Goal: Task Accomplishment & Management: Manage account settings

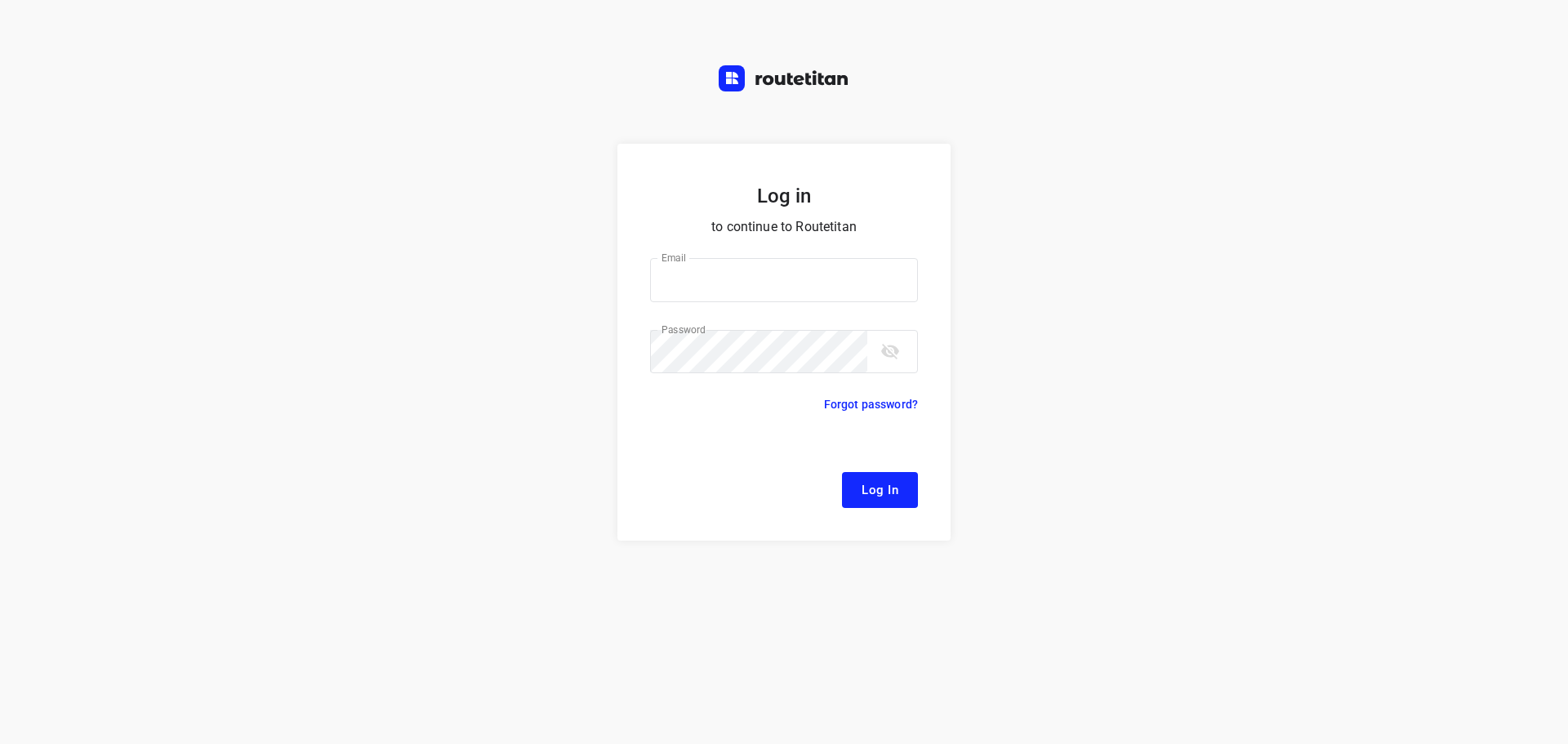
type input "remco@fruitopjewerk.nl"
click at [892, 497] on span "Log In" at bounding box center [880, 490] width 36 height 22
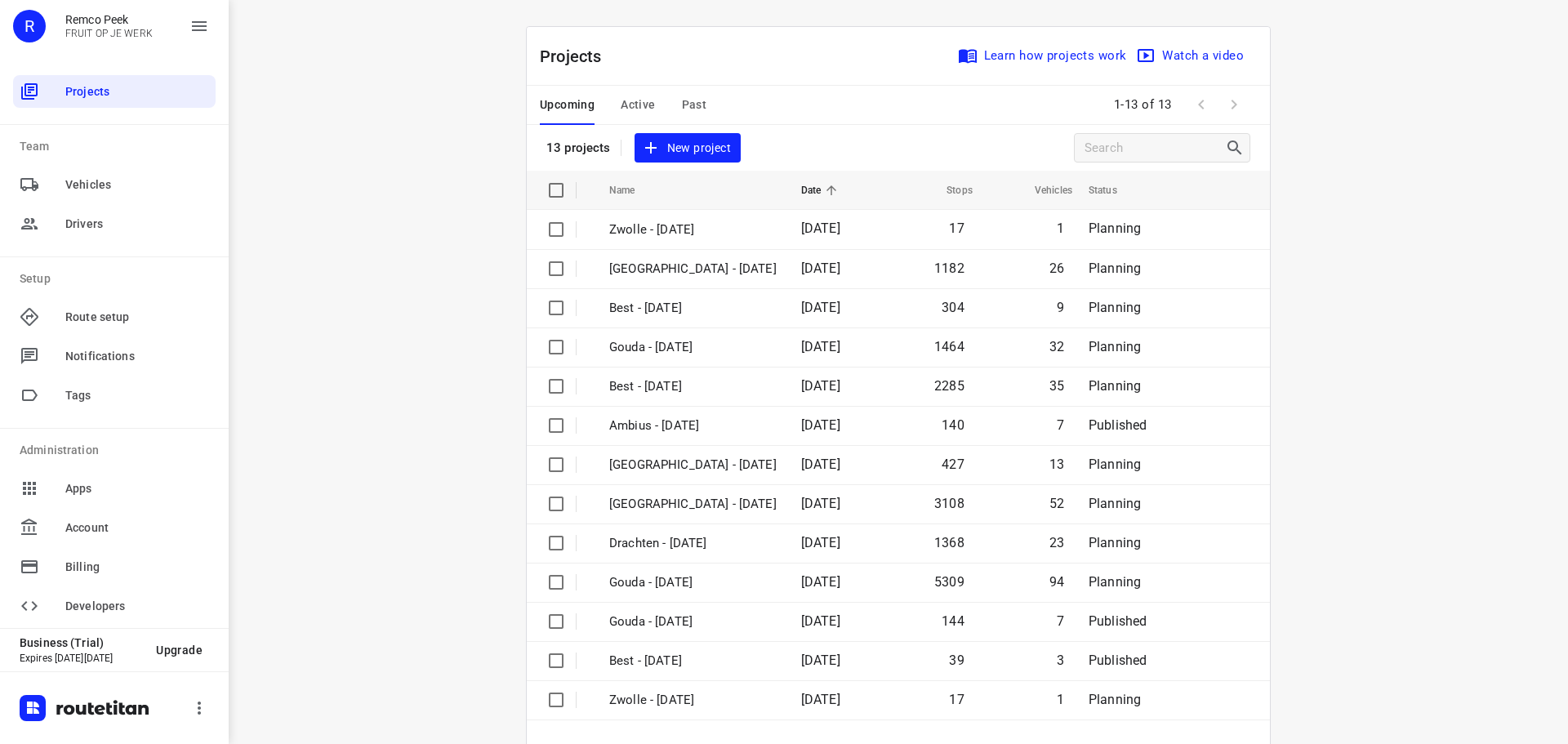
drag, startPoint x: 709, startPoint y: 104, endPoint x: 691, endPoint y: 104, distance: 18.0
click at [706, 104] on div "Upcoming Active Past" at bounding box center [635, 105] width 193 height 39
click at [691, 104] on span "Past" at bounding box center [694, 104] width 26 height 21
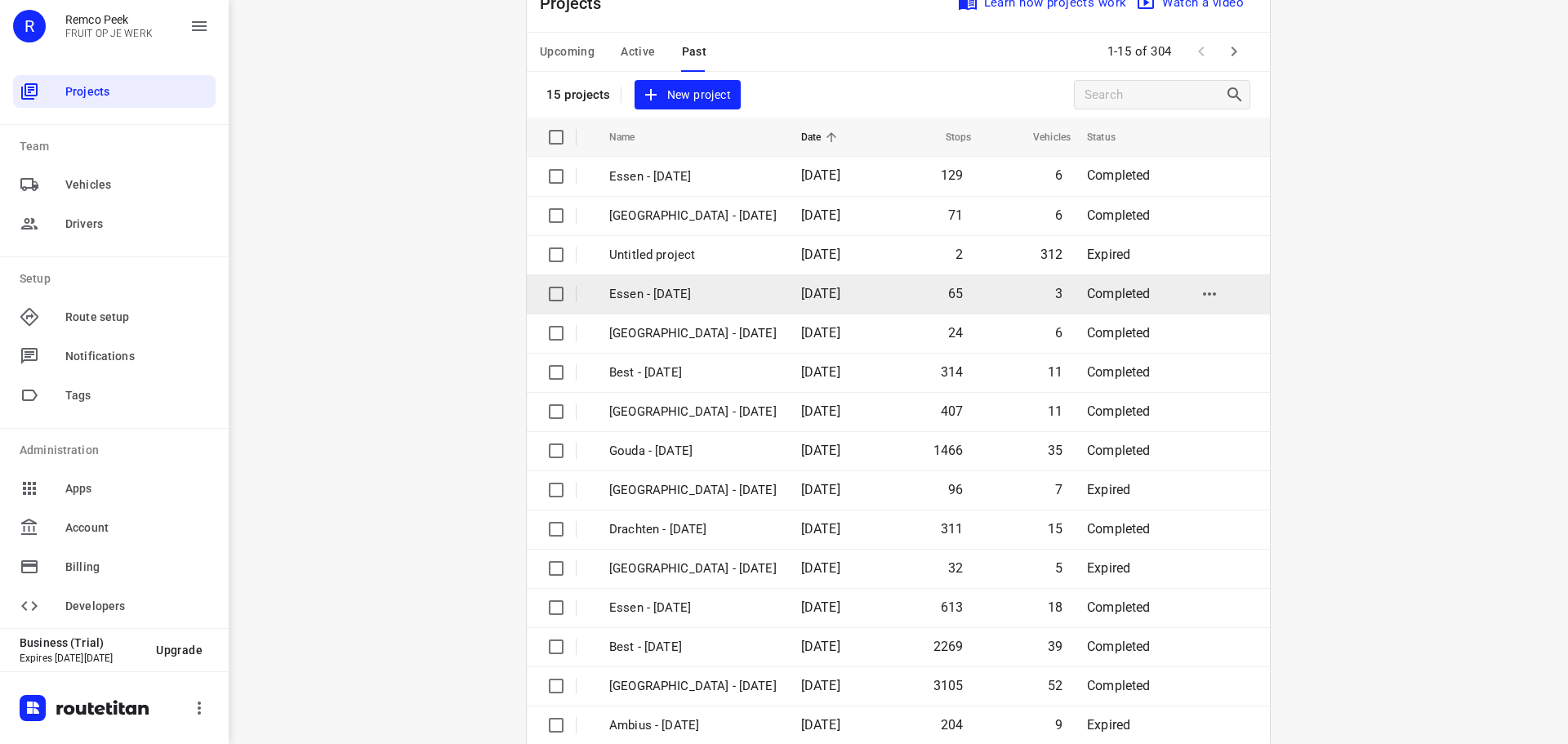
scroll to position [82, 0]
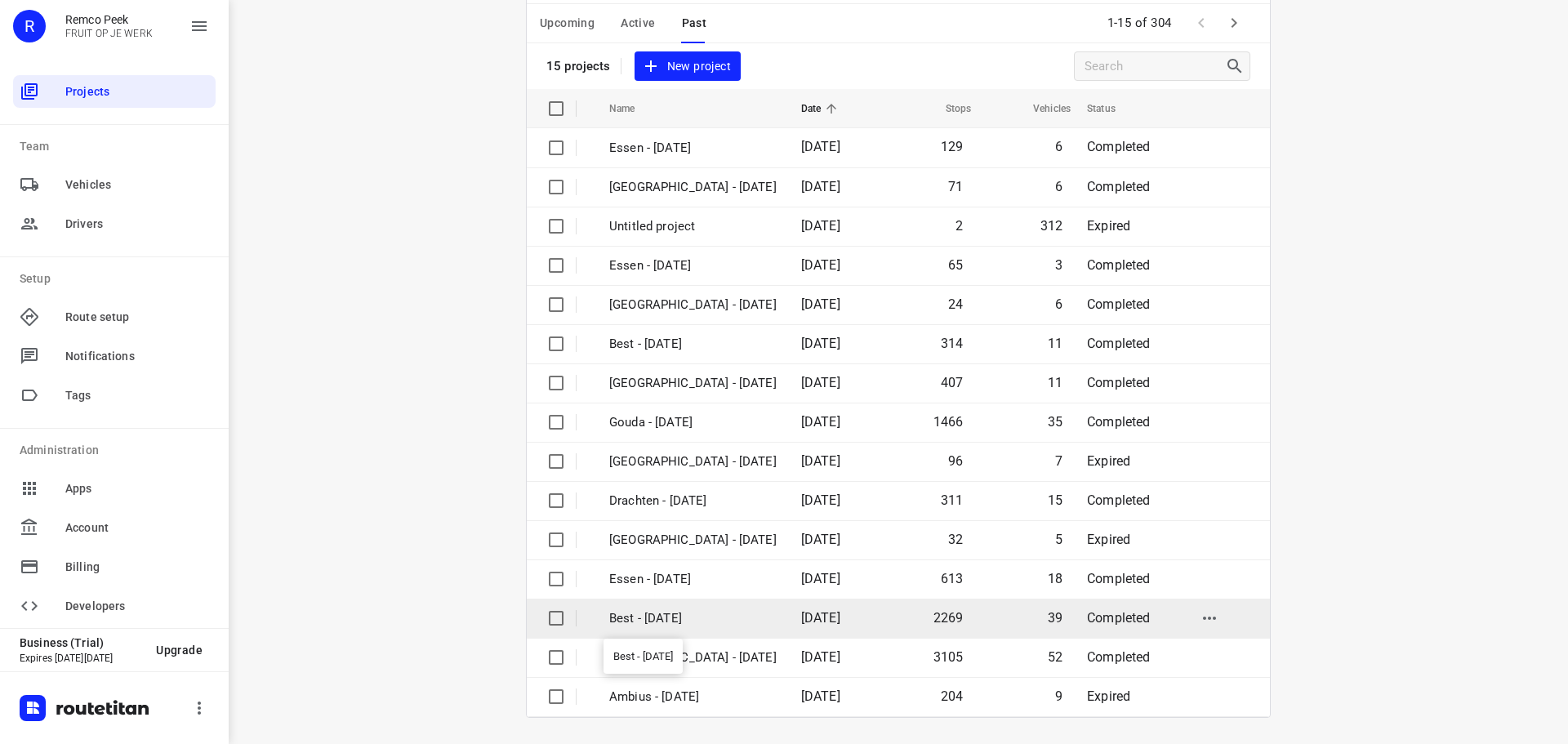
click at [675, 609] on p "Best - [DATE]" at bounding box center [693, 618] width 167 height 19
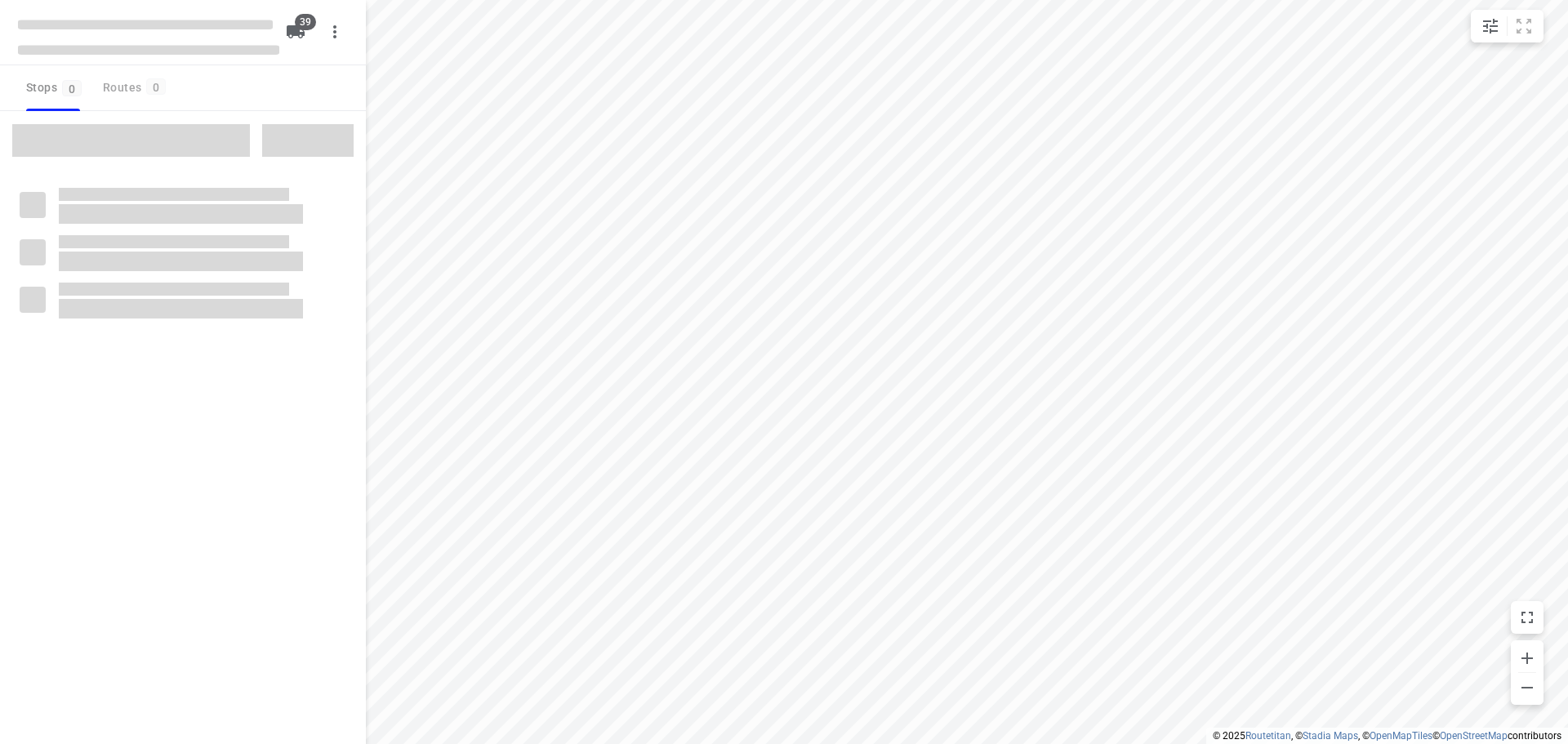
checkbox input "true"
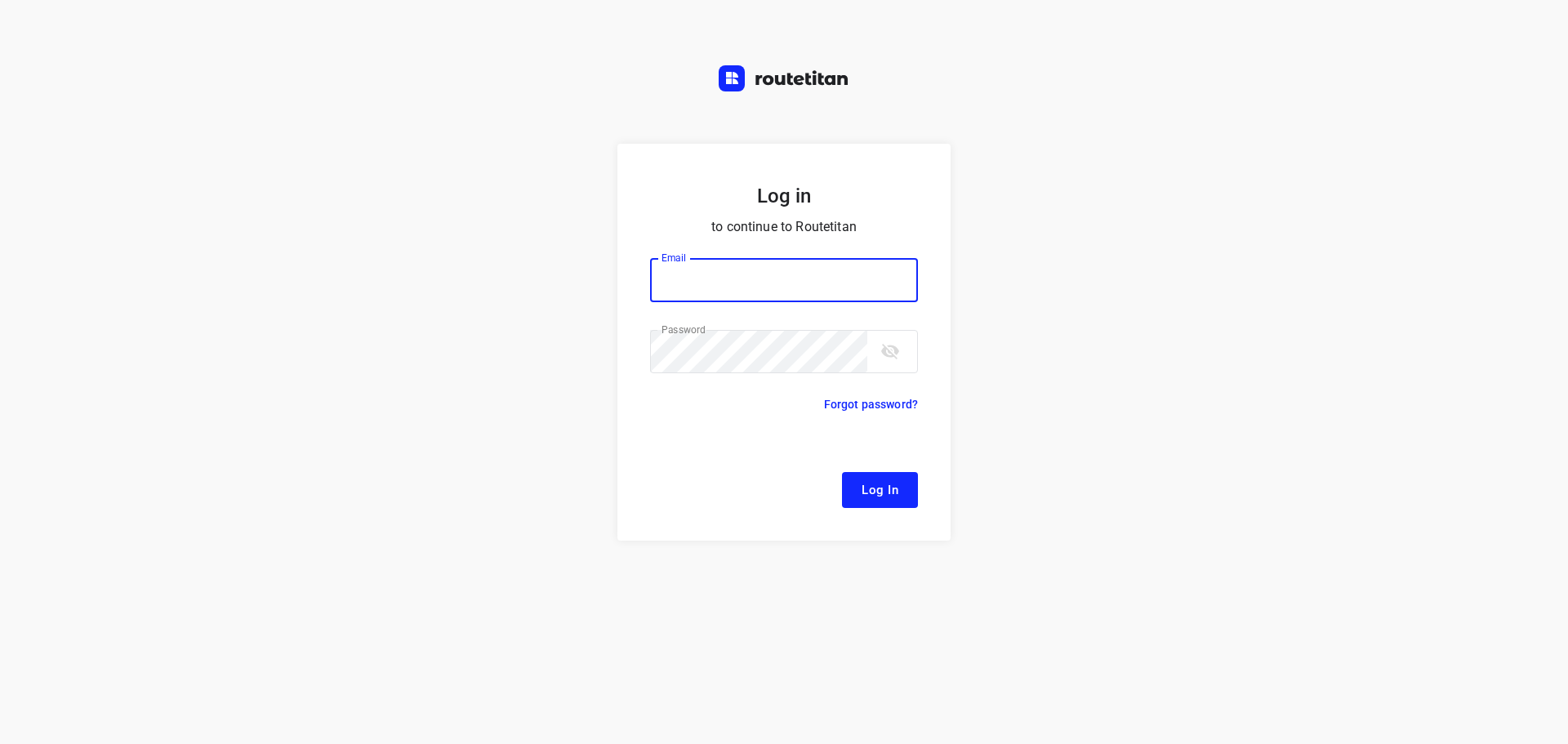
type input "remco@fruitopjewerk.nl"
click at [902, 486] on button "Log In" at bounding box center [880, 489] width 76 height 36
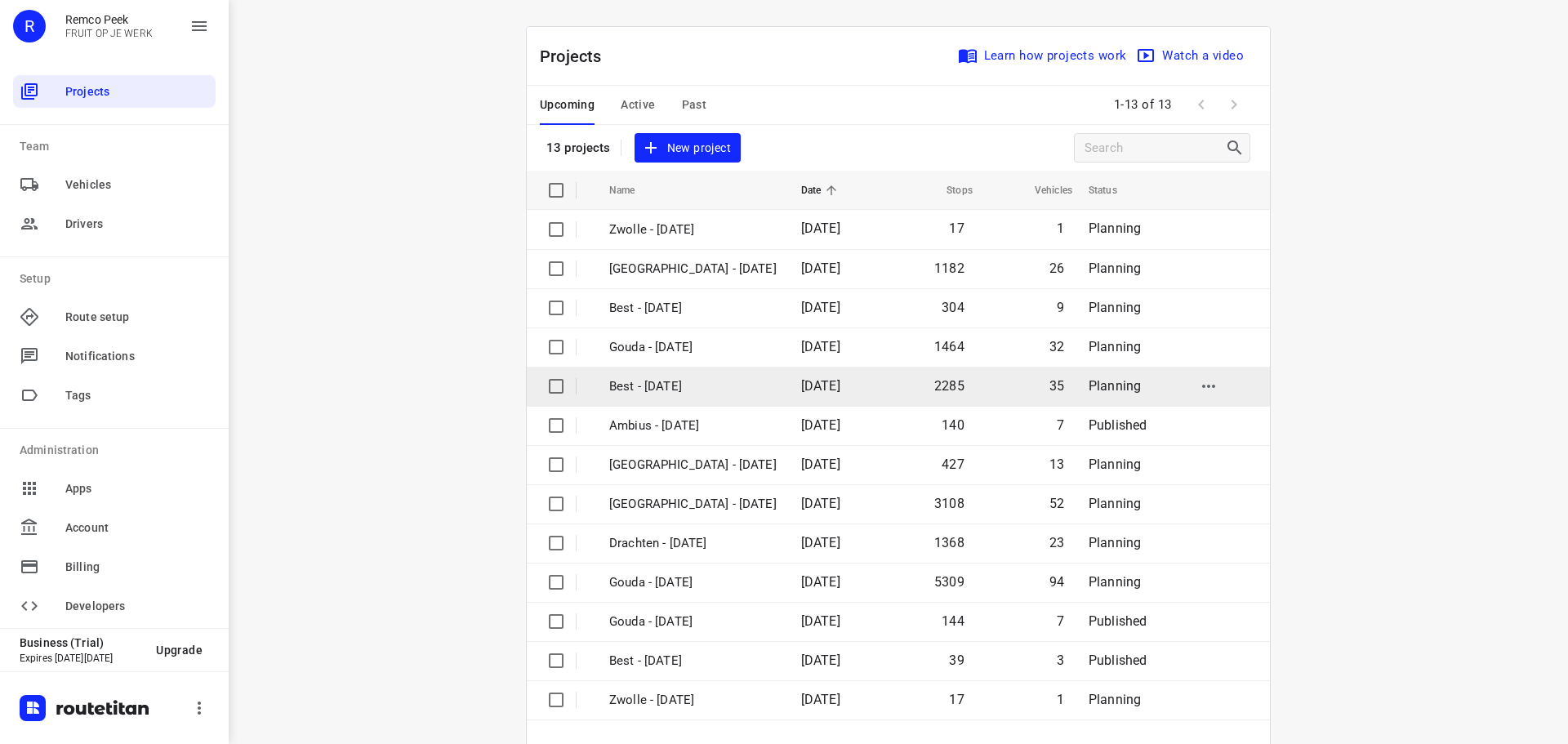
click at [650, 382] on p "Best - [DATE]" at bounding box center [693, 386] width 167 height 19
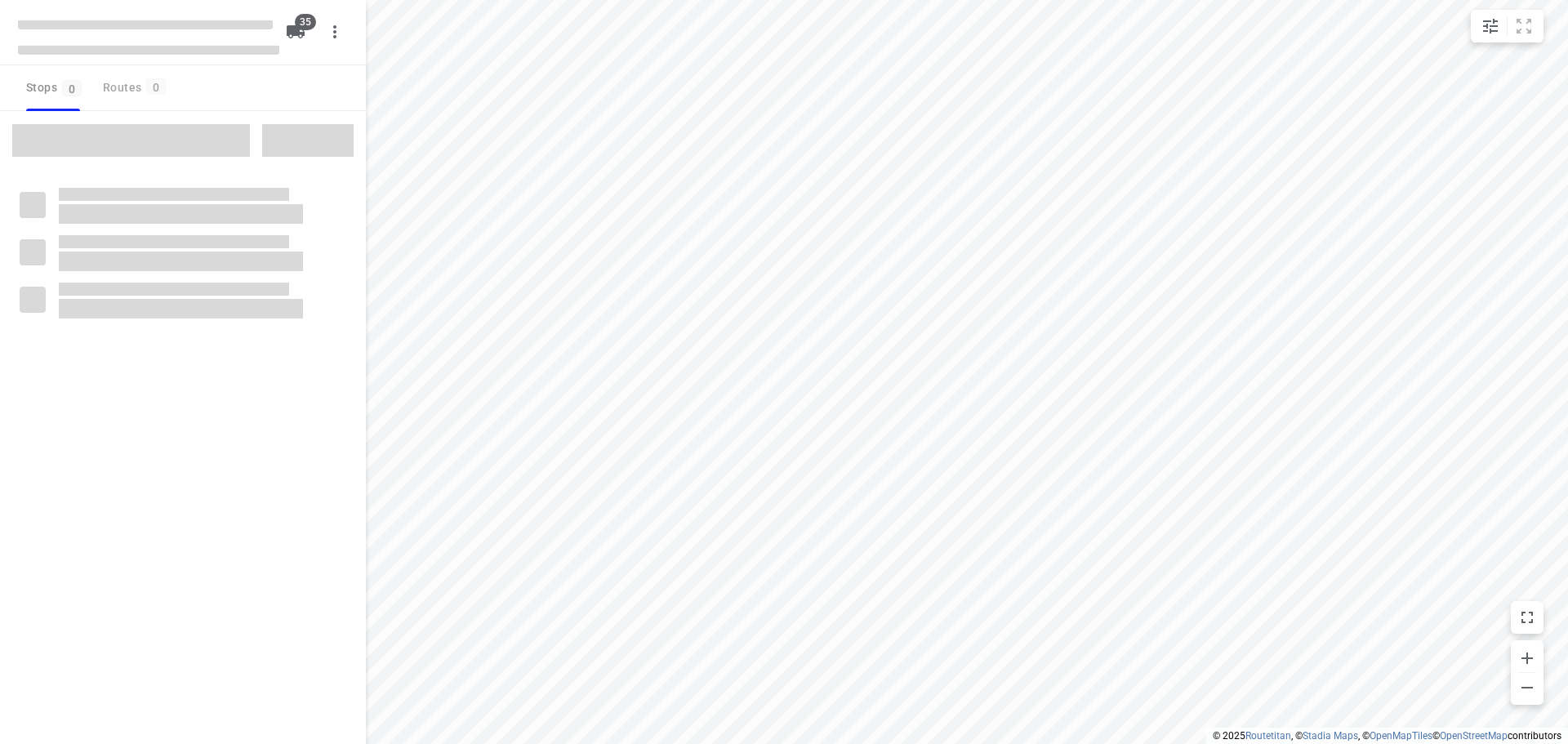
checkbox input "true"
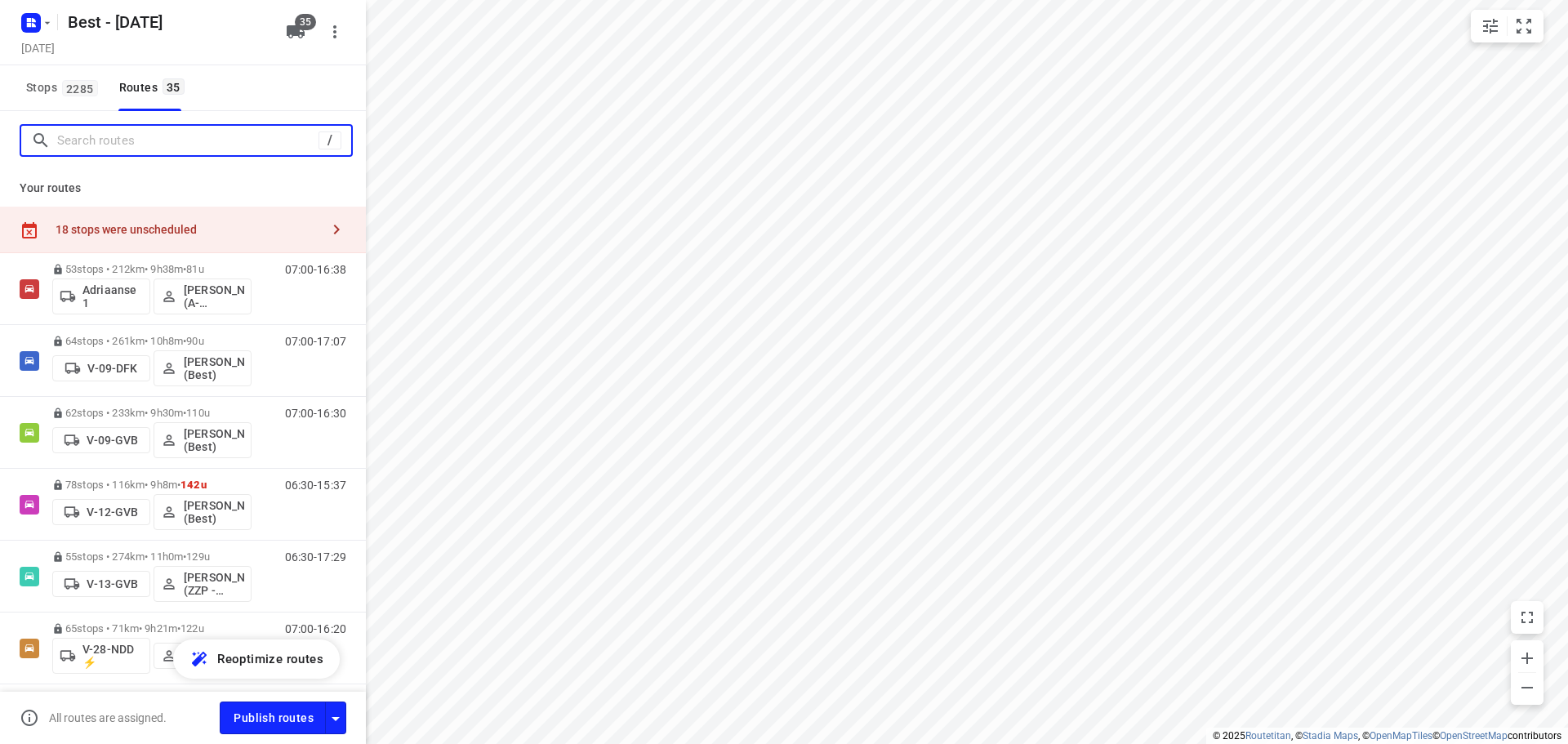
click at [203, 153] on input "Search routes" at bounding box center [188, 141] width 261 height 26
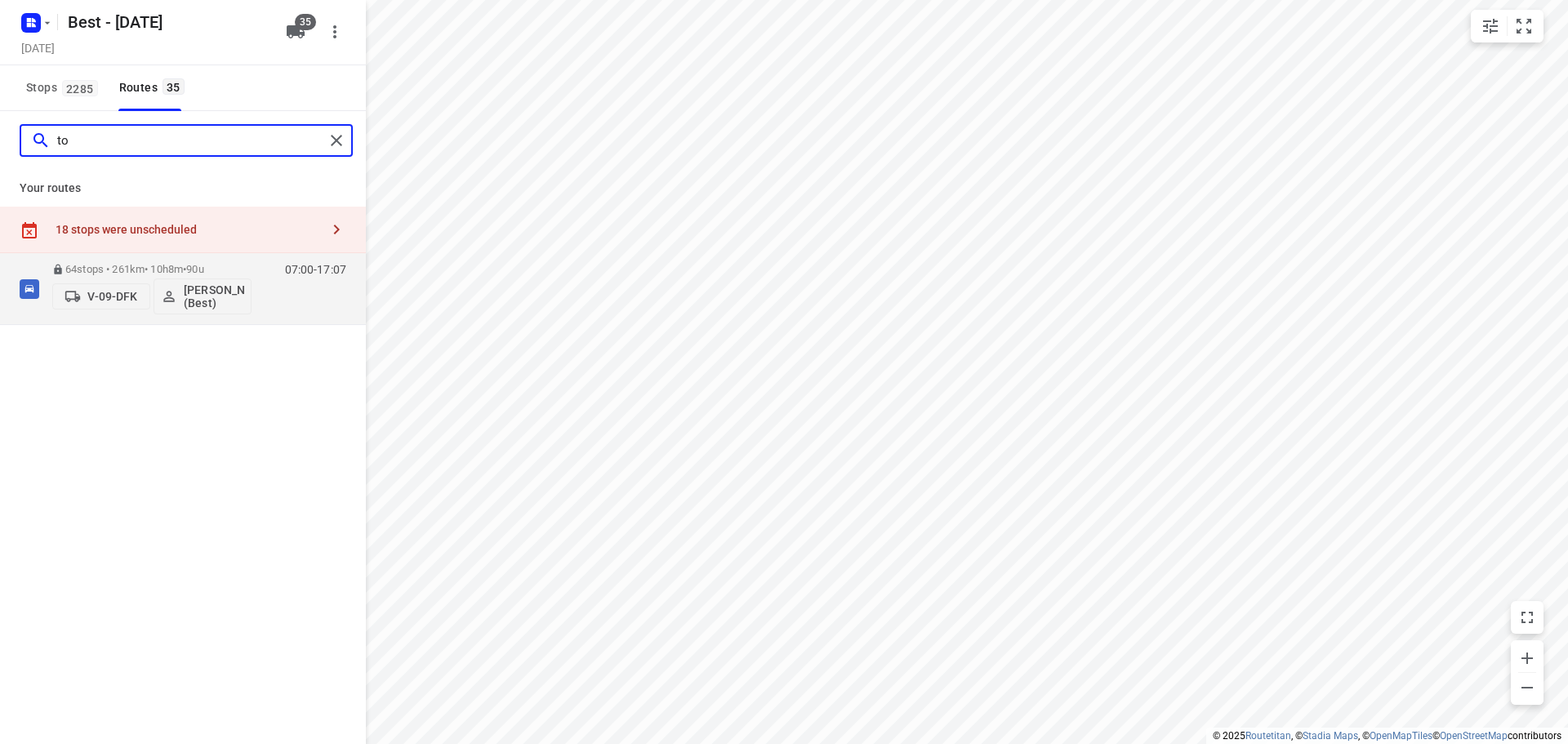
type input "t"
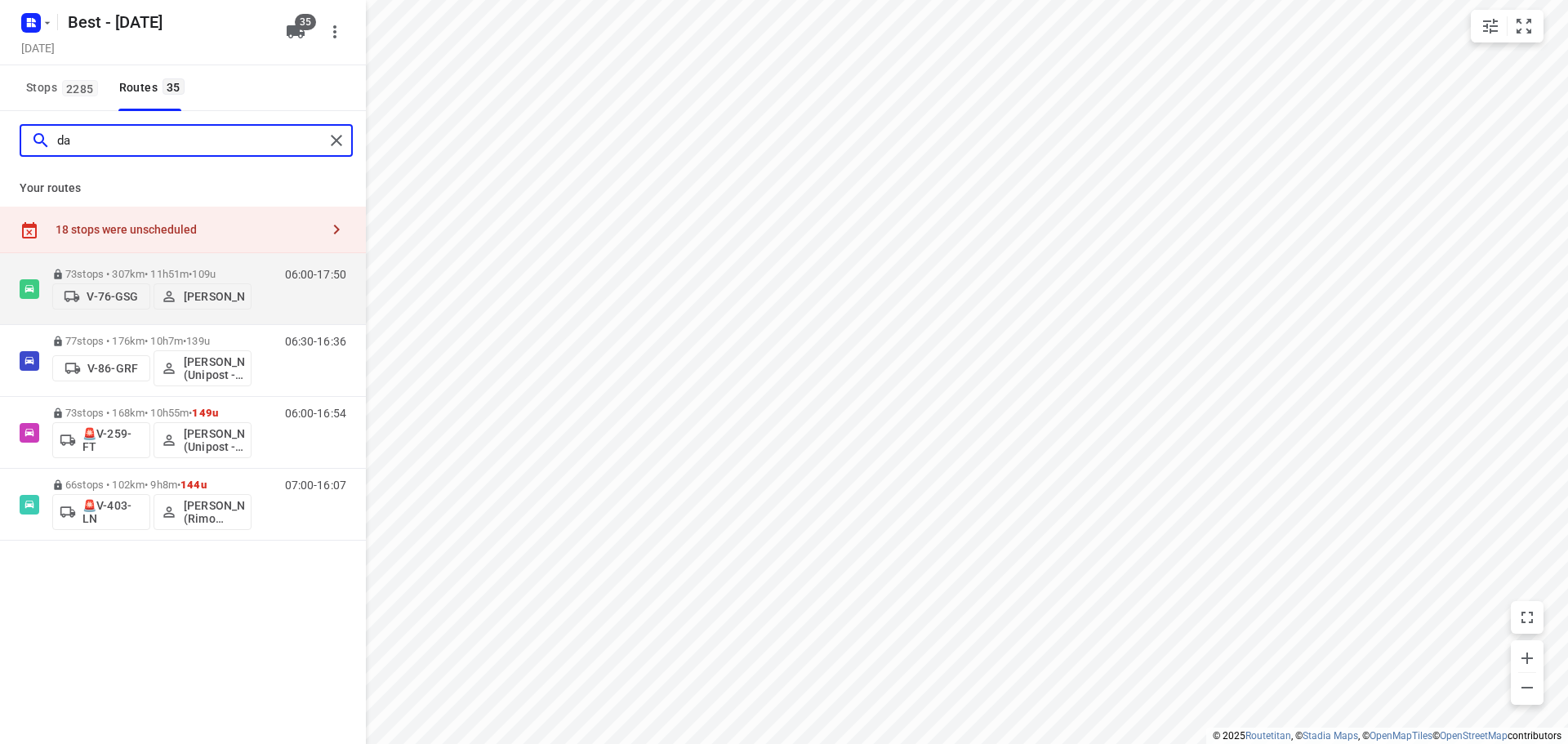
type input "d"
type input "da"
click at [160, 268] on p "73 stops • 307km • 11h51m • 109u" at bounding box center [151, 274] width 199 height 12
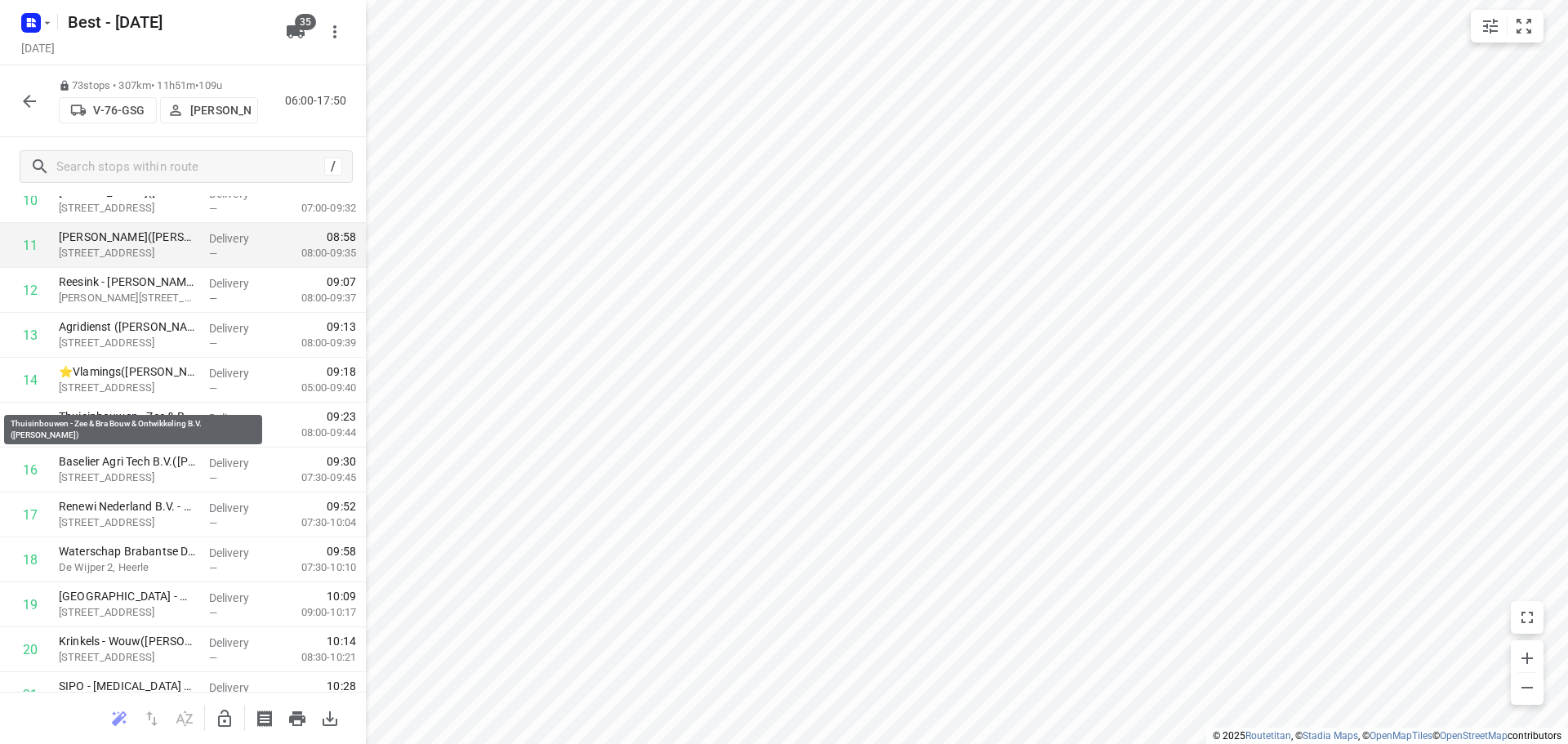
scroll to position [572, 0]
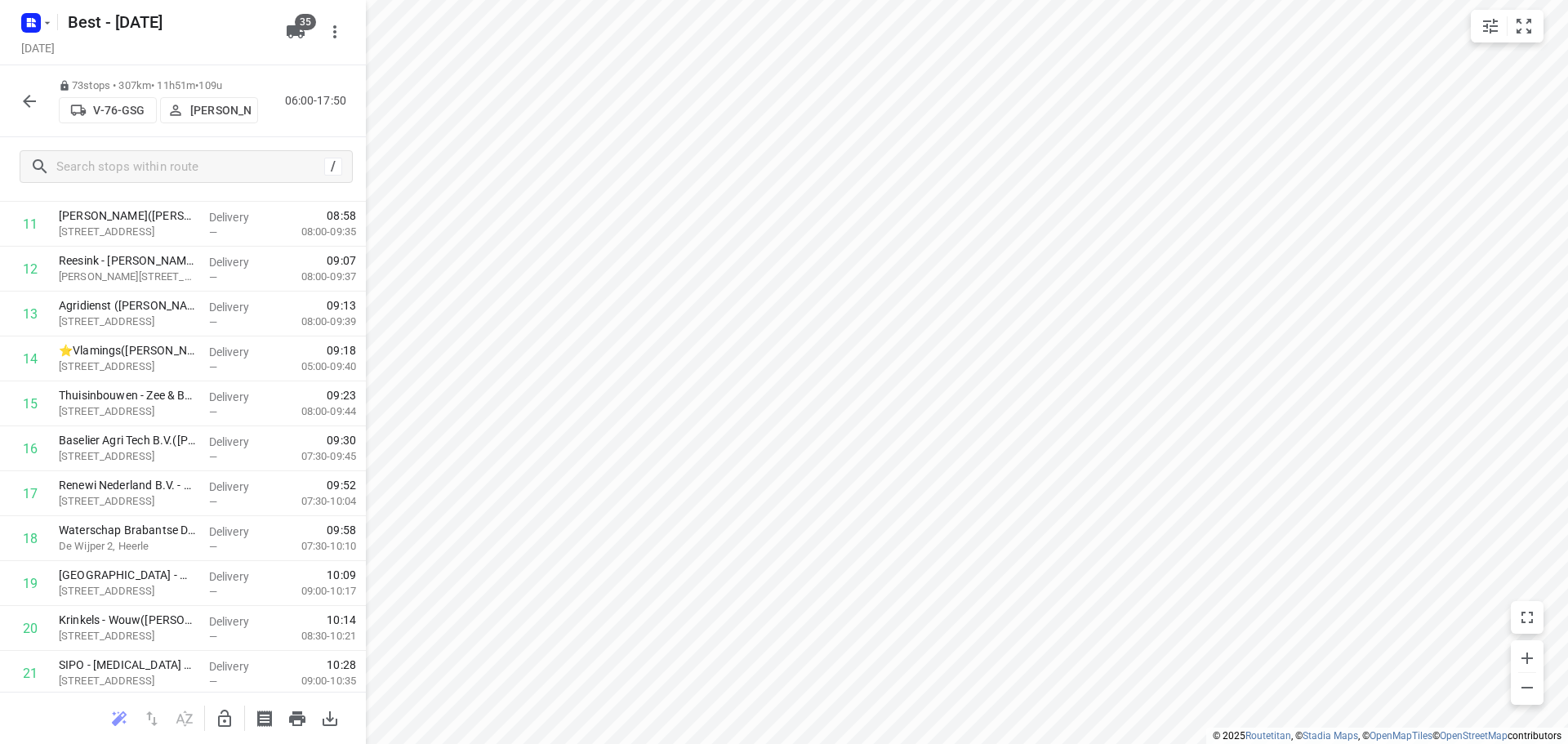
click at [19, 96] on button "button" at bounding box center [29, 101] width 32 height 32
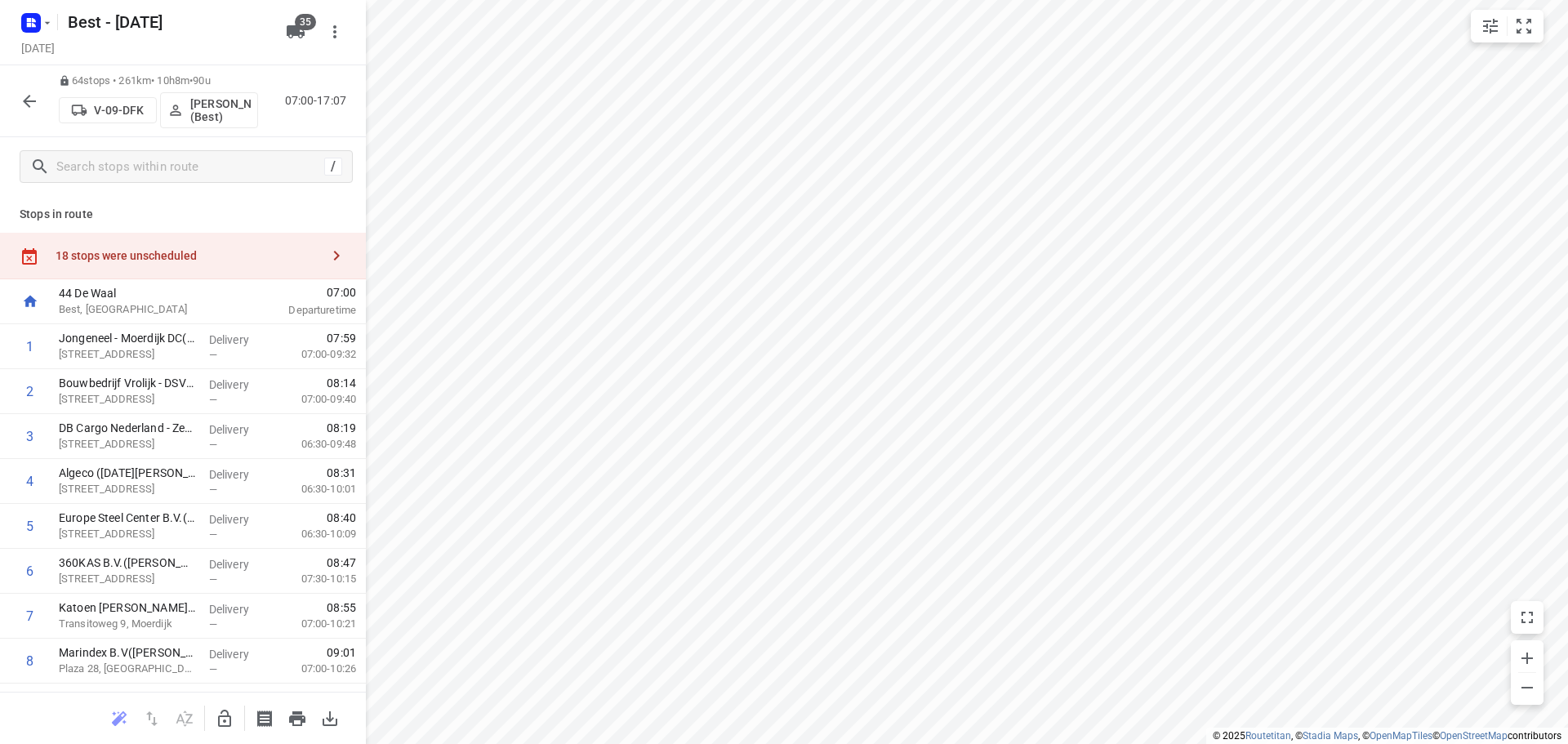
click at [34, 95] on icon "button" at bounding box center [30, 102] width 20 height 20
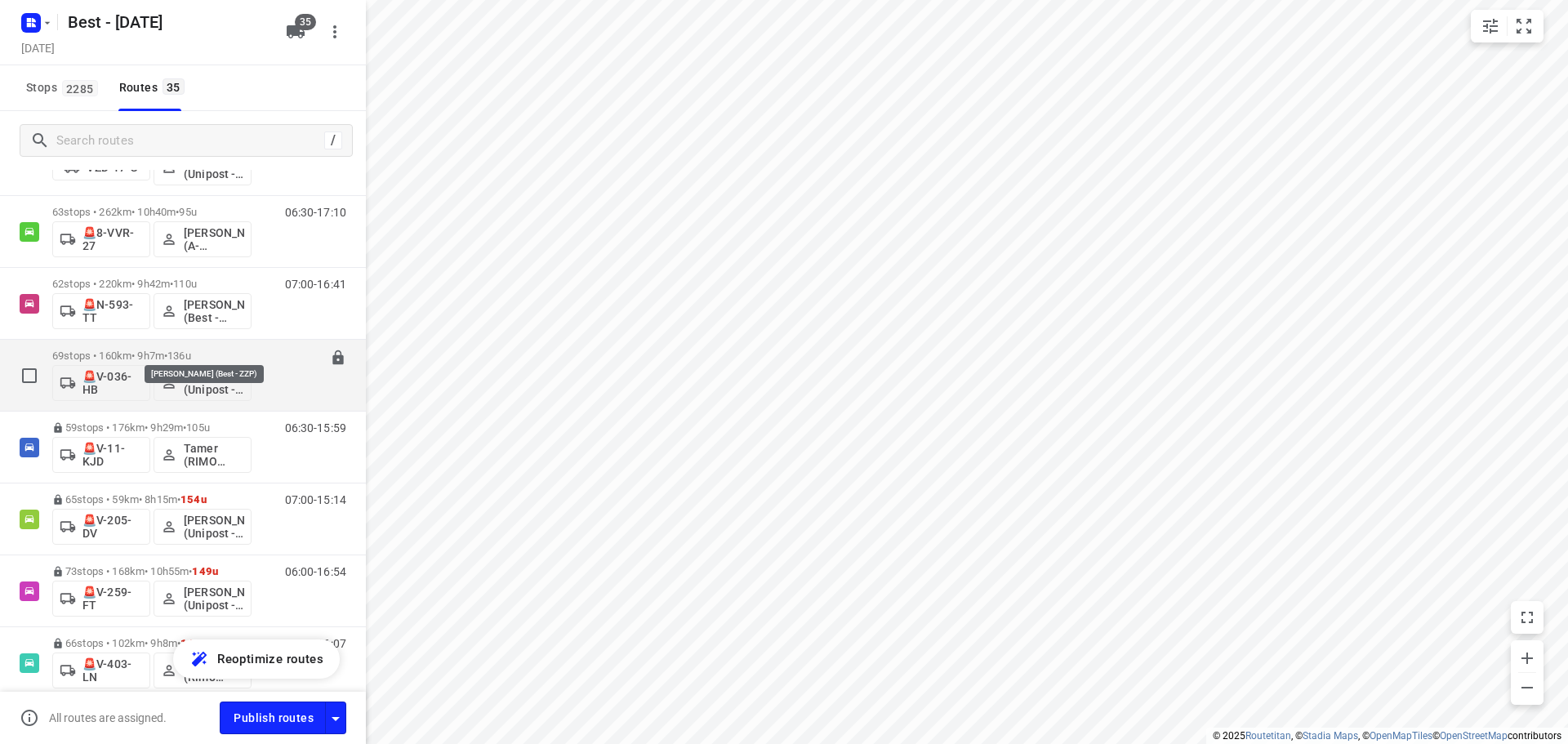
scroll to position [1897, 0]
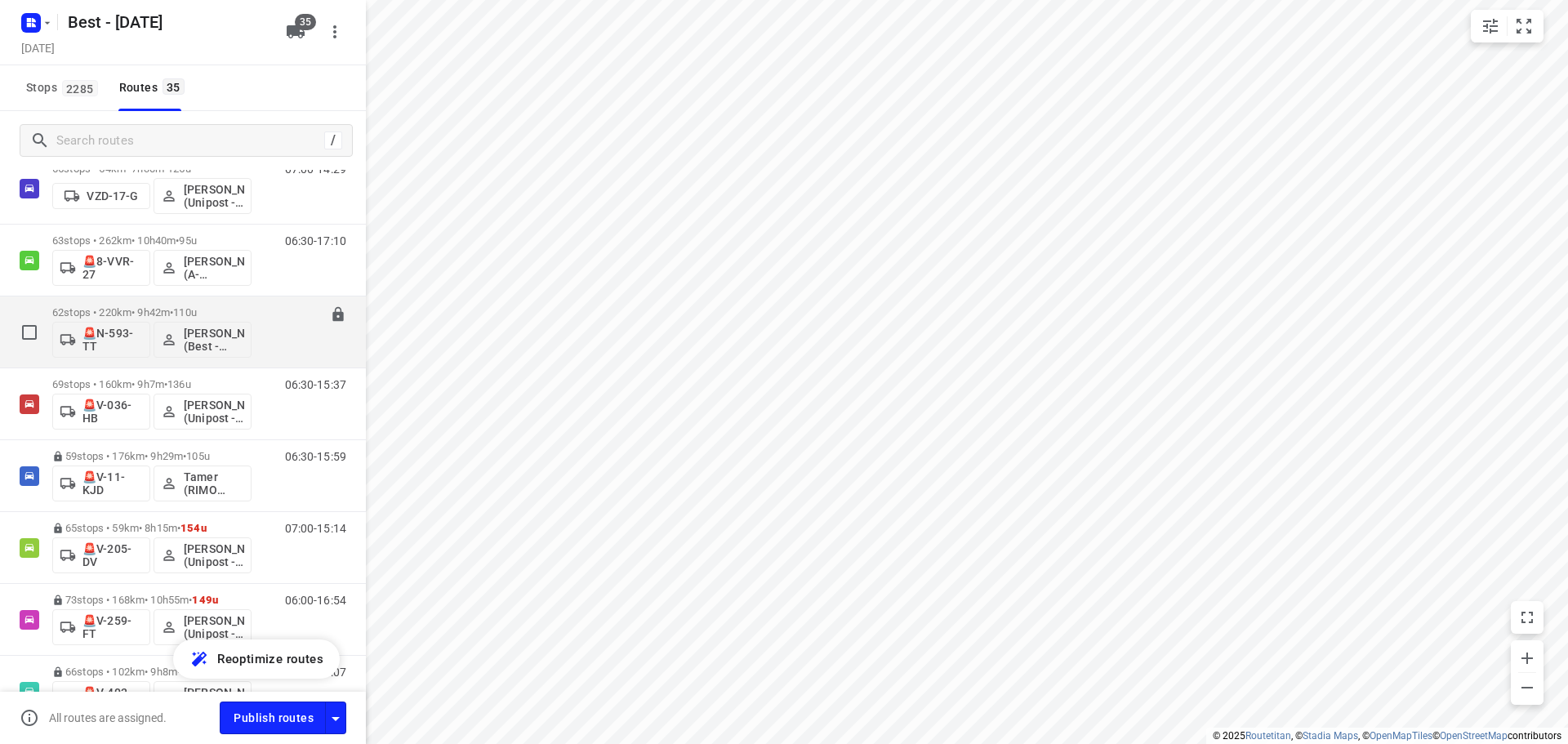
click at [164, 319] on div "🚨N-593-TT Rutger de Bruin (Best - ZZP)" at bounding box center [151, 338] width 199 height 39
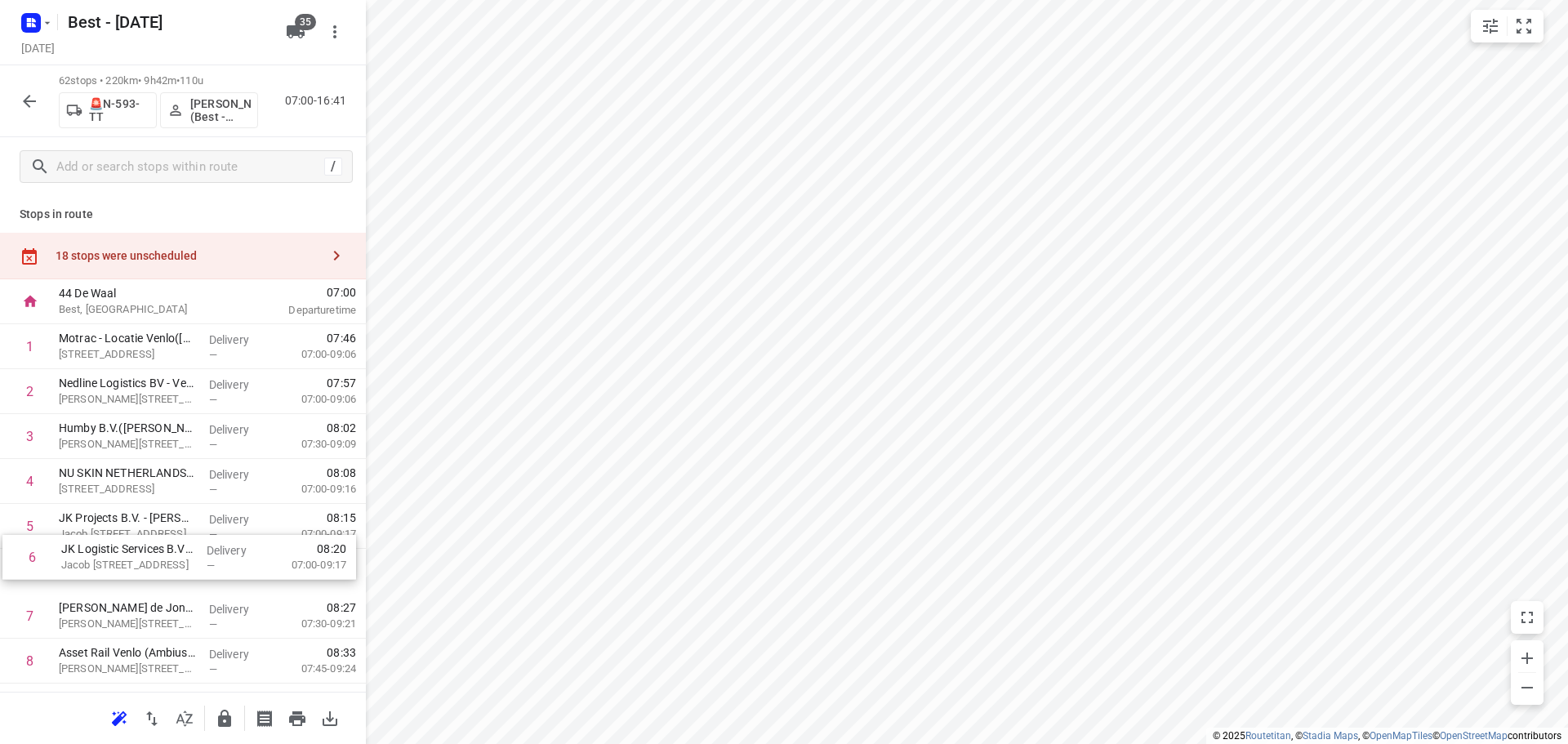
scroll to position [2, 0]
drag, startPoint x: 105, startPoint y: 581, endPoint x: 115, endPoint y: 444, distance: 137.4
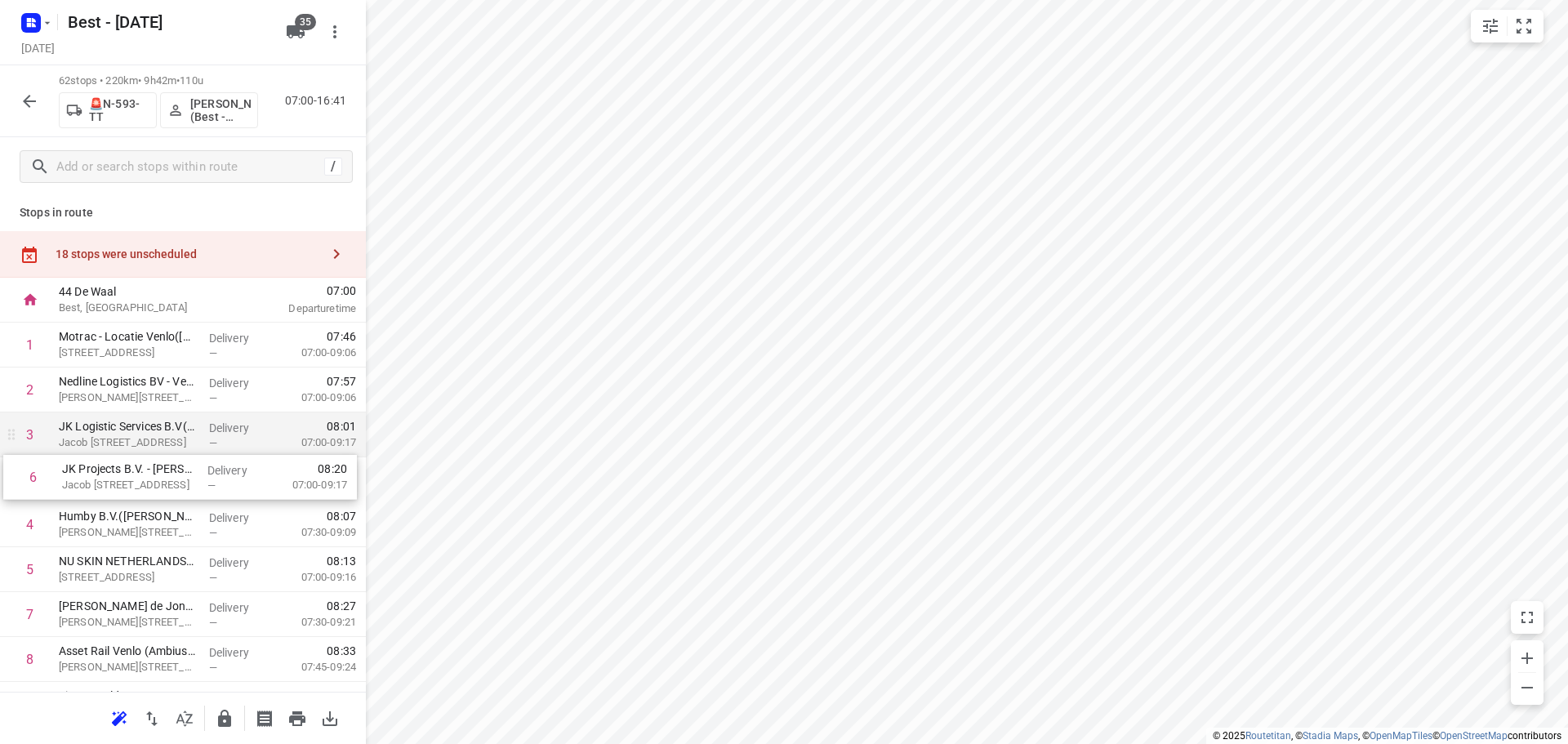
drag, startPoint x: 98, startPoint y: 560, endPoint x: 104, endPoint y: 442, distance: 118.2
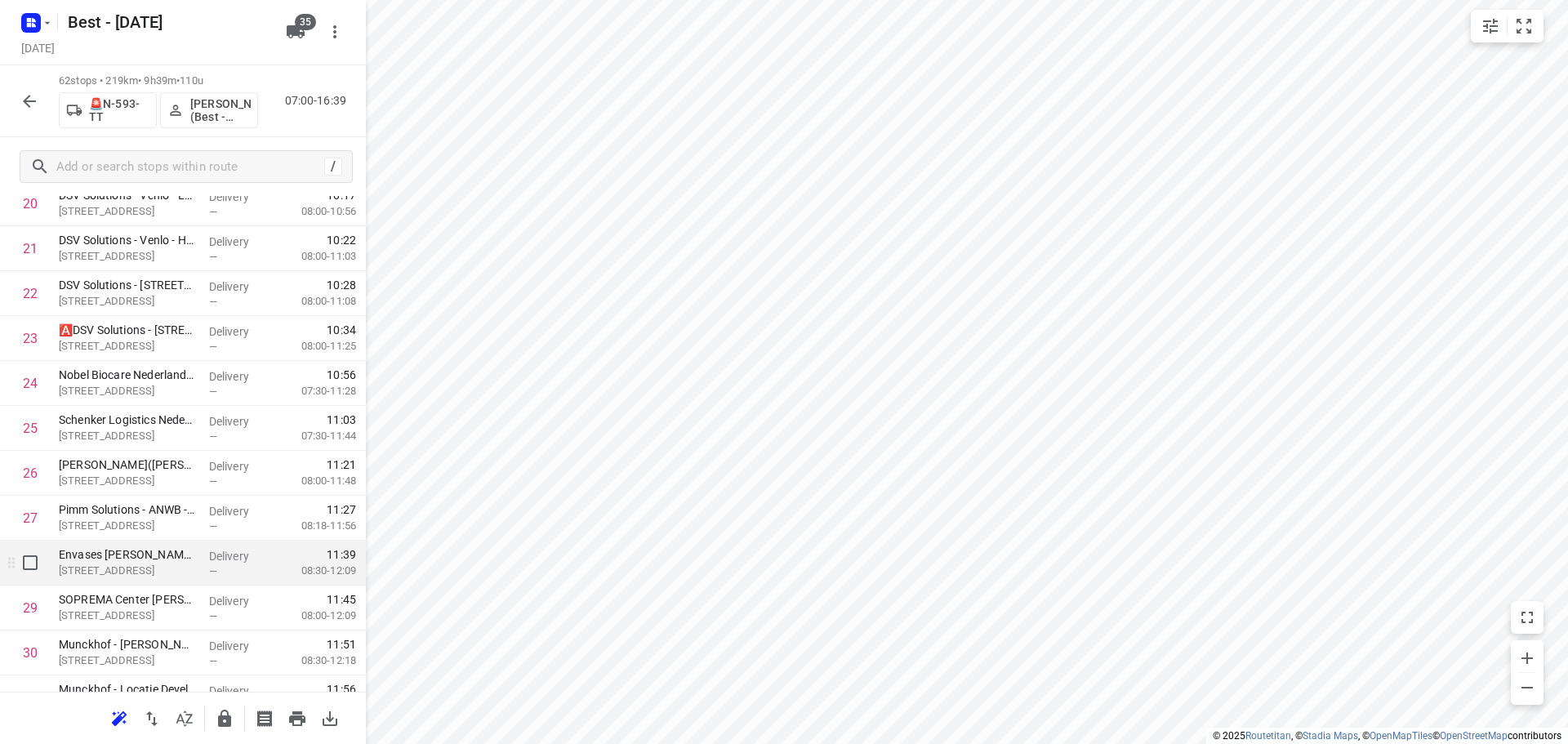
scroll to position [900, 0]
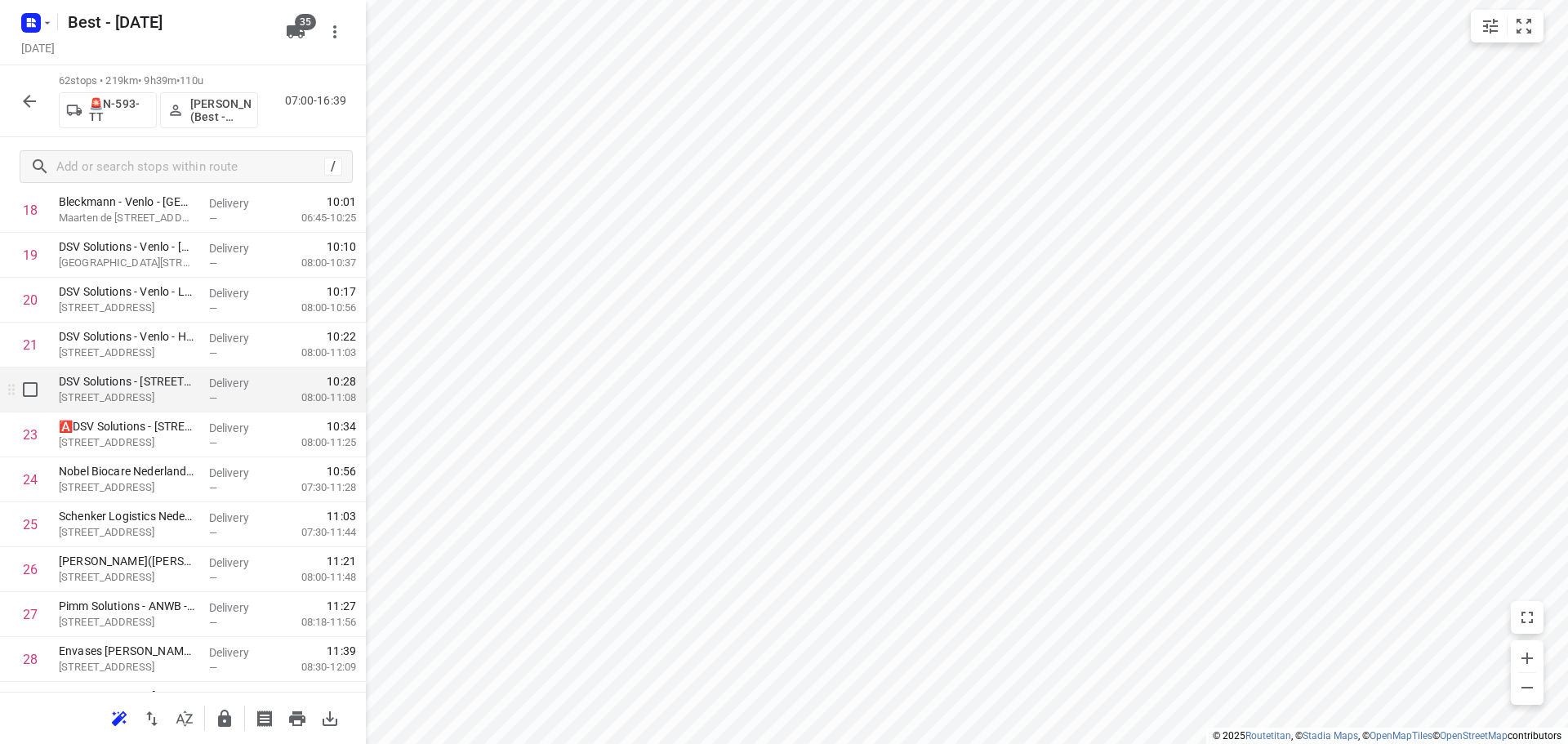
click at [153, 392] on p "[STREET_ADDRESS]" at bounding box center [127, 398] width 137 height 17
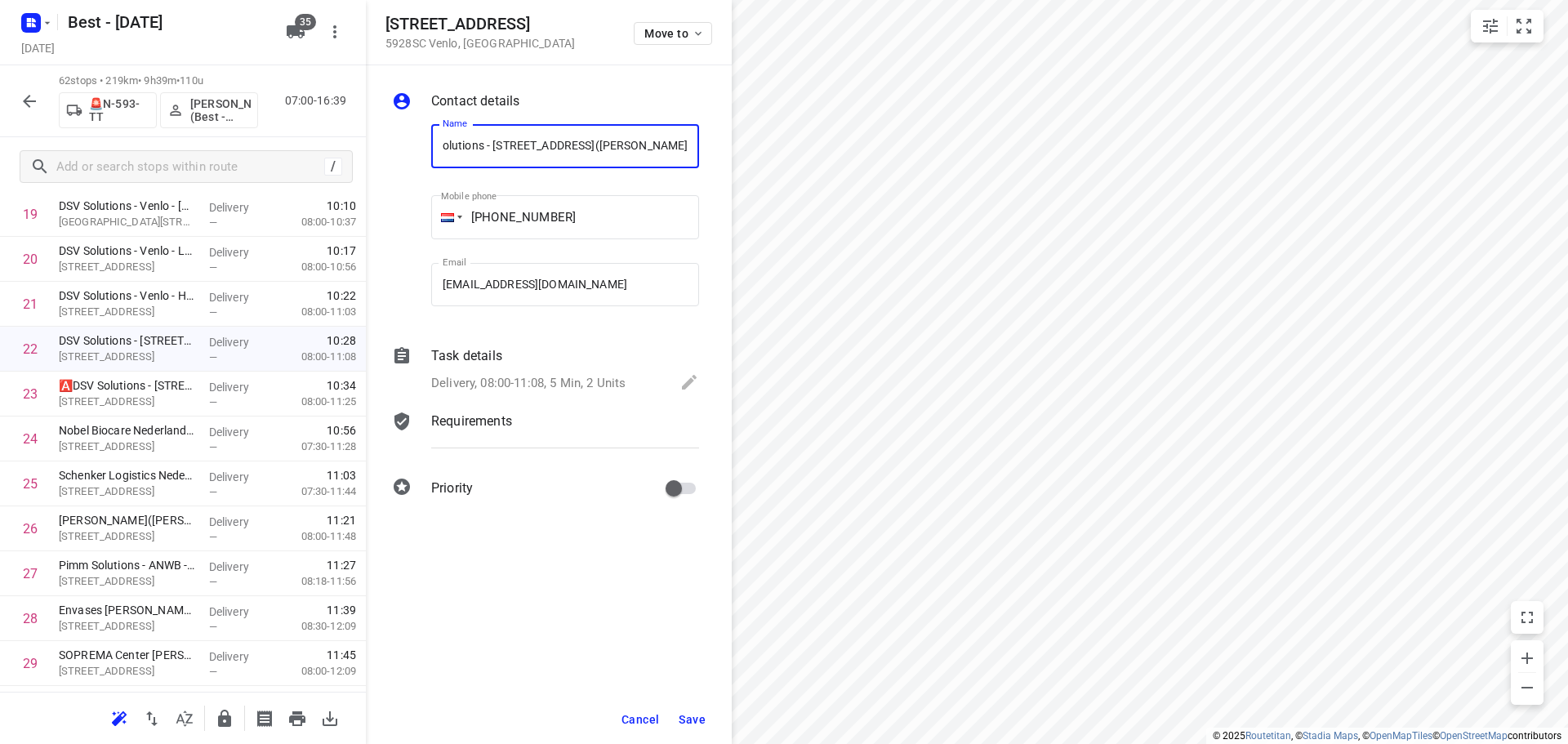
scroll to position [982, 0]
type input "DSV Solutions - Venlo - Popeweg 42(Malgorzata Breemen"
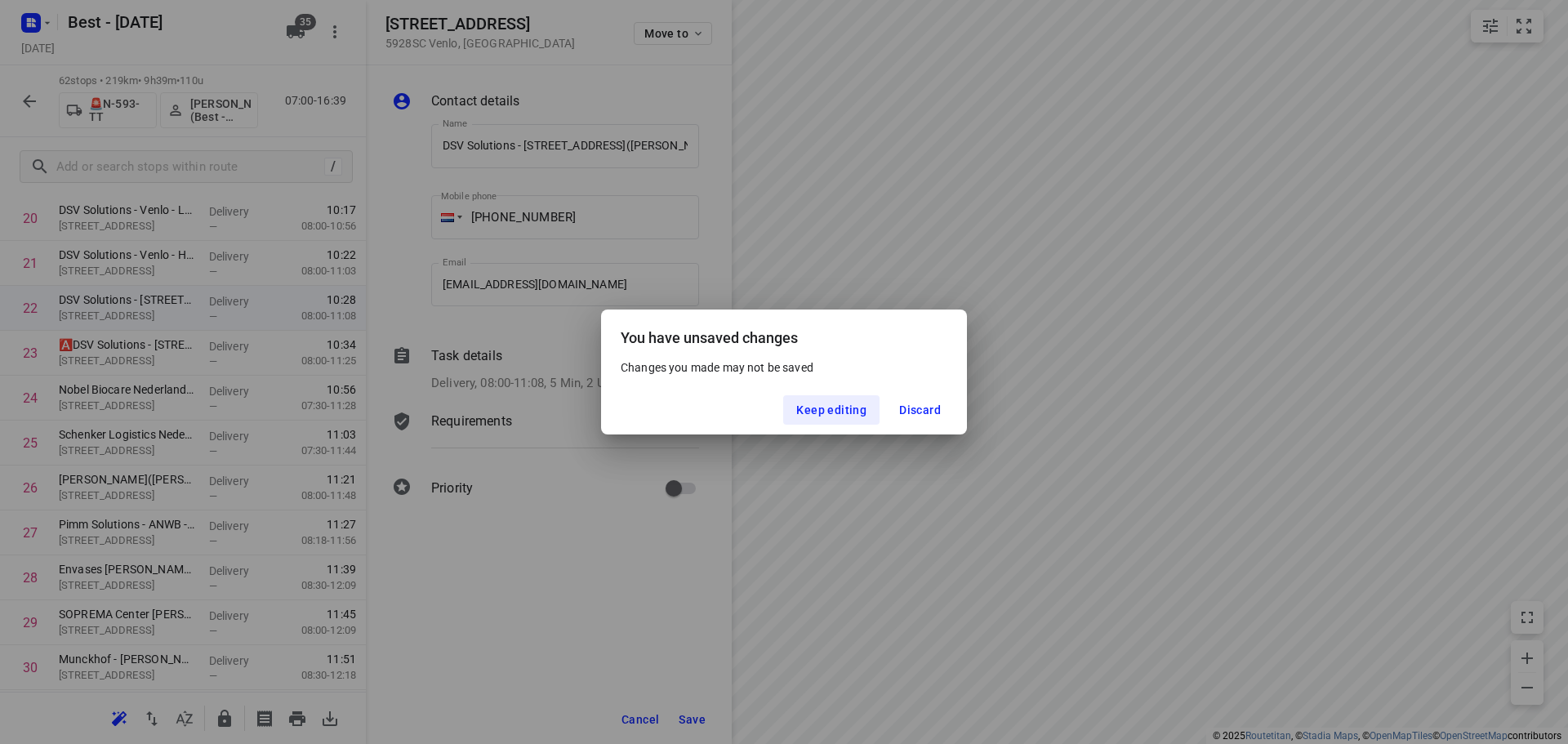
click at [783, 147] on div "You have unsaved changes Changes you made may not be saved Keep editing Discard" at bounding box center [784, 372] width 1568 height 744
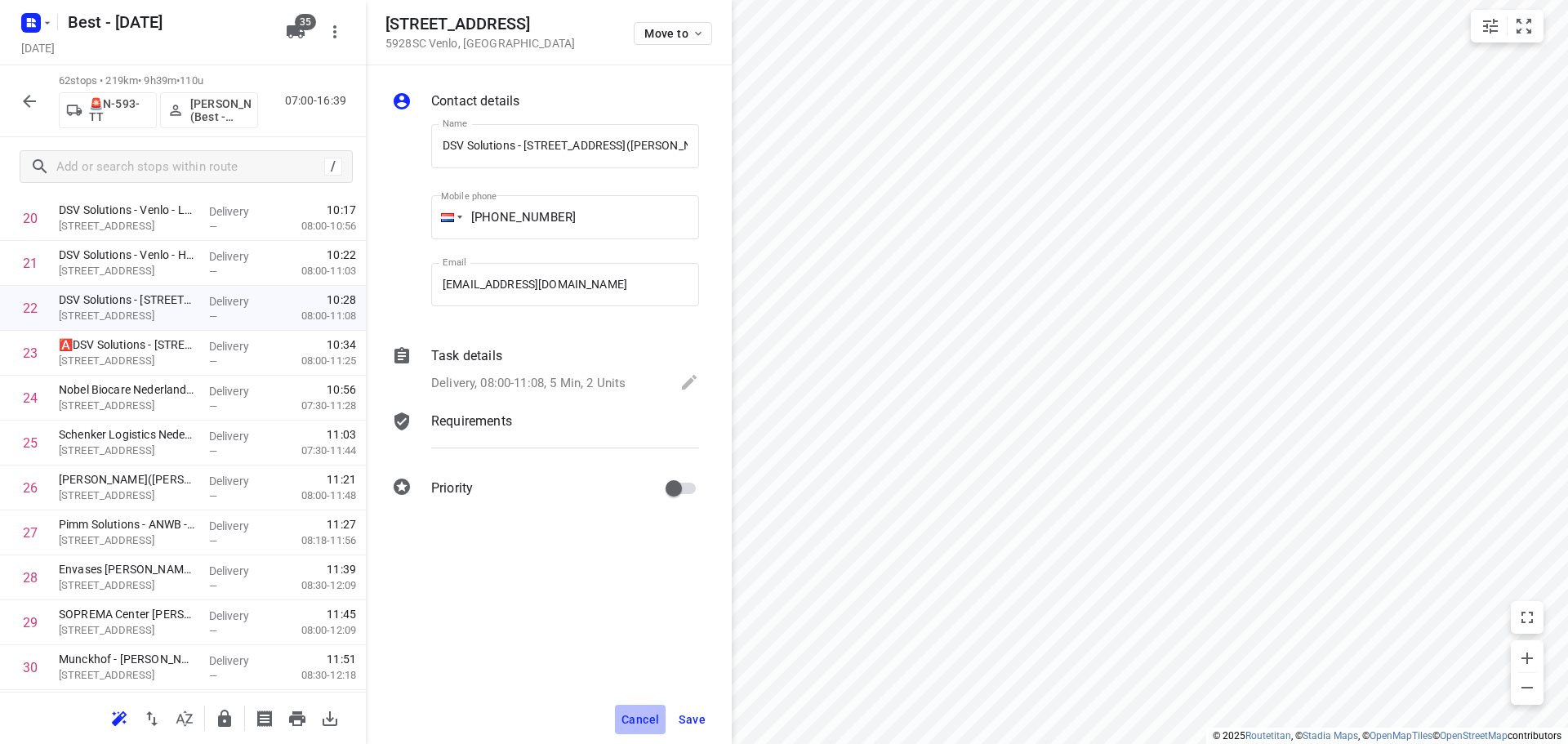
click at [652, 720] on span "Cancel" at bounding box center [640, 719] width 37 height 13
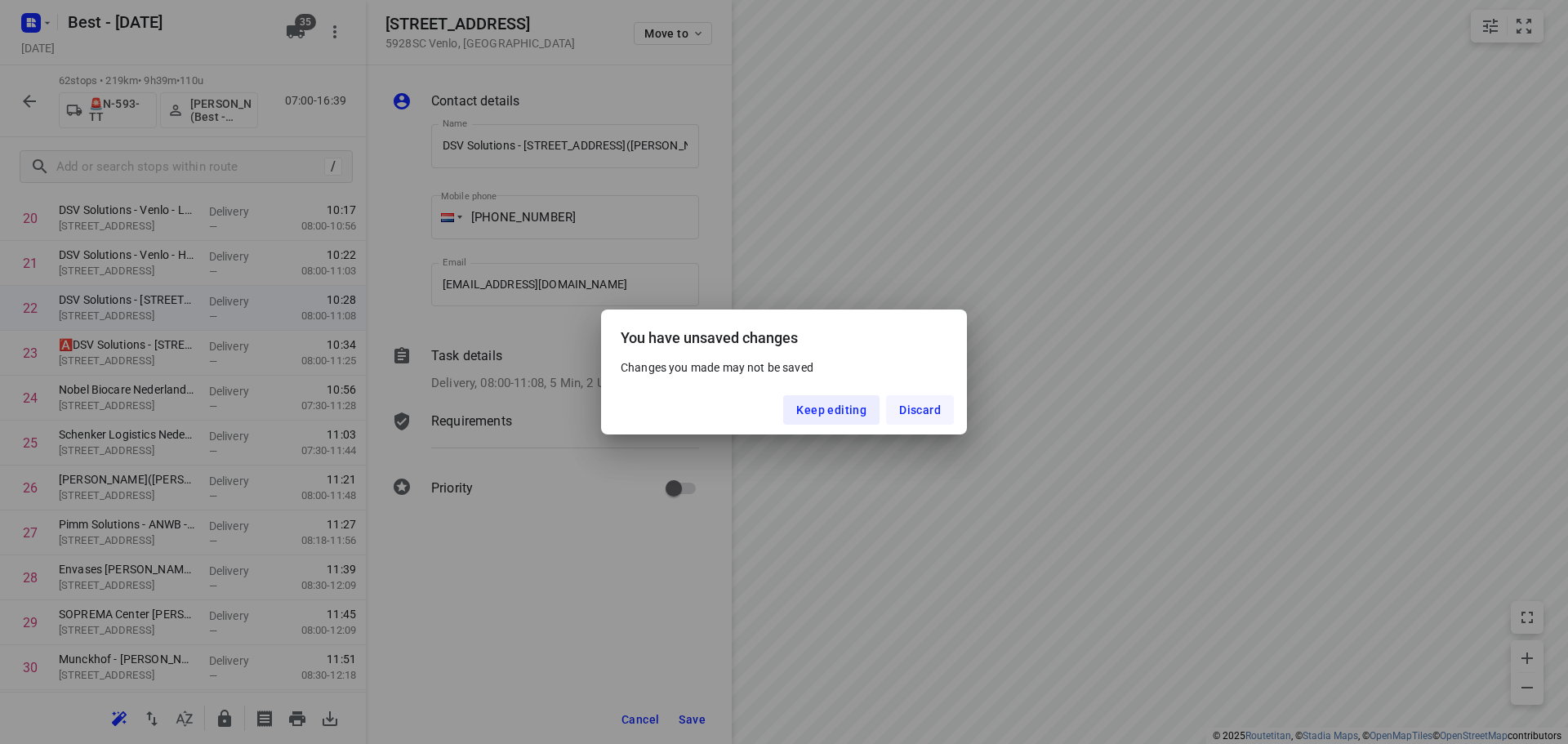
click at [906, 415] on span "Discard" at bounding box center [919, 410] width 41 height 13
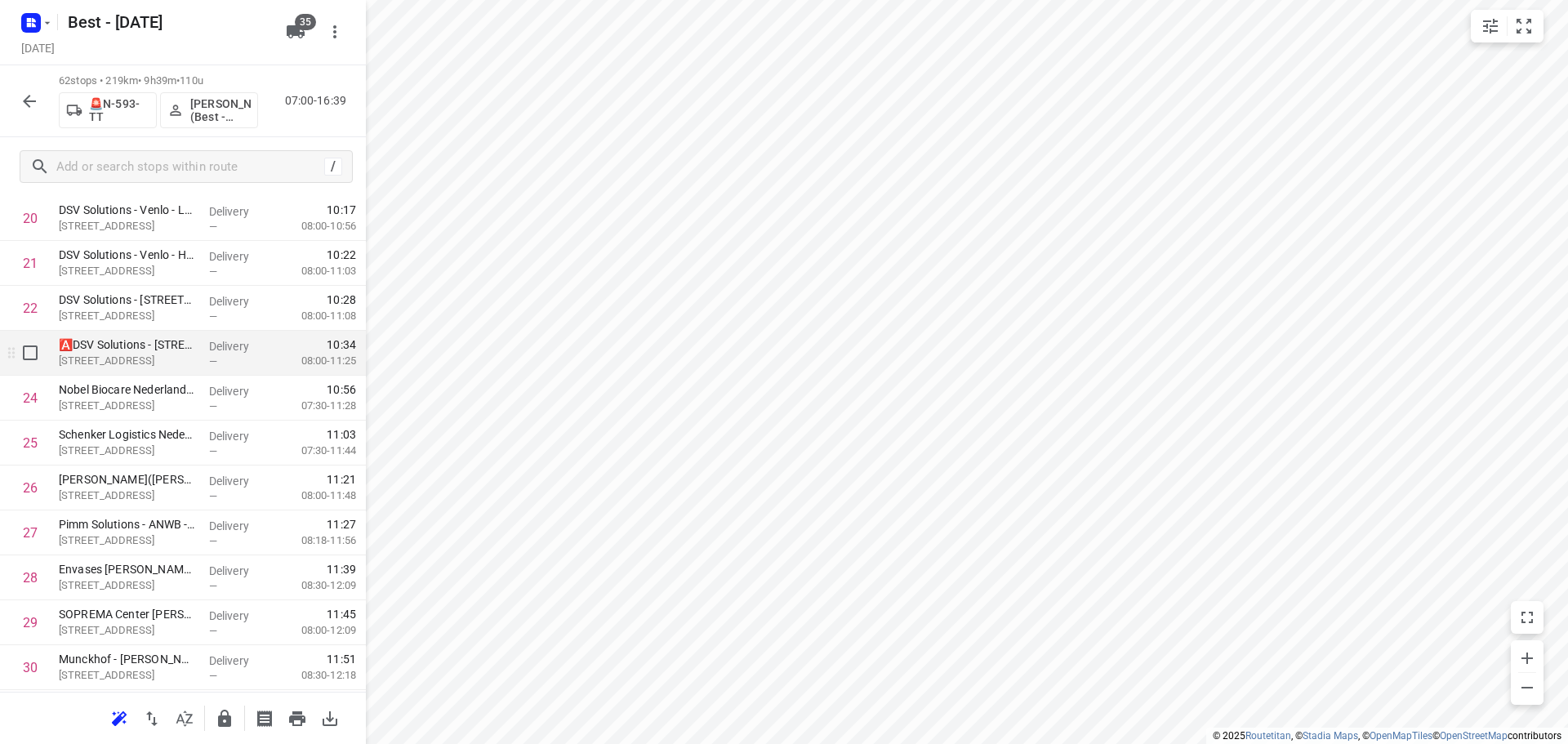
click at [244, 359] on div "—" at bounding box center [239, 361] width 60 height 12
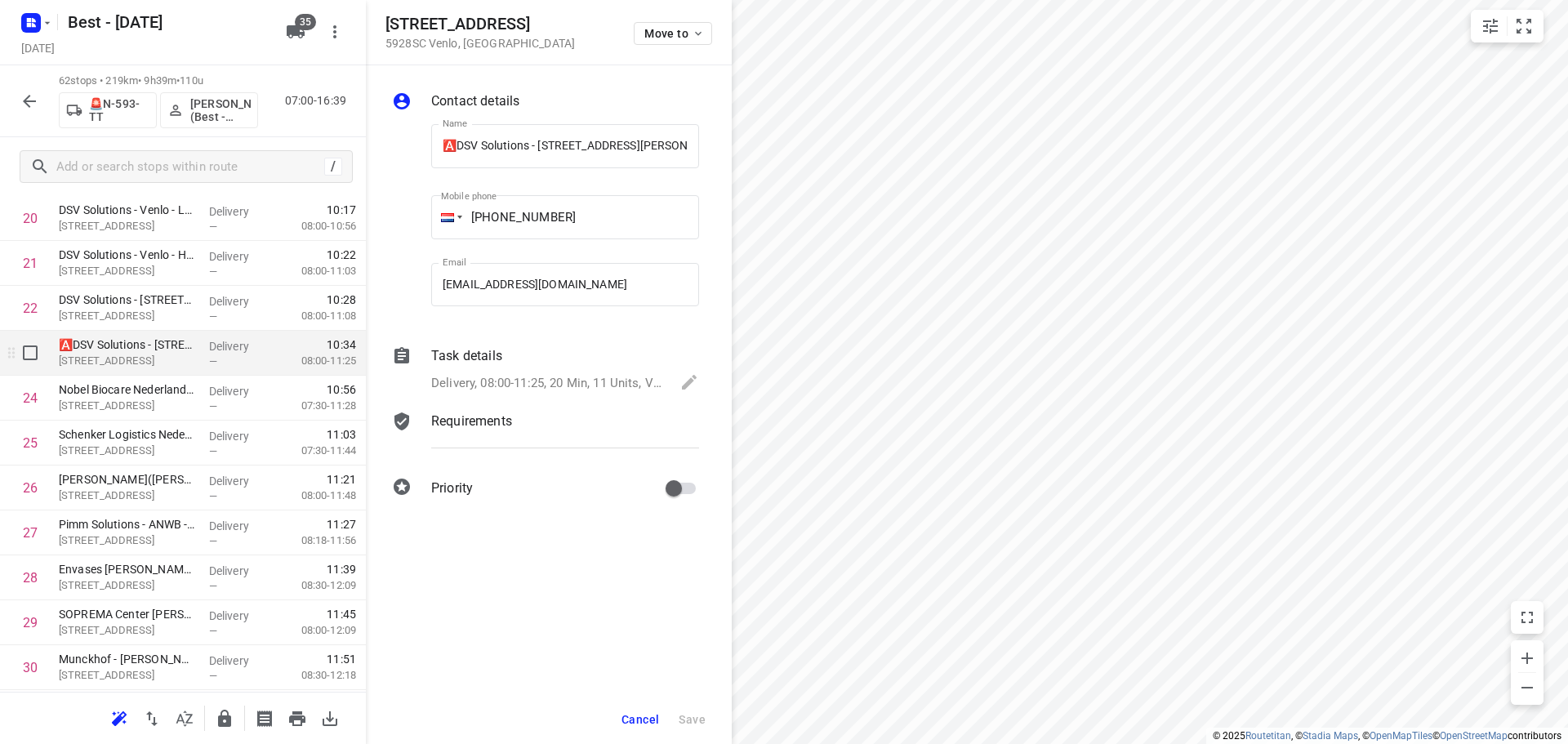
scroll to position [0, 33]
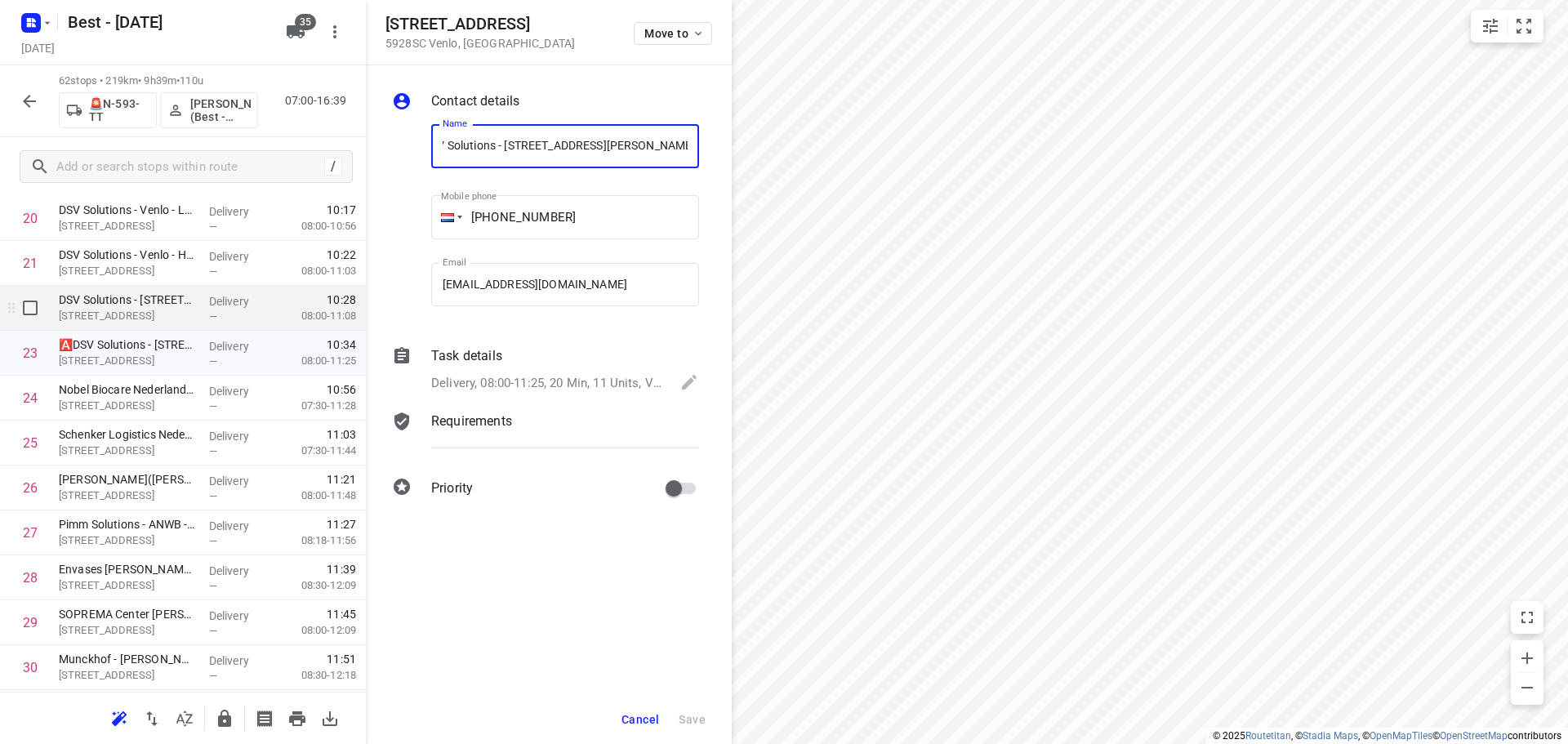
click at [194, 320] on div "DSV Solutions - Venlo - Popeweg 42(Malgorzata Breemen) Popeweg 42, Venlo" at bounding box center [127, 308] width 151 height 45
click at [508, 391] on p "Delivery, 08:00-11:08, 5 Min, 2 Units" at bounding box center [528, 383] width 194 height 19
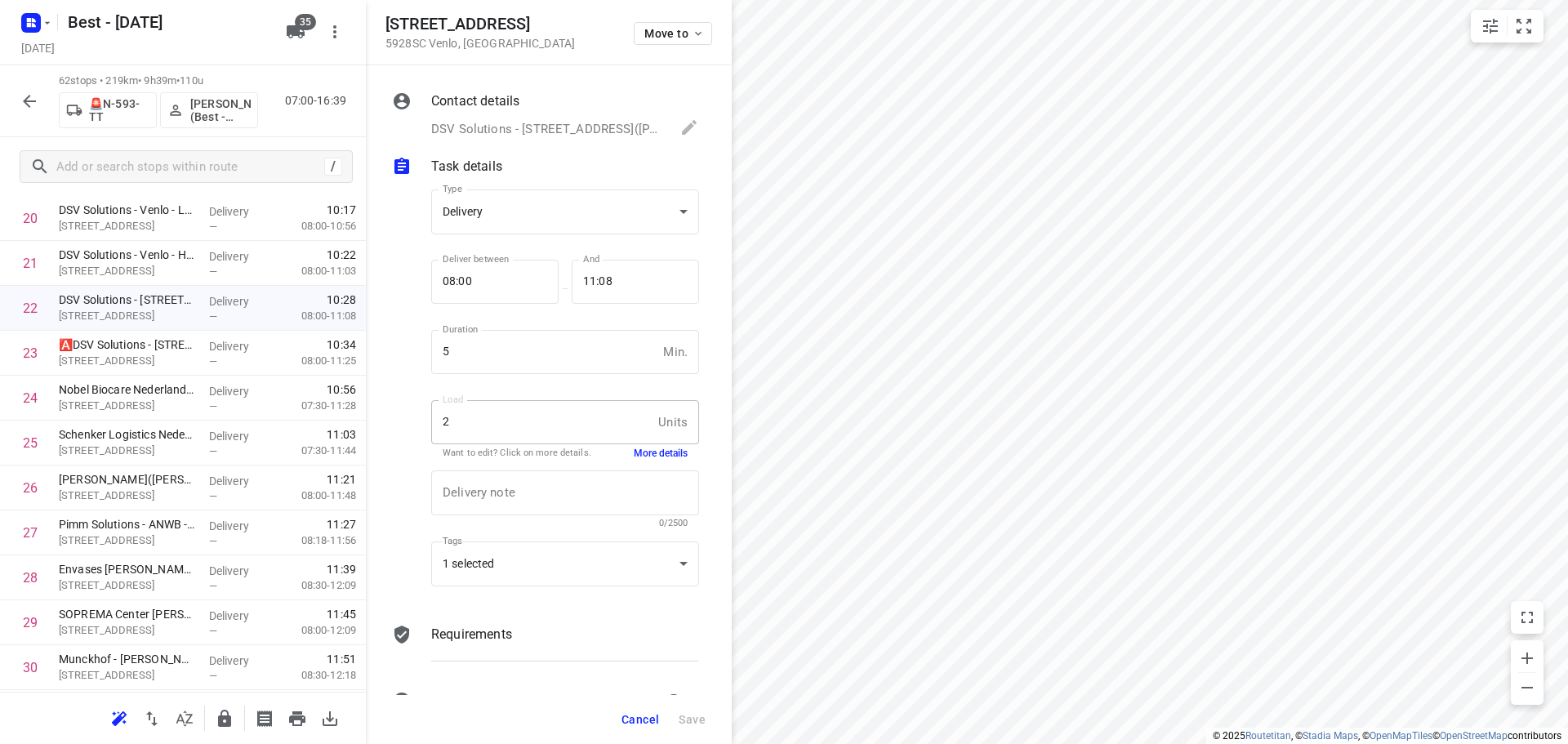
click at [637, 461] on div "Delivery note x Delivery note 0/2500" at bounding box center [564, 500] width 281 height 78
click at [639, 455] on button "More details" at bounding box center [660, 454] width 54 height 14
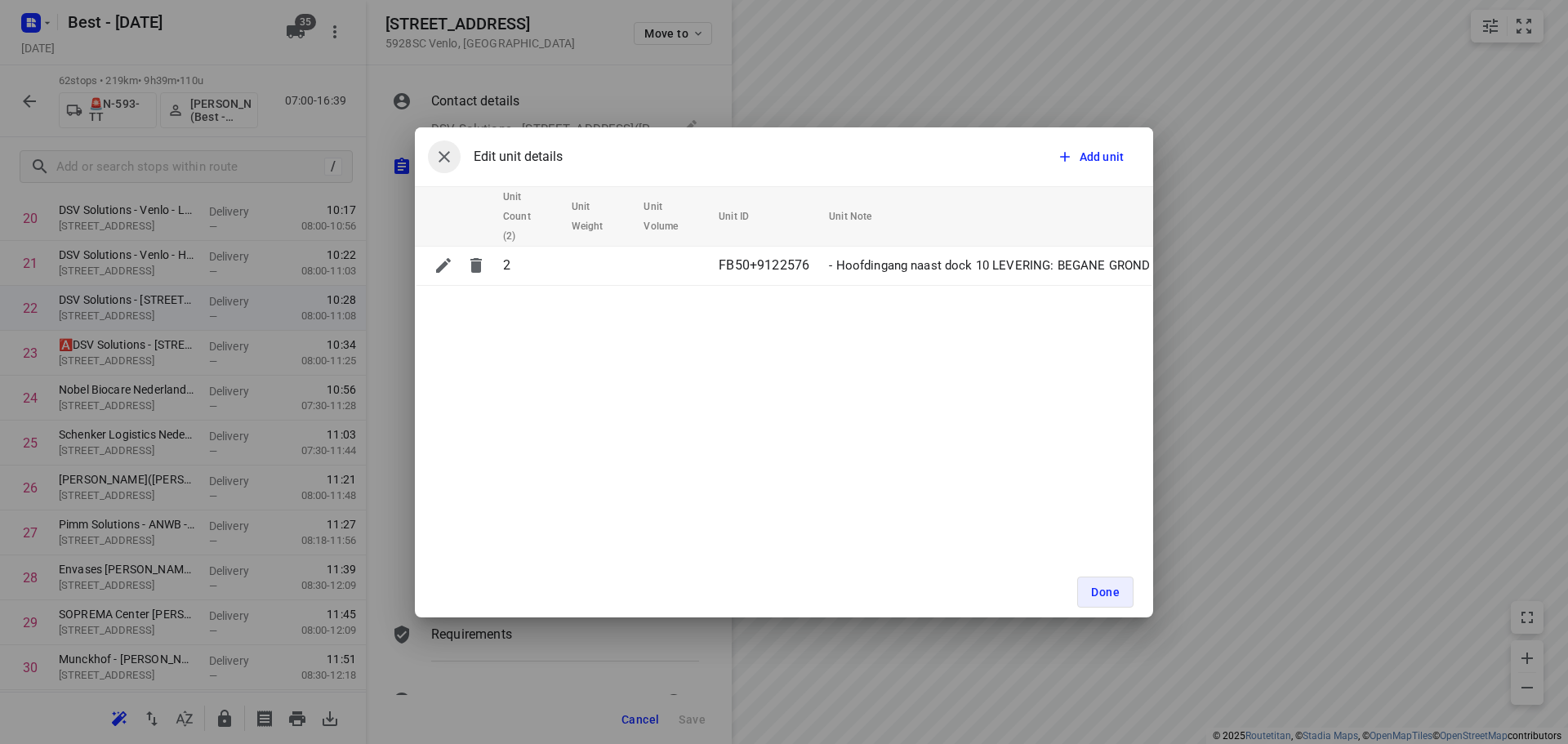
click at [457, 156] on button "button" at bounding box center [444, 156] width 32 height 32
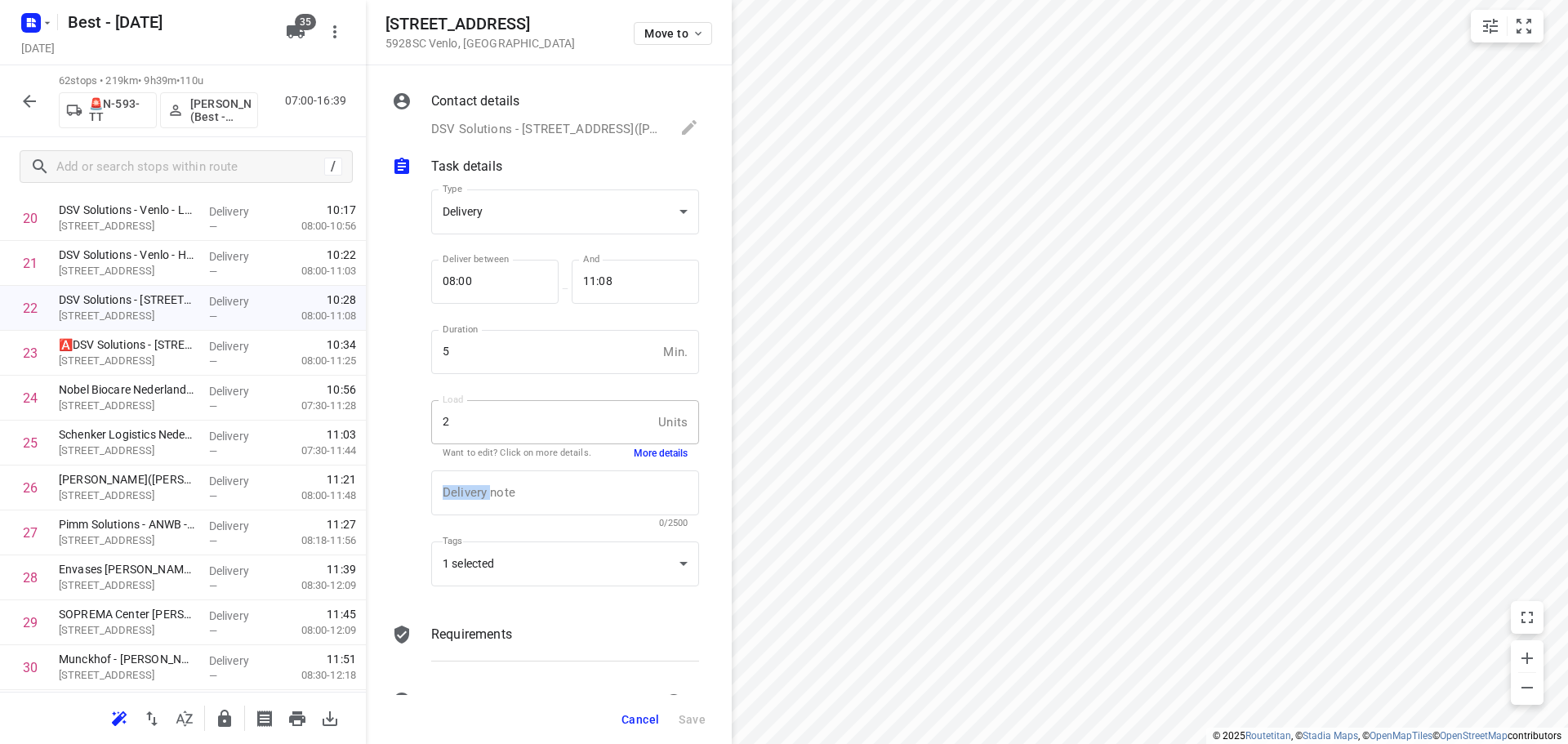
click at [645, 453] on button "More details" at bounding box center [660, 454] width 54 height 14
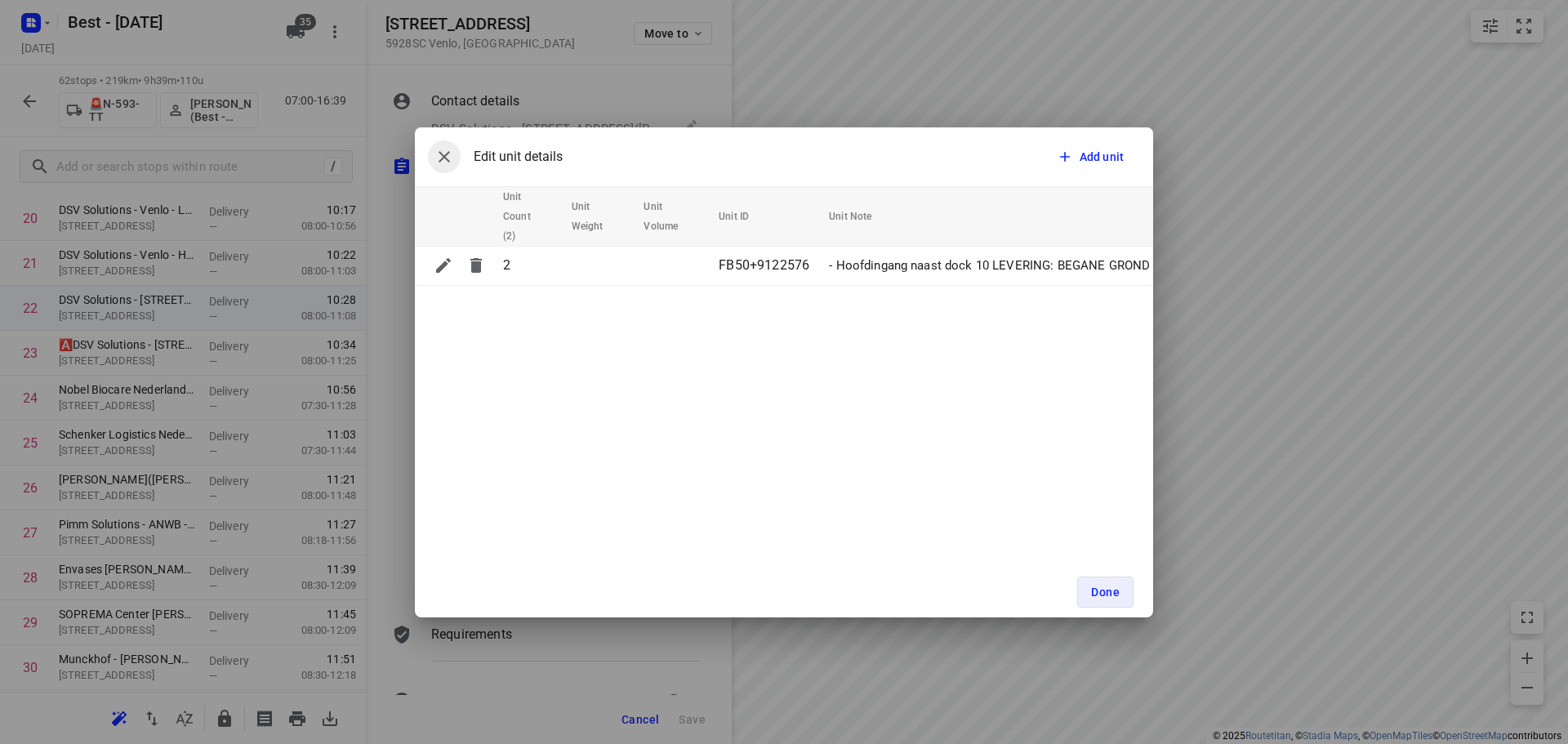
click at [441, 156] on icon "button" at bounding box center [444, 157] width 20 height 20
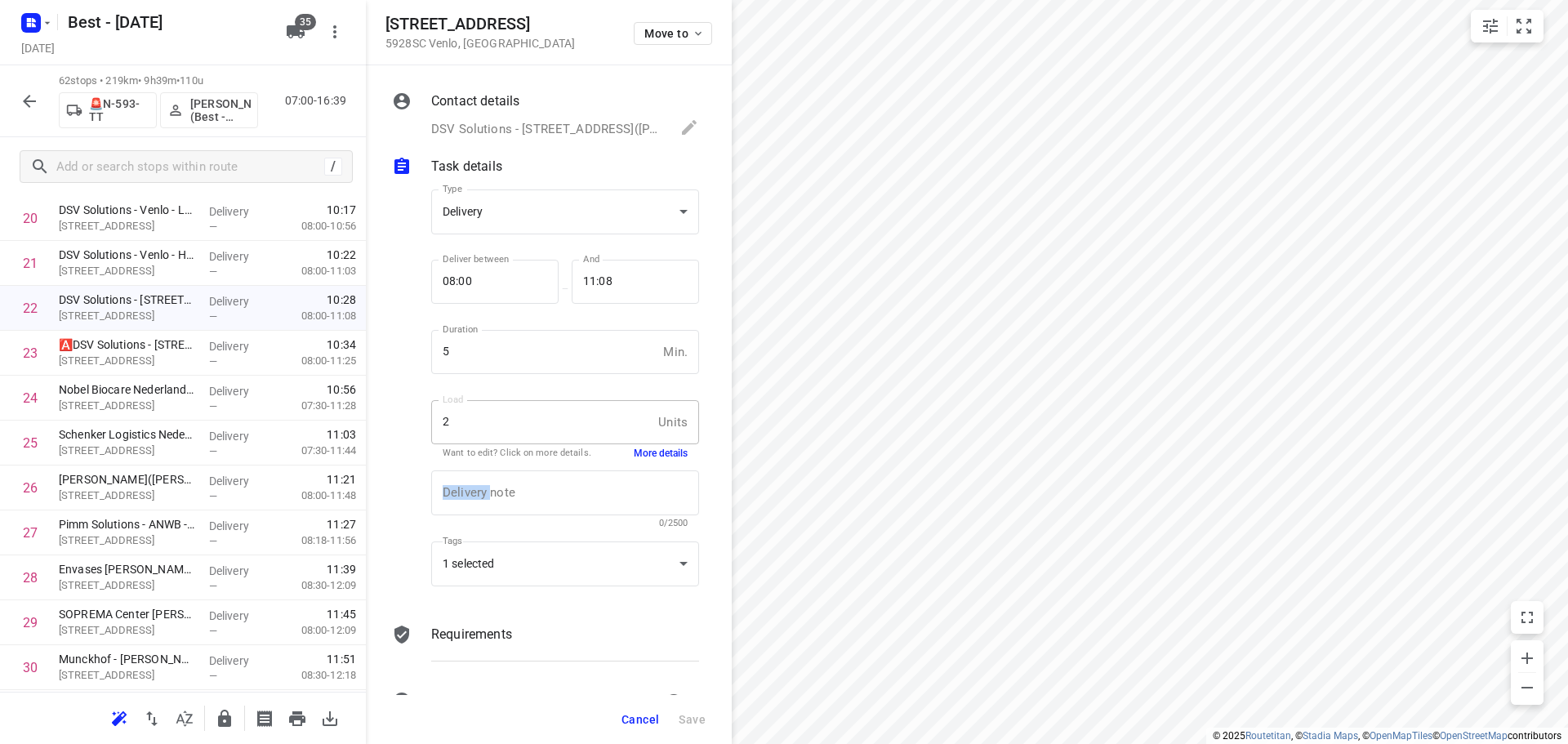
click at [545, 132] on p "DSV Solutions - Venlo - Popeweg 42(Malgorzata Breemen), +31623164151, delivery+…" at bounding box center [547, 129] width 233 height 19
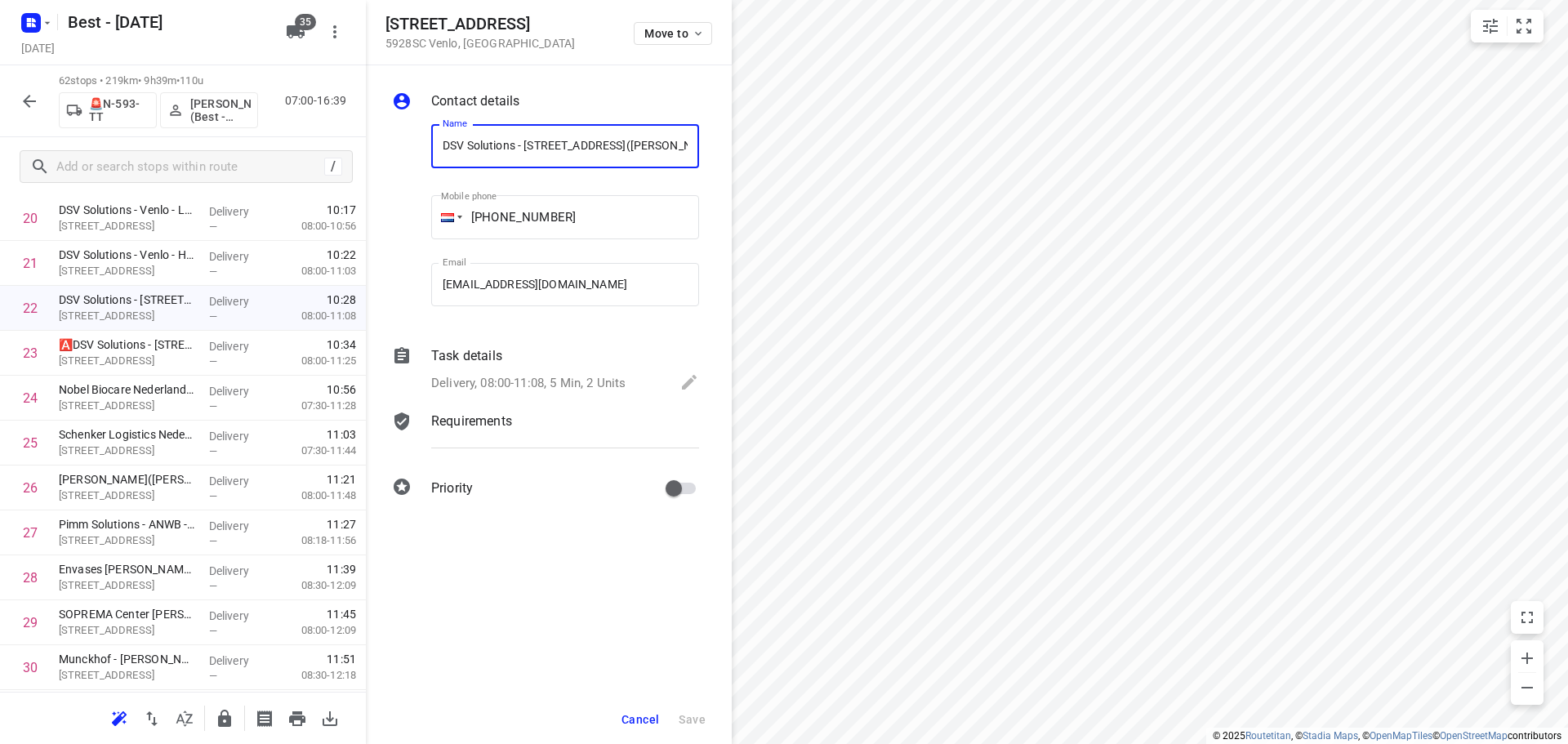
drag, startPoint x: 627, startPoint y: 143, endPoint x: 433, endPoint y: 151, distance: 194.2
click at [433, 151] on input "DSV Solutions - [STREET_ADDRESS]([PERSON_NAME])" at bounding box center [565, 146] width 268 height 44
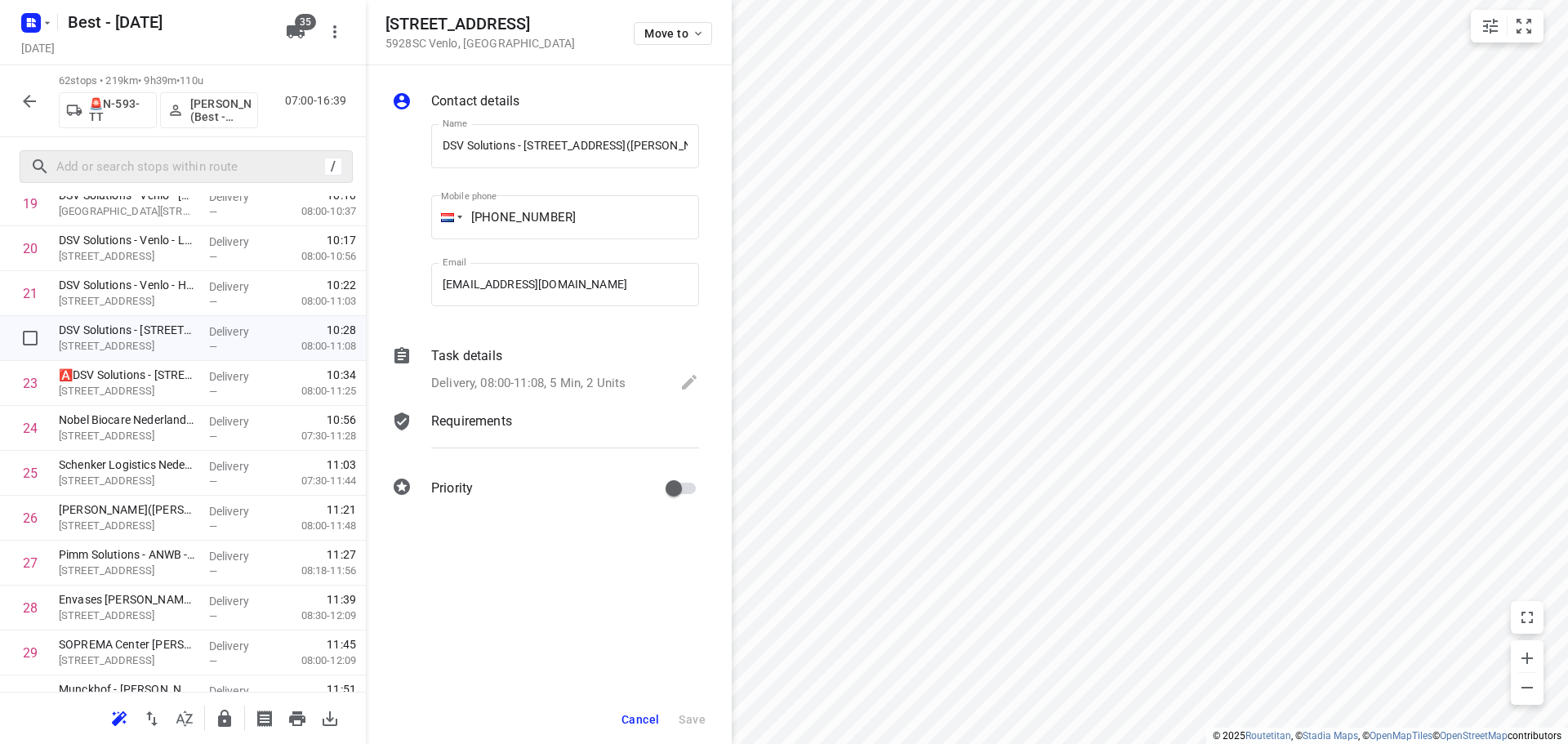
scroll to position [900, 0]
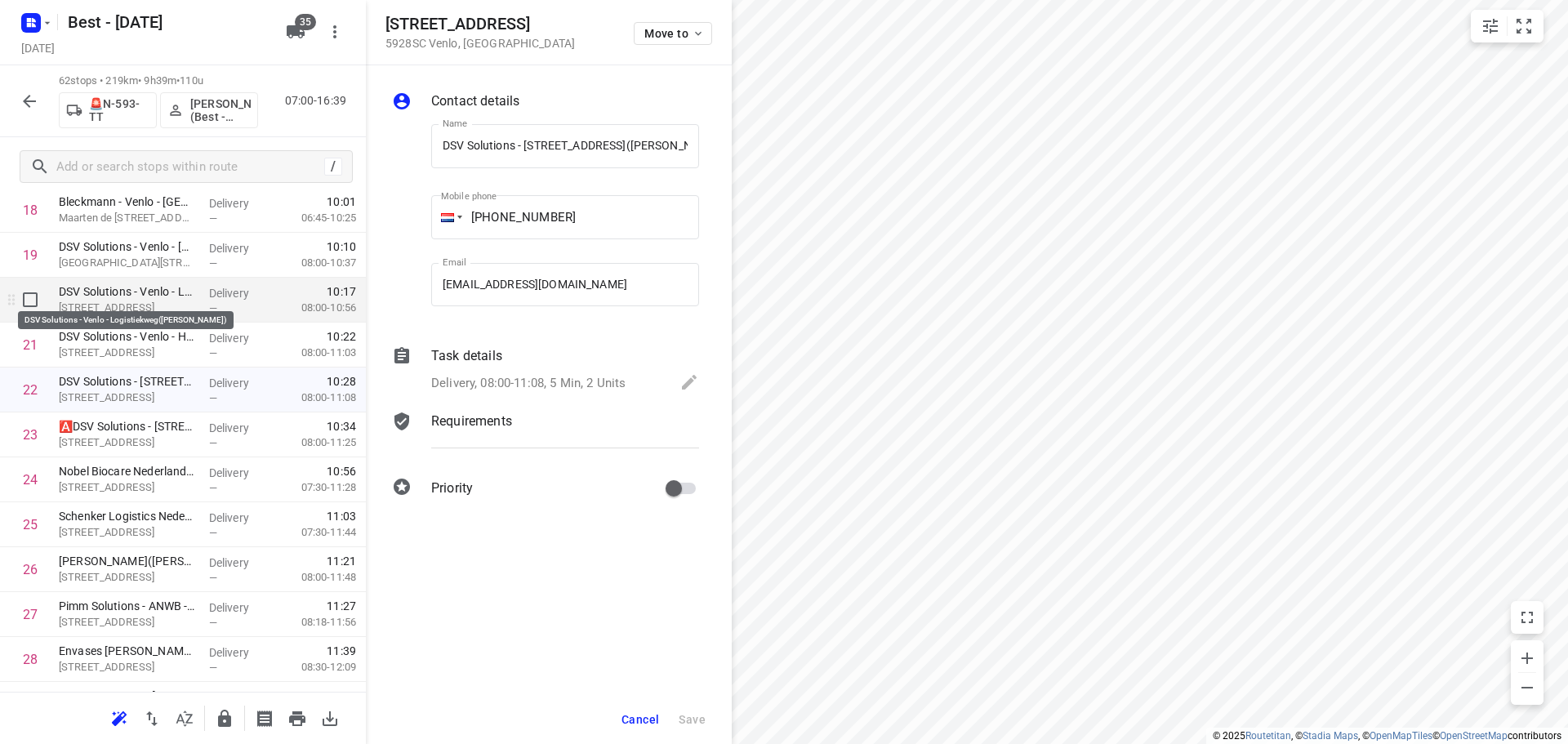
click at [161, 286] on p "DSV Solutions - Venlo - Logistiekweg([PERSON_NAME])" at bounding box center [127, 291] width 137 height 17
click at [478, 368] on div "Task details Delivery, 08:00-10:56, 4 Min, 8 Units" at bounding box center [565, 370] width 275 height 55
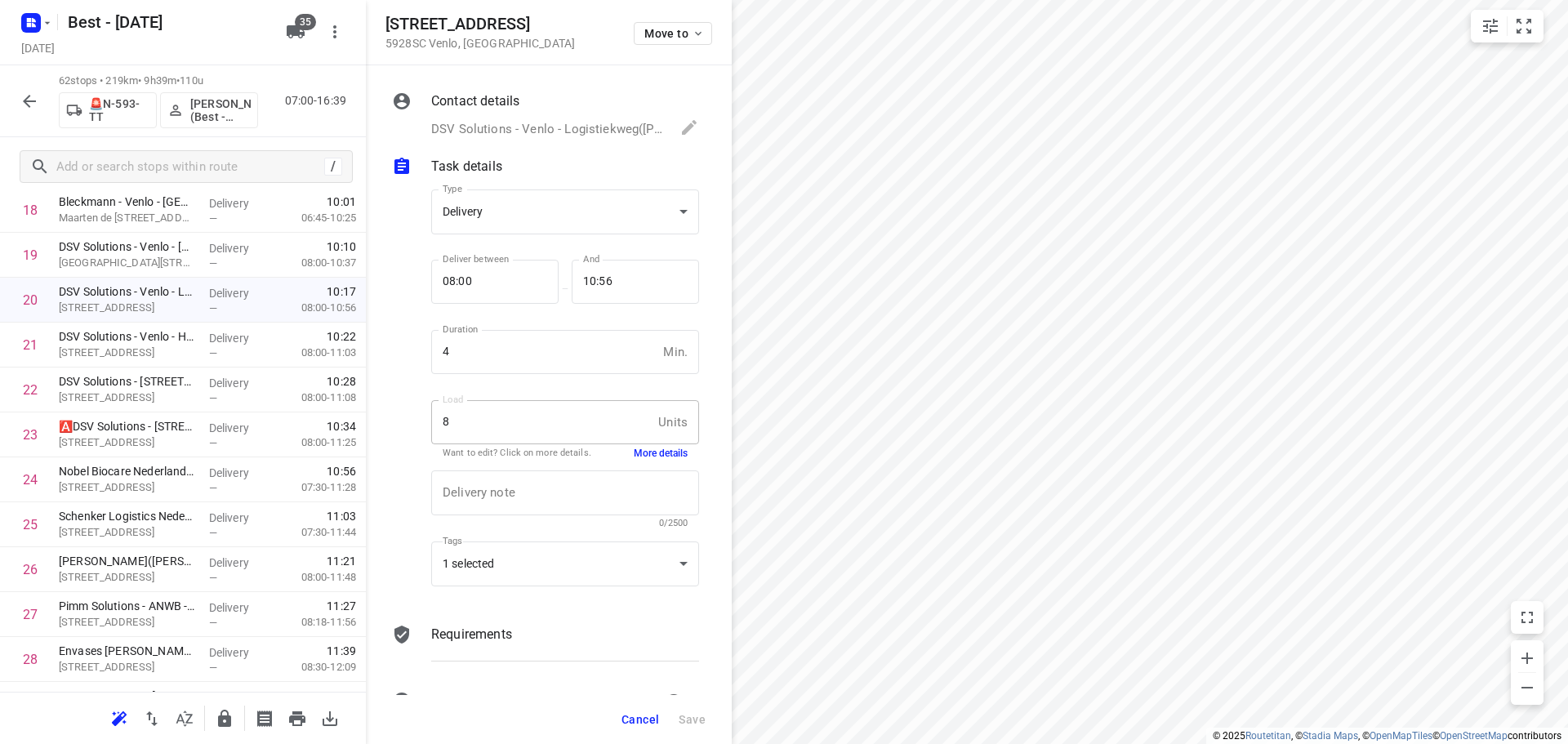
click at [650, 458] on button "More details" at bounding box center [660, 454] width 54 height 14
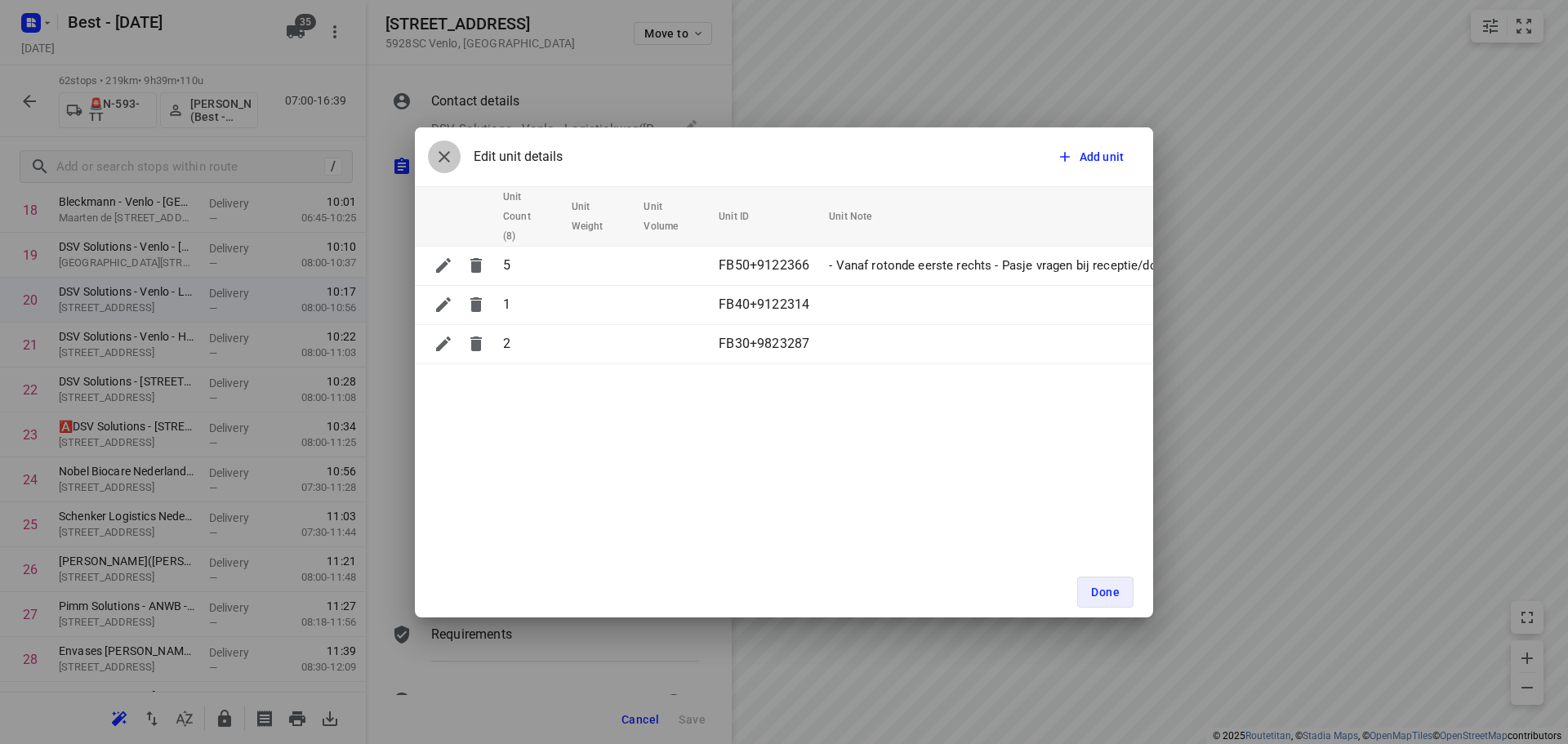
click at [453, 163] on icon "button" at bounding box center [444, 157] width 20 height 20
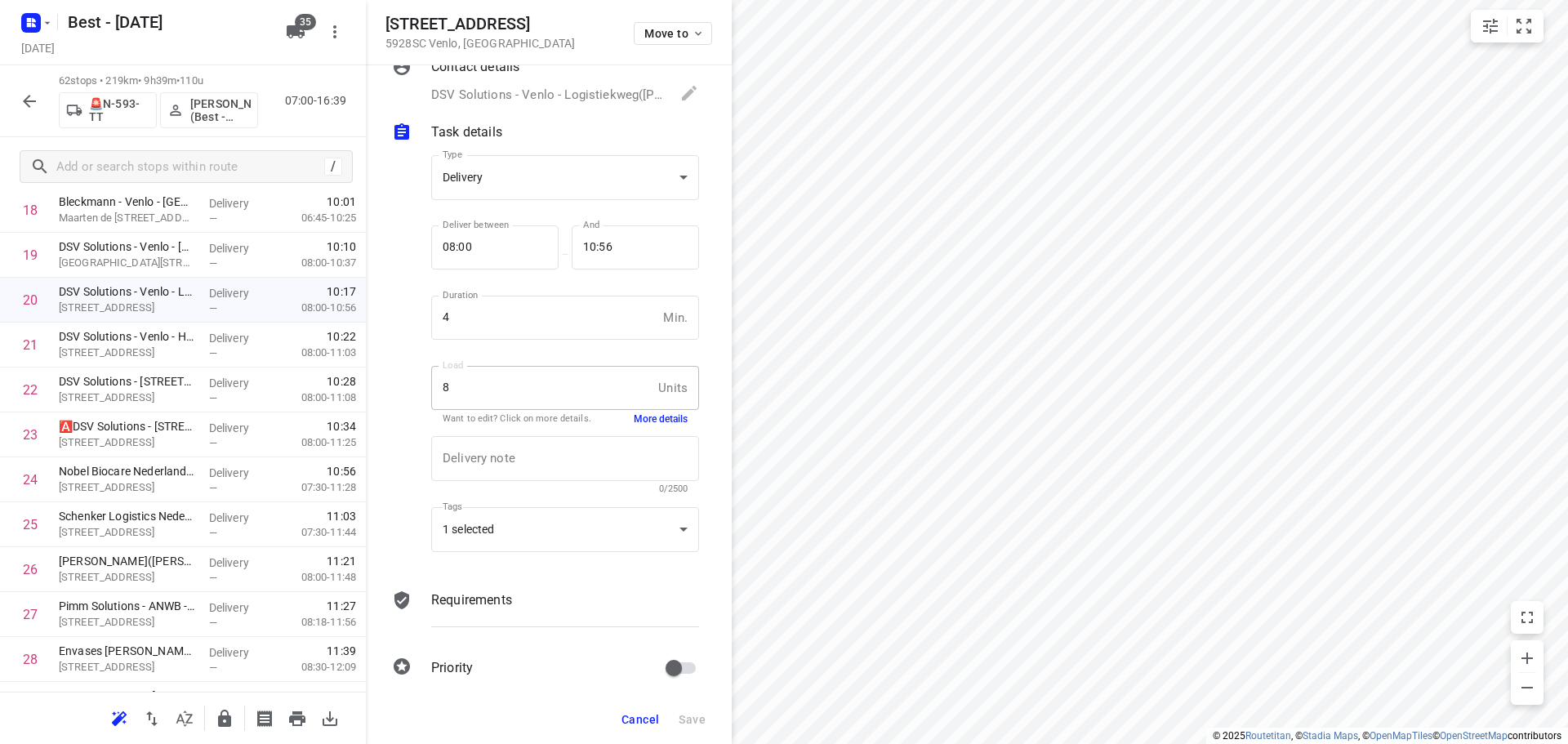
scroll to position [49, 0]
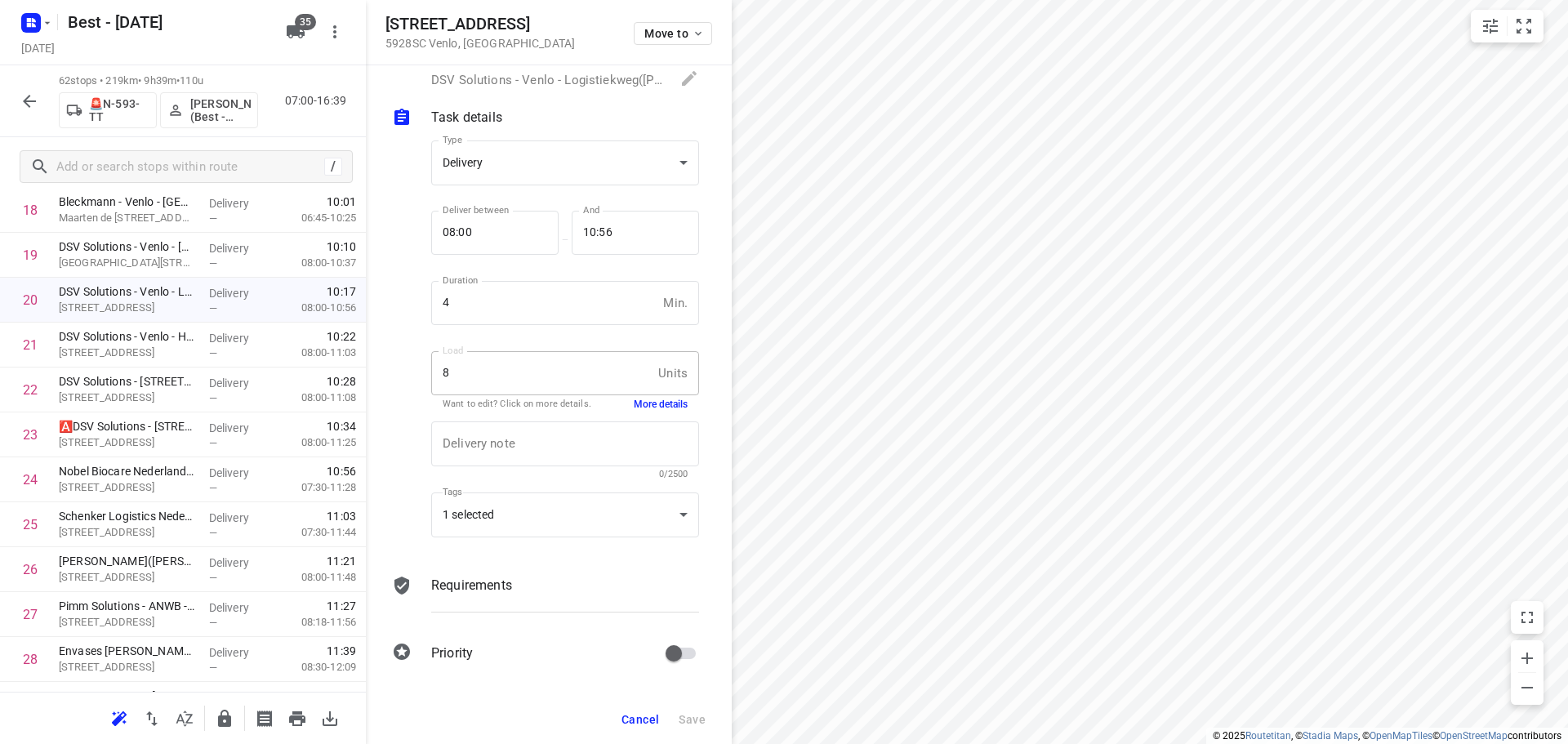
click at [622, 713] on span "Cancel" at bounding box center [640, 719] width 37 height 13
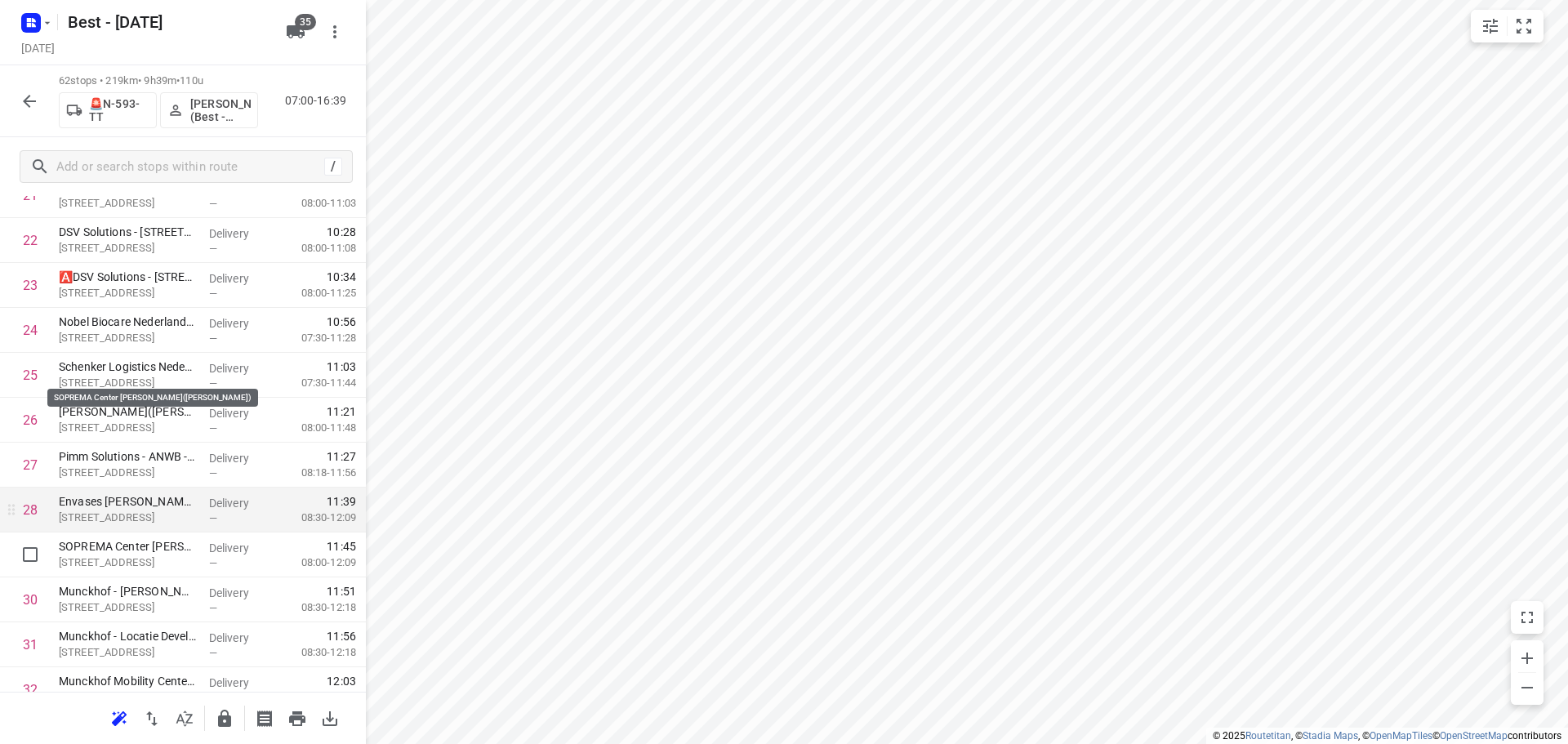
scroll to position [1226, 0]
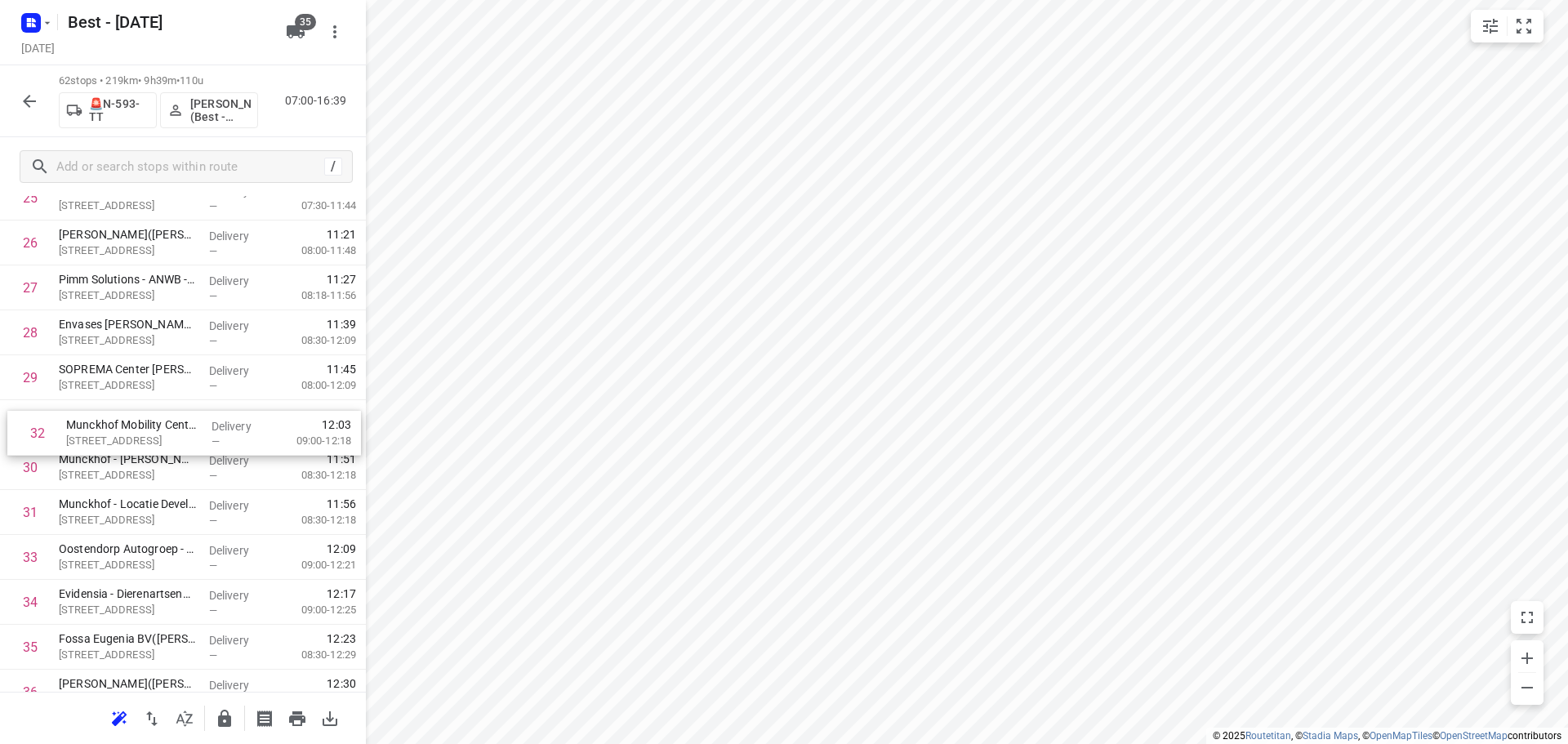
drag, startPoint x: 137, startPoint y: 520, endPoint x: 146, endPoint y: 436, distance: 84.5
click at [146, 436] on div "1 Motrac - Locatie Venlo(Emiel van Gent) Tasmanweg 6, Venlo Delivery — 07:46 07…" at bounding box center [183, 490] width 366 height 2785
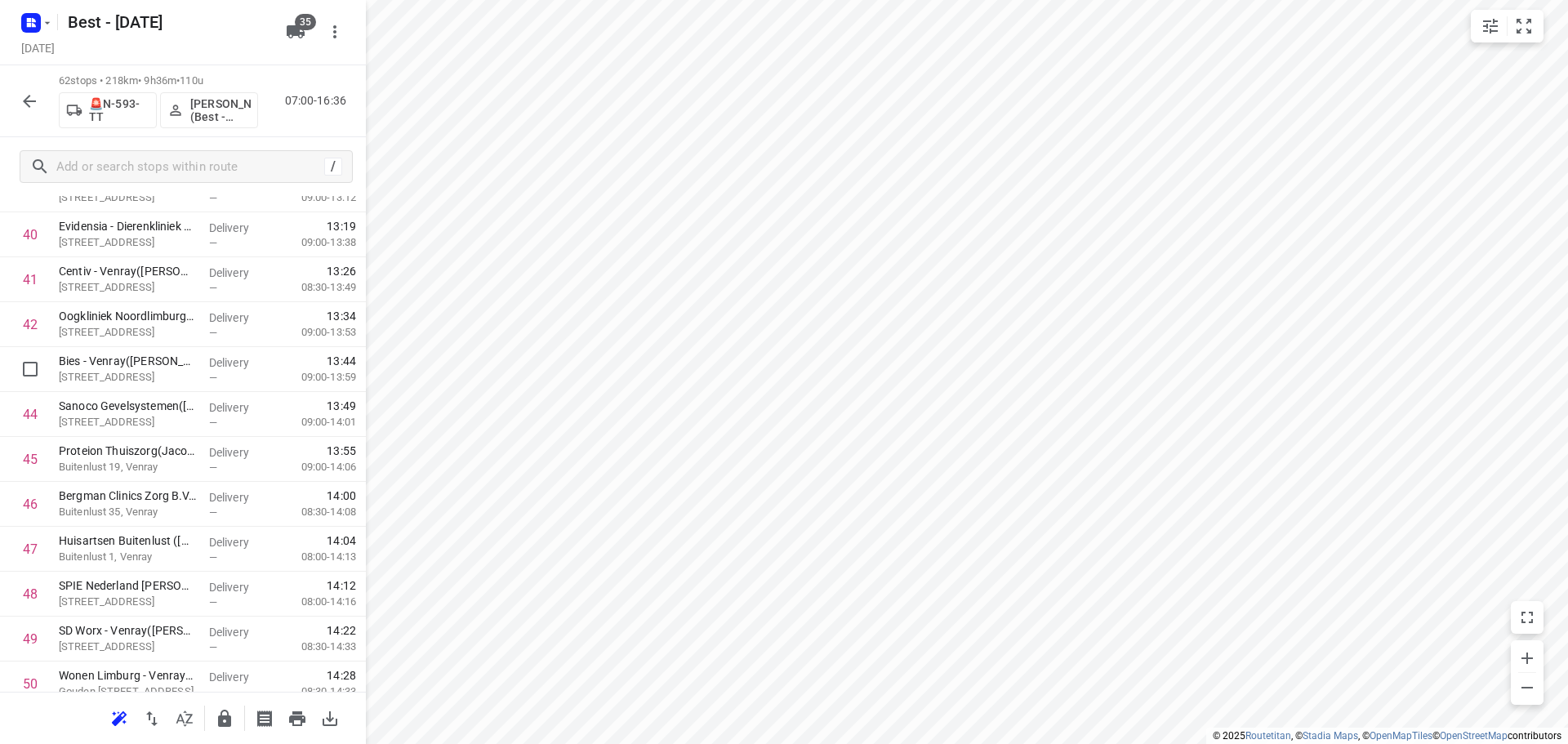
scroll to position [2125, 0]
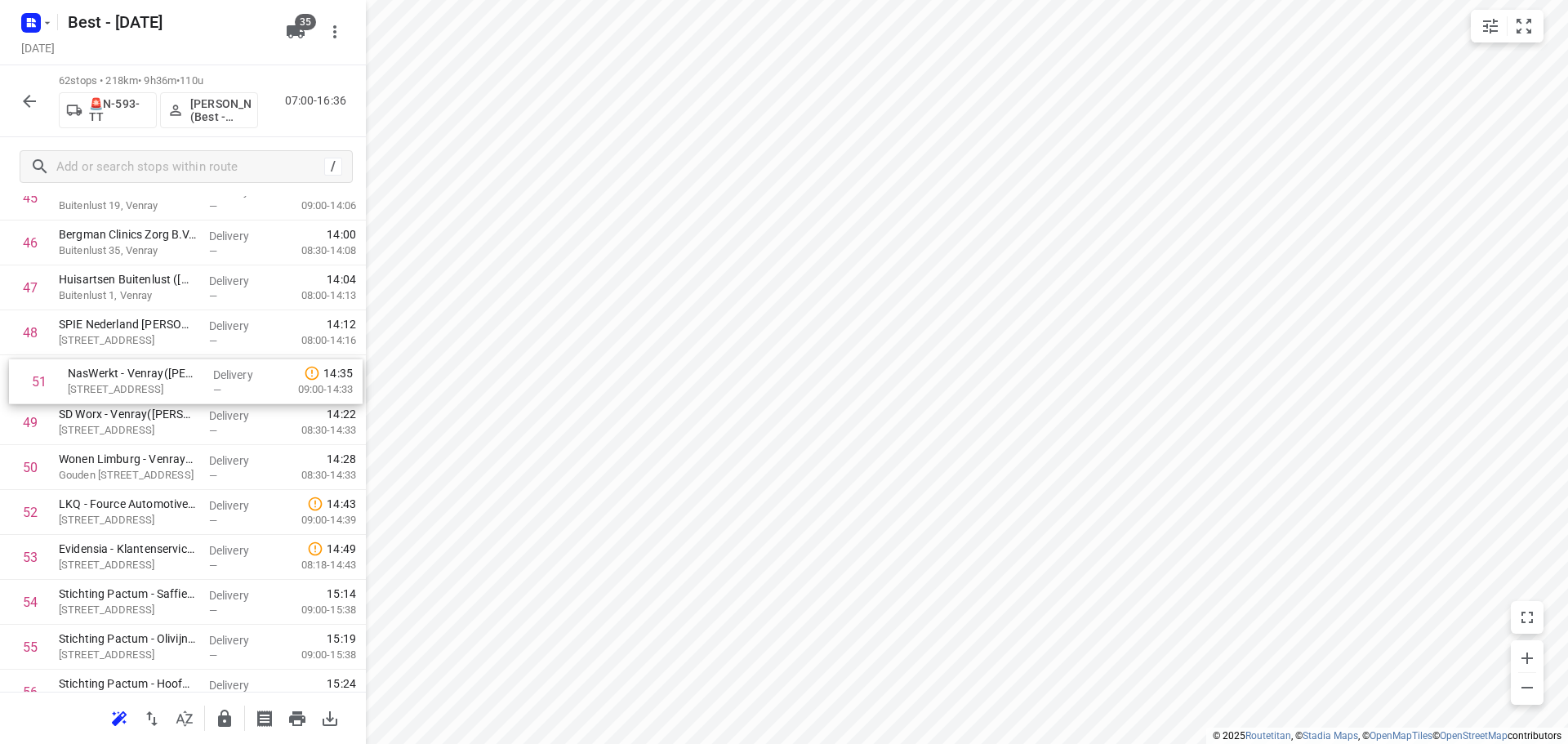
drag, startPoint x: 141, startPoint y: 474, endPoint x: 151, endPoint y: 378, distance: 96.5
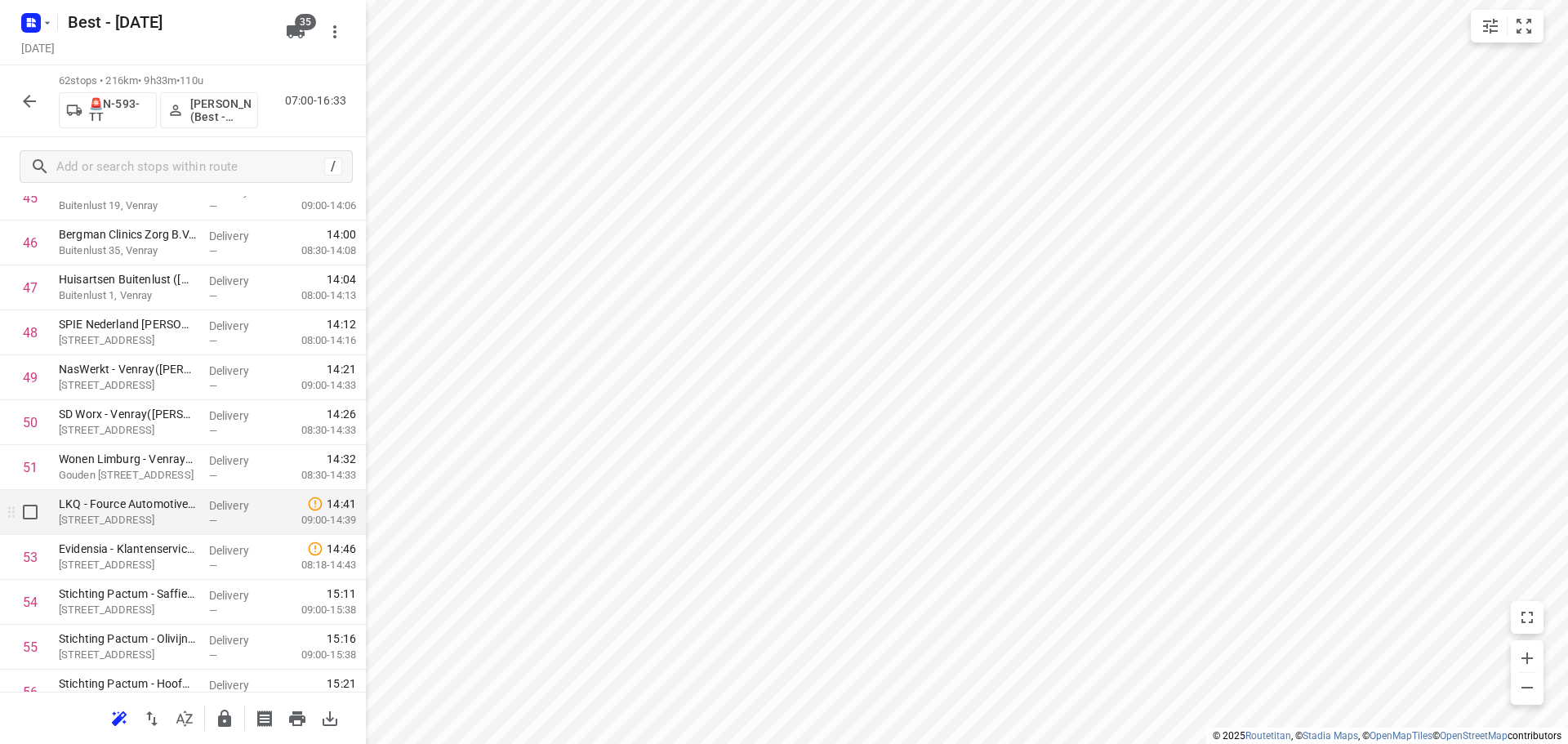
scroll to position [2462, 0]
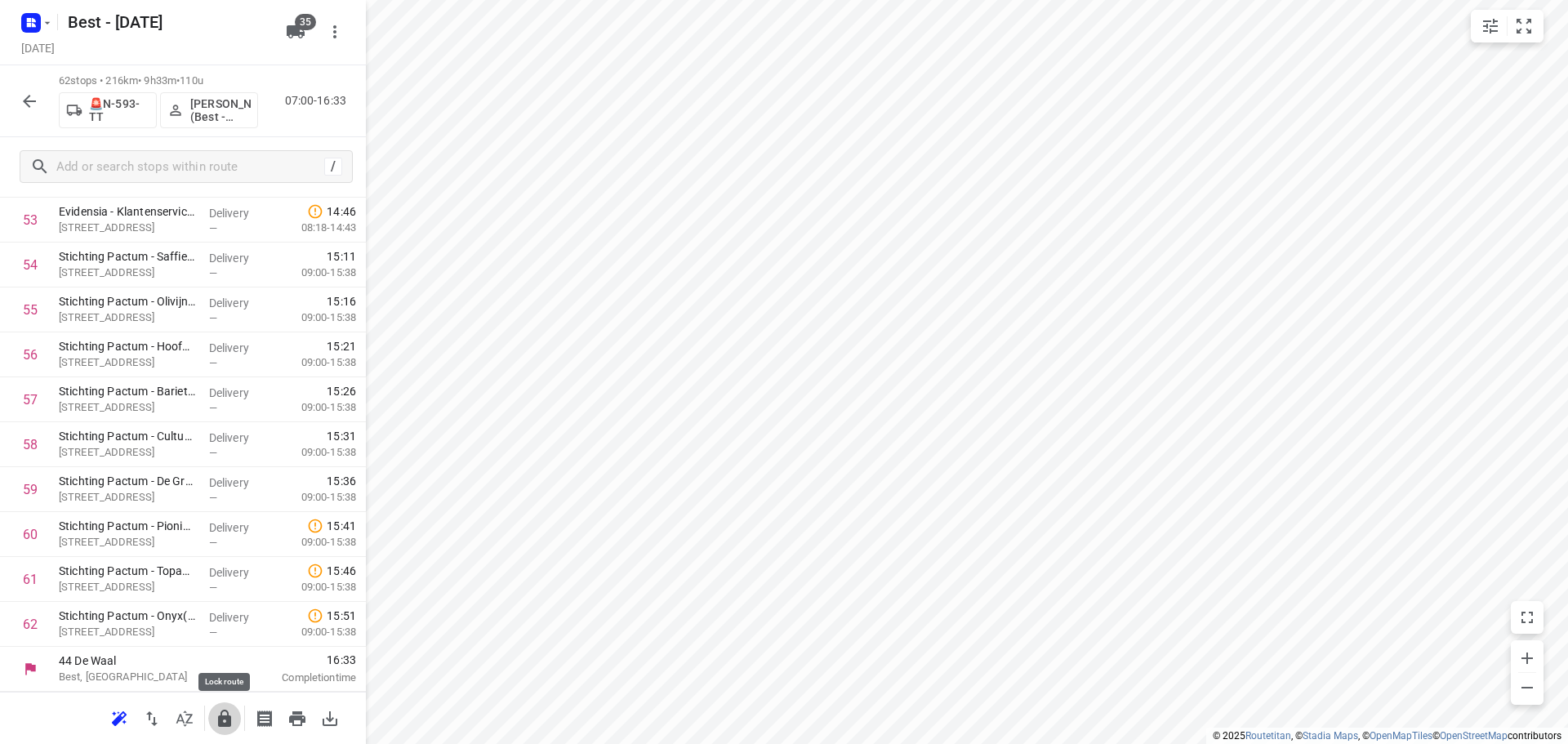
click at [210, 712] on button "button" at bounding box center [224, 718] width 32 height 32
click at [4, 92] on div "62 stops • 216km • 9h33m • 110u 🚨N-593-TT Rutger de Bruin (Best - ZZP) 07:00-16…" at bounding box center [183, 101] width 366 height 72
click at [12, 94] on div "62 stops • 216km • 9h33m • 110u 🚨N-593-TT Rutger de Bruin (Best - ZZP) 07:00-16…" at bounding box center [183, 101] width 366 height 72
click at [31, 103] on icon "button" at bounding box center [30, 102] width 20 height 20
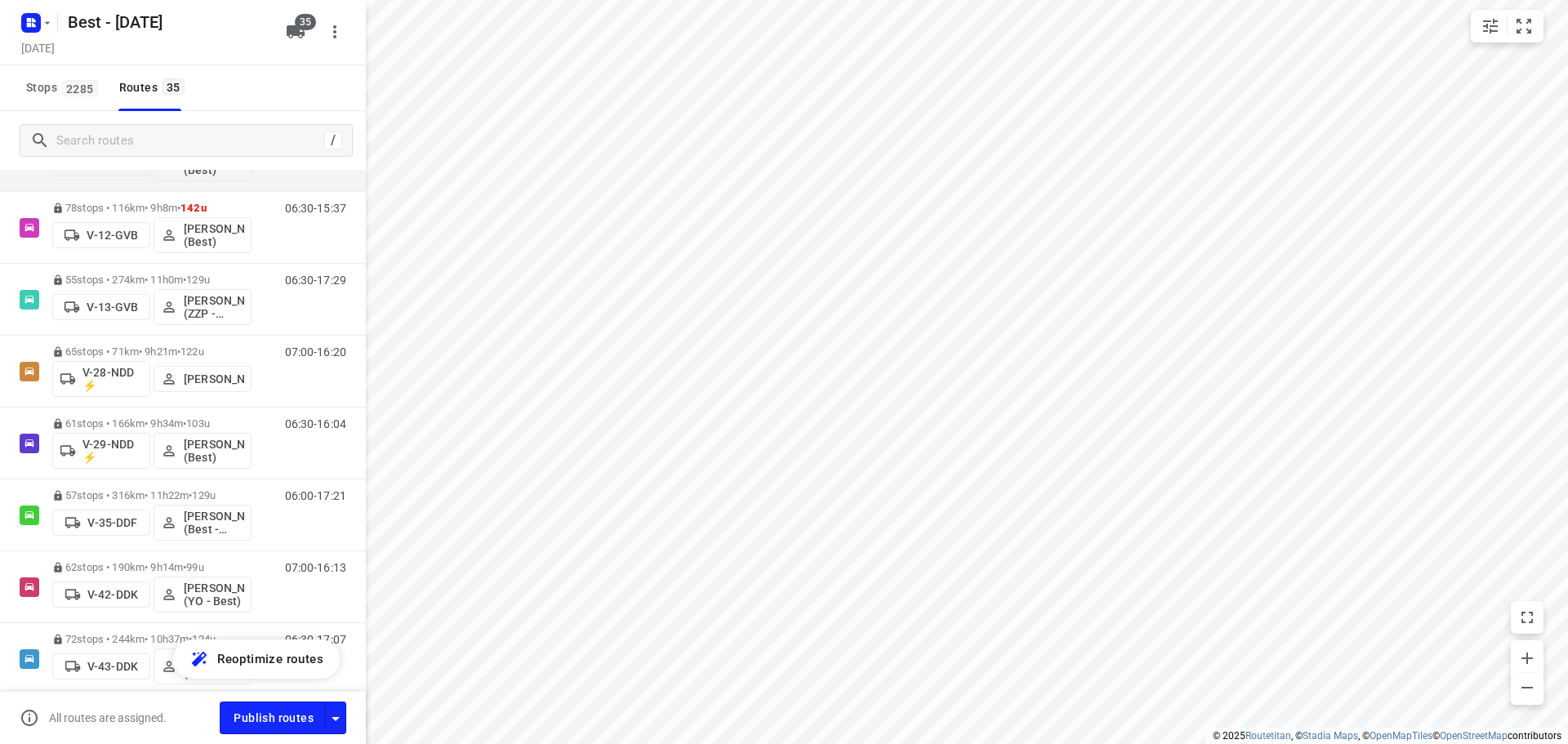
scroll to position [82, 0]
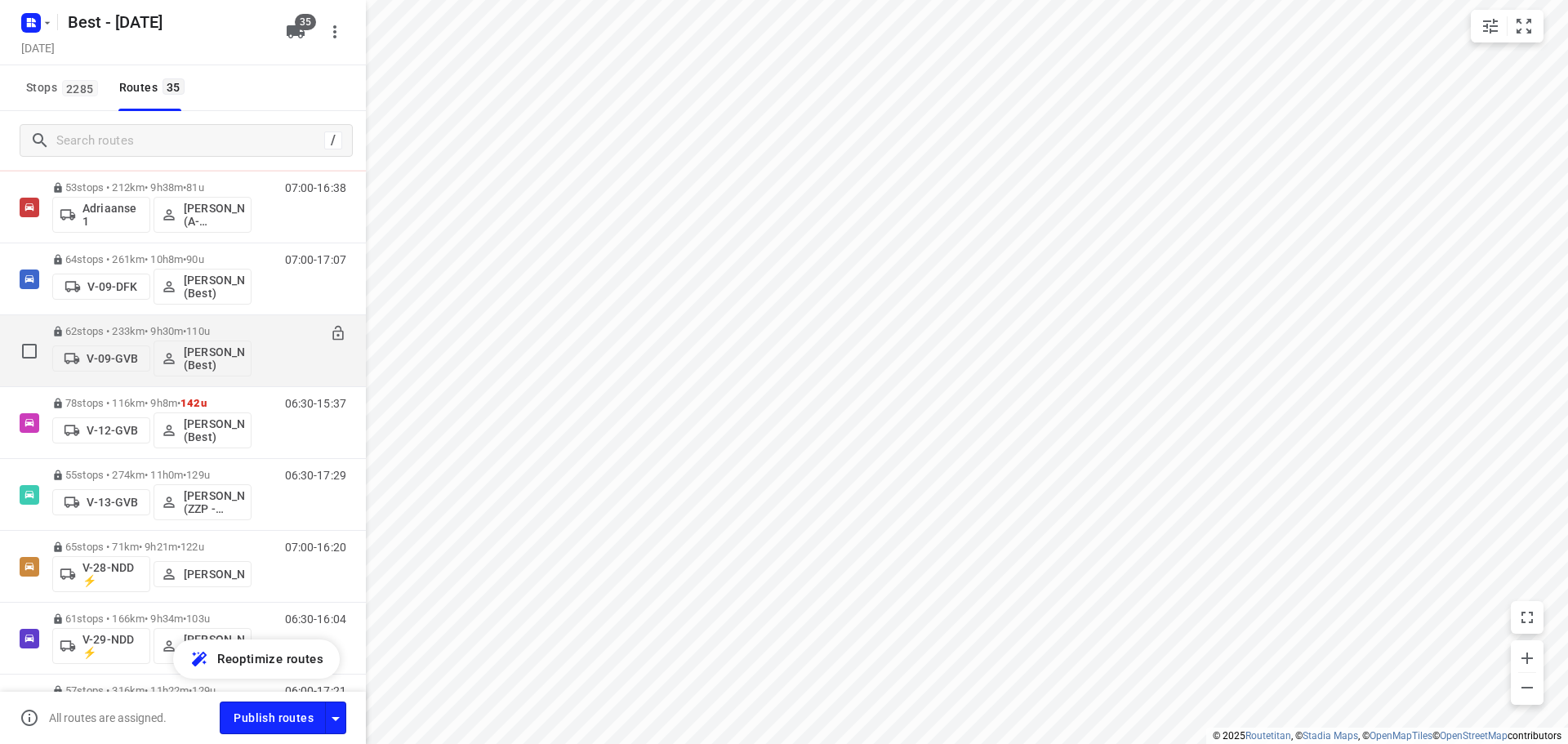
click at [114, 386] on div "62 stops • 233km • 9h30m • 110u V-09-GVB Mustafa Omar (Best) 07:00-16:30" at bounding box center [183, 351] width 366 height 72
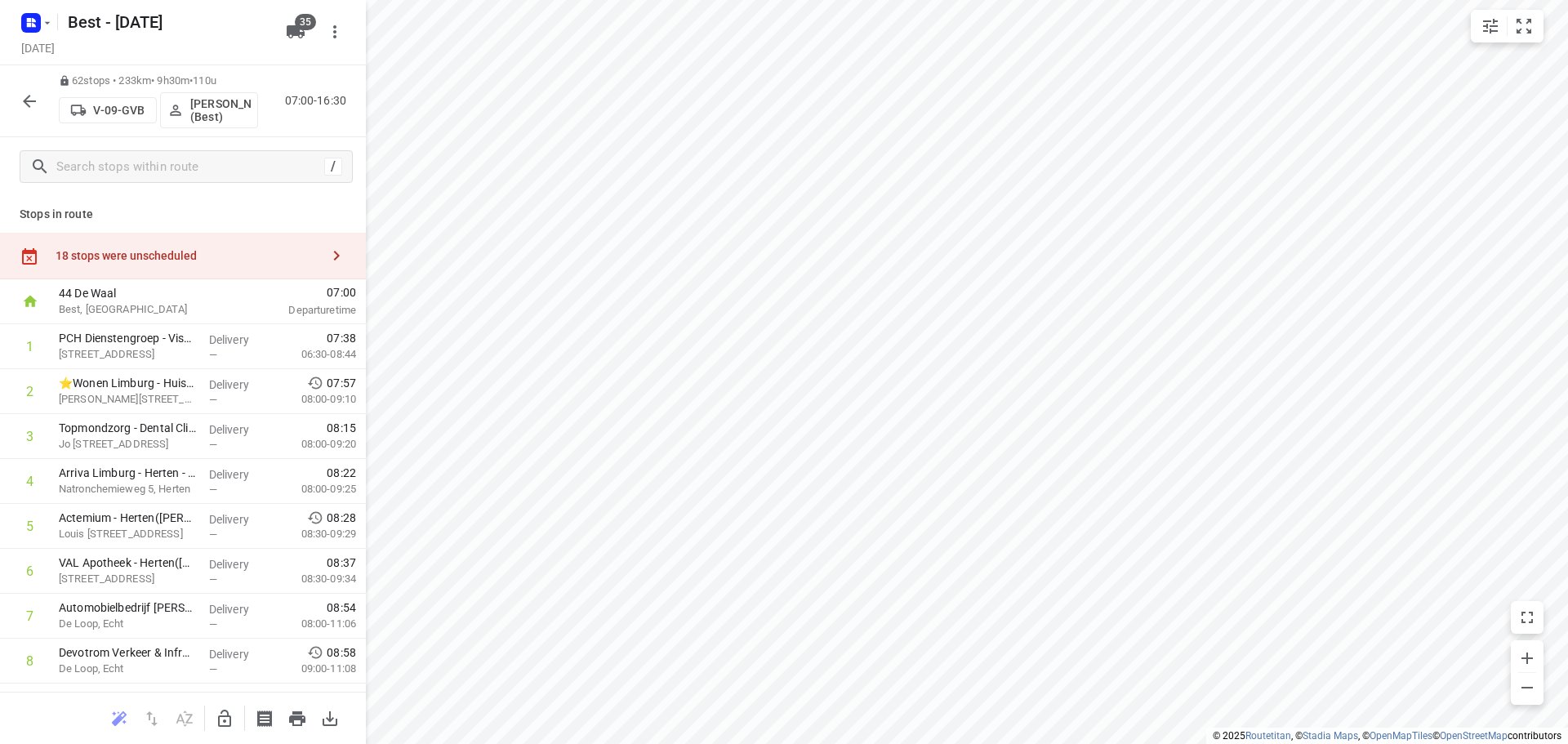
click at [29, 98] on icon "button" at bounding box center [30, 102] width 20 height 20
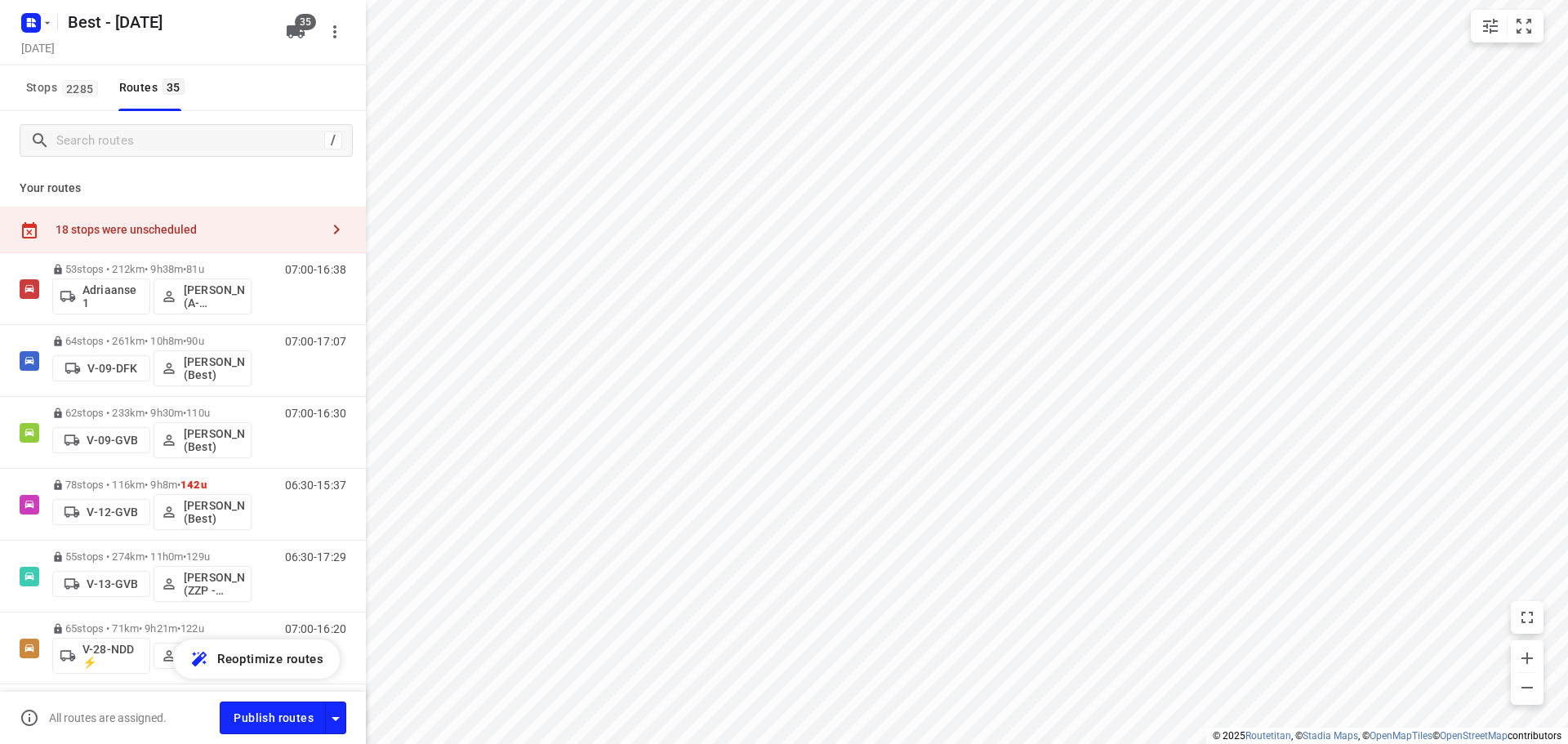
click at [252, 116] on div "/" at bounding box center [183, 140] width 366 height 59
click at [237, 127] on div "/" at bounding box center [186, 140] width 333 height 32
click at [215, 125] on div "/" at bounding box center [186, 140] width 333 height 32
click at [208, 140] on input "Search routes" at bounding box center [188, 141] width 261 height 26
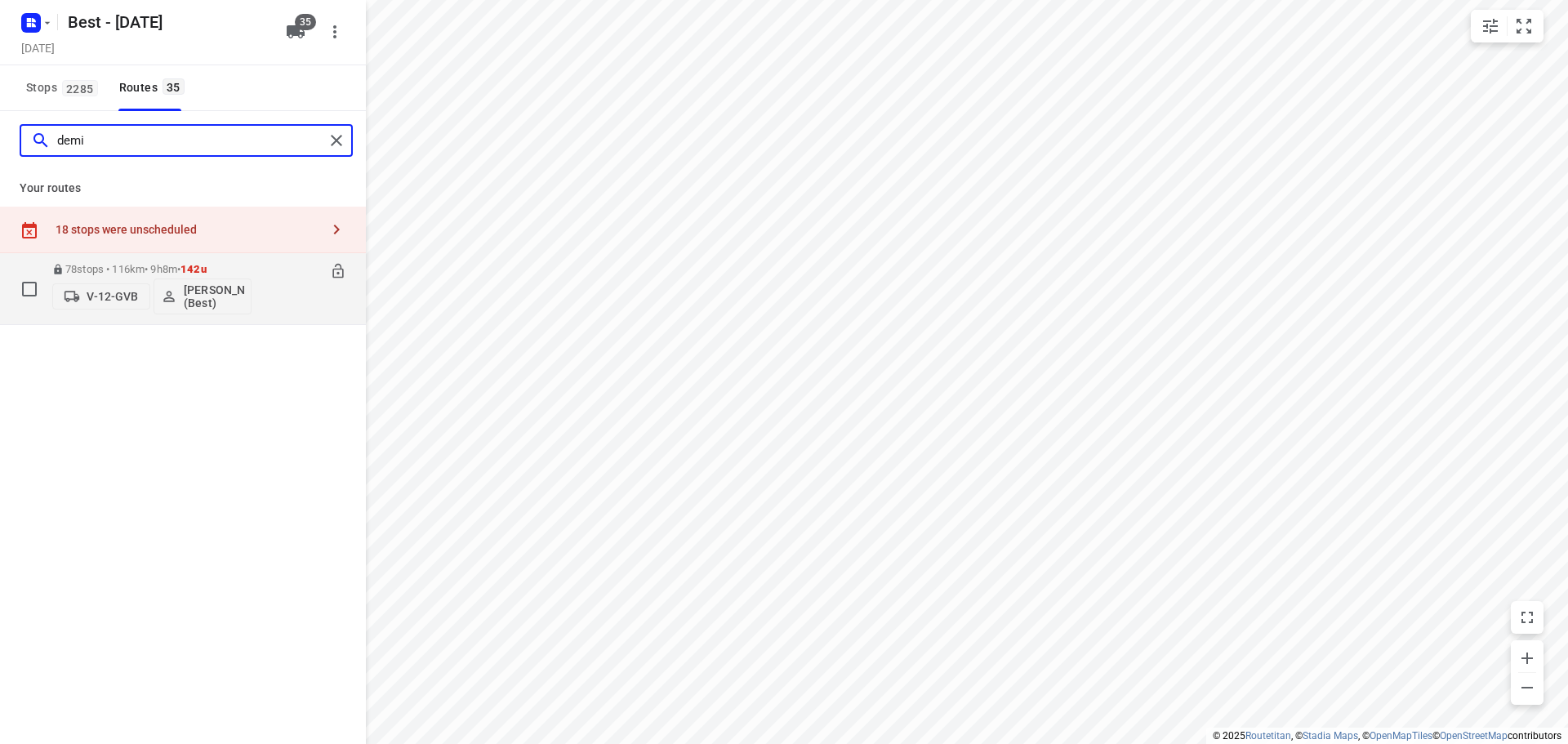
type input "demi"
click at [154, 262] on div "78 stops • 116km • 9h8m • 142u V-12-GVB Demi Walraven (Best)" at bounding box center [151, 289] width 199 height 68
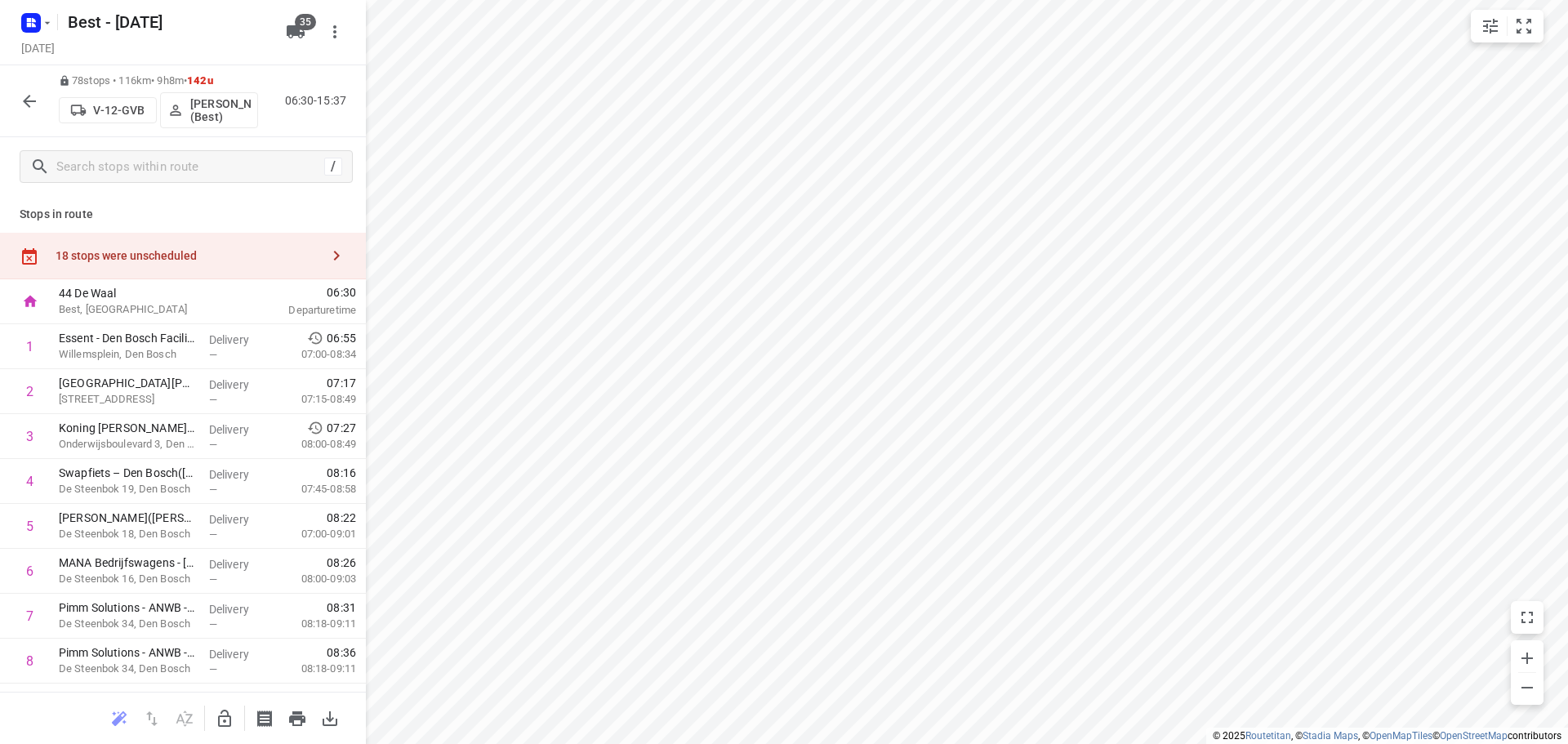
click at [9, 100] on div "78 stops • 116km • 9h8m • 142u V-12-GVB Demi Walraven (Best) 06:30-15:37" at bounding box center [183, 101] width 366 height 72
click at [22, 103] on icon "button" at bounding box center [30, 102] width 20 height 20
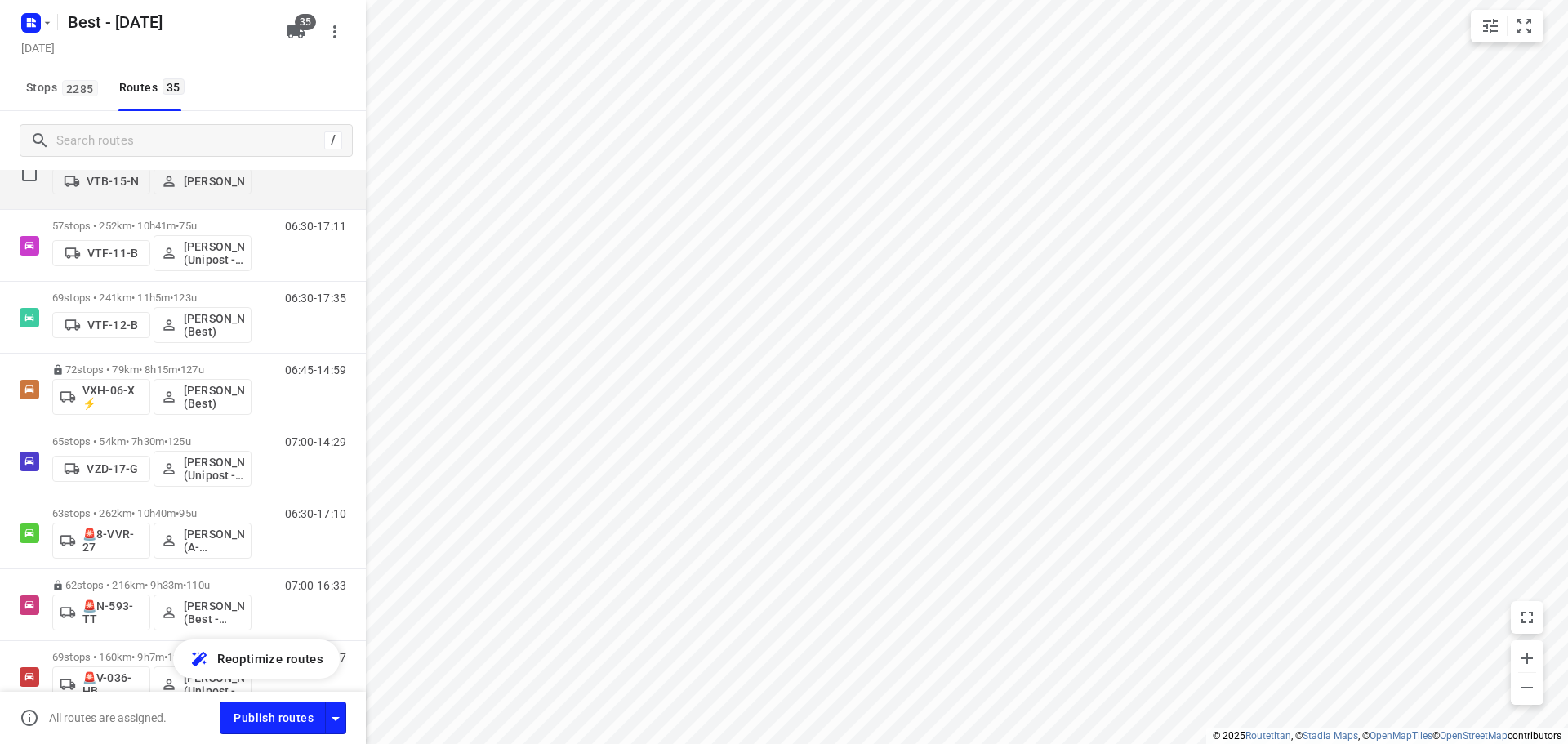
scroll to position [1470, 0]
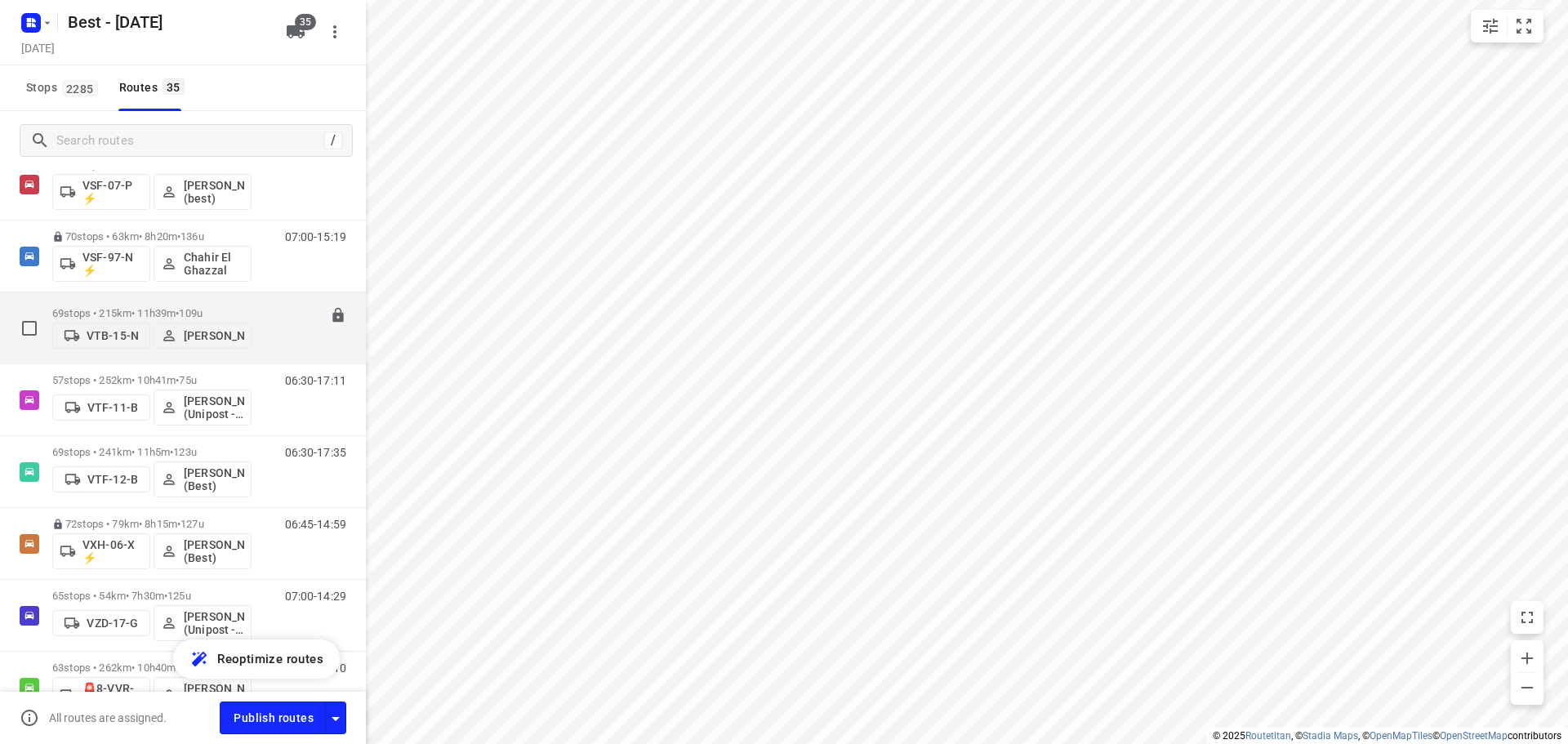
click at [99, 299] on div "69 stops • 215km • 11h39m • 109u VTB-15-N Niels van Geffen" at bounding box center [151, 328] width 199 height 58
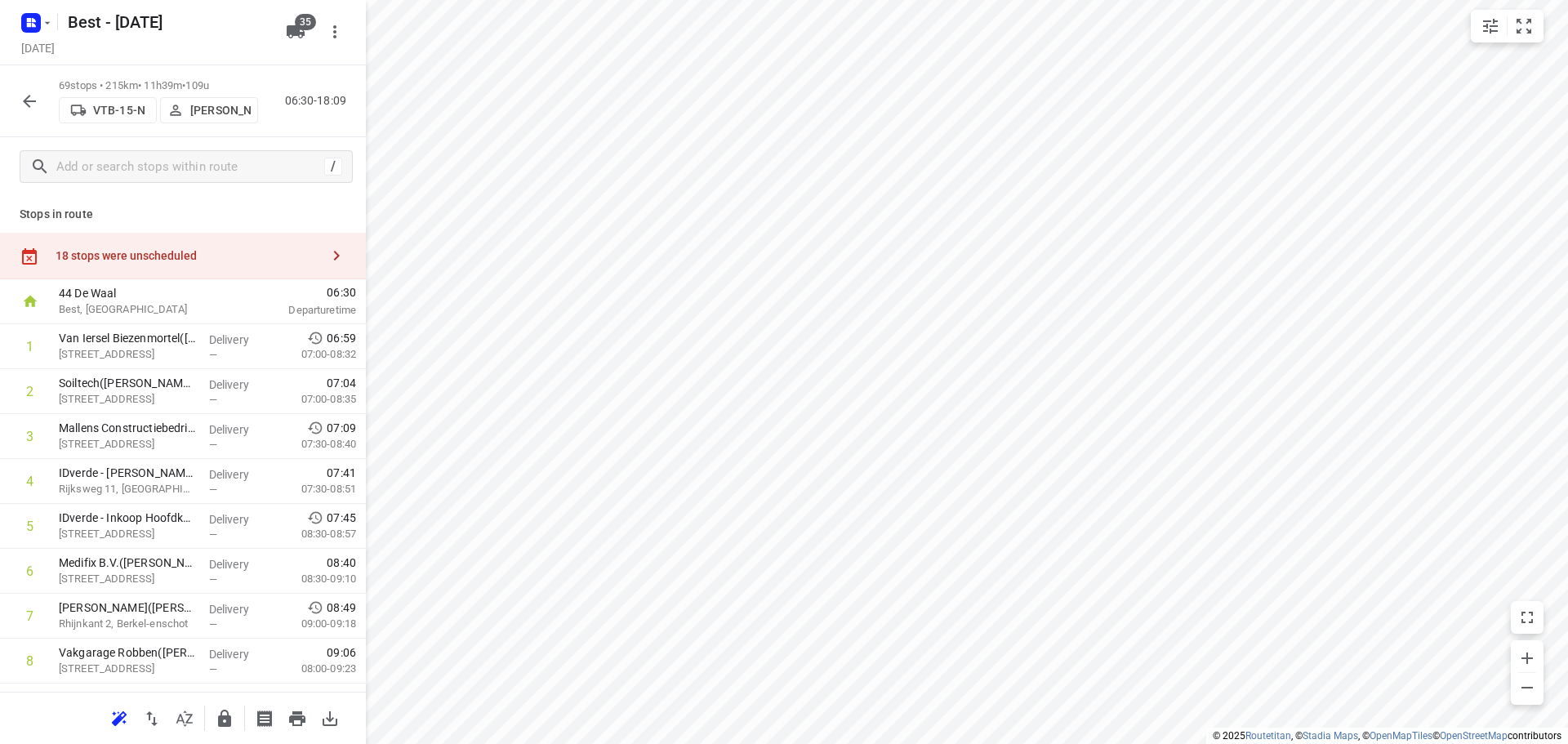
click at [35, 107] on icon "button" at bounding box center [30, 102] width 20 height 20
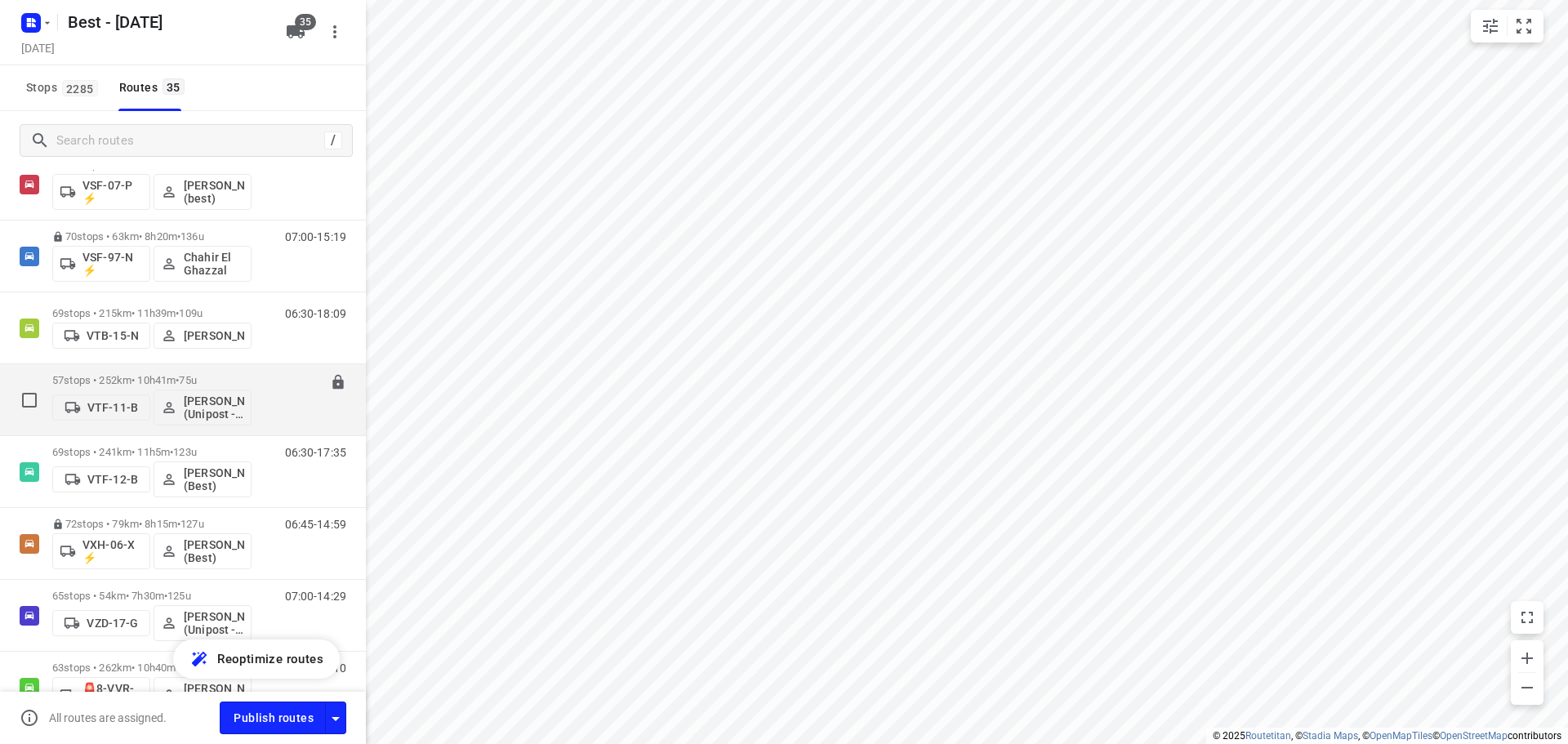
click at [89, 372] on div "57 stops • 252km • 10h41m • 75u VTF-11-B Omar Alzeadi (Unipost - Best - ZZP)" at bounding box center [151, 400] width 199 height 68
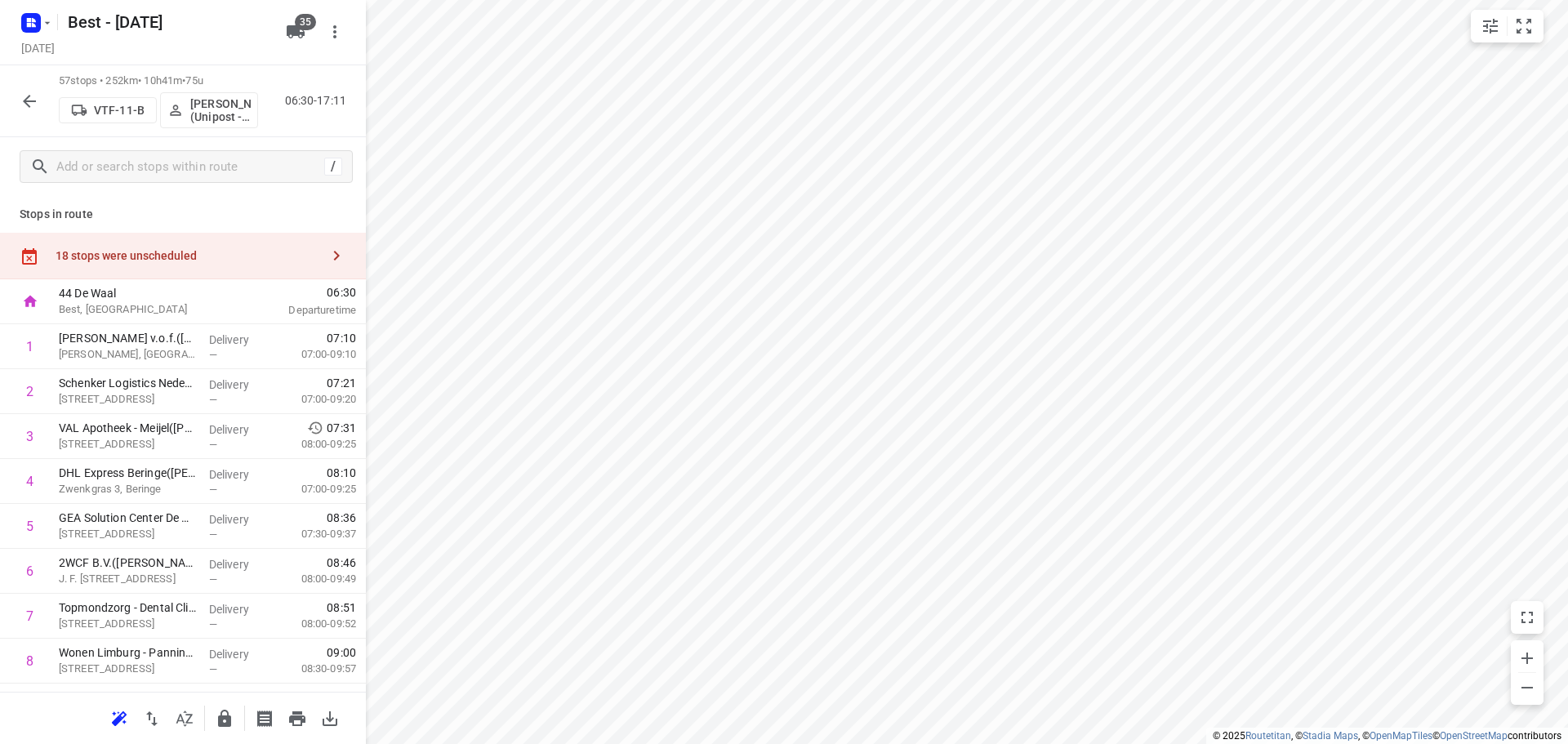
click at [43, 103] on button "button" at bounding box center [29, 101] width 32 height 32
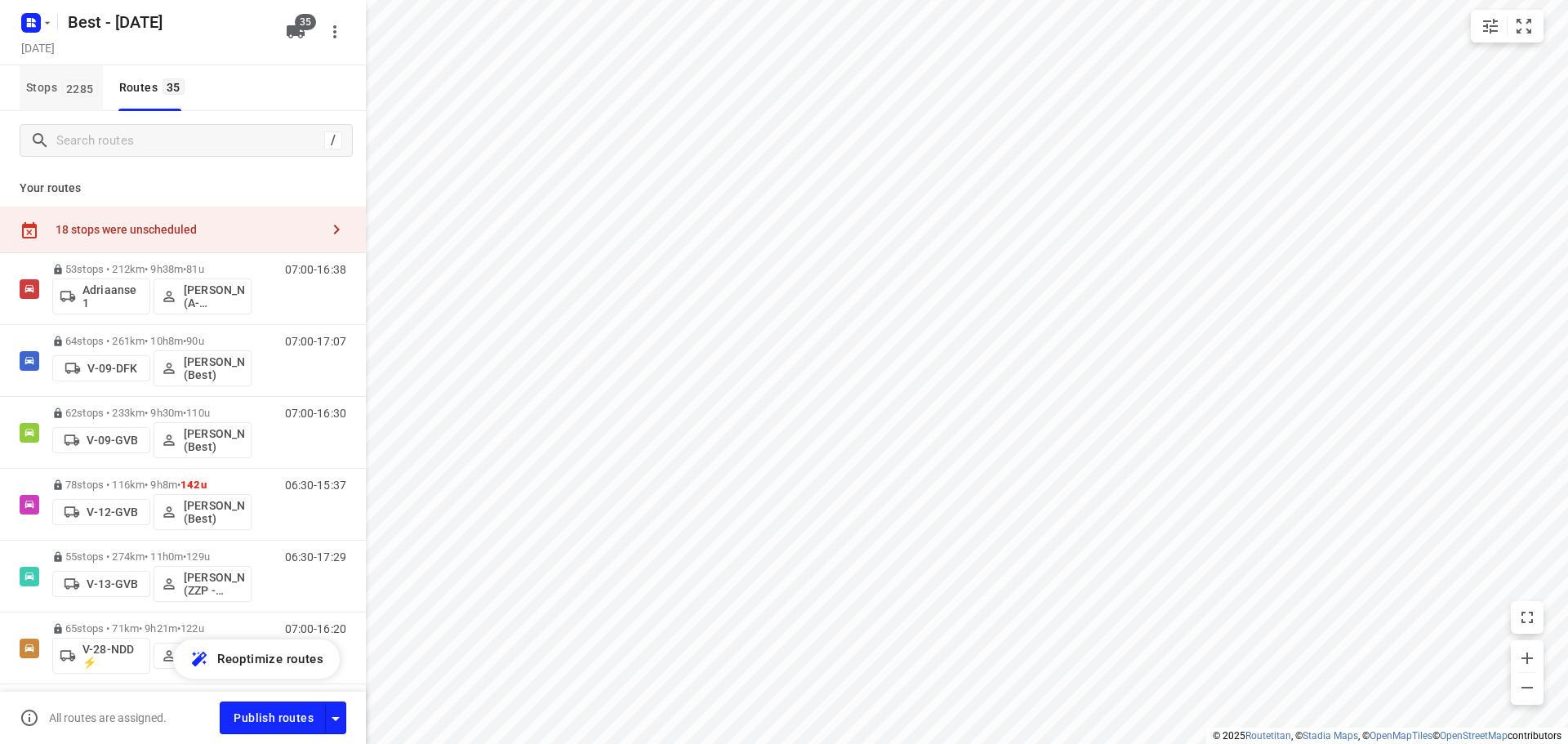
click at [78, 96] on span "Stops 2285" at bounding box center [65, 88] width 77 height 21
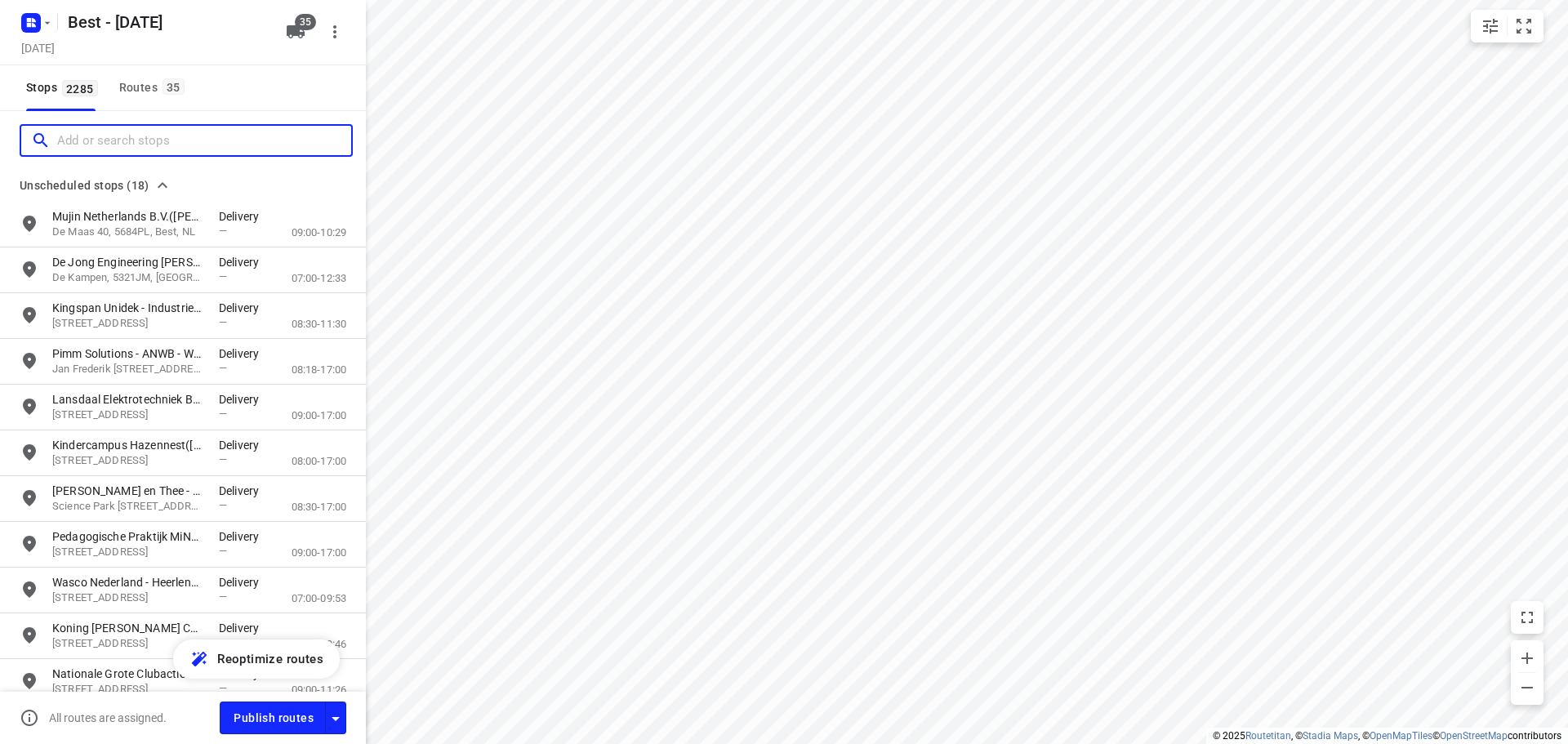
click at [105, 142] on input "Add or search stops" at bounding box center [204, 141] width 294 height 26
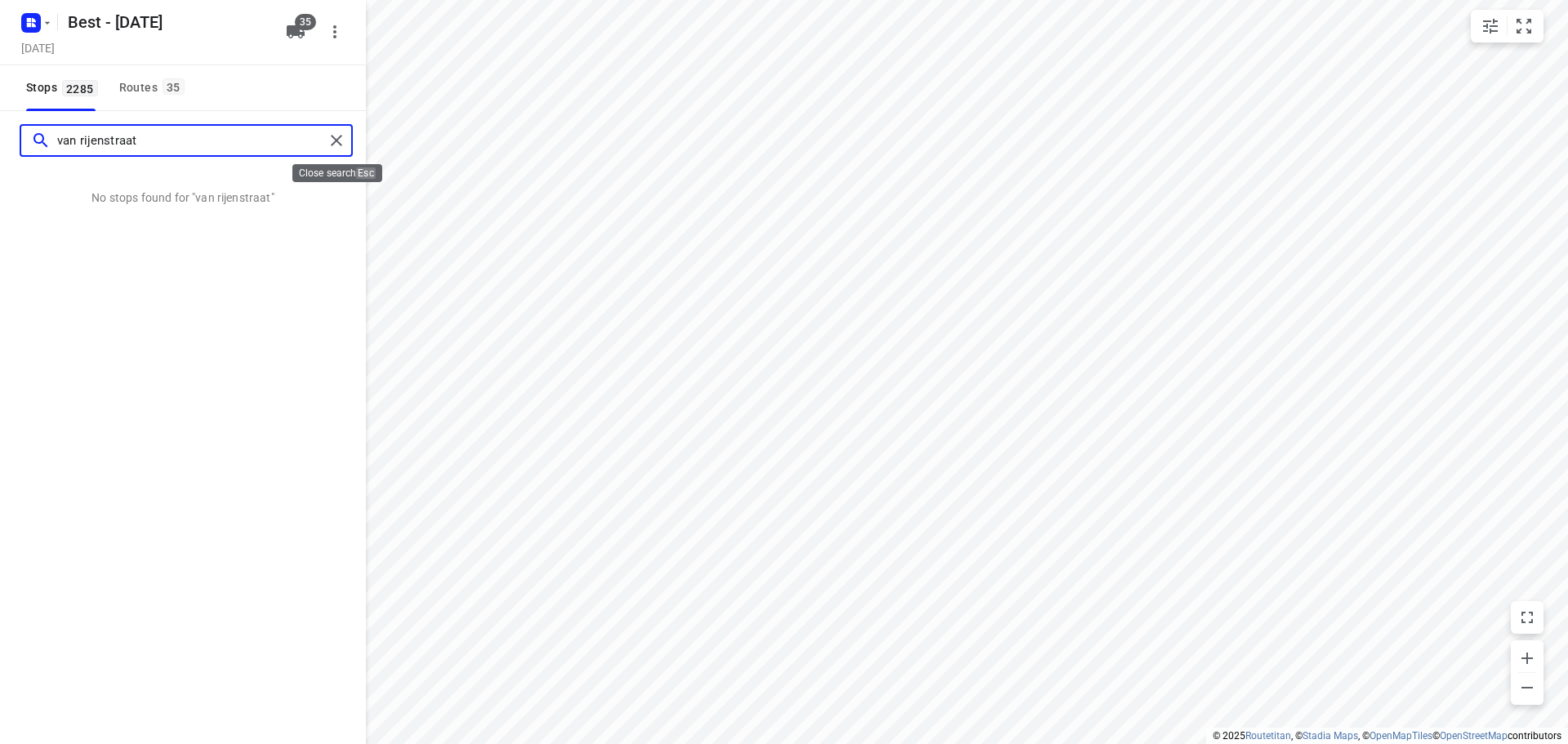
type input "van rijenstraat"
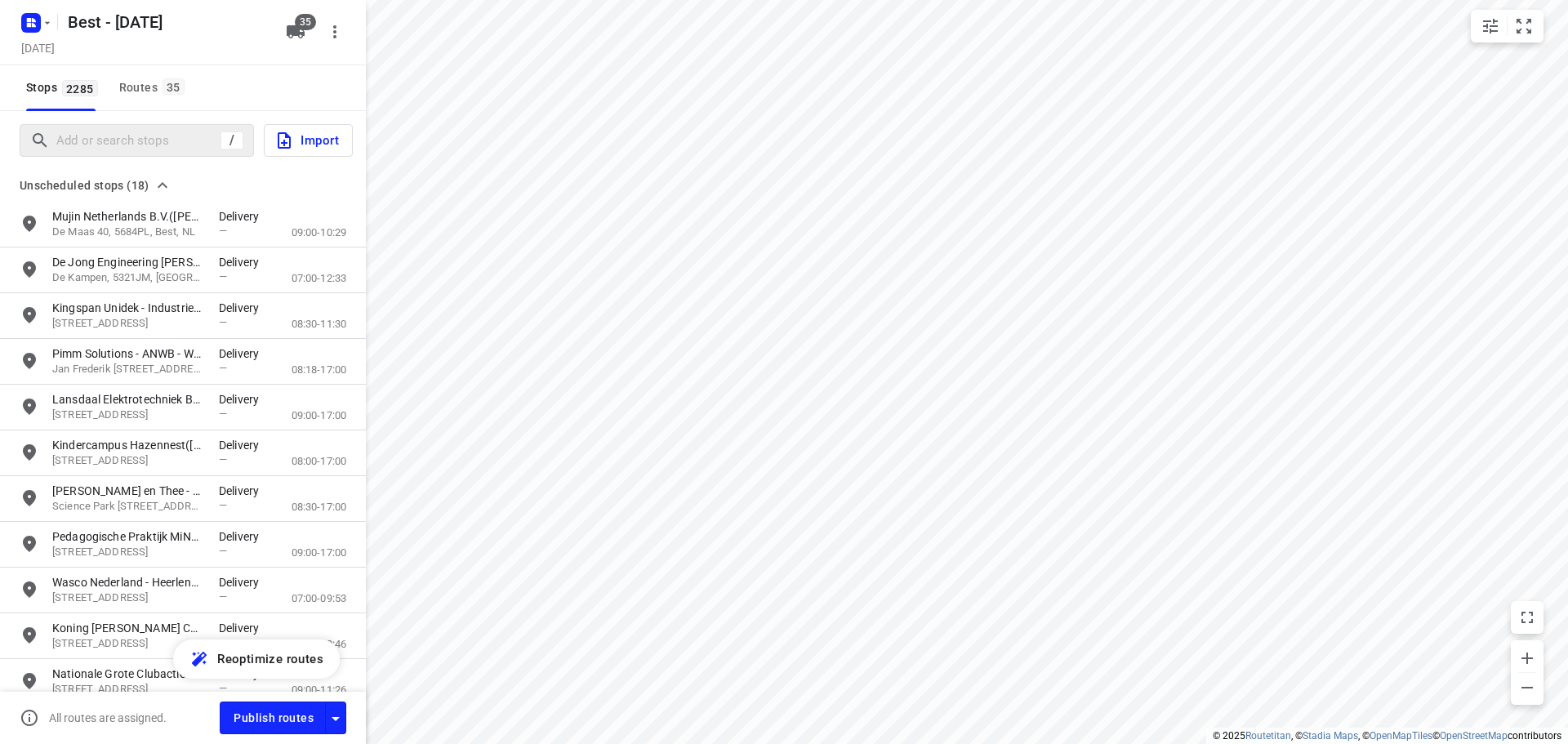
drag, startPoint x: 338, startPoint y: 133, endPoint x: 346, endPoint y: 177, distance: 44.7
click at [161, 99] on button "Routes 35" at bounding box center [151, 88] width 77 height 46
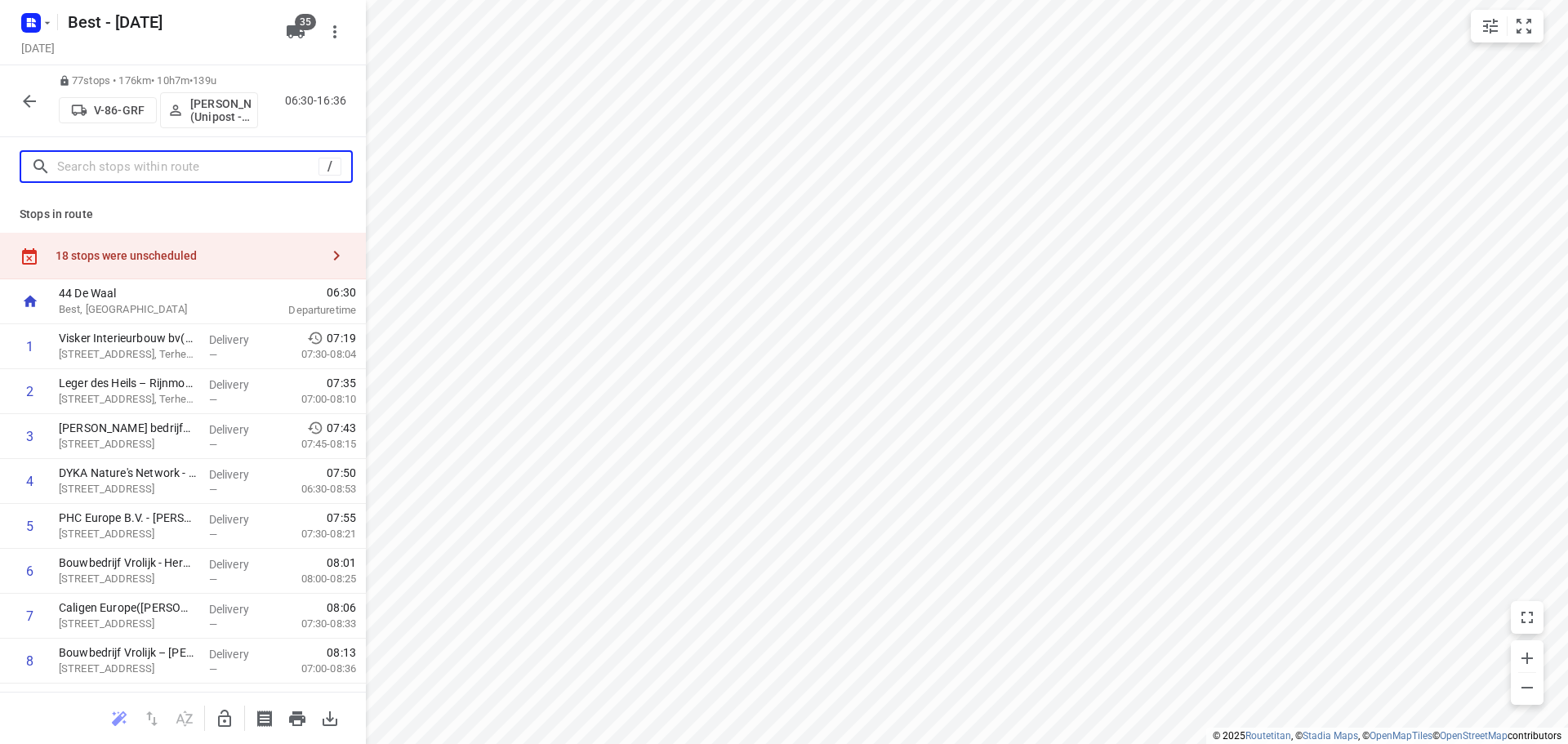
click at [230, 172] on input "text" at bounding box center [188, 167] width 261 height 26
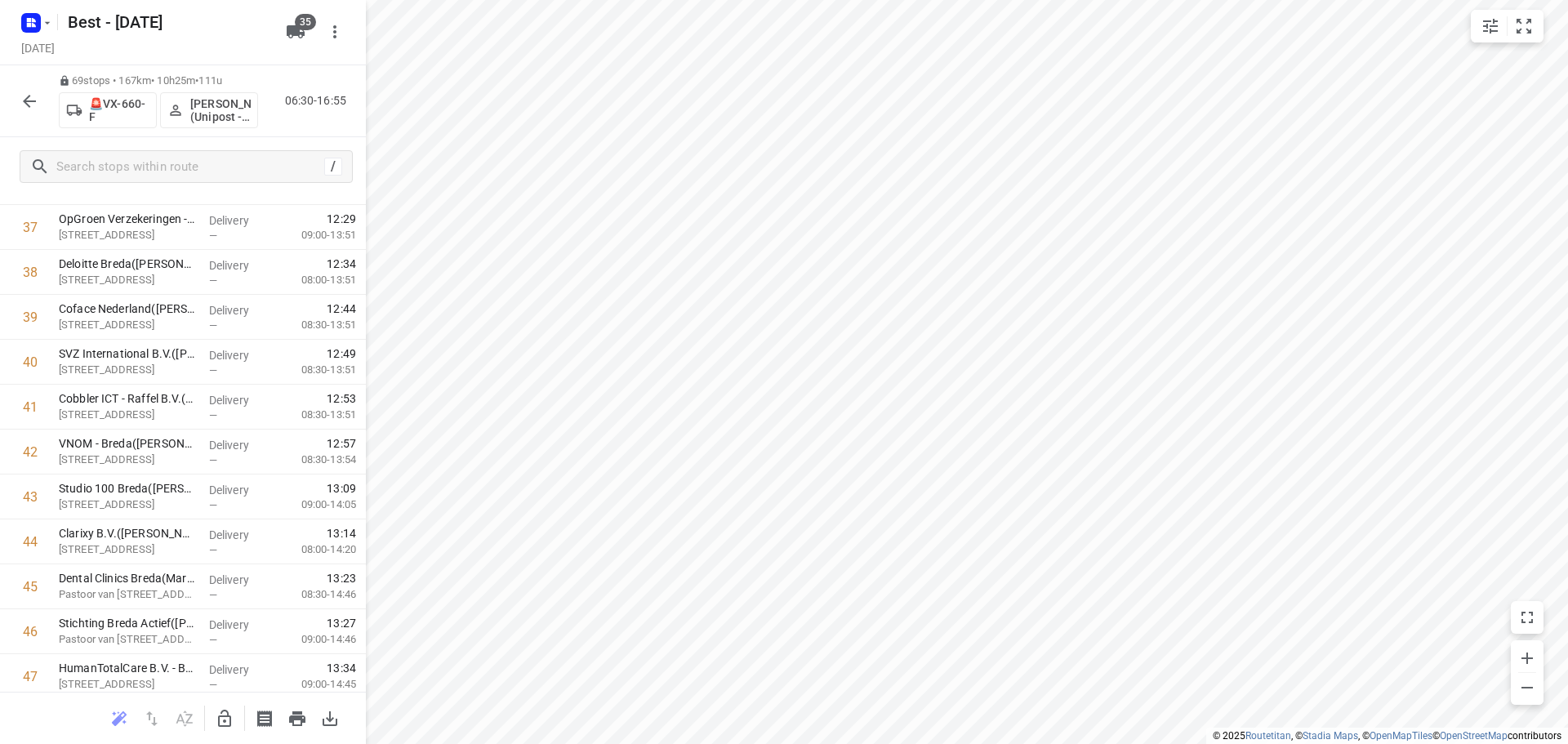
scroll to position [2023, 0]
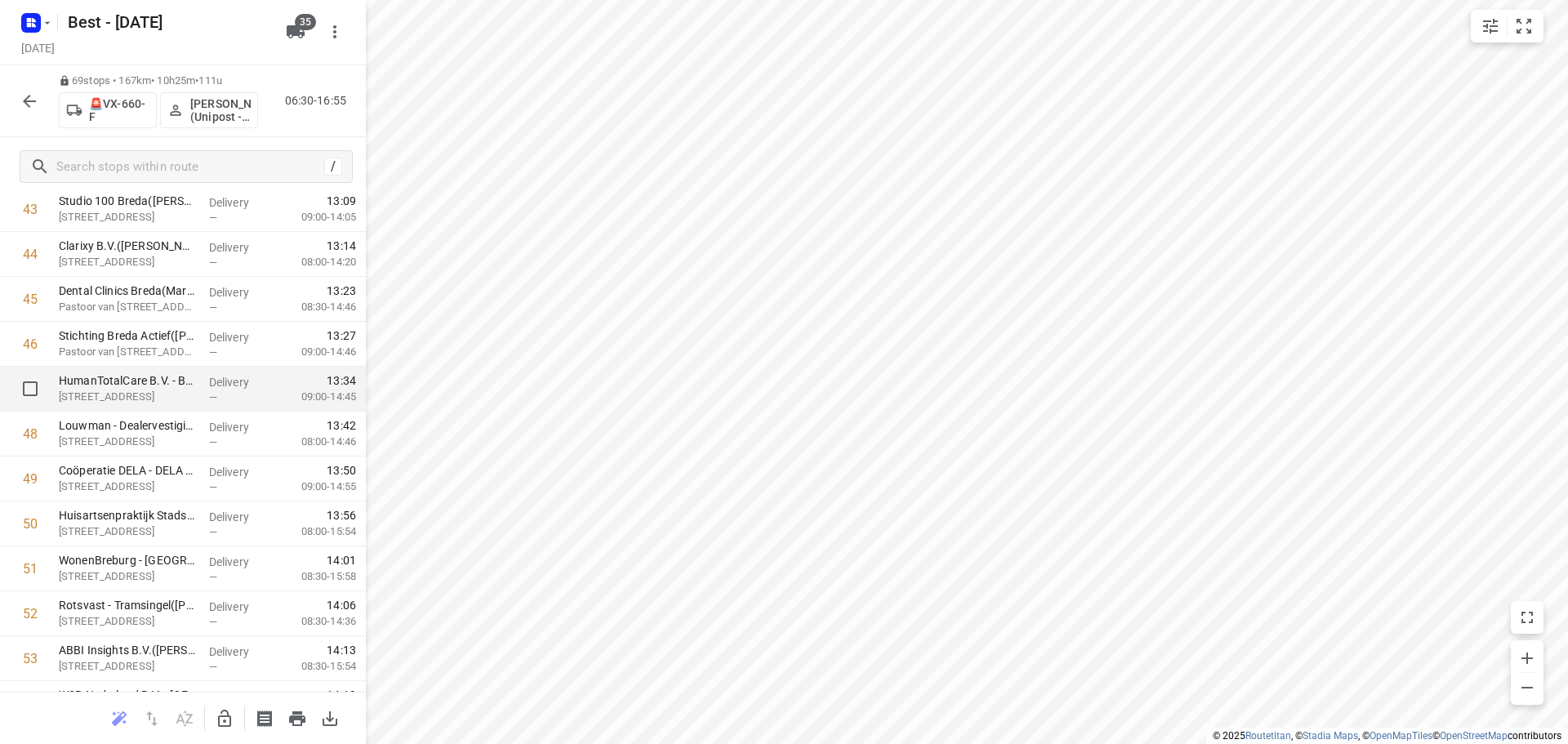
click at [31, 389] on input "checkbox" at bounding box center [30, 388] width 32 height 32
checkbox input "true"
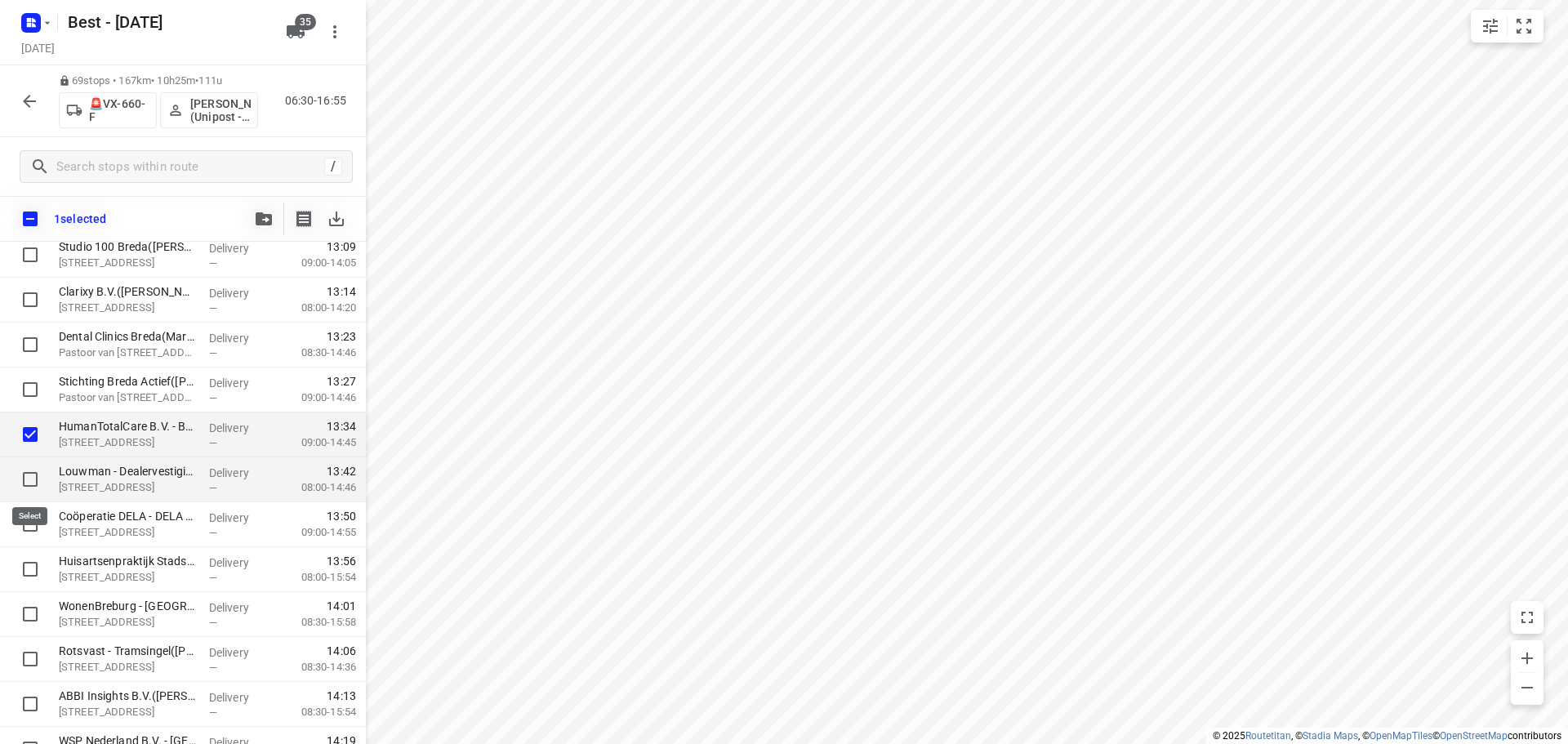
click at [31, 483] on input "checkbox" at bounding box center [30, 479] width 32 height 32
checkbox input "true"
click at [31, 521] on input "checkbox" at bounding box center [30, 524] width 32 height 32
checkbox input "true"
click at [270, 217] on icon "button" at bounding box center [264, 219] width 17 height 13
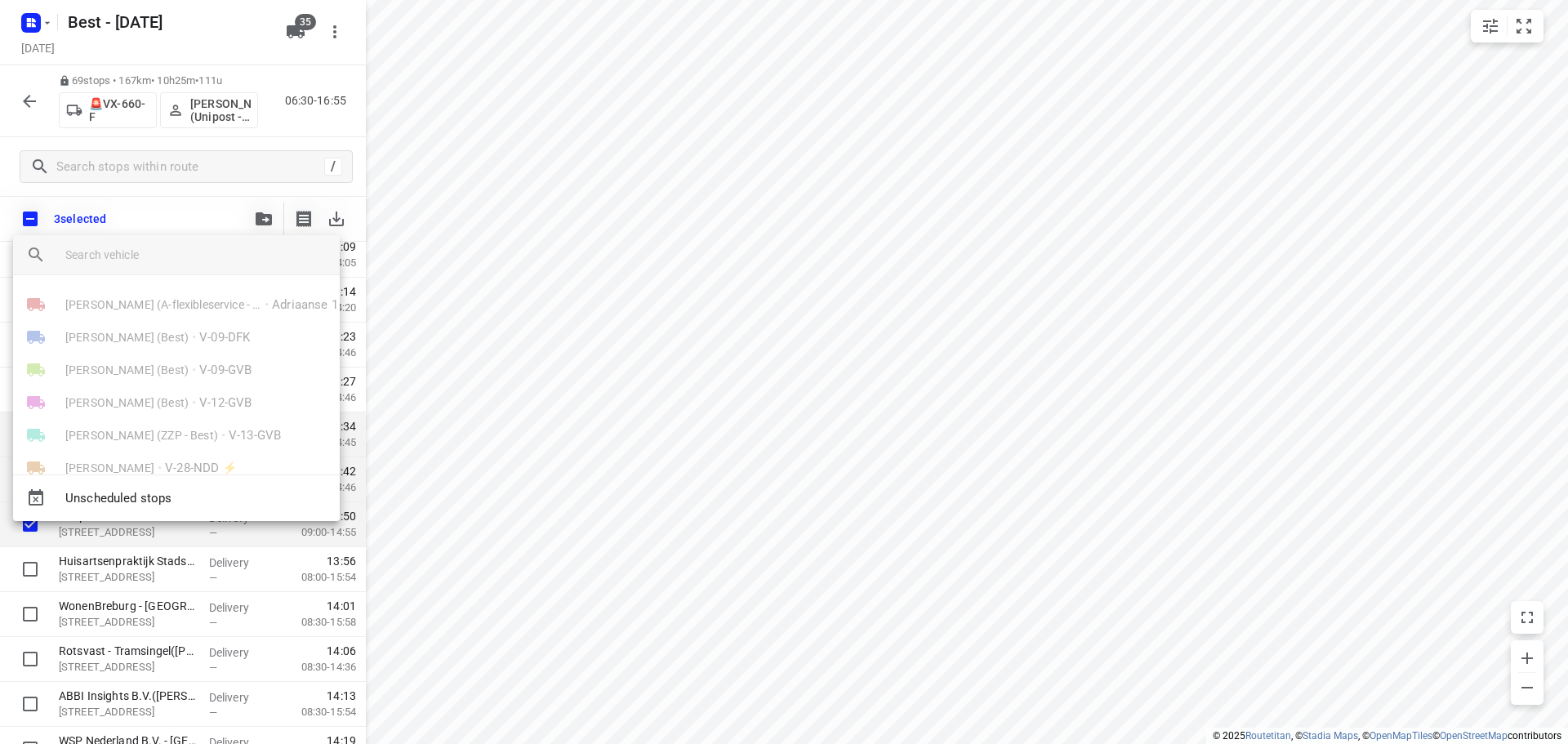
click at [205, 252] on input "search vehicle" at bounding box center [196, 255] width 261 height 25
click at [26, 157] on div at bounding box center [784, 372] width 1568 height 744
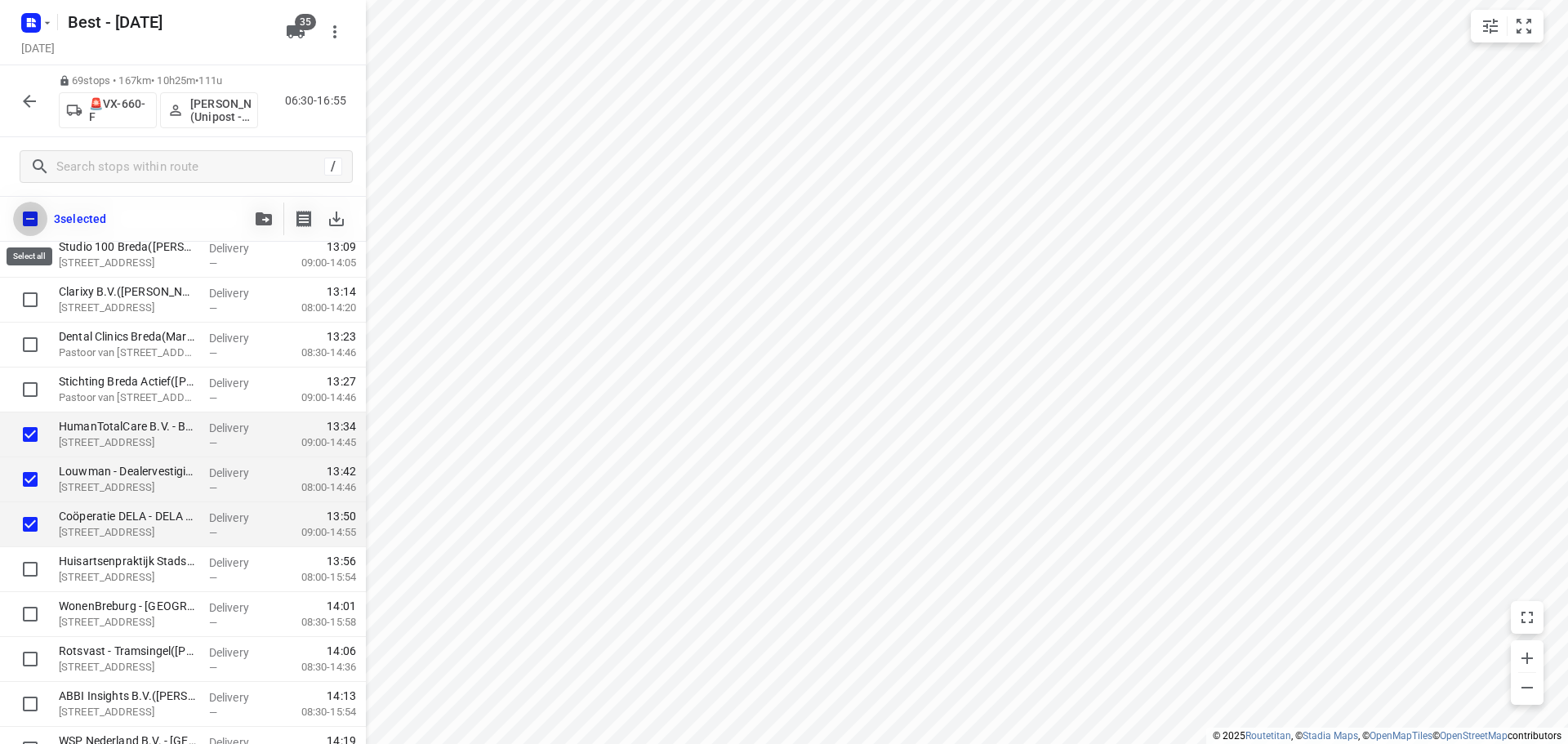
click at [46, 217] on input "checkbox" at bounding box center [30, 218] width 34 height 34
checkbox input "true"
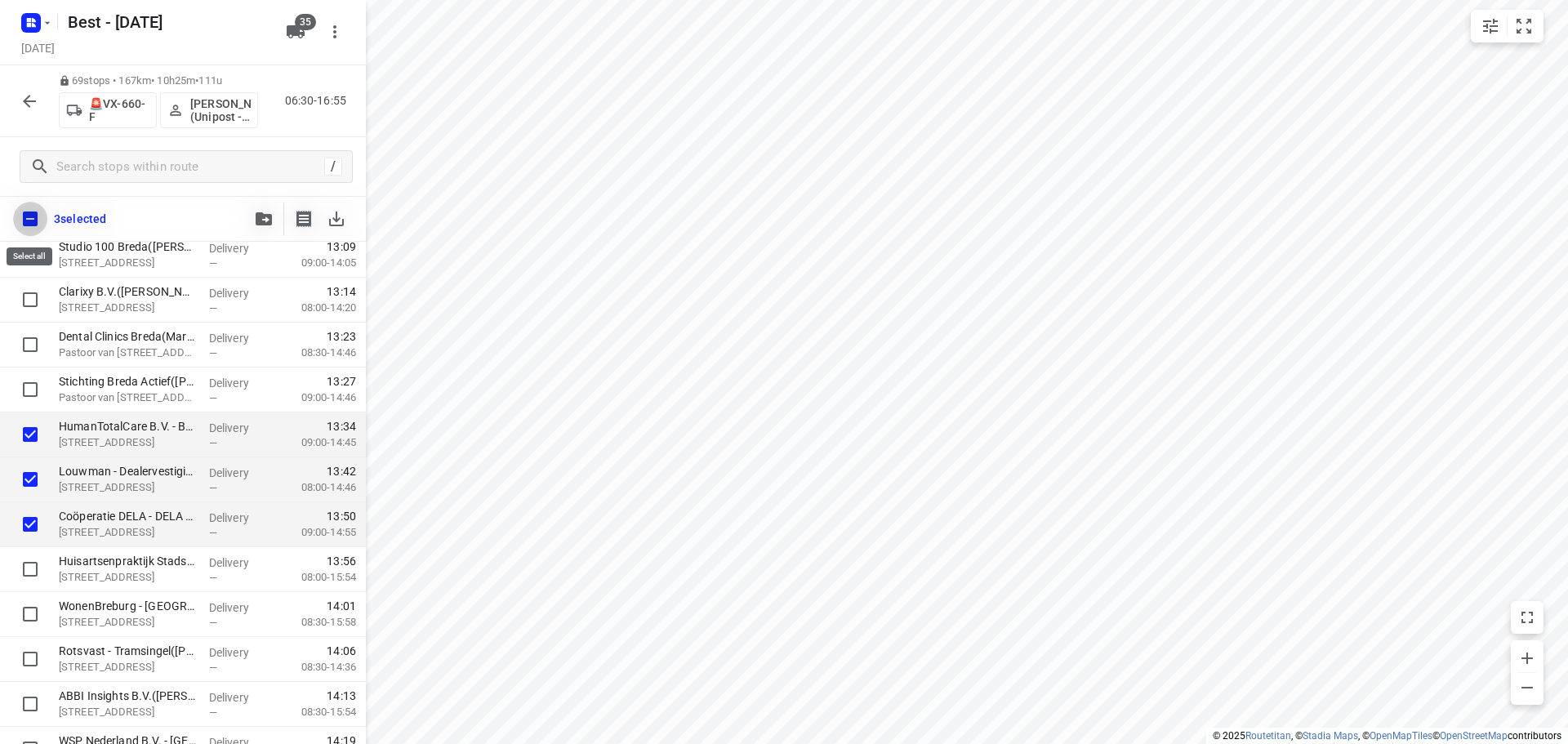
checkbox input "true"
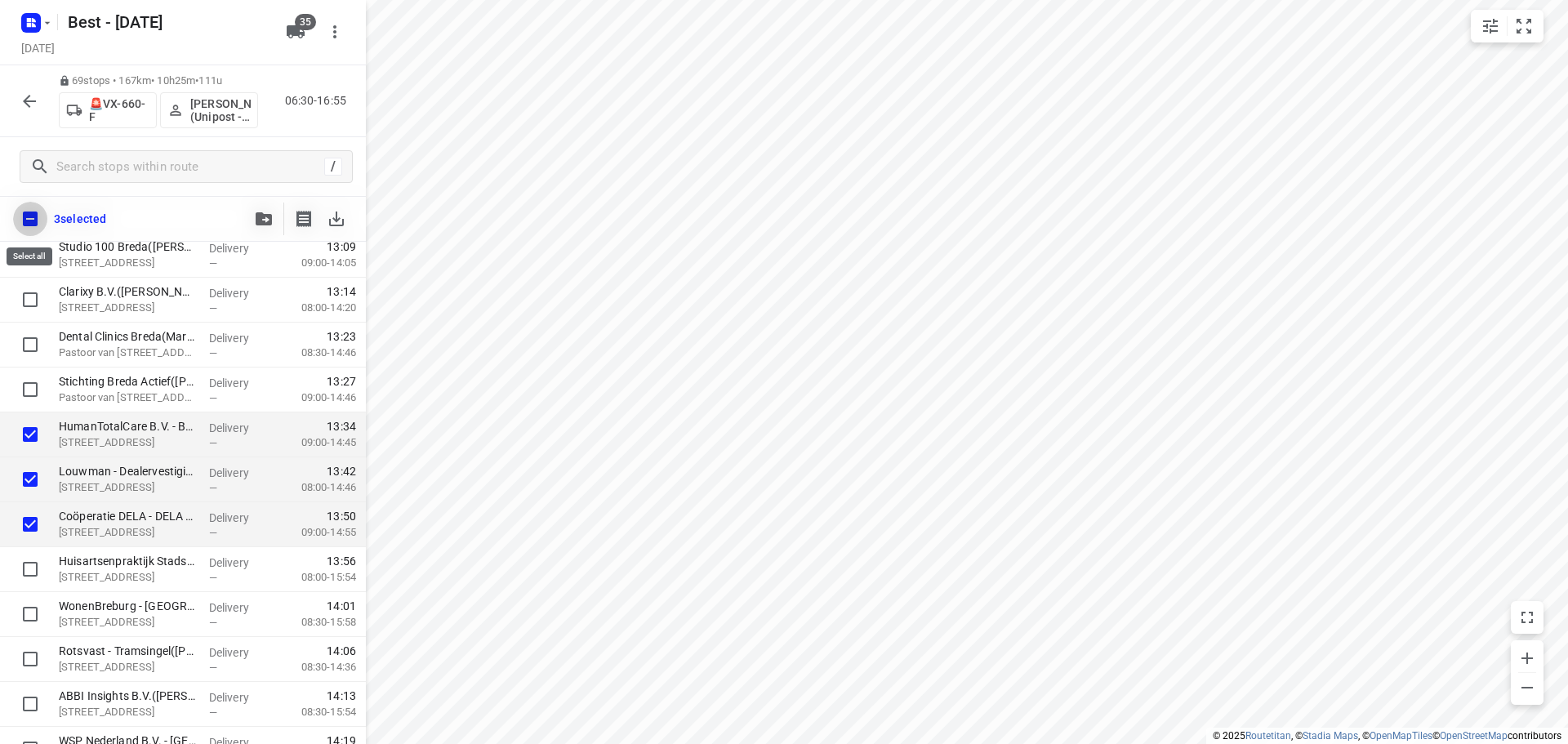
checkbox input "true"
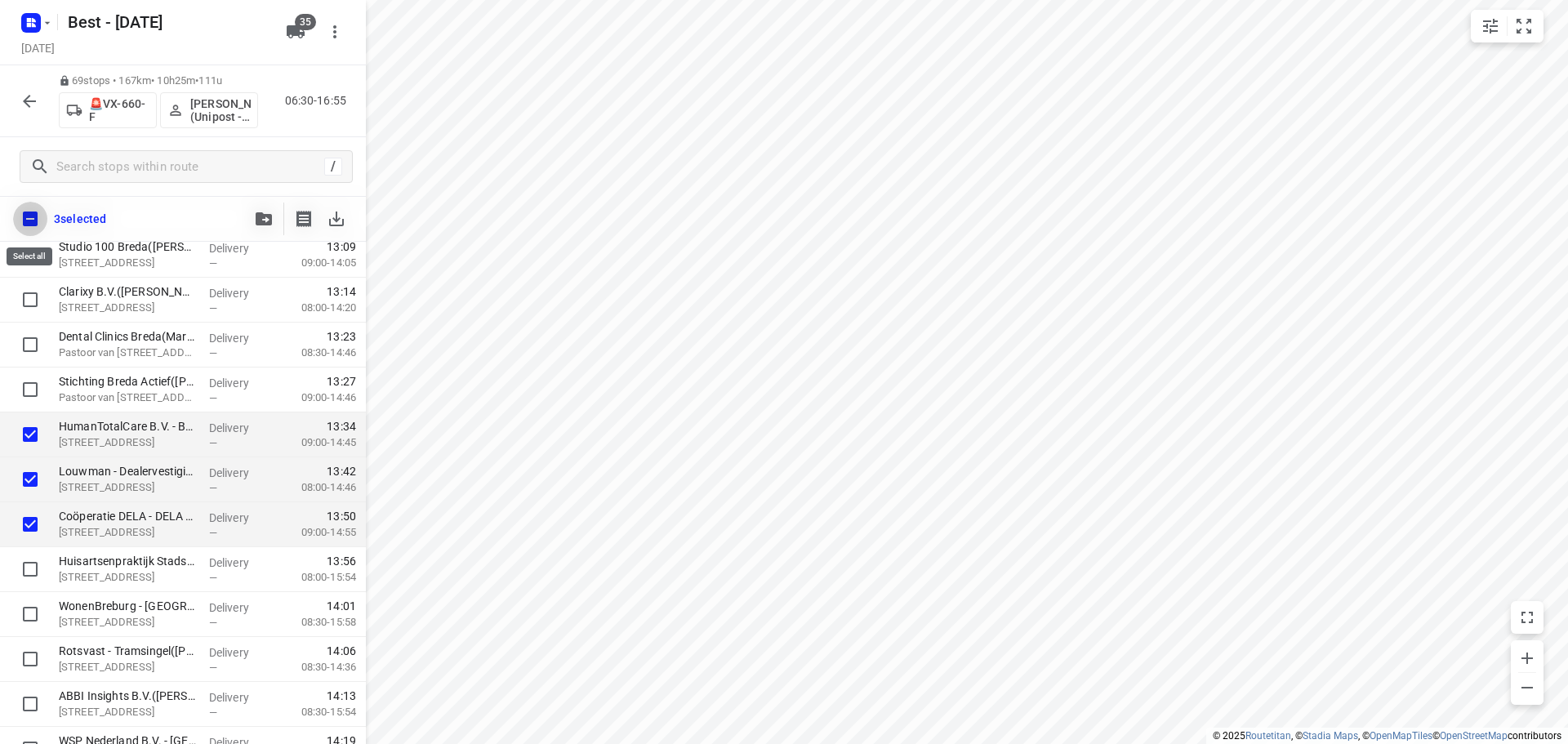
checkbox input "true"
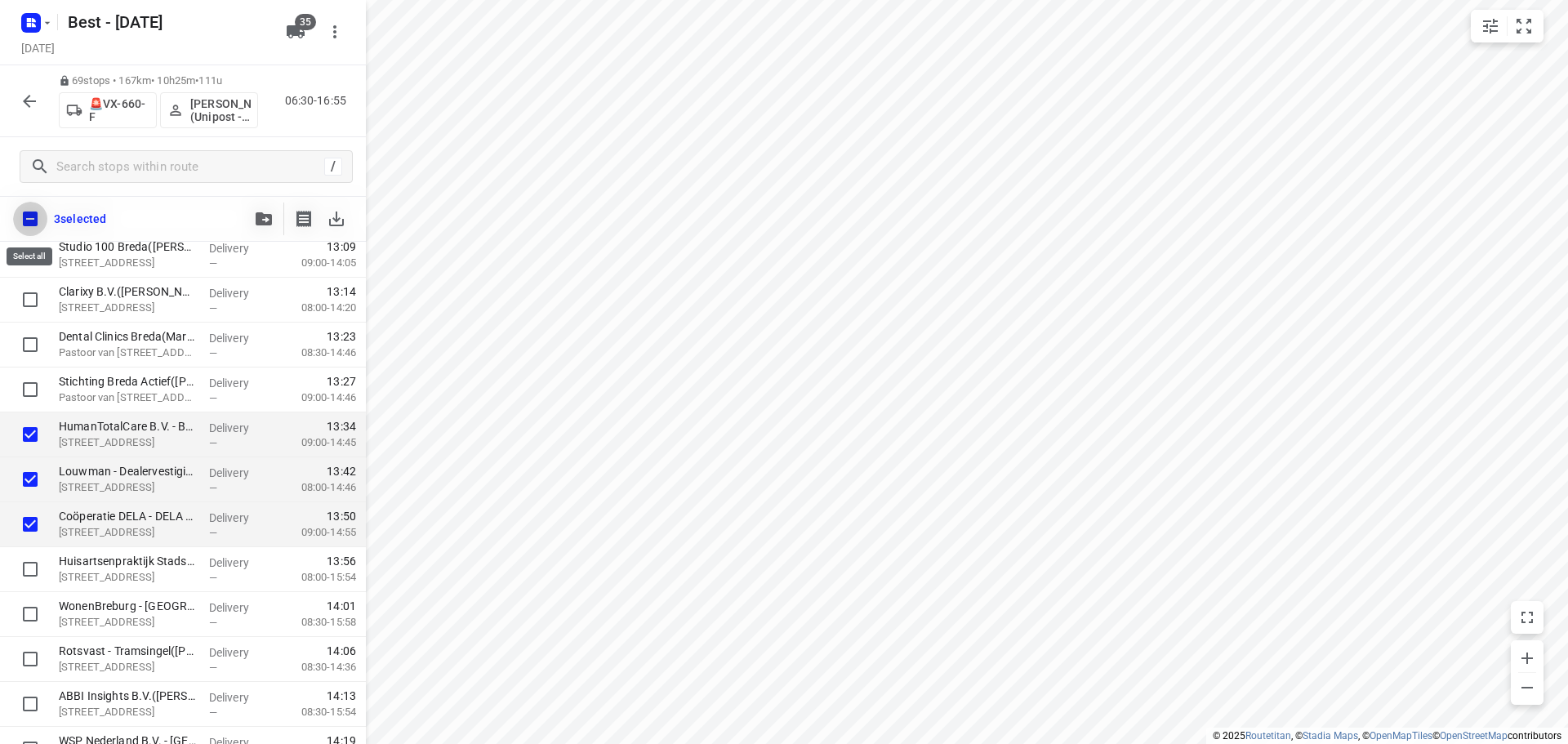
checkbox input "true"
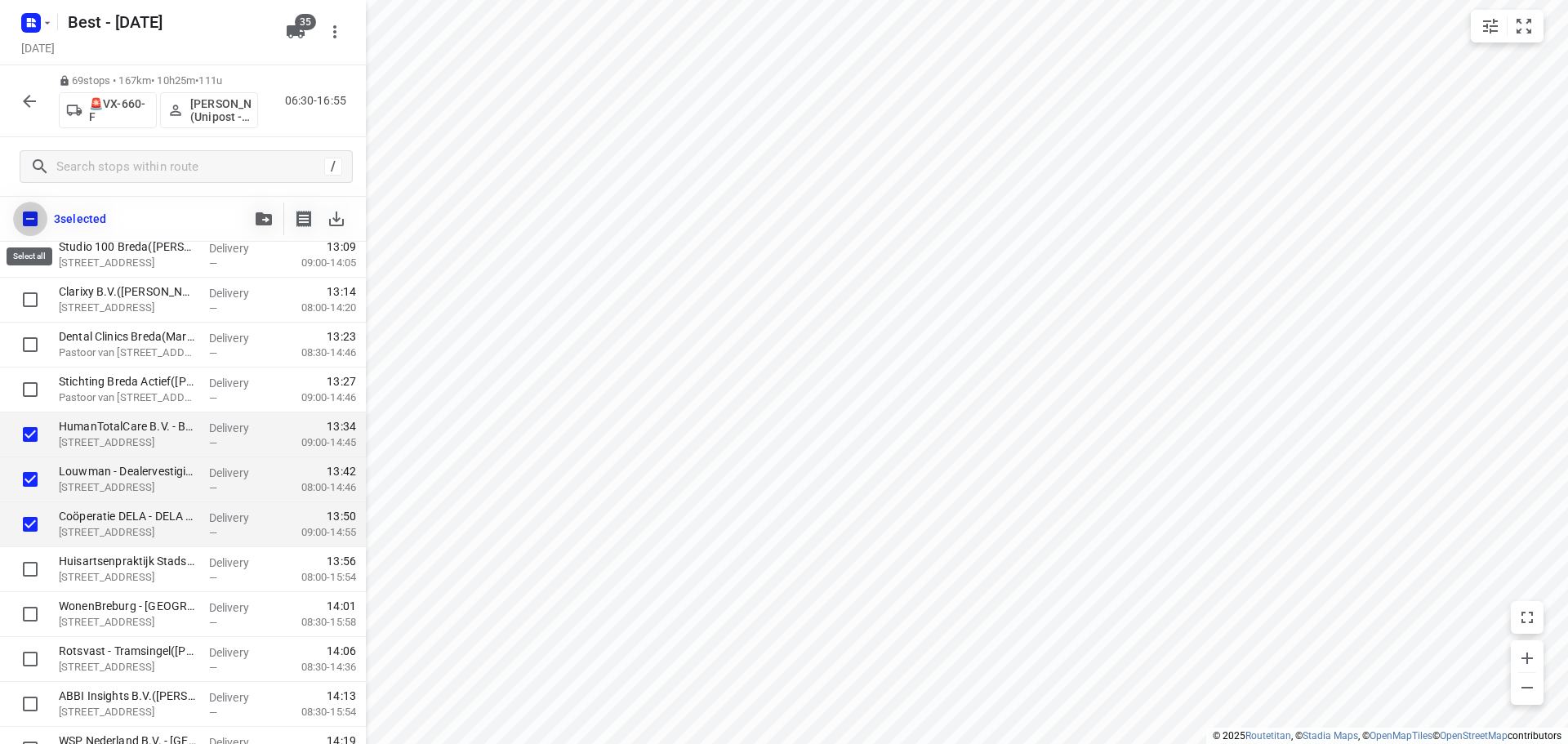
checkbox input "true"
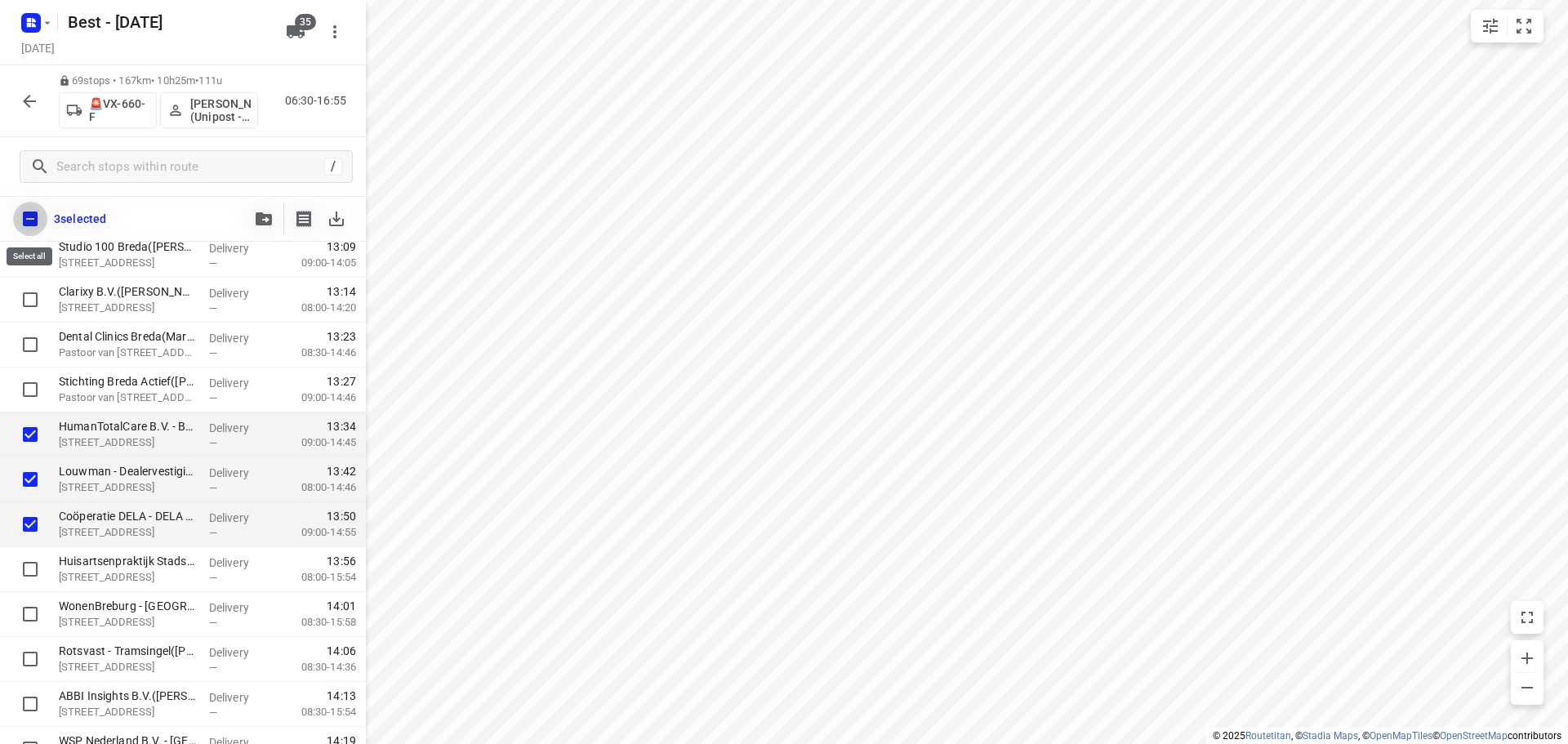
checkbox input "true"
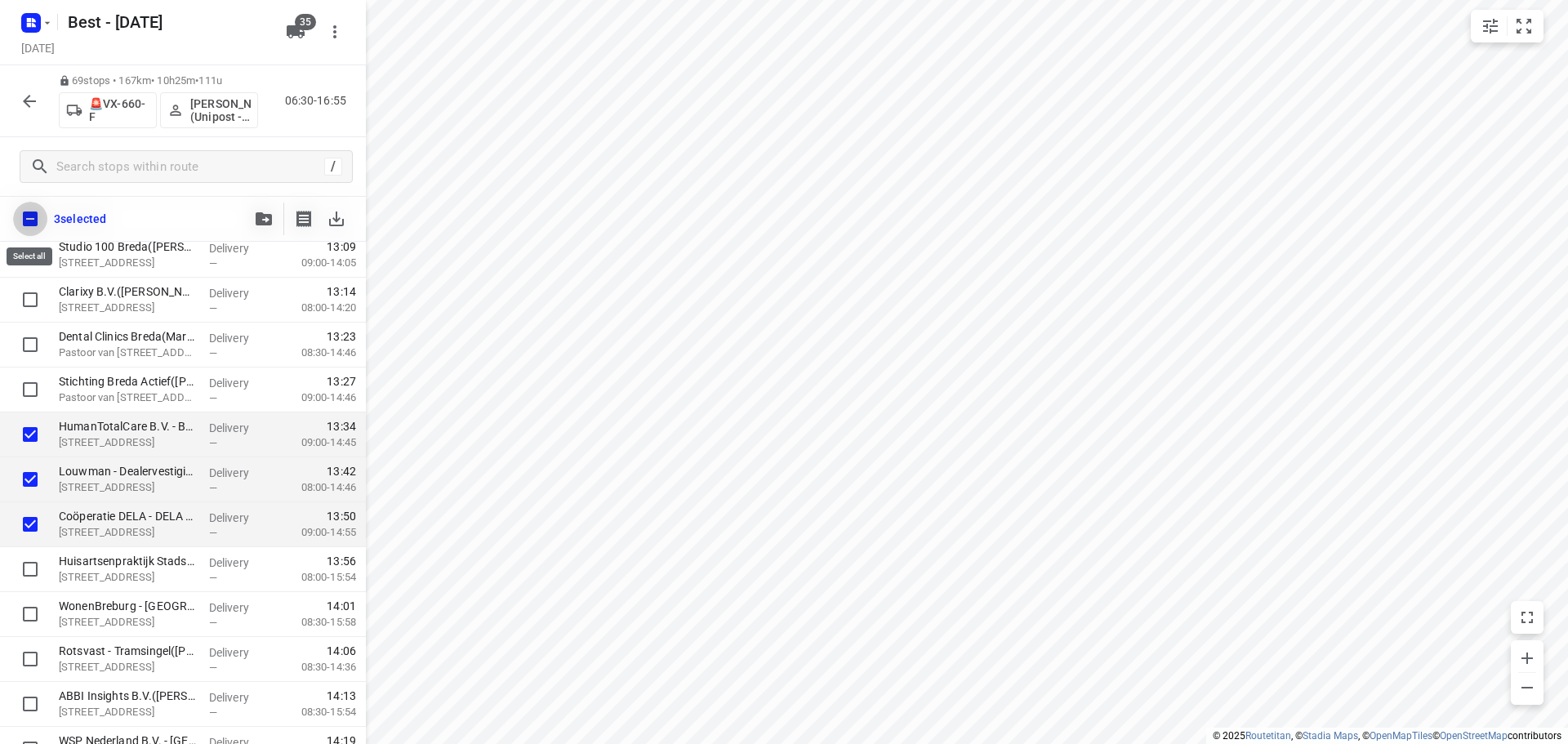
checkbox input "true"
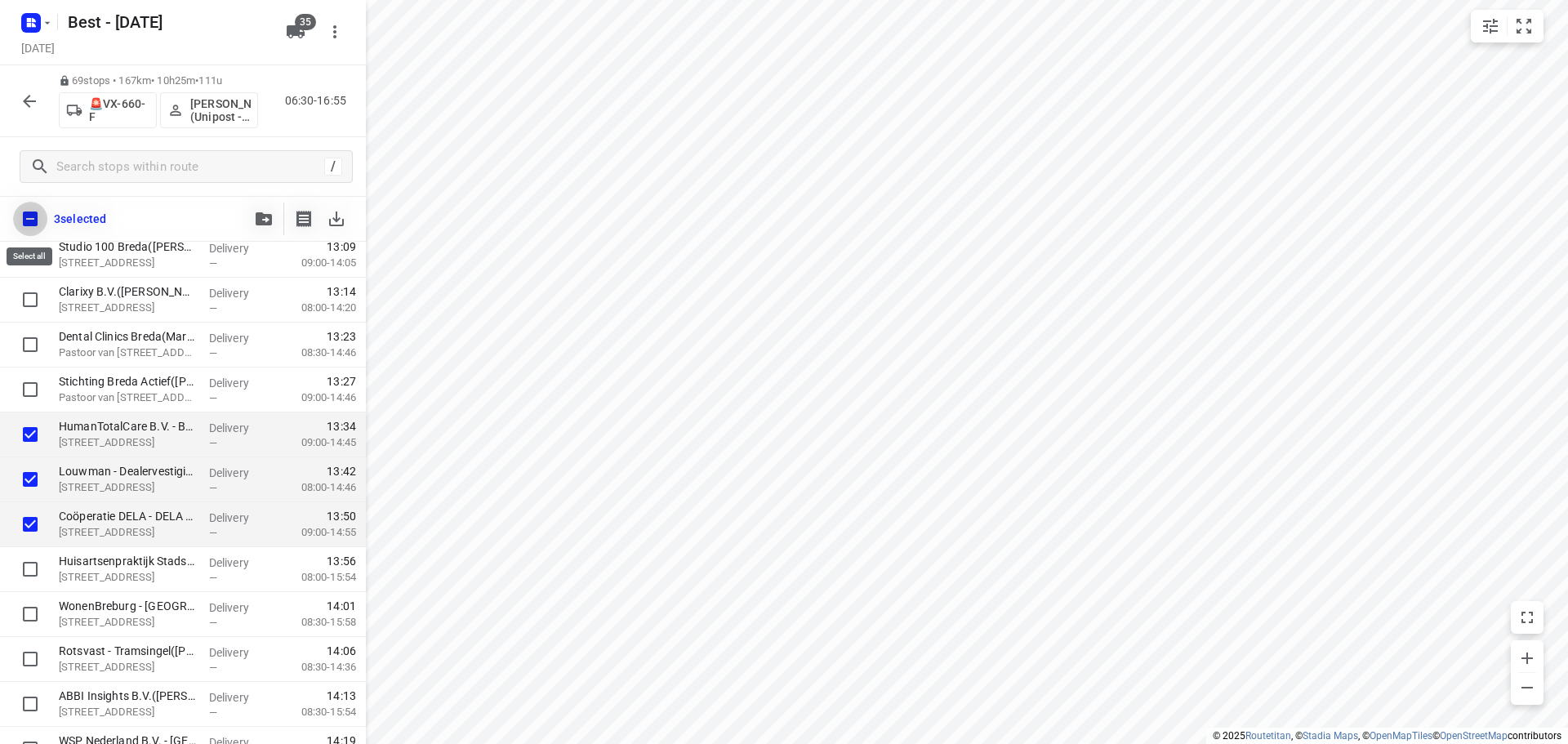
checkbox input "true"
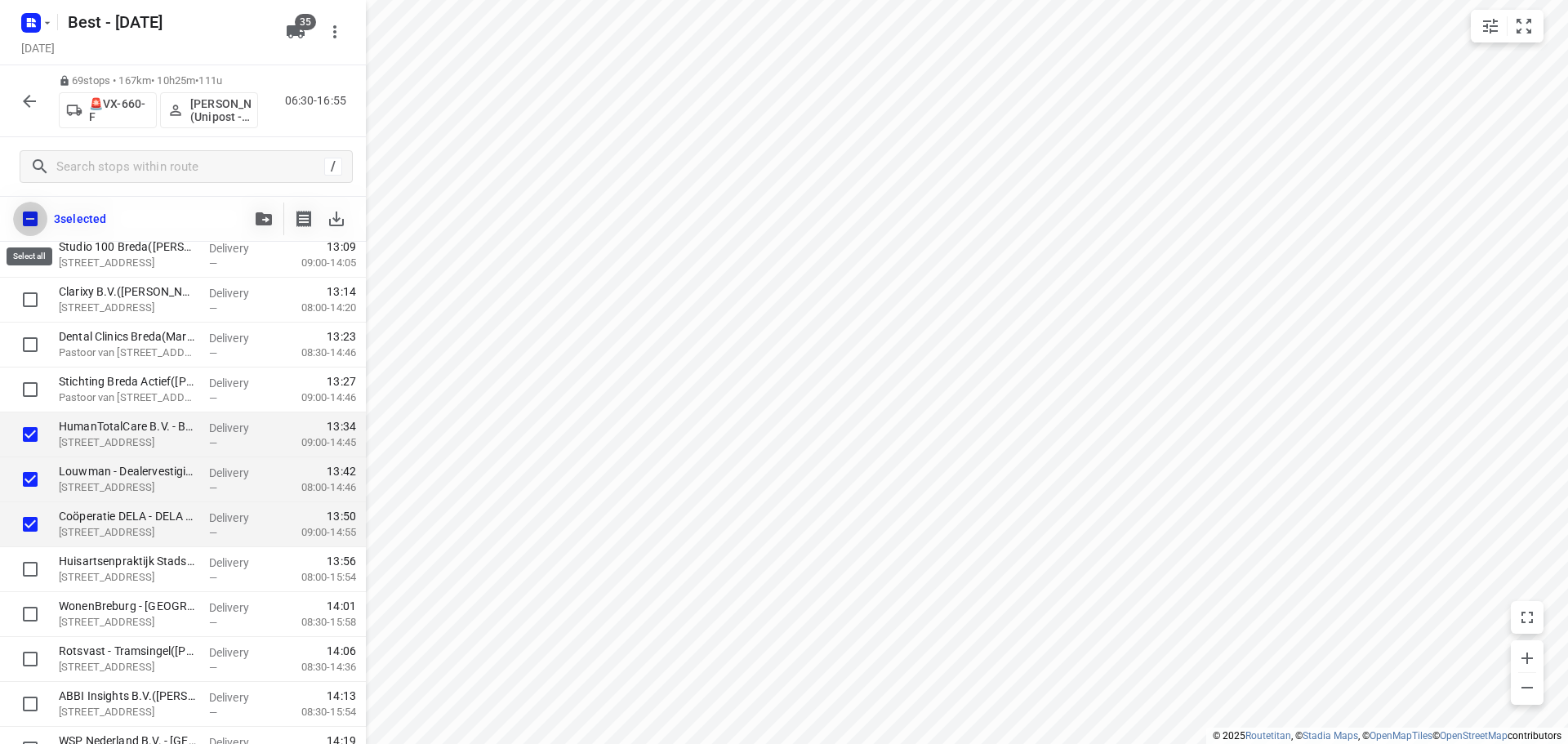
checkbox input "true"
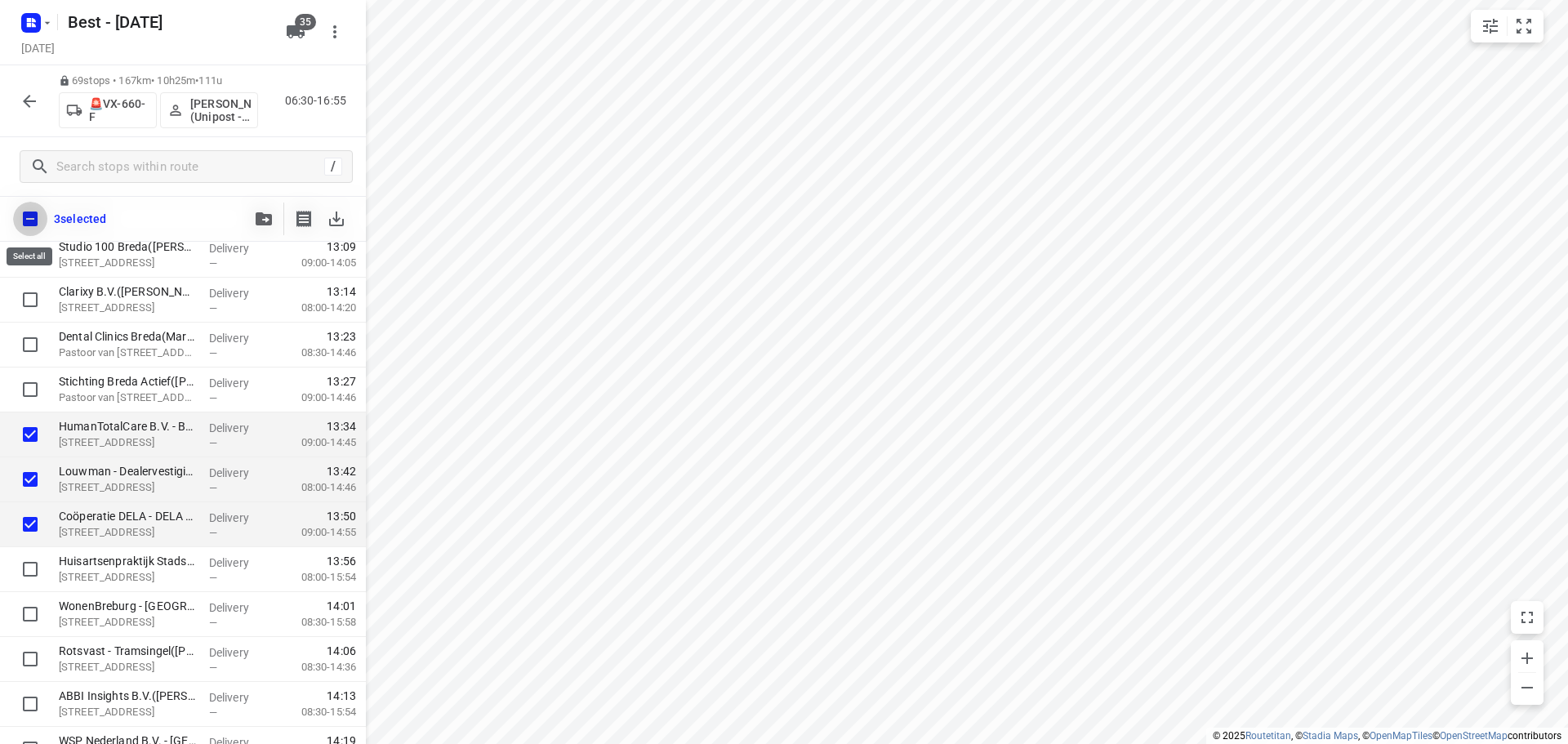
checkbox input "true"
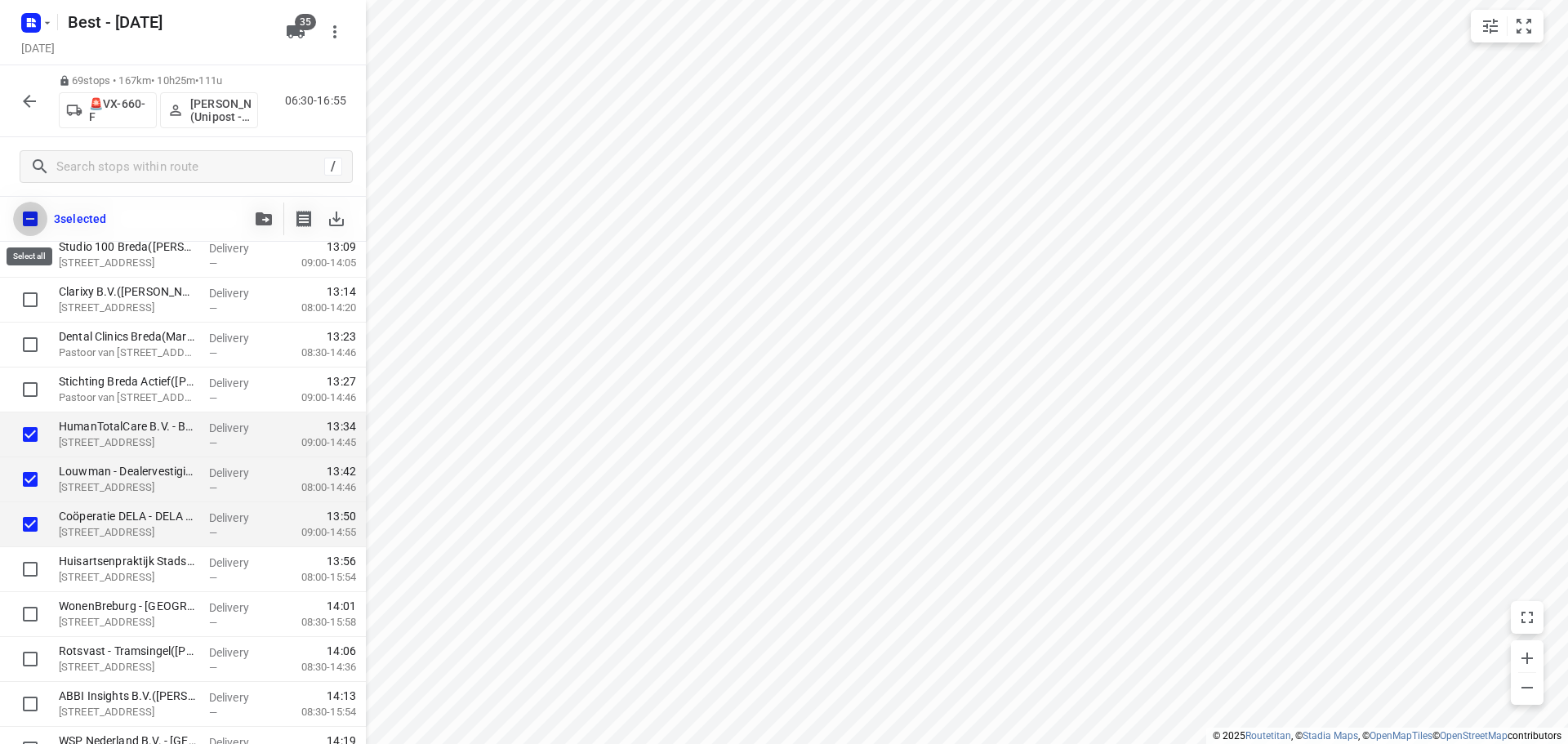
checkbox input "true"
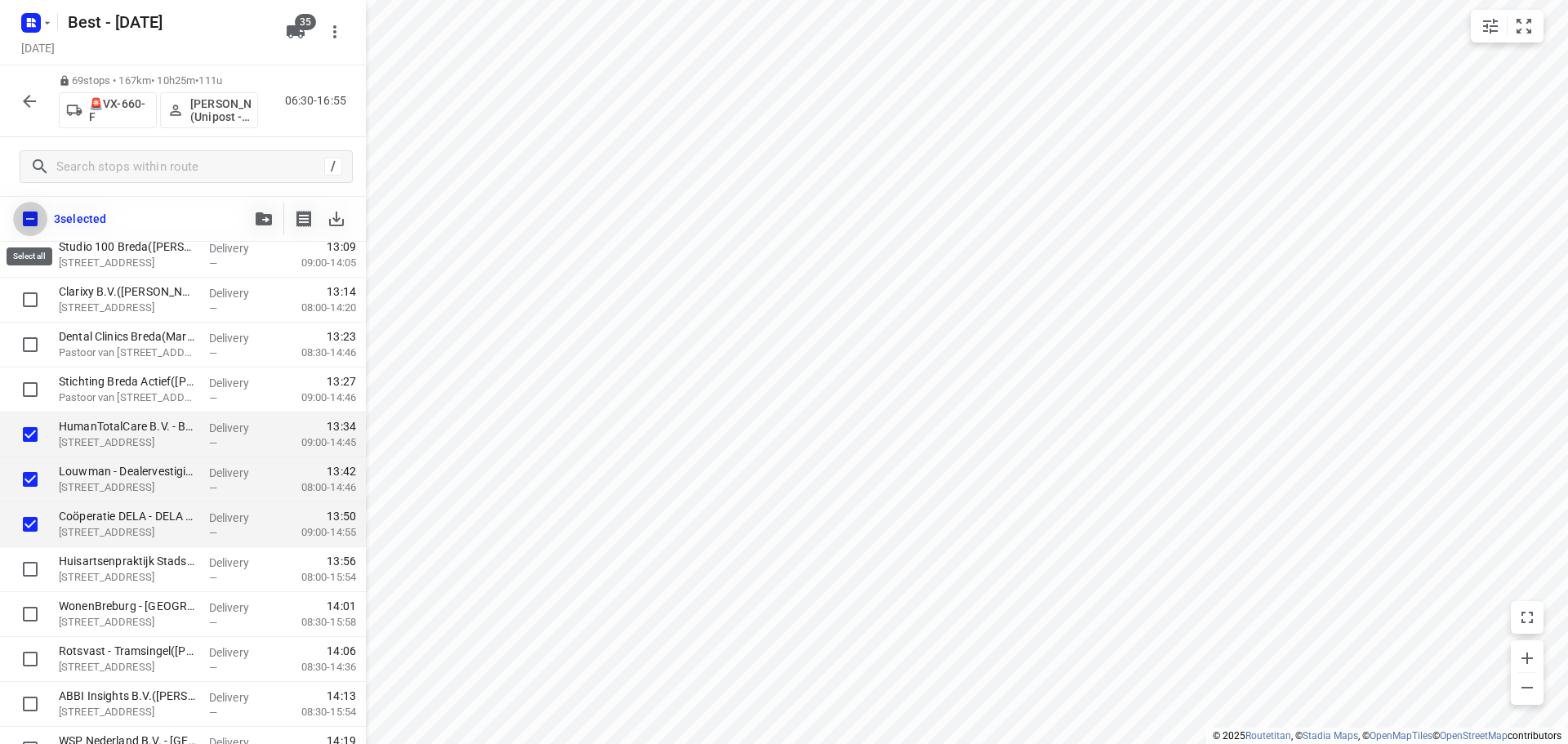
checkbox input "true"
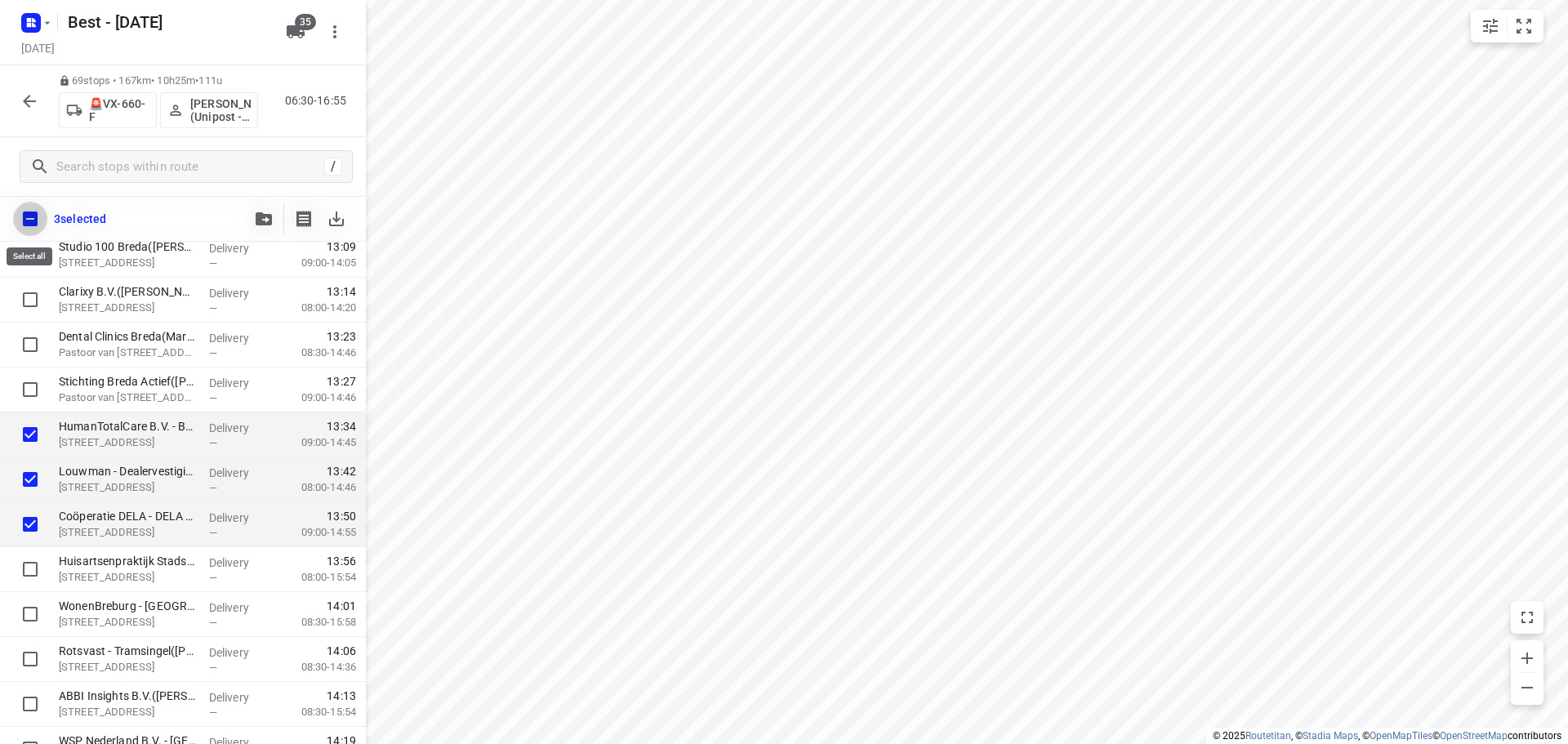
checkbox input "true"
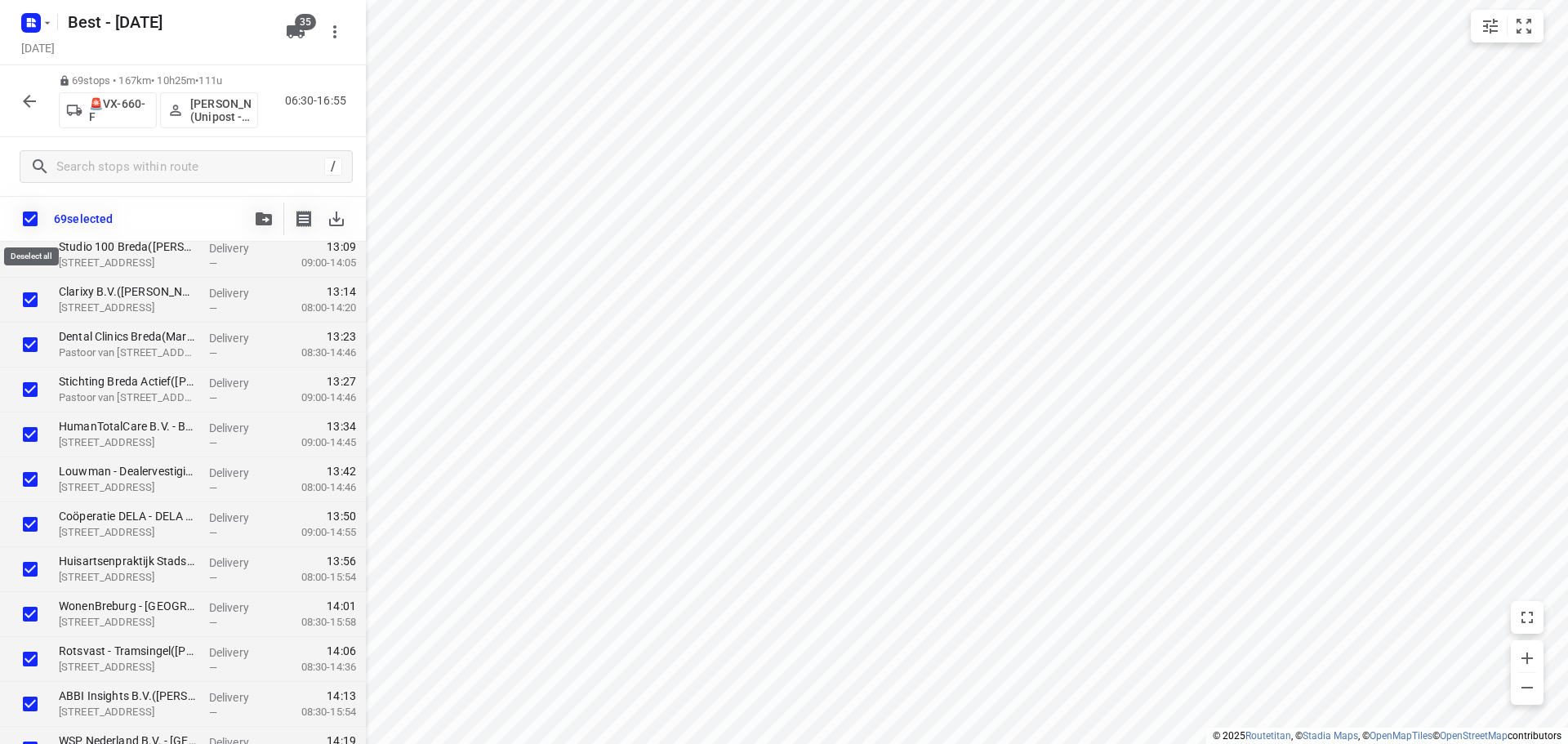
click at [42, 217] on input "checkbox" at bounding box center [30, 218] width 34 height 34
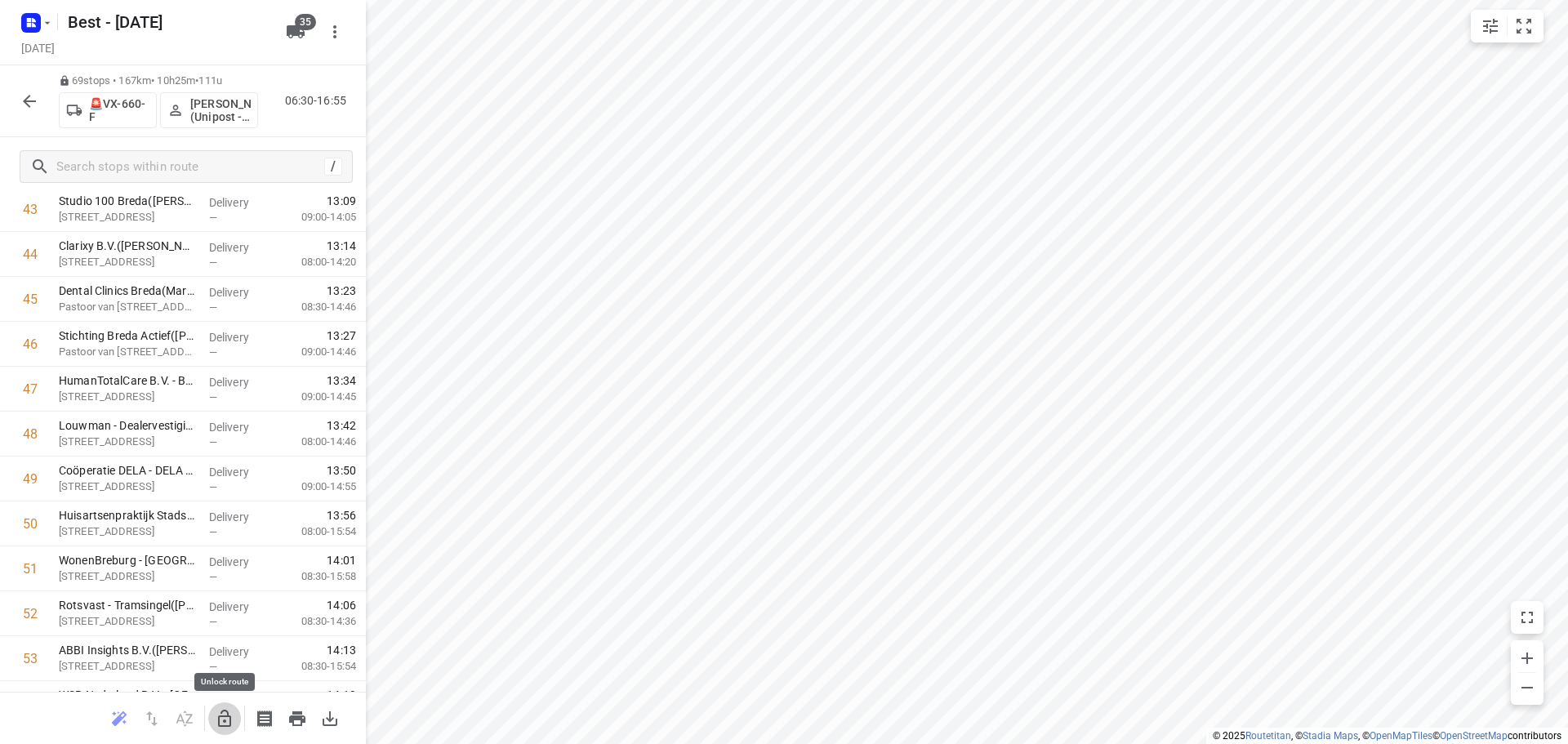
click at [232, 722] on icon "button" at bounding box center [225, 719] width 20 height 20
click at [30, 391] on div "47" at bounding box center [31, 389] width 15 height 16
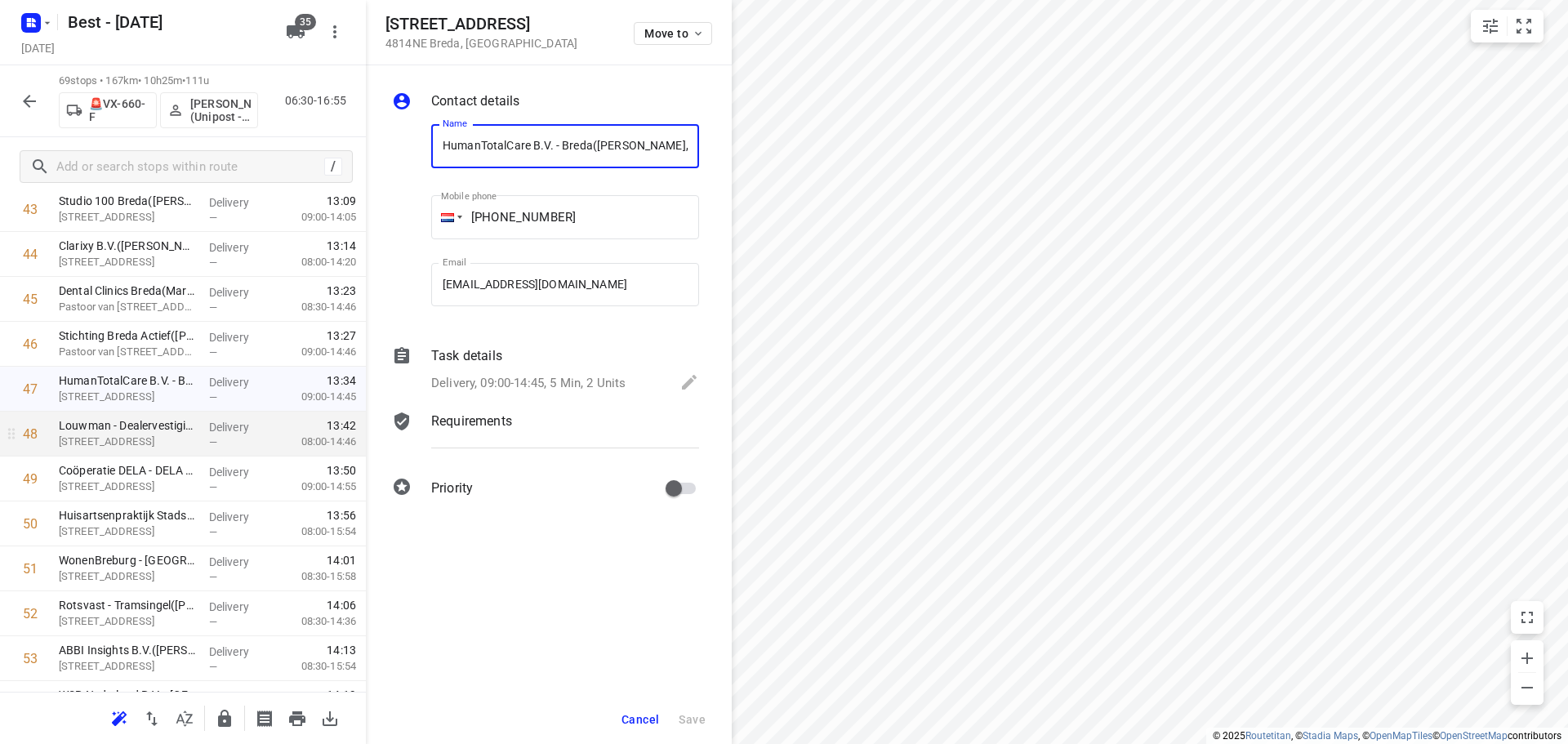
scroll to position [0, 76]
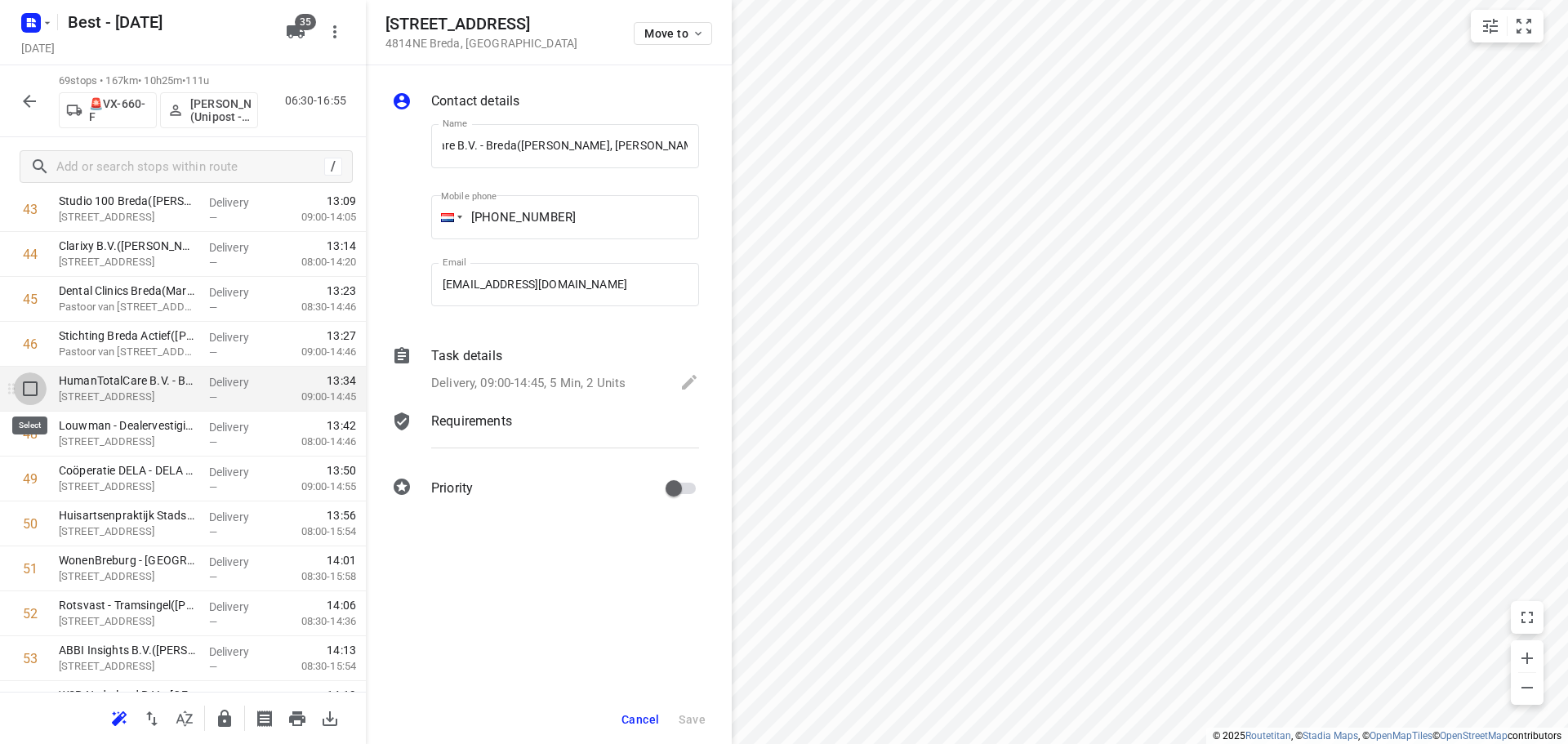
click at [31, 398] on input "checkbox" at bounding box center [30, 388] width 32 height 32
checkbox input "true"
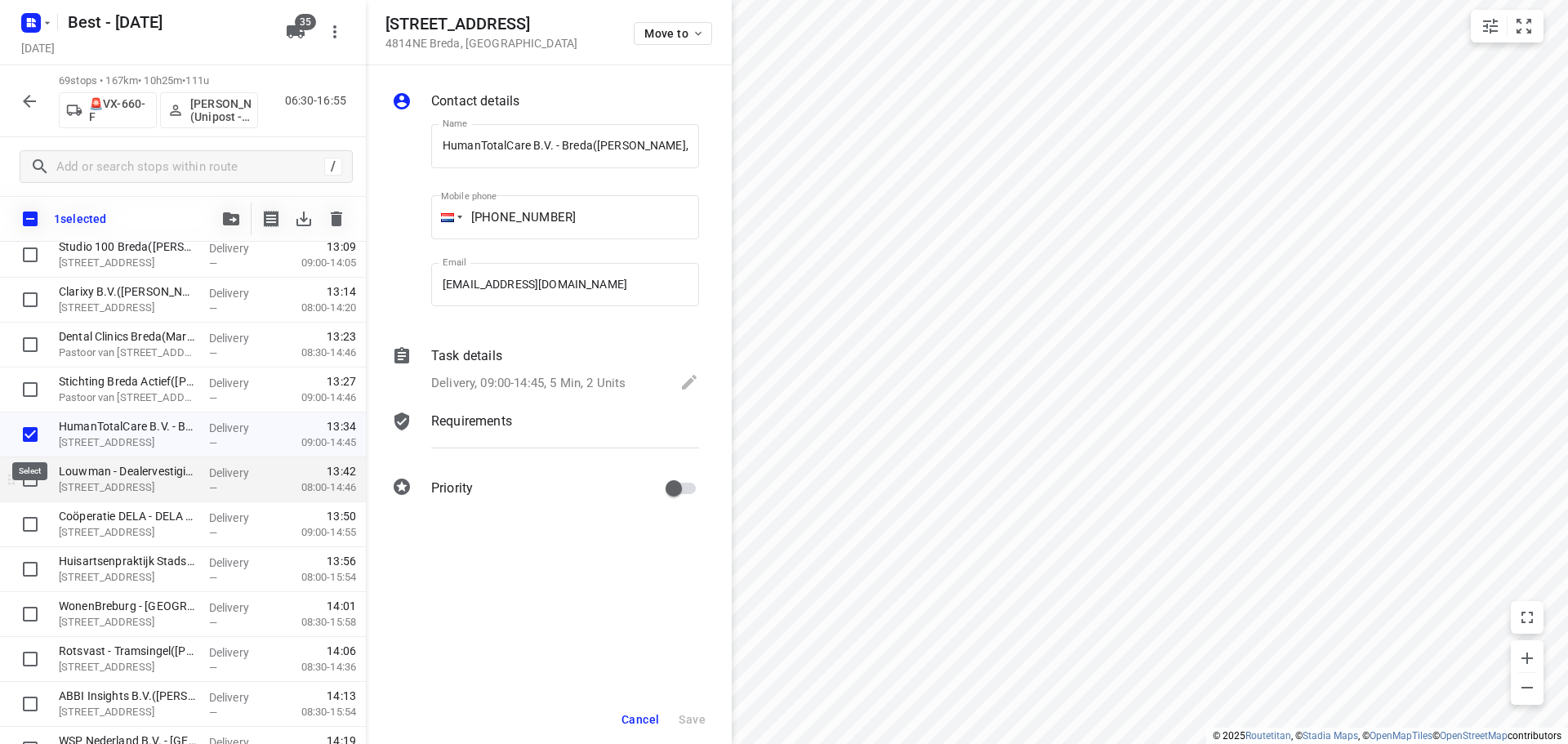
click at [28, 477] on input "checkbox" at bounding box center [30, 479] width 32 height 32
checkbox input "true"
click at [35, 513] on input "checkbox" at bounding box center [30, 524] width 32 height 32
checkbox input "true"
click at [217, 216] on button "button" at bounding box center [231, 218] width 32 height 32
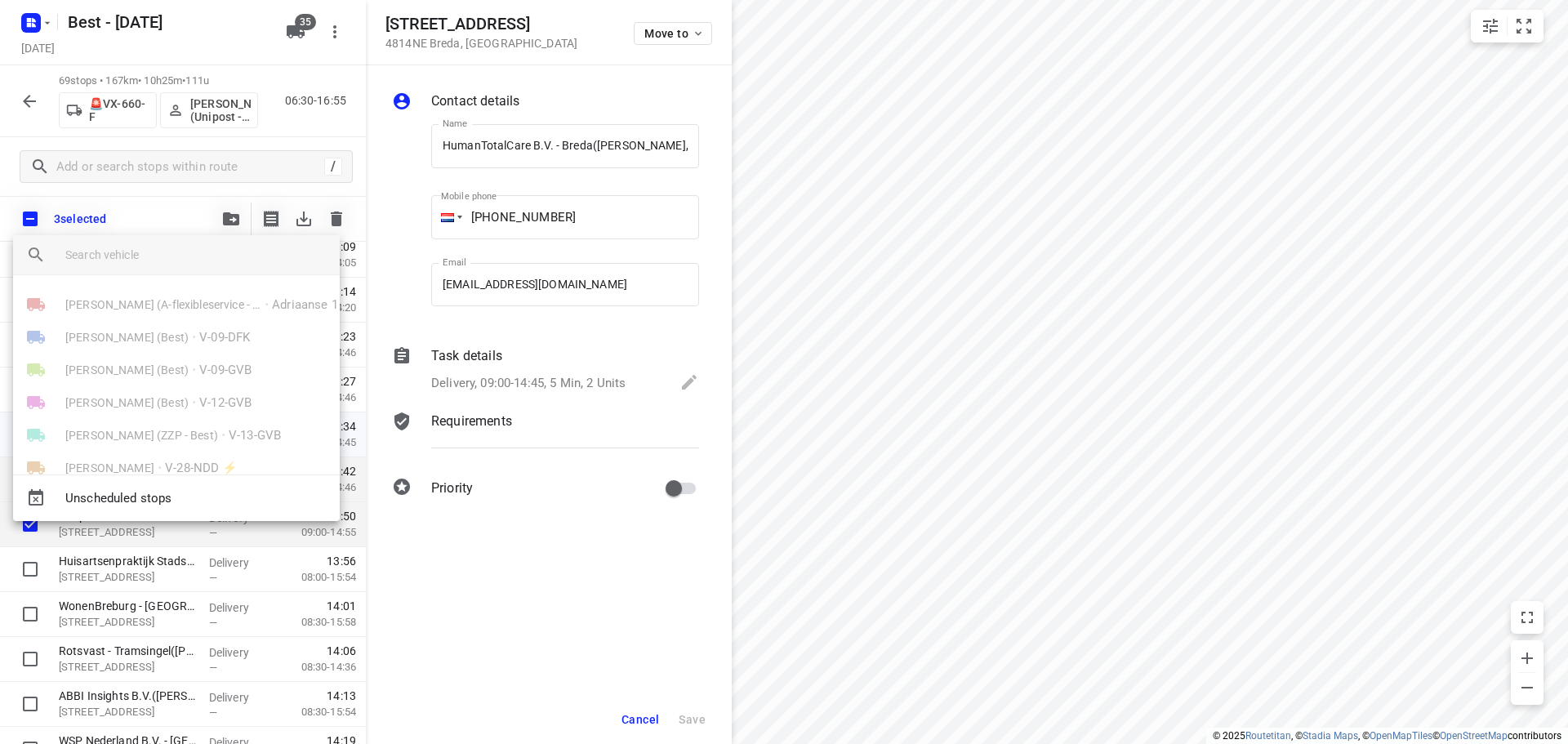
click at [173, 247] on input "search vehicle" at bounding box center [196, 255] width 261 height 25
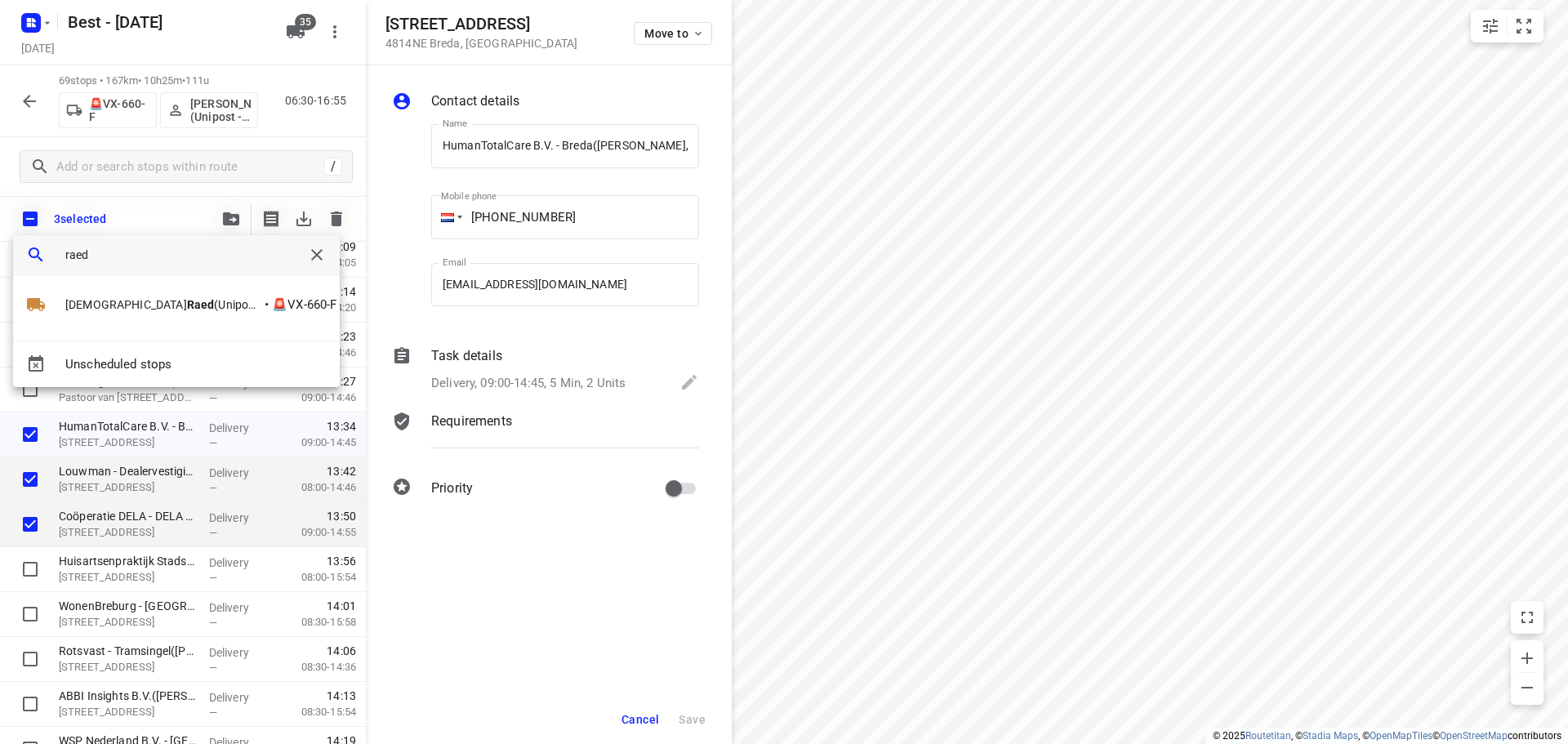
type input "raed"
click at [120, 286] on div "Mohammed Raed (Unipost - Best - ZZP) • 🚨VX-660-F" at bounding box center [176, 308] width 327 height 65
click at [122, 309] on span "Mohammed Raed (Unipost - Best - ZZP)" at bounding box center [163, 305] width 196 height 17
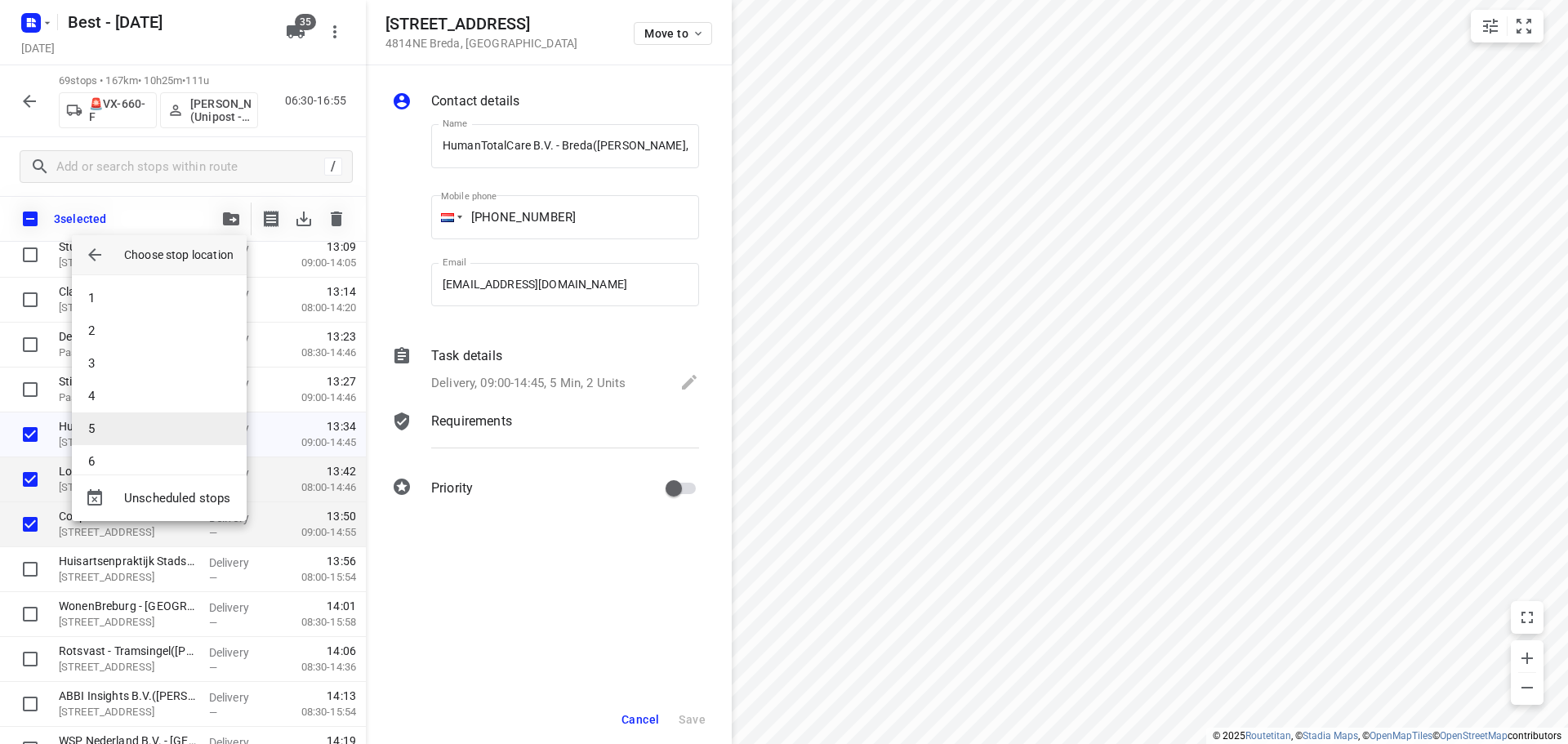
scroll to position [408, 0]
click at [147, 405] on li "17" at bounding box center [159, 412] width 175 height 32
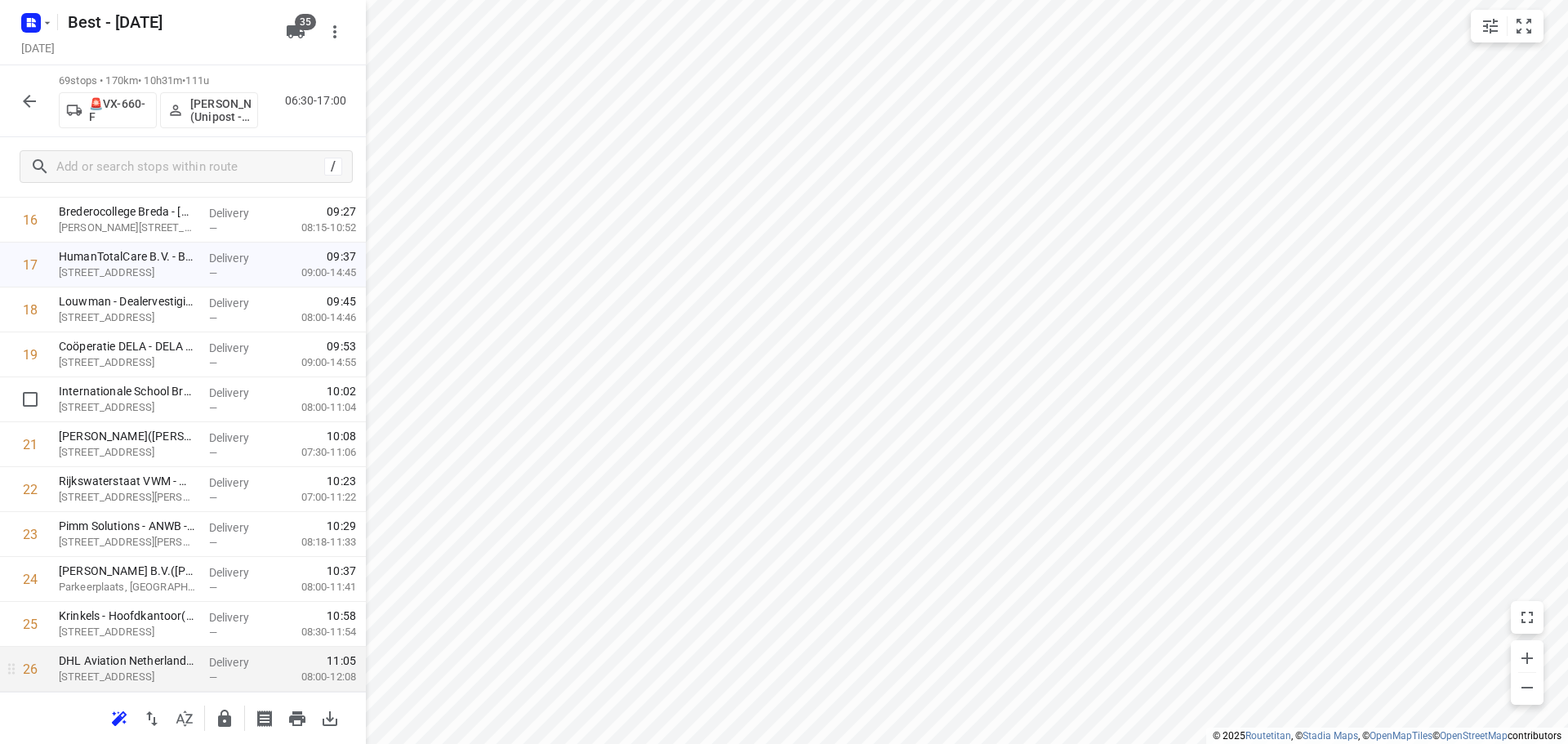
scroll to position [799, 0]
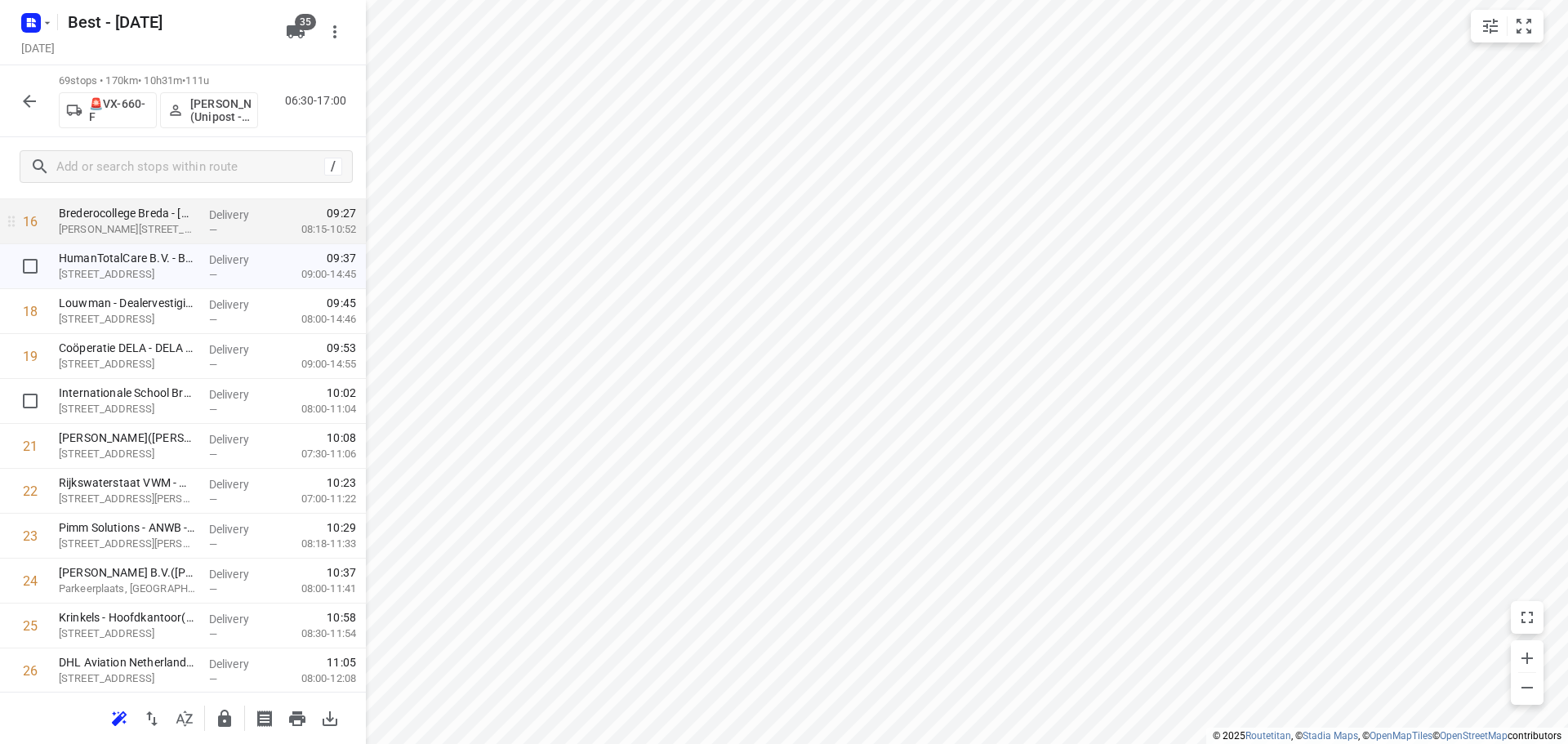
click at [29, 277] on input "checkbox" at bounding box center [30, 266] width 32 height 32
checkbox input "true"
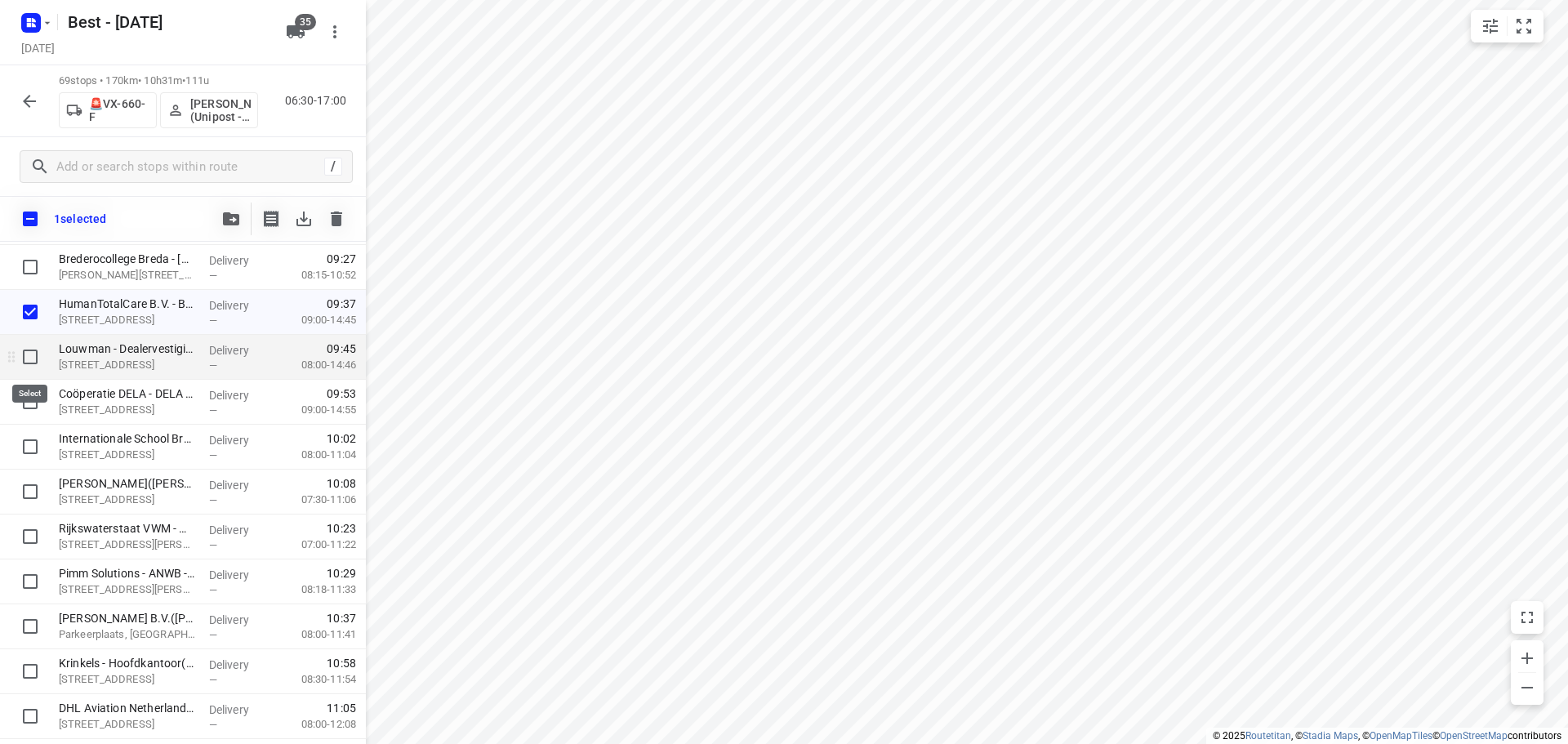
click at [28, 358] on input "checkbox" at bounding box center [30, 356] width 32 height 32
checkbox input "true"
click at [25, 403] on input "checkbox" at bounding box center [30, 401] width 32 height 32
checkbox input "true"
click at [237, 223] on icon "button" at bounding box center [231, 219] width 17 height 13
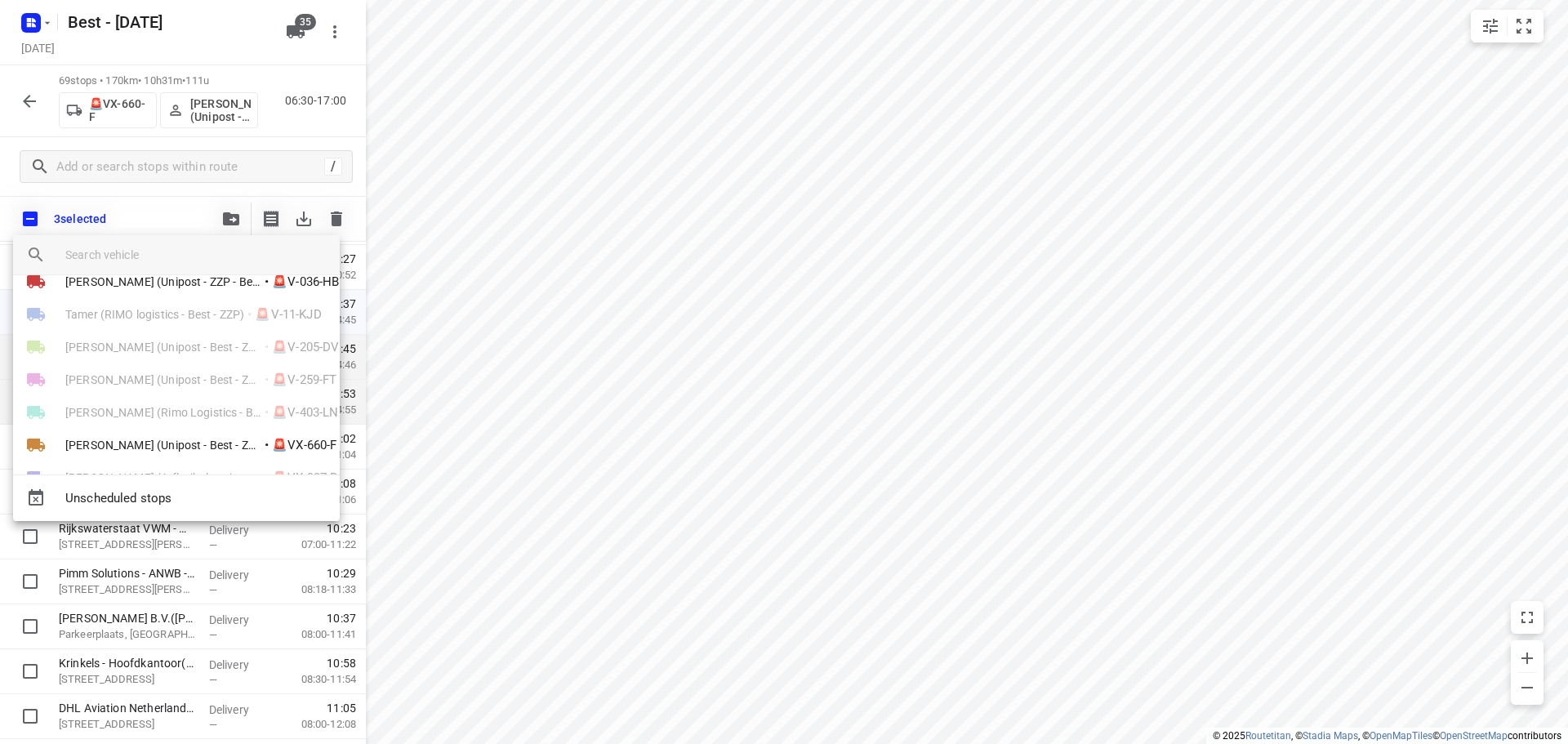
scroll to position [977, 0]
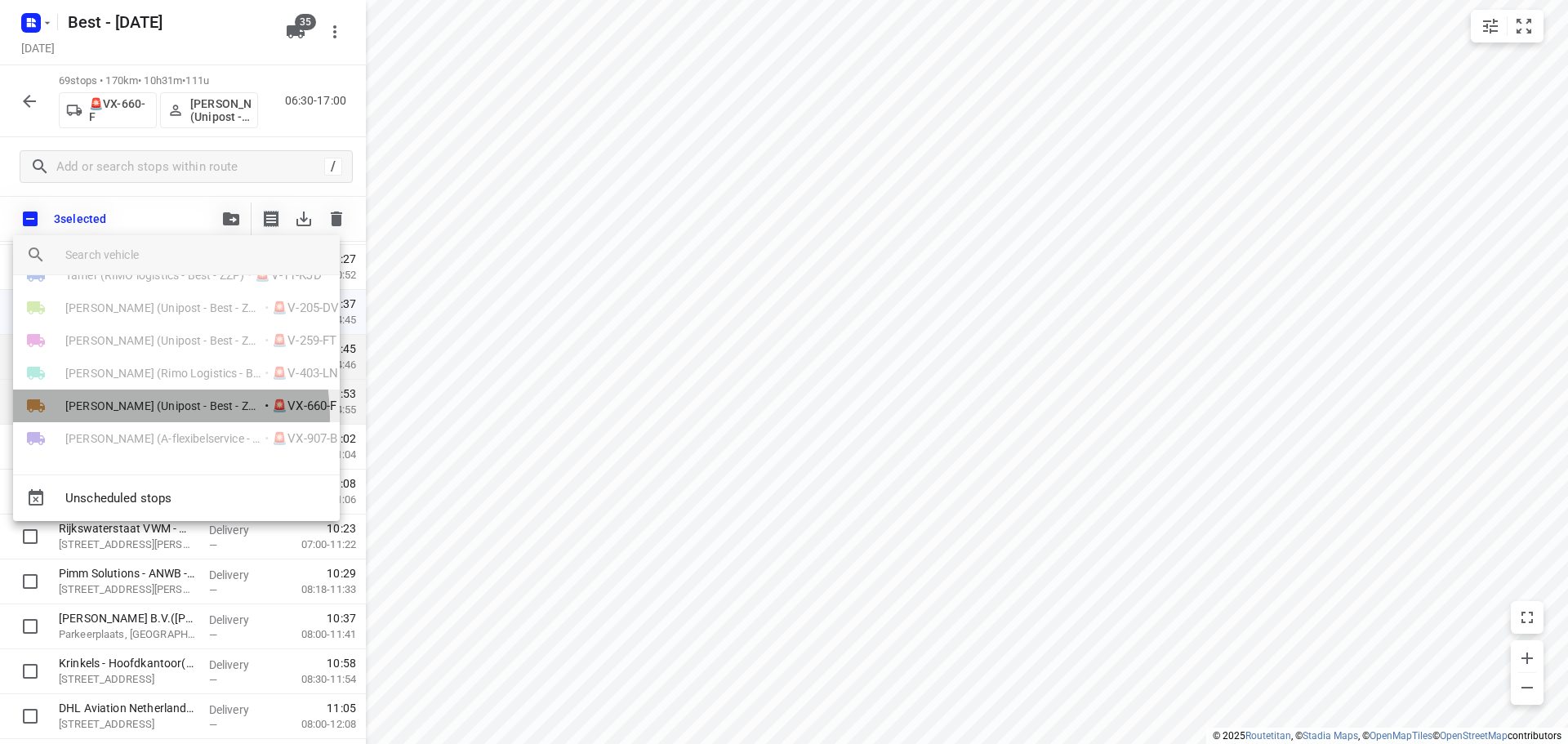
click at [135, 416] on li "Mohammed Raed (Unipost - Best - ZZP) • 🚨VX-660-F" at bounding box center [176, 406] width 327 height 32
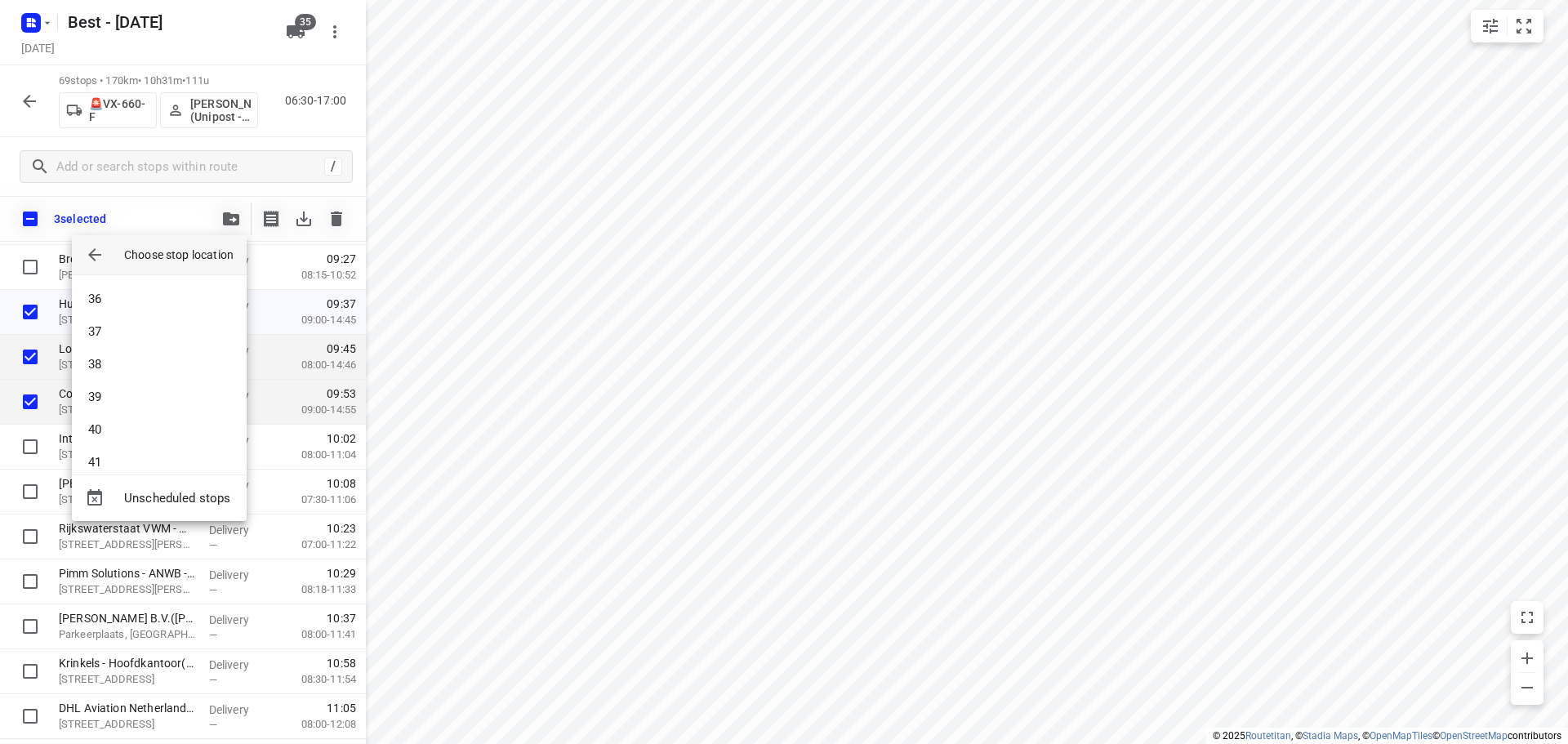
scroll to position [1140, 0]
click at [116, 339] on li "37" at bounding box center [159, 334] width 175 height 32
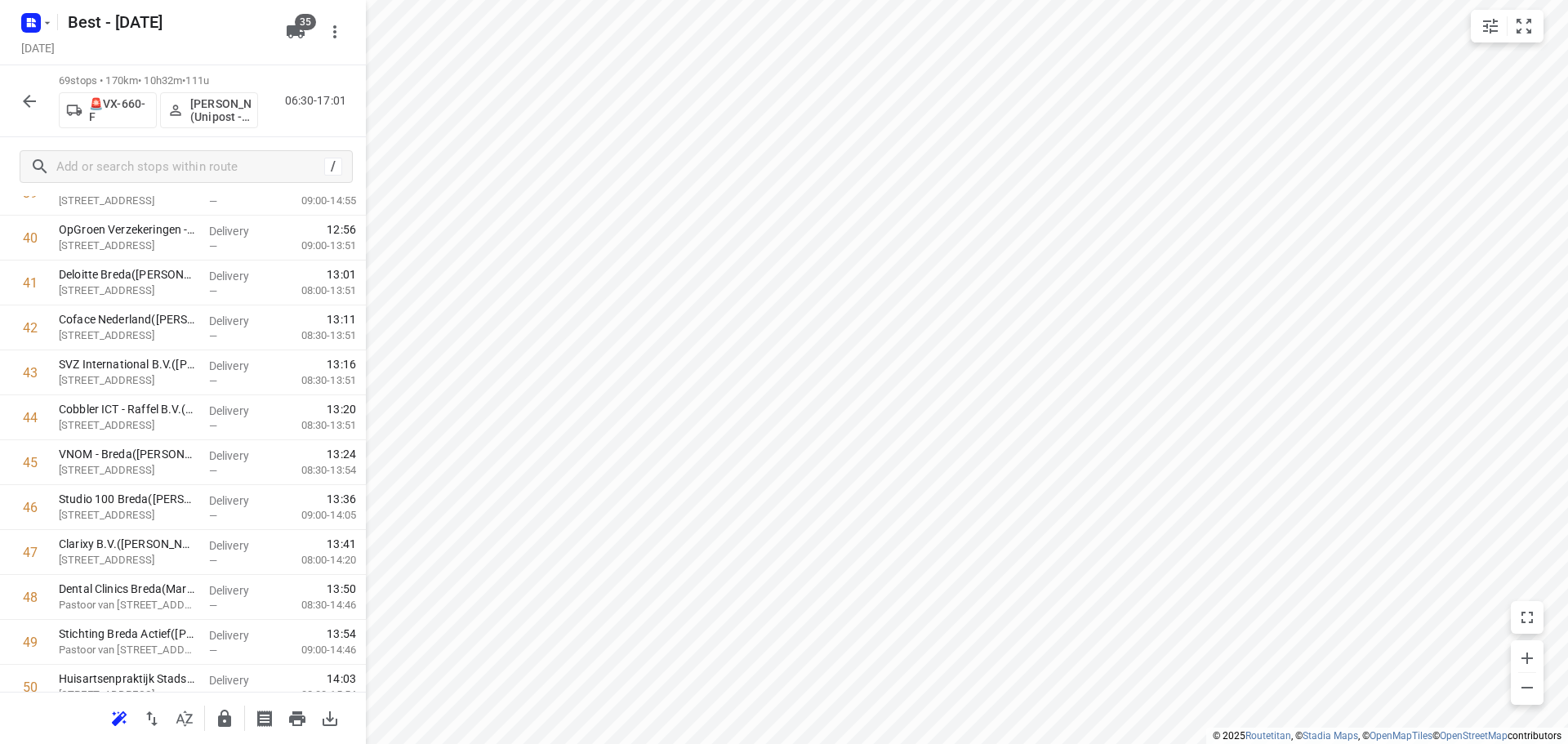
scroll to position [1942, 0]
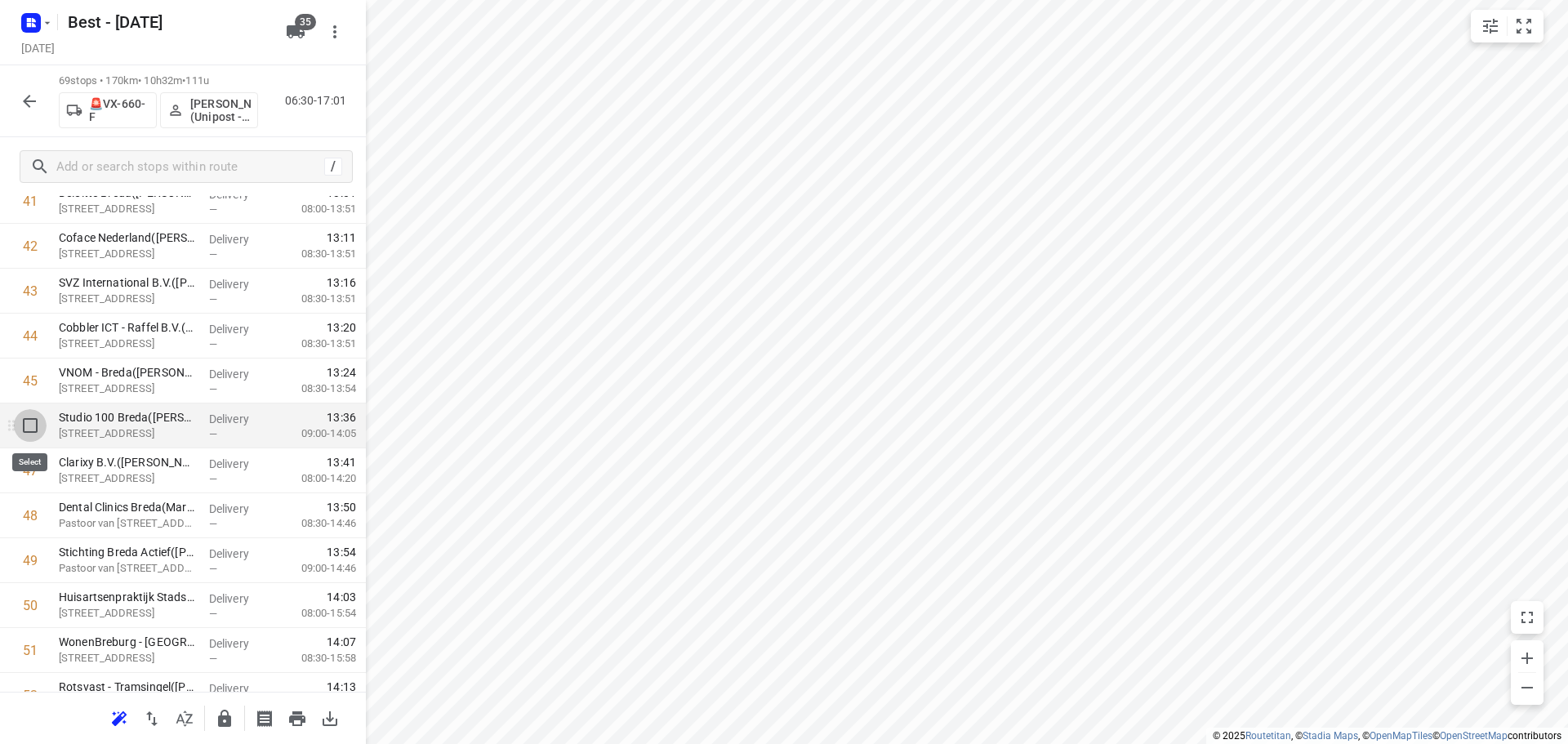
click at [14, 431] on input "checkbox" at bounding box center [30, 425] width 32 height 32
checkbox input "true"
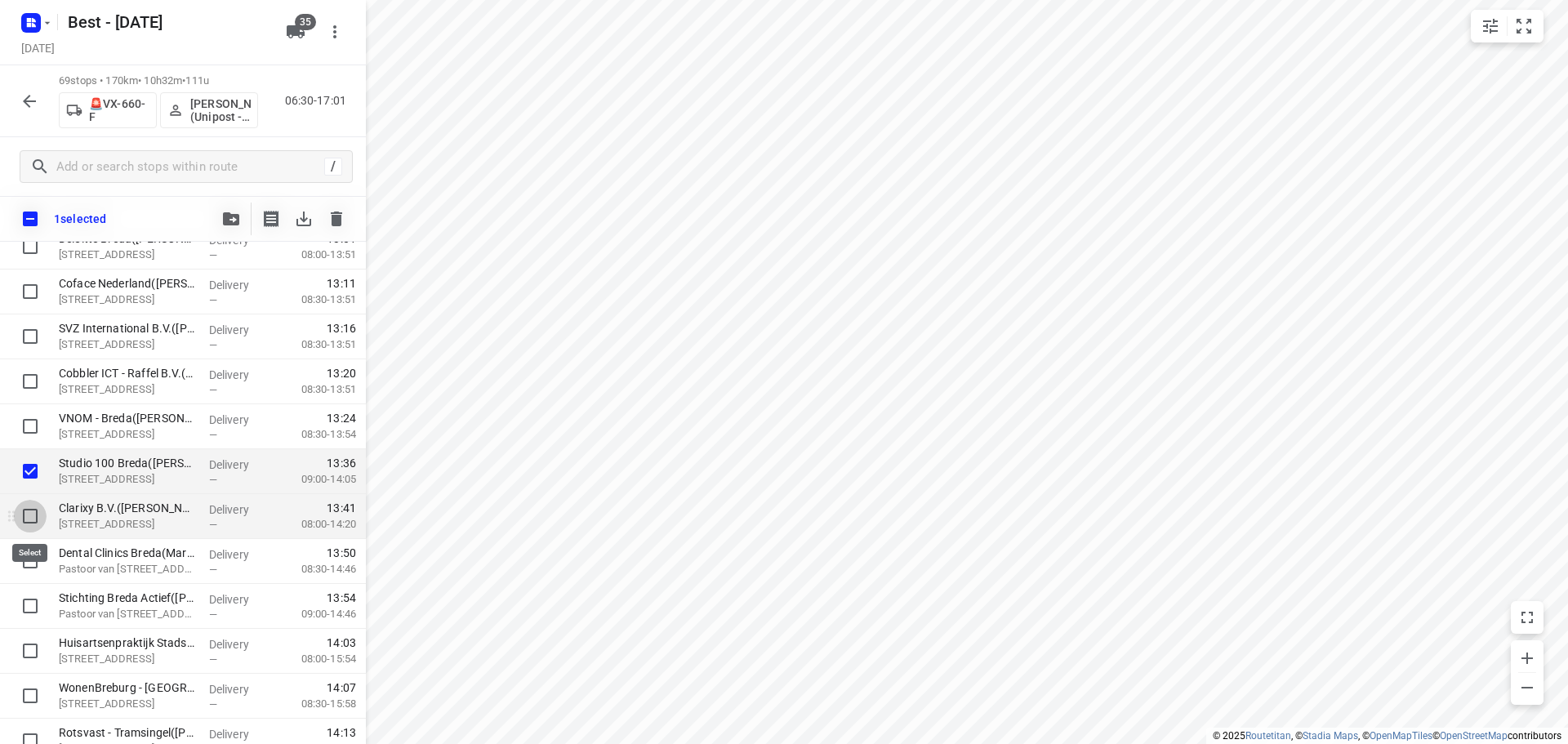
click at [32, 515] on input "checkbox" at bounding box center [30, 516] width 32 height 32
checkbox input "true"
click at [38, 570] on input "checkbox" at bounding box center [30, 560] width 32 height 32
checkbox input "true"
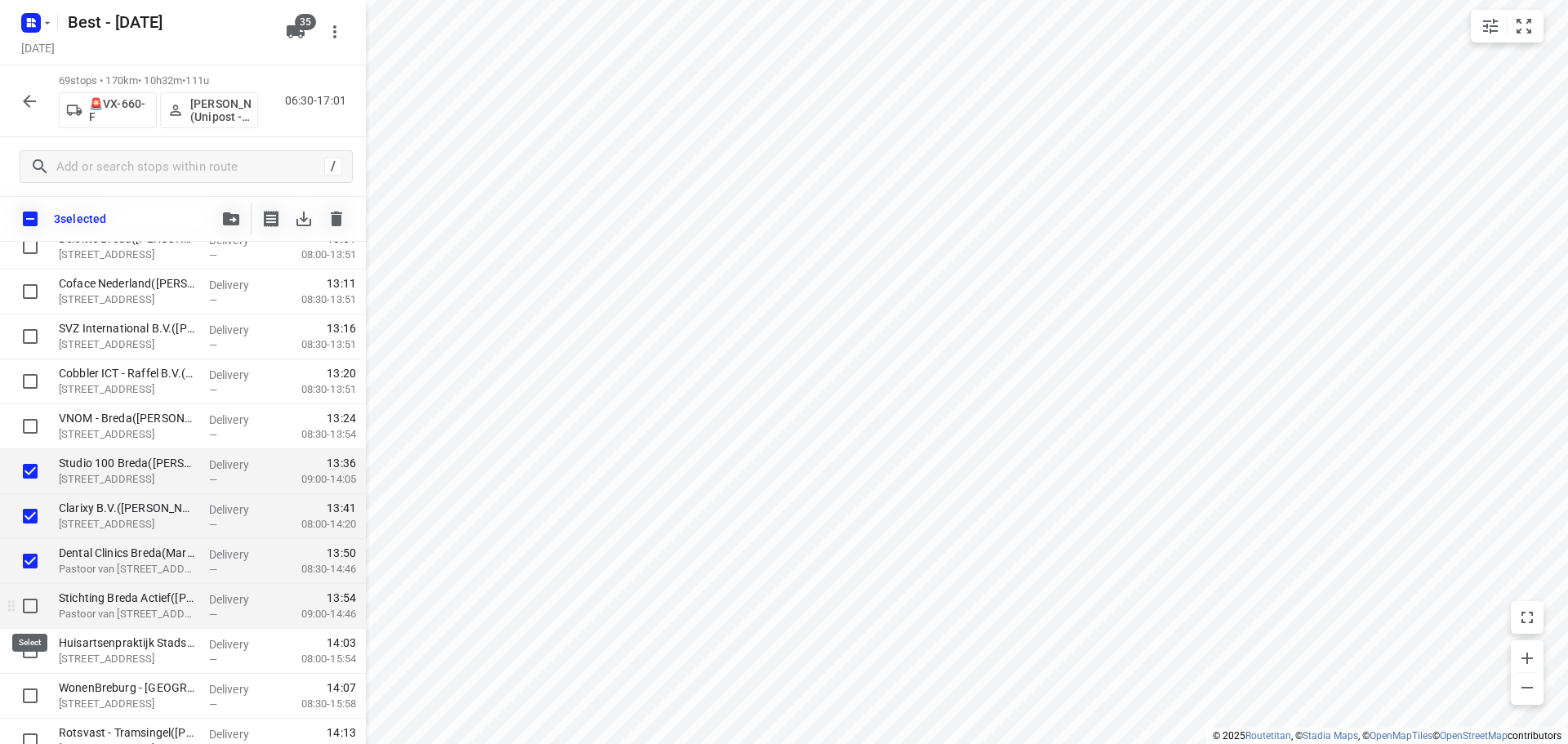
click at [31, 602] on input "checkbox" at bounding box center [30, 605] width 32 height 32
checkbox input "true"
click at [234, 220] on icon "button" at bounding box center [231, 219] width 17 height 13
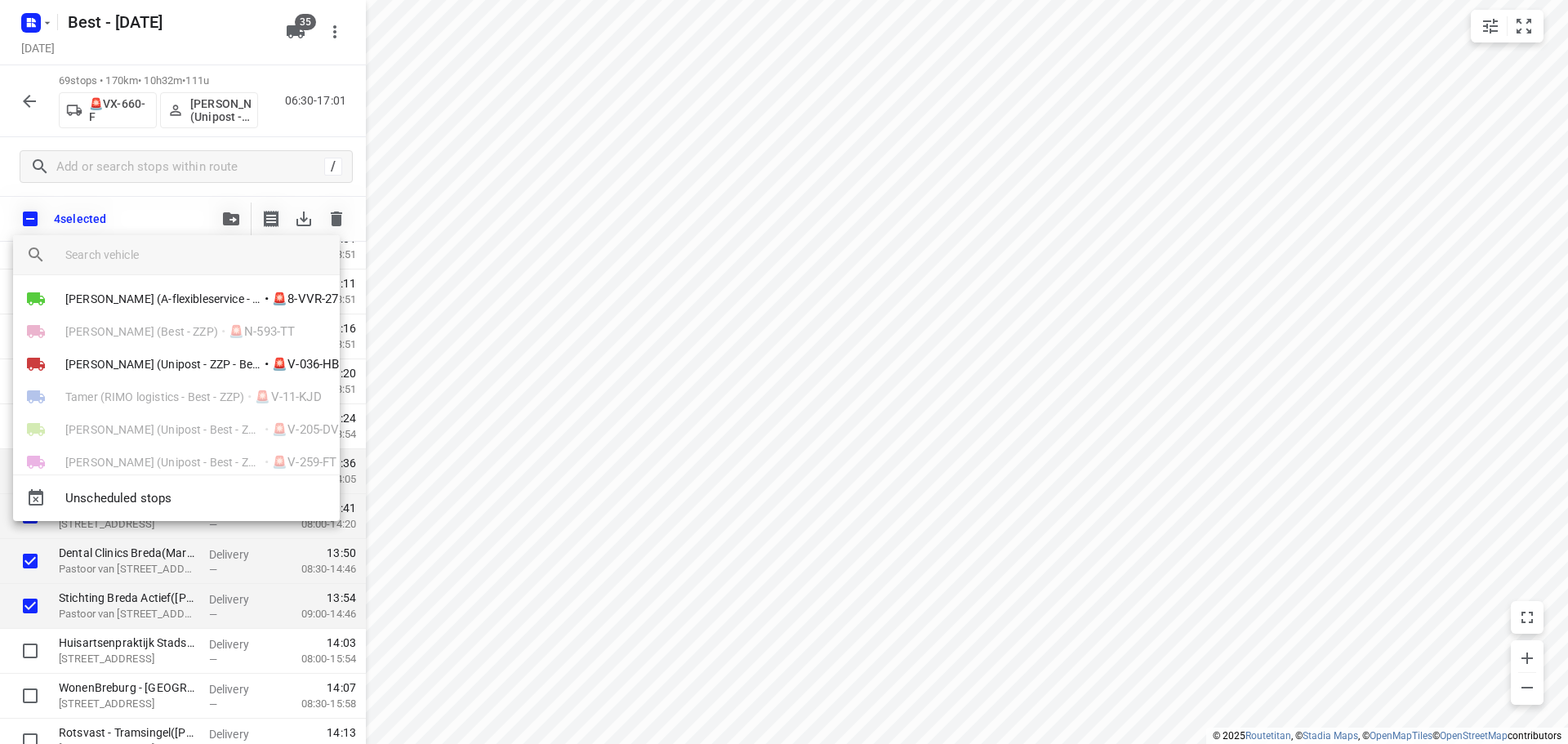
scroll to position [977, 0]
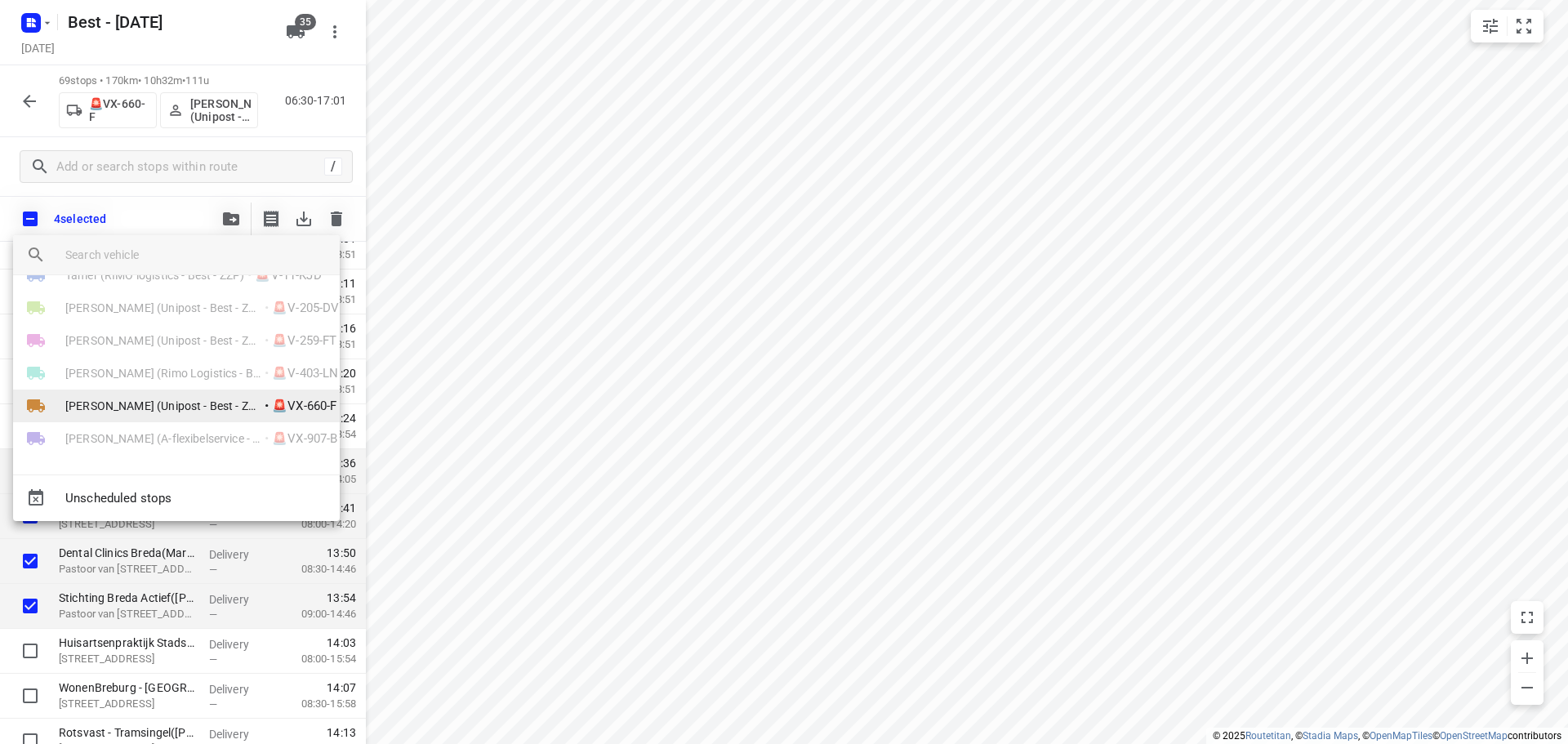
click at [114, 404] on span "[PERSON_NAME] (Unipost - Best - ZZP)" at bounding box center [163, 406] width 196 height 17
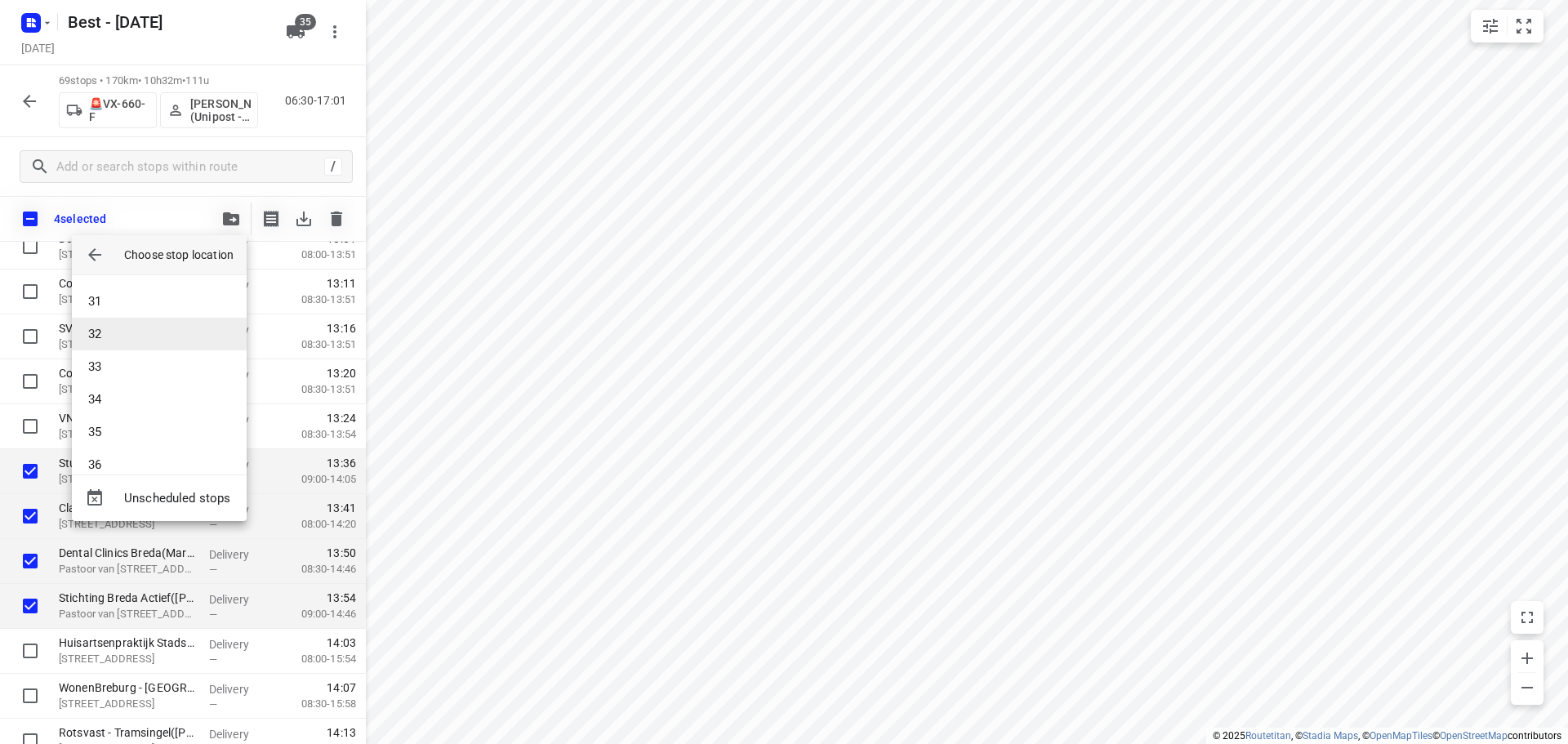
click at [127, 325] on li "32" at bounding box center [159, 334] width 175 height 32
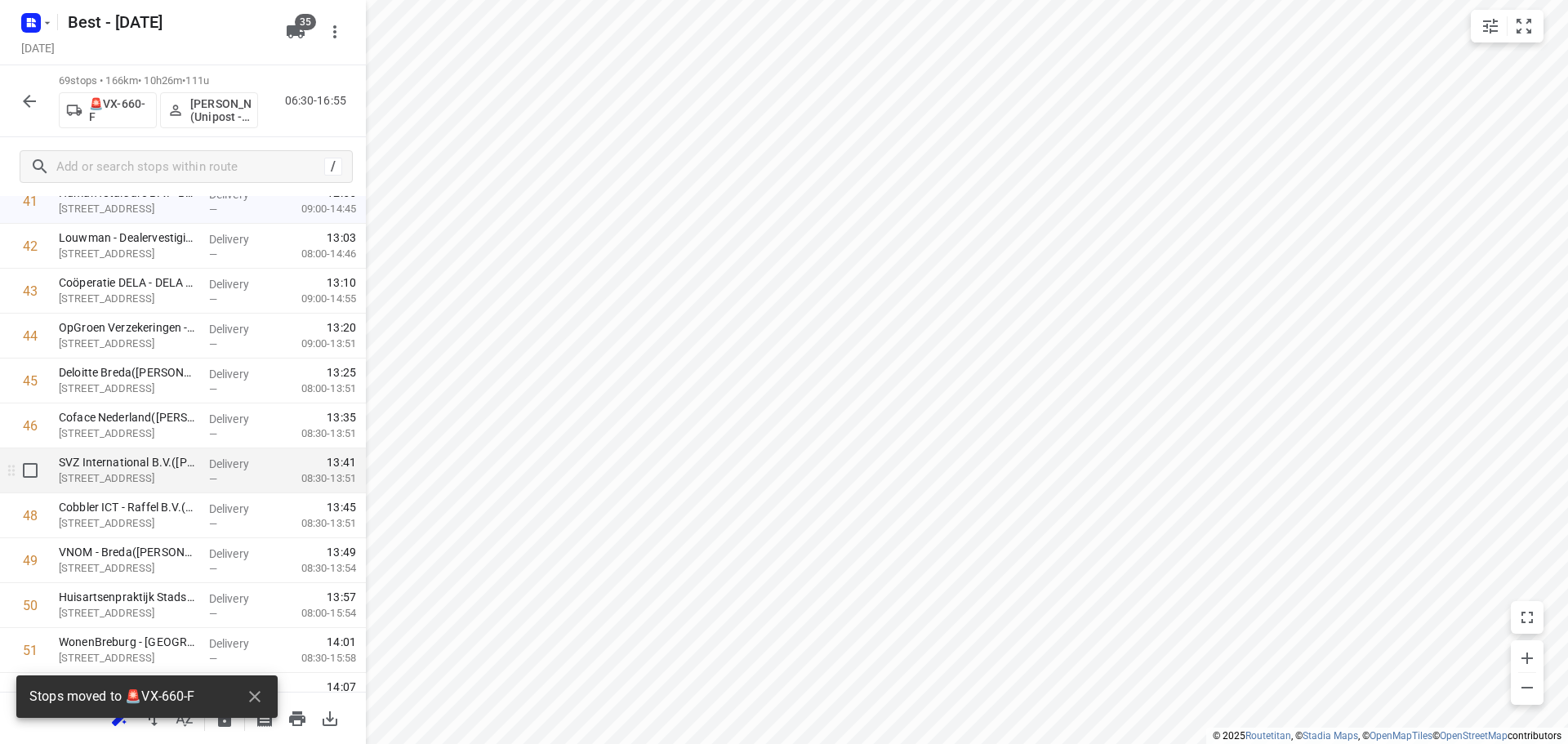
scroll to position [1615, 0]
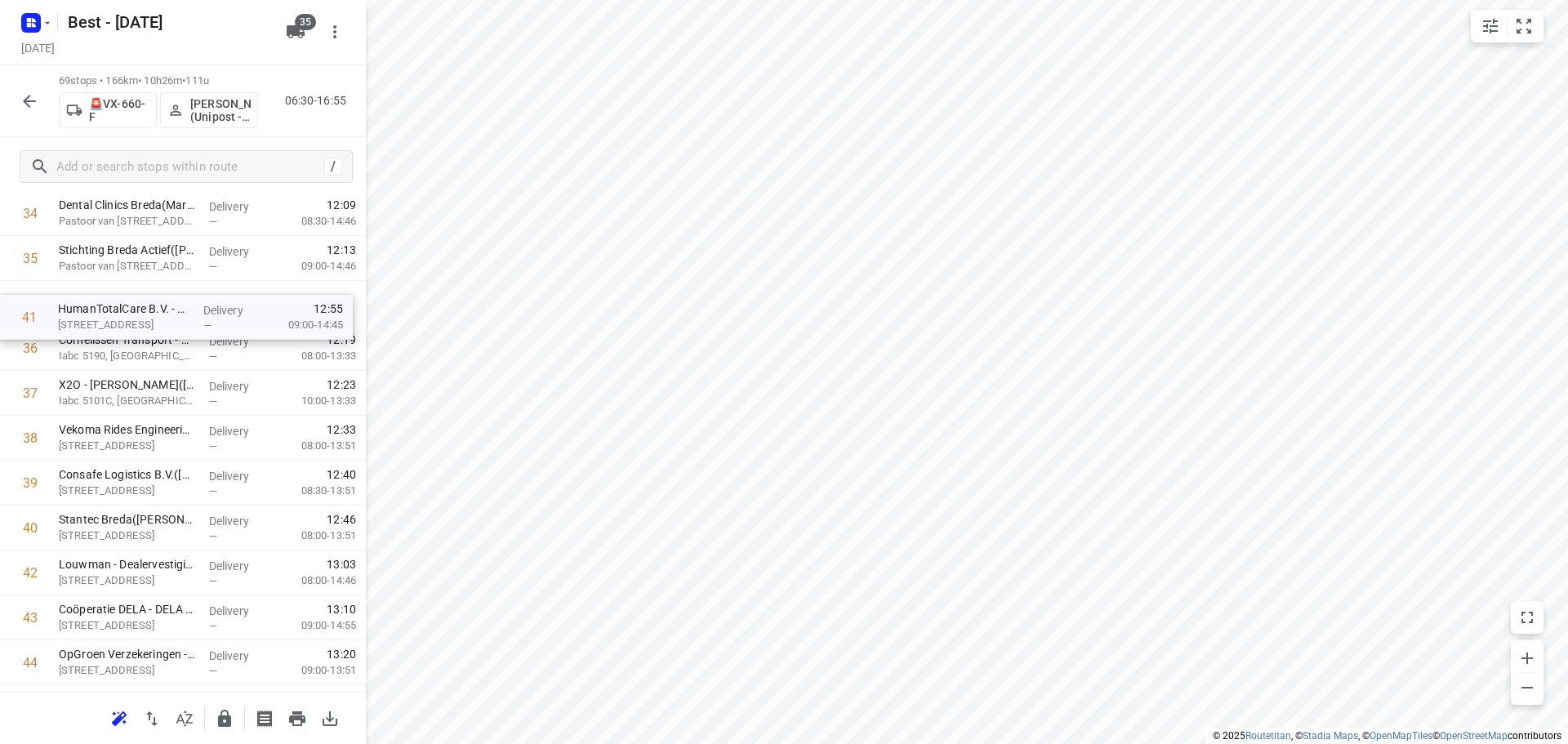
drag, startPoint x: 116, startPoint y: 509, endPoint x: 115, endPoint y: 292, distance: 217.0
click at [115, 292] on div "1 De Meeuw Oirschot - C10(Janette van Roosmalen) Industrieweg 10, Oirschot Deli…" at bounding box center [183, 258] width 366 height 3099
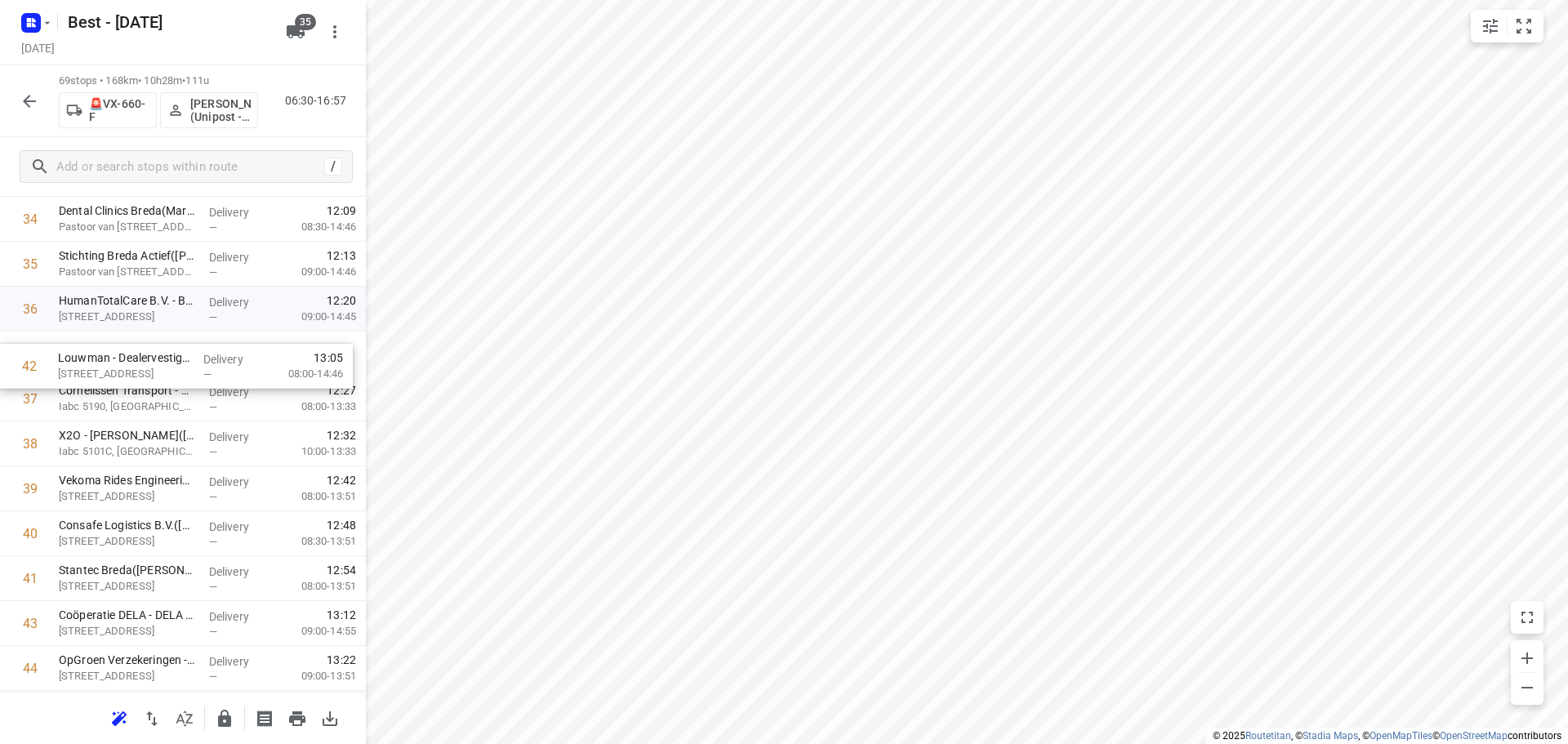
drag, startPoint x: 115, startPoint y: 560, endPoint x: 114, endPoint y: 347, distance: 213.0
click at [114, 347] on div "1 De Meeuw Oirschot - C10(Janette van Roosmalen) Industrieweg 10, Oirschot Deli…" at bounding box center [183, 264] width 366 height 3099
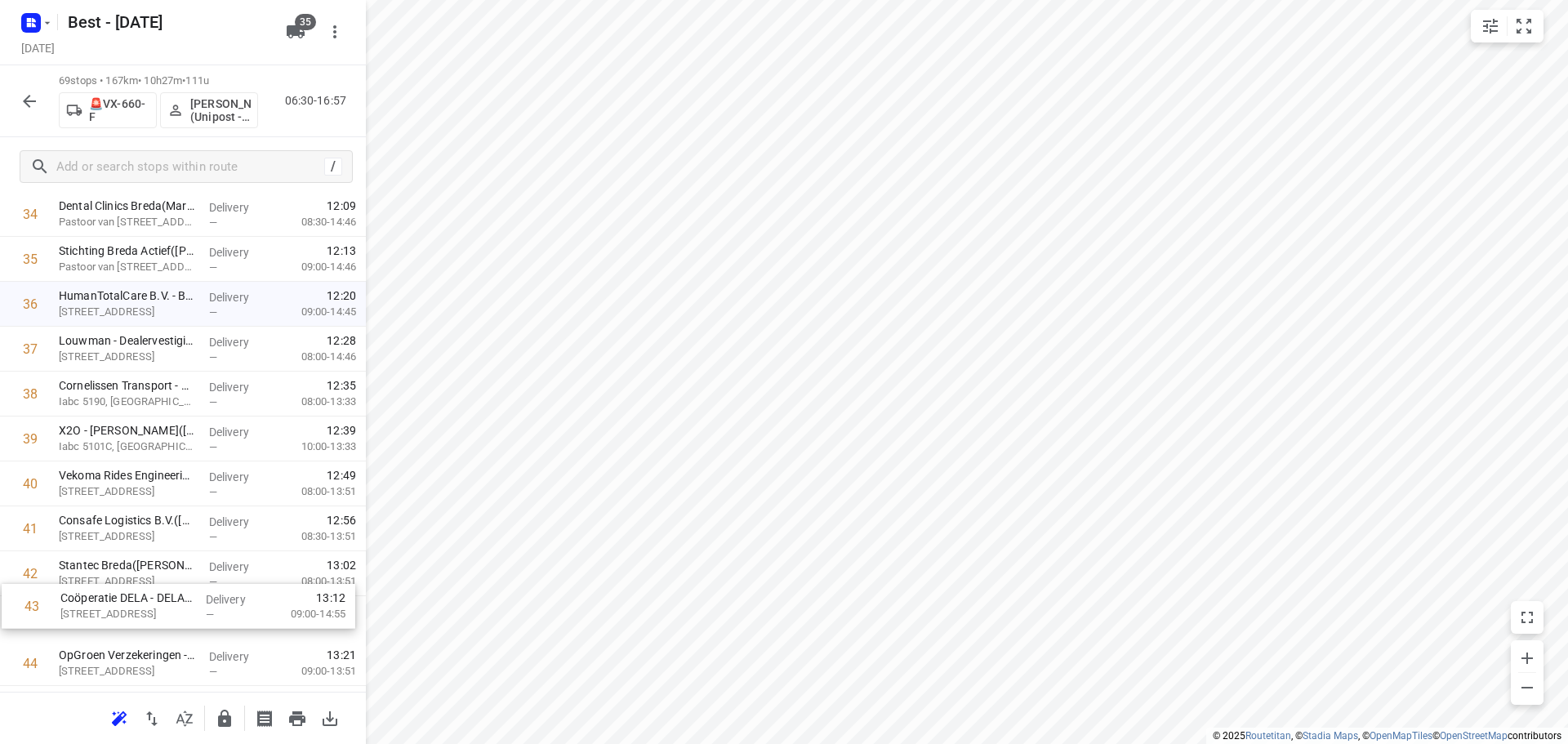
scroll to position [1617, 0]
drag, startPoint x: 112, startPoint y: 613, endPoint x: 122, endPoint y: 401, distance: 212.2
click at [122, 402] on div "1 De Meeuw Oirschot - C10(Janette van Roosmalen) Industrieweg 10, Oirschot Deli…" at bounding box center [183, 257] width 366 height 3099
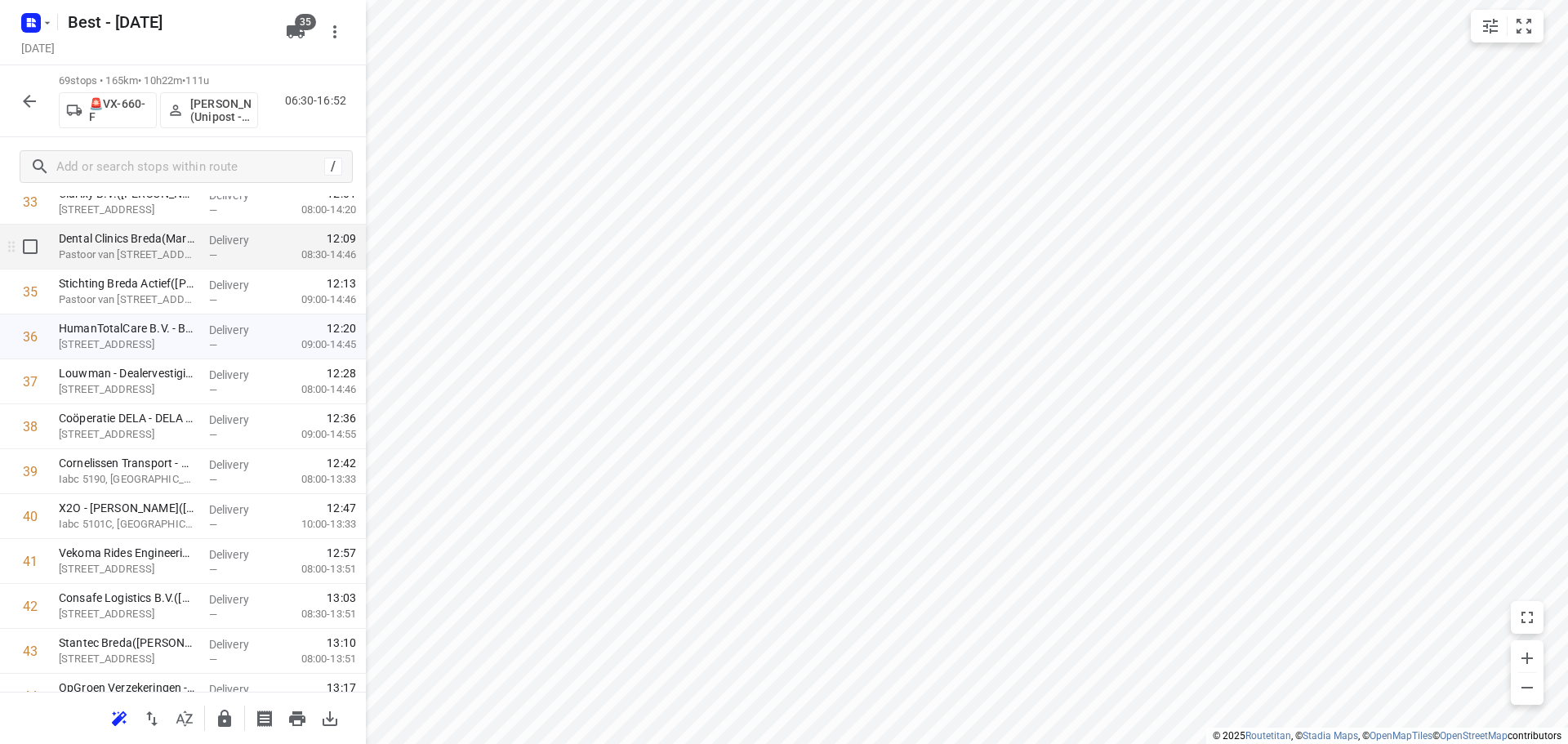
scroll to position [1470, 0]
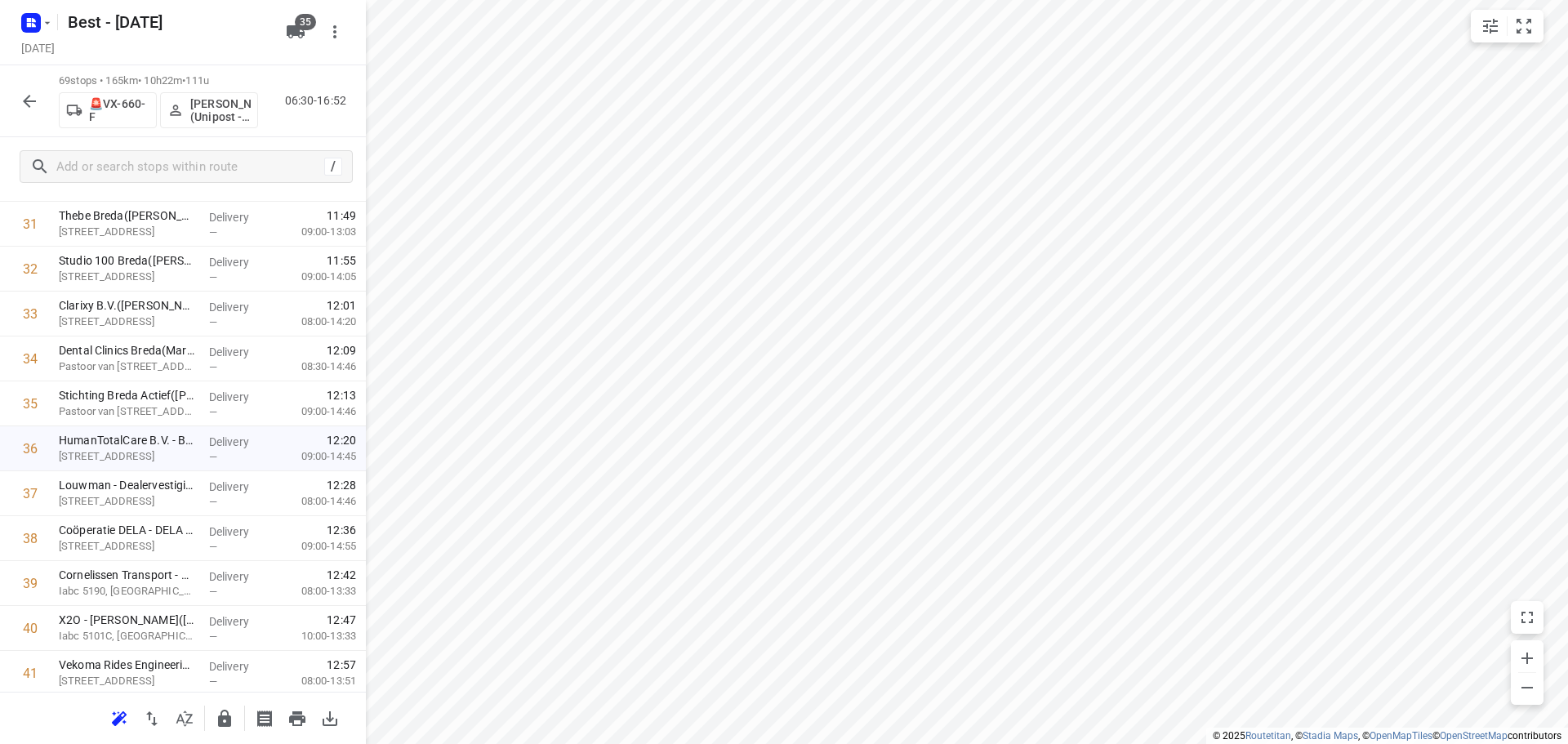
click at [35, 106] on icon "button" at bounding box center [30, 102] width 20 height 20
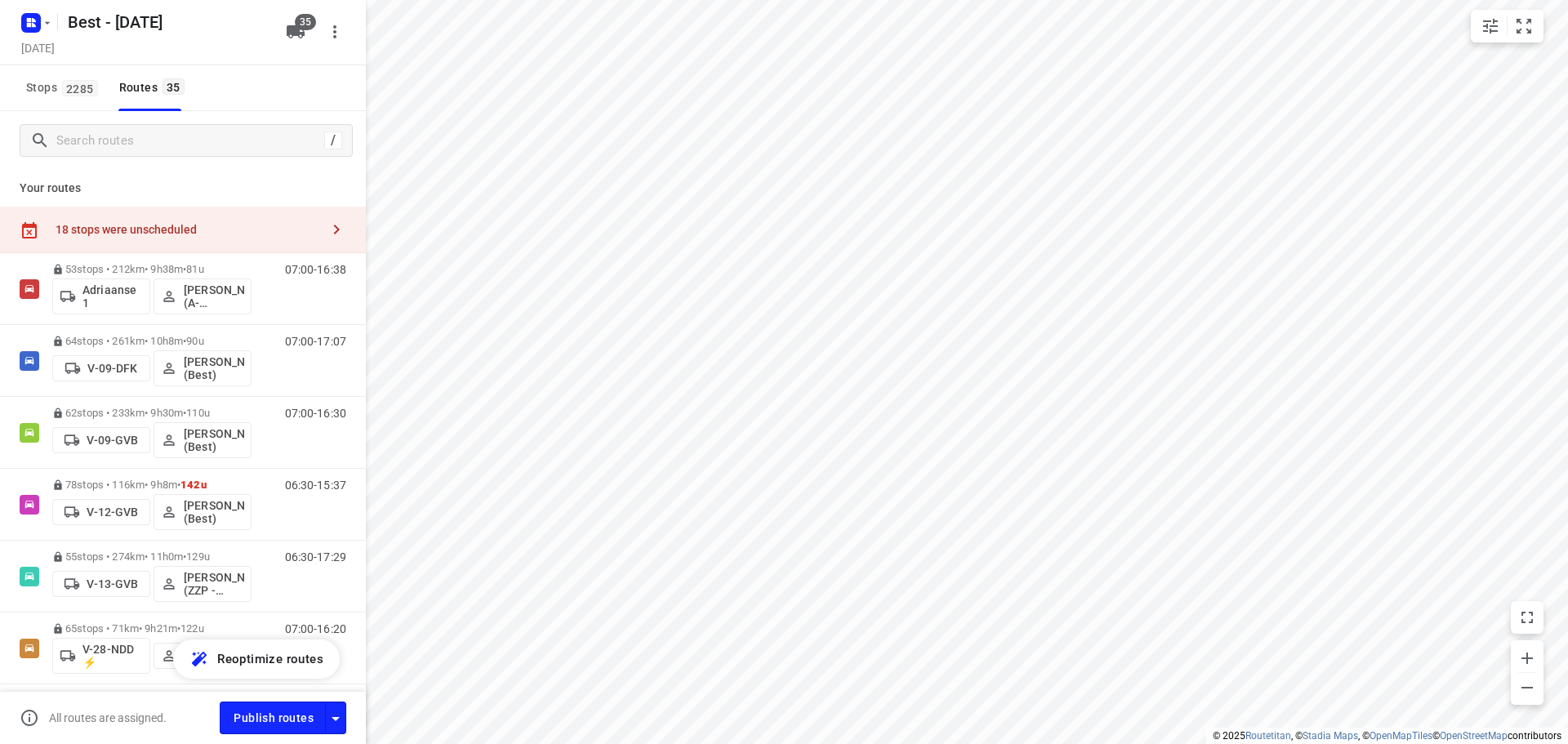
click at [347, 721] on div "Publish routes" at bounding box center [292, 718] width 146 height 31
click at [340, 718] on icon "button" at bounding box center [336, 719] width 20 height 20
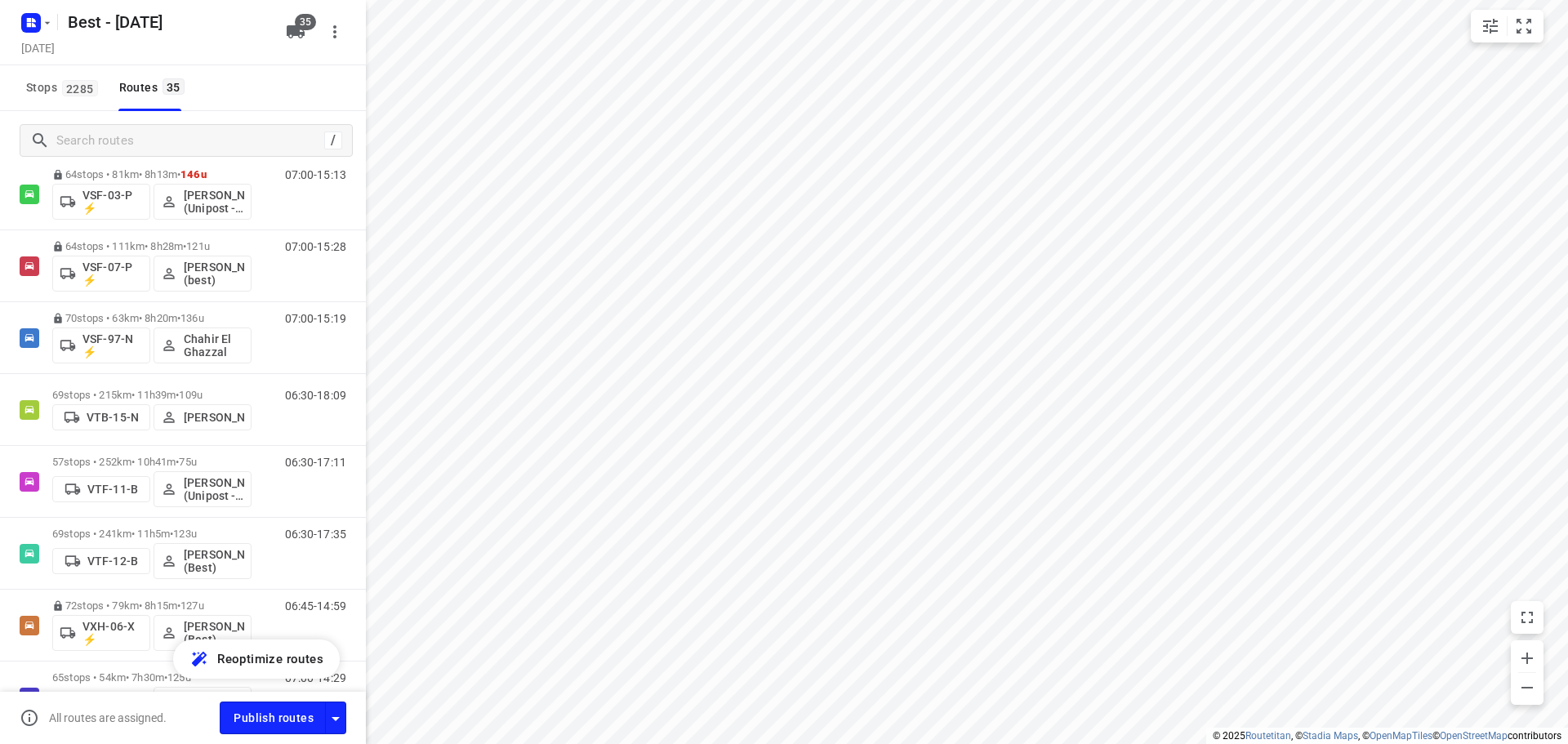
scroll to position [1634, 0]
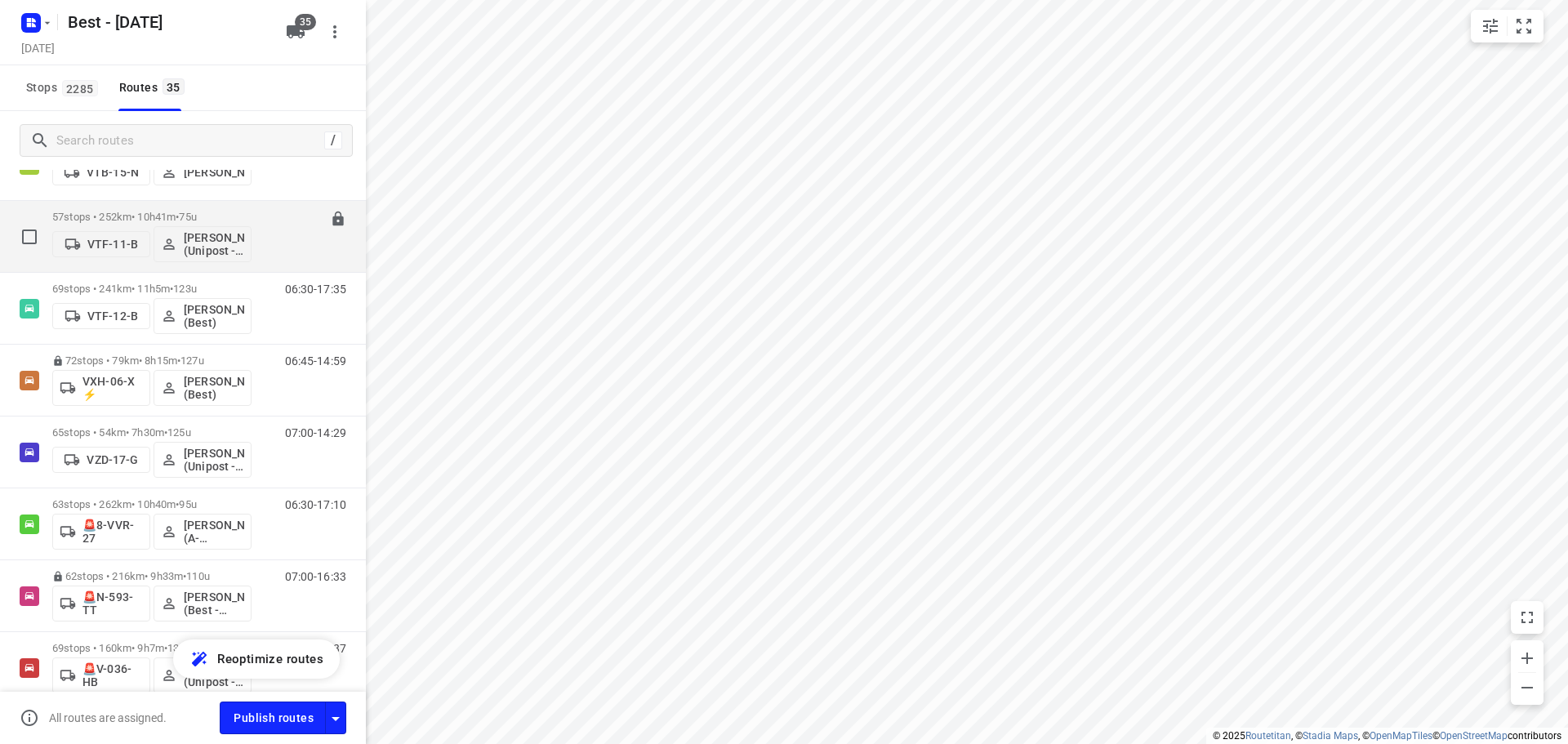
click at [98, 220] on p "57 stops • 252km • 10h41m • 75u" at bounding box center [151, 217] width 199 height 12
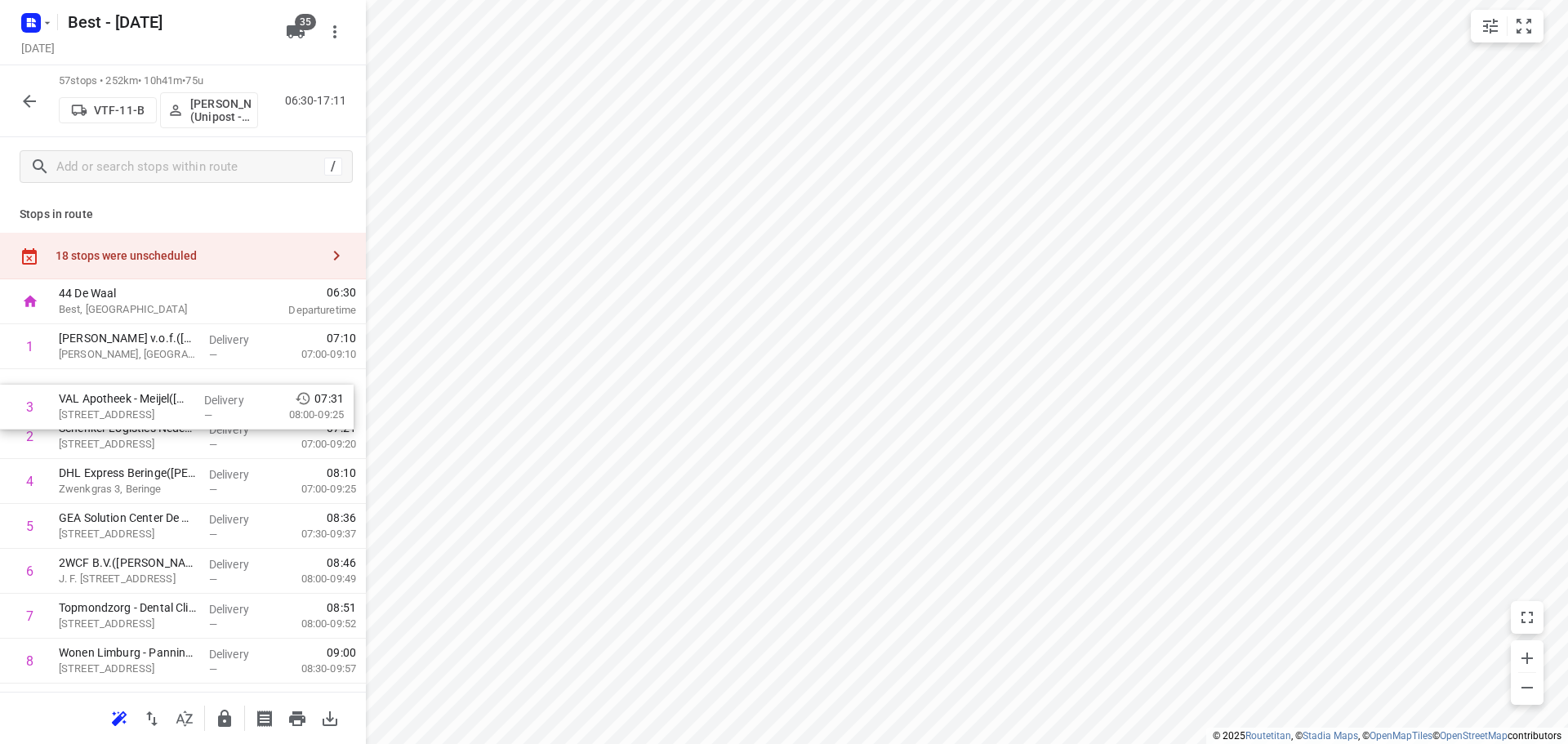
drag, startPoint x: 224, startPoint y: 431, endPoint x: 223, endPoint y: 384, distance: 47.0
click at [361, 297] on div "i © 2025 Routetitan , © Stadia Maps , © OpenMapTiles © OpenStreetMap contributo…" at bounding box center [784, 372] width 1568 height 744
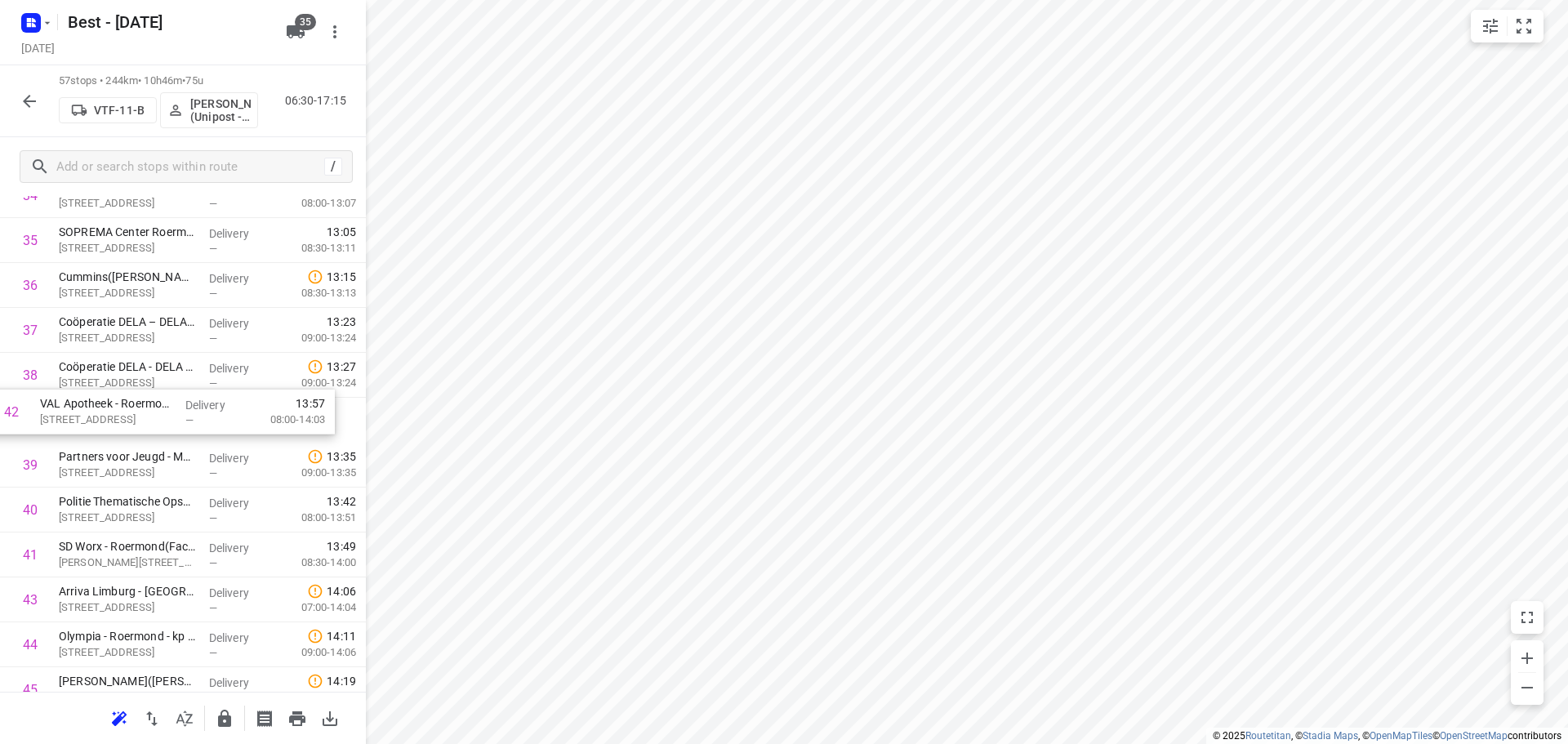
drag, startPoint x: 120, startPoint y: 547, endPoint x: 101, endPoint y: 390, distance: 158.1
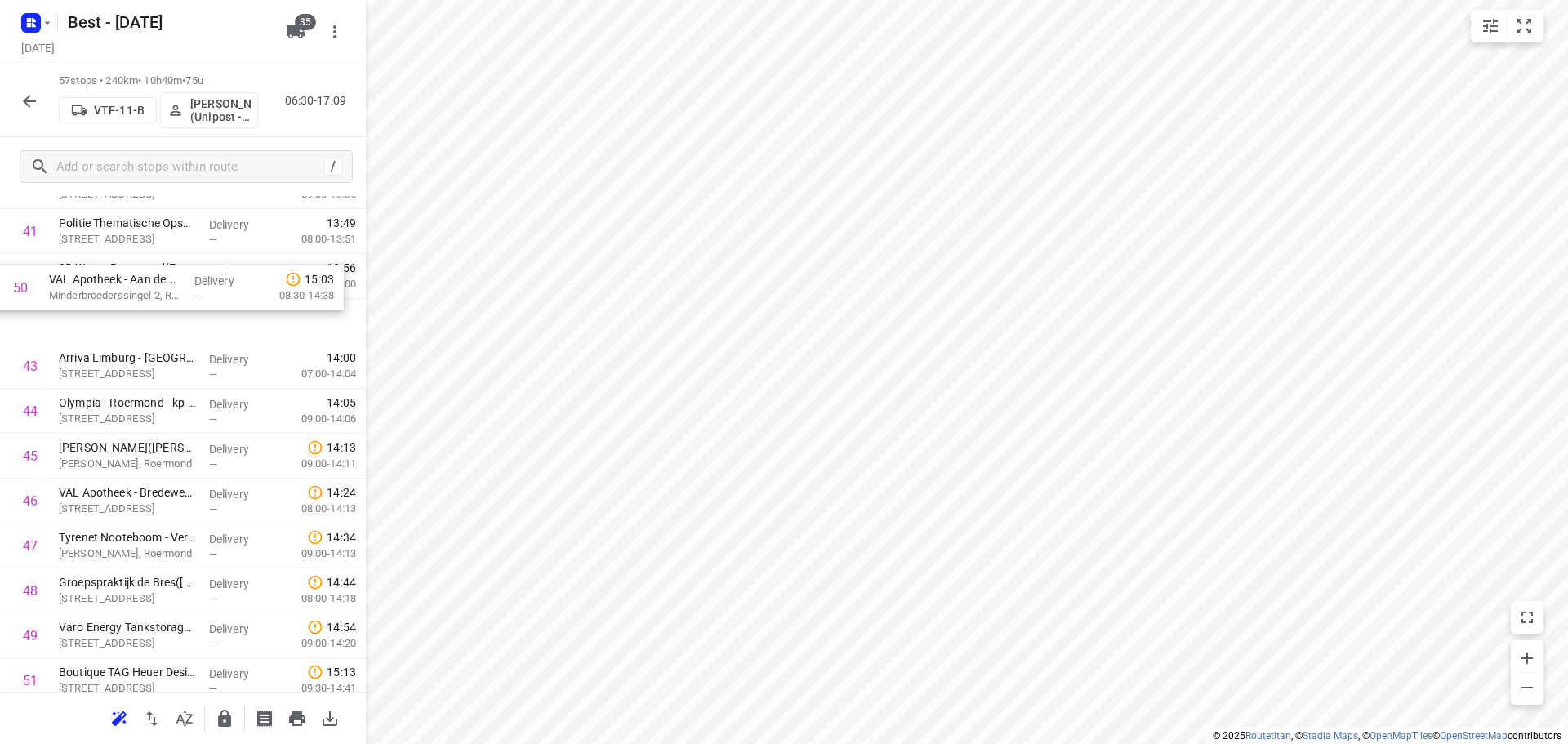
drag, startPoint x: 150, startPoint y: 575, endPoint x: 141, endPoint y: 270, distance: 305.1
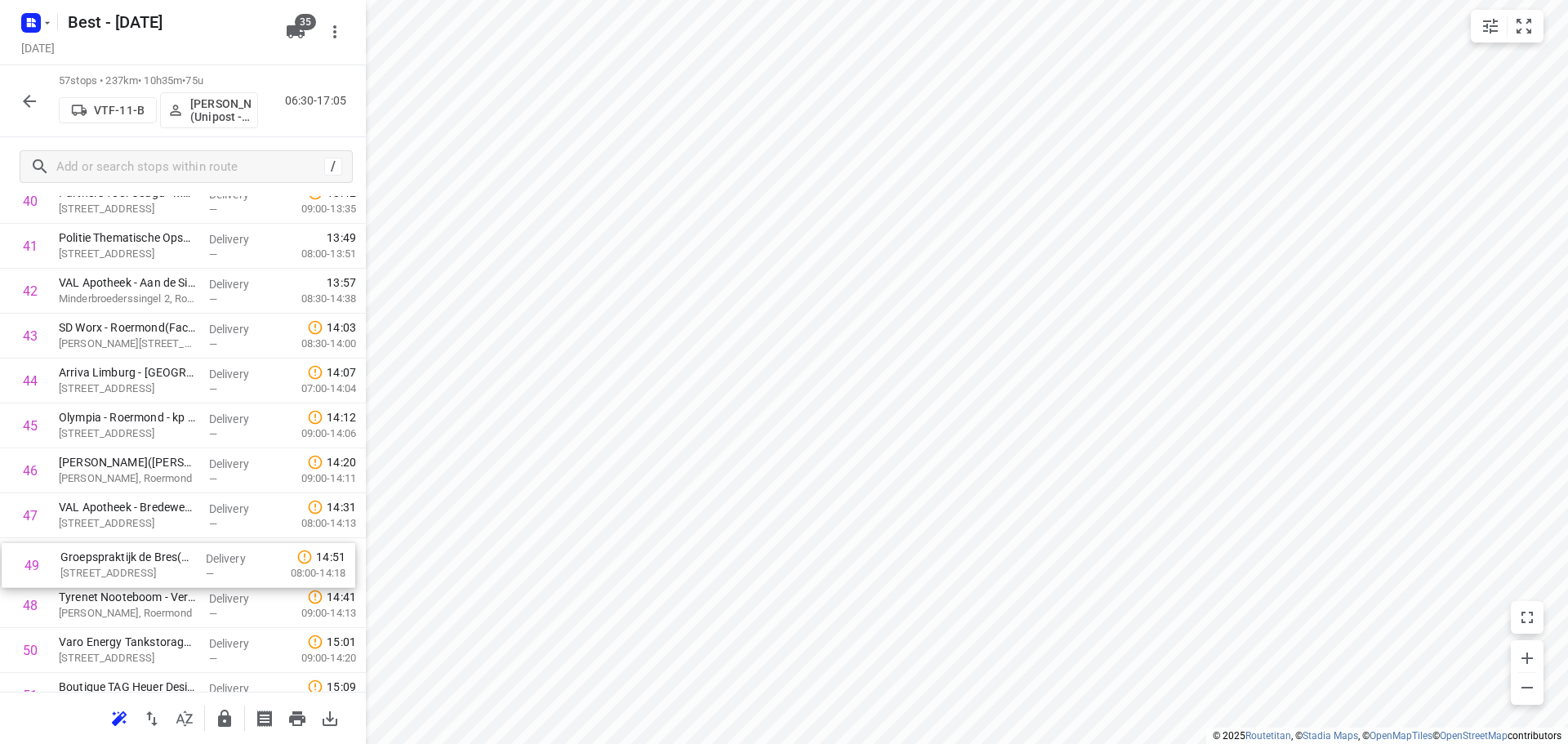
scroll to position [1900, 0]
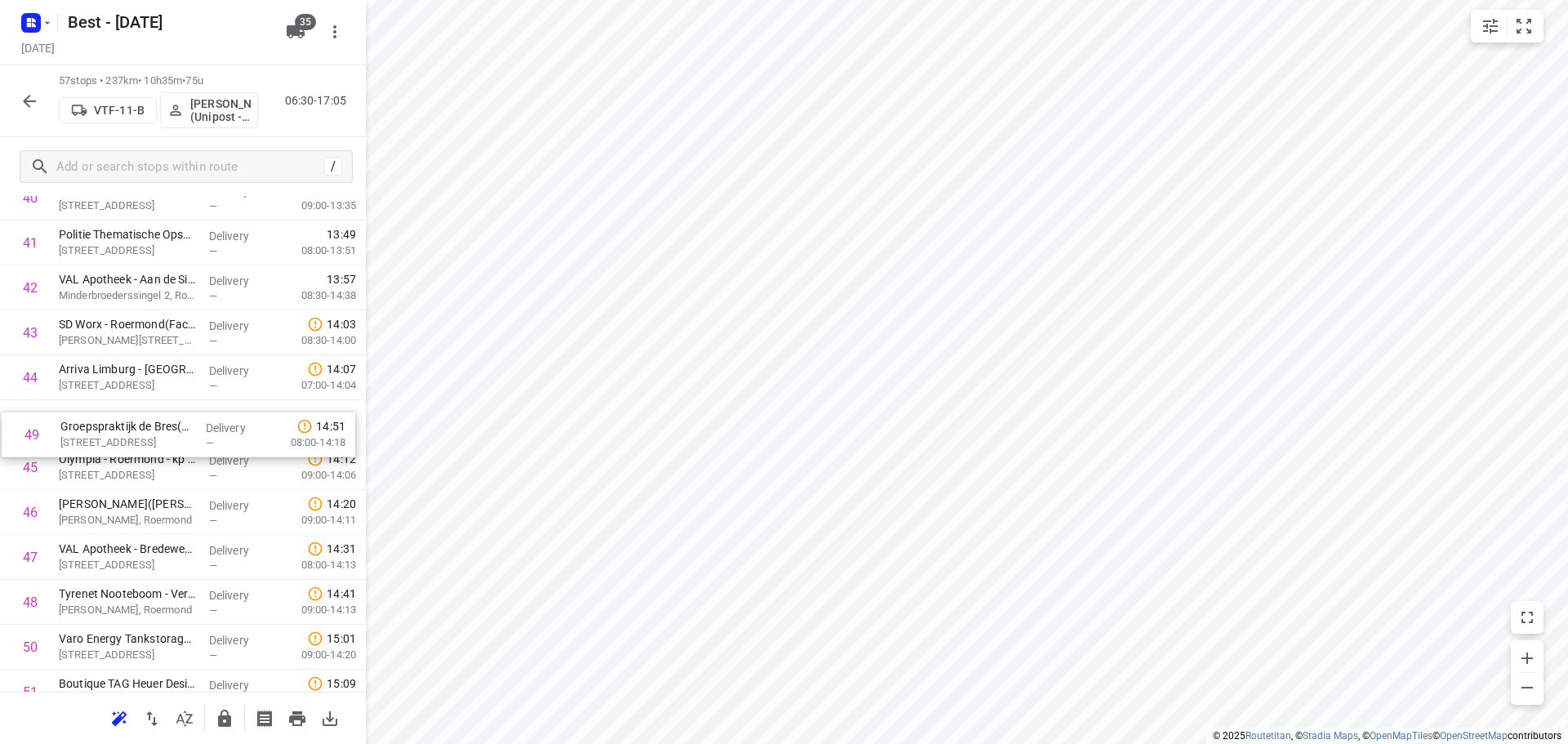
drag, startPoint x: 119, startPoint y: 597, endPoint x: 121, endPoint y: 421, distance: 176.0
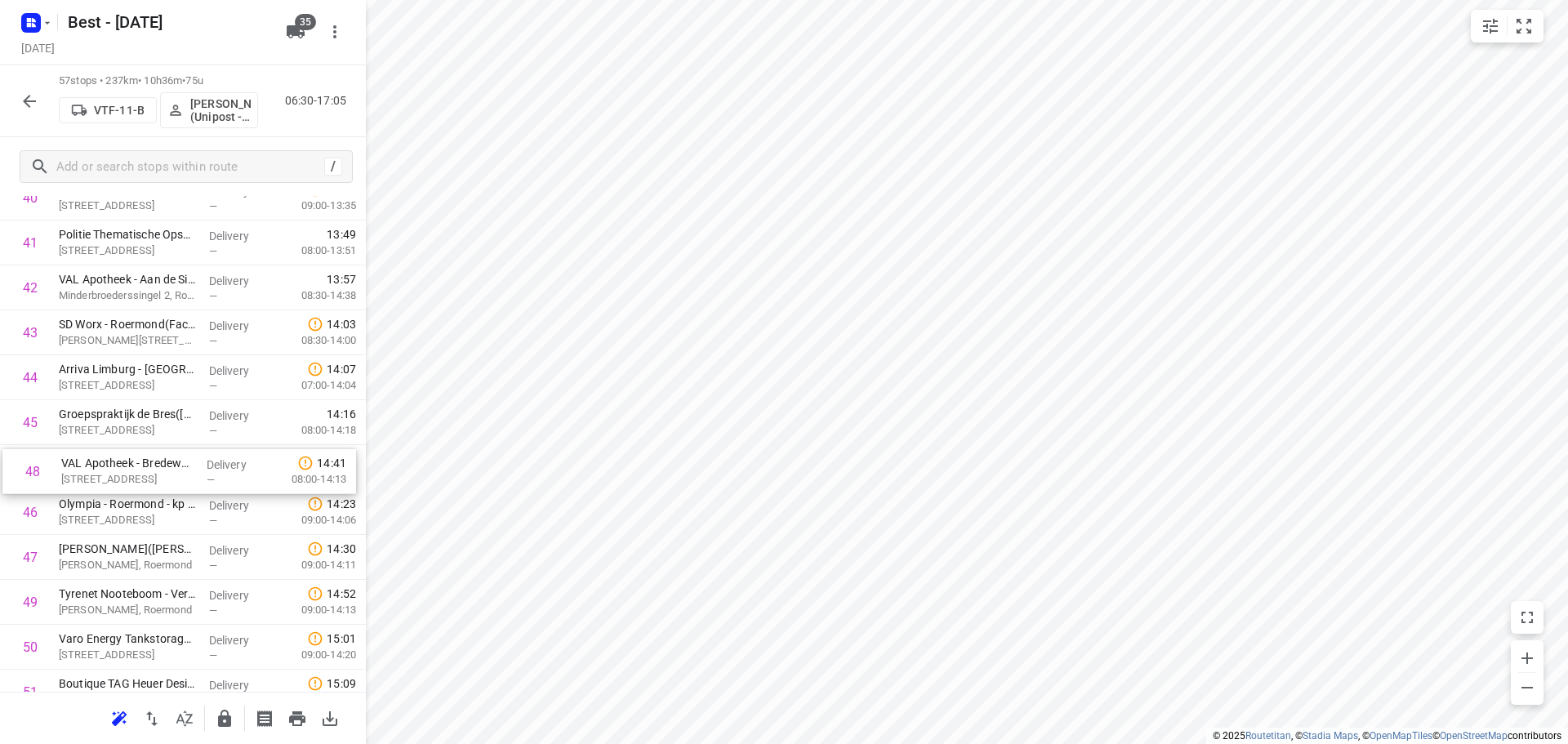
drag, startPoint x: 175, startPoint y: 551, endPoint x: 179, endPoint y: 456, distance: 95.1
drag, startPoint x: 185, startPoint y: 362, endPoint x: 179, endPoint y: 464, distance: 102.2
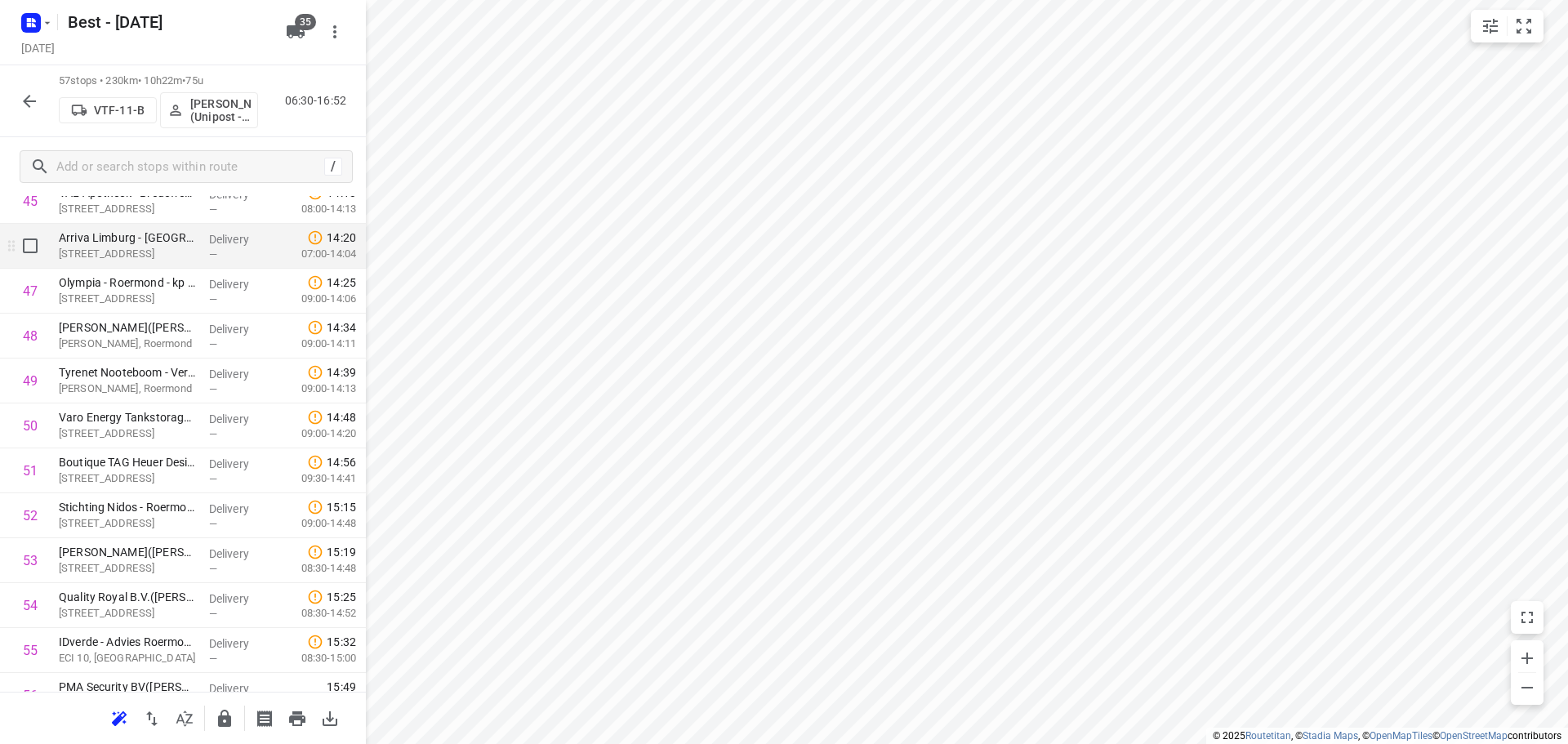
scroll to position [2238, 0]
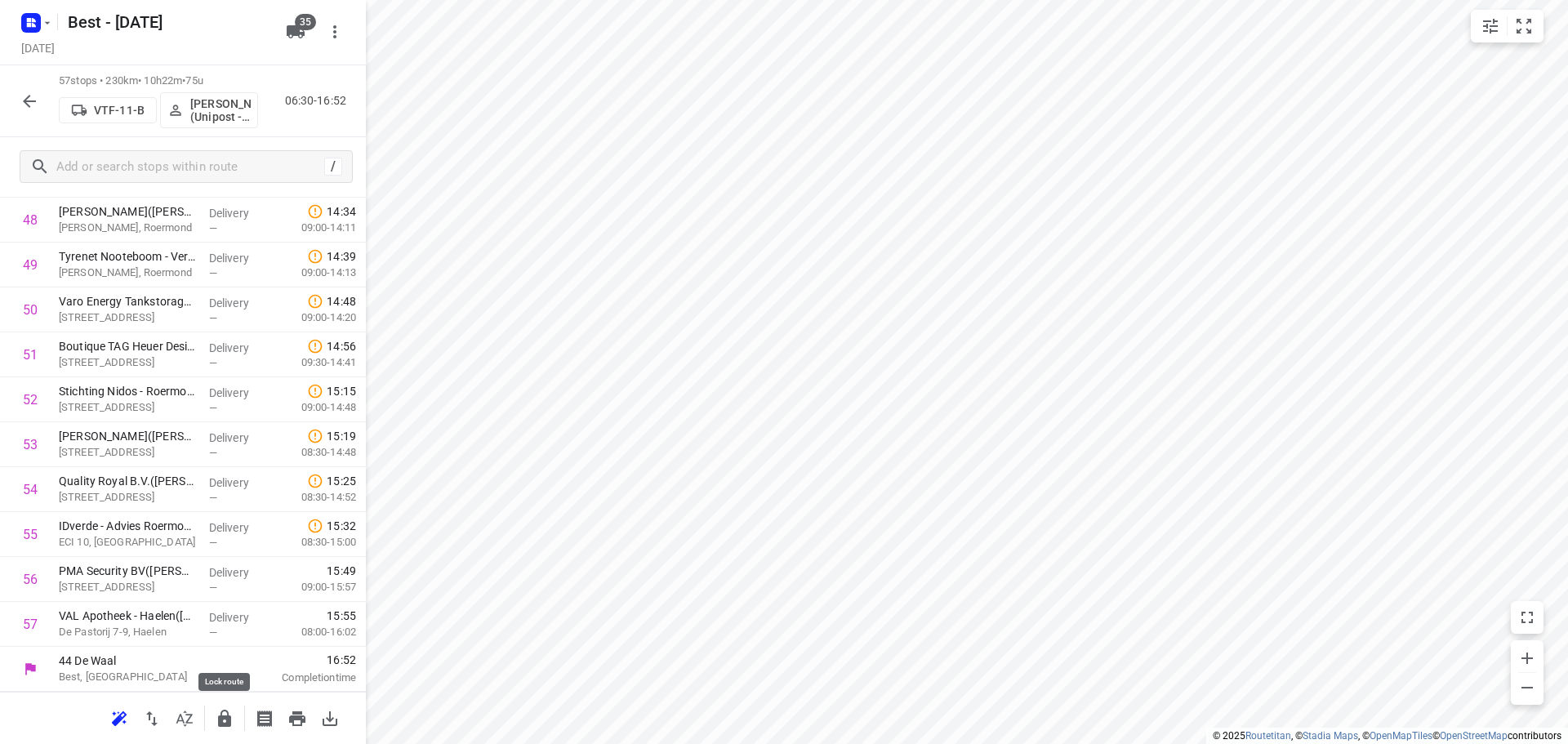
click at [217, 709] on icon "button" at bounding box center [225, 719] width 20 height 20
click at [22, 95] on icon "button" at bounding box center [30, 102] width 20 height 20
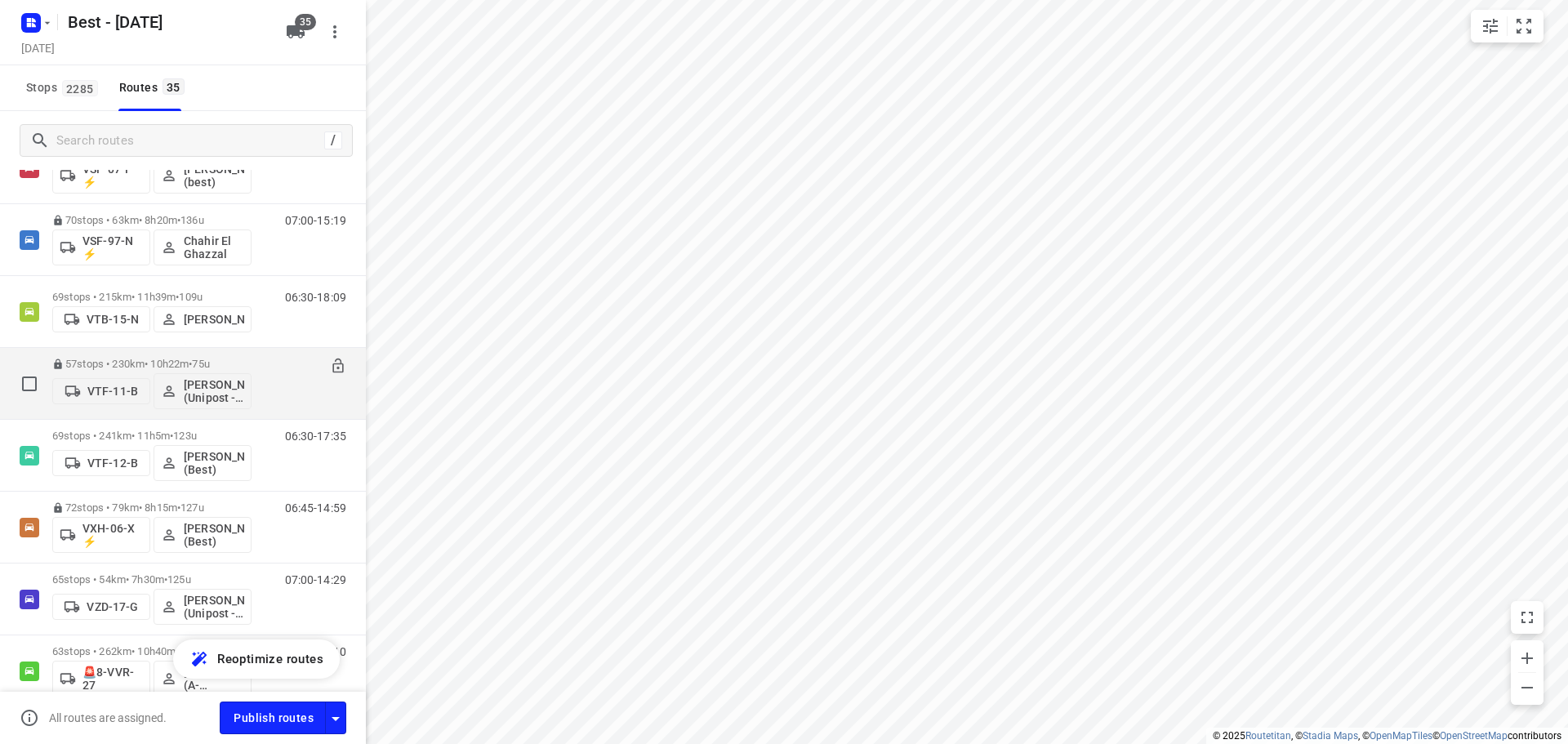
scroll to position [1634, 0]
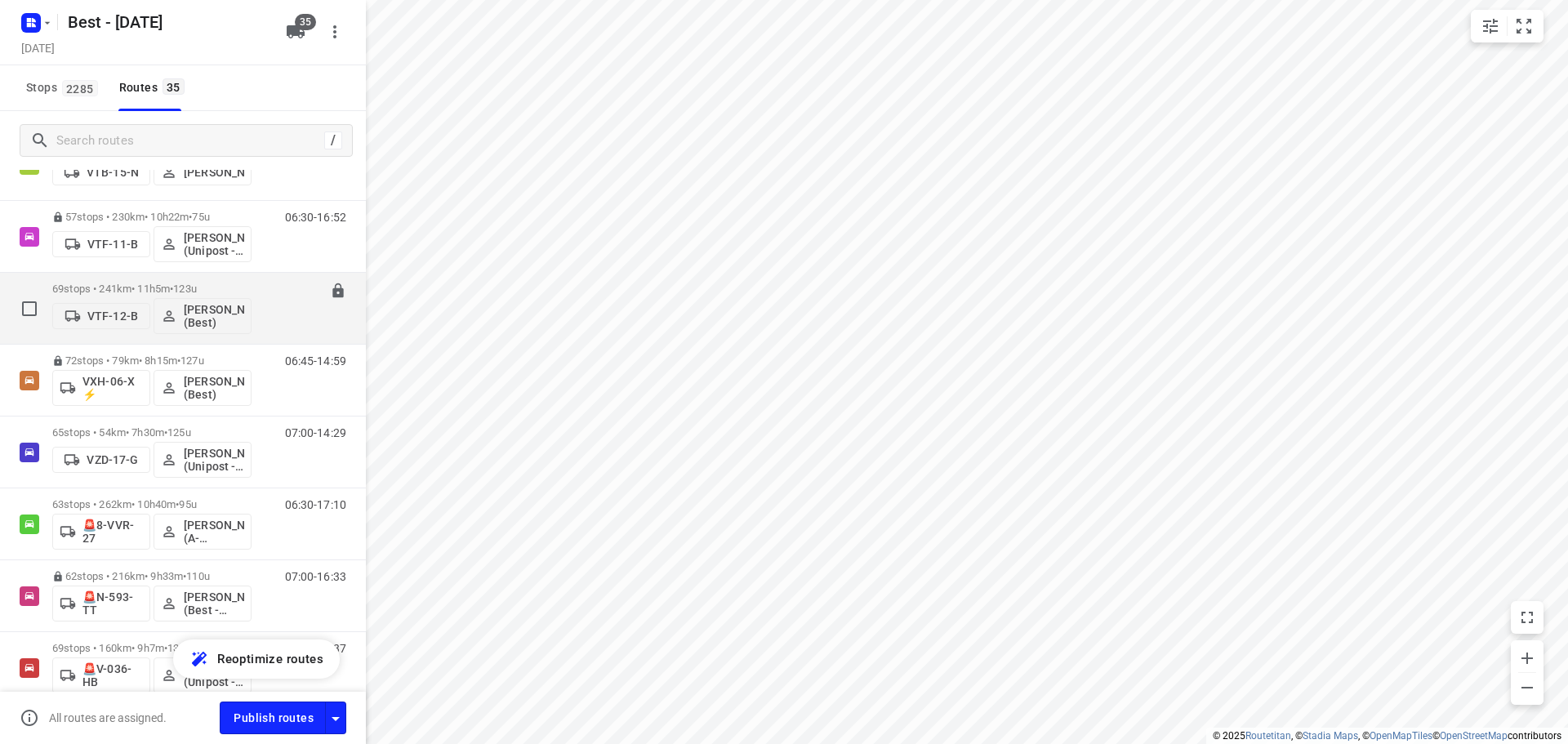
click at [140, 290] on p "69 stops • 241km • 11h5m • 123u" at bounding box center [151, 288] width 199 height 12
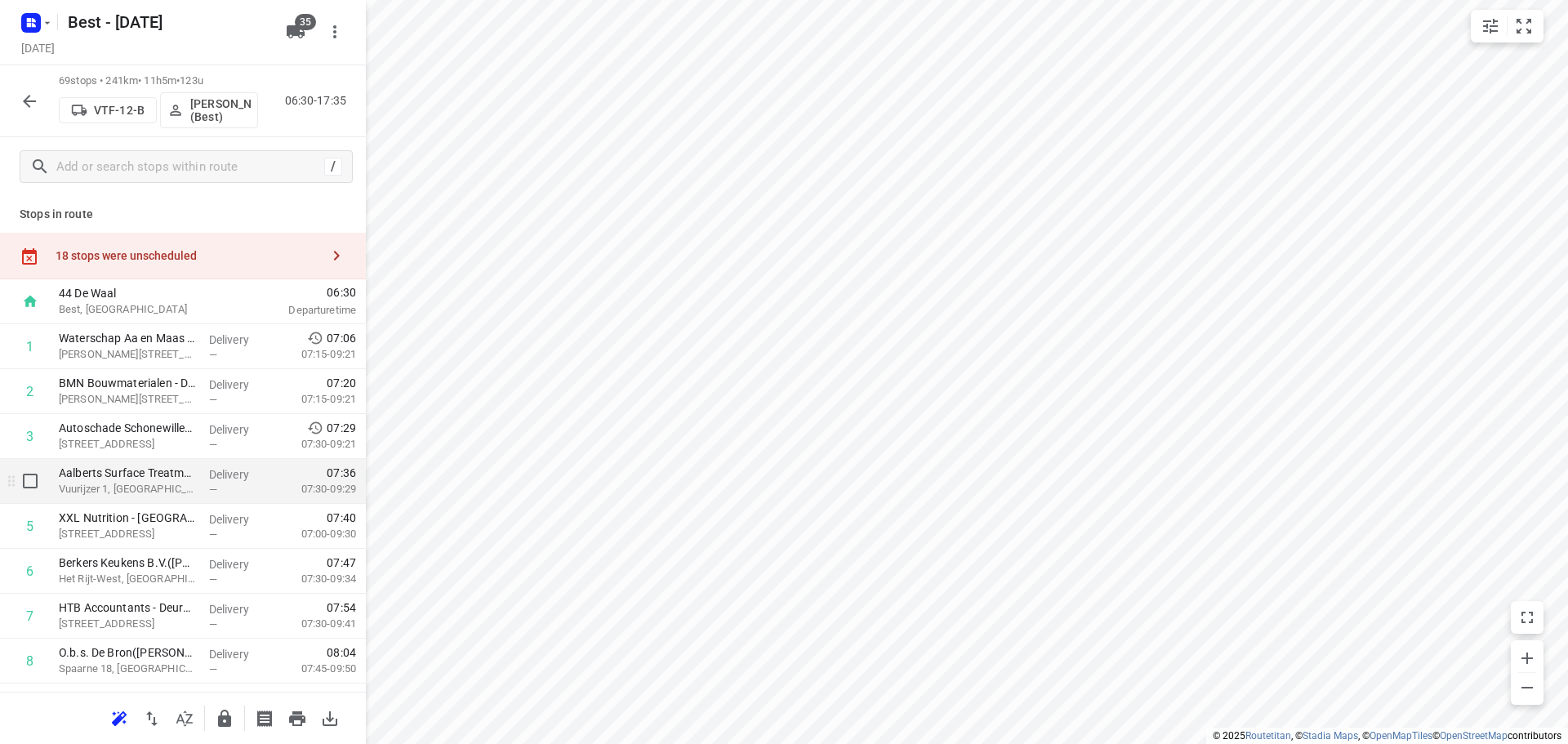
scroll to position [163, 0]
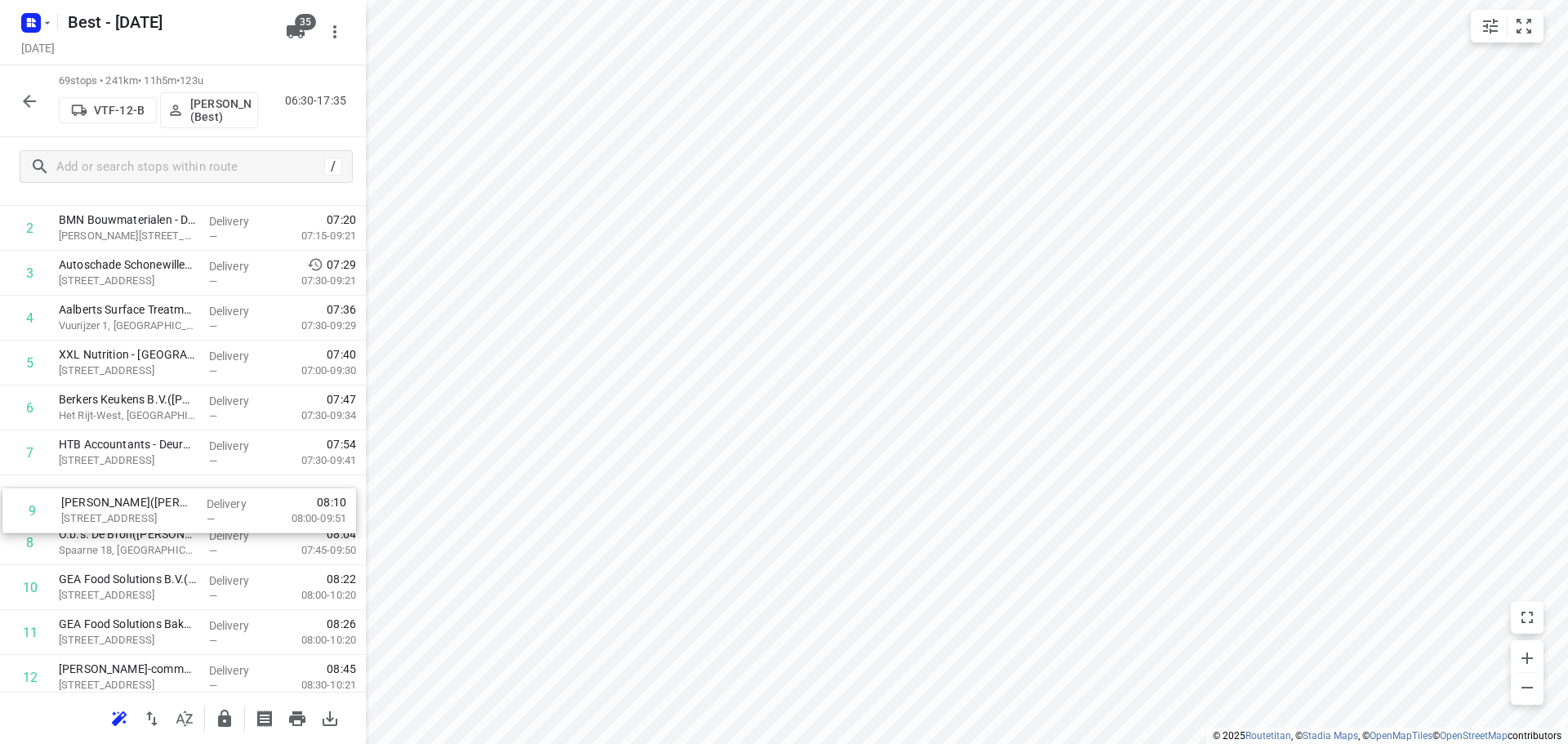
drag, startPoint x: 188, startPoint y: 535, endPoint x: 190, endPoint y: 486, distance: 49.0
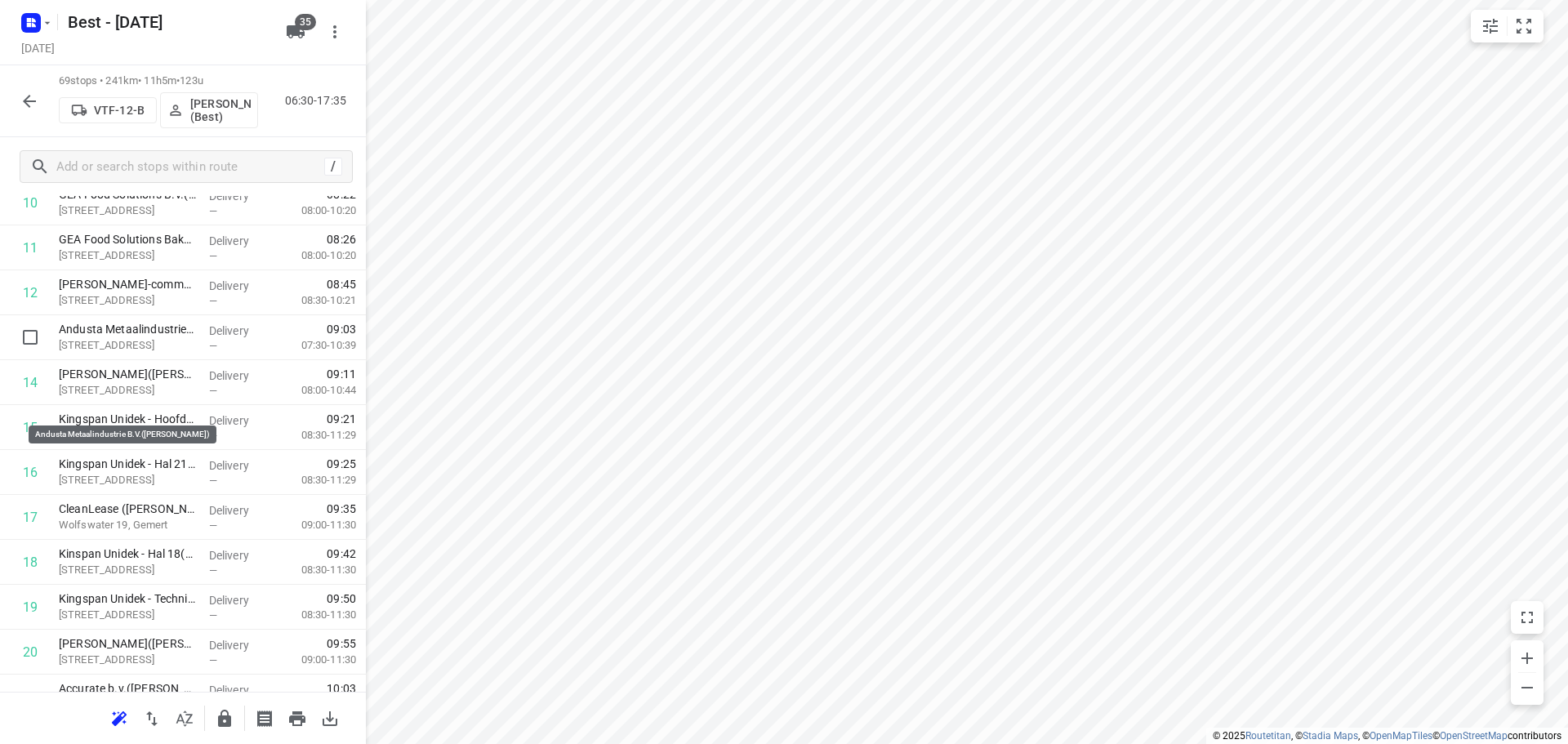
scroll to position [572, 0]
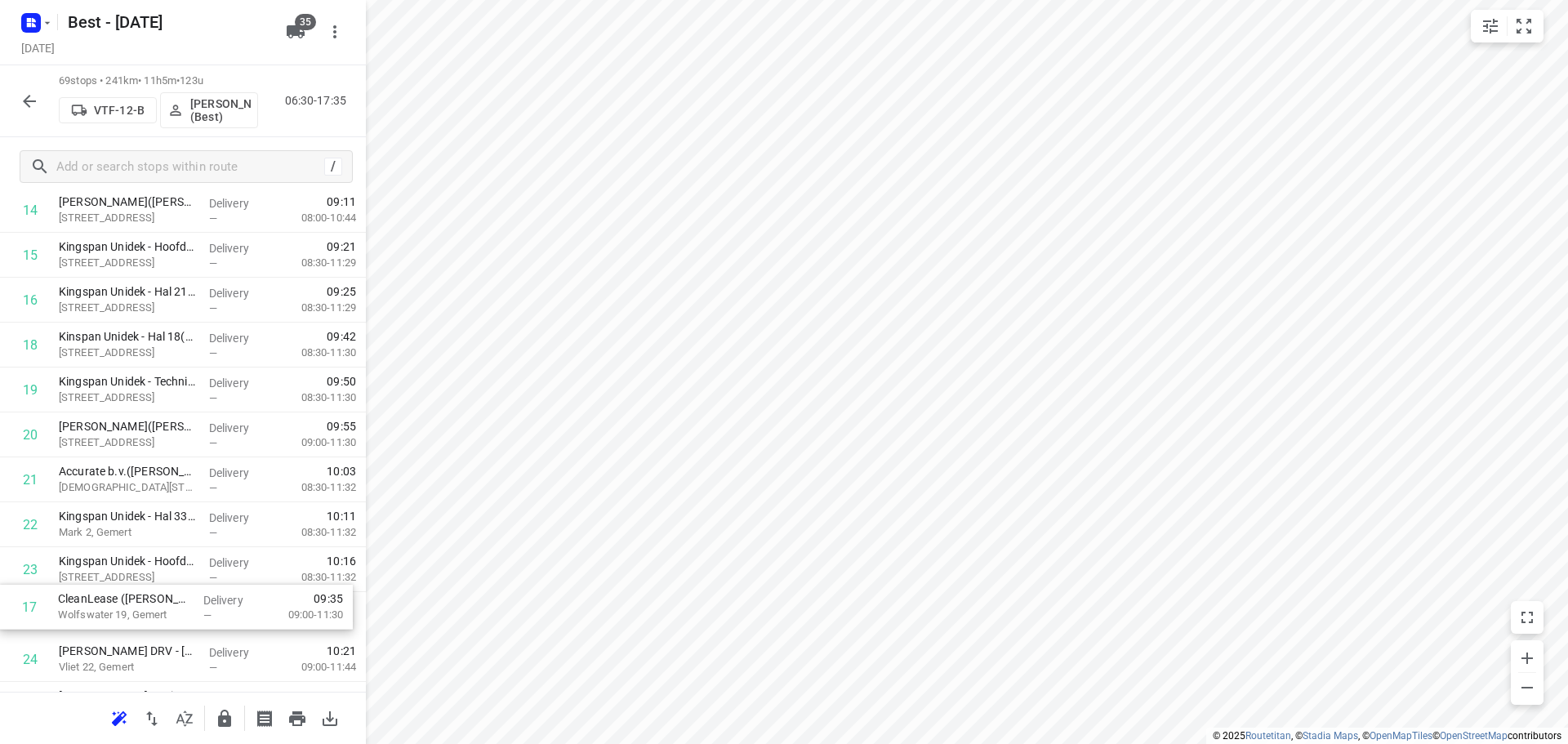
drag, startPoint x: 176, startPoint y: 504, endPoint x: 175, endPoint y: 619, distance: 115.0
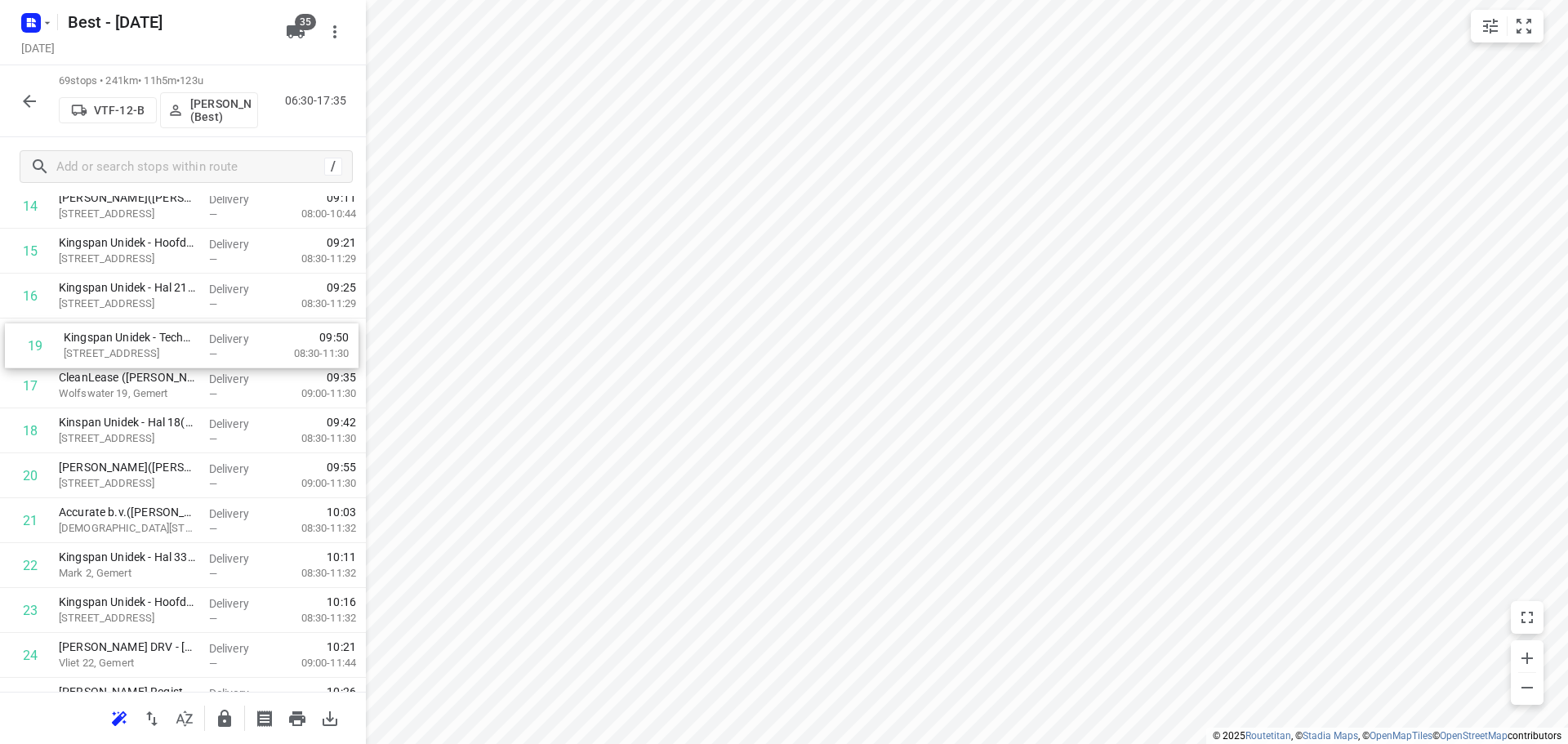
drag, startPoint x: 188, startPoint y: 441, endPoint x: 193, endPoint y: 348, distance: 93.1
drag, startPoint x: 163, startPoint y: 435, endPoint x: 164, endPoint y: 338, distance: 97.0
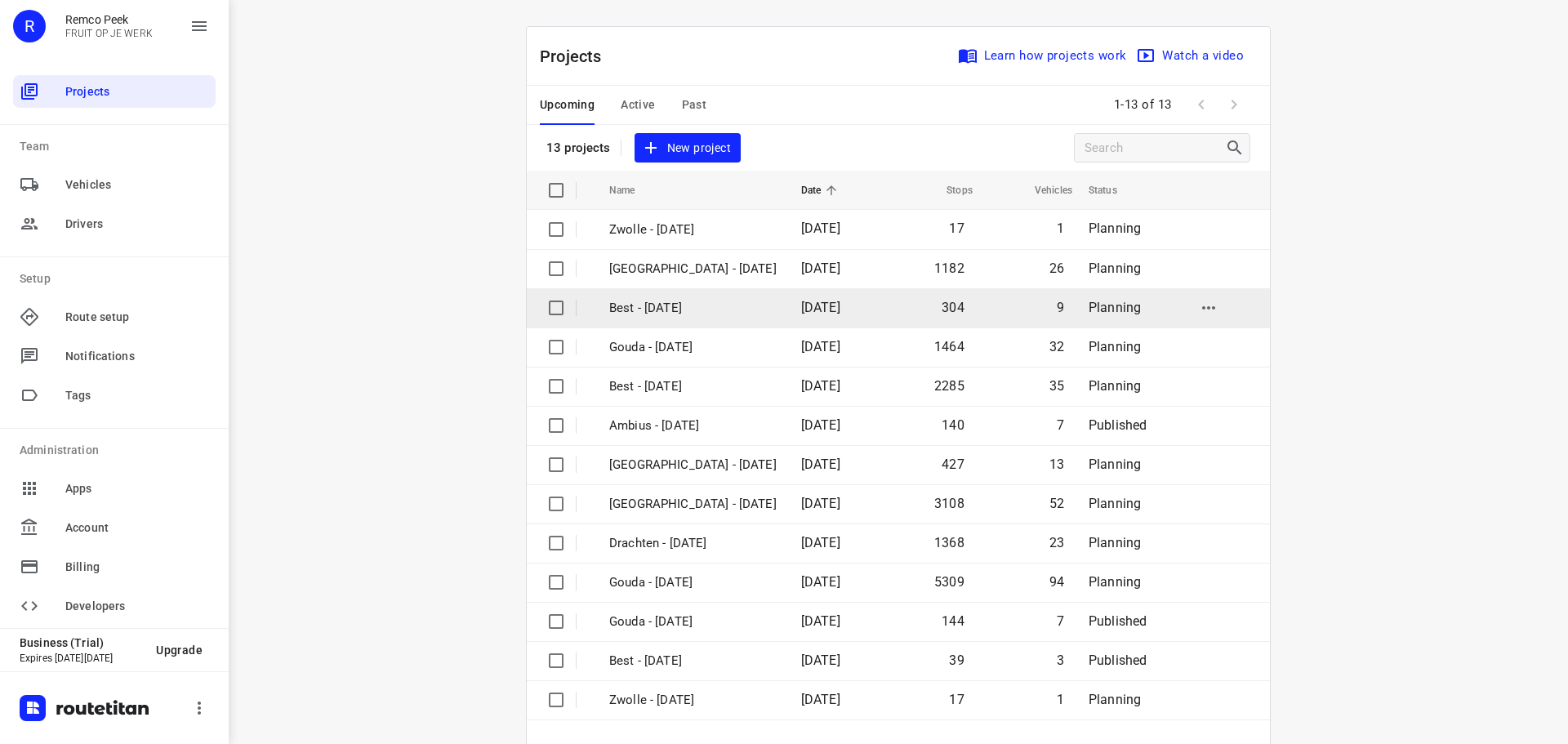
click at [683, 300] on p "Best - [DATE]" at bounding box center [693, 308] width 167 height 19
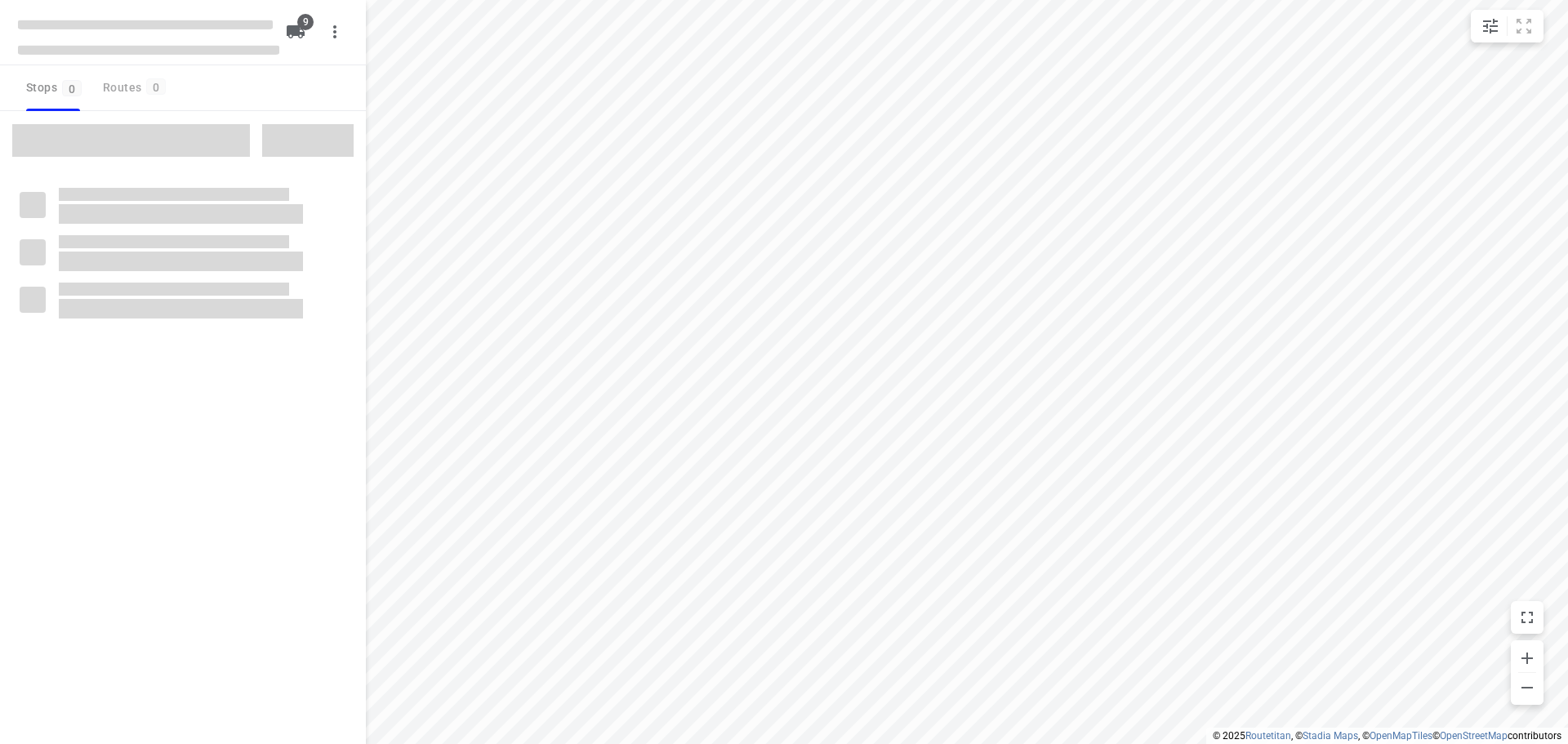
checkbox input "true"
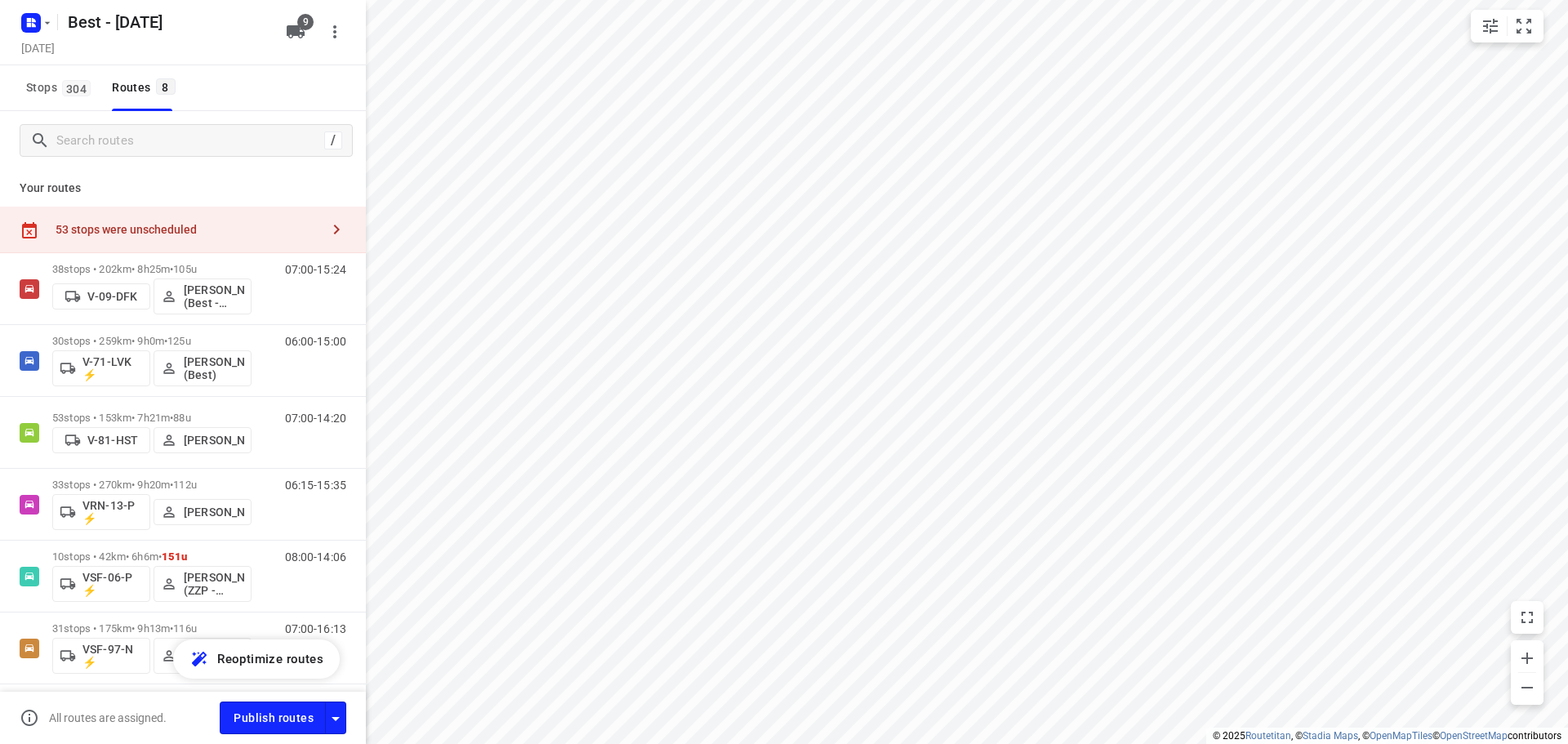
click at [236, 243] on div "53 stops were unscheduled" at bounding box center [183, 230] width 366 height 46
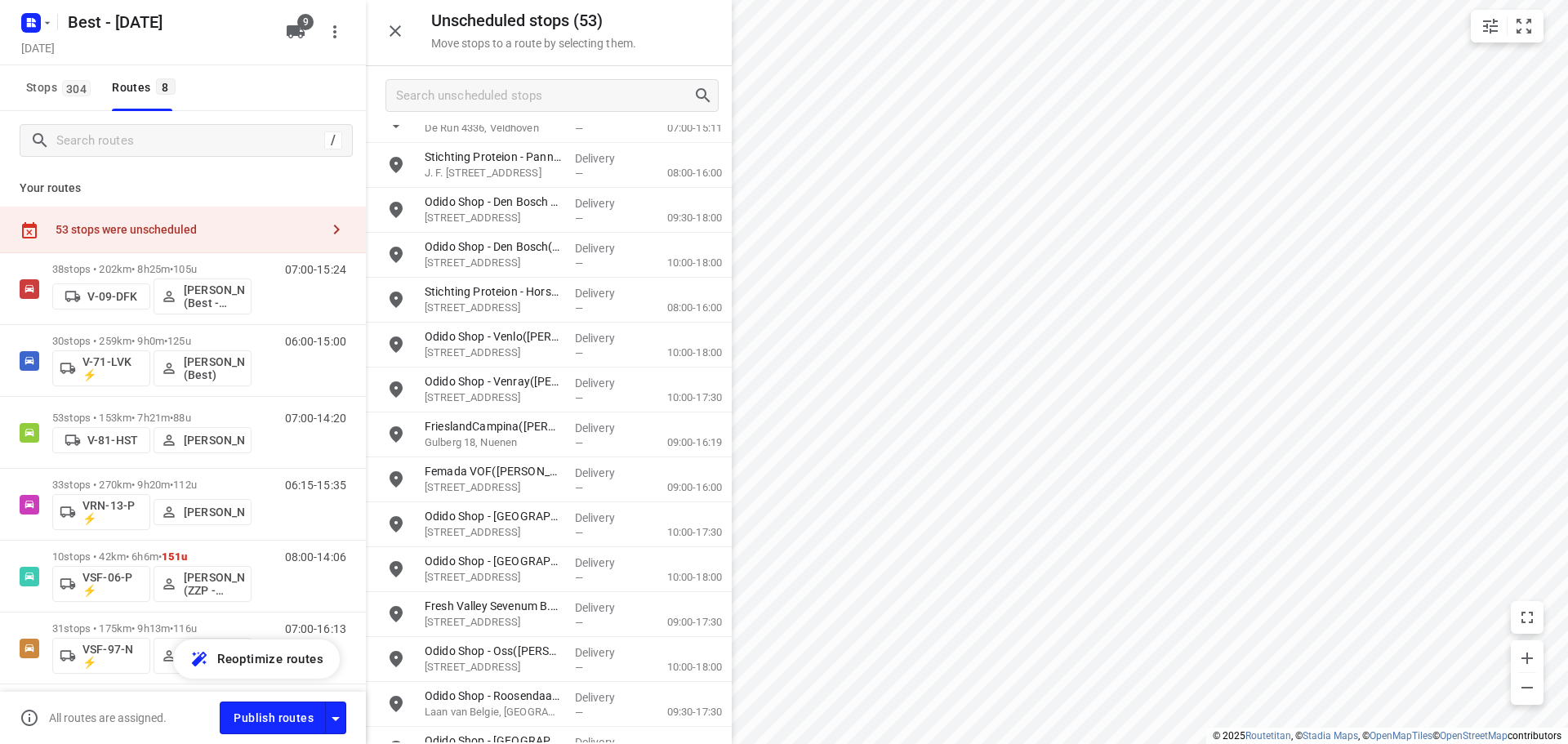
scroll to position [1520, 0]
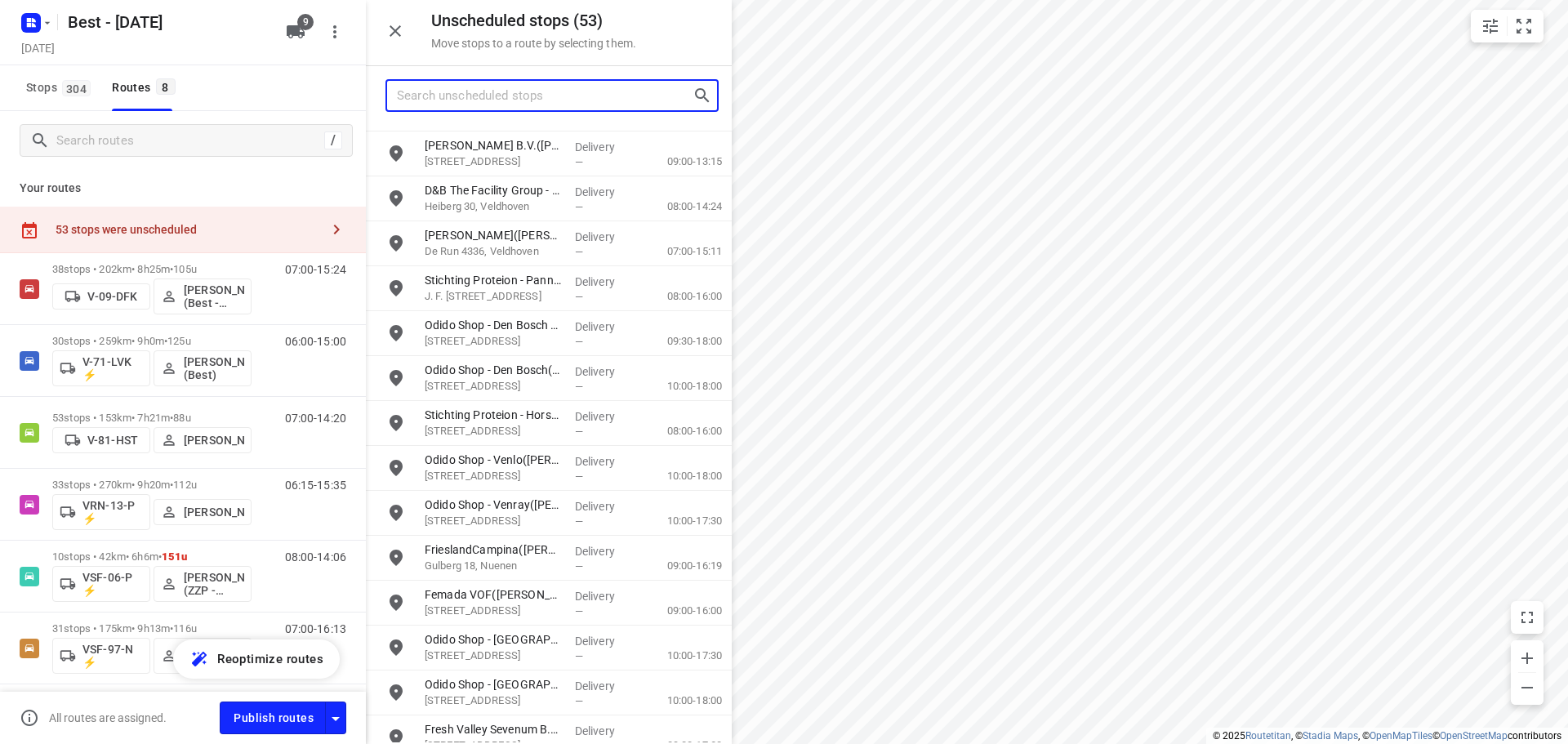
click at [504, 103] on input "Search unscheduled stops" at bounding box center [544, 96] width 295 height 26
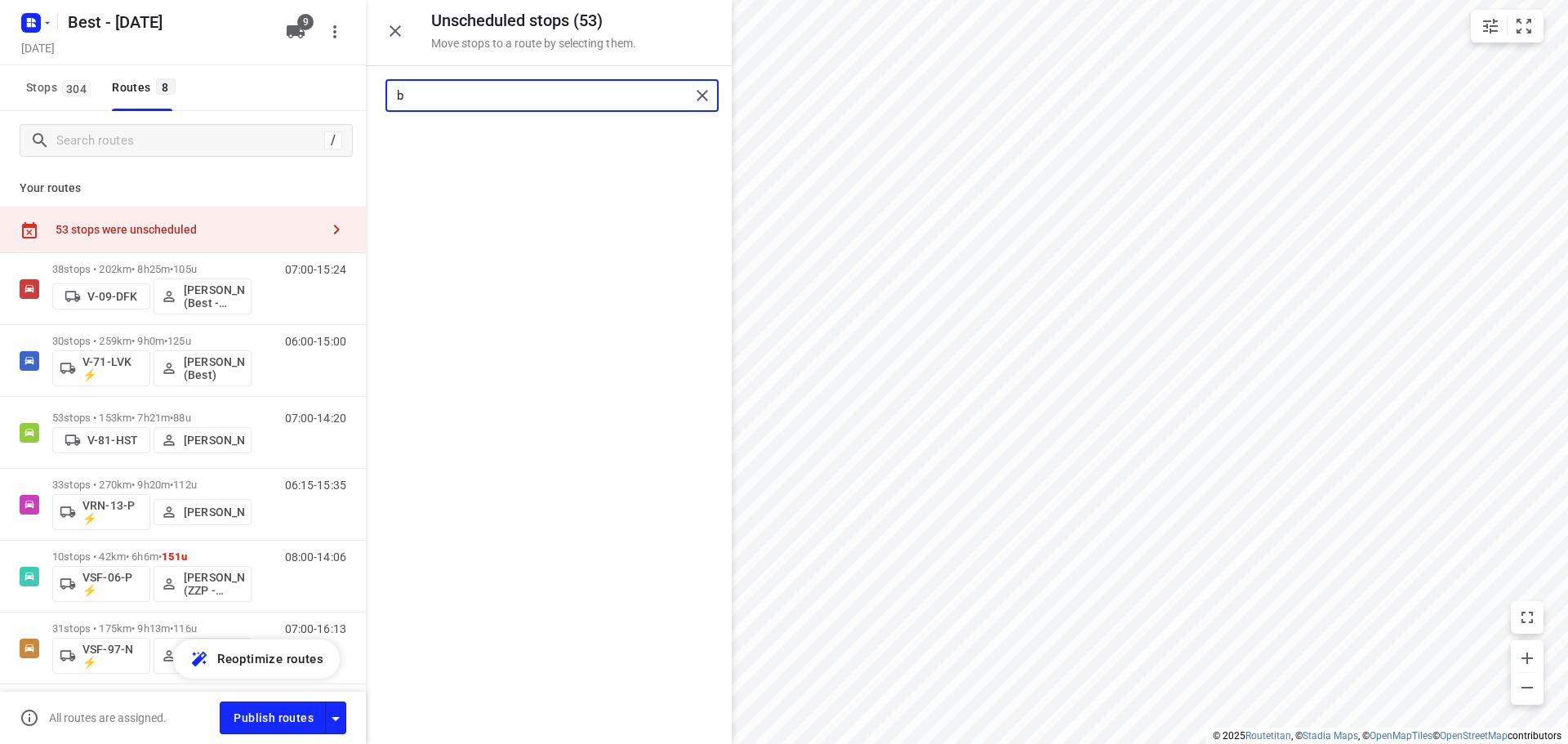
scroll to position [0, 0]
type input "b"
type input "d"
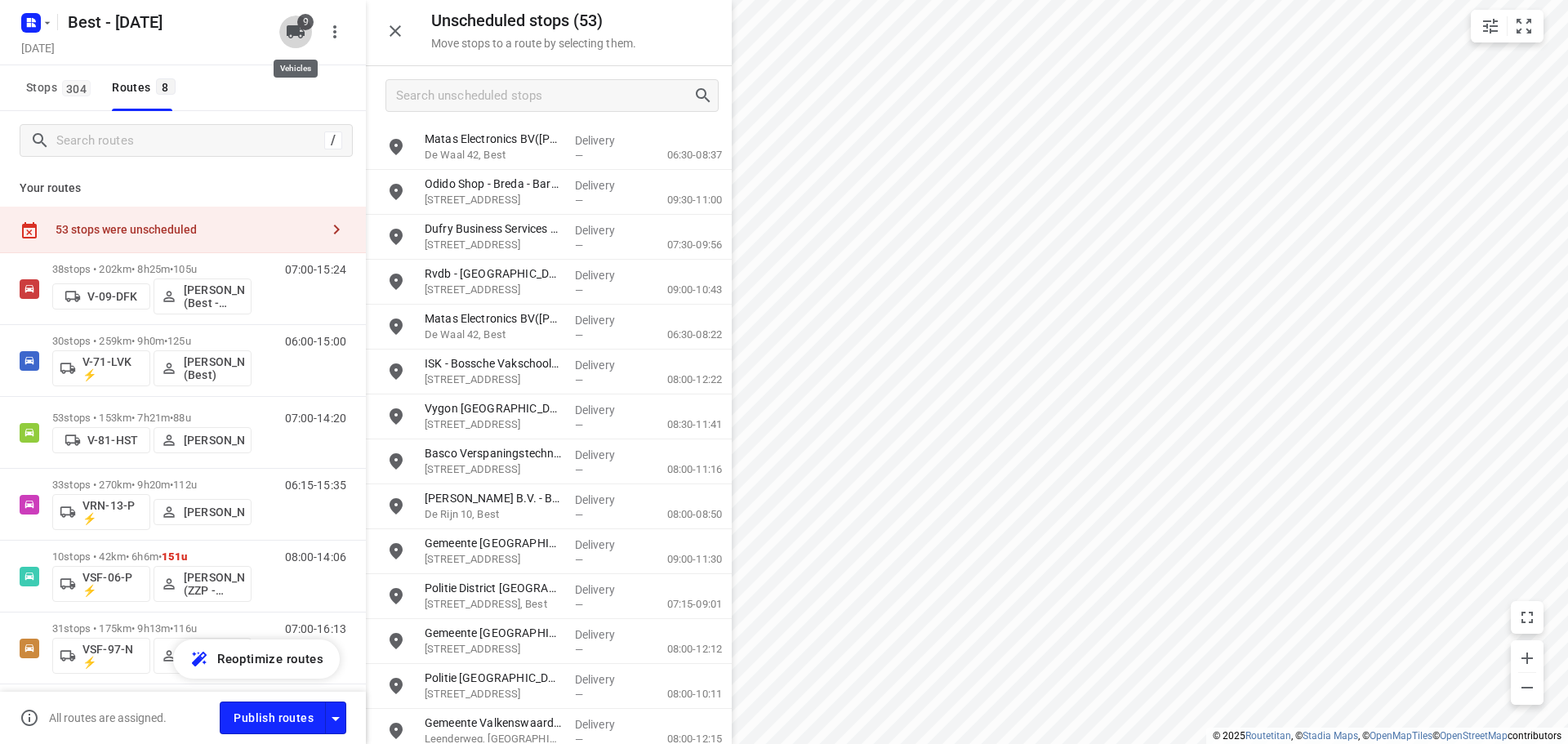
click at [286, 35] on icon "button" at bounding box center [295, 32] width 18 height 13
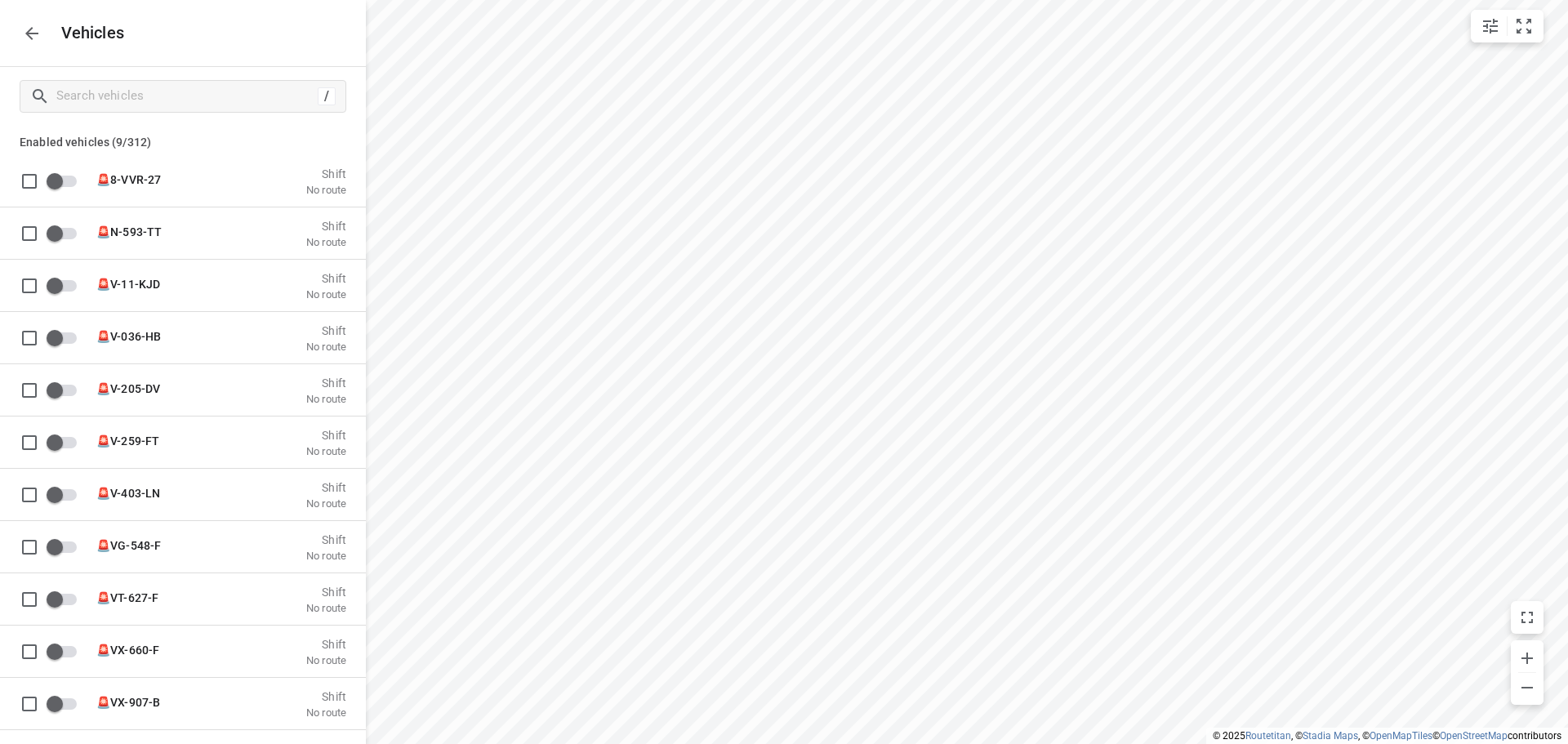
click at [29, 44] on button "button" at bounding box center [31, 33] width 32 height 32
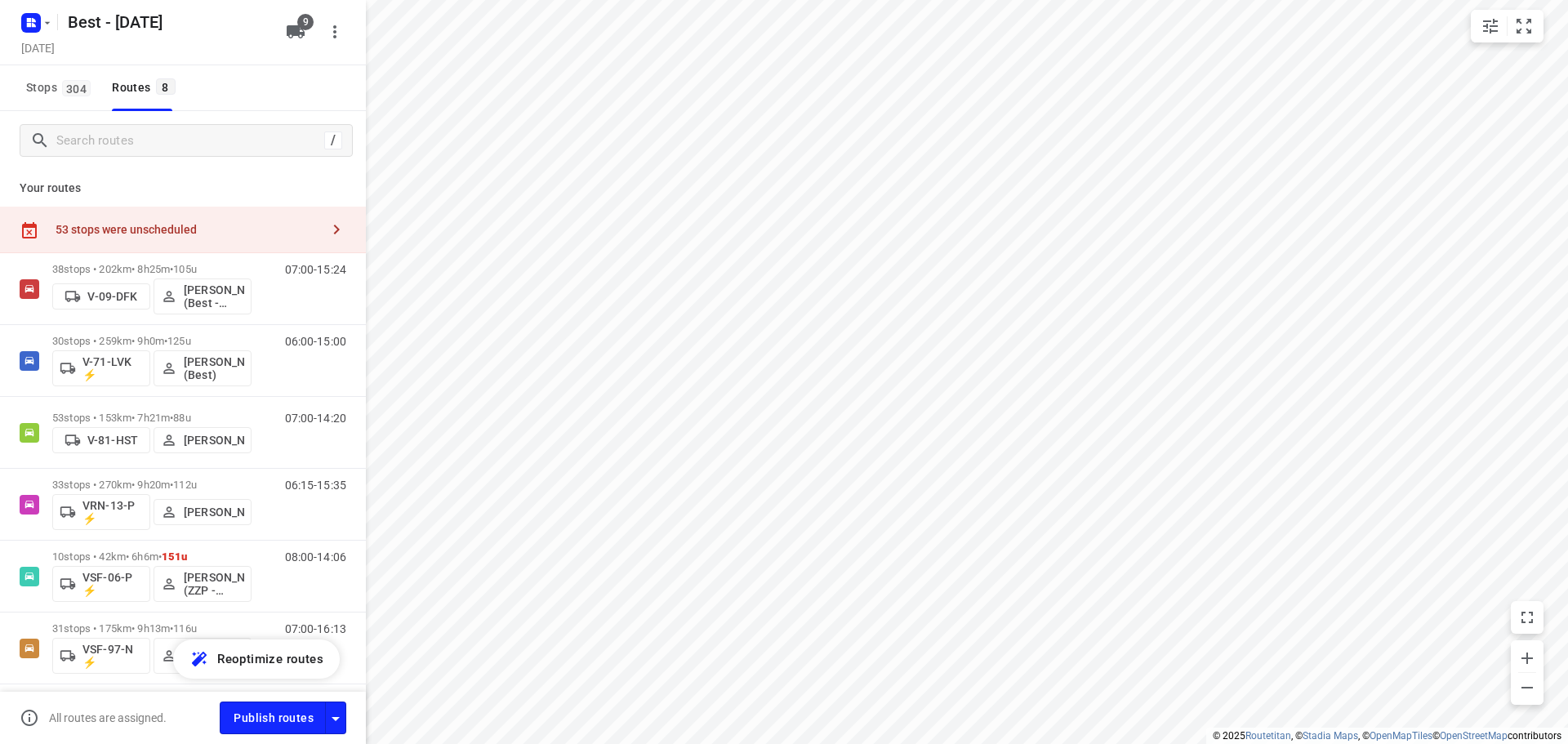
click at [327, 226] on icon "button" at bounding box center [337, 229] width 20 height 20
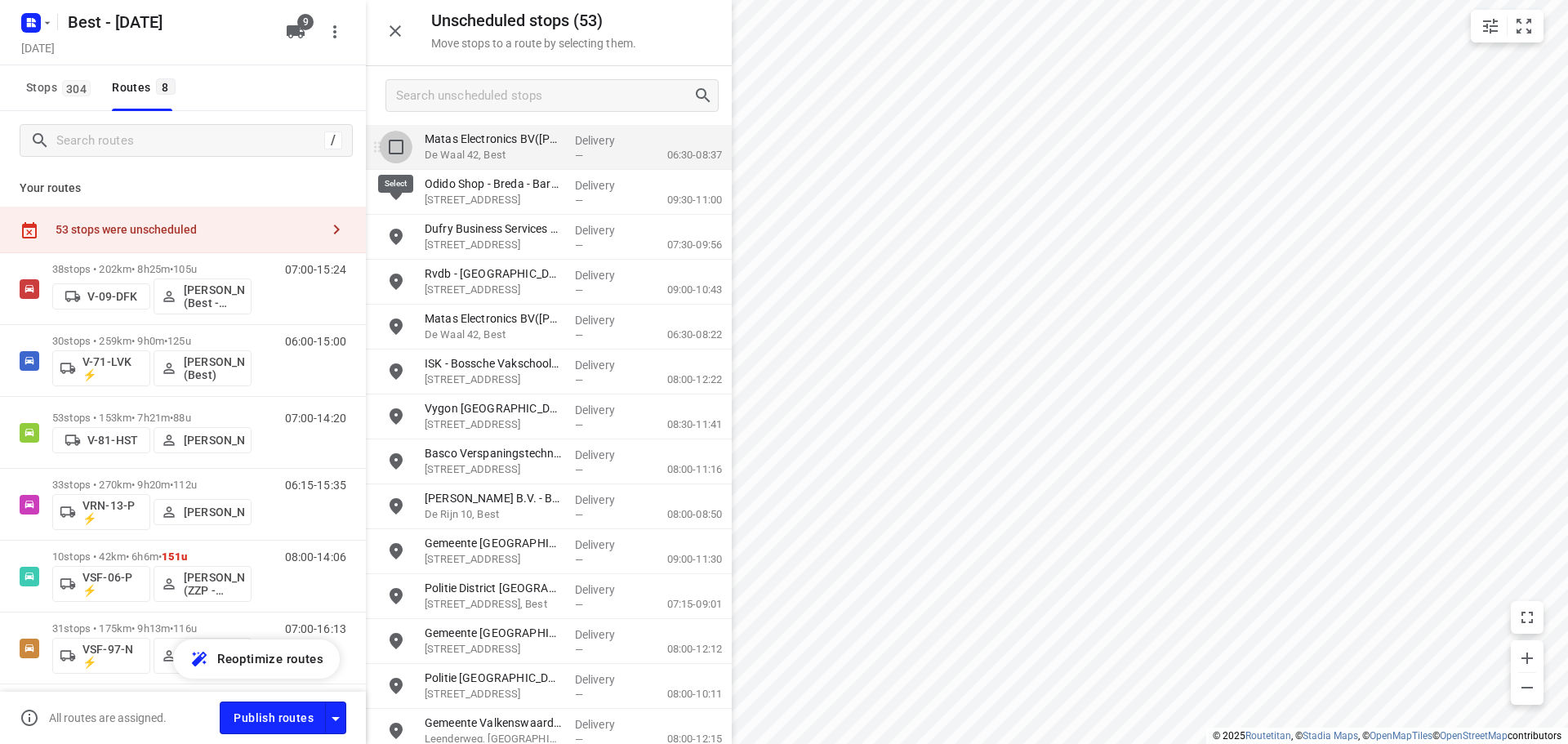
click at [399, 153] on input "grid" at bounding box center [396, 146] width 32 height 32
checkbox input "true"
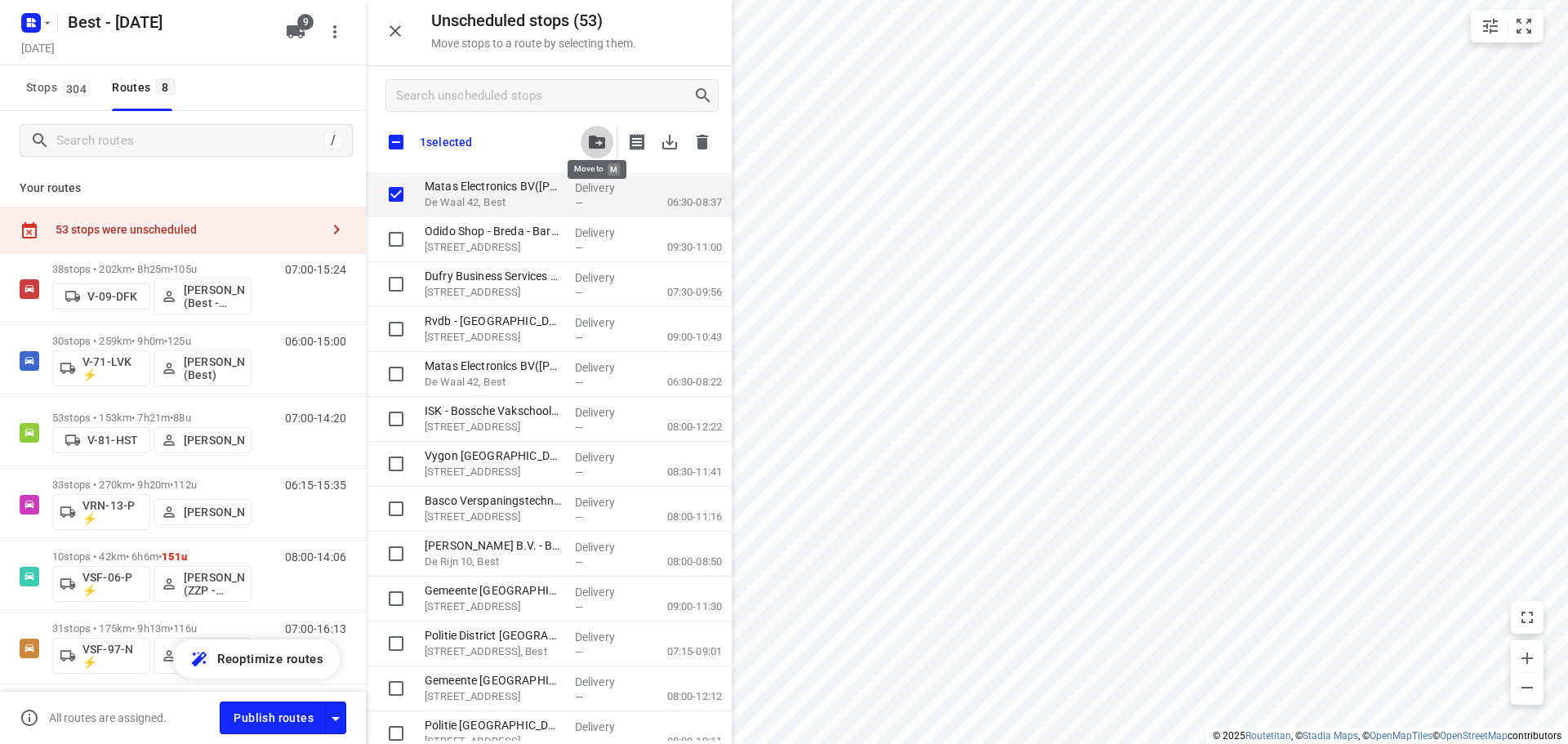
click at [592, 143] on icon "button" at bounding box center [597, 142] width 17 height 13
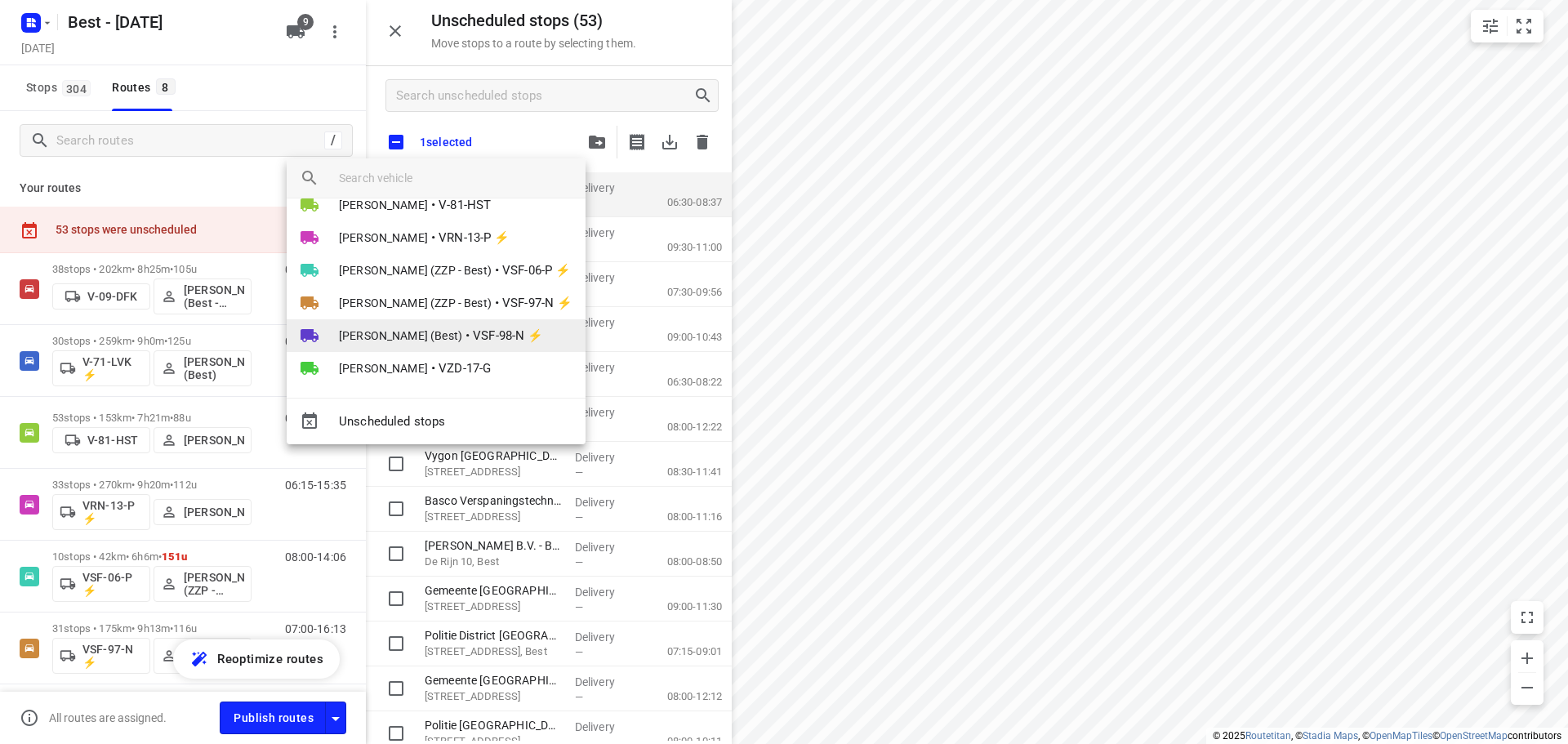
scroll to position [94, 0]
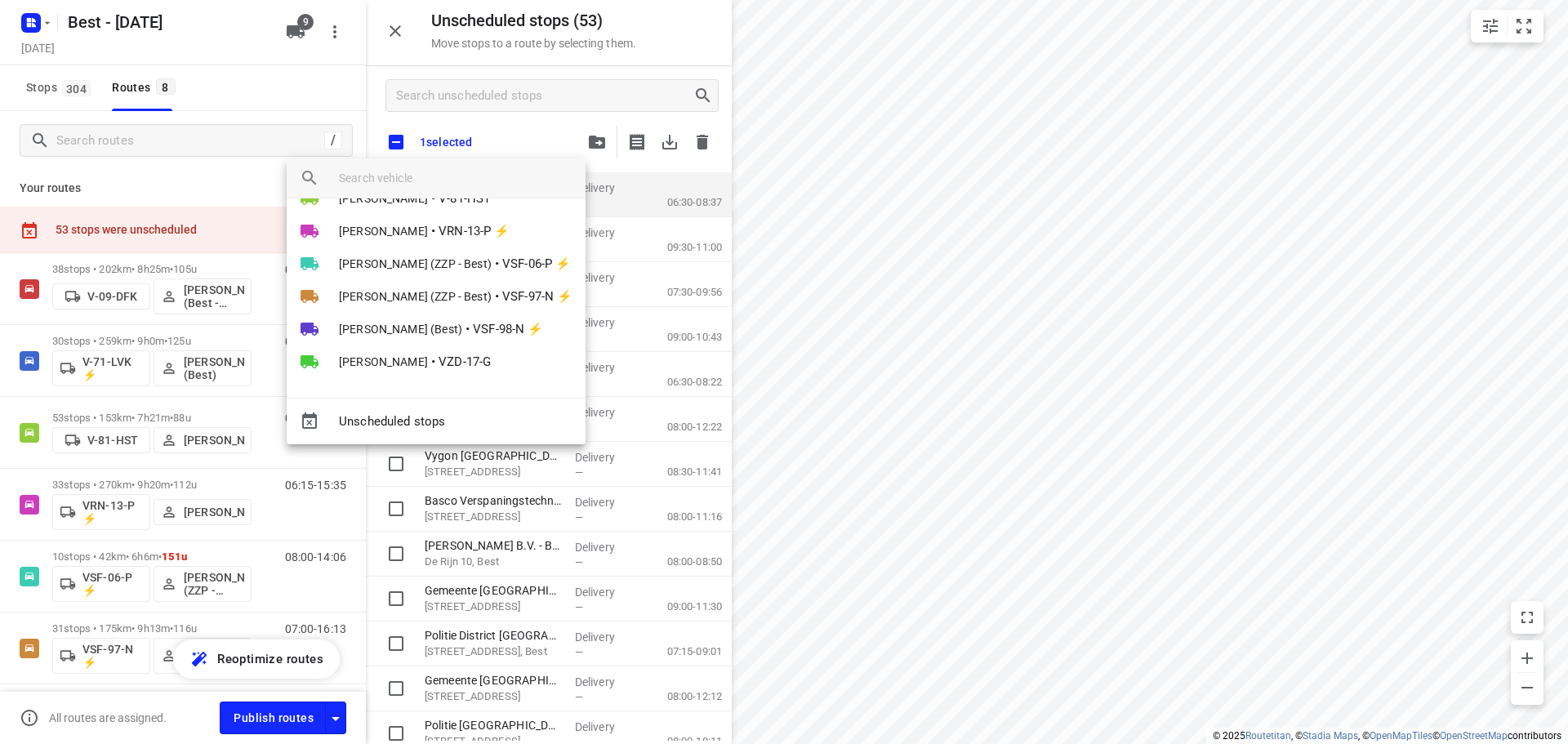
click at [309, 75] on div at bounding box center [784, 372] width 1568 height 744
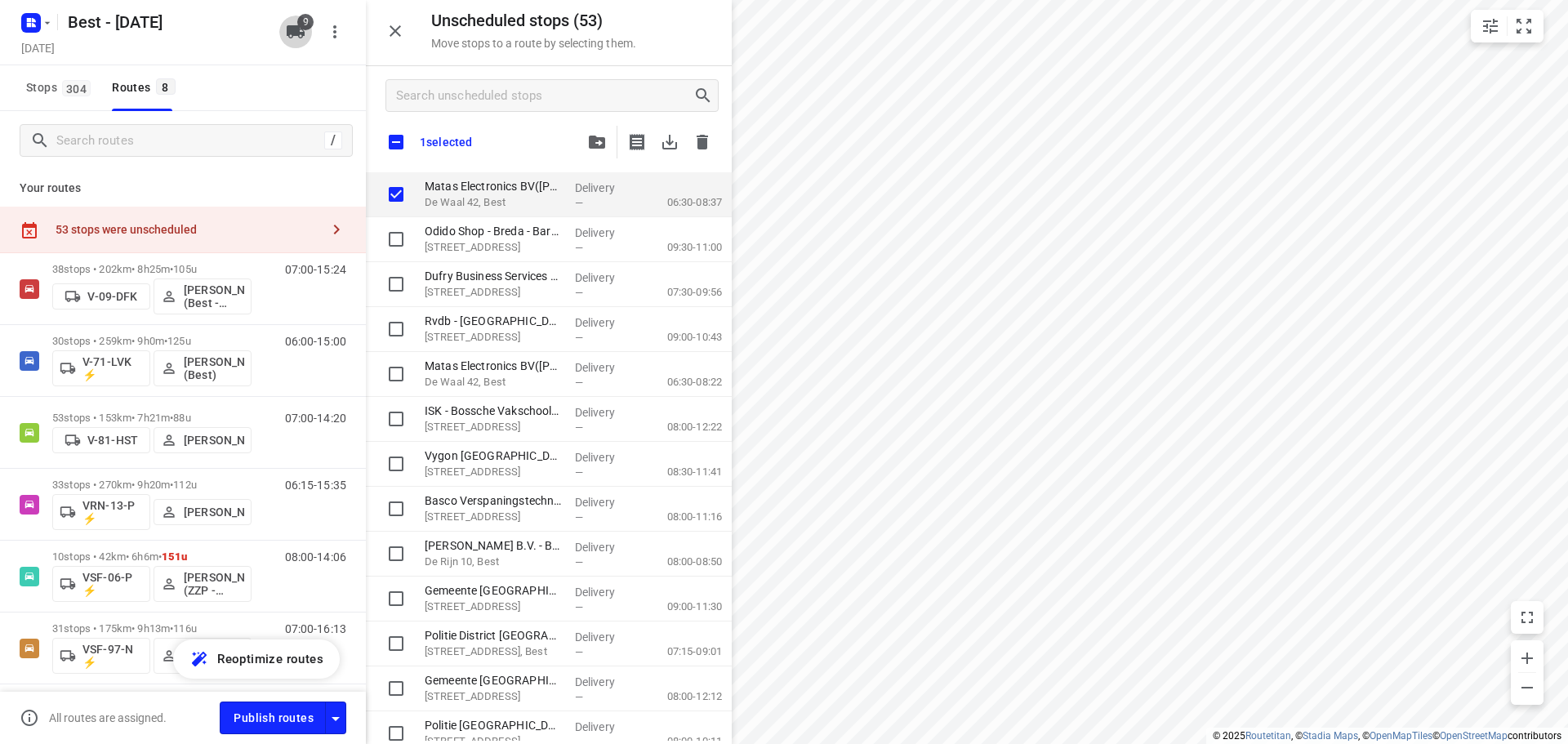
click at [295, 35] on icon "button" at bounding box center [295, 32] width 18 height 13
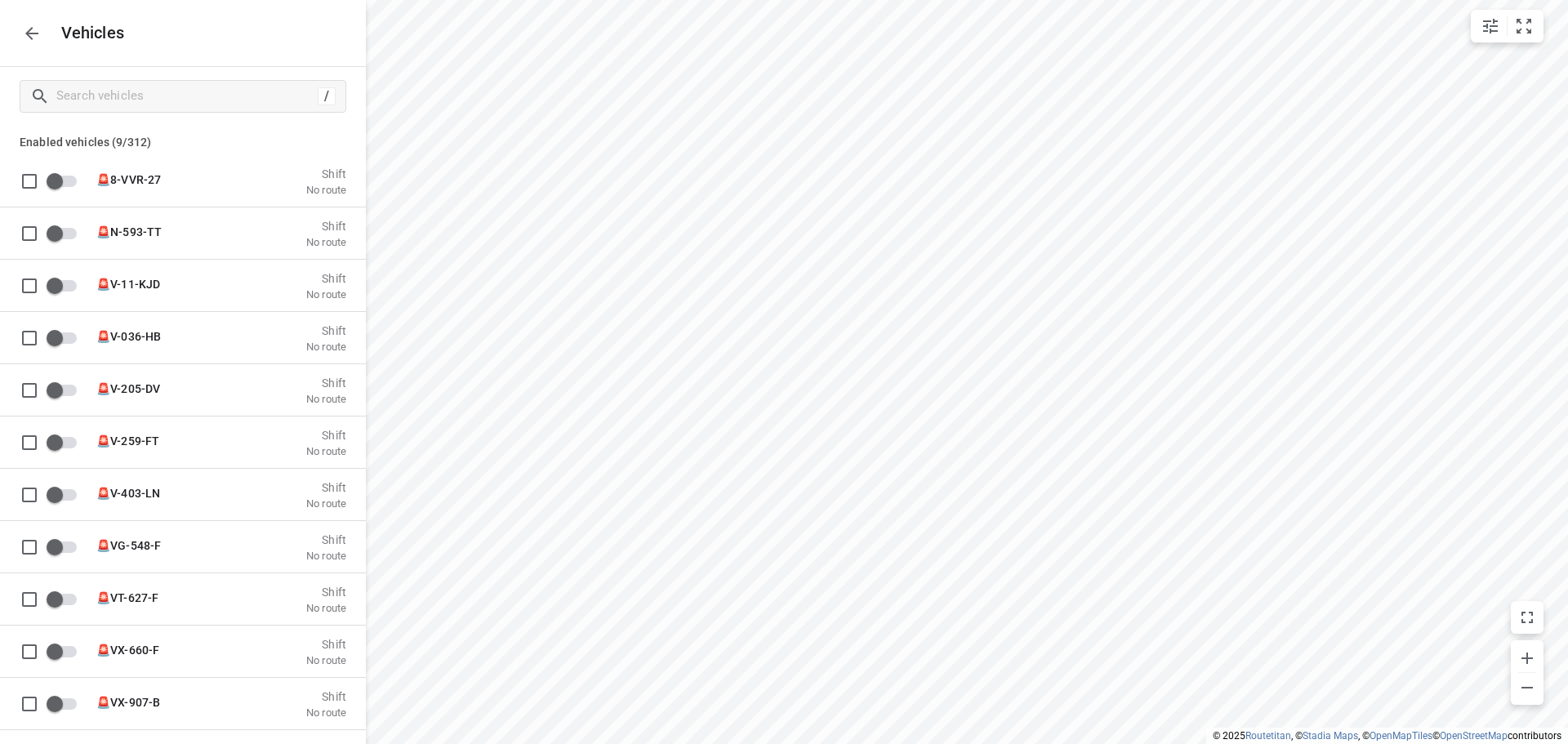
click at [194, 76] on div "/" at bounding box center [183, 96] width 366 height 59
click at [190, 88] on input "Search vehicles" at bounding box center [185, 96] width 255 height 26
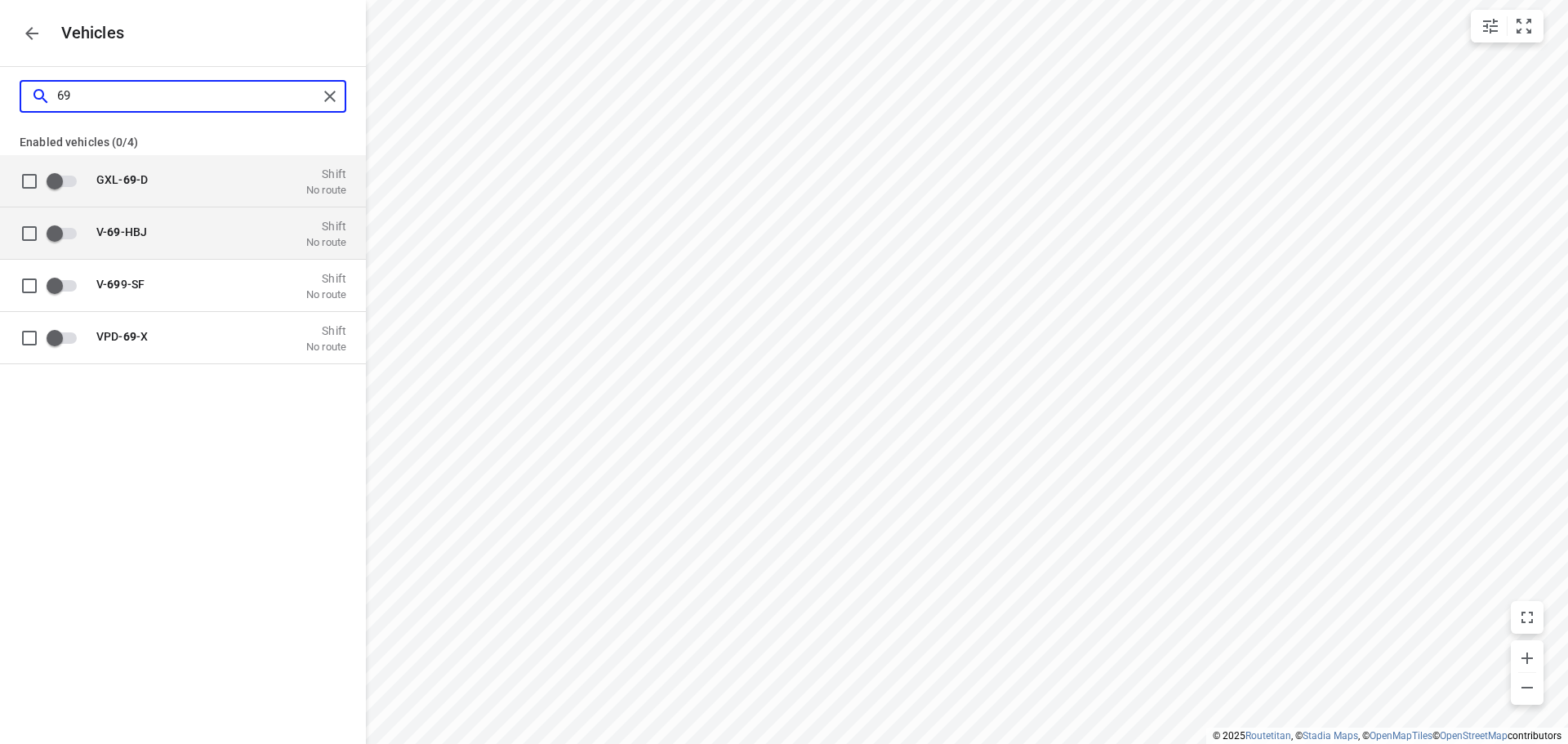
type input "6"
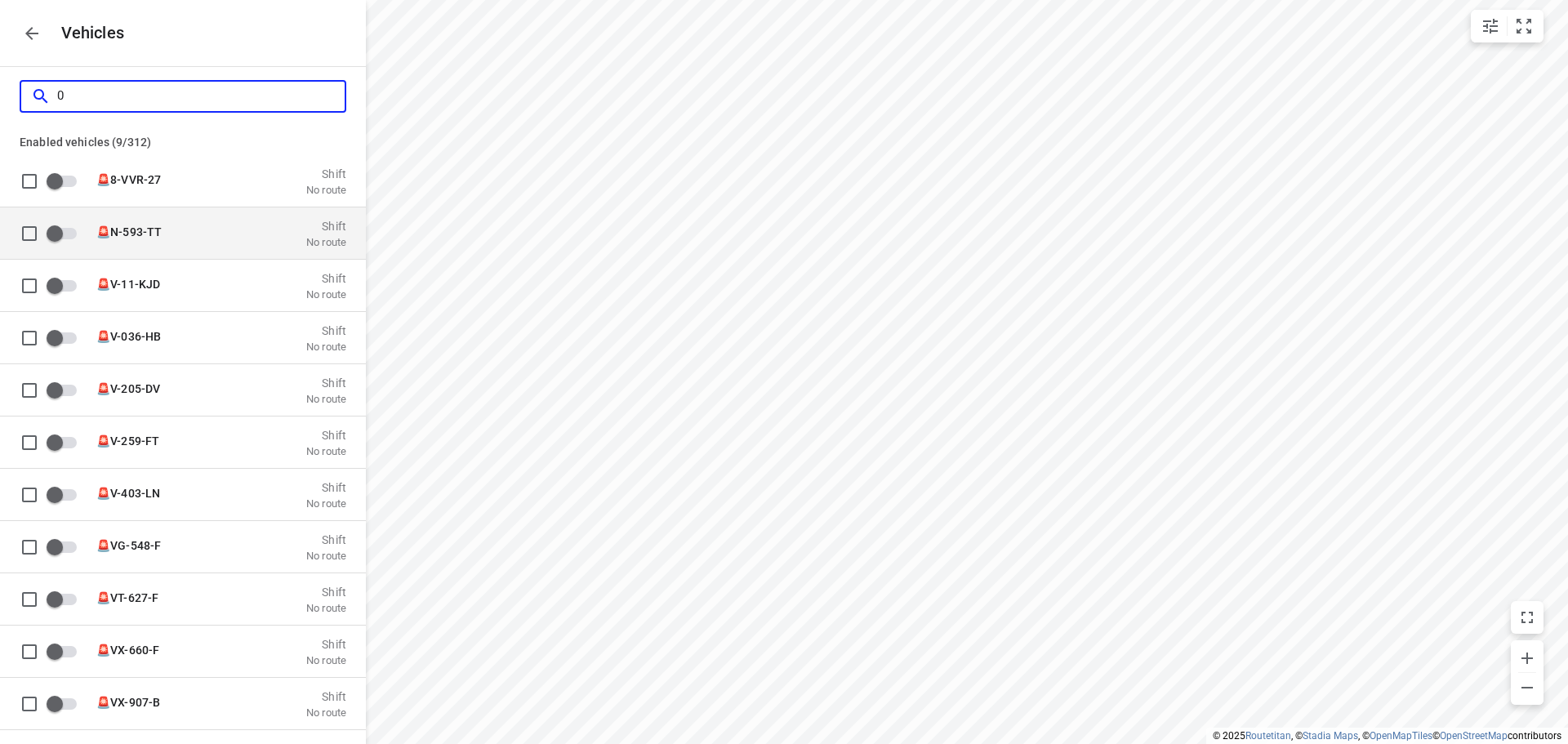
type input "06"
checkbox input "true"
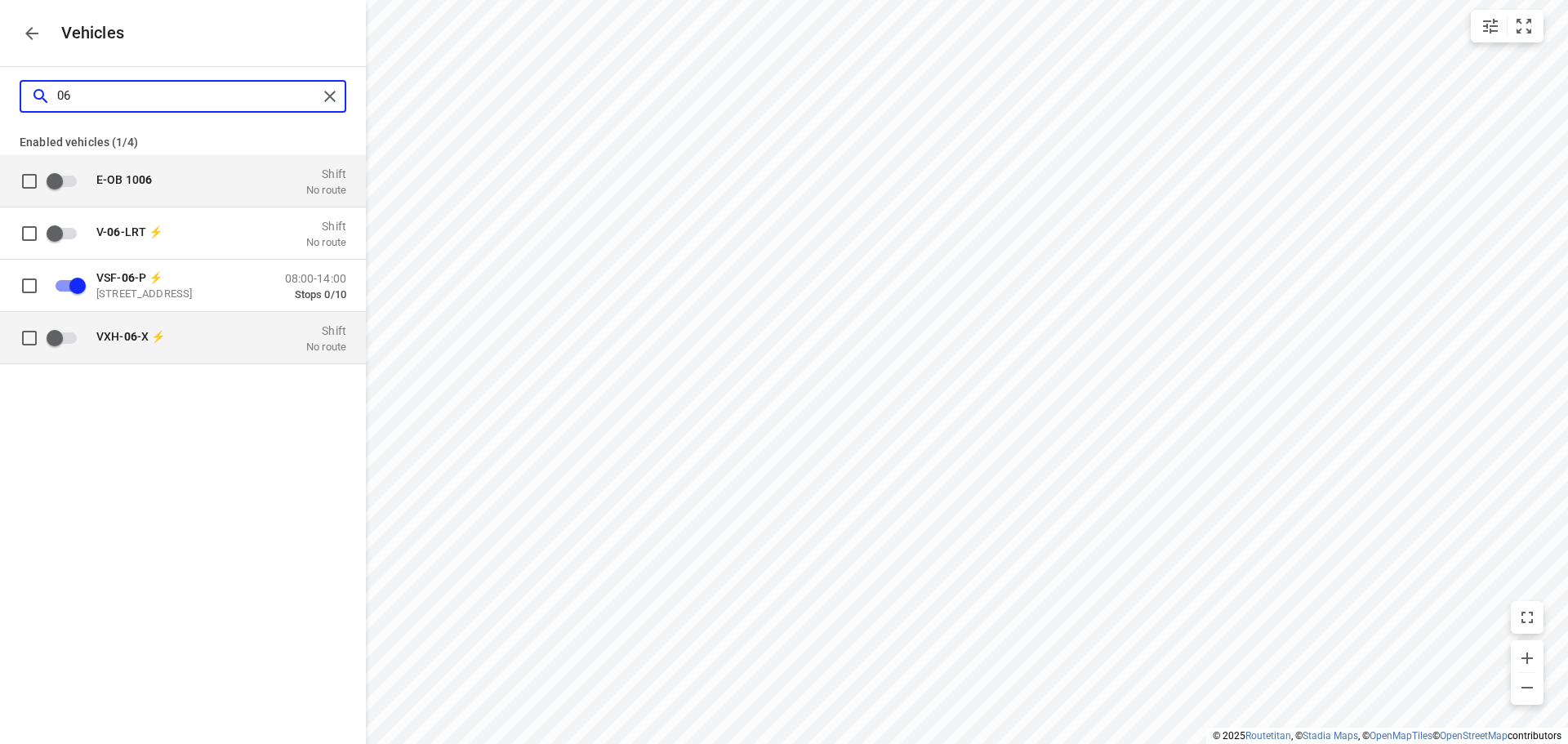
type input "06"
click at [193, 347] on div "VXH- 06 -X ⚡ Shift No route" at bounding box center [217, 337] width 260 height 31
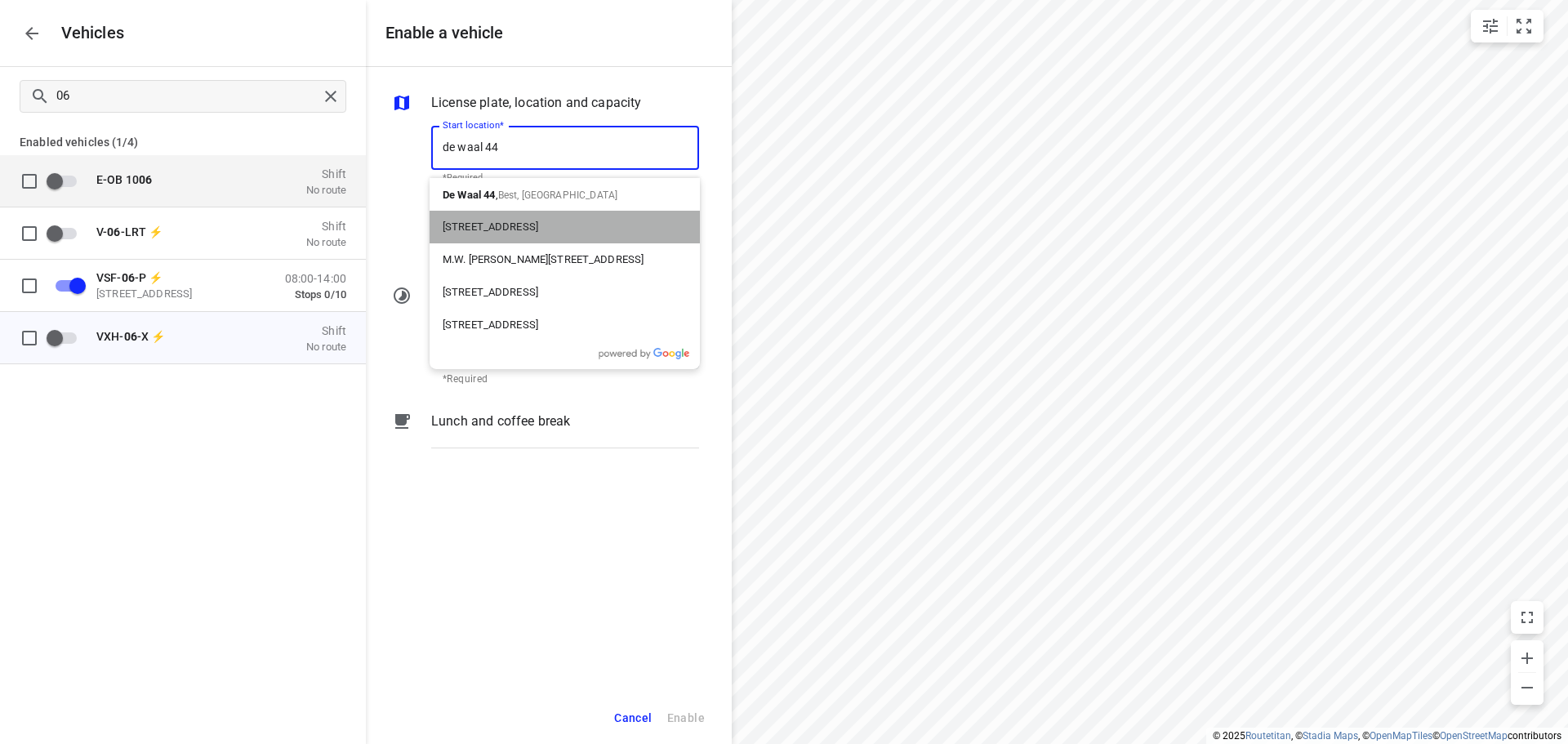
click at [583, 215] on div "44 De Waal Street, Bergsig, Worcester, South Africa" at bounding box center [564, 227] width 271 height 32
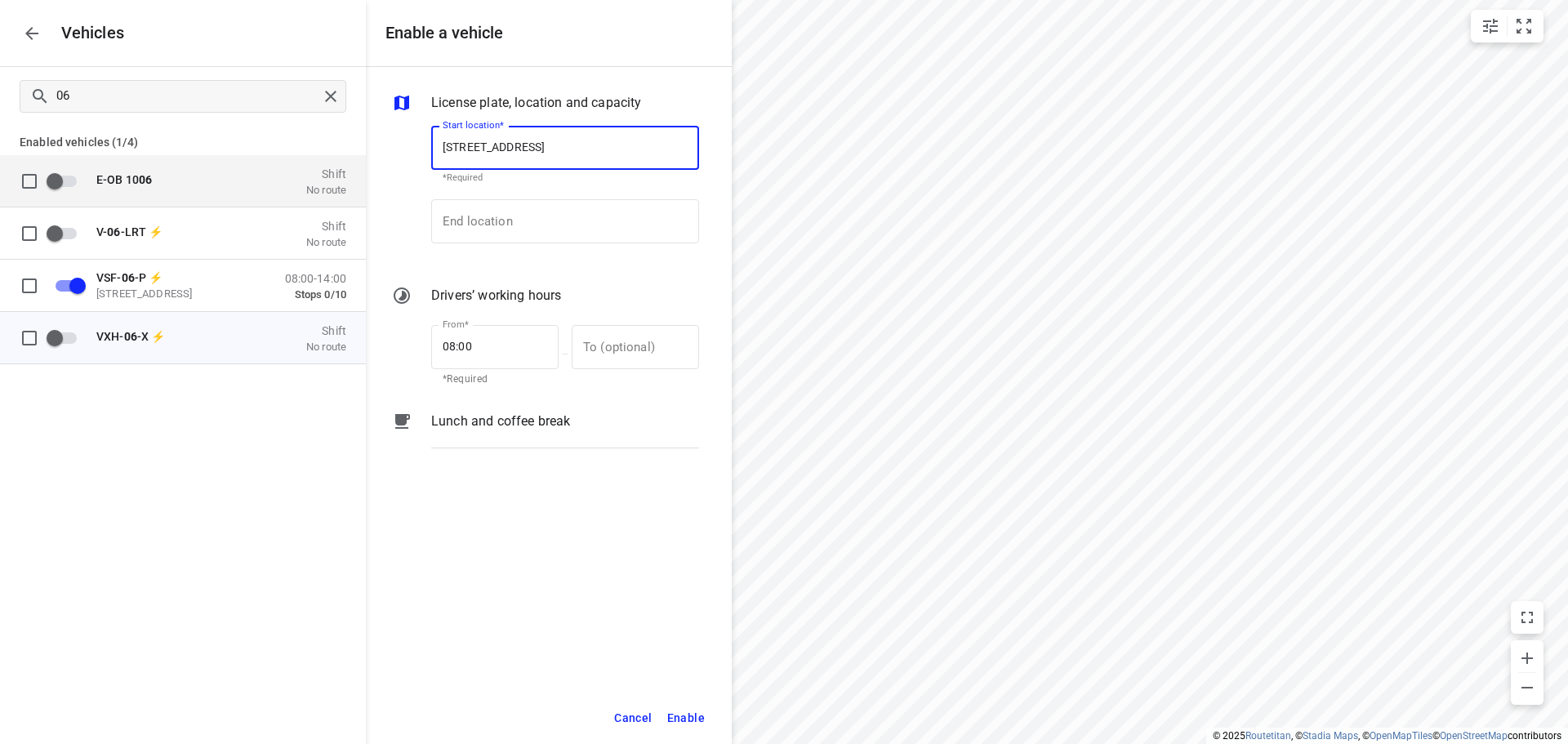
click at [554, 148] on input "44 De Waal St, Bergsig, Worcester, 6850, South Africa" at bounding box center [565, 147] width 268 height 44
drag, startPoint x: 640, startPoint y: 146, endPoint x: 456, endPoint y: 132, distance: 184.5
click at [456, 132] on input "44 De Waal St, Bergsig, Worcester, 6850, South Africa" at bounding box center [565, 147] width 268 height 44
type input "440, South Africa"
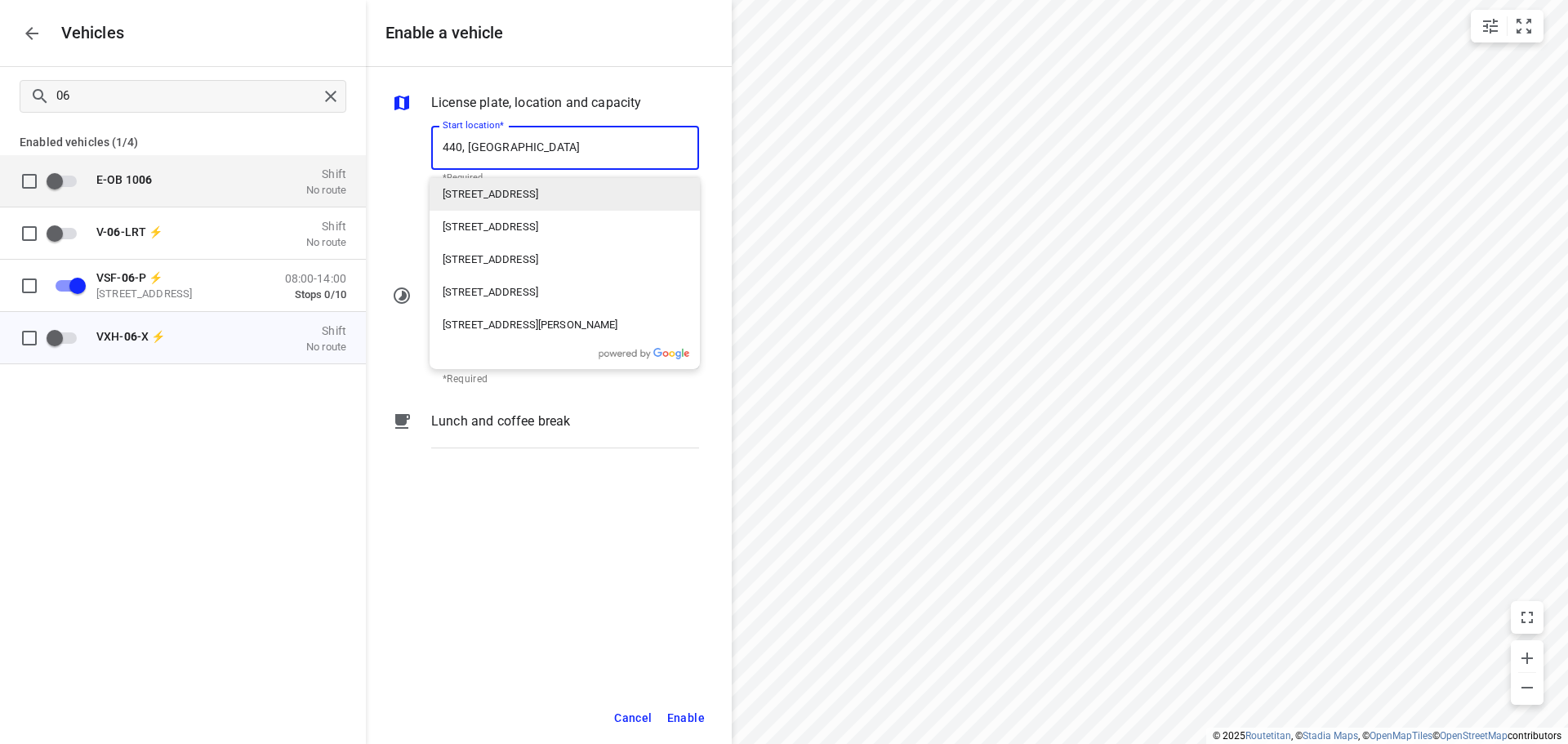
drag, startPoint x: 559, startPoint y: 137, endPoint x: 271, endPoint y: 122, distance: 288.4
click at [271, 122] on div "Enable a vehicle License plate, location and capacity Start location* 440, Sout…" at bounding box center [183, 372] width 366 height 744
click at [476, 185] on p "De Waal 44 , Best, Netherlands" at bounding box center [530, 194] width 175 height 20
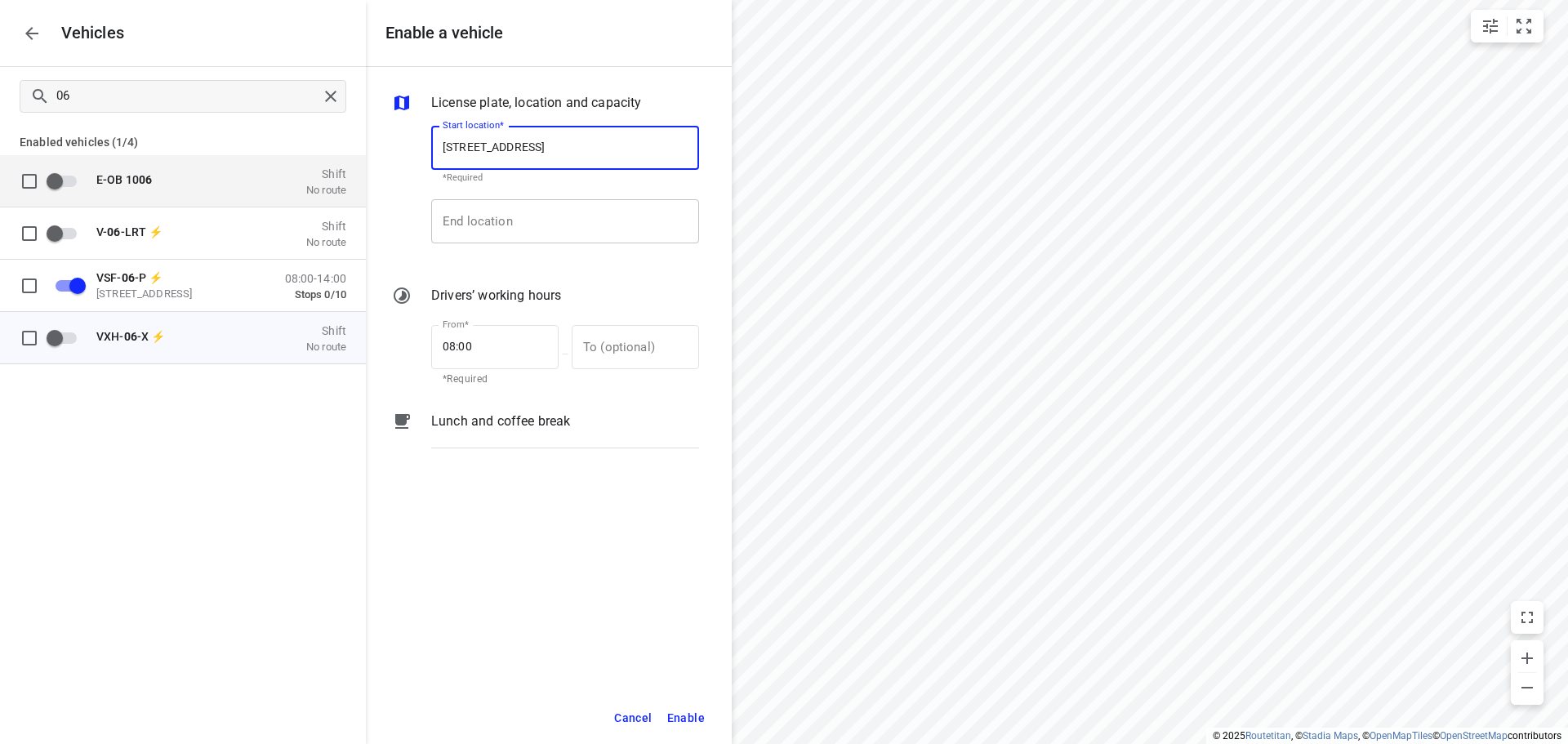
type input "De Waal 44, 5684 PH Best, Netherlands"
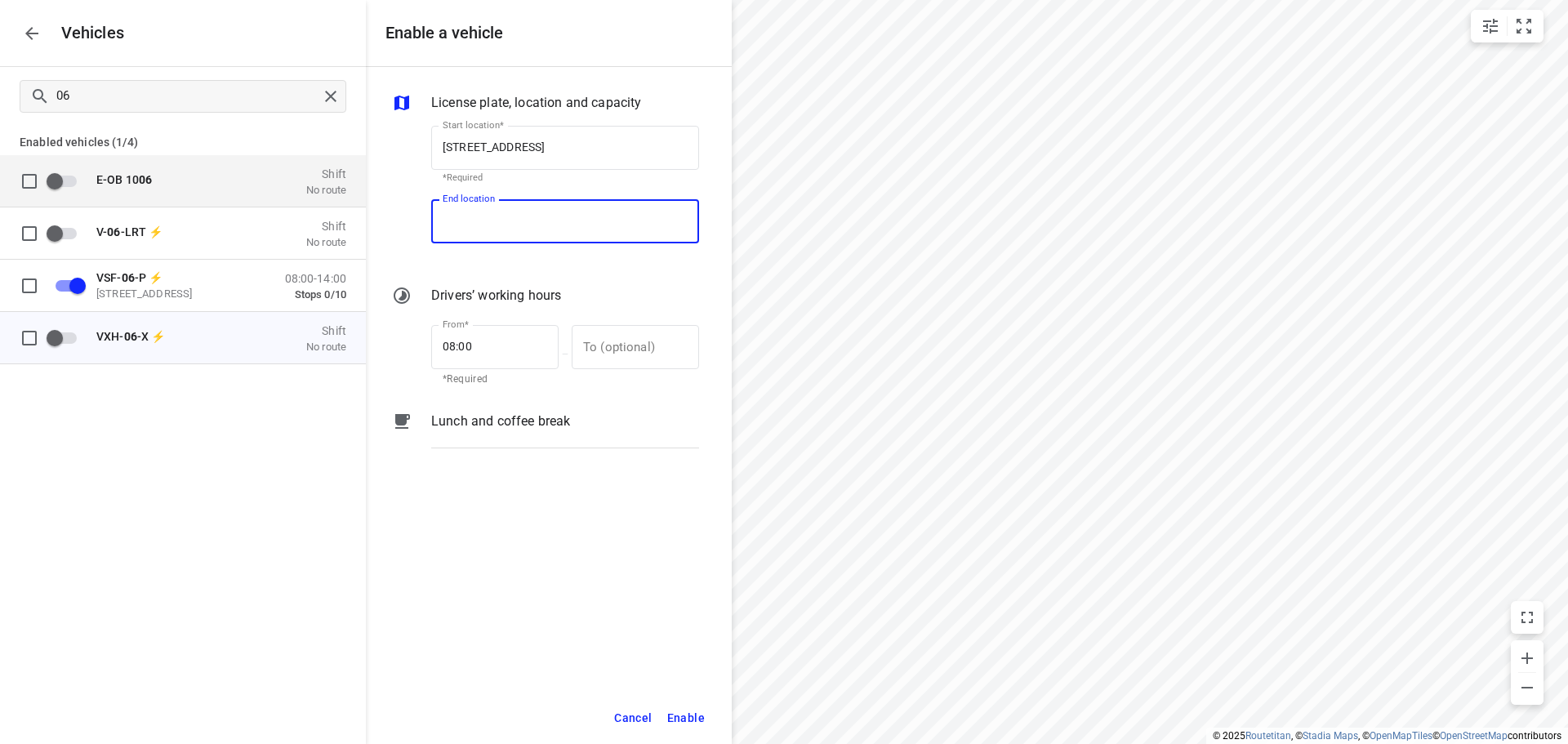
click at [491, 239] on input "End location" at bounding box center [565, 221] width 268 height 44
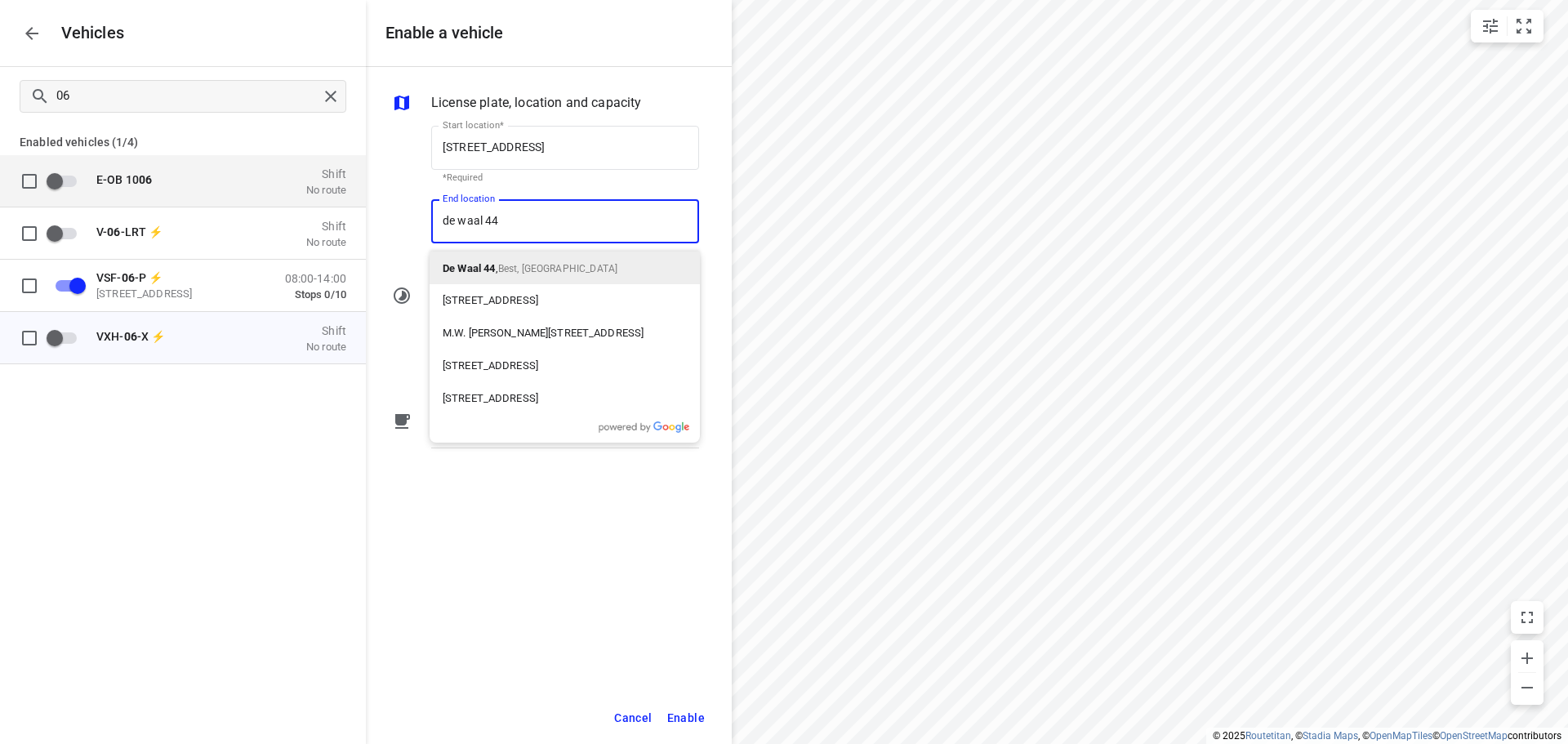
click at [487, 257] on div "De Waal 44 , Best, Netherlands" at bounding box center [564, 267] width 271 height 32
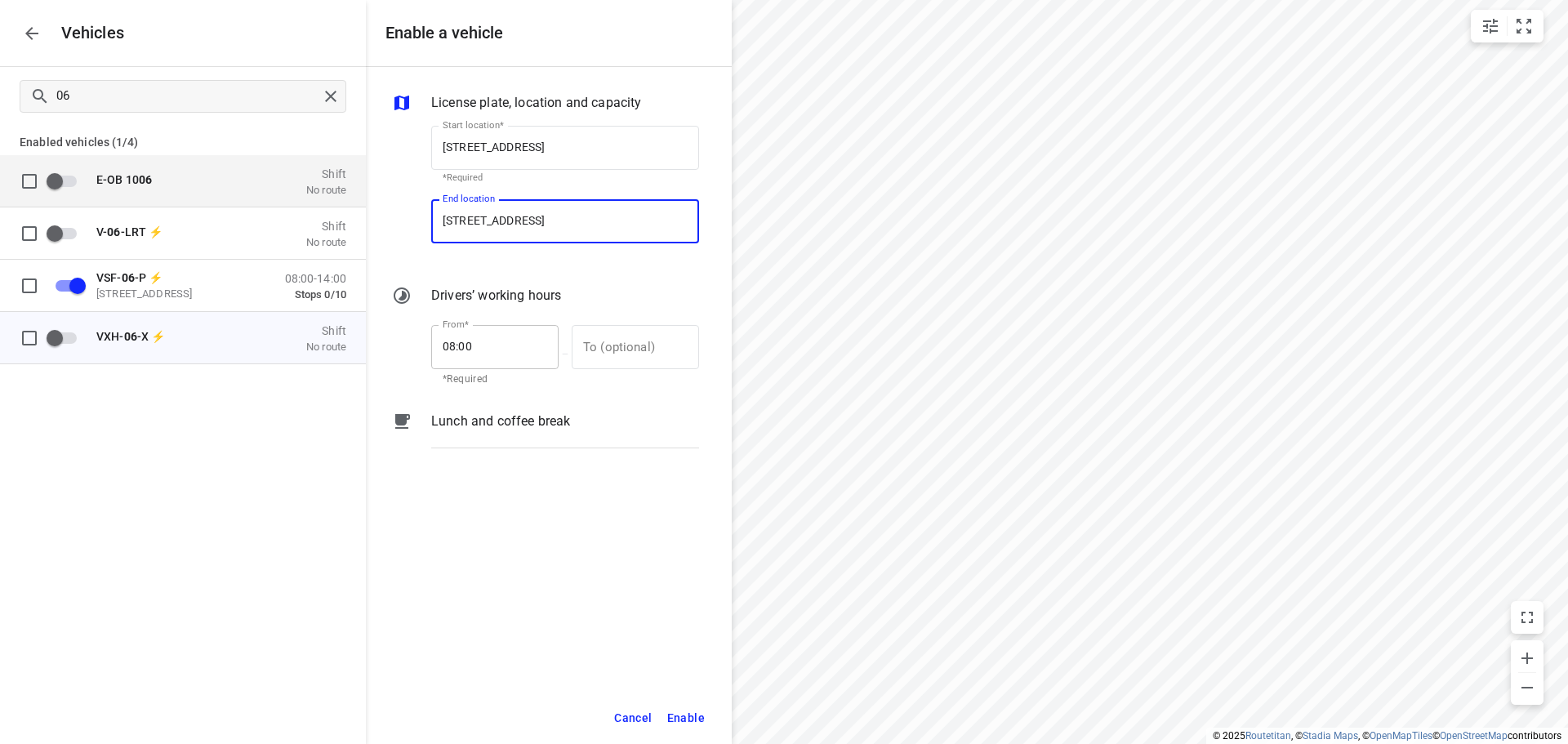
type input "De Waal 44, 5684 PH Best, Netherlands"
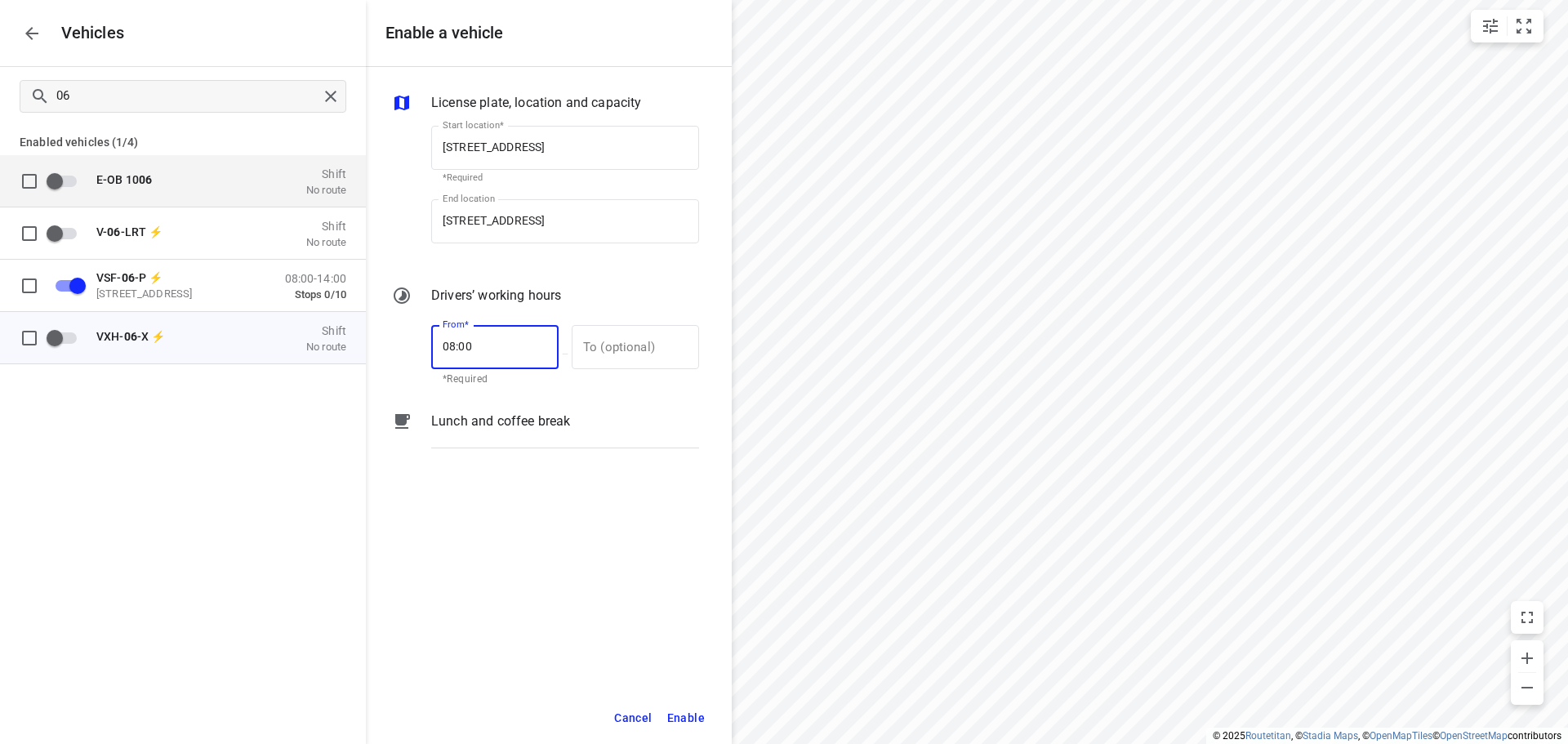
drag, startPoint x: 487, startPoint y: 339, endPoint x: 415, endPoint y: 346, distance: 72.3
click at [419, 346] on div "From* 08:00 From* *Required — To (optional) To (optional)" at bounding box center [545, 353] width 314 height 70
type input "07:00"
click at [616, 353] on input "text" at bounding box center [626, 347] width 109 height 44
type input "17:00"
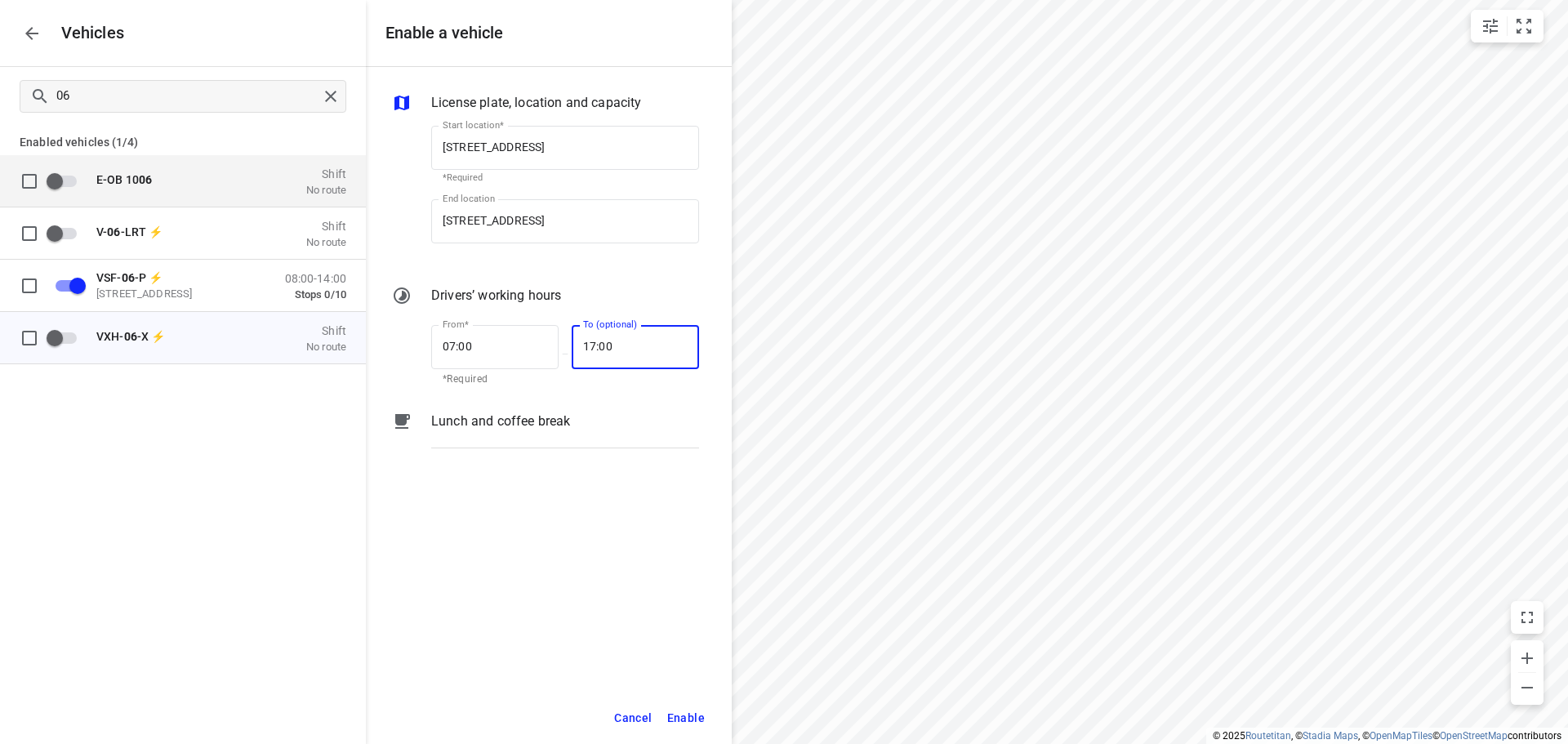
click at [692, 727] on span "Enable" at bounding box center [685, 718] width 37 height 21
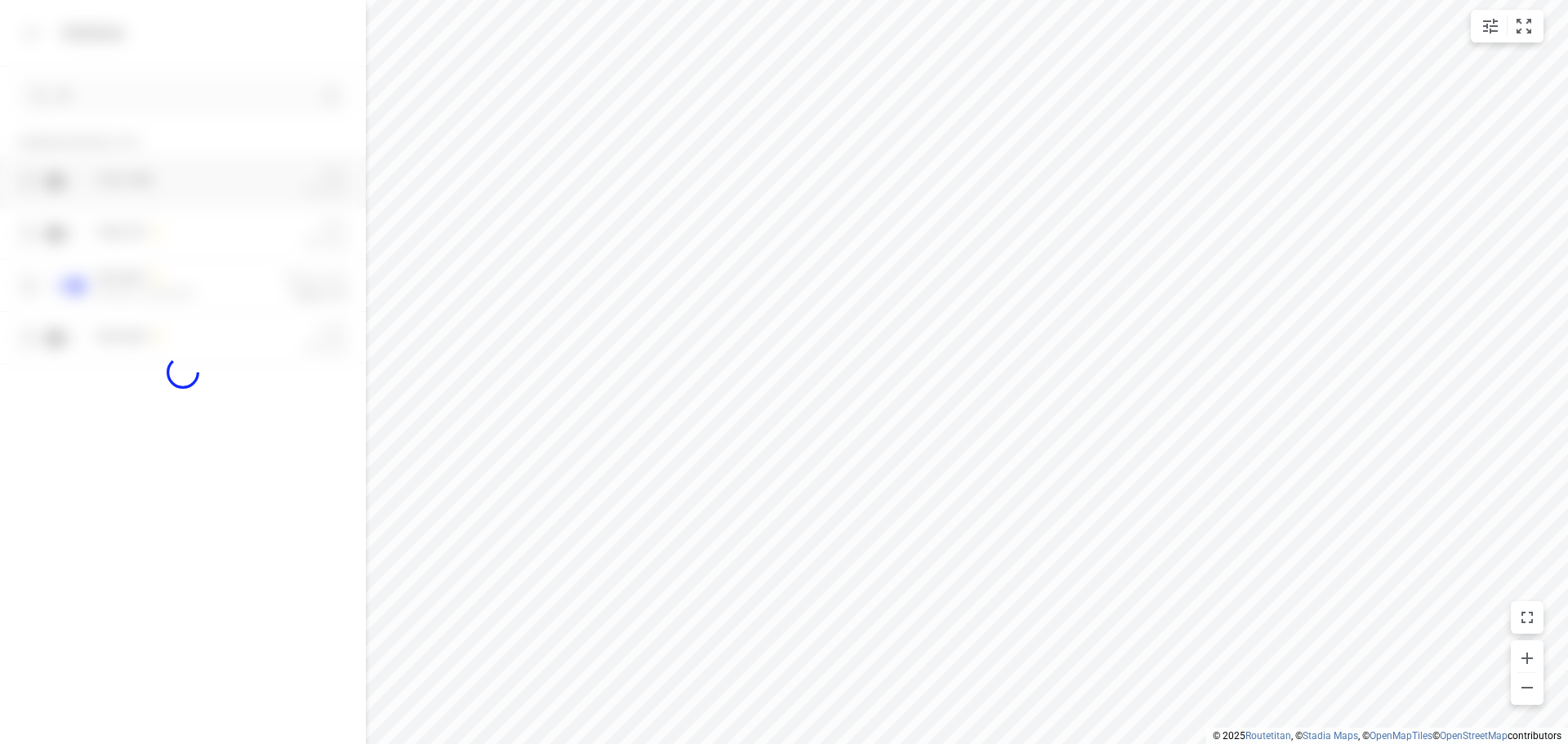
checkbox input "true"
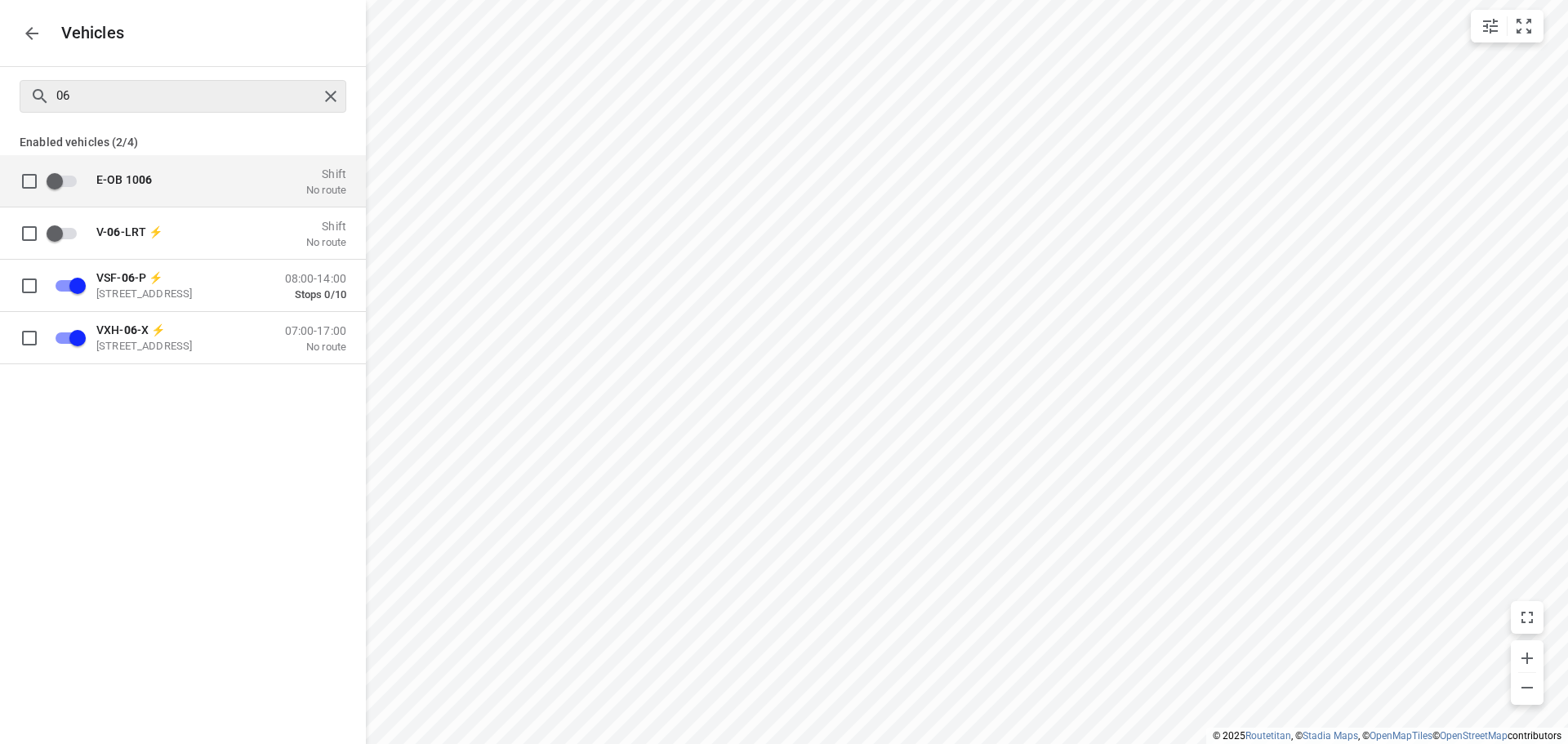
checkbox input "false"
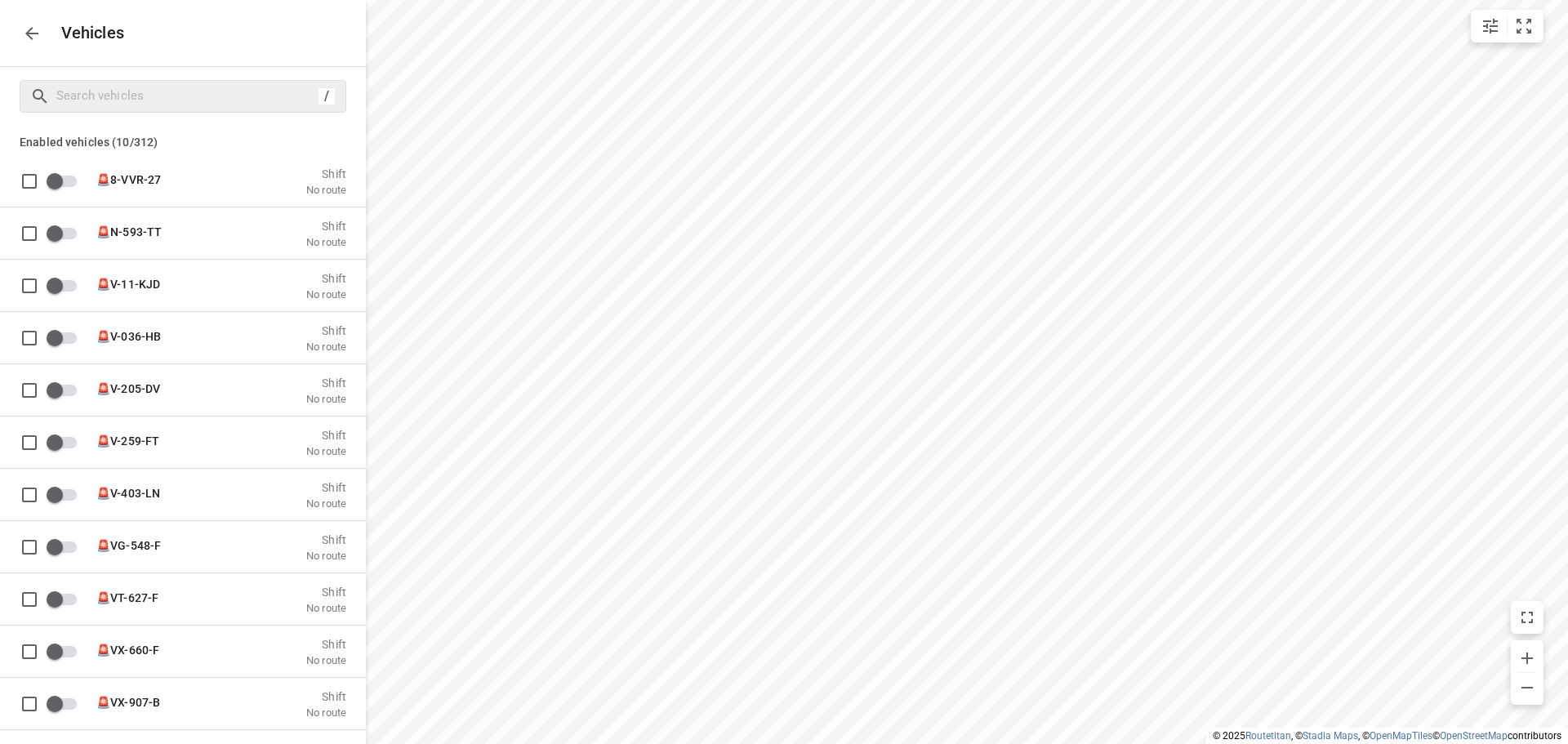
click at [47, 47] on div "Vehicles" at bounding box center [183, 33] width 366 height 66
click at [44, 46] on div "Vehicles" at bounding box center [183, 33] width 366 height 66
click at [31, 37] on icon "button" at bounding box center [32, 34] width 13 height 13
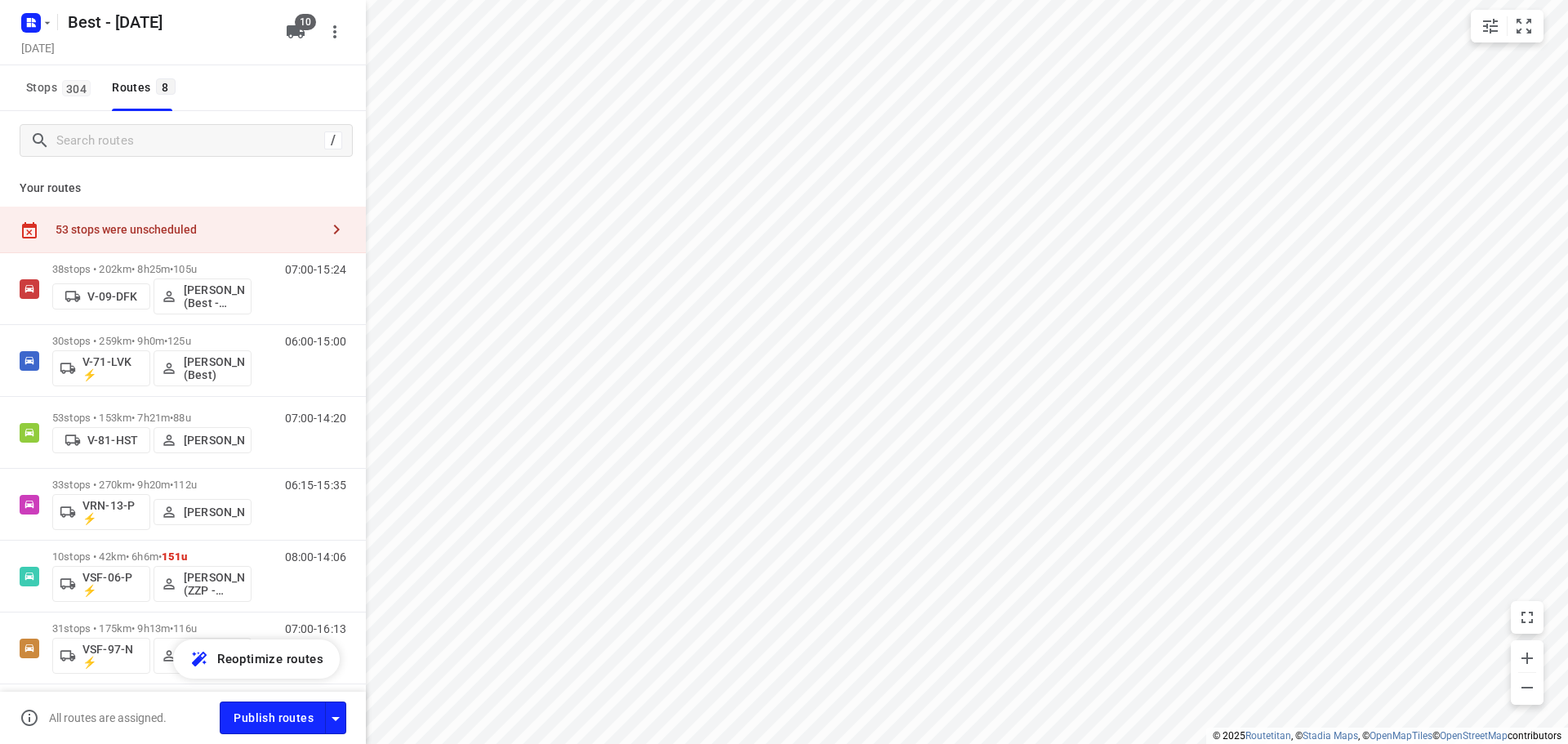
click at [206, 218] on div "53 stops were unscheduled" at bounding box center [183, 230] width 366 height 46
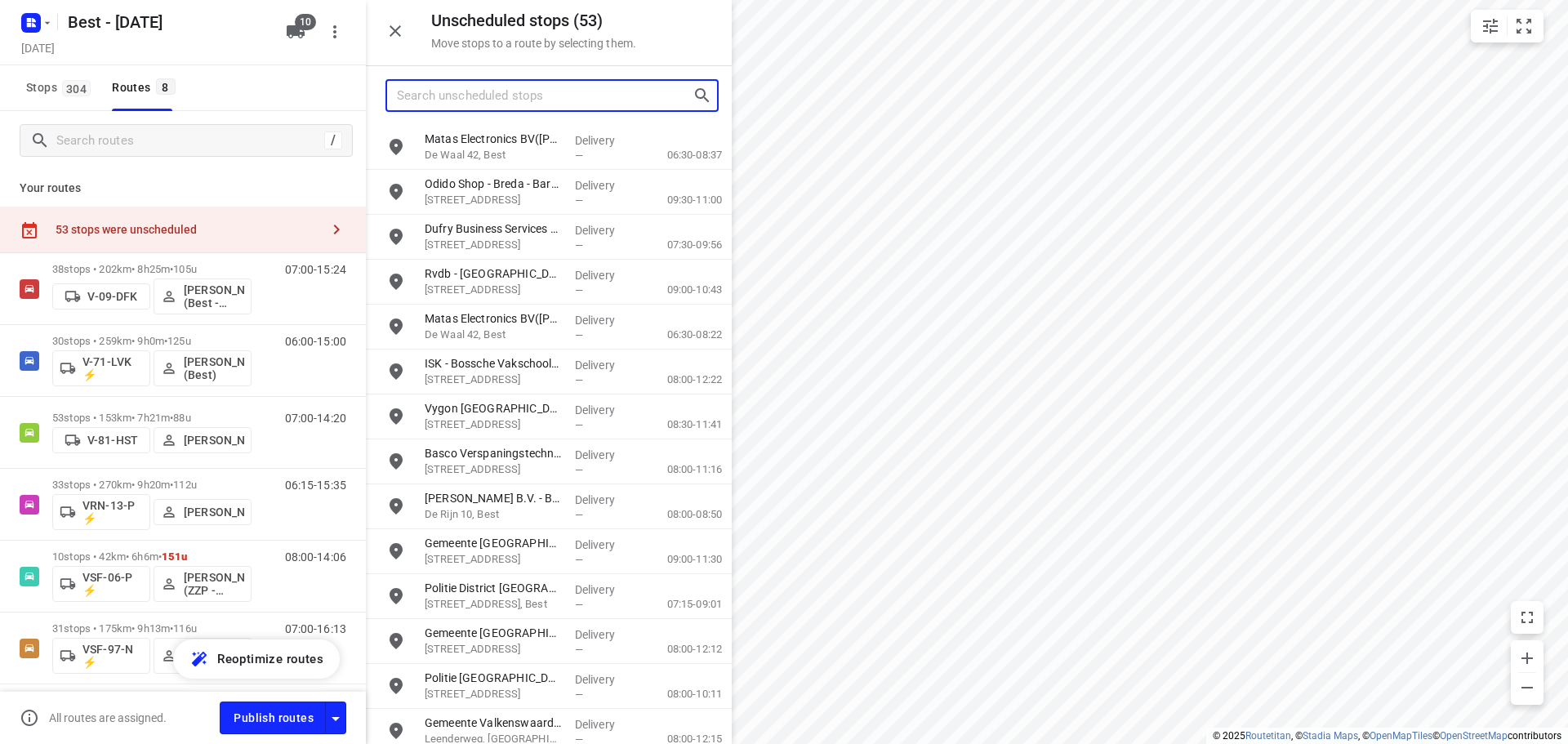
click at [592, 97] on input "Search unscheduled stops" at bounding box center [544, 96] width 295 height 26
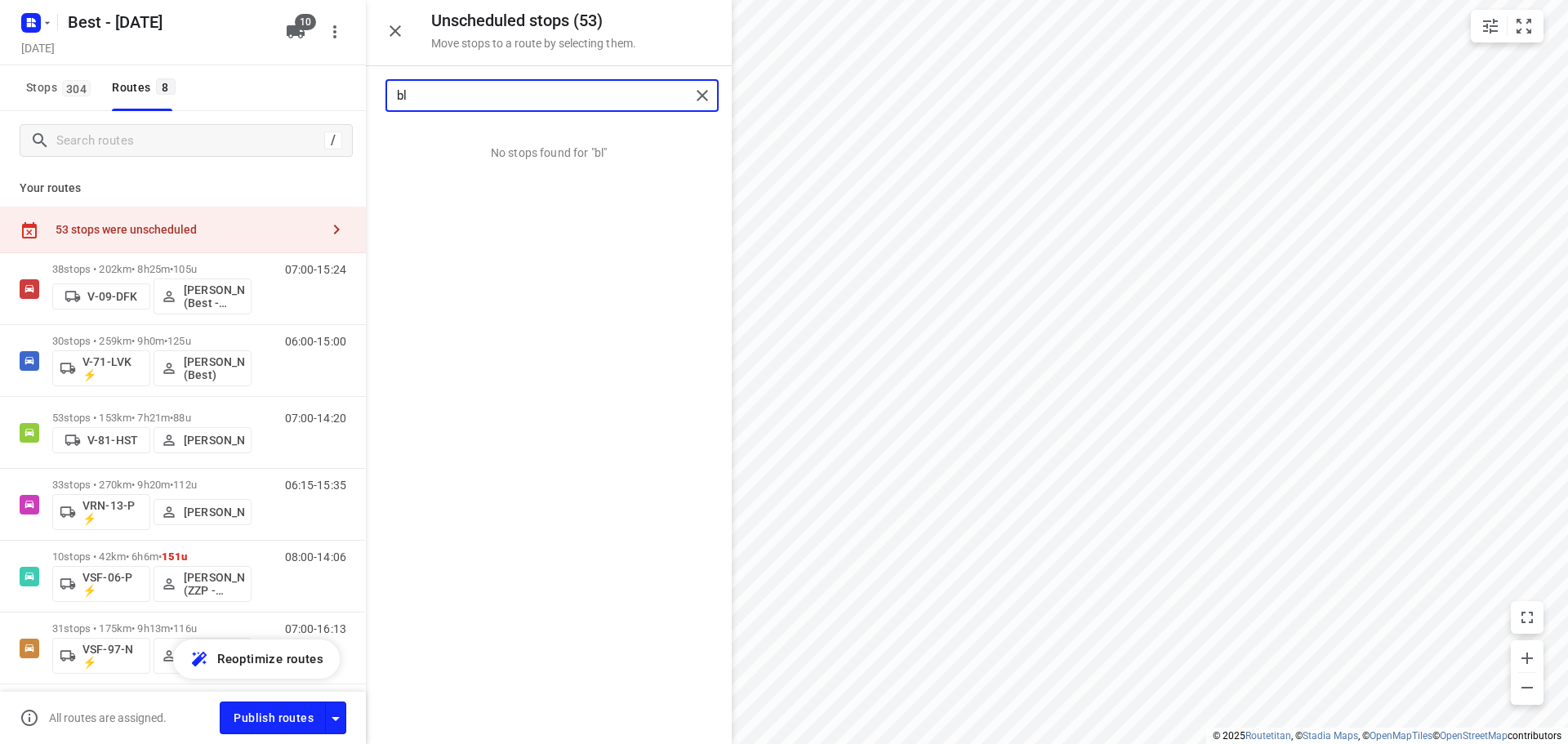
type input "b"
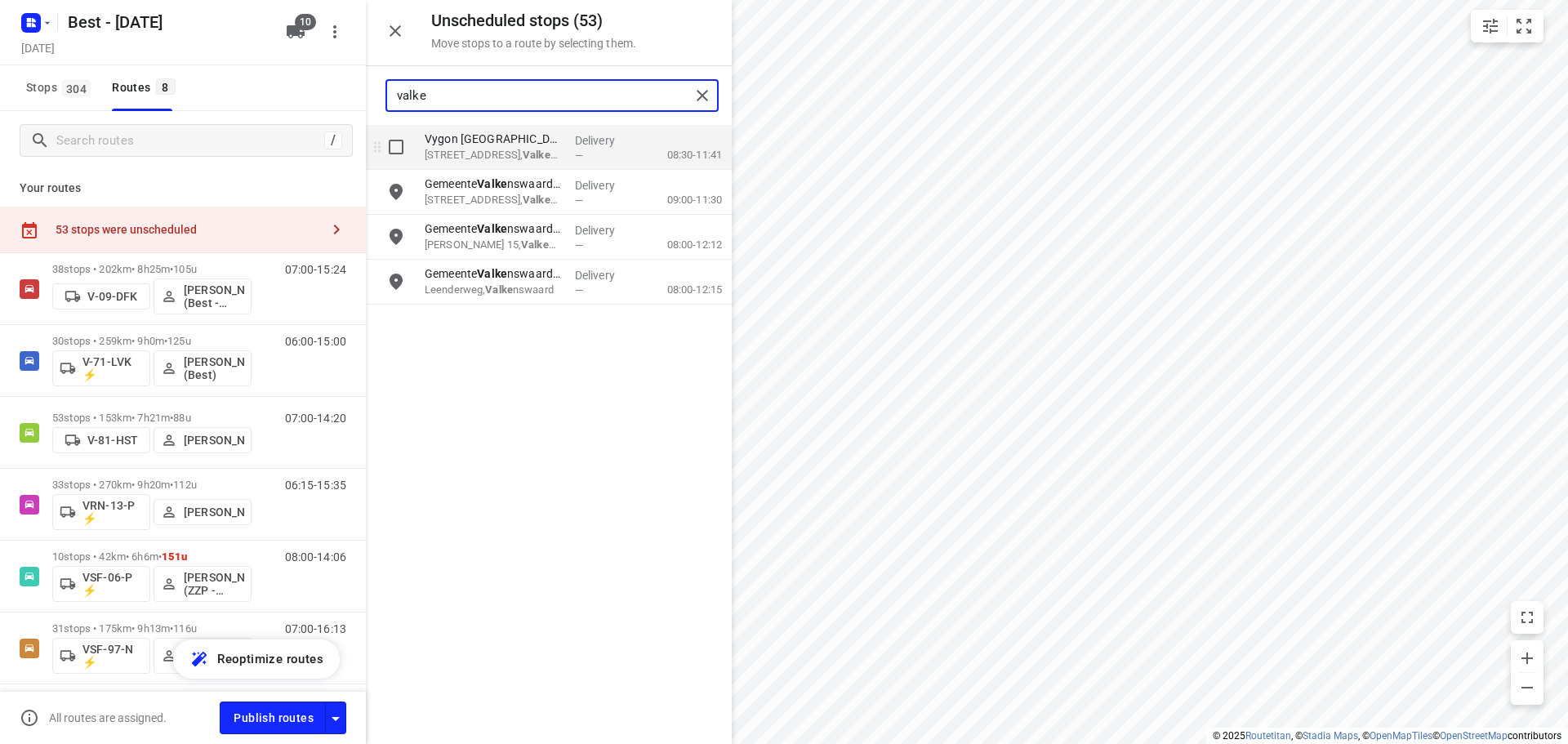
type input "valke"
click at [381, 158] on input "grid" at bounding box center [396, 146] width 32 height 32
checkbox input "true"
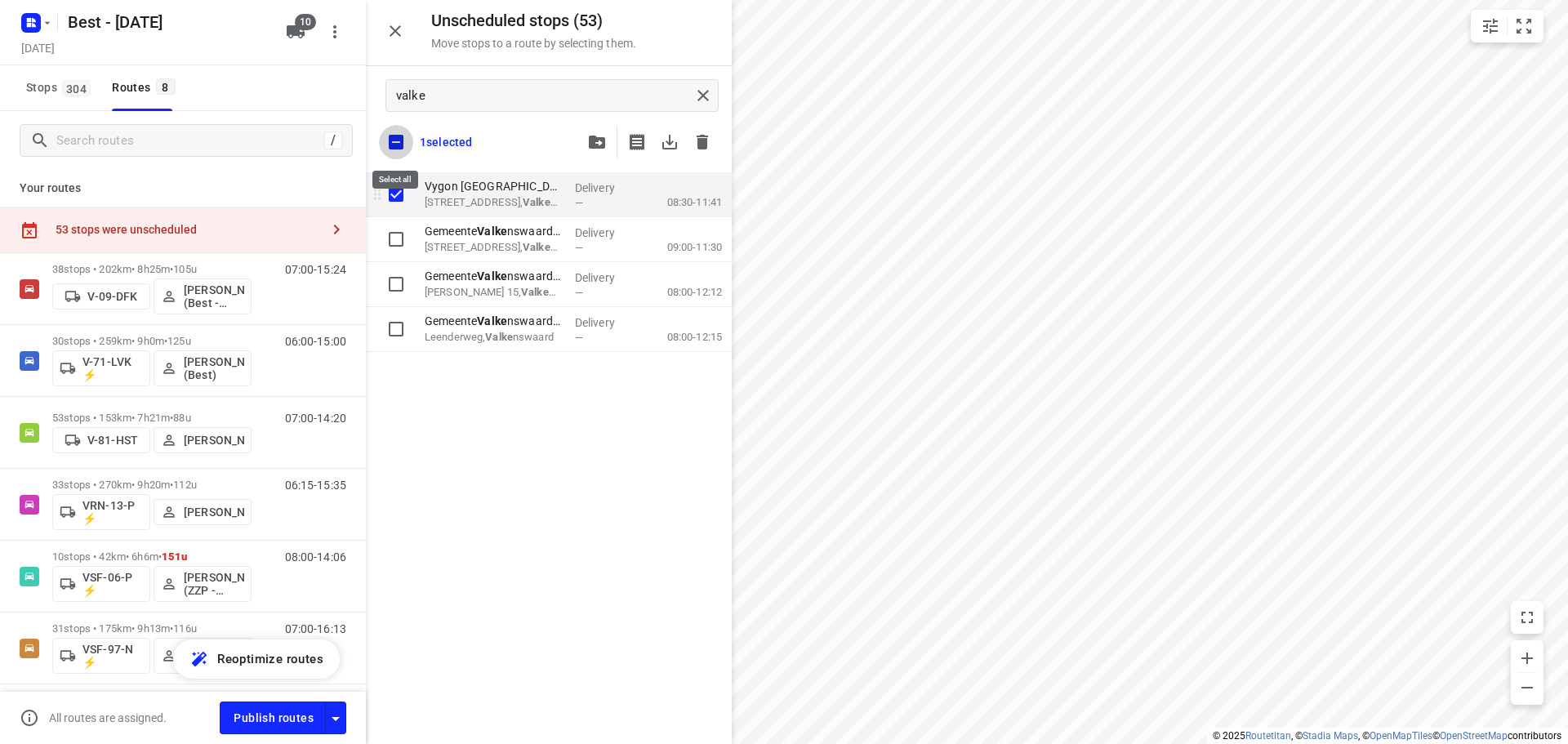
click at [381, 158] on input "checkbox" at bounding box center [396, 142] width 34 height 34
checkbox input "false"
checkbox input "true"
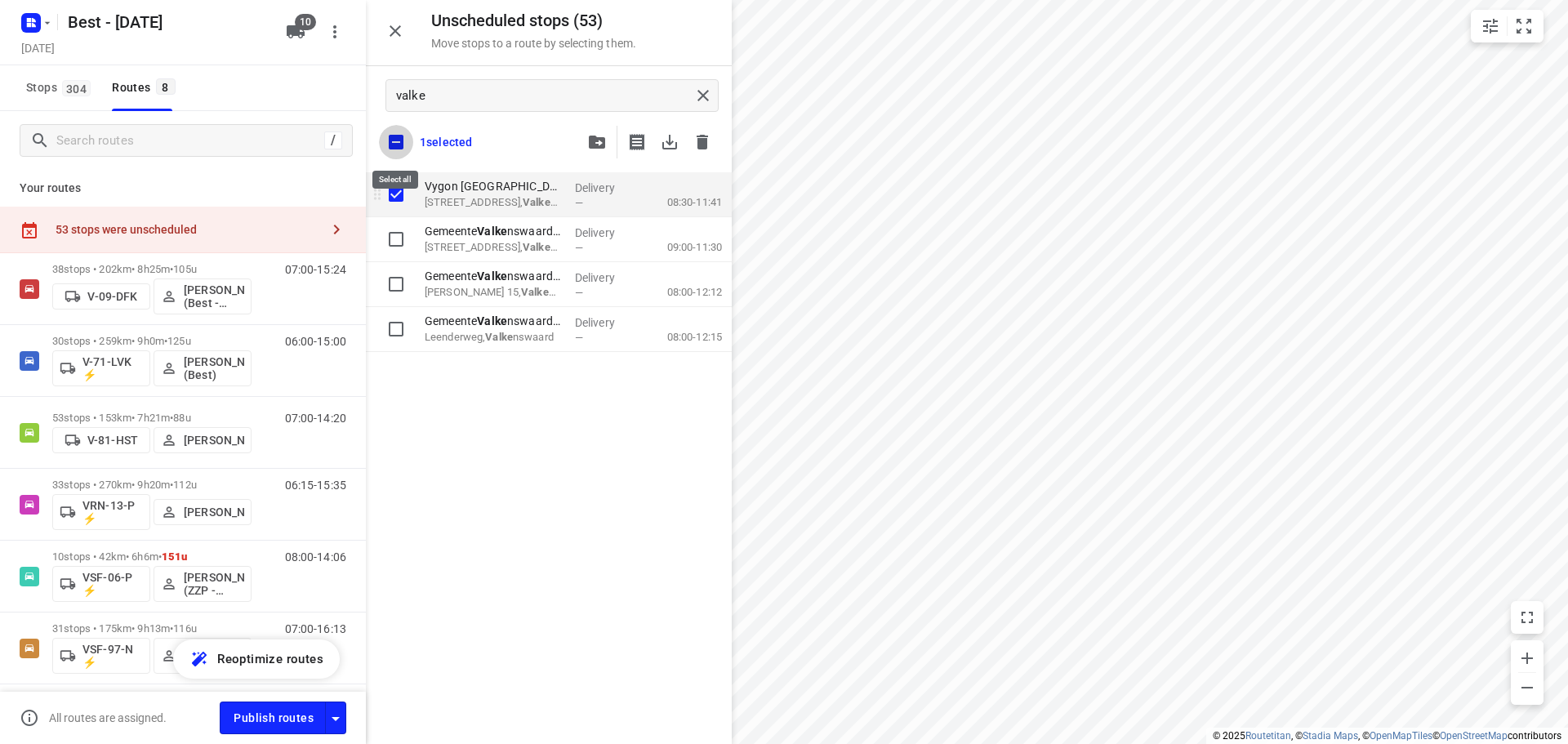
checkbox input "true"
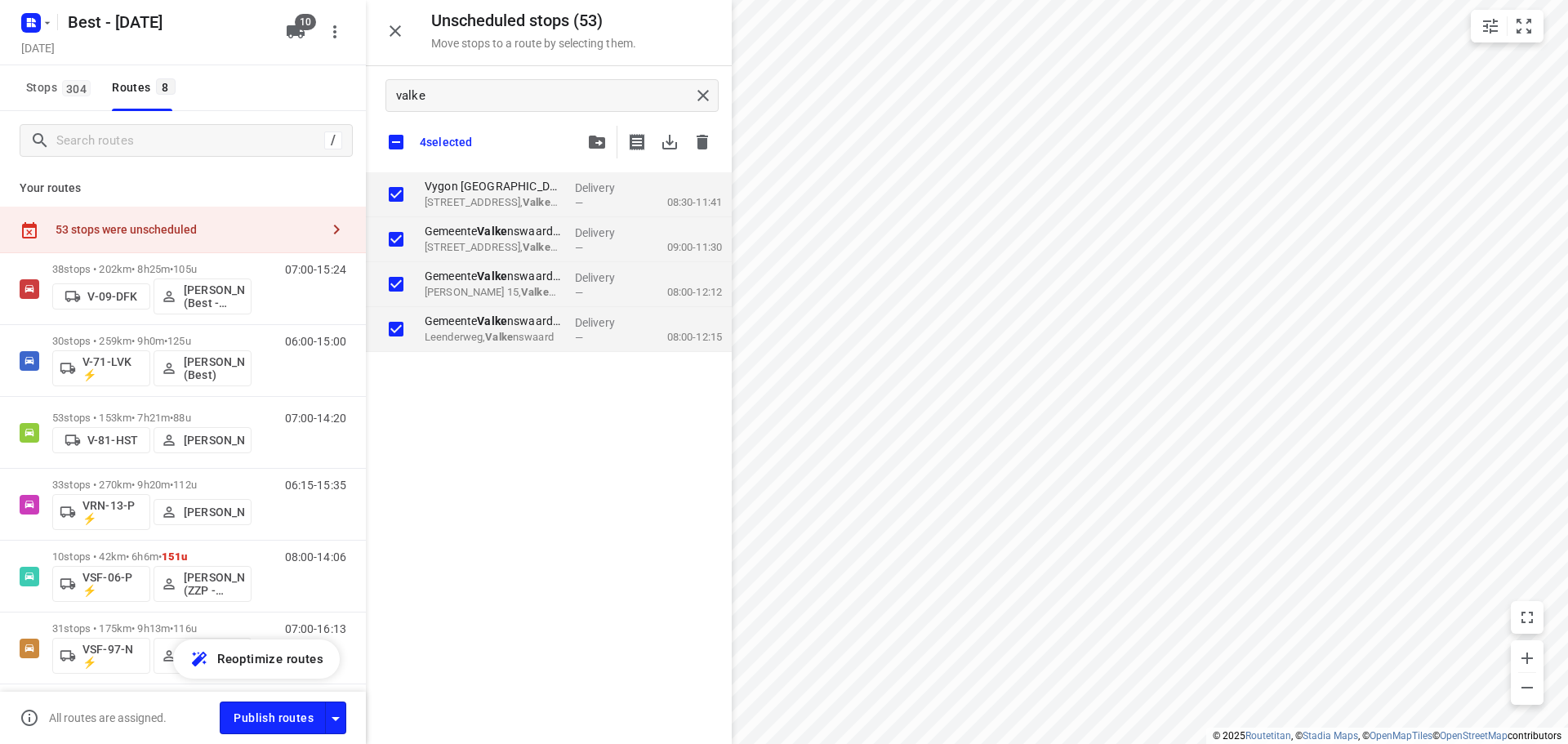
click at [577, 142] on div "4 selected" at bounding box center [549, 142] width 366 height 34
click at [579, 142] on div "4 selected" at bounding box center [549, 142] width 366 height 34
click at [583, 148] on button "button" at bounding box center [597, 142] width 32 height 32
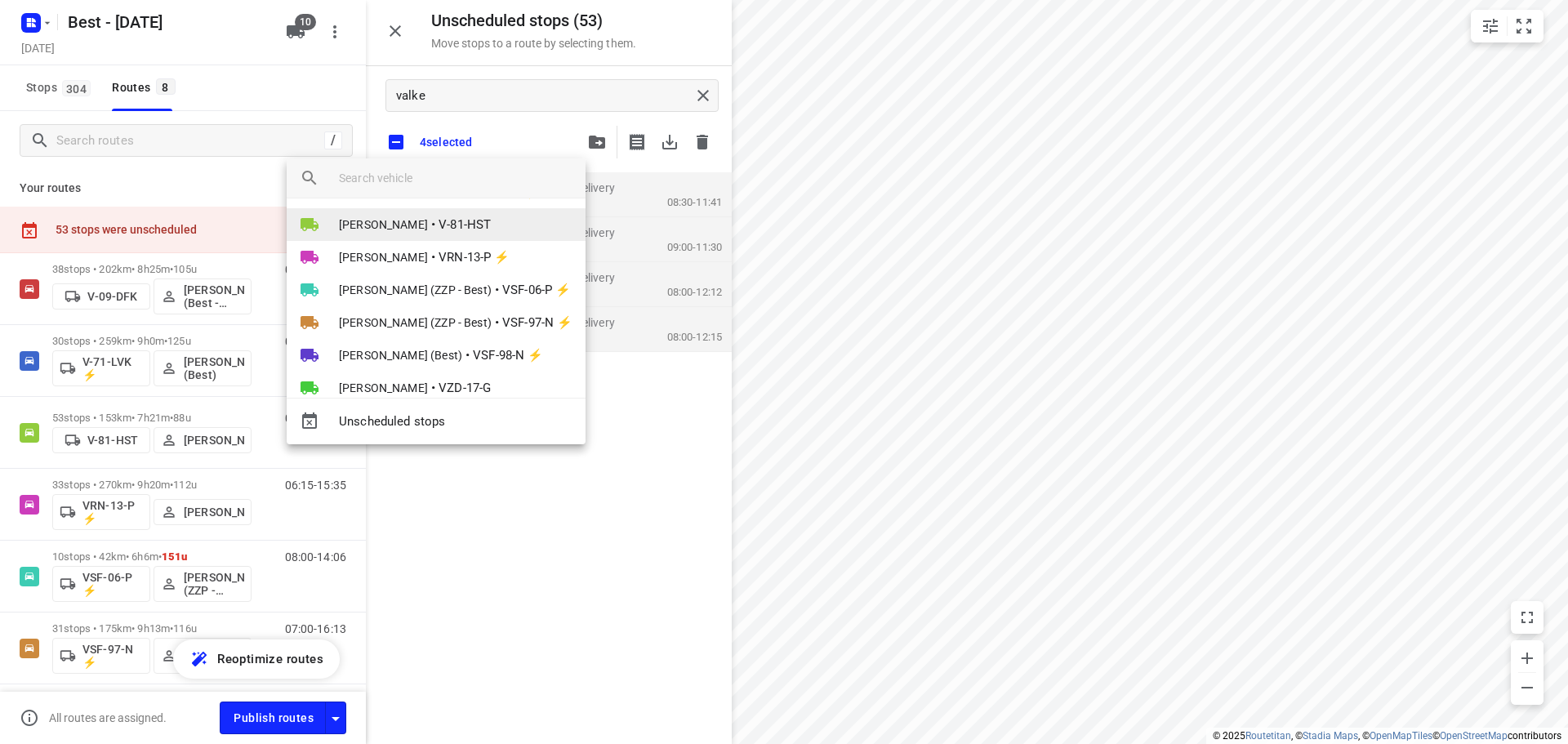
scroll to position [127, 0]
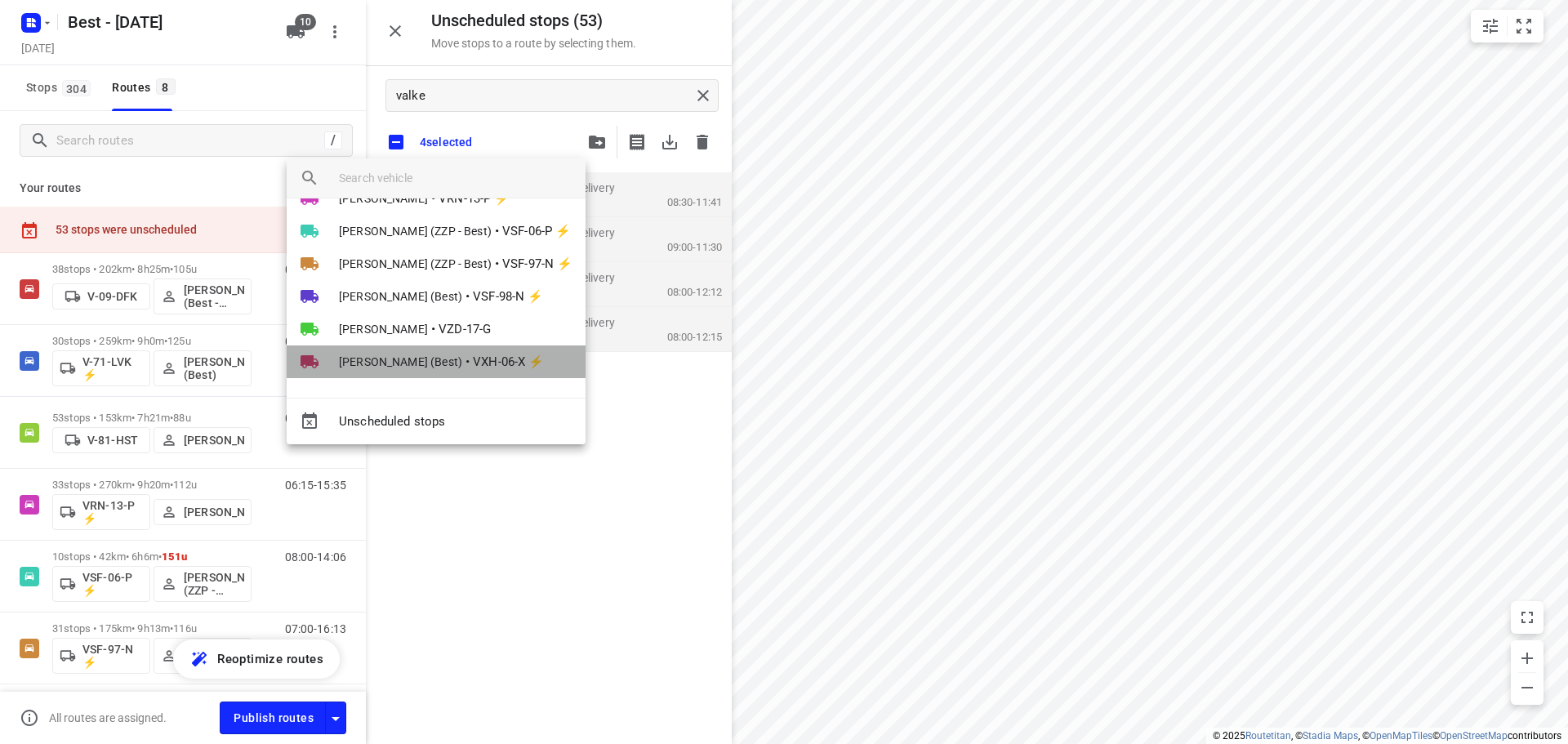
click at [504, 361] on span "VXH-06-X ⚡" at bounding box center [508, 362] width 71 height 19
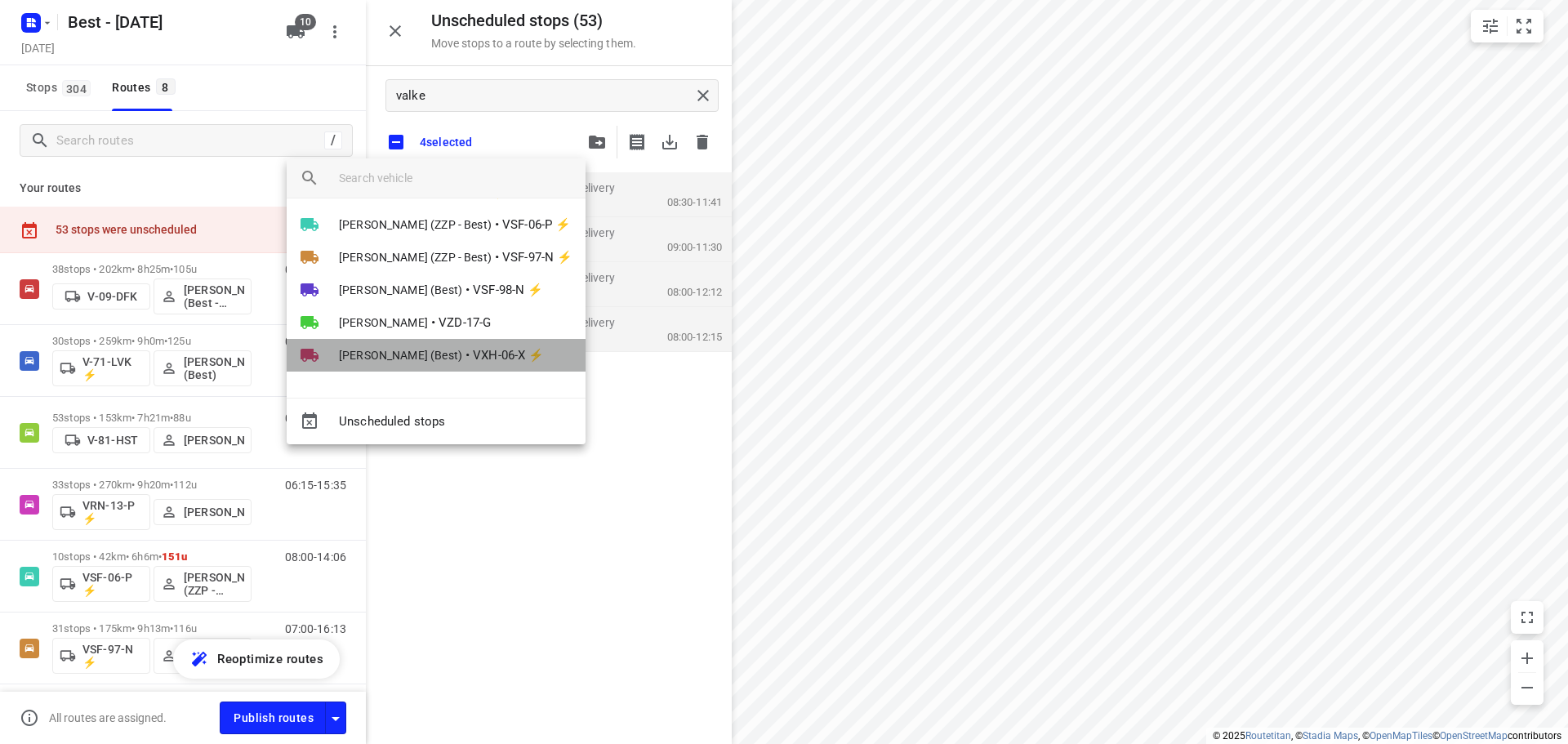
scroll to position [0, 0]
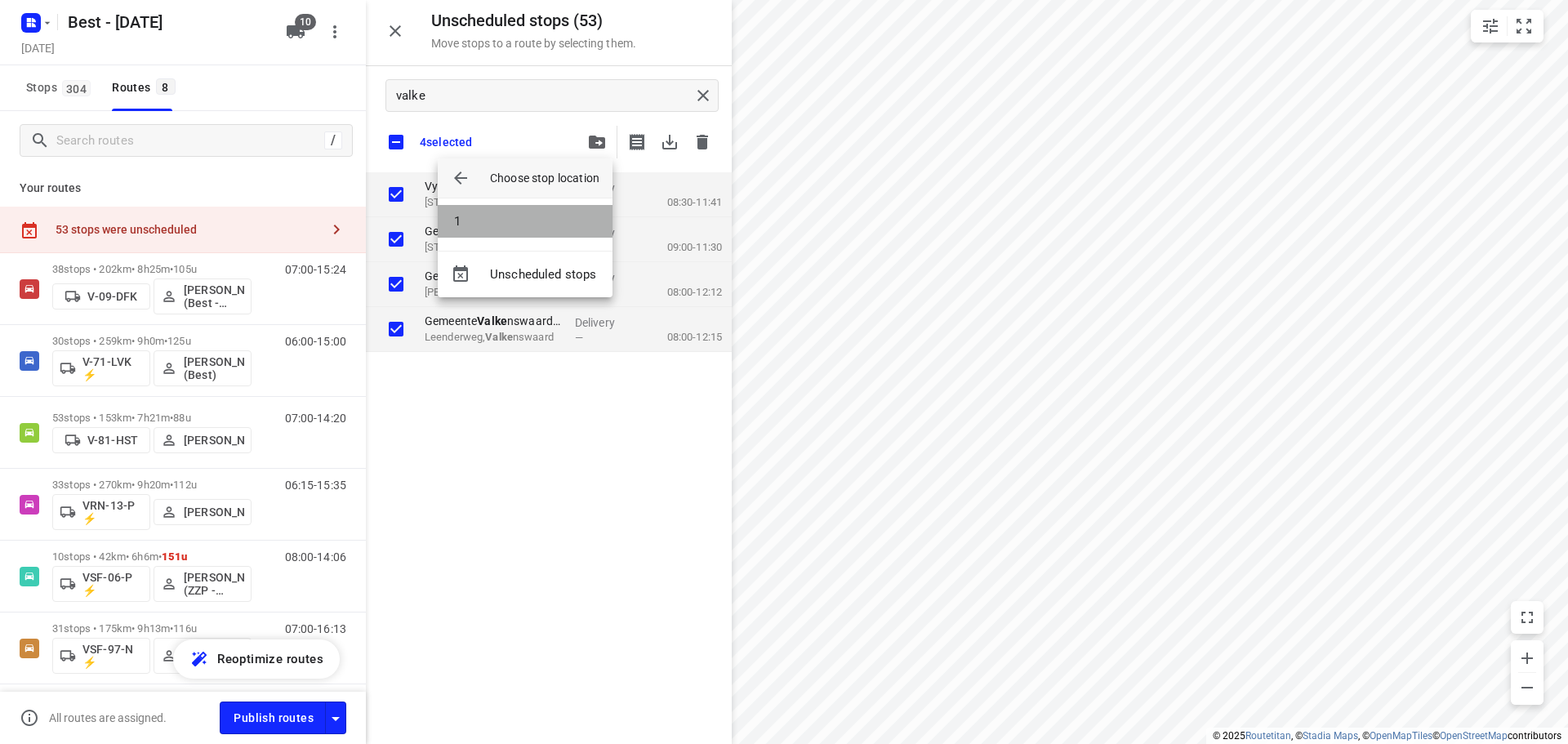
click at [522, 228] on li "1" at bounding box center [525, 221] width 175 height 32
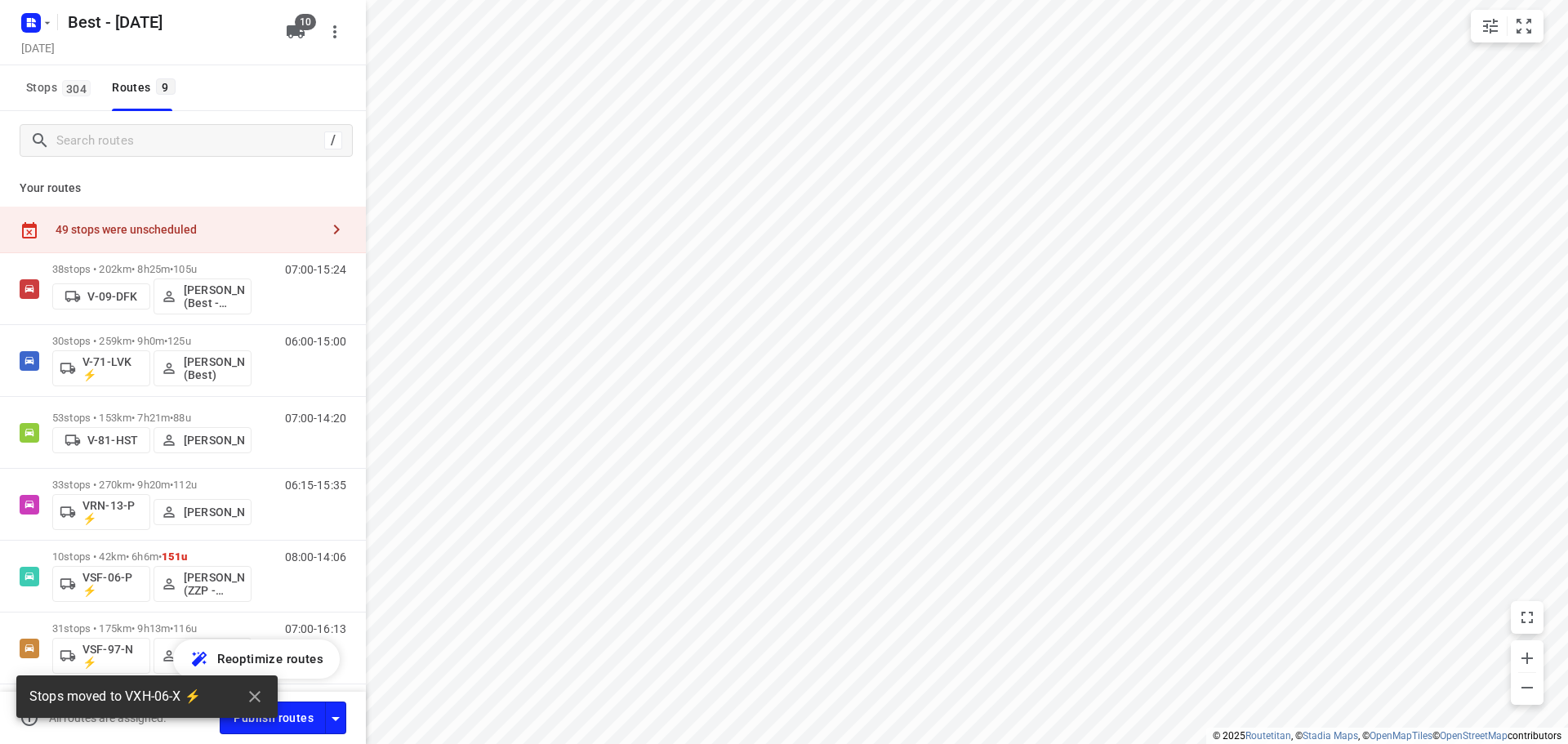
click at [212, 237] on div "49 stops were unscheduled" at bounding box center [183, 230] width 366 height 46
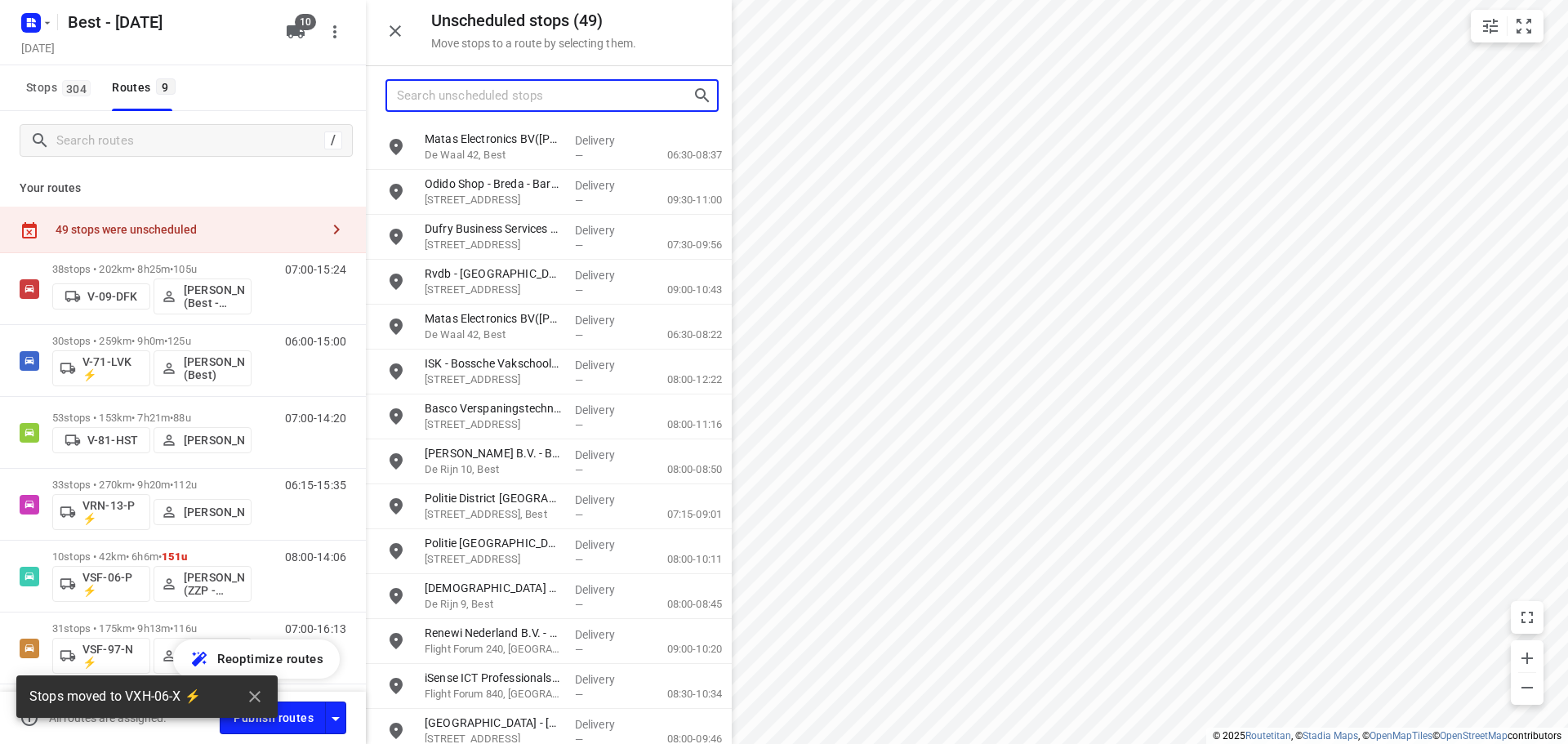
click at [515, 91] on input "Search unscheduled stops" at bounding box center [544, 96] width 295 height 26
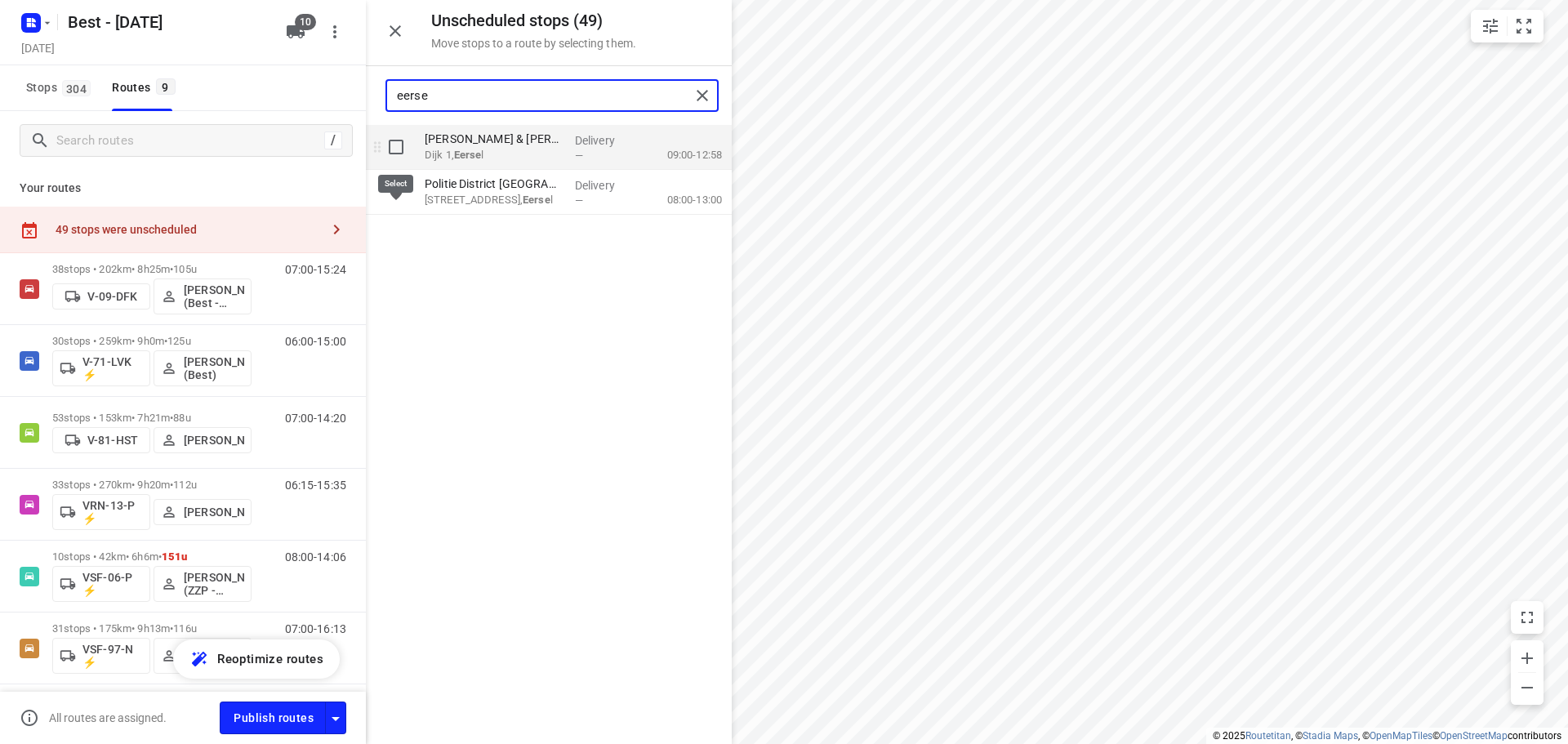
type input "eerse"
click at [397, 147] on input "grid" at bounding box center [396, 146] width 32 height 32
checkbox input "true"
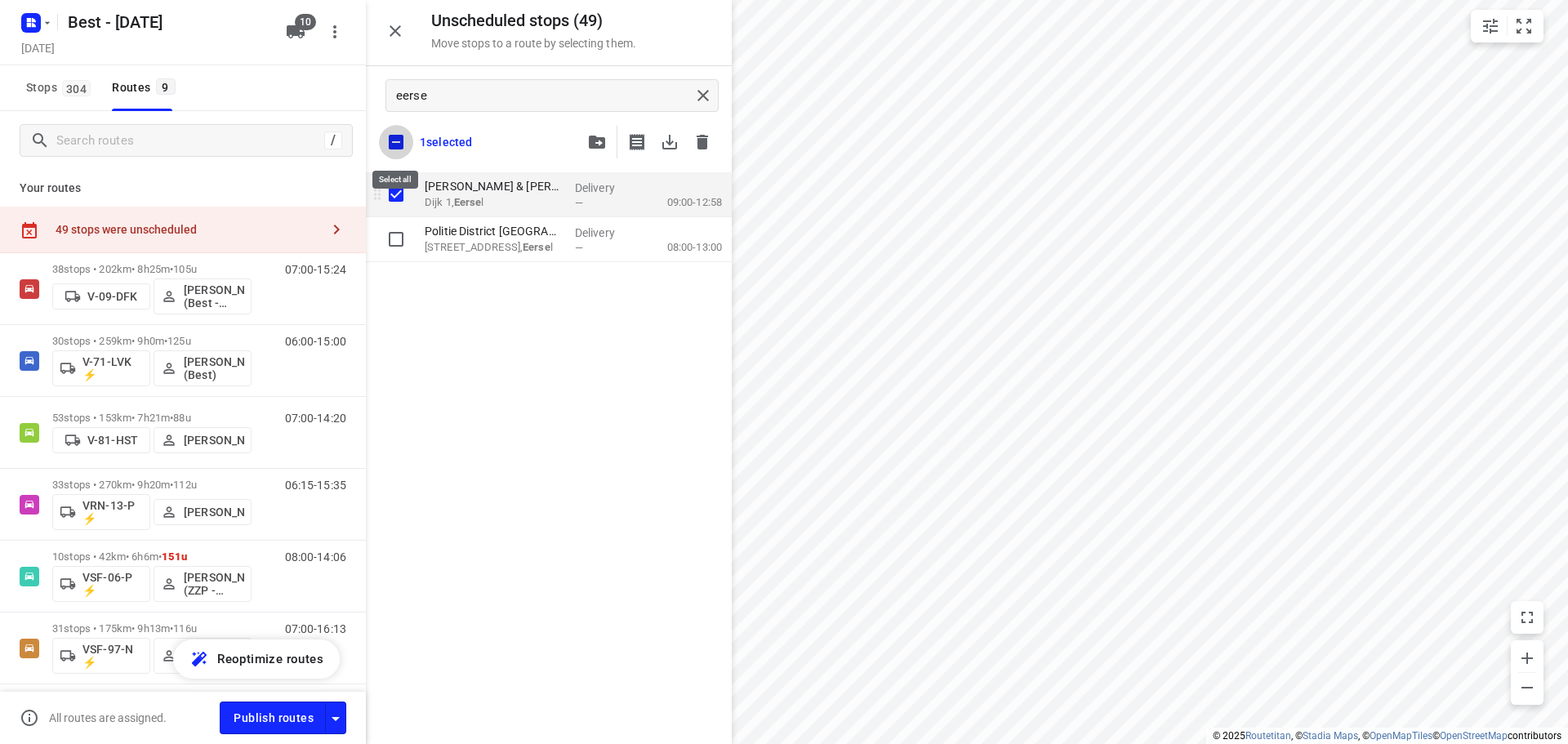
click at [397, 147] on input "checkbox" at bounding box center [396, 142] width 34 height 34
checkbox input "false"
checkbox input "true"
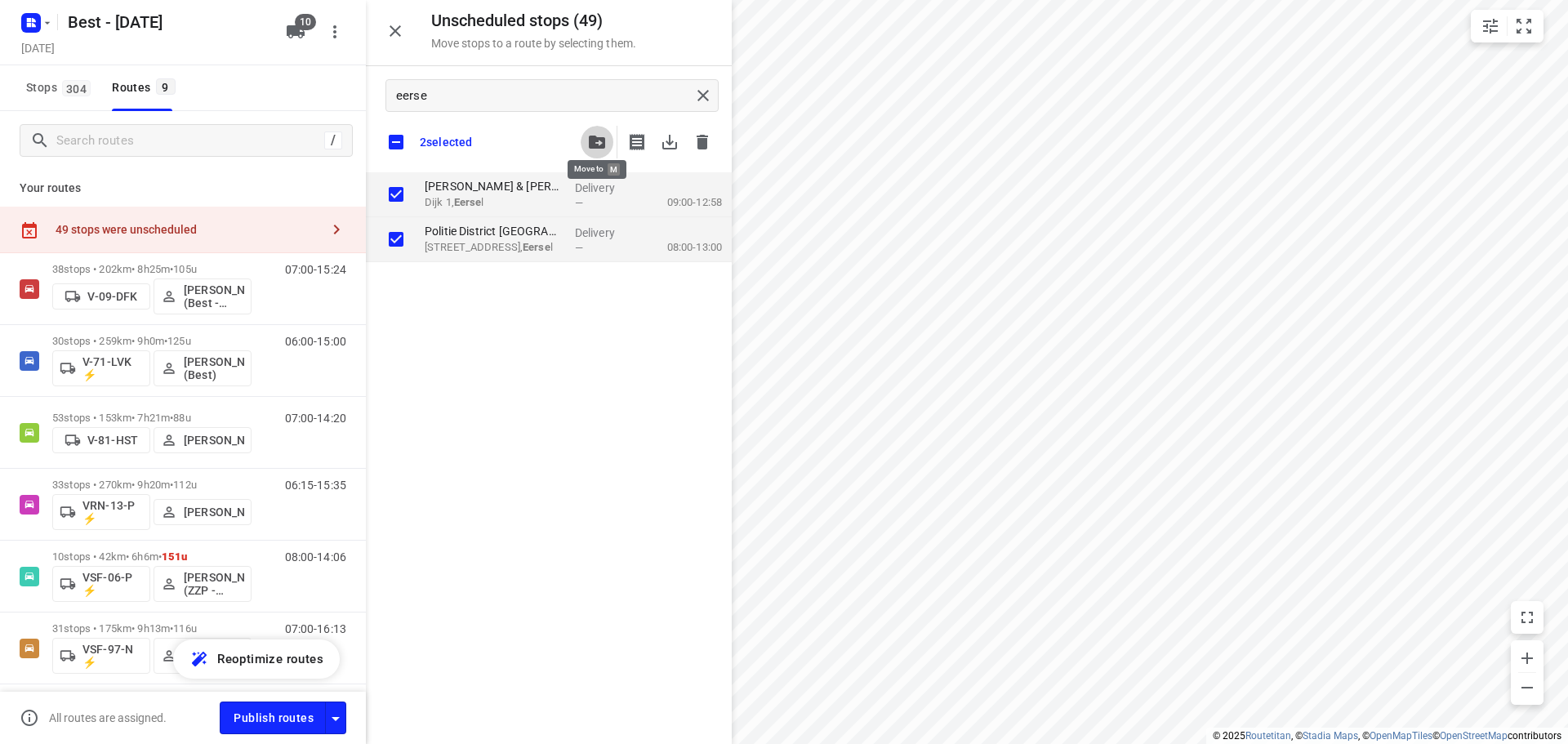
click at [588, 145] on icon "button" at bounding box center [597, 142] width 17 height 13
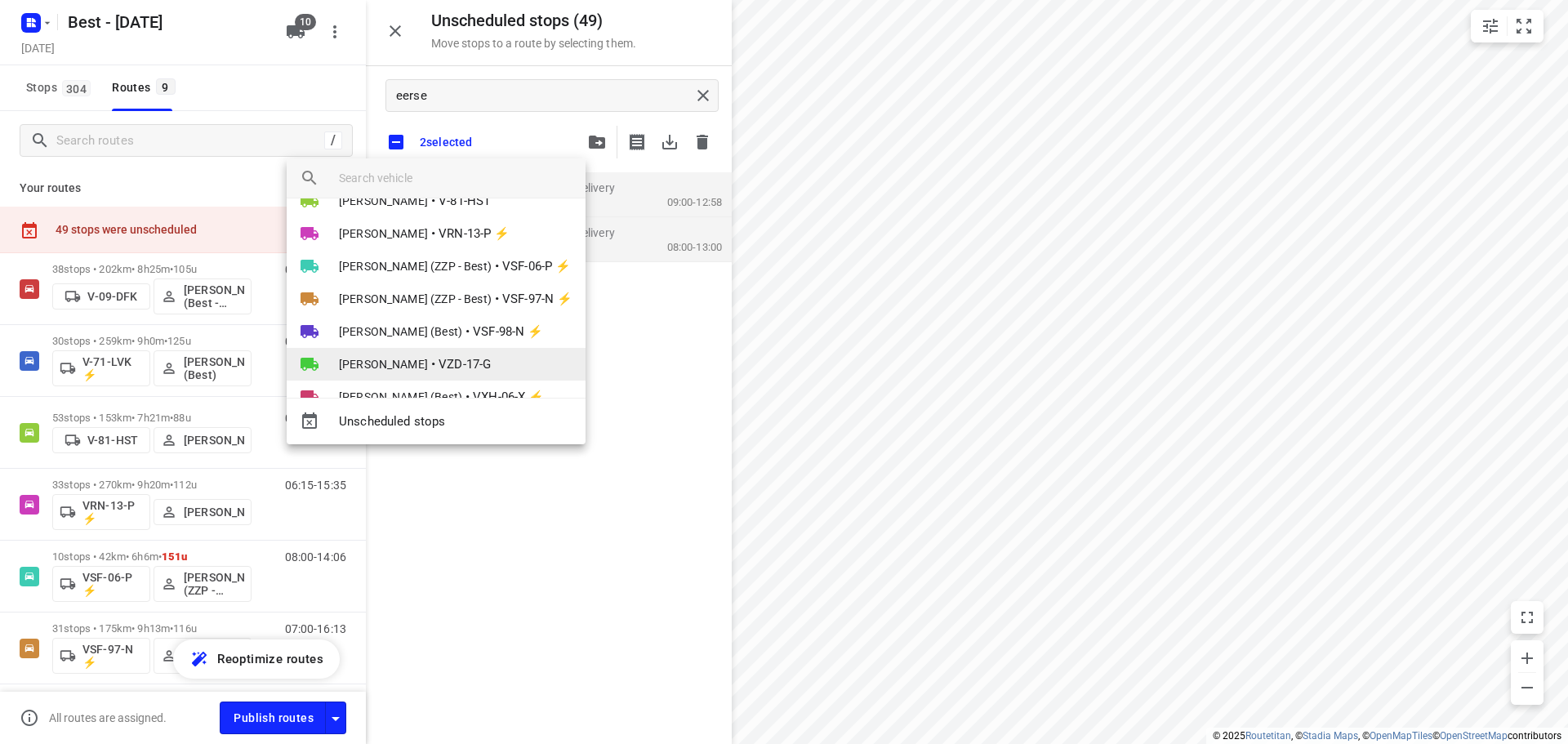
scroll to position [127, 0]
click at [468, 351] on li "Jochem Hoffard (Best) • VXH-06-X ⚡" at bounding box center [435, 361] width 299 height 32
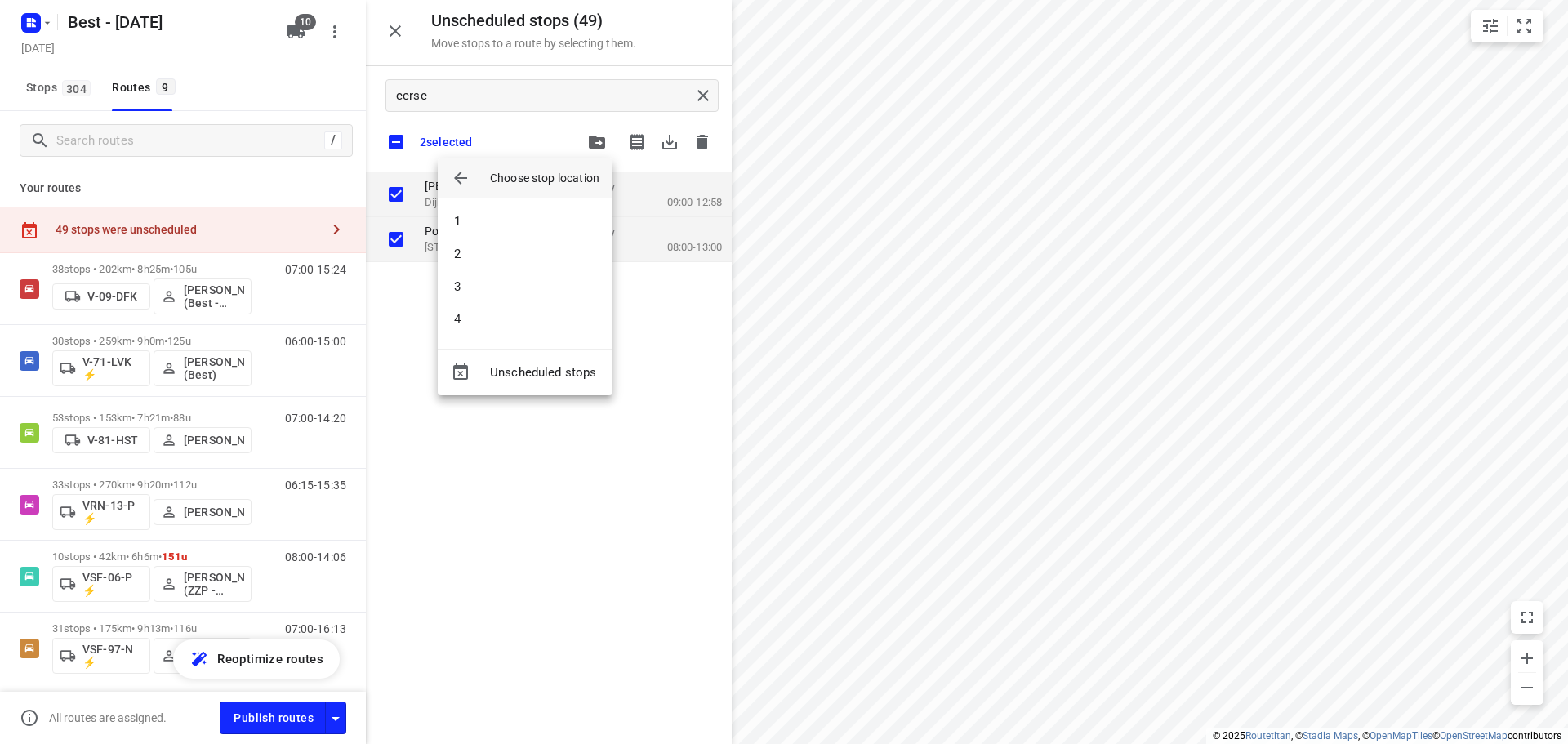
scroll to position [0, 0]
click at [483, 286] on li "3" at bounding box center [525, 286] width 175 height 32
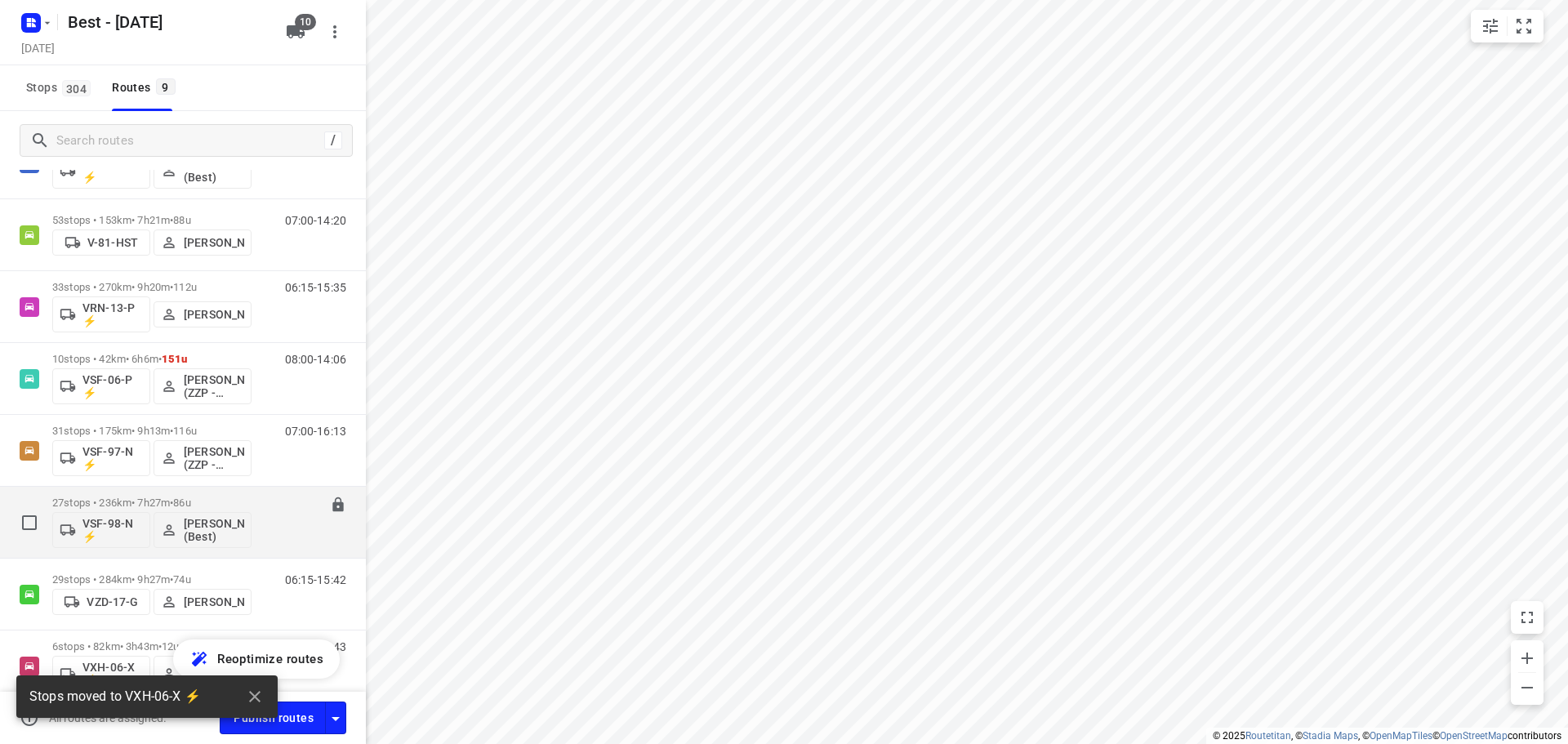
scroll to position [274, 0]
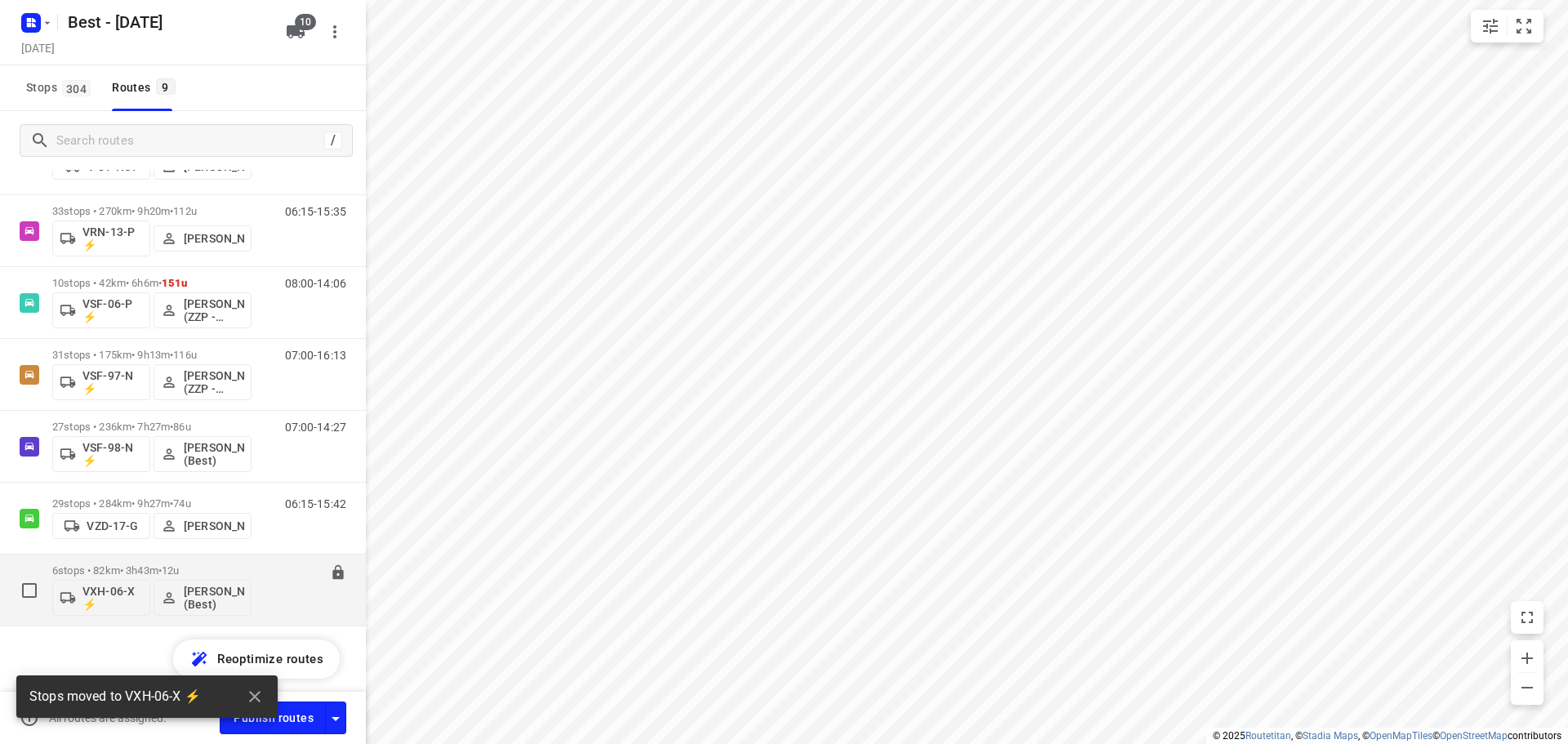
click at [208, 569] on p "6 stops • 82km • 3h43m • 12u" at bounding box center [151, 570] width 199 height 12
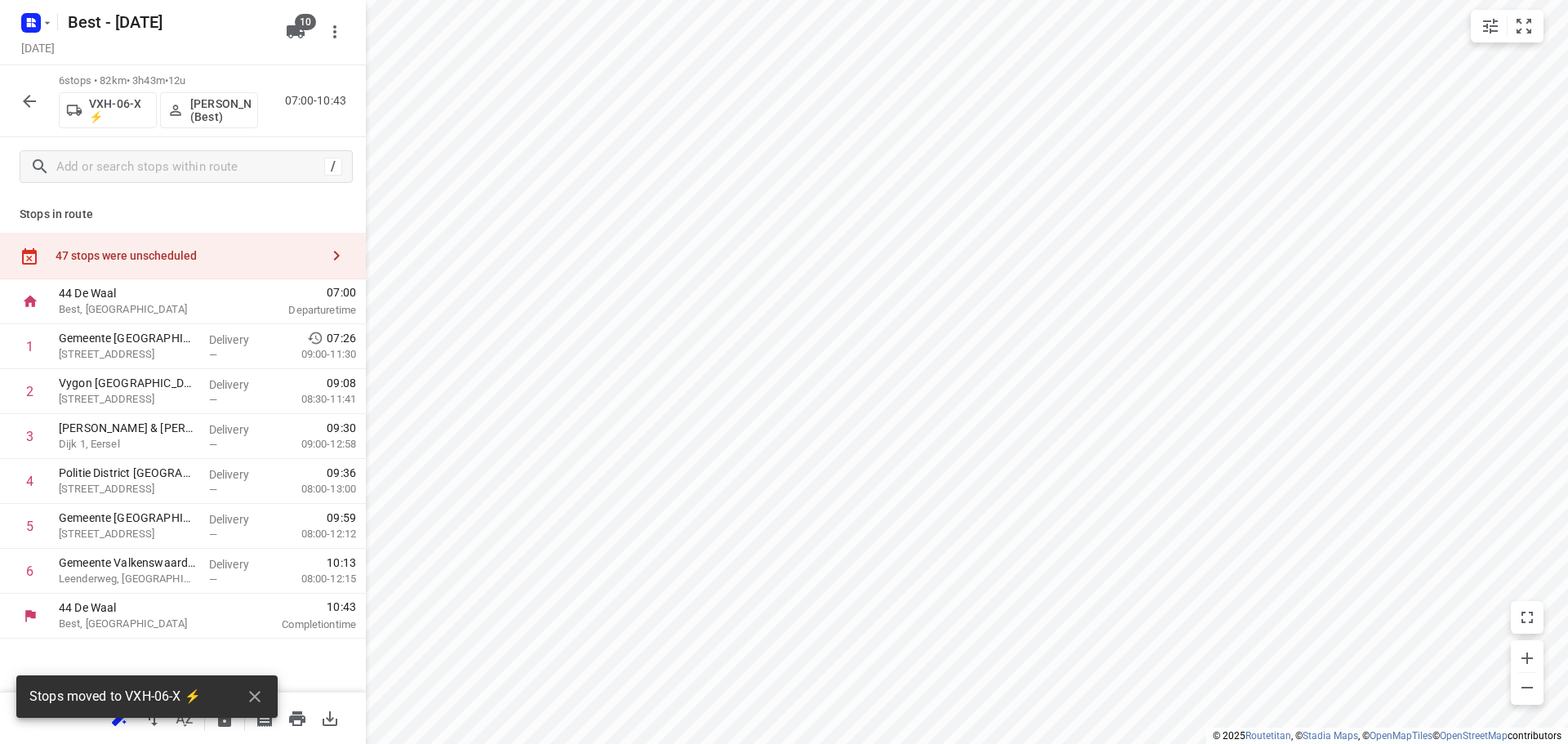
click at [234, 126] on button "[PERSON_NAME] (Best)" at bounding box center [209, 110] width 98 height 36
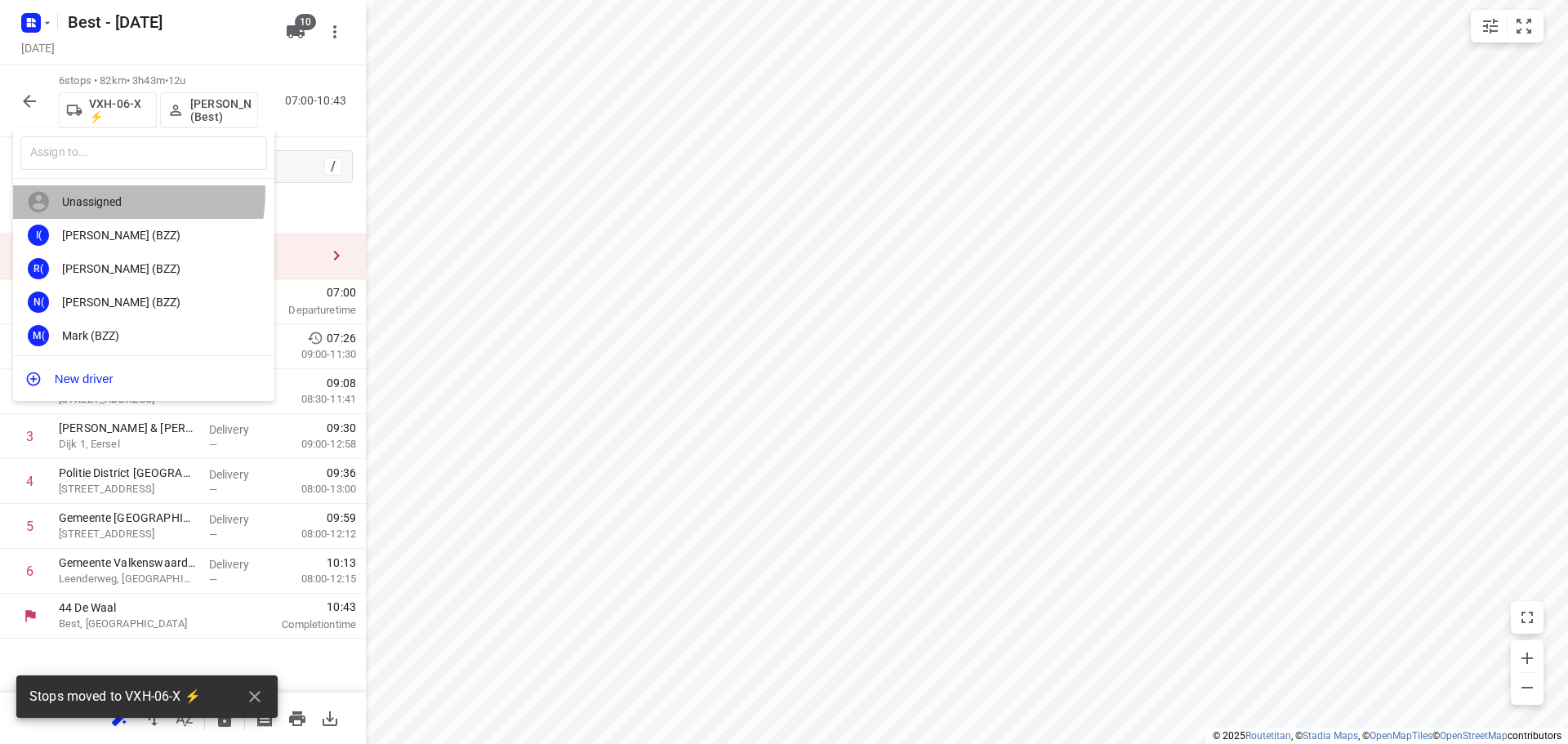
click at [163, 195] on div "Unassigned" at bounding box center [147, 202] width 171 height 13
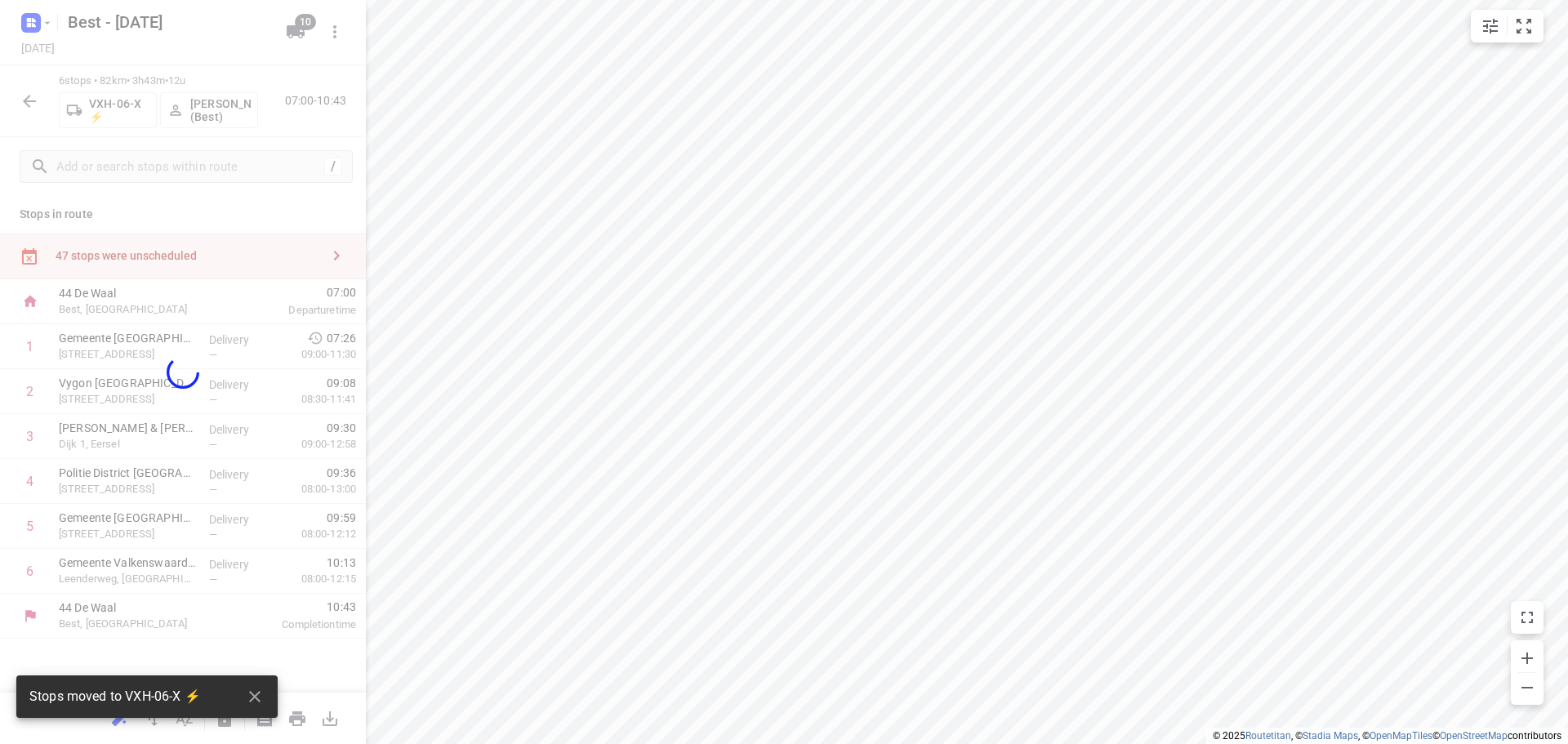
click at [161, 158] on div "Unassigned I( Ismail (BZZ) R( Ronan (BZZ) N( Nolan (BZZ) M( Mark (BZZ) F( Furka…" at bounding box center [172, 206] width 196 height 99
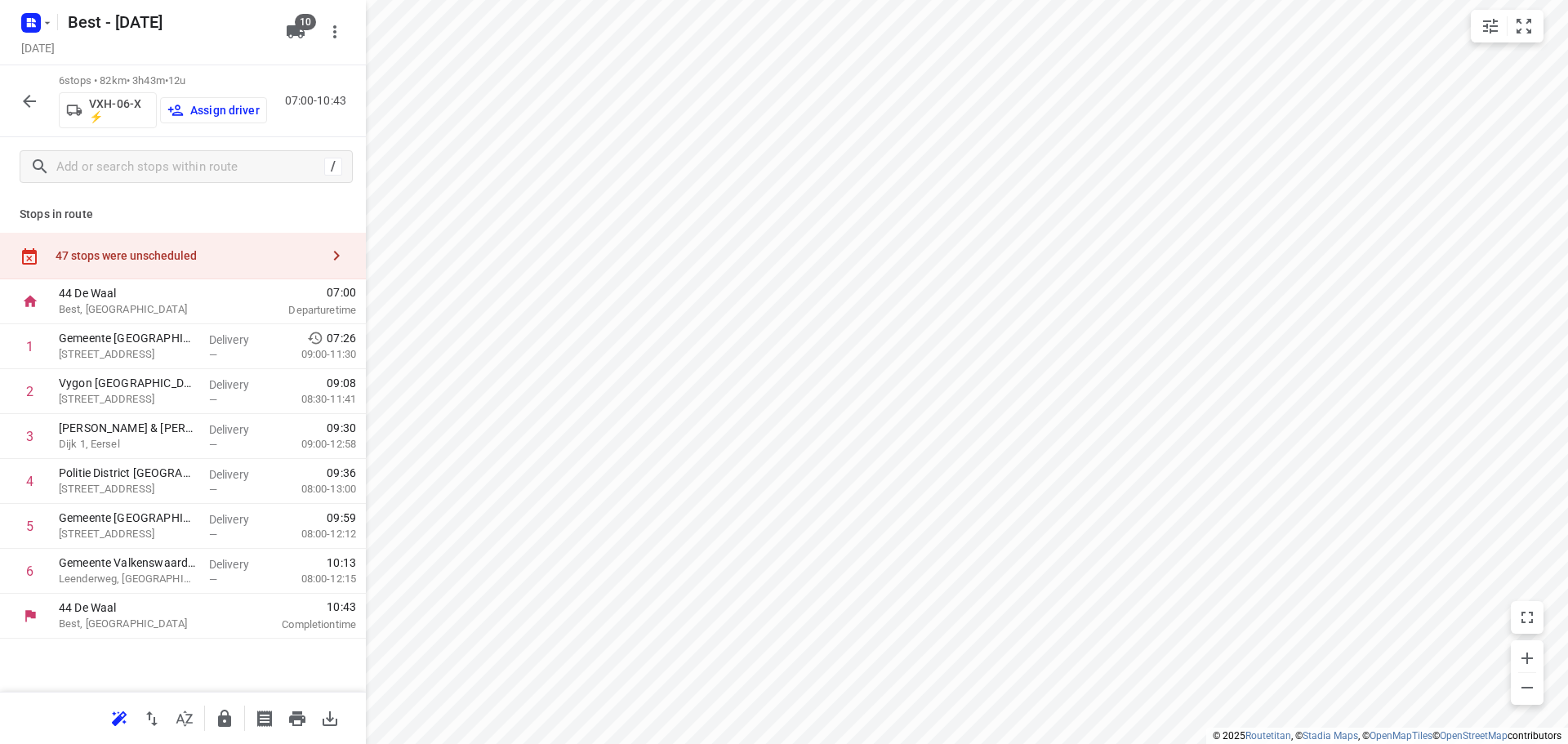
click at [191, 124] on div "VXH-06-X ⚡ Assign driver" at bounding box center [163, 108] width 209 height 39
click at [201, 115] on p "Assign driver" at bounding box center [225, 110] width 70 height 13
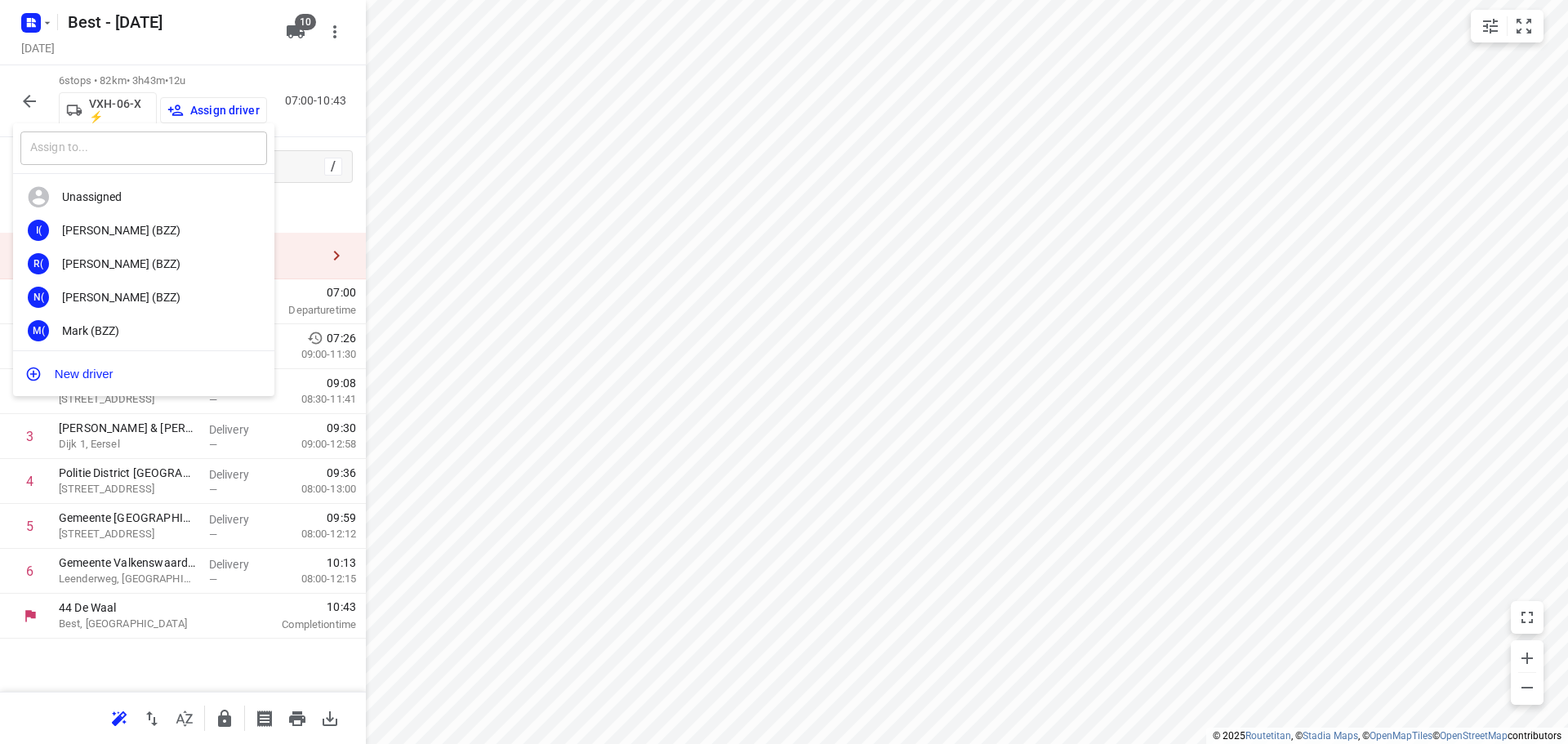
click at [145, 155] on input "text" at bounding box center [144, 148] width 247 height 33
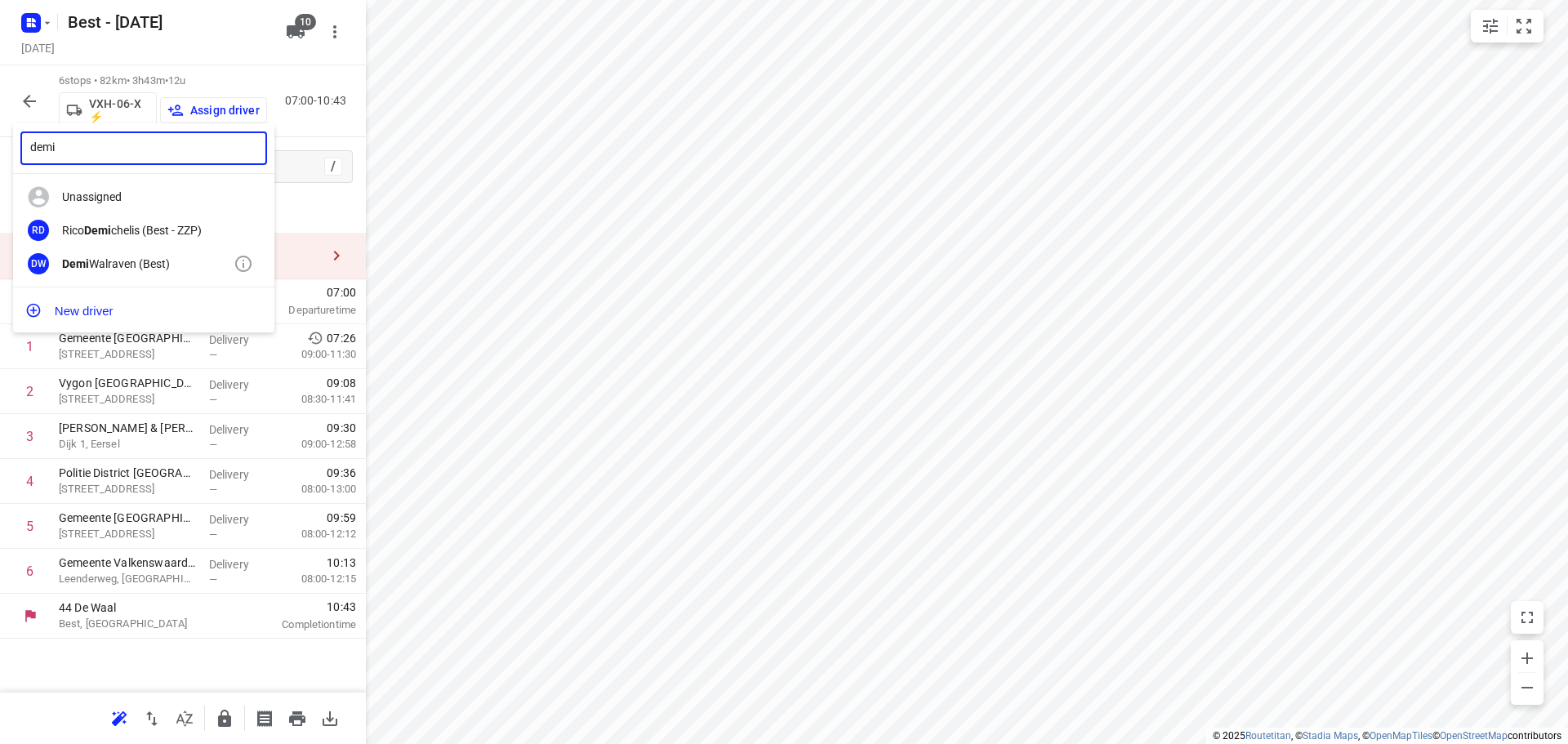
type input "demi"
click at [116, 265] on div "Demi Walraven (Best)" at bounding box center [147, 264] width 171 height 13
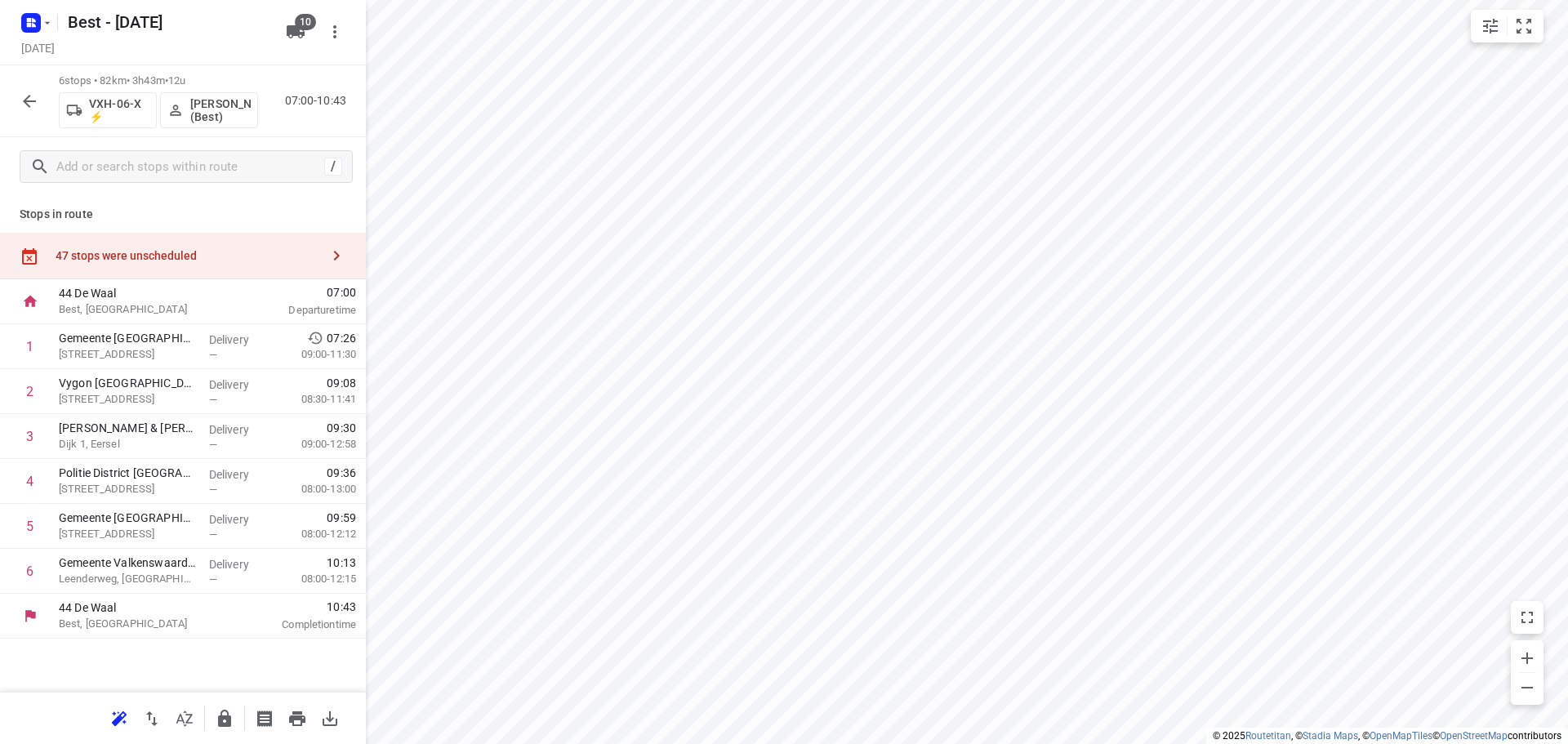
click at [167, 242] on div "47 stops were unscheduled" at bounding box center [183, 256] width 366 height 46
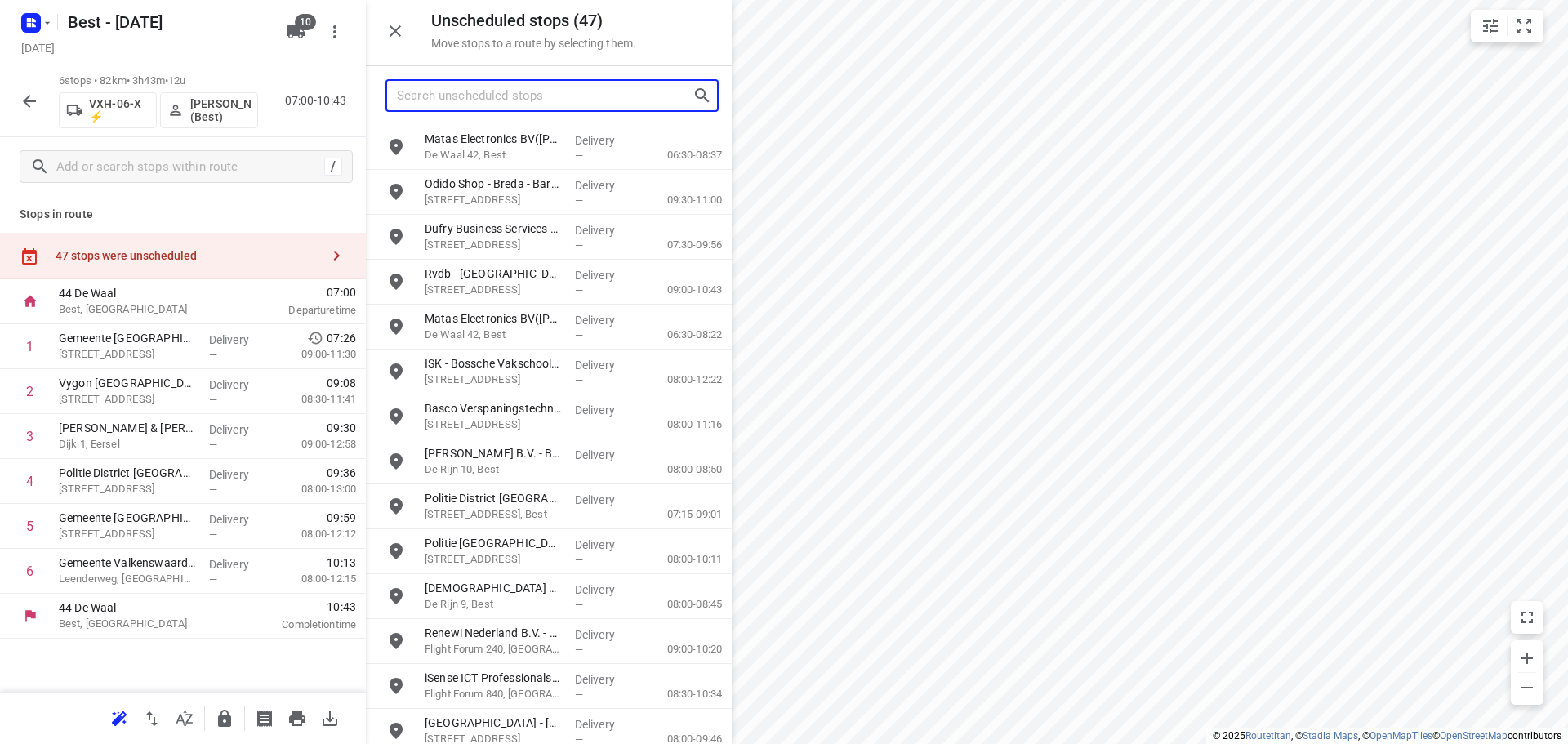
click at [481, 84] on input "Search unscheduled stops" at bounding box center [544, 96] width 295 height 26
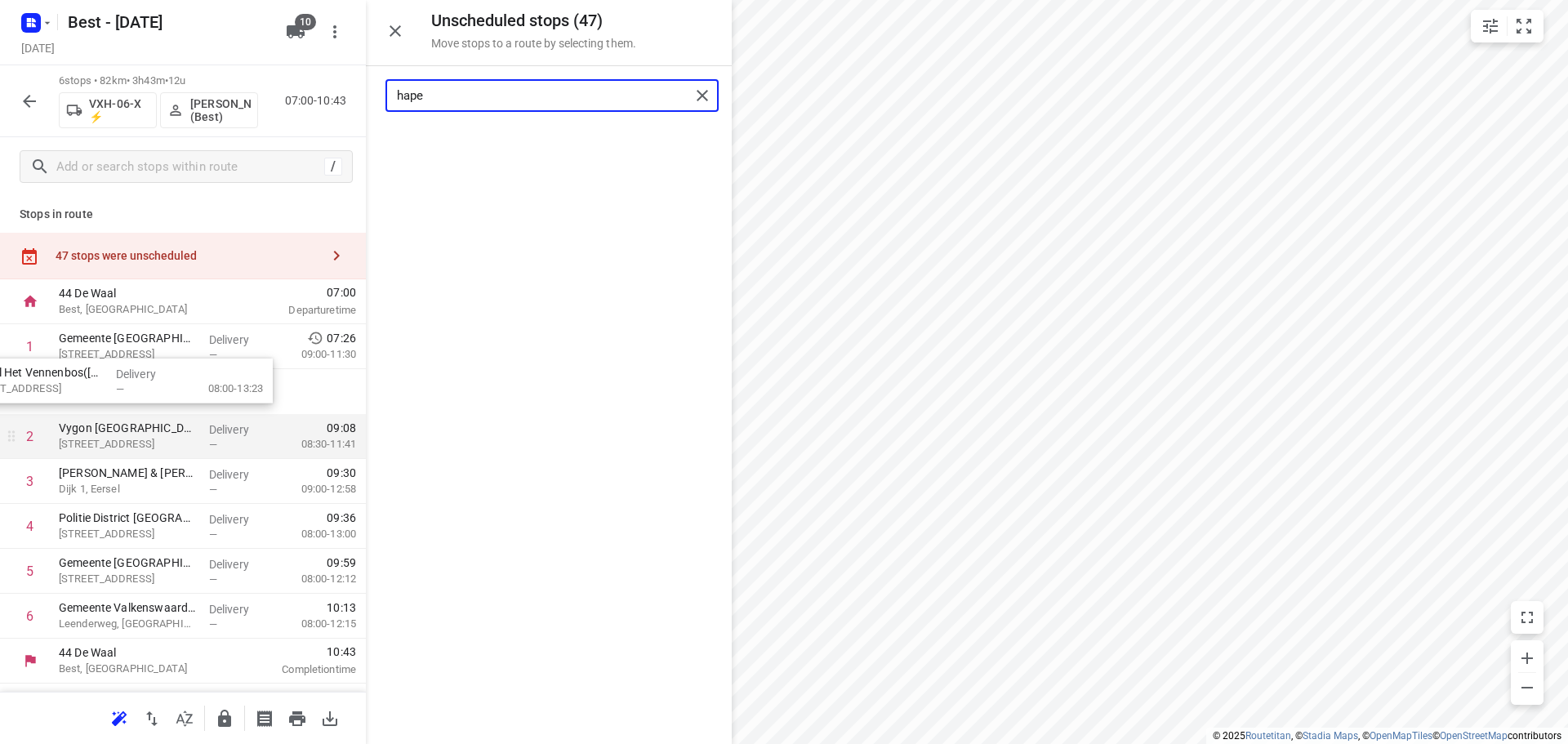
drag, startPoint x: 616, startPoint y: 141, endPoint x: 114, endPoint y: 416, distance: 572.4
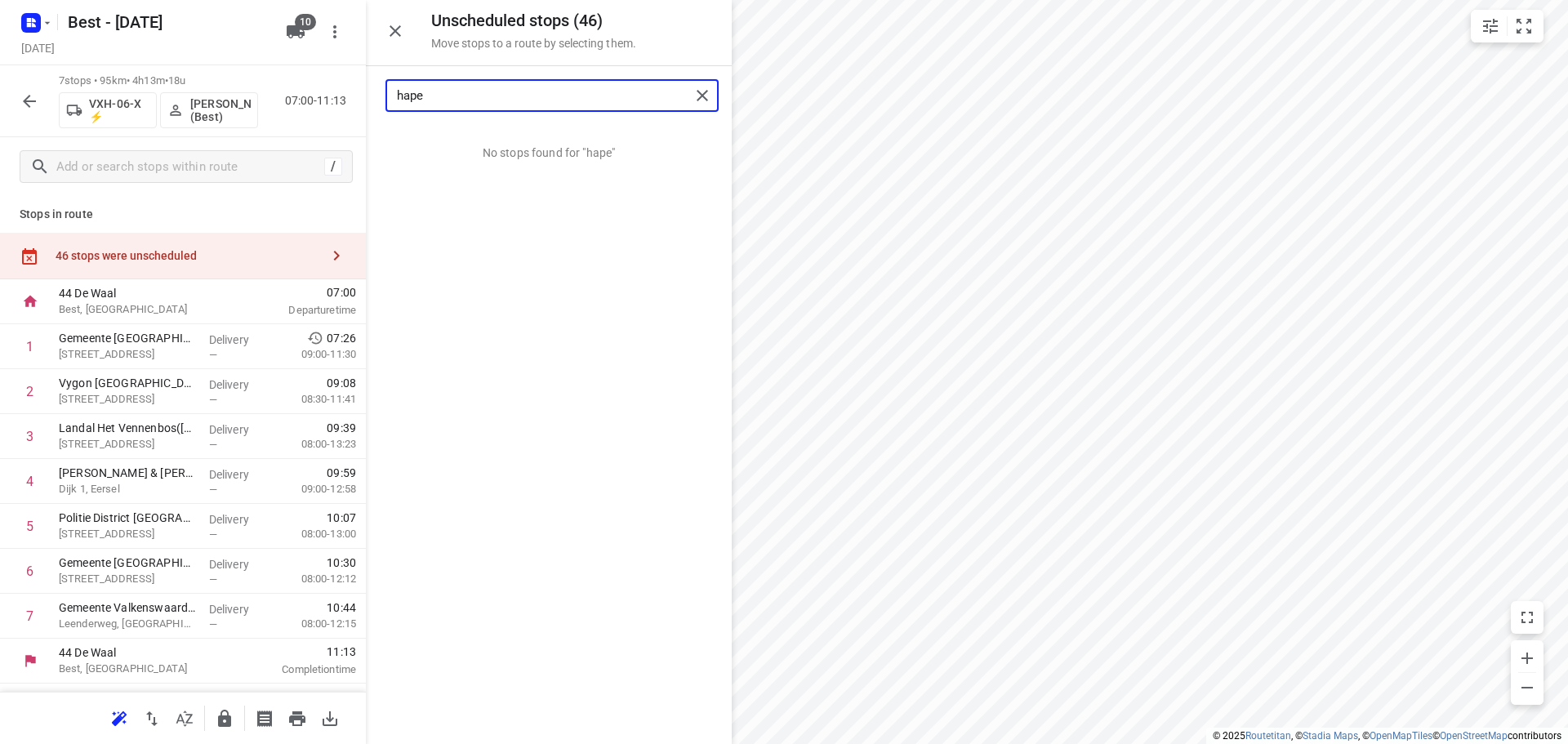
click at [636, 95] on input "hape" at bounding box center [544, 96] width 293 height 26
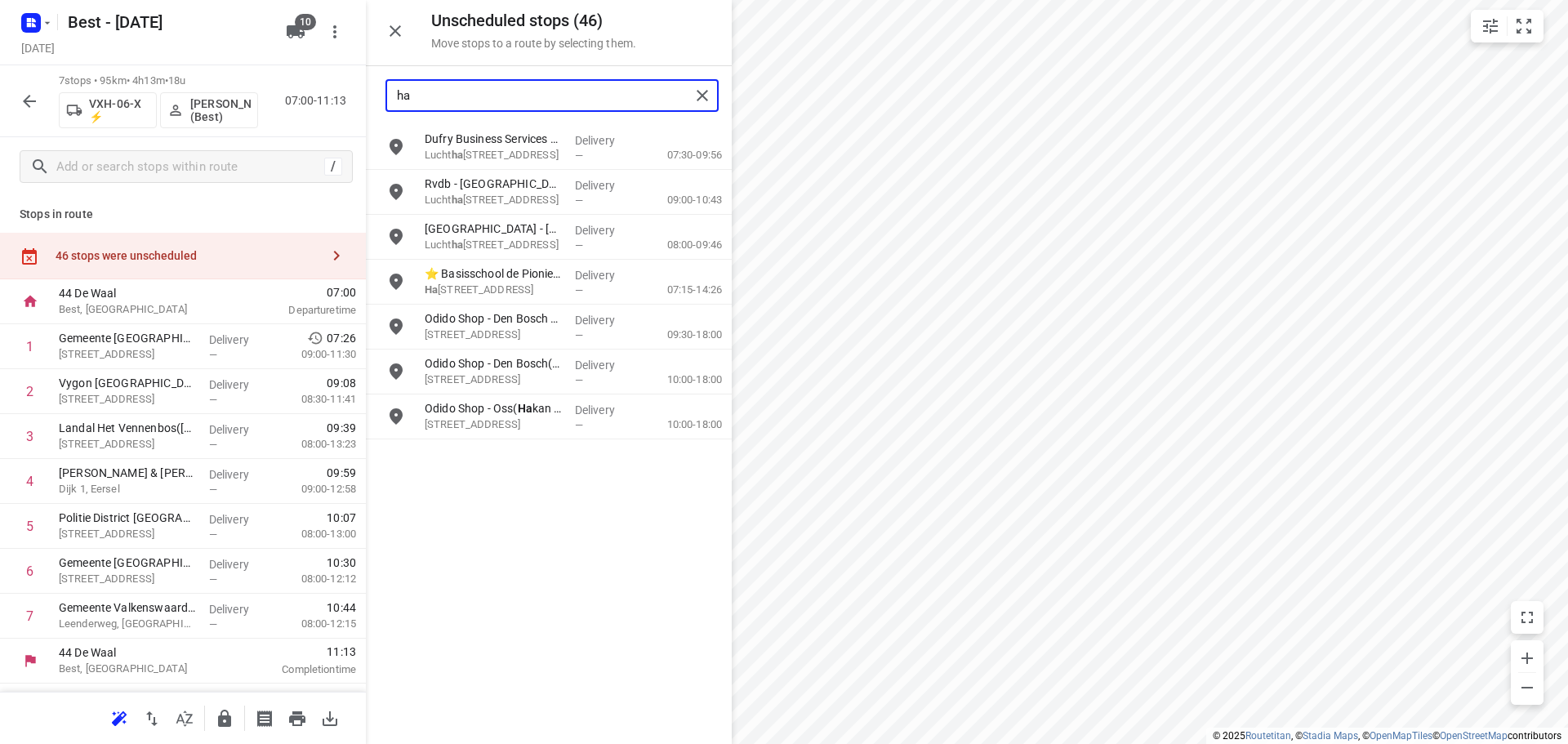
type input "h"
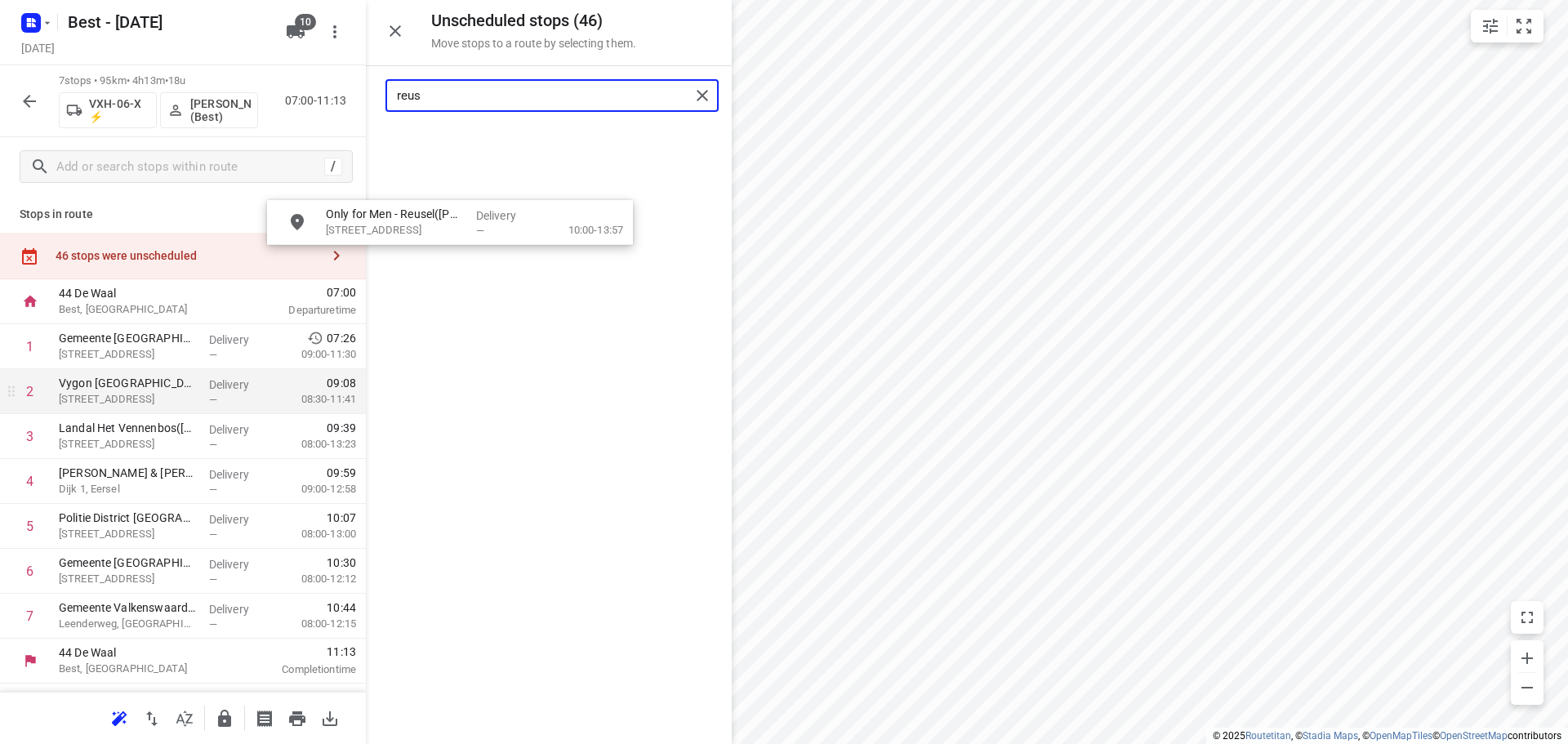
drag, startPoint x: 557, startPoint y: 133, endPoint x: 252, endPoint y: 441, distance: 433.5
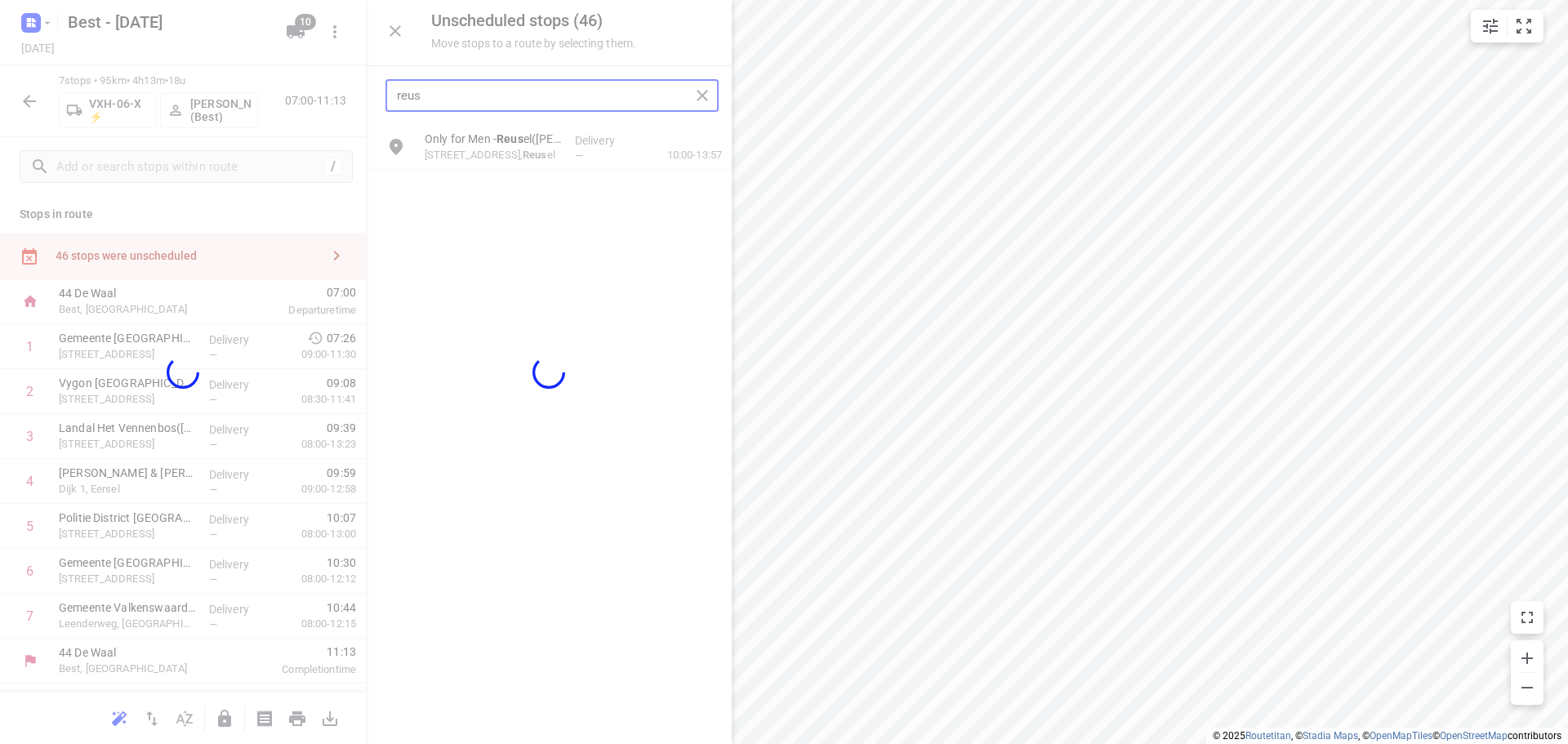
type input "reus"
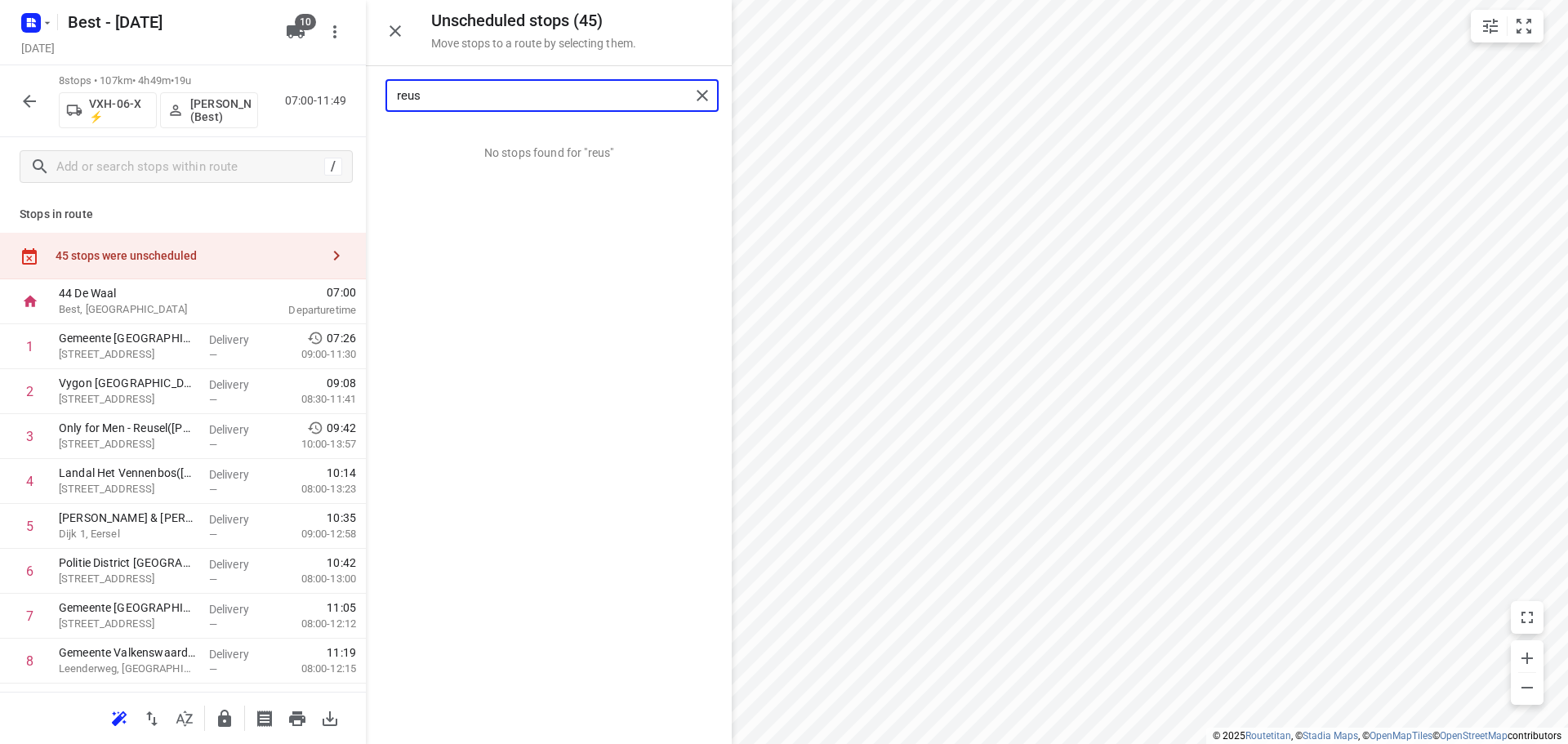
drag, startPoint x: 501, startPoint y: 99, endPoint x: 527, endPoint y: 99, distance: 26.0
click at [519, 99] on input "reus" at bounding box center [544, 96] width 293 height 26
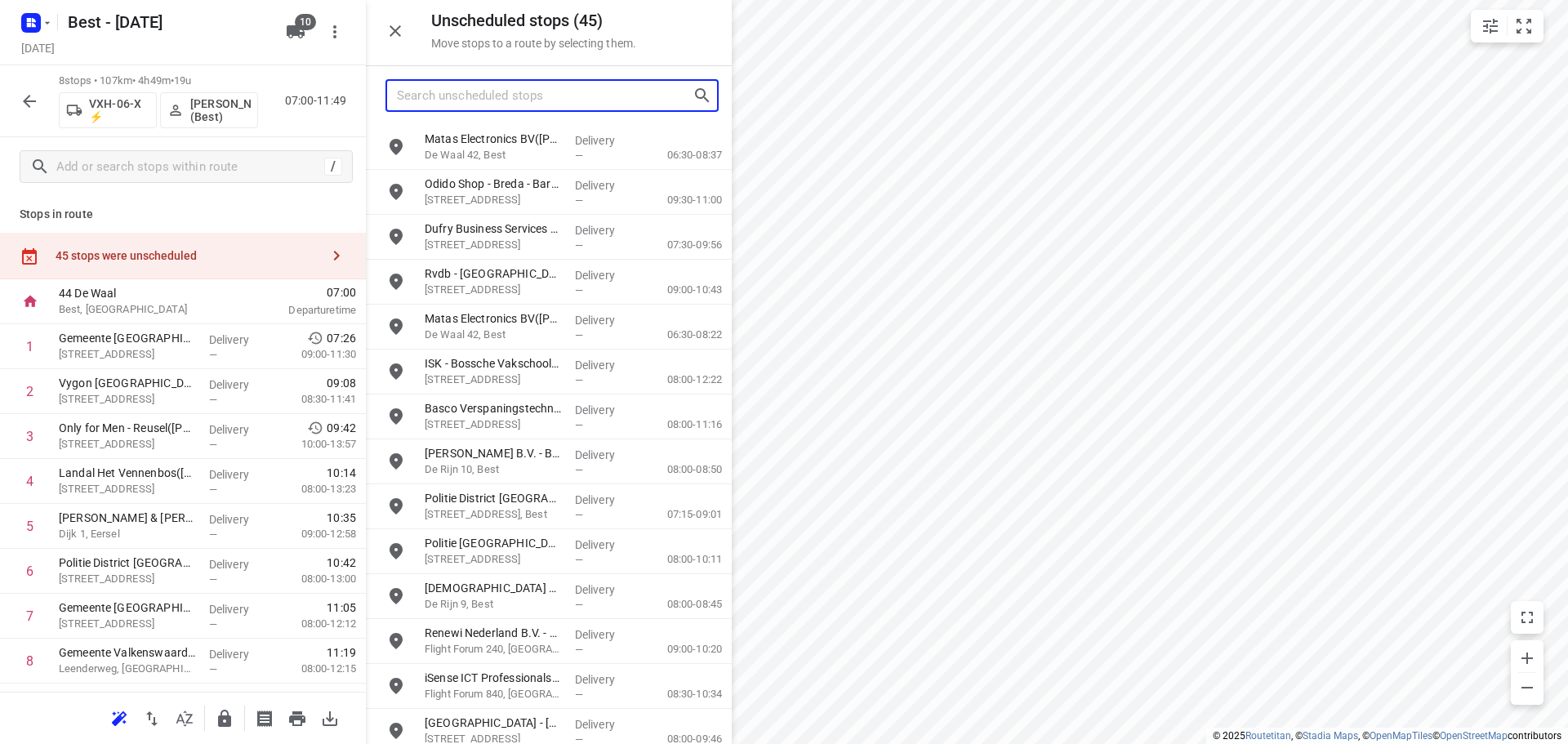
click at [664, 94] on input "Search unscheduled stops" at bounding box center [544, 96] width 295 height 26
type input "v"
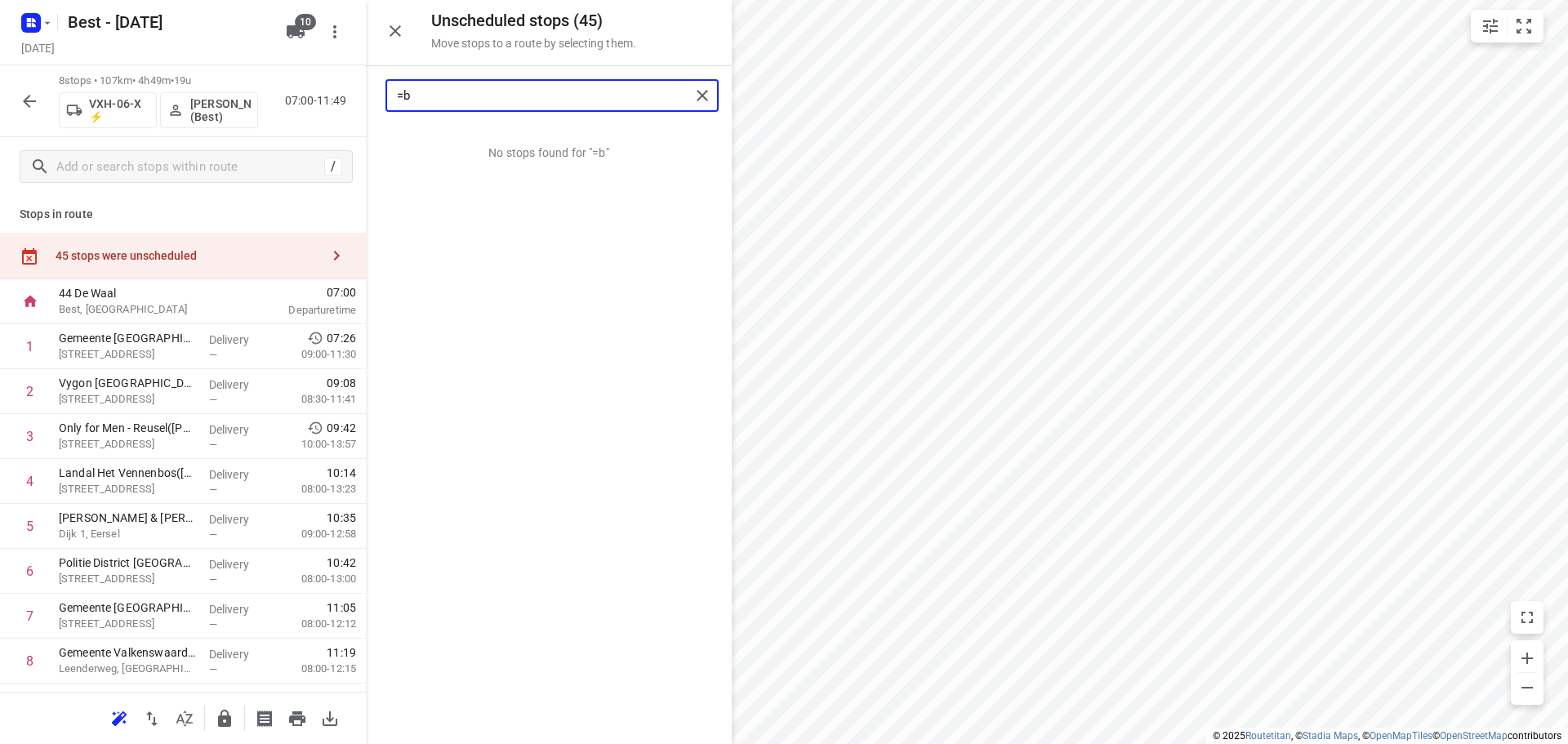
type input "="
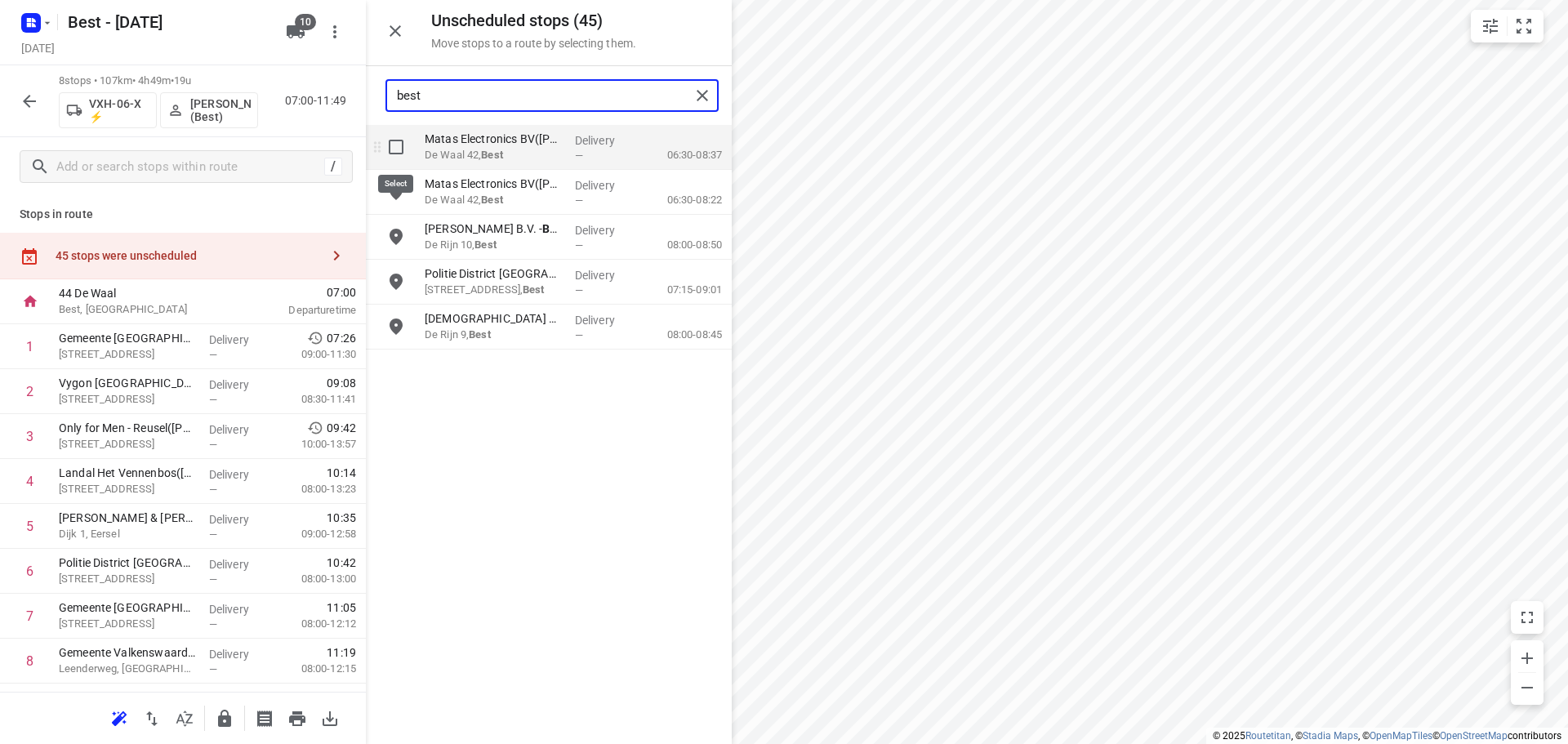
type input "best"
click at [396, 151] on input "grid" at bounding box center [396, 146] width 32 height 32
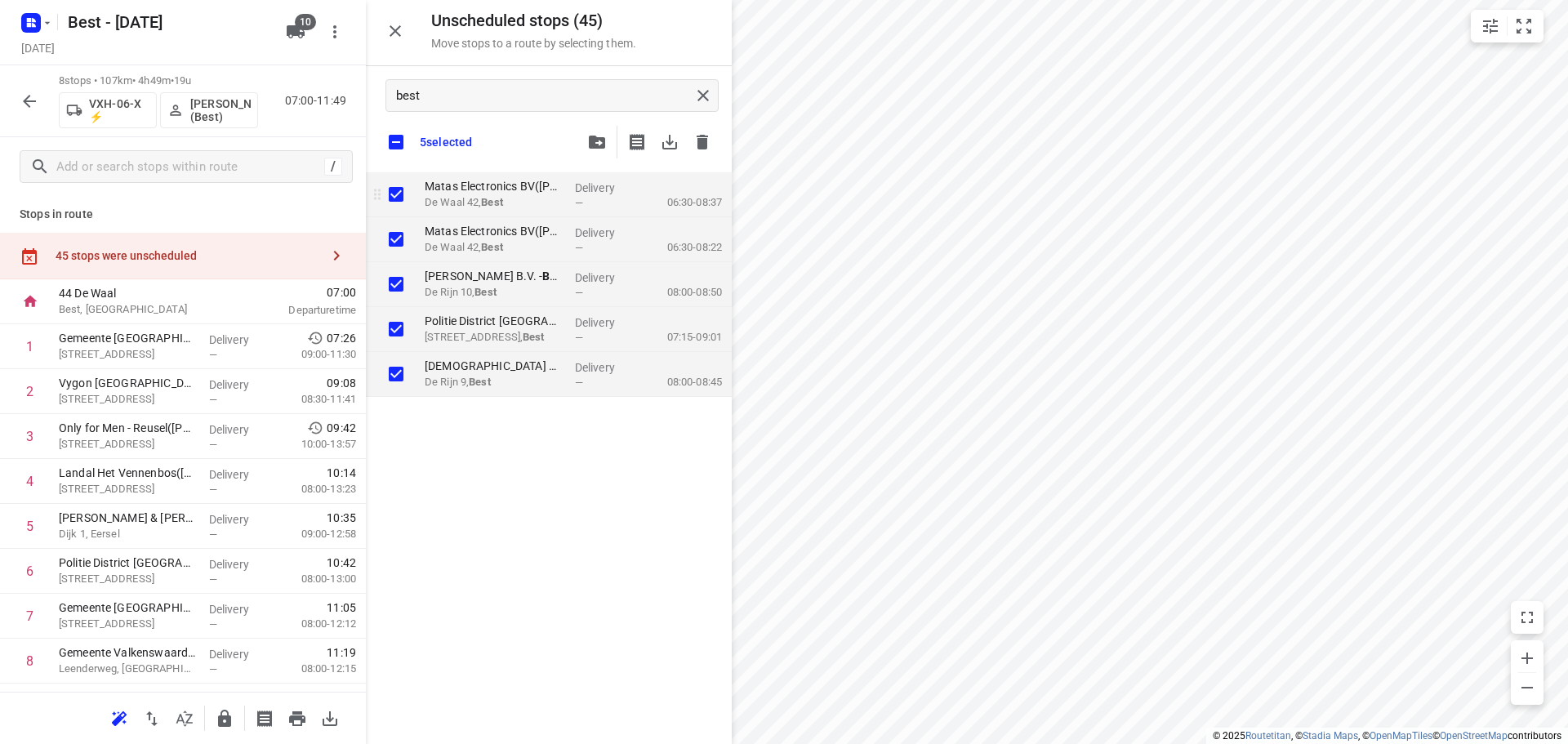
checkbox input "true"
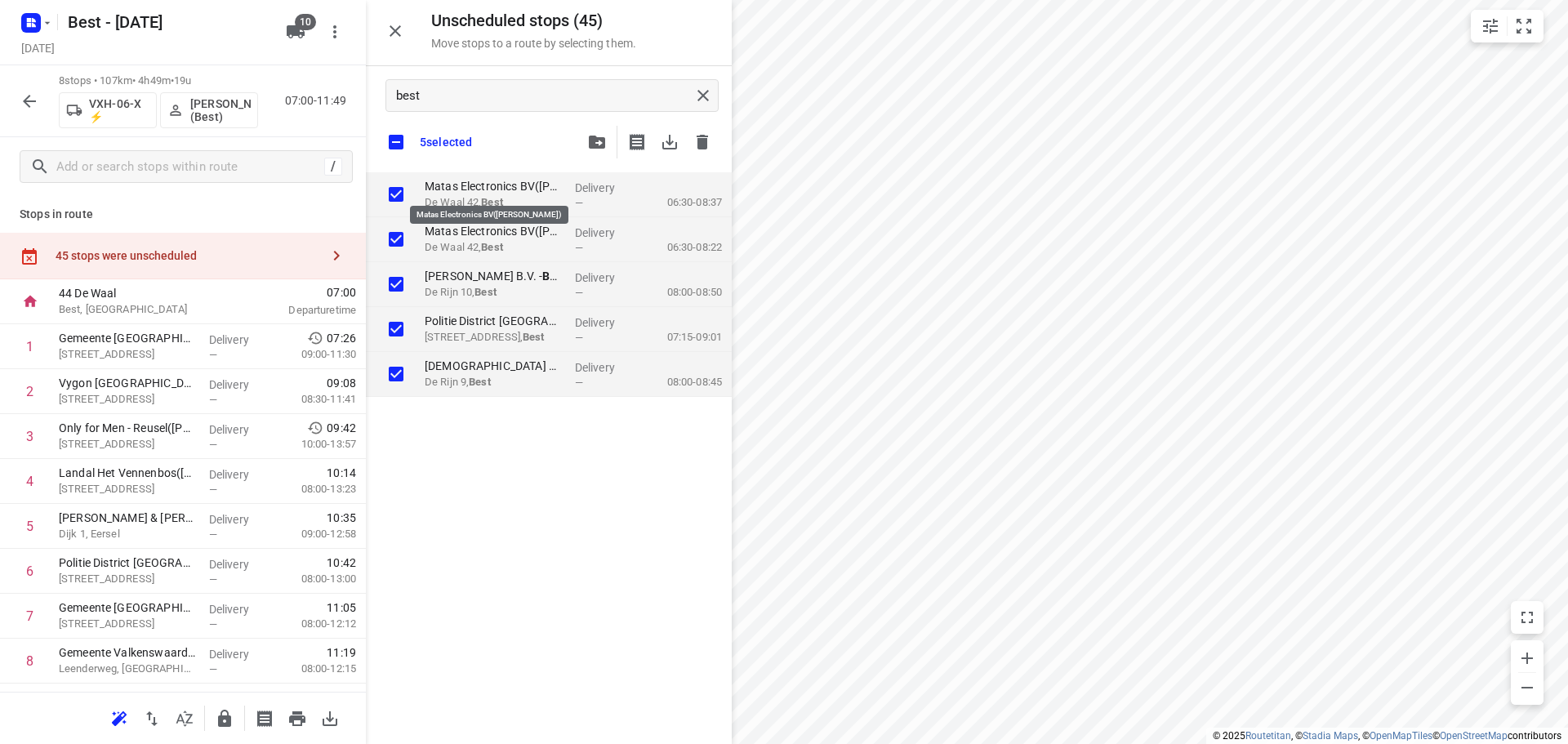
checkbox input "true"
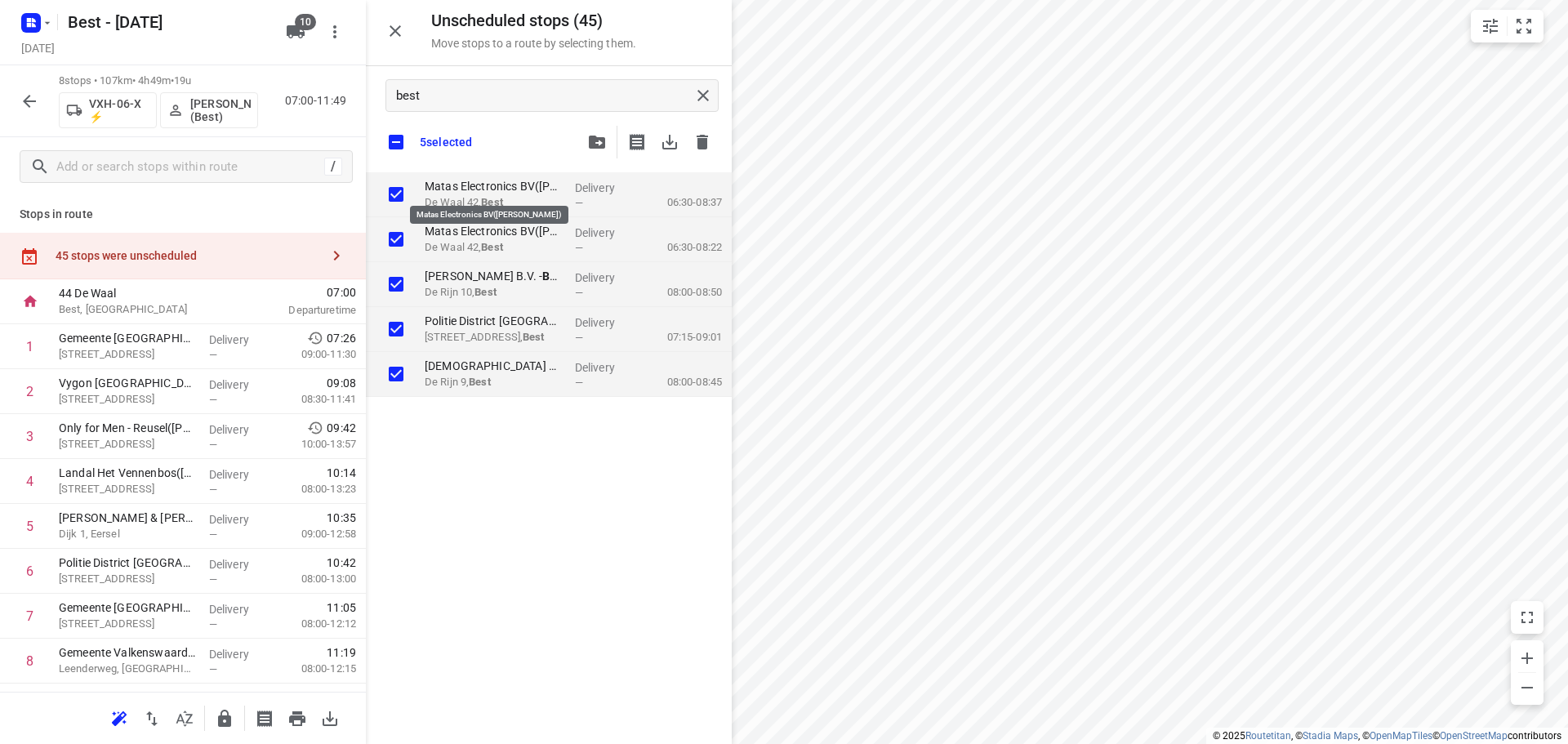
checkbox input "true"
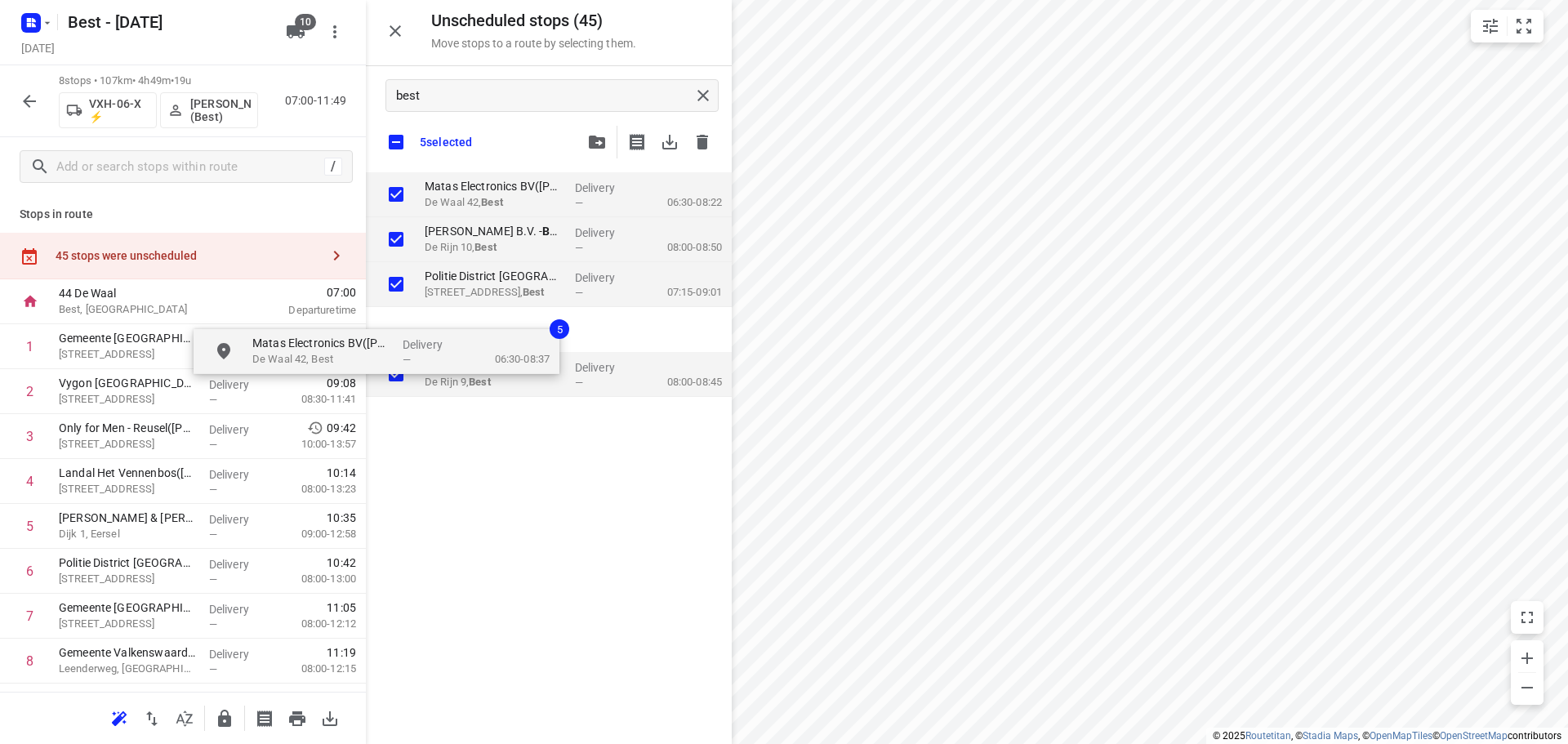
checkbox input "true"
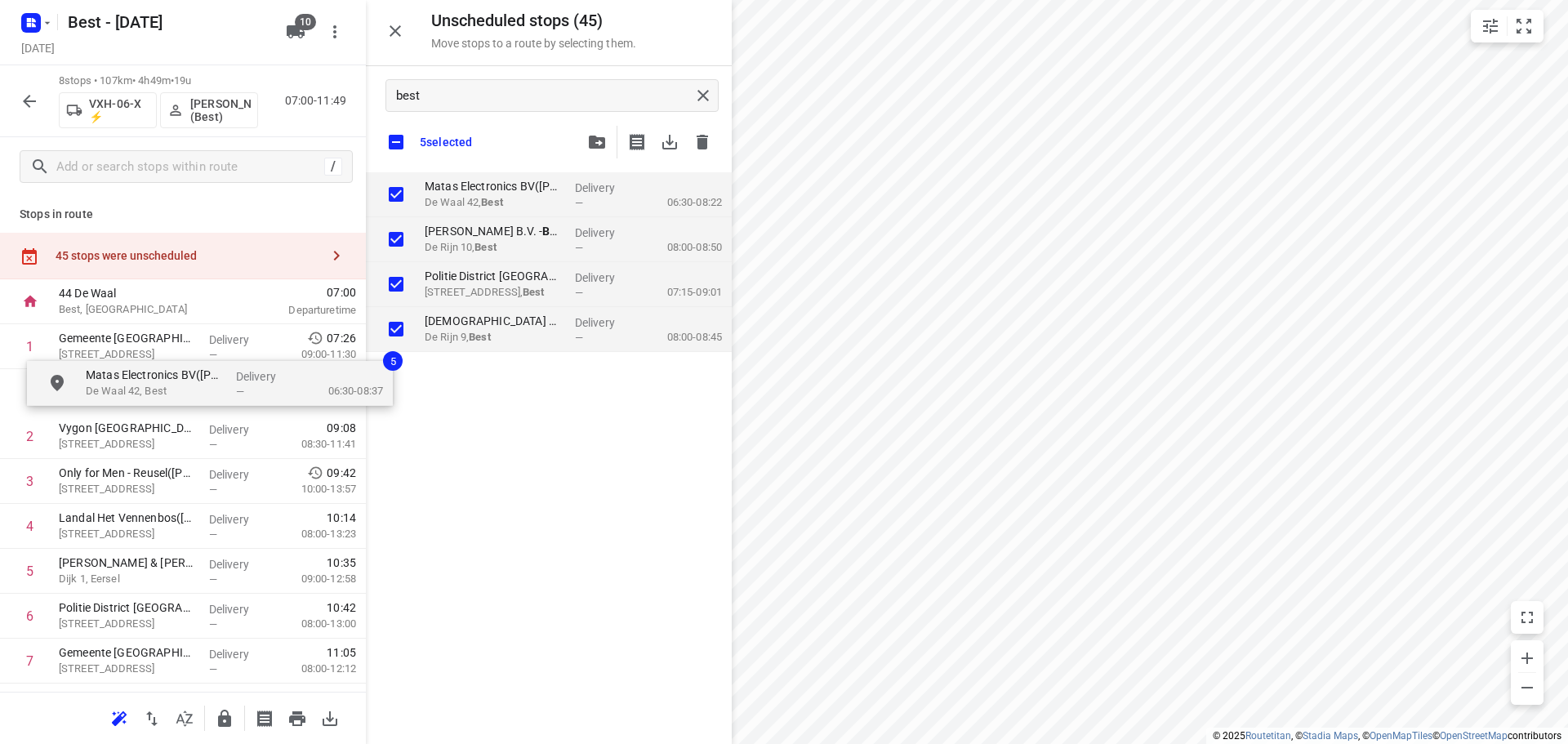
drag, startPoint x: 476, startPoint y: 187, endPoint x: 113, endPoint y: 362, distance: 403.0
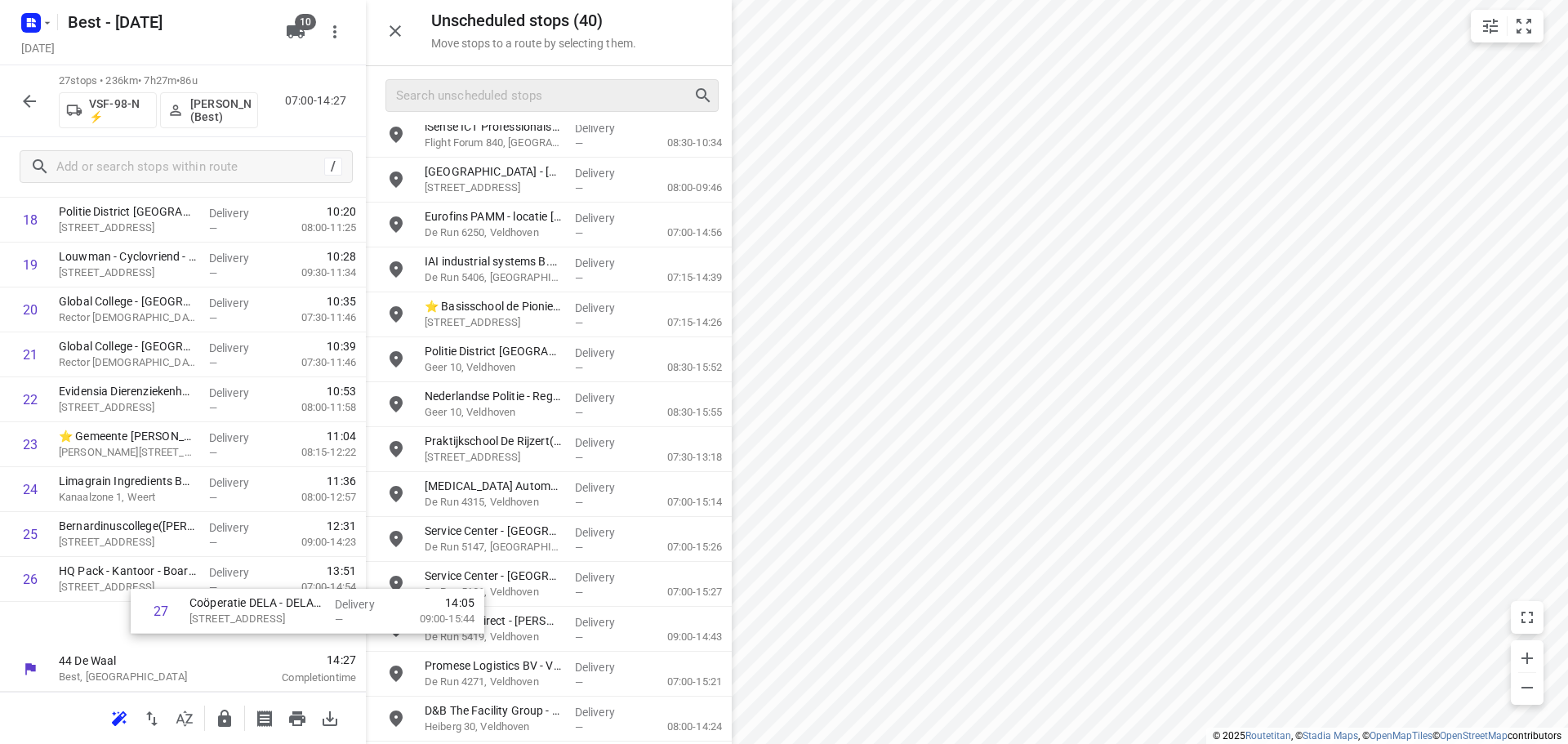
scroll to position [329, 0]
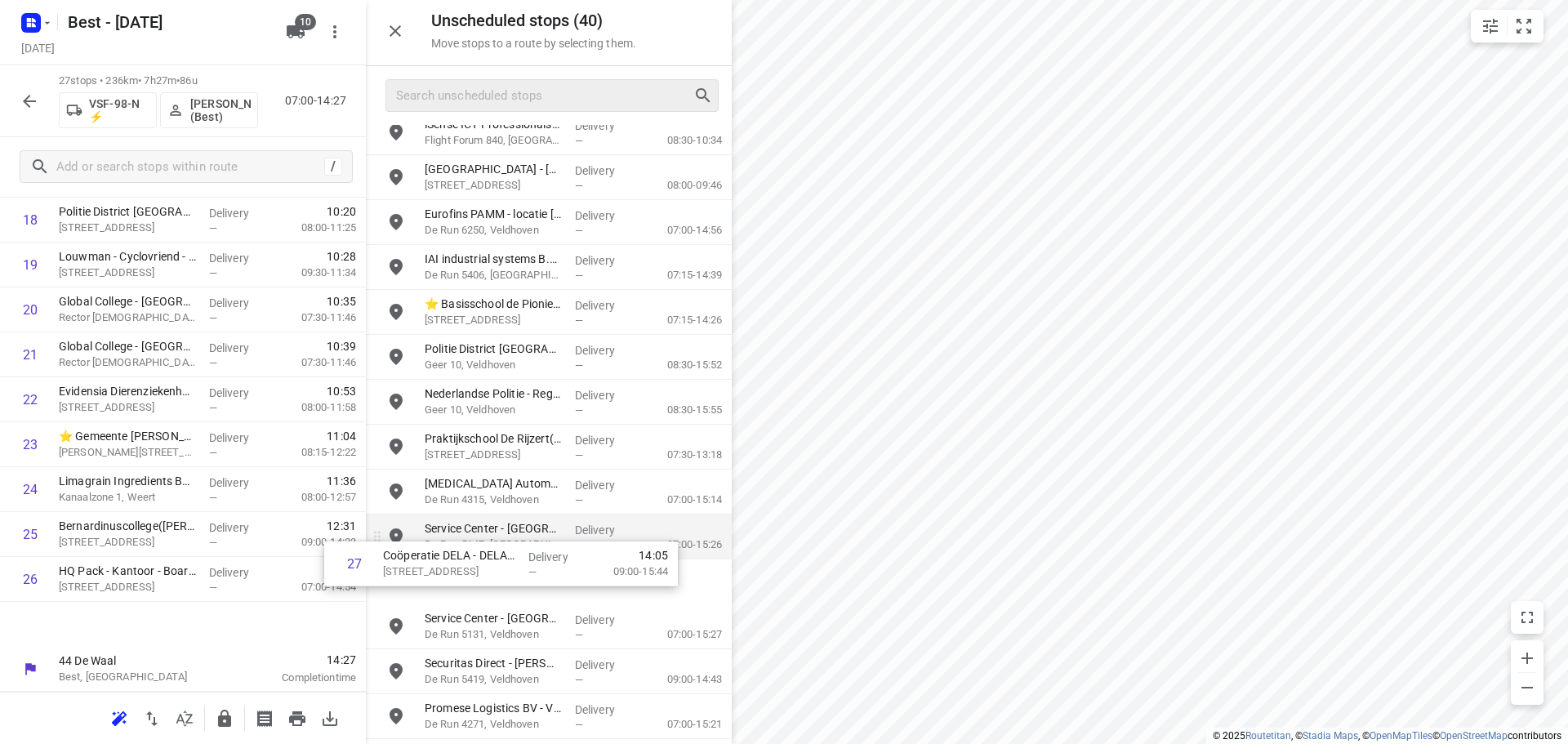
drag, startPoint x: 129, startPoint y: 613, endPoint x: 511, endPoint y: 545, distance: 388.0
click at [366, 551] on div "Unscheduled stops ( 40 ) Move stops to a route by selecting them. Renewi Nederl…" at bounding box center [183, 372] width 366 height 744
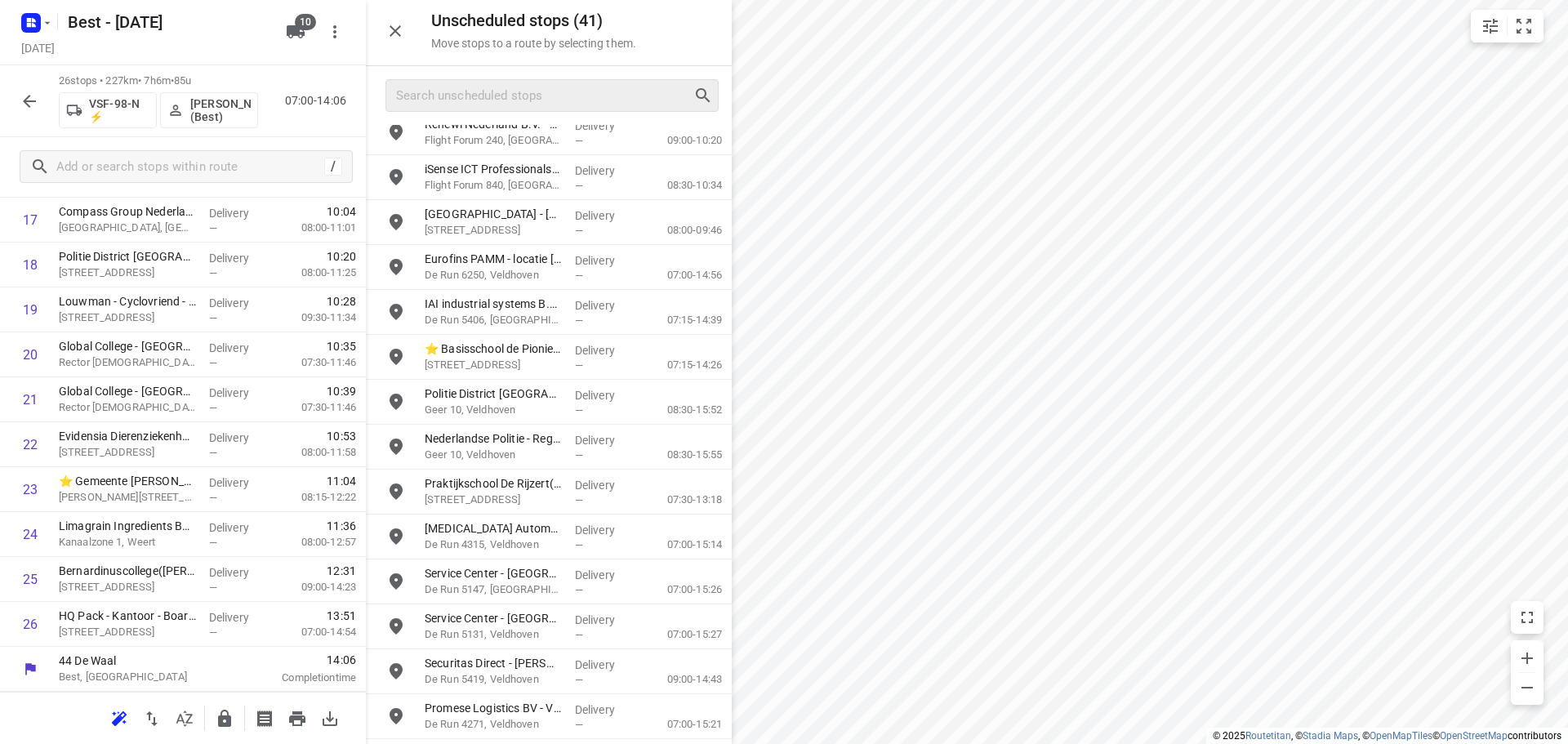
scroll to position [845, 0]
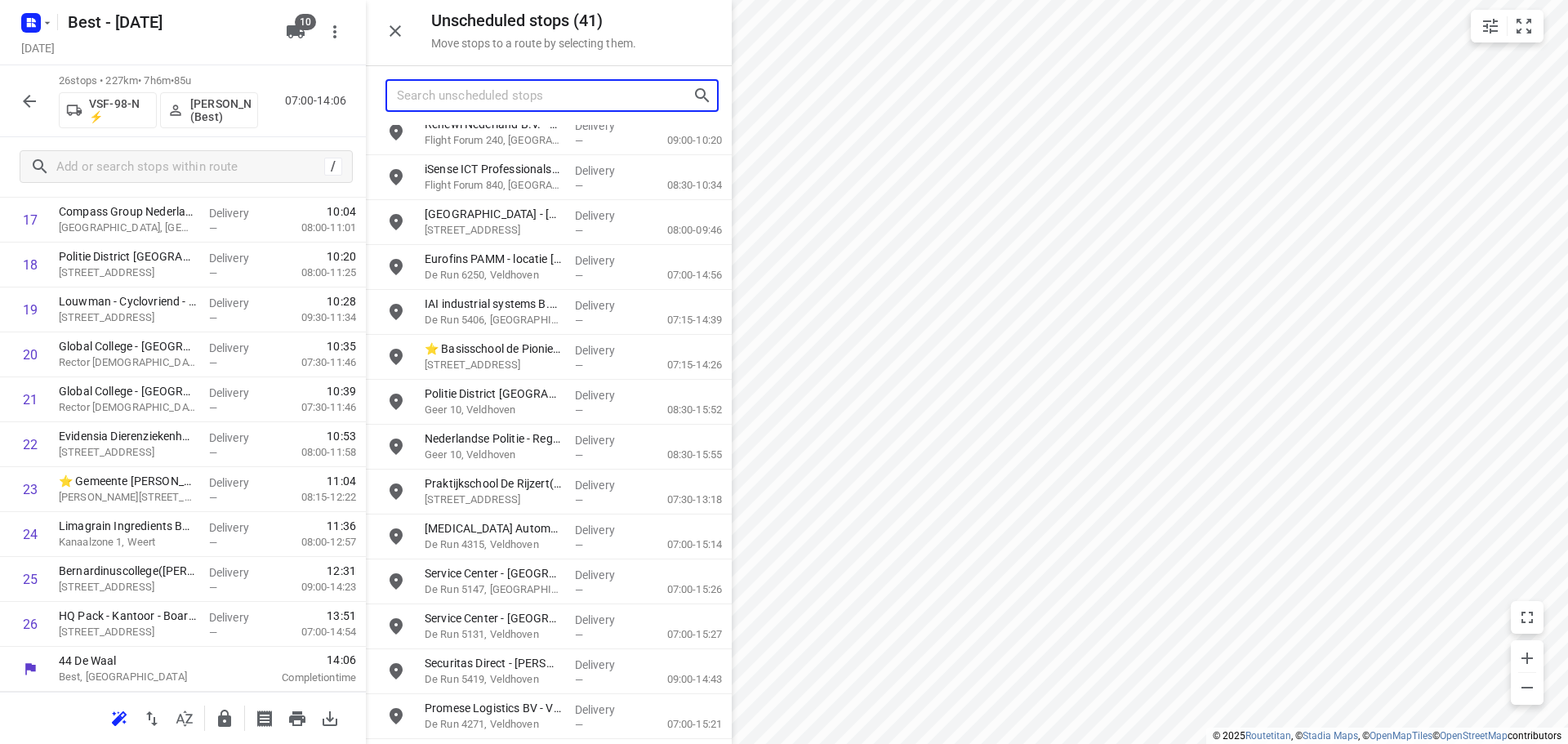
click at [550, 89] on input "Search unscheduled stops" at bounding box center [544, 96] width 295 height 26
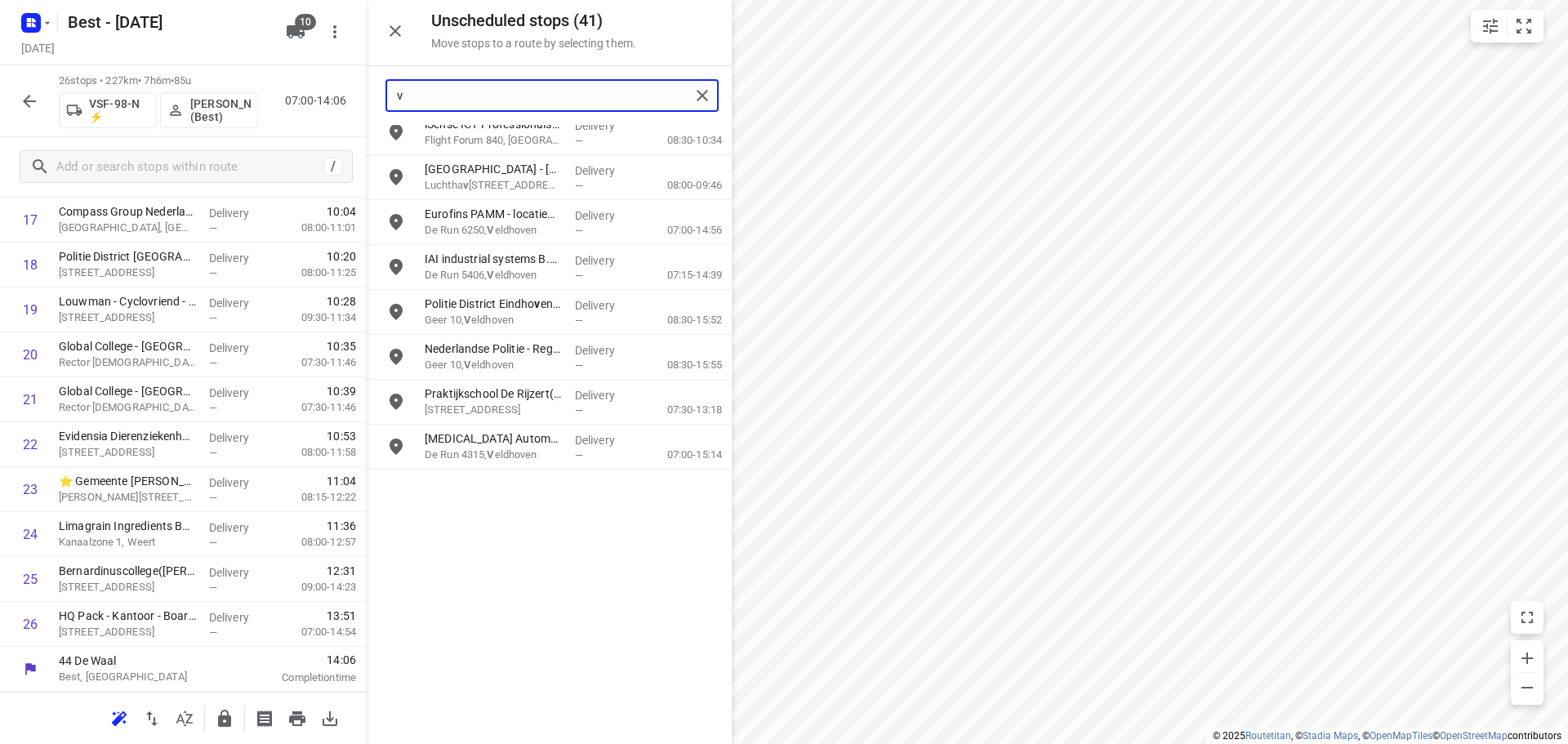
scroll to position [0, 0]
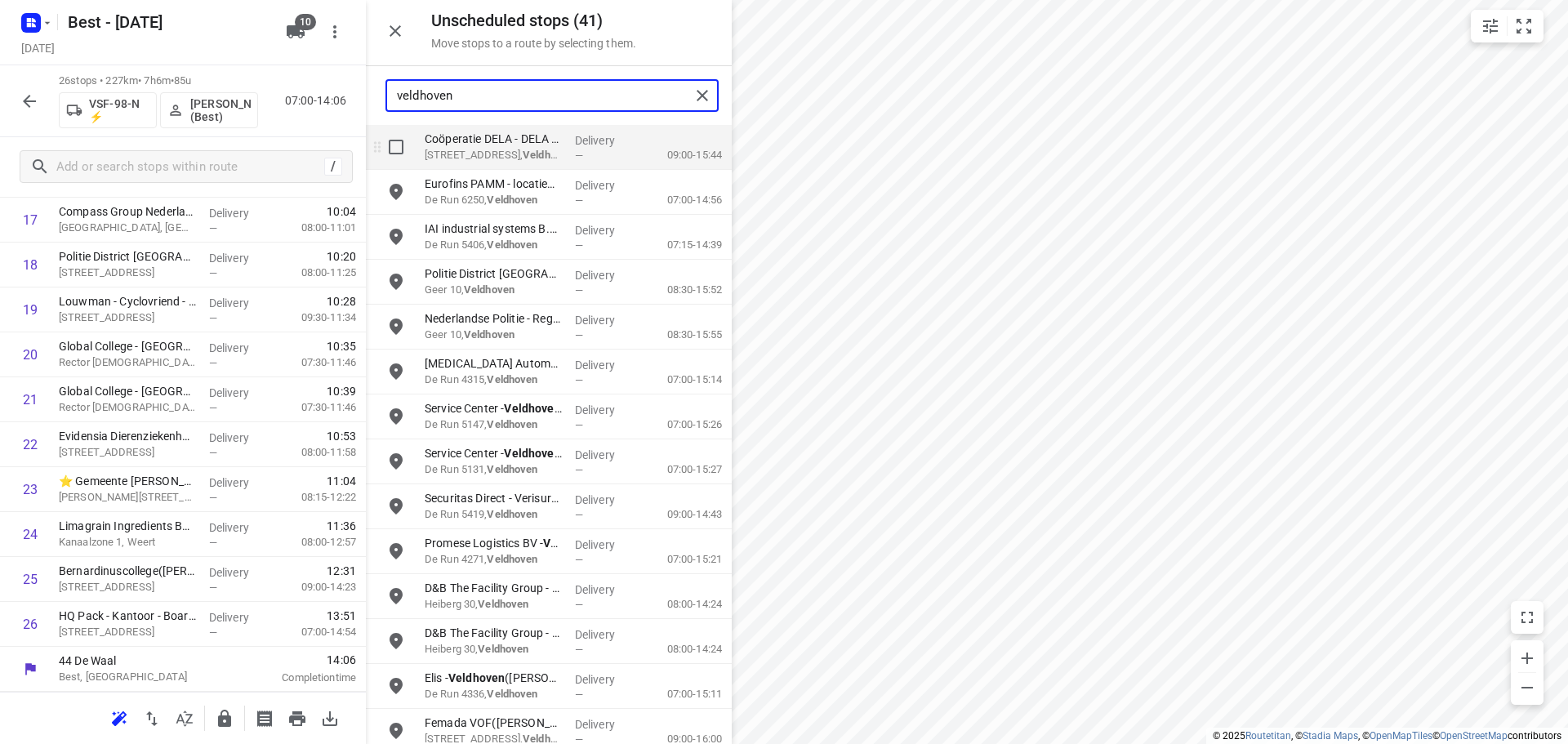
type input "veldhoven"
click at [402, 161] on input "grid" at bounding box center [396, 146] width 32 height 32
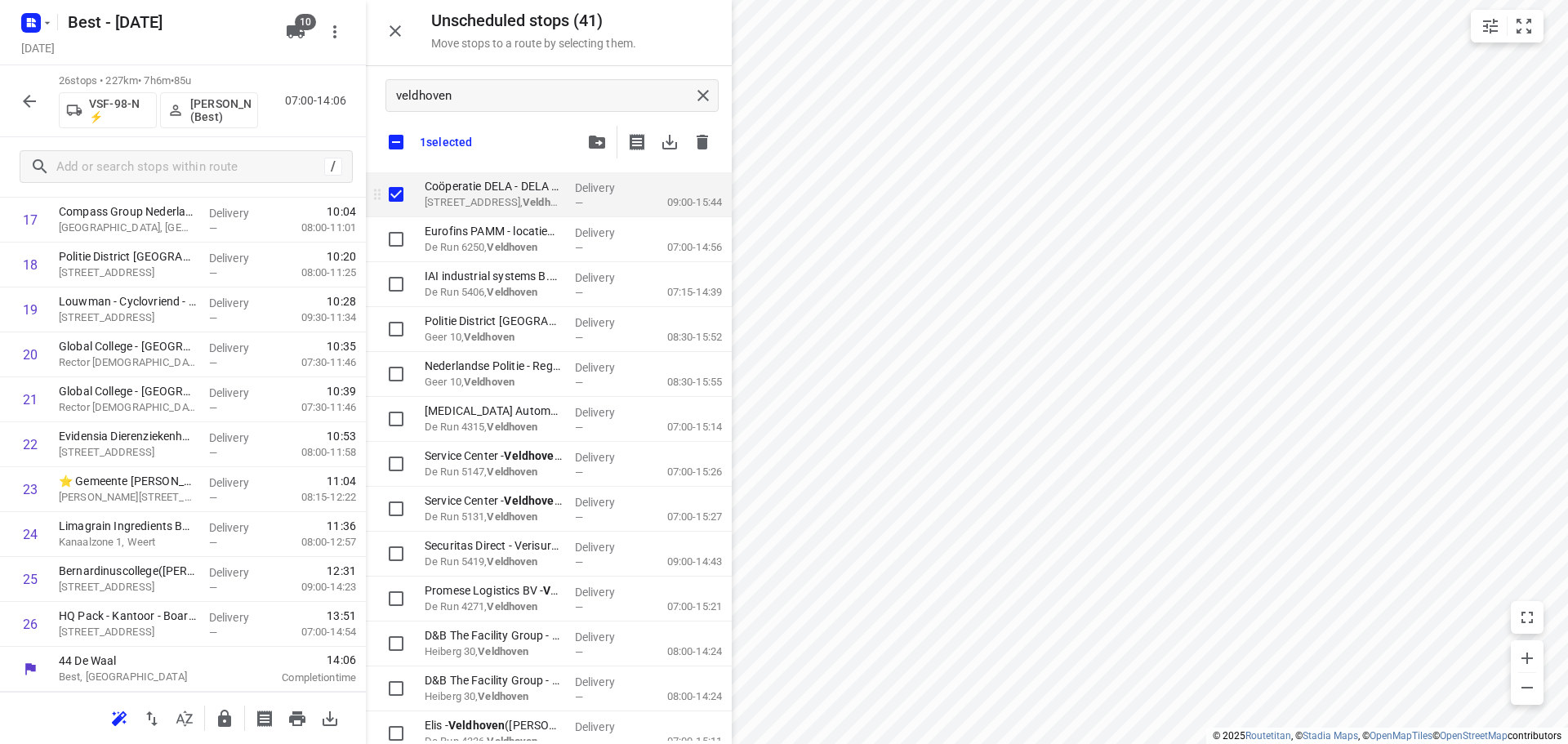
checkbox input "true"
click at [402, 161] on div "veldhoven 1 selected" at bounding box center [549, 119] width 366 height 106
click at [386, 146] on input "checkbox" at bounding box center [396, 142] width 34 height 34
checkbox input "false"
checkbox input "true"
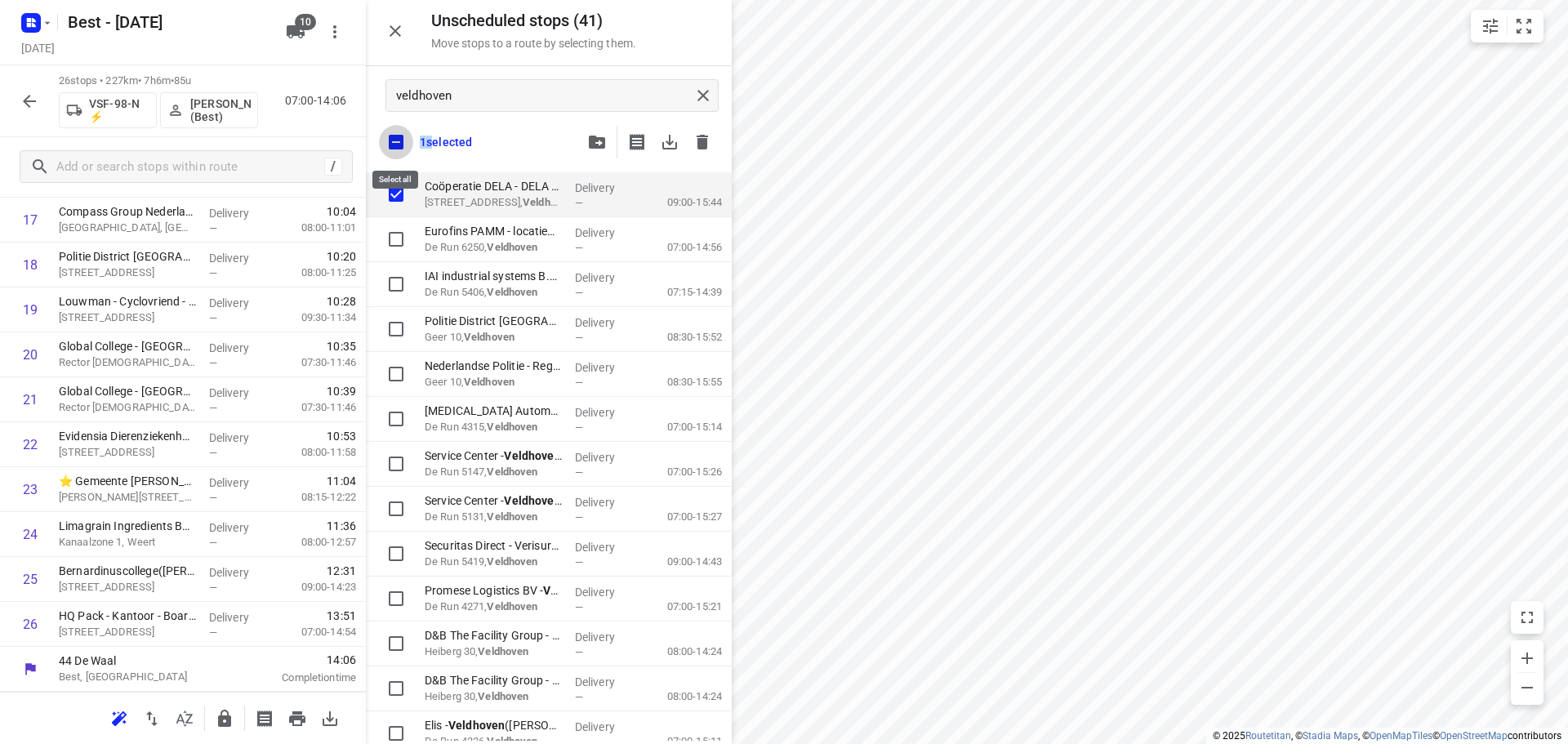
checkbox input "true"
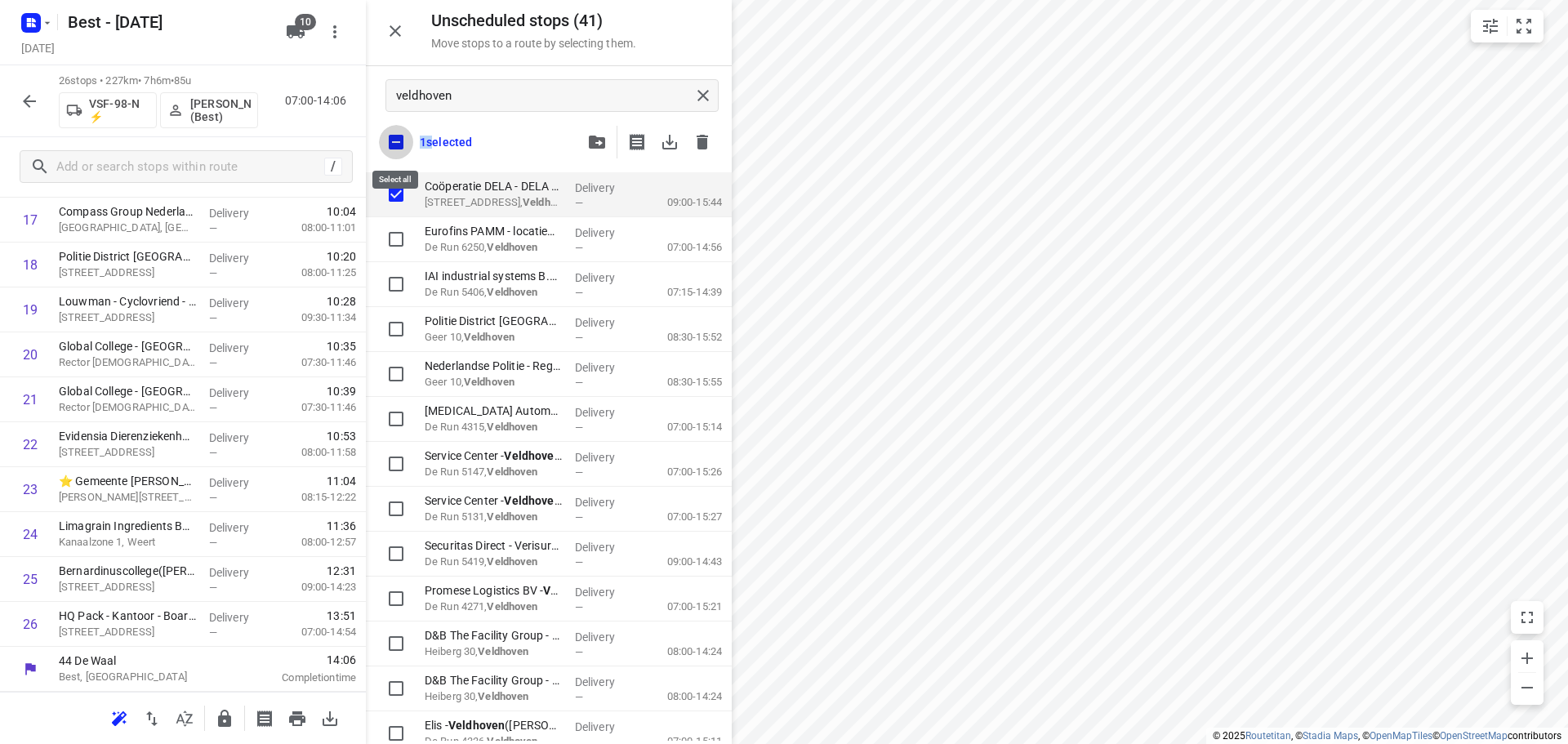
checkbox input "true"
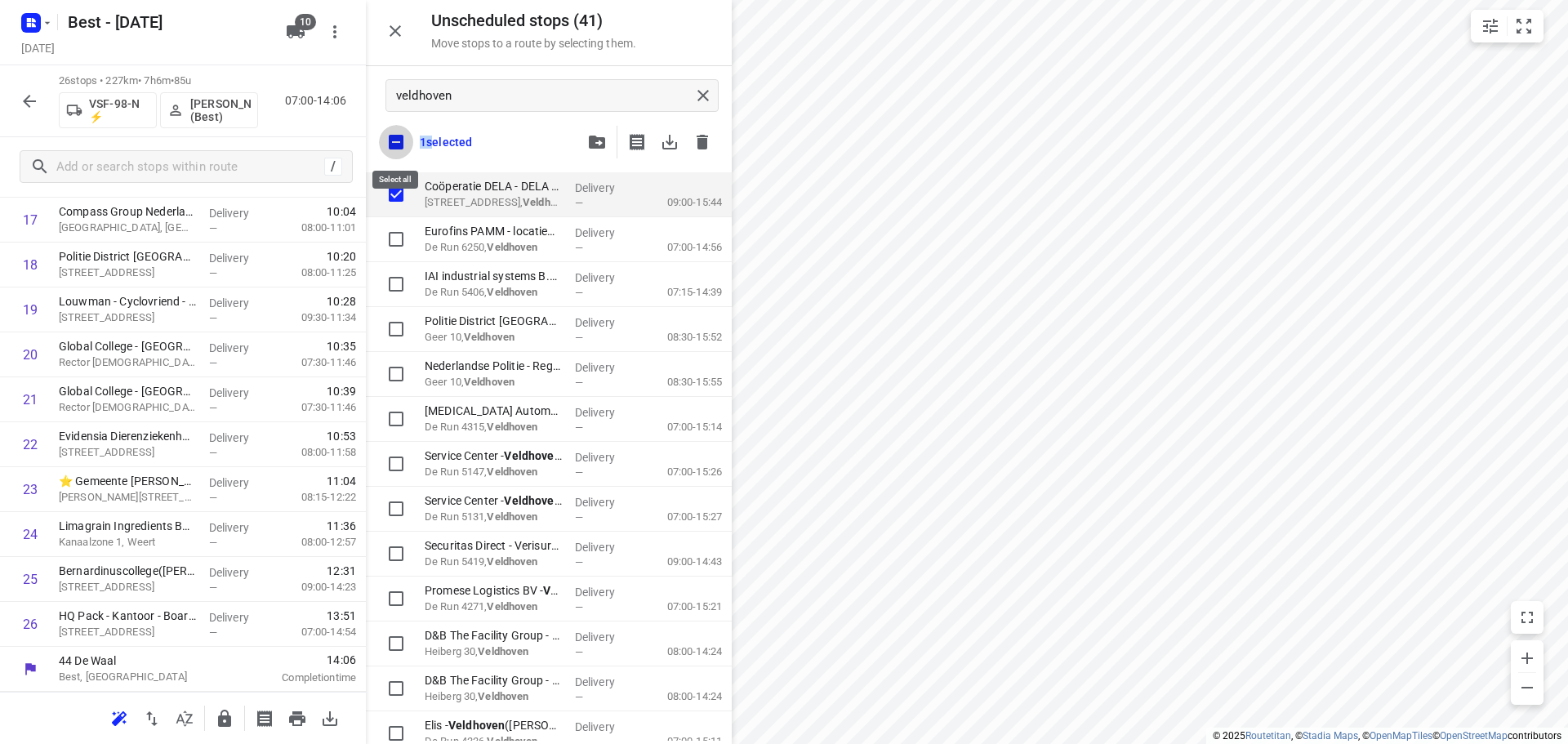
checkbox input "true"
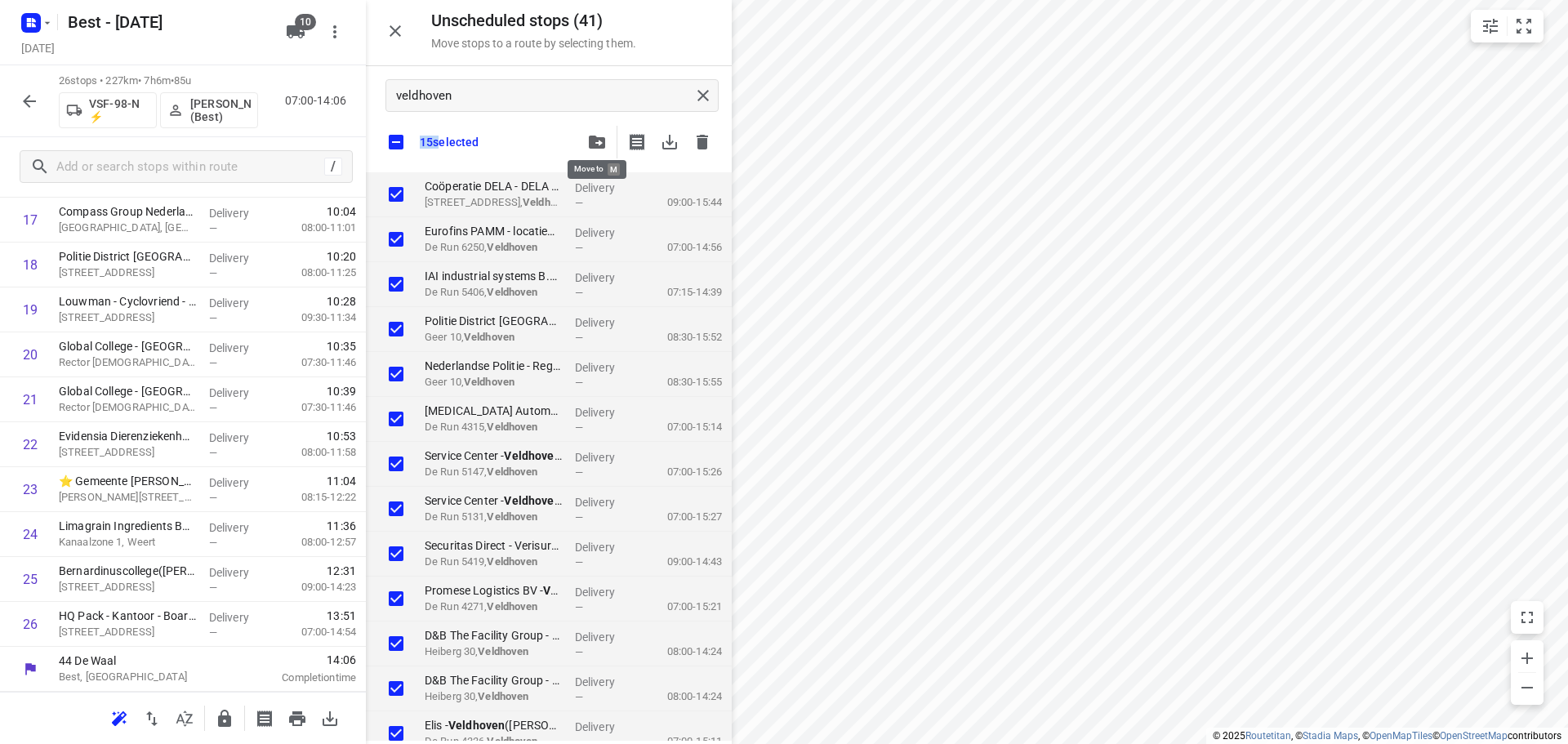
click at [597, 152] on button "button" at bounding box center [597, 142] width 32 height 32
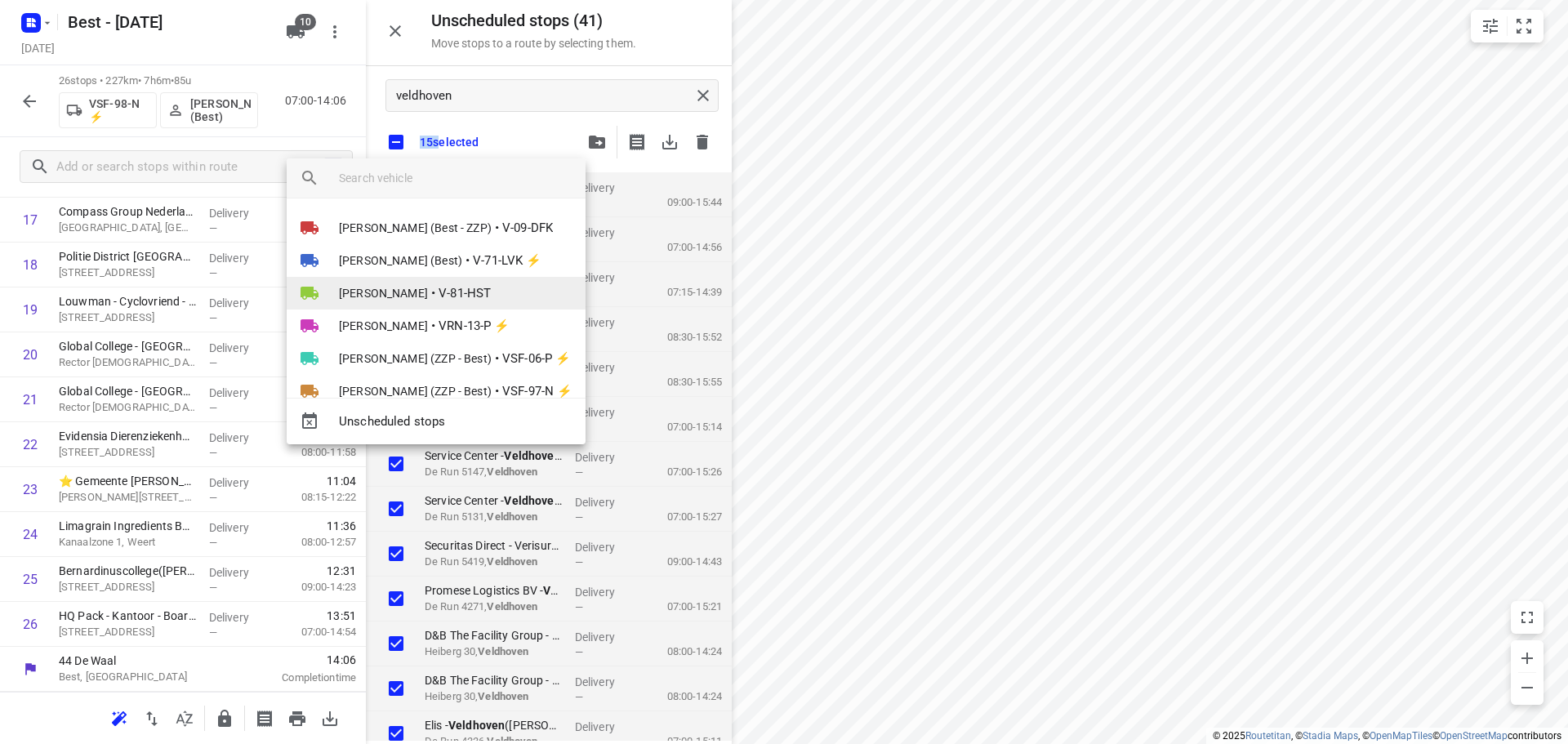
scroll to position [127, 0]
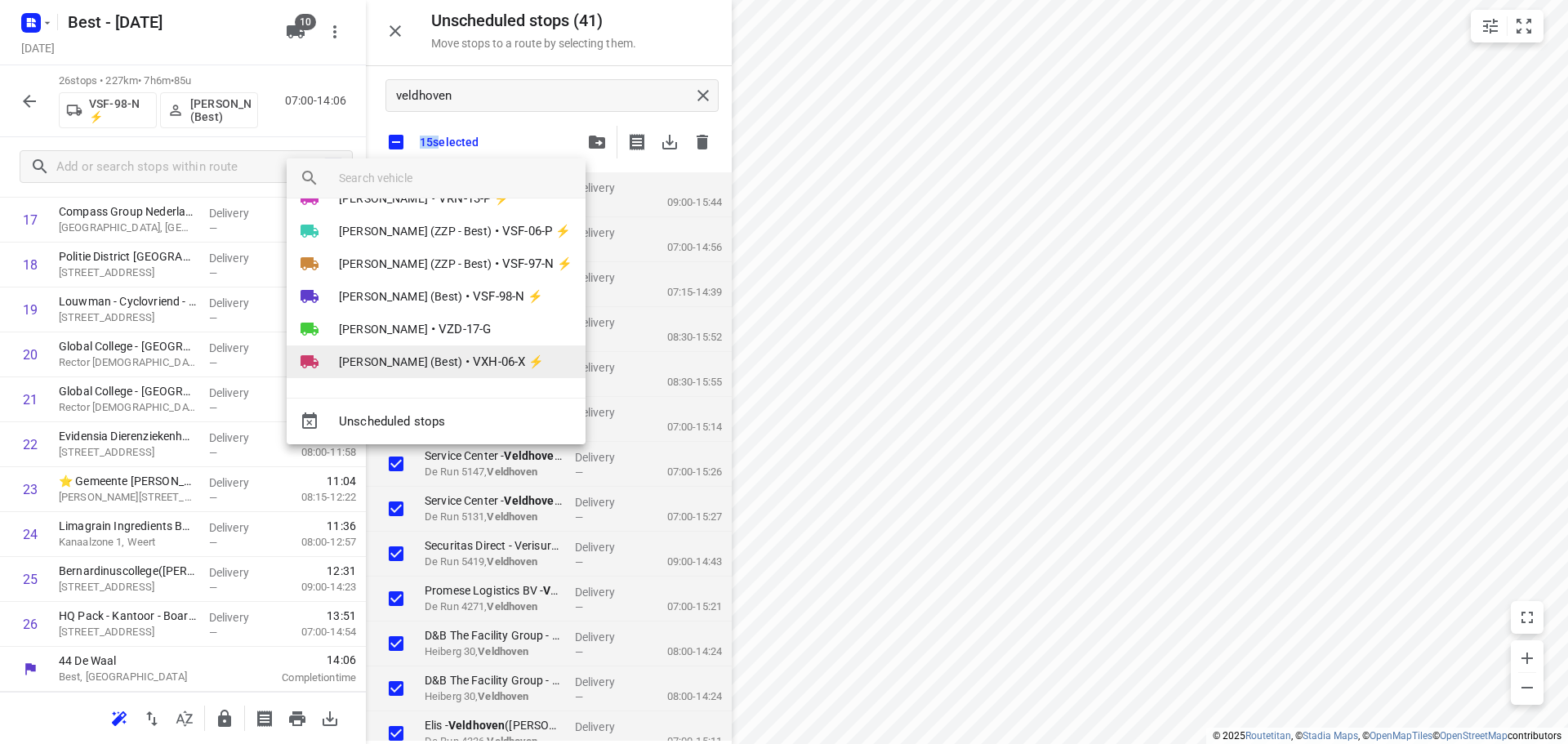
click at [434, 351] on li "Demi Walraven (Best) • VXH-06-X ⚡" at bounding box center [435, 361] width 299 height 32
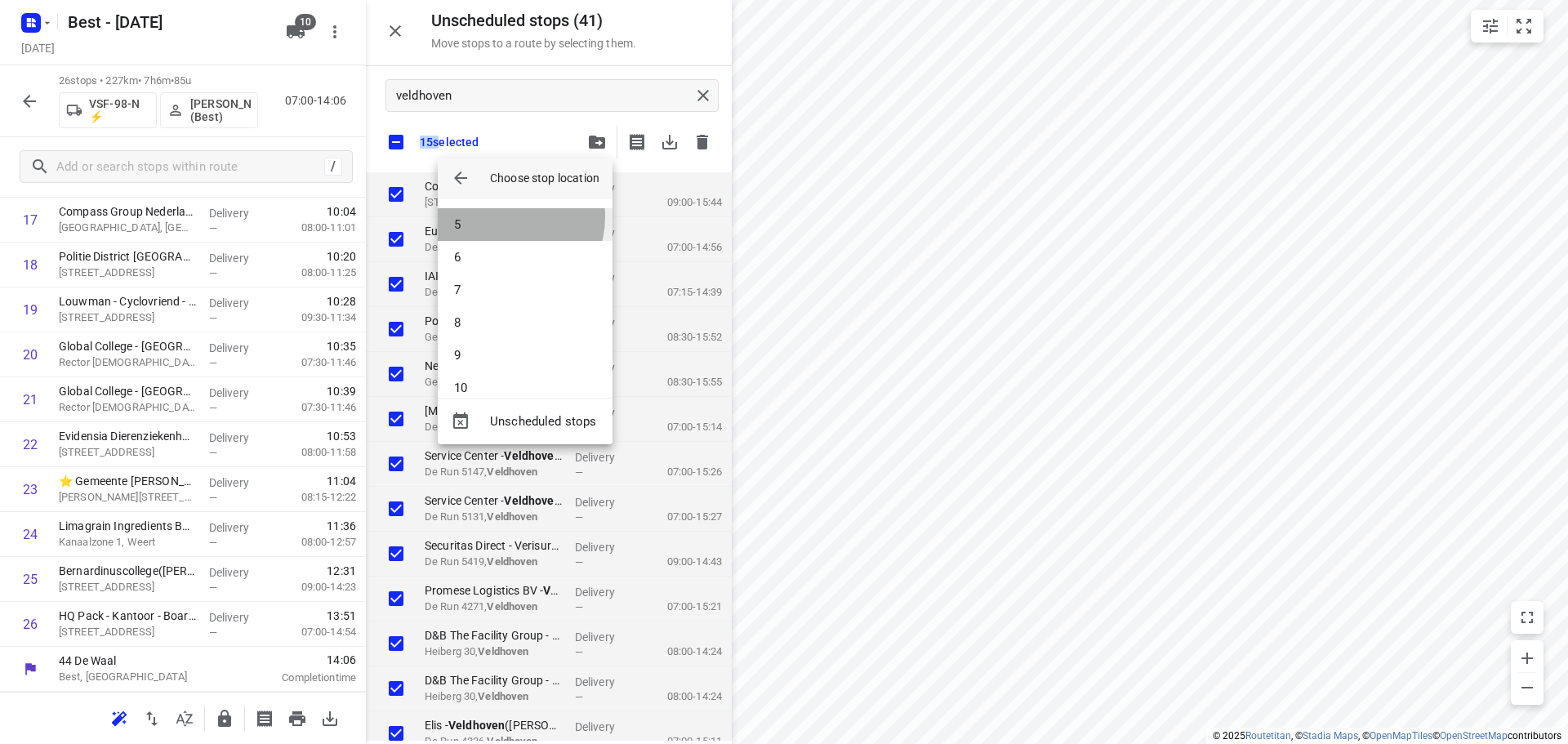
click at [500, 217] on li "5" at bounding box center [525, 224] width 175 height 32
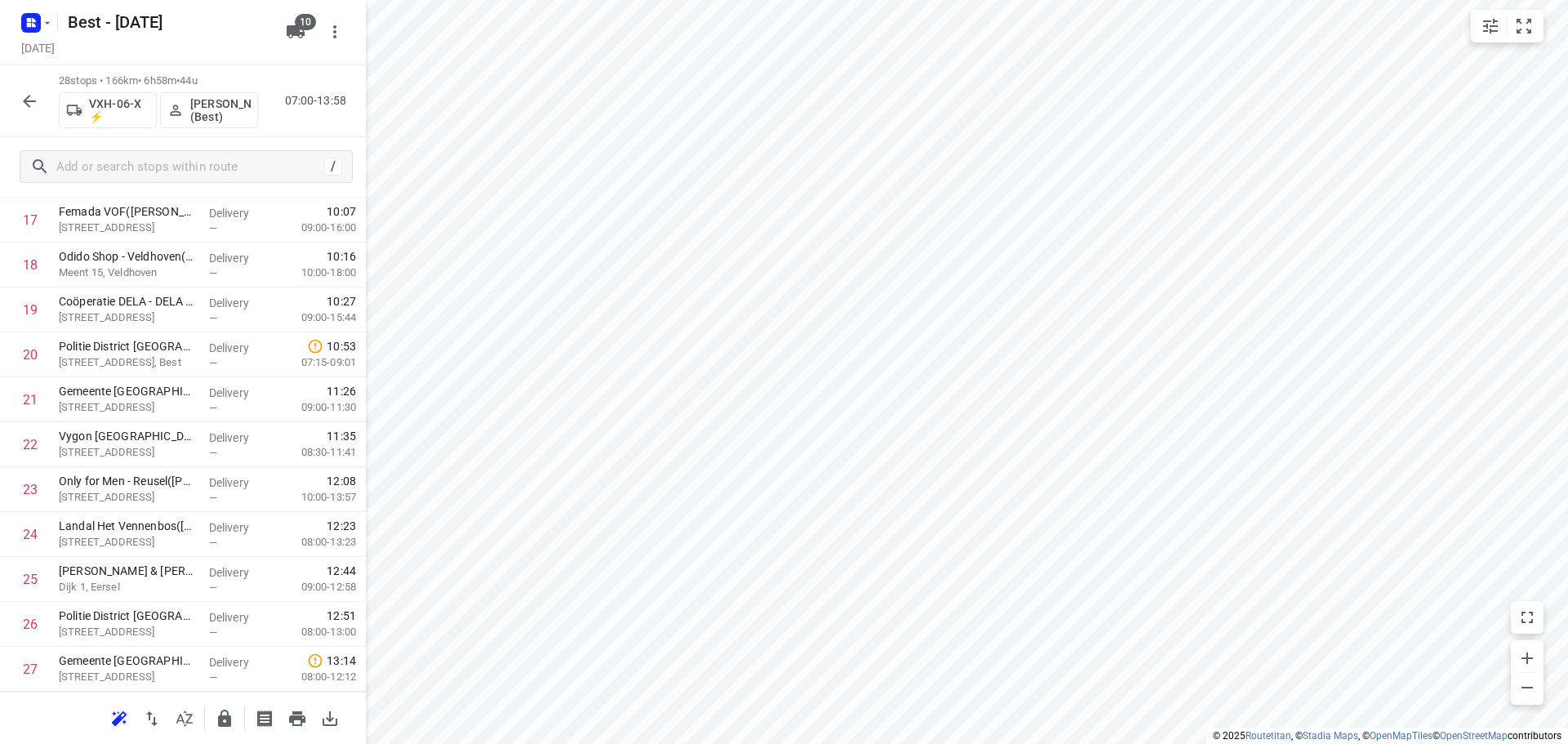
click at [25, 103] on icon "button" at bounding box center [30, 102] width 20 height 20
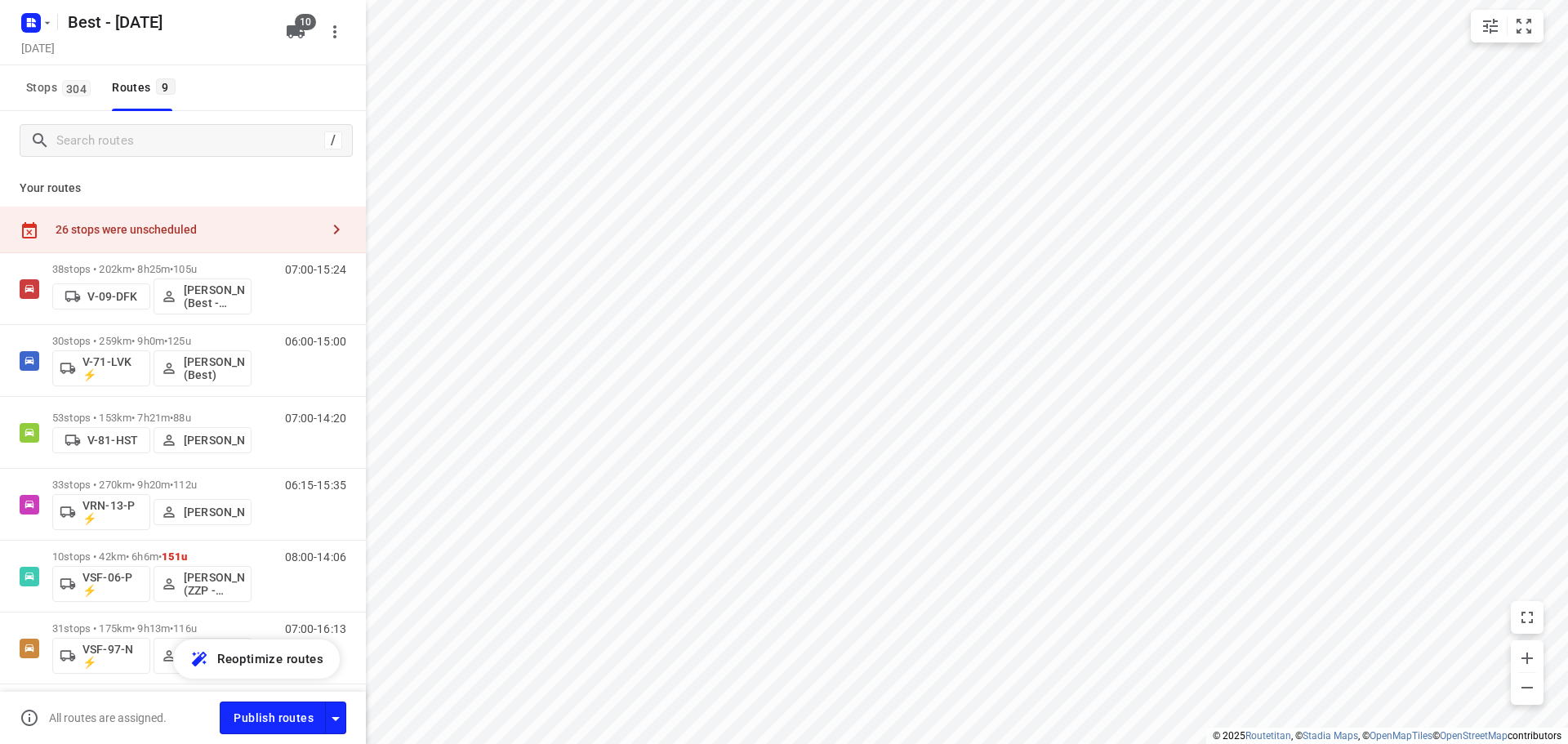
drag, startPoint x: 214, startPoint y: 229, endPoint x: 348, endPoint y: 177, distance: 143.7
click at [214, 230] on div "26 stops were unscheduled" at bounding box center [188, 229] width 265 height 13
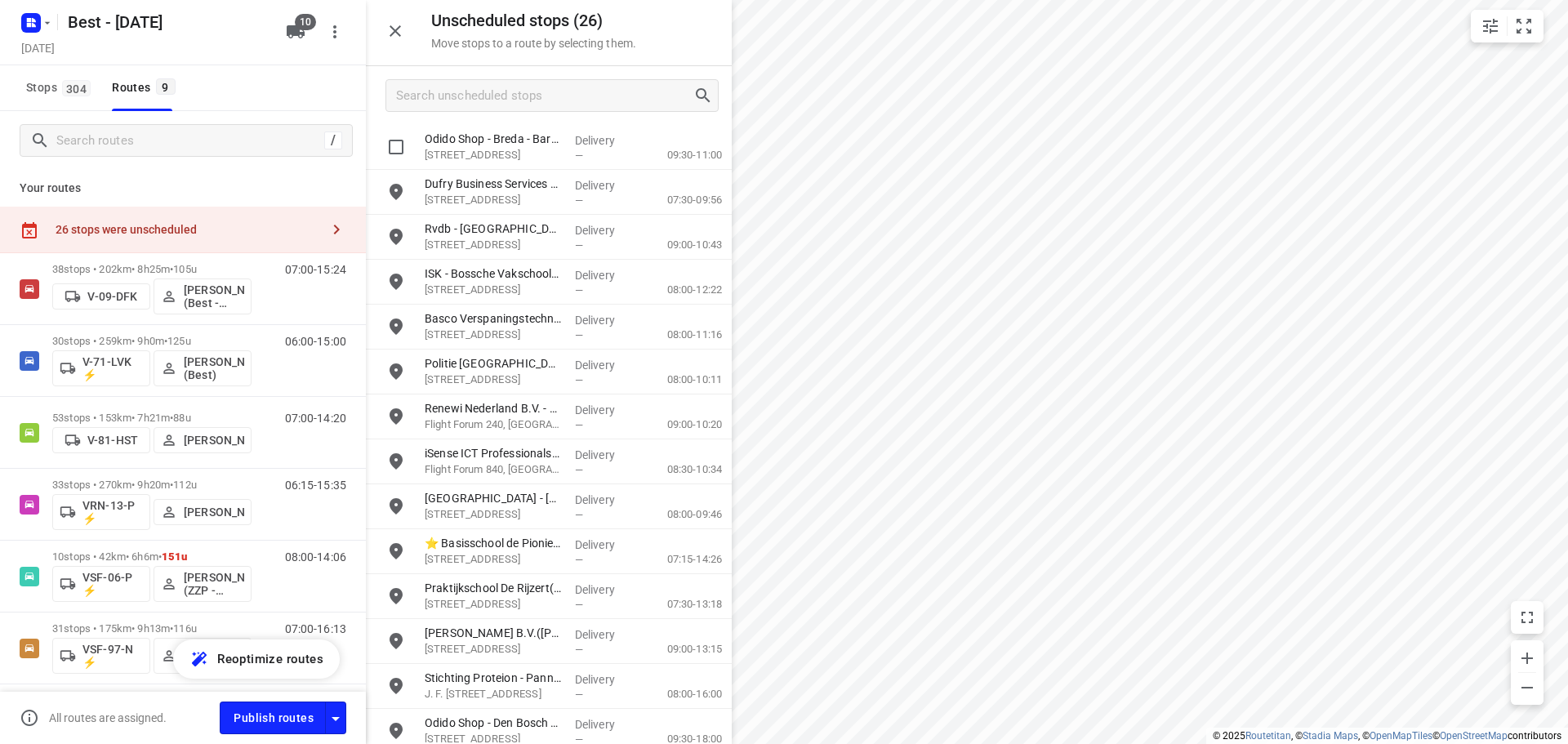
click at [458, 123] on div at bounding box center [549, 95] width 366 height 59
click at [482, 107] on input "Search unscheduled stops" at bounding box center [544, 96] width 295 height 26
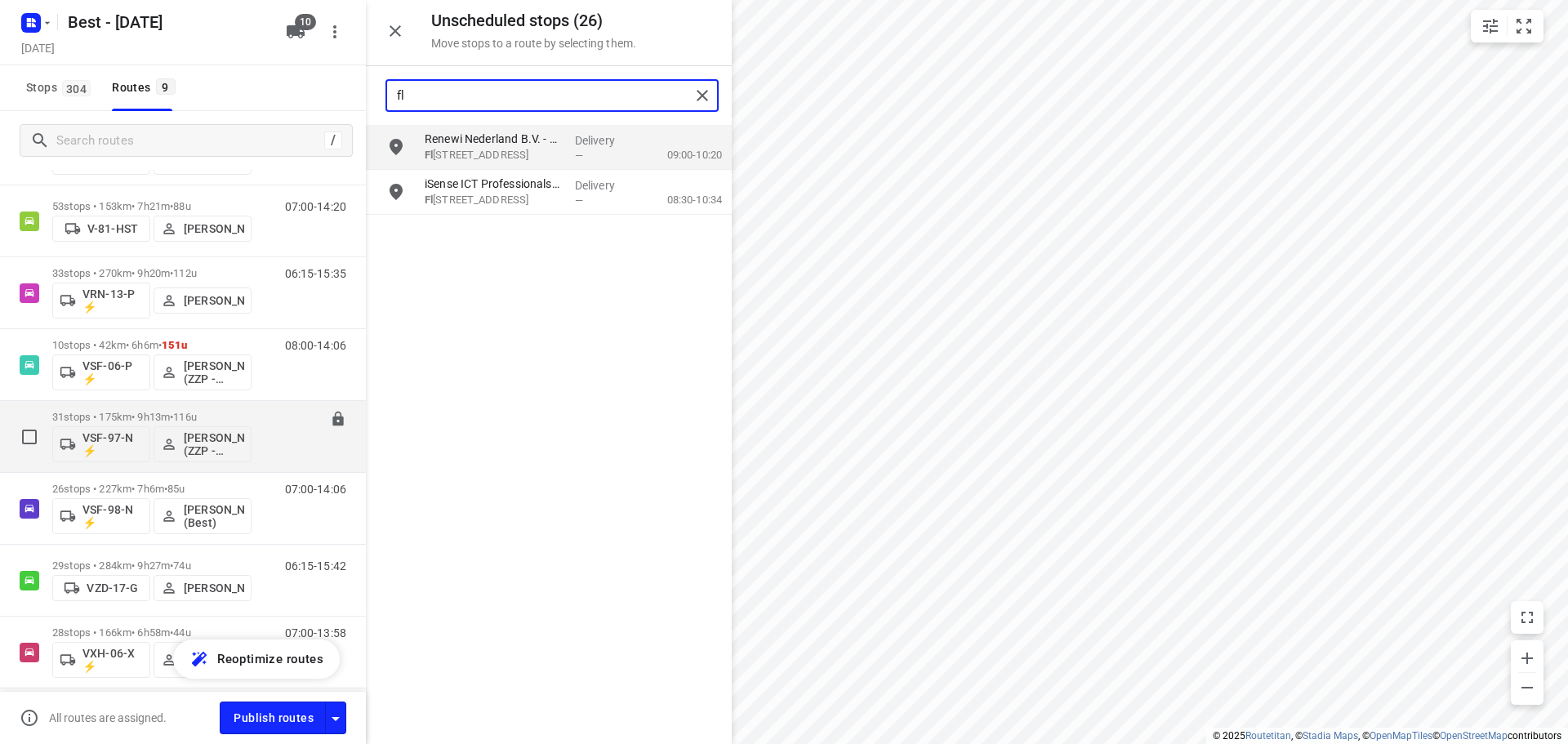
scroll to position [274, 0]
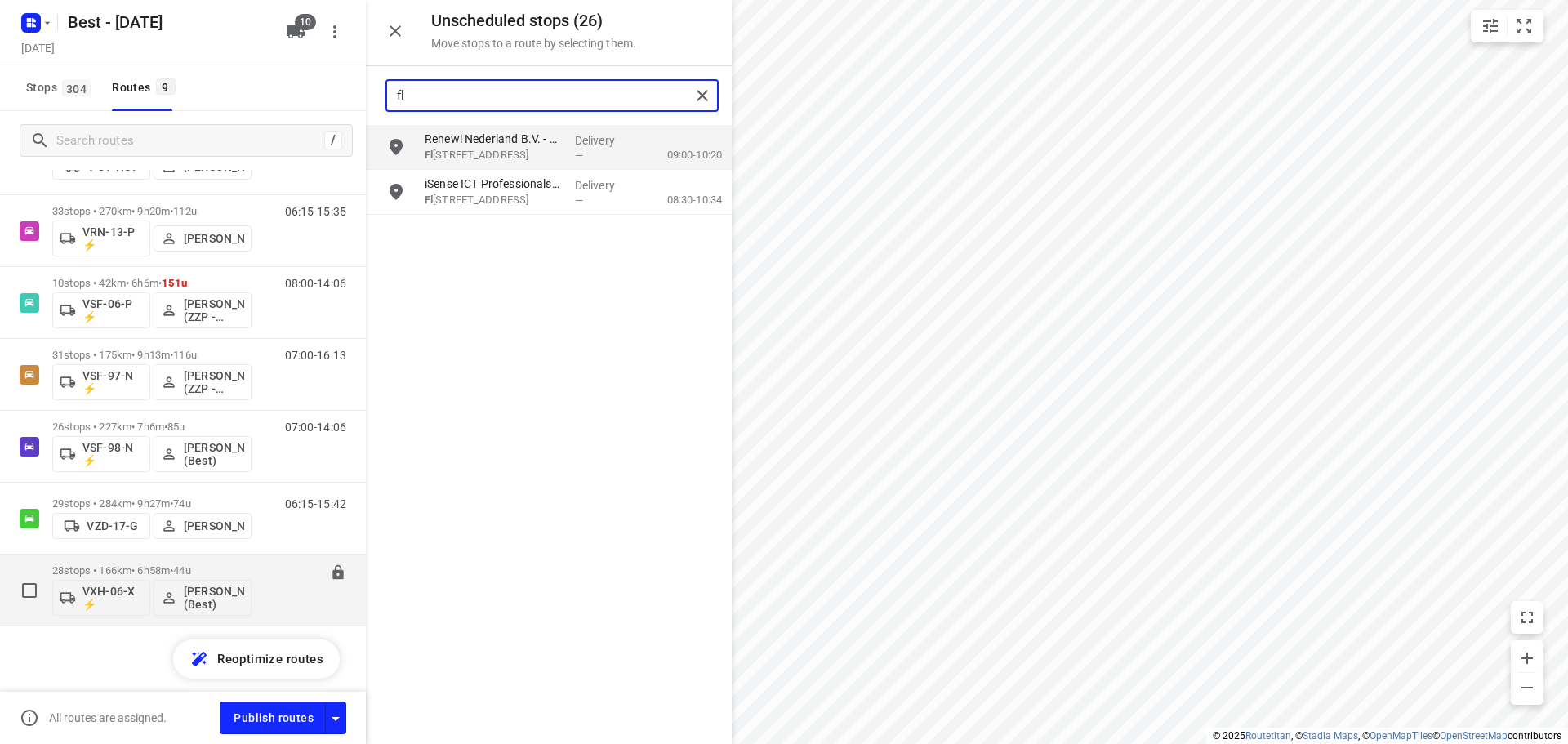
type input "fl"
click at [184, 556] on div "28 stops • 166km • 6h58m • 44u VXH-06-X ⚡ Demi Walraven (Best)" at bounding box center [151, 590] width 199 height 68
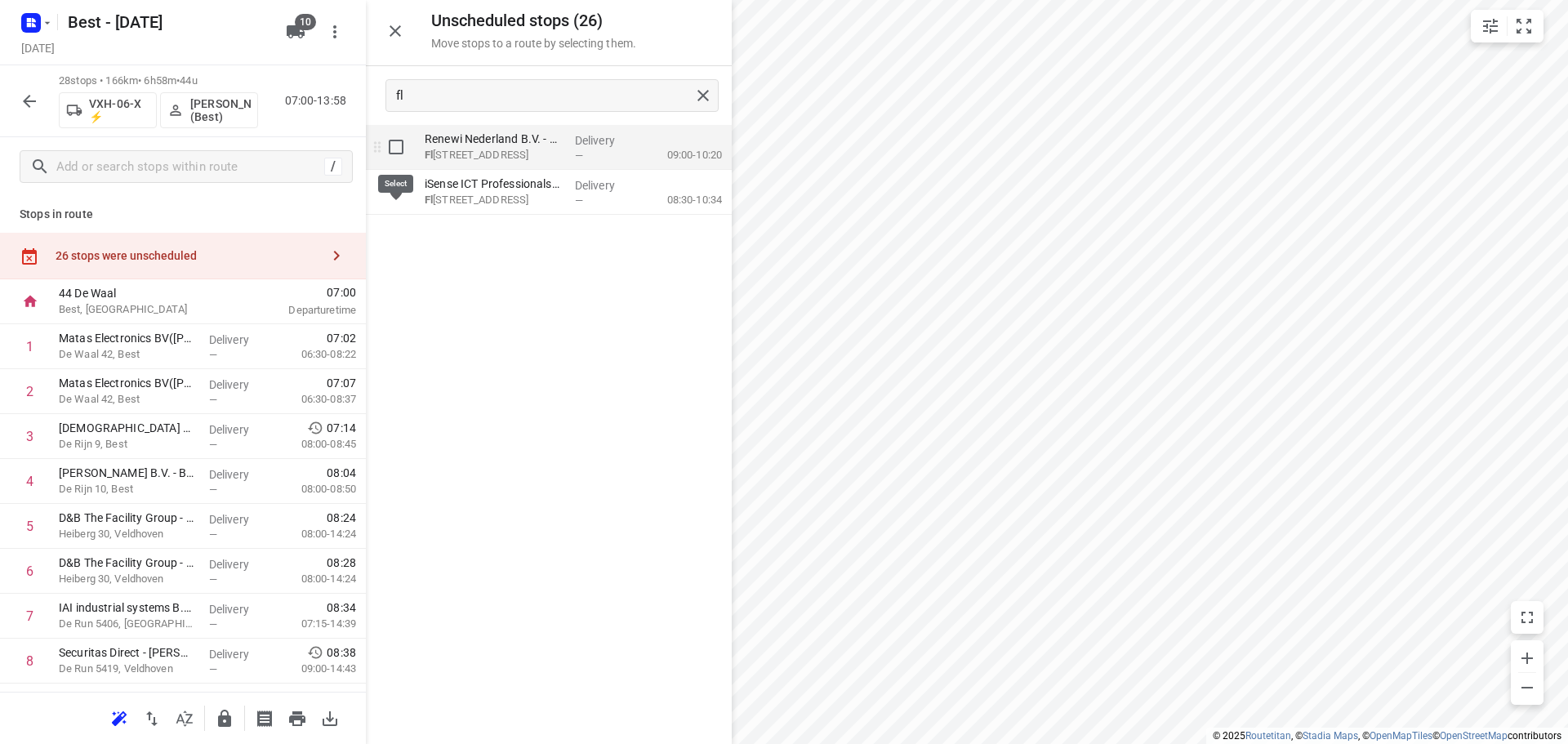
click at [398, 149] on input "grid" at bounding box center [396, 146] width 32 height 32
checkbox input "true"
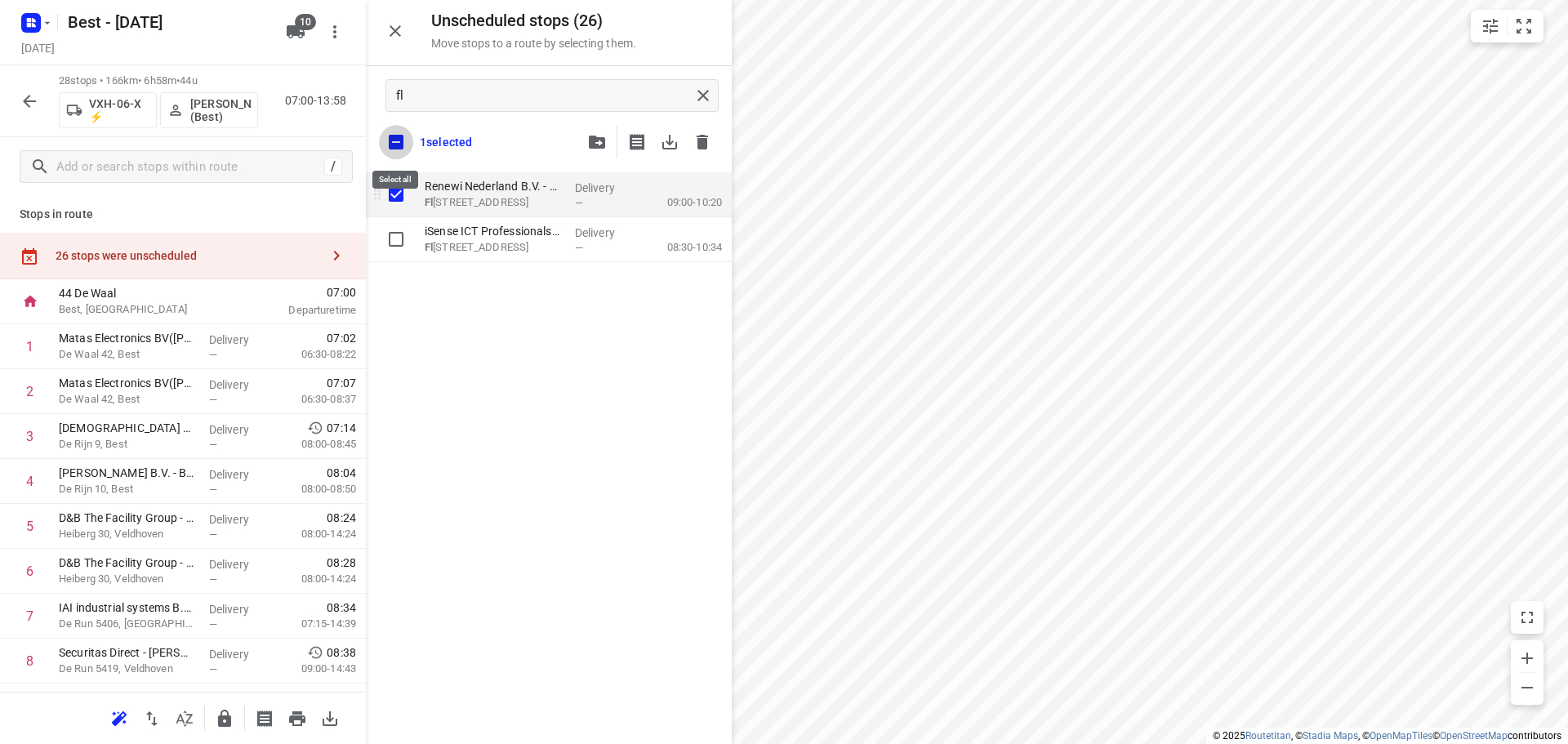
click at [398, 149] on input "checkbox" at bounding box center [396, 142] width 34 height 34
checkbox input "false"
checkbox input "true"
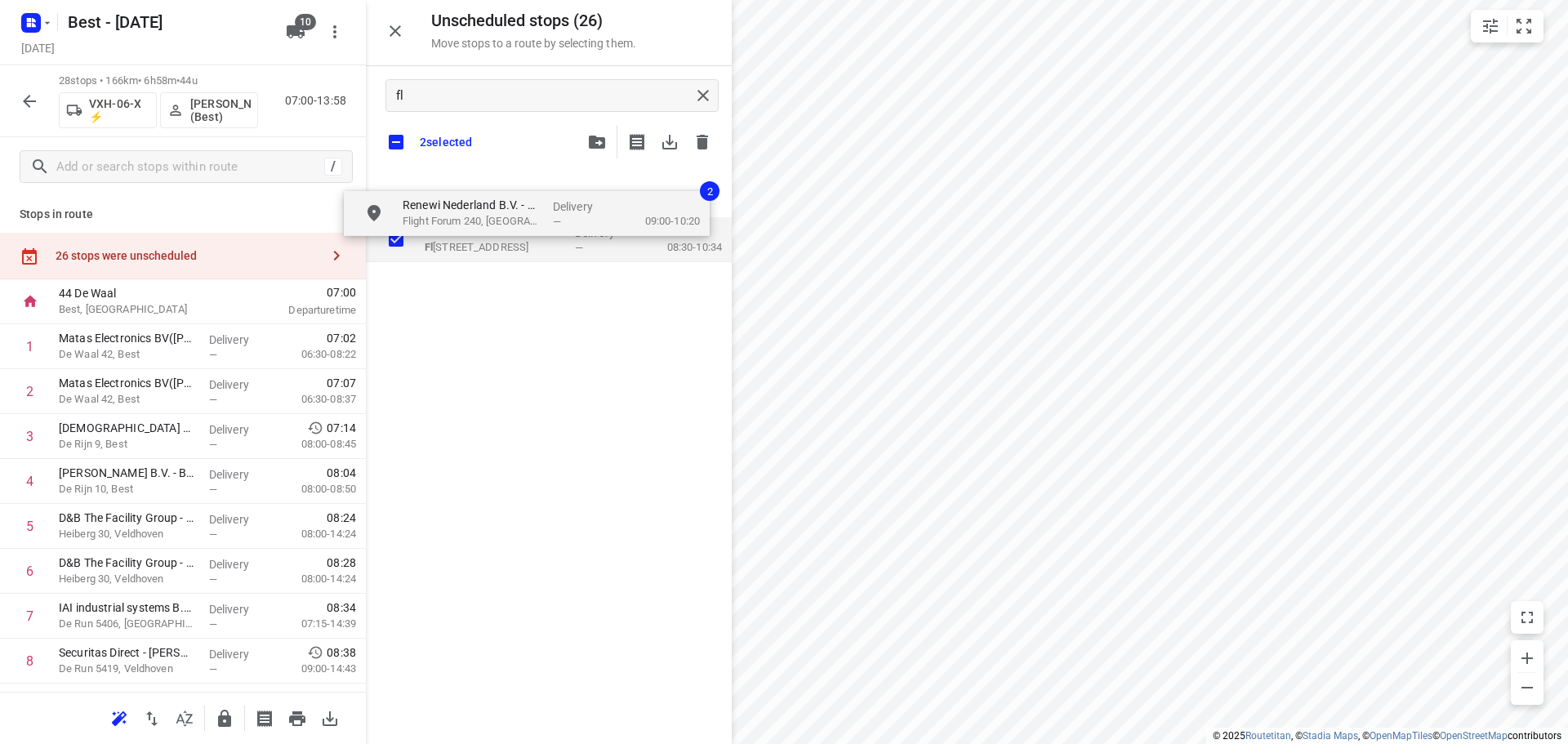
checkbox input "true"
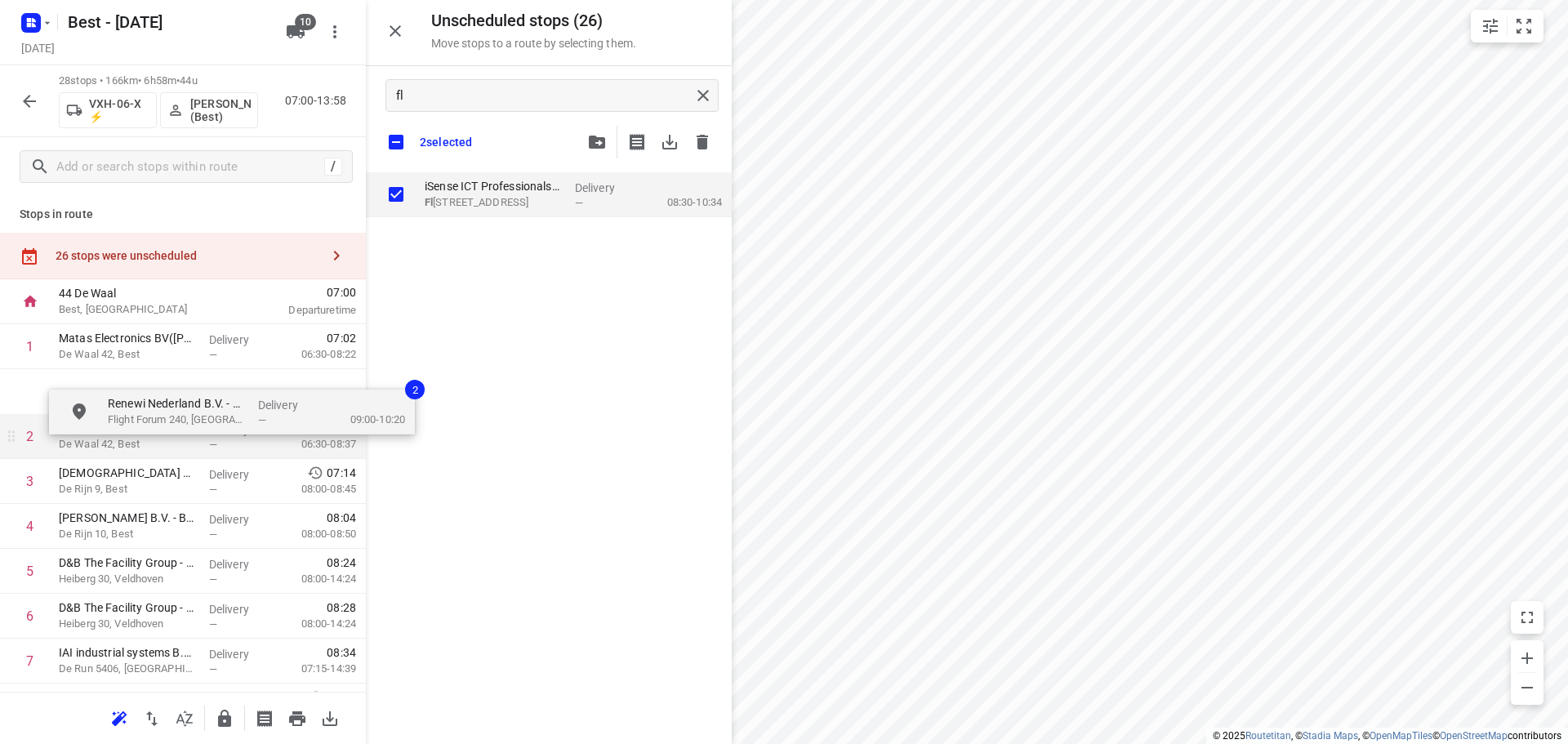
drag, startPoint x: 468, startPoint y: 200, endPoint x: 169, endPoint y: 402, distance: 360.8
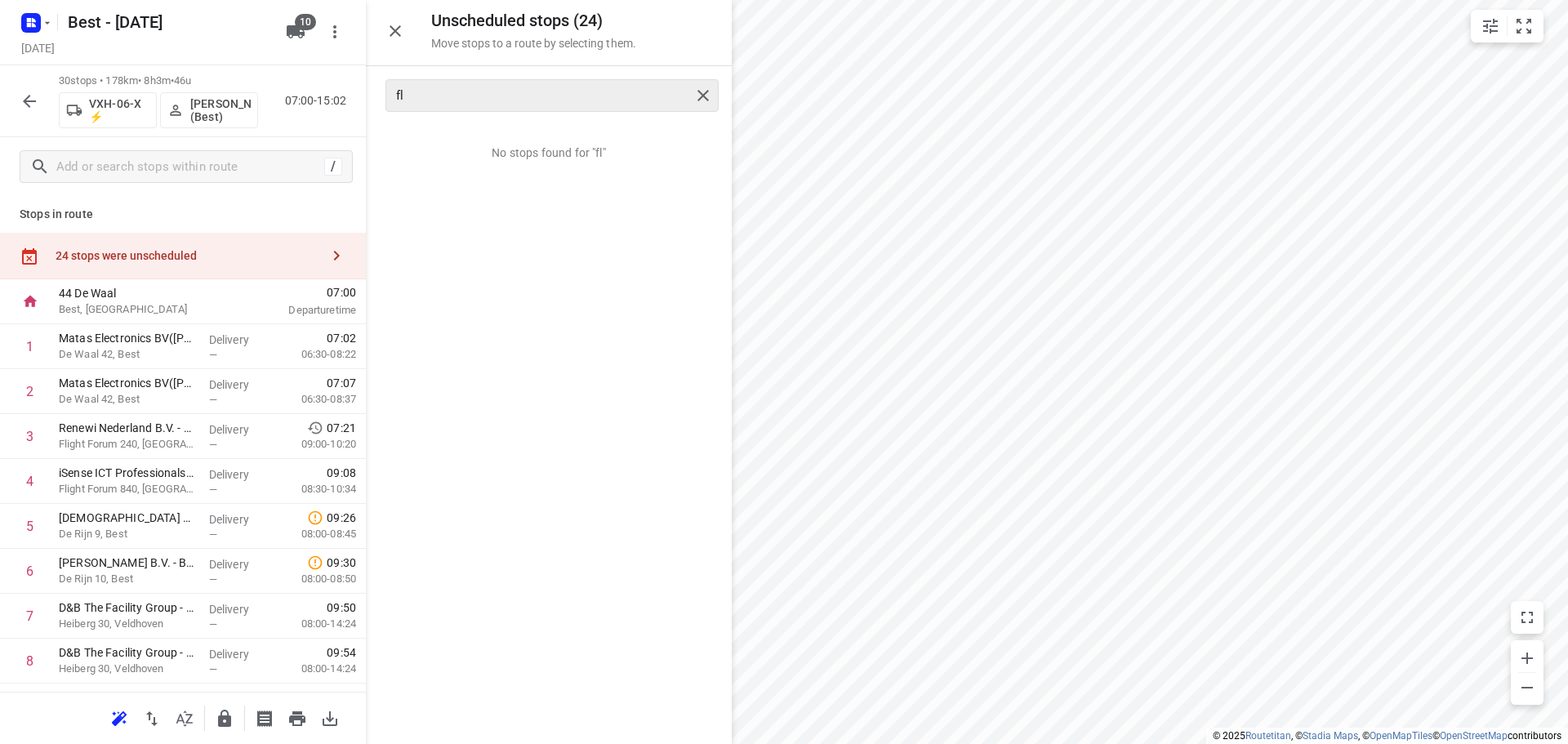
click at [691, 100] on div at bounding box center [706, 96] width 30 height 25
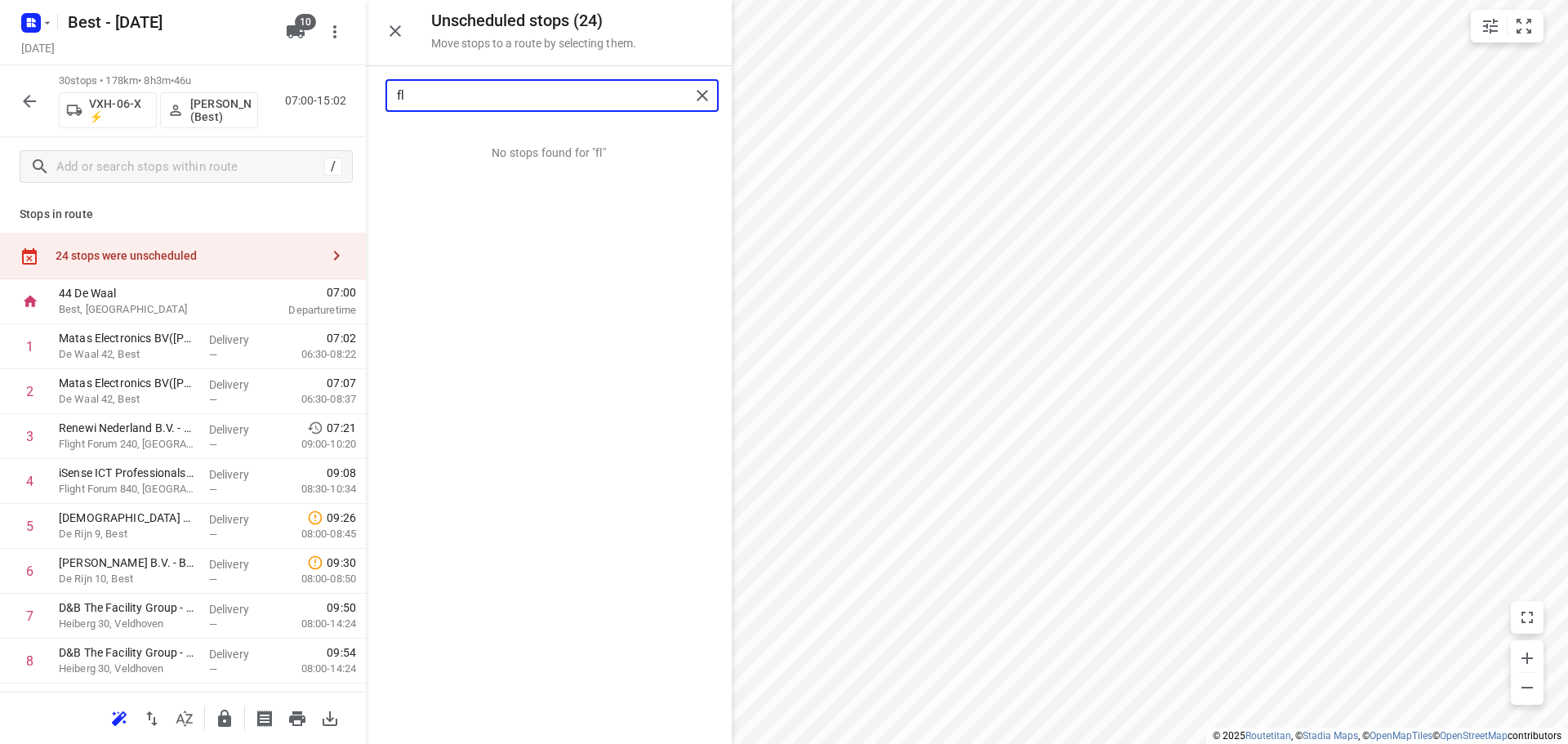
click at [681, 97] on input "fl" at bounding box center [544, 96] width 293 height 26
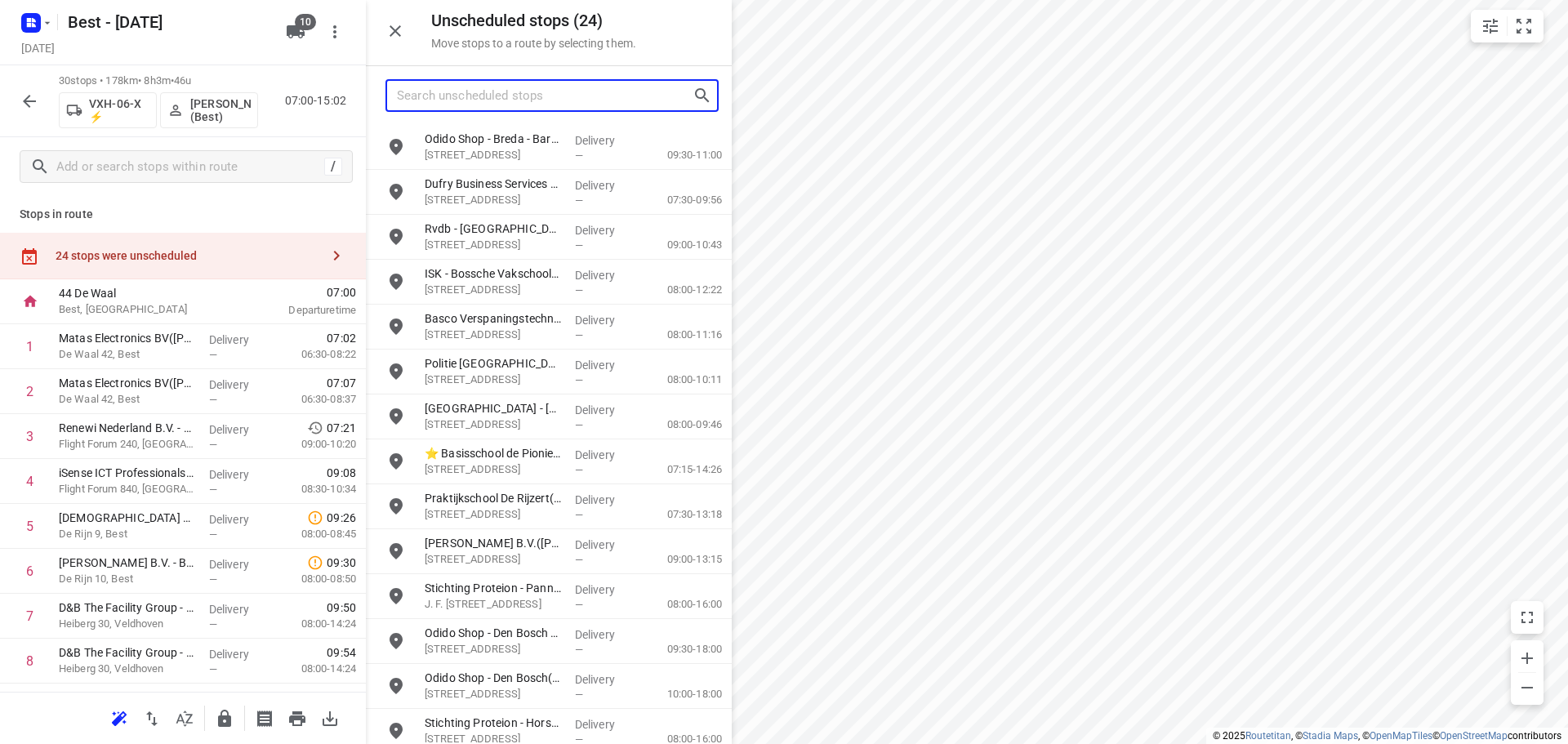
click at [631, 89] on input "Search unscheduled stops" at bounding box center [544, 96] width 295 height 26
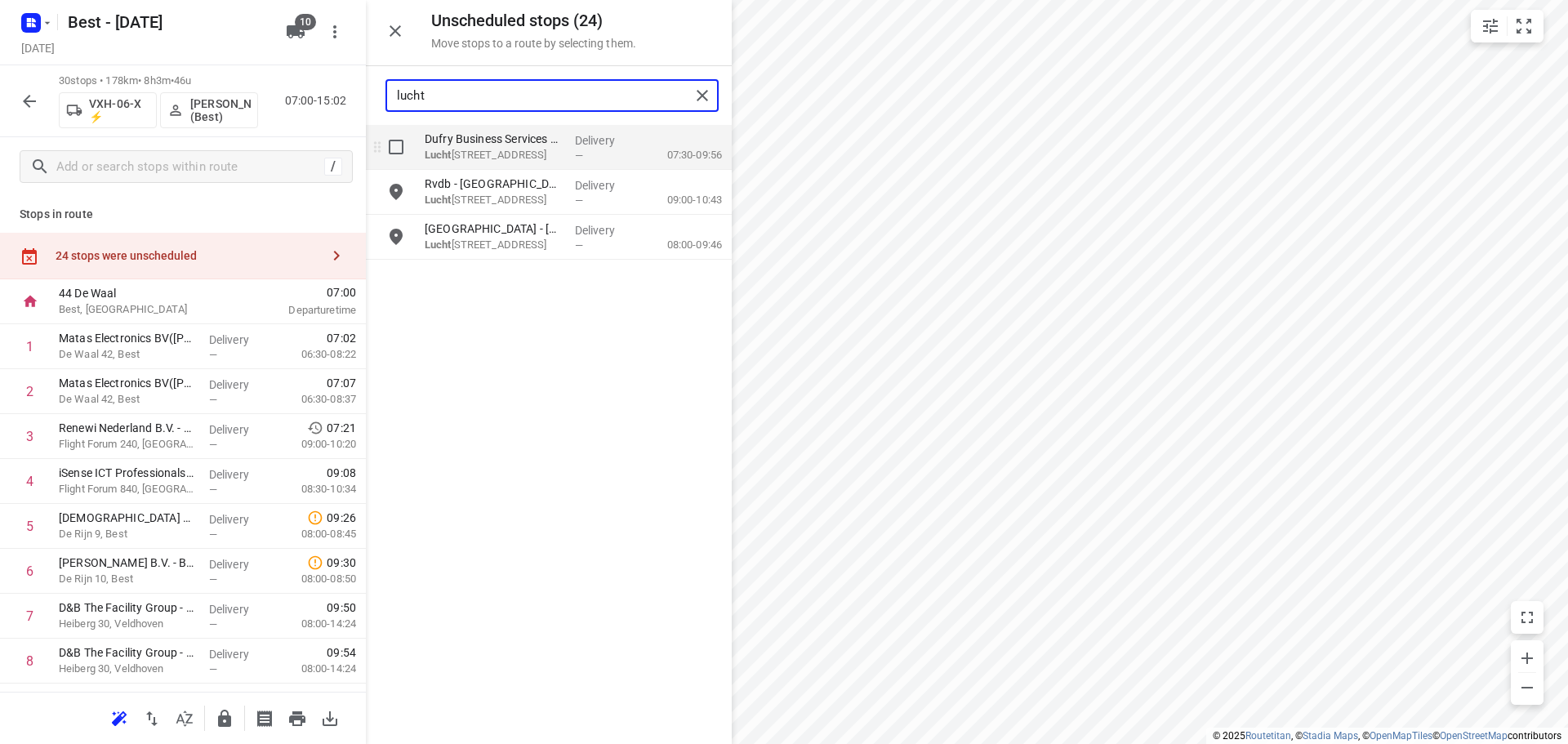
type input "lucht"
click at [401, 138] on input "grid" at bounding box center [396, 146] width 32 height 32
checkbox input "true"
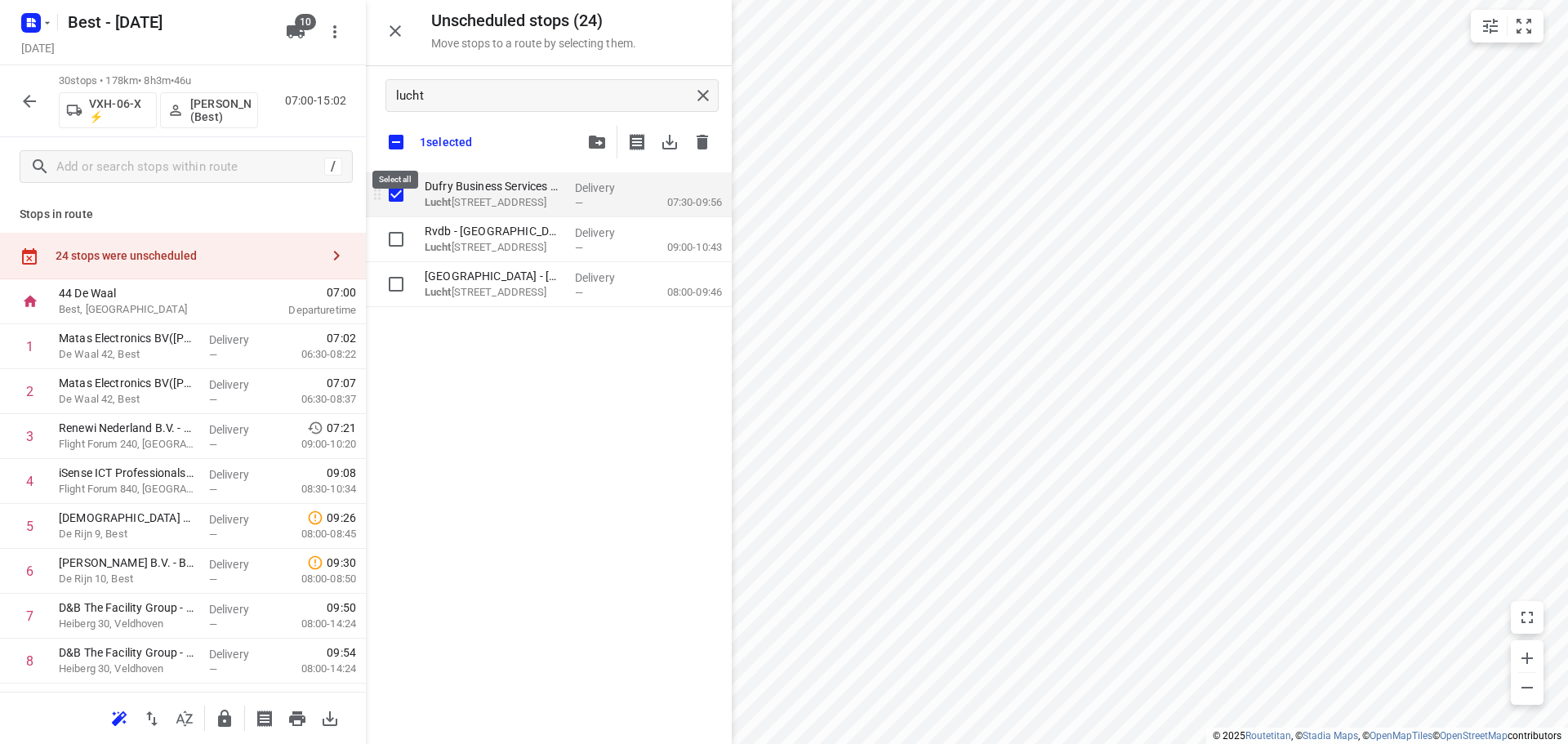
click at [401, 138] on input "checkbox" at bounding box center [396, 142] width 34 height 34
checkbox input "false"
checkbox input "true"
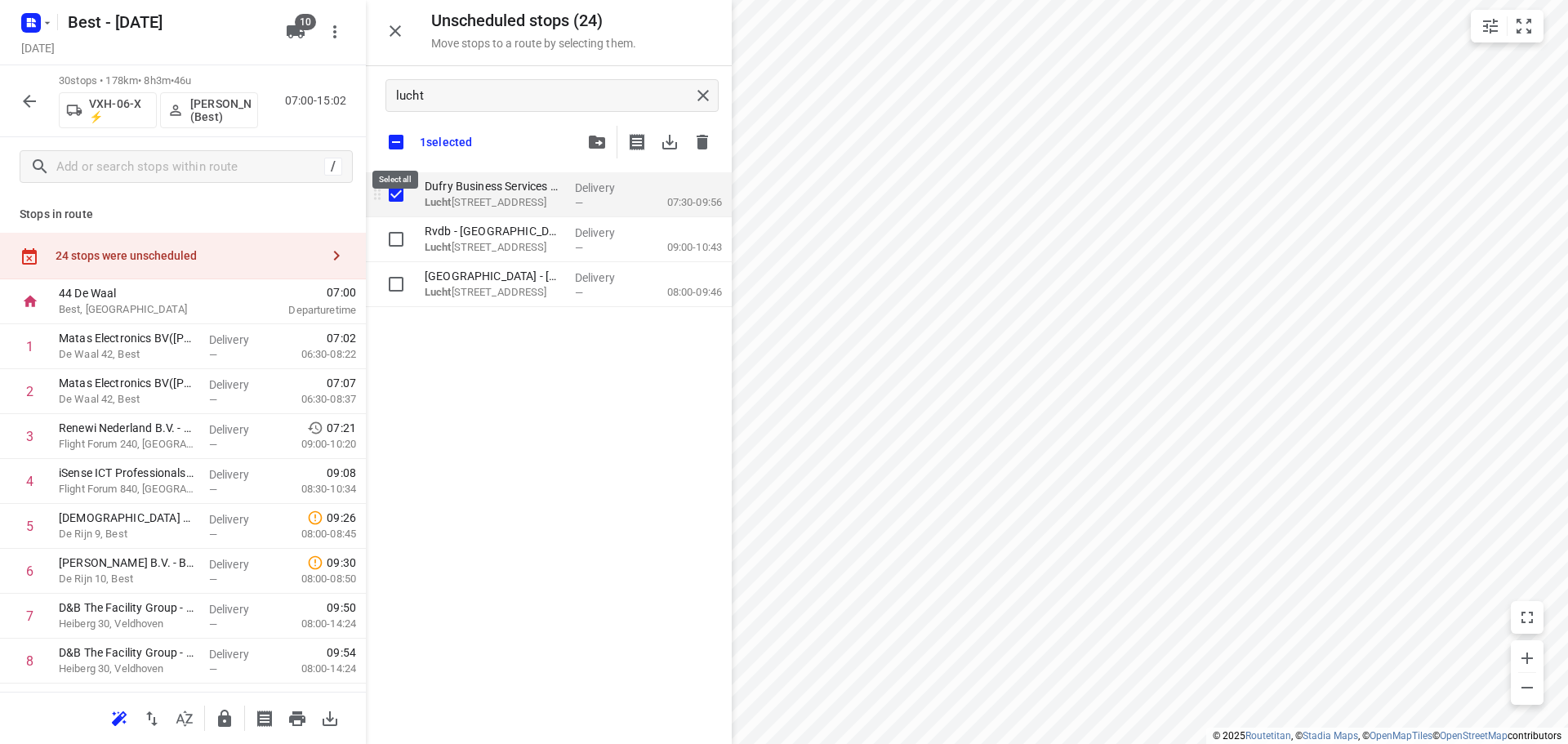
checkbox input "true"
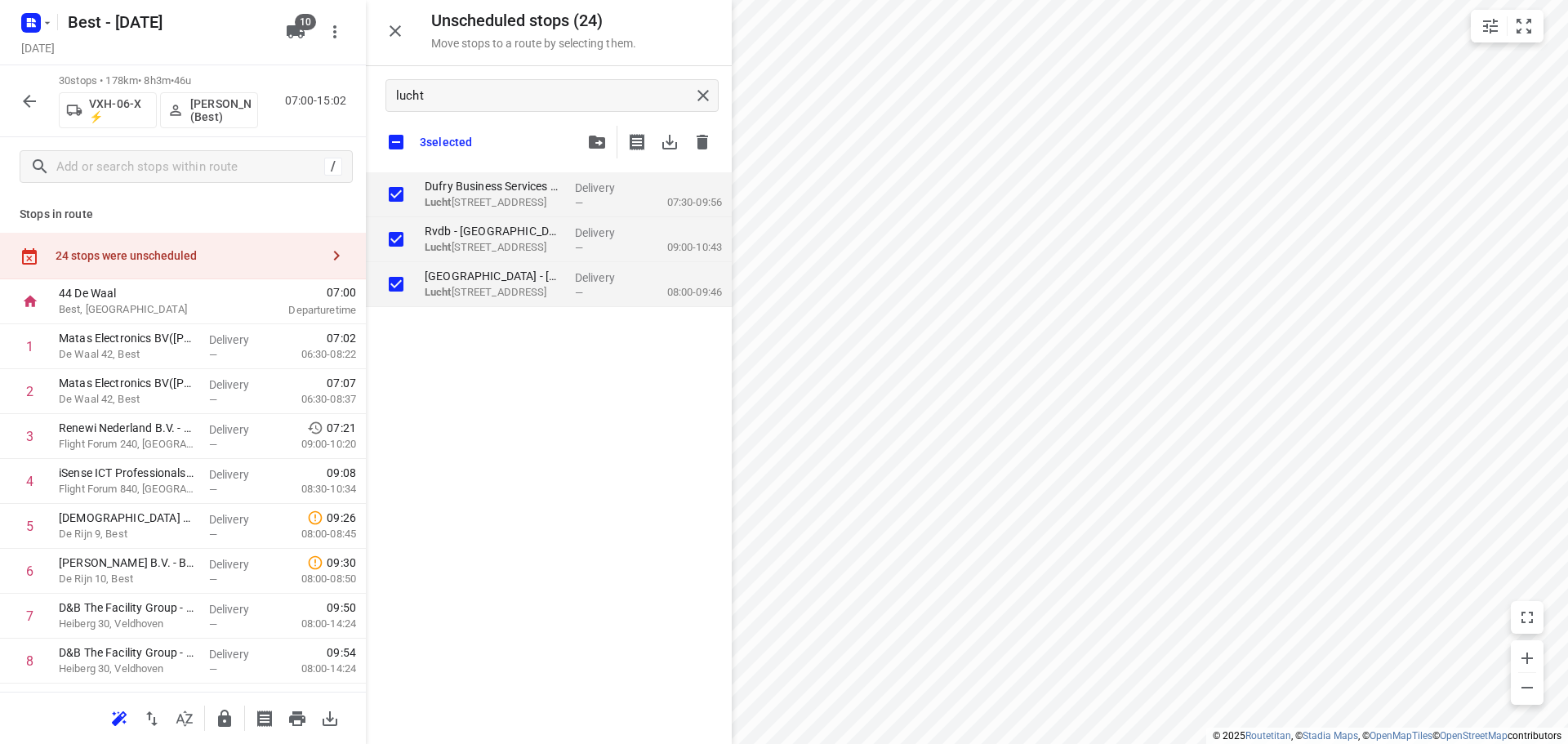
checkbox input "true"
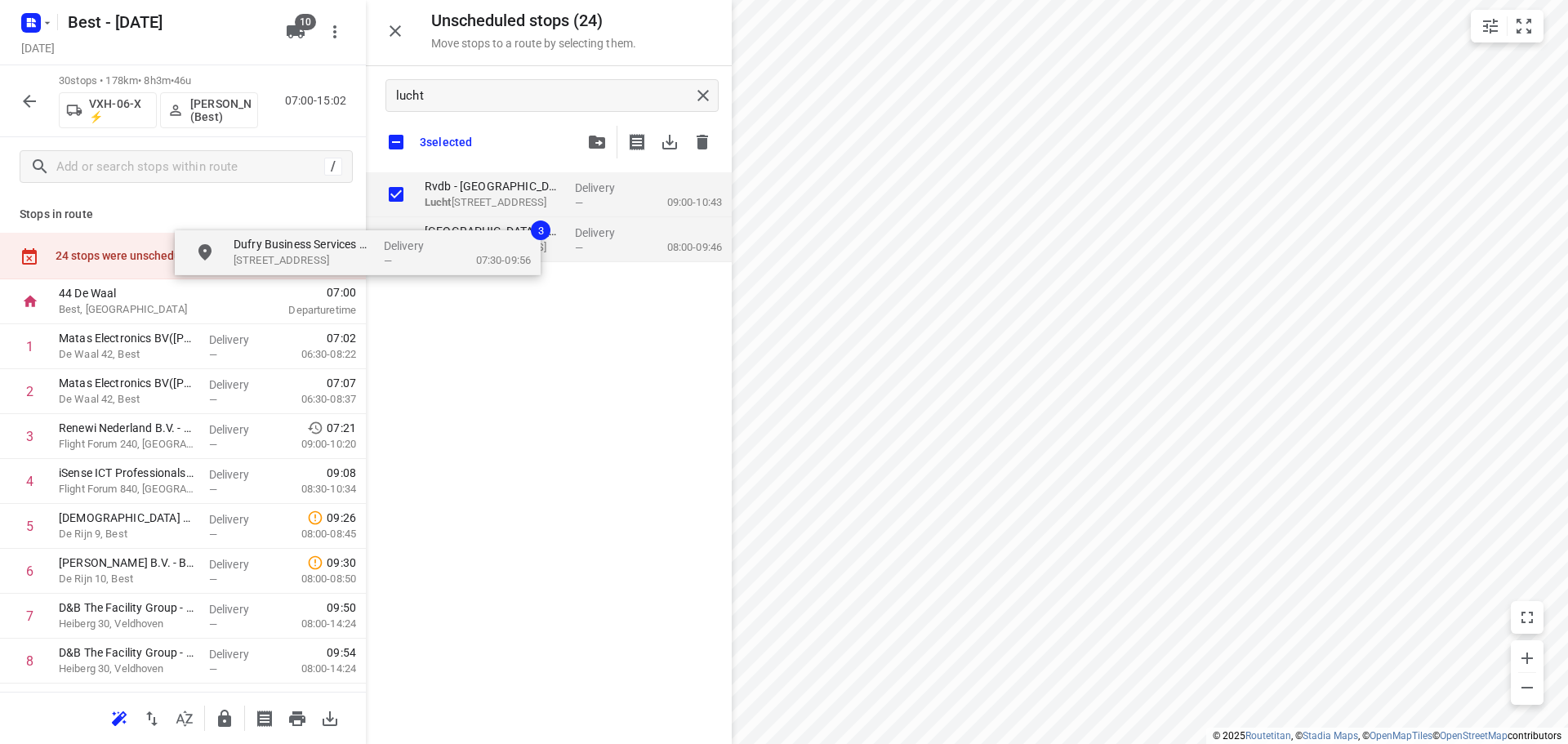
drag, startPoint x: 487, startPoint y: 173, endPoint x: 128, endPoint y: 338, distance: 395.1
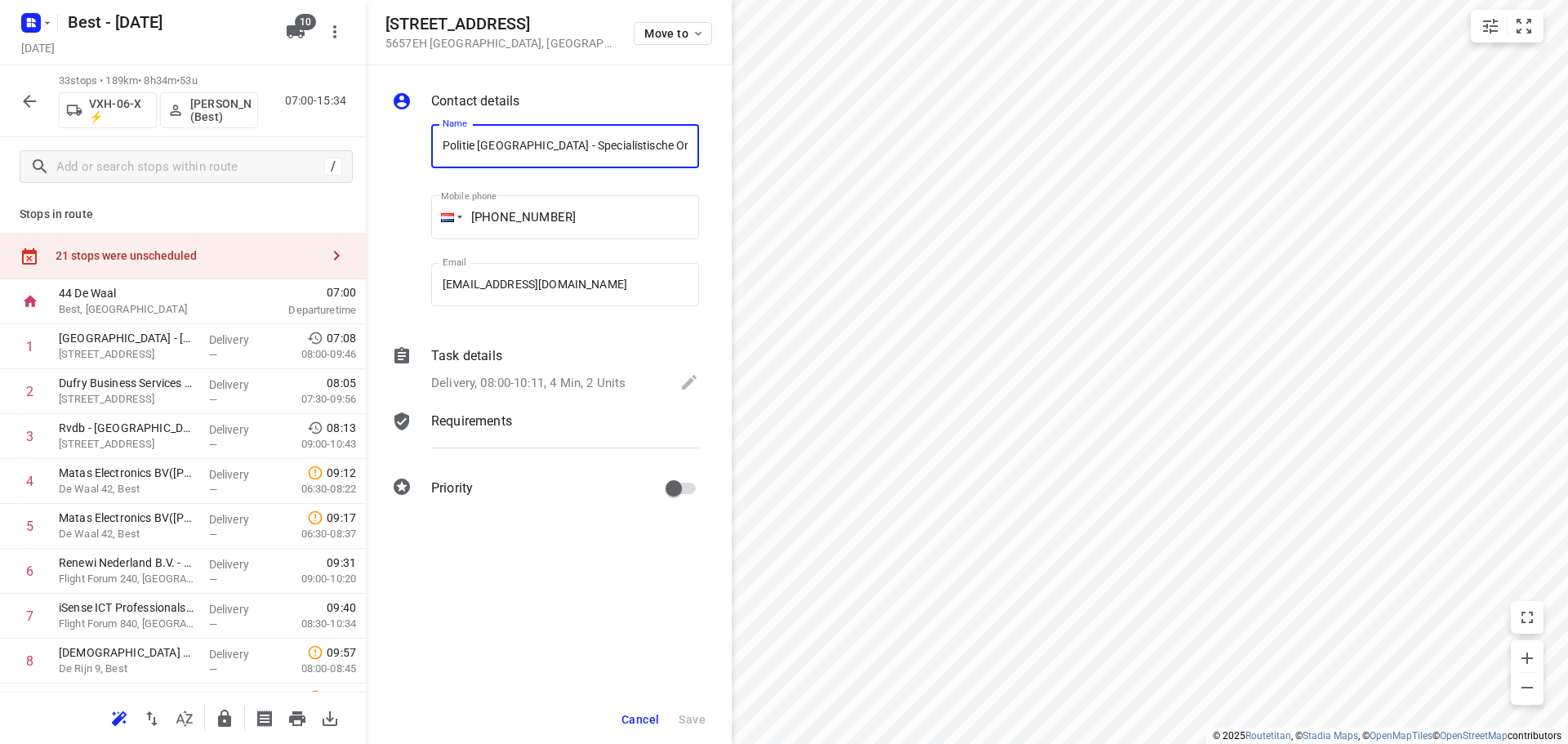
click at [673, 13] on div "Parmentierweg 3 5657EH Eindhoven , Netherlands Move to" at bounding box center [549, 32] width 366 height 65
click at [669, 26] on button "Move to" at bounding box center [673, 34] width 79 height 23
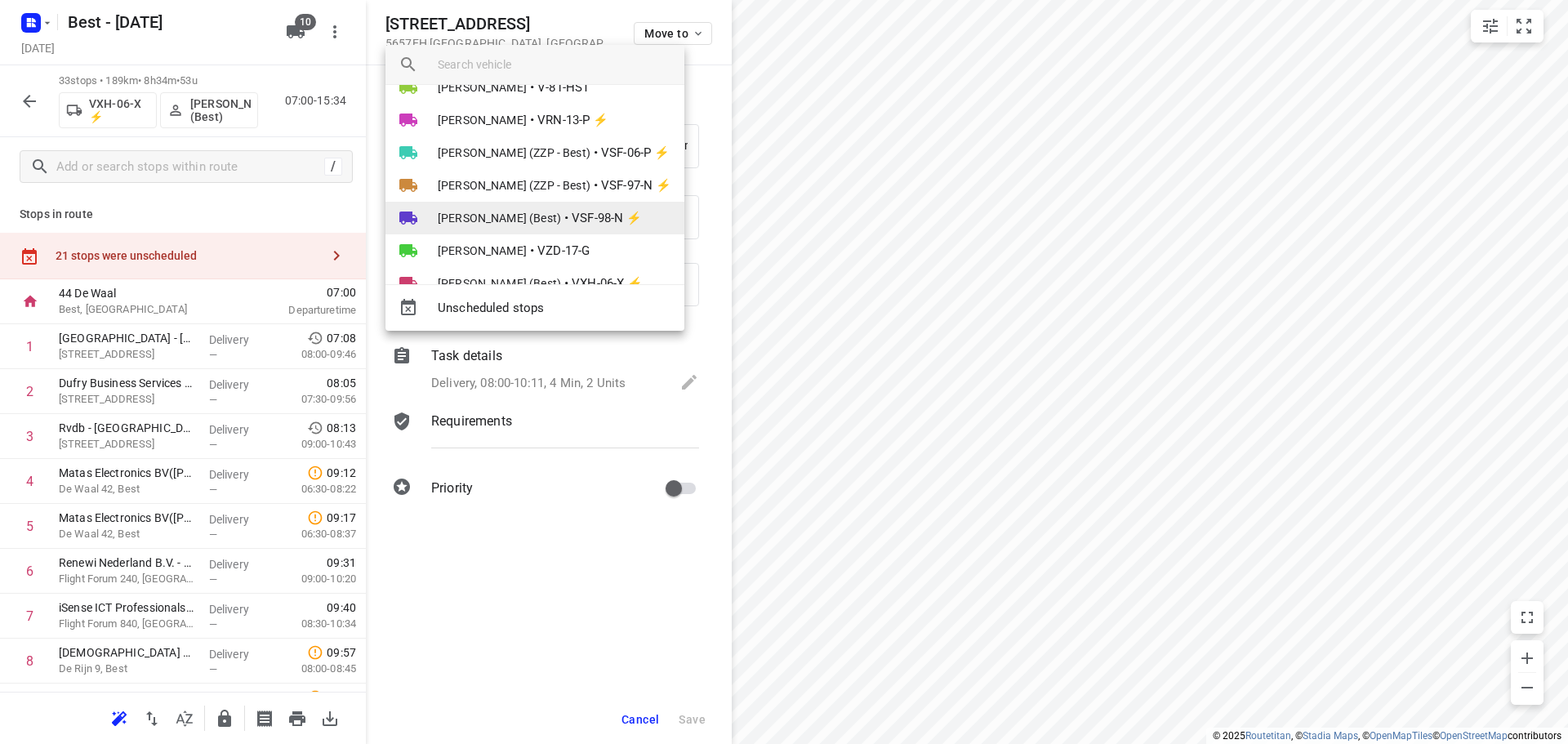
scroll to position [127, 0]
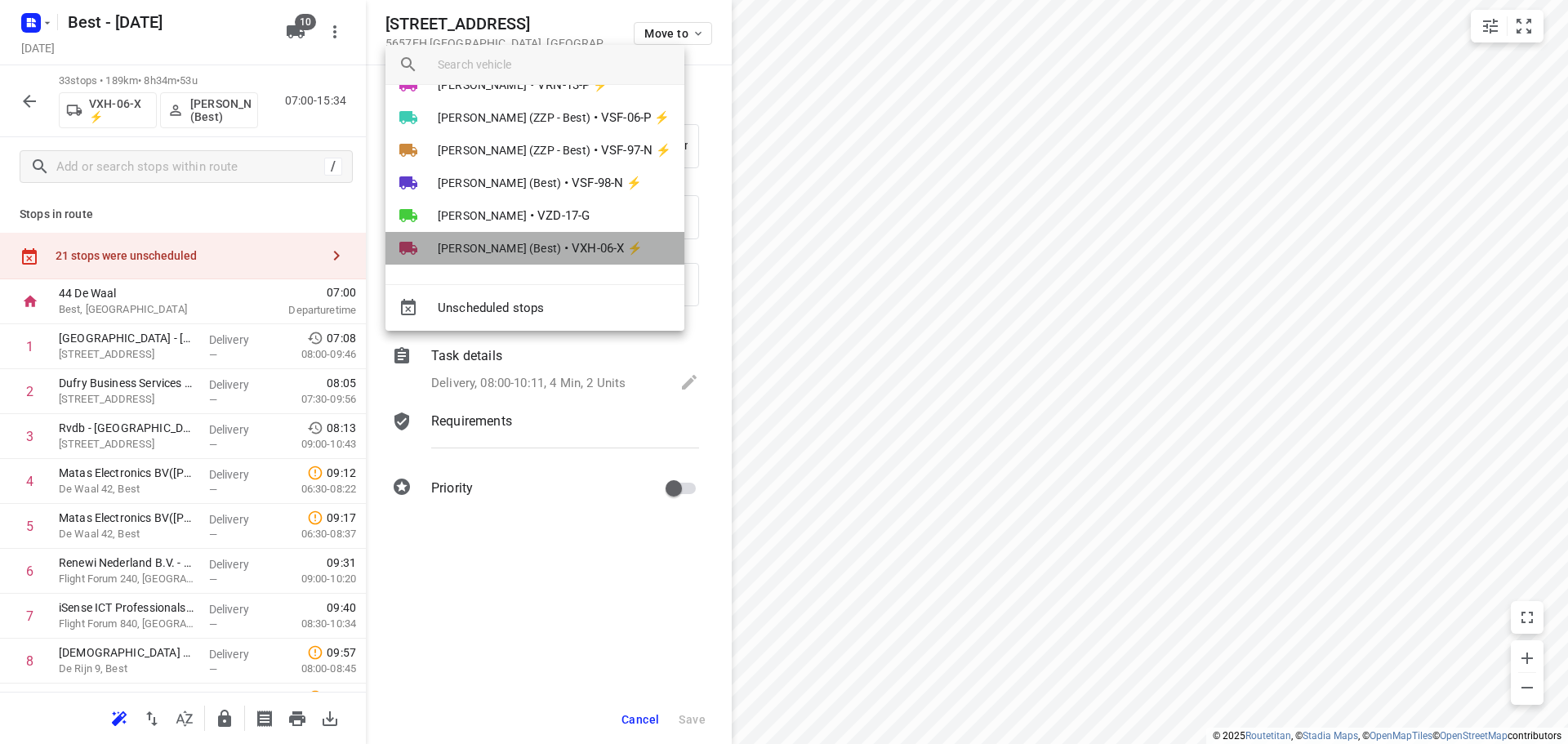
click at [564, 242] on span "•" at bounding box center [566, 248] width 4 height 20
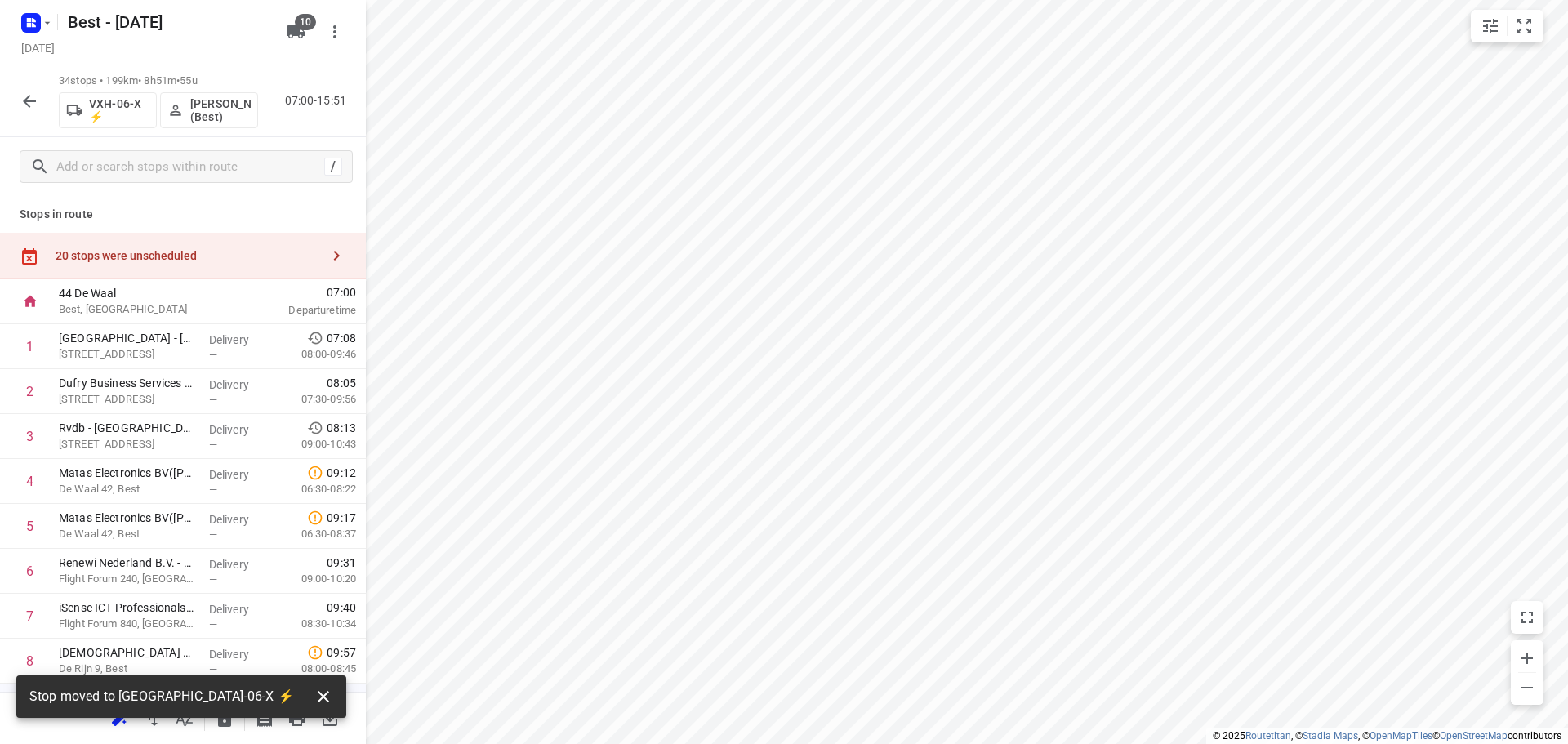
click at [307, 708] on button "button" at bounding box center [323, 696] width 32 height 32
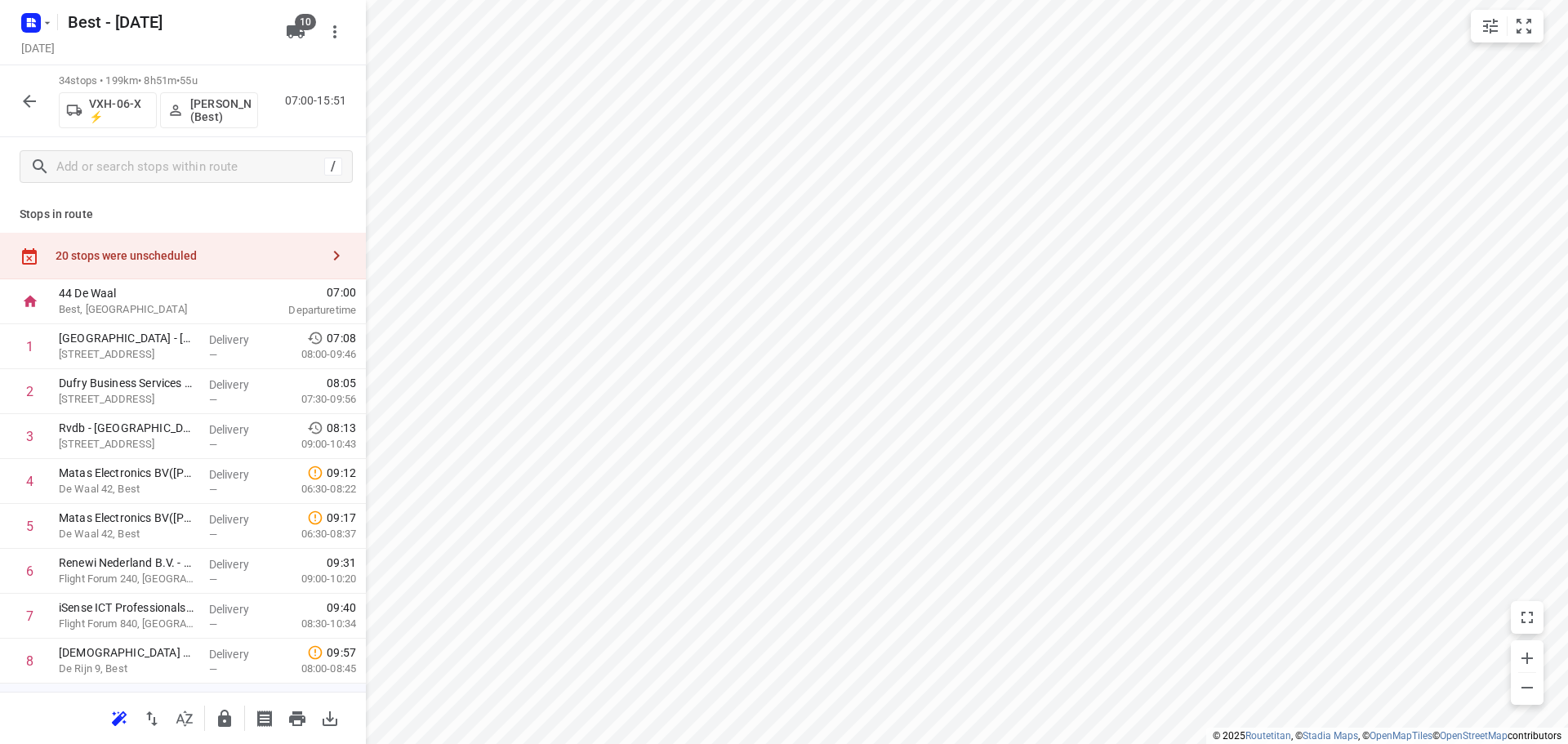
click at [195, 720] on button "button" at bounding box center [184, 718] width 32 height 32
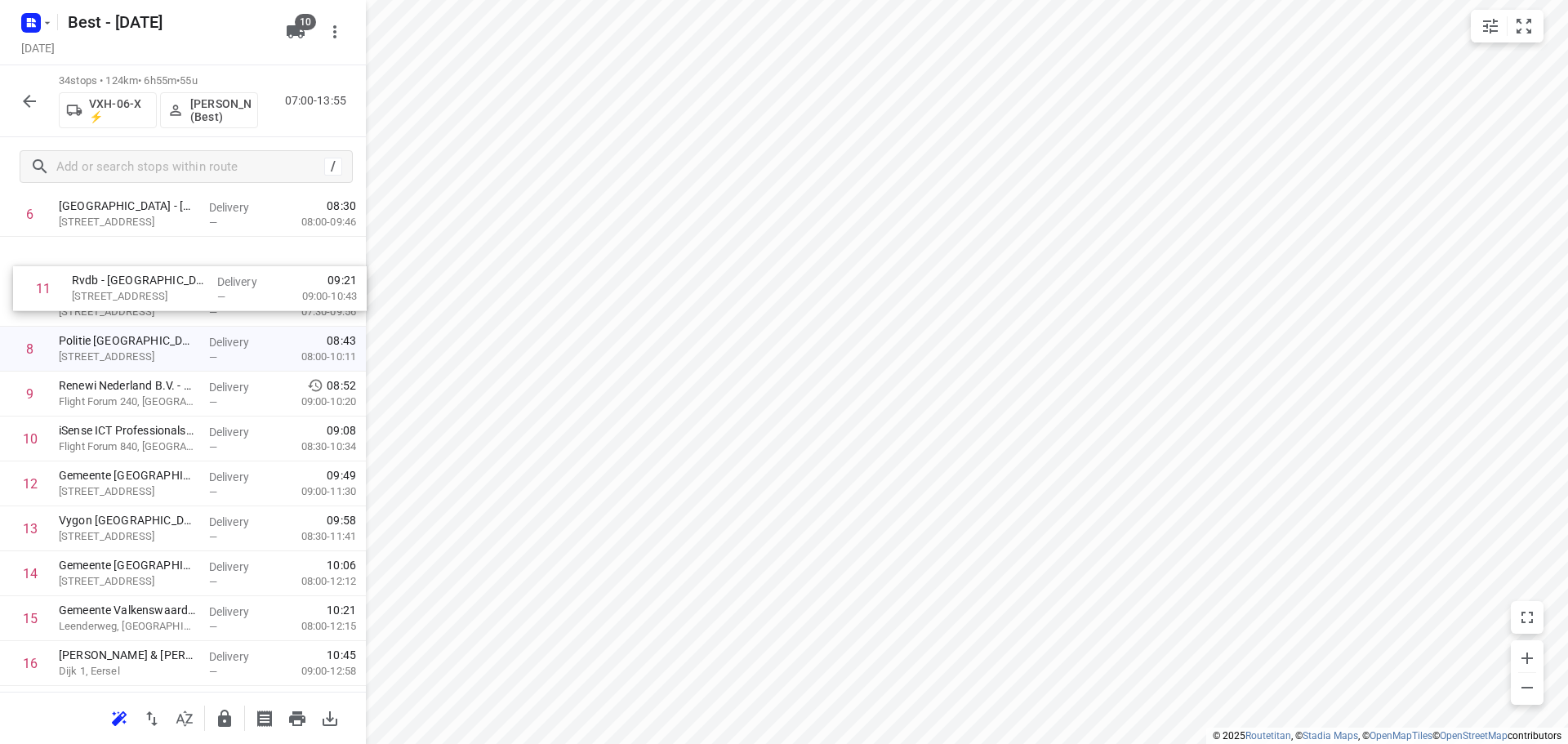
scroll to position [329, 0]
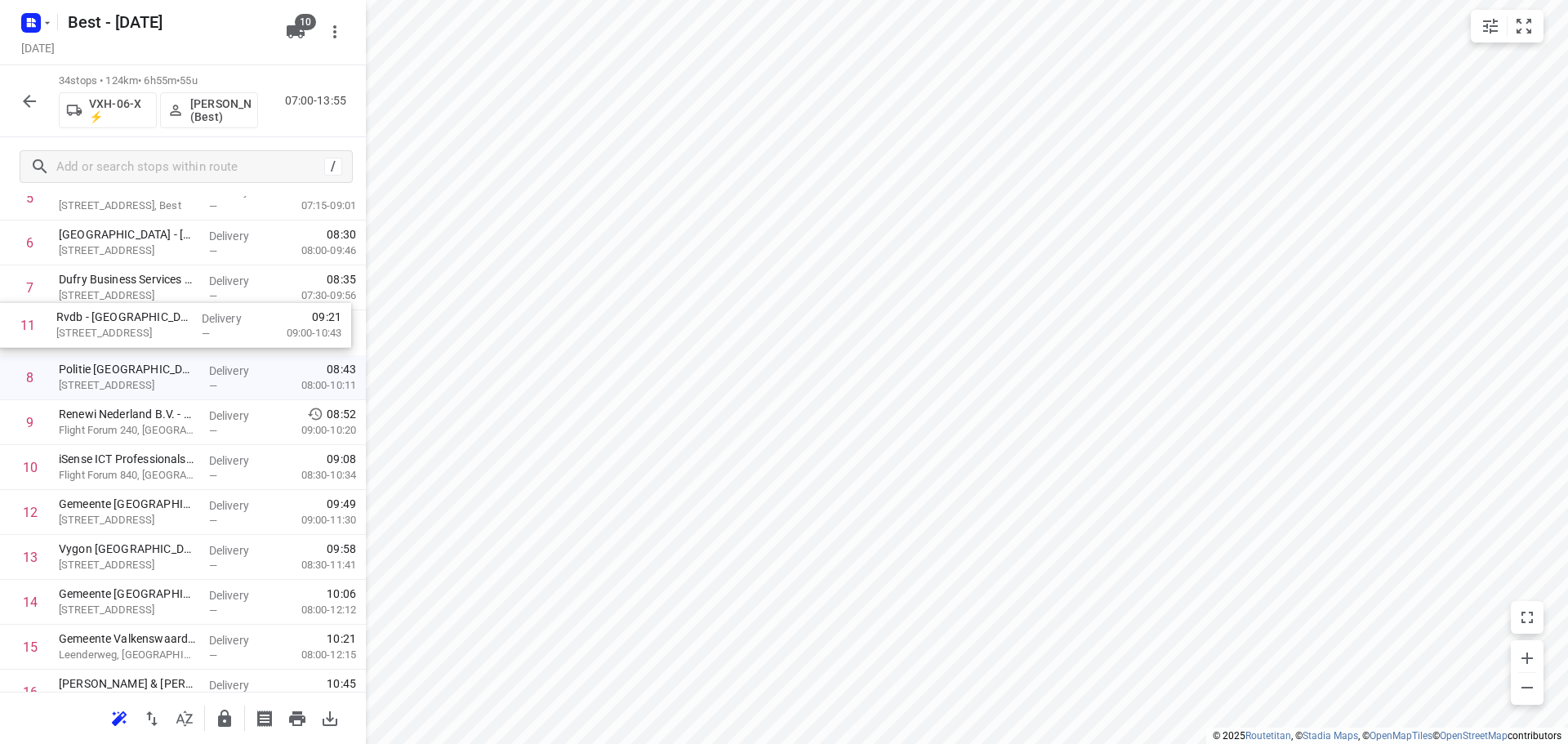
drag, startPoint x: 170, startPoint y: 398, endPoint x: 168, endPoint y: 330, distance: 68.0
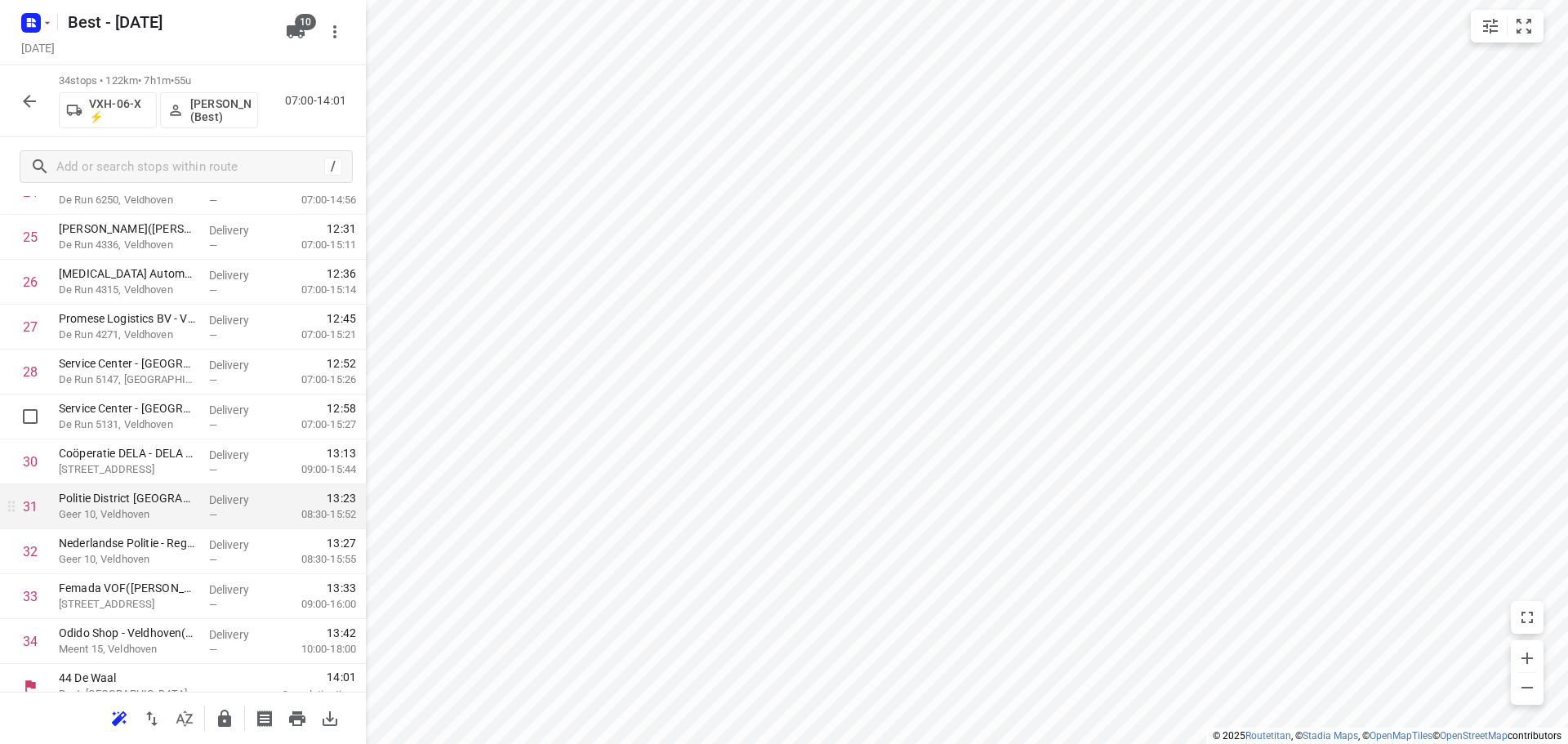
scroll to position [1205, 0]
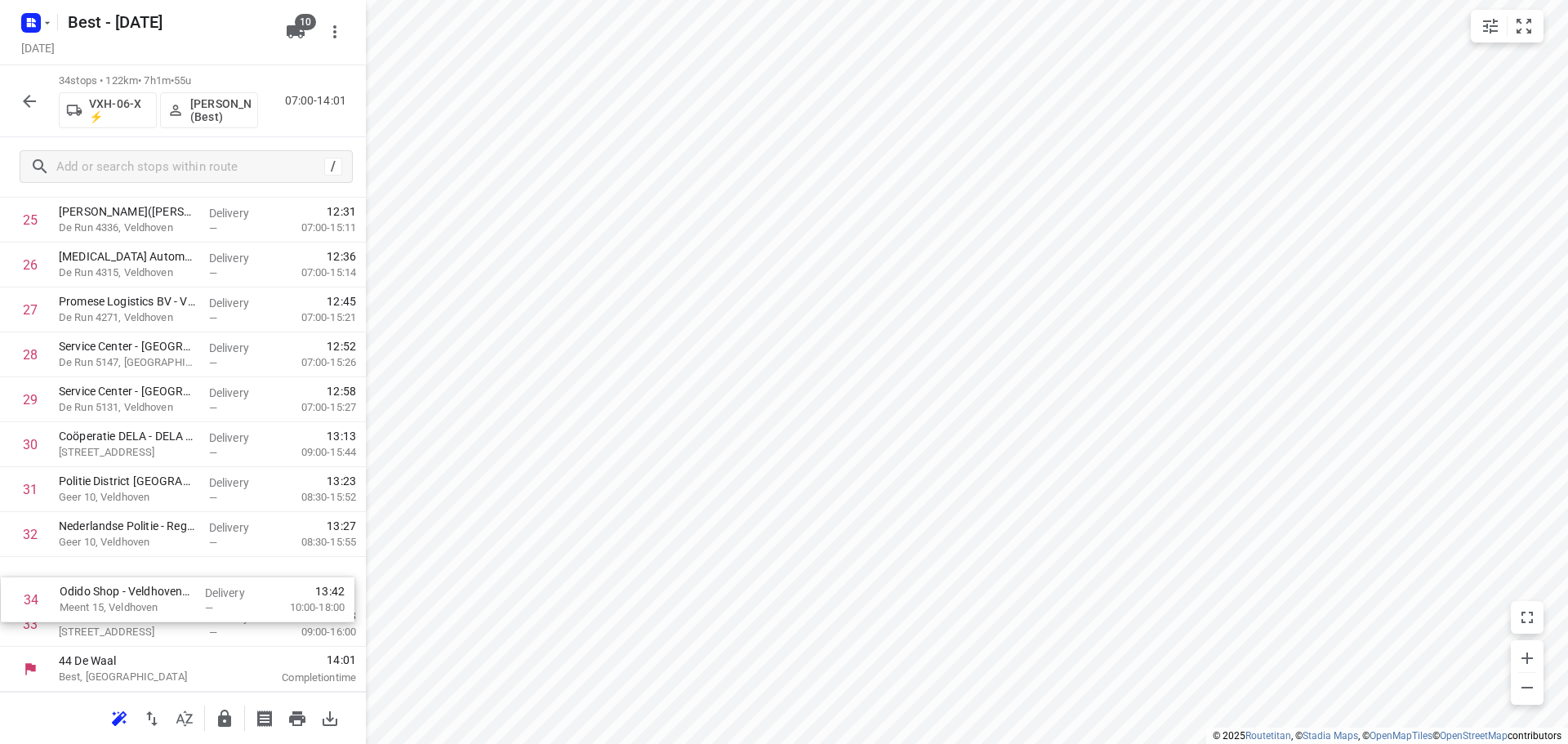
drag, startPoint x: 128, startPoint y: 612, endPoint x: 130, endPoint y: 564, distance: 48.0
click at [214, 711] on button "button" at bounding box center [224, 718] width 32 height 32
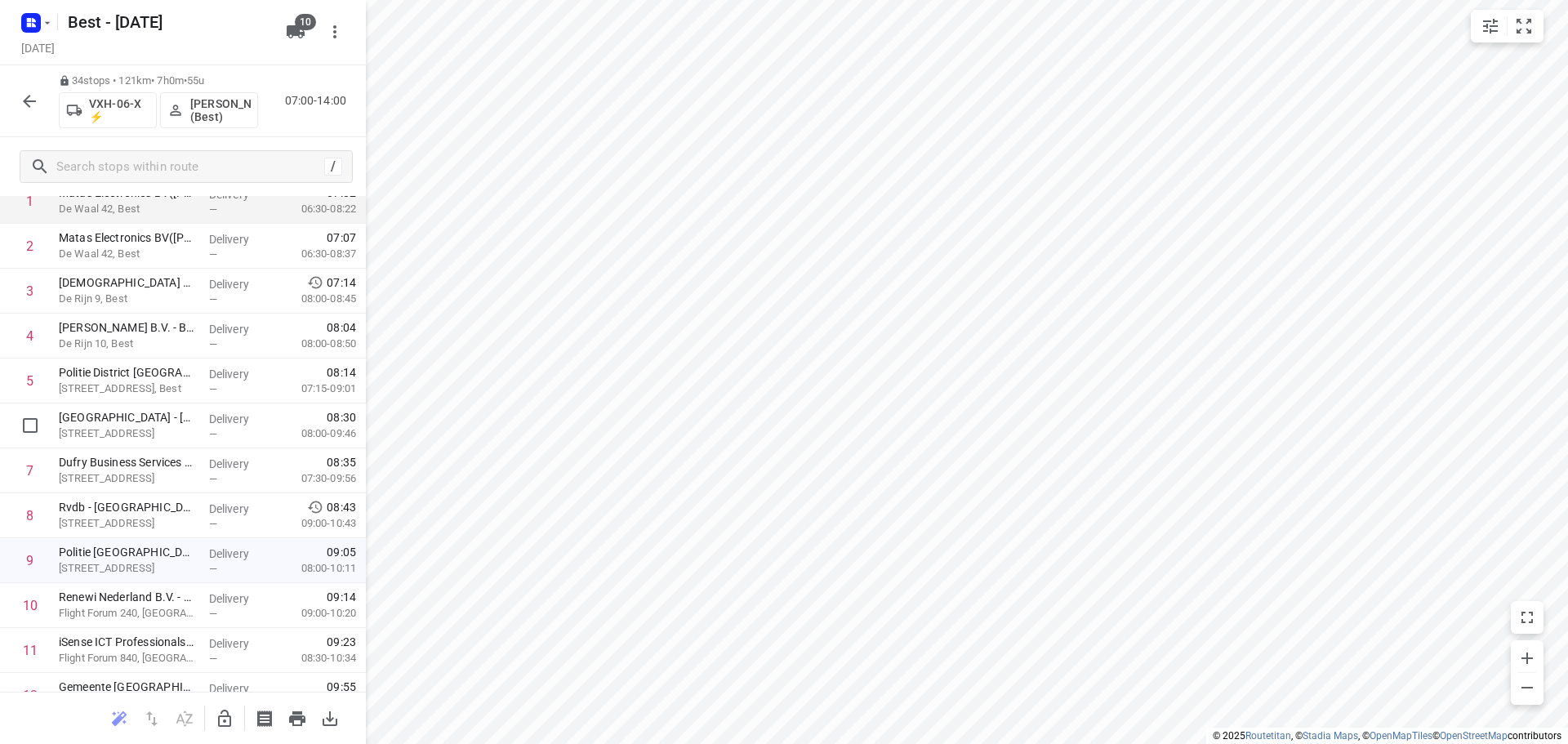
scroll to position [0, 0]
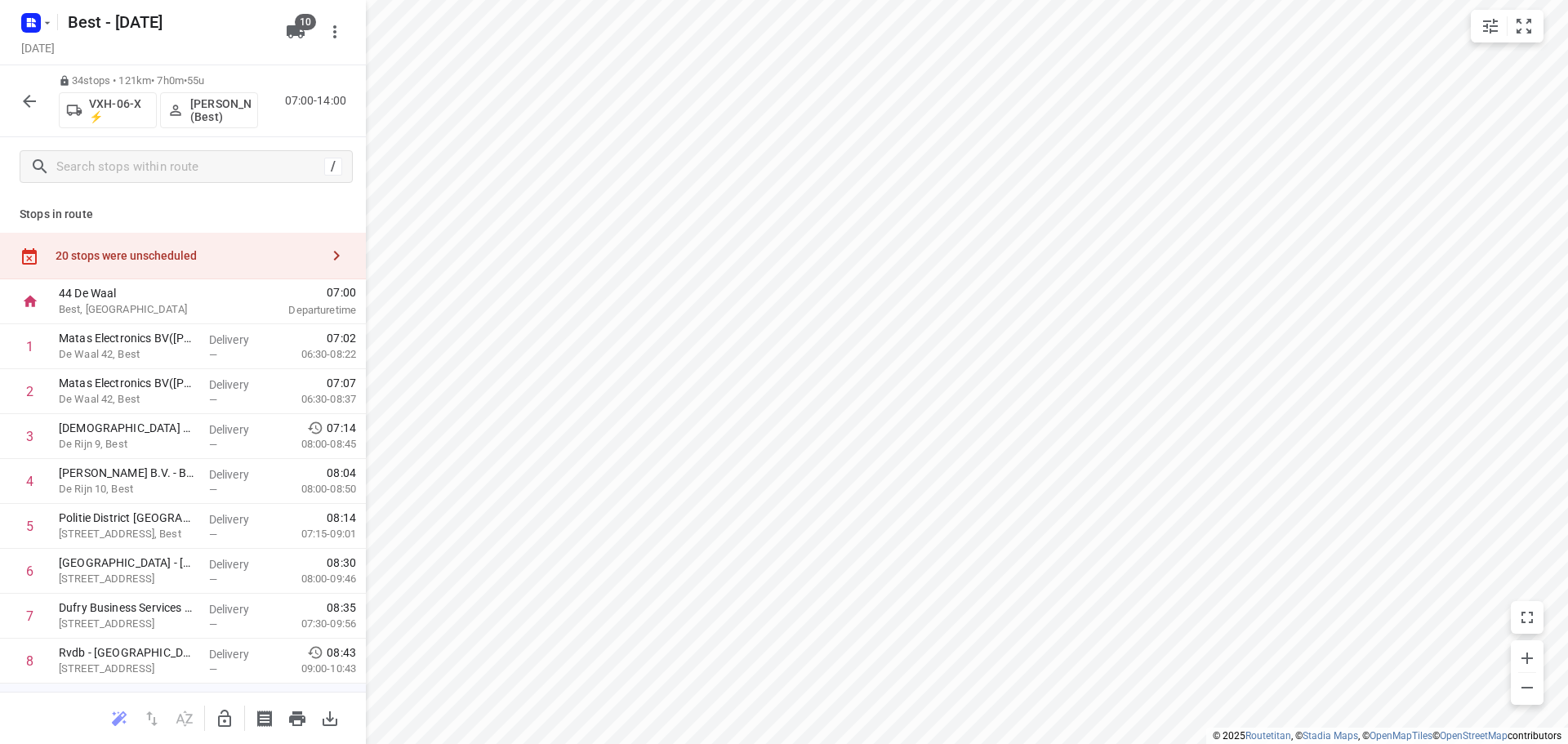
click at [223, 238] on div "20 stops were unscheduled" at bounding box center [183, 256] width 366 height 46
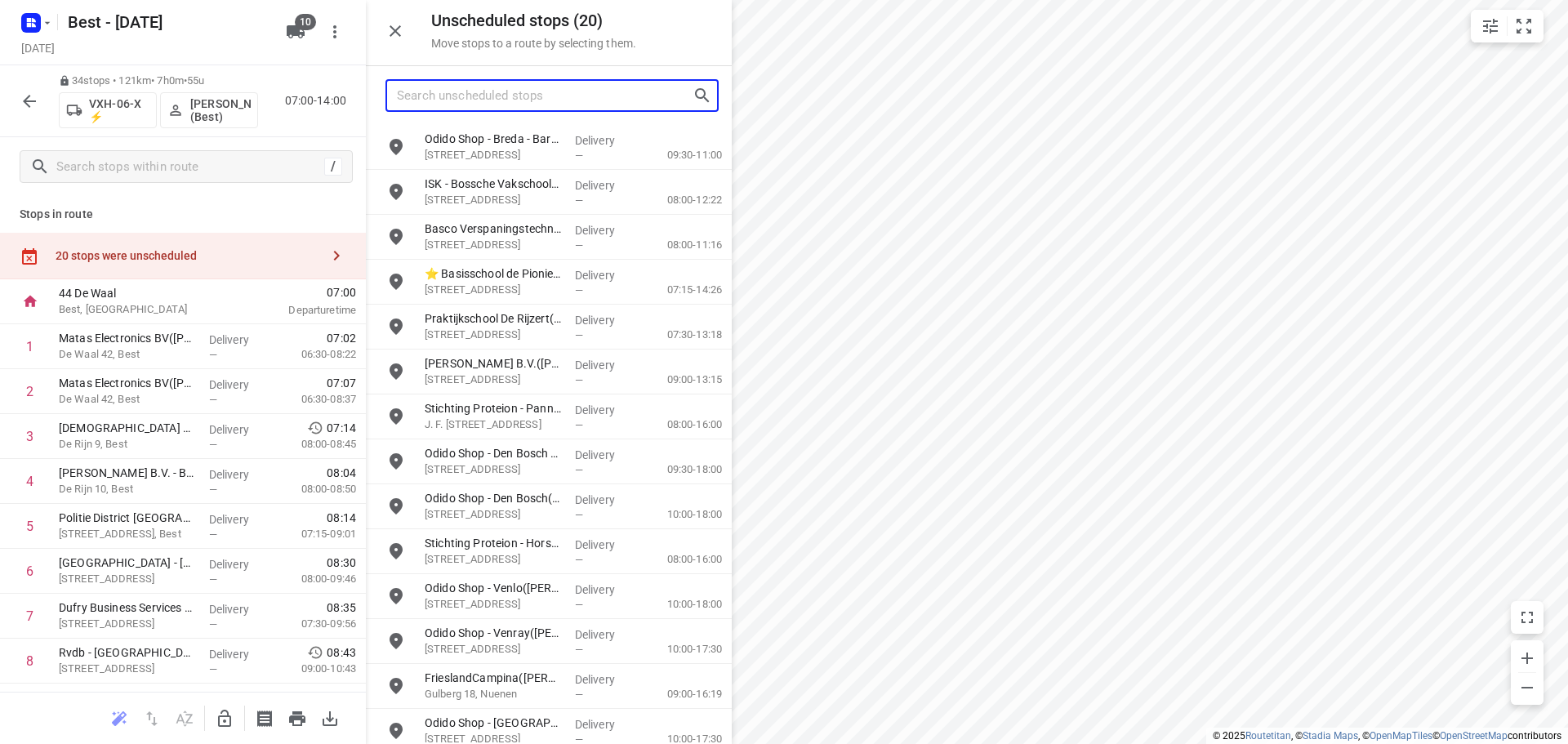
click at [509, 100] on input "Search unscheduled stops" at bounding box center [544, 96] width 295 height 26
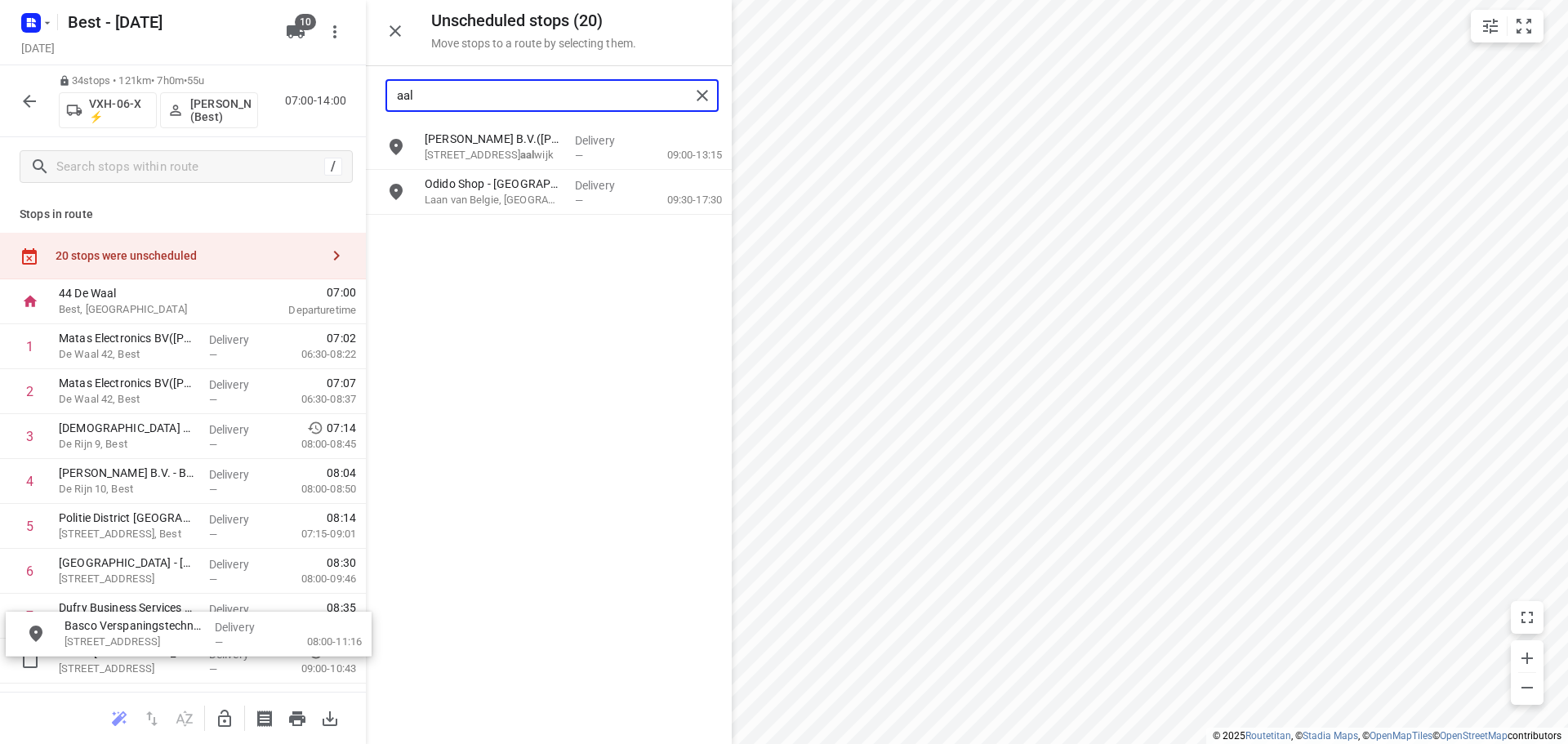
drag, startPoint x: 513, startPoint y: 152, endPoint x: 371, endPoint y: 543, distance: 416.0
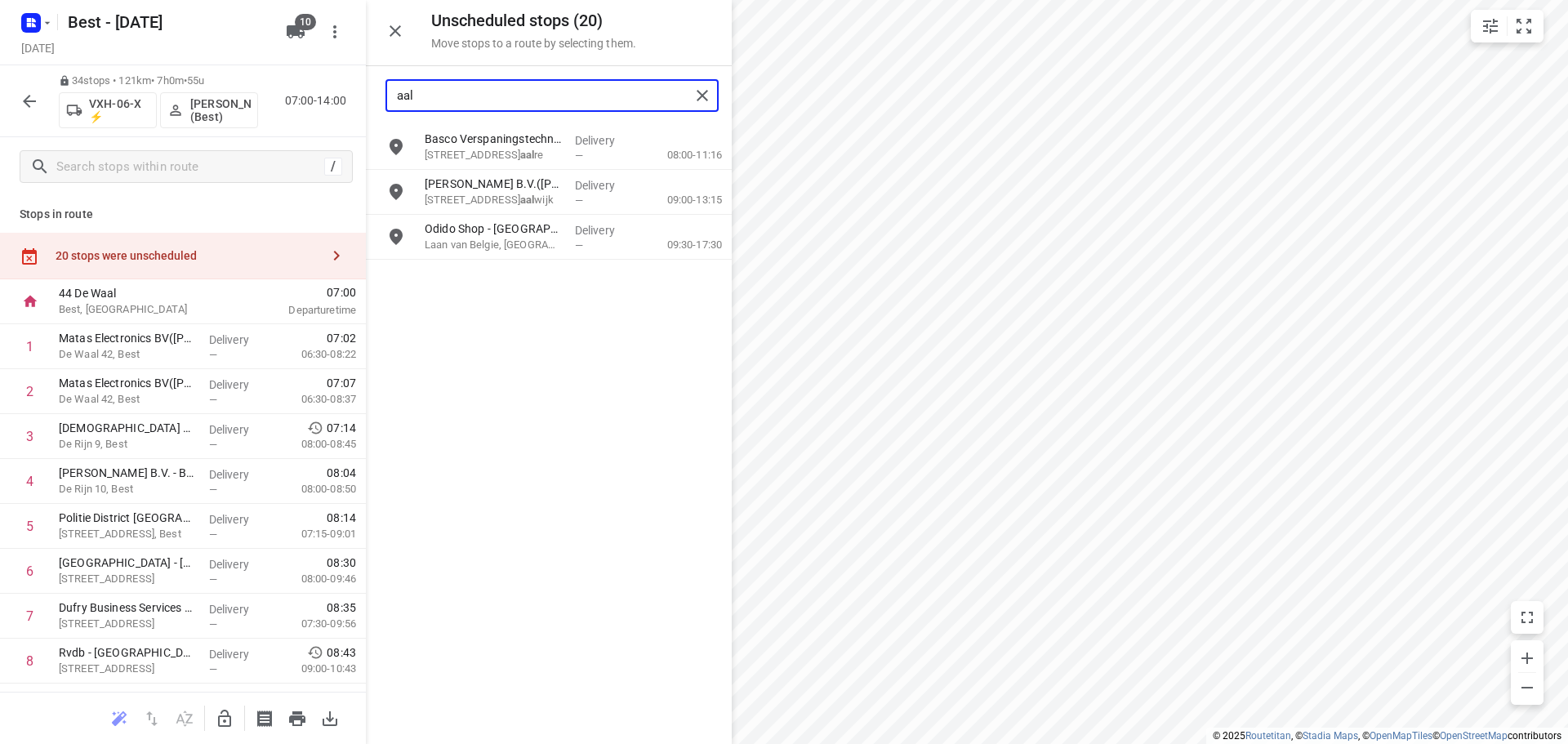
type input "aal"
click at [218, 730] on button "button" at bounding box center [224, 718] width 32 height 32
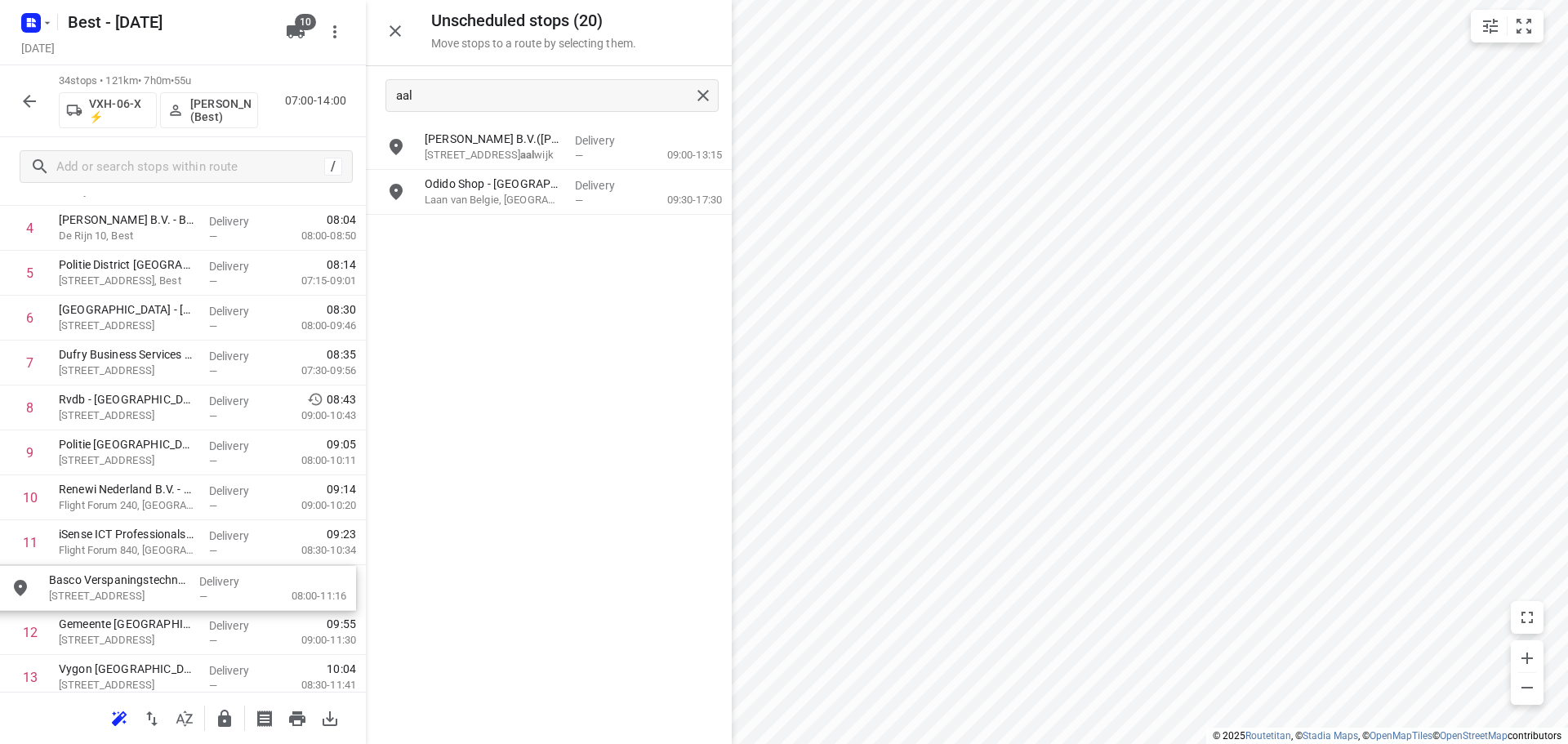
drag, startPoint x: 505, startPoint y: 157, endPoint x: 122, endPoint y: 598, distance: 584.1
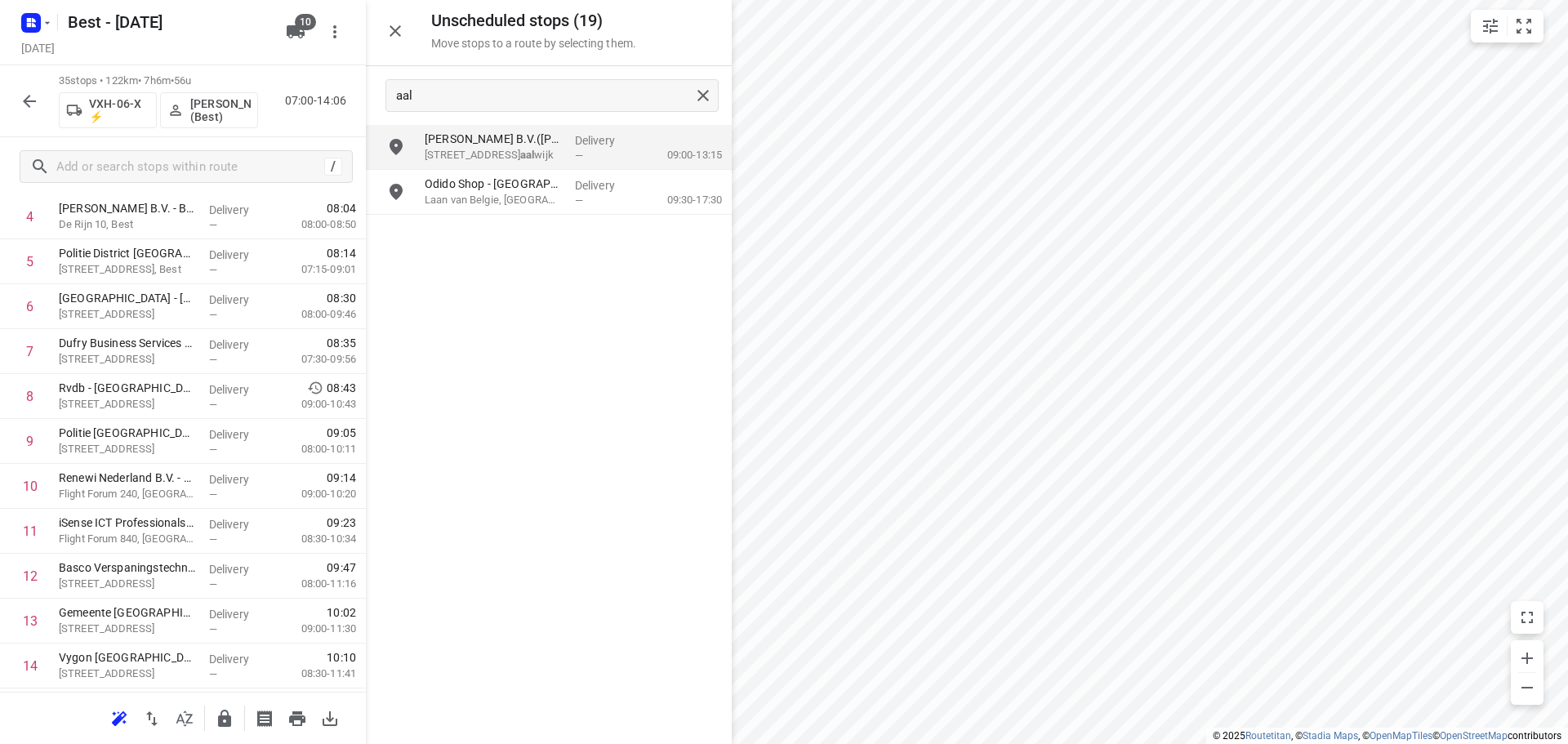
click at [393, 42] on button "button" at bounding box center [395, 31] width 32 height 32
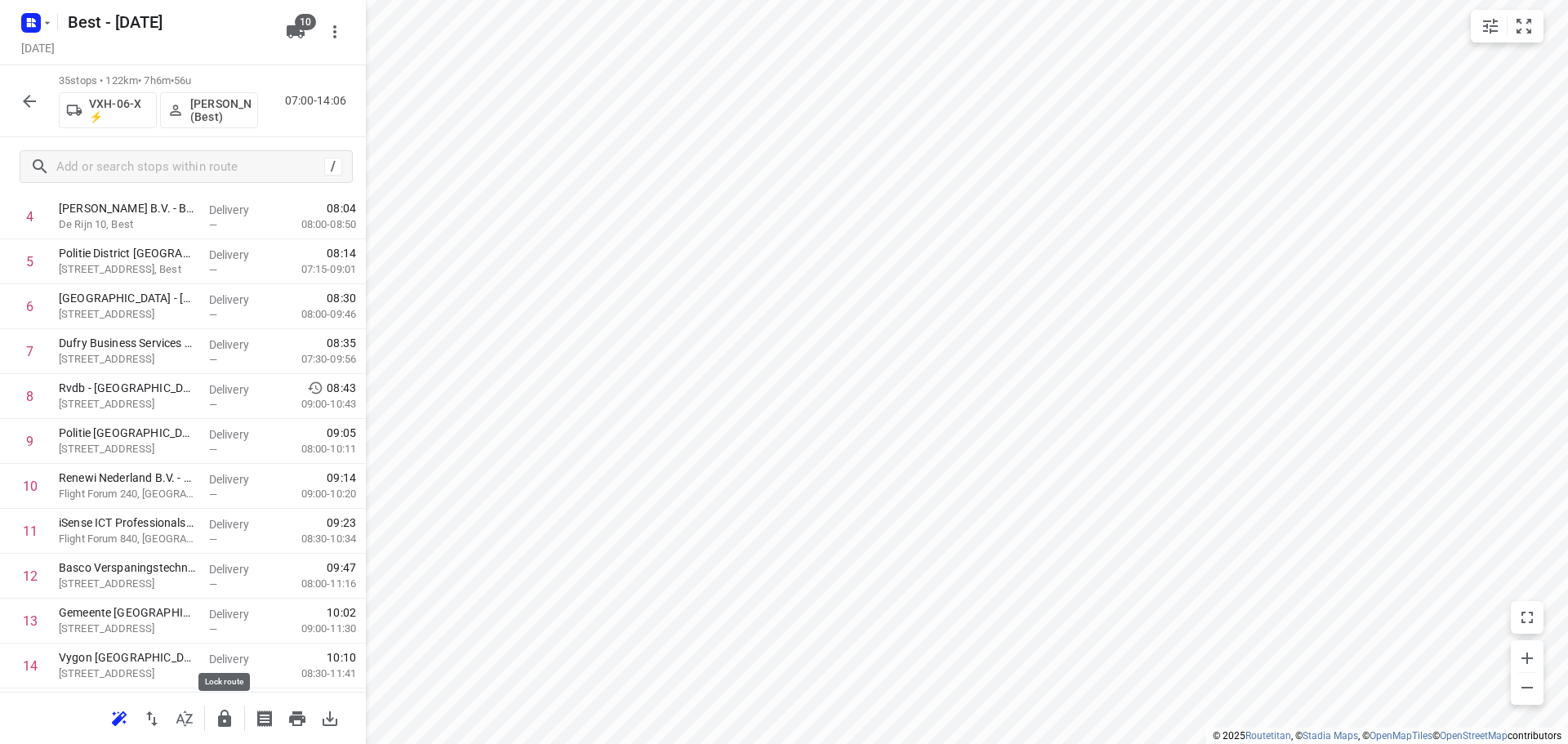
click at [227, 722] on icon "button" at bounding box center [224, 718] width 13 height 17
click at [18, 96] on button "button" at bounding box center [29, 101] width 32 height 32
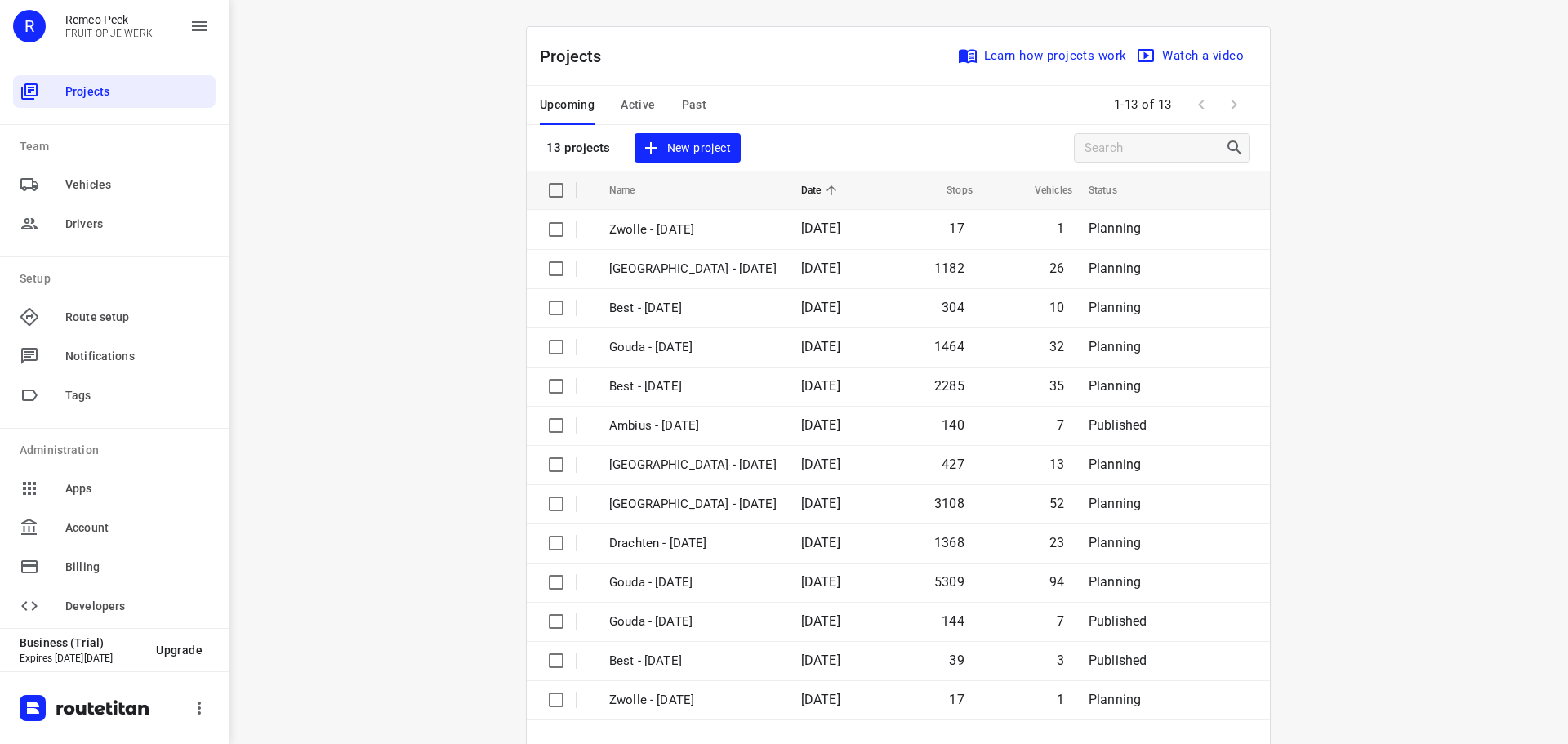
click at [624, 97] on span "Active" at bounding box center [637, 104] width 34 height 21
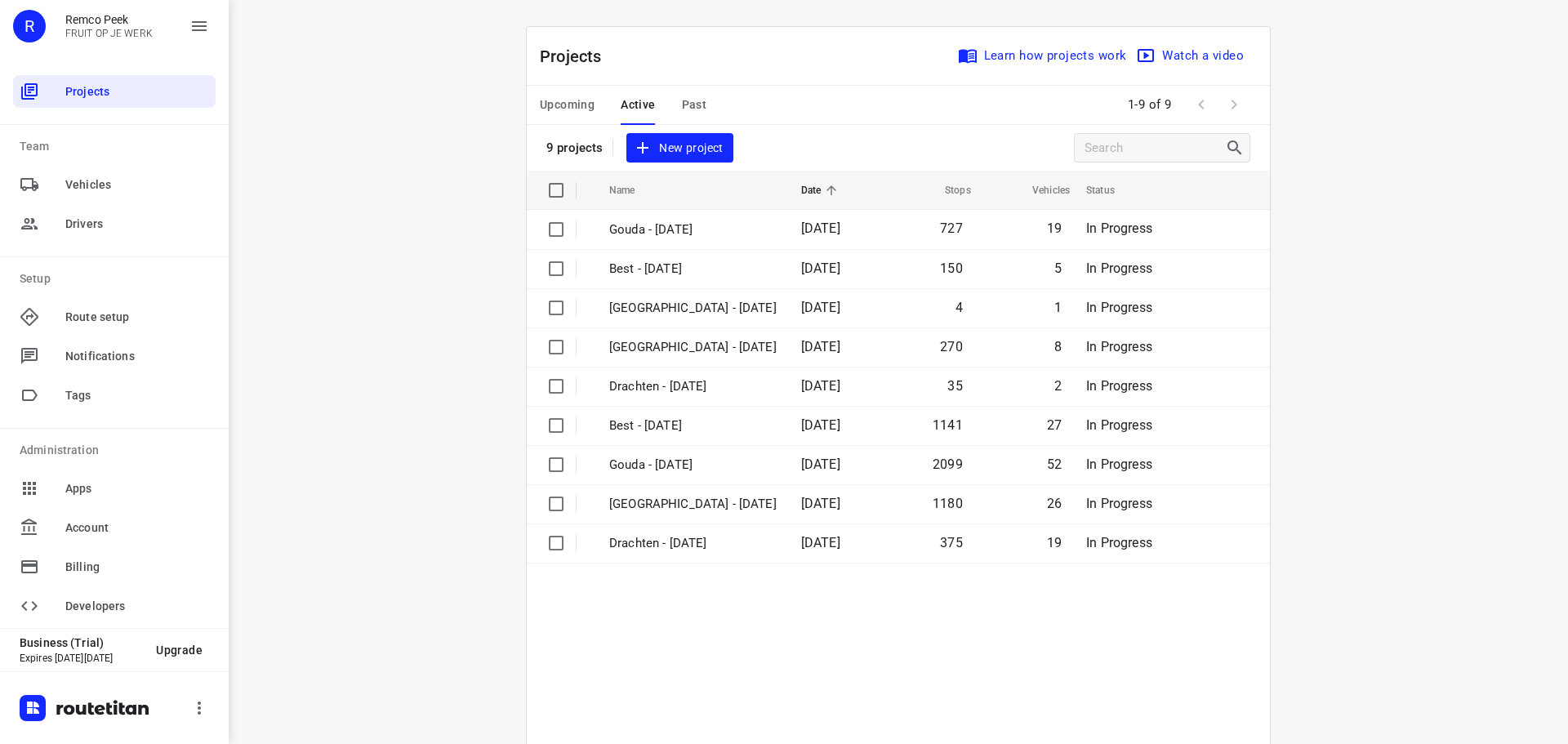
click at [668, 100] on div "Upcoming Active Past" at bounding box center [635, 105] width 193 height 39
click at [682, 100] on span "Past" at bounding box center [694, 104] width 26 height 21
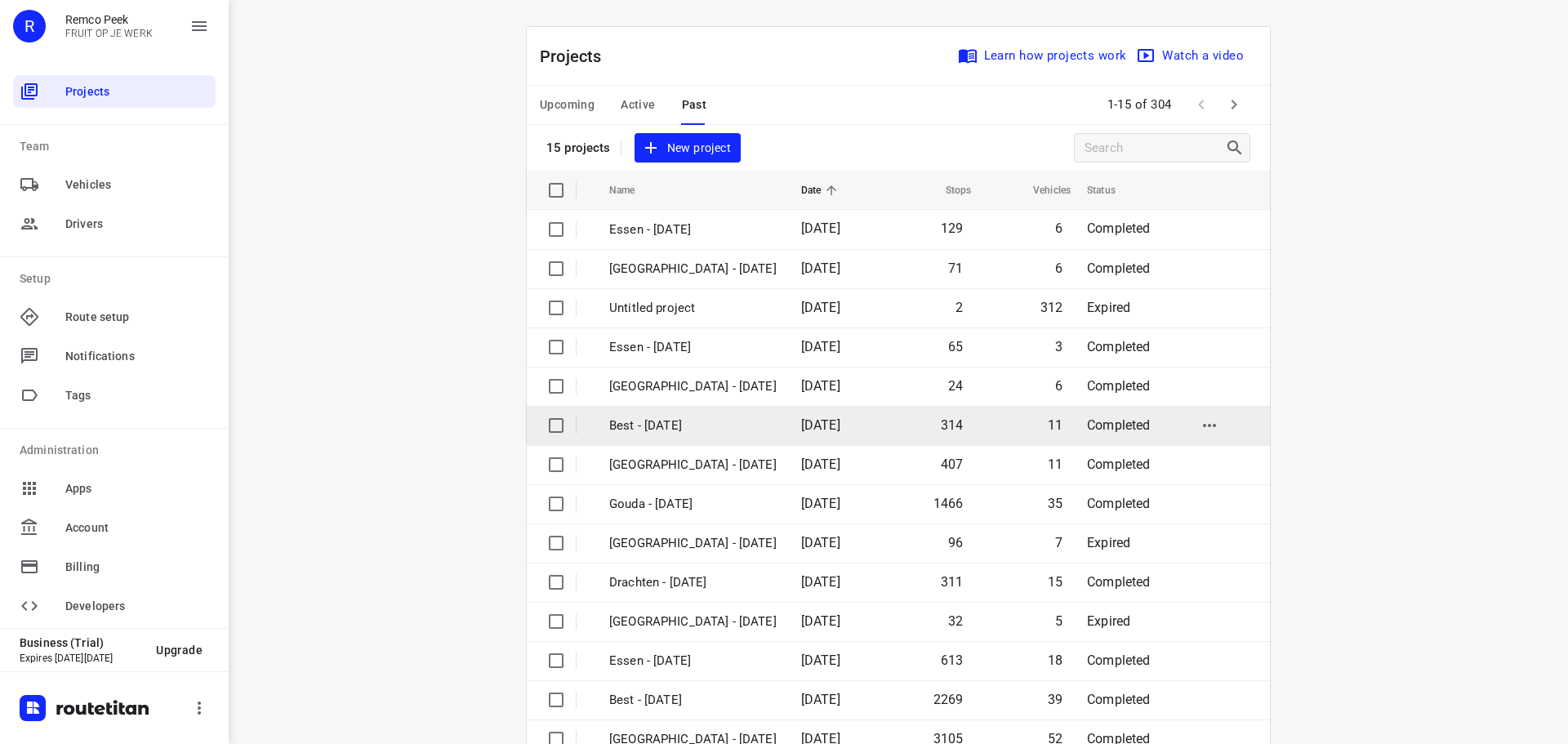
click at [652, 418] on p "Best - [DATE]" at bounding box center [693, 425] width 167 height 19
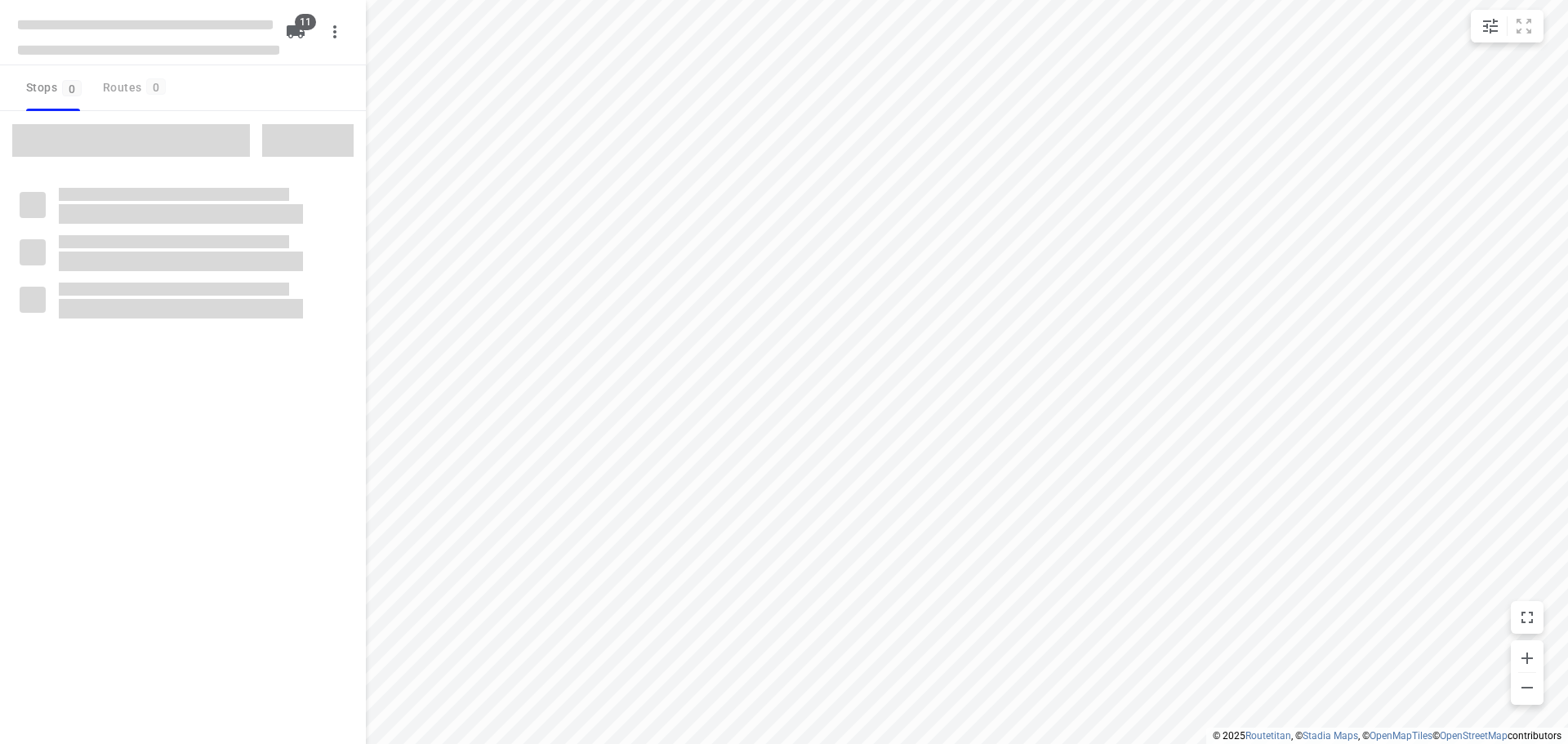
checkbox input "true"
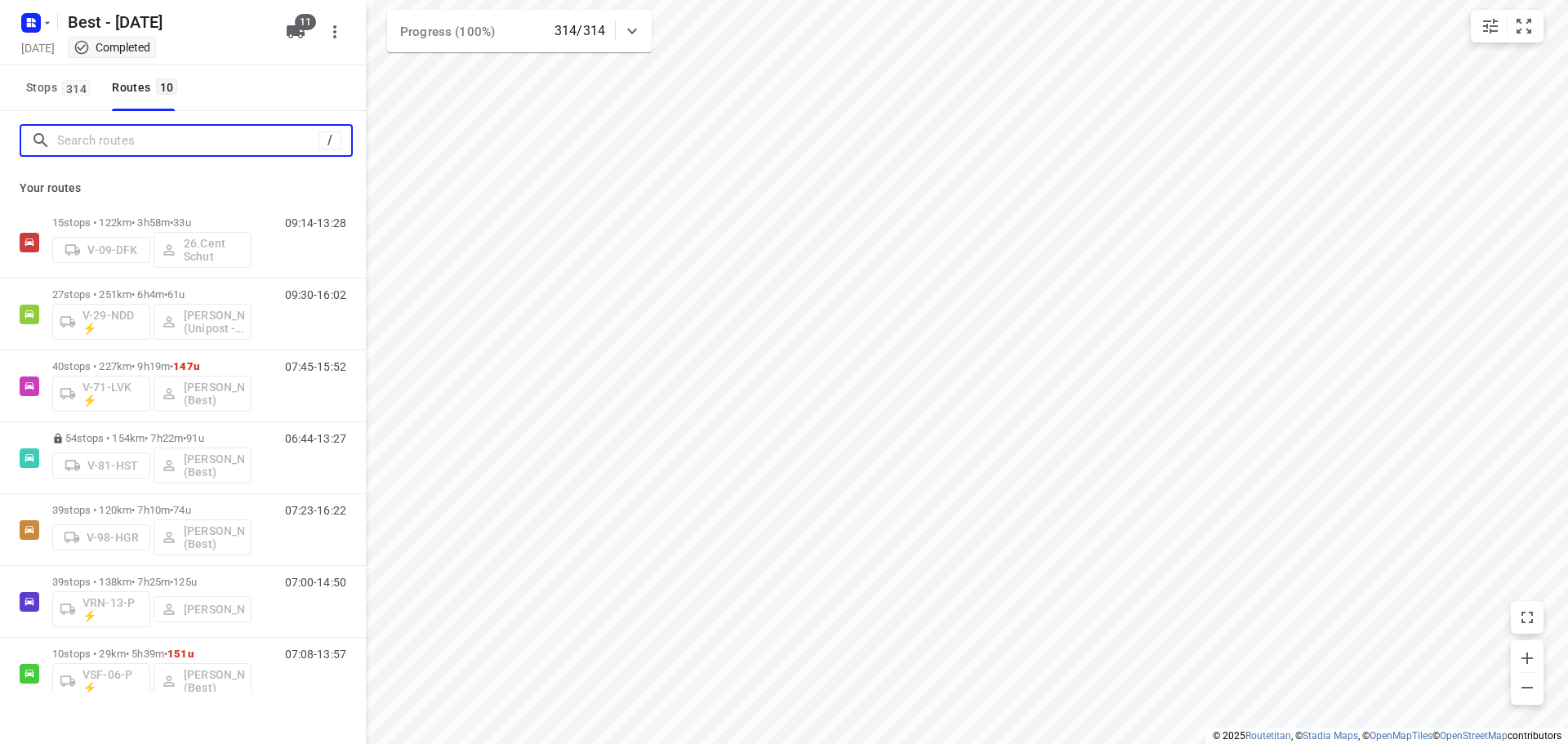
click at [216, 129] on input "Search routes" at bounding box center [188, 141] width 261 height 26
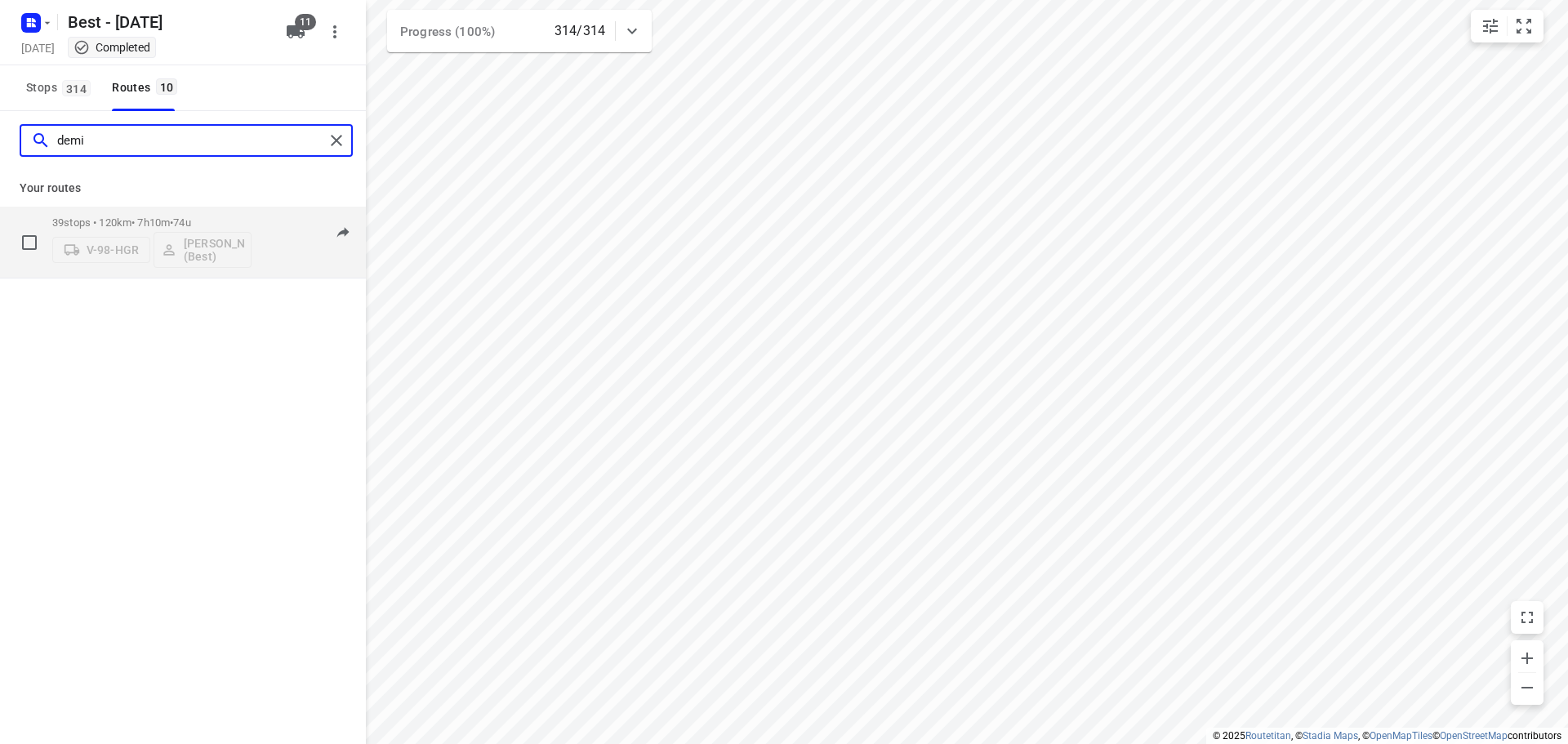
type input "demi"
click at [213, 221] on p "39 stops • 120km • 7h10m • 74u" at bounding box center [151, 223] width 199 height 12
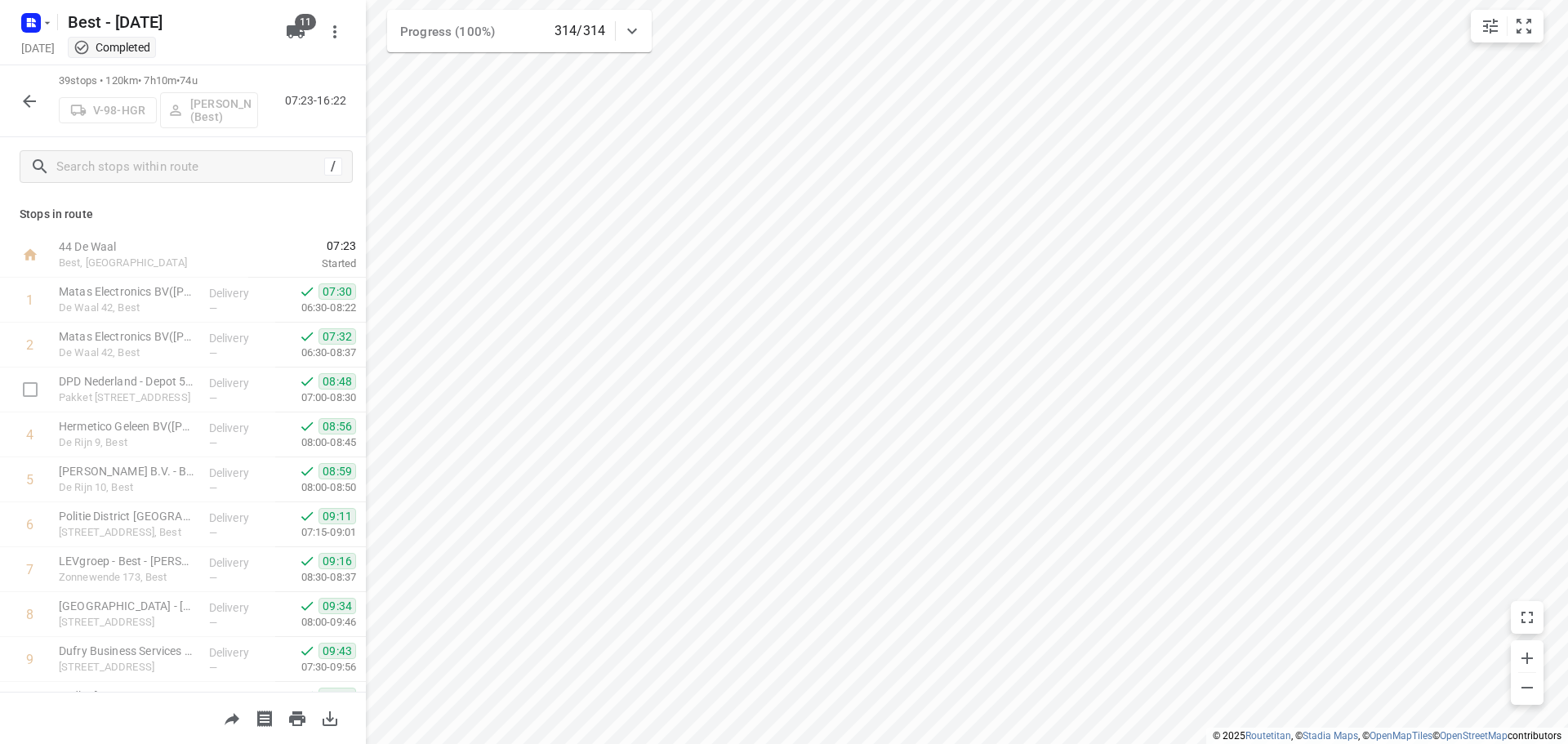
drag, startPoint x: 61, startPoint y: 359, endPoint x: -12, endPoint y: 386, distance: 77.8
click at [0, 386] on html "i © 2025 Routetitan , © Stadia Maps , © OpenMapTiles © OpenStreetMap contributo…" at bounding box center [784, 372] width 1568 height 744
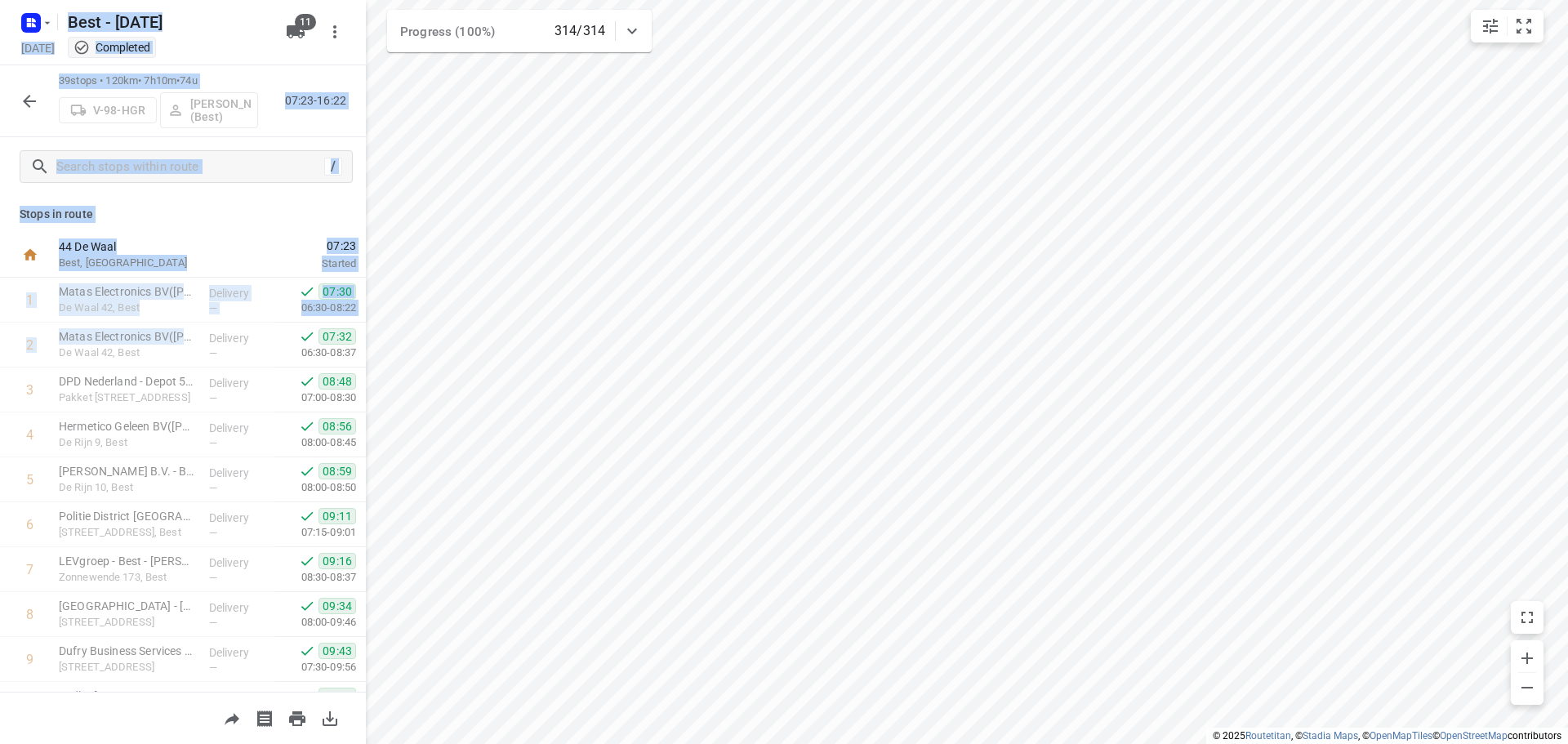
click at [236, 241] on div at bounding box center [242, 255] width 13 height 45
click at [150, 146] on div "/" at bounding box center [183, 166] width 366 height 59
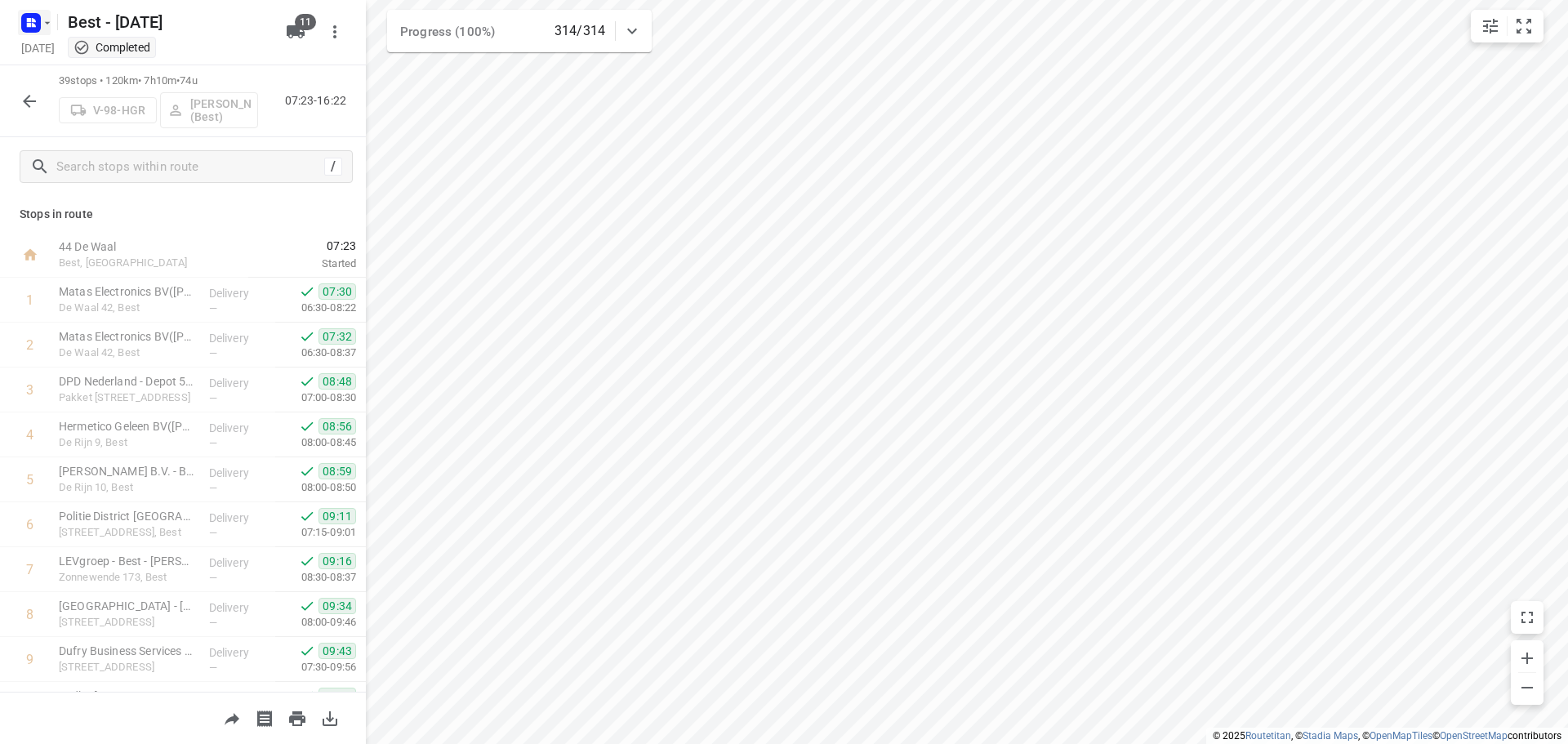
click at [42, 11] on button "button" at bounding box center [34, 23] width 32 height 26
drag, startPoint x: 42, startPoint y: 11, endPoint x: 40, endPoint y: 27, distance: 16.1
click at [39, 25] on div at bounding box center [784, 372] width 1568 height 744
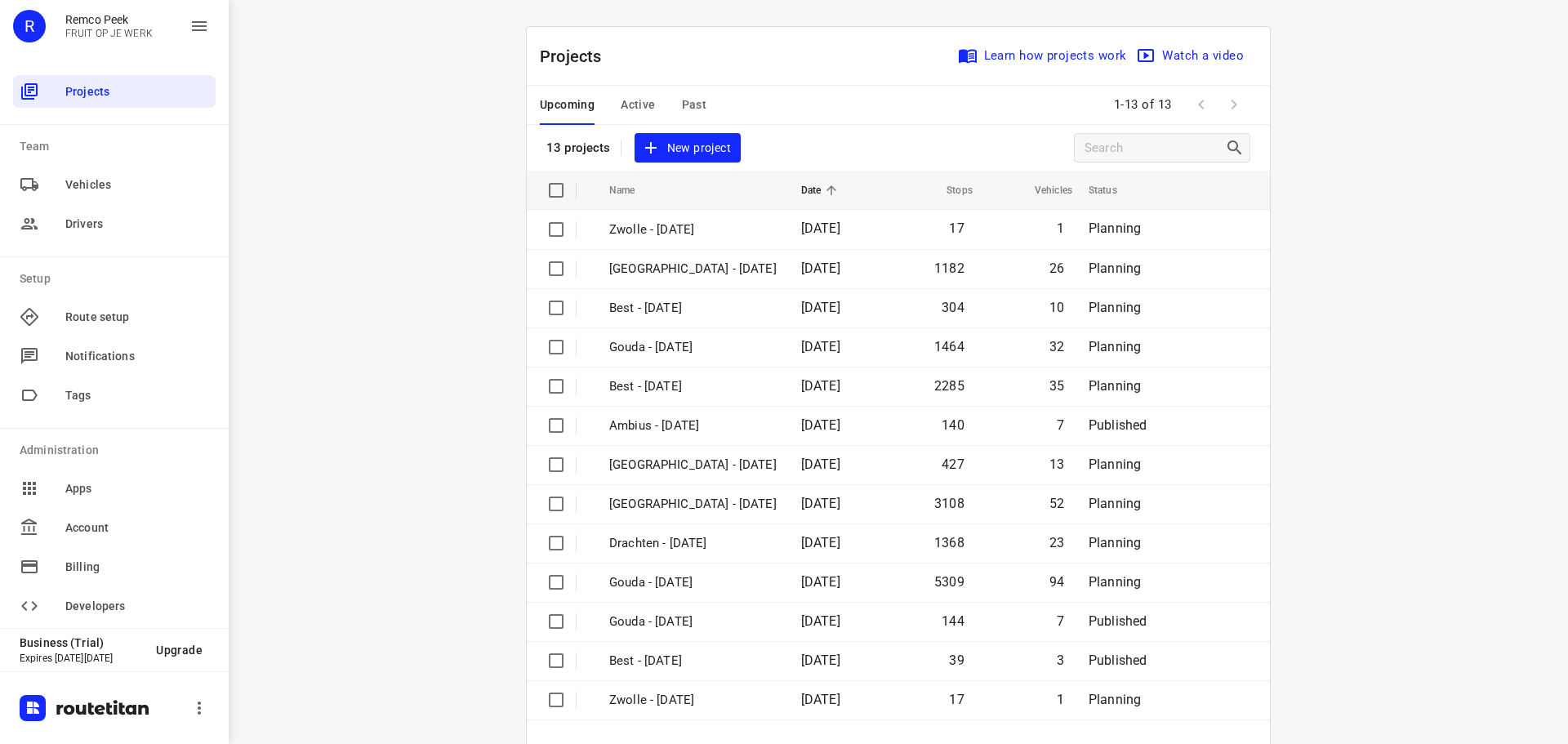
click at [628, 98] on span "Active" at bounding box center [637, 104] width 34 height 21
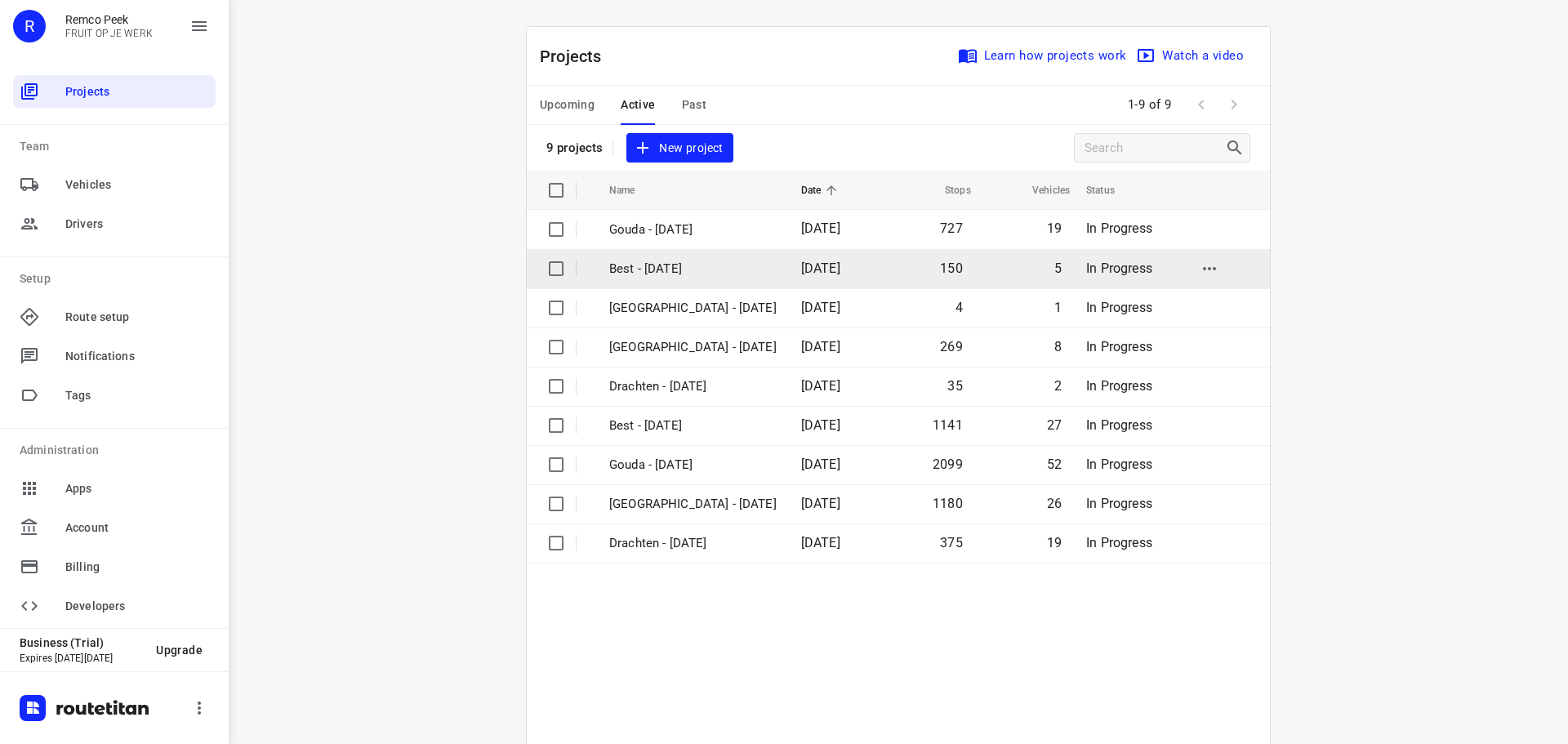
click at [696, 266] on p "Best - [DATE]" at bounding box center [693, 269] width 167 height 19
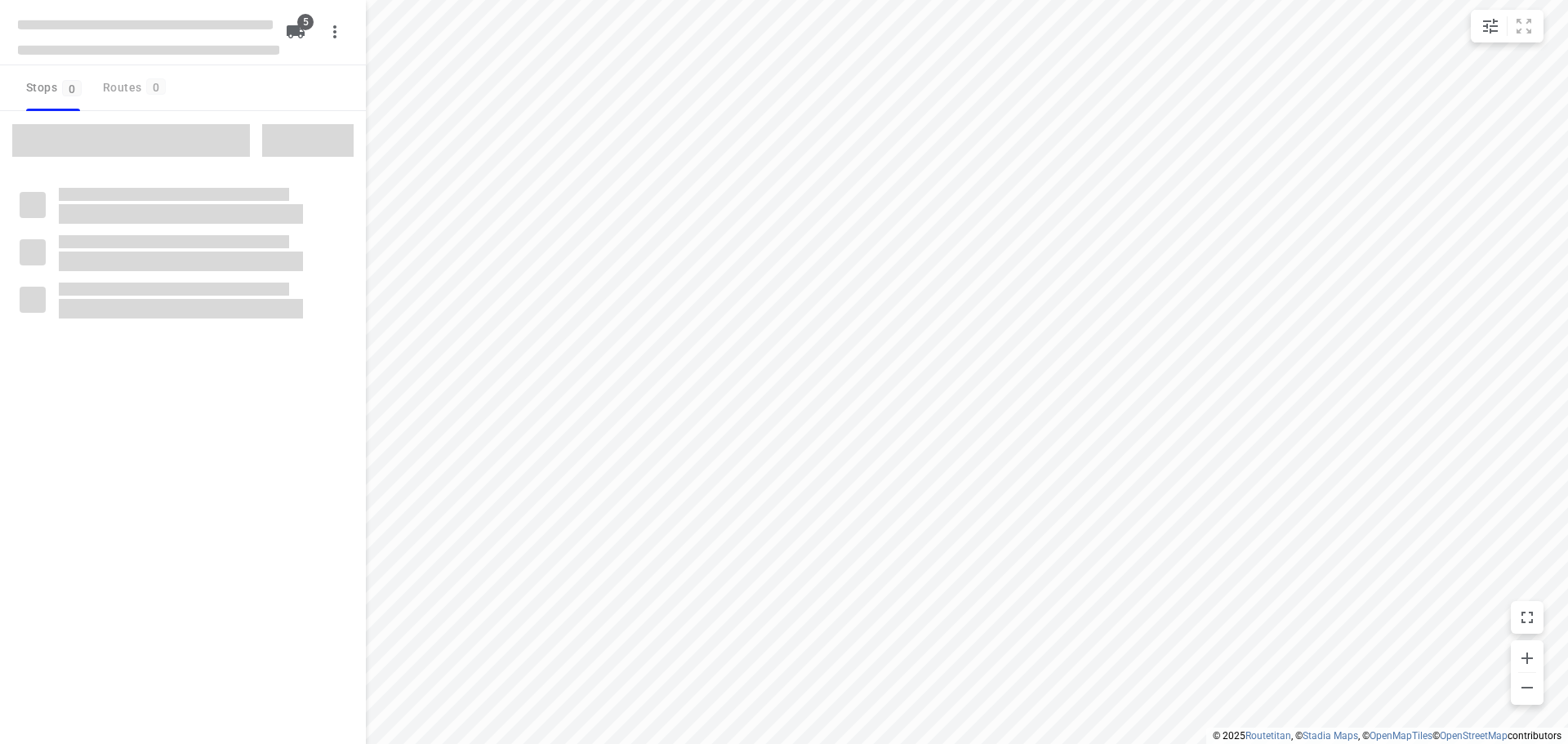
checkbox input "true"
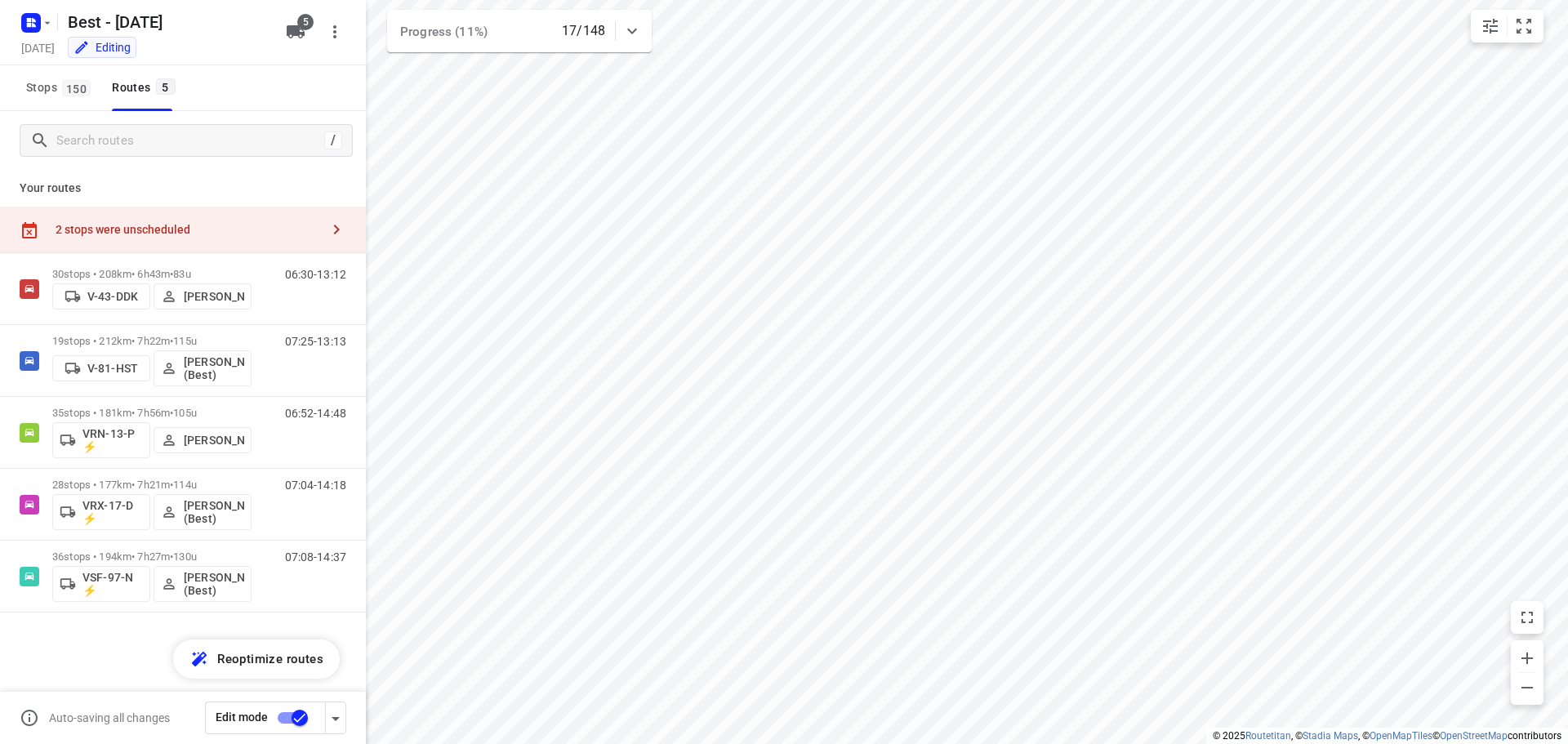
click at [257, 220] on div "2 stops were unscheduled" at bounding box center [183, 230] width 366 height 46
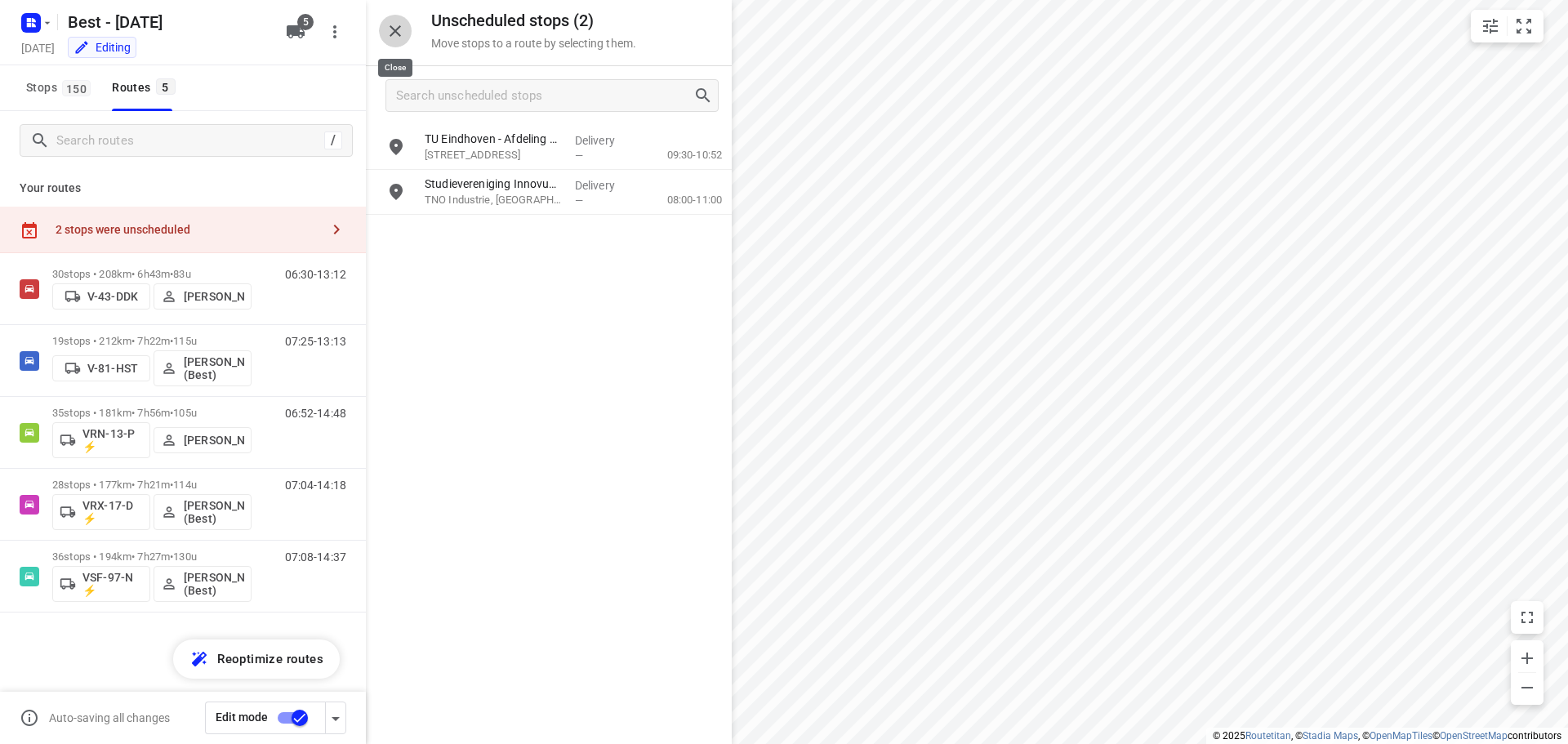
click at [400, 41] on button "button" at bounding box center [395, 31] width 32 height 32
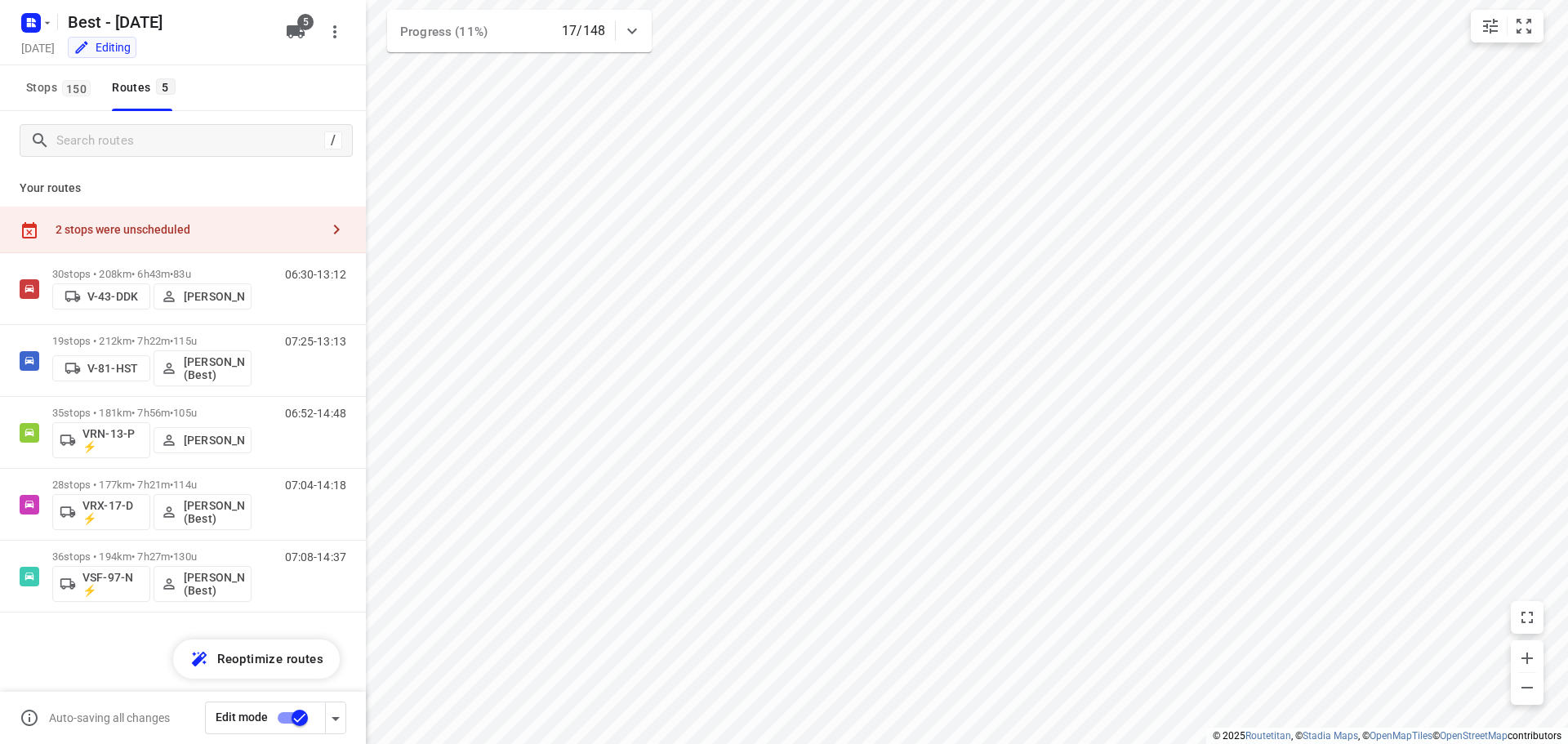
click at [295, 219] on div "2 stops were unscheduled" at bounding box center [183, 230] width 366 height 46
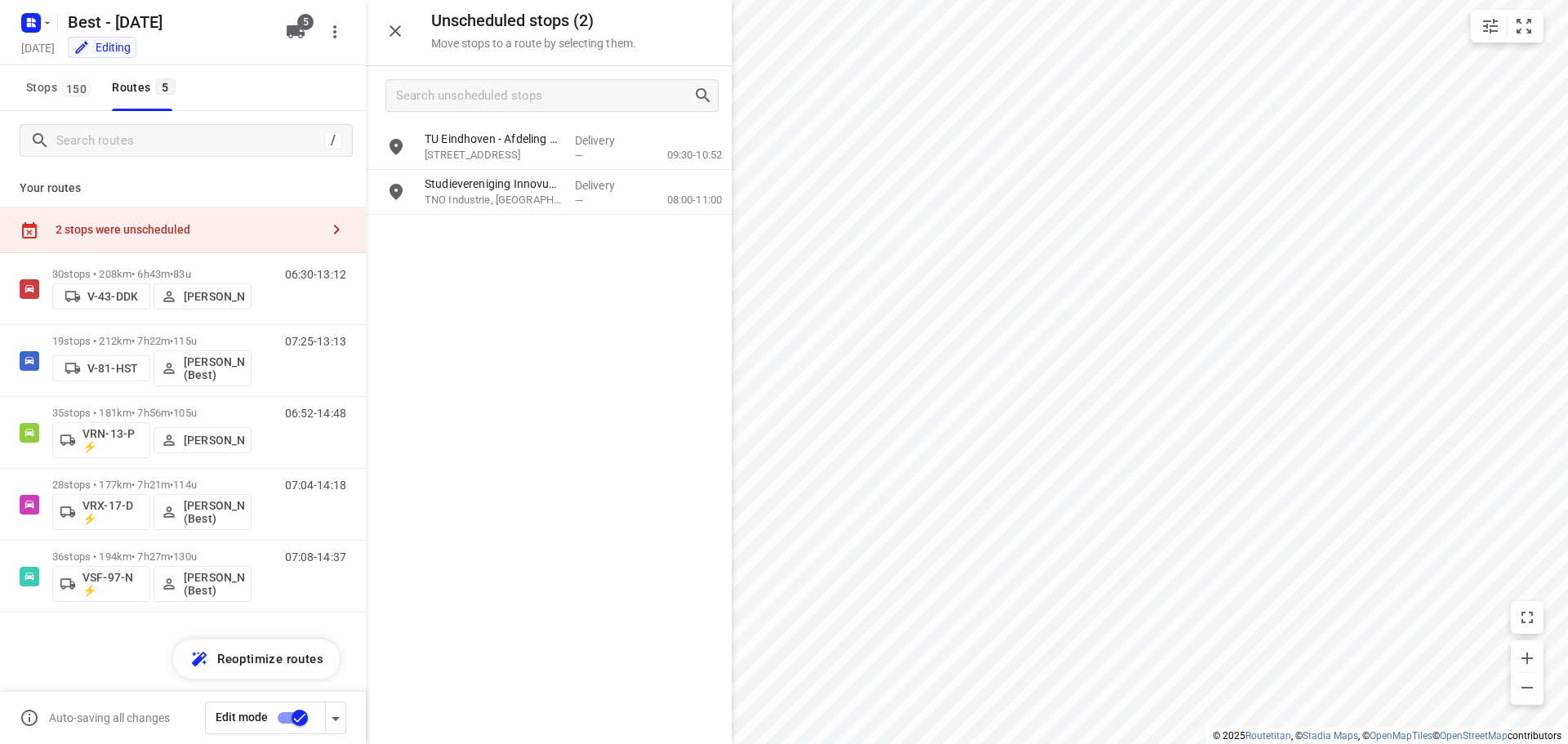
click at [404, 33] on icon "button" at bounding box center [396, 31] width 20 height 20
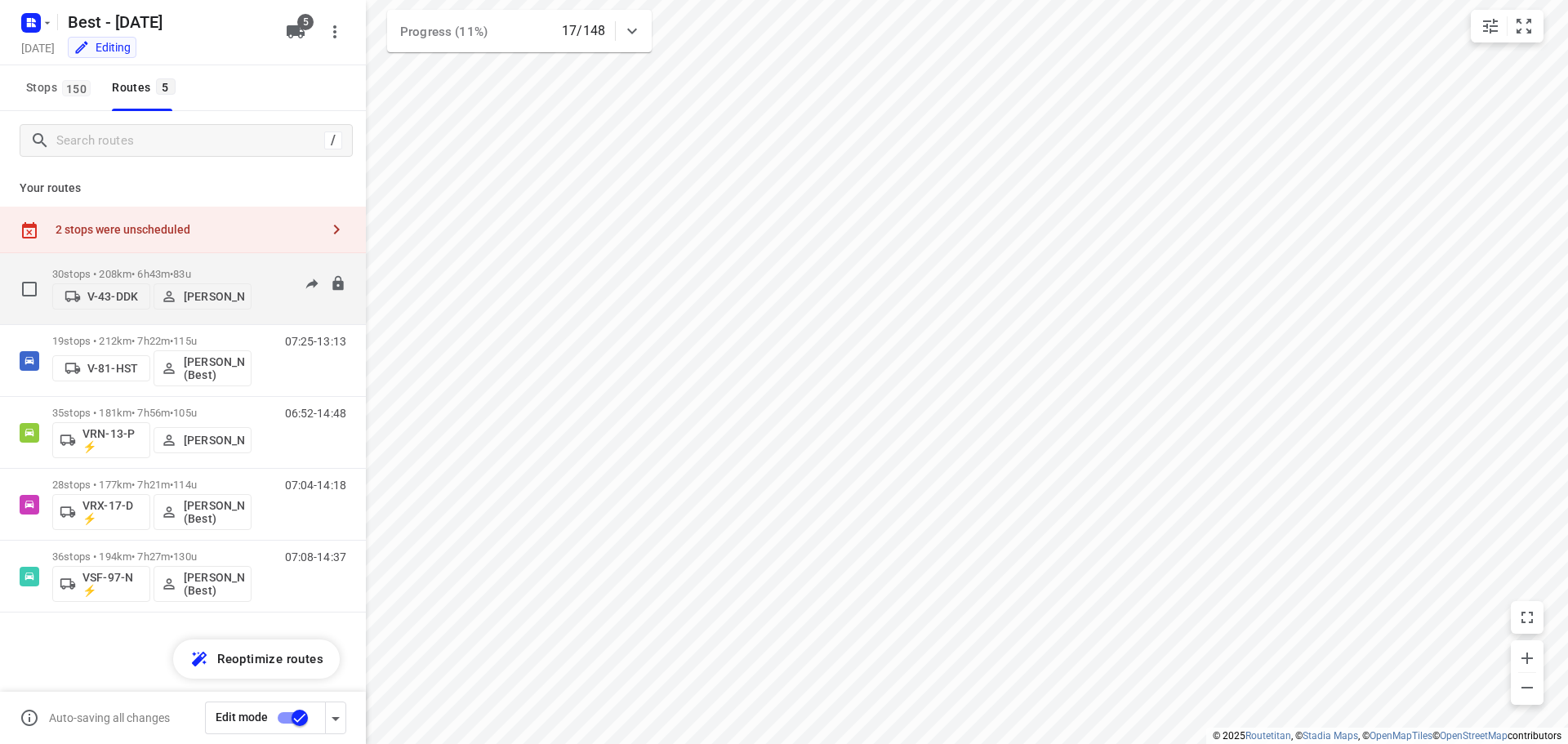
click at [175, 268] on p "30 stops • 208km • 6h43m • 83u" at bounding box center [151, 274] width 199 height 12
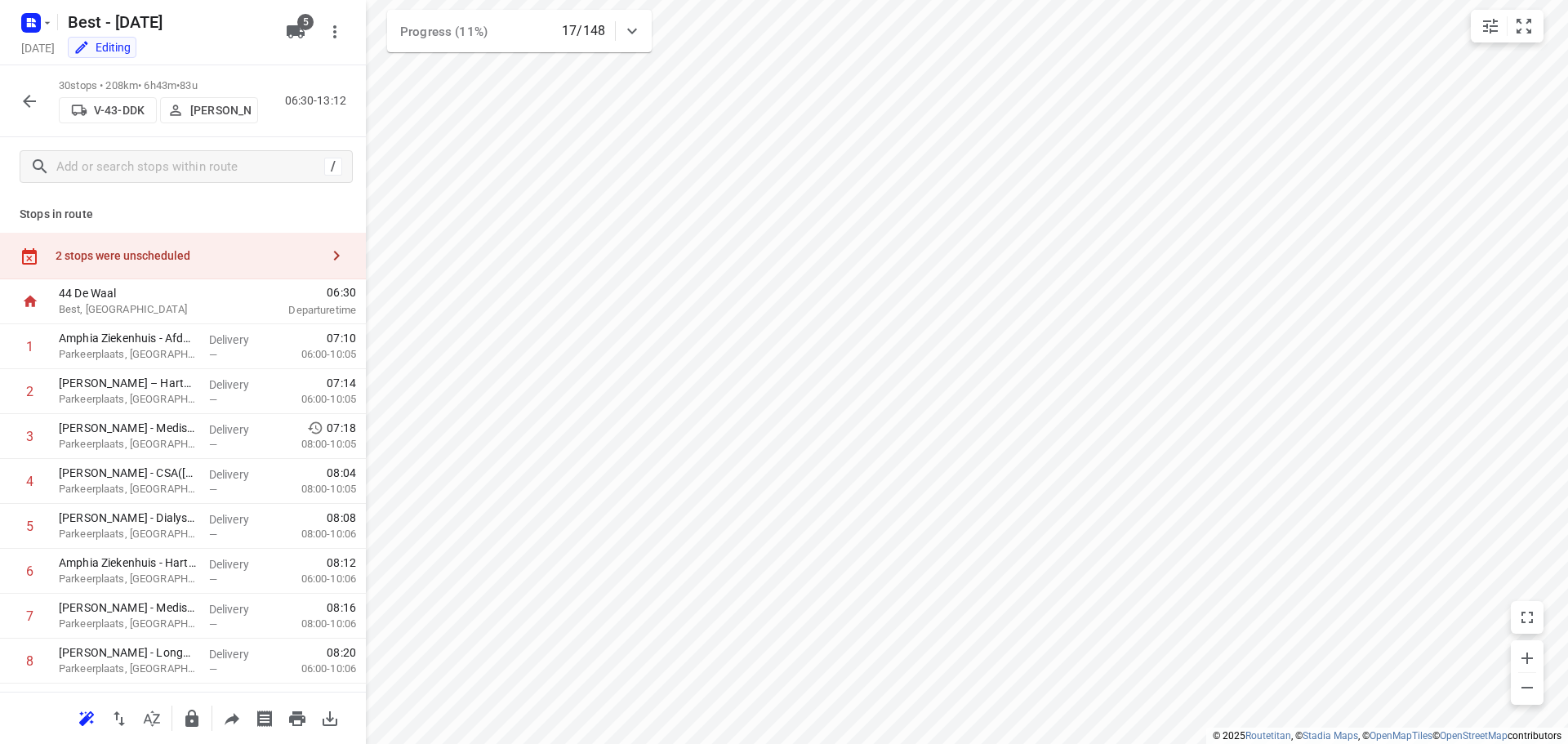
click at [354, 378] on div "i © 2025 Routetitan , © Stadia Maps , © OpenMapTiles © OpenStreetMap contributo…" at bounding box center [784, 372] width 1568 height 744
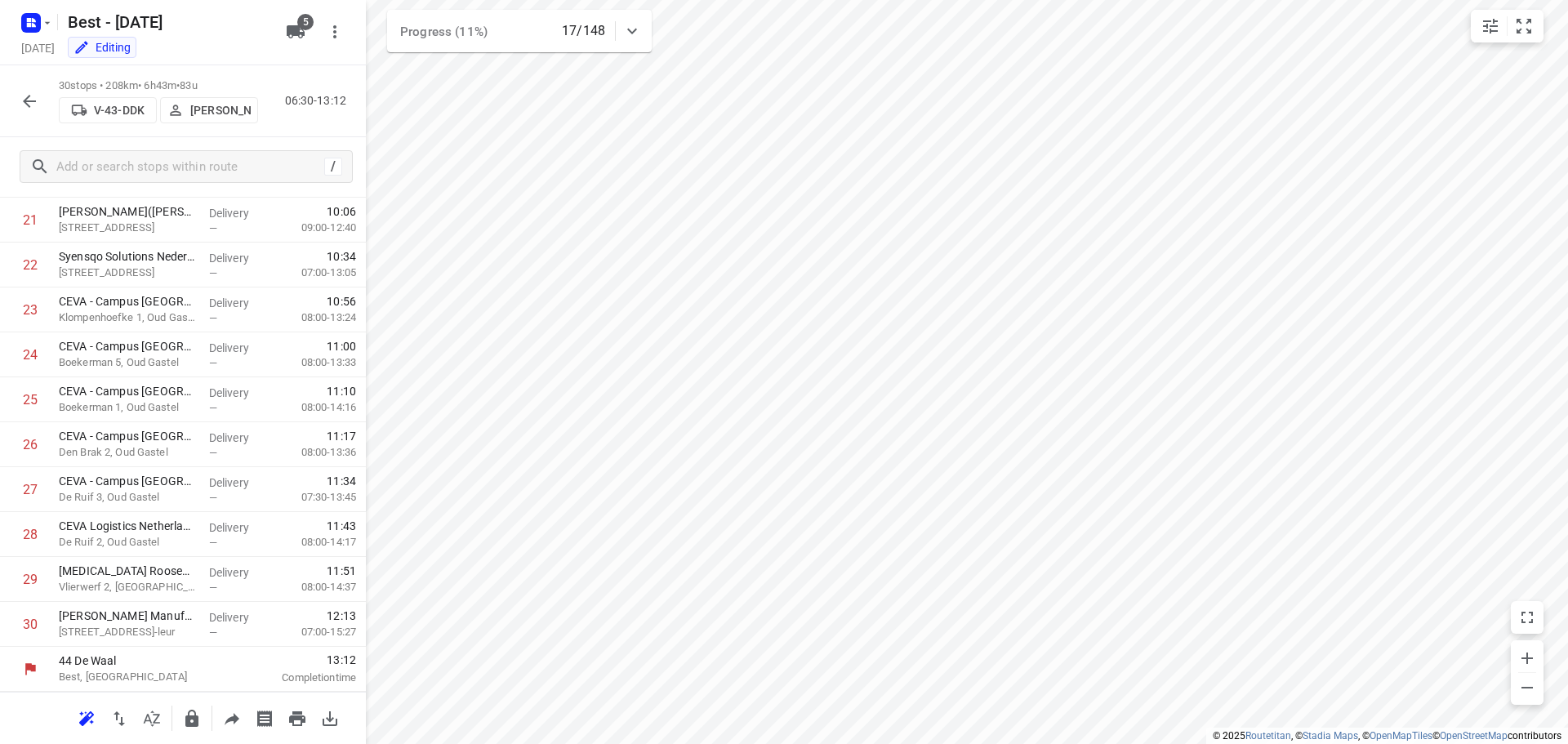
click at [23, 101] on icon "button" at bounding box center [30, 102] width 20 height 20
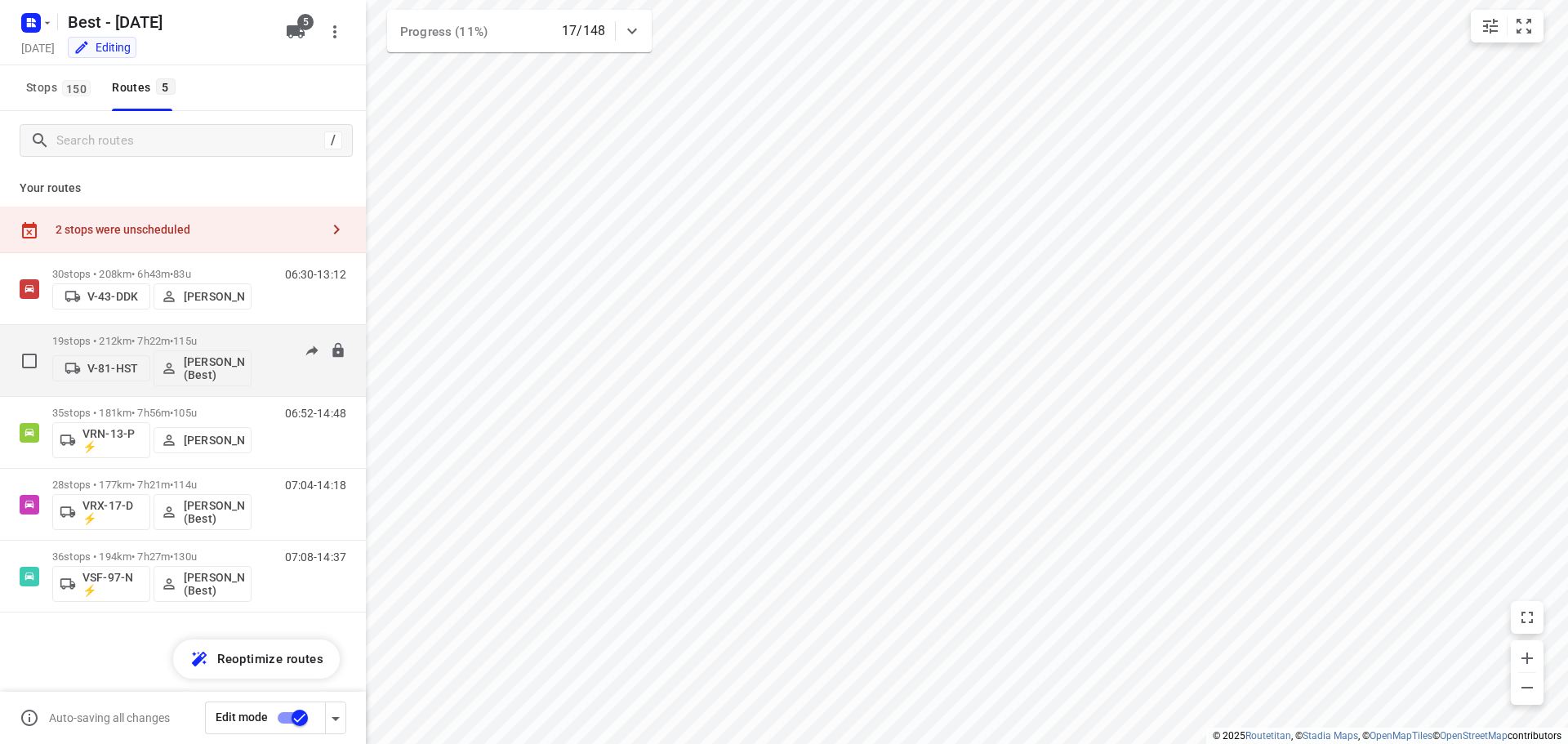
click at [123, 338] on p "19 stops • 212km • 7h22m • 115u" at bounding box center [151, 341] width 199 height 12
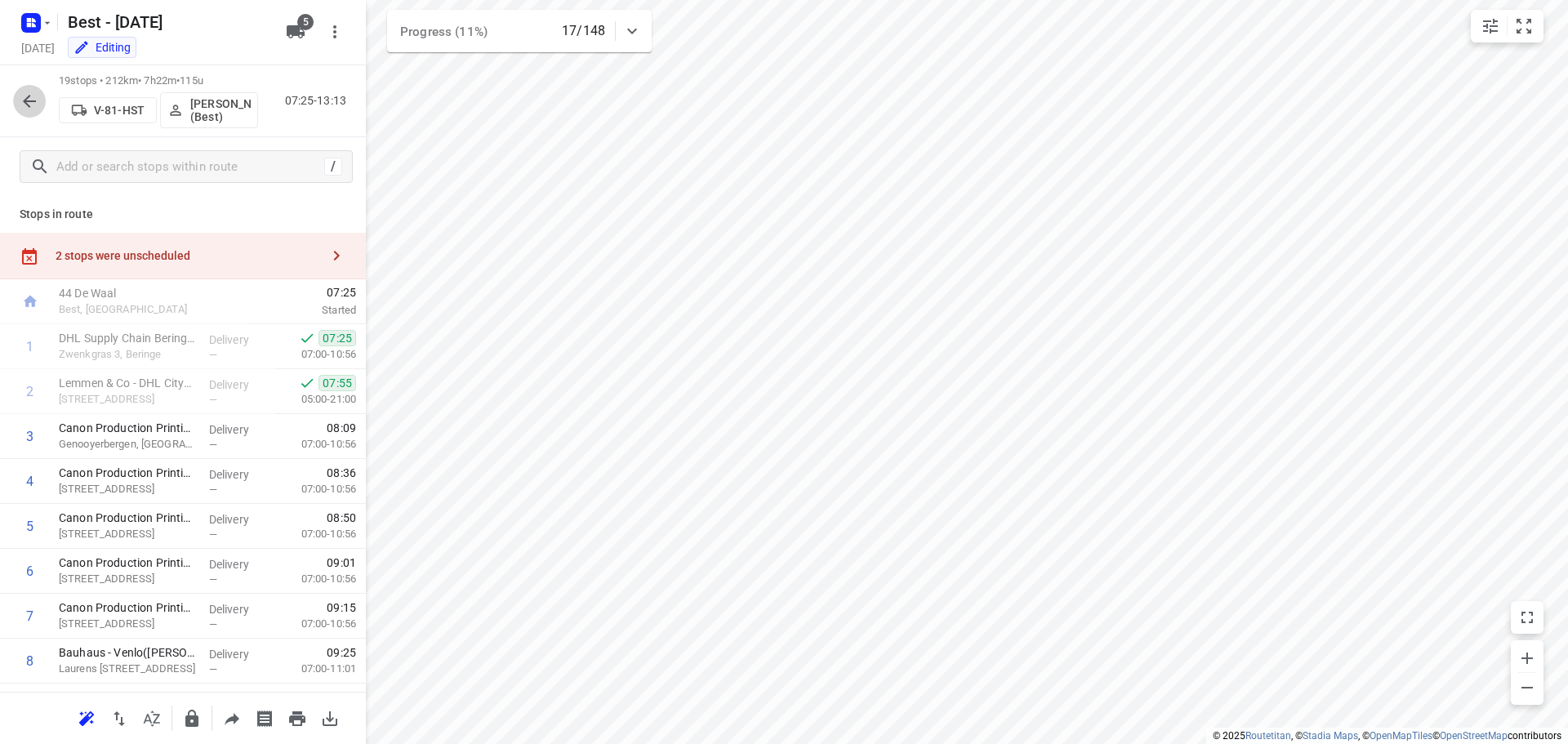
click at [25, 106] on icon "button" at bounding box center [30, 102] width 20 height 20
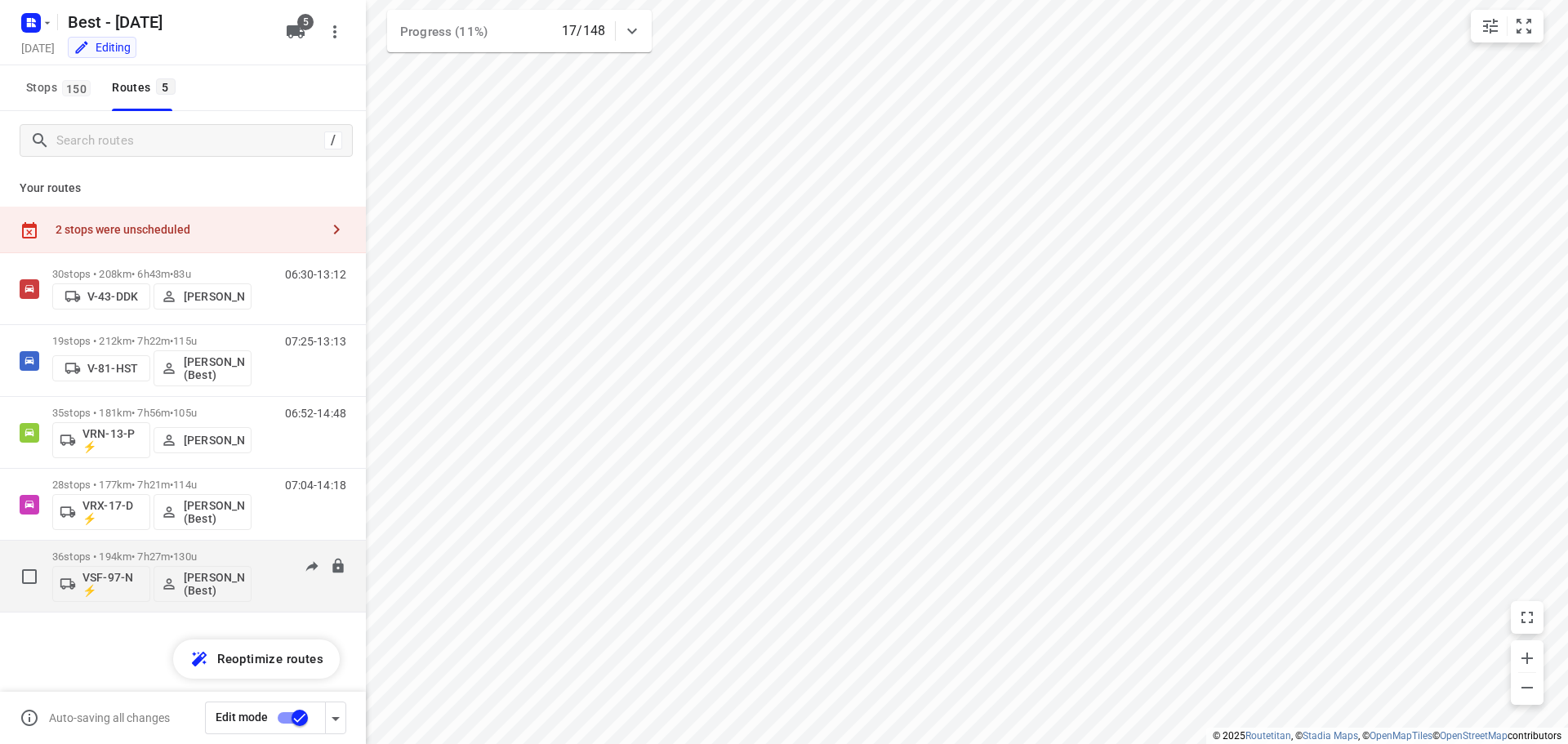
click at [131, 556] on p "36 stops • 194km • 7h27m • 130u" at bounding box center [151, 556] width 199 height 12
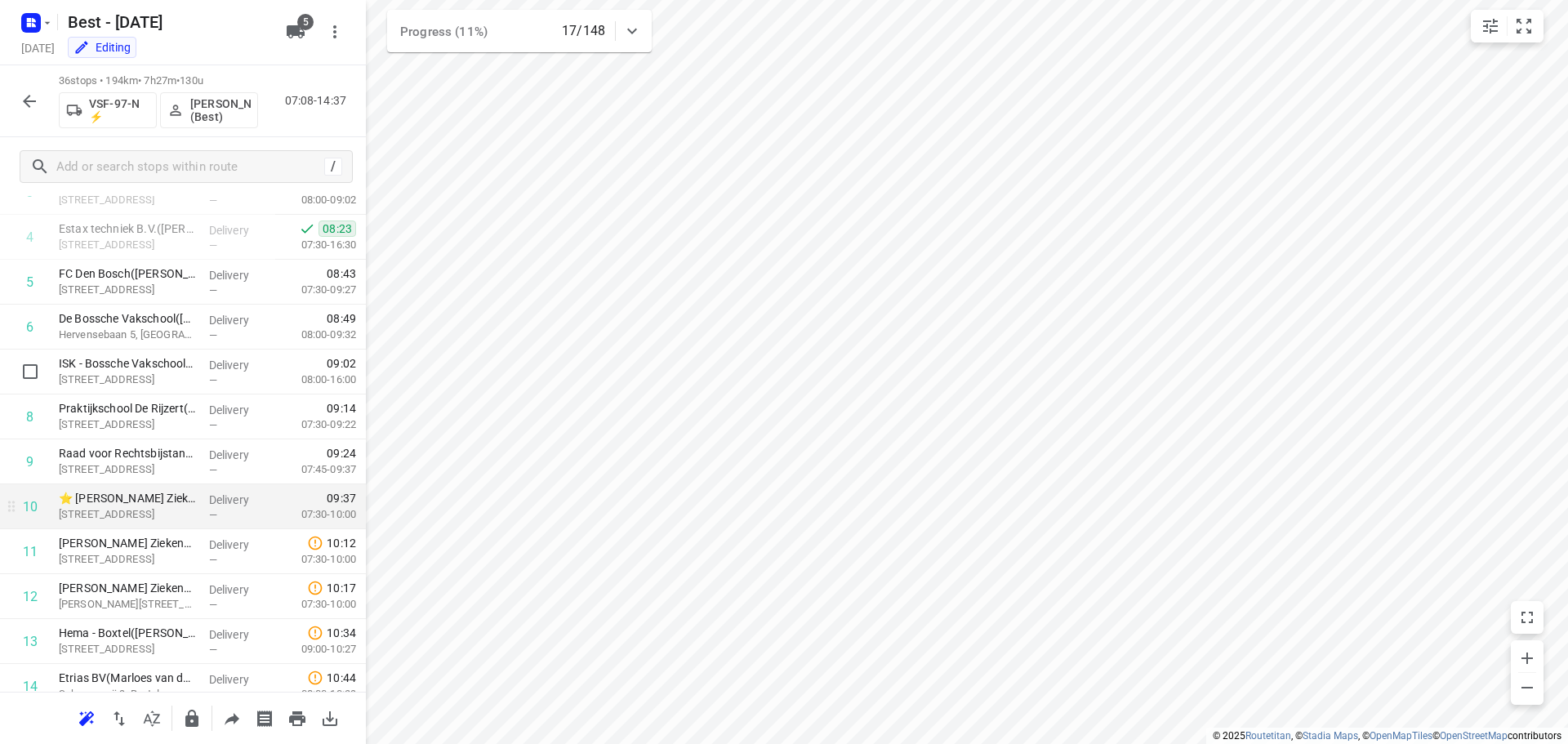
scroll to position [0, 0]
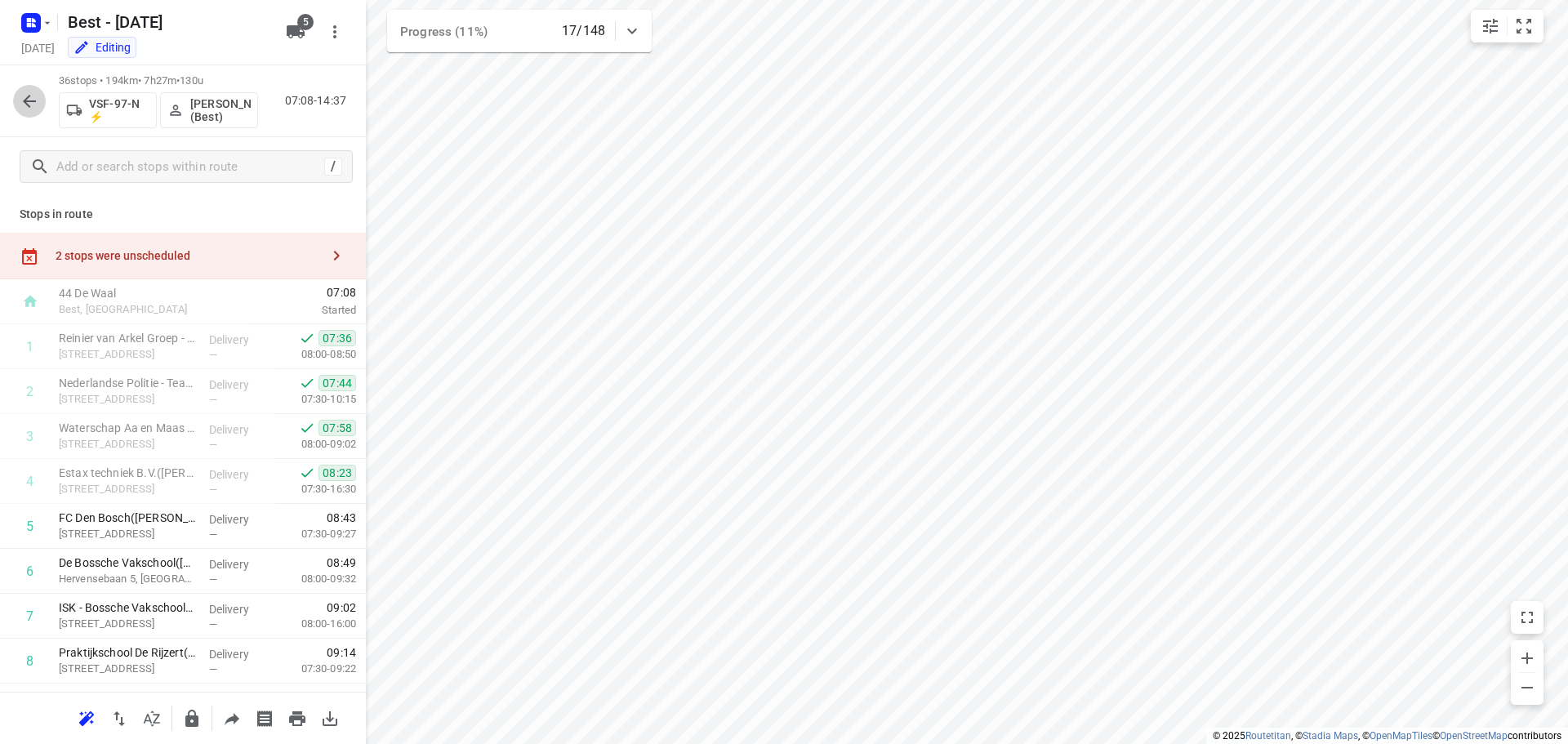
click at [18, 101] on button "button" at bounding box center [29, 101] width 32 height 32
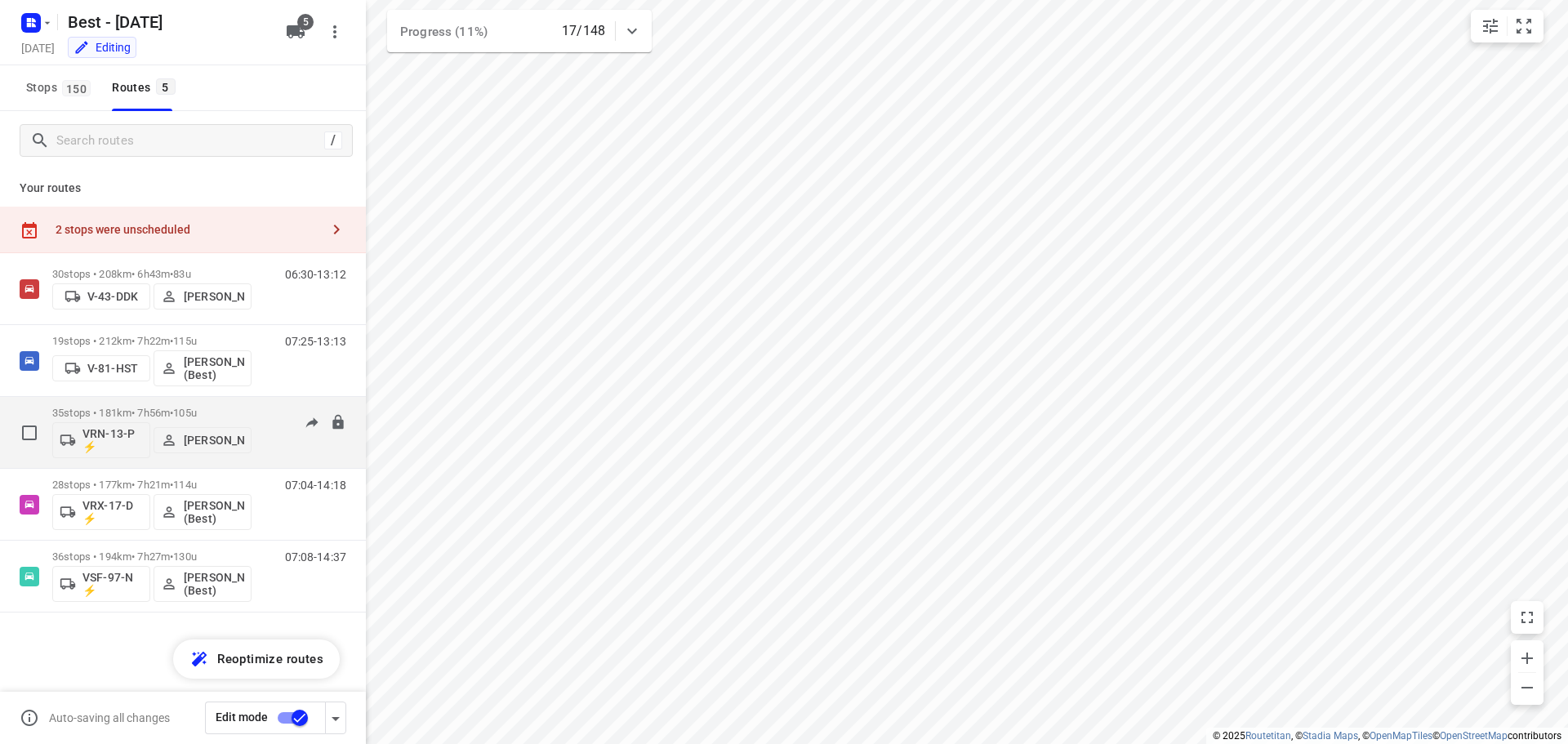
click at [91, 406] on div "35 stops • 181km • 7h56m • 105u VRN-13-P ⚡ Daniëlle Belmer" at bounding box center [151, 433] width 199 height 68
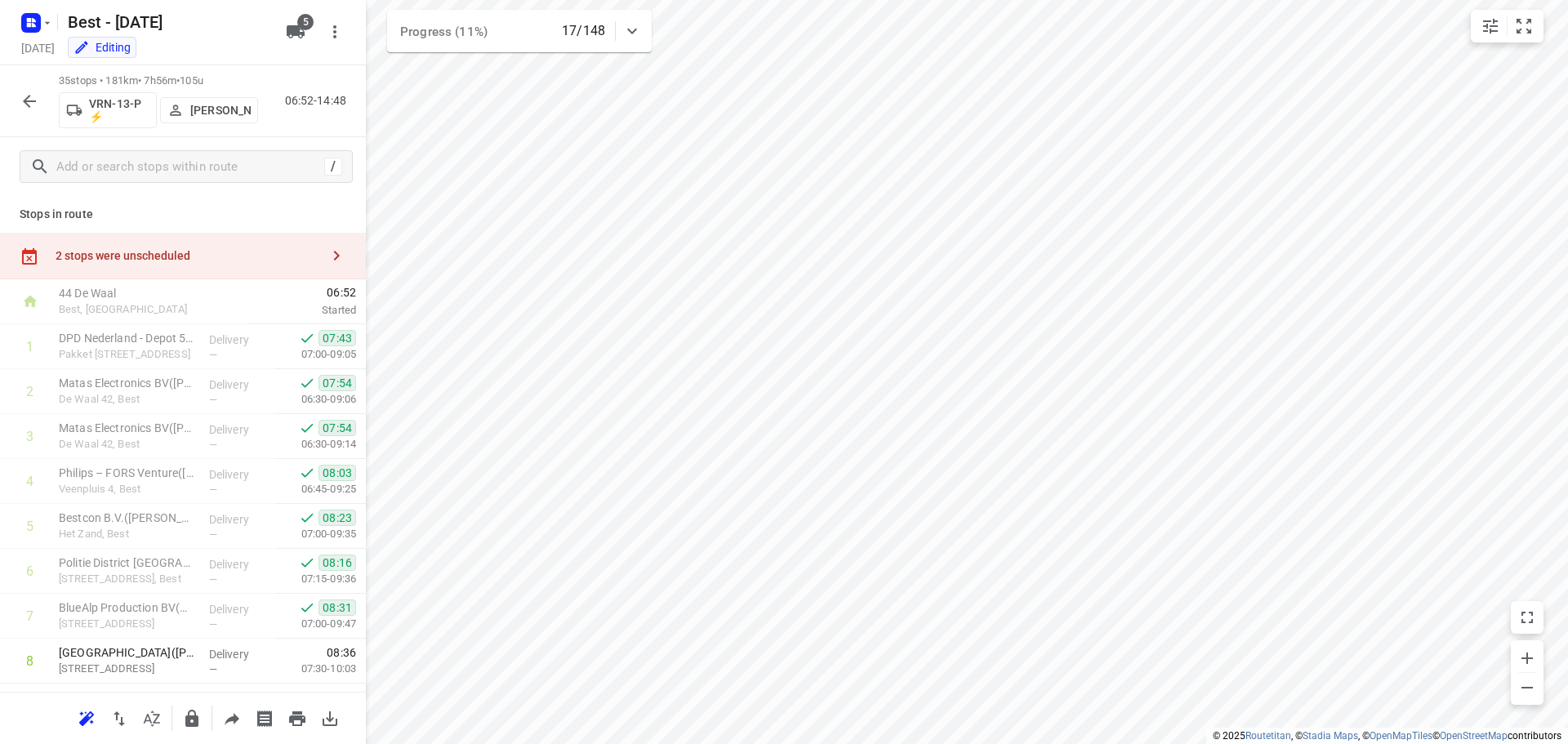
click at [361, 242] on div "i © 2025 Routetitan , © Stadia Maps , © OpenMapTiles © OpenStreetMap contributo…" at bounding box center [784, 372] width 1568 height 744
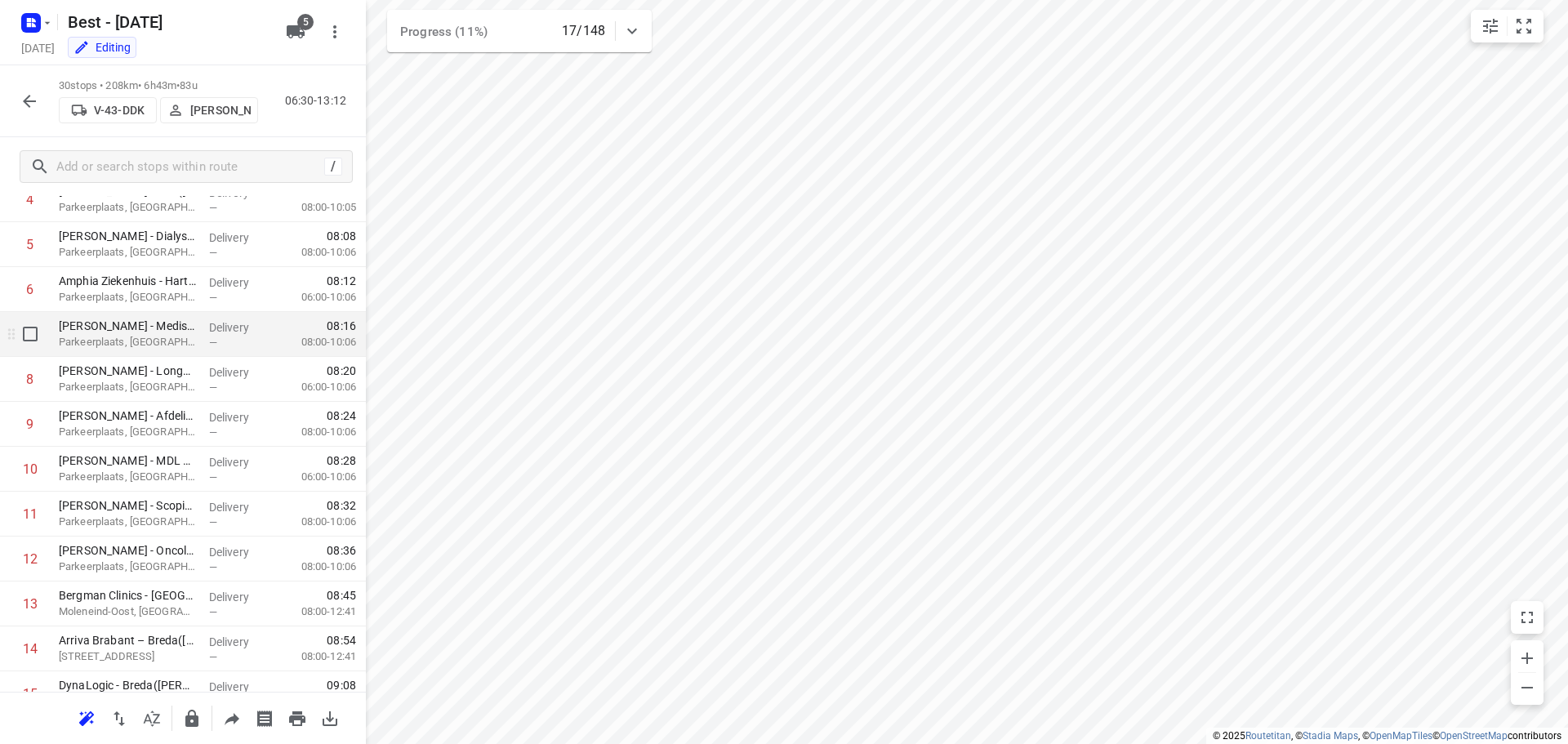
scroll to position [36, 0]
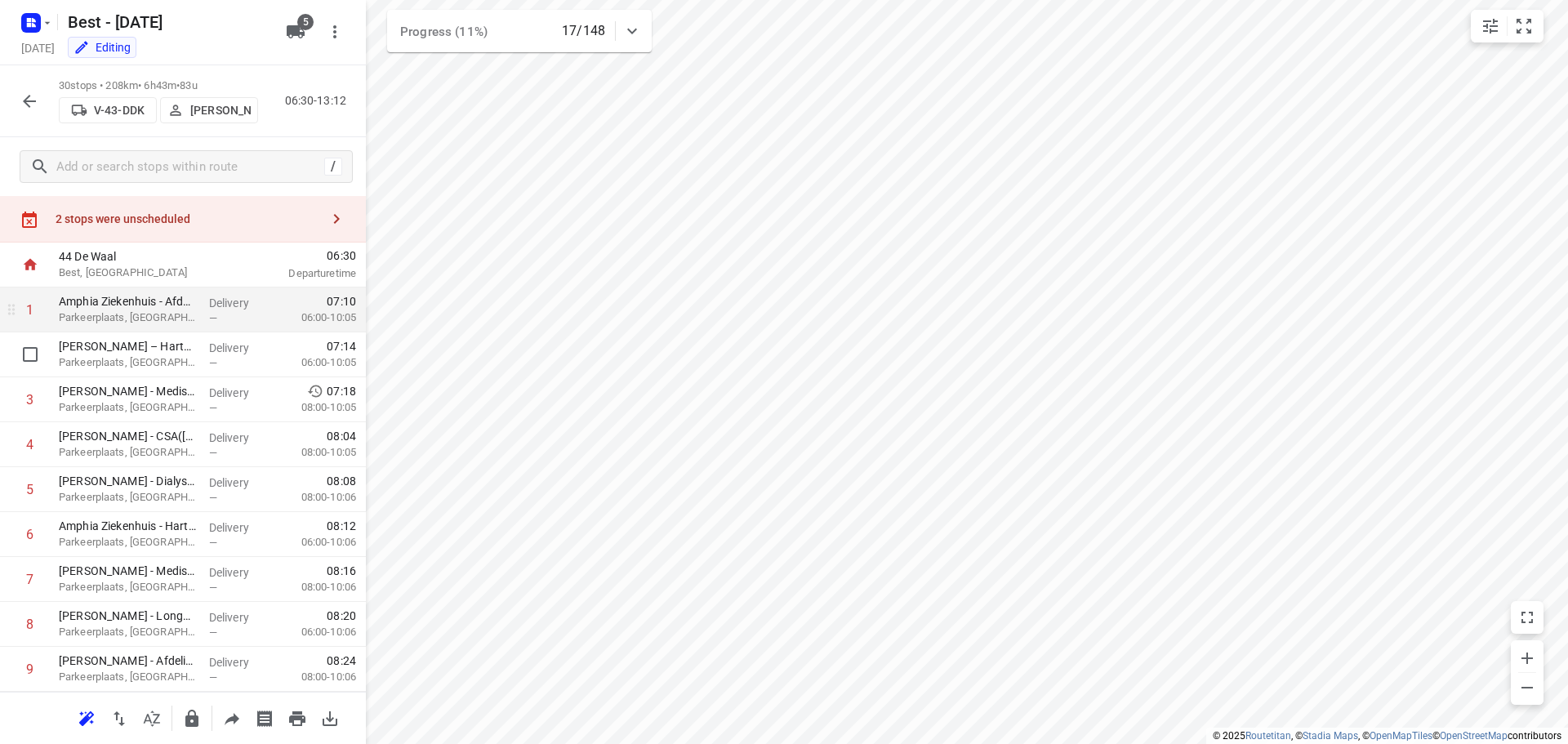
click at [191, 324] on div "Amphia Ziekenhuis - Afdeling OK(Dimphy Luiken) Parkeerplaats, Breda" at bounding box center [127, 310] width 151 height 45
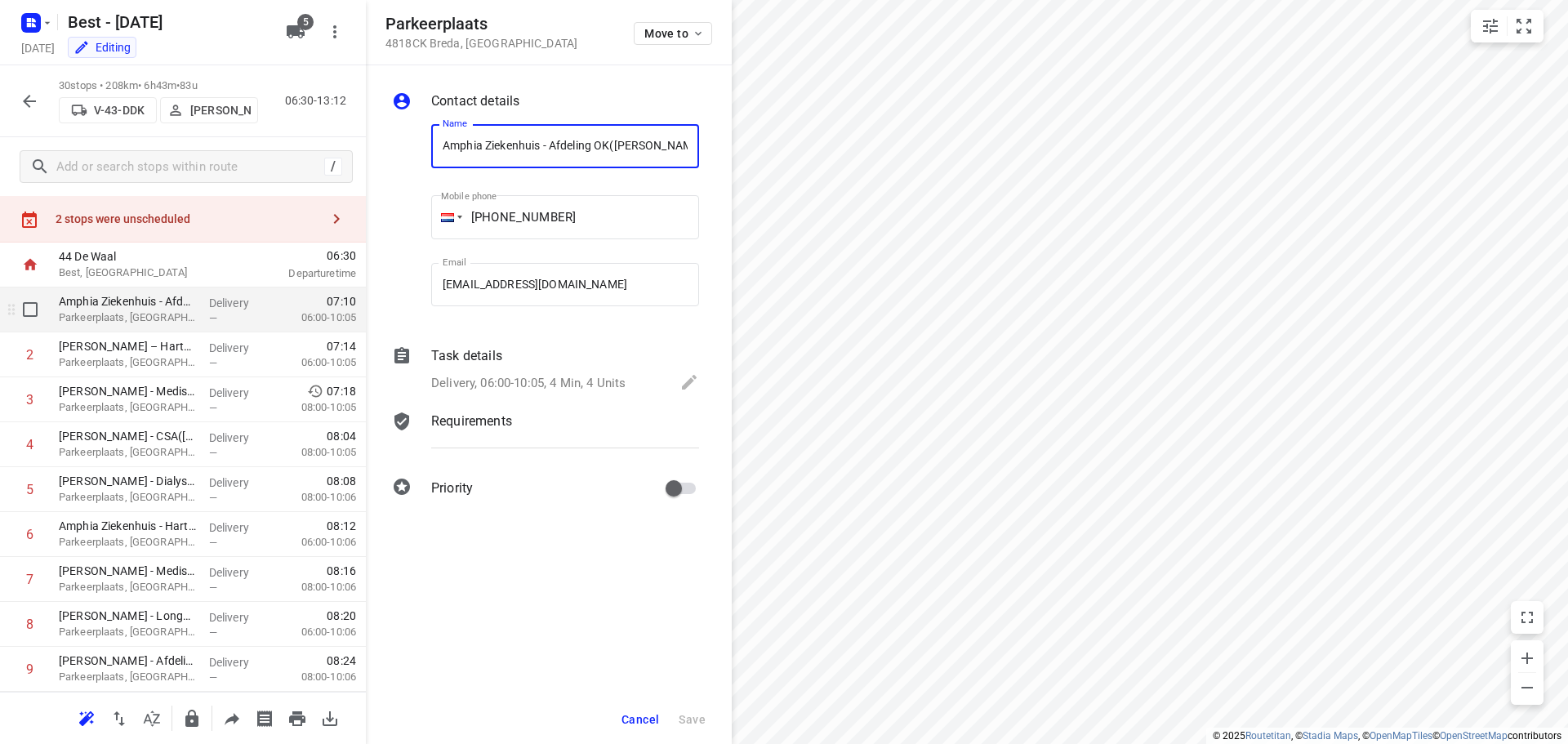
scroll to position [0, 8]
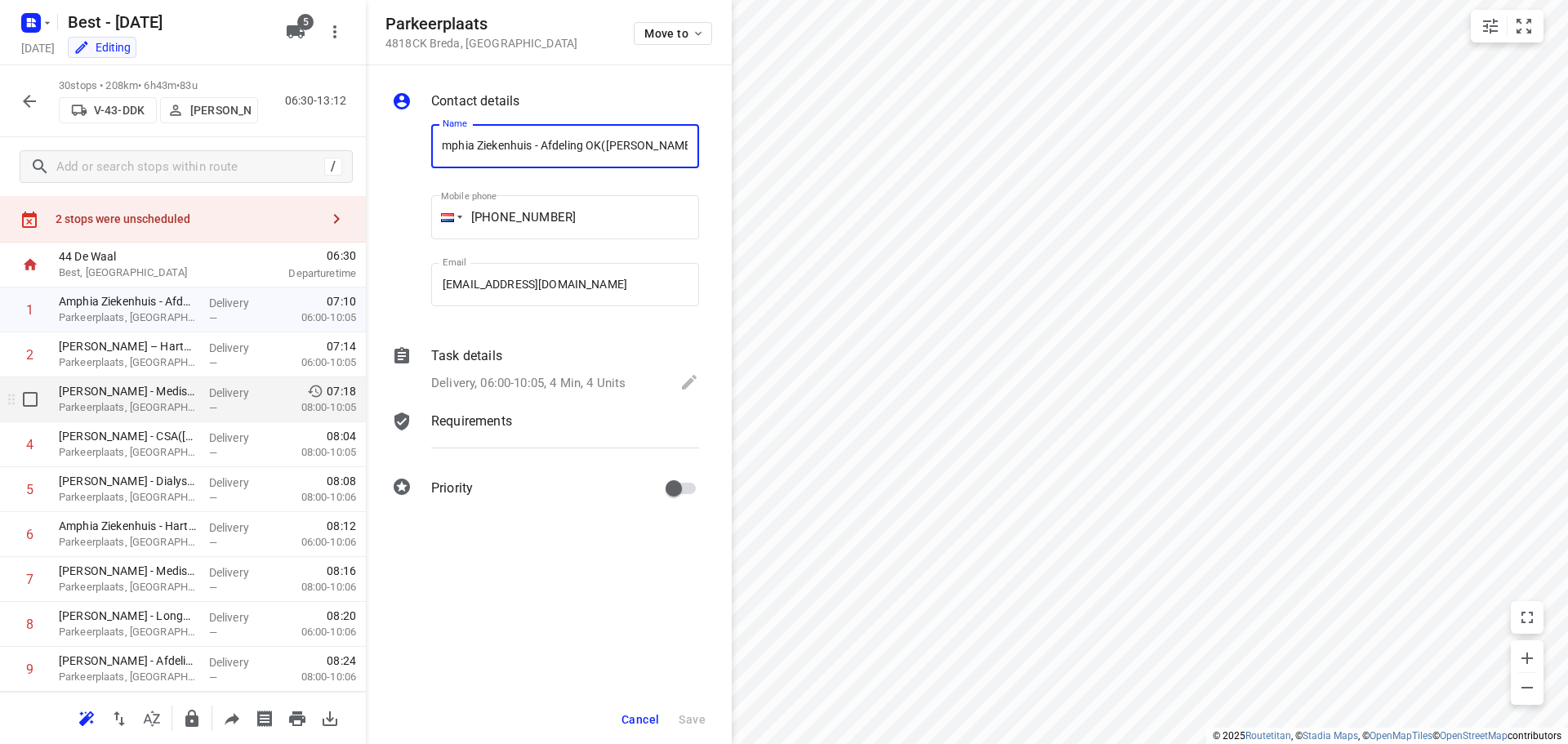
click at [185, 377] on div "Amphia Ziekenhuis - Medische Technologie(Karin Kastelijns) Parkeerplaats, Breda" at bounding box center [127, 400] width 151 height 45
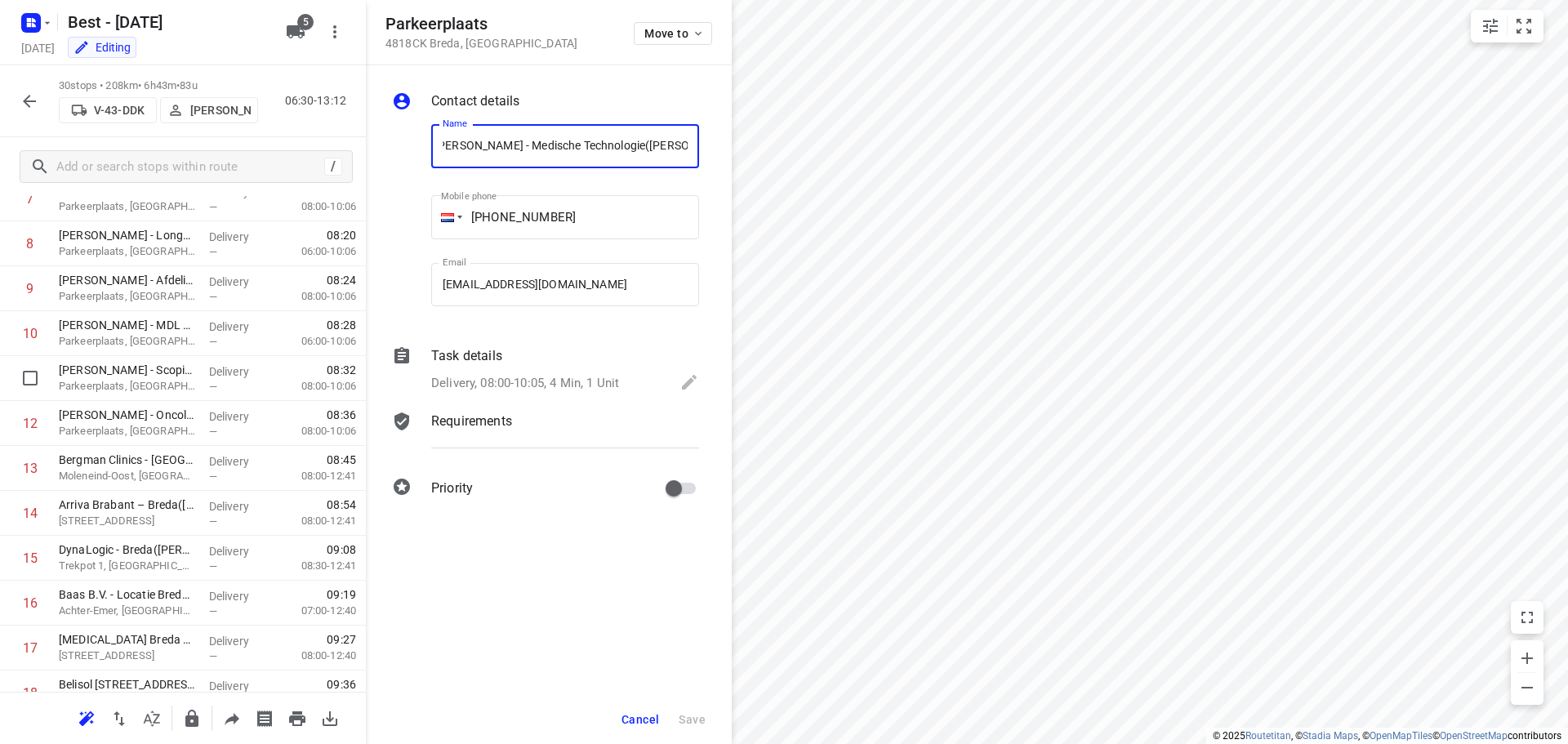
scroll to position [445, 0]
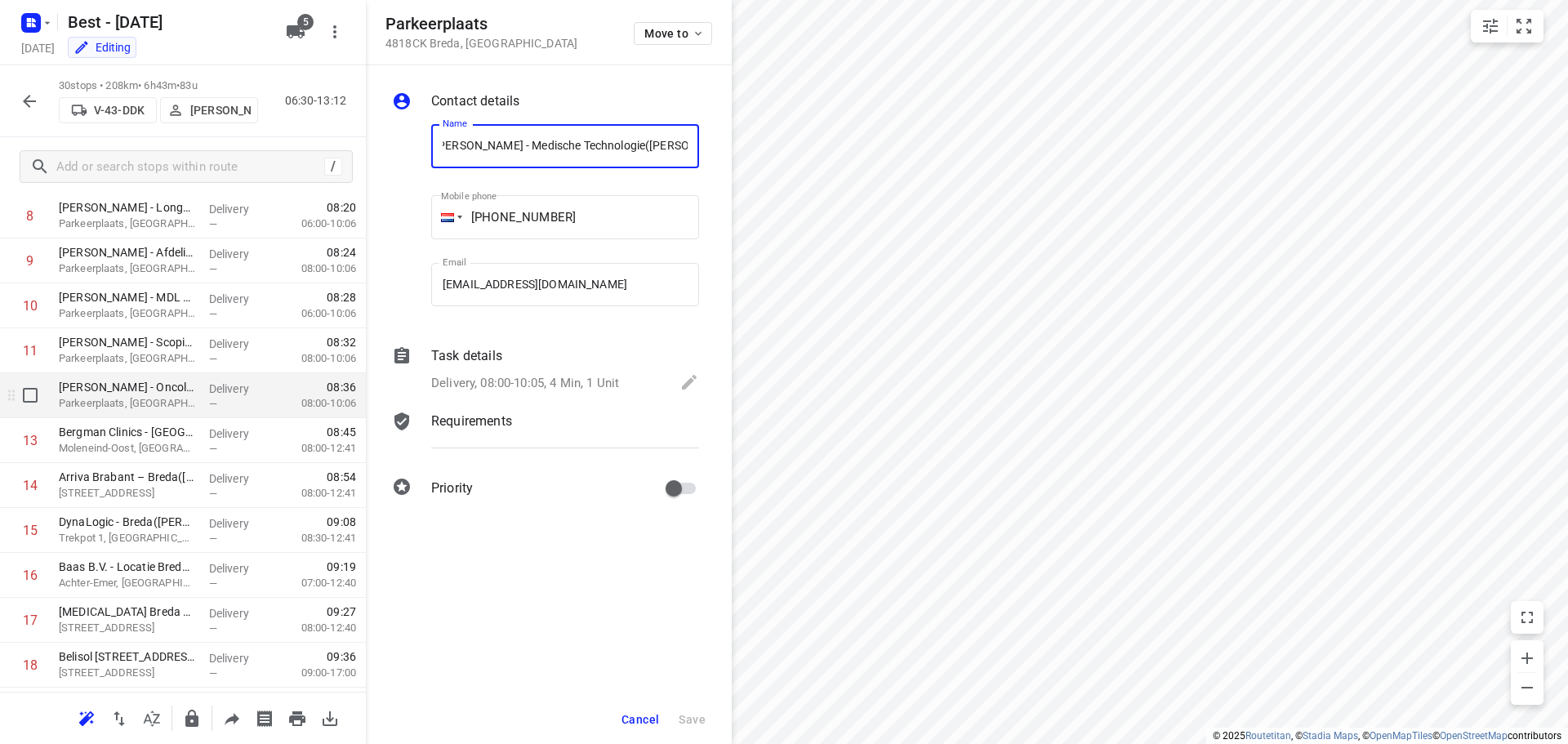
click at [143, 412] on div "Amphia Ziekenhuis - Oncologisch Dagcentrum(Linda Klouwens) Parkeerplaats, Breda" at bounding box center [127, 396] width 151 height 45
click at [170, 377] on div "Amphia Ziekenhuis - Oncologisch Dagcentrum(Linda Klouwens) Parkeerplaats, Breda" at bounding box center [127, 396] width 151 height 45
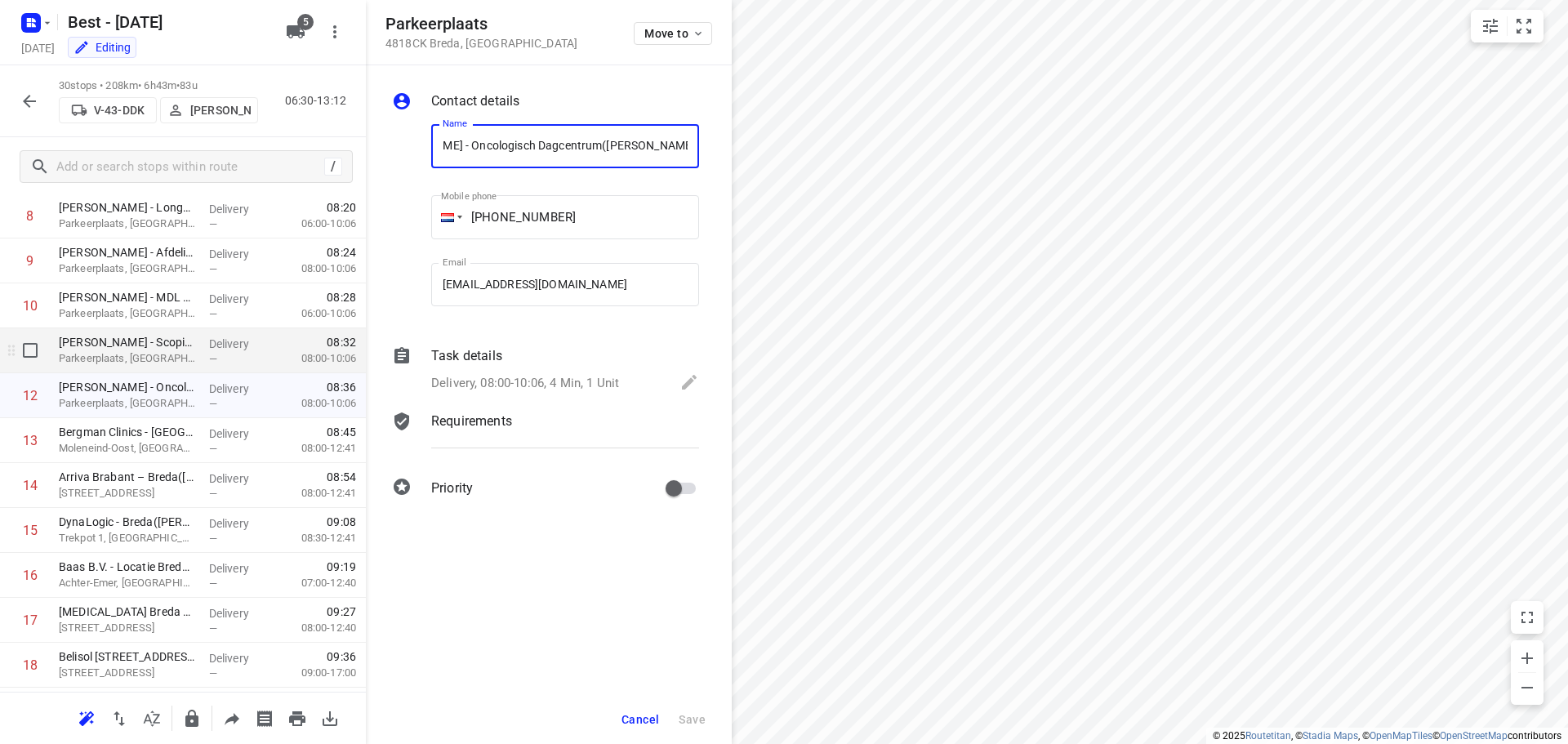
click at [185, 348] on p "Amphia Ziekenhuis - Scopie Afdeling(Sandra Susan )" at bounding box center [127, 343] width 137 height 17
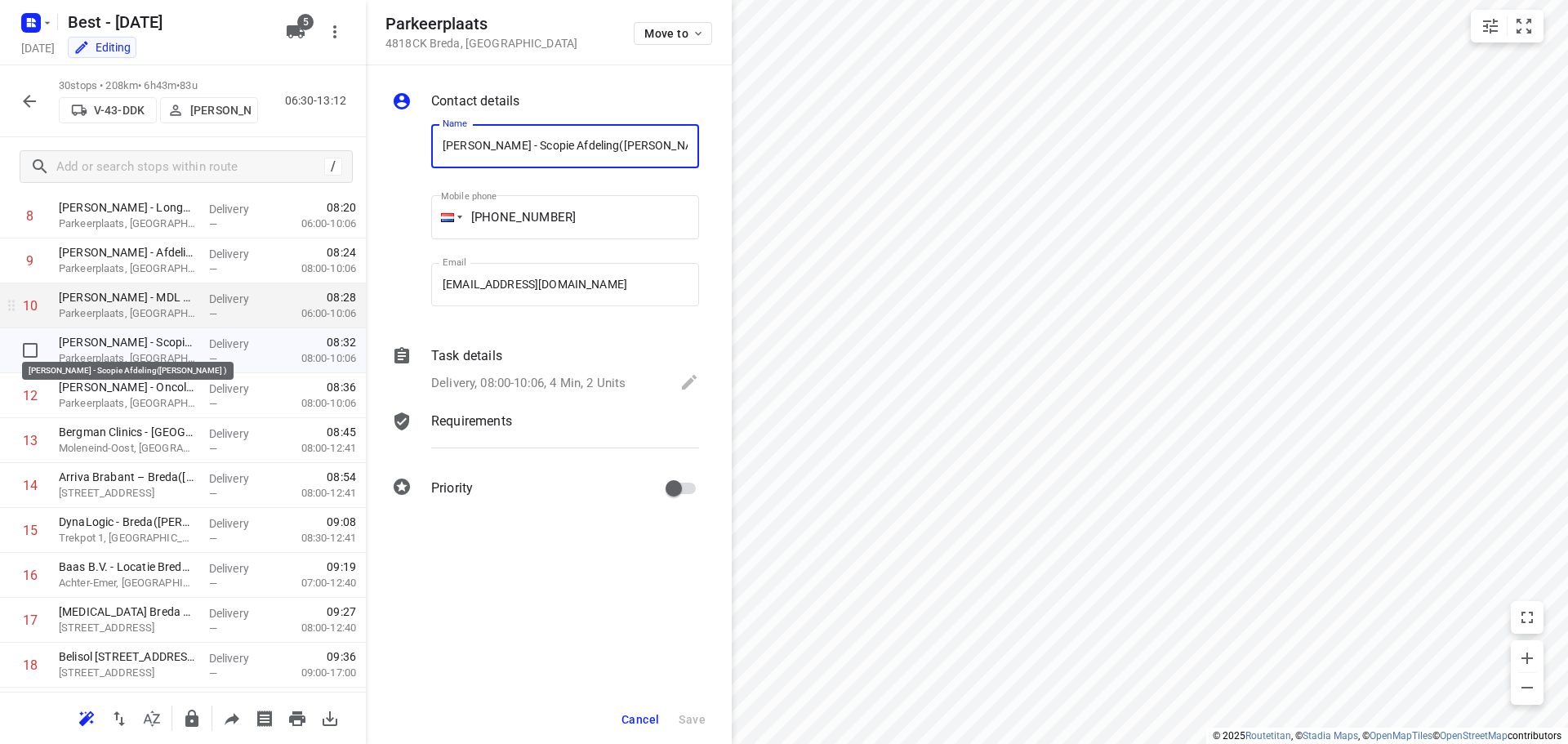
scroll to position [0, 27]
click at [181, 313] on p "Parkeerplaats, Breda" at bounding box center [127, 314] width 137 height 17
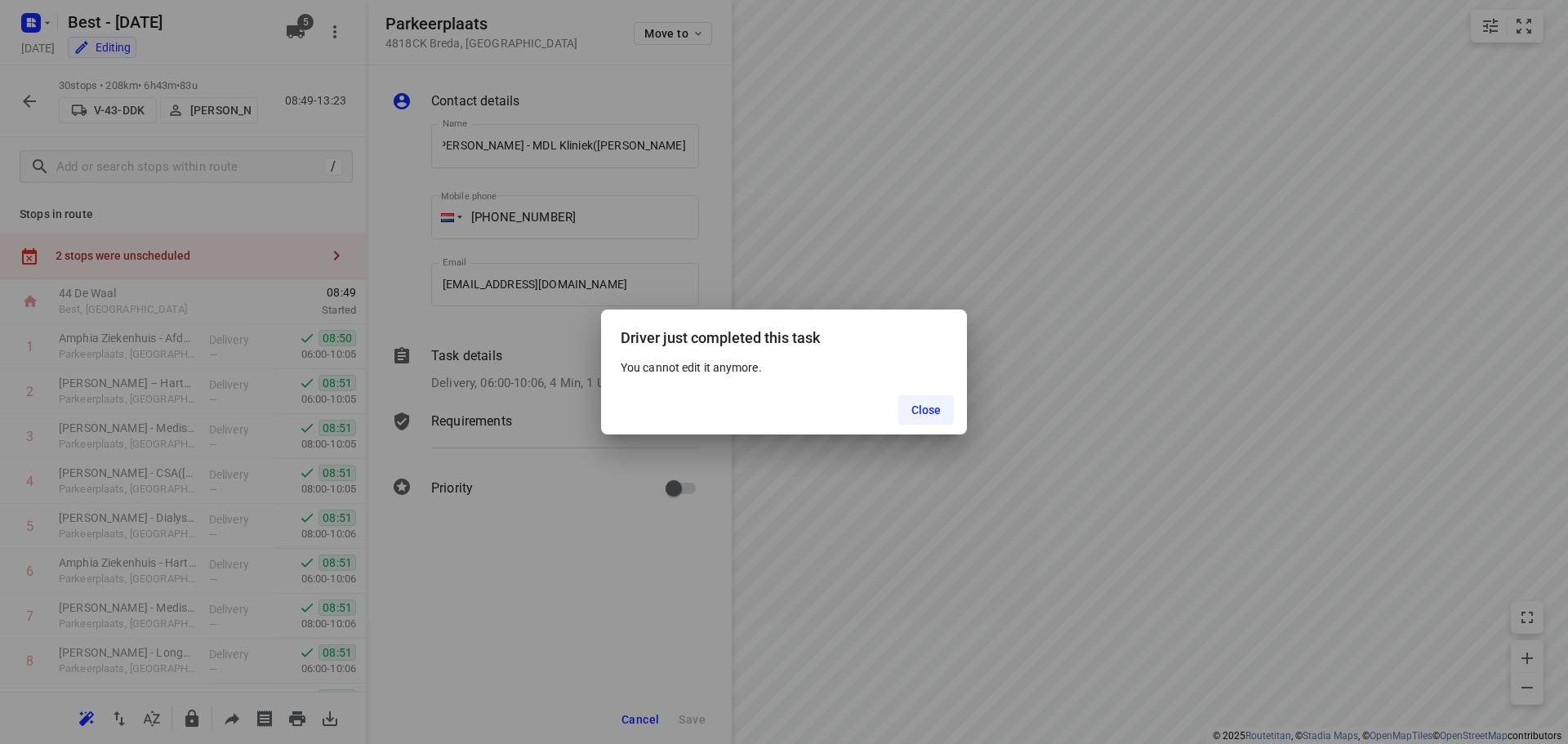
scroll to position [0, 0]
click at [913, 411] on span "Close" at bounding box center [926, 410] width 31 height 13
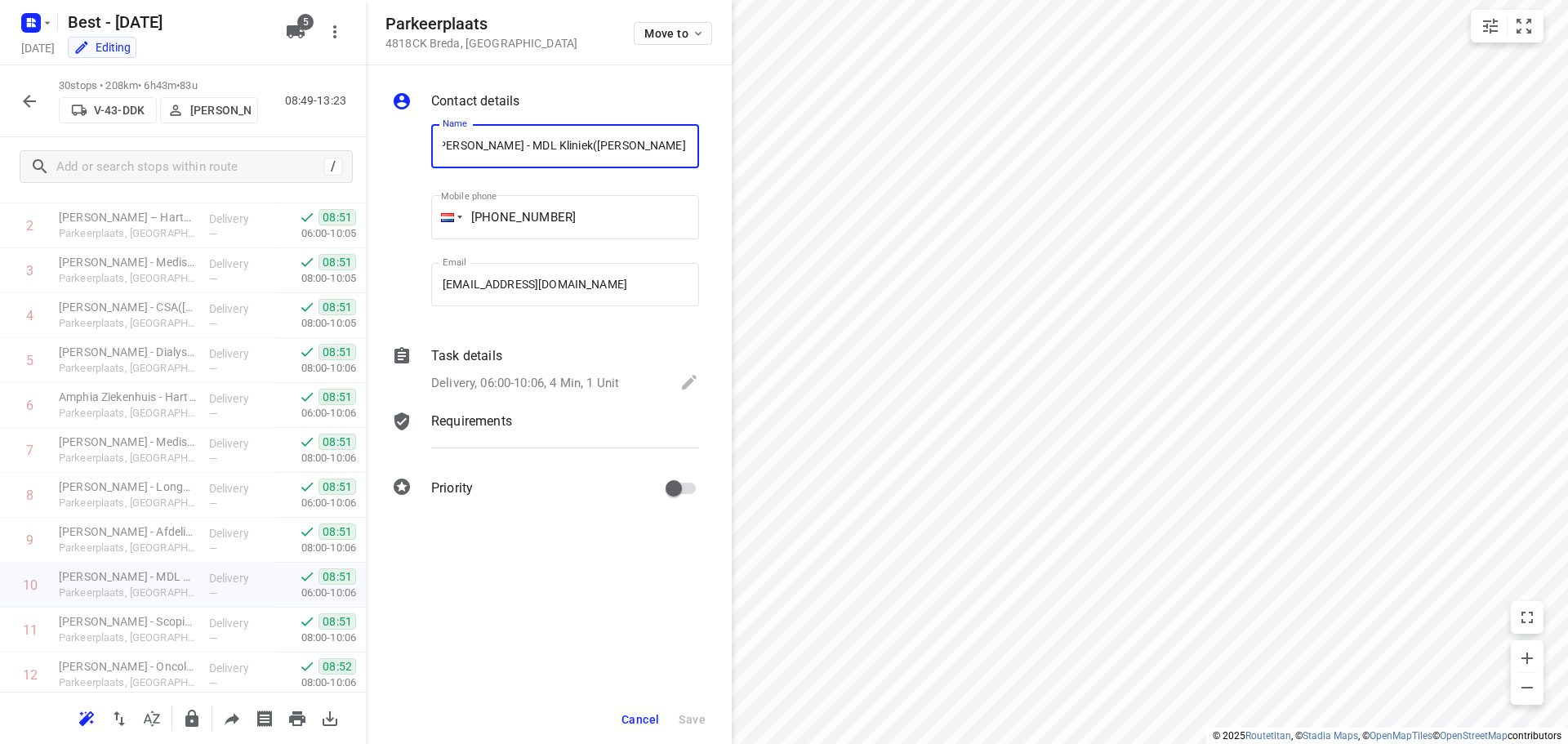
scroll to position [408, 0]
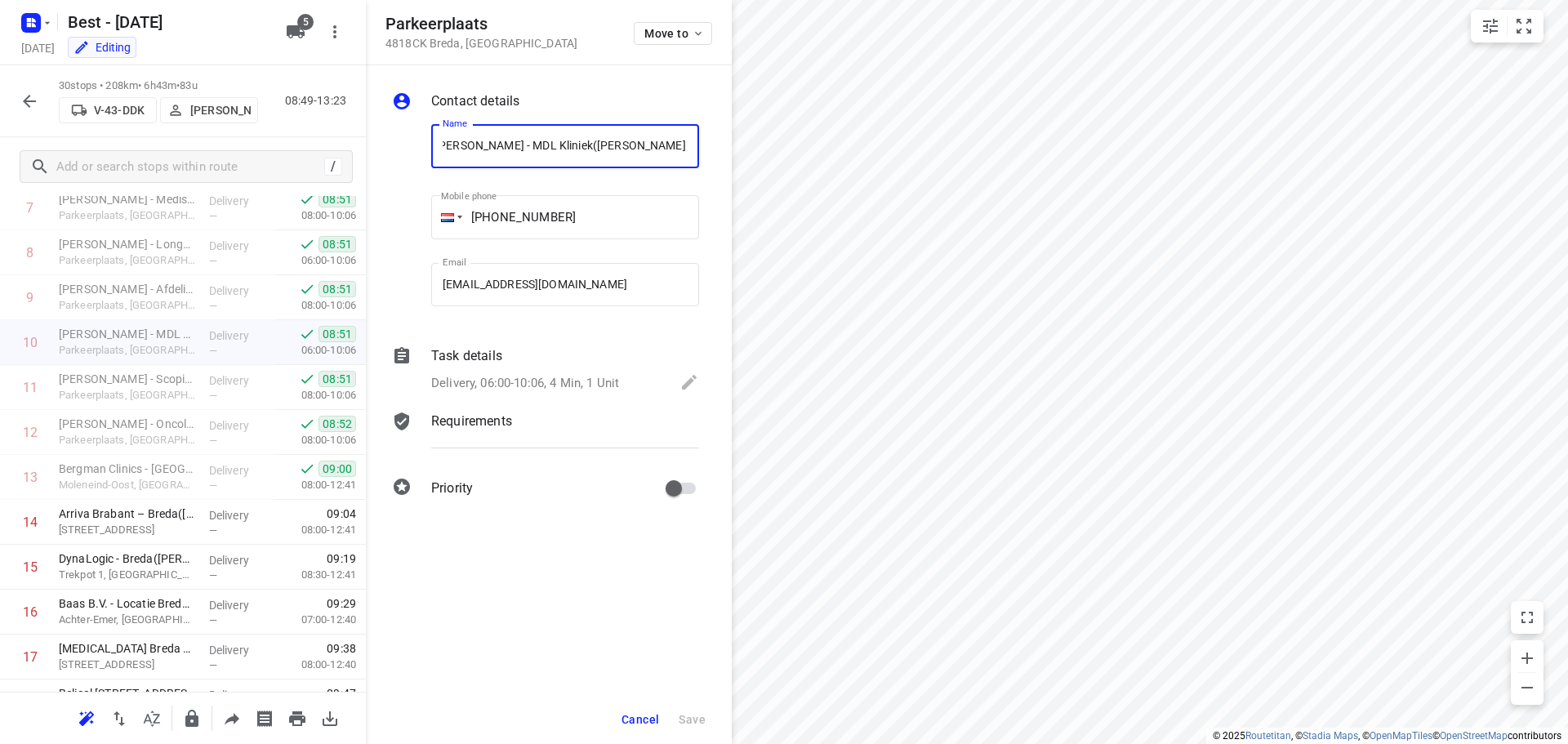
click at [654, 723] on span "Cancel" at bounding box center [640, 719] width 37 height 13
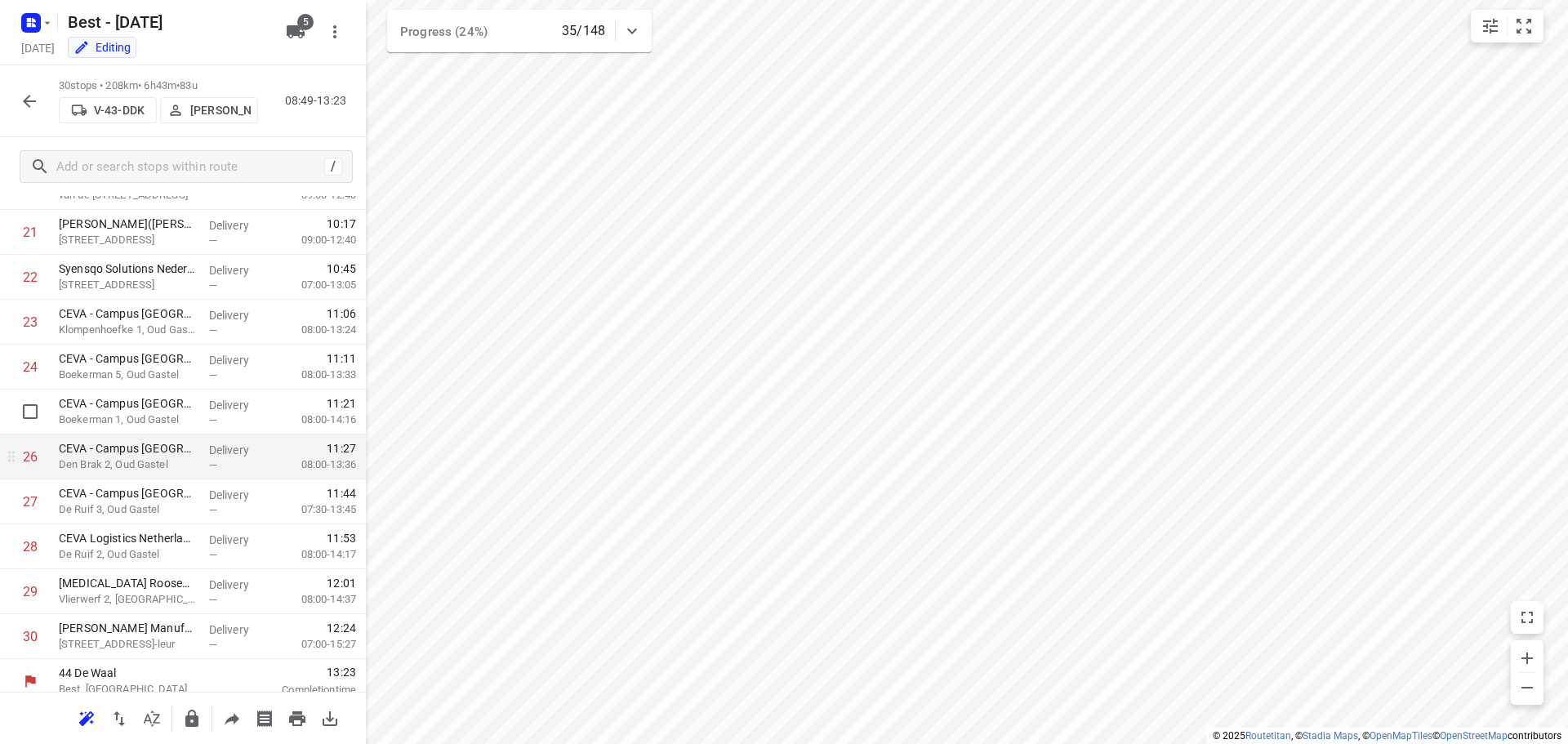
scroll to position [1025, 0]
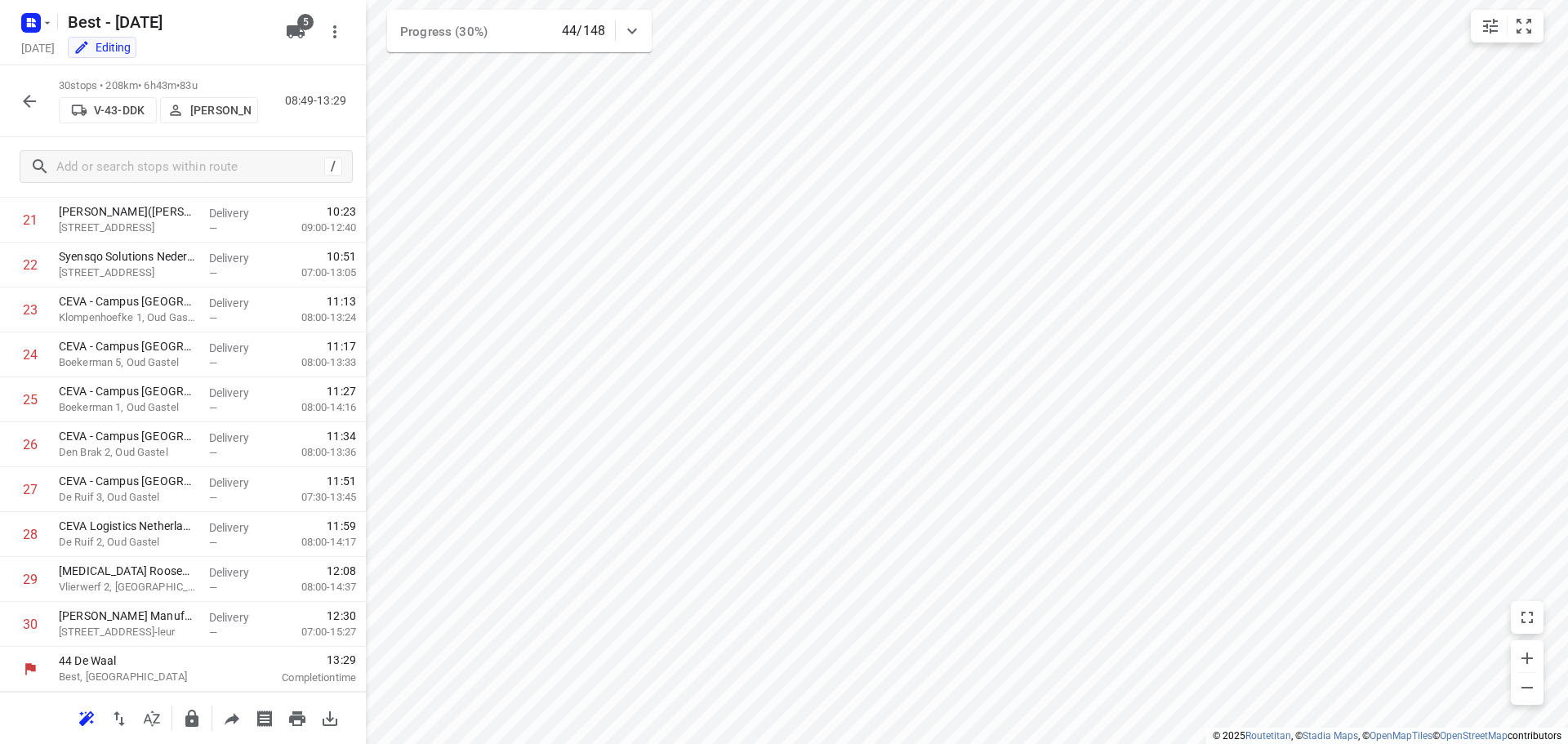
click at [28, 98] on icon "button" at bounding box center [30, 102] width 20 height 20
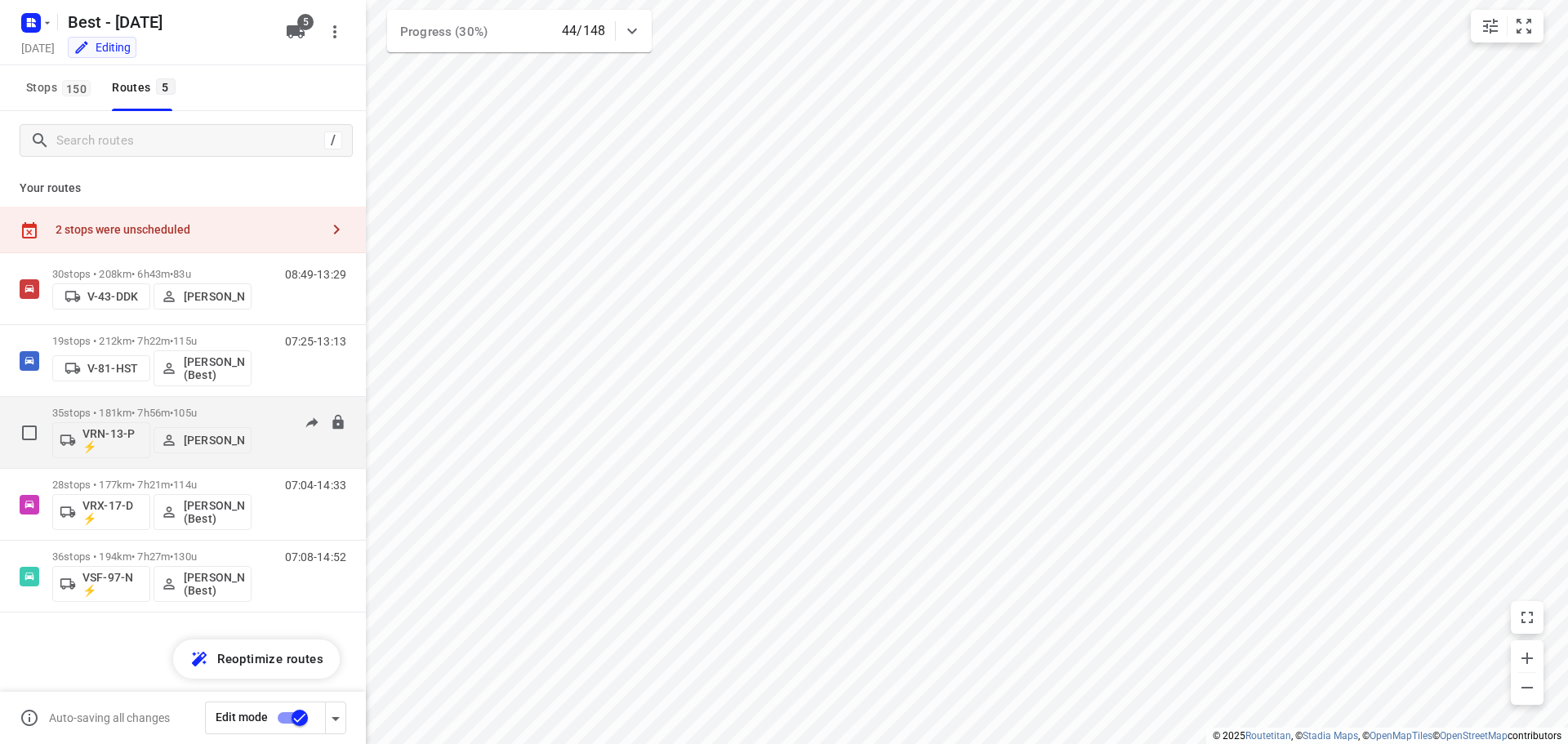
click at [145, 404] on div "35 stops • 181km • 7h56m • 105u VRN-13-P ⚡ Daniëlle Belmer" at bounding box center [151, 433] width 199 height 68
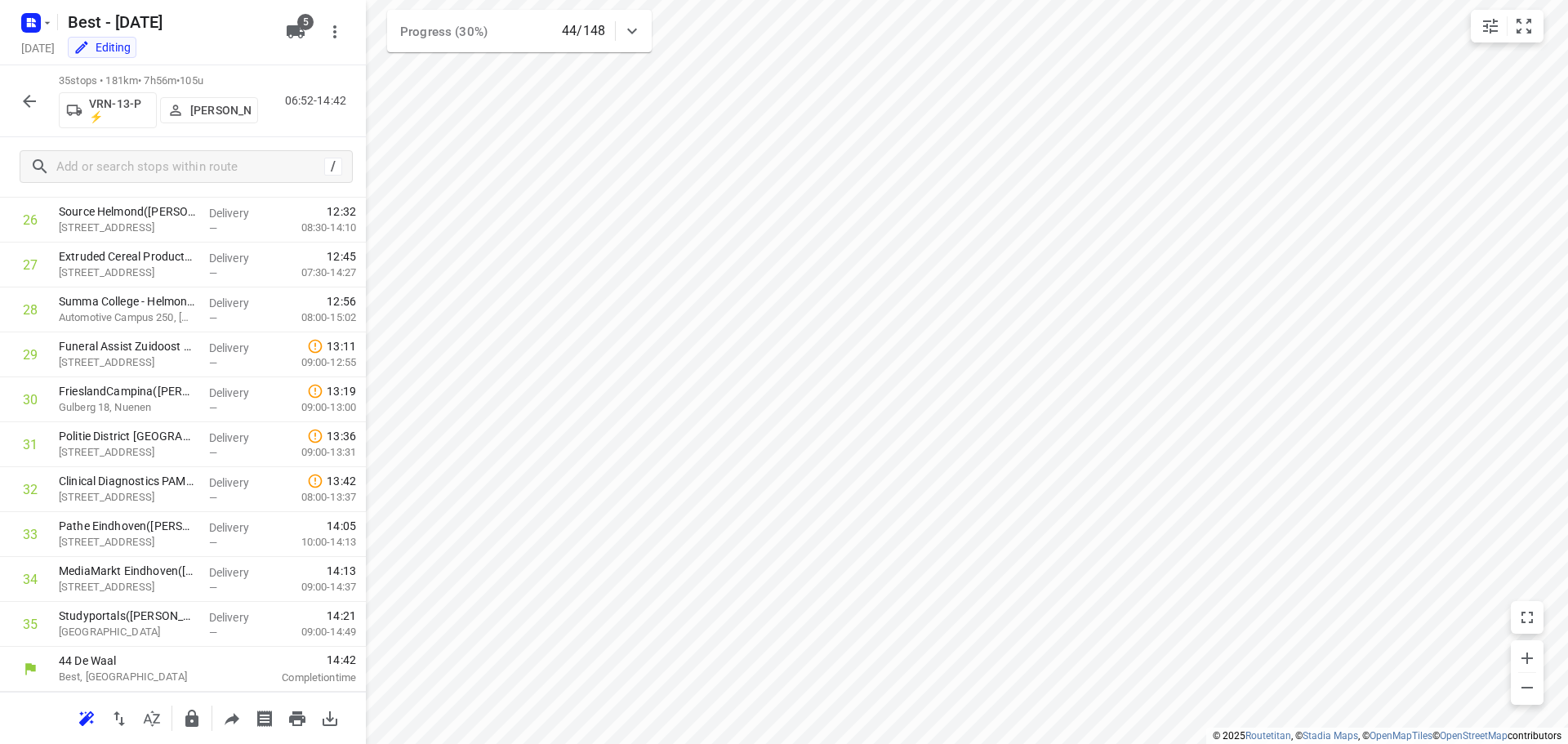
scroll to position [0, 0]
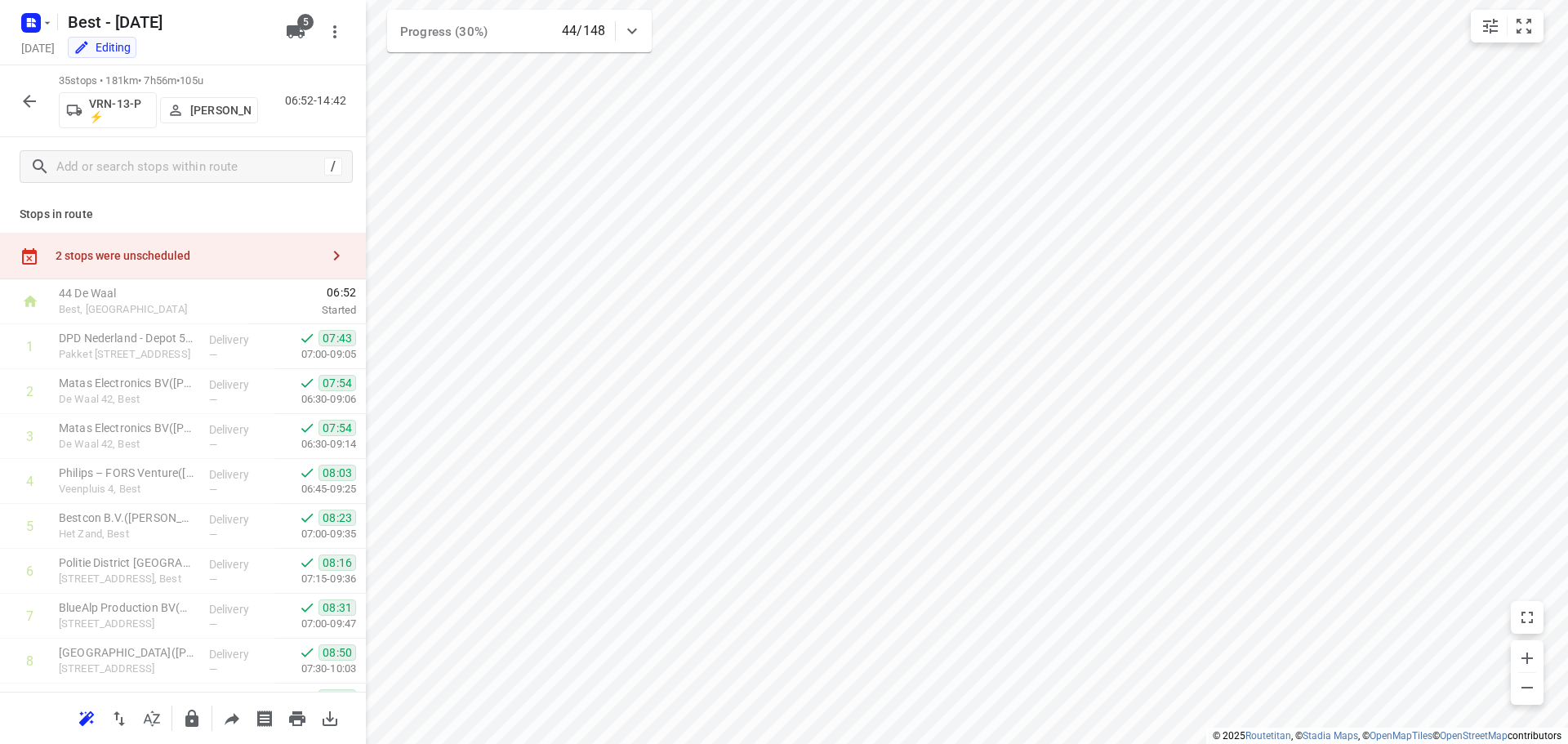
click at [36, 108] on icon "button" at bounding box center [30, 102] width 20 height 20
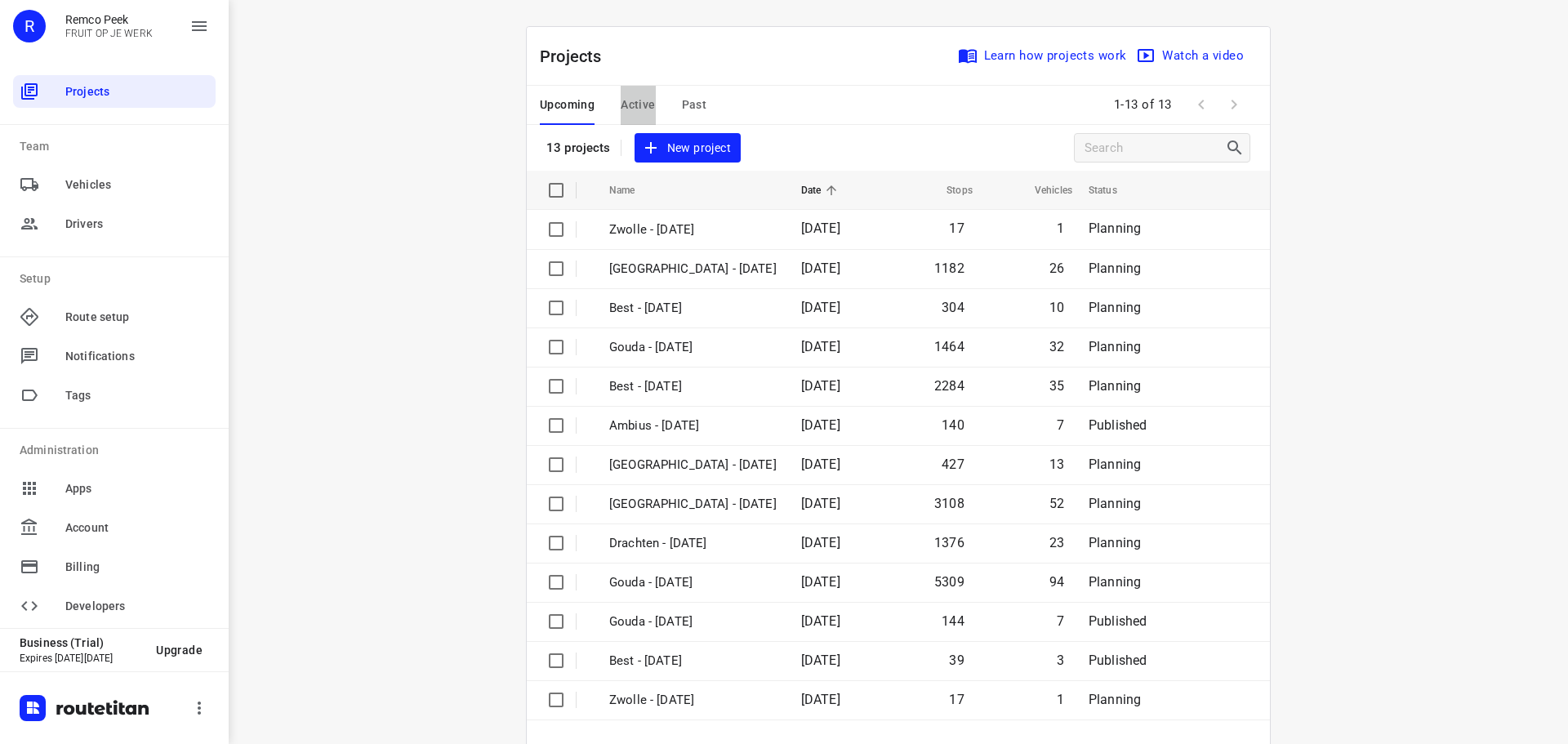
click at [649, 107] on span "Active" at bounding box center [637, 104] width 34 height 21
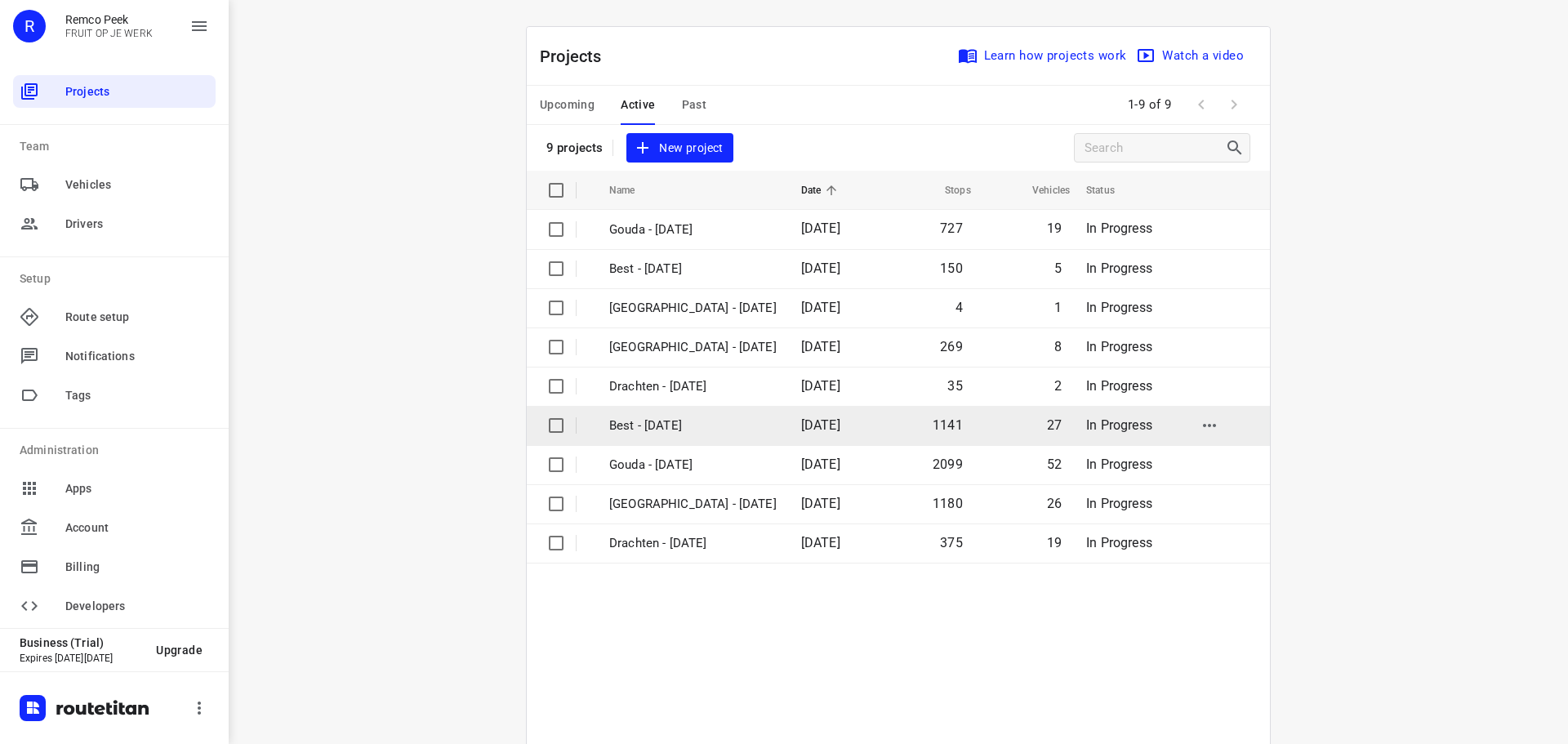
click at [650, 435] on td "Best - [DATE]" at bounding box center [690, 425] width 195 height 39
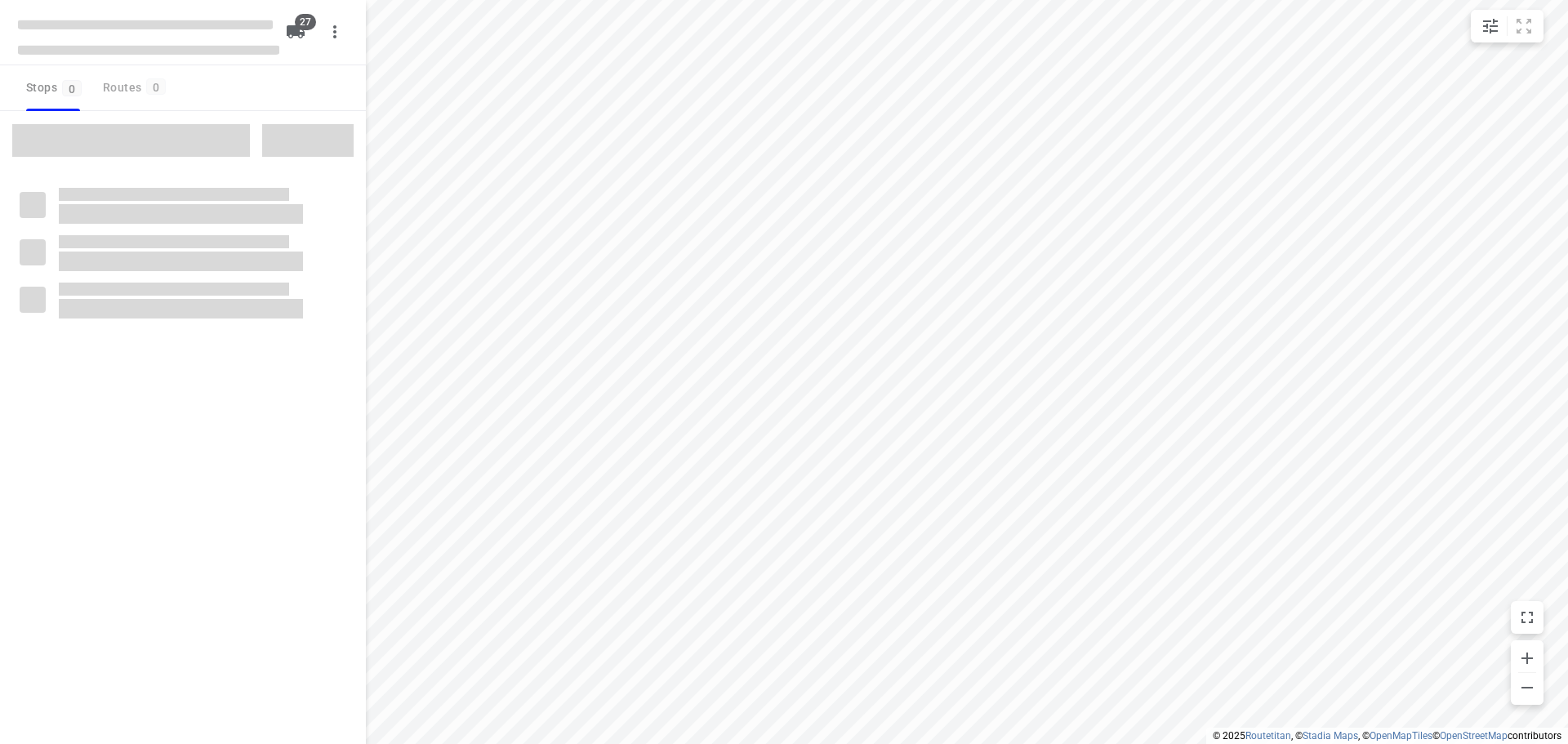
checkbox input "true"
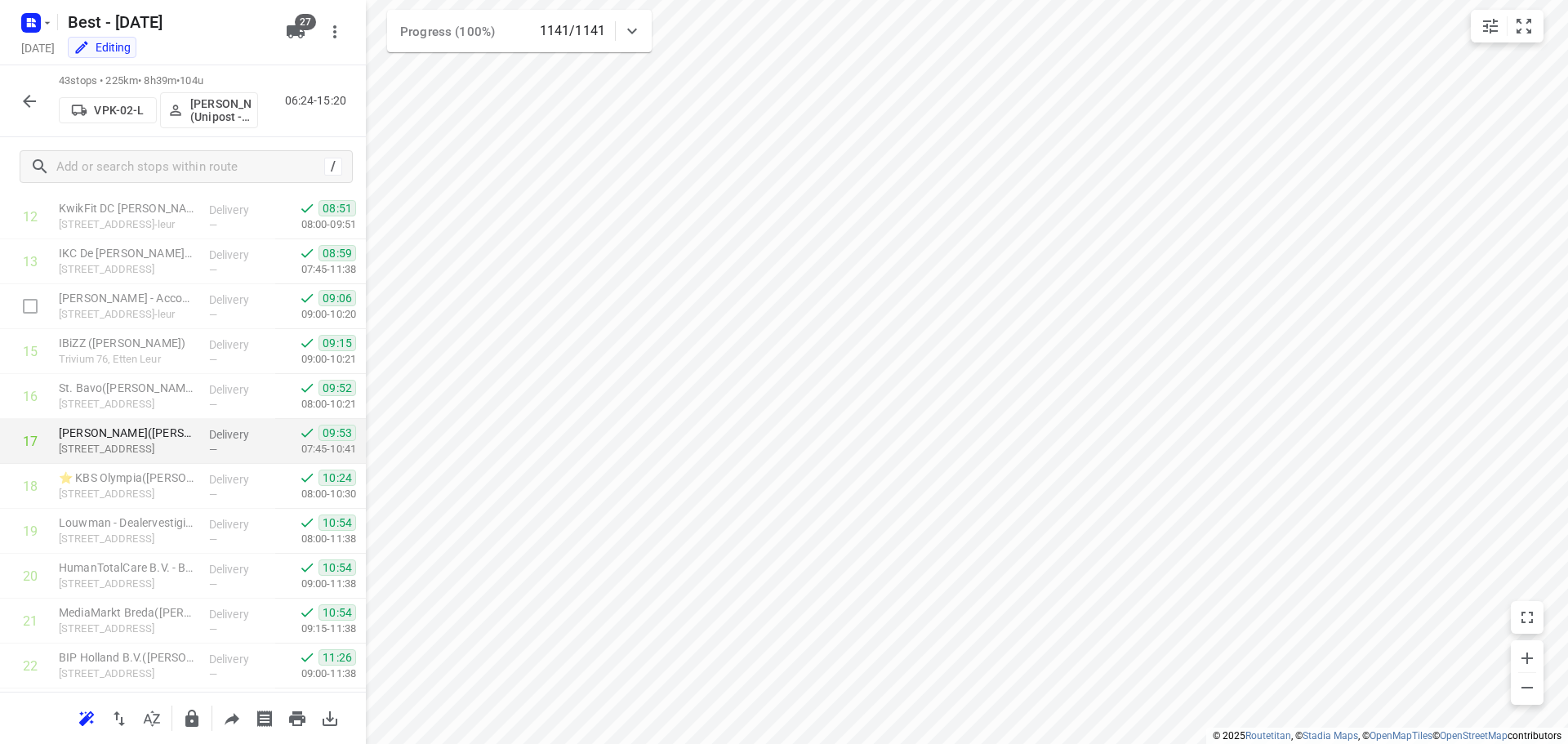
scroll to position [578, 0]
click at [36, 106] on icon "button" at bounding box center [30, 102] width 20 height 20
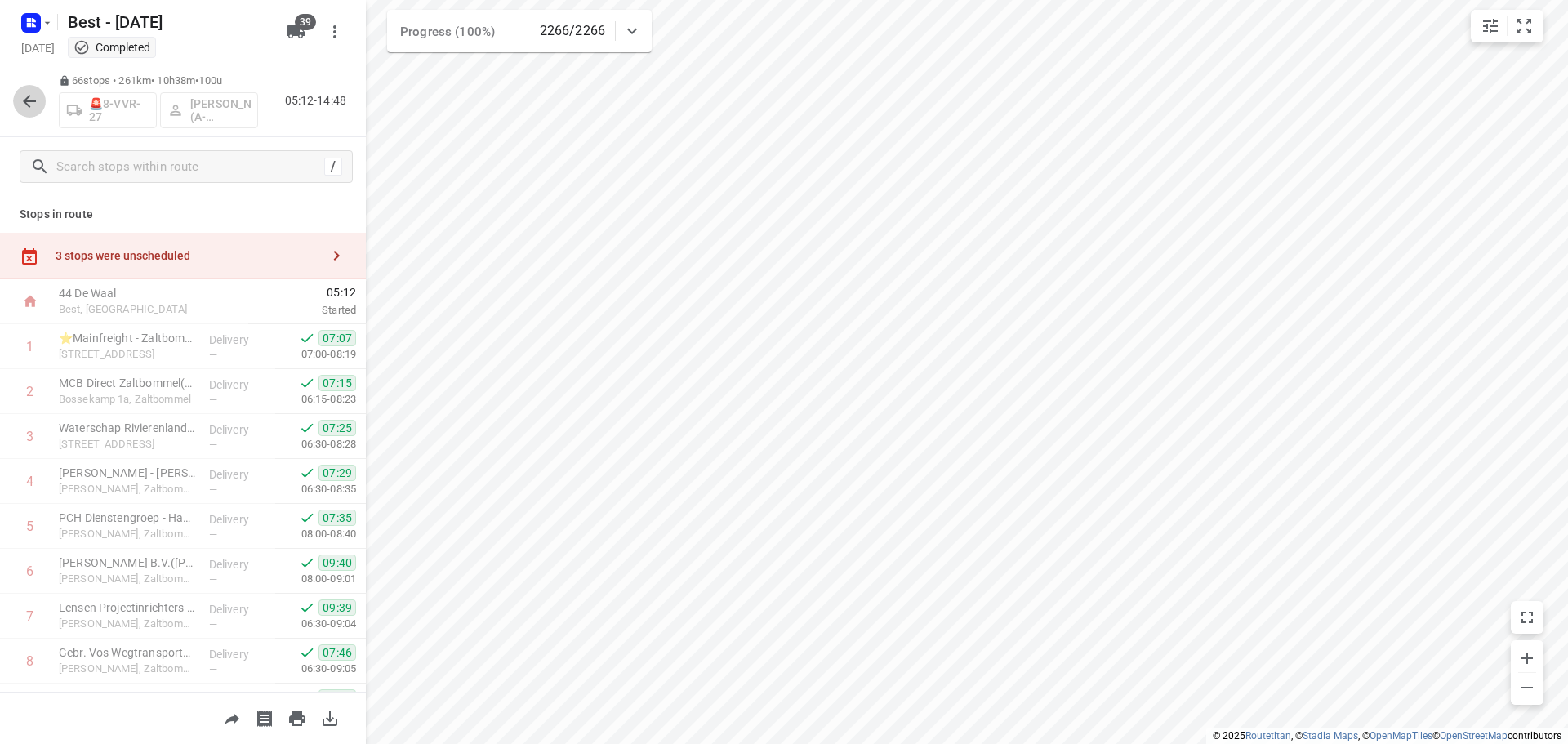
click at [23, 115] on button "button" at bounding box center [29, 101] width 32 height 32
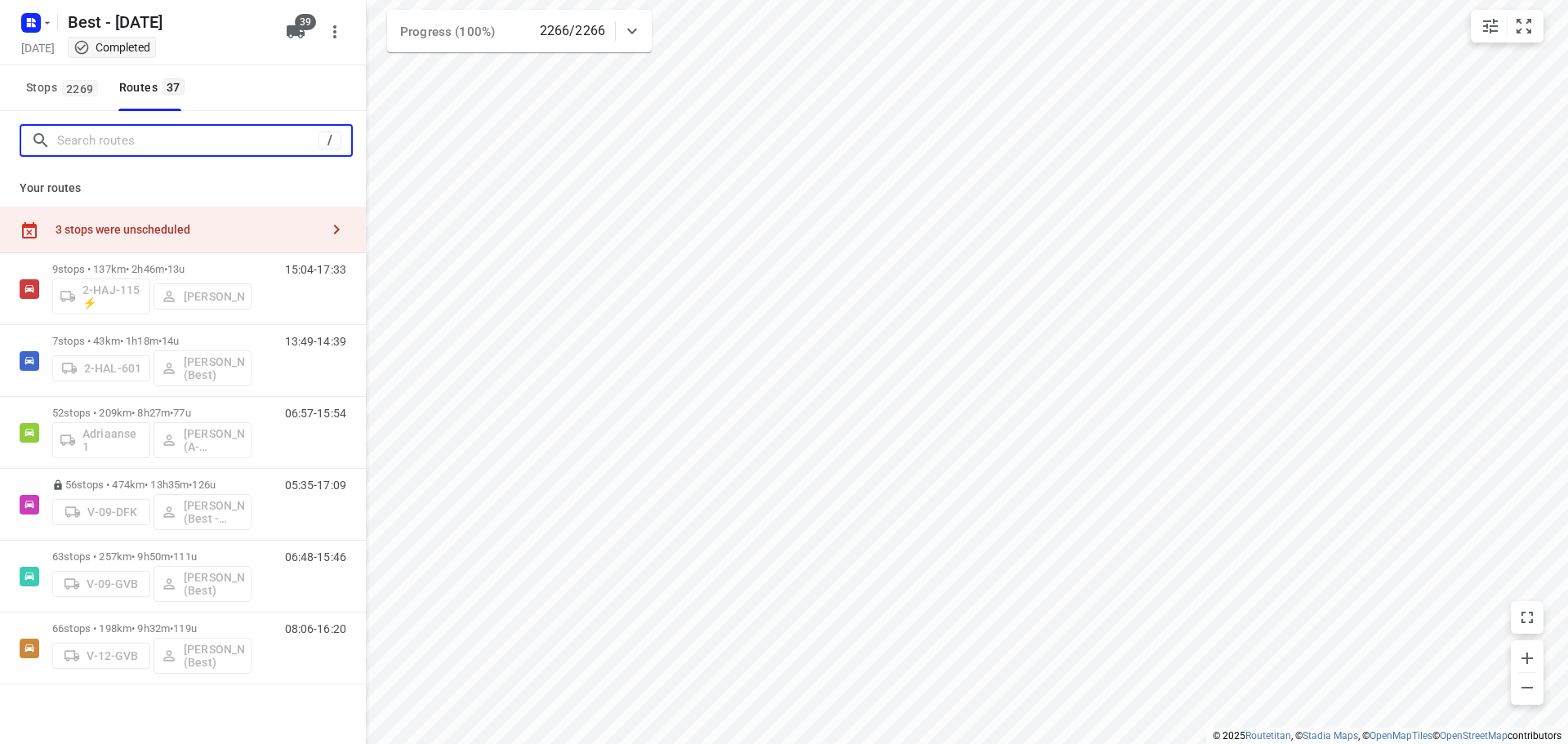
click at [108, 134] on input "Search routes" at bounding box center [188, 141] width 261 height 26
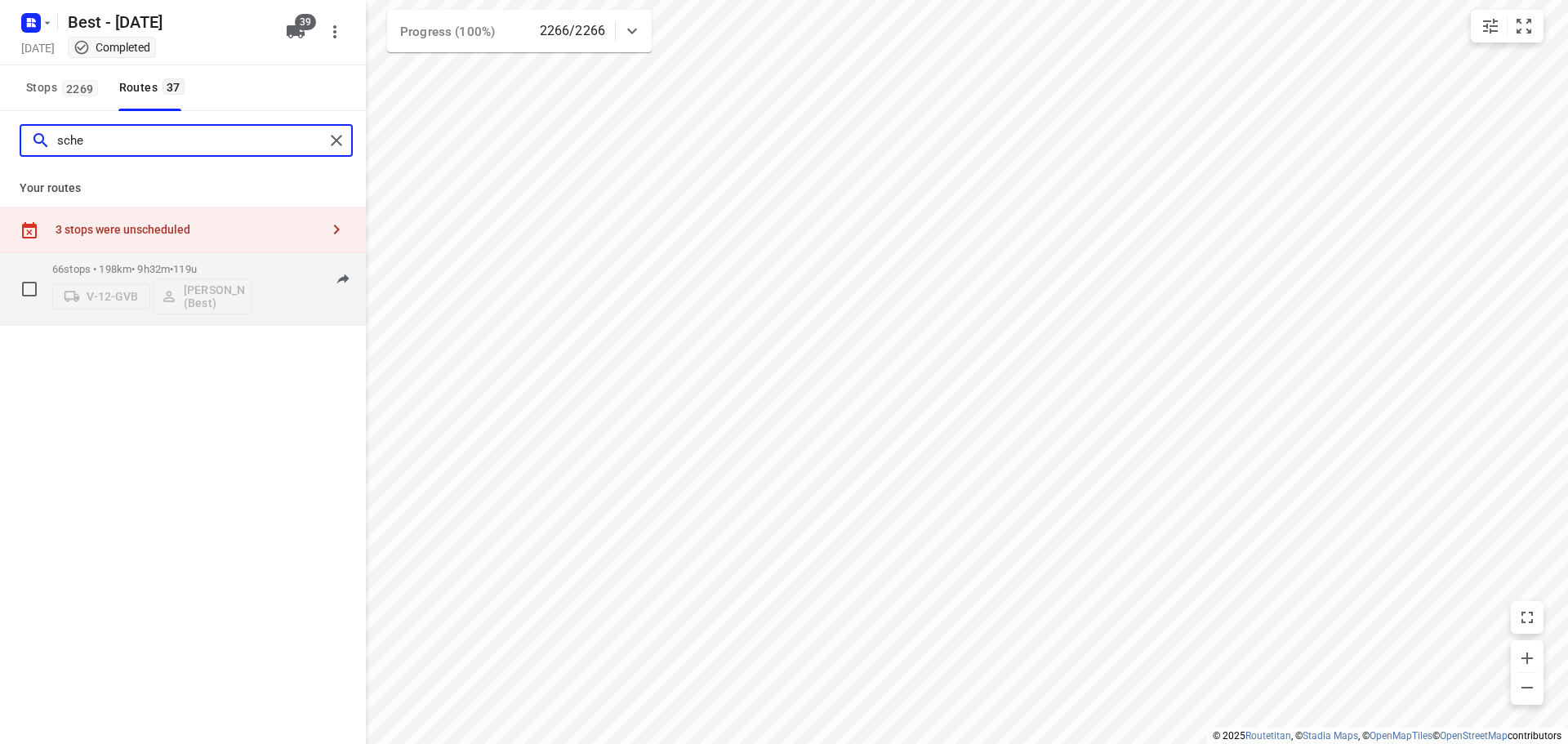
type input "sche"
click at [132, 269] on p "66 stops • 198km • 9h32m • 119u" at bounding box center [151, 269] width 199 height 12
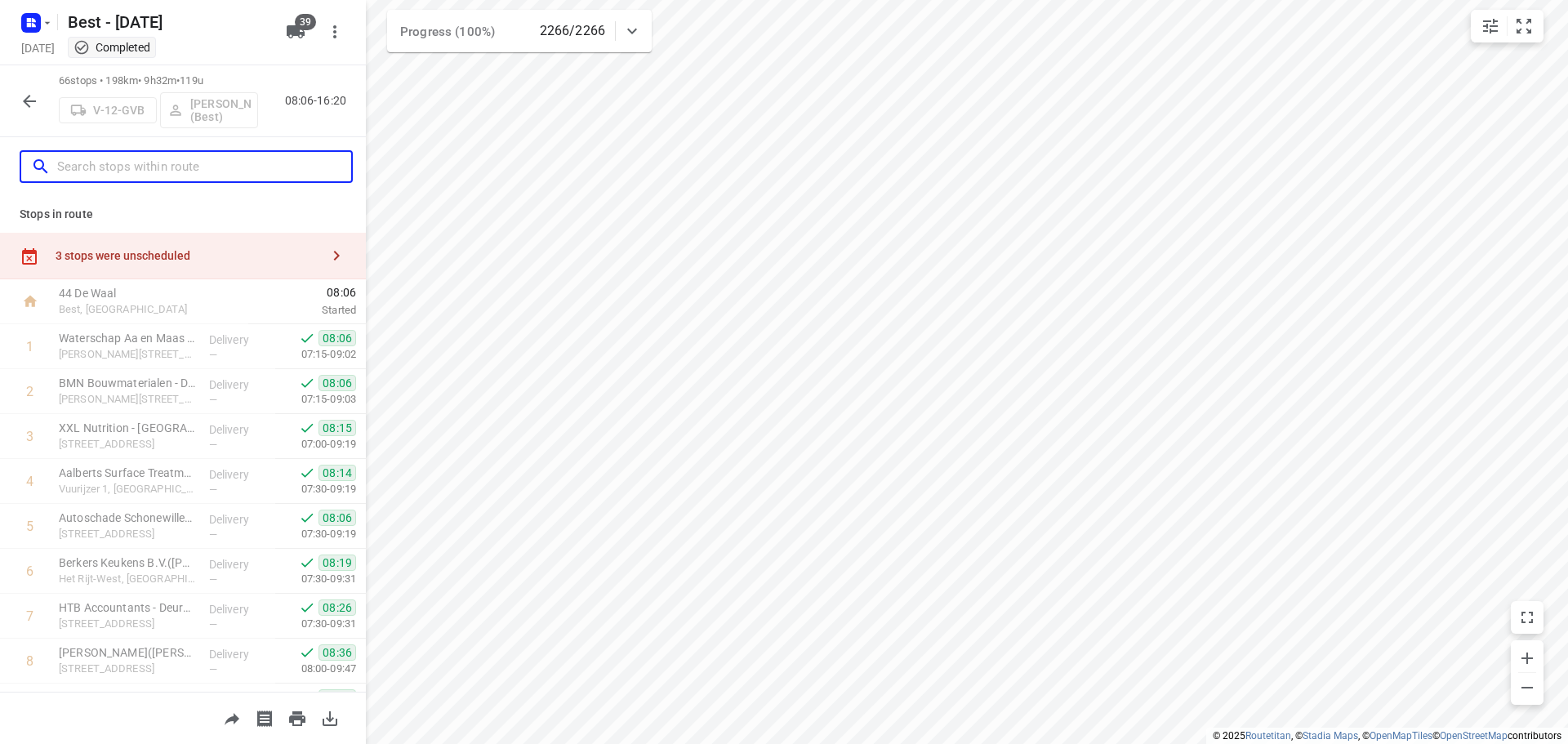
click at [128, 160] on input "text" at bounding box center [204, 167] width 294 height 26
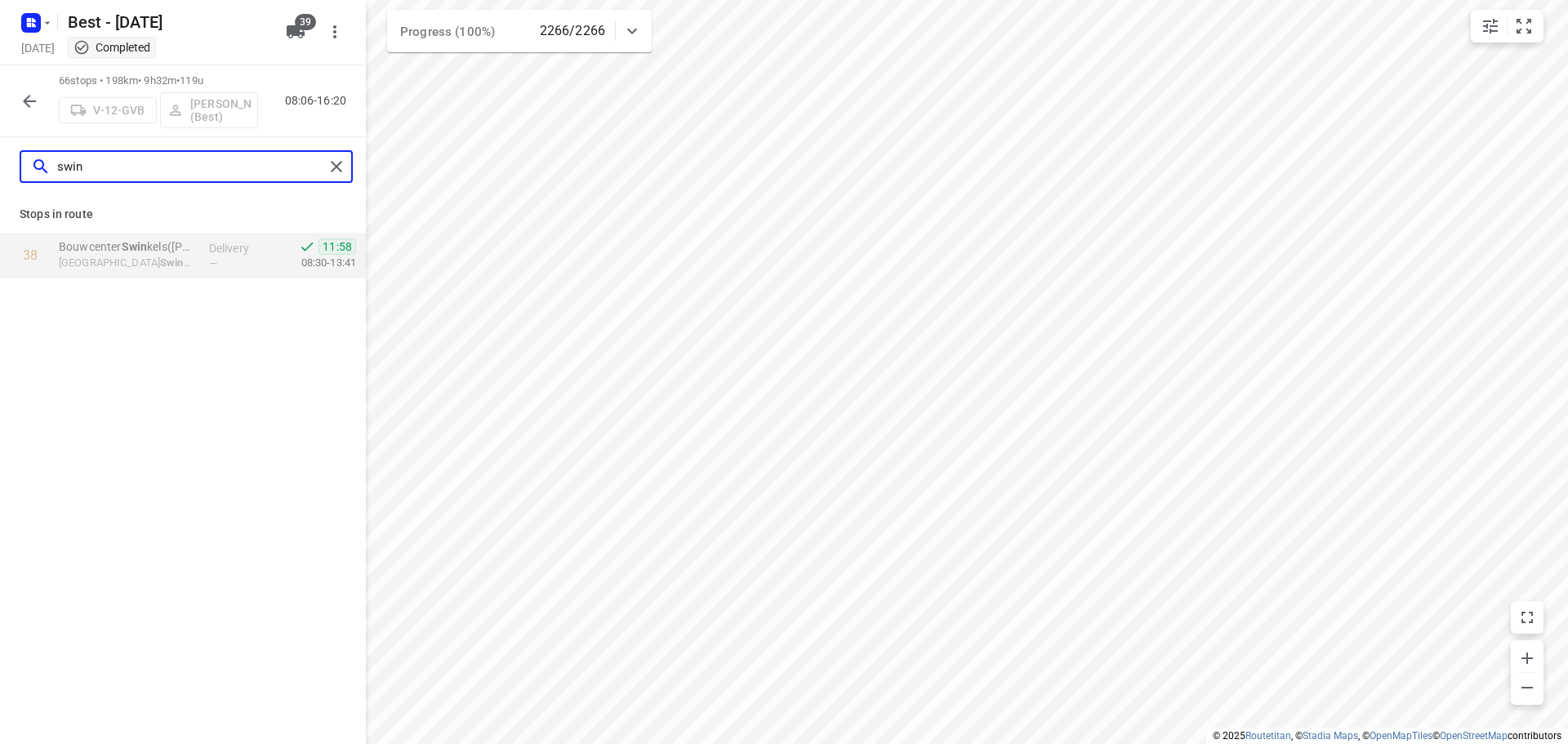
type input "swin"
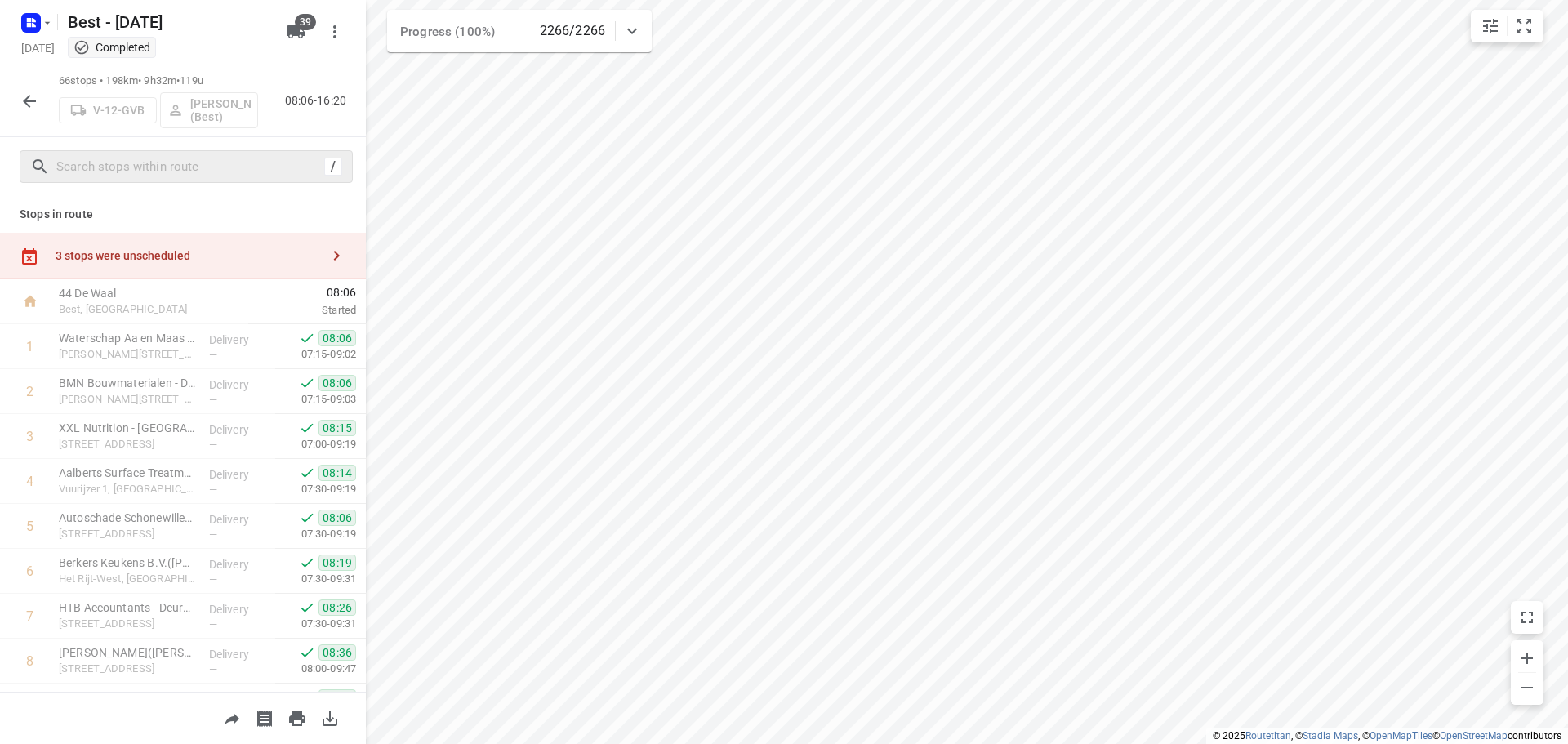
scroll to position [2642, 0]
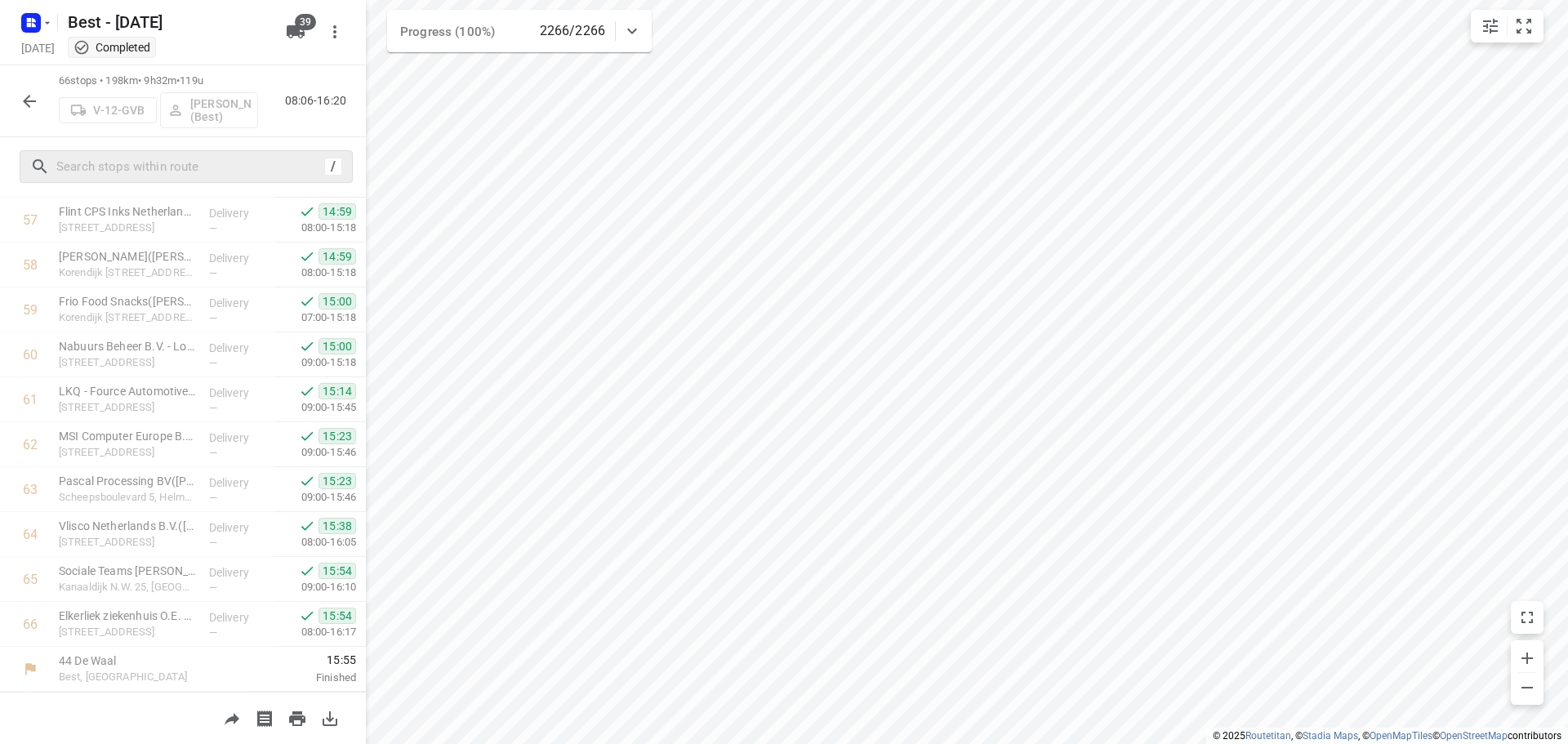
click at [242, 150] on div "/" at bounding box center [183, 166] width 366 height 59
click at [117, 155] on input "text" at bounding box center [188, 167] width 261 height 26
type input "w"
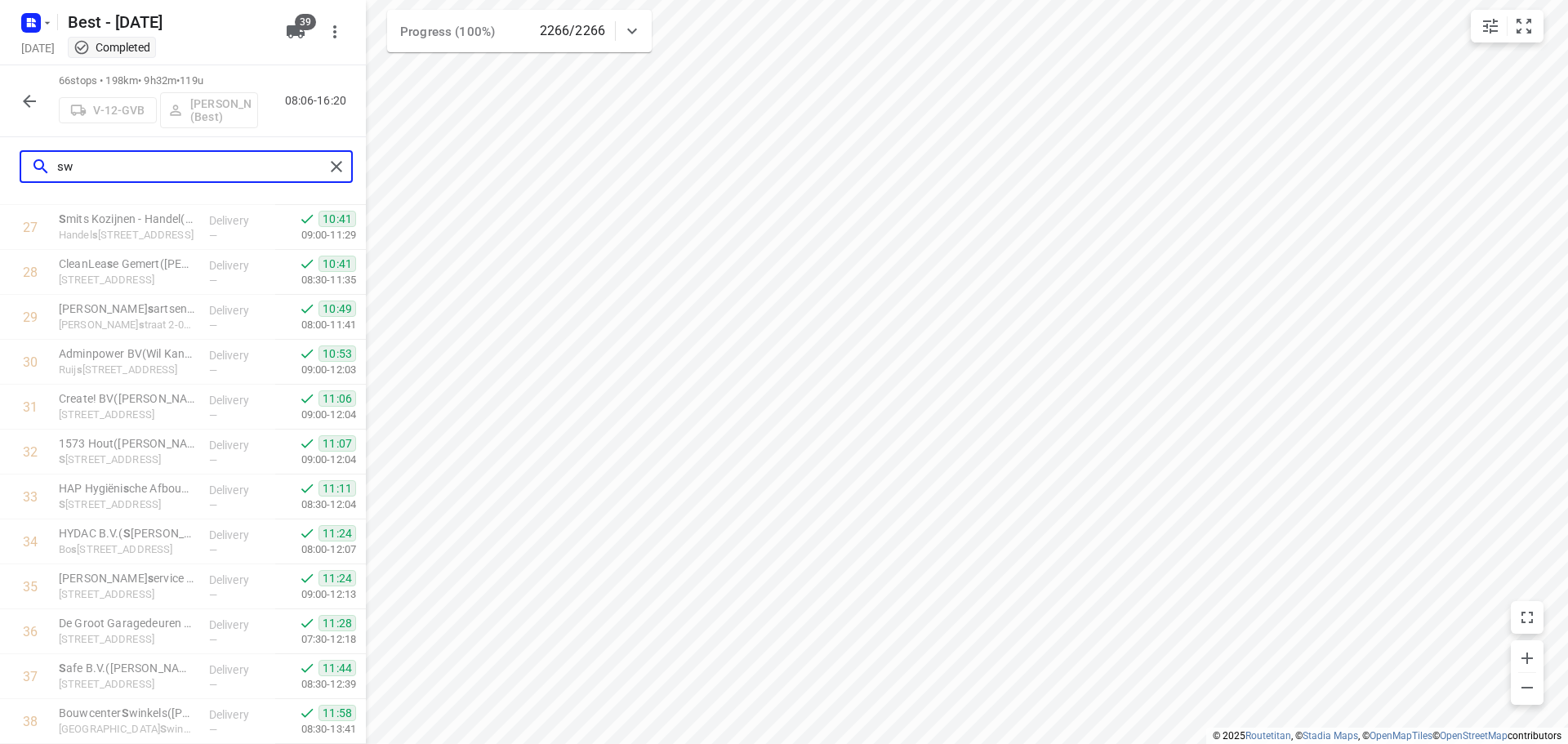
scroll to position [0, 0]
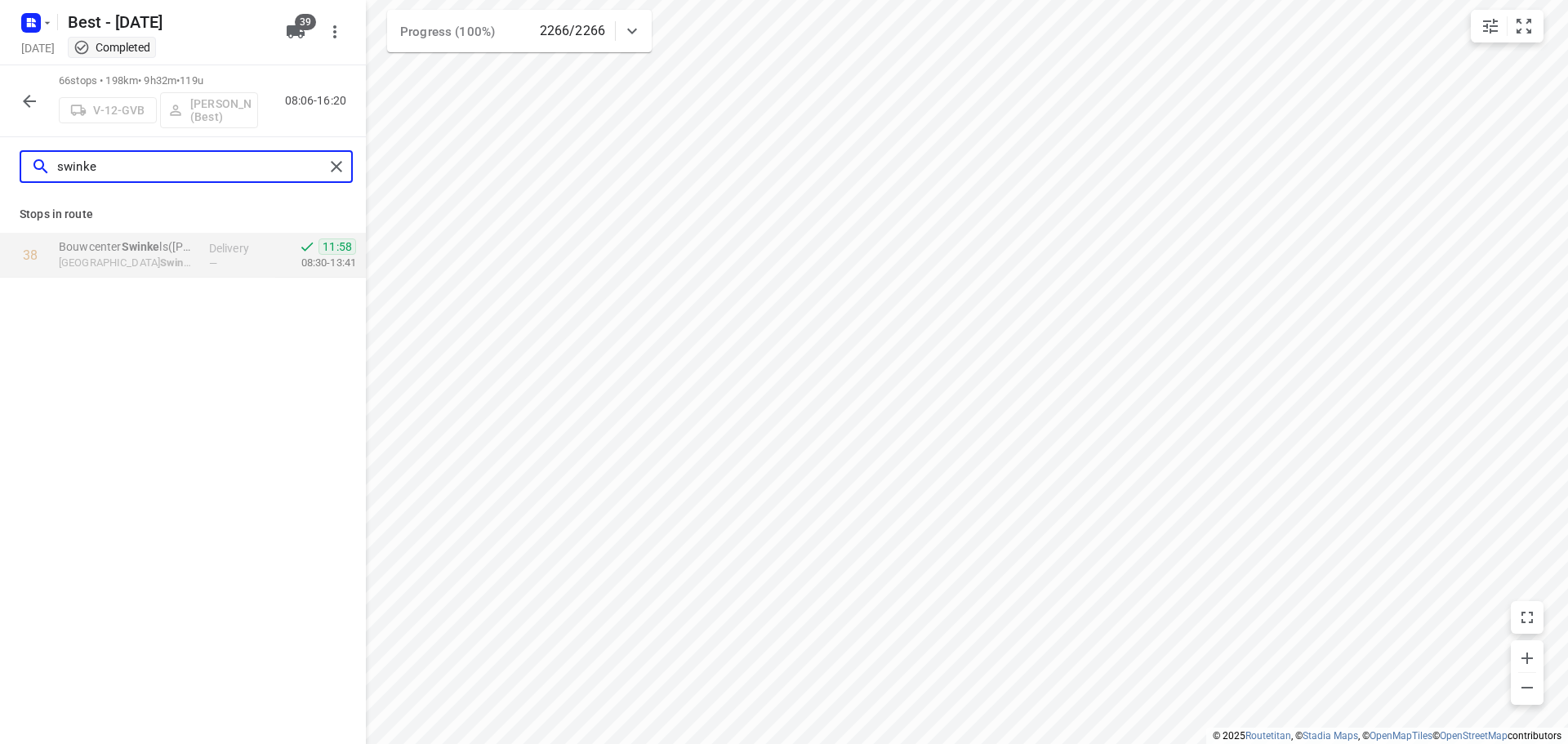
type input "swinke"
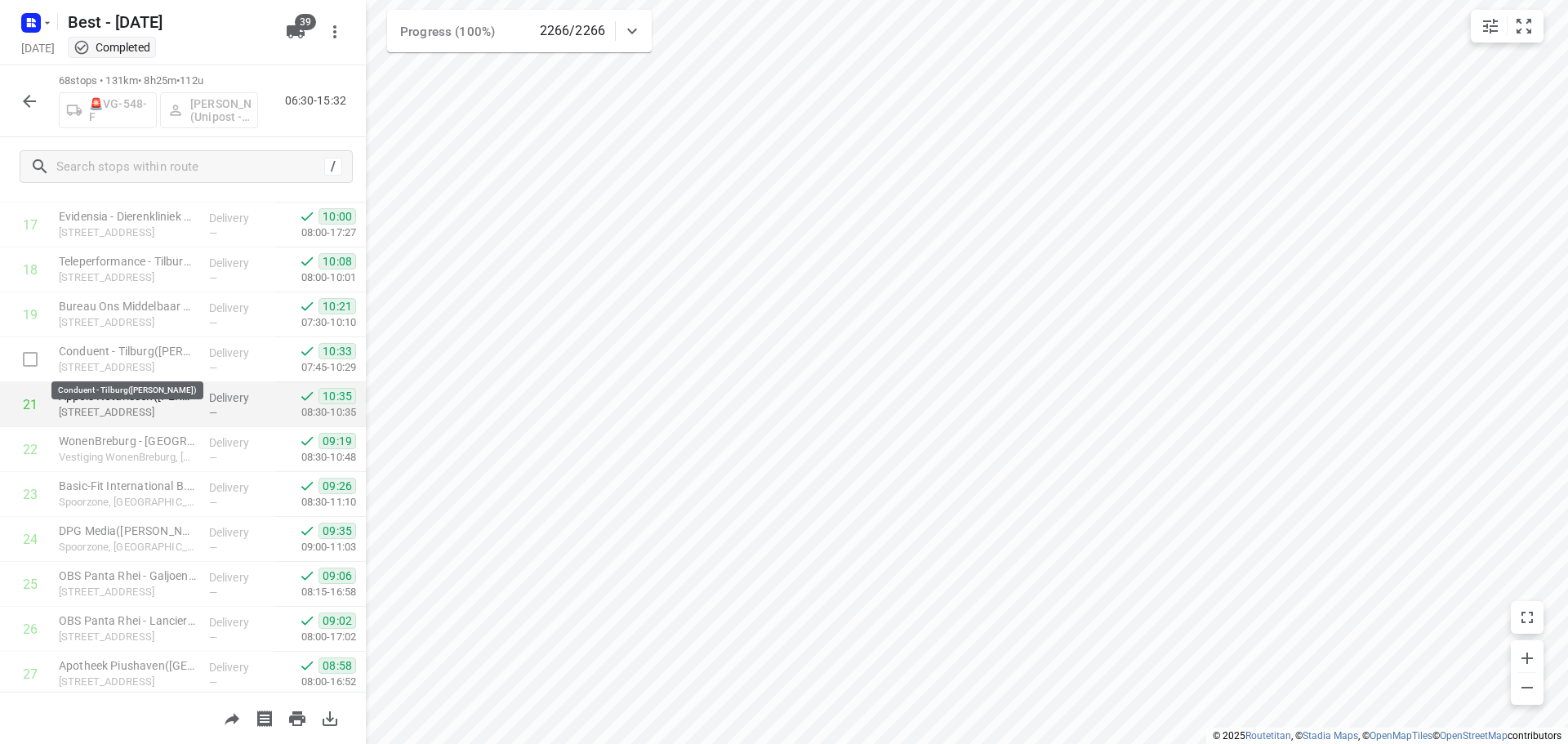
scroll to position [817, 0]
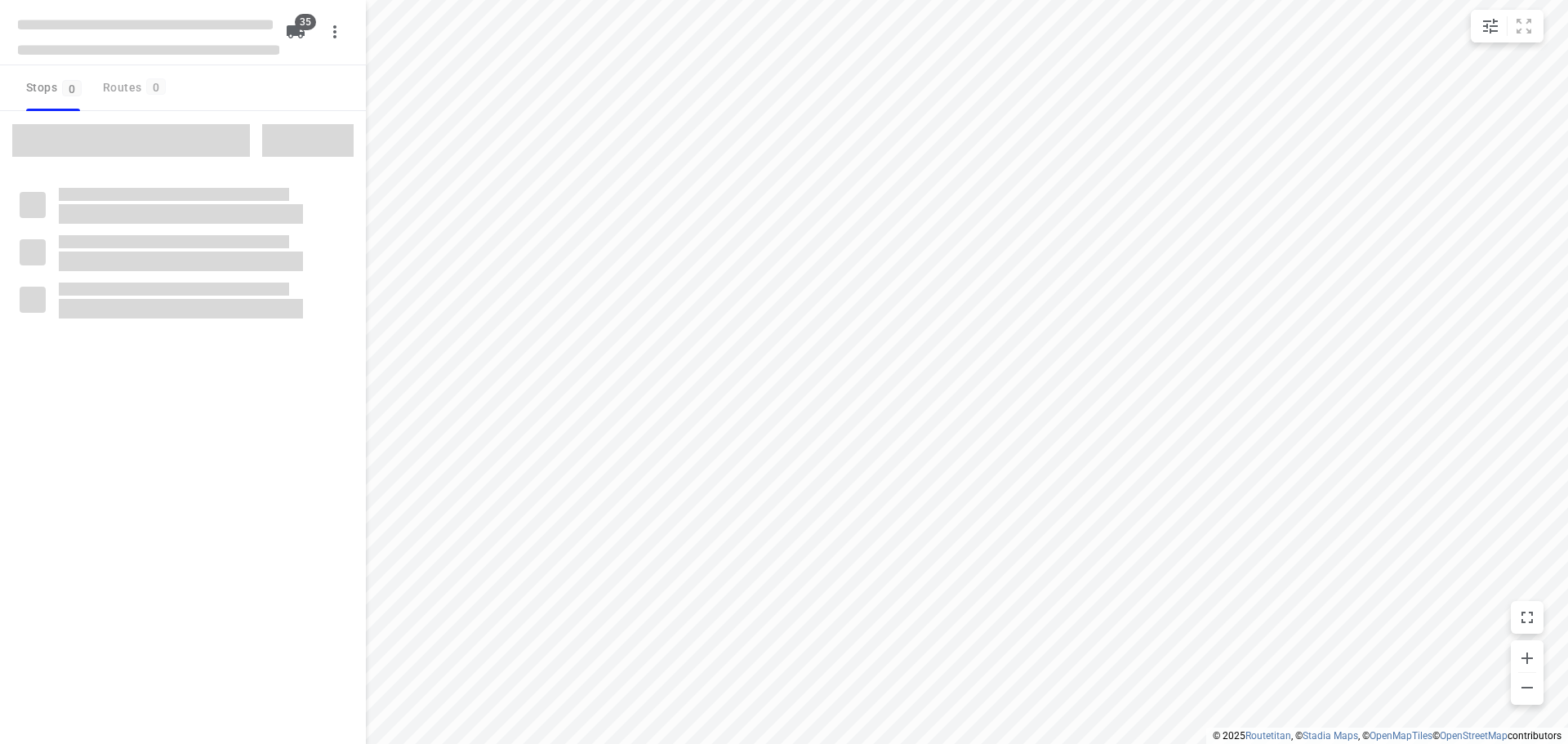
checkbox input "true"
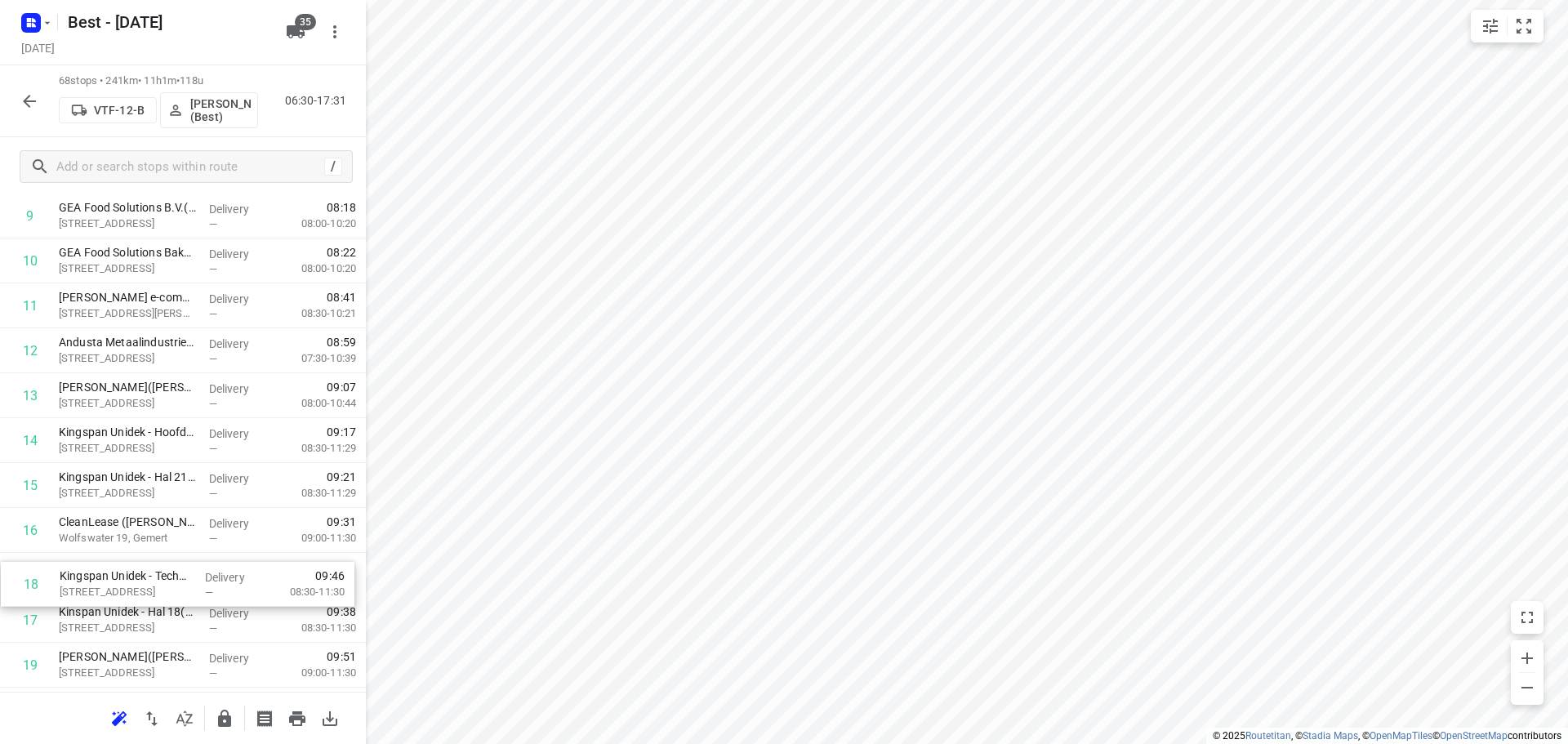
scroll to position [495, 0]
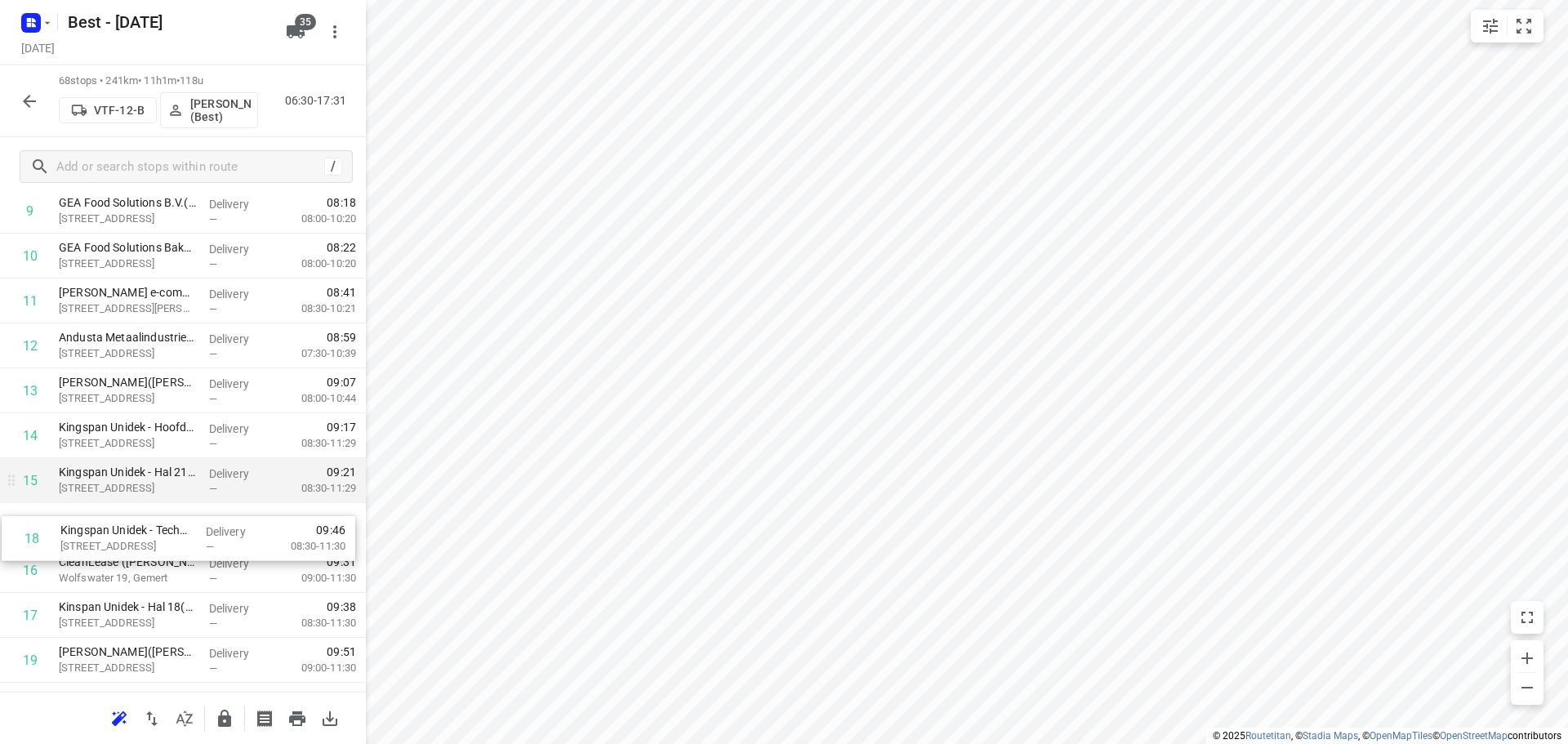
drag, startPoint x: 130, startPoint y: 604, endPoint x: 132, endPoint y: 498, distance: 106.0
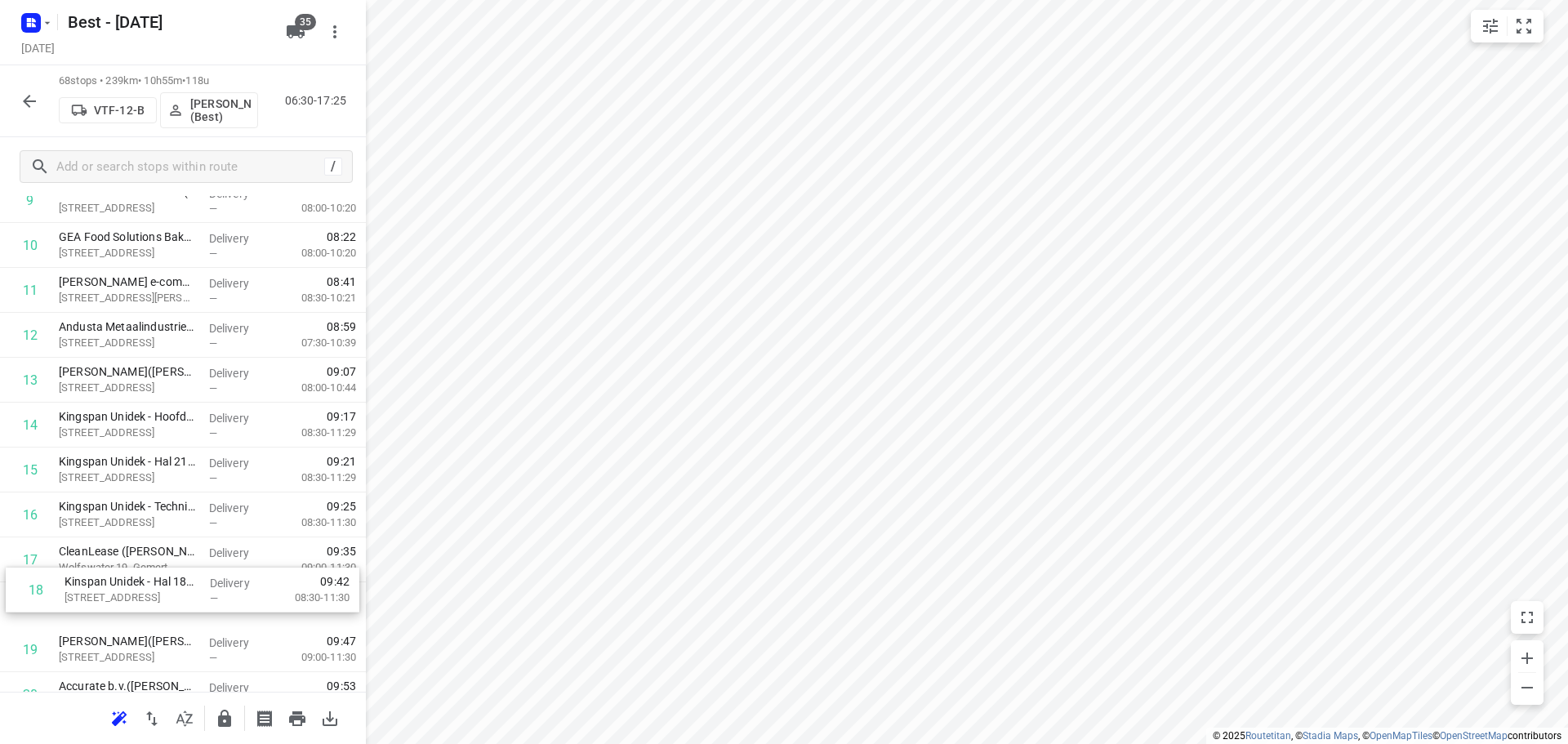
drag, startPoint x: 111, startPoint y: 607, endPoint x: 121, endPoint y: 558, distance: 50.0
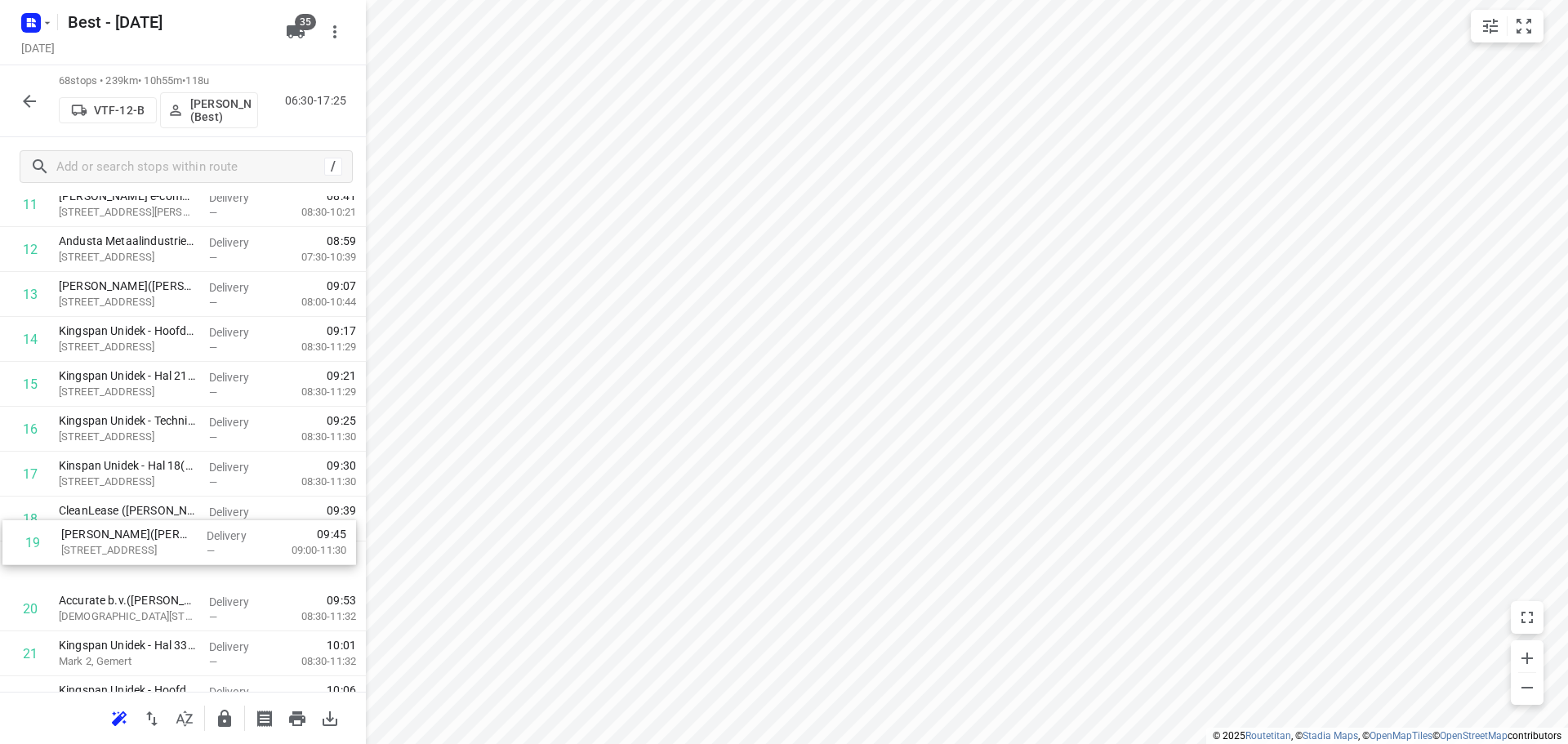
scroll to position [592, 0]
drag, startPoint x: 148, startPoint y: 547, endPoint x: 148, endPoint y: 523, distance: 24.0
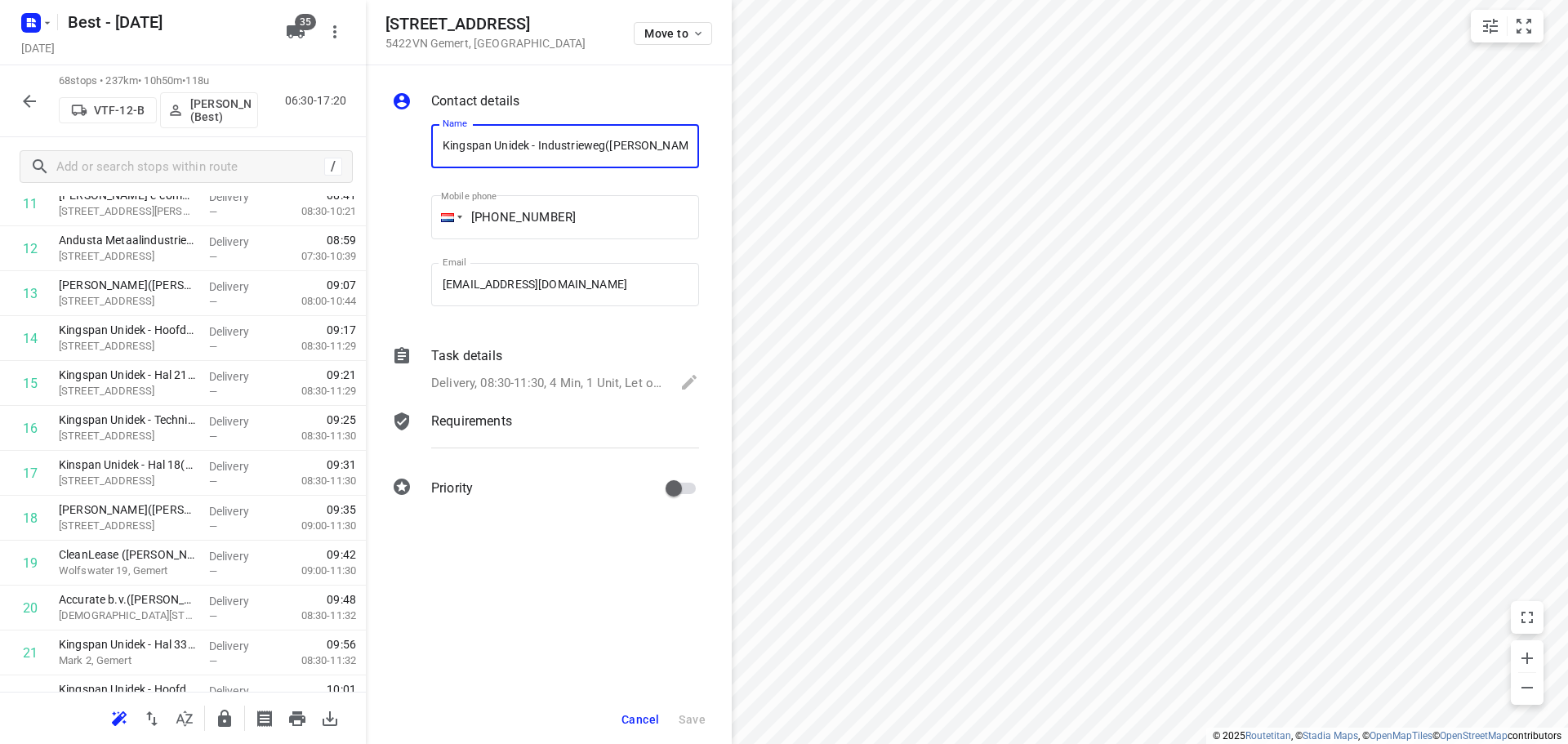
scroll to position [0, 11]
click at [676, 25] on button "Move to" at bounding box center [673, 34] width 79 height 23
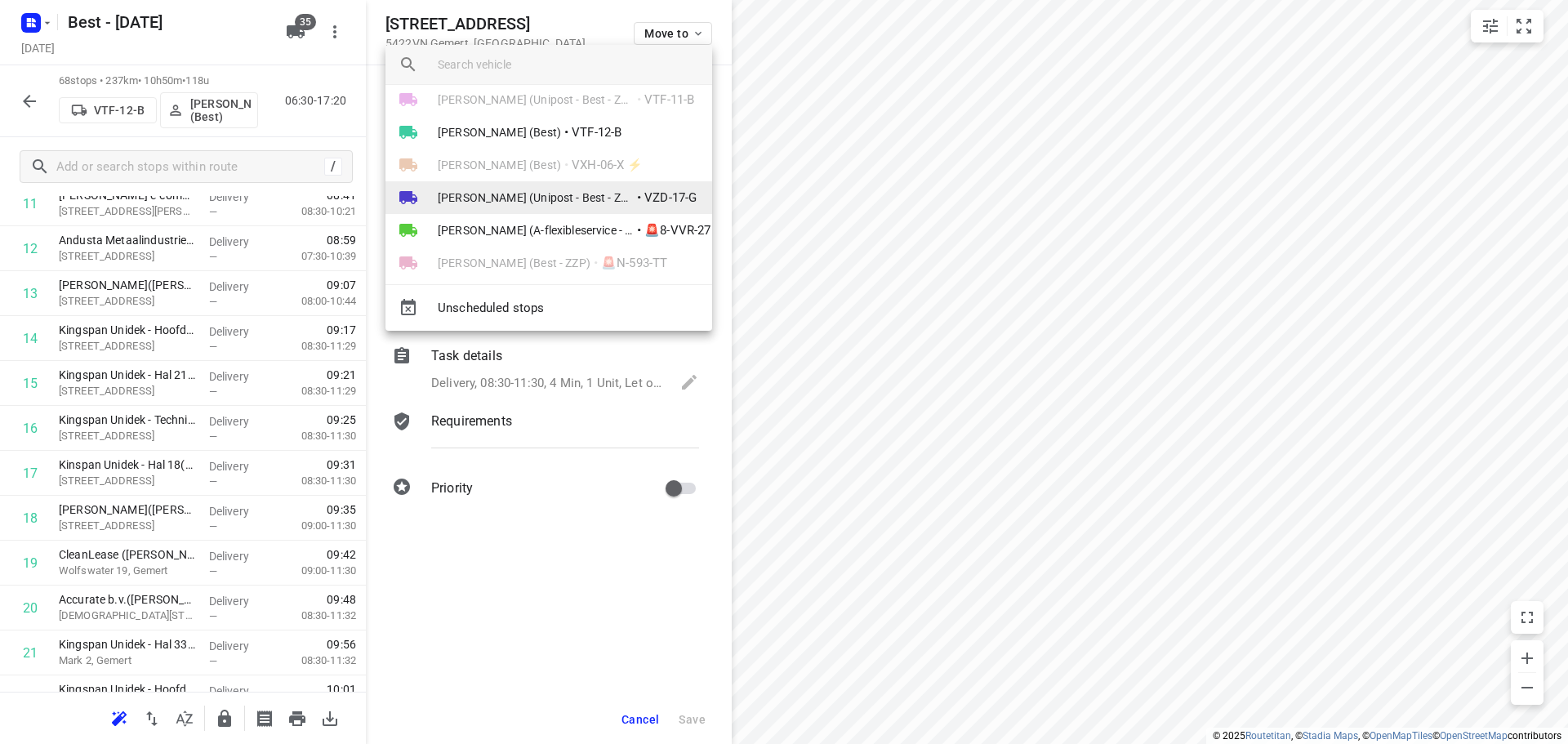
scroll to position [735, 0]
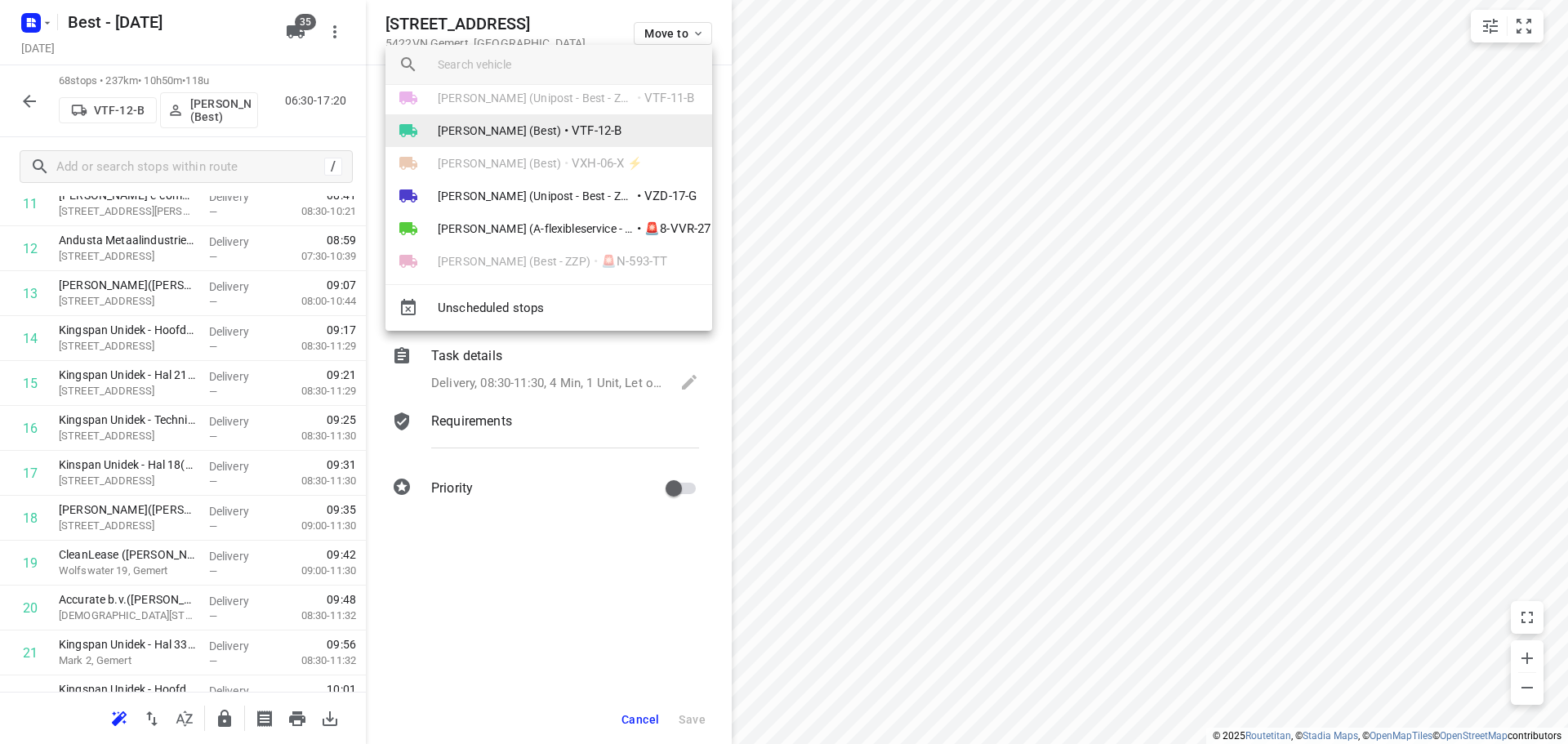
click at [553, 128] on li "Lisa Scheepers (Best) • VTF-12-B" at bounding box center [549, 130] width 327 height 32
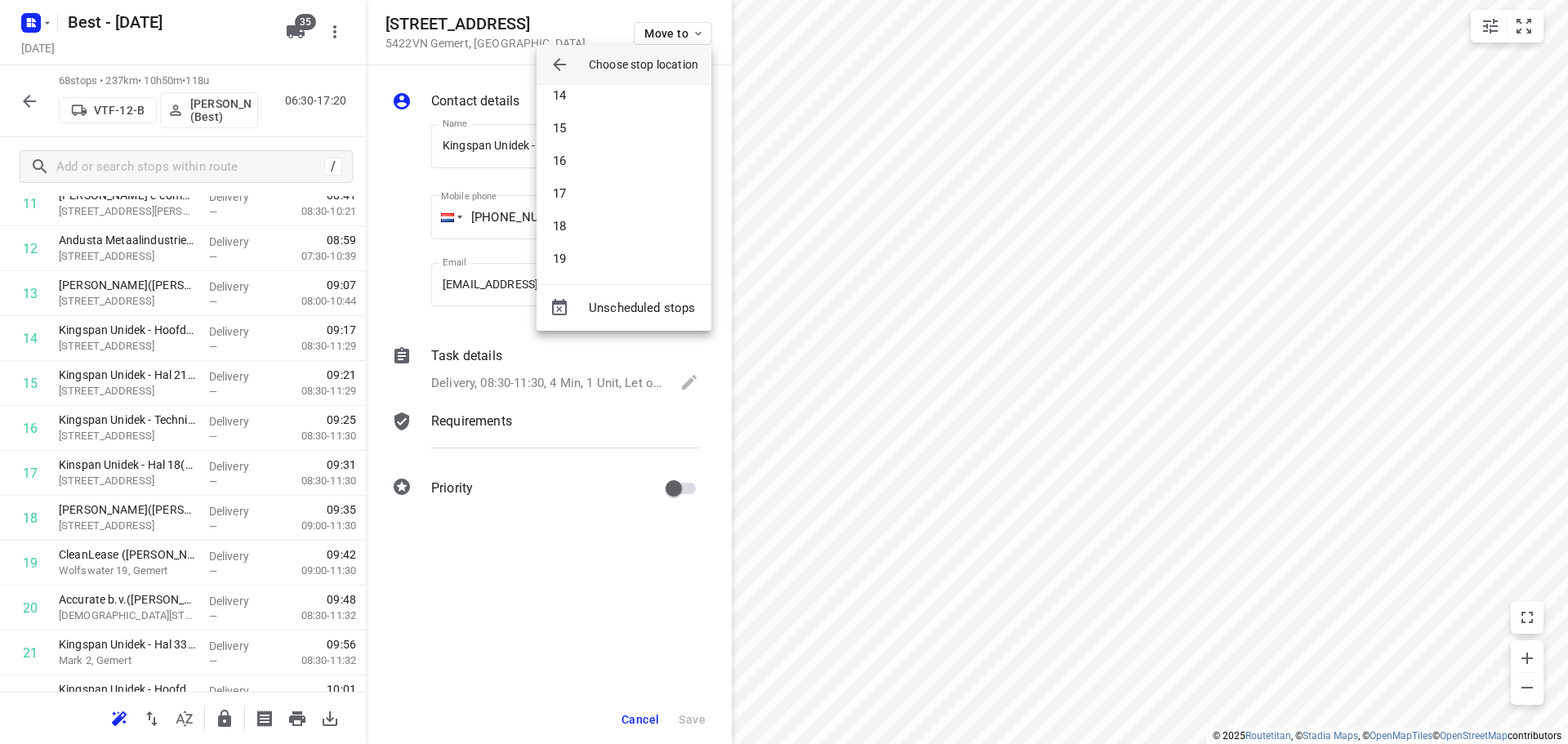
scroll to position [408, 0]
click at [578, 272] on li "19" at bounding box center [623, 287] width 175 height 32
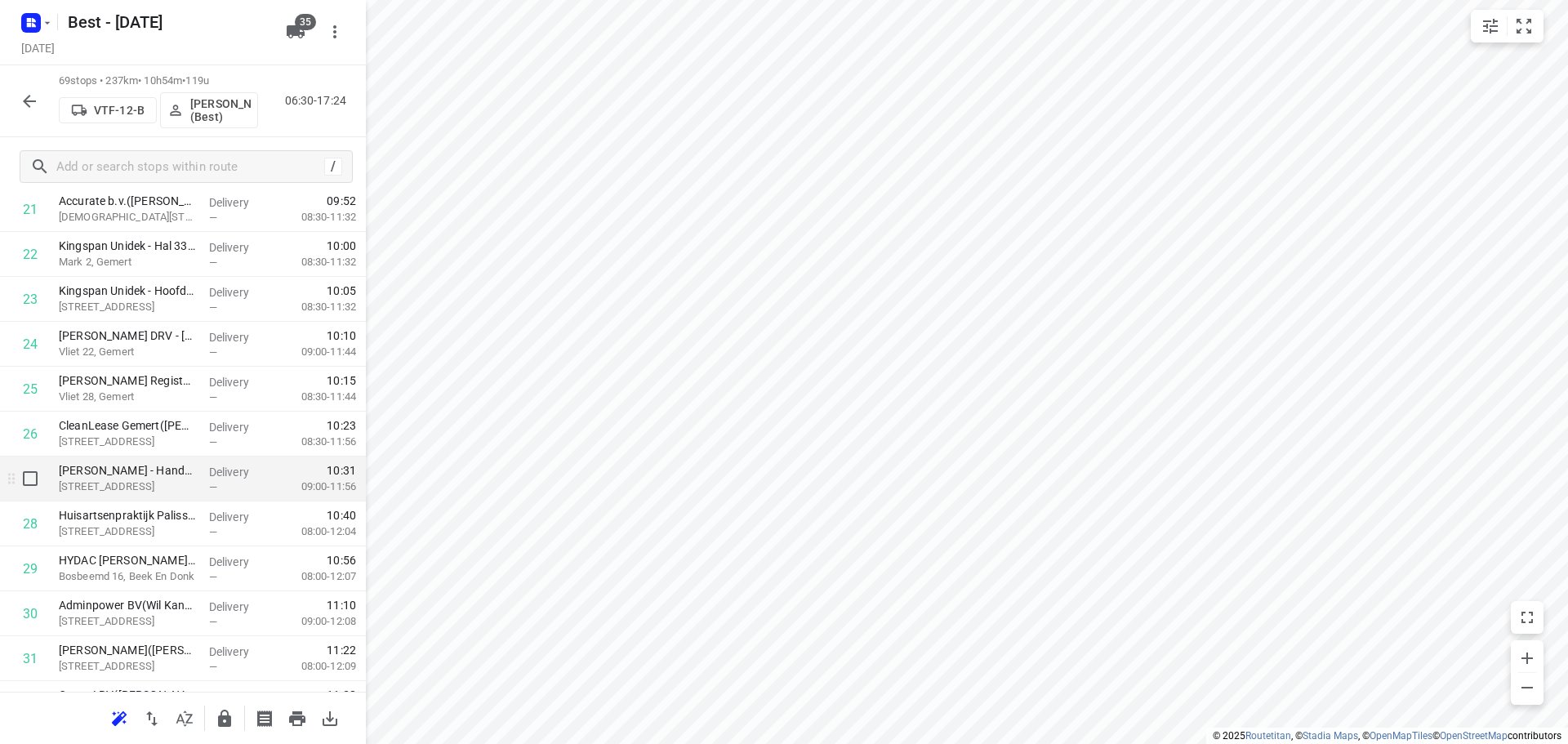
scroll to position [1082, 0]
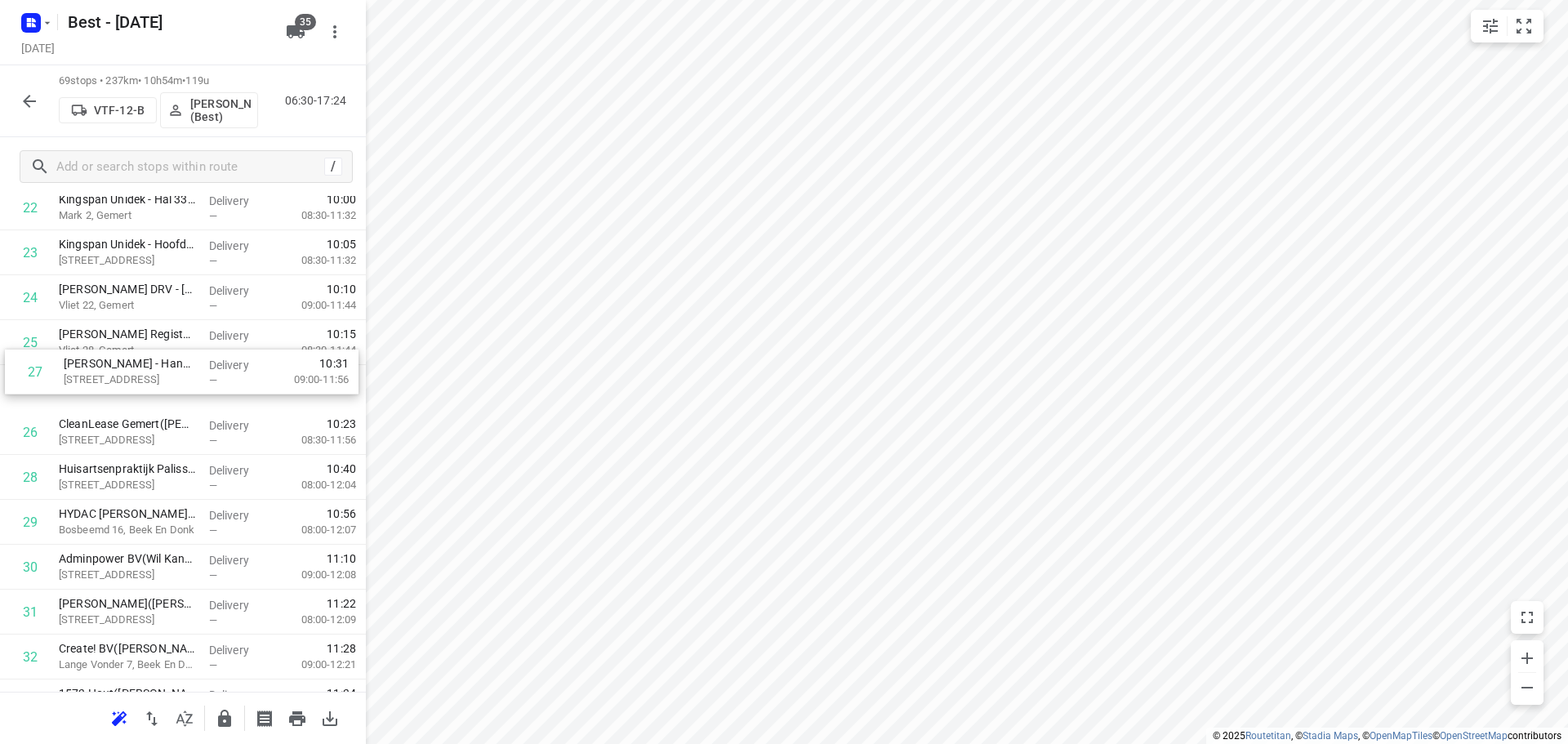
drag, startPoint x: 79, startPoint y: 424, endPoint x: 84, endPoint y: 353, distance: 71.2
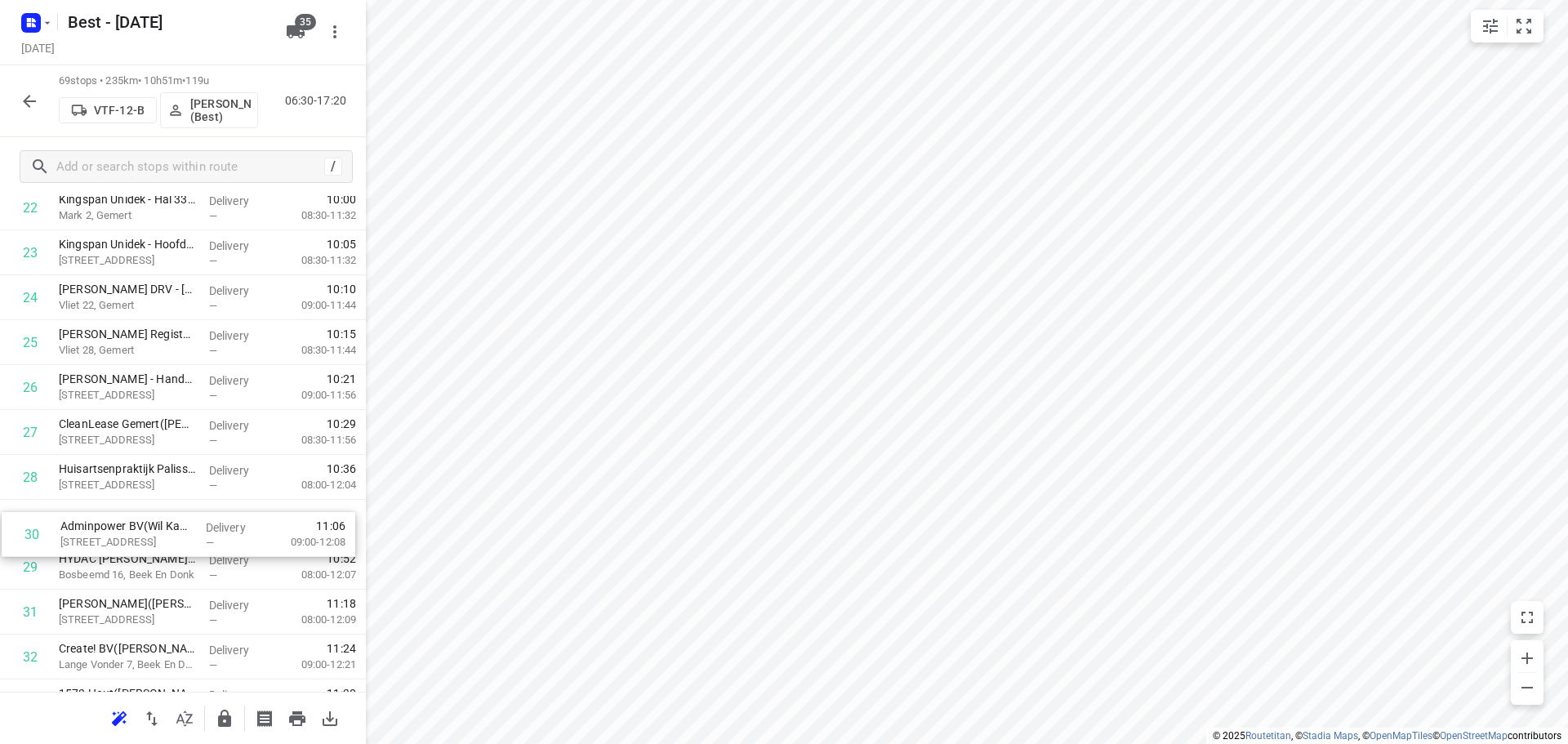
drag, startPoint x: 77, startPoint y: 557, endPoint x: 77, endPoint y: 508, distance: 49.0
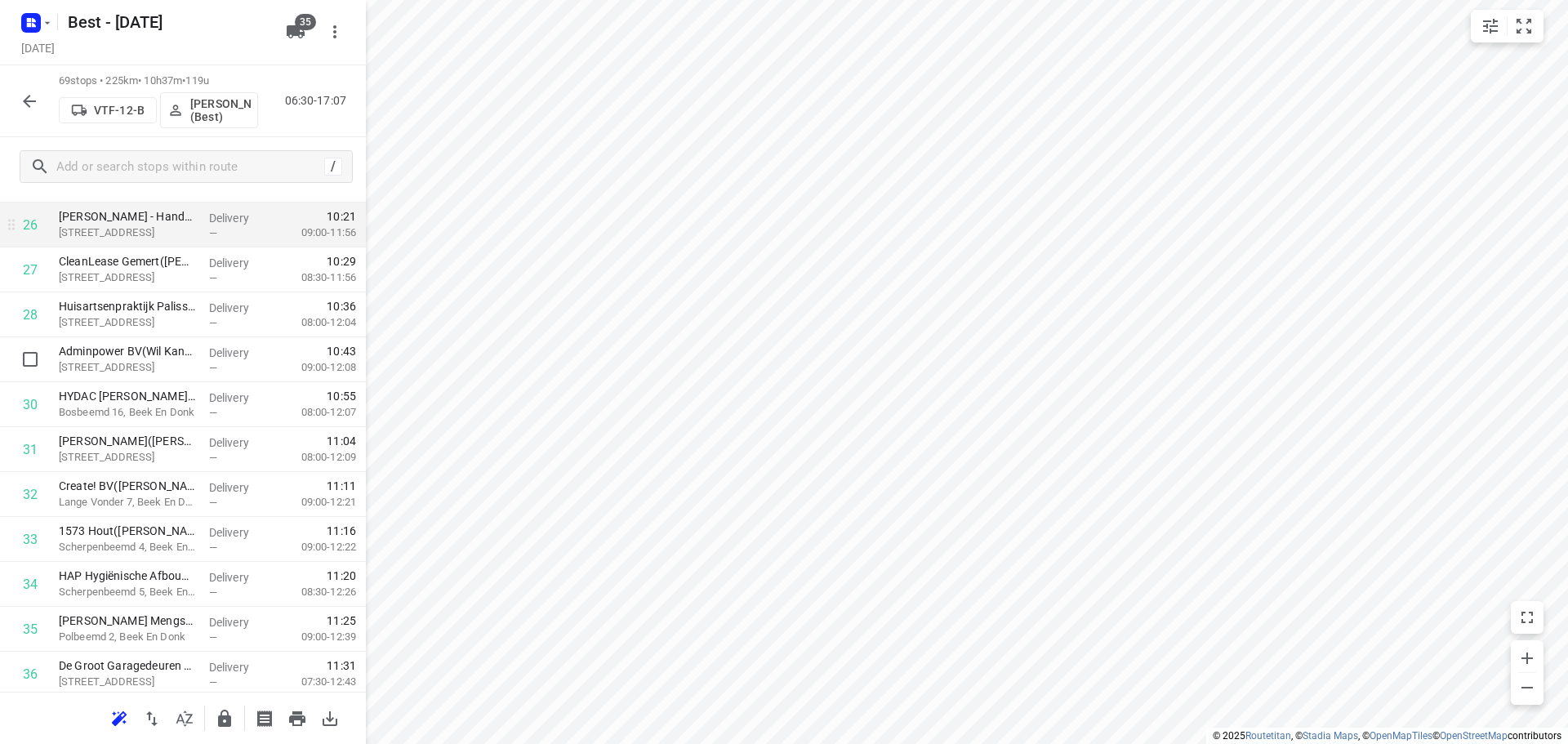
scroll to position [1246, 0]
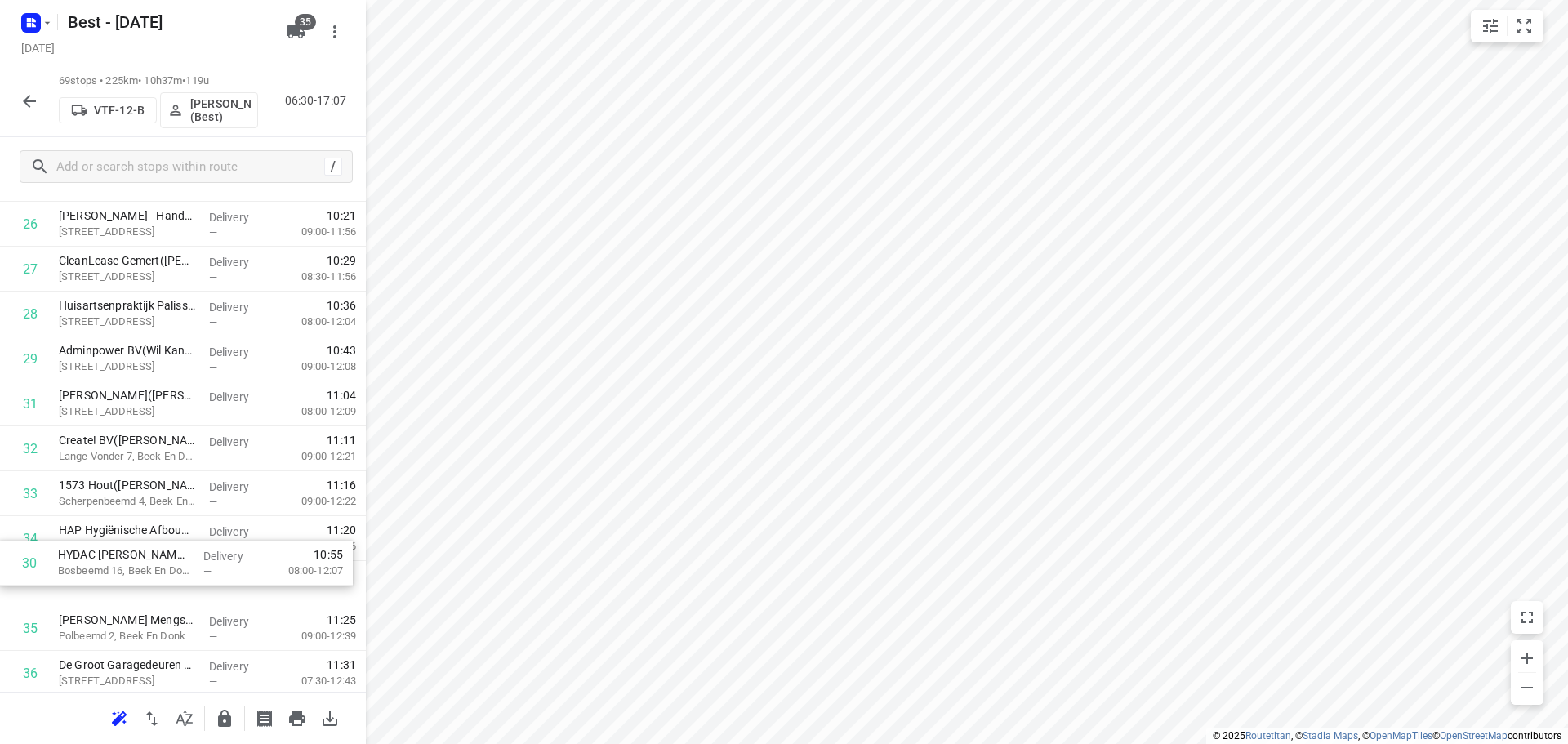
drag, startPoint x: 147, startPoint y: 401, endPoint x: 145, endPoint y: 570, distance: 169.0
click at [145, 570] on div "1 Waterschap Aa en Maas Deurne(Inge Berg) Piet Mondriaanstraat 11, Deurne Deliv…" at bounding box center [183, 628] width 366 height 3099
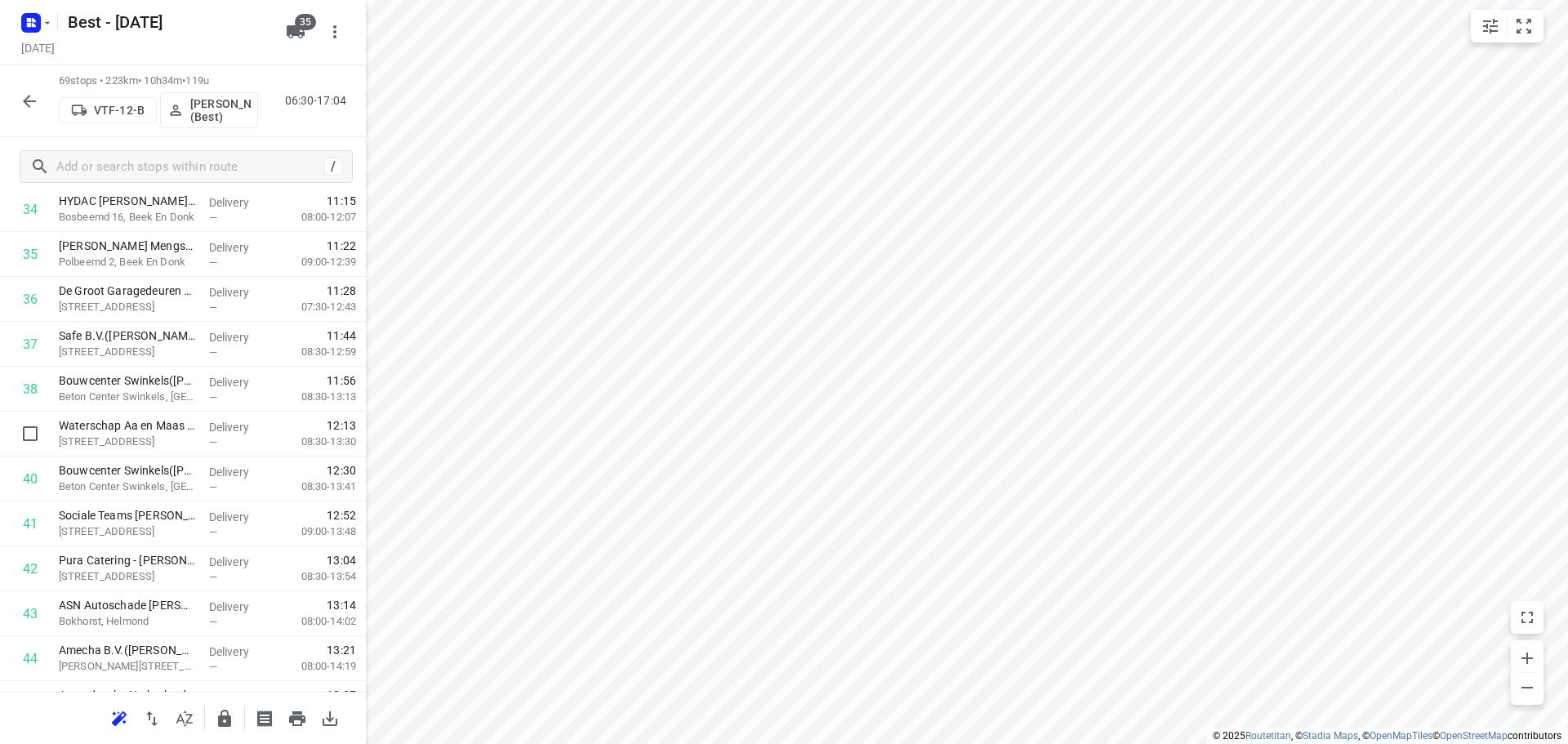
scroll to position [1654, 0]
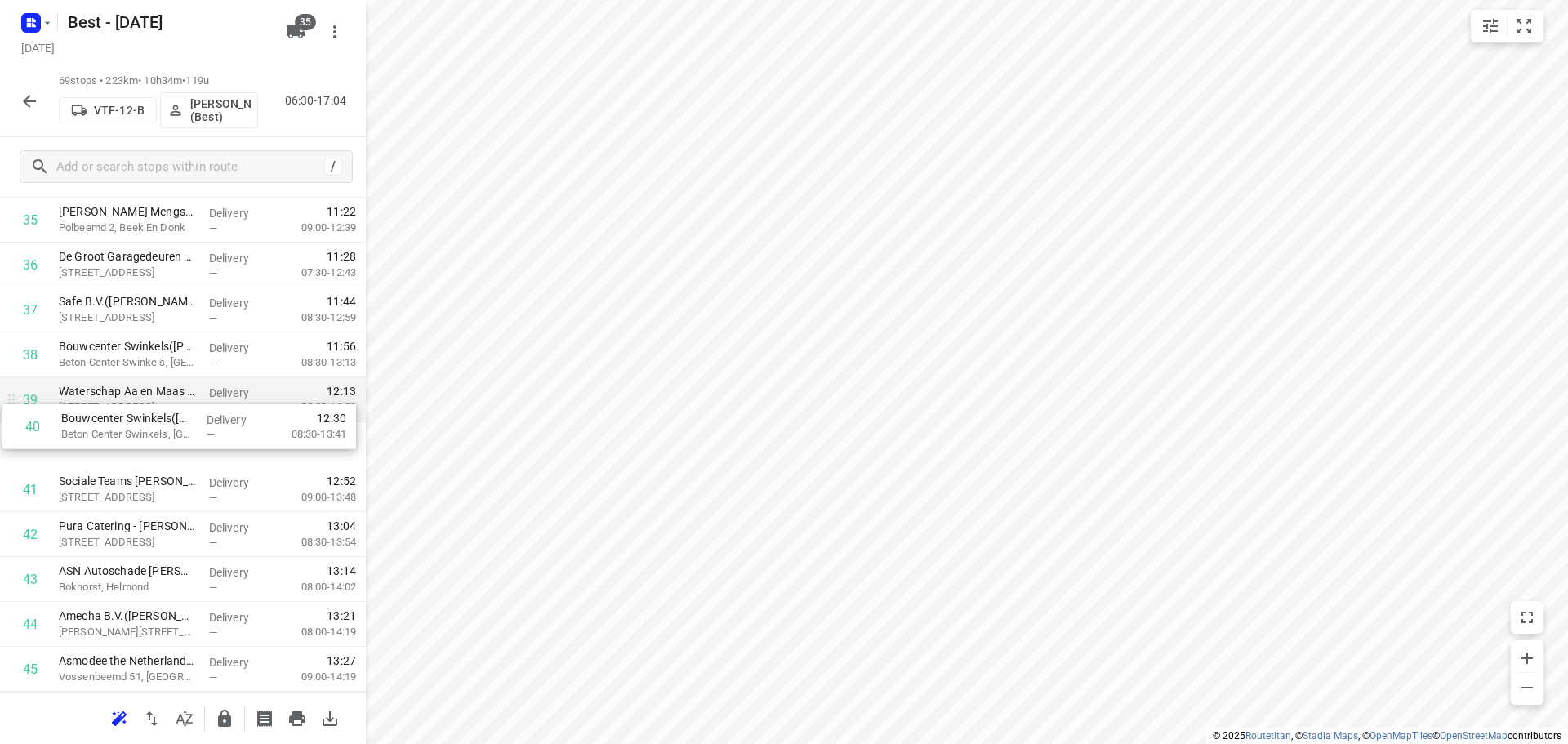
drag, startPoint x: 117, startPoint y: 443, endPoint x: 121, endPoint y: 413, distance: 30.3
click at [121, 413] on div "1 Waterschap Aa en Maas Deurne(Inge Berg) Piet Mondriaanstraat 11, Deurne Deliv…" at bounding box center [183, 219] width 366 height 3099
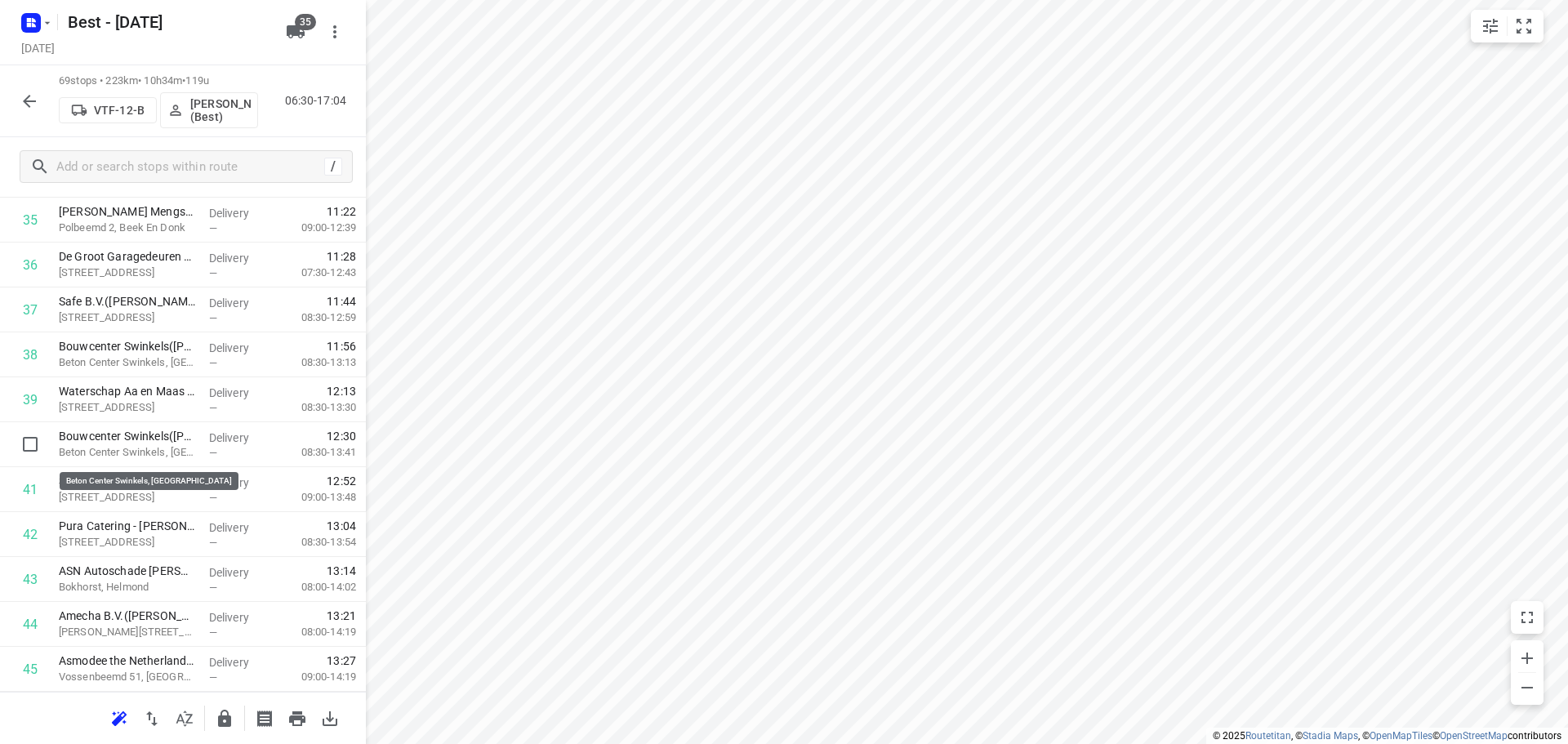
drag, startPoint x: 118, startPoint y: 450, endPoint x: 119, endPoint y: 405, distance: 45.0
click at [119, 408] on div "1 Waterschap Aa en Maas Deurne(Inge Berg) Piet Mondriaanstraat 11, Deurne Deliv…" at bounding box center [183, 219] width 366 height 3099
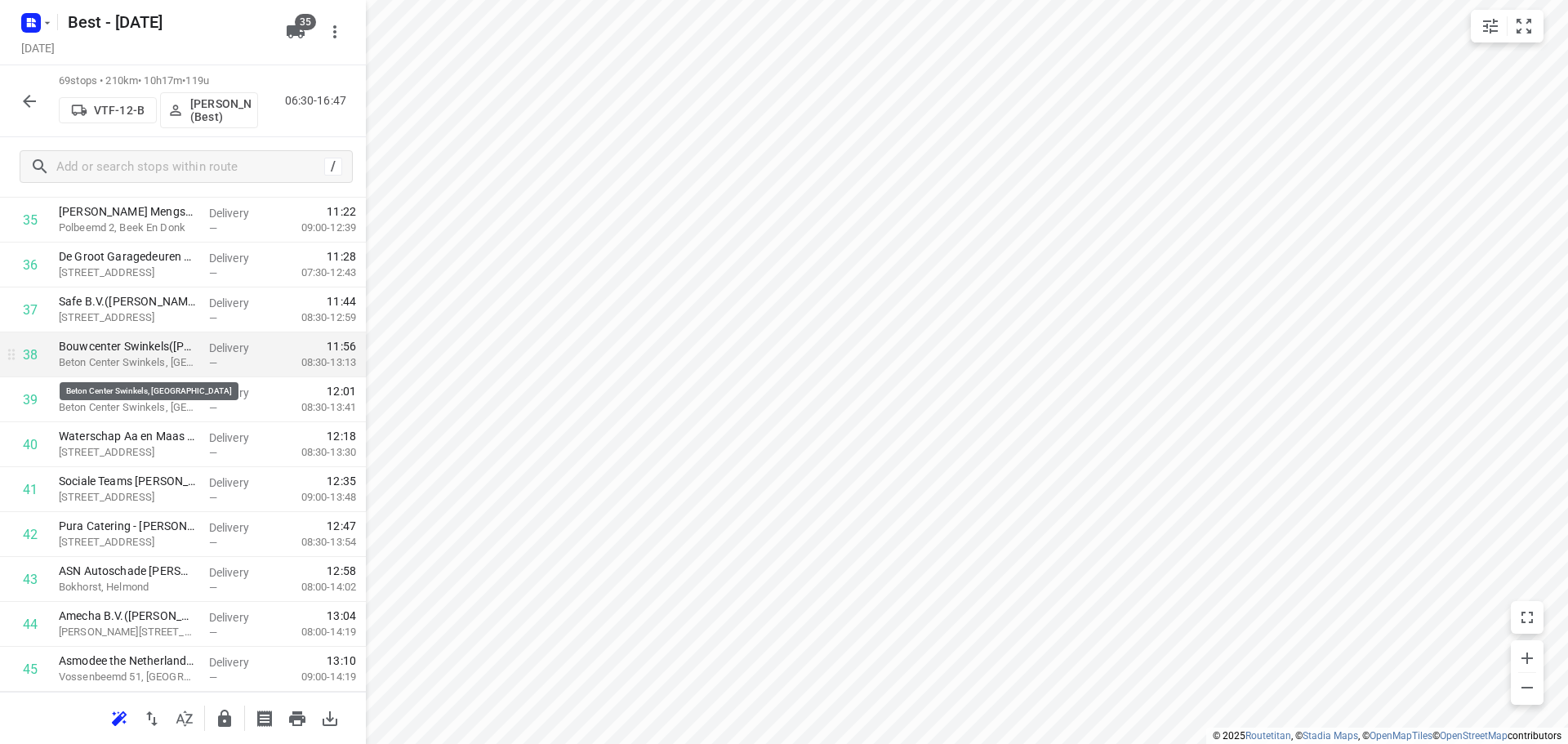
click at [127, 359] on p "Beton Center Swinkels, Lieshout" at bounding box center [127, 362] width 137 height 17
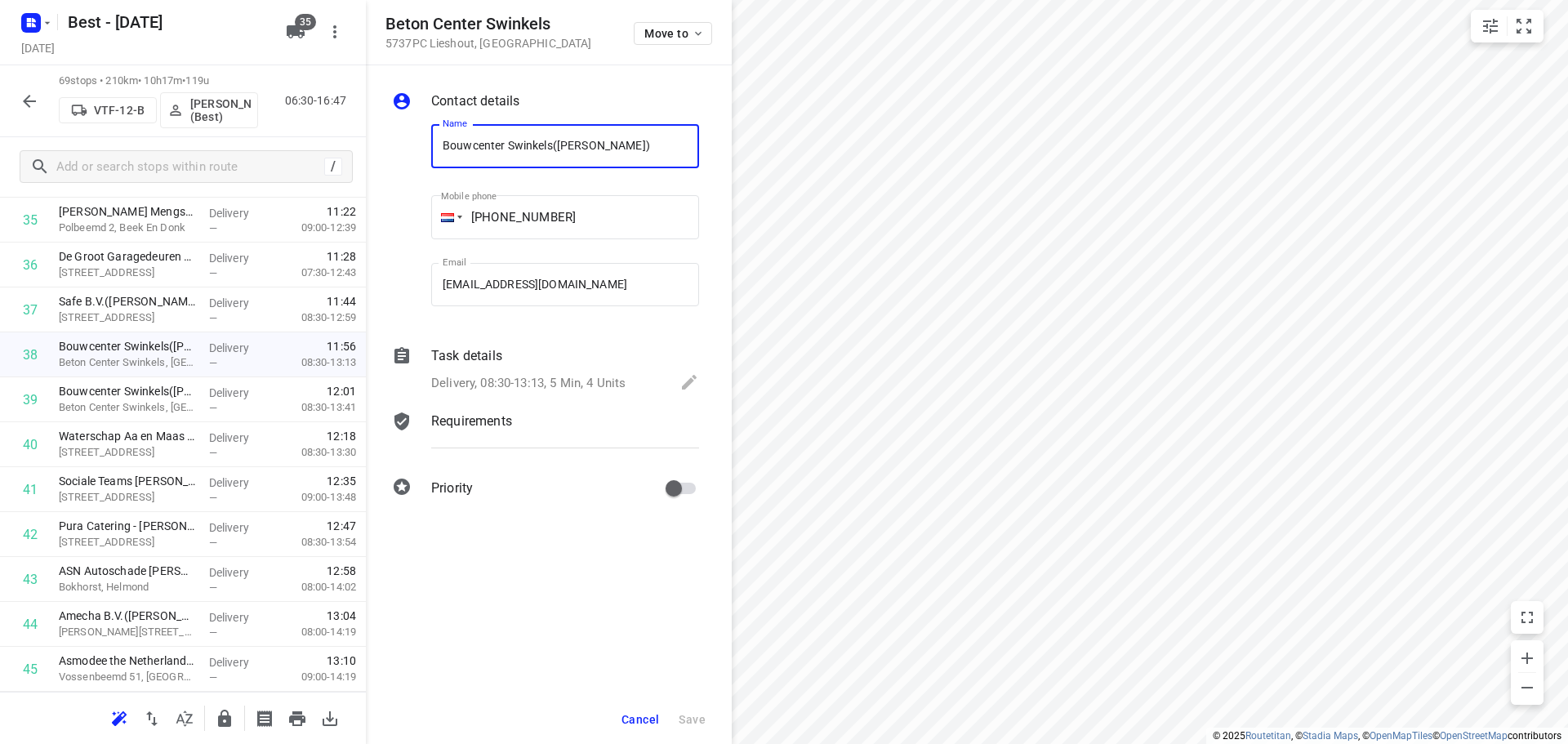
click at [633, 353] on div "Task details" at bounding box center [565, 356] width 268 height 20
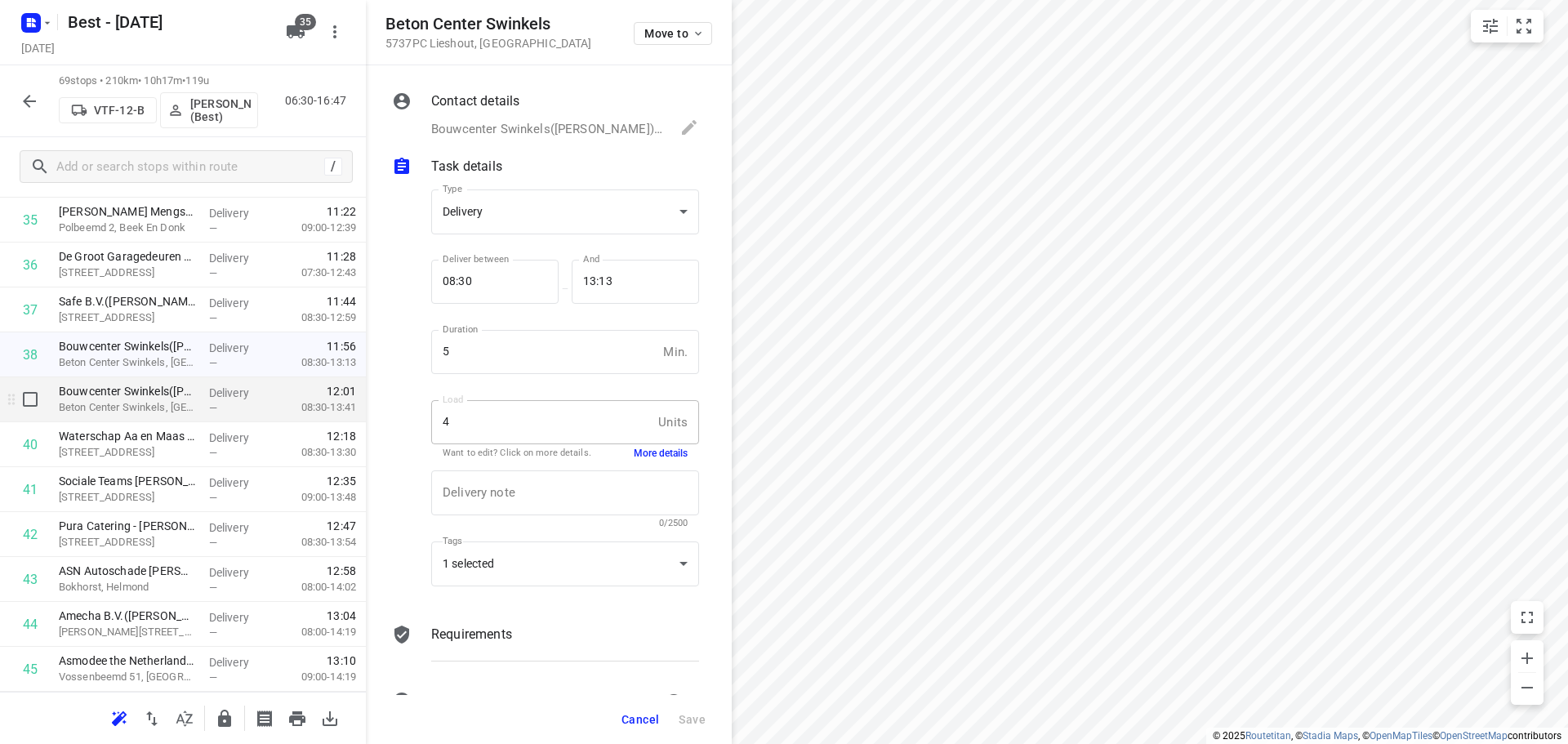
click at [236, 404] on div "—" at bounding box center [239, 408] width 60 height 12
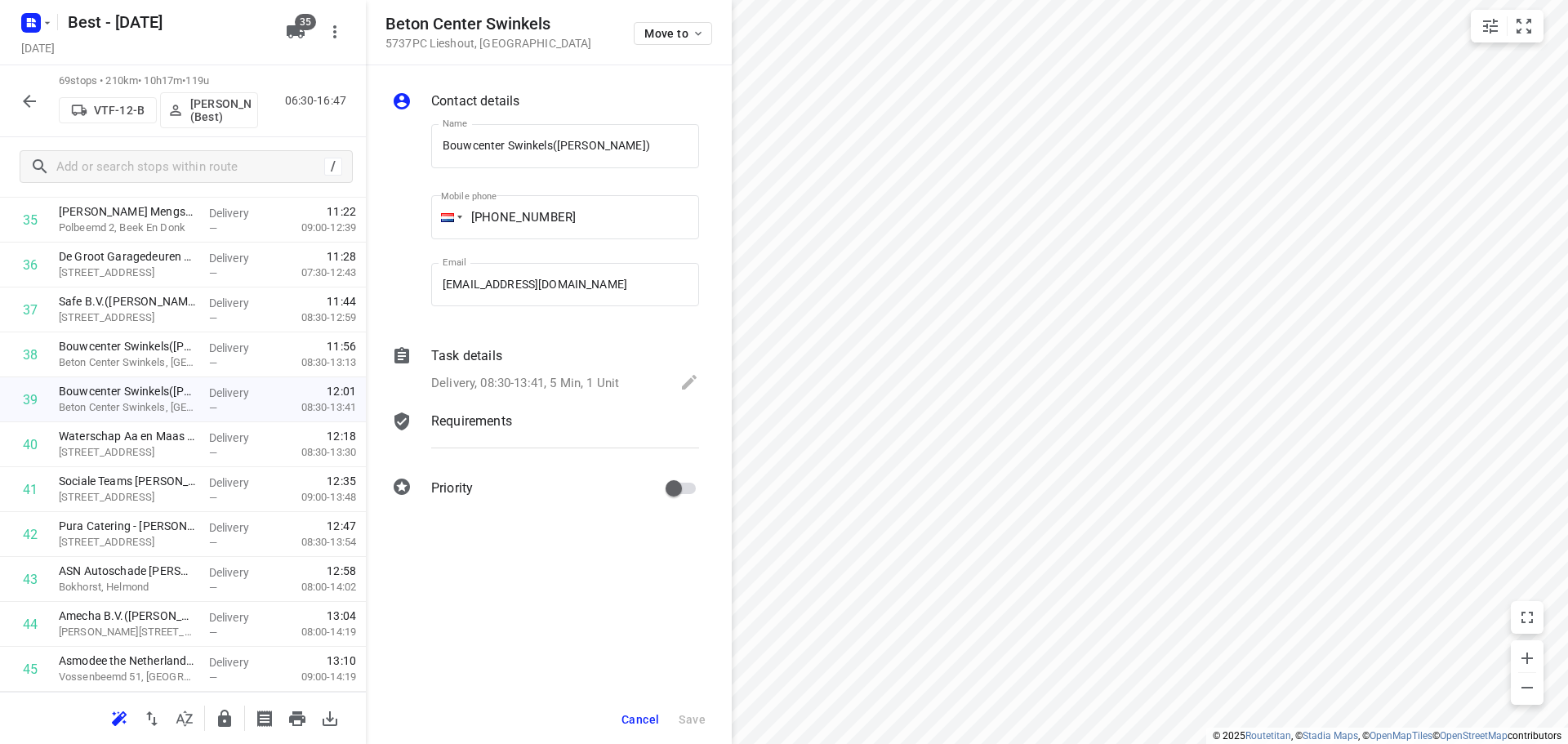
click at [489, 396] on div "Task details Delivery, 08:30-13:41, 5 Min, 1 Unit" at bounding box center [565, 370] width 275 height 55
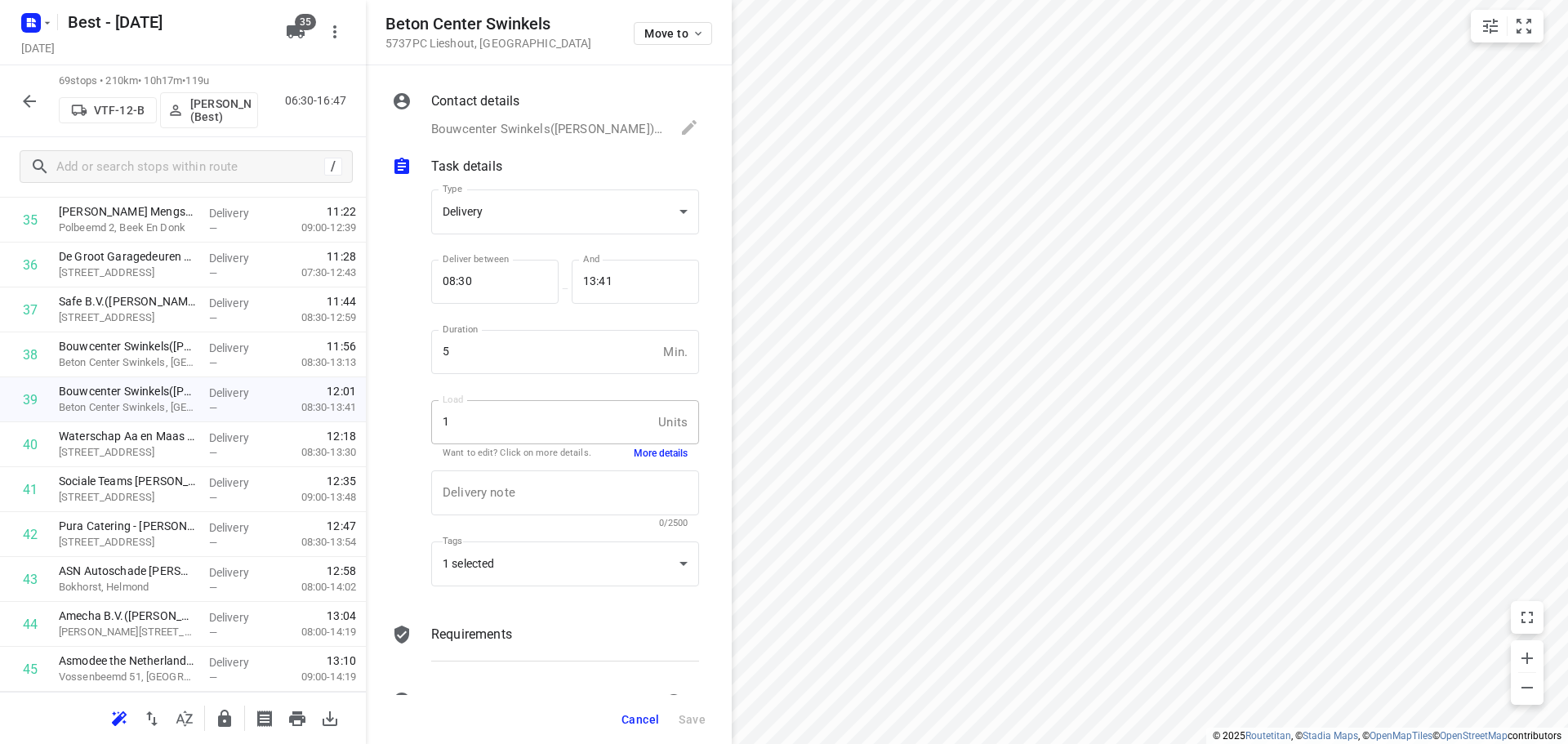
click at [645, 464] on div "Delivery note x Delivery note 0/2500" at bounding box center [564, 500] width 281 height 78
click at [650, 445] on div "Load 1 Units Load Want to edit? Click on more details. More details" at bounding box center [565, 429] width 268 height 57
click at [650, 449] on button "More details" at bounding box center [660, 454] width 54 height 14
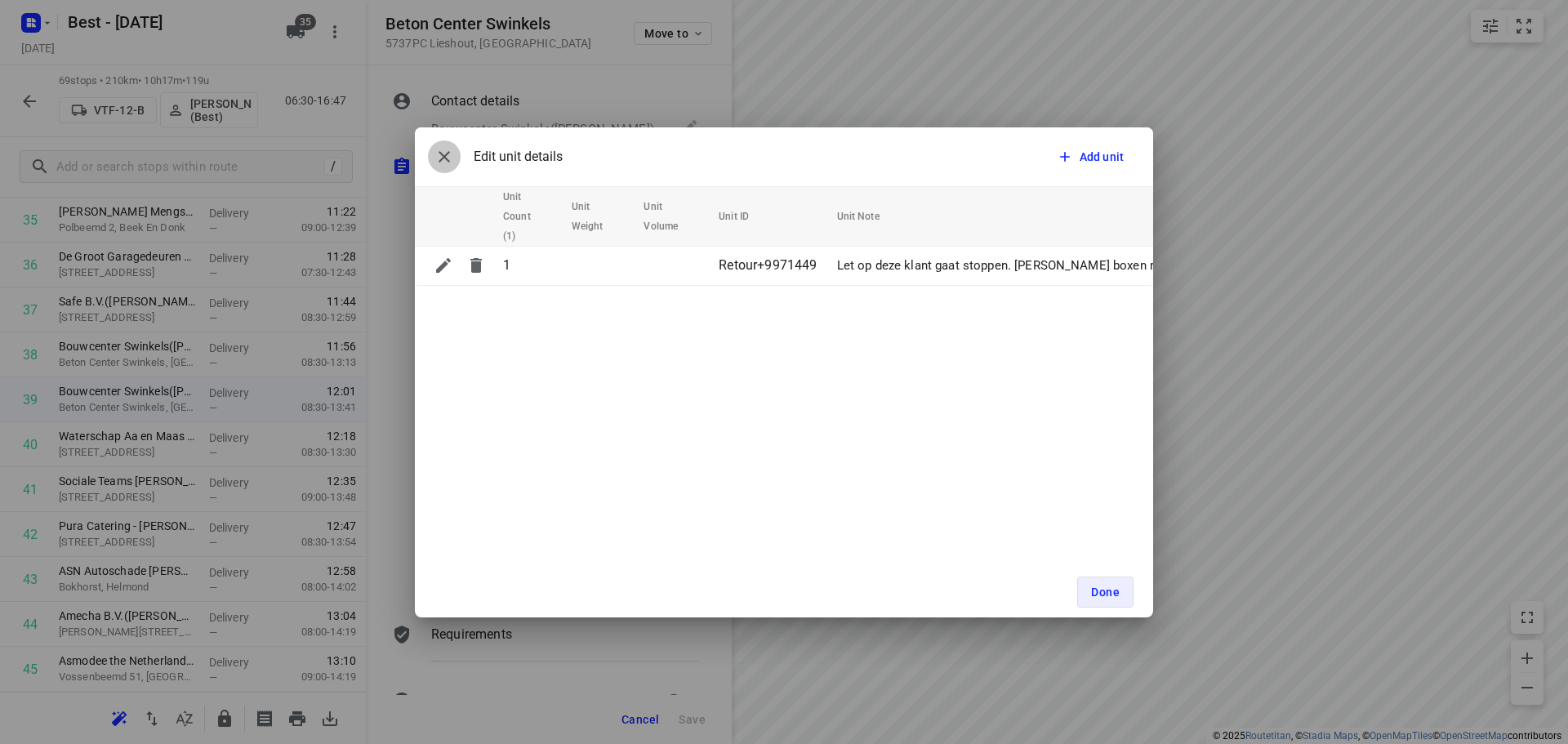
click at [442, 141] on button "button" at bounding box center [444, 156] width 32 height 32
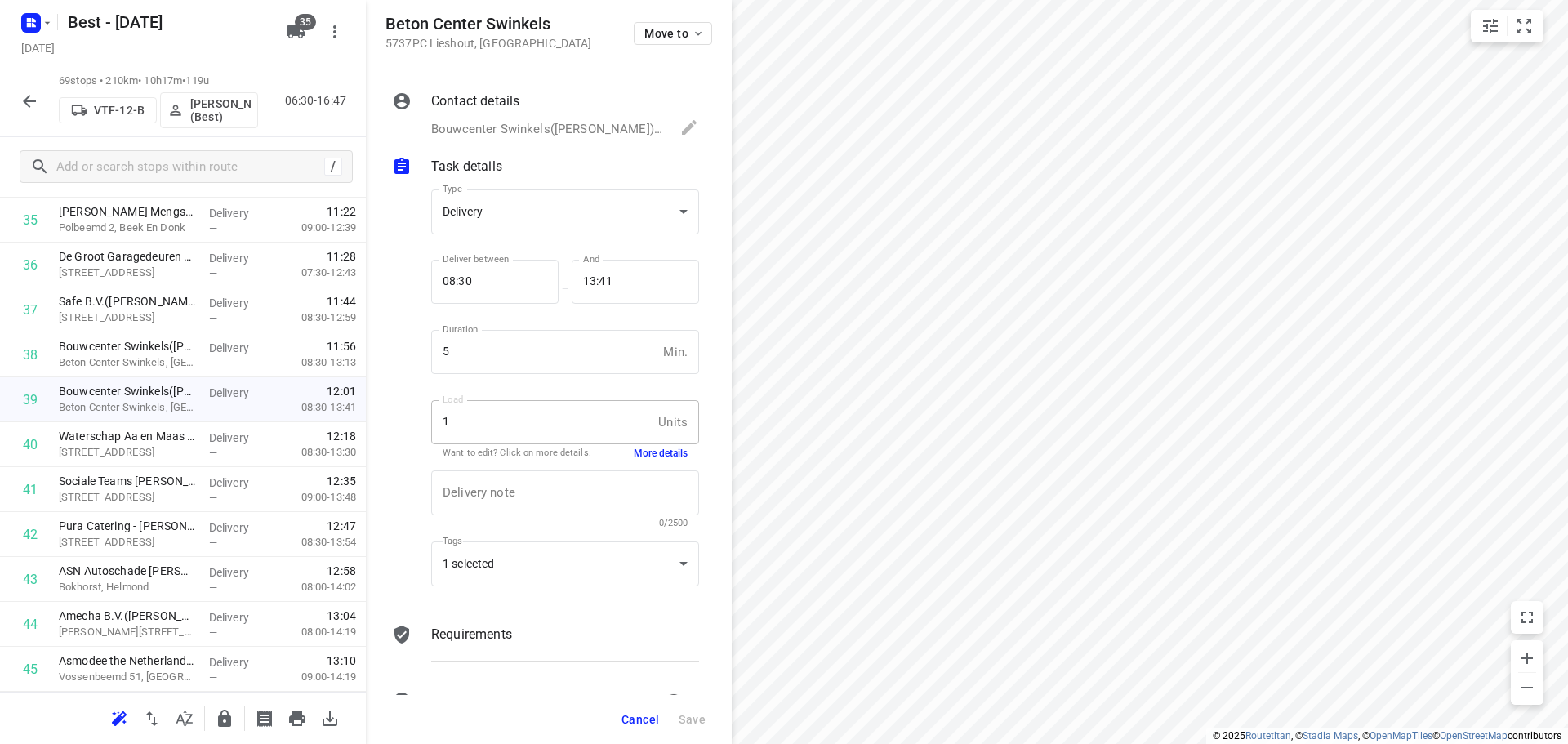
click at [640, 456] on button "More details" at bounding box center [660, 454] width 54 height 14
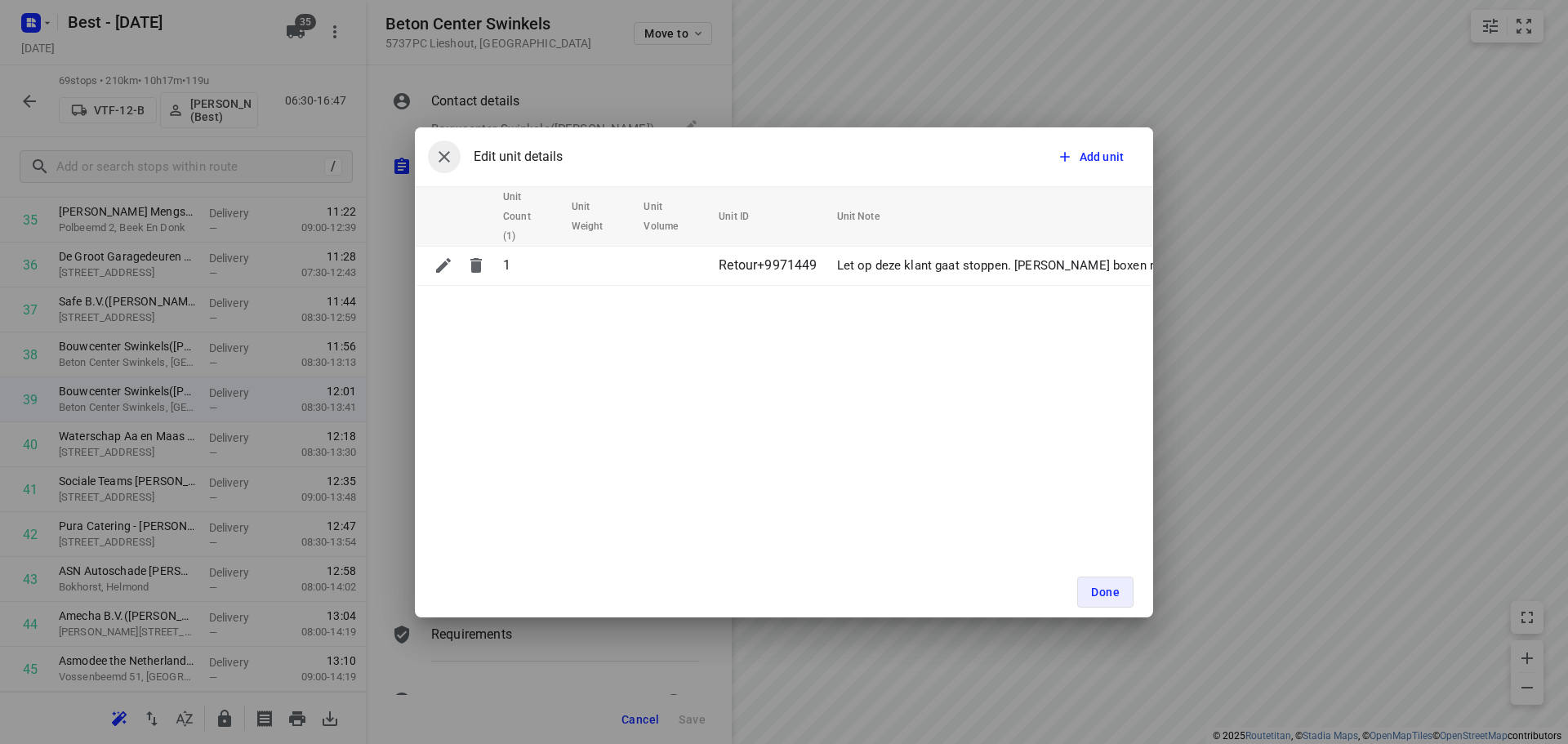
click at [450, 155] on icon "button" at bounding box center [444, 157] width 20 height 20
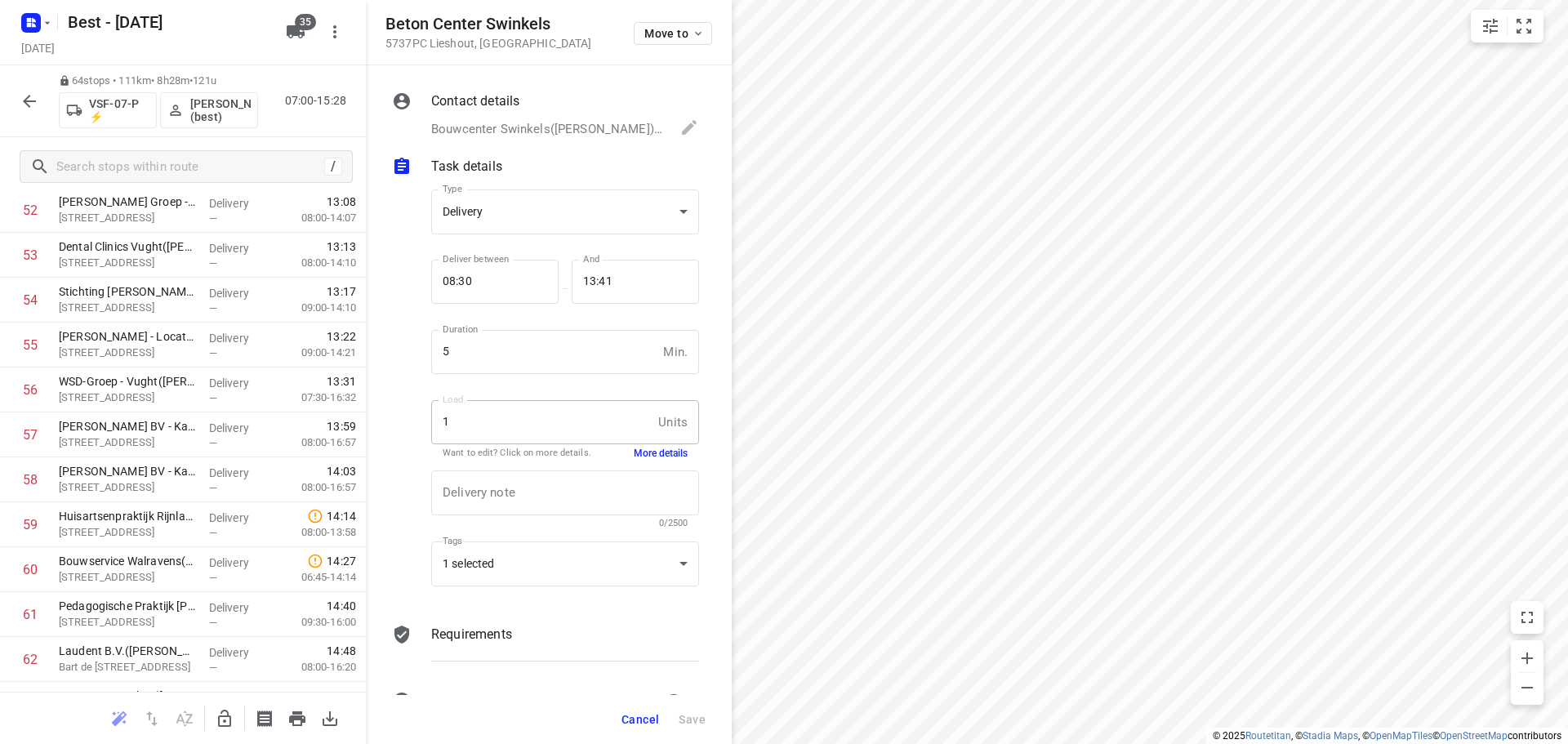
scroll to position [2470, 0]
click at [651, 729] on button "Cancel" at bounding box center [640, 720] width 50 height 30
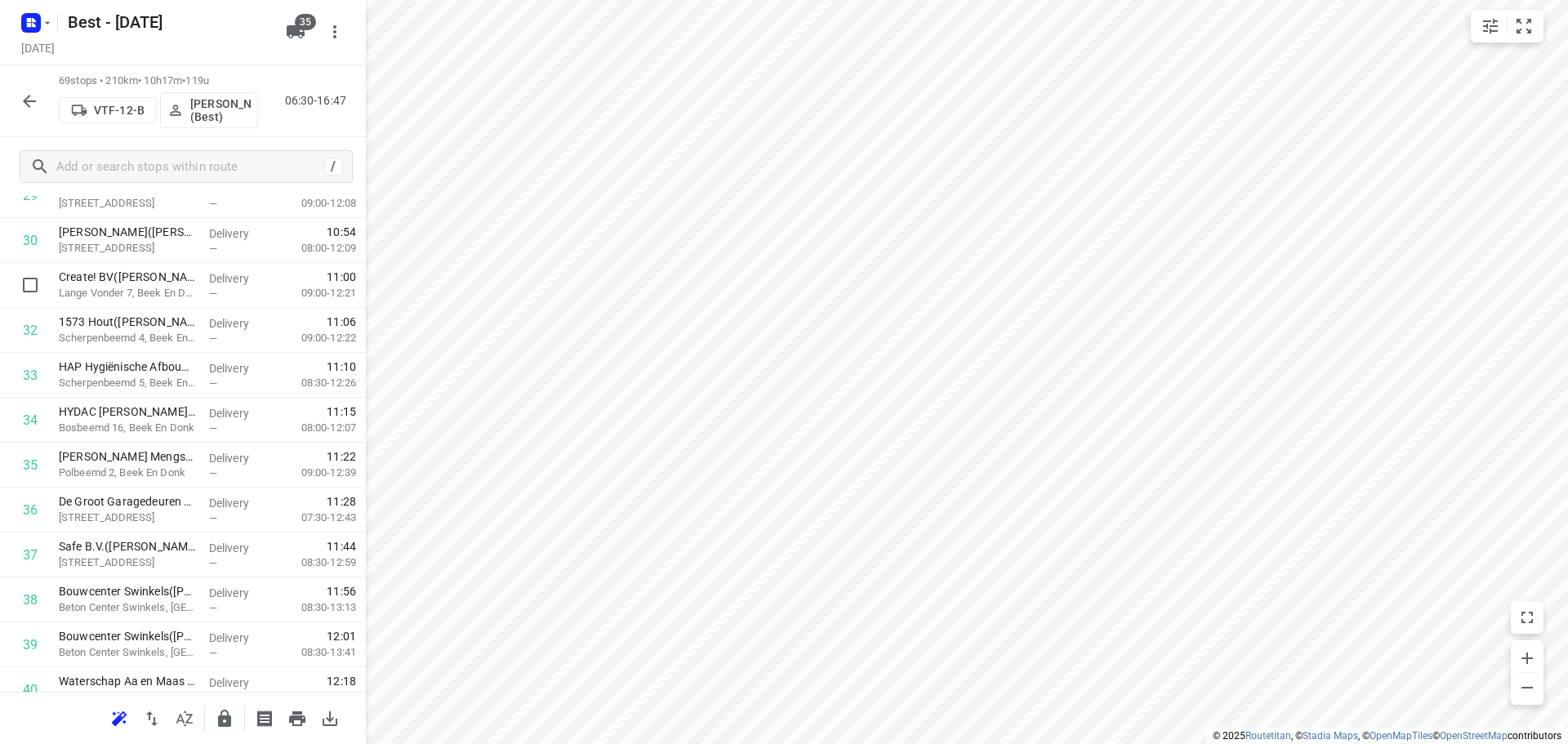
scroll to position [1490, 0]
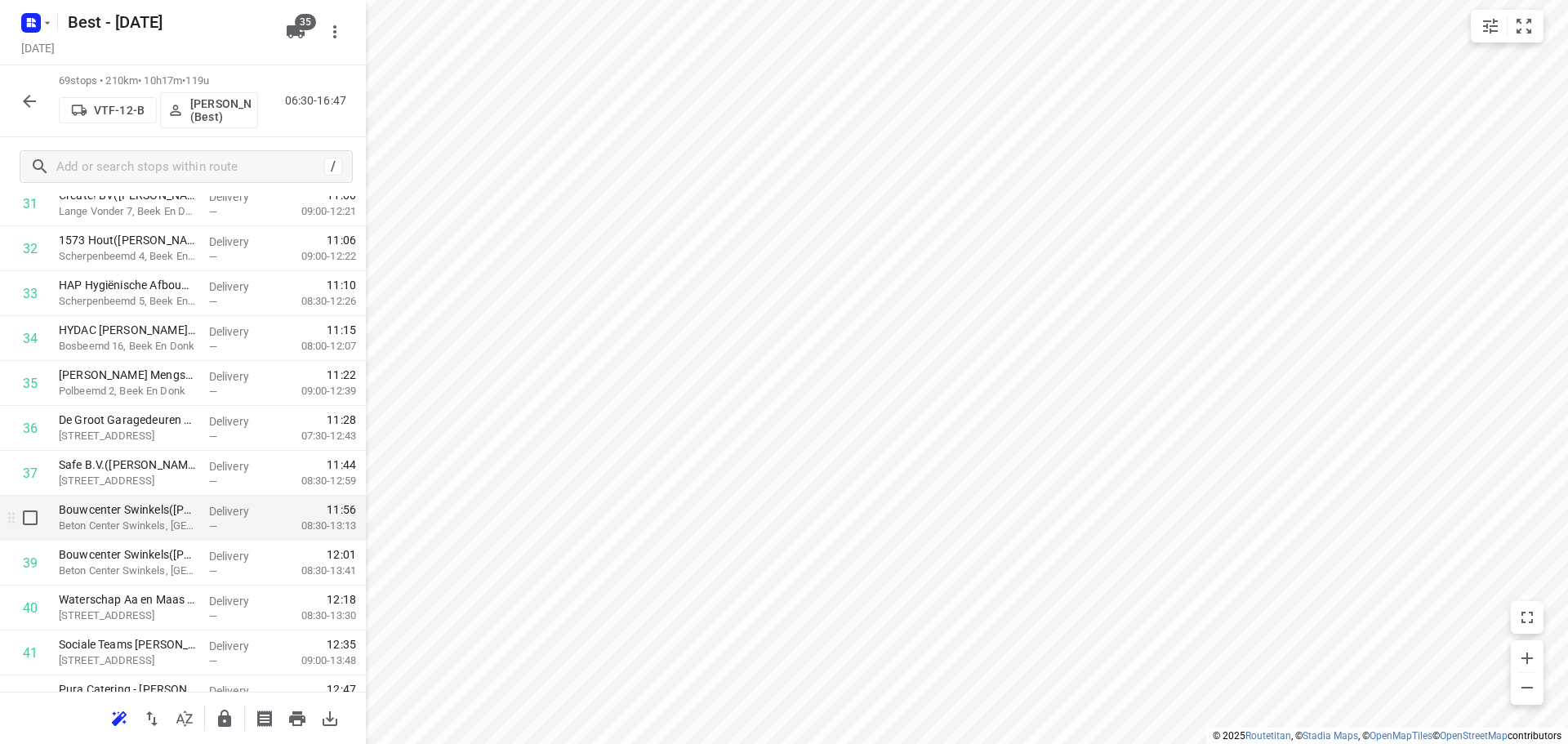
click at [165, 533] on p "Beton Center Swinkels, Lieshout" at bounding box center [127, 526] width 137 height 17
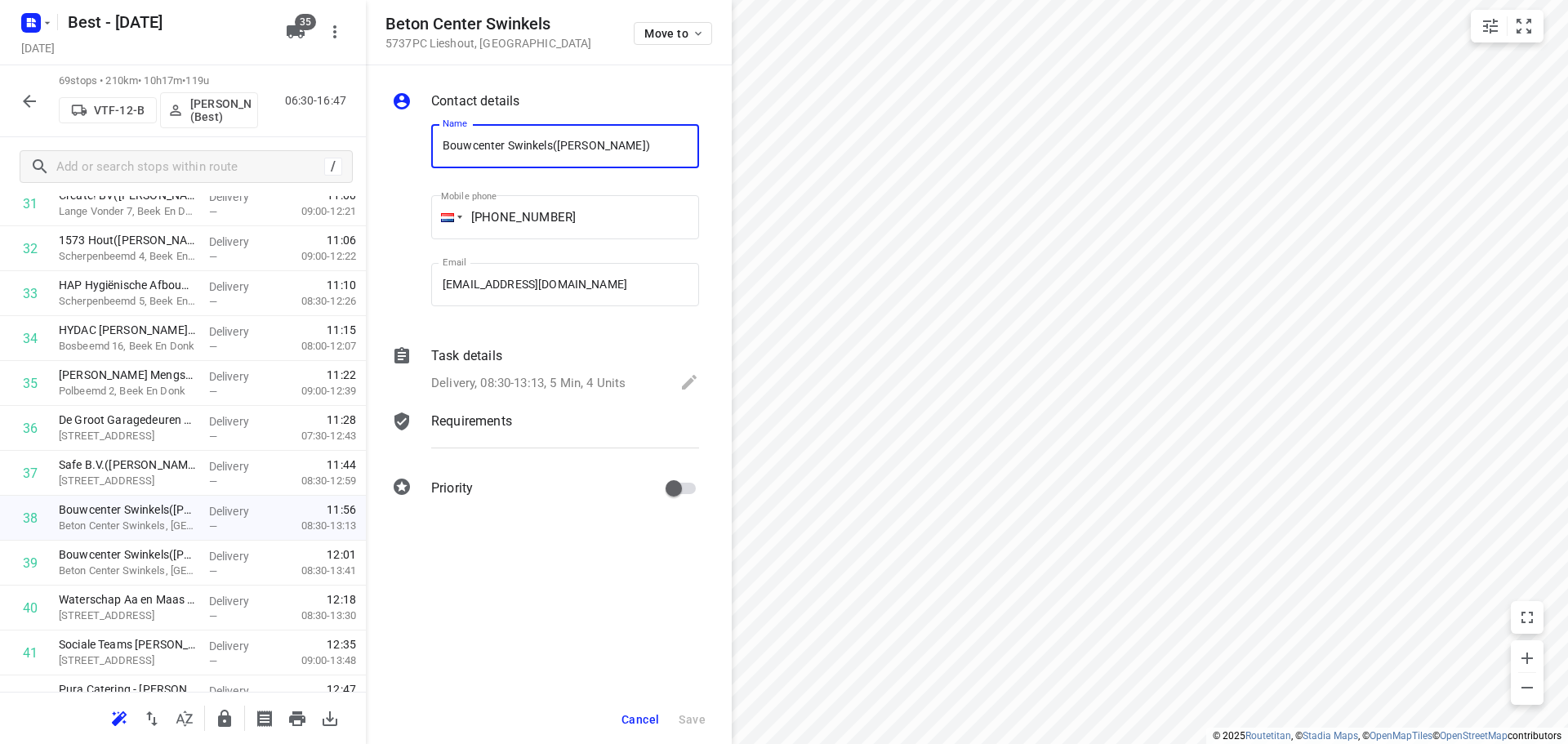
click at [523, 393] on div "Delivery, 08:30-13:13, 5 Min, 4 Units" at bounding box center [565, 384] width 268 height 23
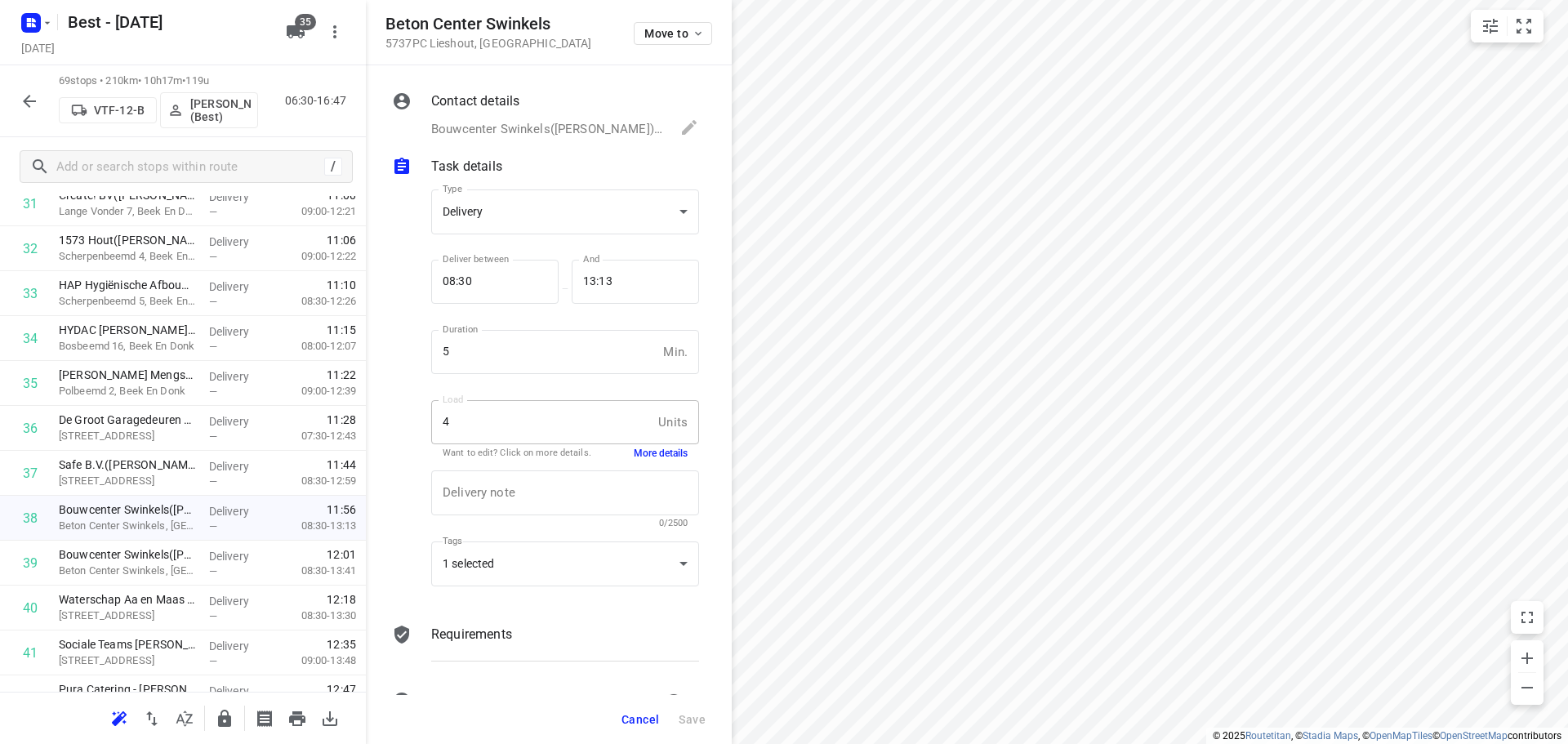
click at [640, 447] on button "More details" at bounding box center [660, 454] width 54 height 14
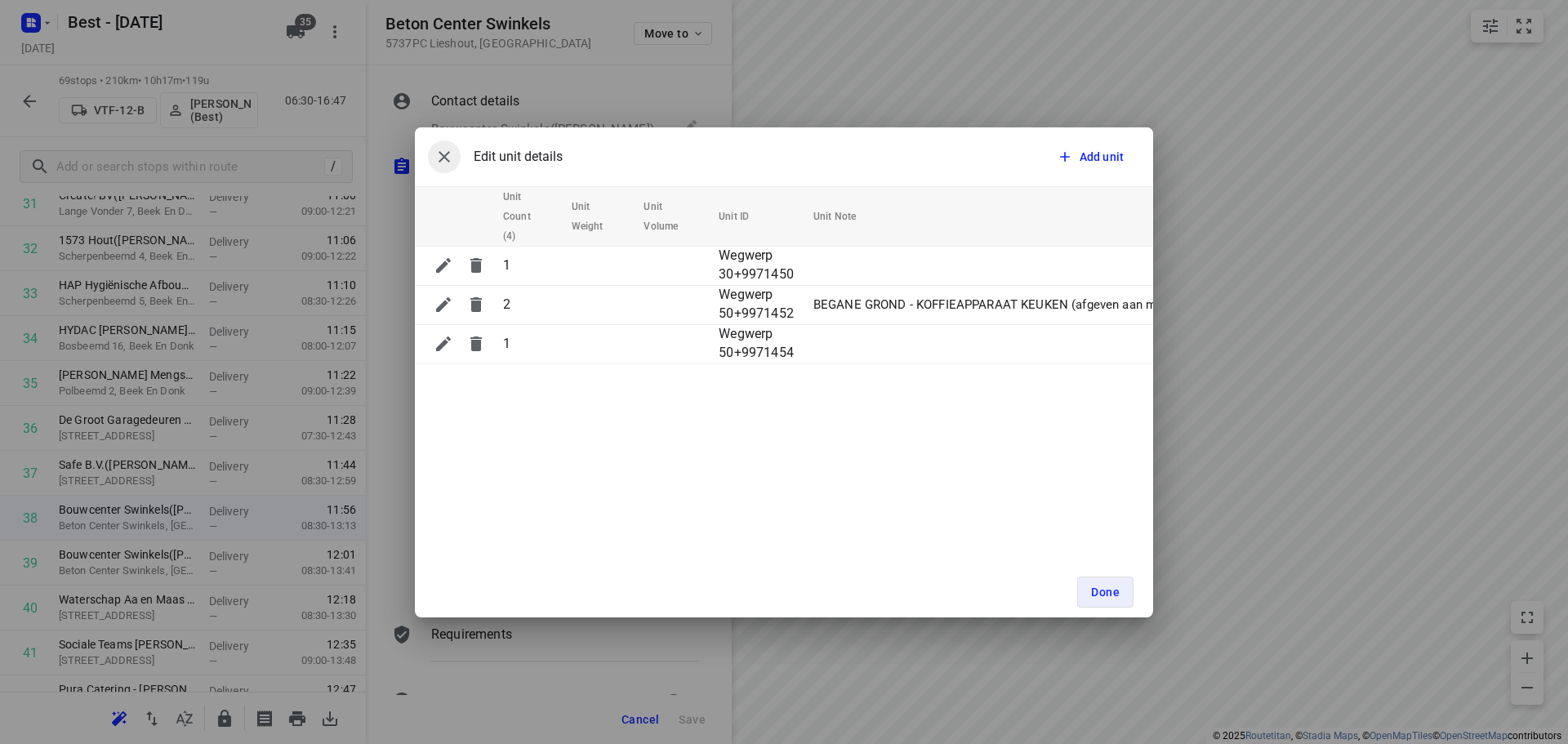
click at [453, 151] on icon "button" at bounding box center [444, 157] width 20 height 20
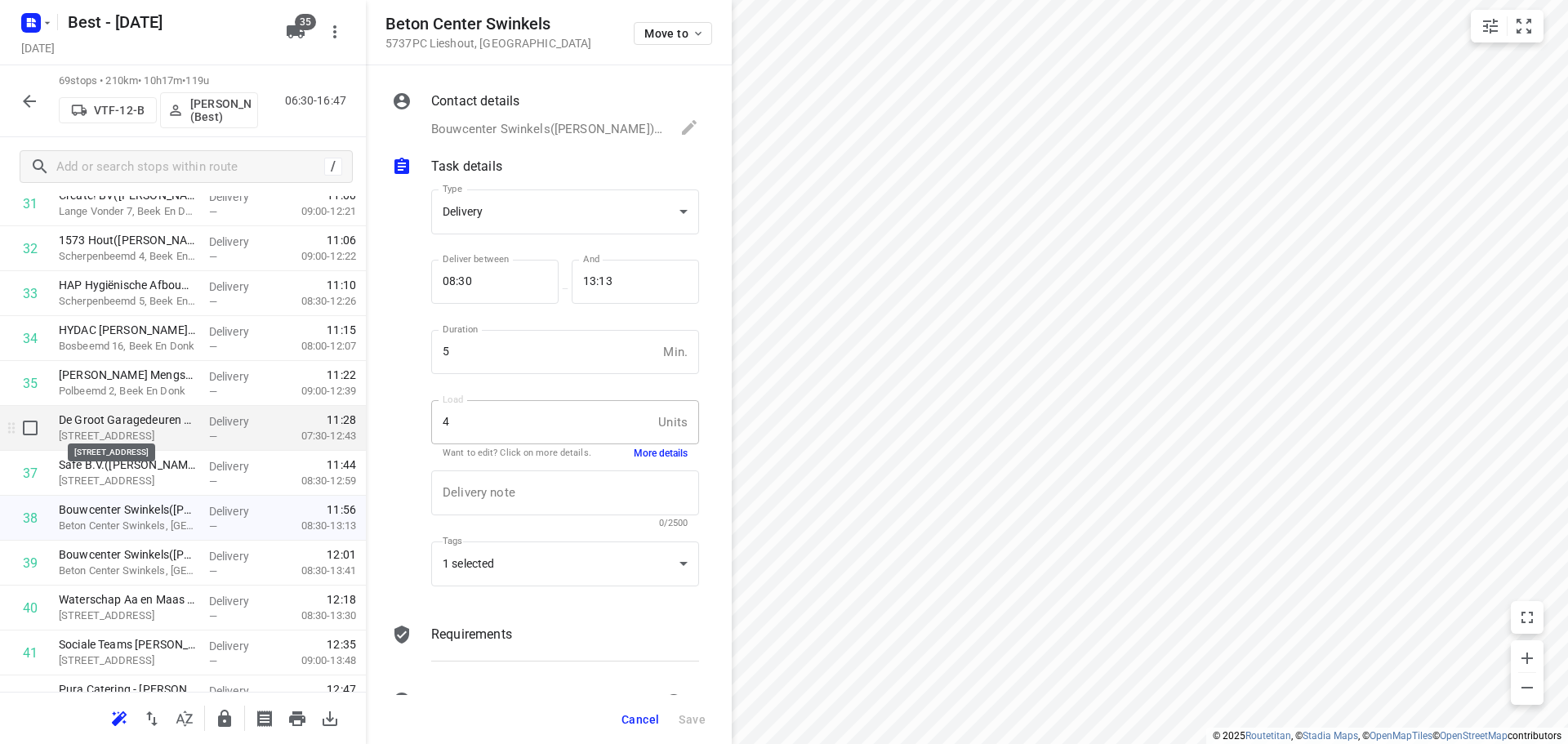
scroll to position [1572, 0]
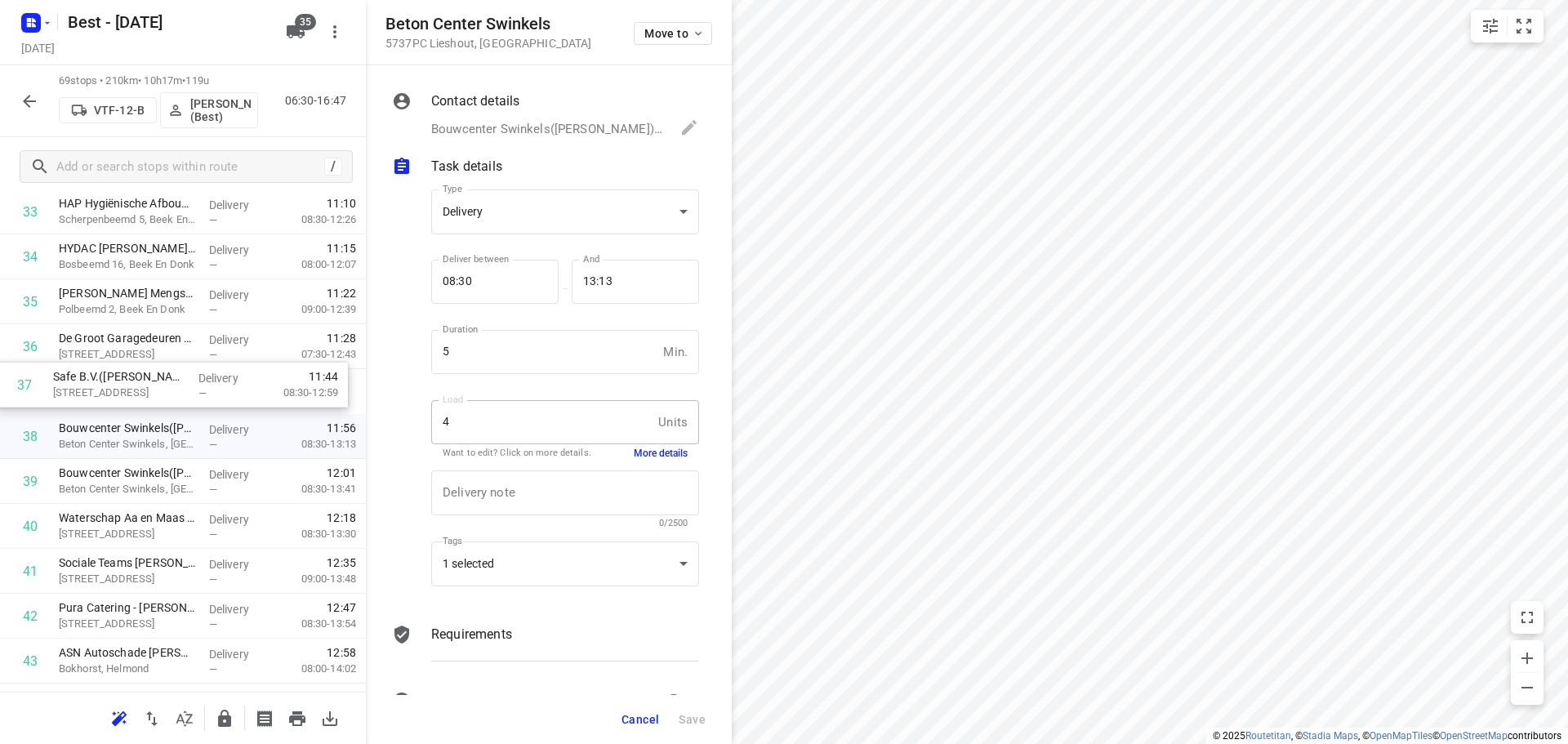
drag, startPoint x: 194, startPoint y: 399, endPoint x: 188, endPoint y: 391, distance: 10.0
click at [188, 391] on div "1 Waterschap Aa en Maas Deurne(Inge Berg) Piet Mondriaanstraat 11, Deurne Deliv…" at bounding box center [183, 301] width 366 height 3099
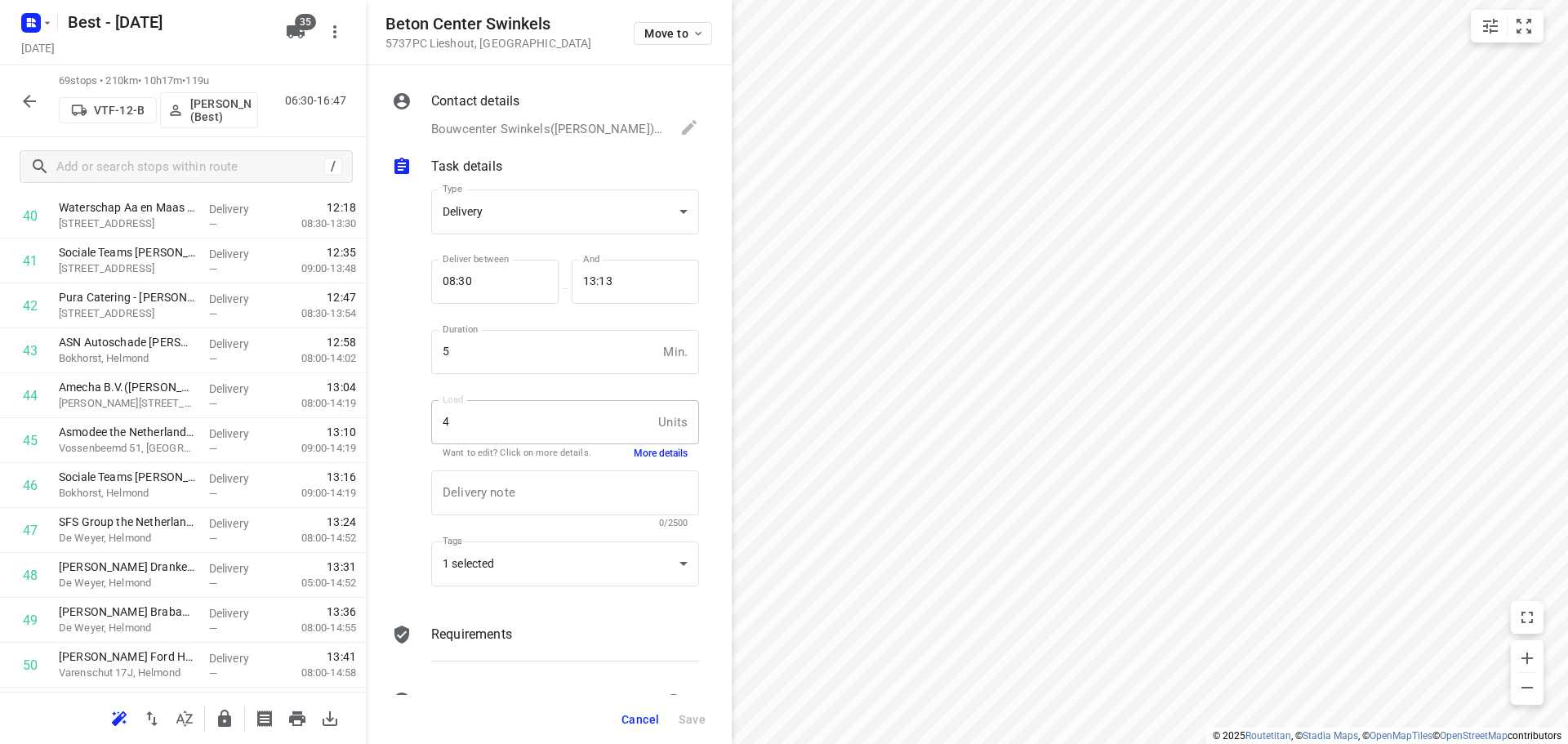
scroll to position [1898, 0]
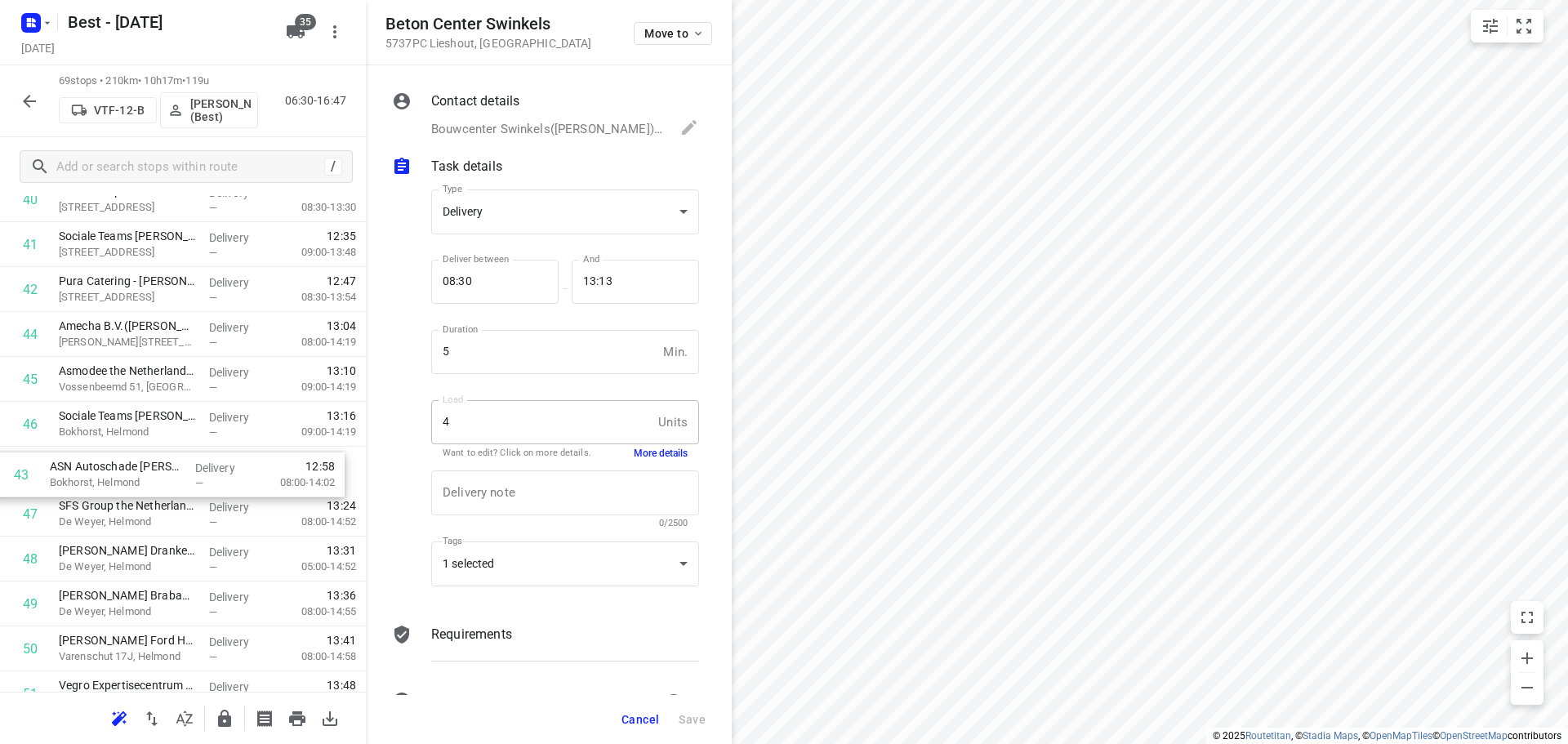
drag, startPoint x: 173, startPoint y: 329, endPoint x: 163, endPoint y: 472, distance: 143.3
click at [608, 713] on div "Cancel Save" at bounding box center [549, 719] width 366 height 49
click at [639, 712] on button "Cancel" at bounding box center [640, 720] width 50 height 30
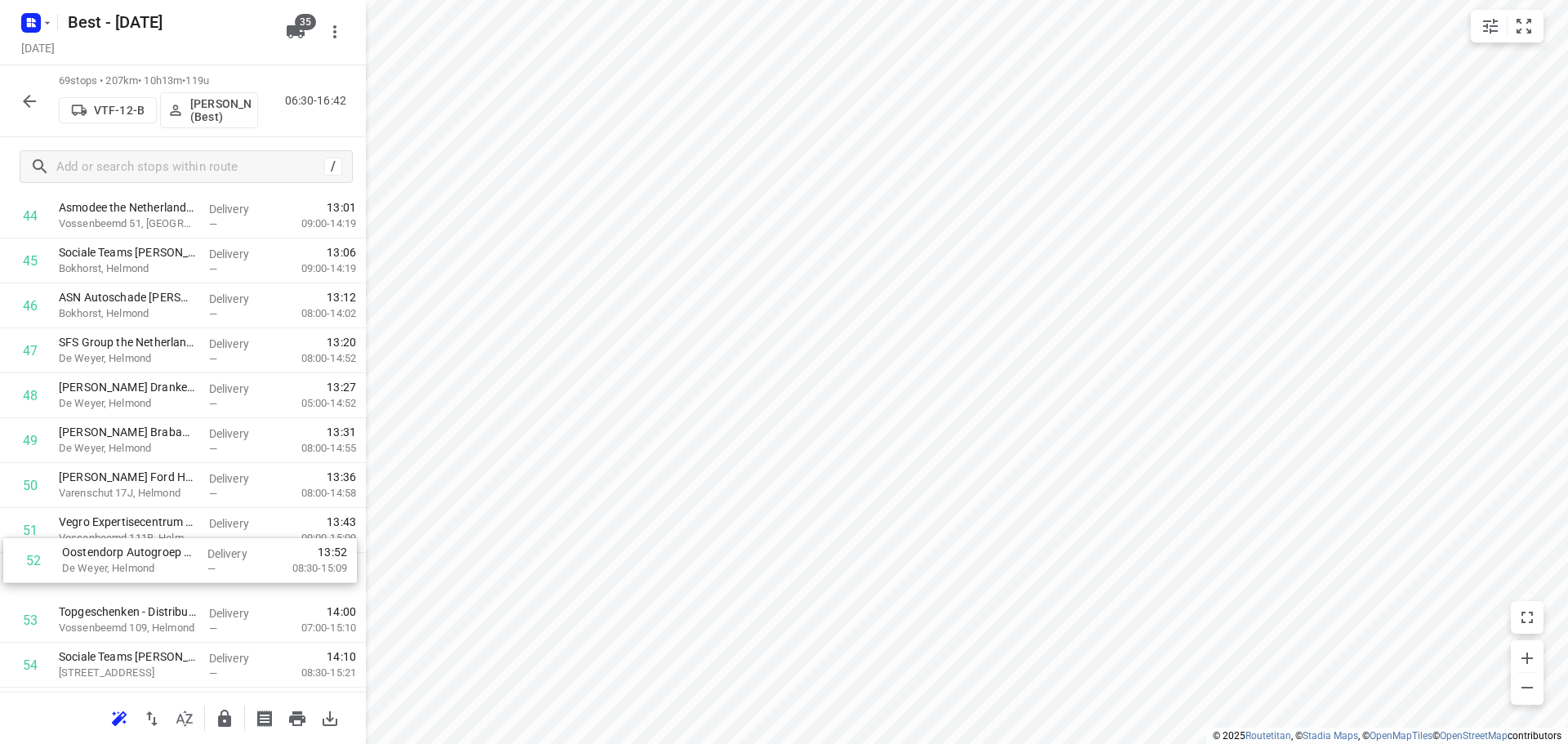
scroll to position [2064, 0]
drag, startPoint x: 144, startPoint y: 578, endPoint x: 151, endPoint y: 534, distance: 44.6
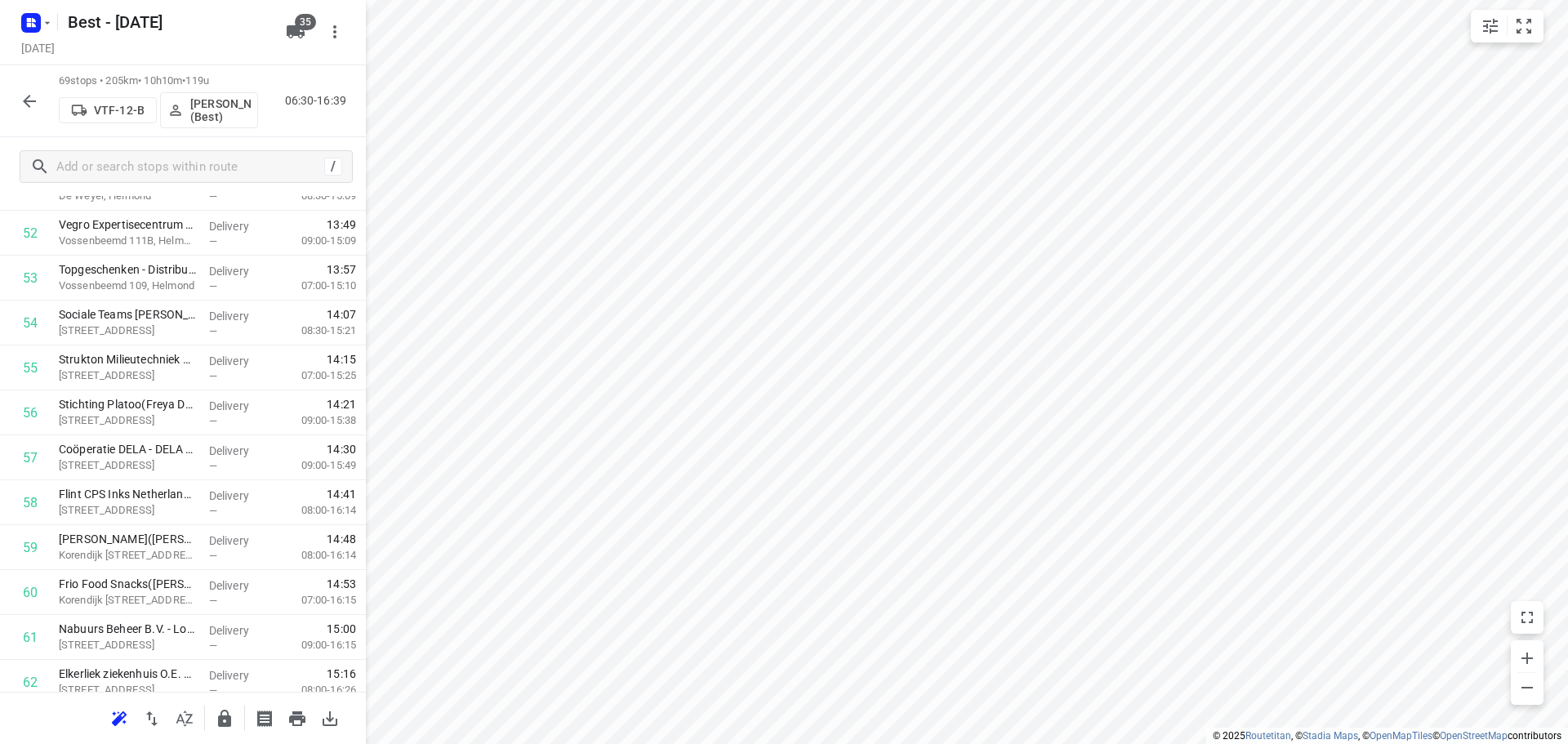
scroll to position [2472, 0]
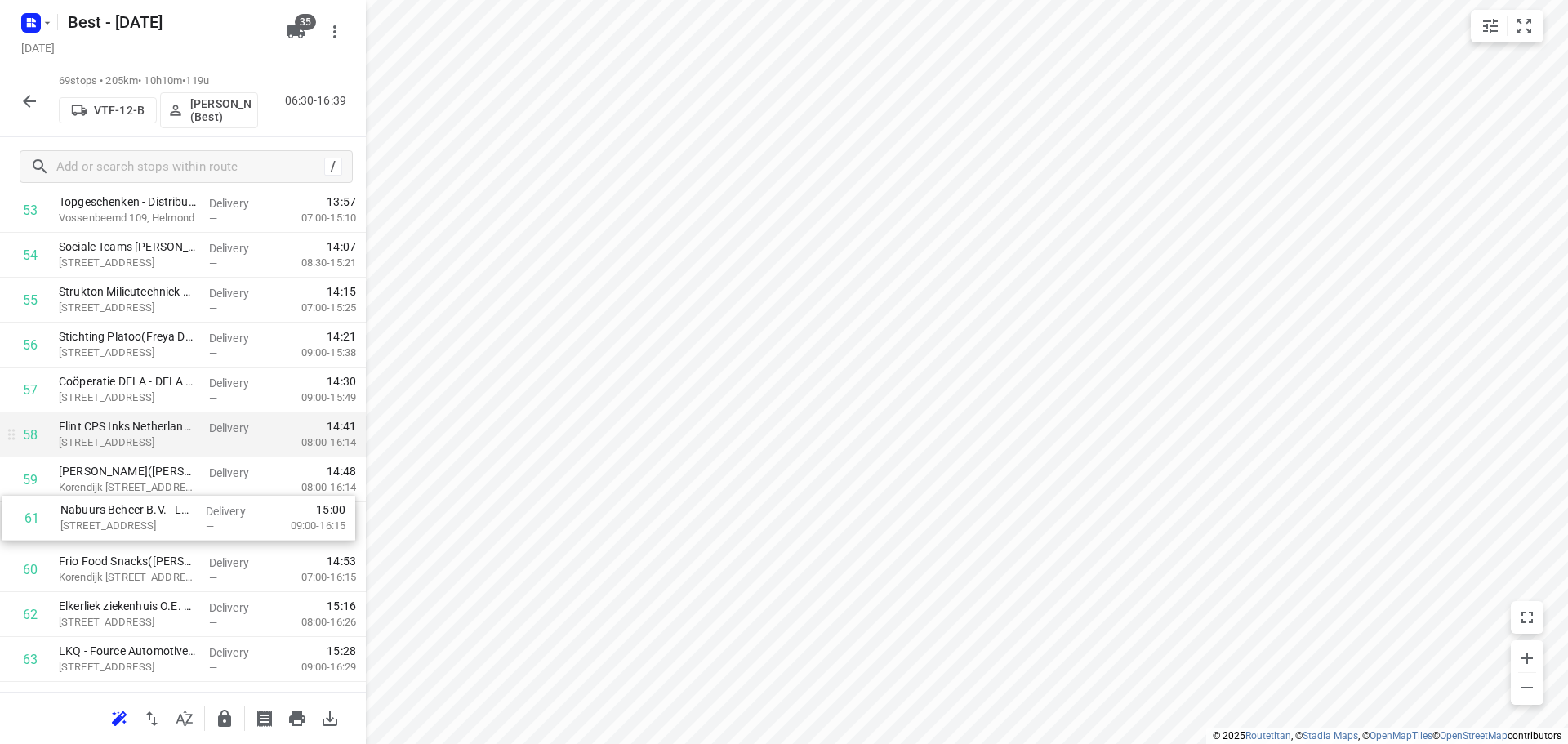
drag, startPoint x: 155, startPoint y: 555, endPoint x: 160, endPoint y: 439, distance: 116.1
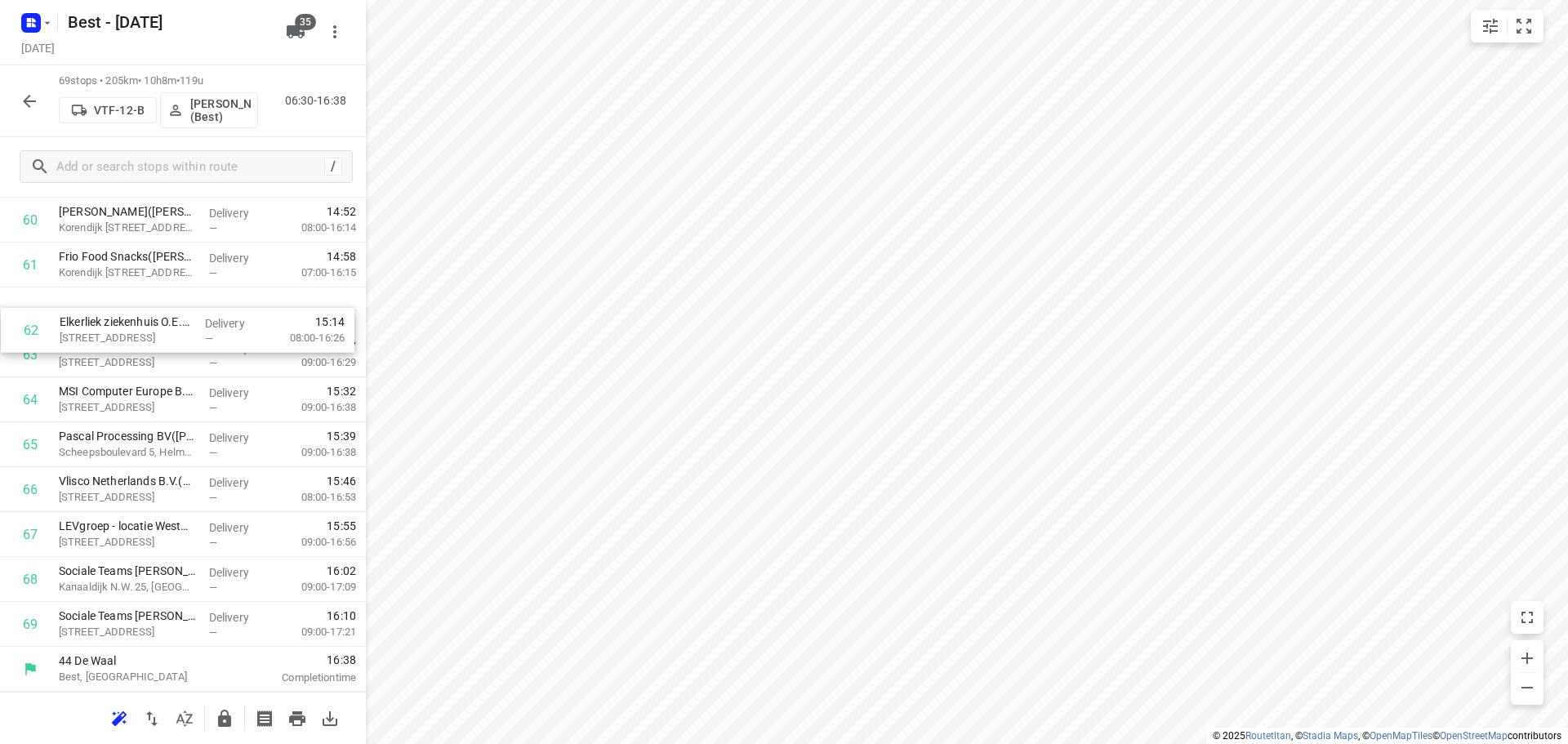
scroll to position [2774, 0]
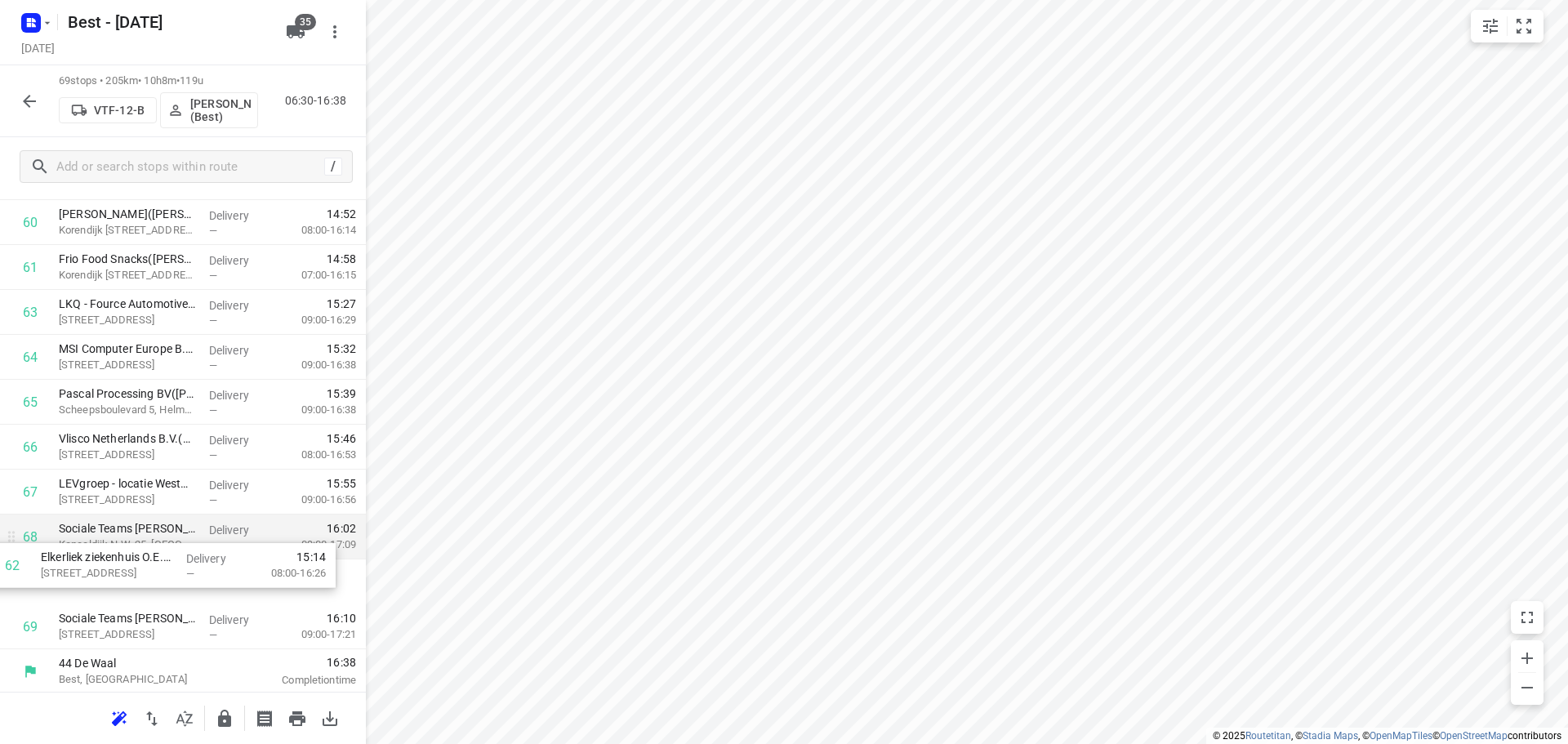
drag, startPoint x: 117, startPoint y: 293, endPoint x: 113, endPoint y: 531, distance: 238.0
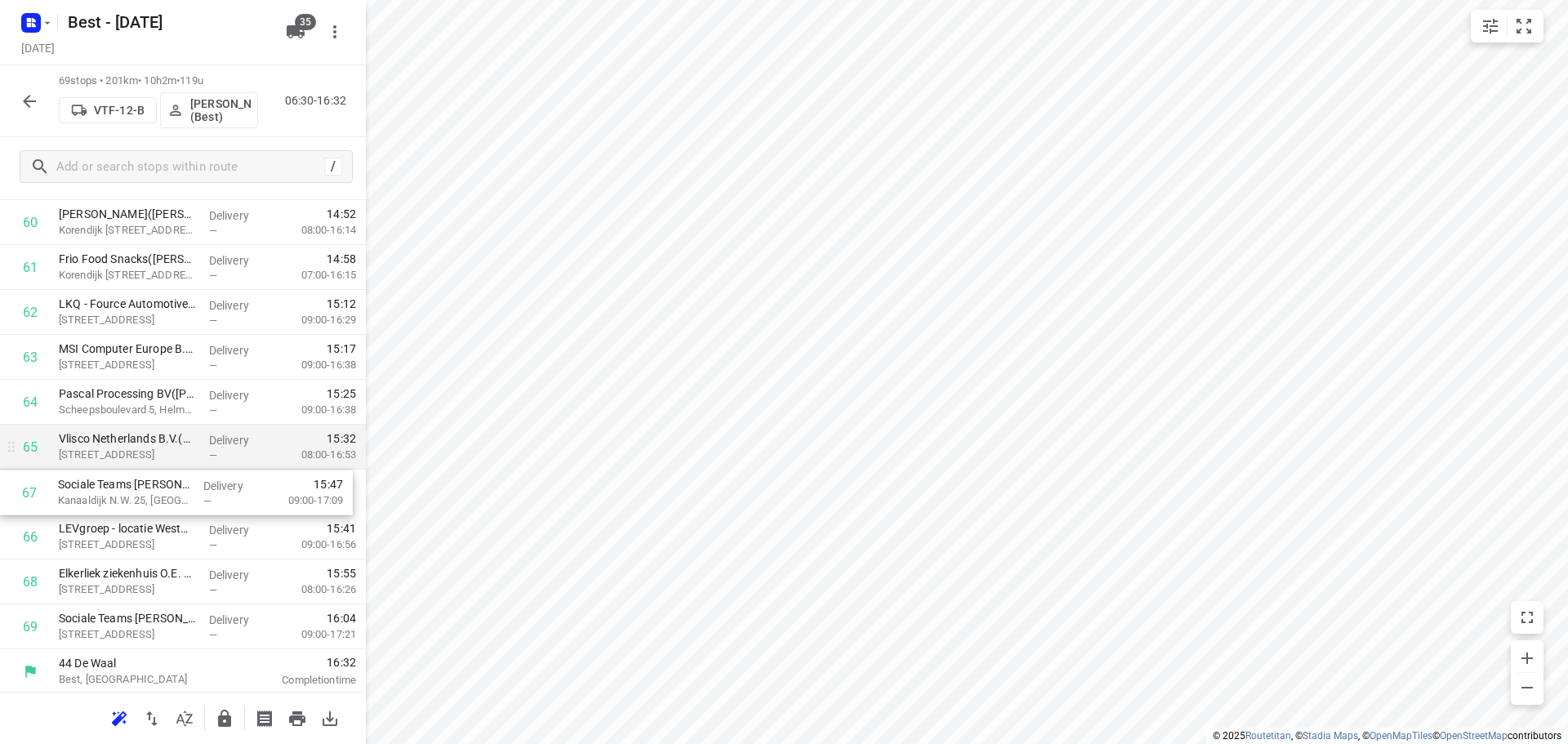
drag, startPoint x: 124, startPoint y: 523, endPoint x: 123, endPoint y: 468, distance: 55.0
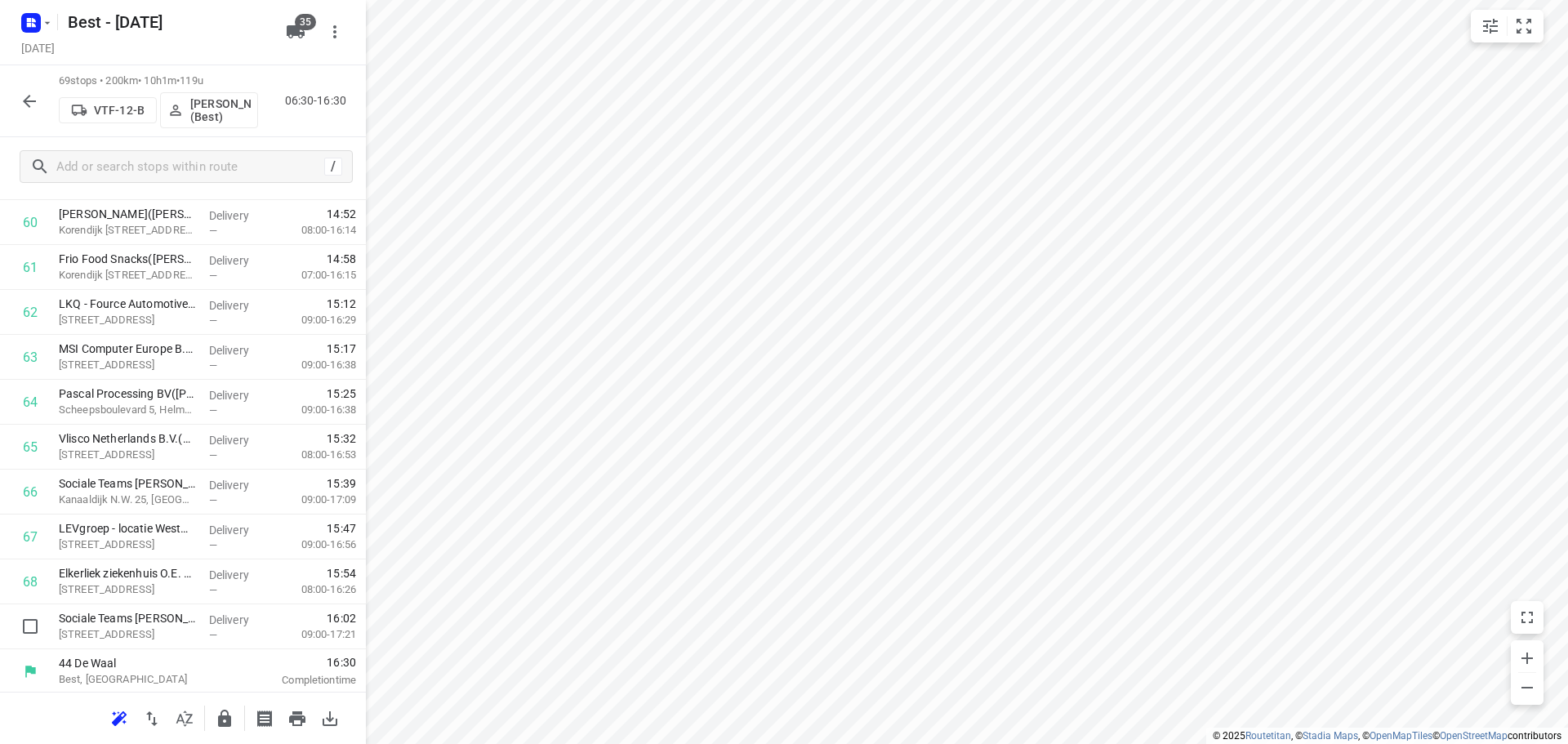
scroll to position [2777, 0]
drag, startPoint x: 125, startPoint y: 649, endPoint x: 123, endPoint y: 598, distance: 51.0
click at [209, 723] on button "button" at bounding box center [224, 718] width 32 height 32
click at [26, 108] on icon "button" at bounding box center [30, 102] width 20 height 20
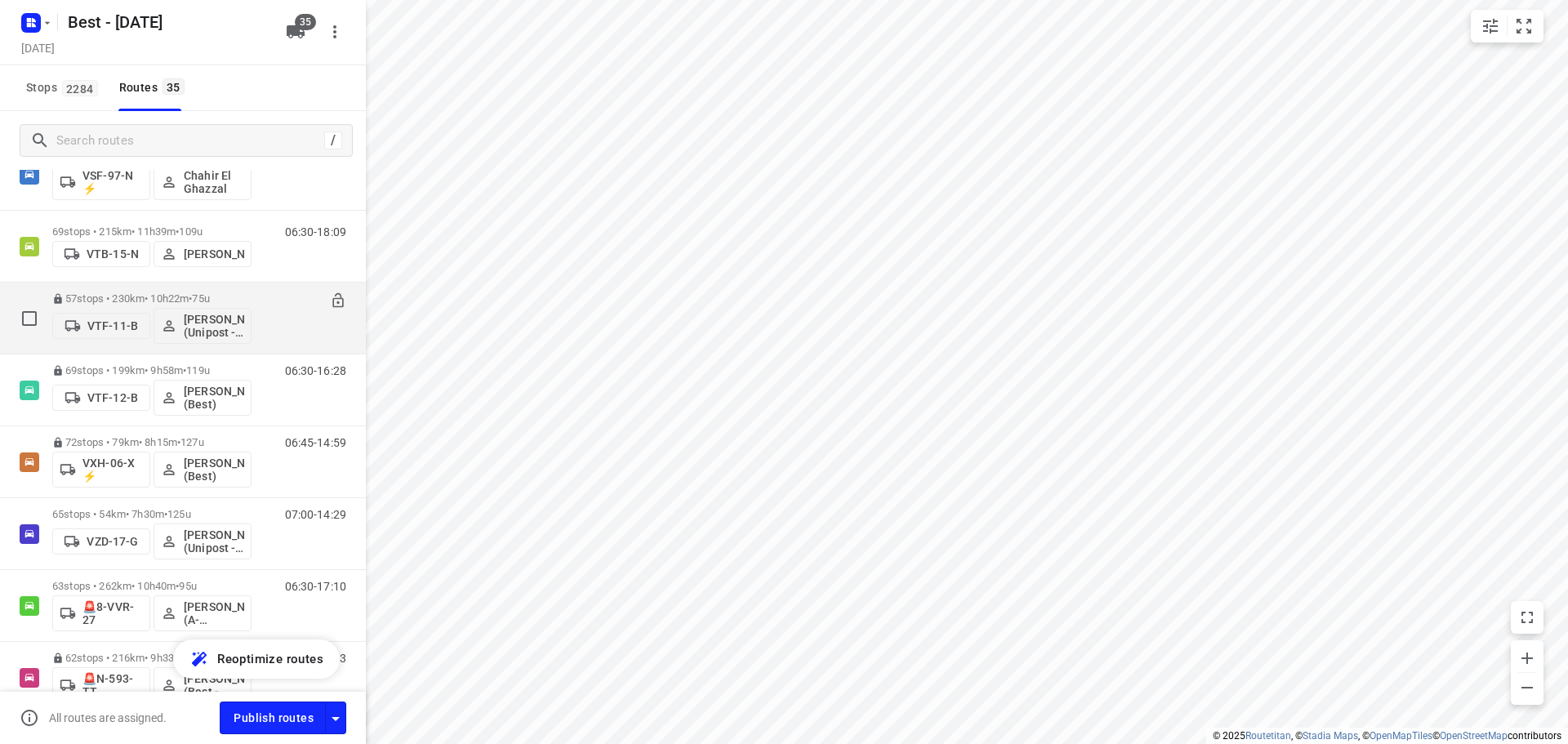
scroll to position [1715, 0]
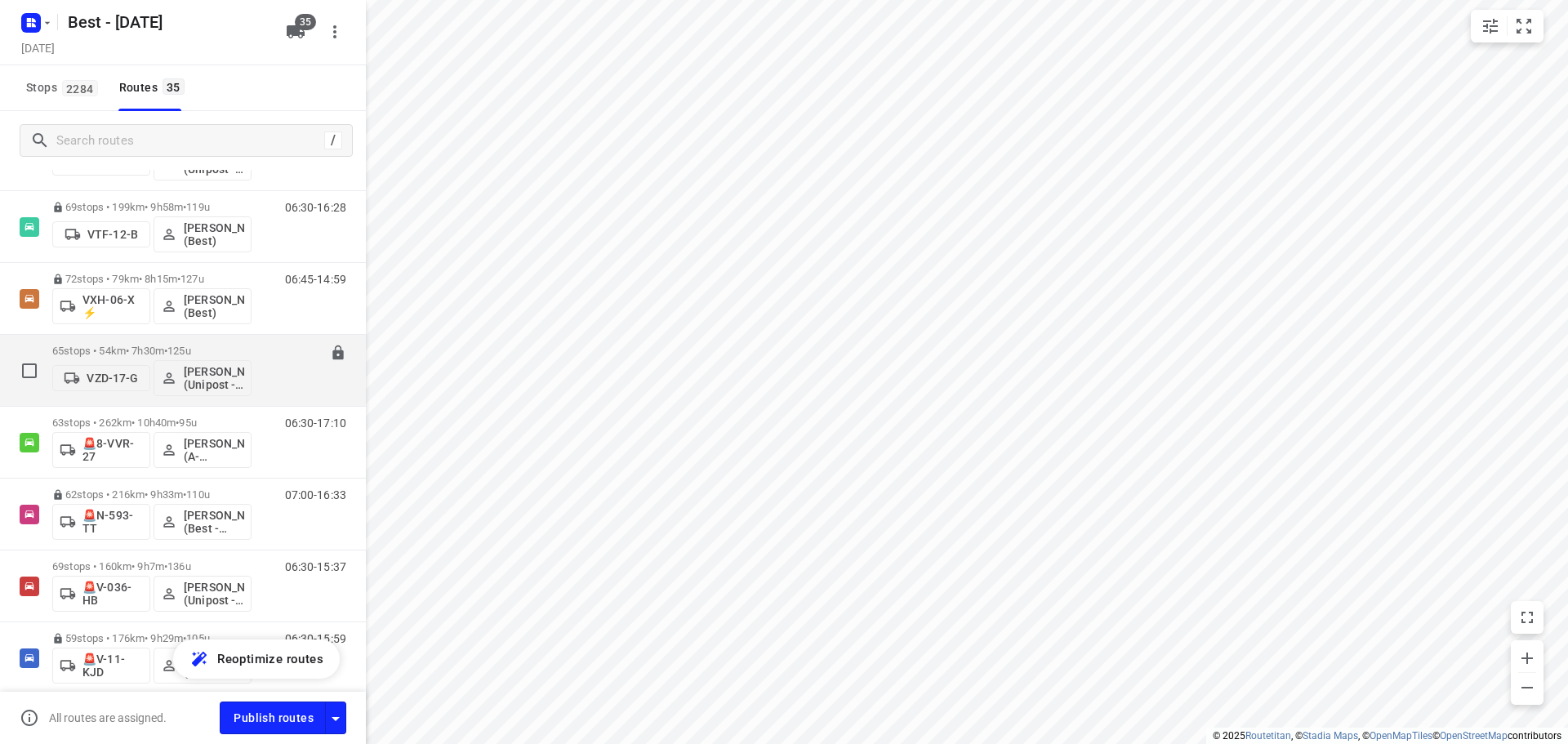
click at [153, 341] on div "65 stops • 54km • 7h30m • 125u VZD-17-G Hamza Alzeadi (Unipost - Best - ZZP)" at bounding box center [151, 371] width 199 height 68
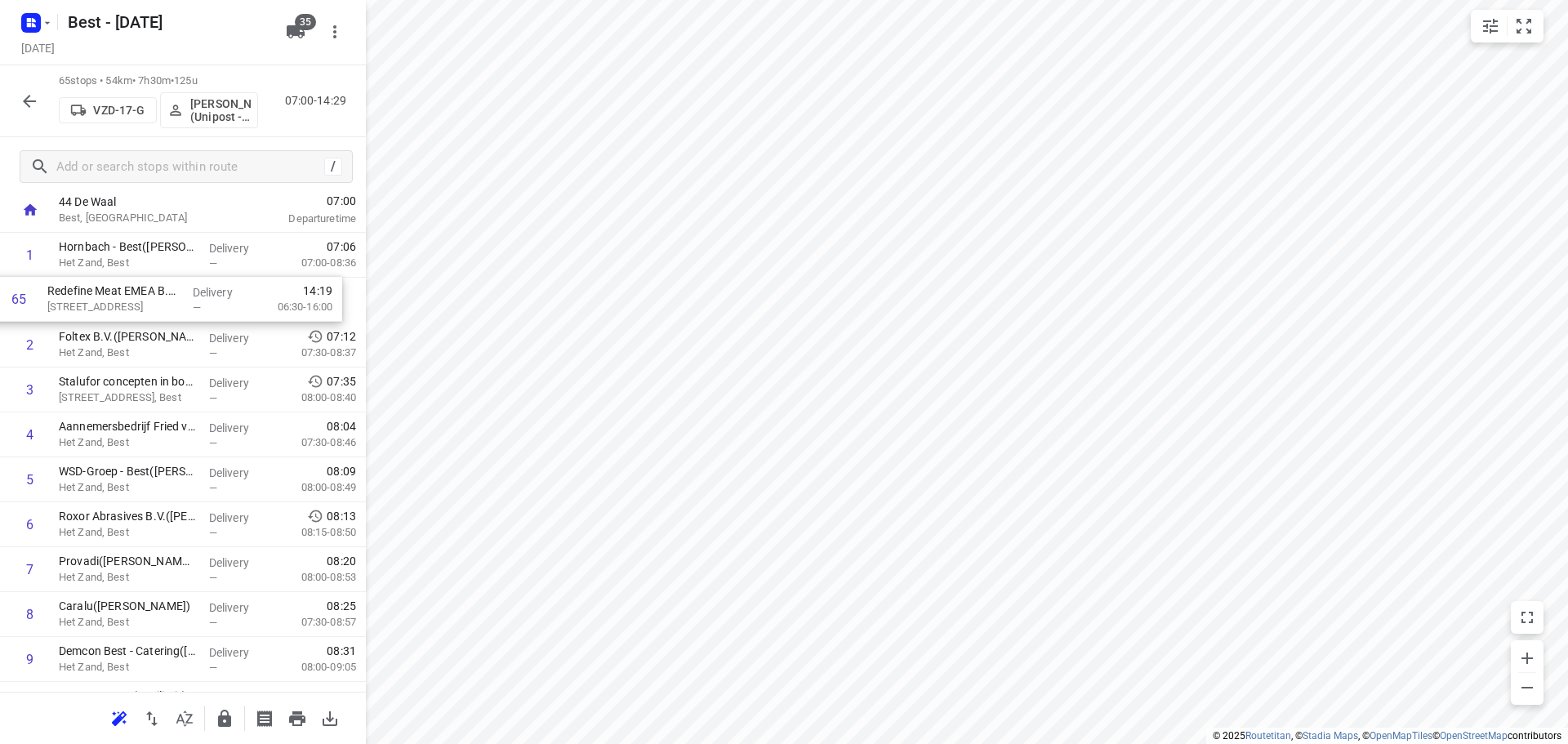
scroll to position [86, 0]
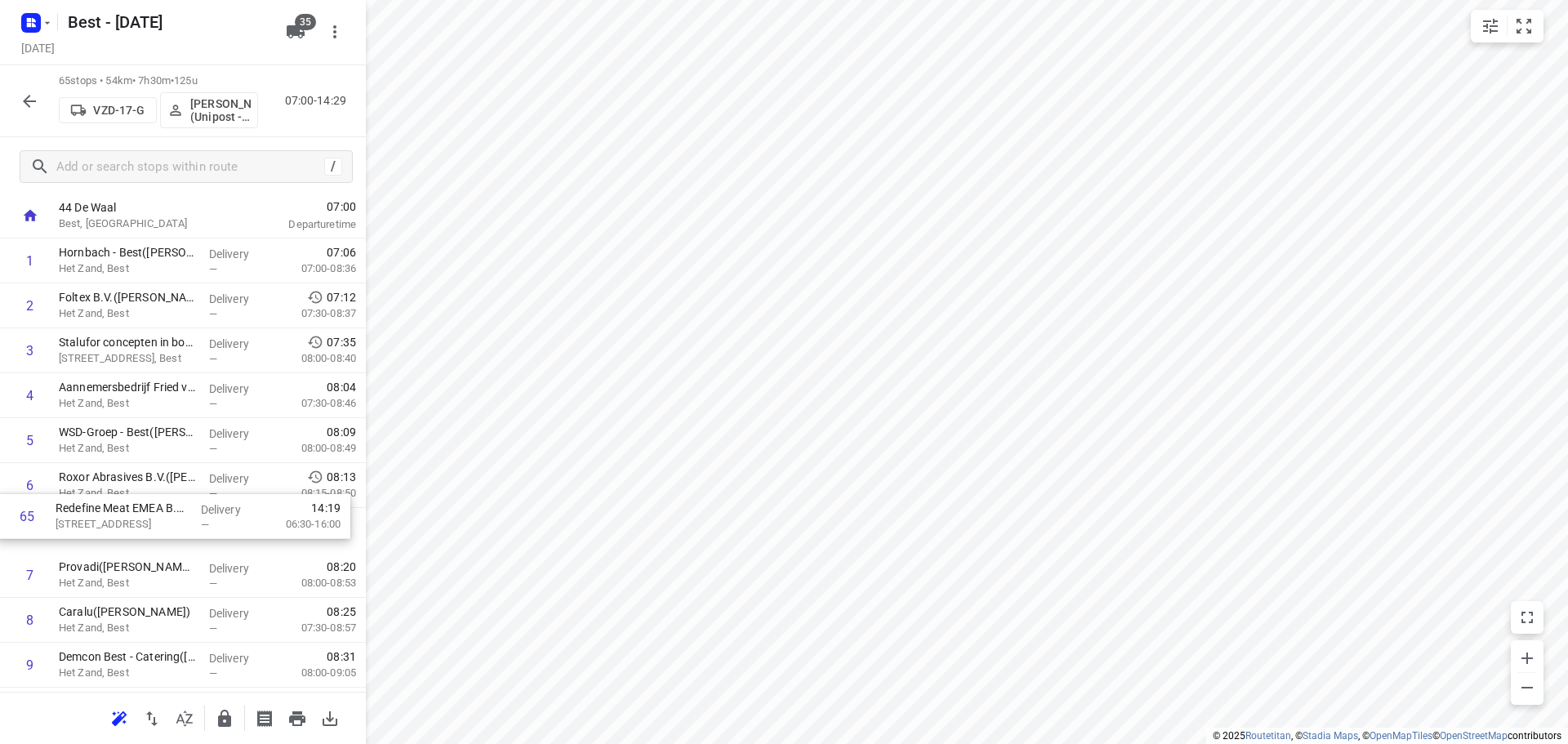
drag, startPoint x: 167, startPoint y: 617, endPoint x: 164, endPoint y: 500, distance: 117.0
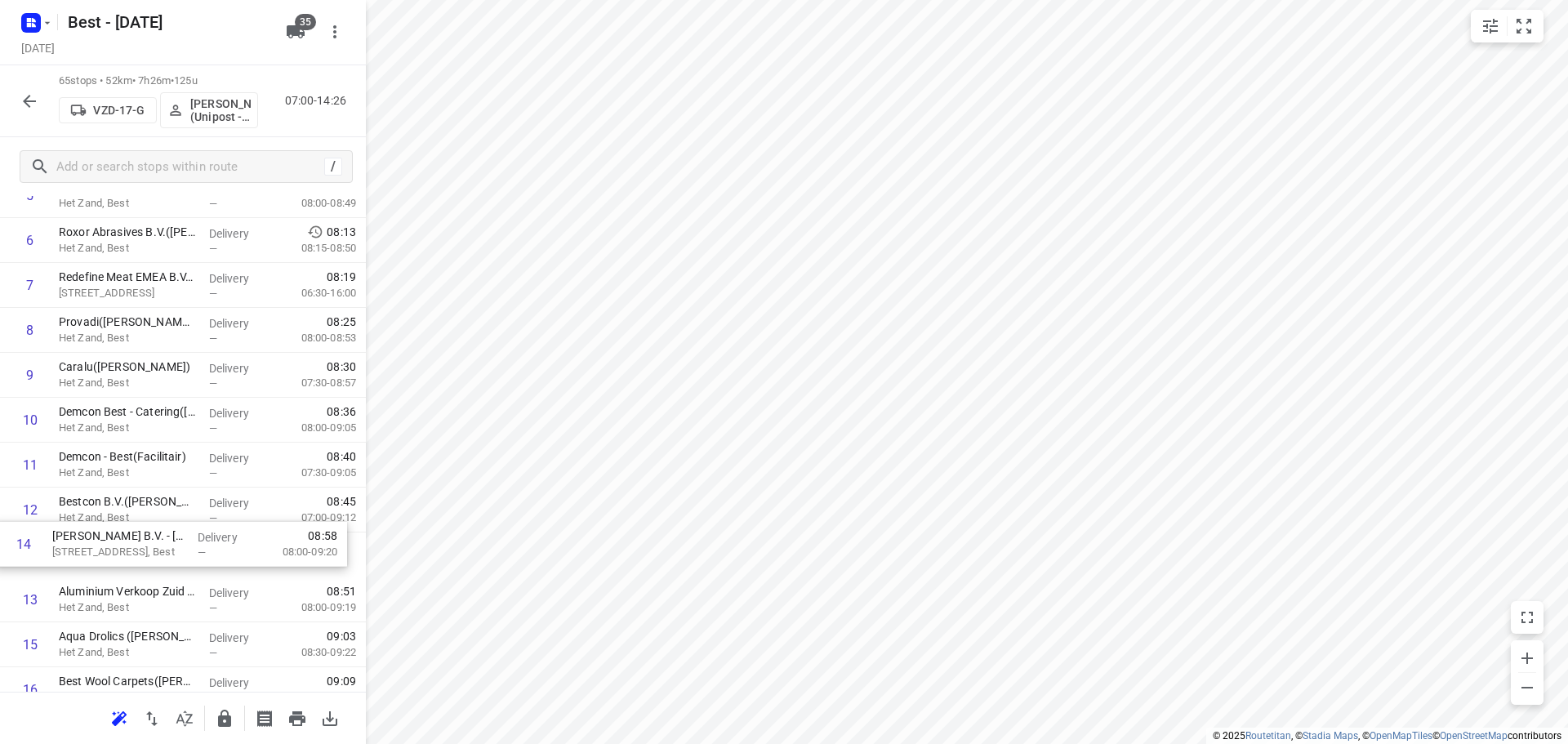
scroll to position [334, 0]
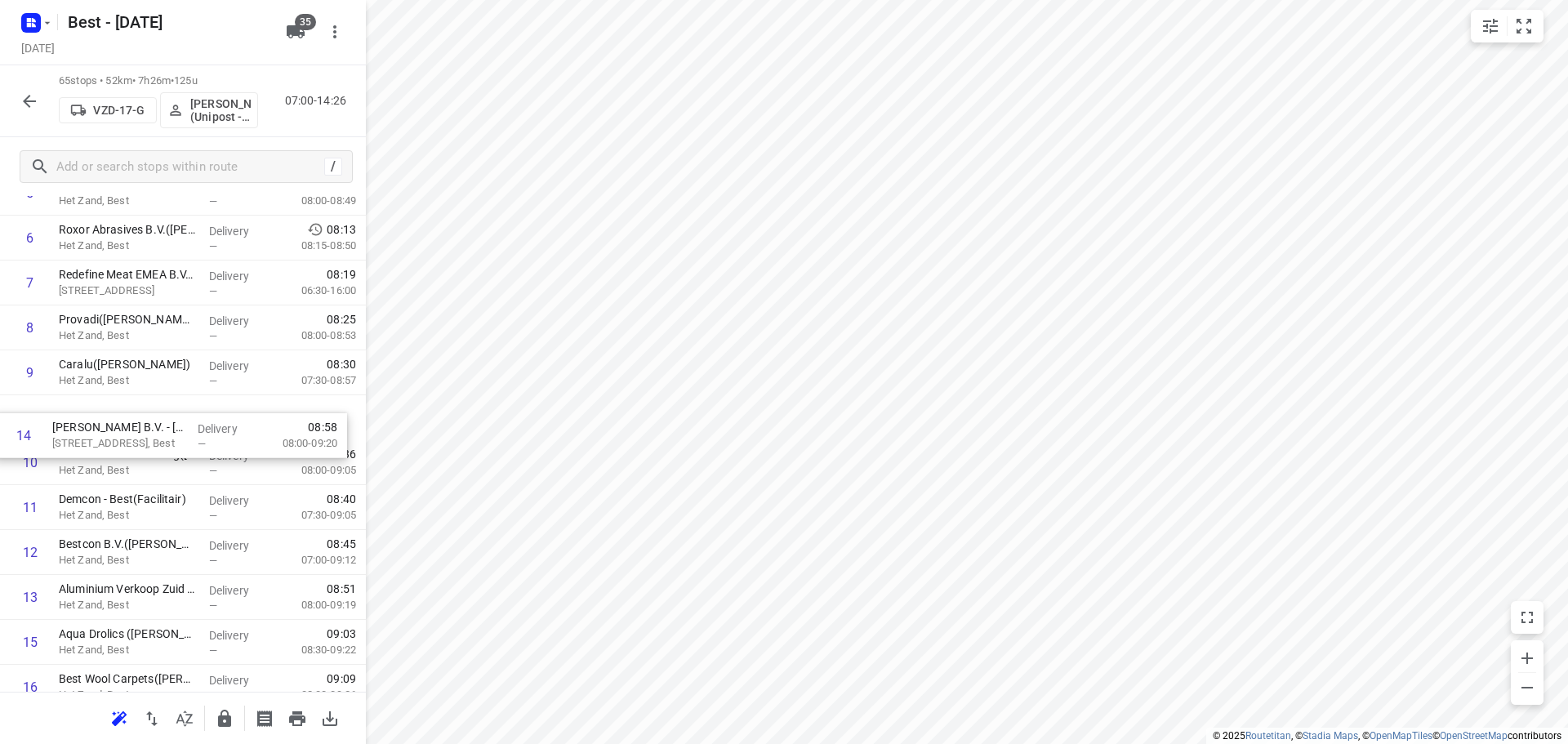
drag, startPoint x: 147, startPoint y: 587, endPoint x: 141, endPoint y: 416, distance: 171.1
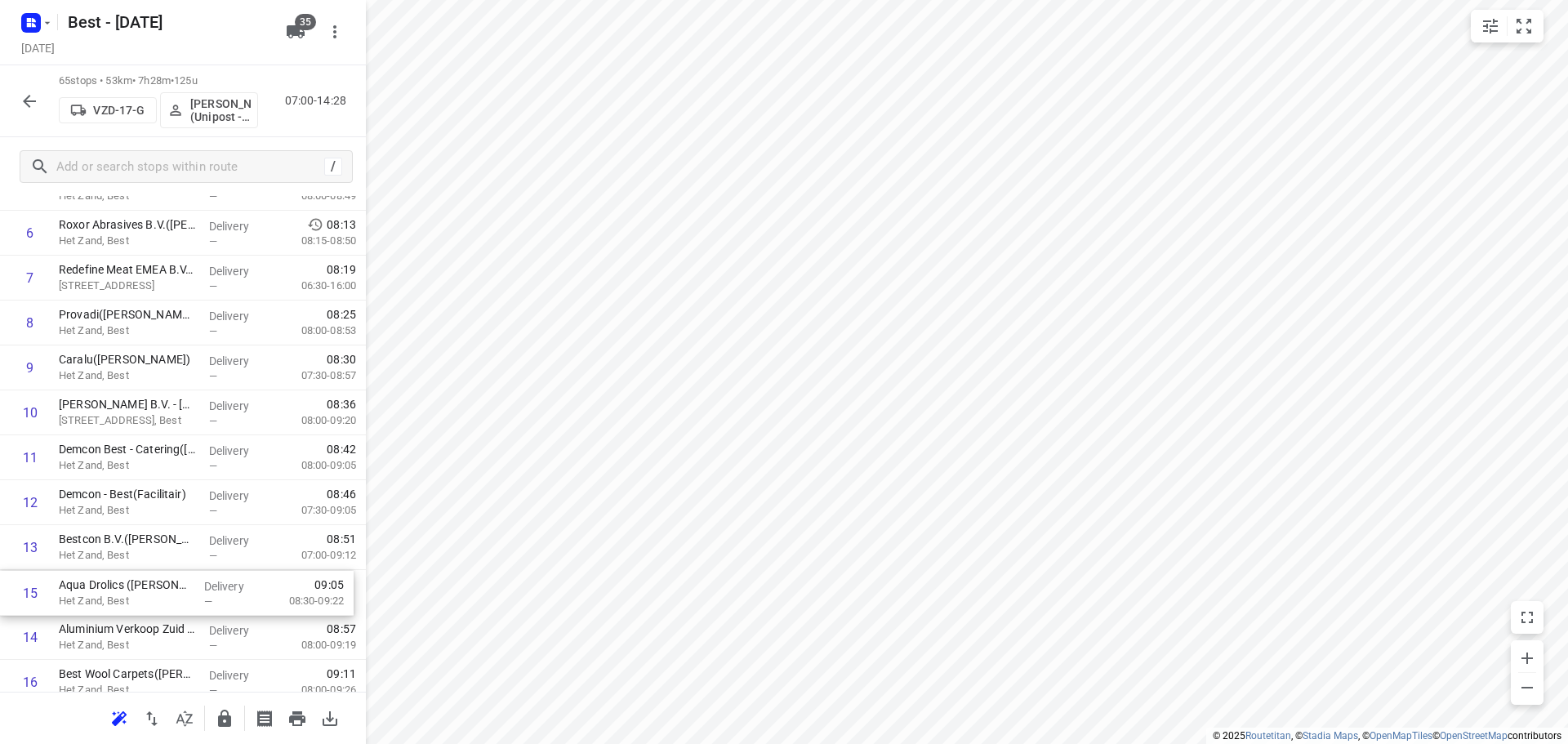
scroll to position [340, 0]
drag, startPoint x: 90, startPoint y: 569, endPoint x: 104, endPoint y: 440, distance: 129.8
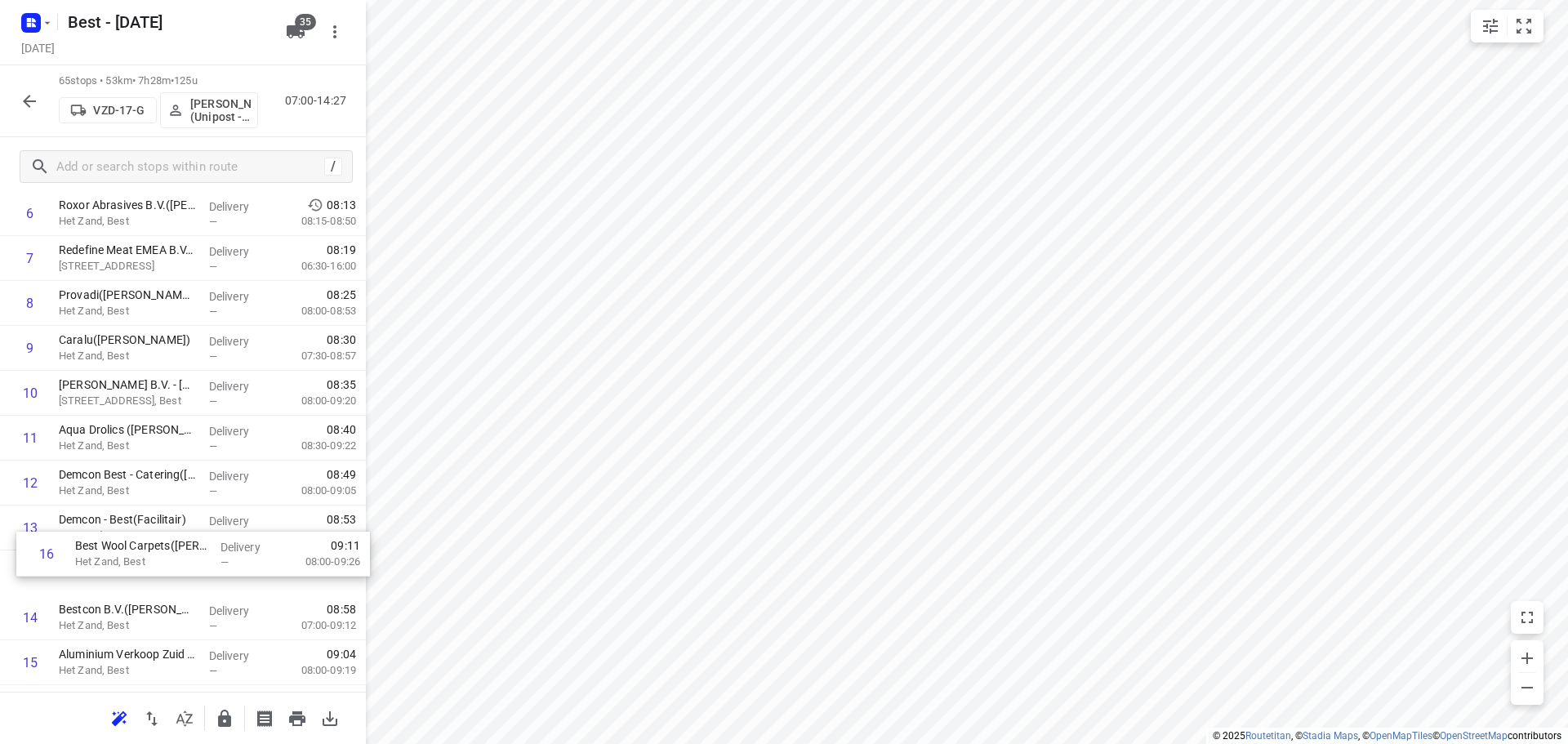
scroll to position [359, 0]
drag, startPoint x: 65, startPoint y: 664, endPoint x: 71, endPoint y: 467, distance: 197.1
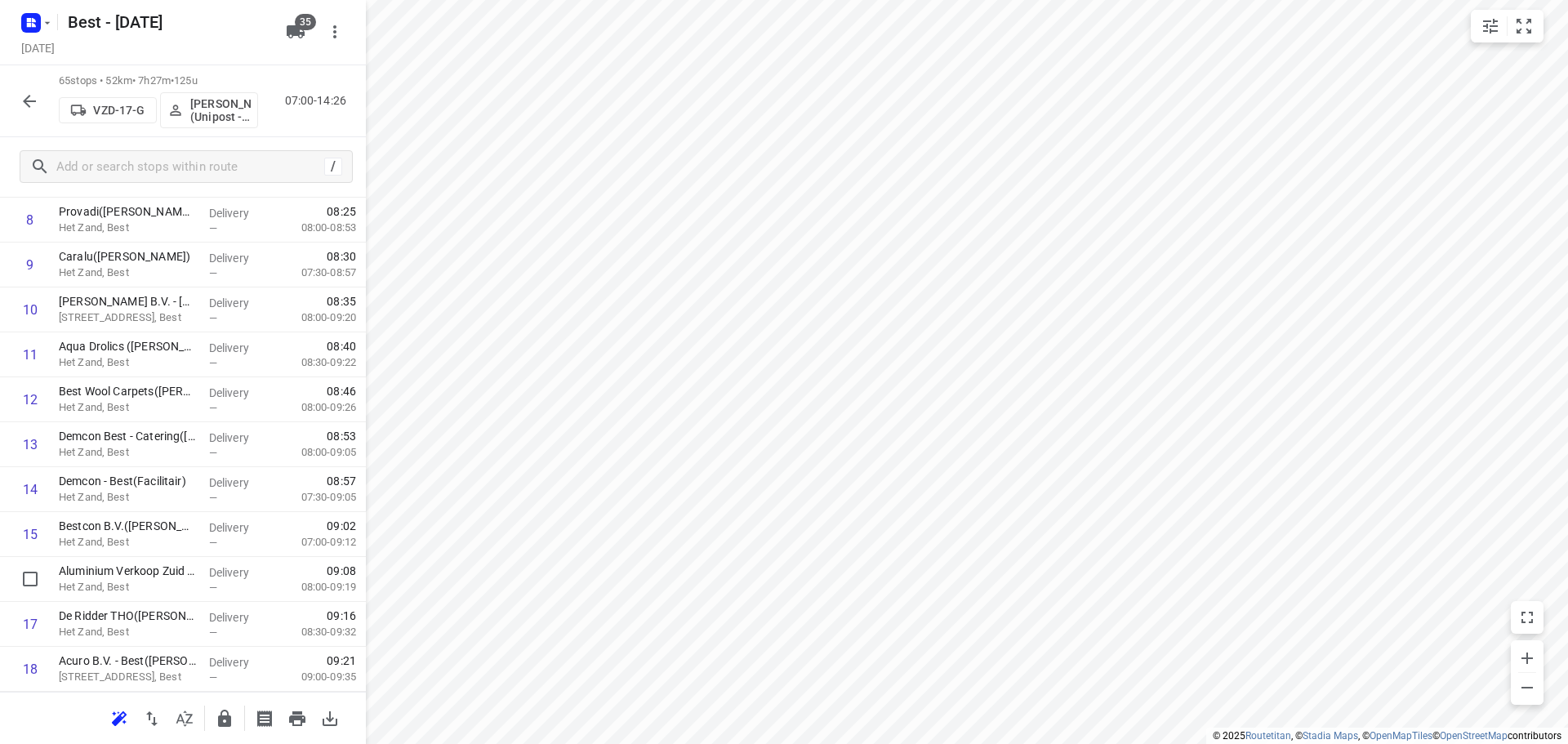
scroll to position [444, 0]
drag, startPoint x: 117, startPoint y: 592, endPoint x: 132, endPoint y: 450, distance: 142.8
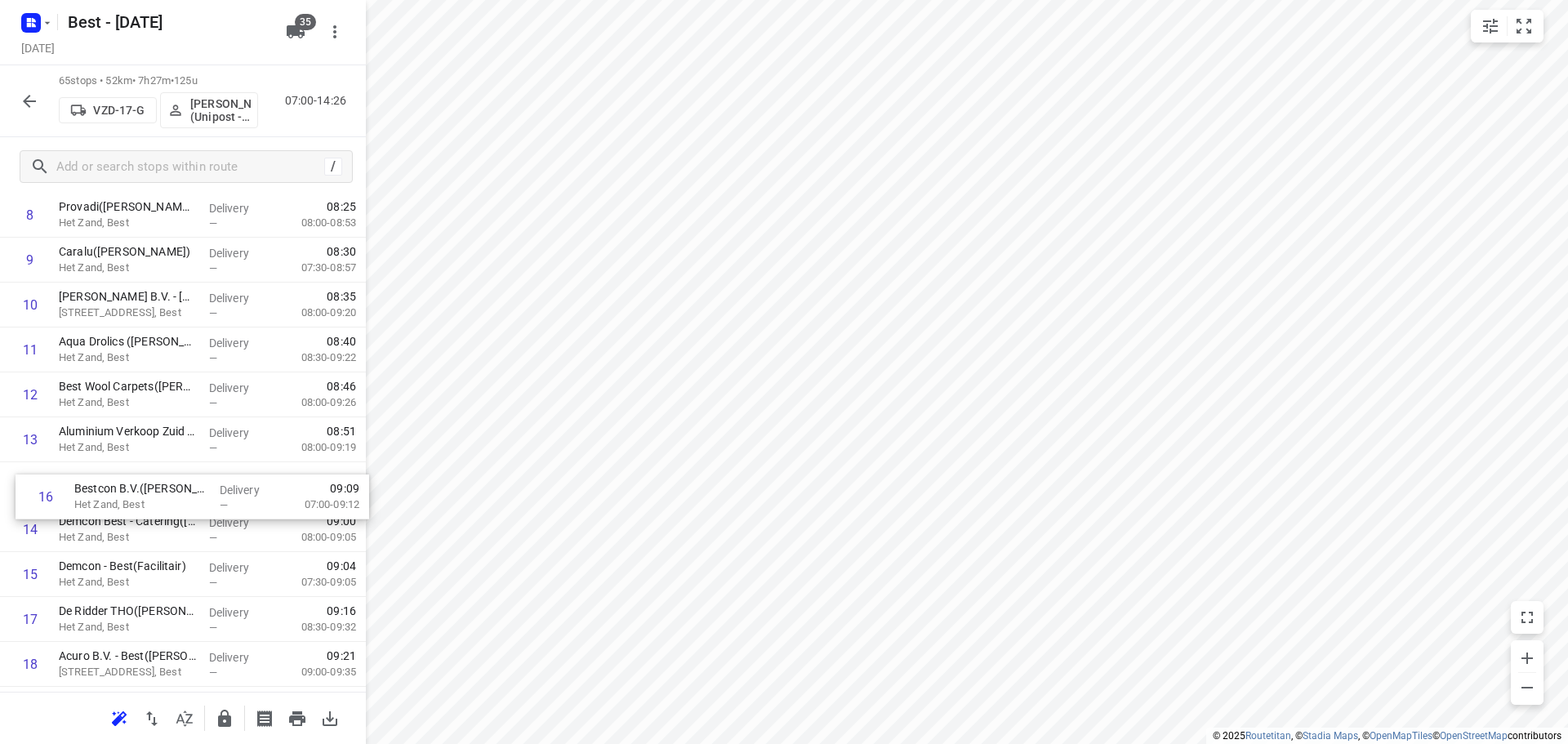
drag, startPoint x: 192, startPoint y: 575, endPoint x: 209, endPoint y: 482, distance: 94.5
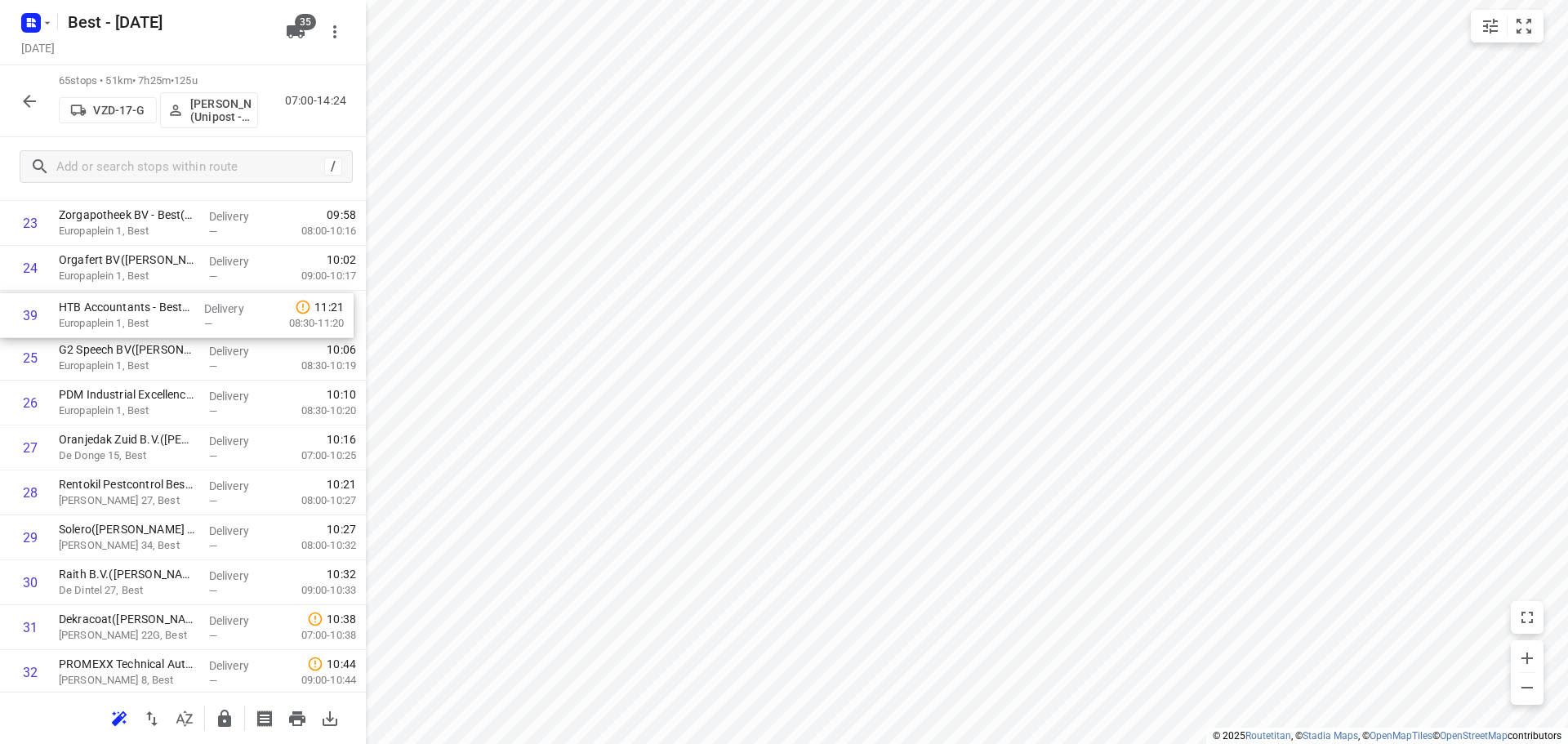
scroll to position [1109, 0]
drag, startPoint x: 161, startPoint y: 618, endPoint x: 161, endPoint y: 343, distance: 275.0
click at [161, 343] on div "1 Hornbach - Best(Mohamed of John) Het Zand, Best Delivery — 07:06 07:00-08:36 …" at bounding box center [183, 675] width 366 height 2920
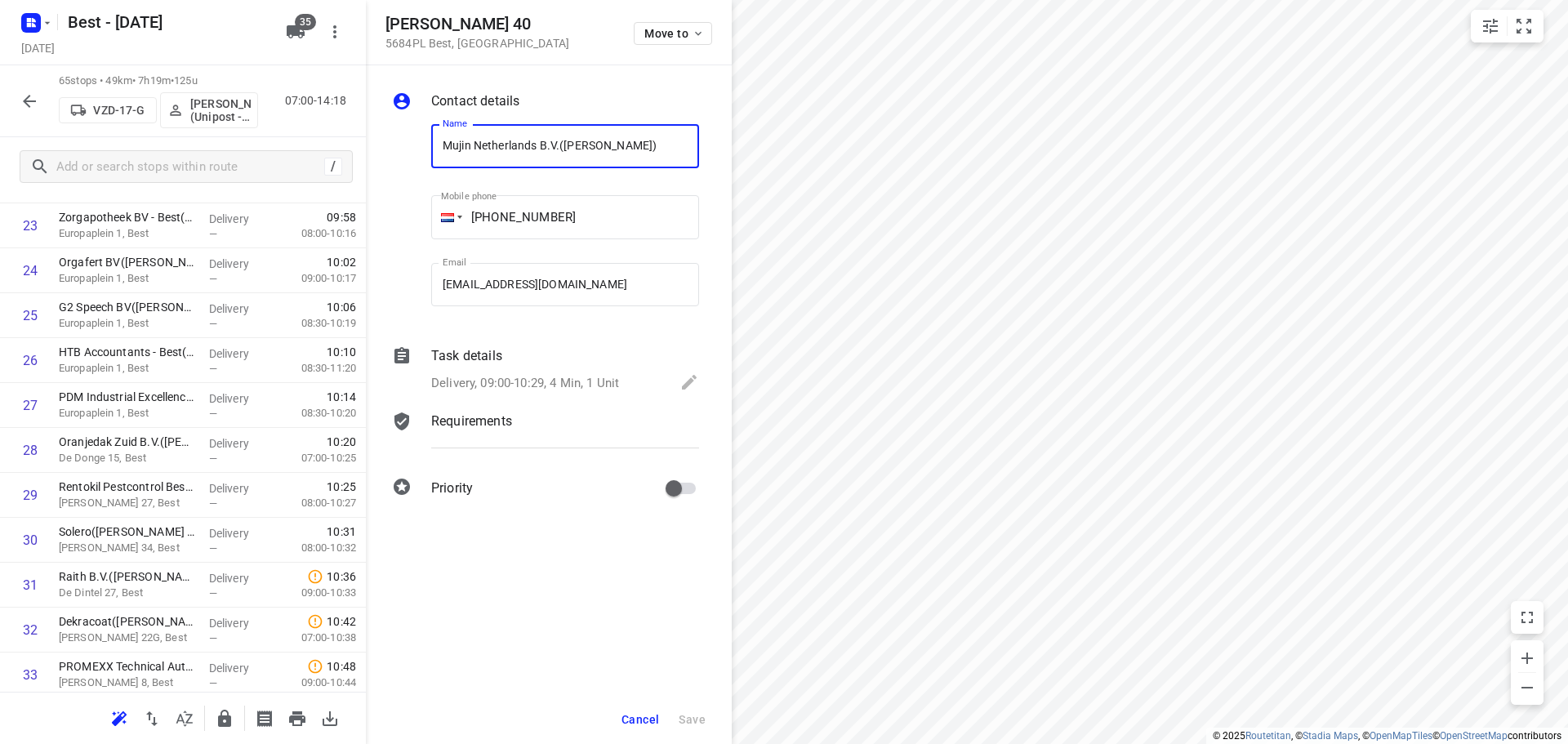
scroll to position [0, 1]
click at [656, 38] on span "Move to" at bounding box center [674, 34] width 60 height 13
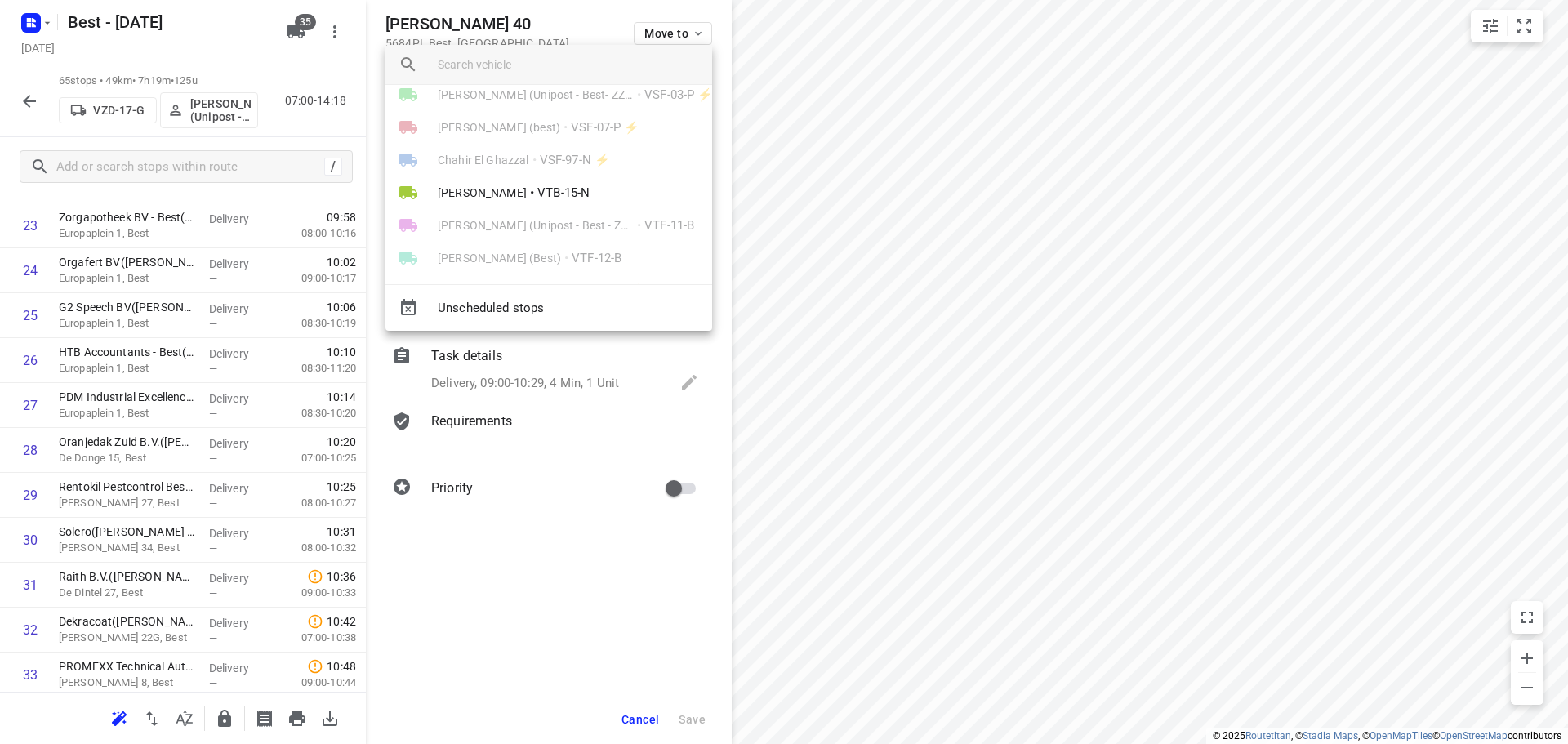
scroll to position [653, 0]
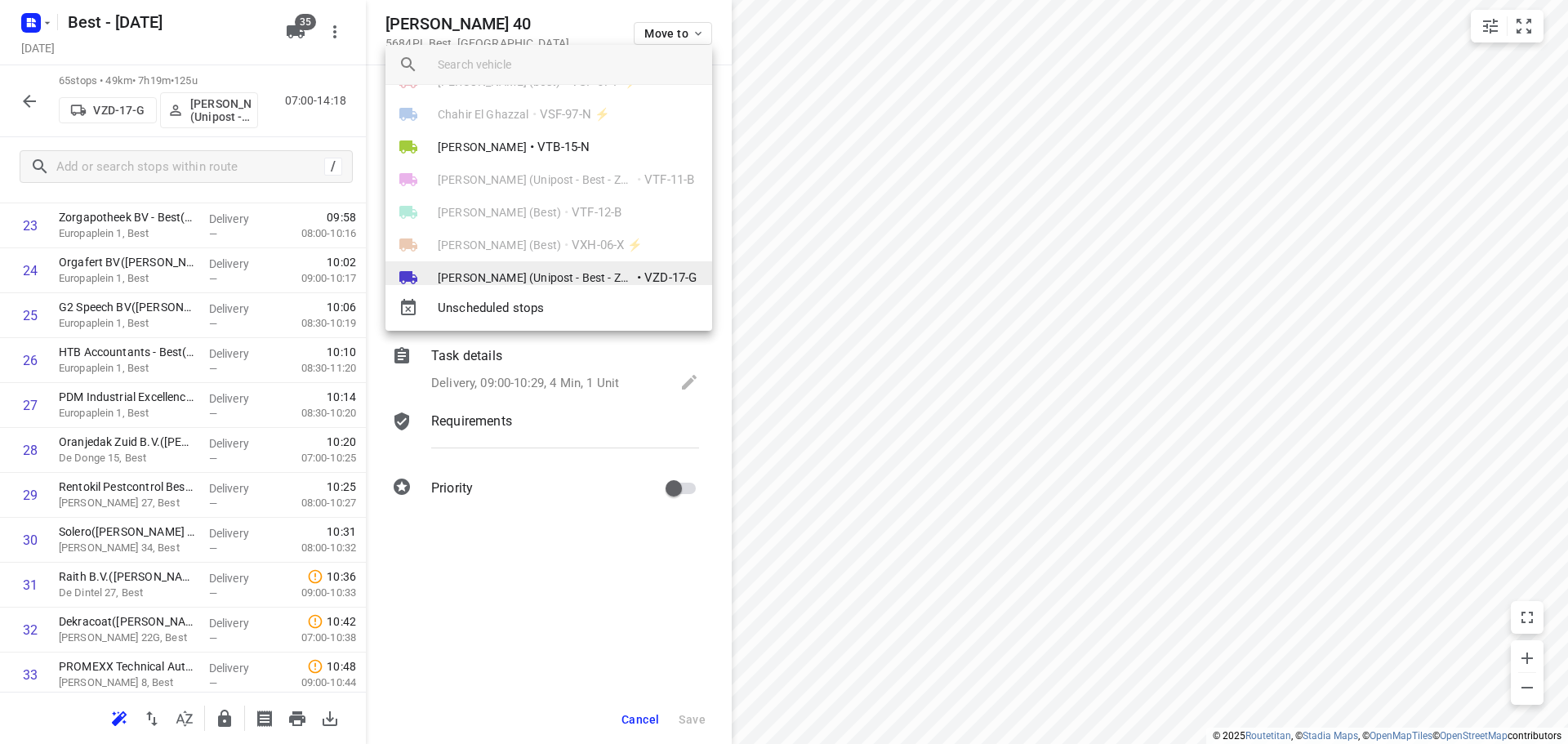
click at [538, 267] on li "Hamza Alzeadi (Unipost - Best - ZZP) • VZD-17-G" at bounding box center [549, 277] width 327 height 32
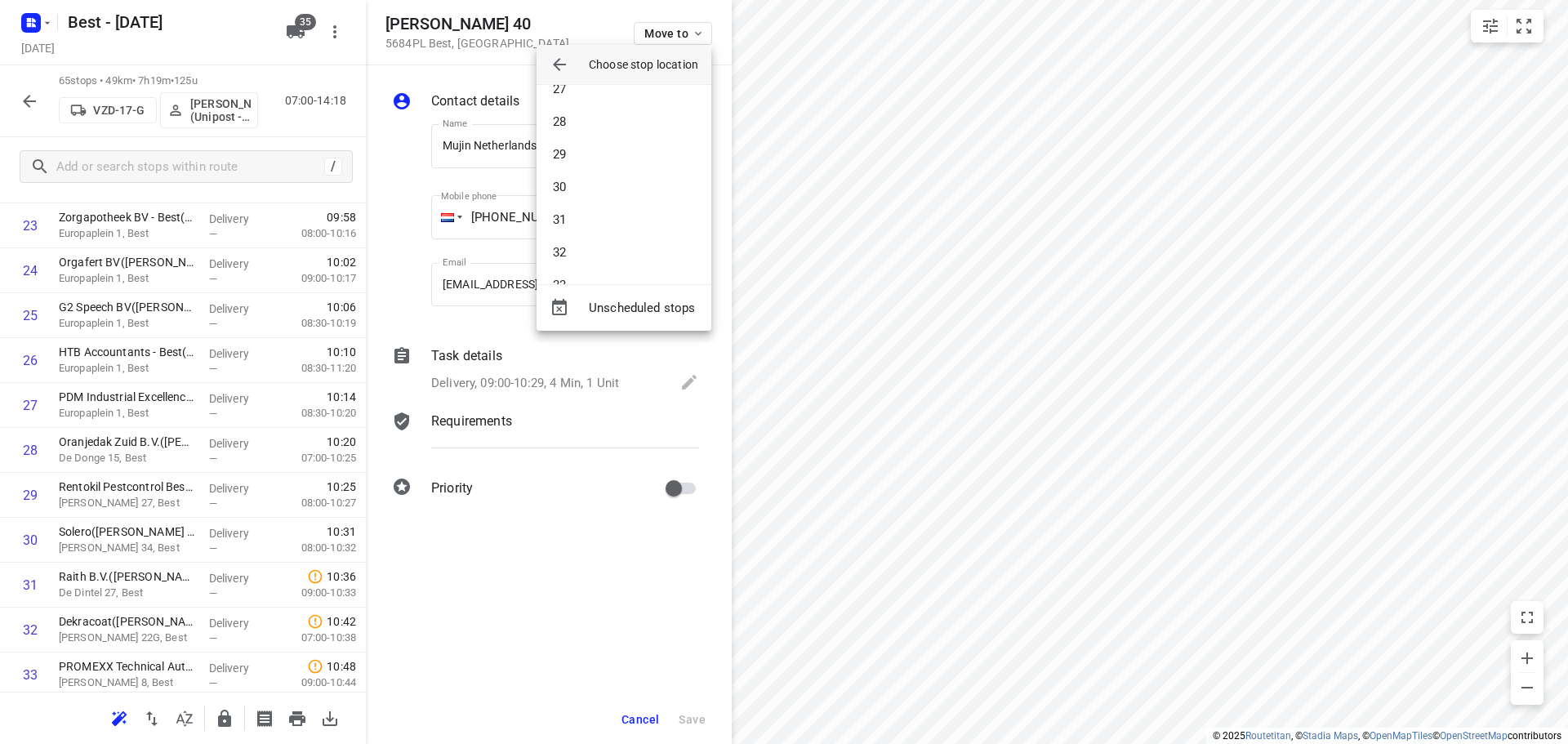
scroll to position [898, 0]
click at [599, 171] on li "30" at bounding box center [623, 156] width 175 height 32
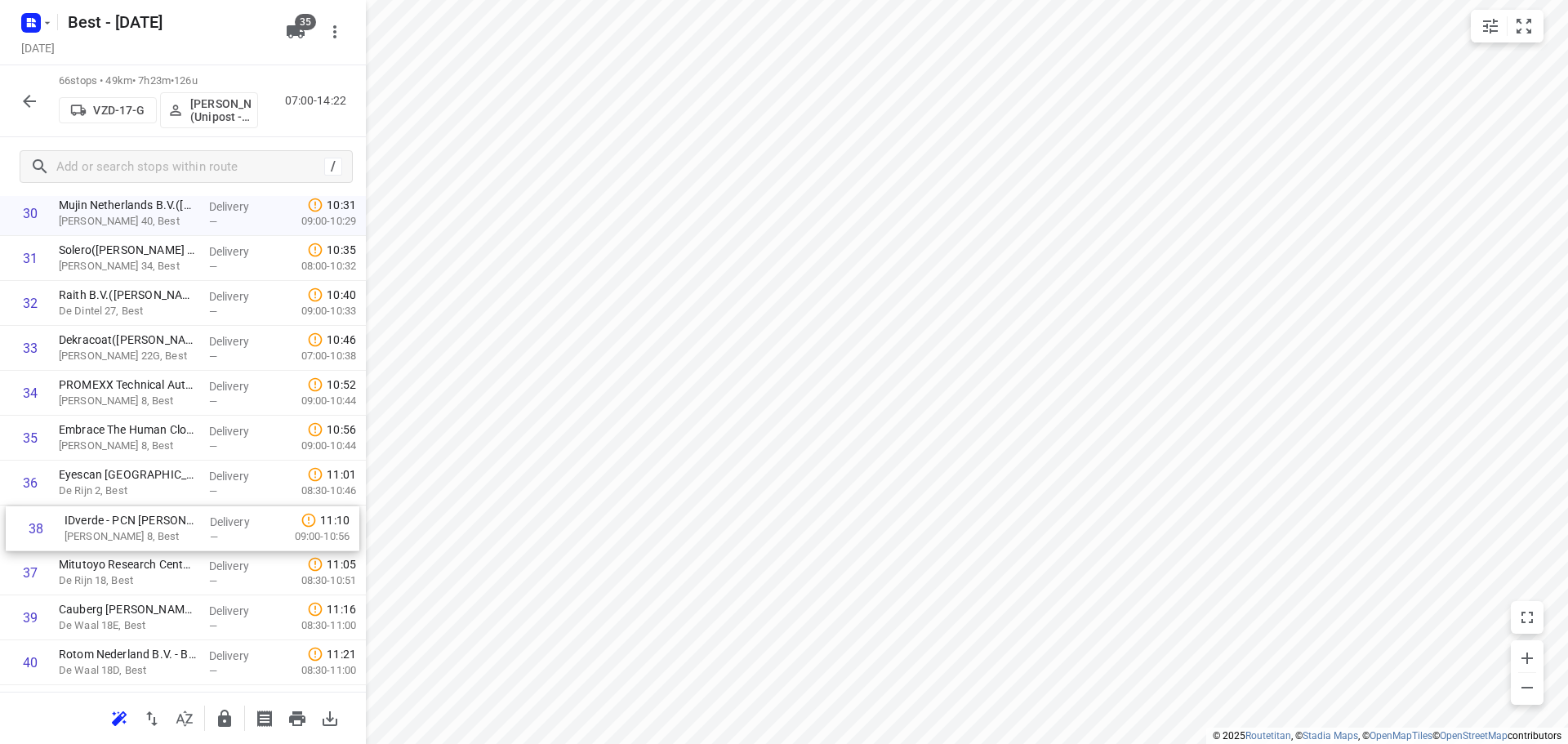
scroll to position [1437, 0]
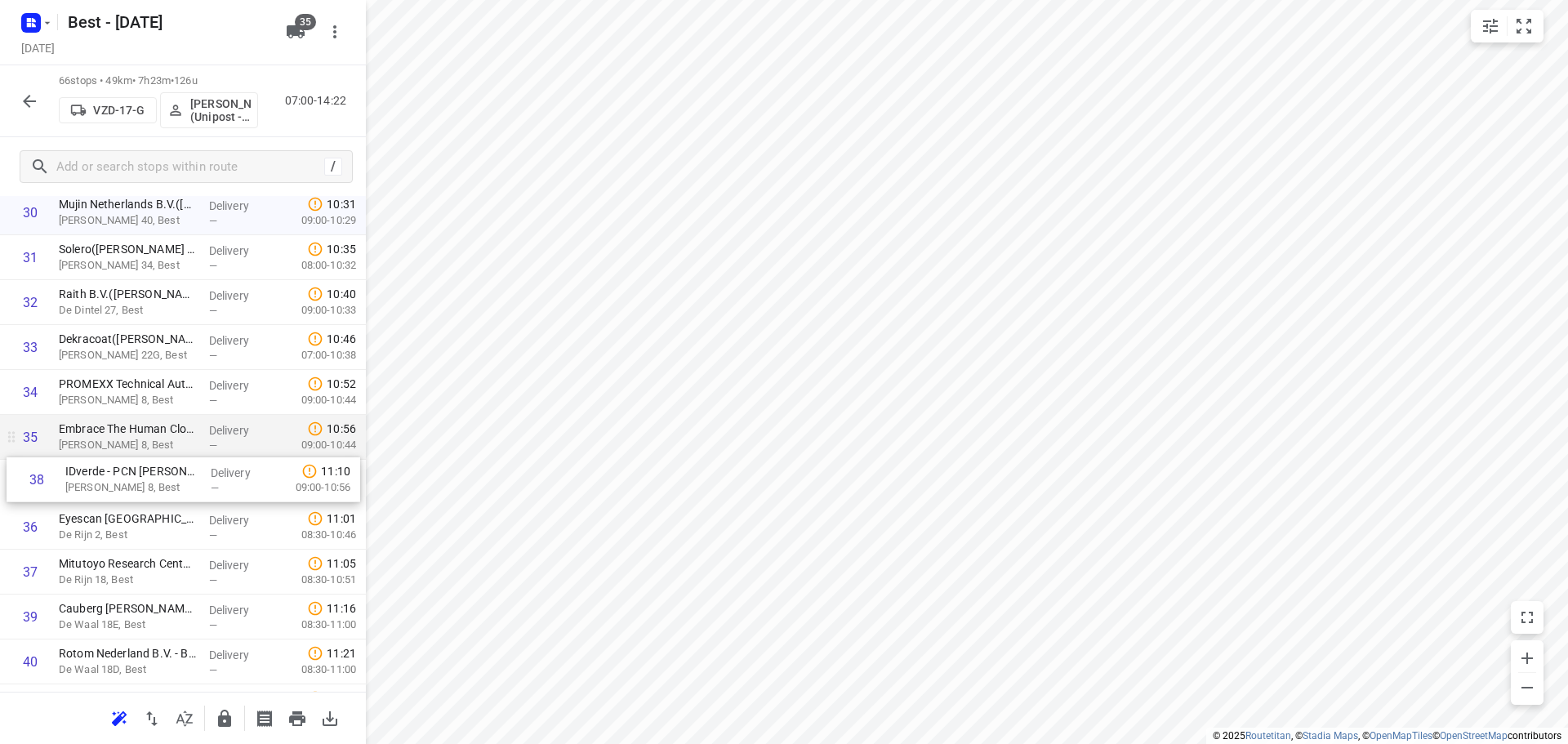
drag, startPoint x: 181, startPoint y: 559, endPoint x: 188, endPoint y: 456, distance: 103.2
click at [188, 456] on div "1 Hornbach - Best(Mohamed of John) Het Zand, Best Delivery — 07:06 07:00-08:36 …" at bounding box center [183, 370] width 366 height 2964
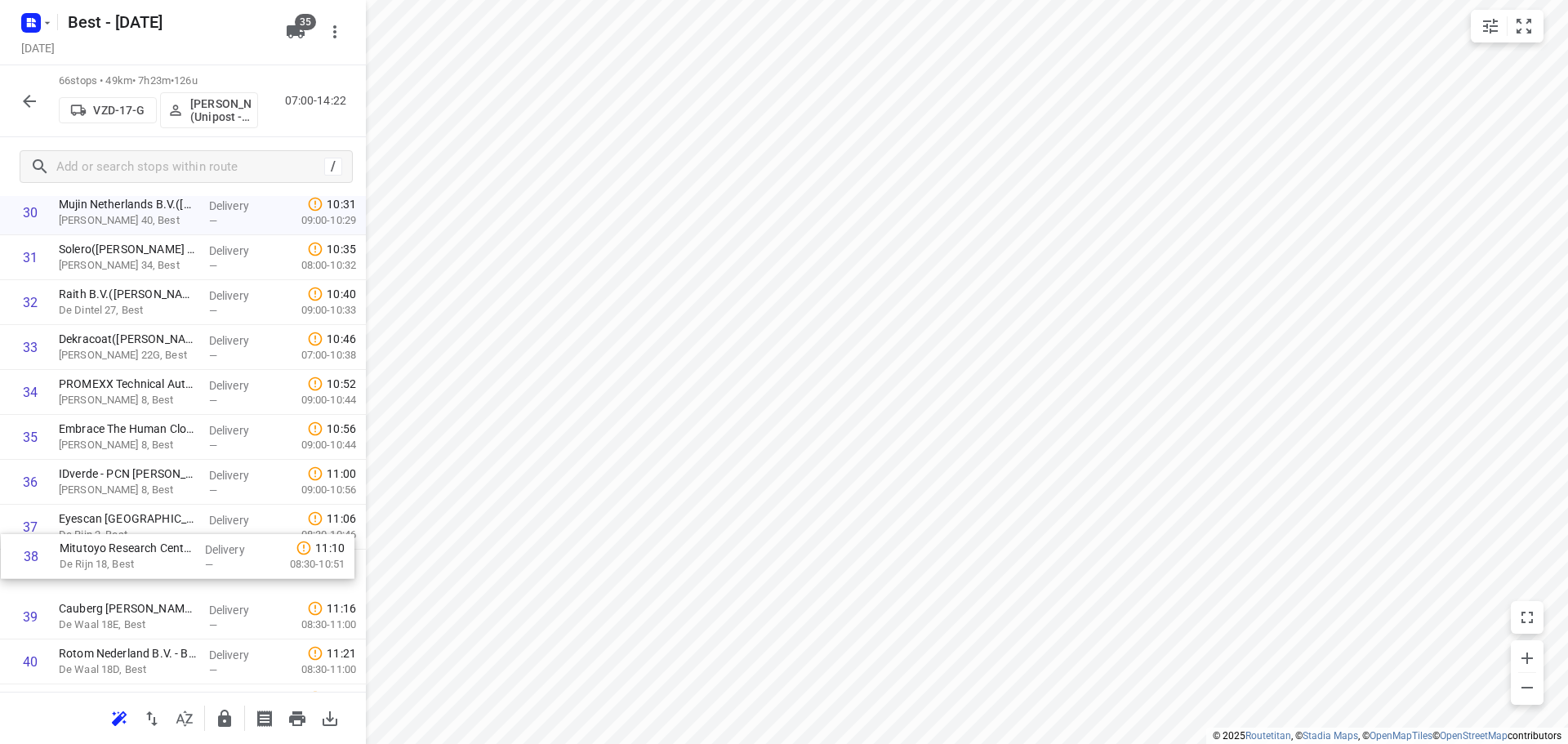
drag, startPoint x: 119, startPoint y: 565, endPoint x: 123, endPoint y: 515, distance: 50.2
click at [122, 517] on div "1 Hornbach - Best(Mohamed of John) Het Zand, Best Delivery — 07:06 07:00-08:36 …" at bounding box center [183, 370] width 366 height 2964
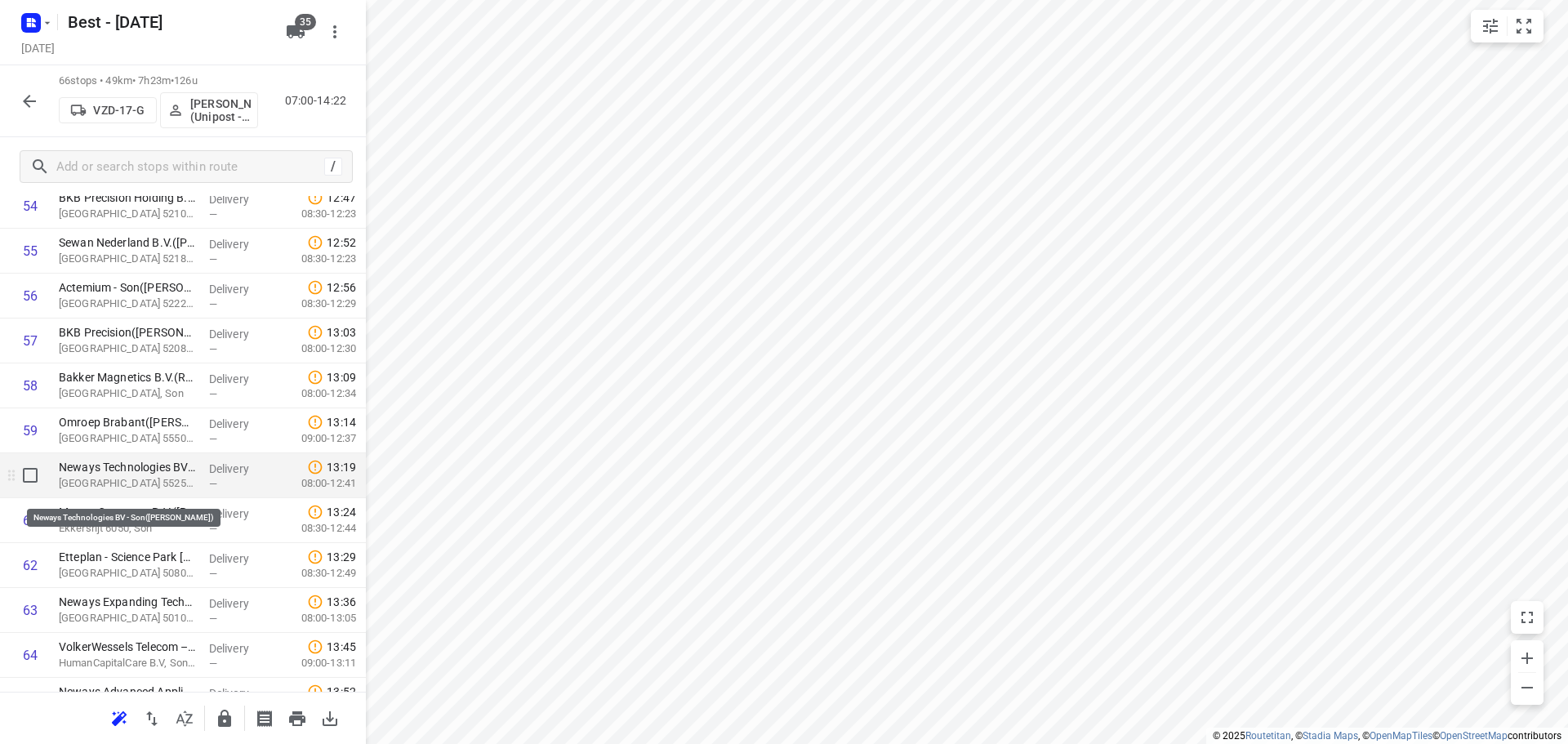
scroll to position [2642, 0]
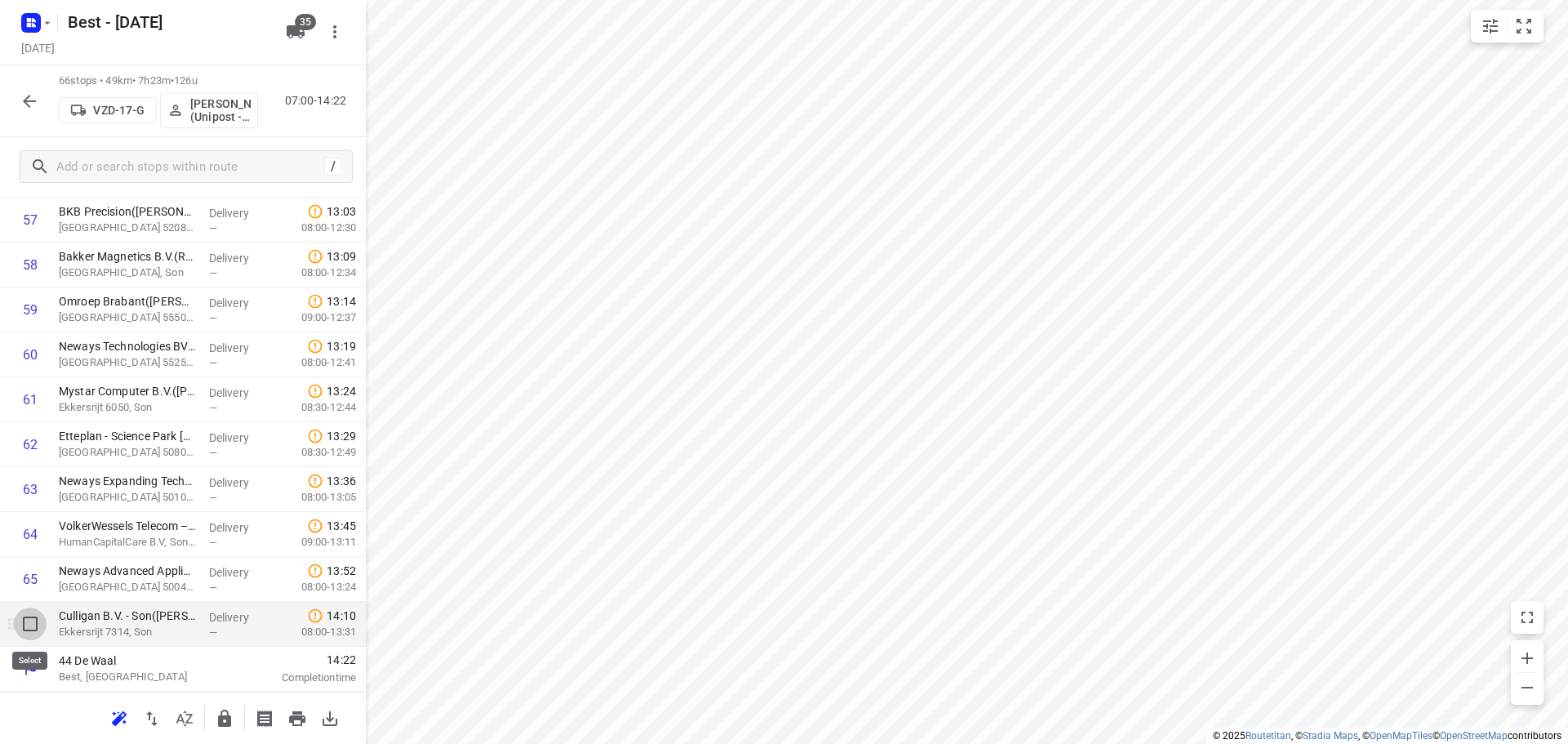
click at [31, 612] on input "checkbox" at bounding box center [30, 623] width 32 height 32
checkbox input "true"
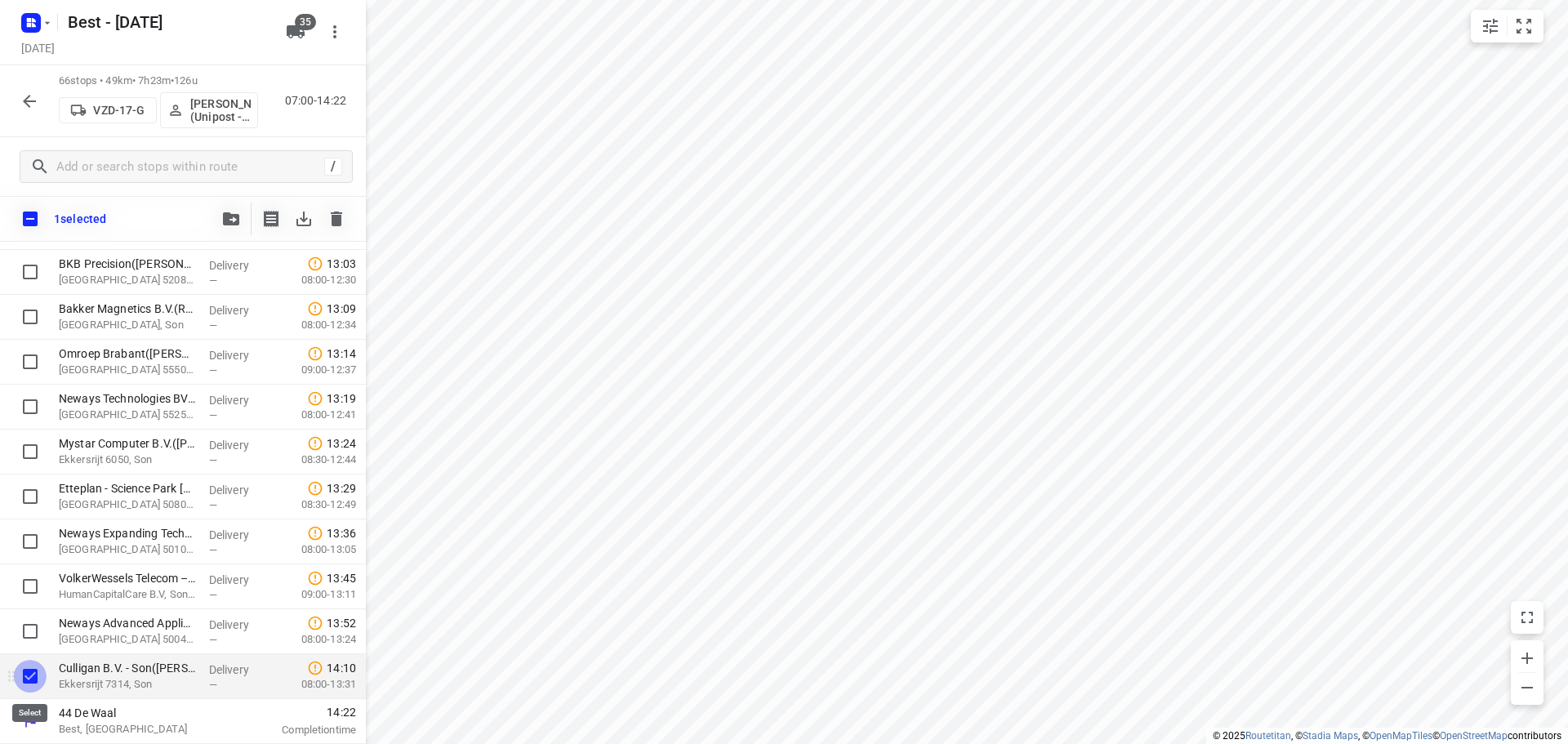
click at [23, 673] on input "checkbox" at bounding box center [30, 675] width 32 height 32
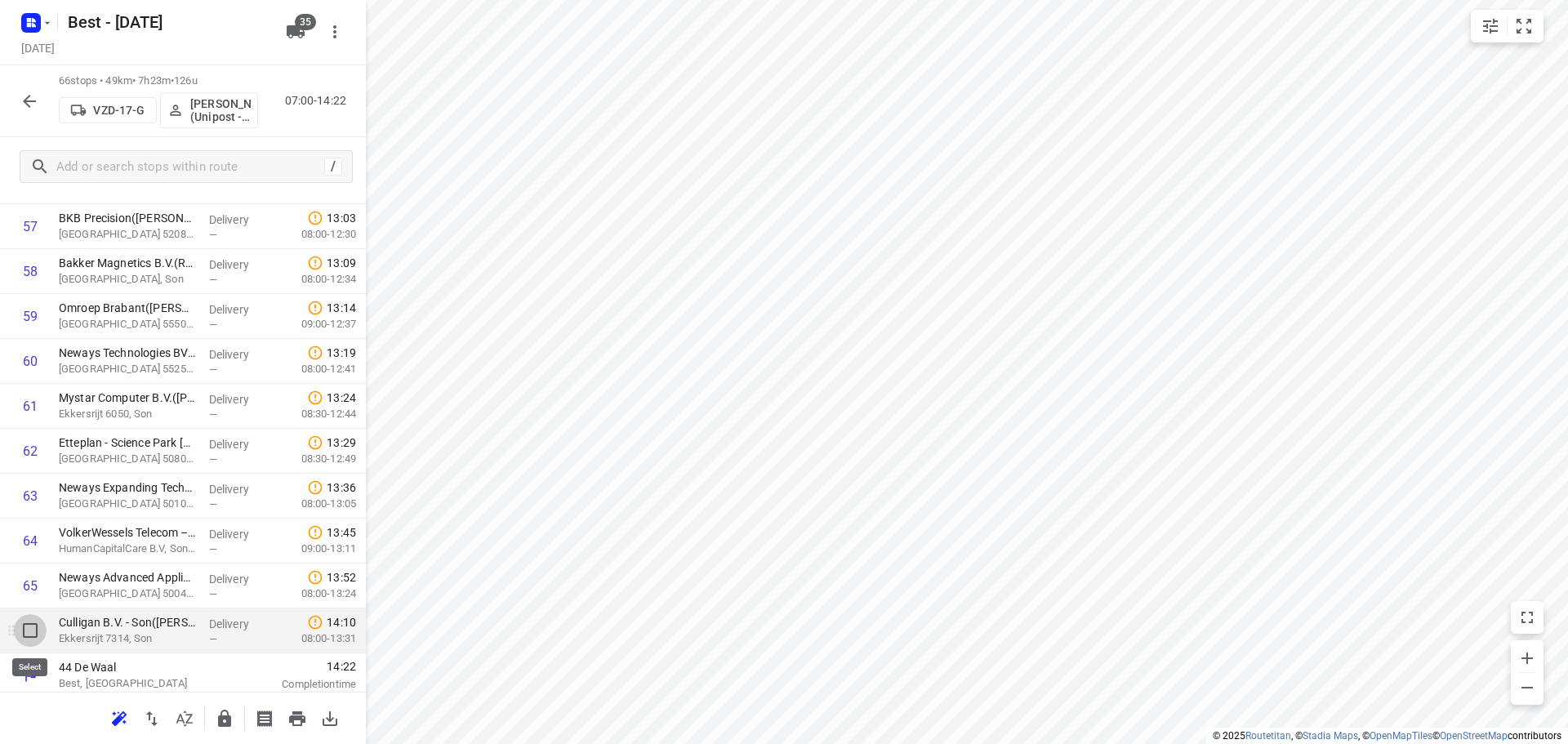
click at [23, 622] on input "checkbox" at bounding box center [30, 630] width 32 height 32
checkbox input "true"
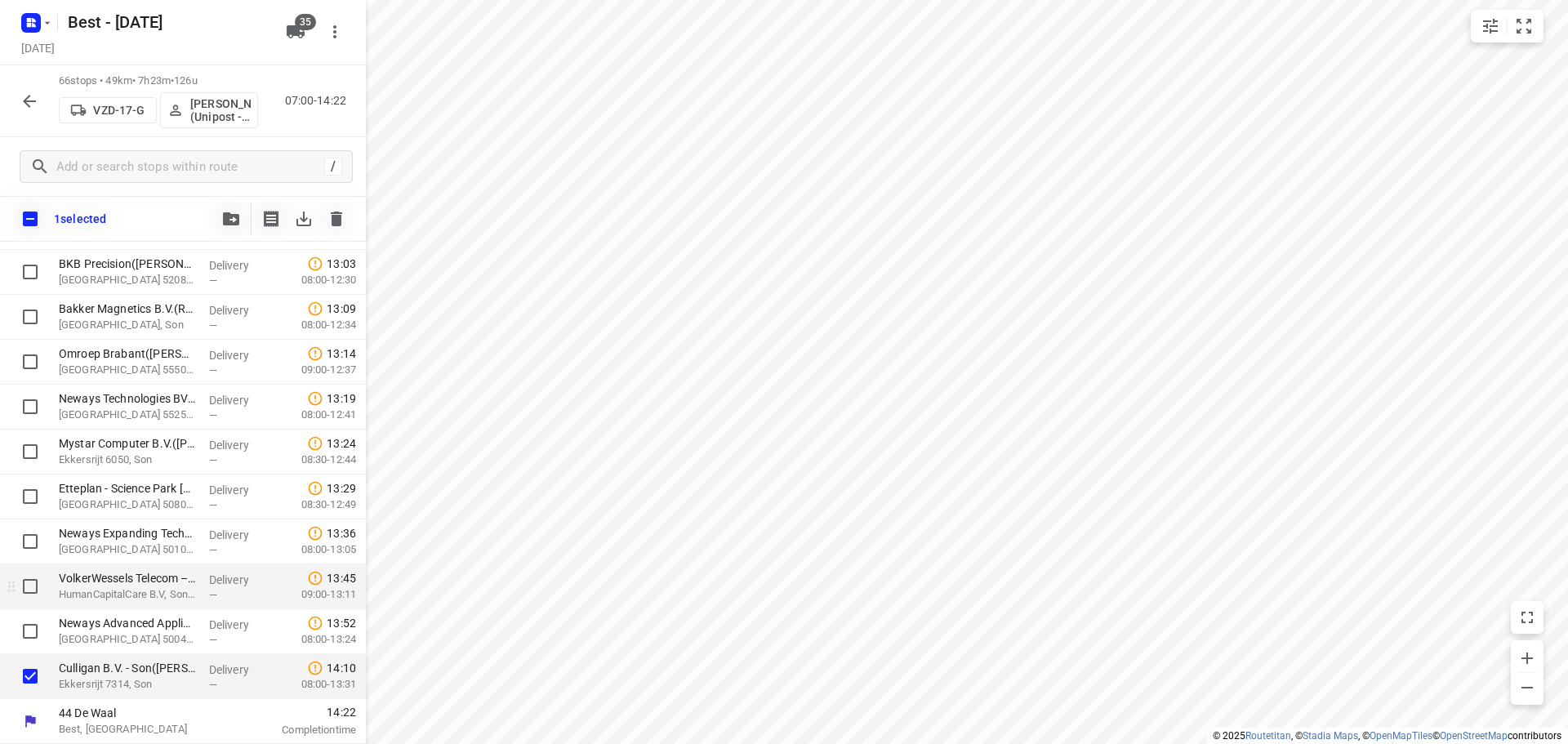
click at [27, 607] on div at bounding box center [26, 587] width 52 height 45
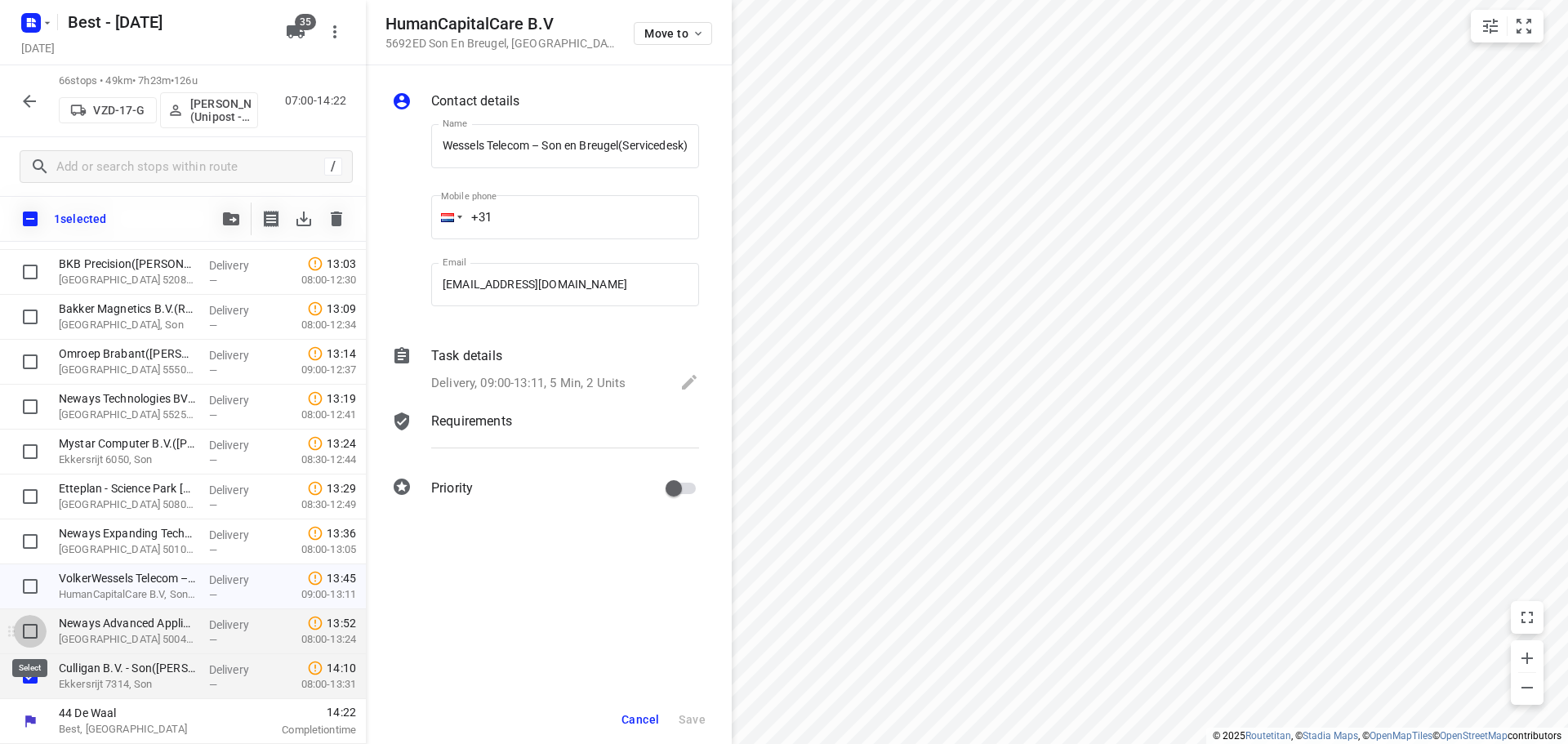
scroll to position [0, 0]
click at [27, 629] on input "checkbox" at bounding box center [30, 631] width 32 height 32
checkbox input "true"
drag, startPoint x: 32, startPoint y: 589, endPoint x: 62, endPoint y: 575, distance: 33.1
click at [33, 588] on input "checkbox" at bounding box center [30, 586] width 32 height 32
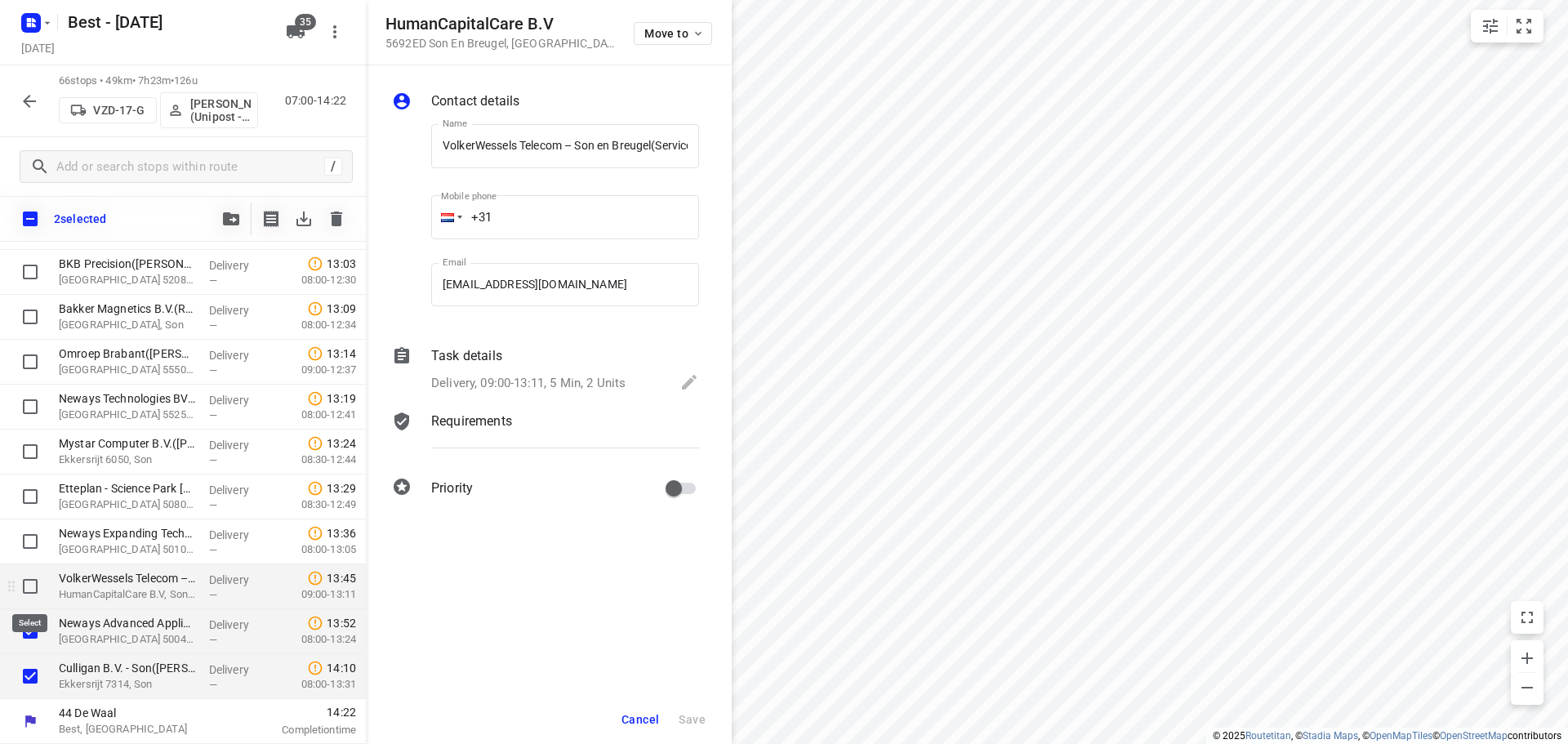
checkbox input "true"
click at [617, 717] on button "Cancel" at bounding box center [640, 720] width 50 height 30
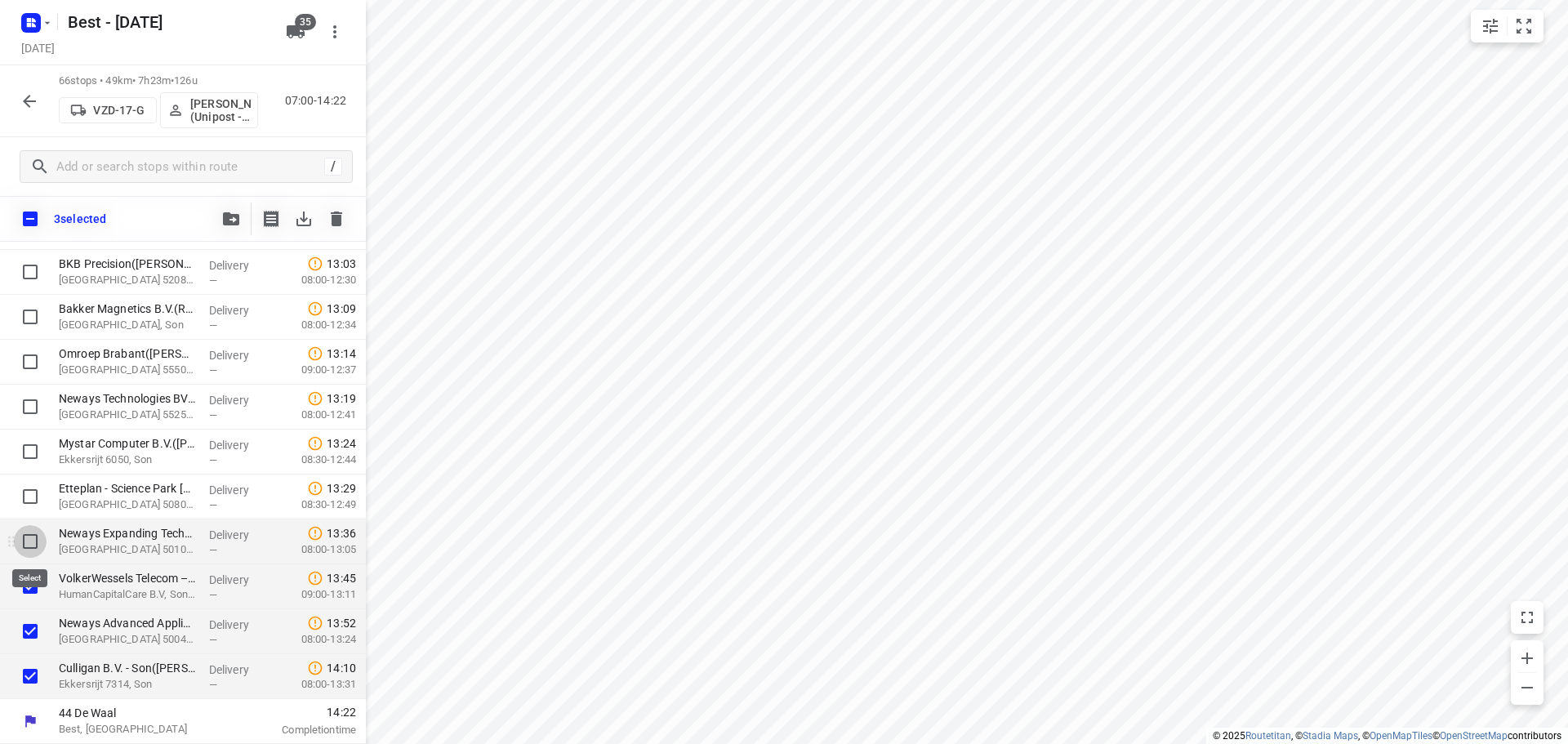
click at [30, 546] on input "checkbox" at bounding box center [30, 541] width 32 height 32
checkbox input "true"
click at [19, 507] on input "checkbox" at bounding box center [30, 496] width 32 height 32
checkbox input "true"
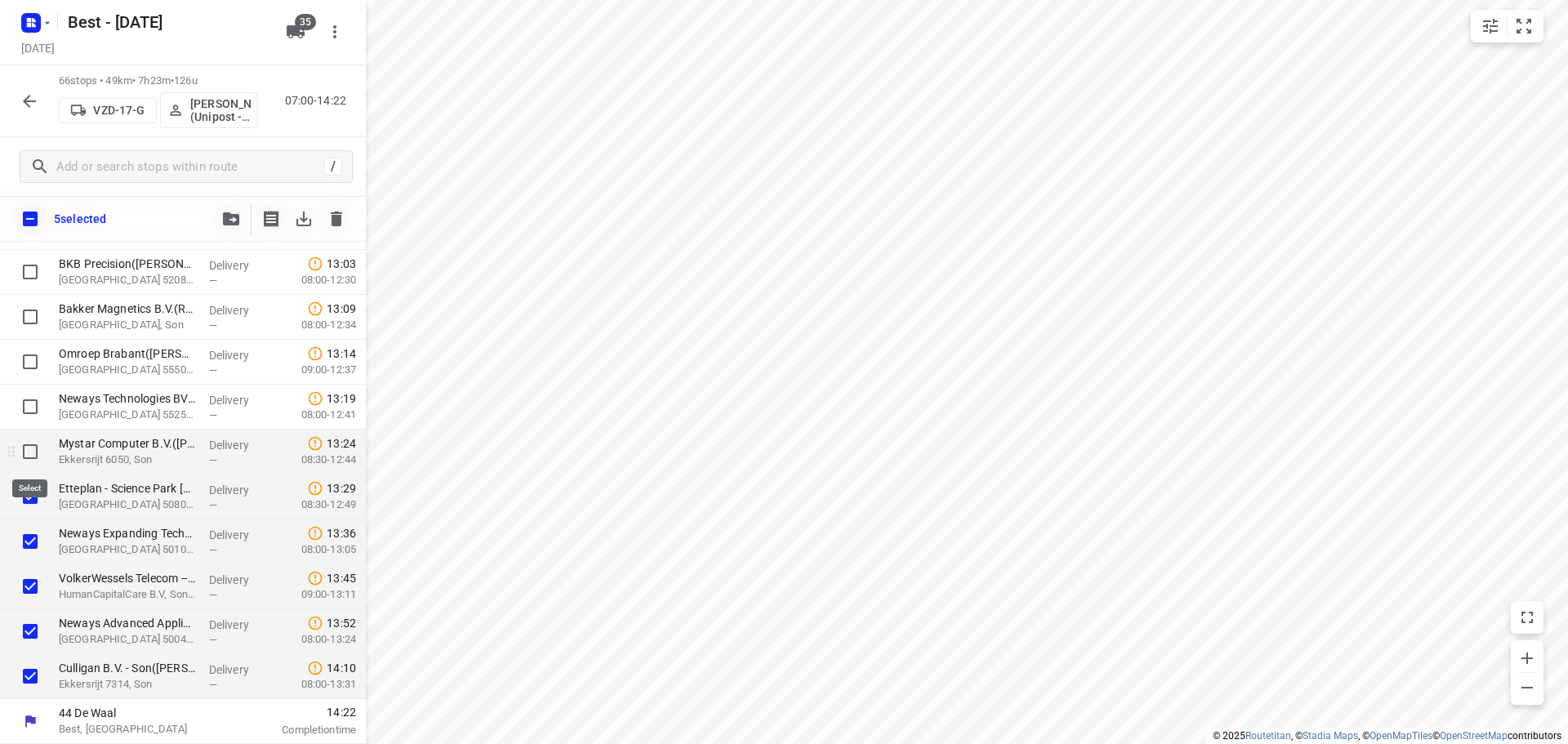
drag, startPoint x: 20, startPoint y: 454, endPoint x: 32, endPoint y: 444, distance: 15.6
click at [22, 454] on input "checkbox" at bounding box center [30, 451] width 32 height 32
checkbox input "true"
click at [31, 405] on input "checkbox" at bounding box center [30, 406] width 32 height 32
checkbox input "true"
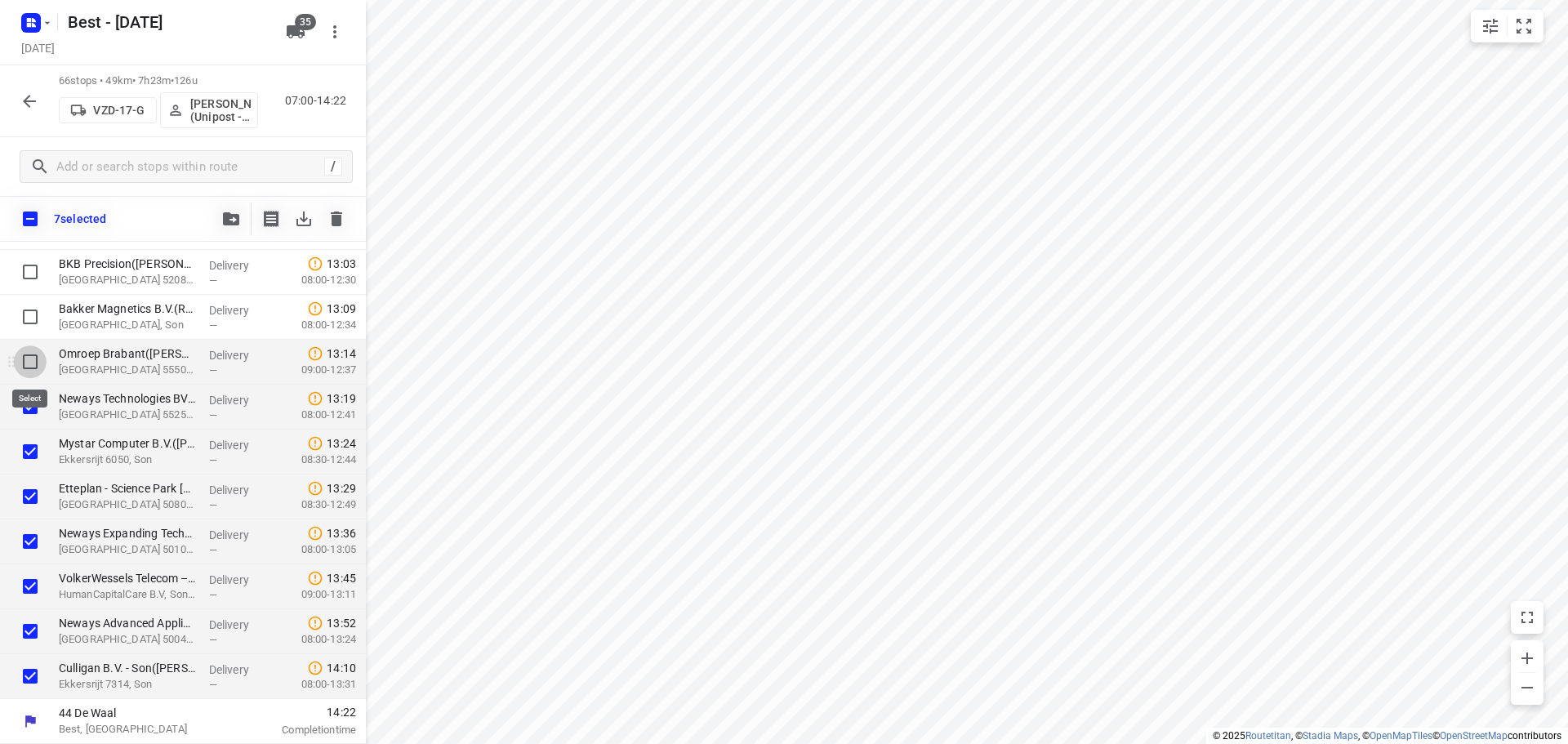
click at [33, 363] on input "checkbox" at bounding box center [30, 361] width 32 height 32
checkbox input "true"
click at [31, 305] on input "checkbox" at bounding box center [30, 316] width 32 height 32
checkbox input "true"
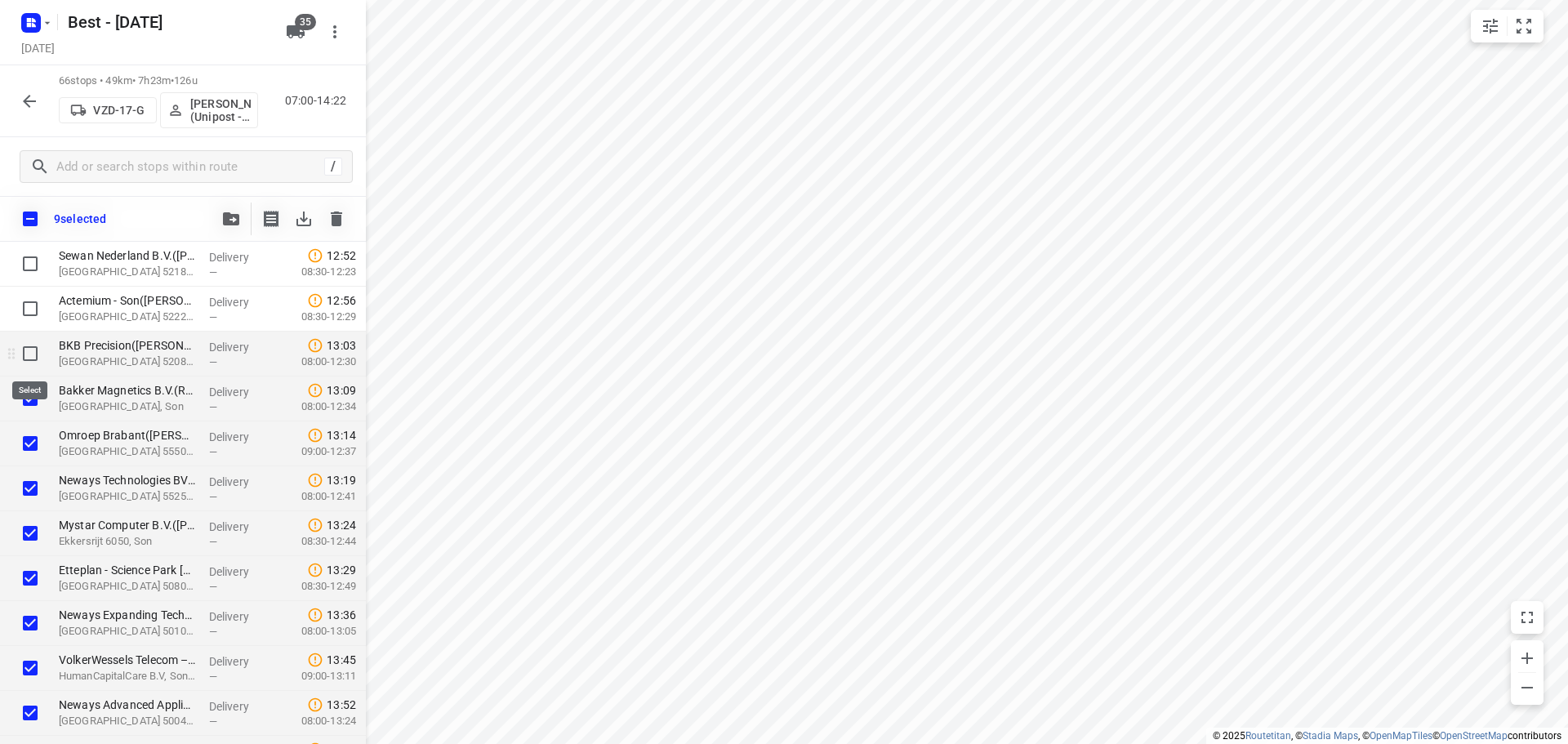
click at [32, 349] on input "checkbox" at bounding box center [30, 353] width 32 height 32
checkbox input "true"
click at [31, 312] on input "checkbox" at bounding box center [30, 308] width 32 height 32
checkbox input "true"
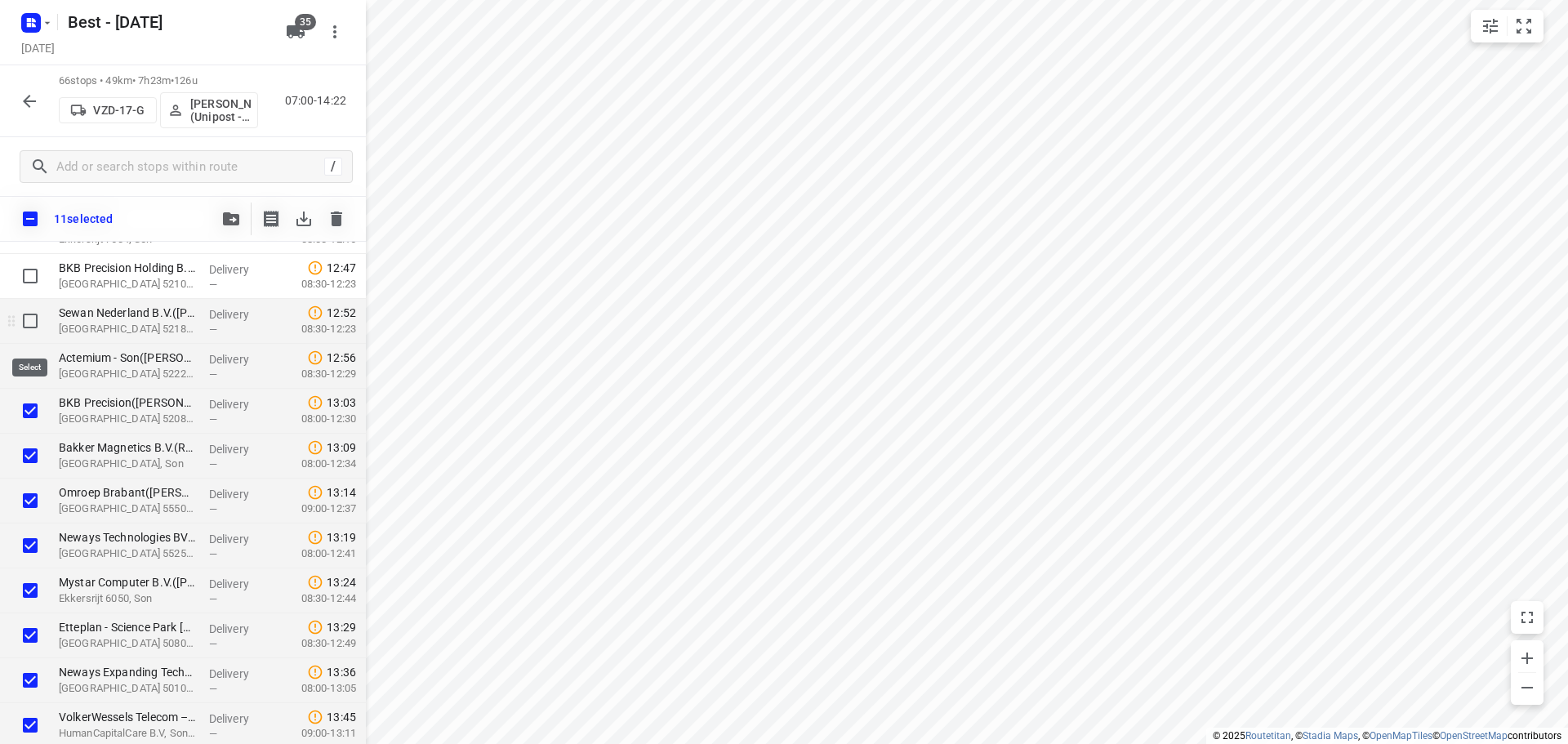
scroll to position [2472, 0]
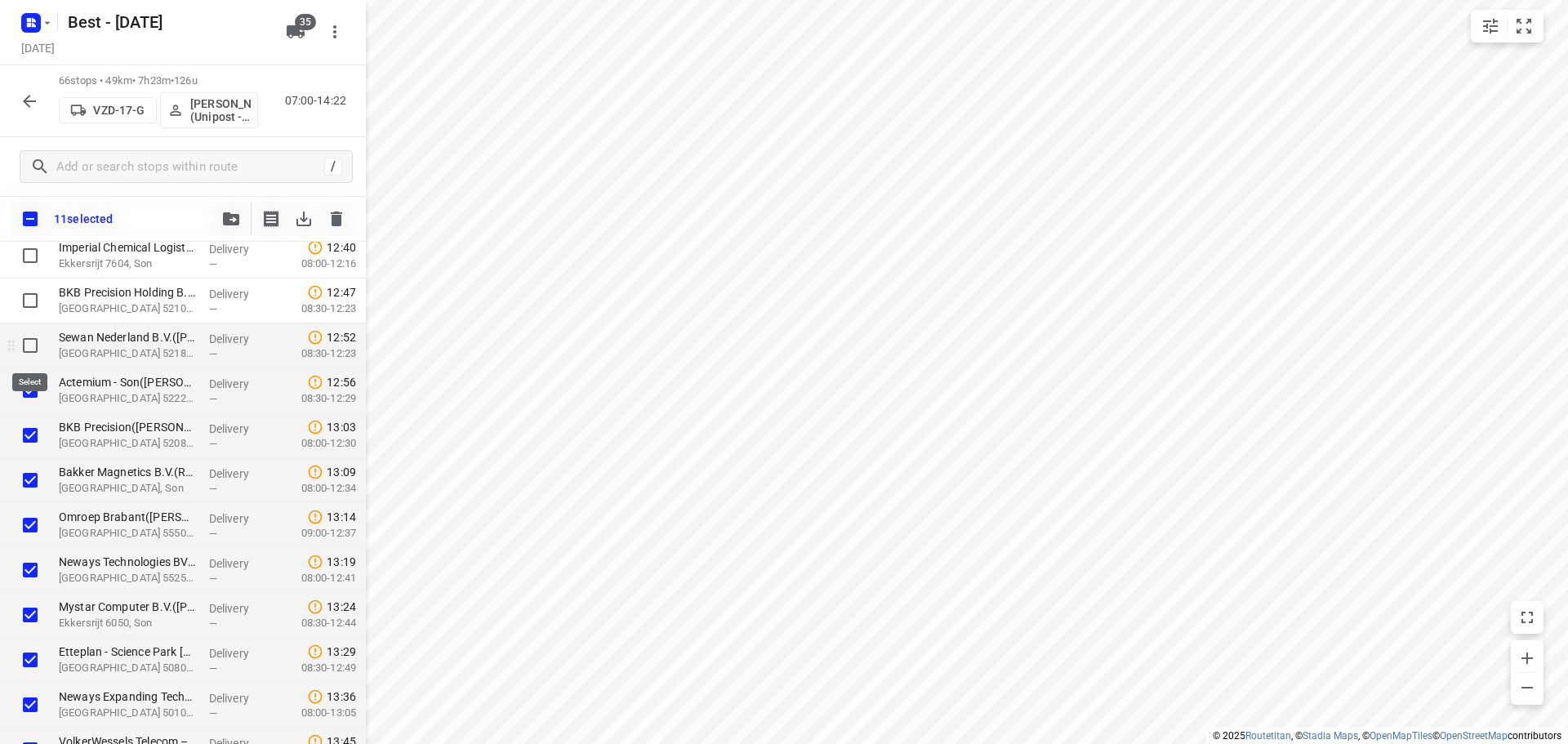
click at [31, 337] on input "checkbox" at bounding box center [30, 345] width 32 height 32
checkbox input "true"
click at [31, 313] on input "checkbox" at bounding box center [30, 300] width 32 height 32
checkbox input "true"
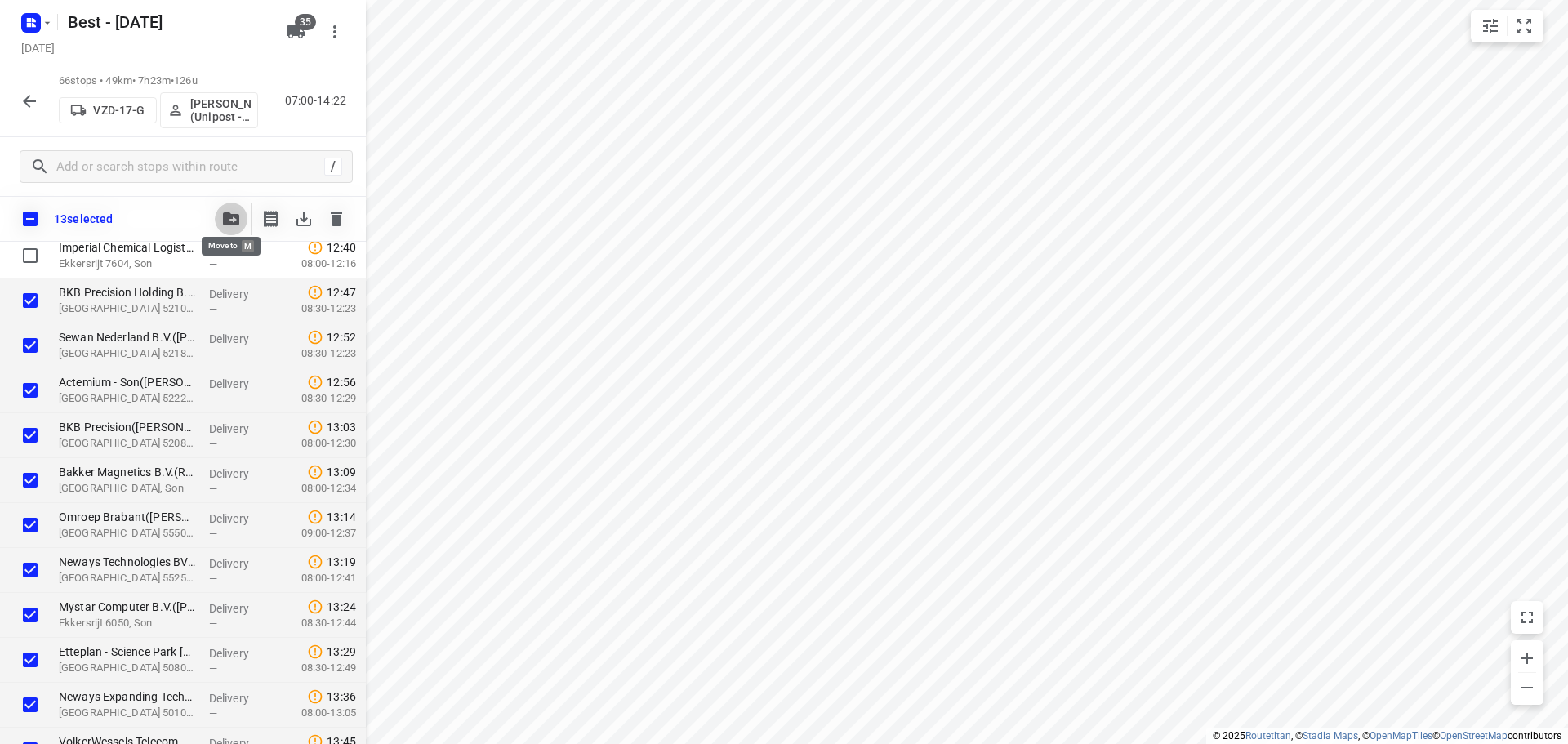
click at [223, 218] on icon "button" at bounding box center [231, 219] width 17 height 13
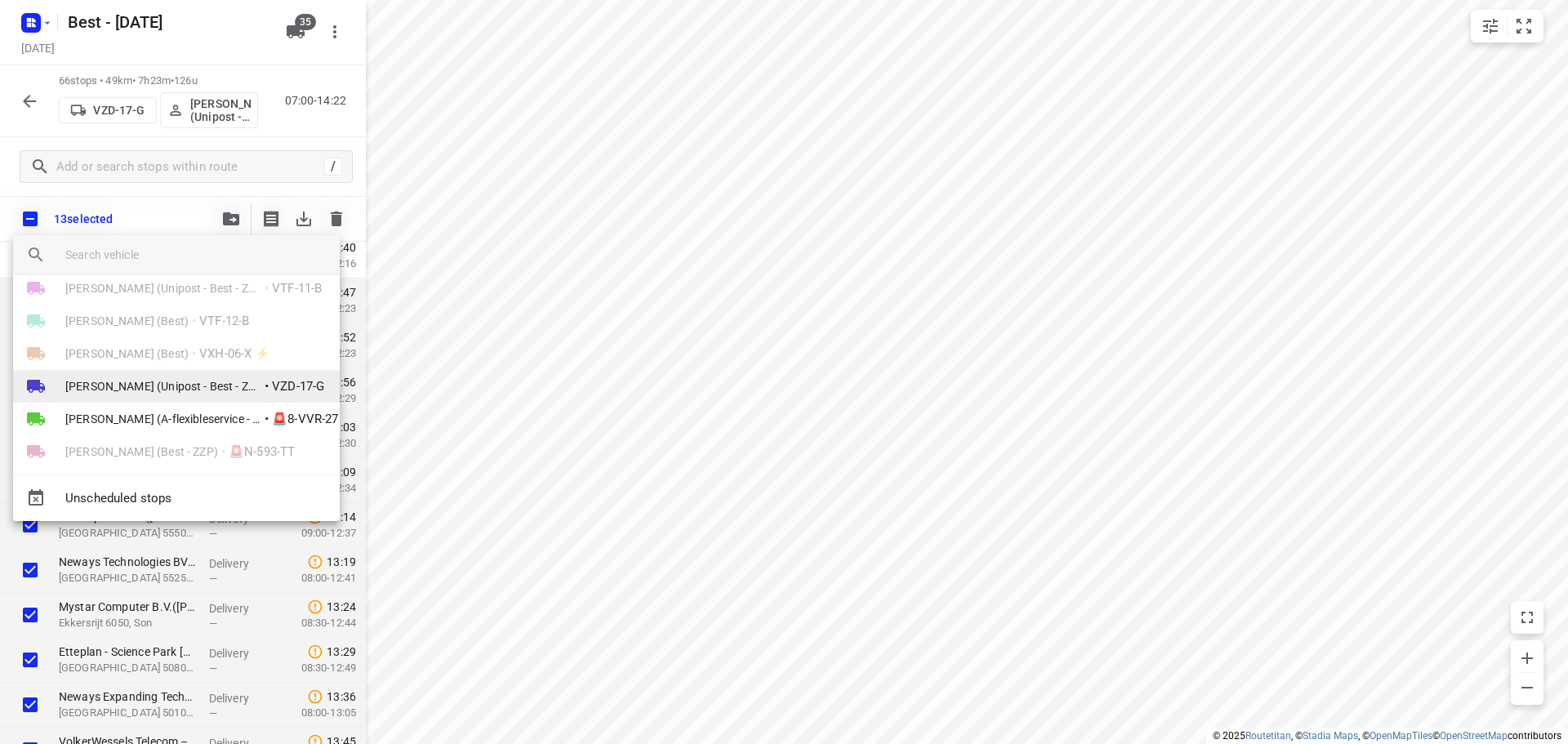
click at [118, 372] on li "Hamza Alzeadi (Unipost - Best - ZZP) • VZD-17-G" at bounding box center [176, 386] width 327 height 32
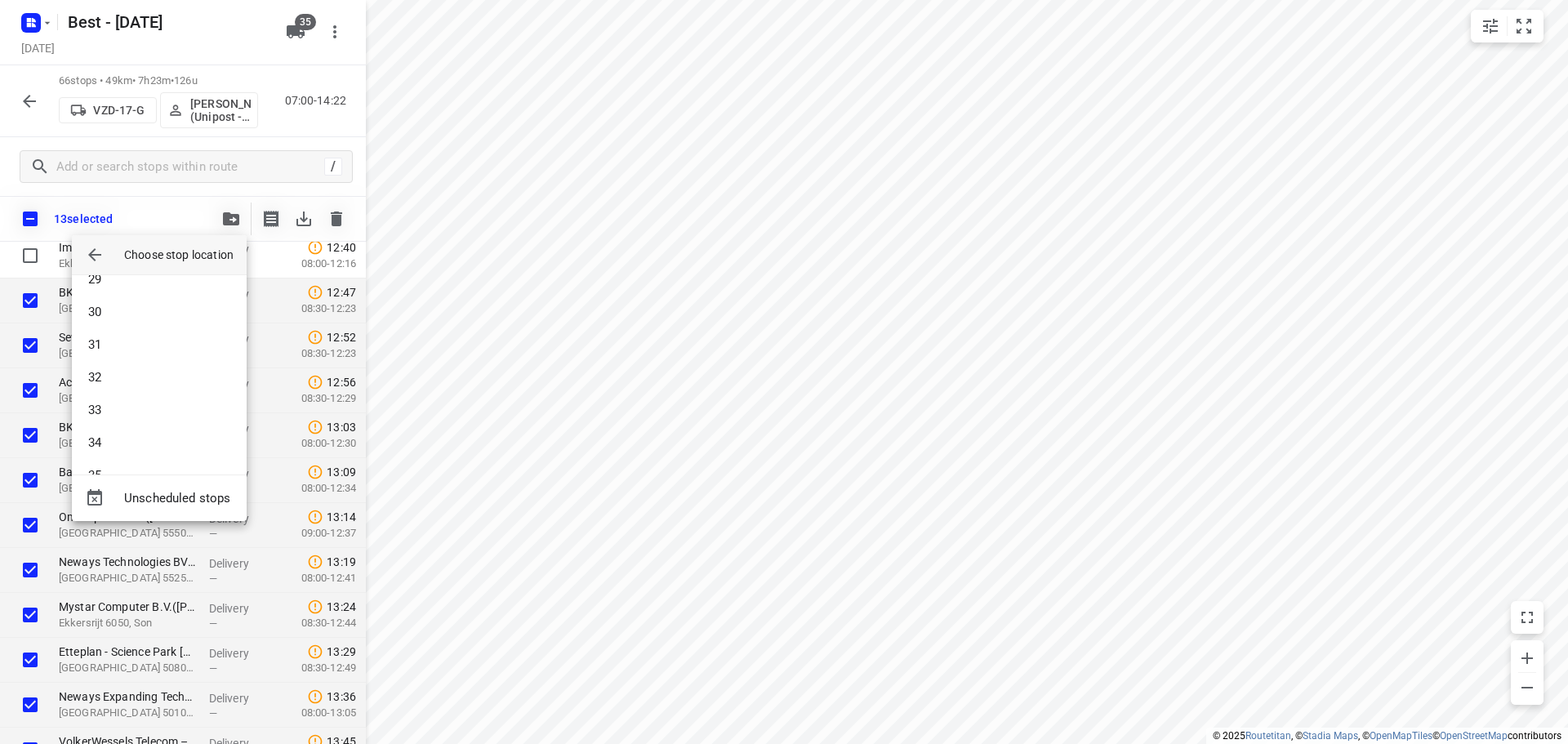
scroll to position [1225, 0]
click at [125, 401] on li "42" at bounding box center [159, 412] width 175 height 32
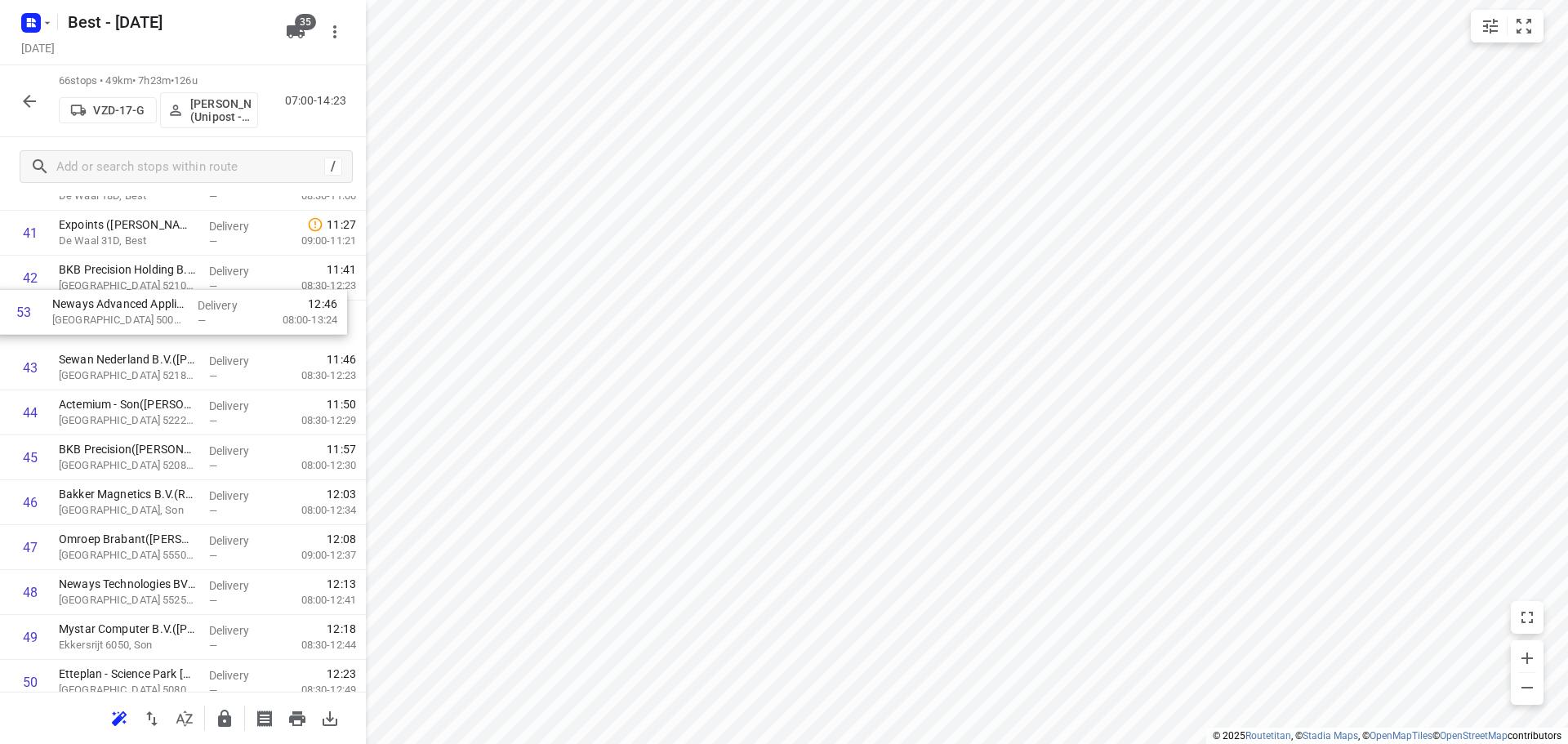
scroll to position [1908, 0]
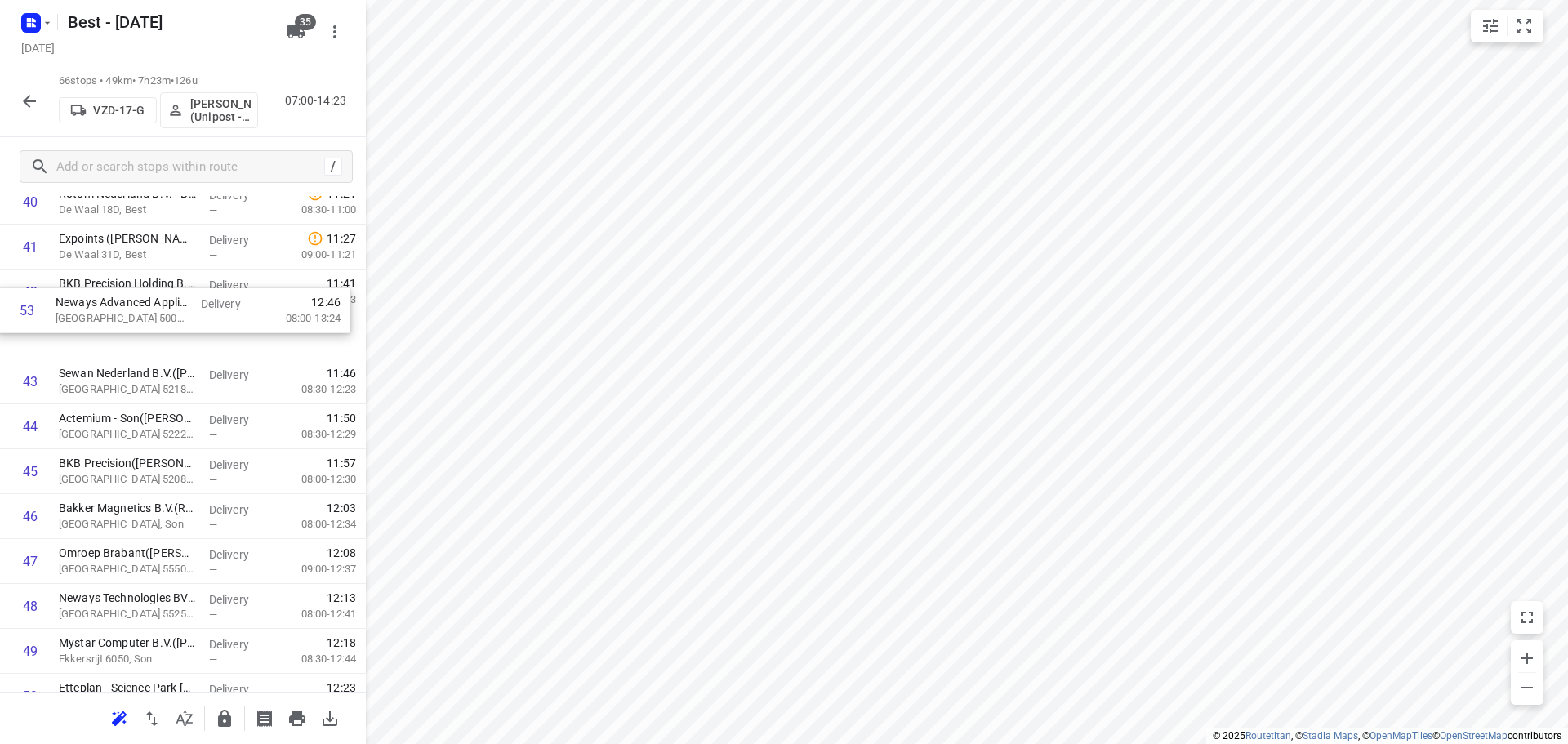
drag, startPoint x: 117, startPoint y: 532, endPoint x: 114, endPoint y: 300, distance: 232.0
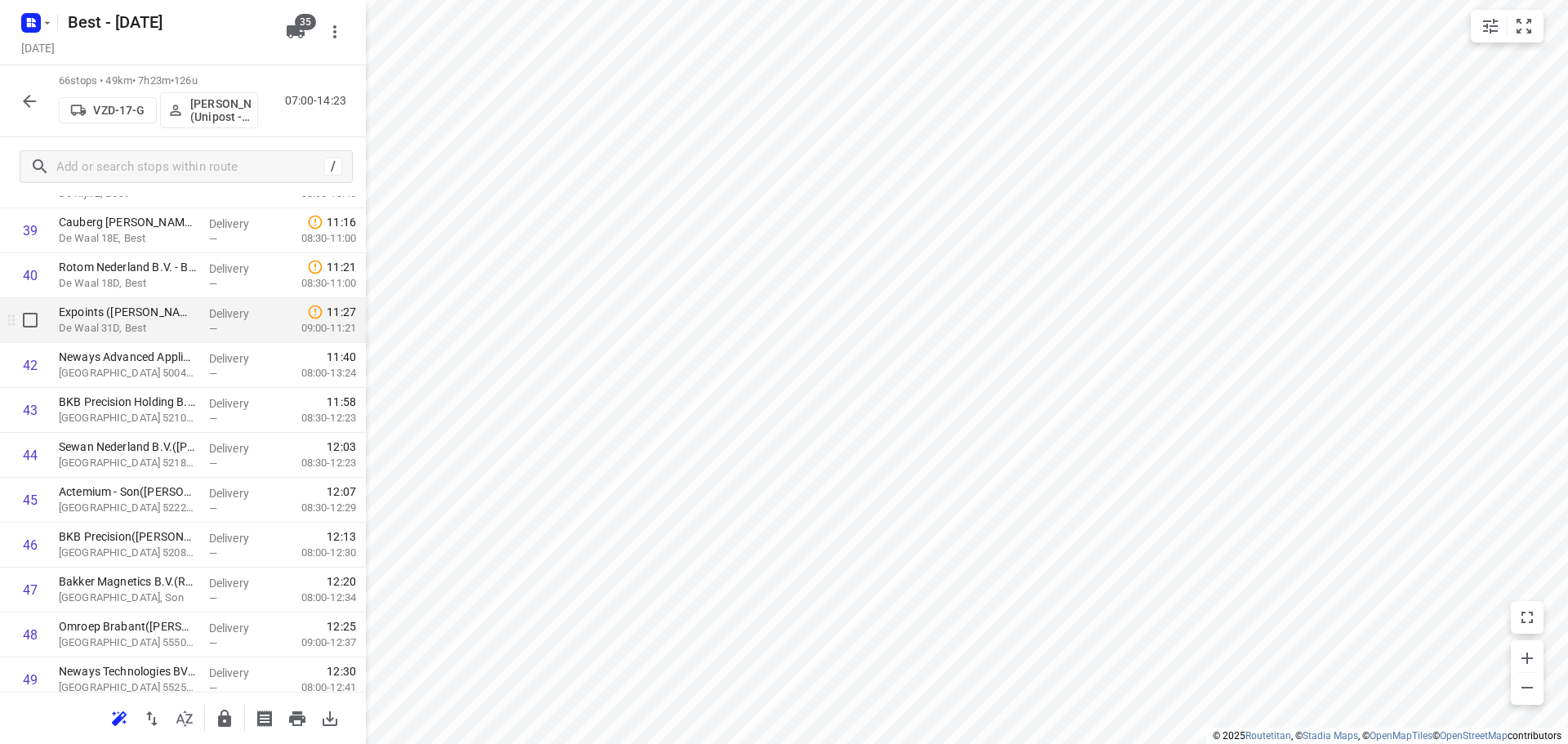
scroll to position [1732, 0]
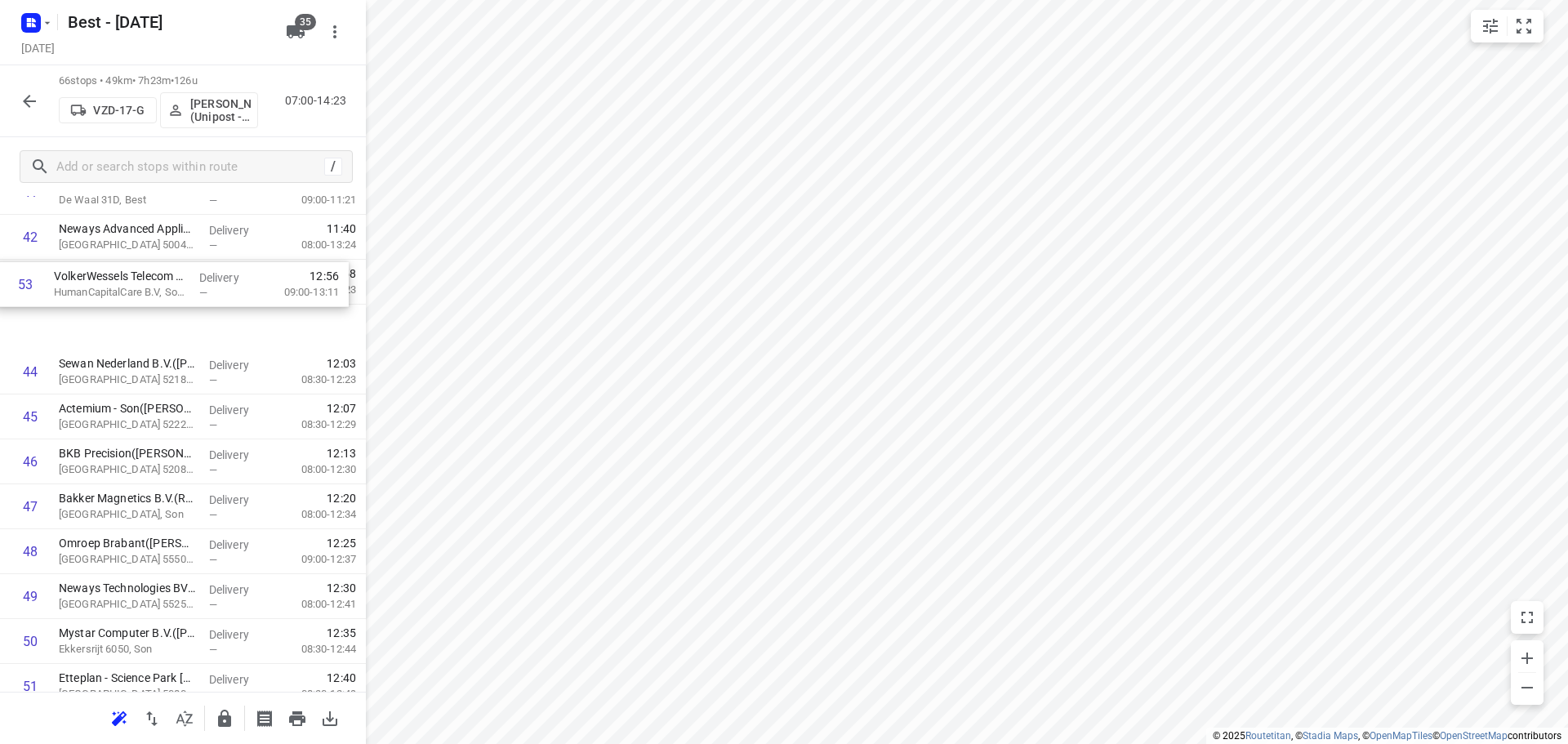
drag, startPoint x: 154, startPoint y: 604, endPoint x: 150, endPoint y: 266, distance: 338.0
drag, startPoint x: 184, startPoint y: 591, endPoint x: 176, endPoint y: 319, distance: 272.1
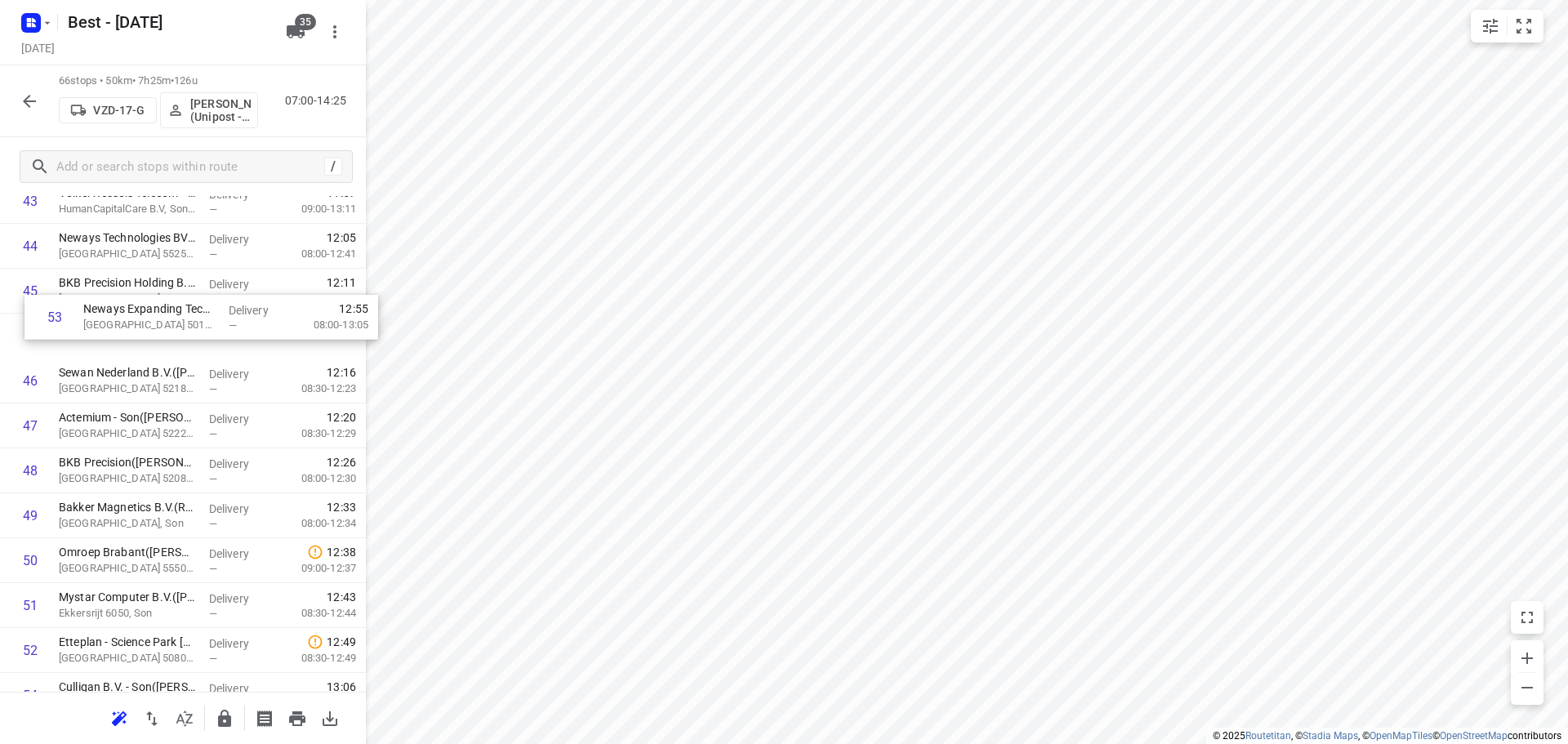
drag, startPoint x: 103, startPoint y: 630, endPoint x: 124, endPoint y: 273, distance: 357.6
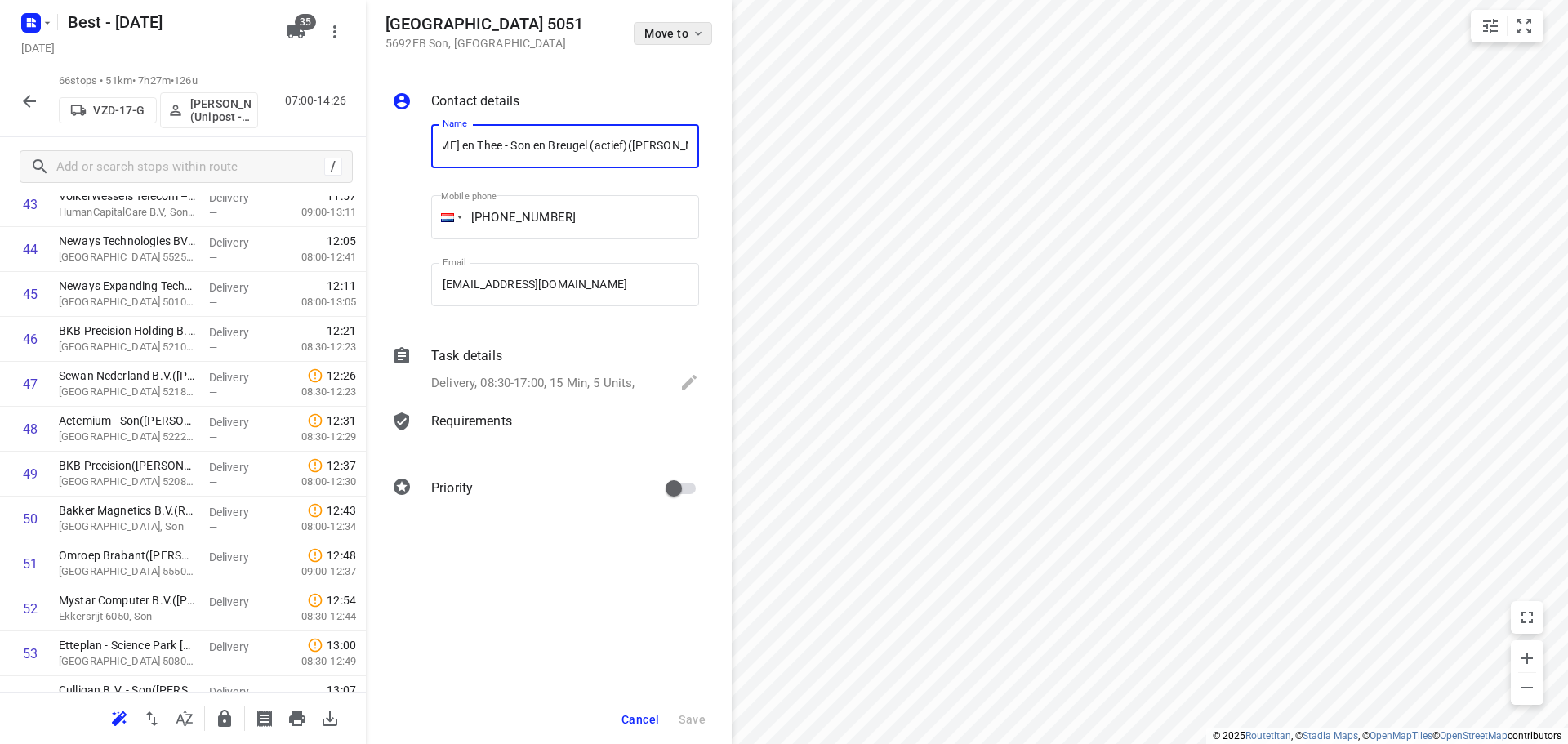
scroll to position [0, 0]
drag, startPoint x: 684, startPoint y: 12, endPoint x: 676, endPoint y: 33, distance: 22.5
click at [682, 16] on div "Science Park Eindhoven 5051 5692EB Son , Netherlands Move to" at bounding box center [549, 32] width 366 height 65
click at [675, 36] on span "Move to" at bounding box center [674, 34] width 60 height 13
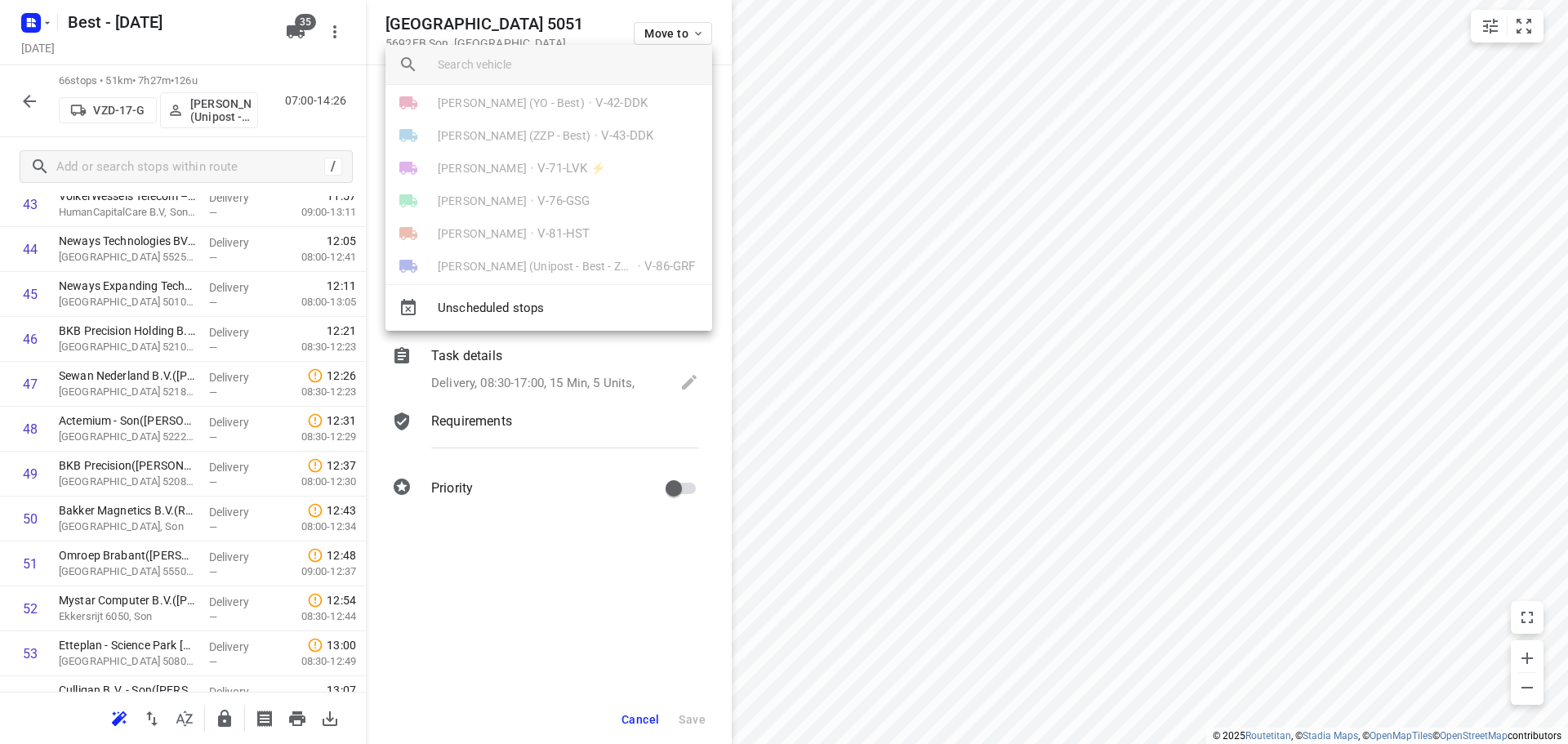
scroll to position [653, 0]
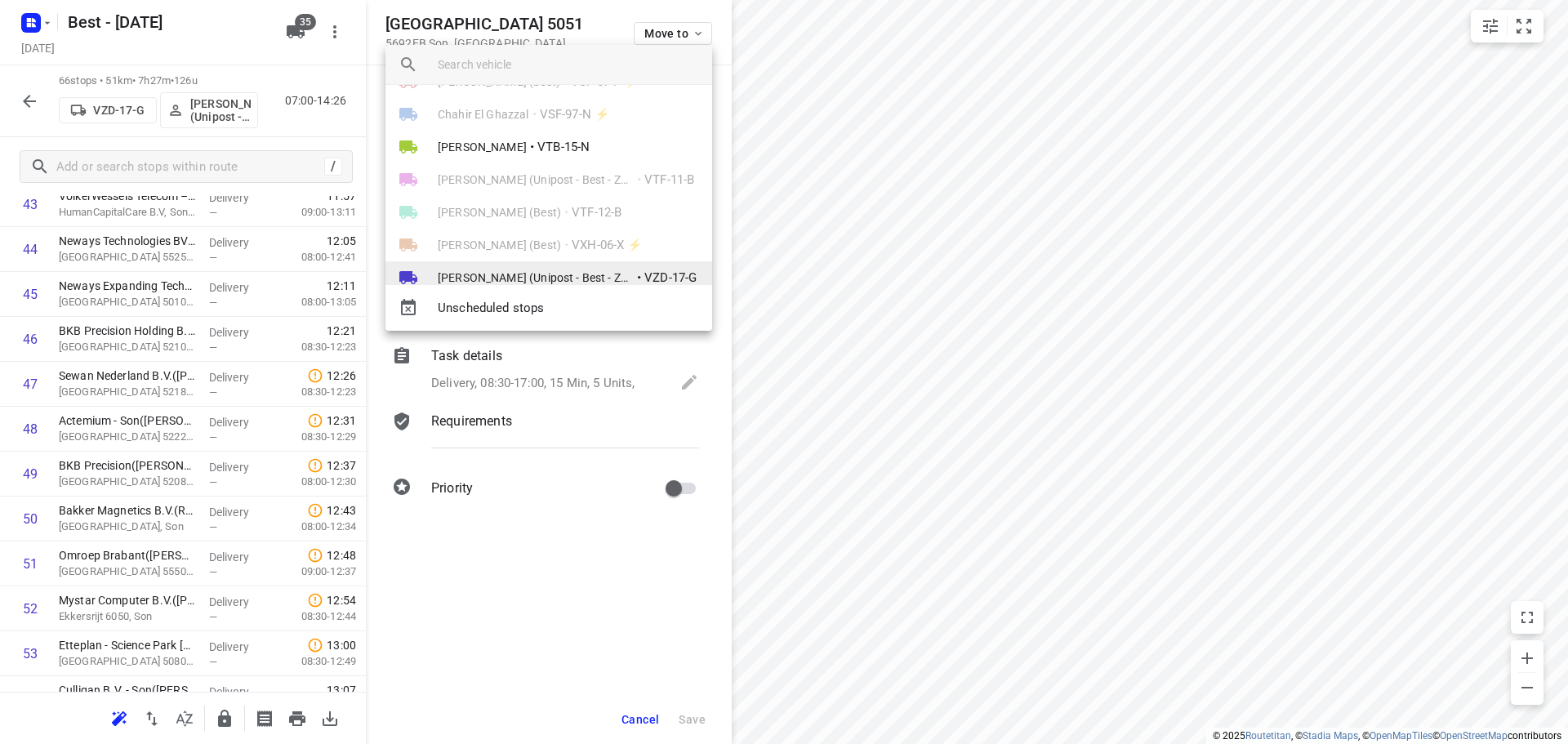
click at [499, 276] on span "[PERSON_NAME] (Unipost - Best - ZZP)" at bounding box center [535, 278] width 196 height 17
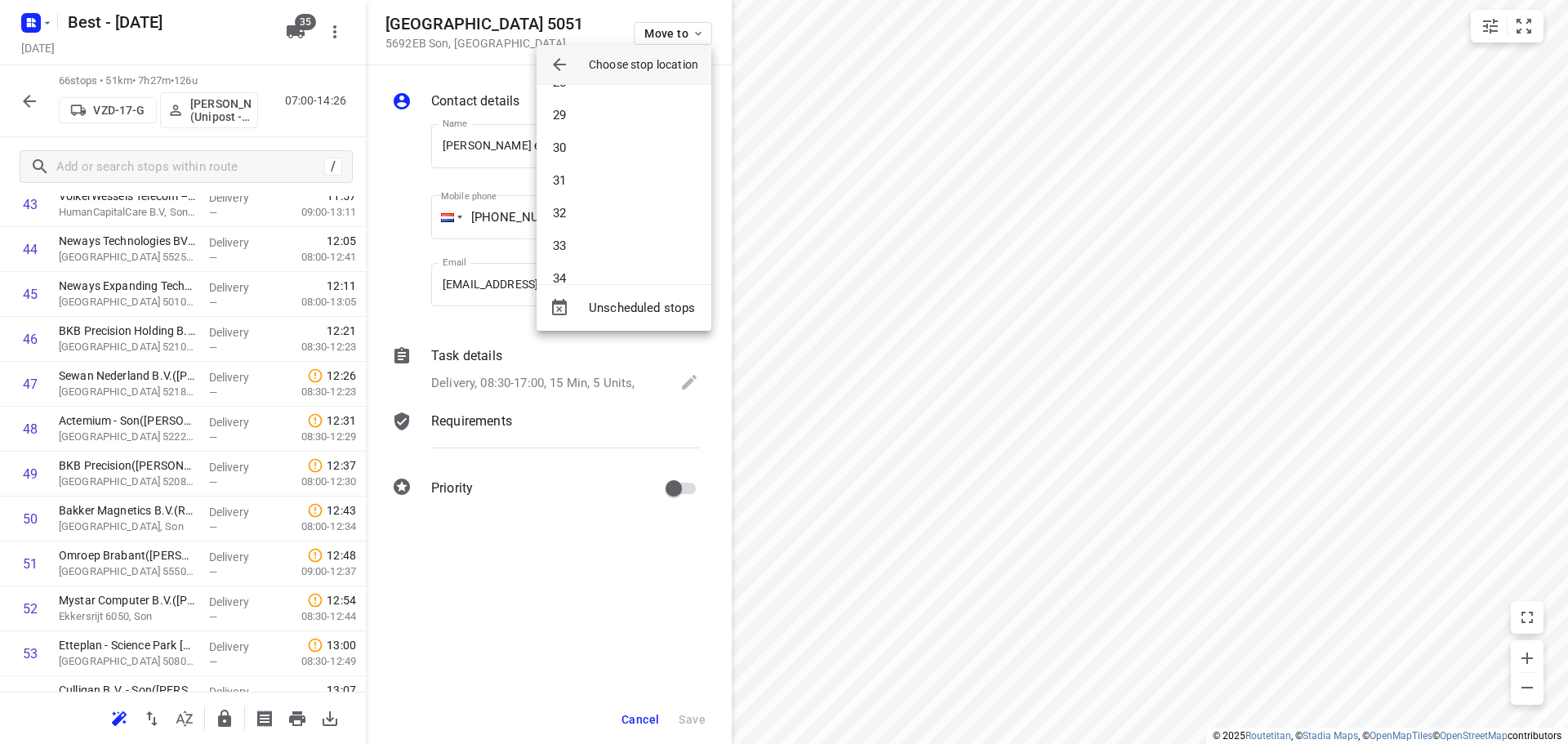
scroll to position [1307, 0]
click at [570, 272] on li "46" at bounding box center [623, 271] width 175 height 32
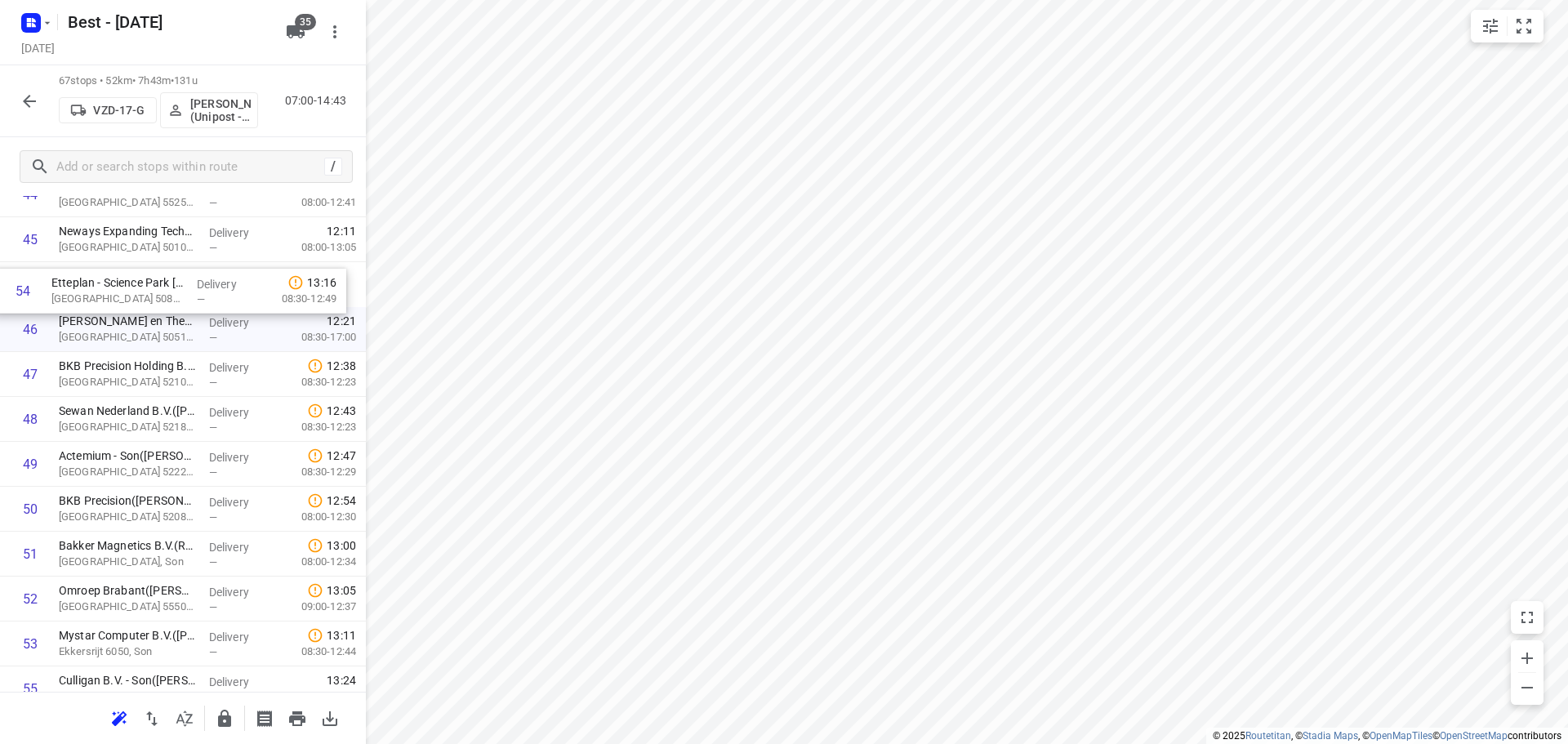
scroll to position [2082, 0]
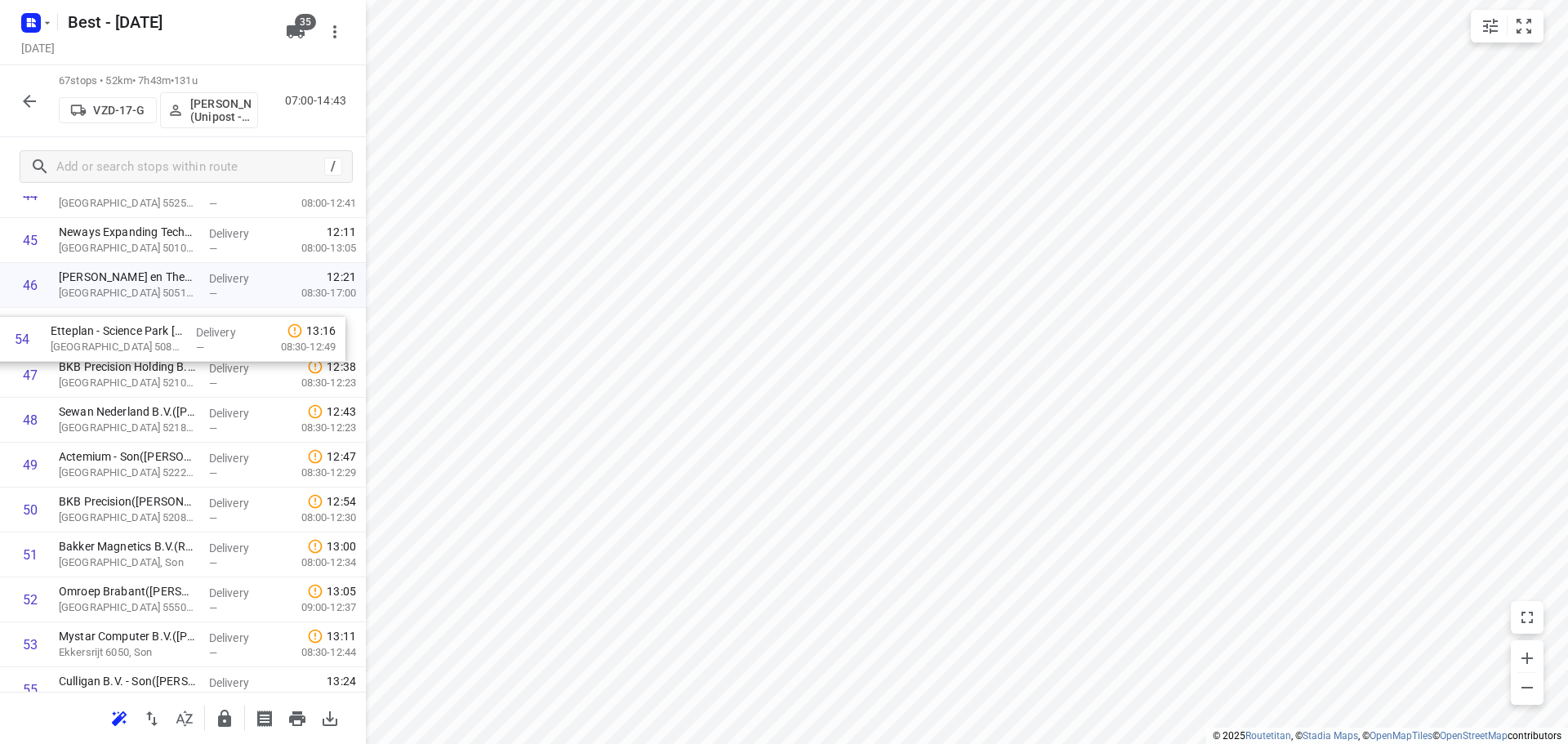
drag, startPoint x: 82, startPoint y: 539, endPoint x: 74, endPoint y: 338, distance: 201.2
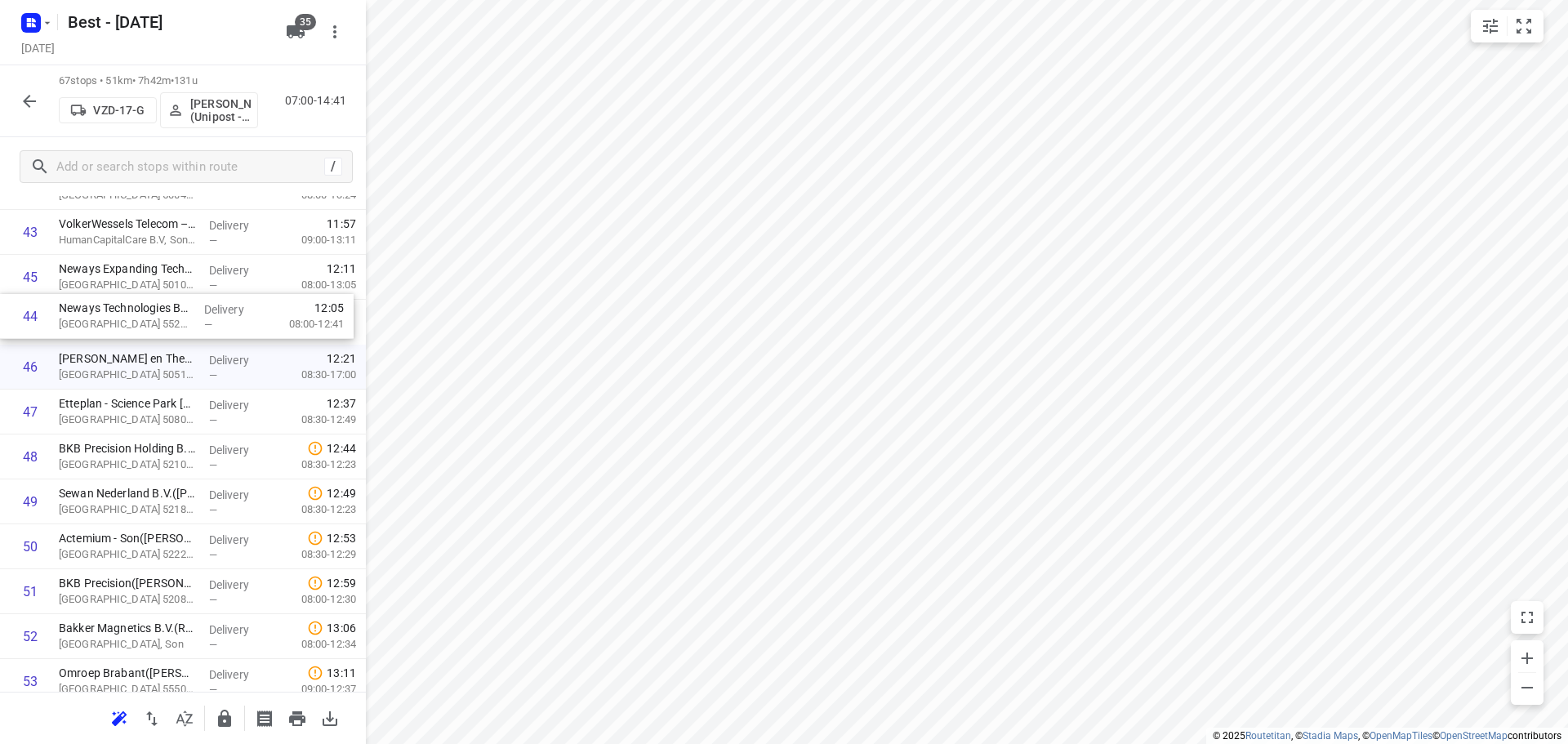
scroll to position [1998, 0]
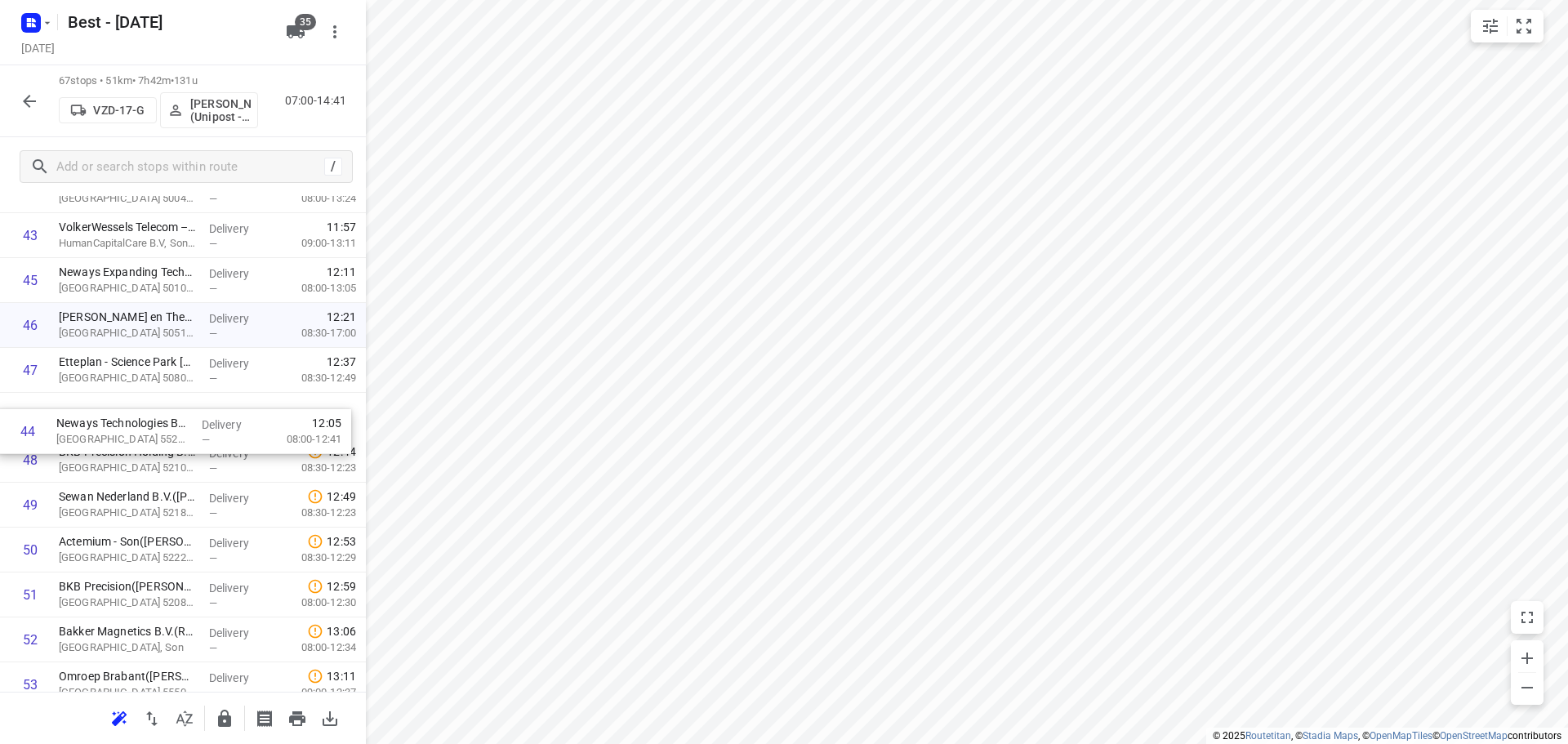
drag, startPoint x: 182, startPoint y: 281, endPoint x: 180, endPoint y: 440, distance: 159.0
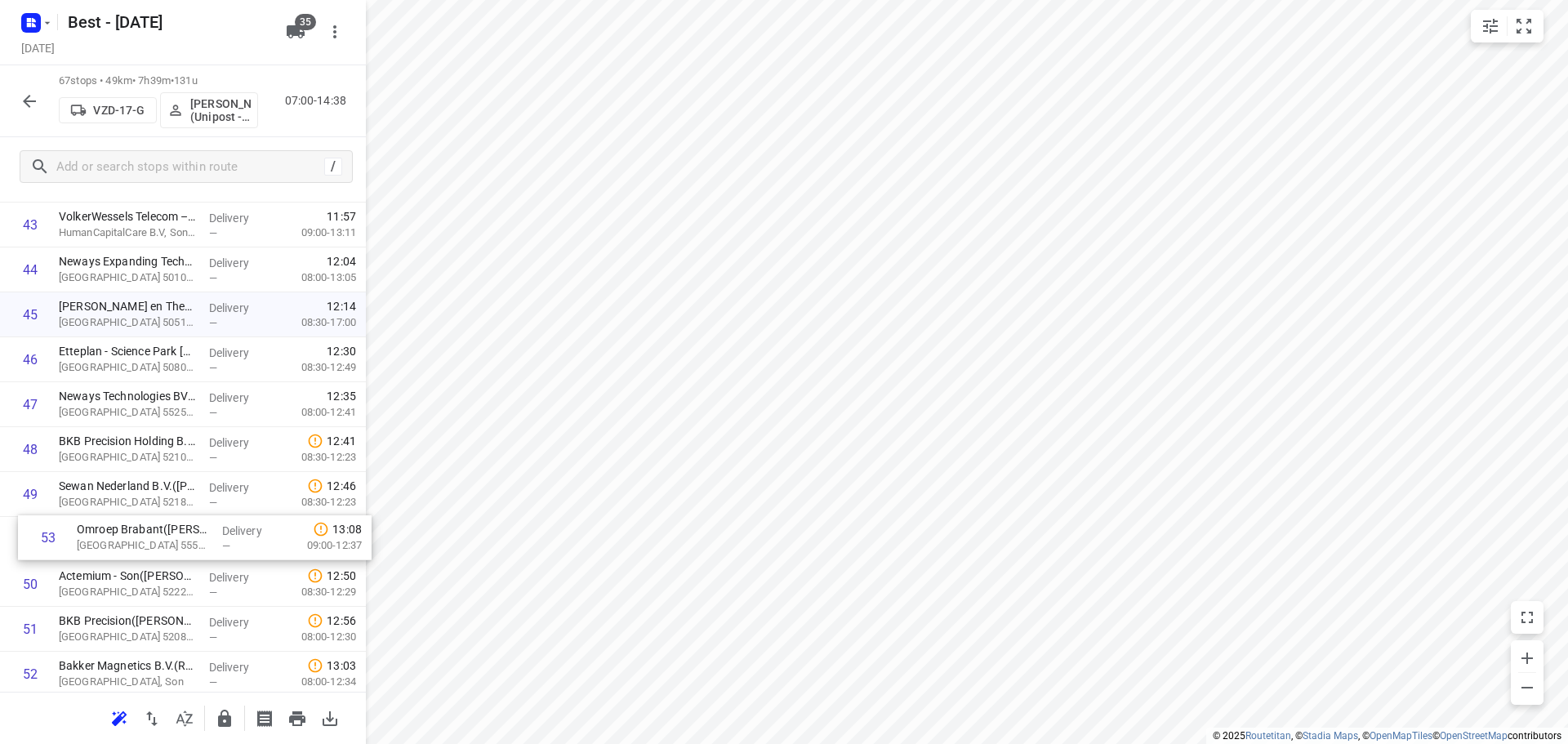
scroll to position [2010, 0]
drag, startPoint x: 103, startPoint y: 677, endPoint x: 128, endPoint y: 434, distance: 244.3
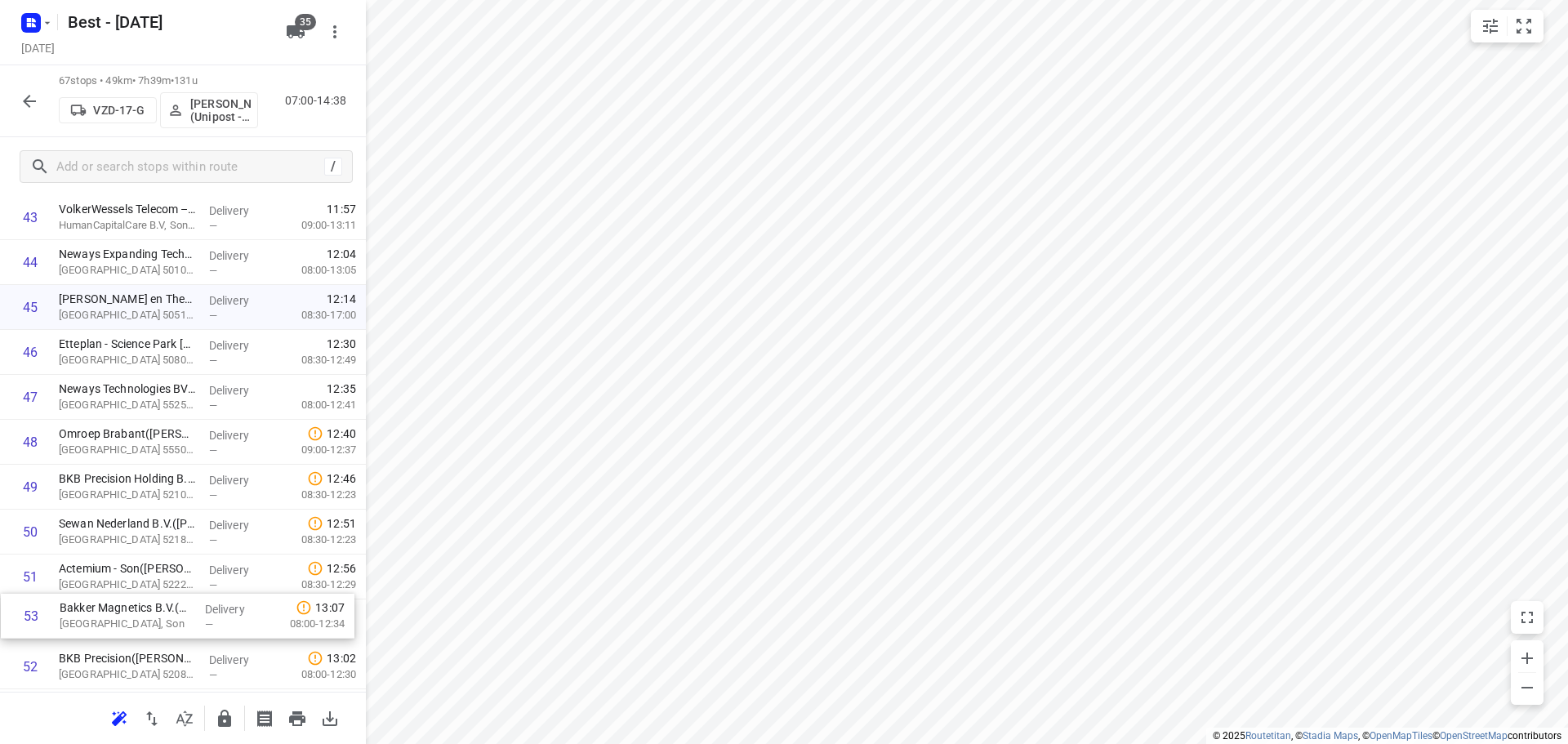
scroll to position [2016, 0]
drag, startPoint x: 102, startPoint y: 657, endPoint x: 90, endPoint y: 463, distance: 194.4
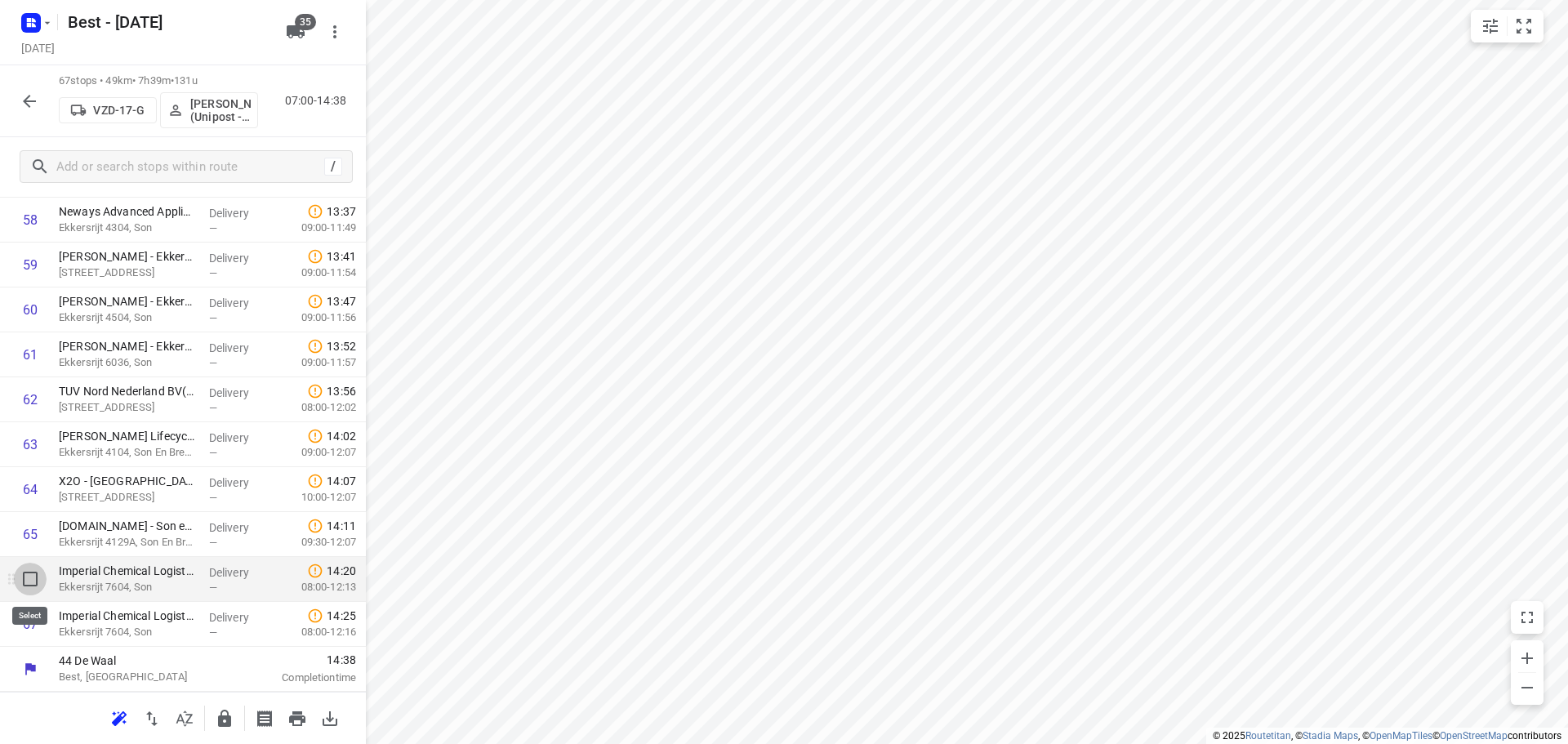
click at [34, 584] on input "checkbox" at bounding box center [30, 578] width 32 height 32
checkbox input "true"
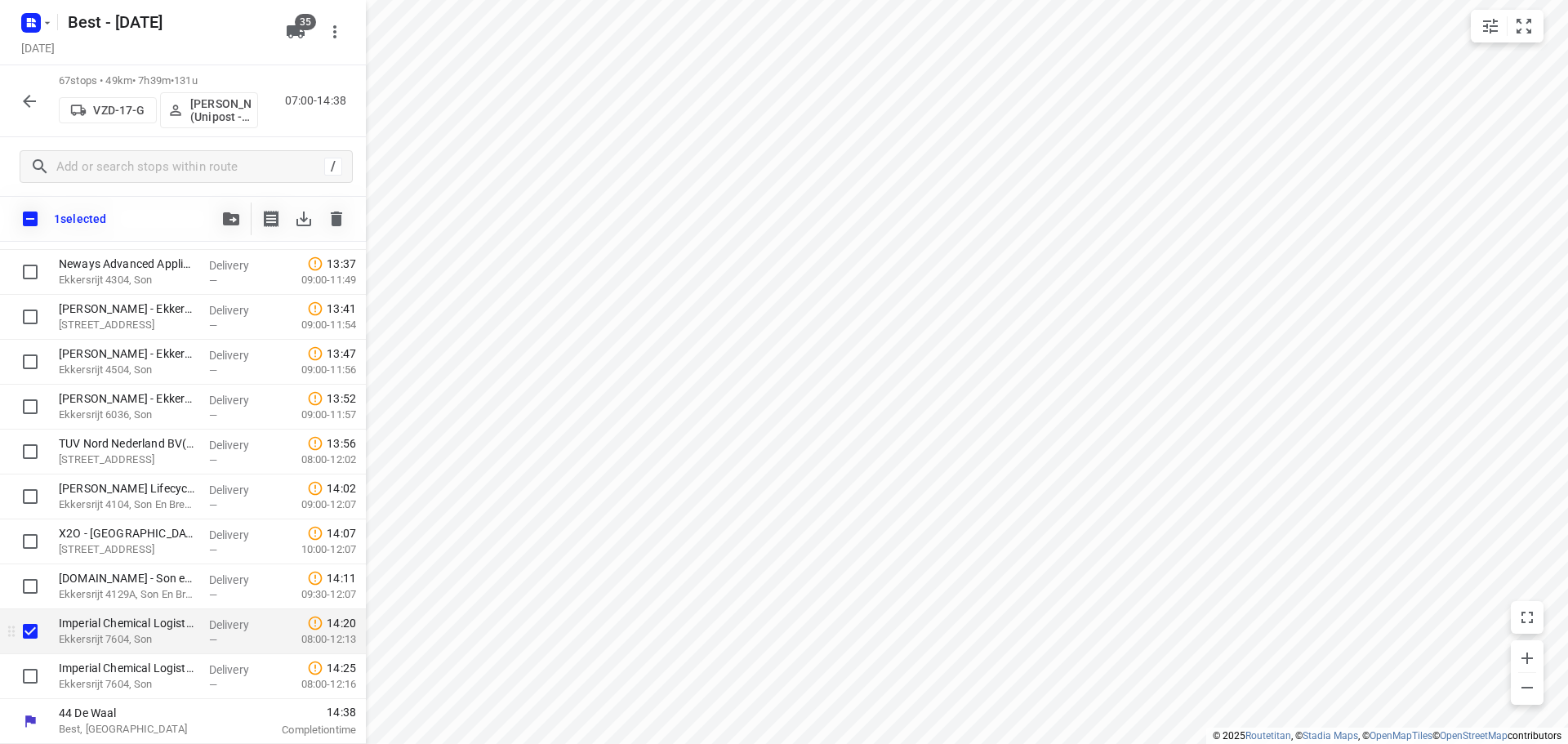
scroll to position [2681, 0]
click at [33, 657] on div at bounding box center [26, 676] width 52 height 45
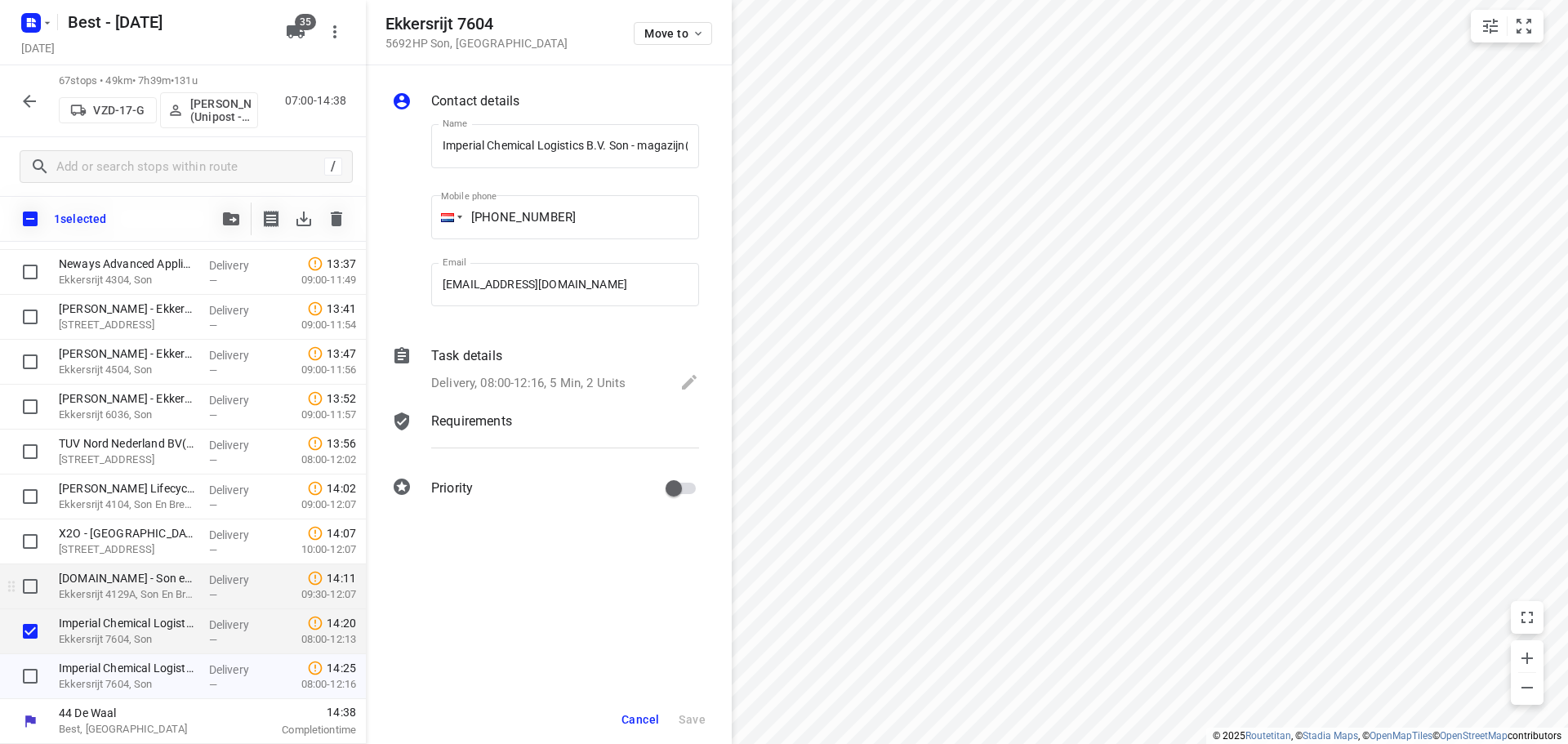
scroll to position [0, 66]
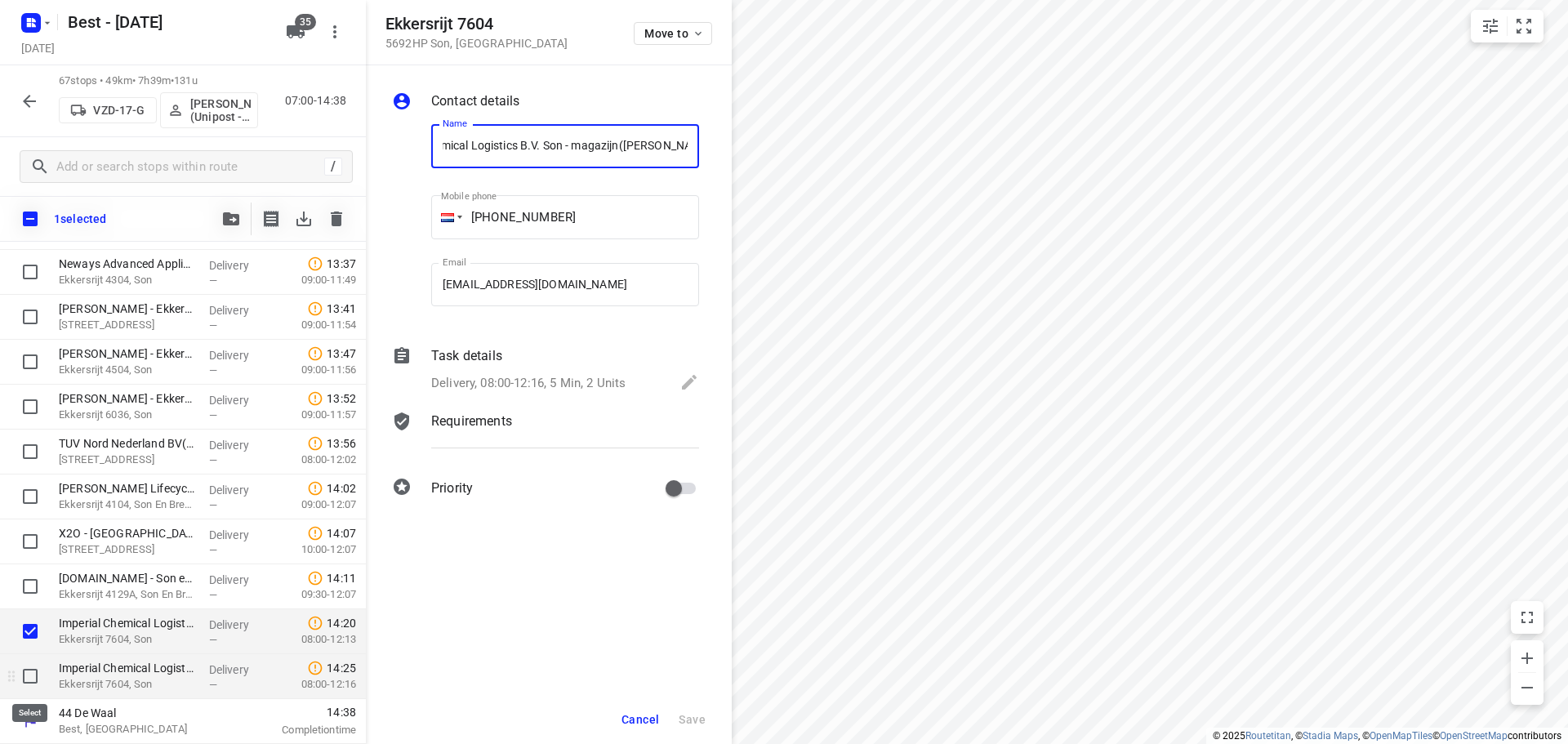
click at [32, 673] on input "checkbox" at bounding box center [30, 675] width 32 height 32
checkbox input "true"
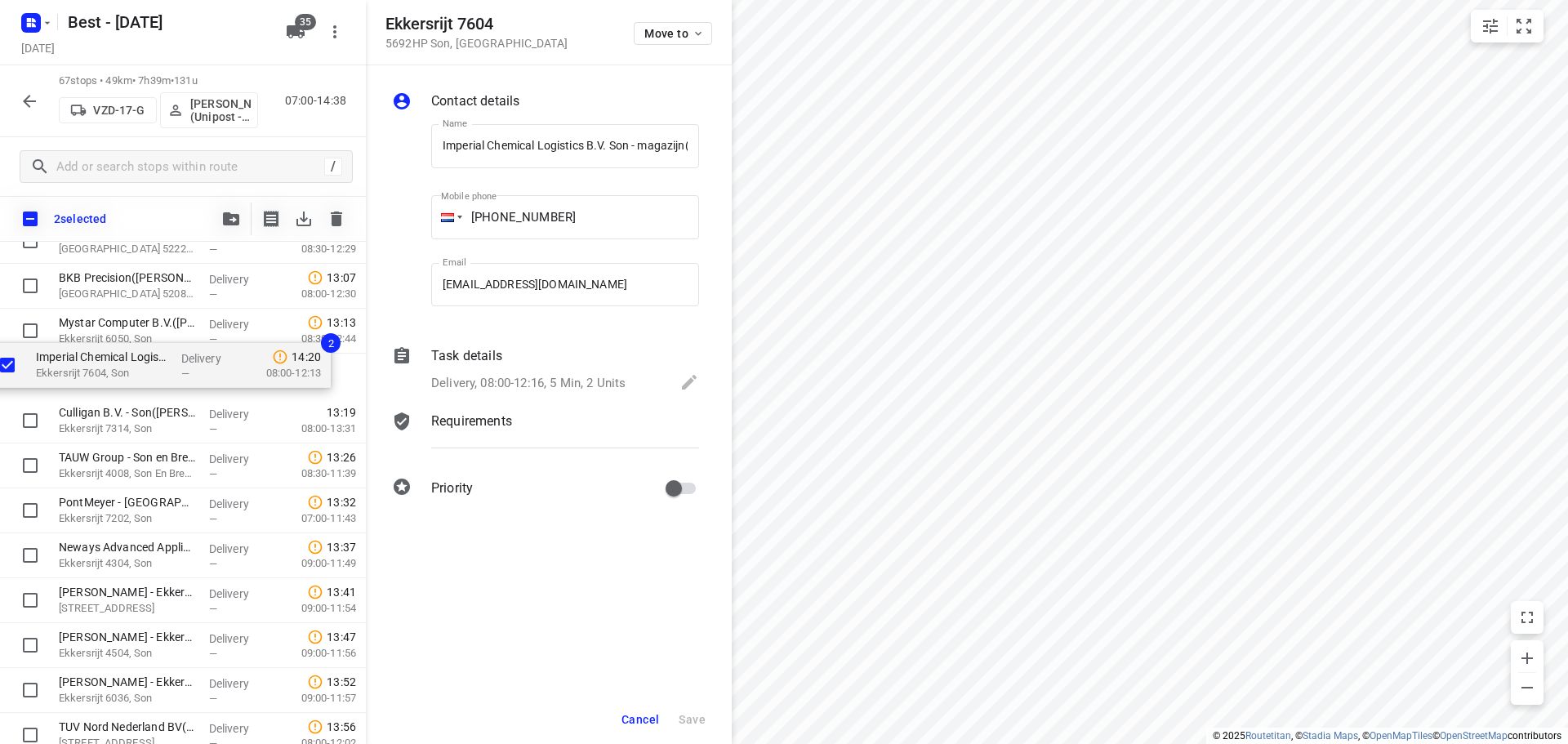
scroll to position [2438, 0]
drag, startPoint x: 143, startPoint y: 579, endPoint x: 117, endPoint y: 385, distance: 195.7
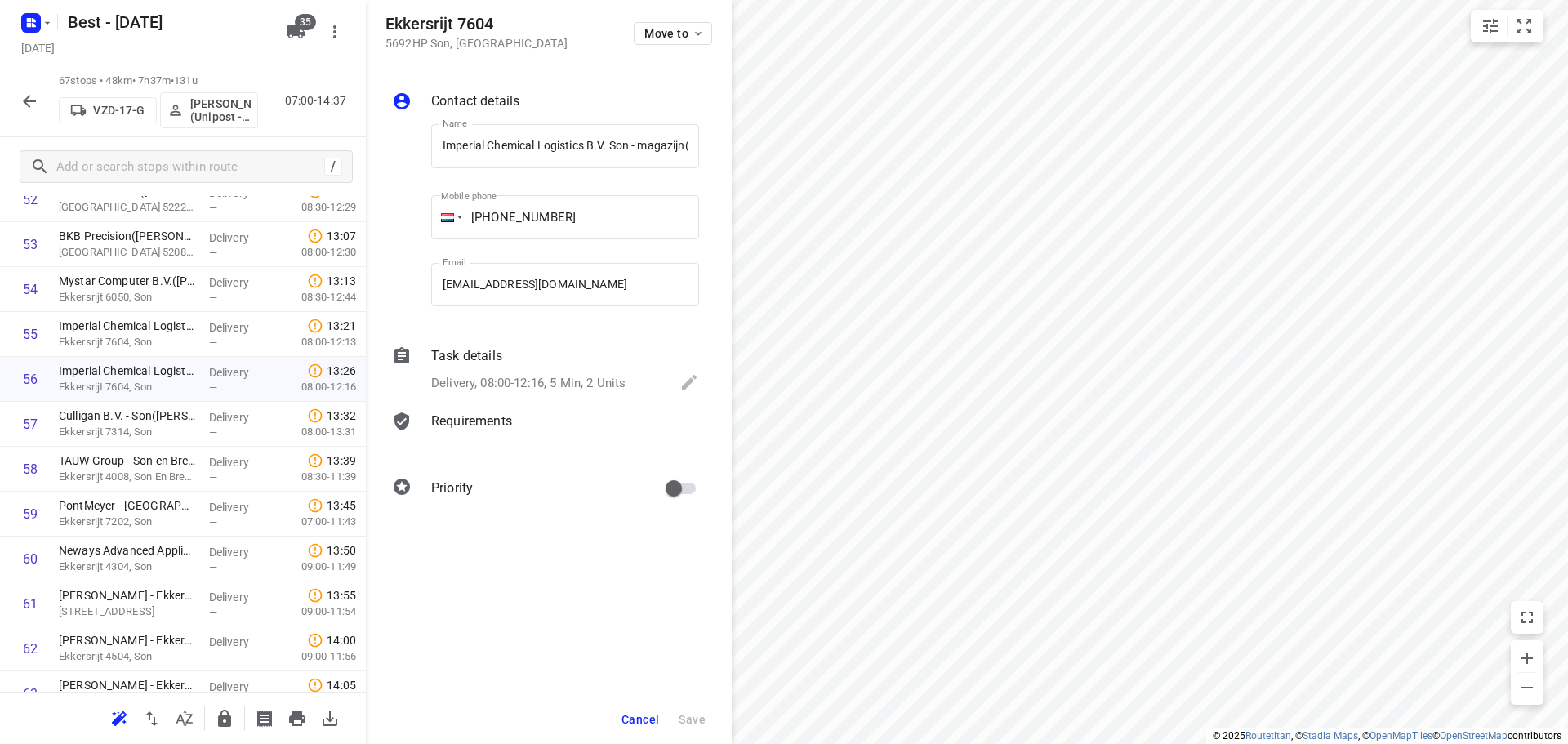
drag, startPoint x: 647, startPoint y: 711, endPoint x: 705, endPoint y: 661, distance: 76.6
click at [647, 710] on button "Cancel" at bounding box center [640, 720] width 50 height 30
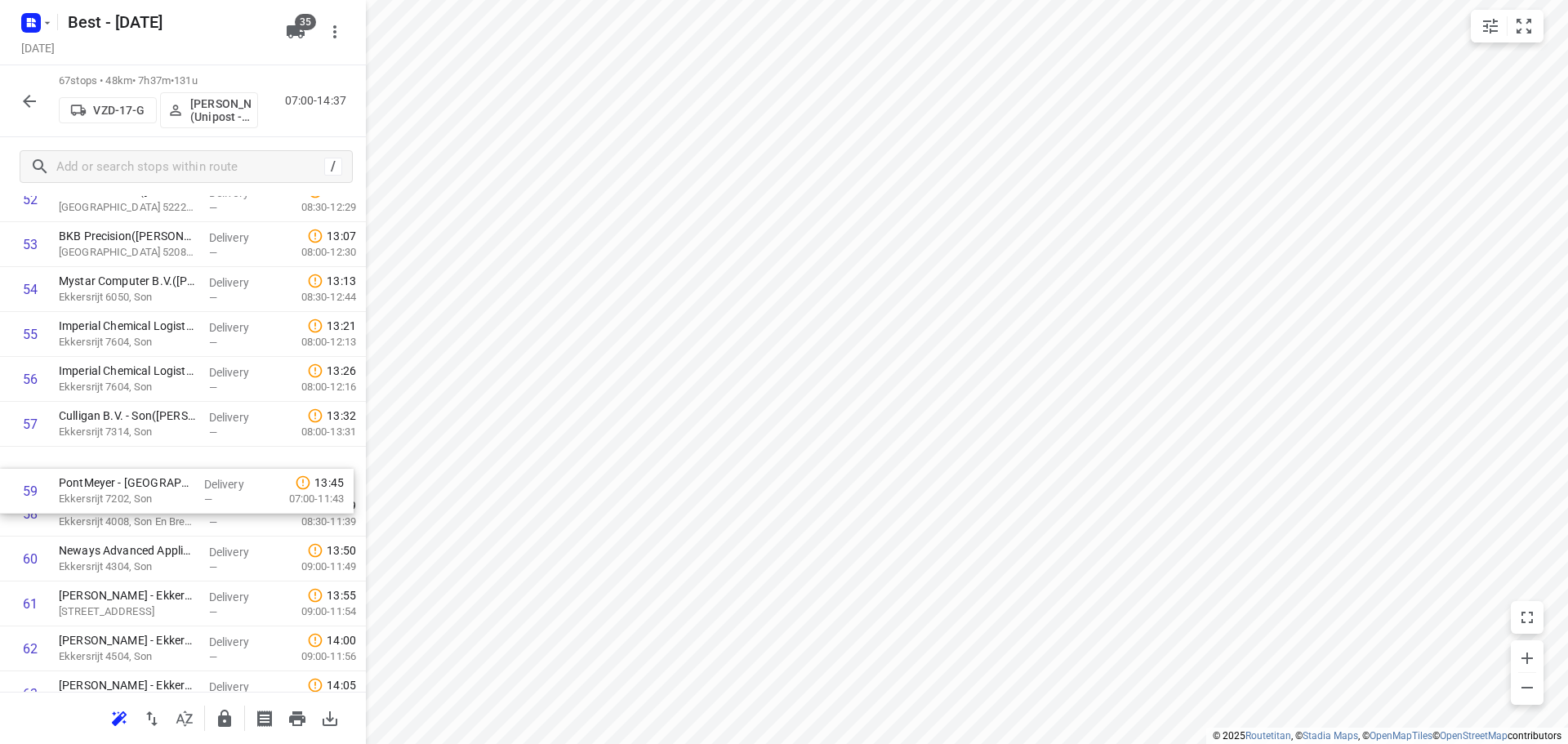
drag, startPoint x: 122, startPoint y: 518, endPoint x: 121, endPoint y: 479, distance: 39.0
click at [233, 715] on icon "button" at bounding box center [225, 719] width 20 height 20
click at [35, 97] on icon "button" at bounding box center [30, 102] width 20 height 20
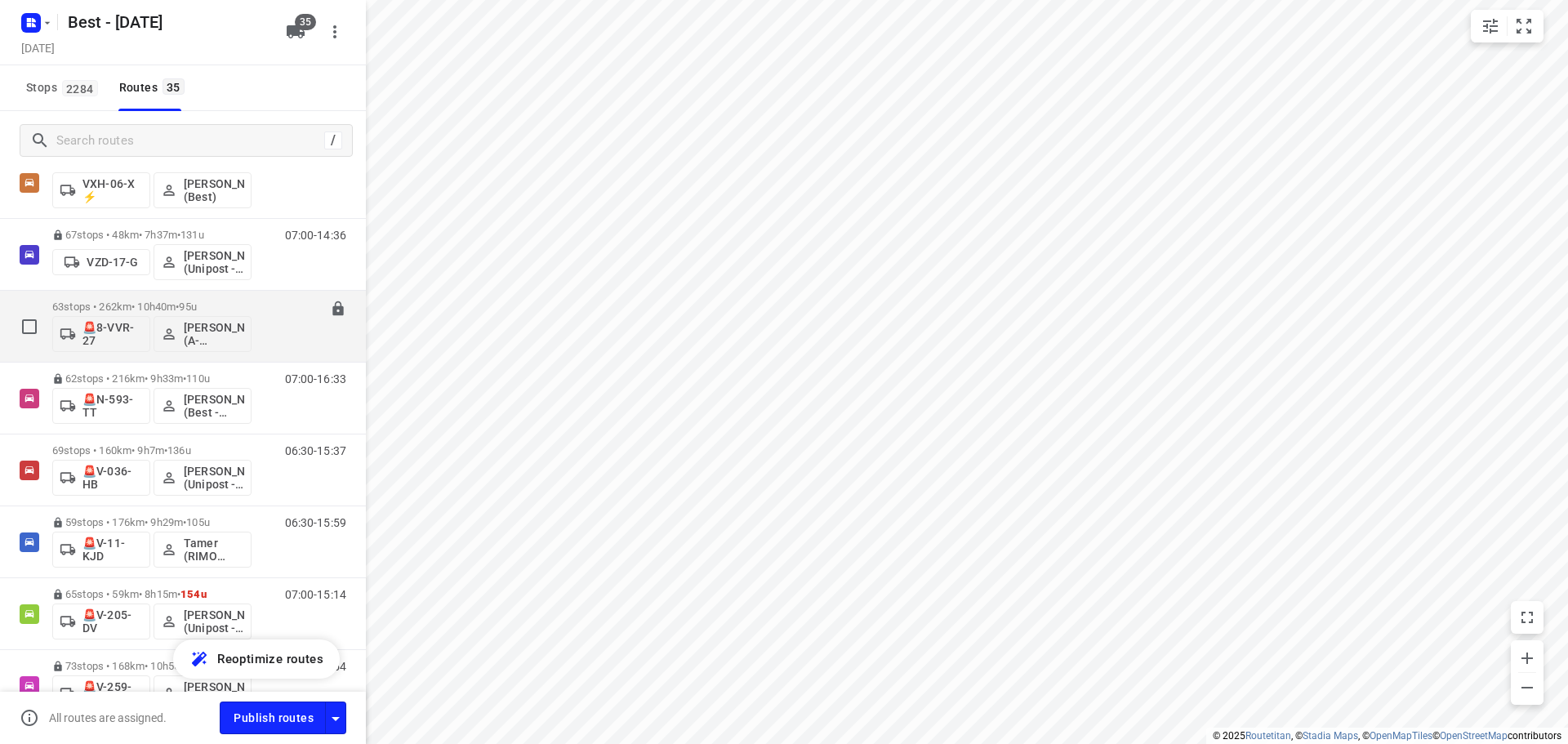
scroll to position [1816, 0]
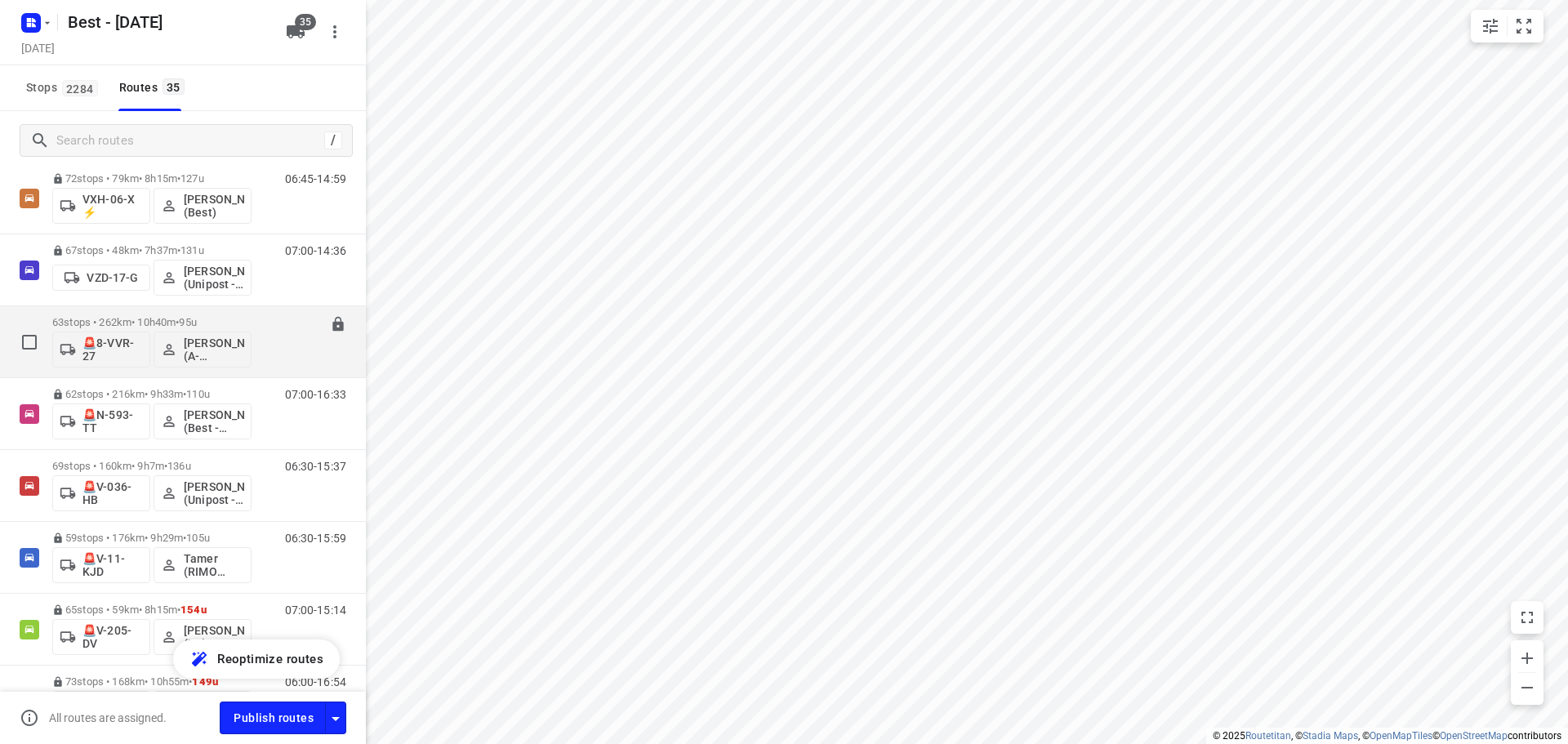
click at [147, 324] on p "63 stops • 262km • 10h40m • 95u" at bounding box center [151, 322] width 199 height 12
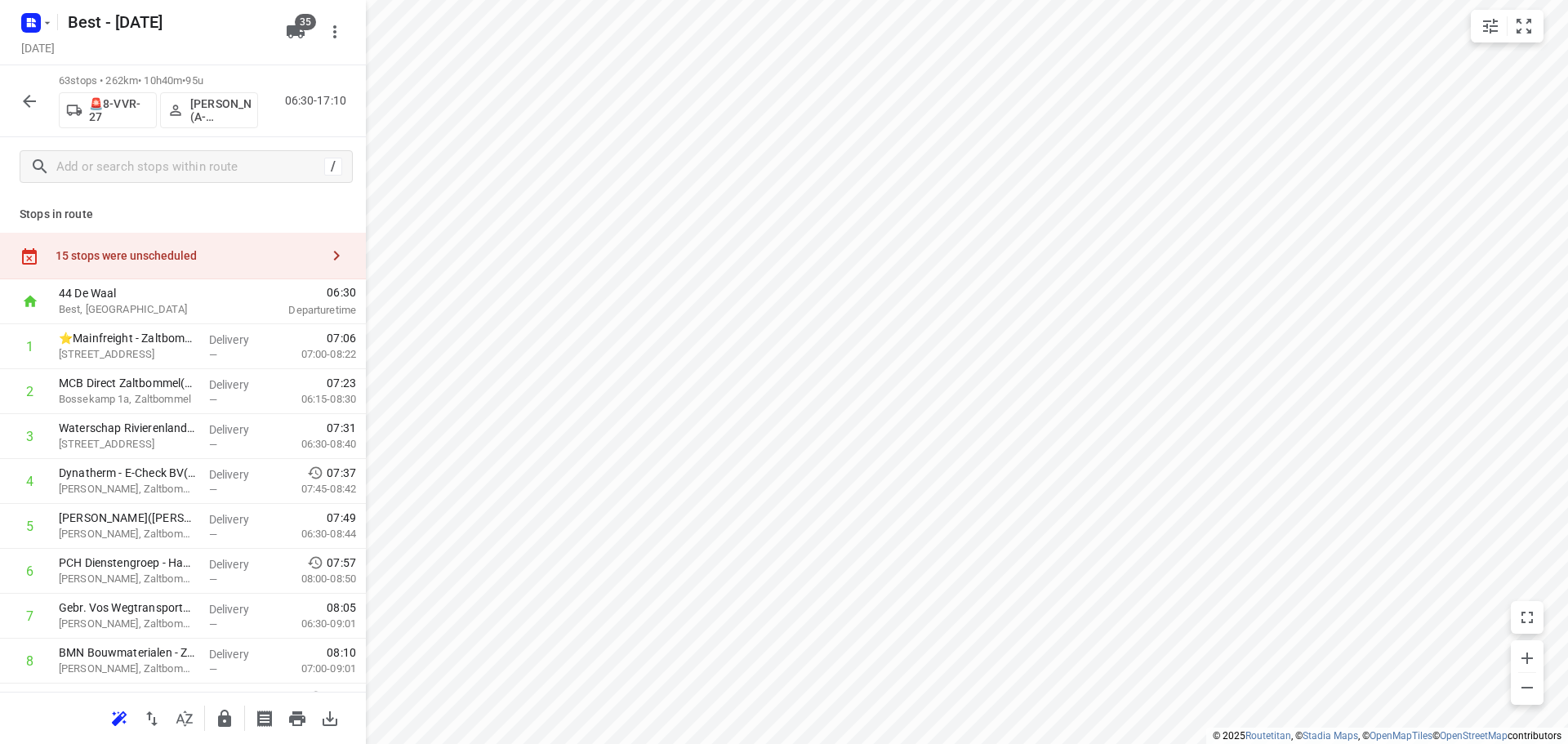
click at [764, 743] on html "i © 2025 Routetitan , © Stadia Maps , © OpenMapTiles © OpenStreetMap contributo…" at bounding box center [784, 372] width 1568 height 744
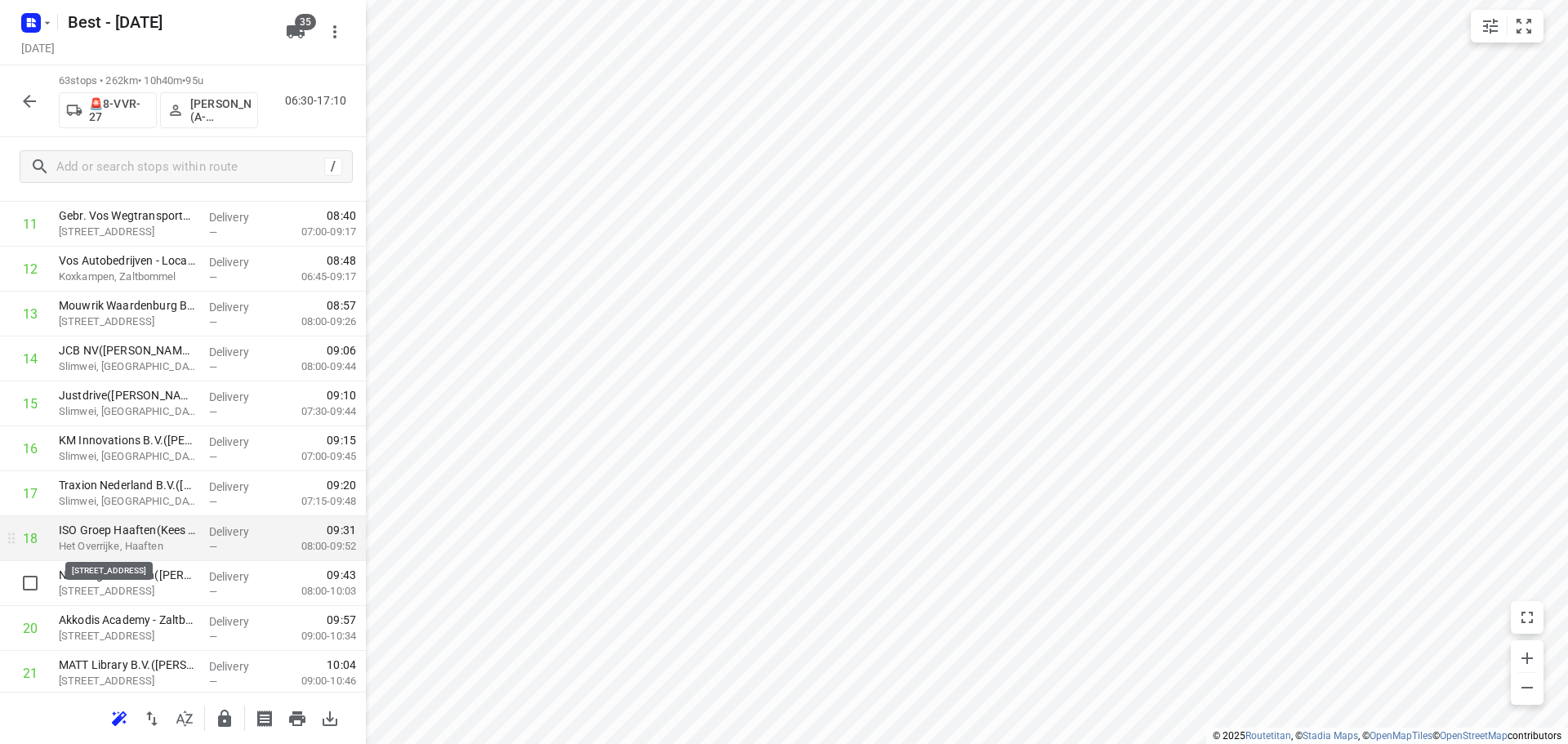
scroll to position [735, 0]
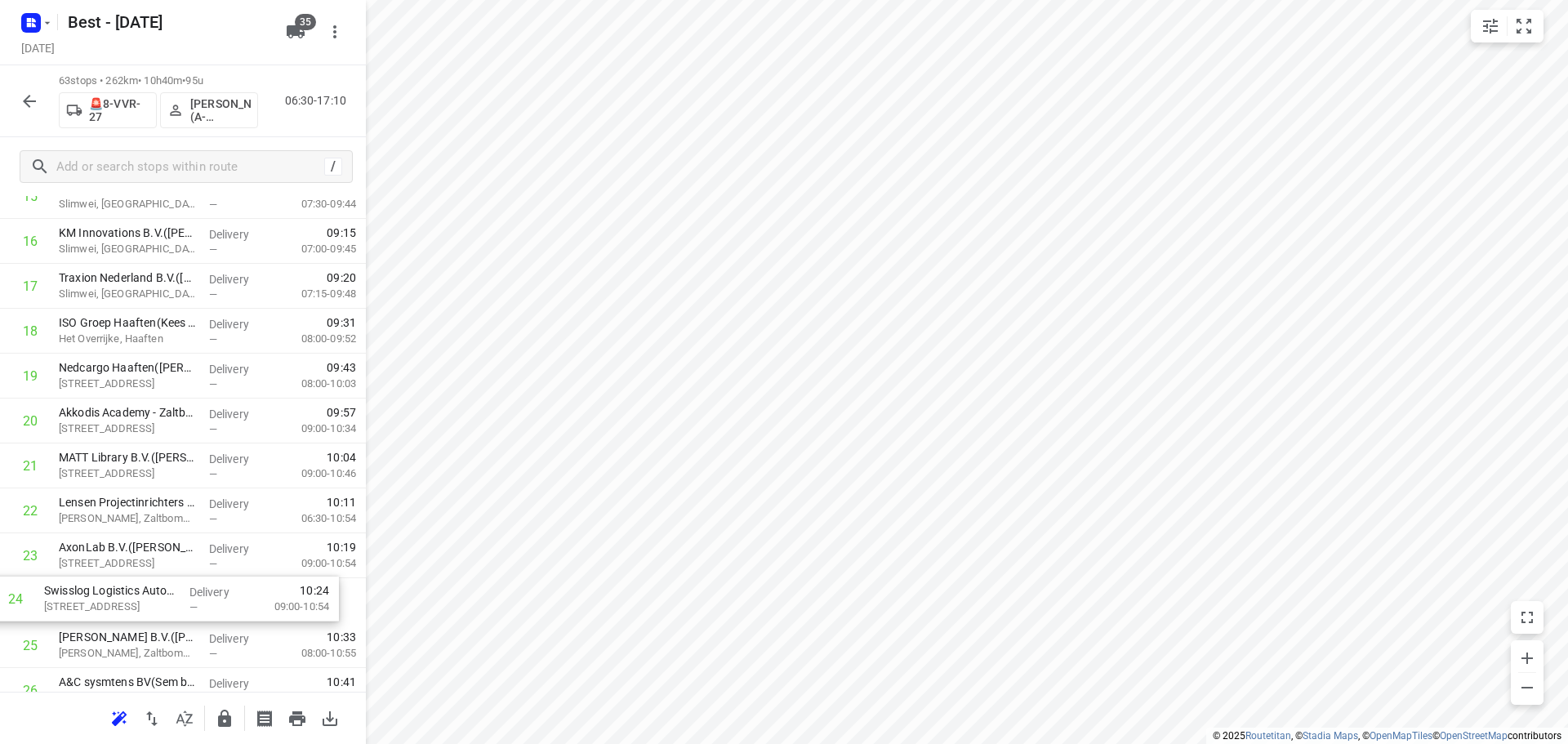
drag, startPoint x: 163, startPoint y: 627, endPoint x: 150, endPoint y: 578, distance: 50.7
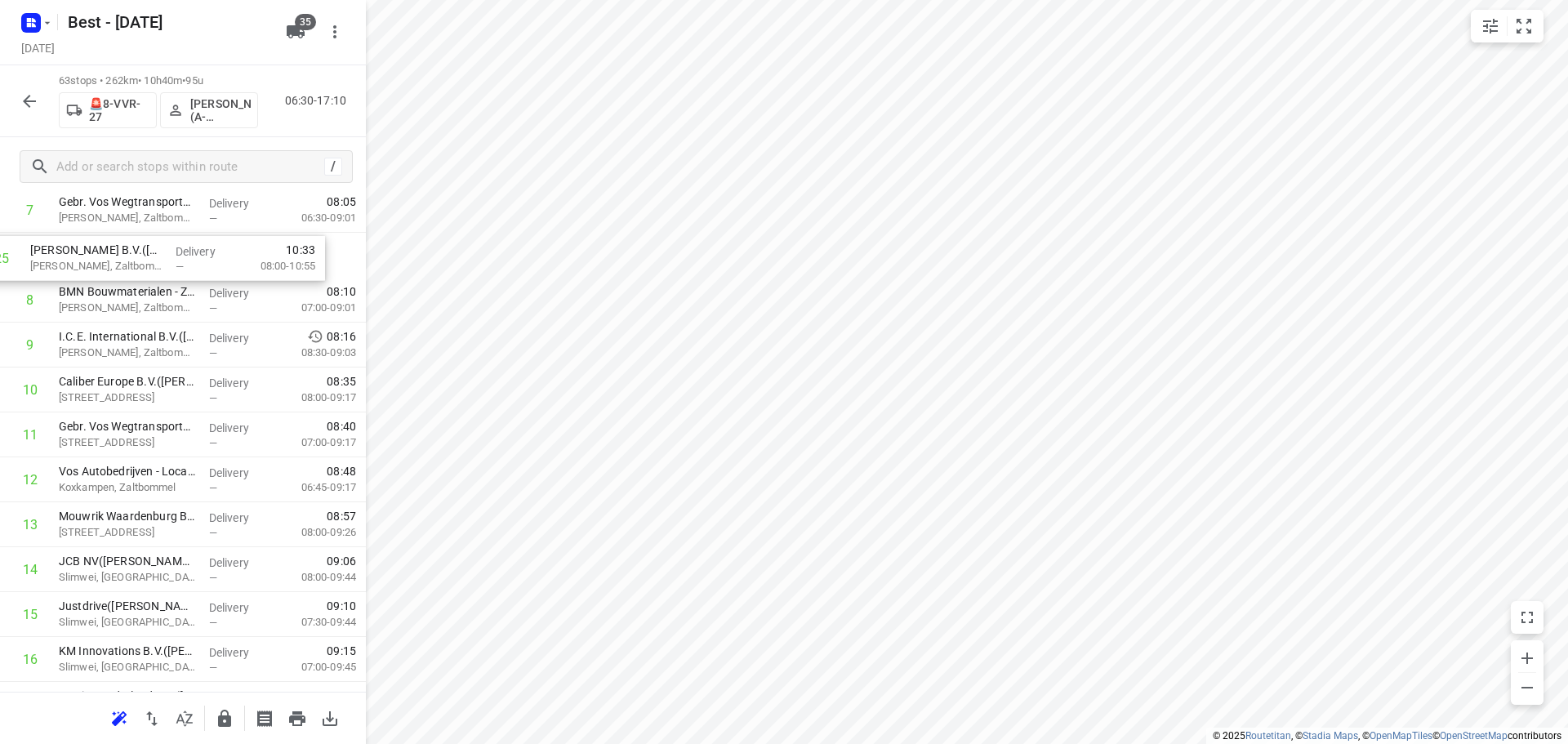
scroll to position [331, 0]
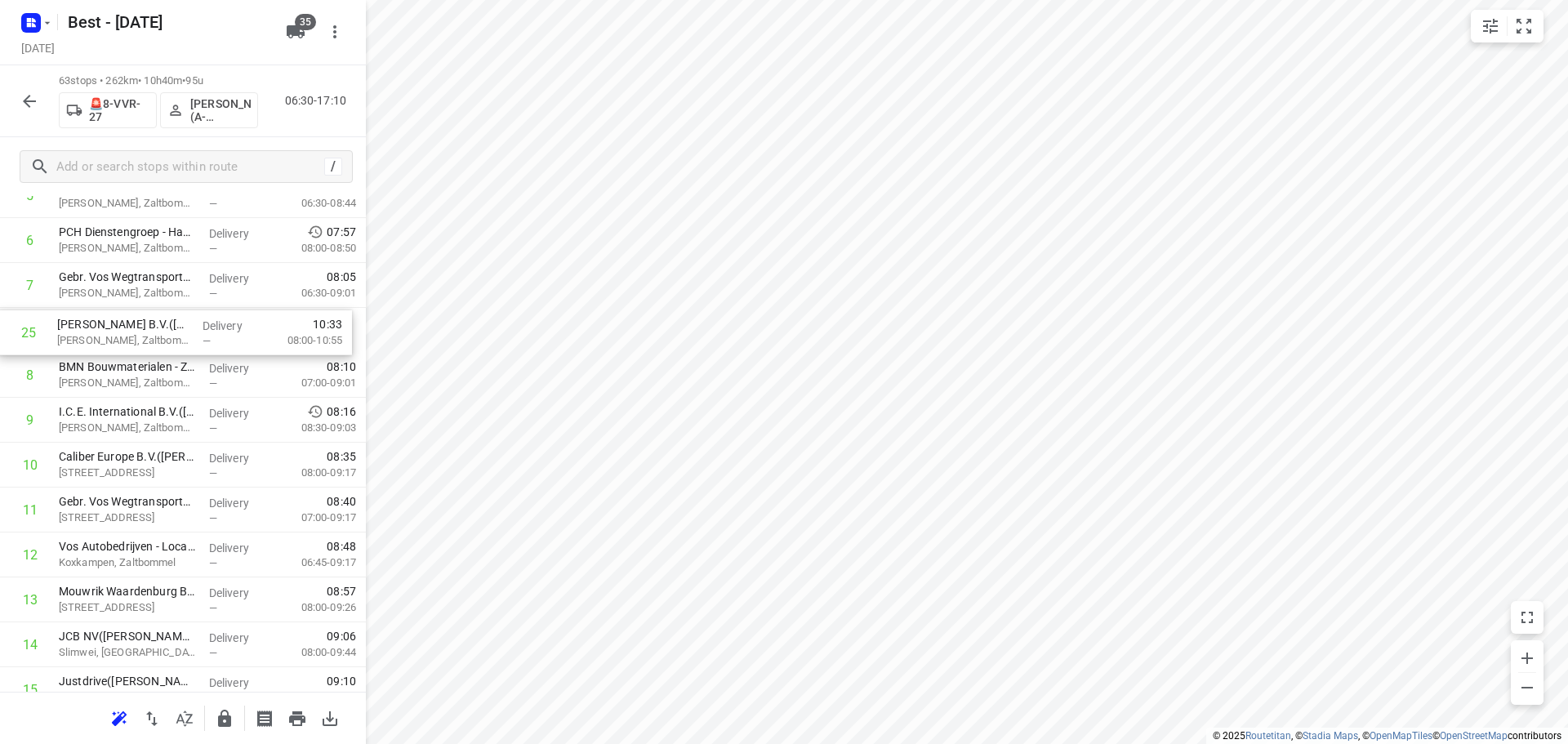
drag, startPoint x: 149, startPoint y: 637, endPoint x: 147, endPoint y: 315, distance: 322.0
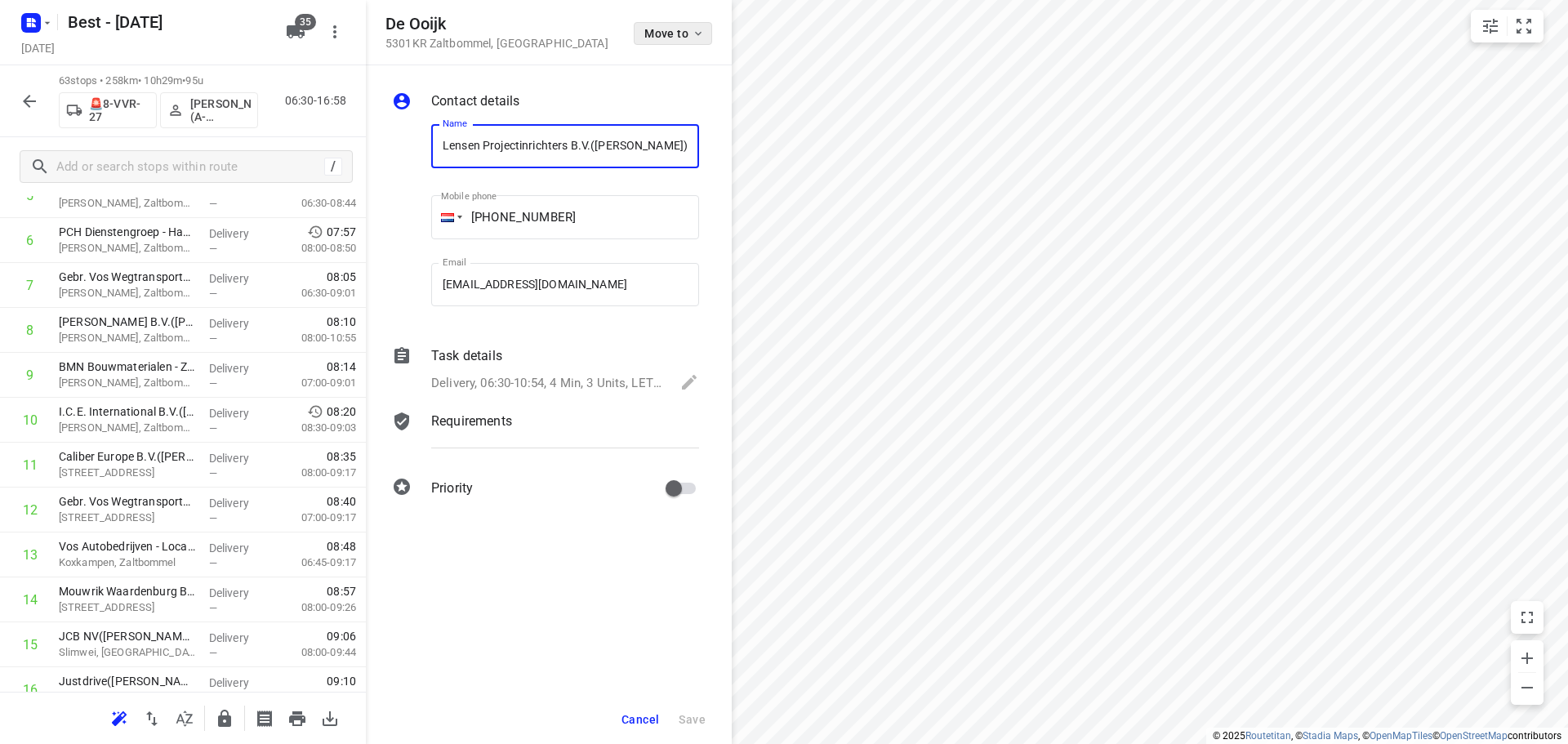
click at [654, 40] on button "Move to" at bounding box center [673, 34] width 79 height 23
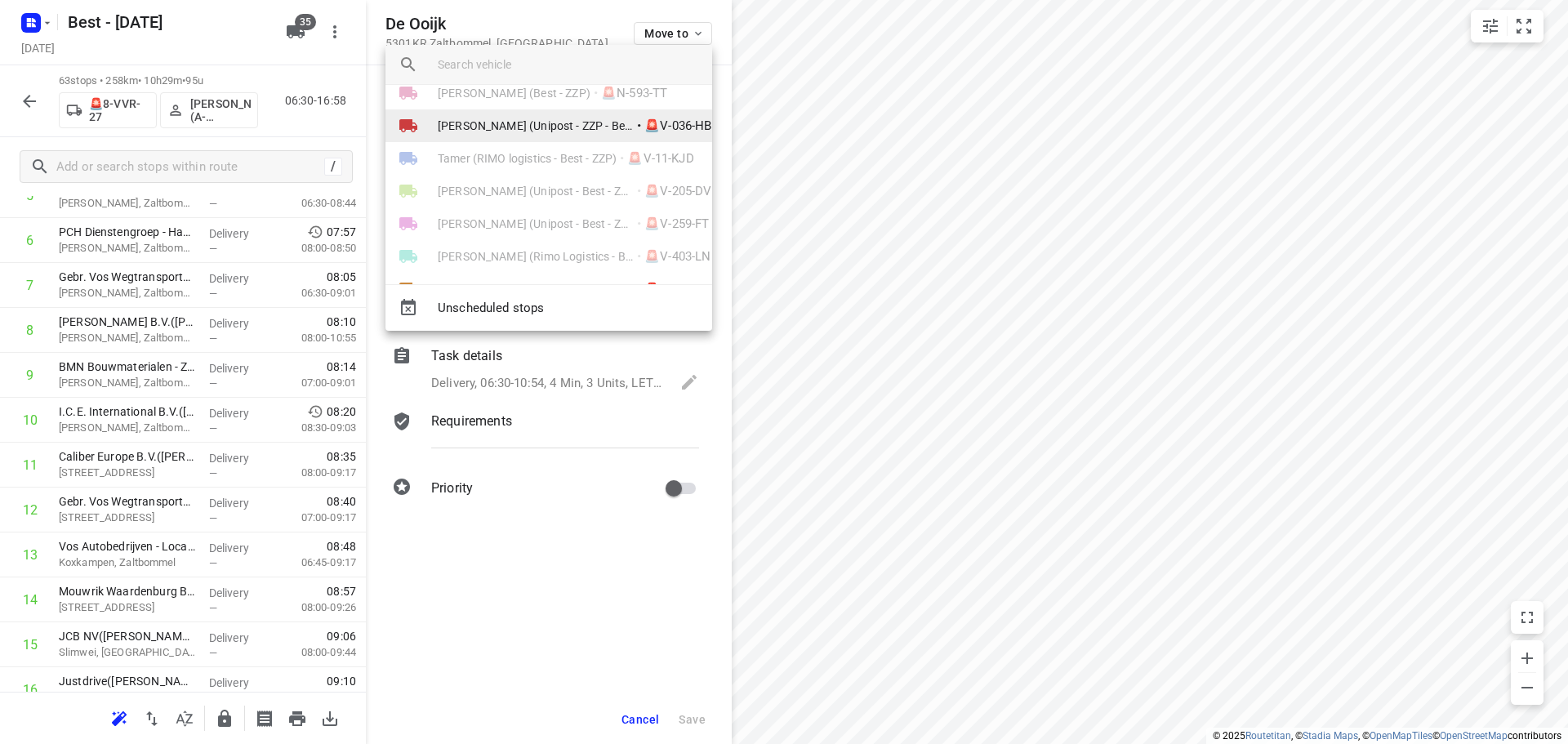
scroll to position [814, 0]
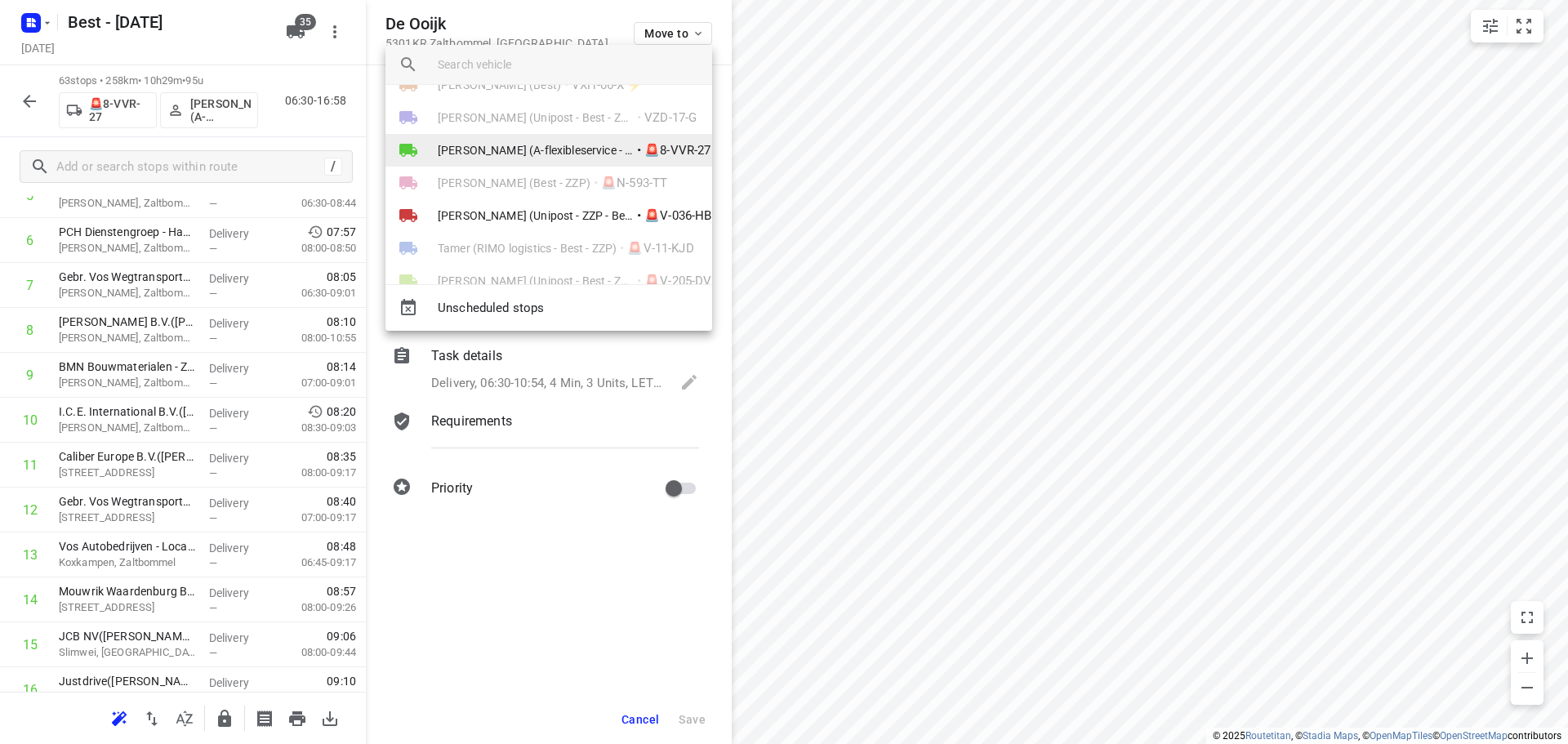
click at [568, 156] on span "[PERSON_NAME] (A-flexibleservice - Best- ZZP)" at bounding box center [535, 151] width 196 height 17
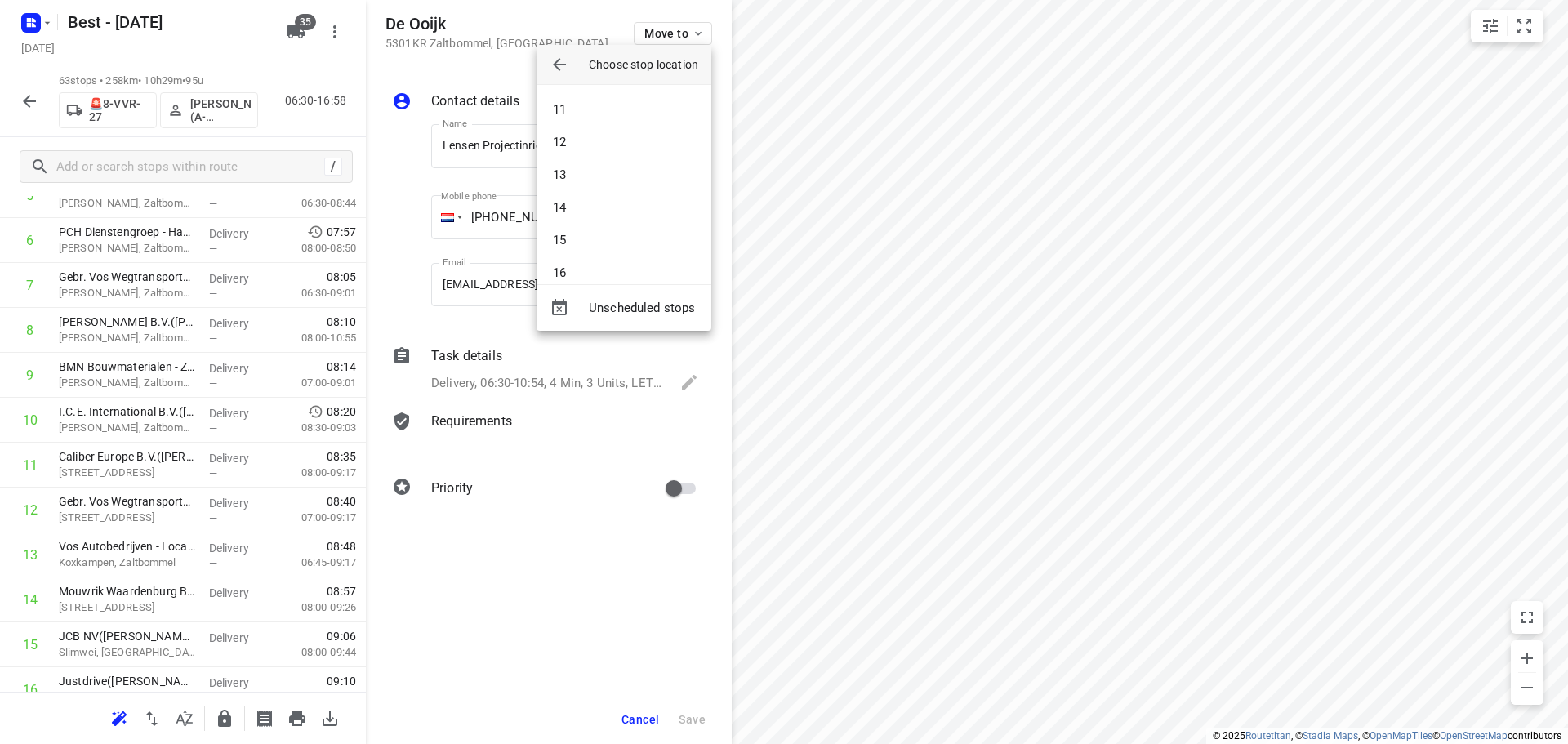
scroll to position [242, 0]
click at [578, 165] on li "10" at bounding box center [623, 160] width 175 height 32
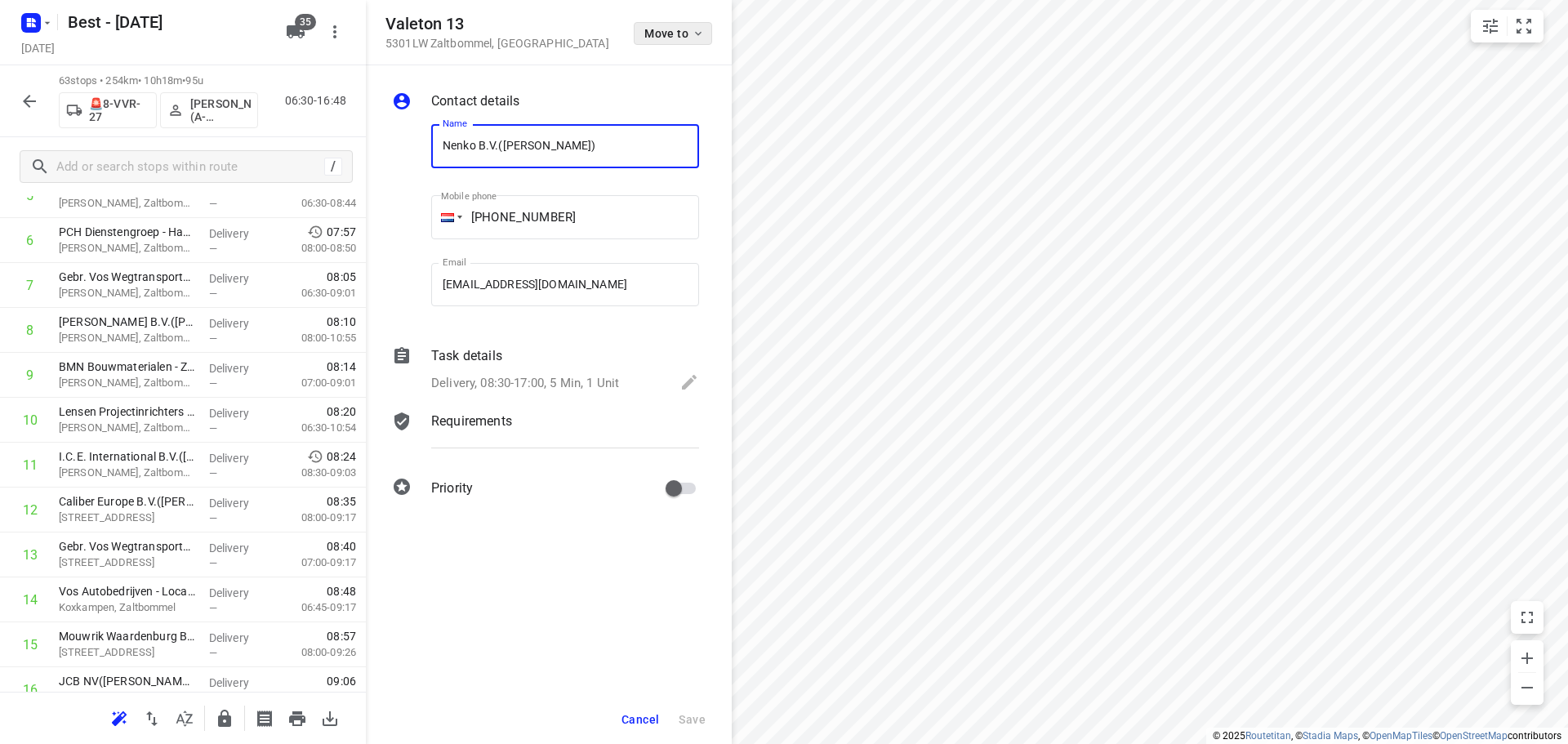
click at [675, 34] on span "Move to" at bounding box center [674, 34] width 60 height 13
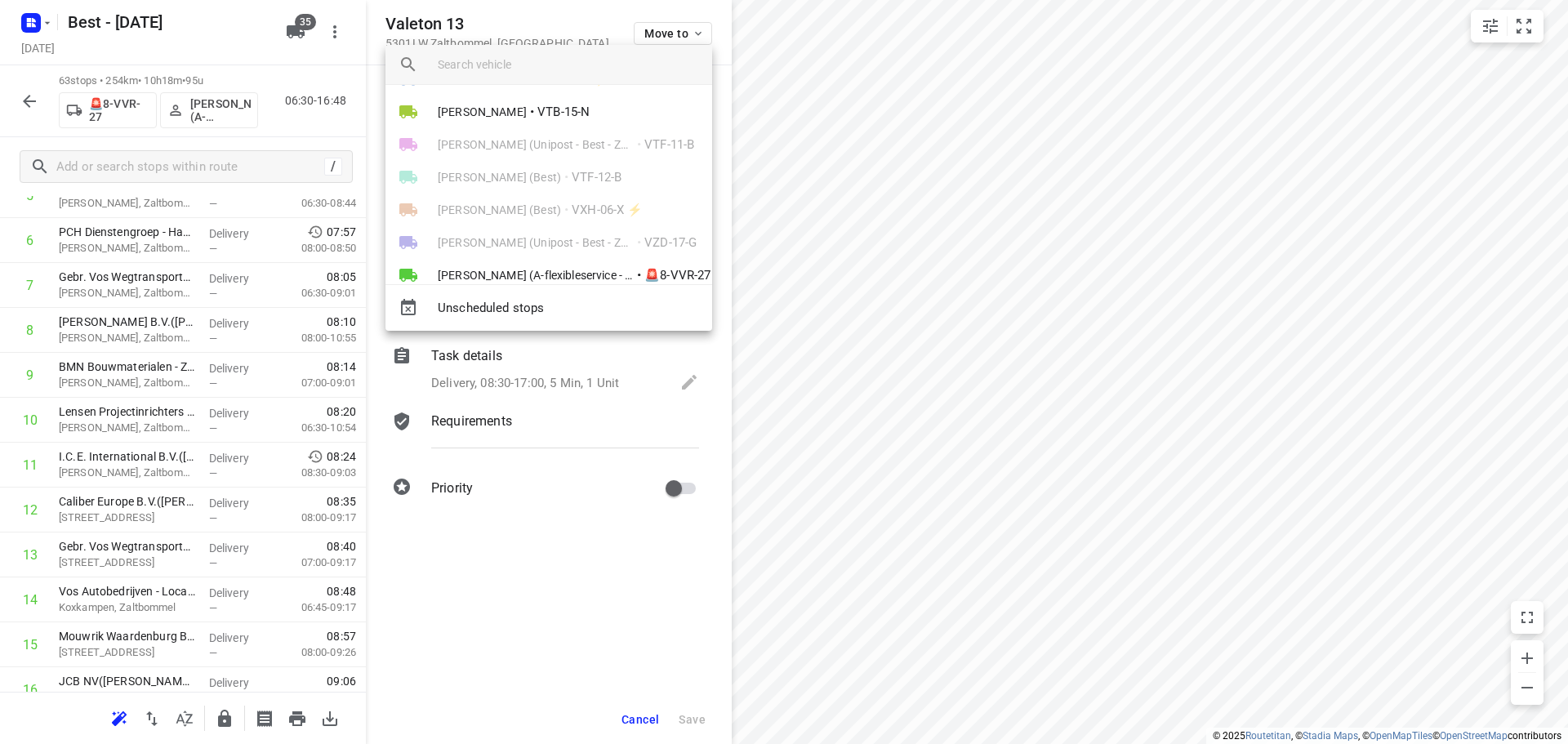
scroll to position [735, 0]
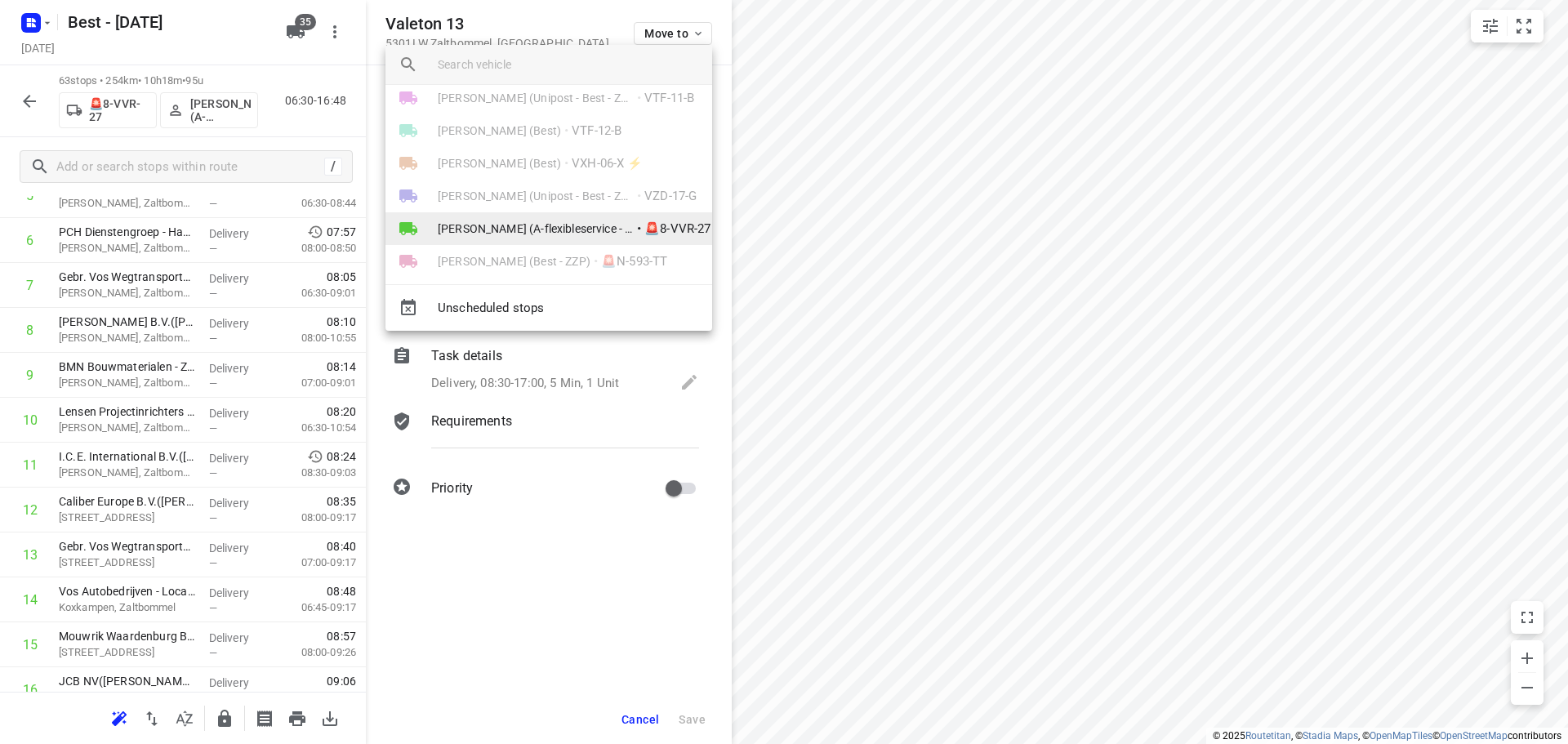
click at [556, 217] on li "Mohamed Tamarzite (A-flexibleservice - Best- ZZP) • 🚨8-VVR-27" at bounding box center [549, 228] width 327 height 32
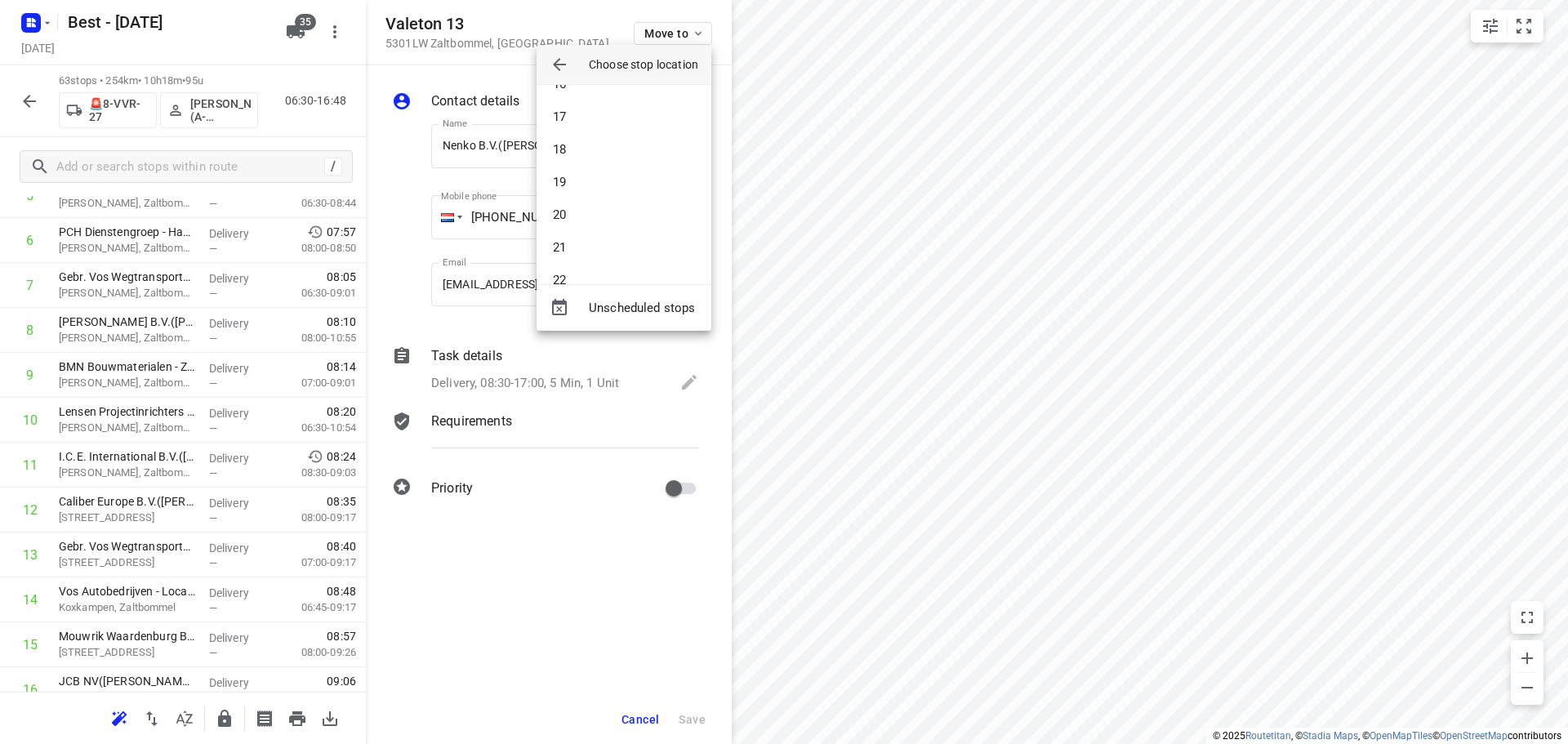
scroll to position [408, 0]
click at [586, 125] on li "14" at bounding box center [623, 123] width 175 height 32
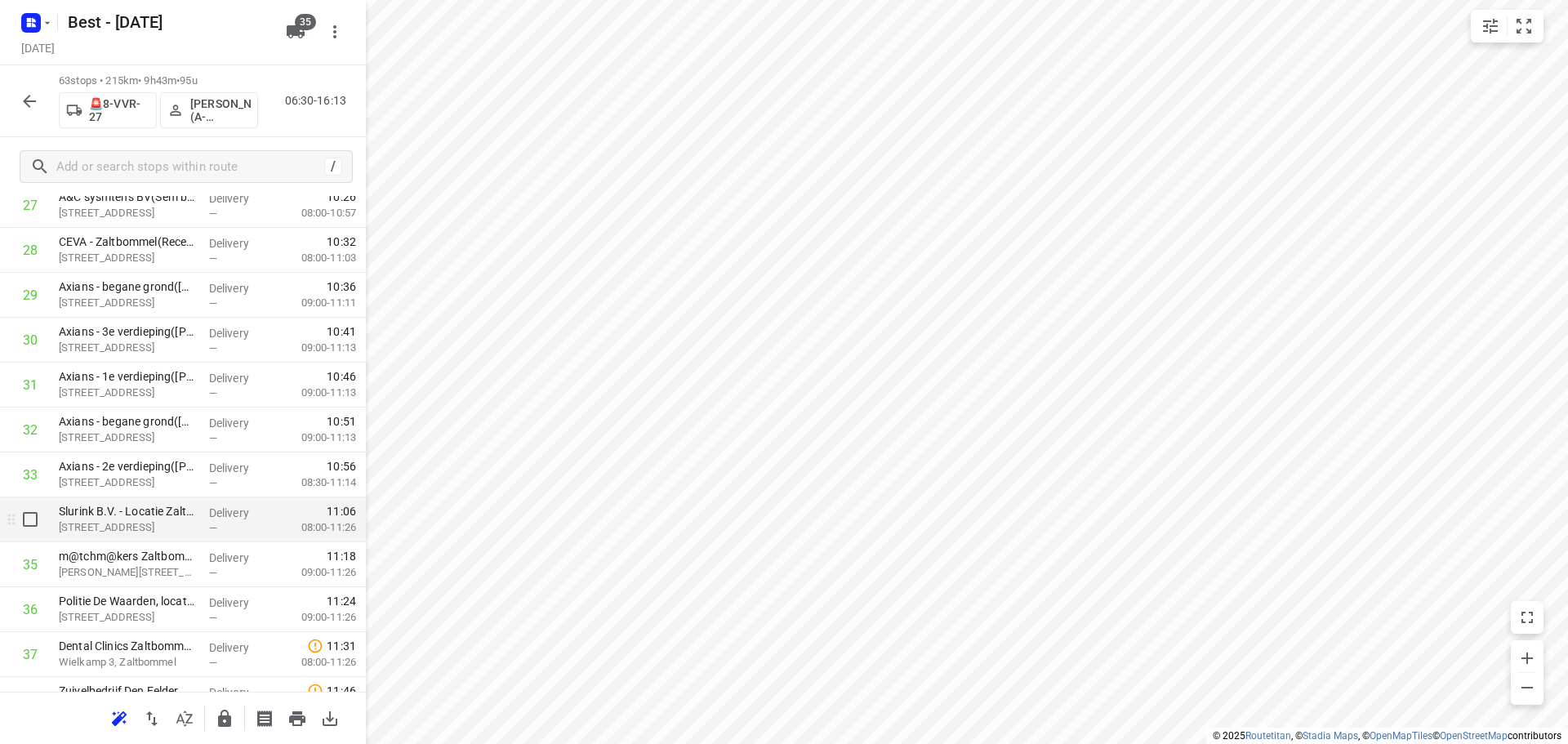
scroll to position [1311, 0]
drag, startPoint x: 180, startPoint y: 554, endPoint x: 185, endPoint y: 497, distance: 57.2
click at [185, 497] on div "1 ⭐Mainfreight - Zaltbommel1(Maria Strous ) Wildemanweg 2, Zaltbommel Delivery …" at bounding box center [183, 428] width 366 height 2830
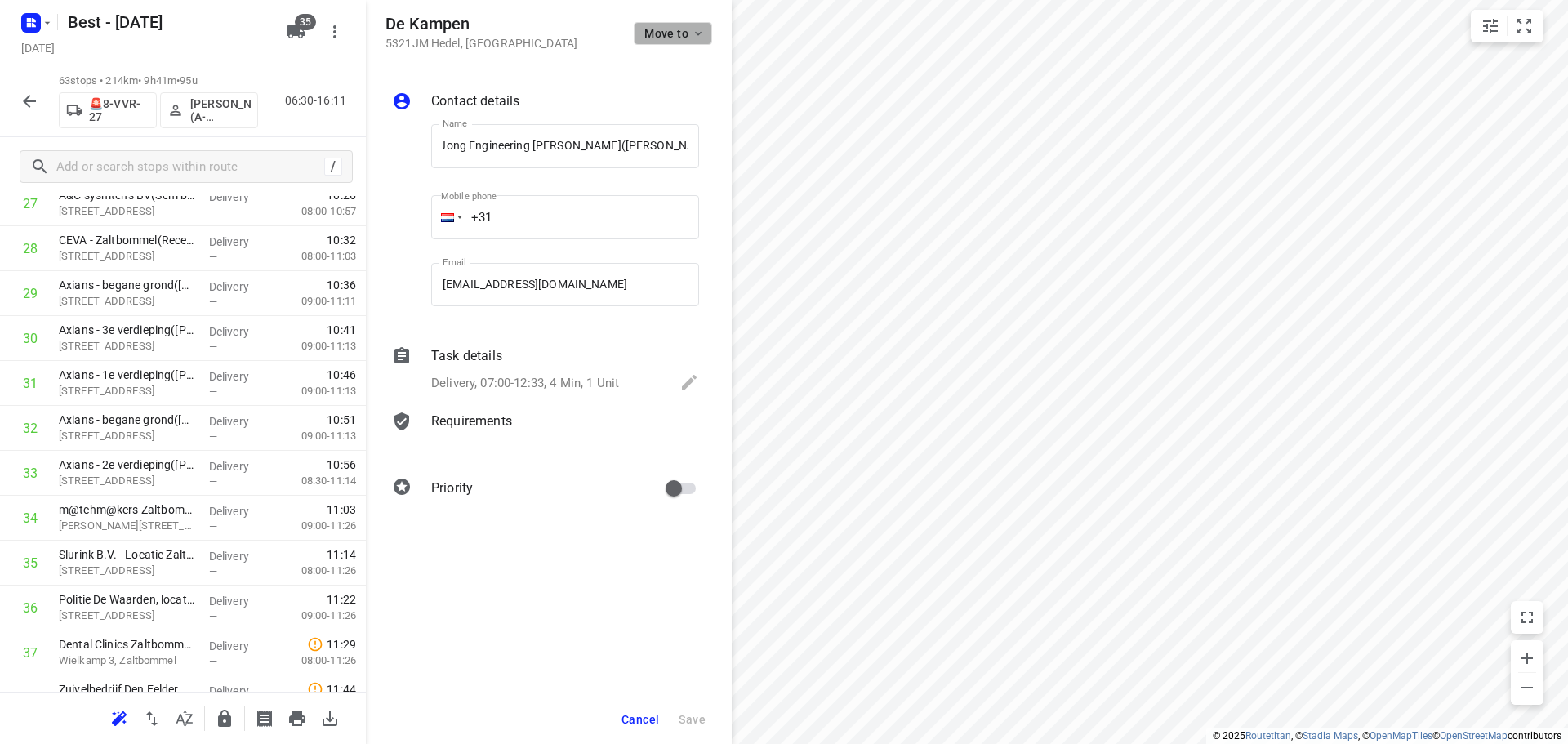
scroll to position [0, 0]
click at [683, 34] on span "Move to" at bounding box center [674, 34] width 60 height 13
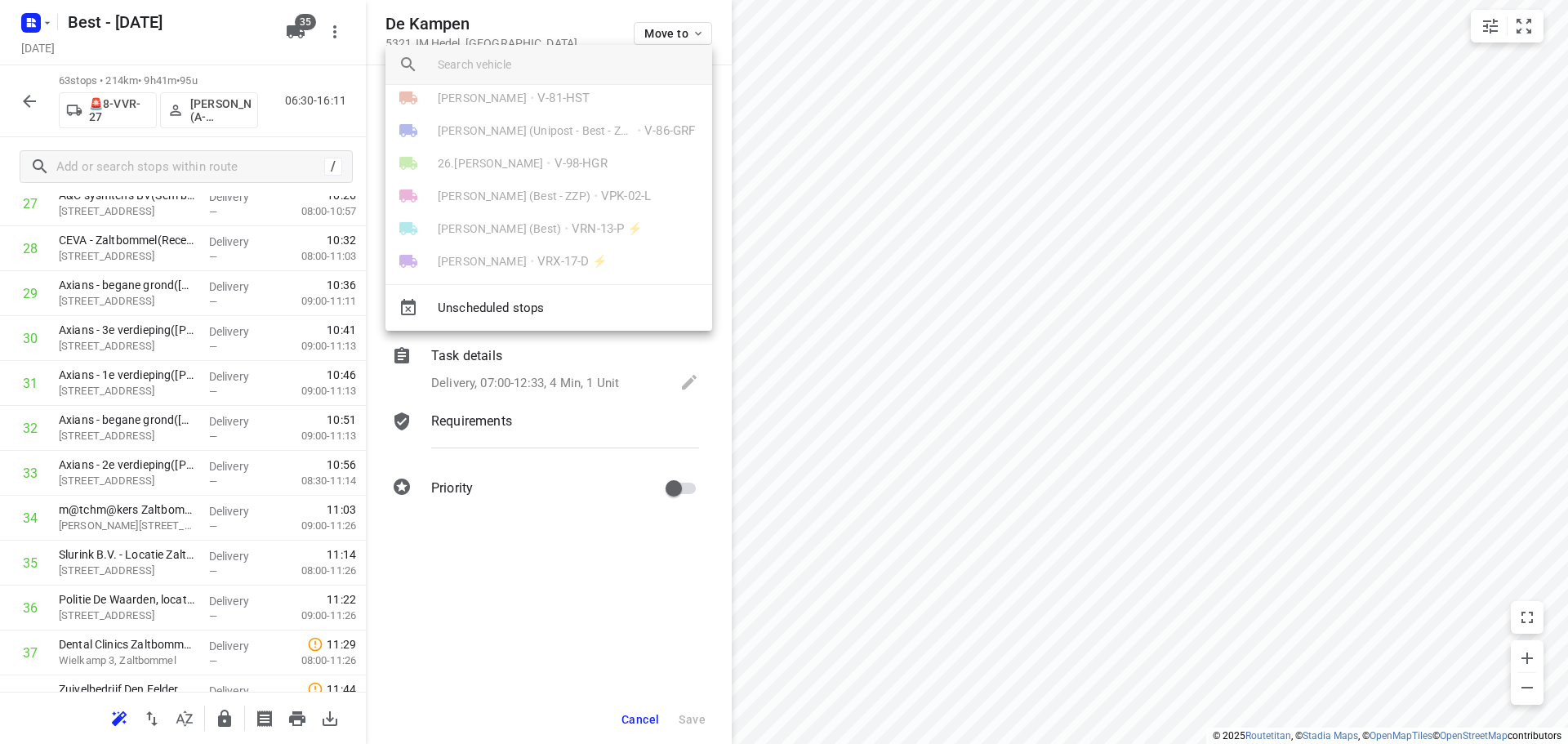
scroll to position [735, 0]
click at [530, 232] on span "[PERSON_NAME] (A-flexibleservice - Best- ZZP)" at bounding box center [535, 228] width 196 height 17
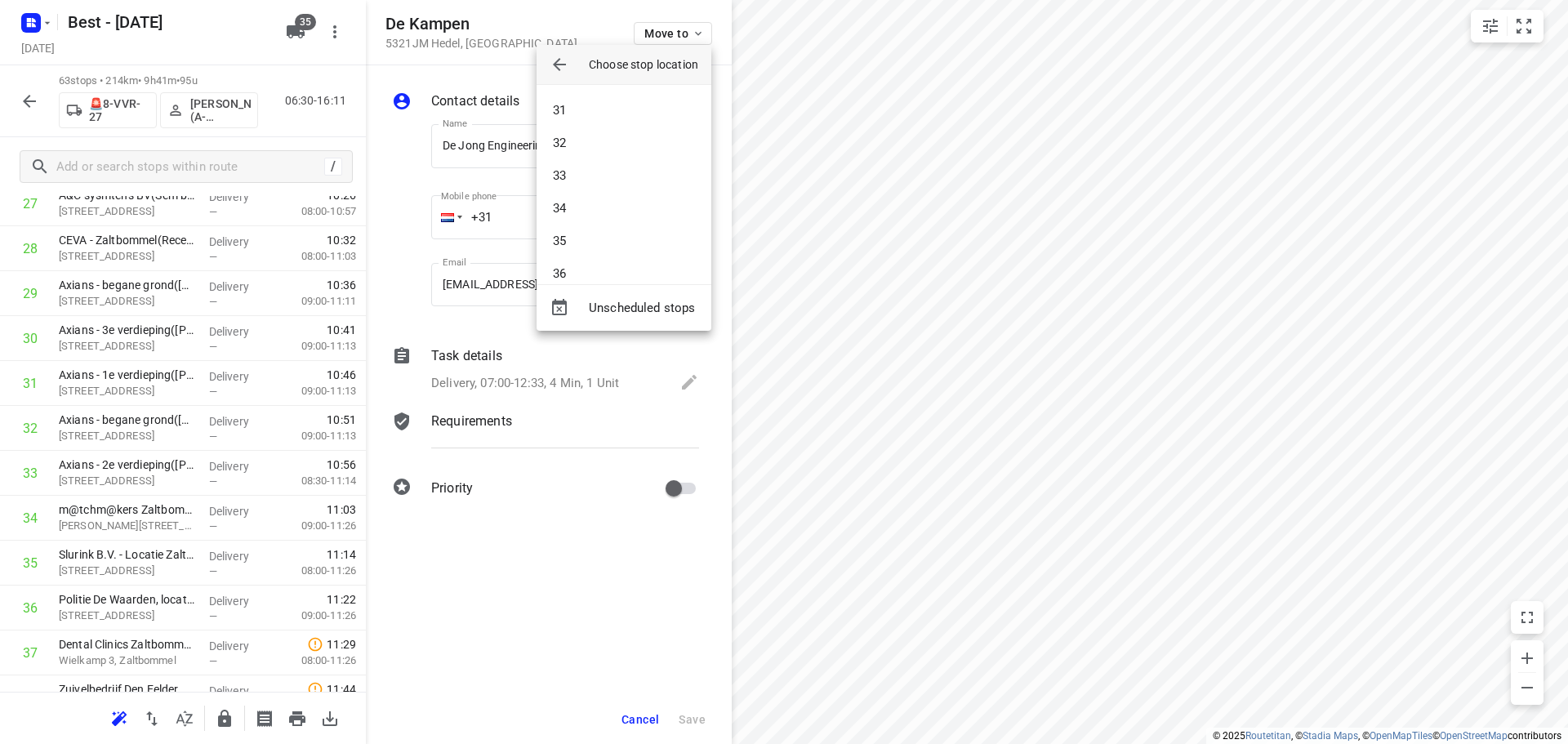
scroll to position [1225, 0]
click at [581, 272] on li "44" at bounding box center [623, 287] width 175 height 32
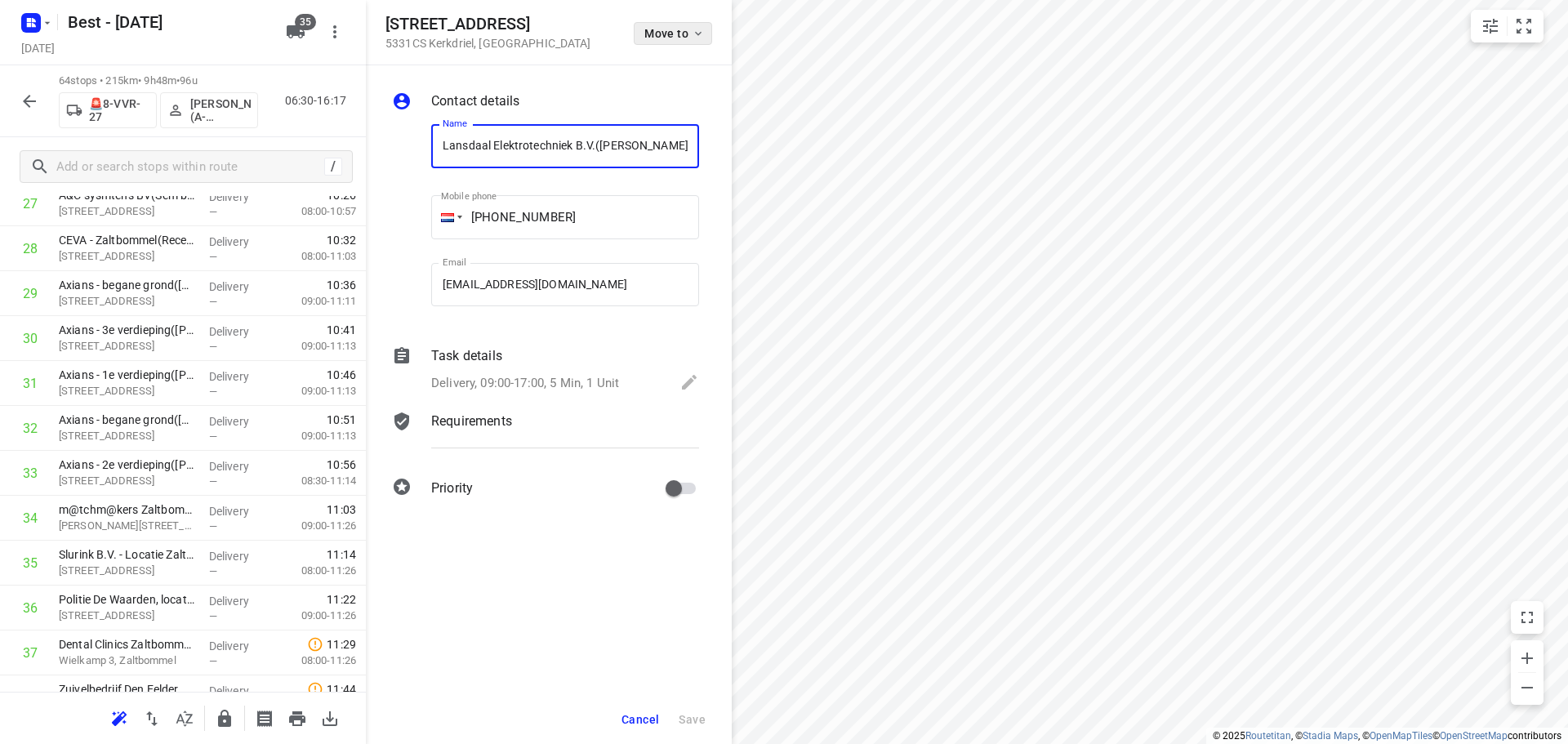
click at [662, 38] on span "Move to" at bounding box center [674, 34] width 60 height 13
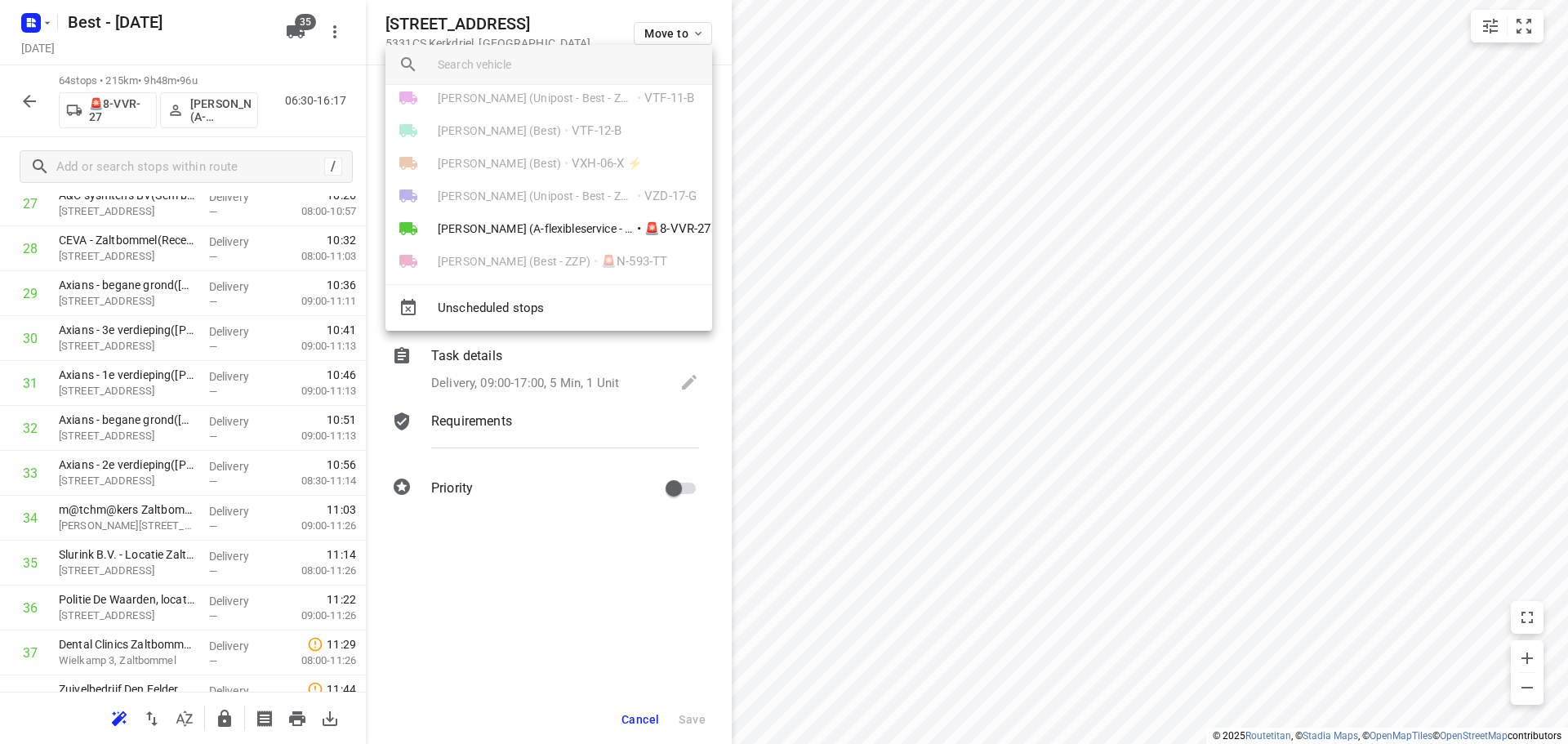
click at [511, 214] on li "Mohamed Tamarzite (A-flexibleservice - Best- ZZP) • 🚨8-VVR-27" at bounding box center [549, 228] width 327 height 32
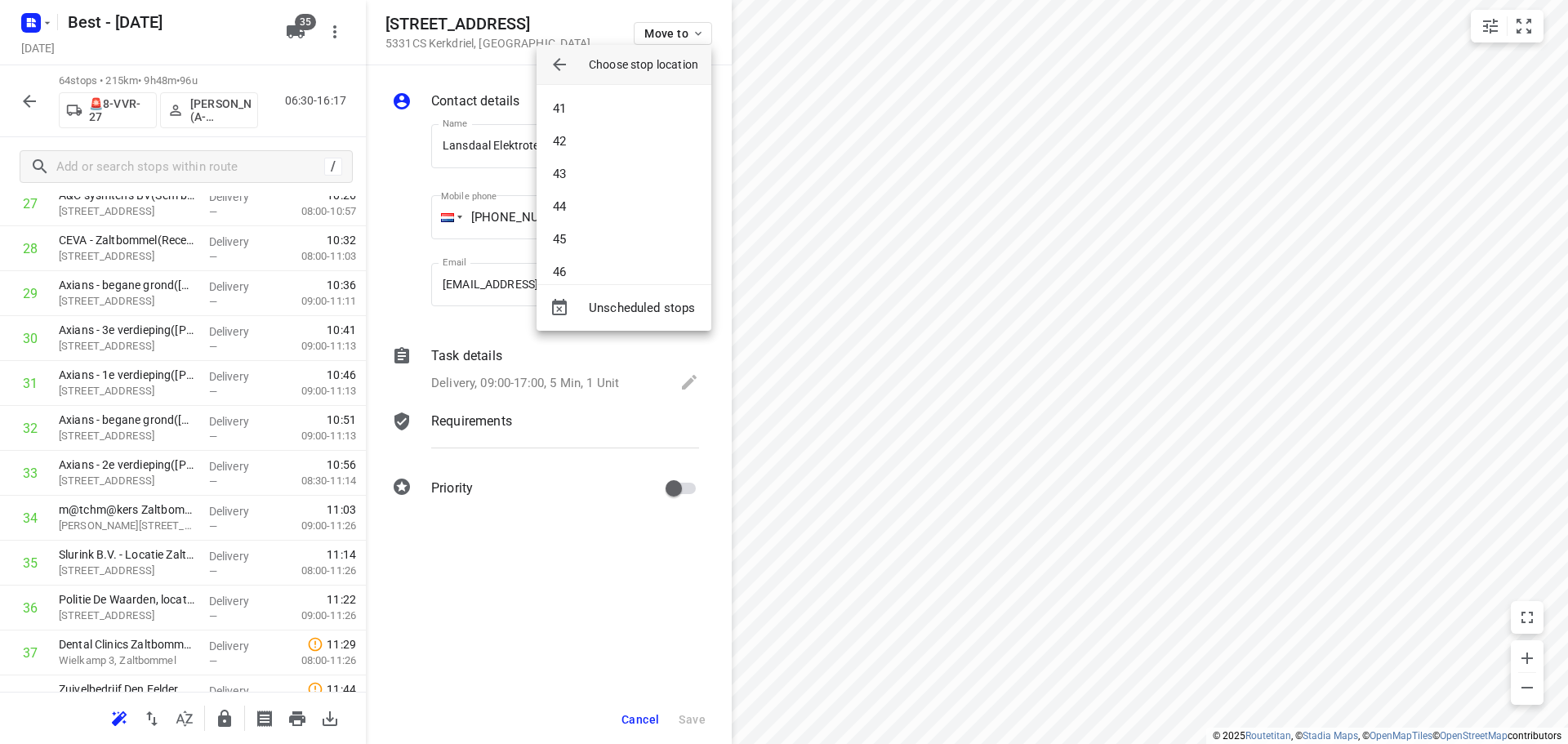
scroll to position [1307, 0]
click at [605, 250] on li "45" at bounding box center [623, 238] width 175 height 32
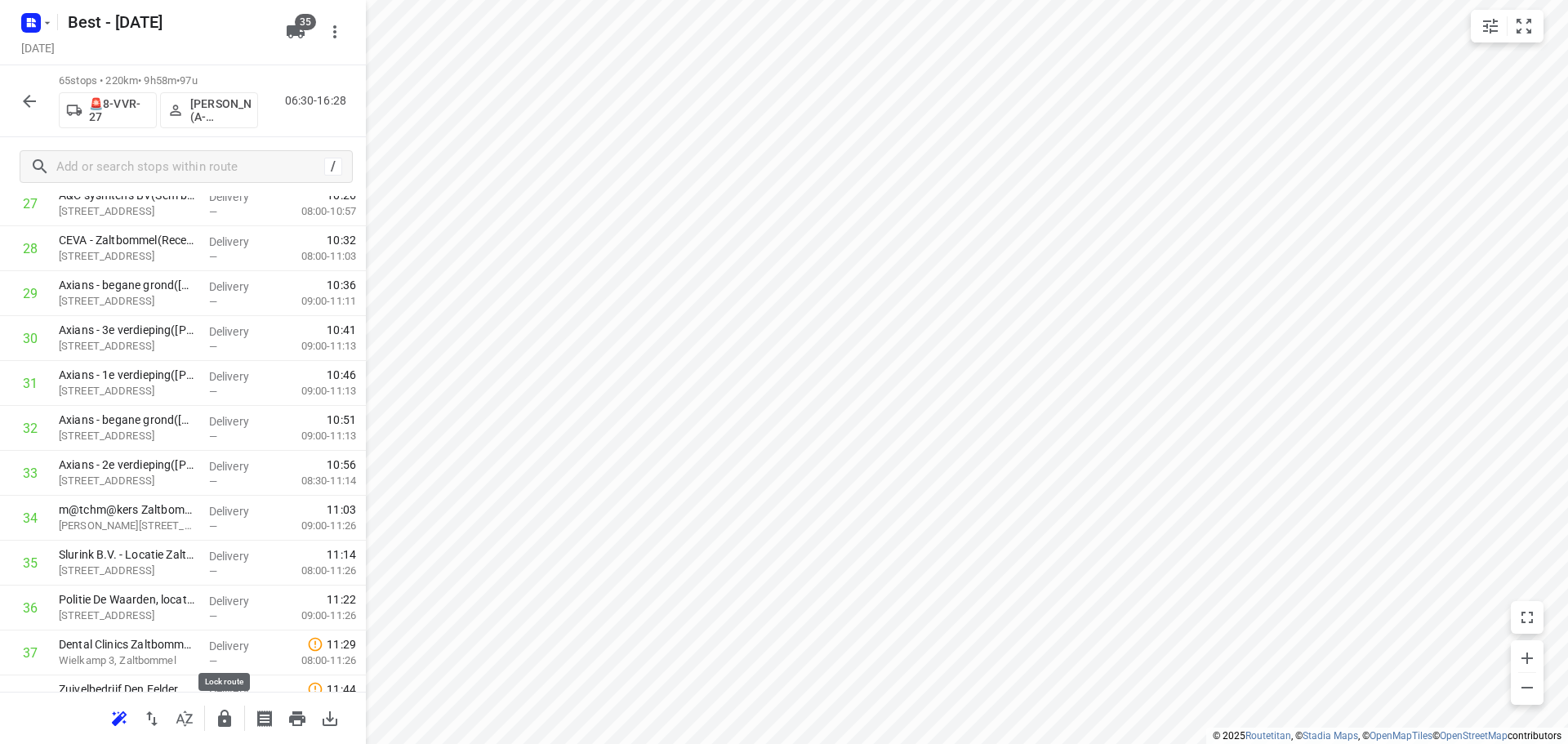
click at [219, 718] on icon "button" at bounding box center [224, 718] width 13 height 17
click at [26, 108] on icon "button" at bounding box center [30, 102] width 20 height 20
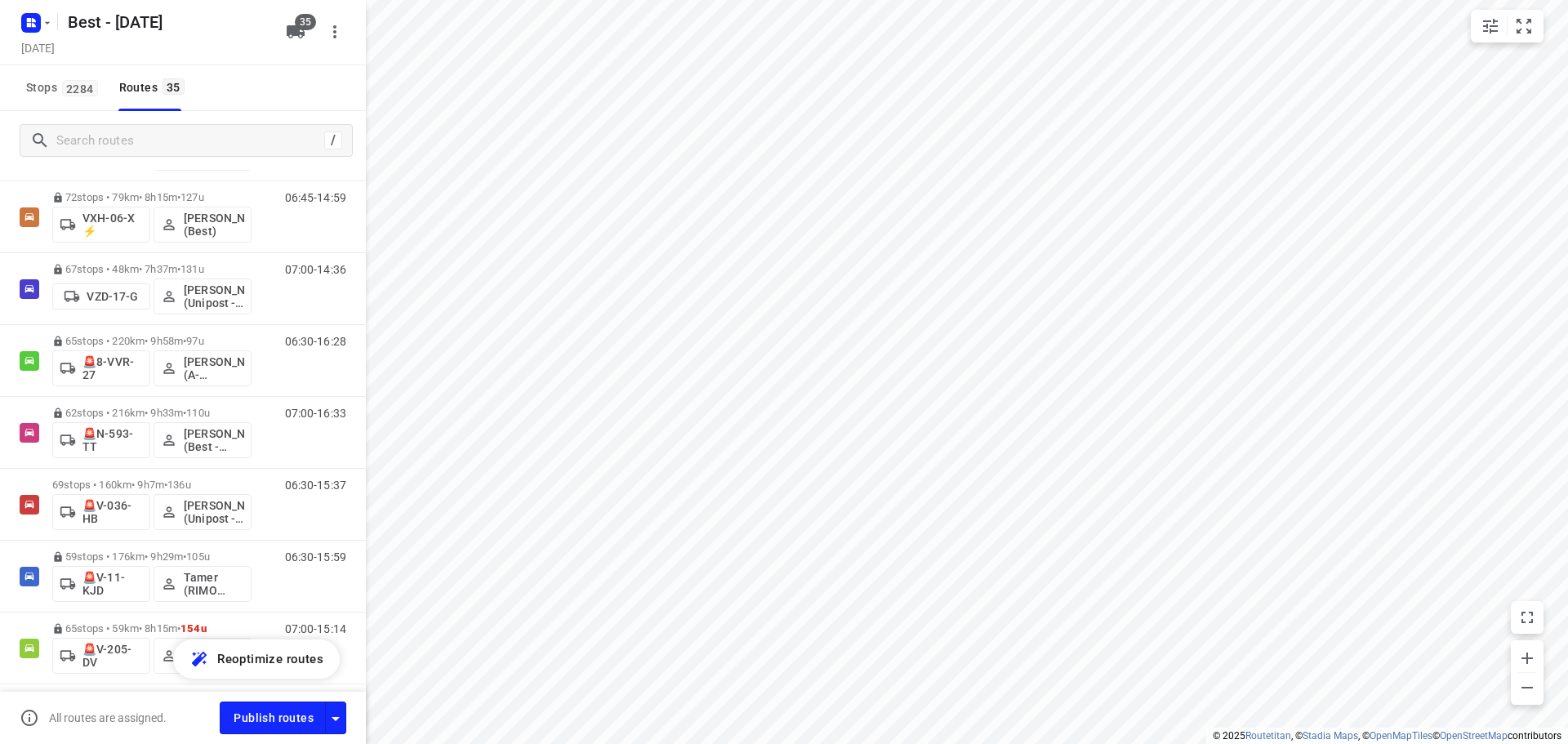
scroll to position [2142, 0]
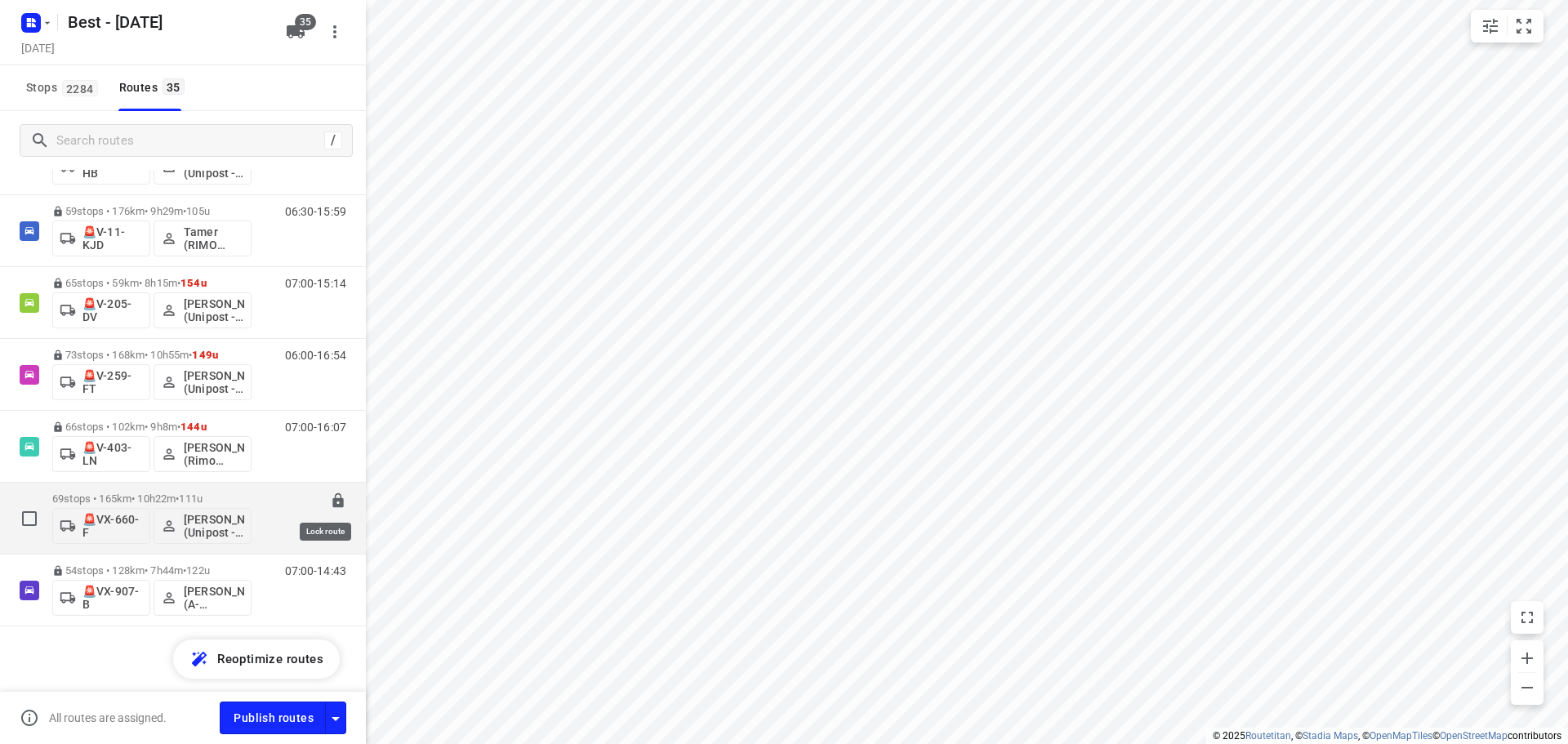
click at [333, 502] on icon at bounding box center [338, 501] width 11 height 15
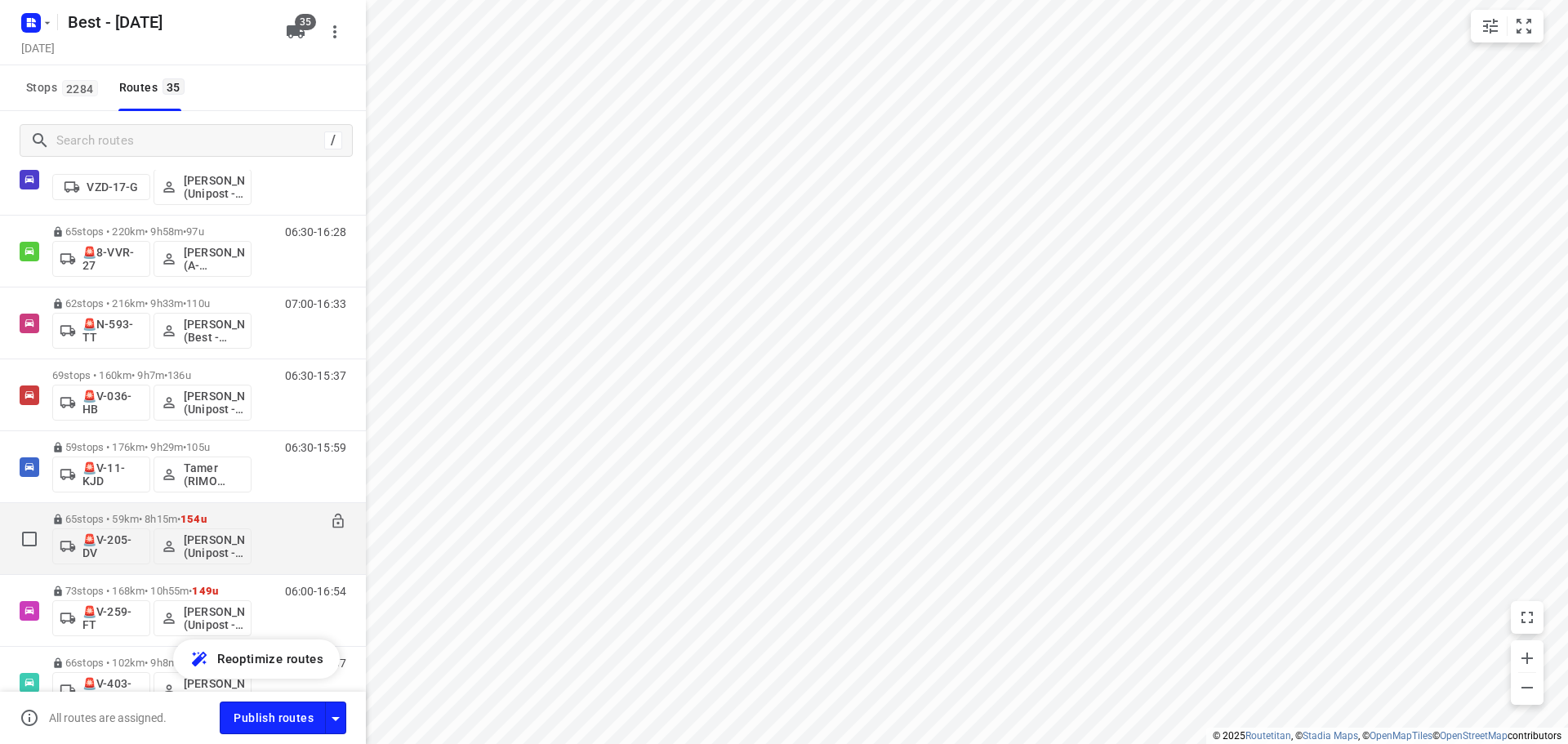
scroll to position [1897, 0]
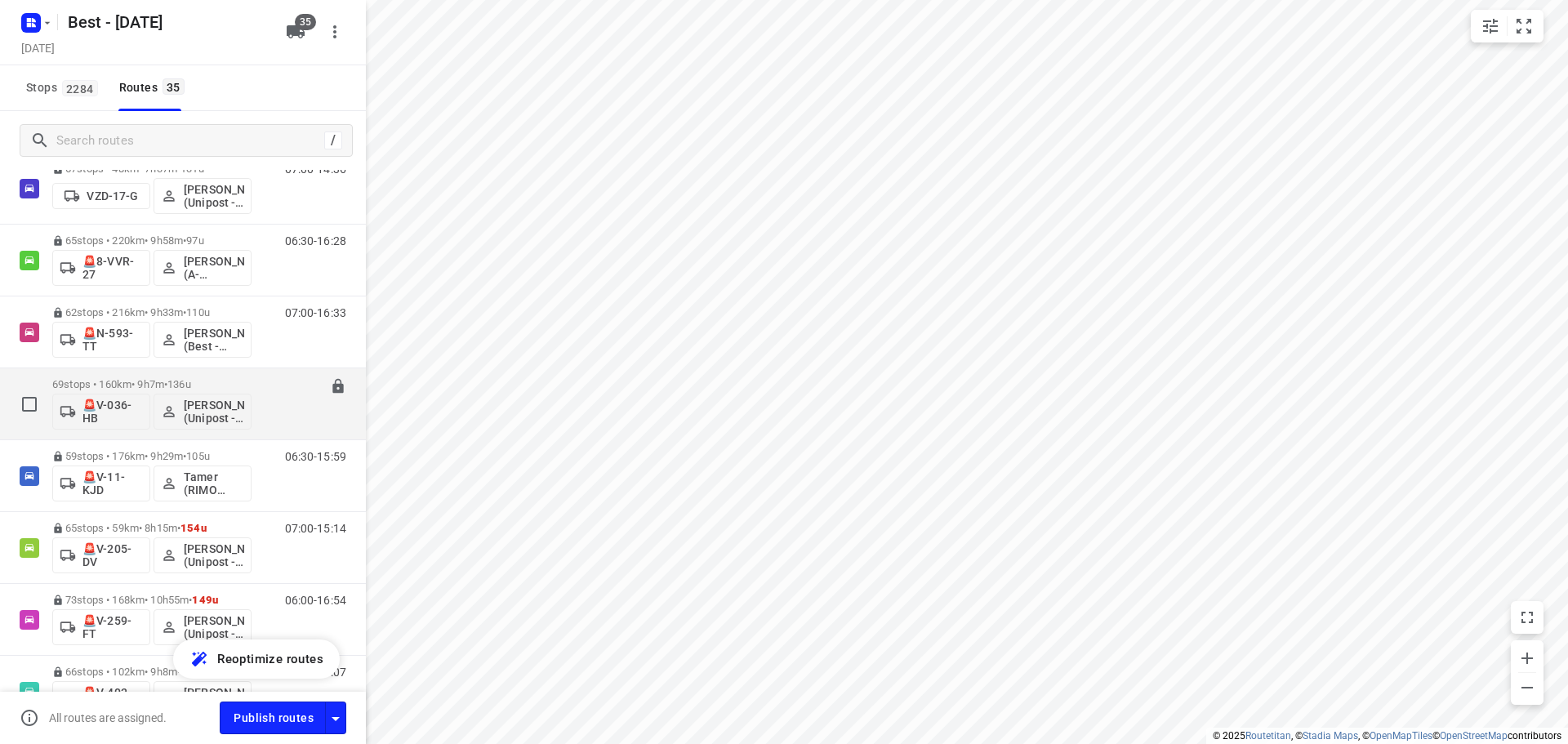
click at [160, 379] on p "69 stops • 160km • 9h7m • 136u" at bounding box center [151, 384] width 199 height 12
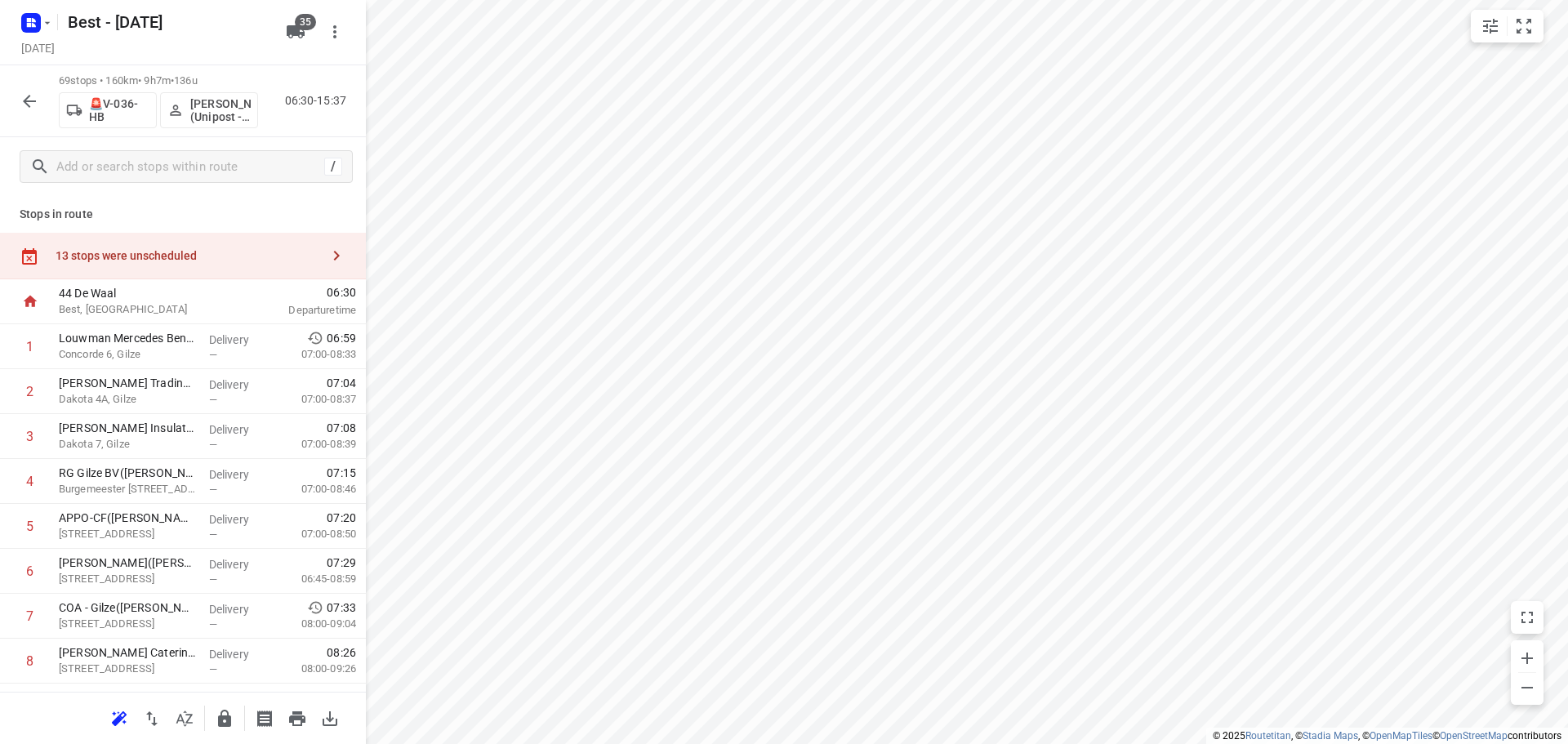
click at [259, 252] on div "13 stops were unscheduled" at bounding box center [188, 256] width 265 height 13
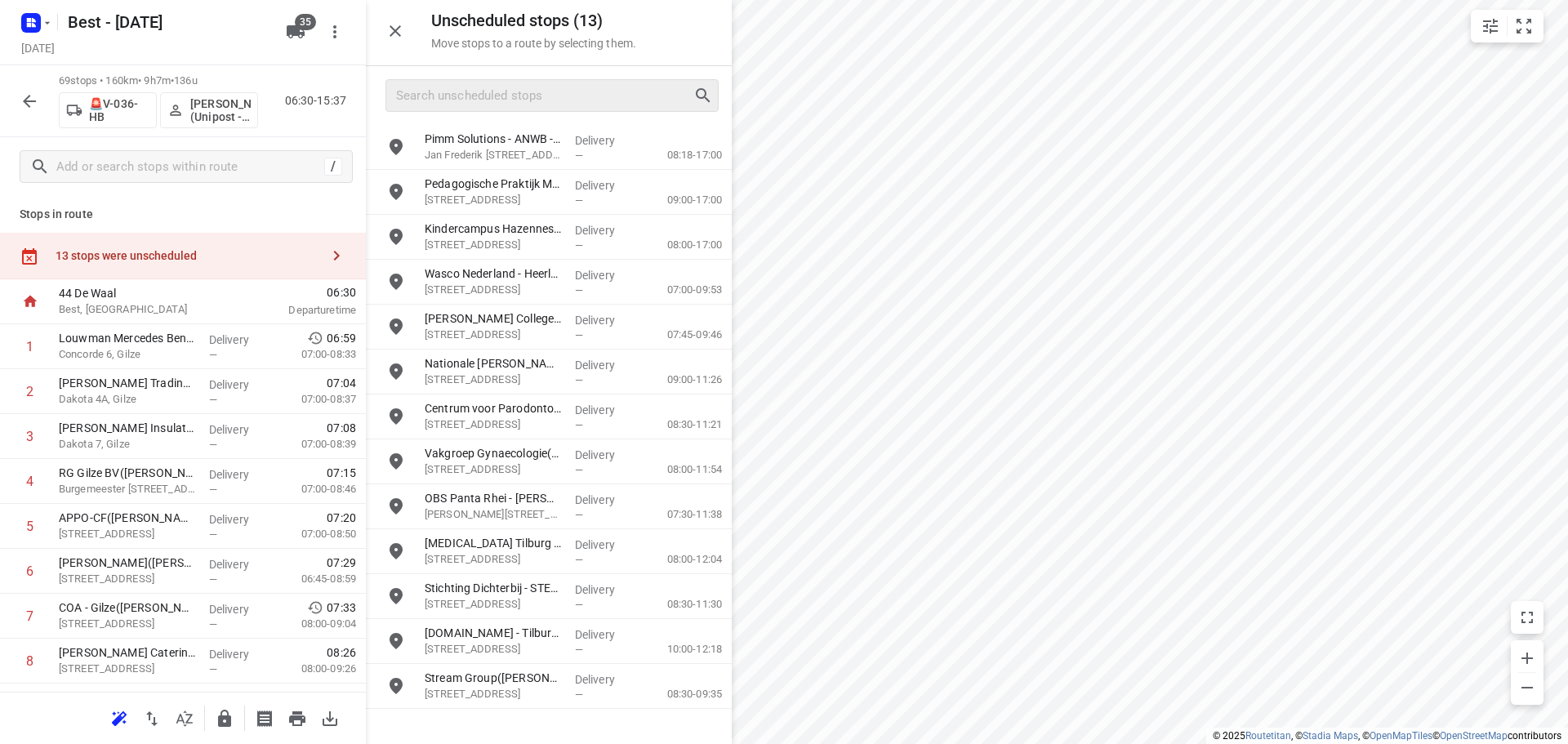
click at [555, 79] on div at bounding box center [552, 95] width 333 height 32
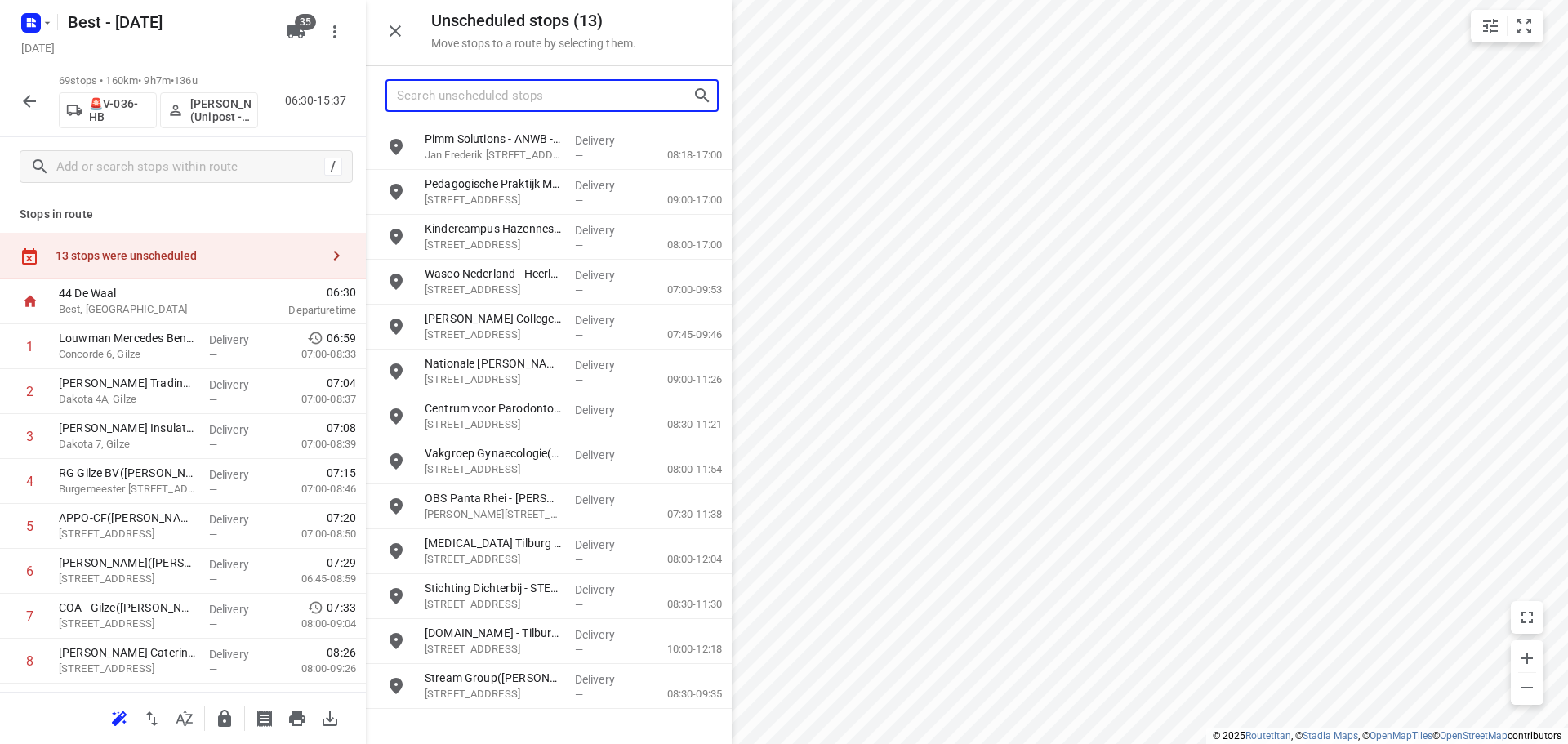
click at [553, 93] on input "Search unscheduled stops" at bounding box center [544, 96] width 295 height 26
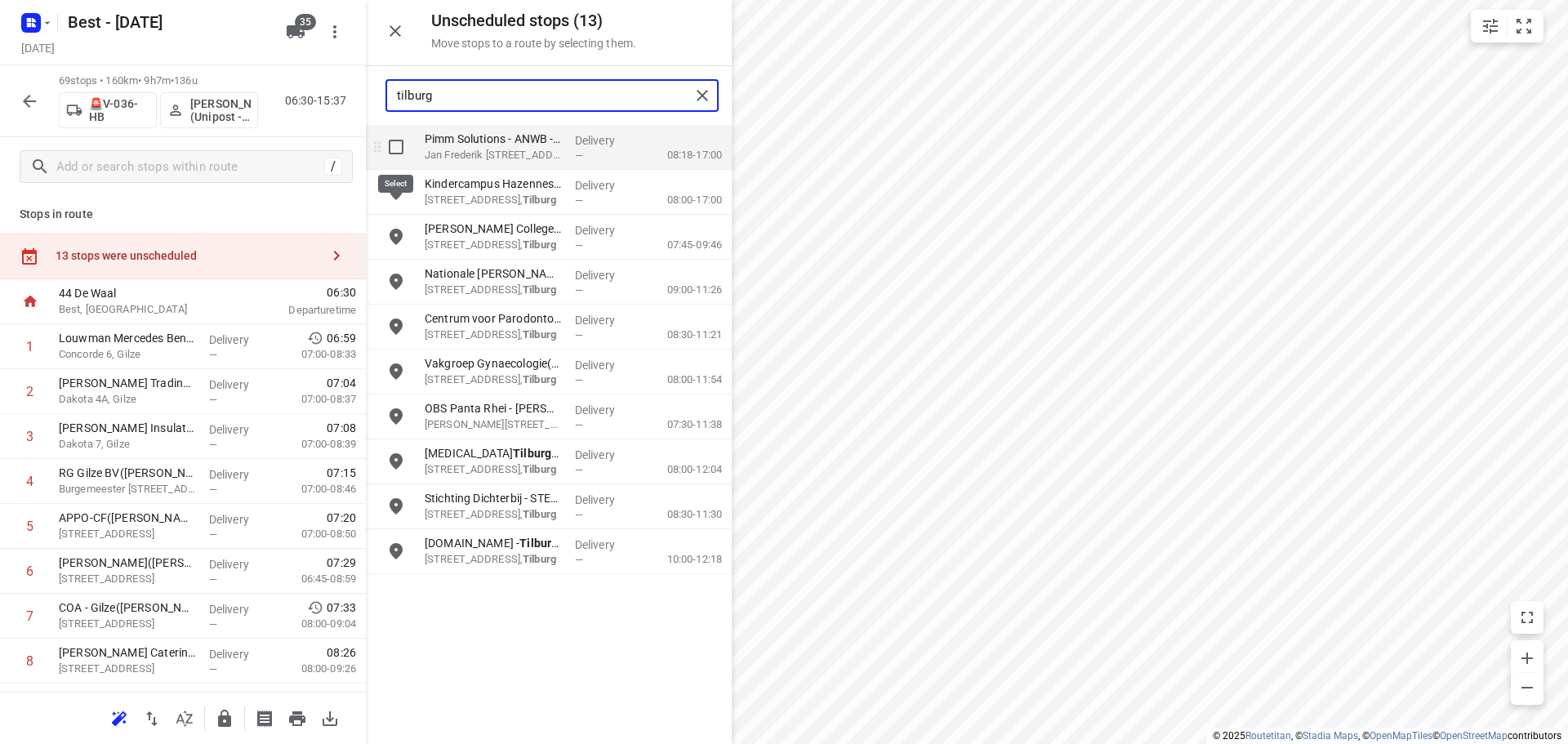
type input "tilburg"
click at [405, 151] on input "grid" at bounding box center [396, 146] width 32 height 32
checkbox input "true"
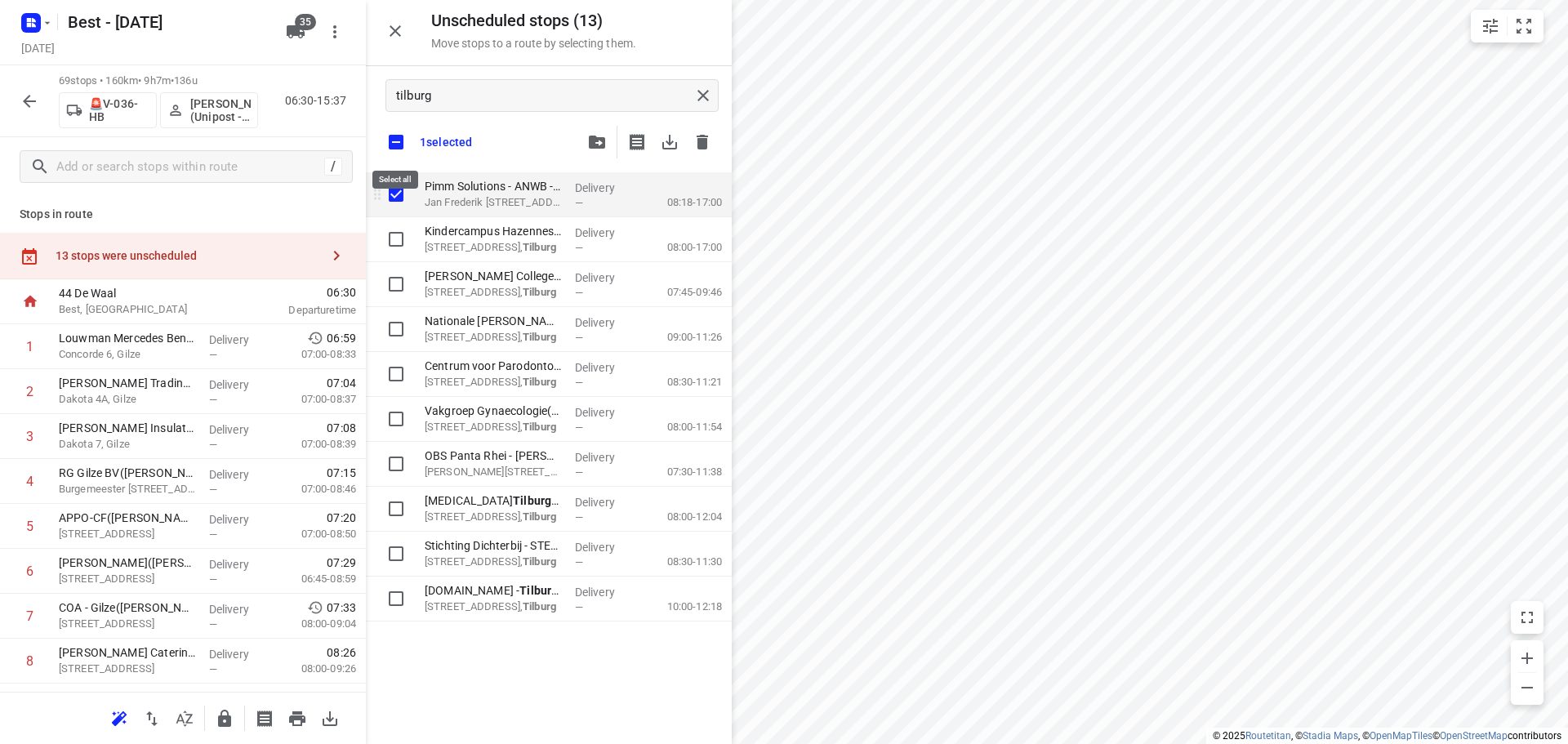
click at [405, 151] on input "checkbox" at bounding box center [396, 142] width 34 height 34
checkbox input "false"
checkbox input "true"
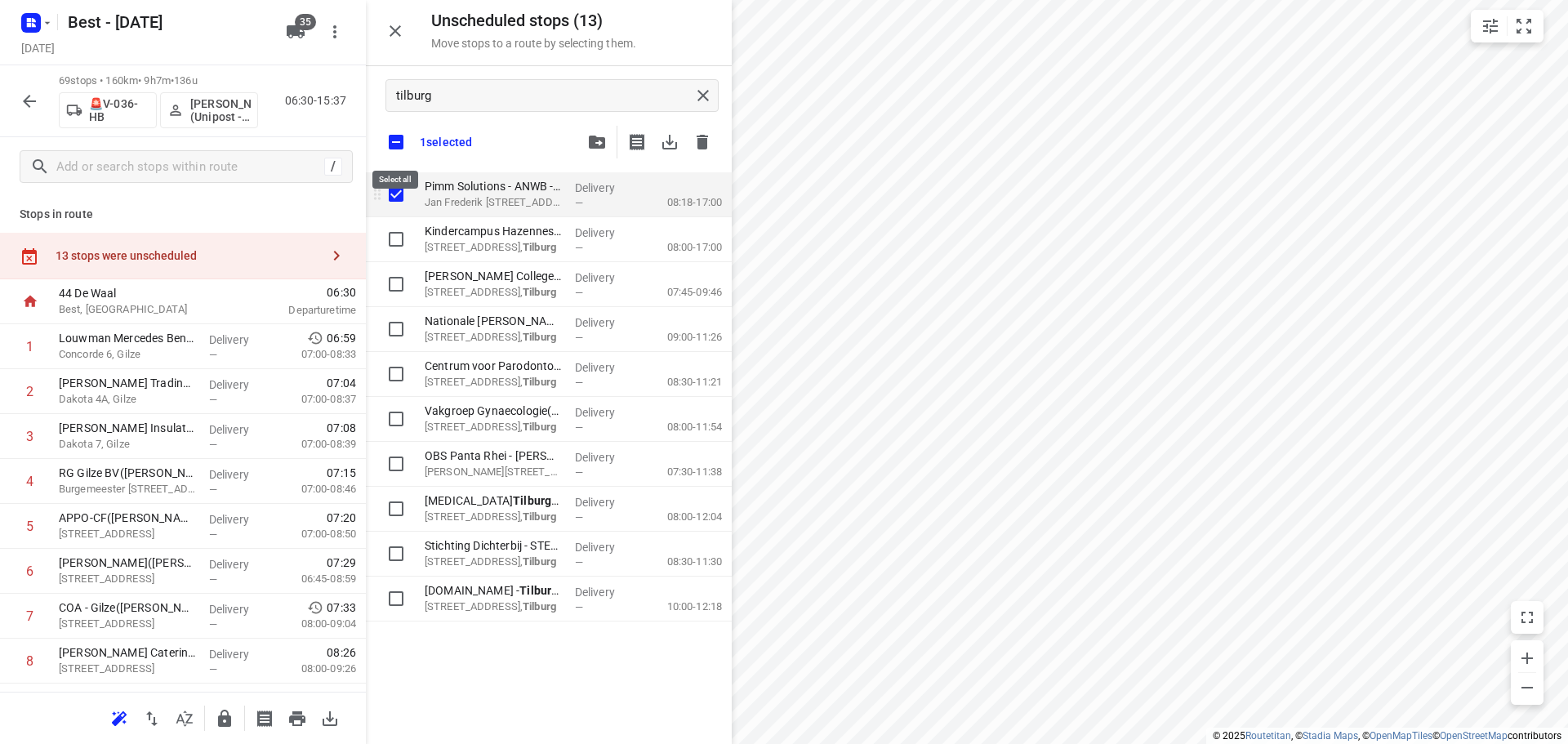
checkbox input "true"
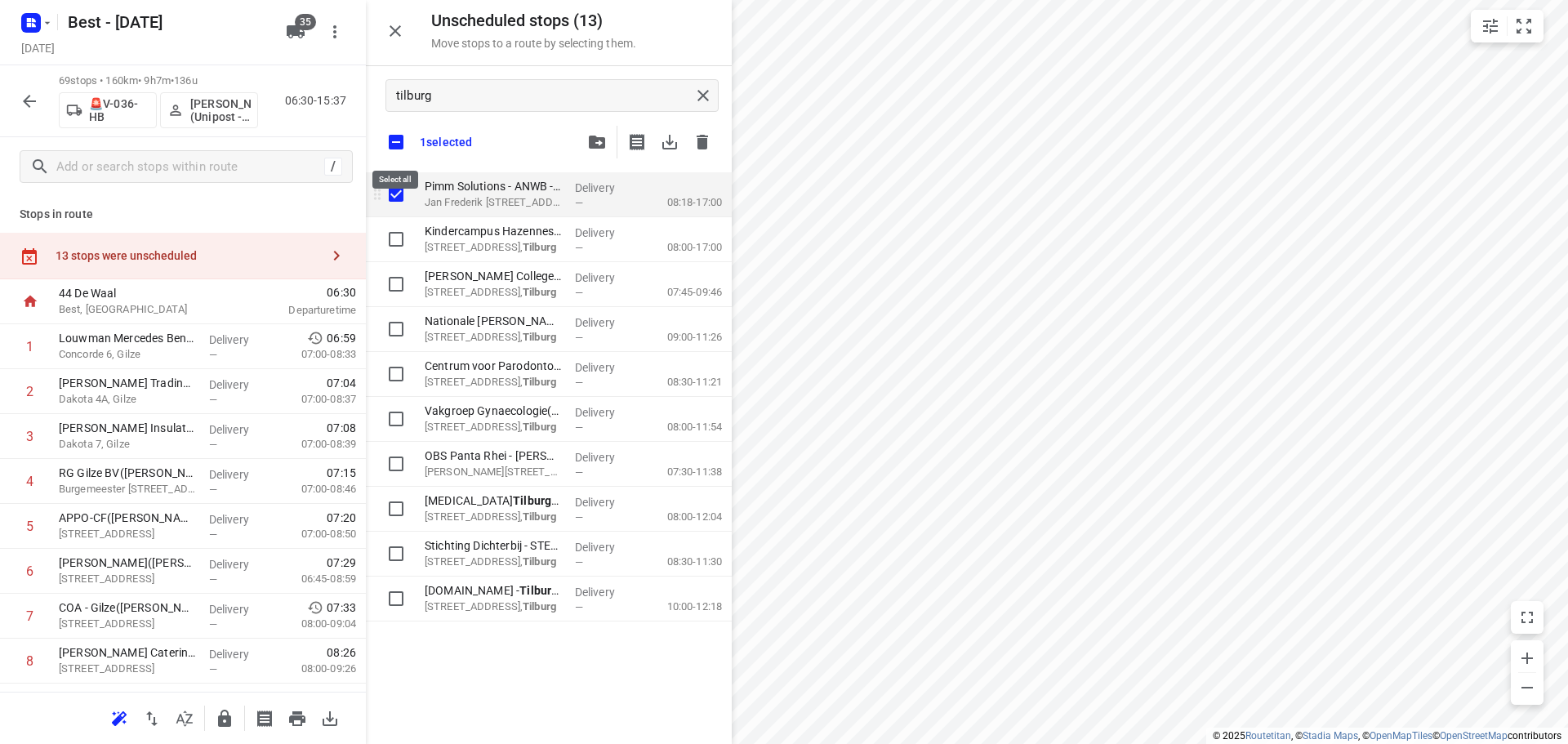
checkbox input "true"
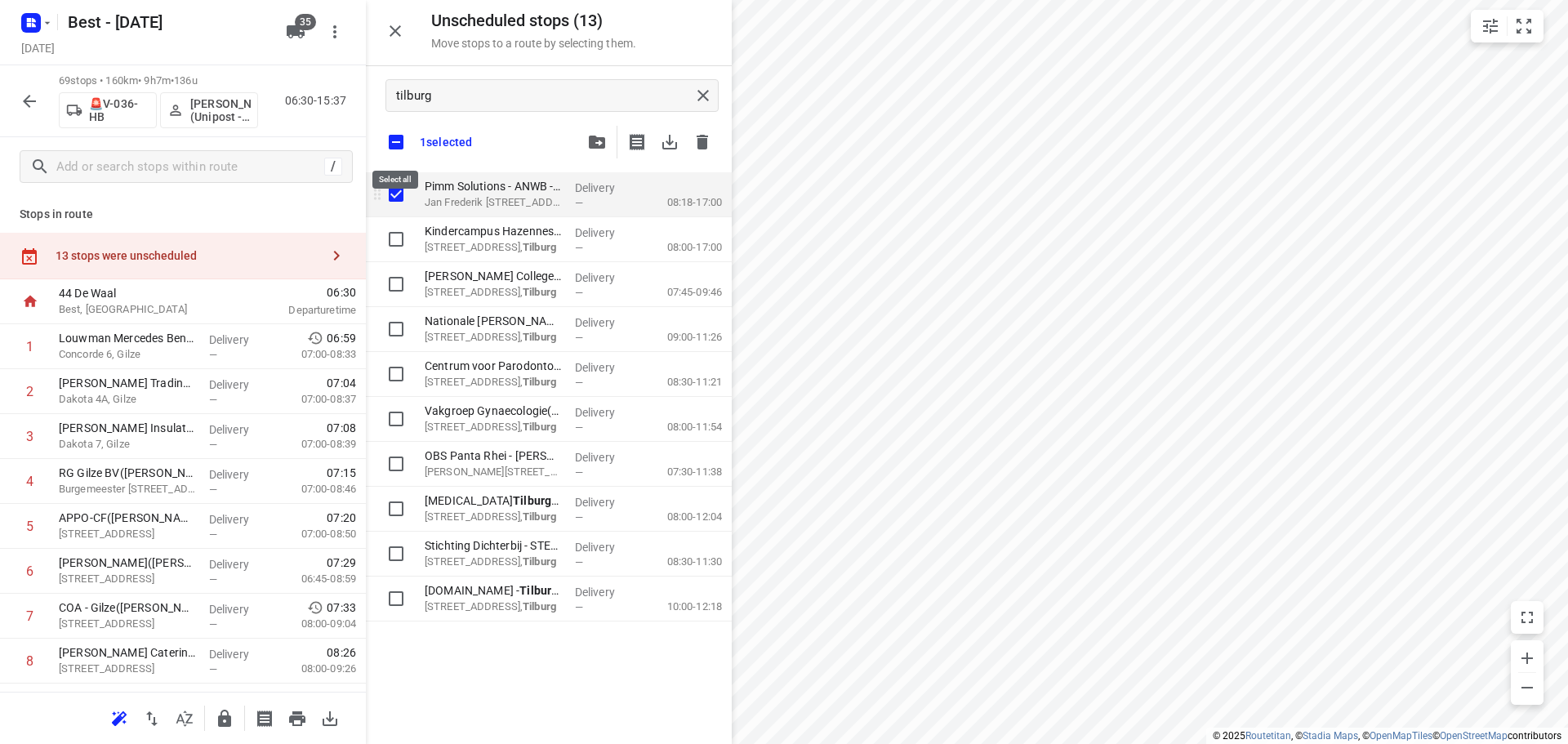
checkbox input "true"
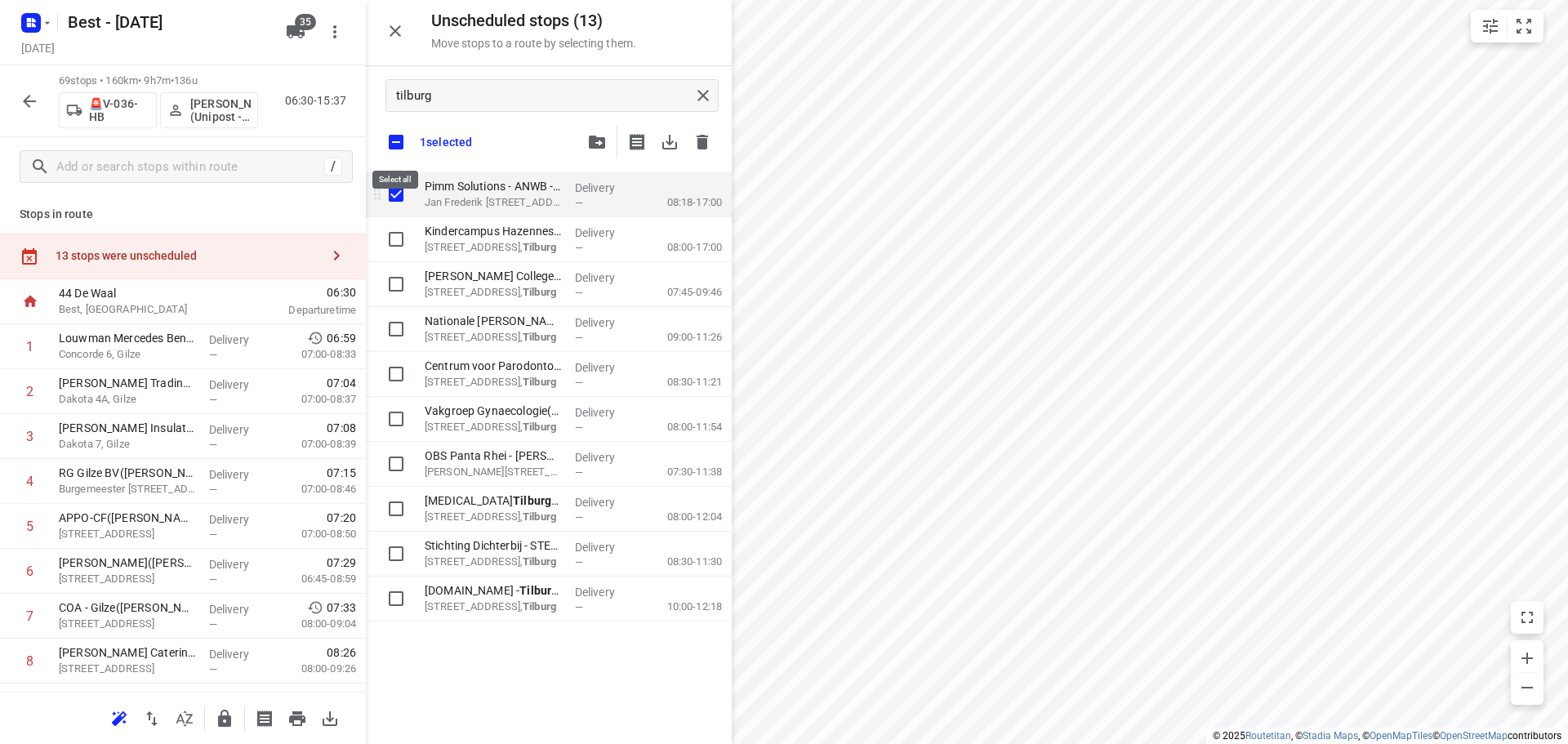
checkbox input "true"
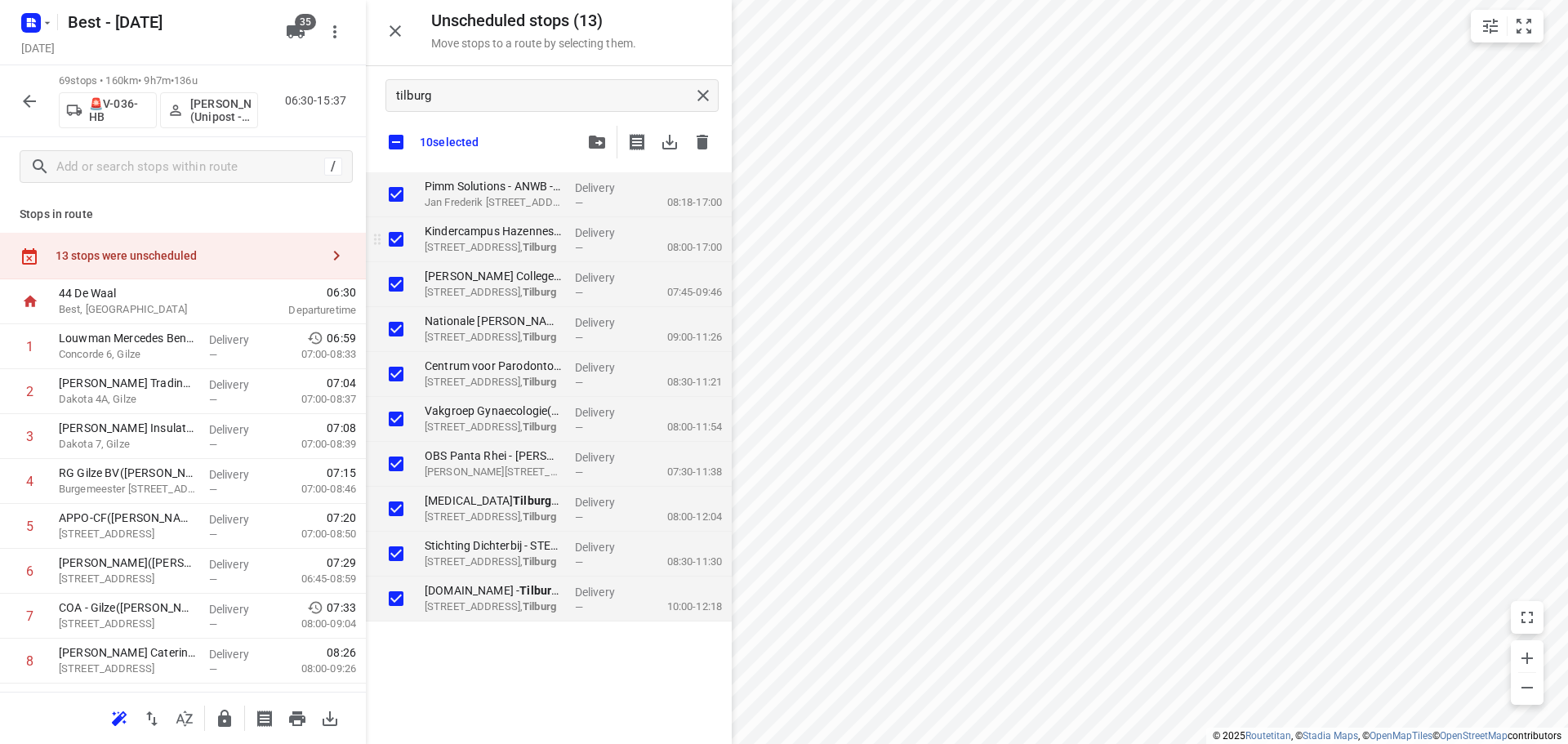
checkbox input "true"
click at [391, 239] on input "grid" at bounding box center [396, 238] width 32 height 32
checkbox input "false"
checkbox input "true"
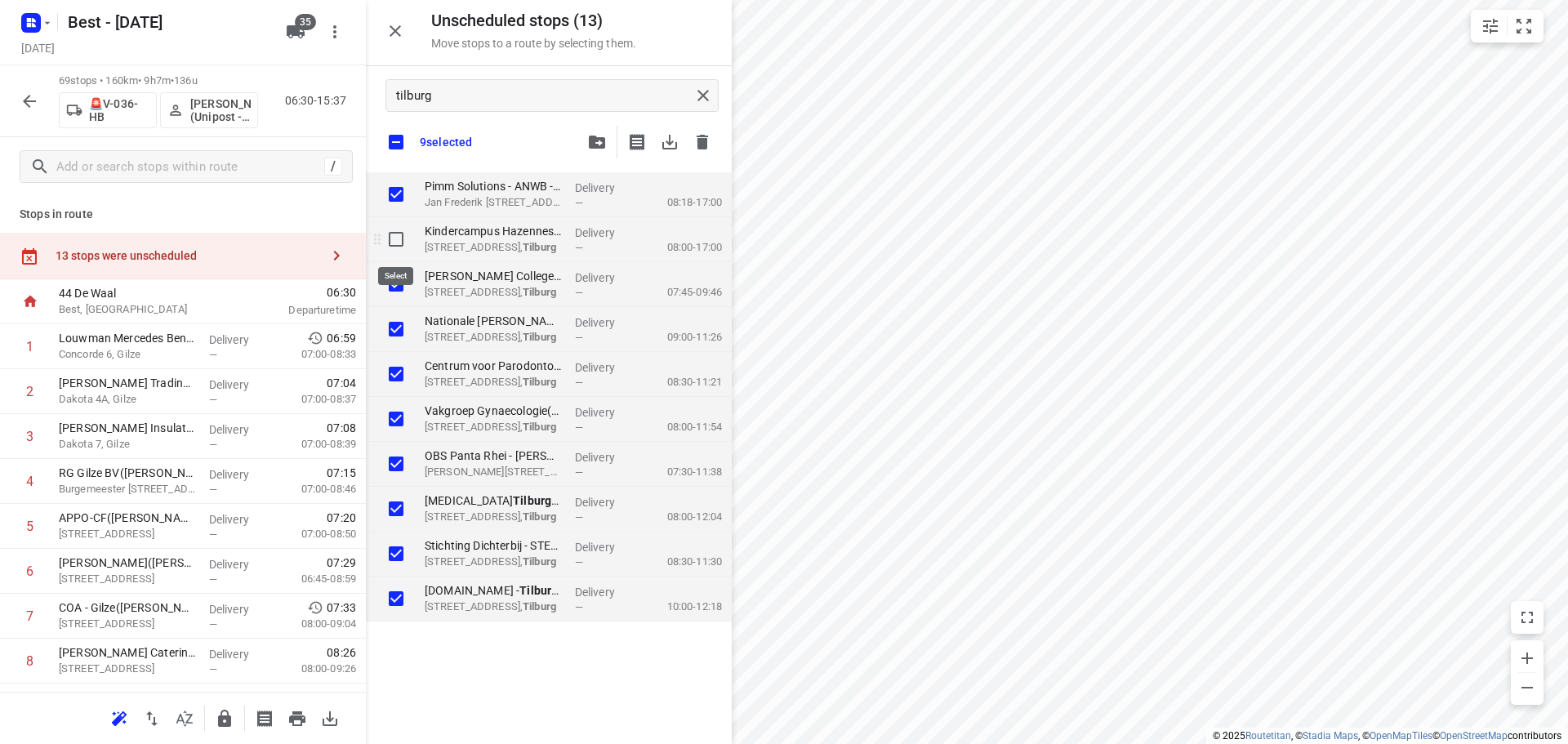
checkbox input "true"
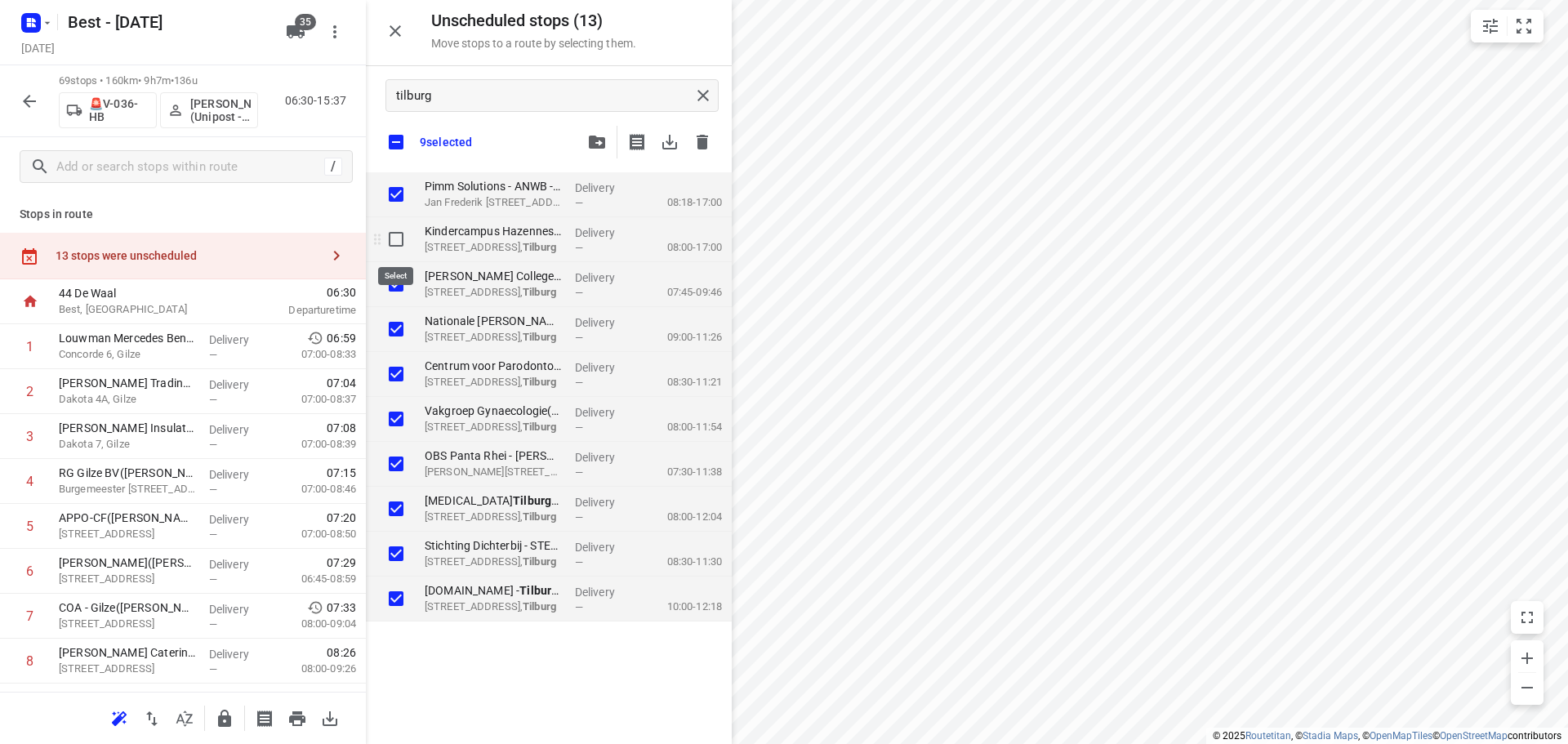
checkbox input "true"
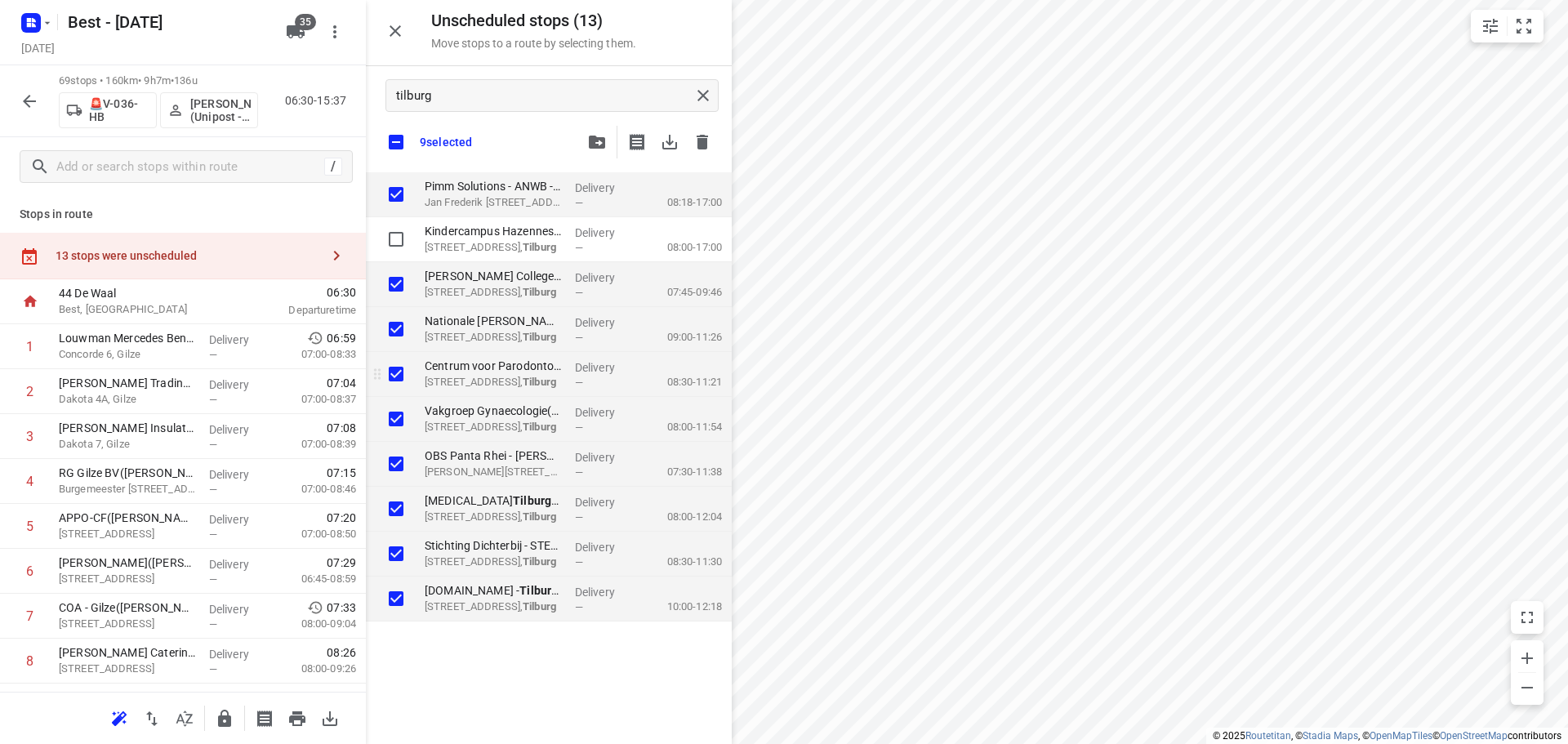
checkbox input "true"
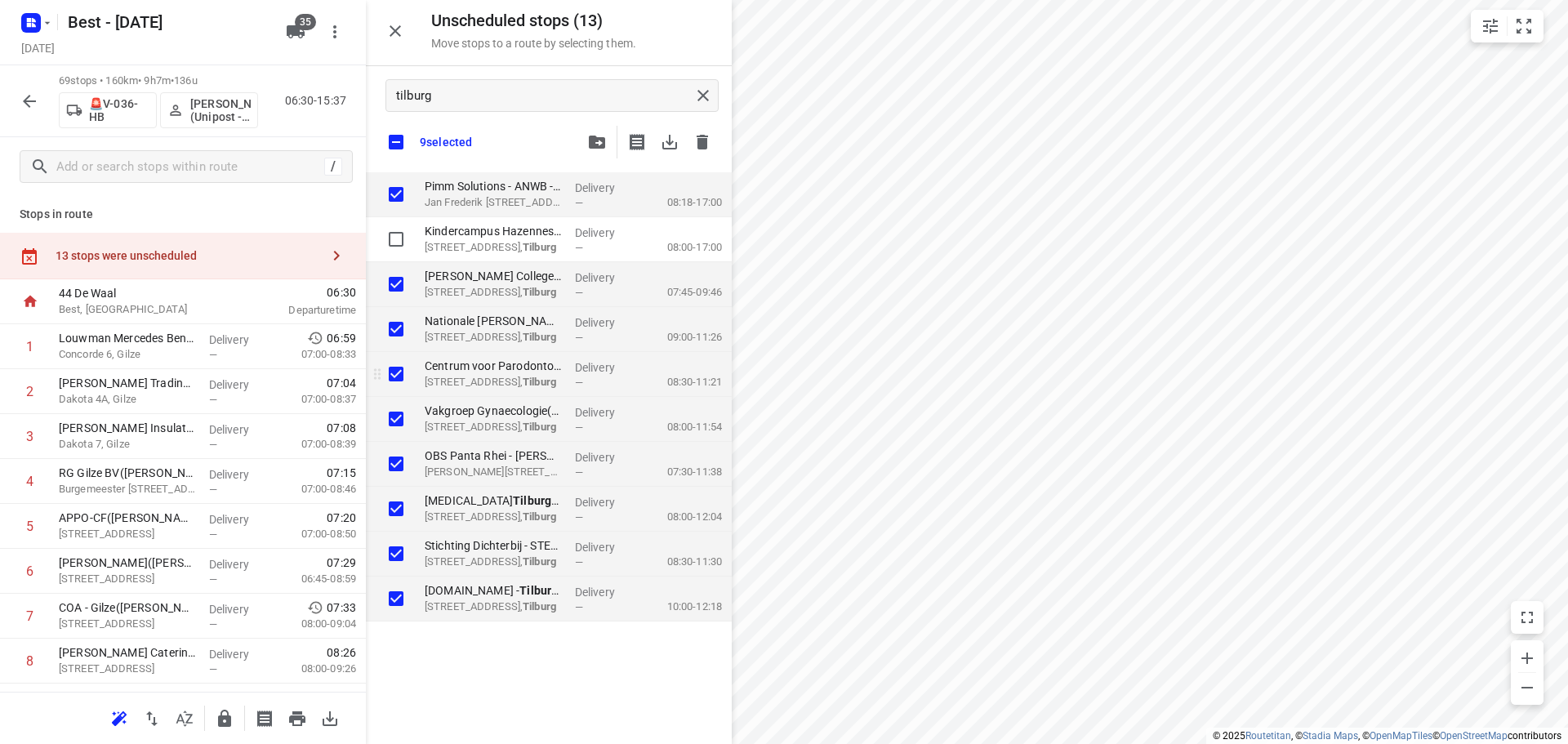
checkbox input "true"
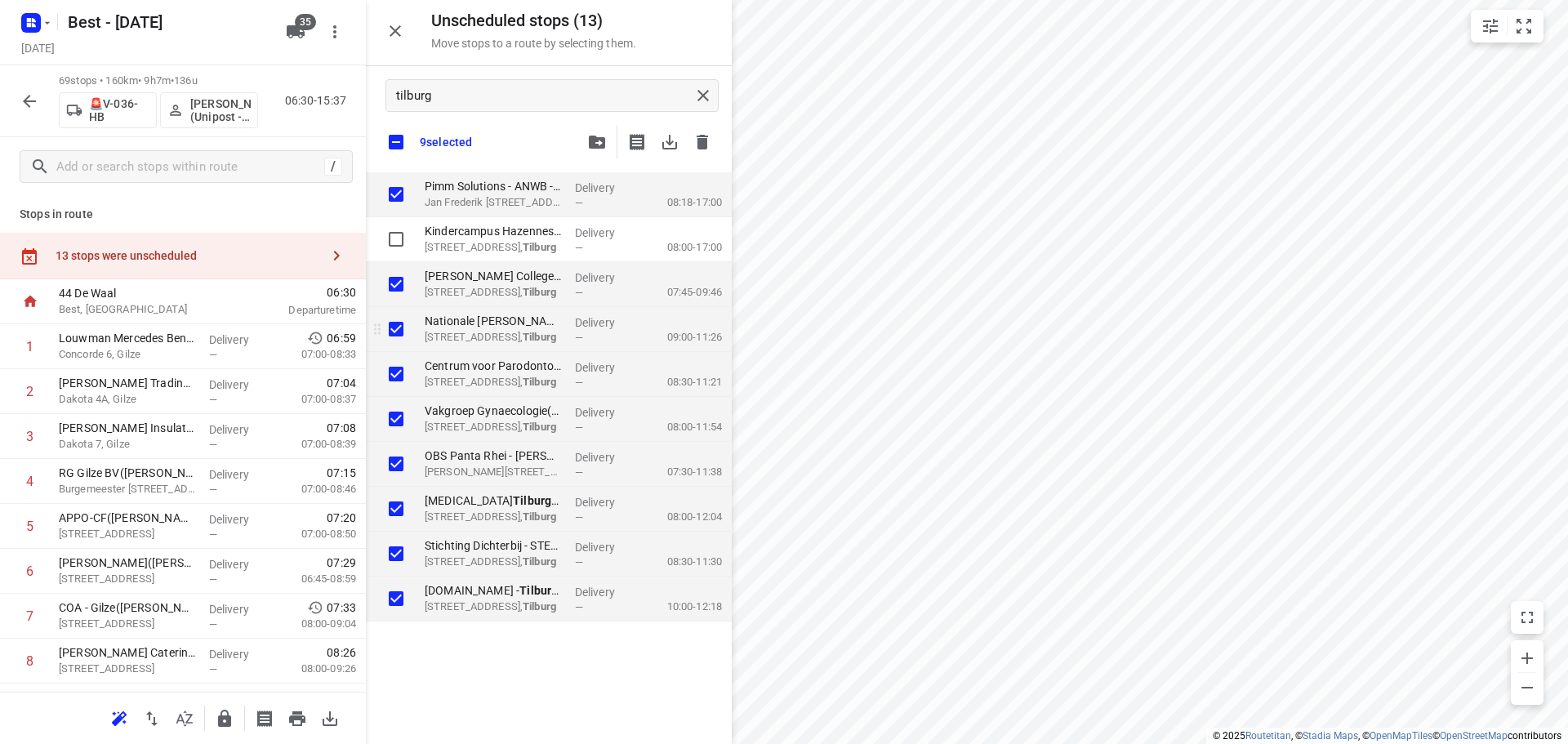
checkbox input "true"
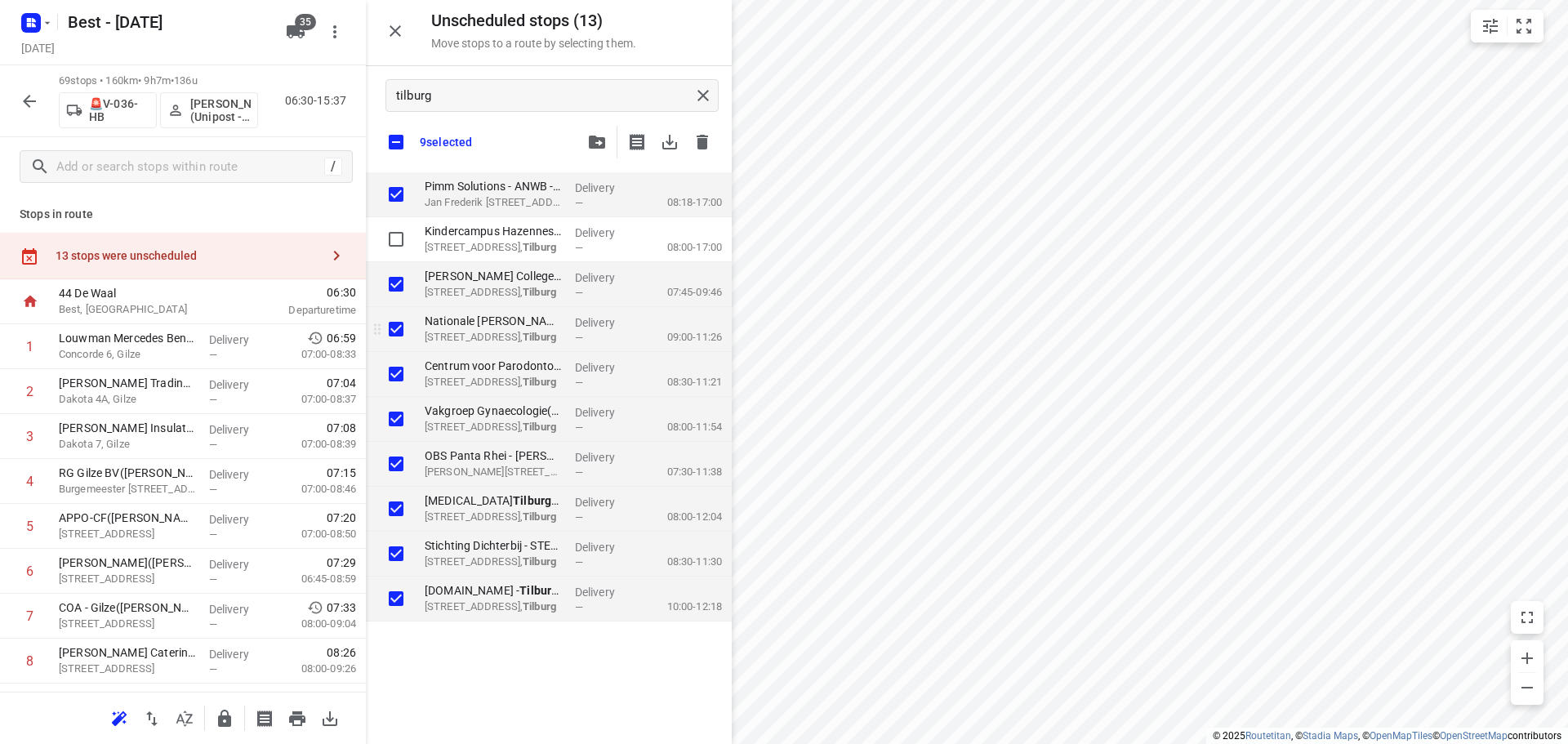
checkbox input "true"
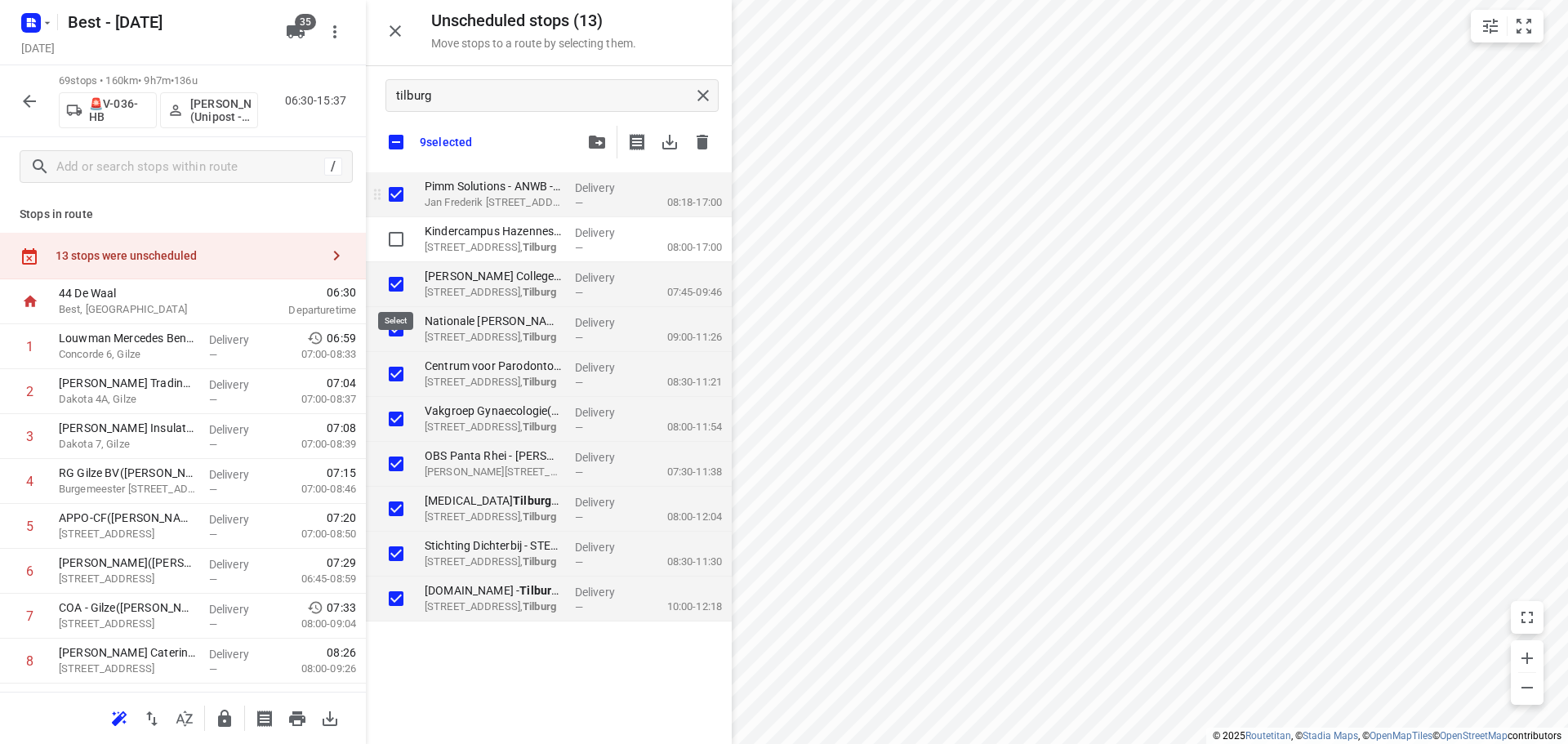
checkbox input "true"
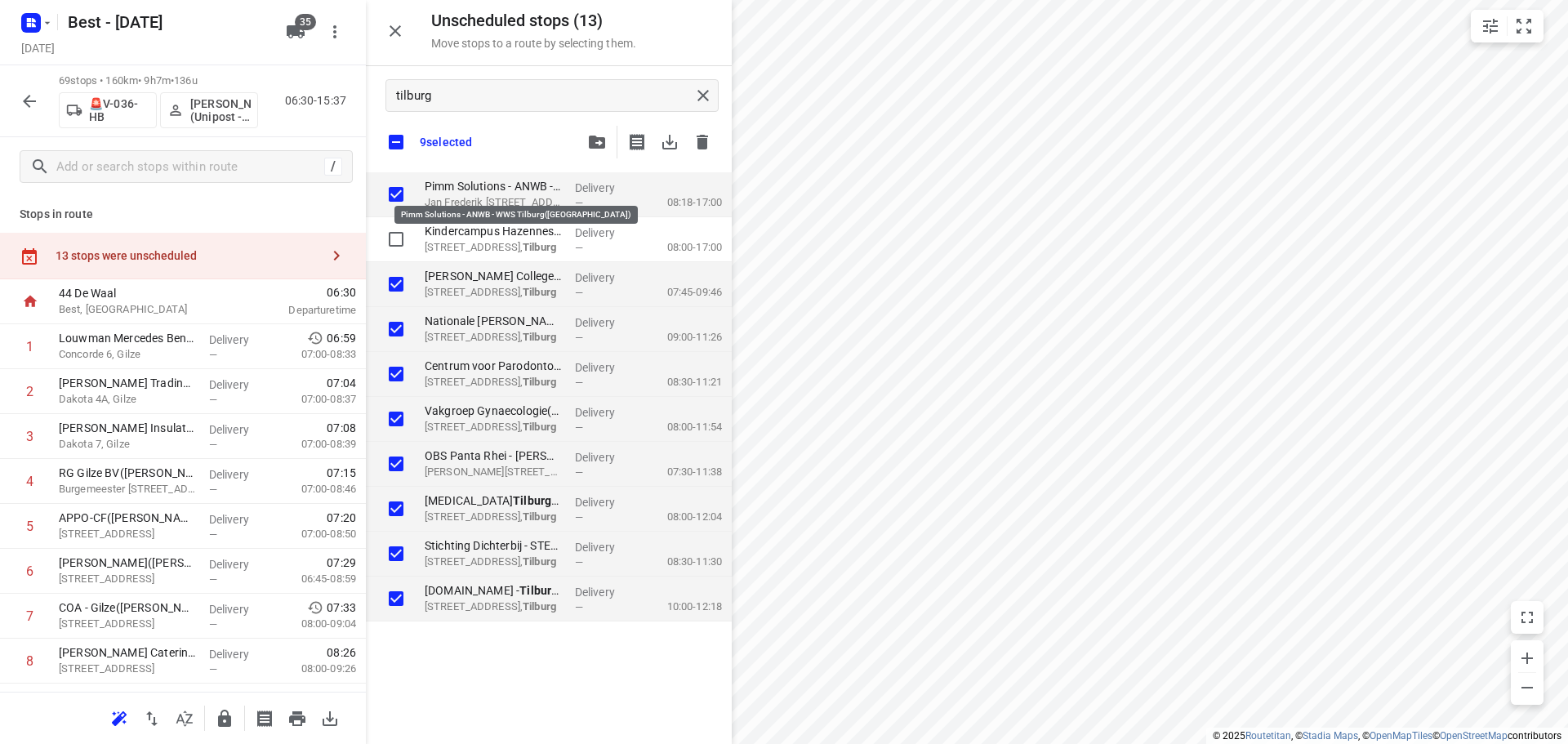
checkbox input "true"
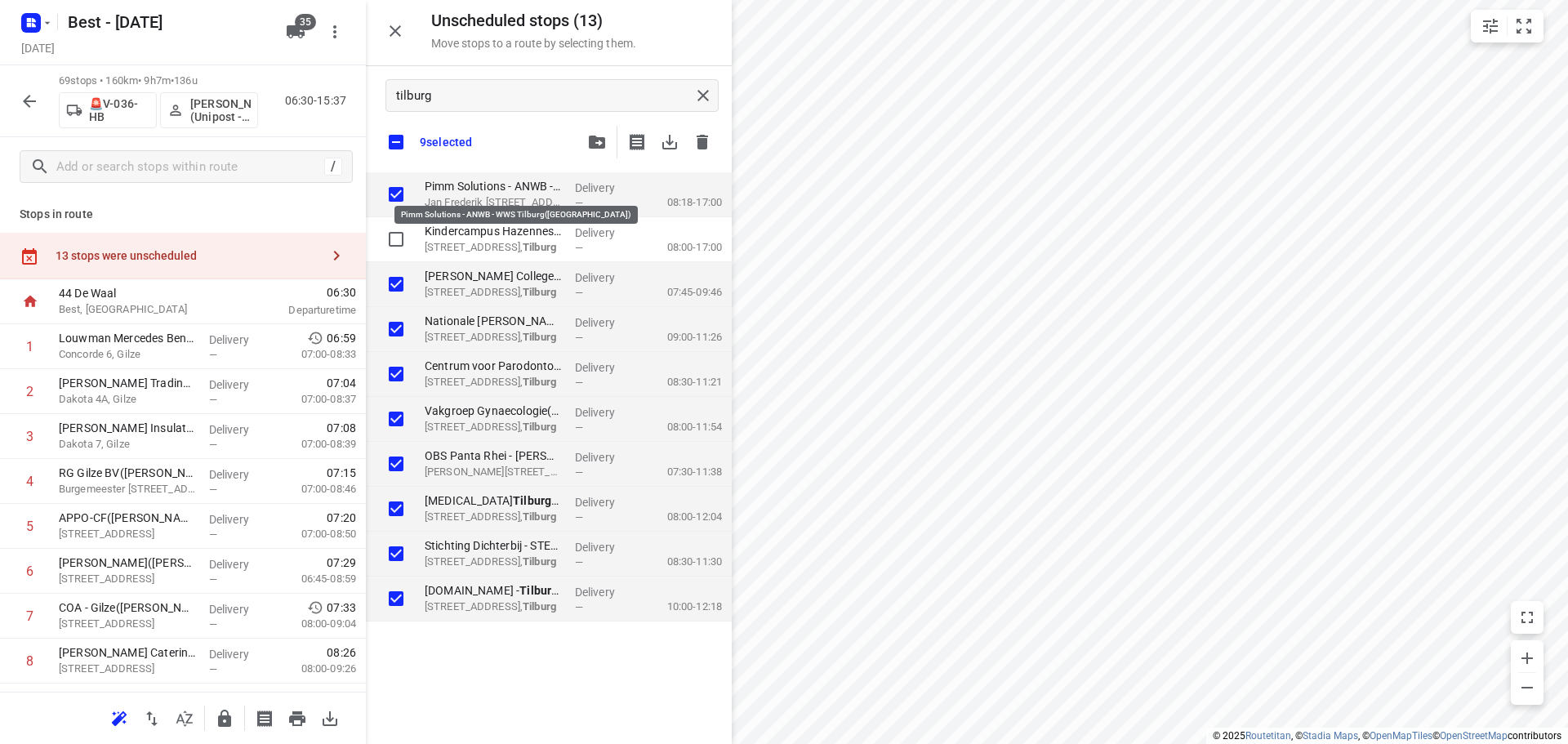
checkbox input "true"
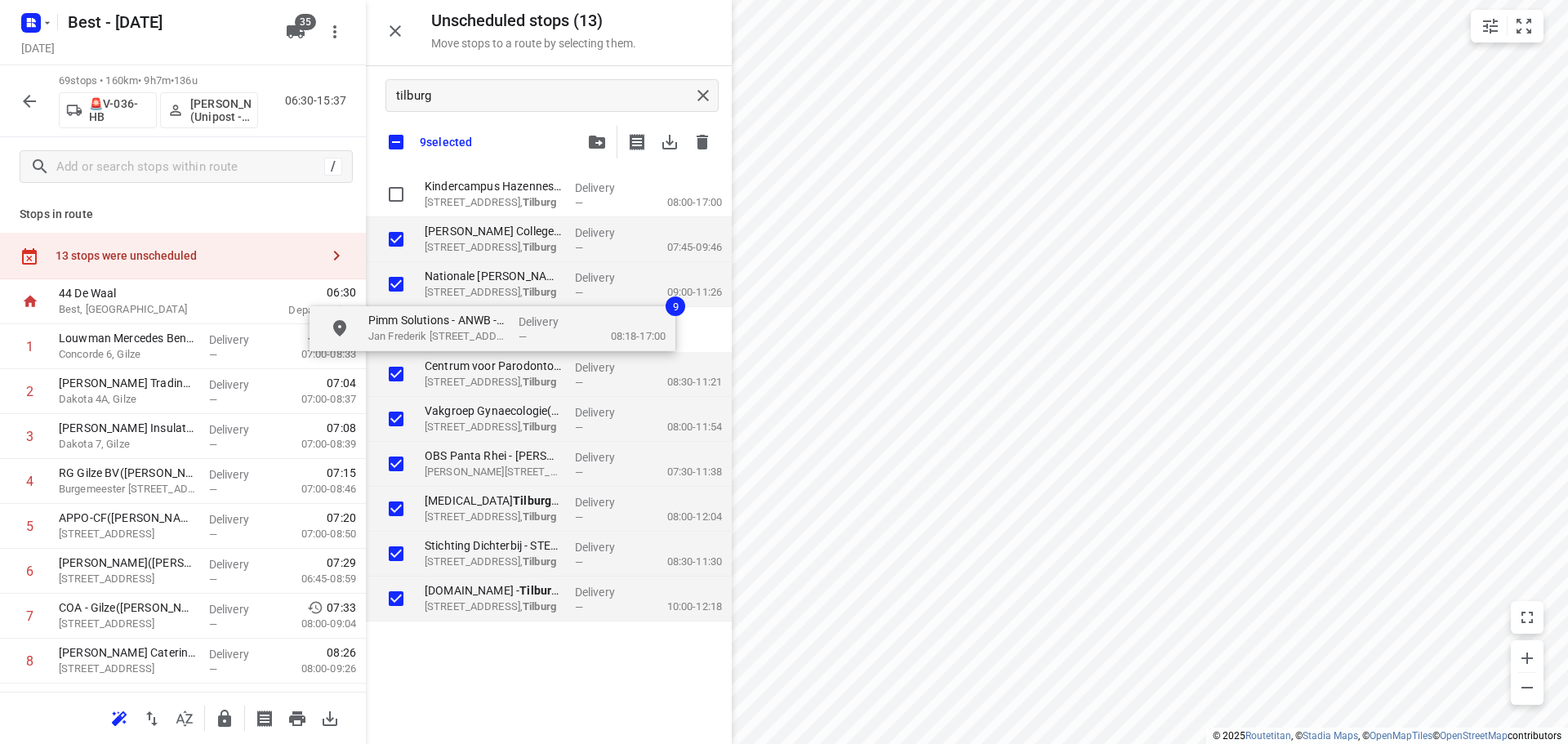
checkbox input "true"
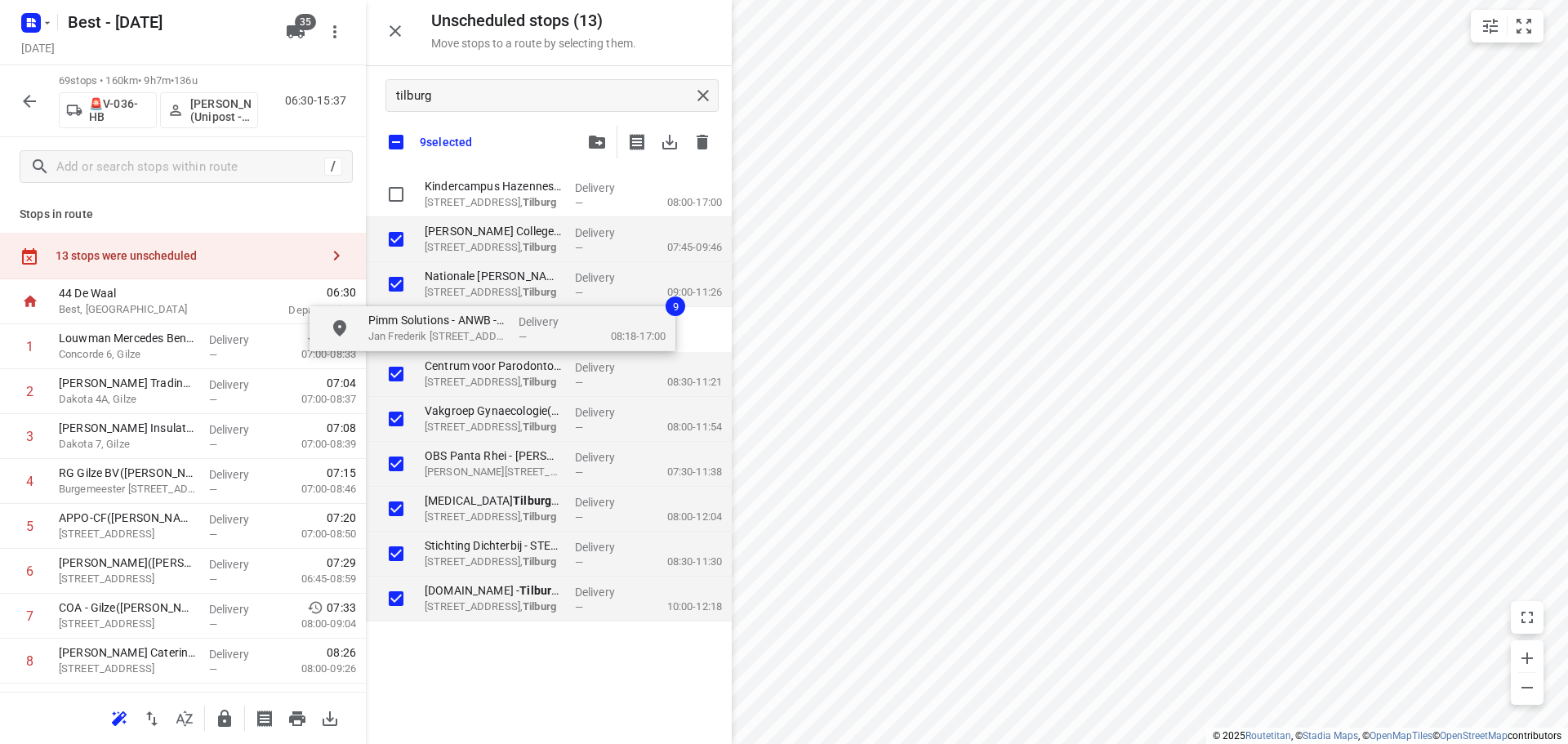
checkbox input "true"
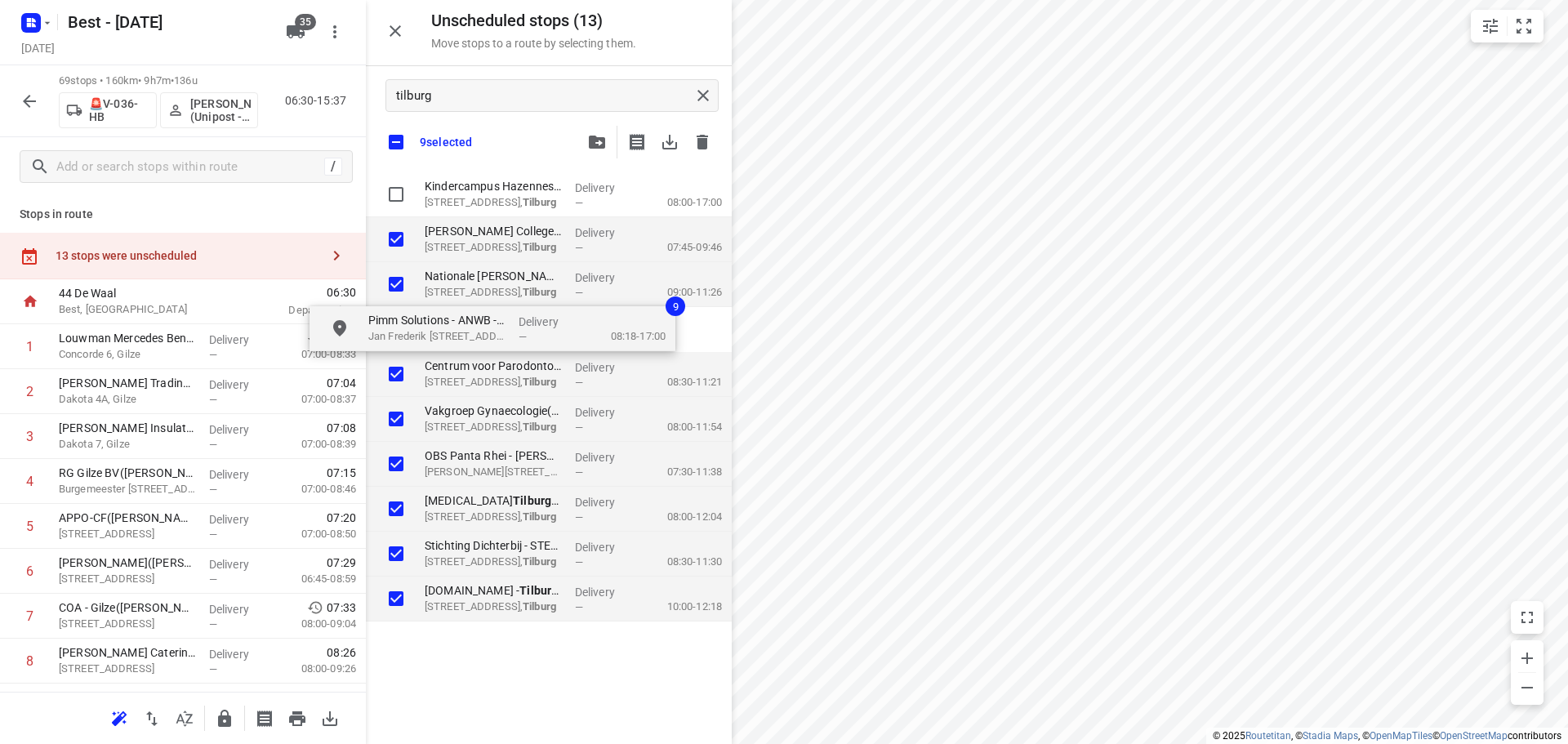
checkbox input "true"
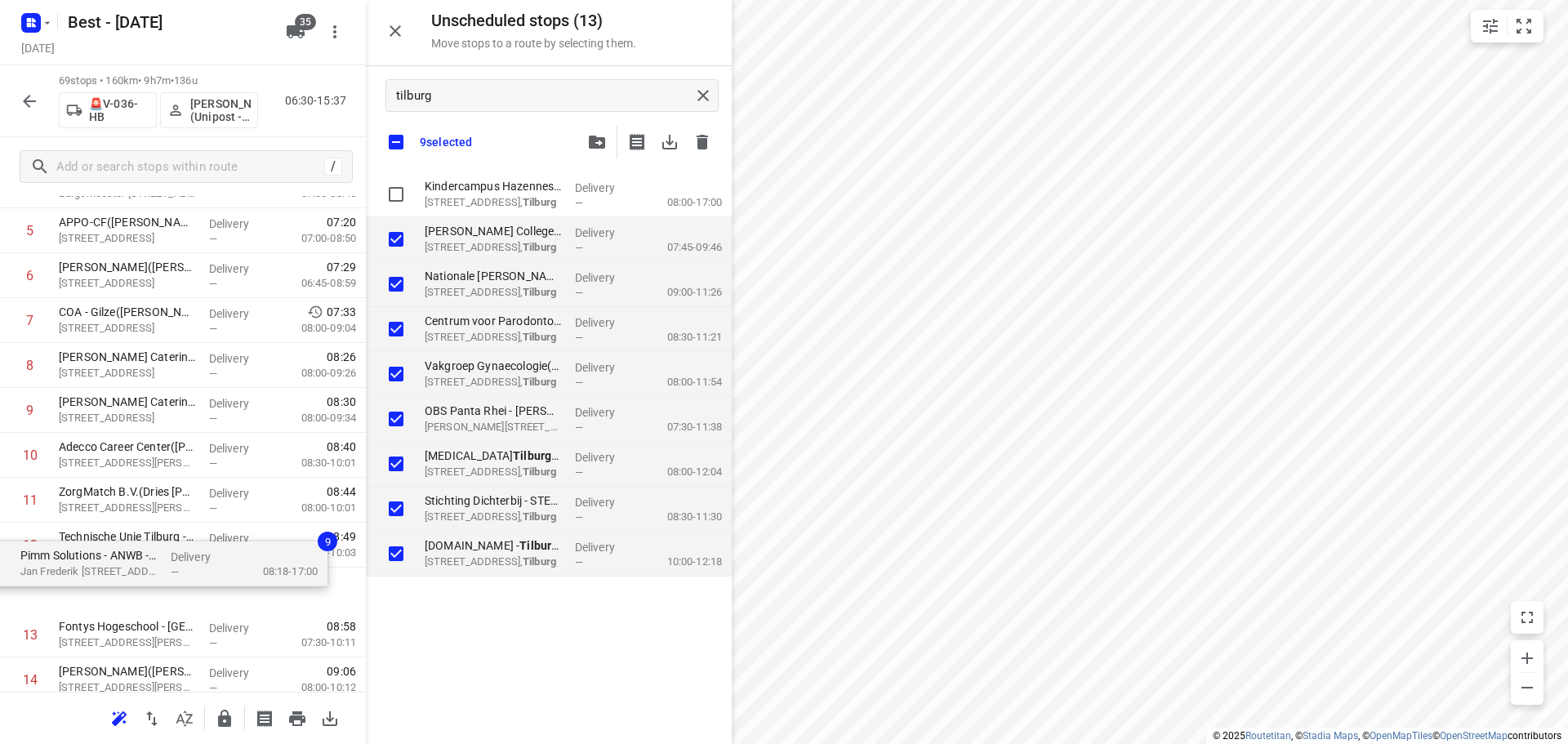
scroll to position [301, 0]
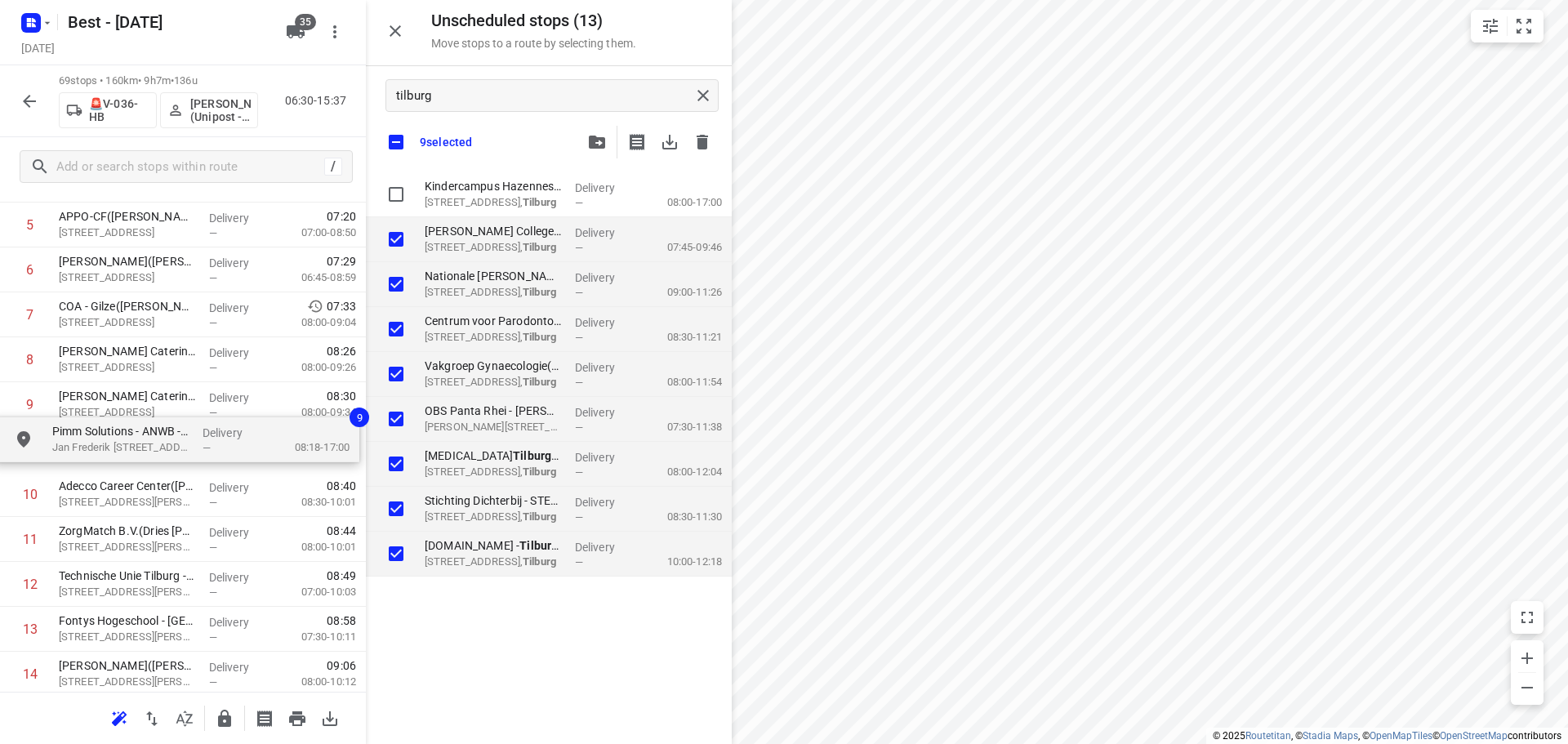
drag, startPoint x: 491, startPoint y: 185, endPoint x: 114, endPoint y: 441, distance: 455.7
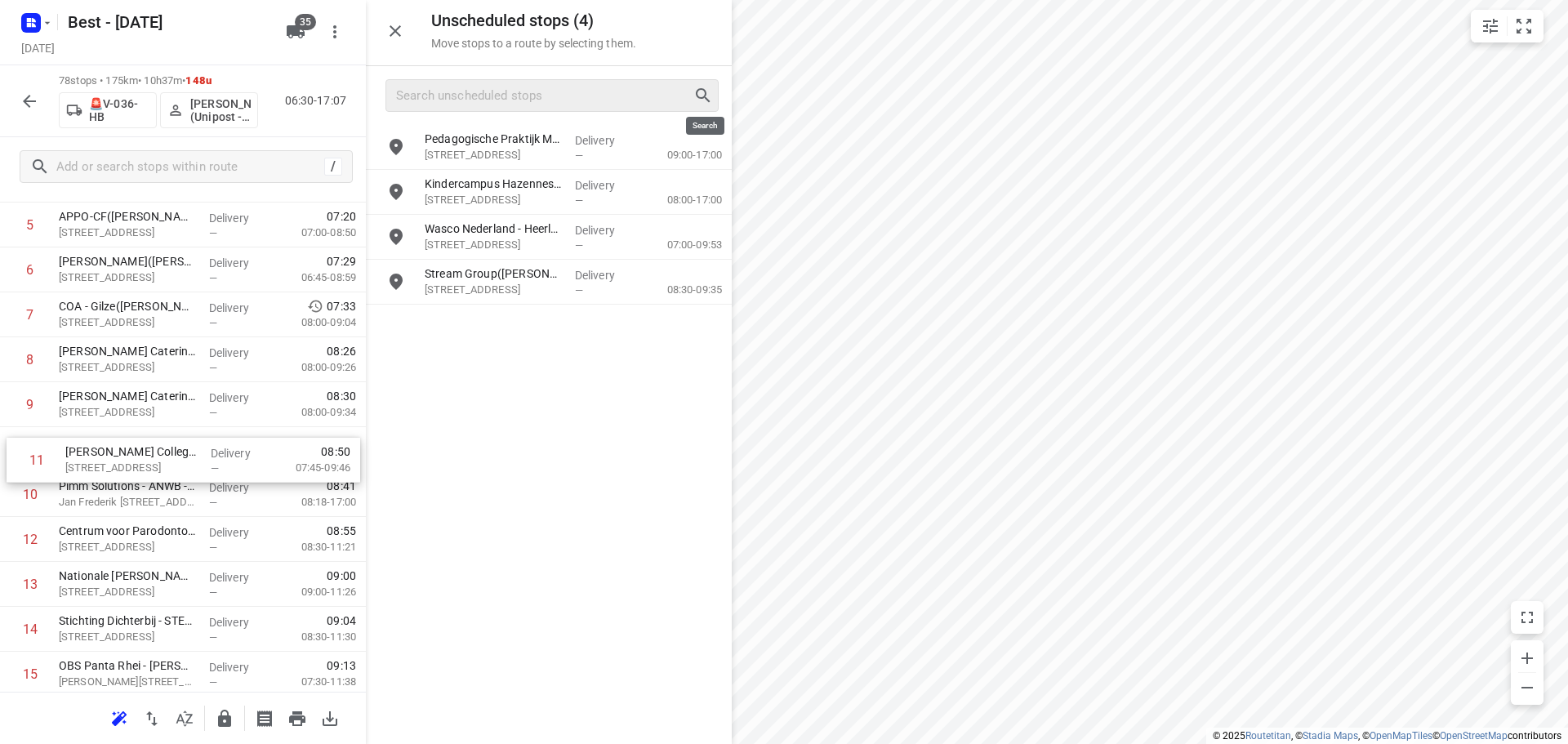
drag, startPoint x: 220, startPoint y: 487, endPoint x: 232, endPoint y: 439, distance: 49.5
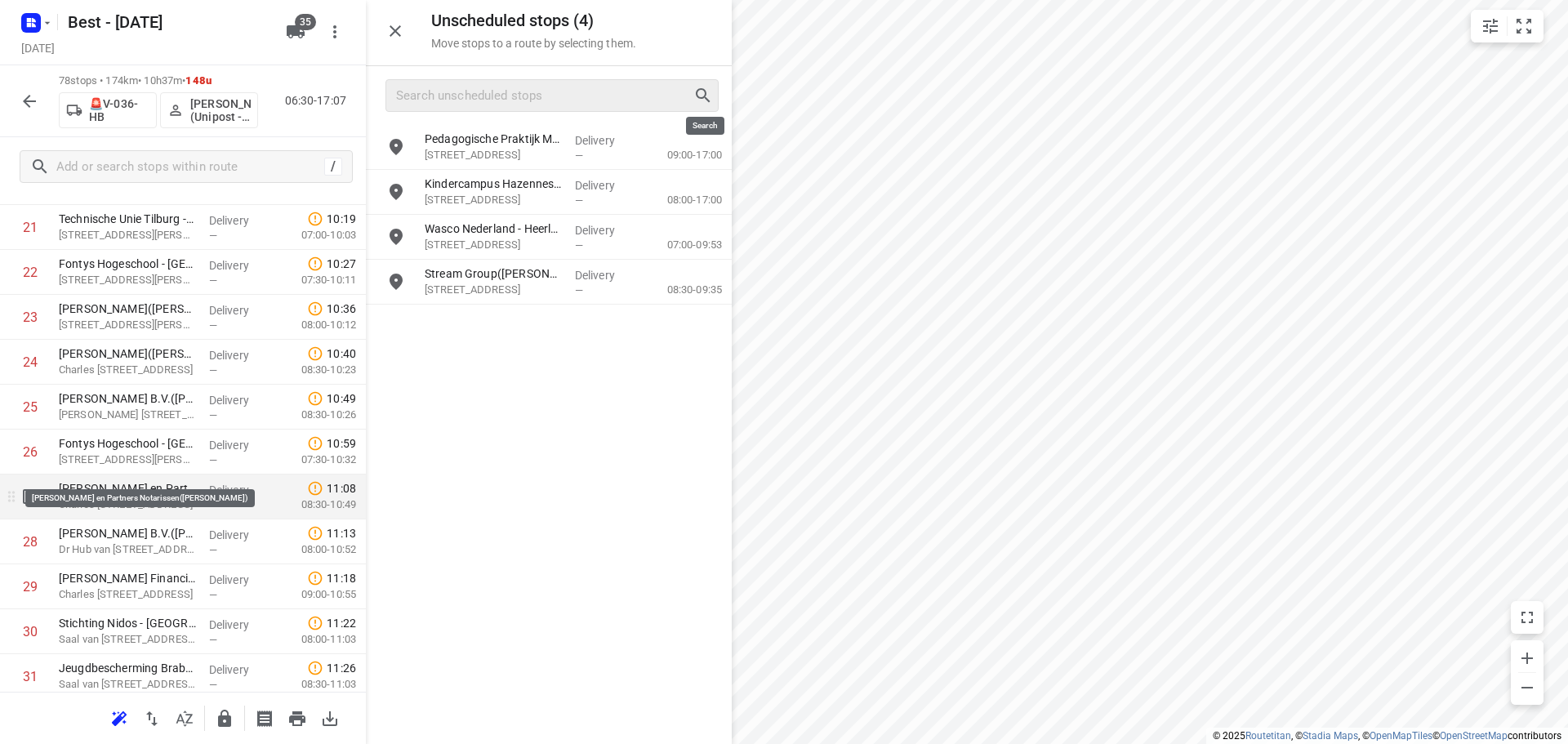
scroll to position [1036, 0]
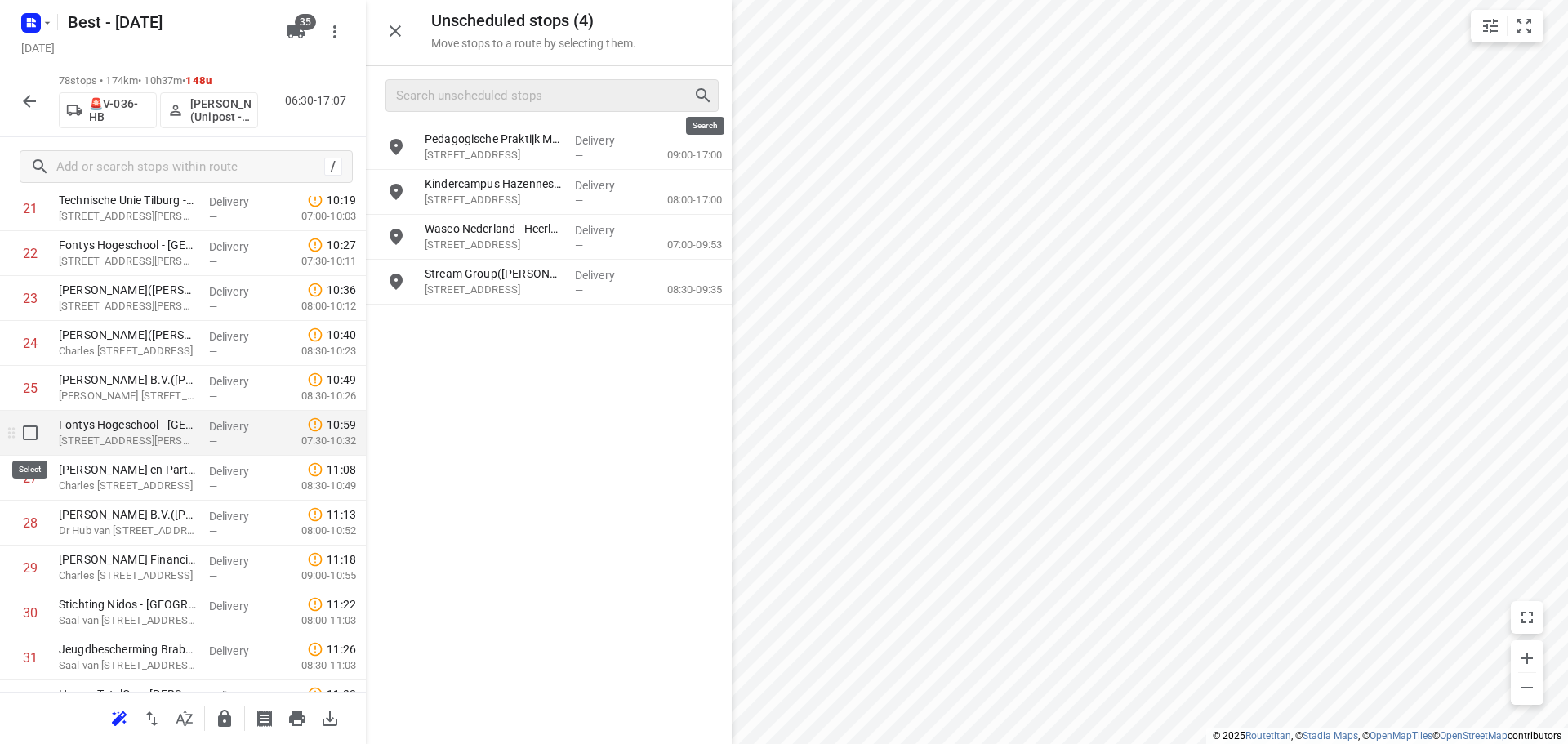
click at [29, 445] on input "checkbox" at bounding box center [30, 432] width 32 height 32
checkbox input "true"
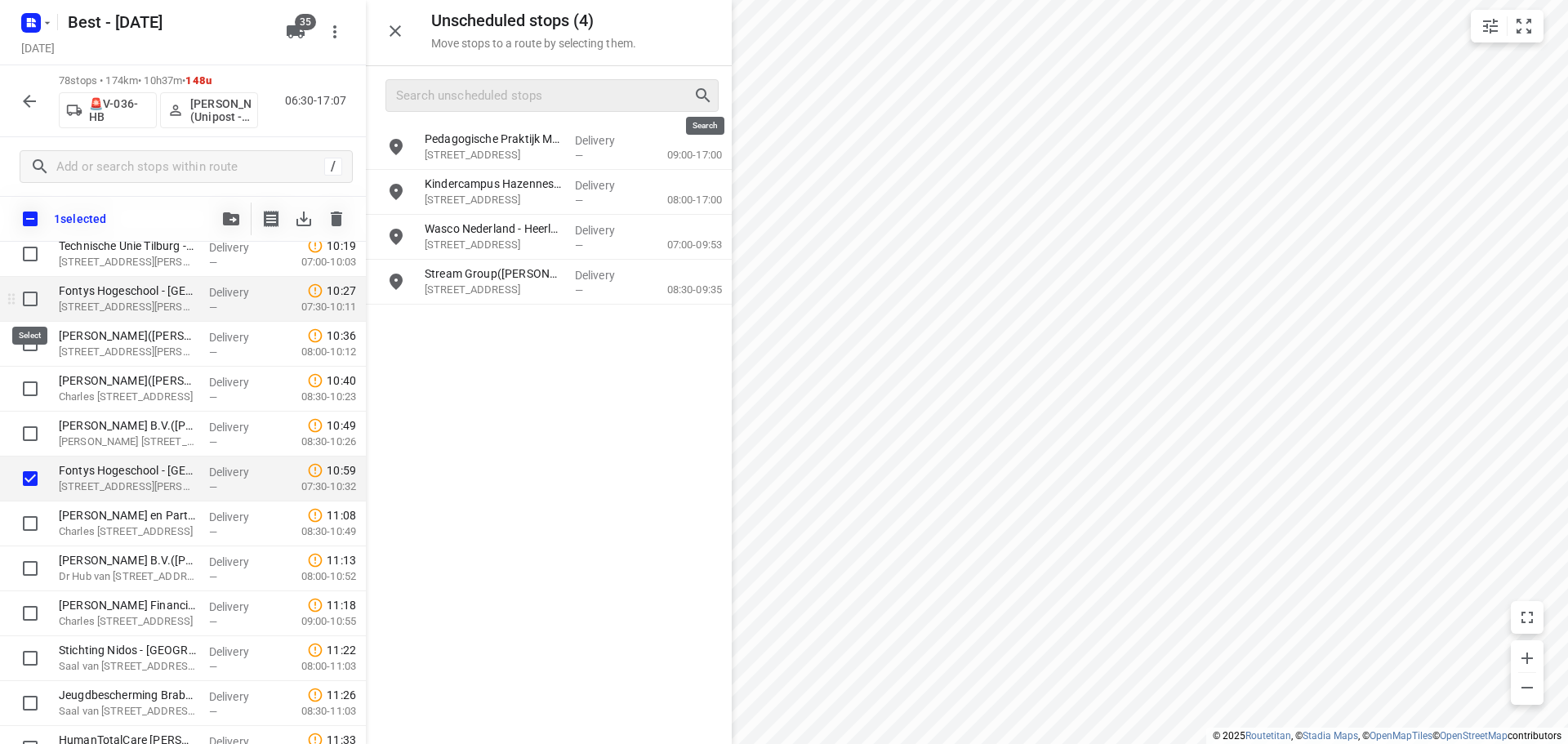
click at [34, 307] on input "checkbox" at bounding box center [30, 298] width 32 height 32
checkbox input "true"
click at [231, 226] on button "button" at bounding box center [231, 218] width 32 height 32
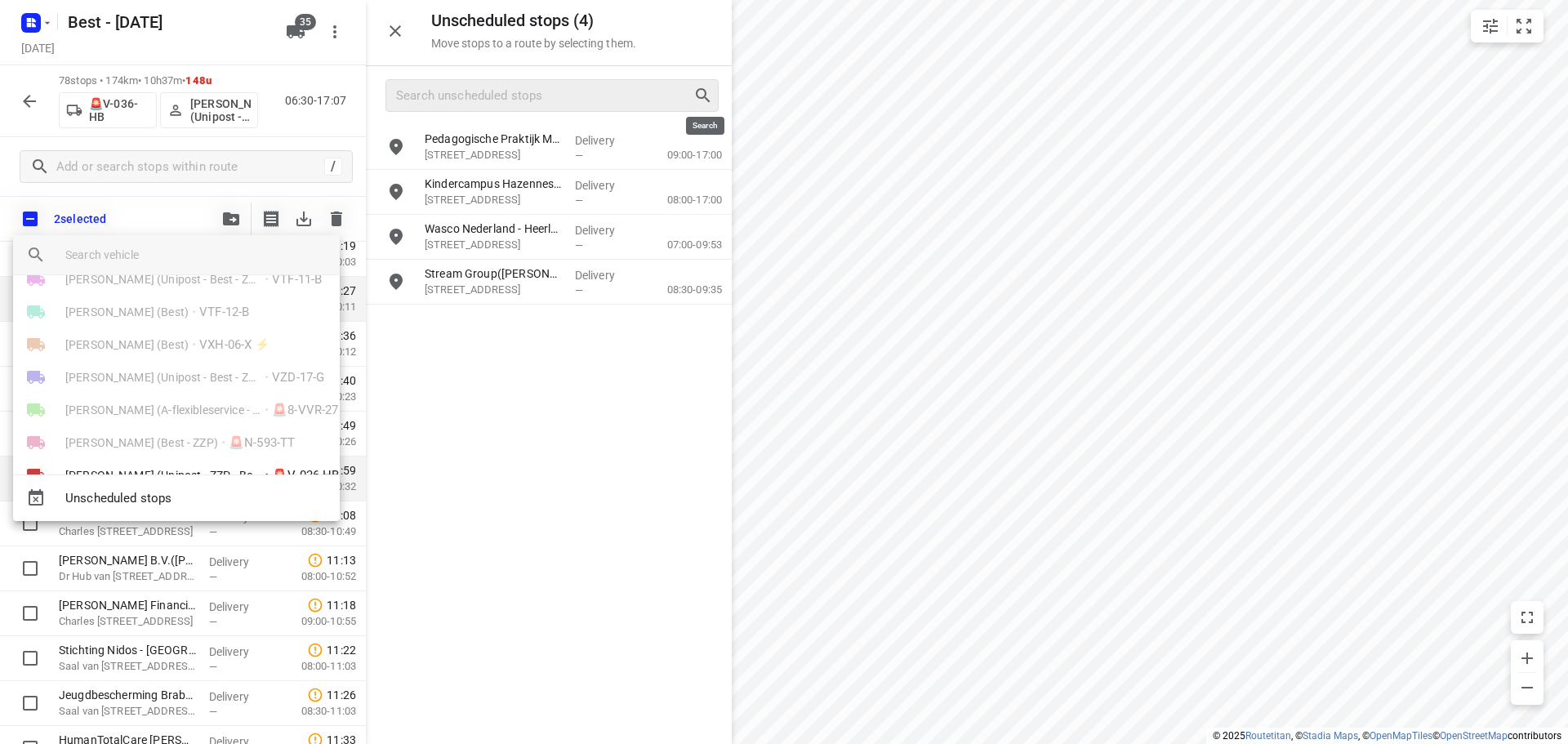
scroll to position [898, 0]
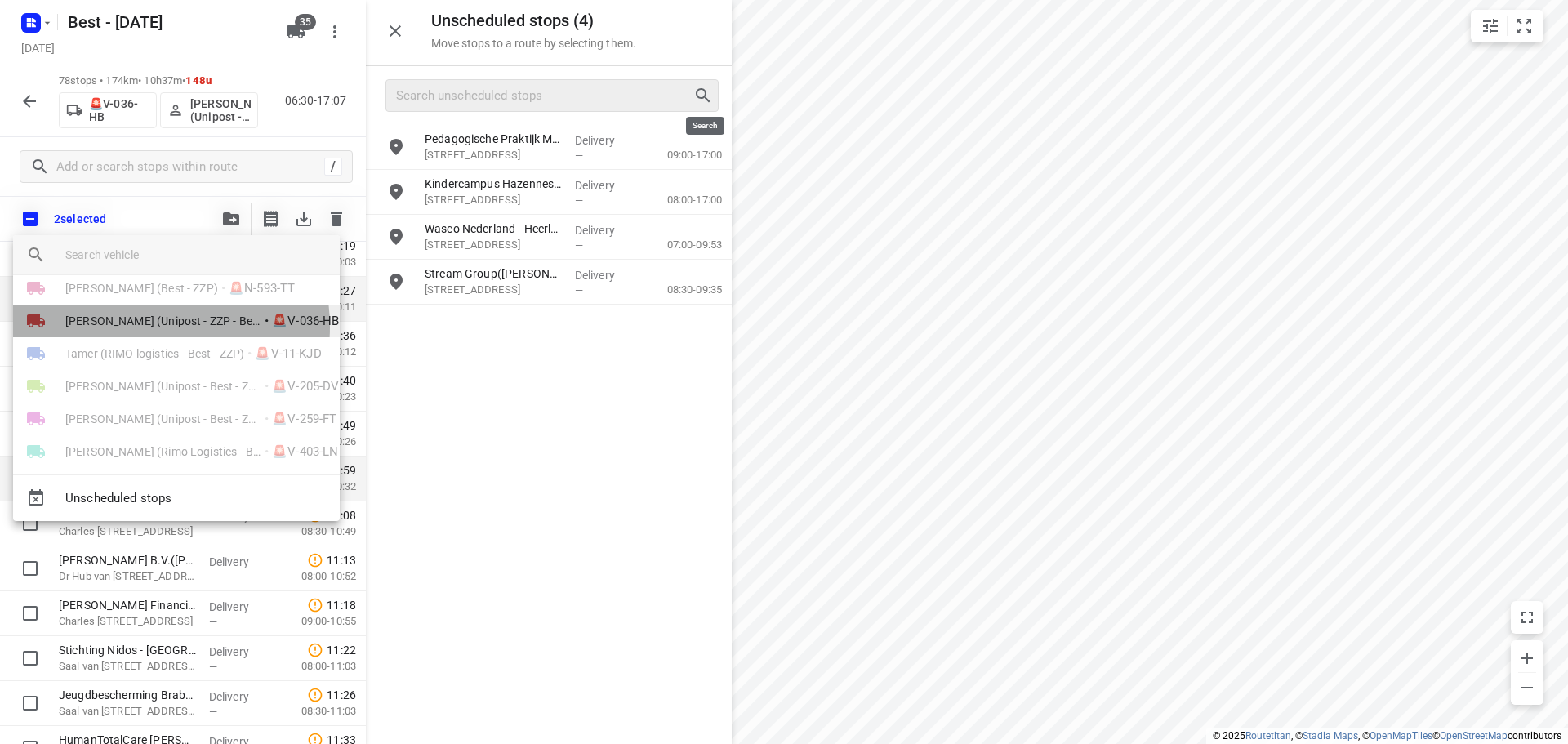
click at [147, 327] on span "[PERSON_NAME] (Unipost - ZZP - Best)" at bounding box center [163, 321] width 196 height 17
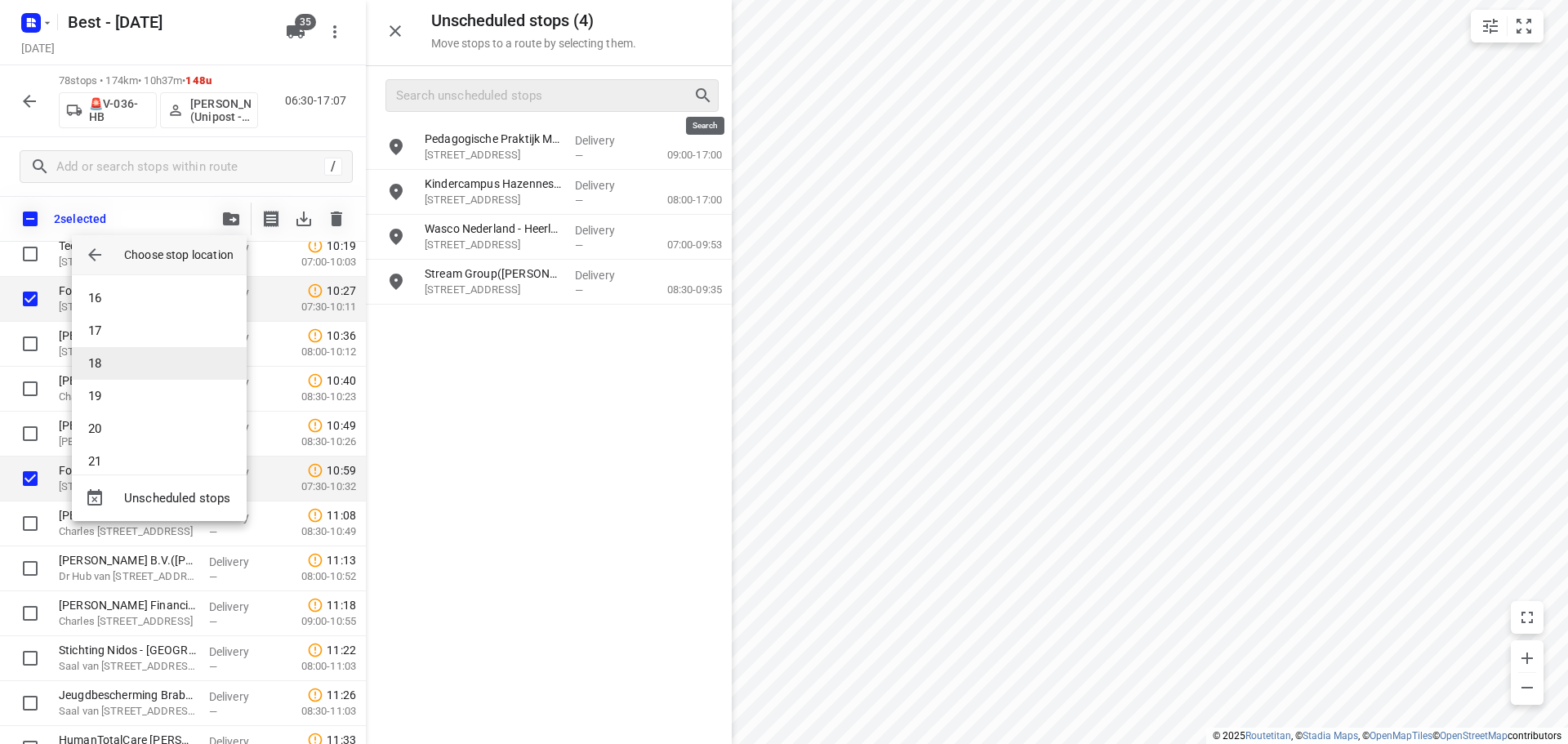
scroll to position [245, 0]
click at [125, 374] on li "11" at bounding box center [159, 379] width 175 height 32
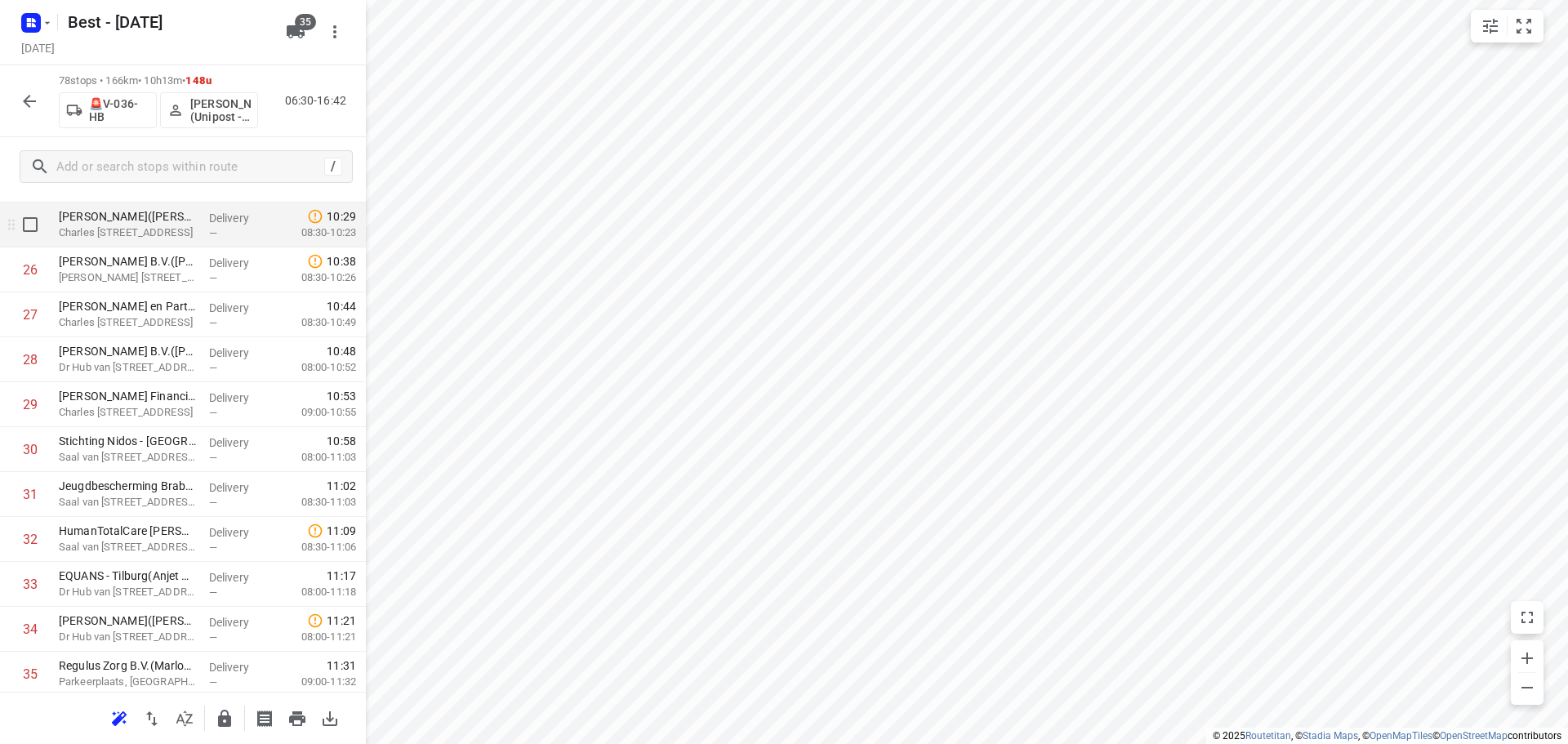
scroll to position [873, 0]
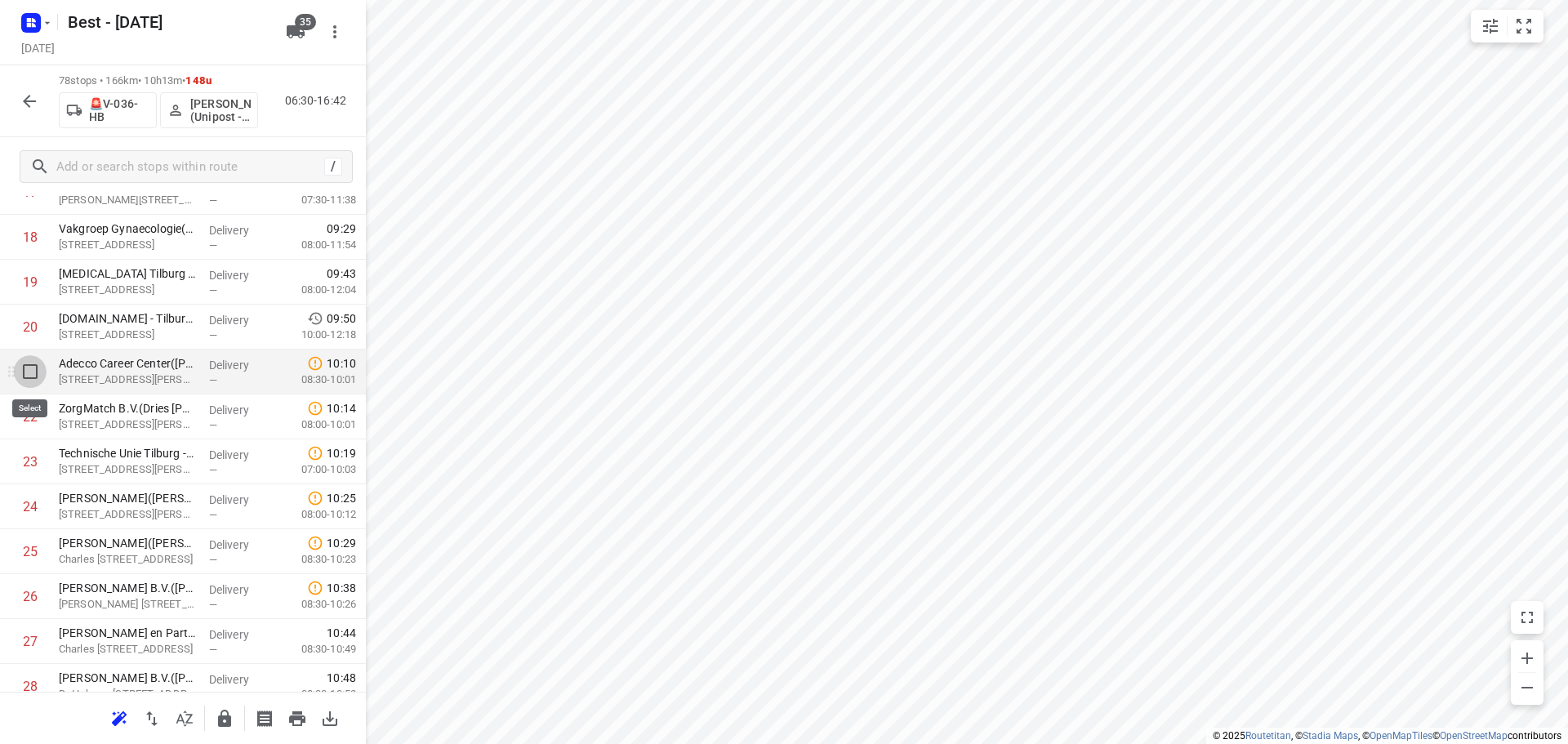
click at [33, 378] on input "checkbox" at bounding box center [30, 371] width 32 height 32
checkbox input "true"
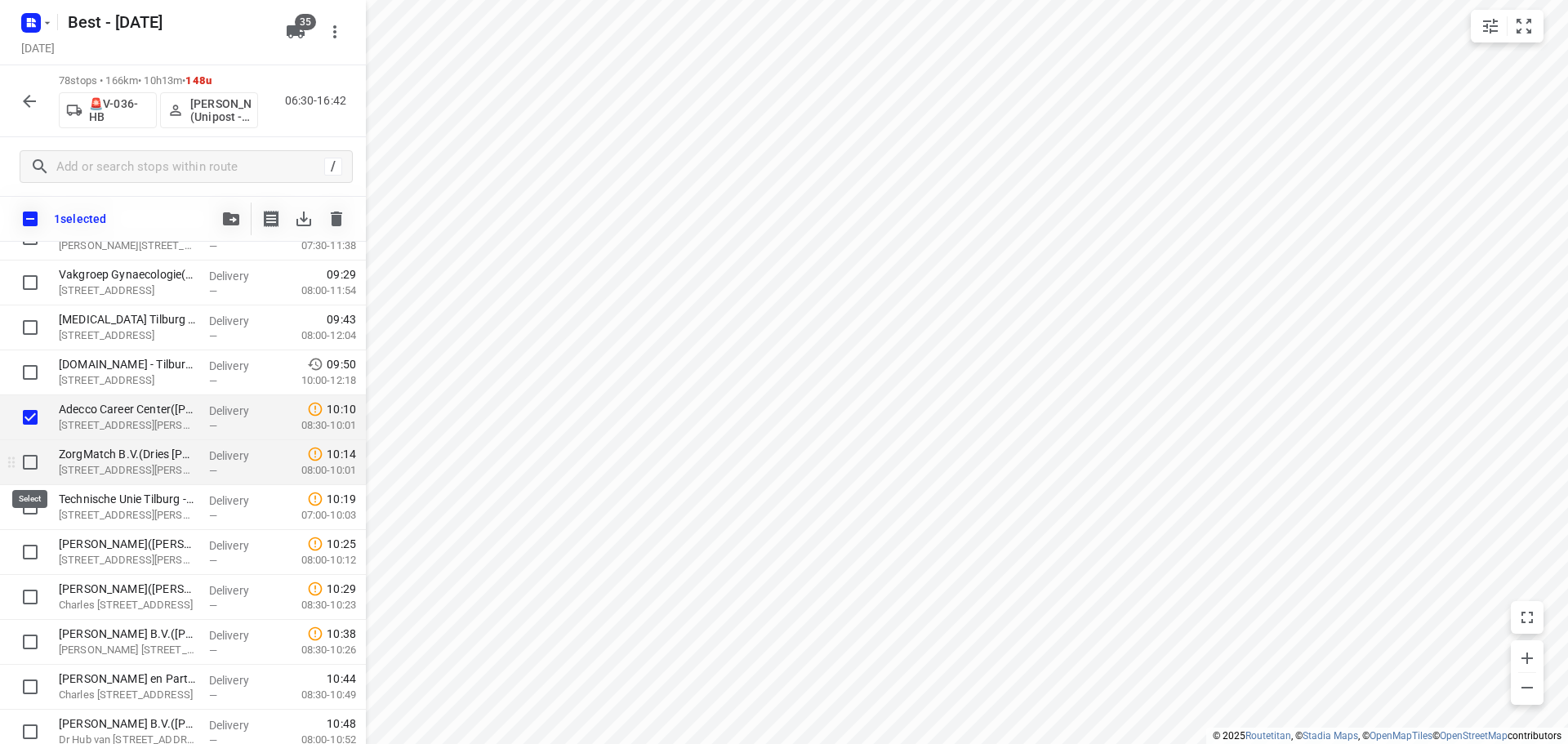
click at [30, 464] on input "checkbox" at bounding box center [30, 462] width 32 height 32
checkbox input "true"
click at [28, 514] on input "checkbox" at bounding box center [30, 506] width 32 height 32
checkbox input "true"
click at [229, 210] on button "button" at bounding box center [231, 218] width 32 height 32
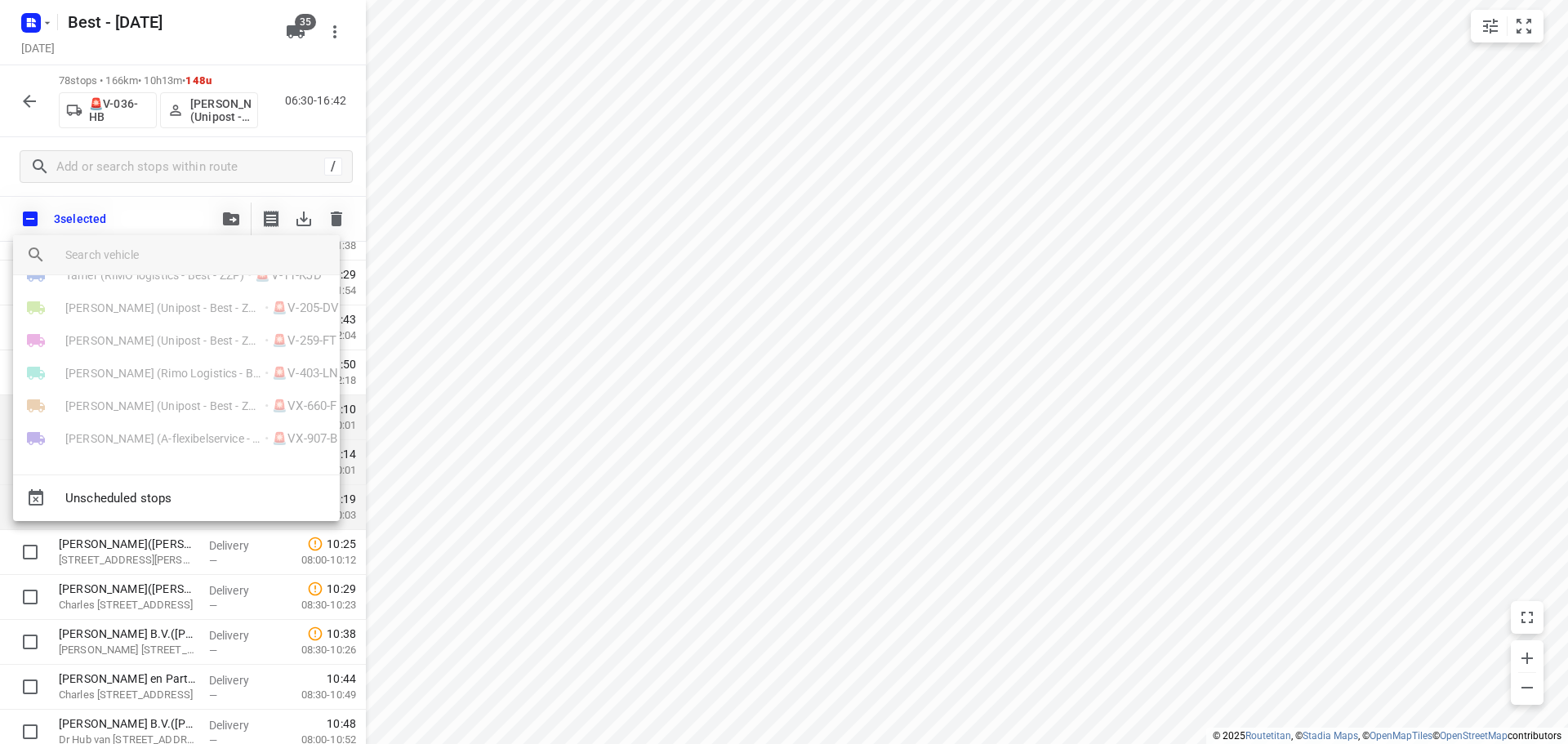
scroll to position [895, 0]
click at [147, 323] on span "[PERSON_NAME] (Unipost - ZZP - Best)" at bounding box center [163, 324] width 196 height 17
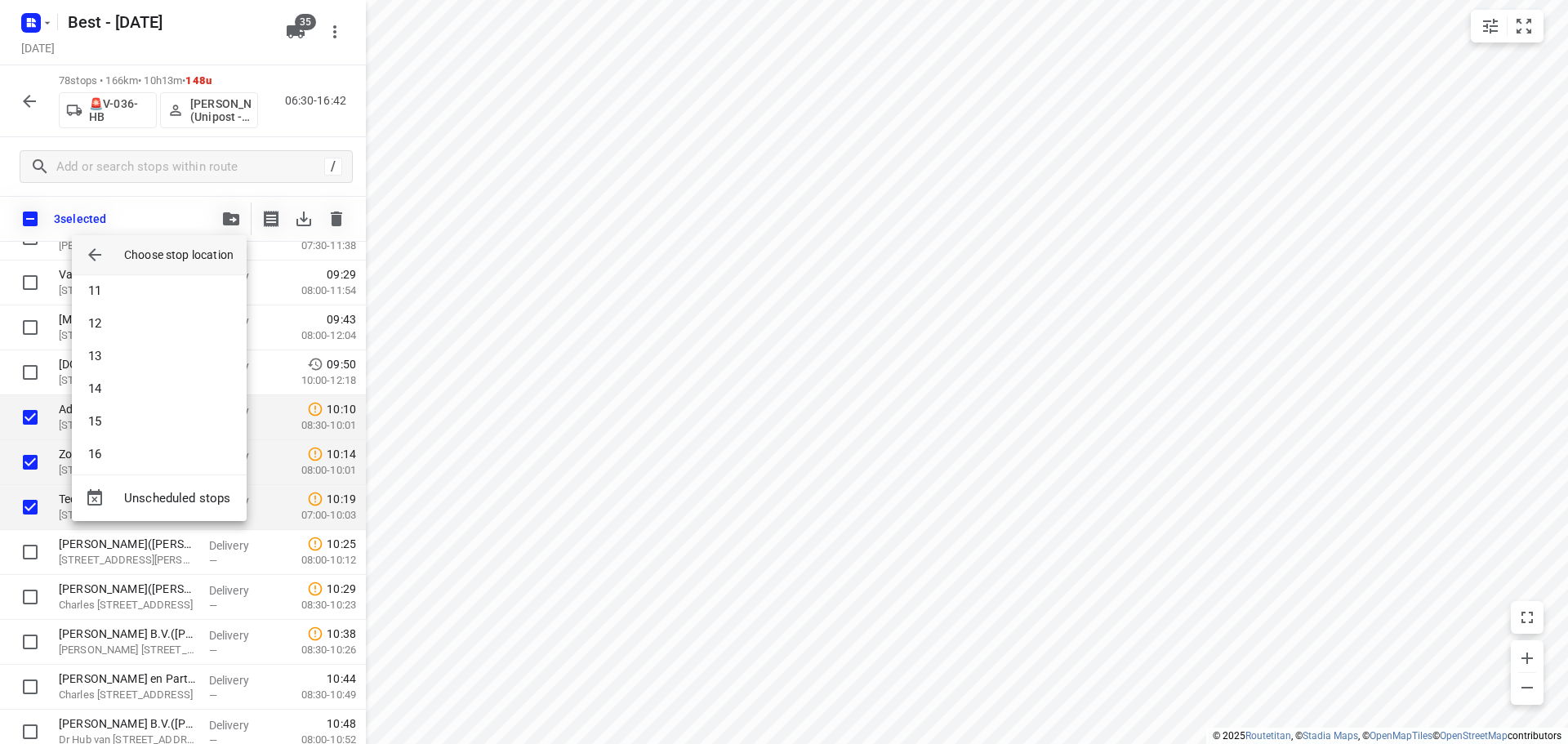
scroll to position [324, 0]
click at [130, 409] on li "14" at bounding box center [159, 399] width 175 height 32
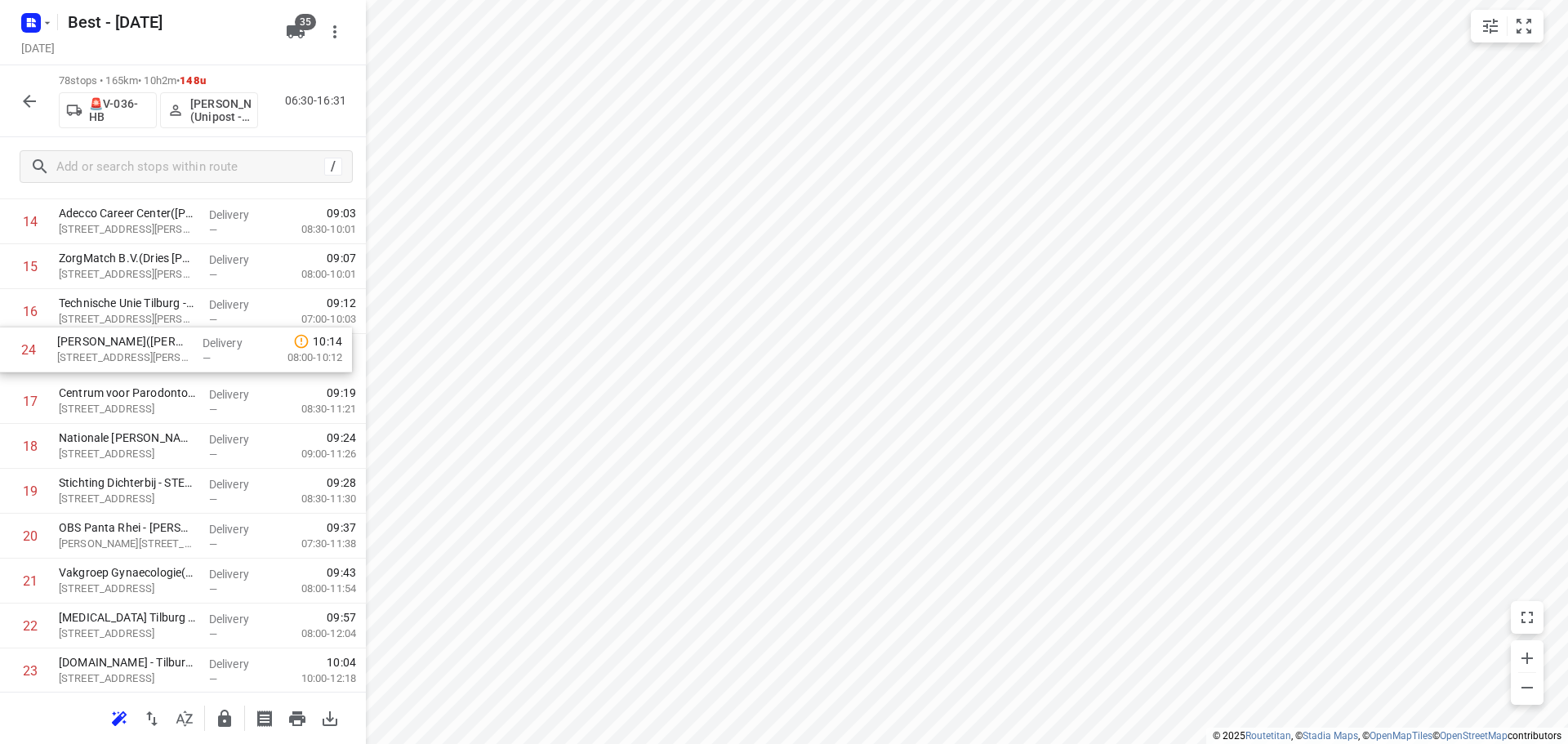
scroll to position [709, 0]
drag, startPoint x: 123, startPoint y: 517, endPoint x: 118, endPoint y: 360, distance: 157.1
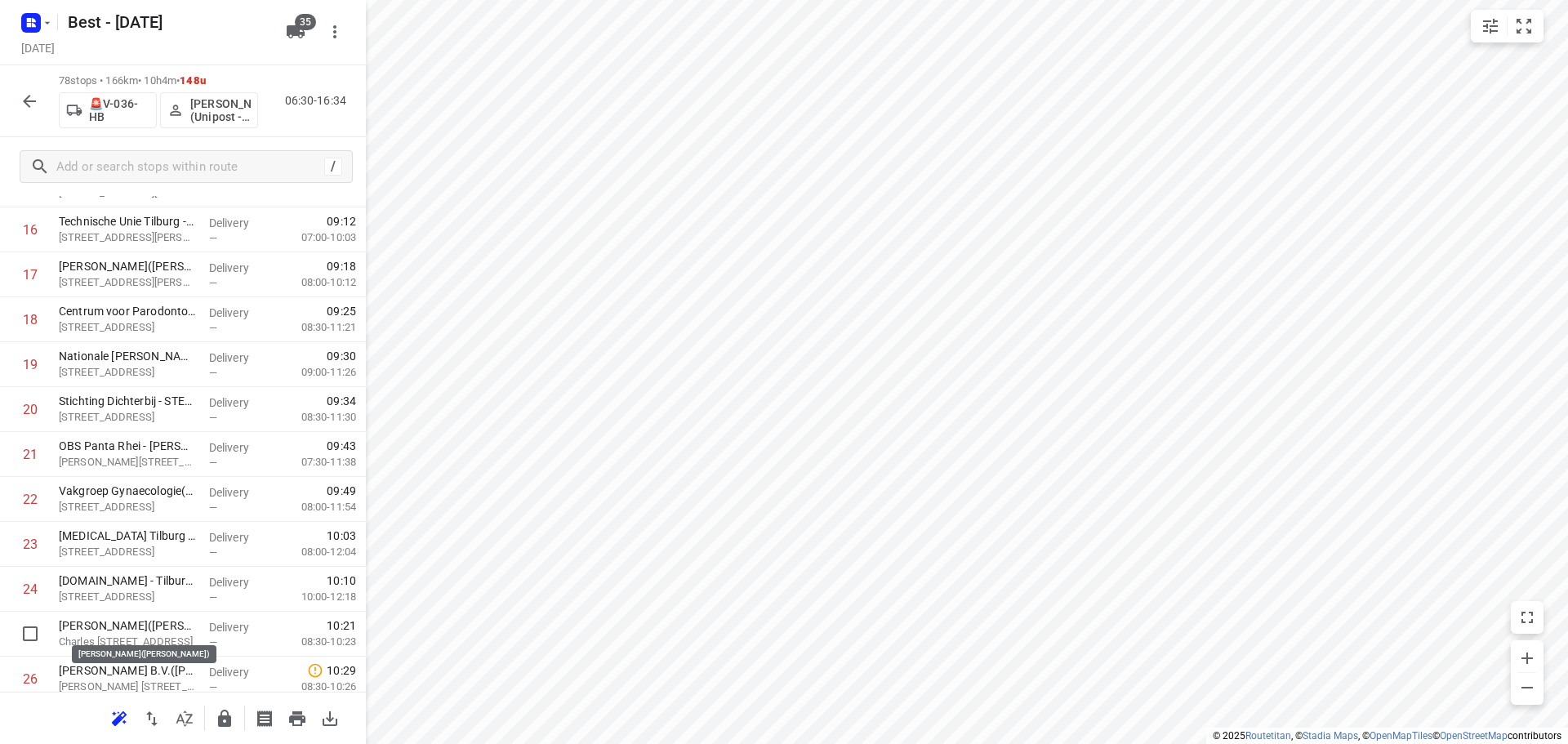
scroll to position [793, 0]
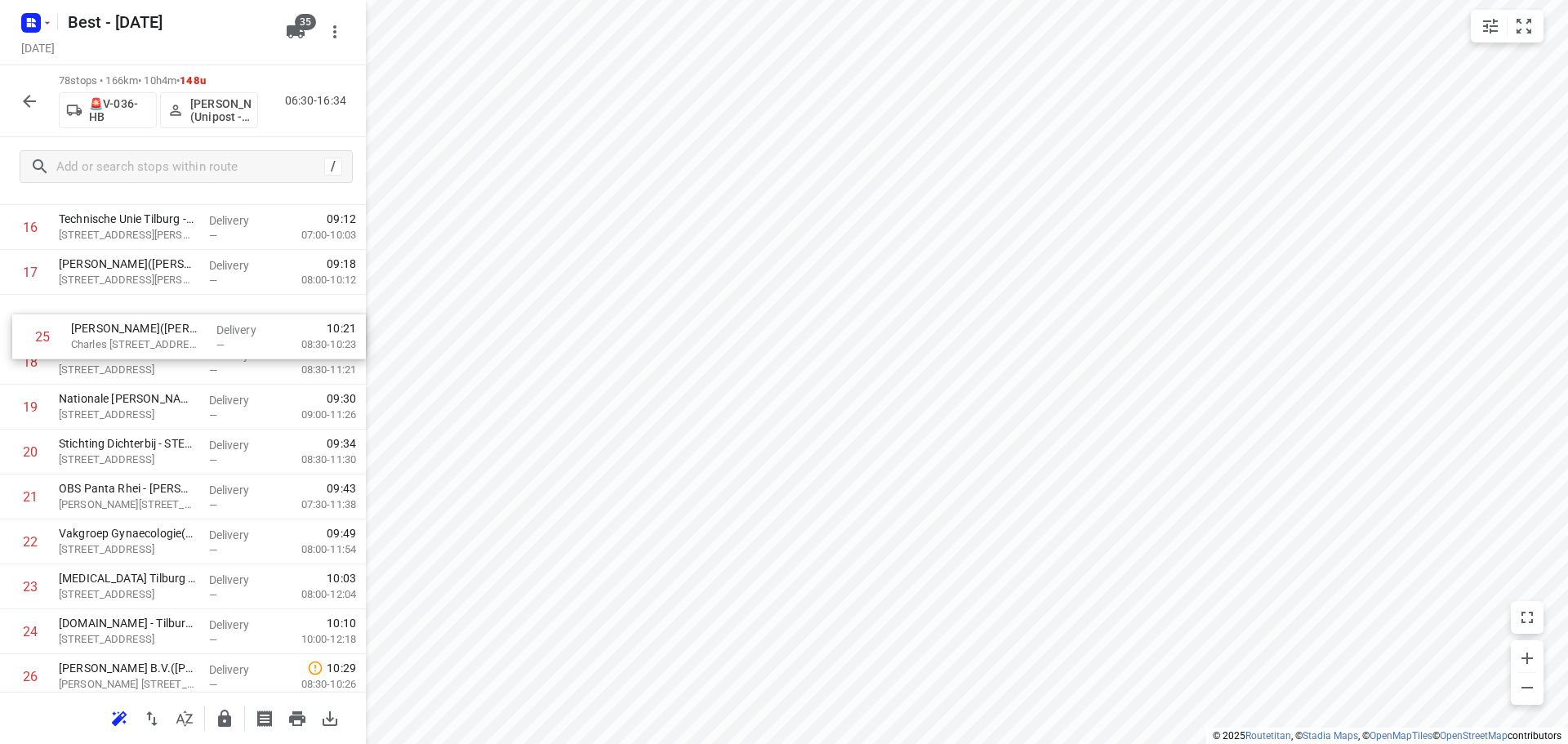
drag, startPoint x: 74, startPoint y: 634, endPoint x: 88, endPoint y: 317, distance: 317.3
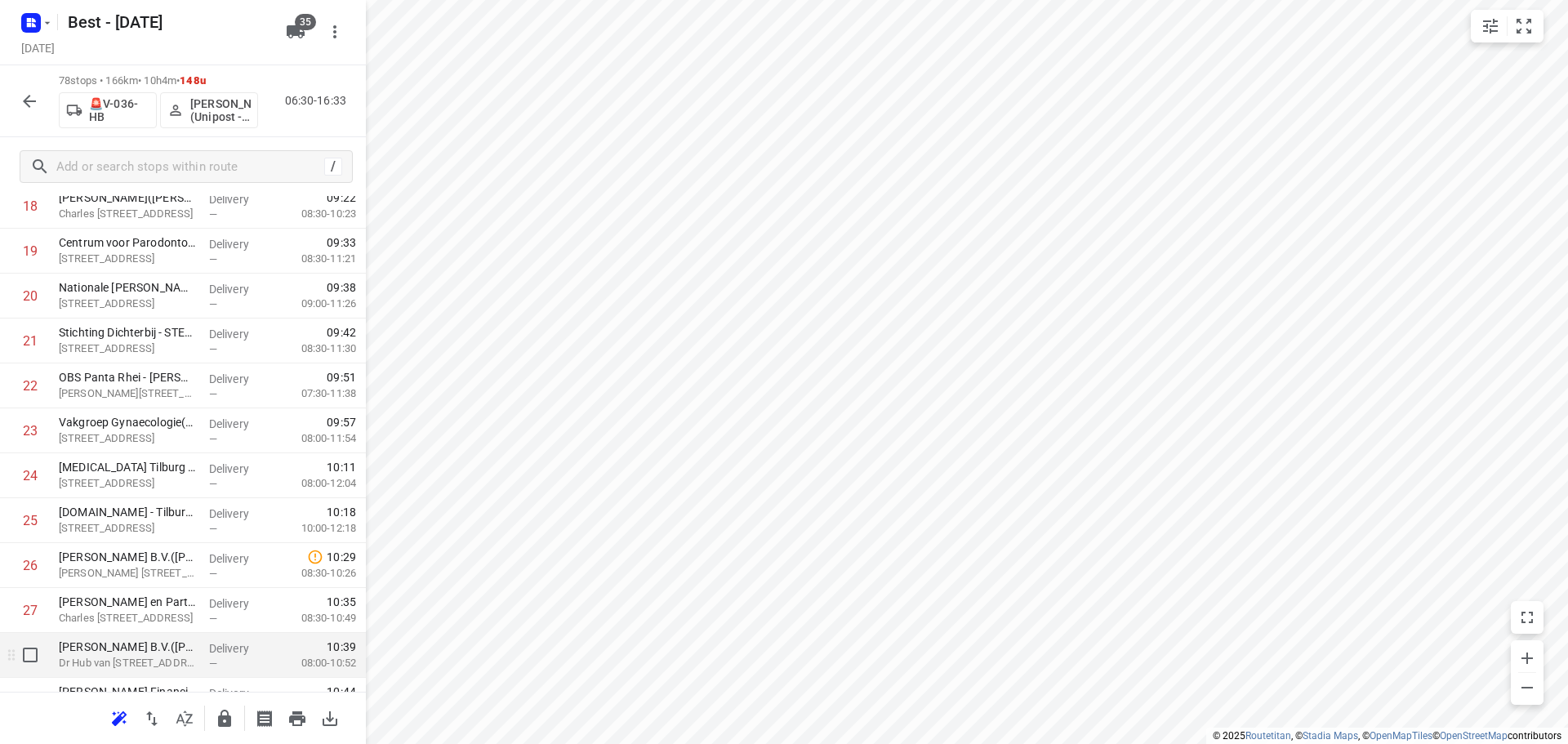
scroll to position [1038, 0]
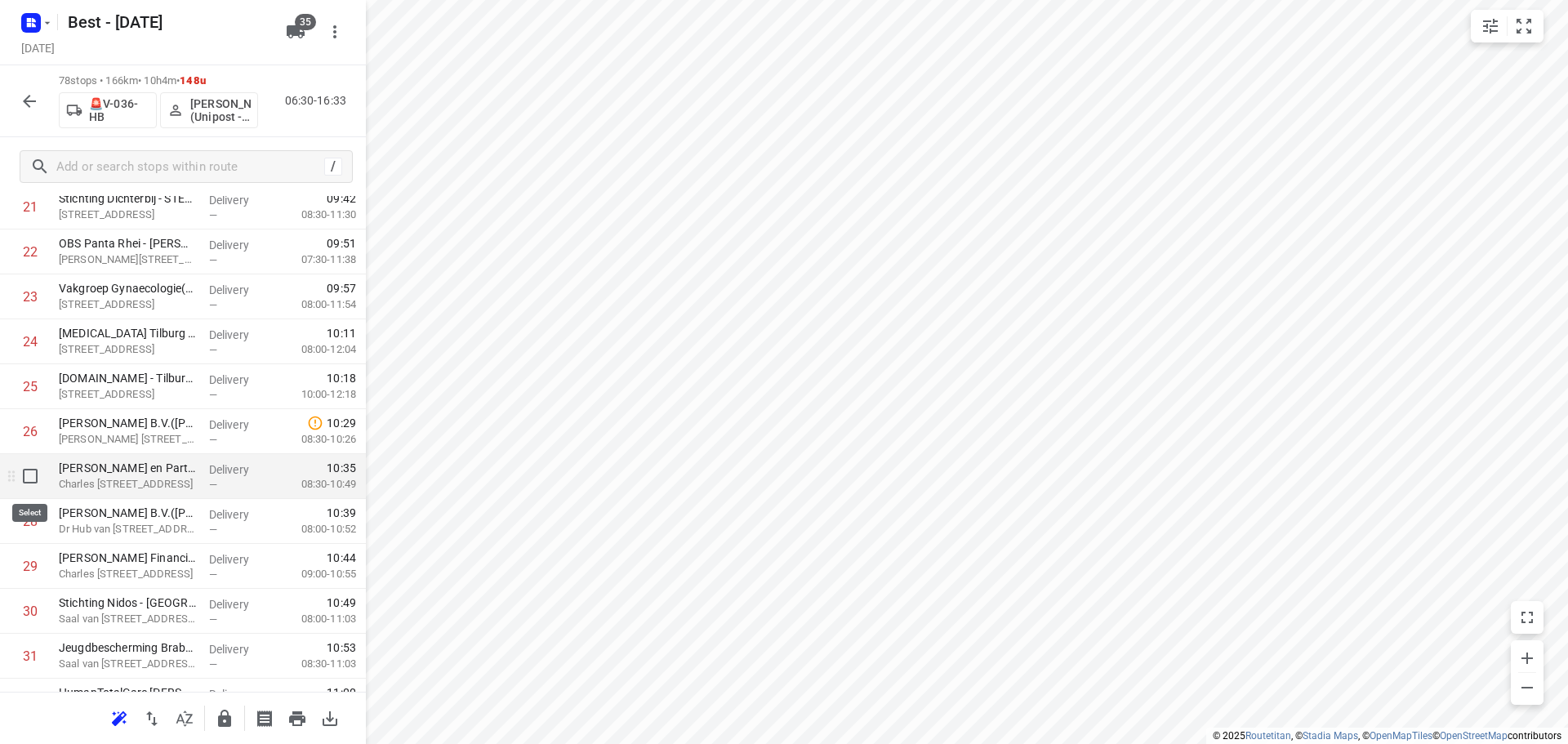
click at [30, 472] on input "checkbox" at bounding box center [30, 476] width 32 height 32
checkbox input "true"
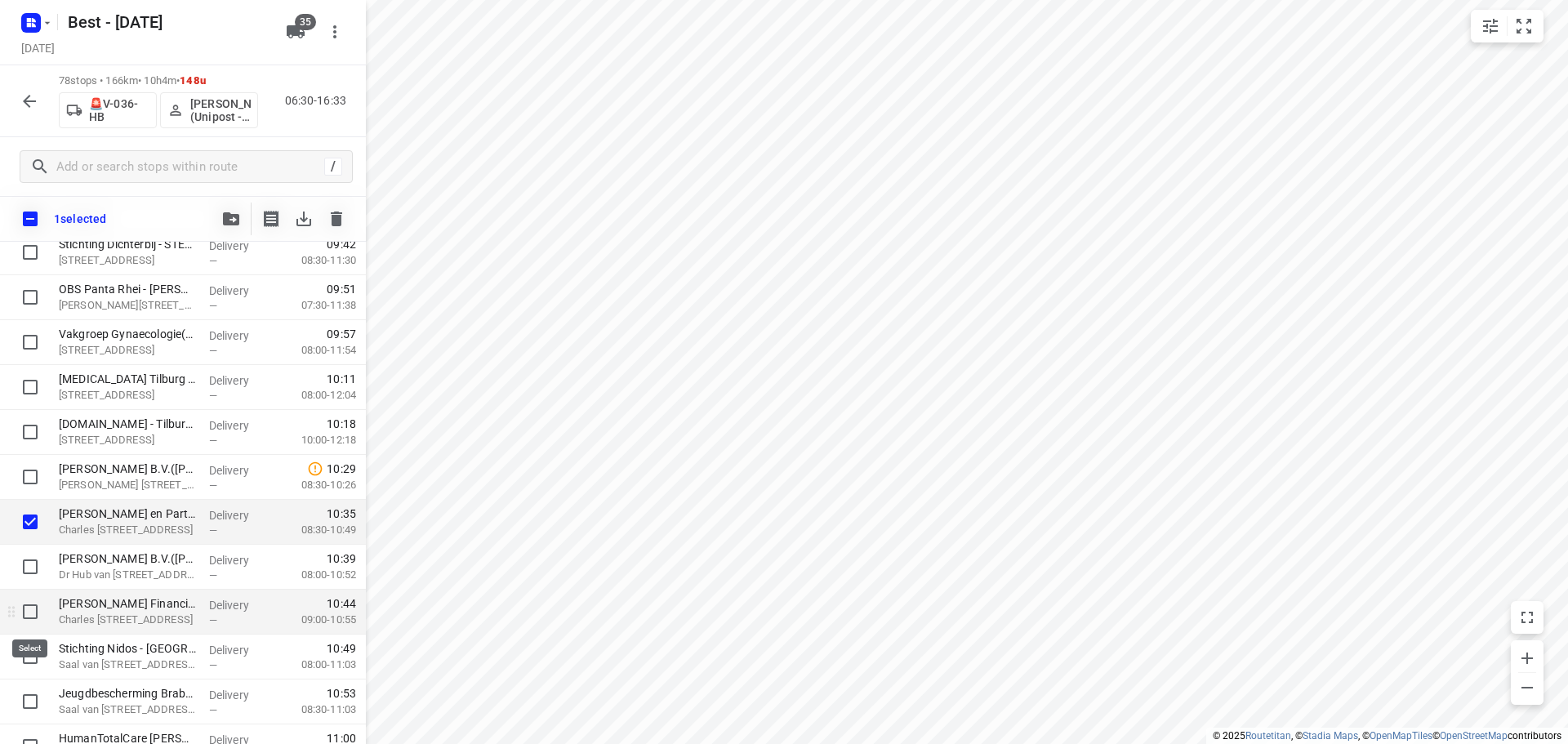
click at [26, 617] on input "checkbox" at bounding box center [30, 611] width 32 height 32
checkbox input "true"
click at [29, 577] on input "checkbox" at bounding box center [30, 566] width 32 height 32
checkbox input "true"
click at [235, 209] on button "button" at bounding box center [231, 218] width 32 height 32
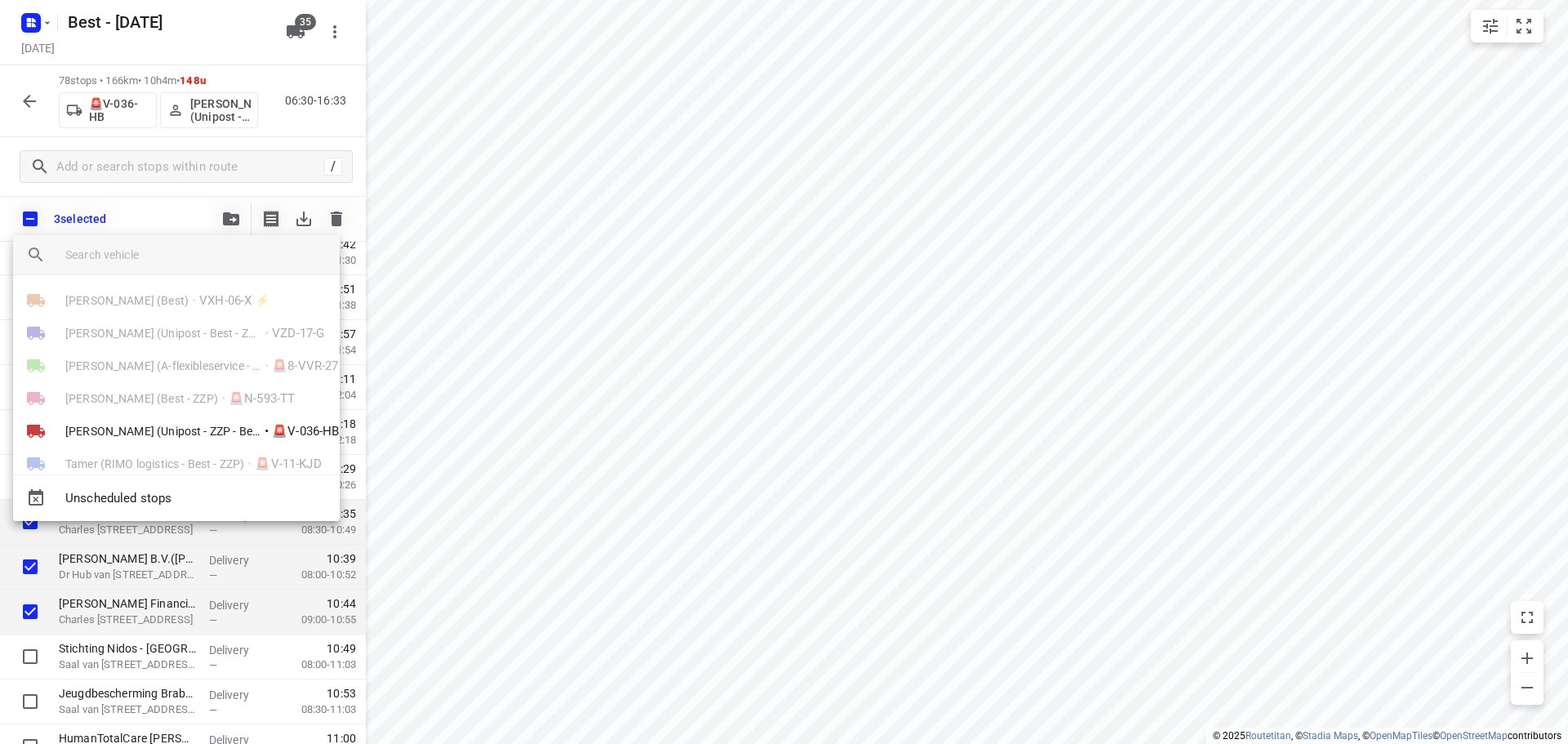
scroll to position [817, 0]
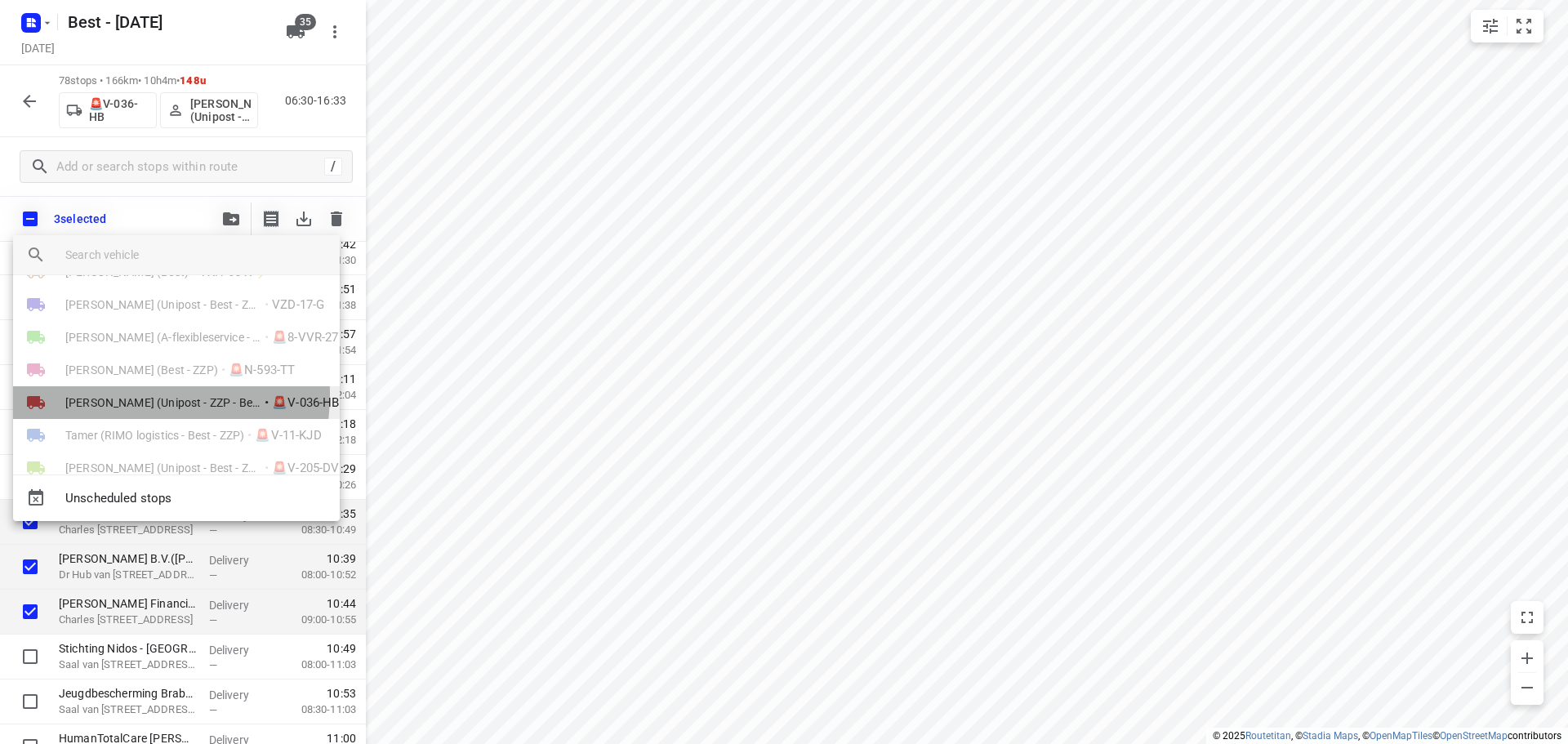
click at [123, 395] on span "[PERSON_NAME] (Unipost - ZZP - Best)" at bounding box center [163, 403] width 196 height 17
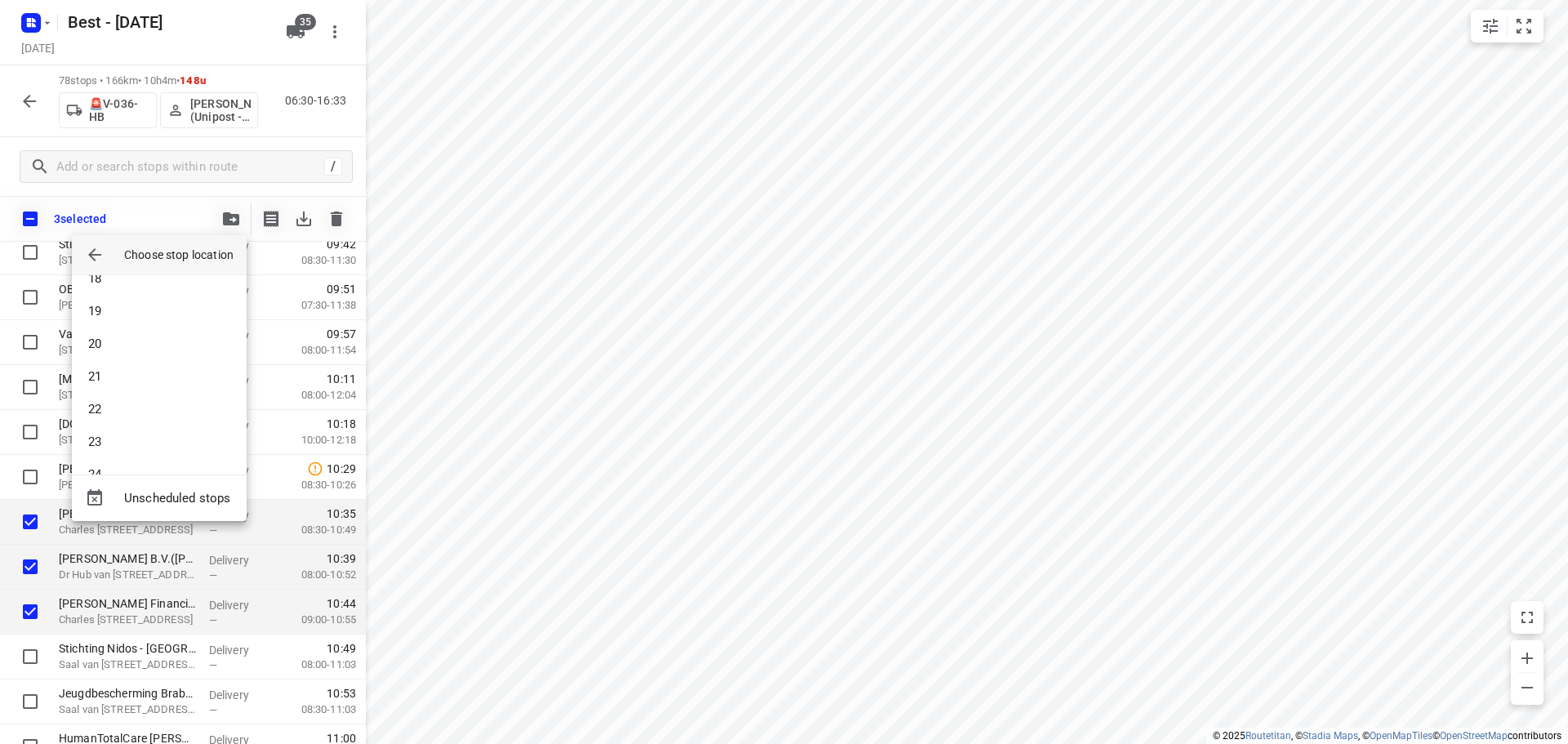
scroll to position [572, 0]
click at [117, 321] on li "19" at bounding box center [159, 314] width 175 height 32
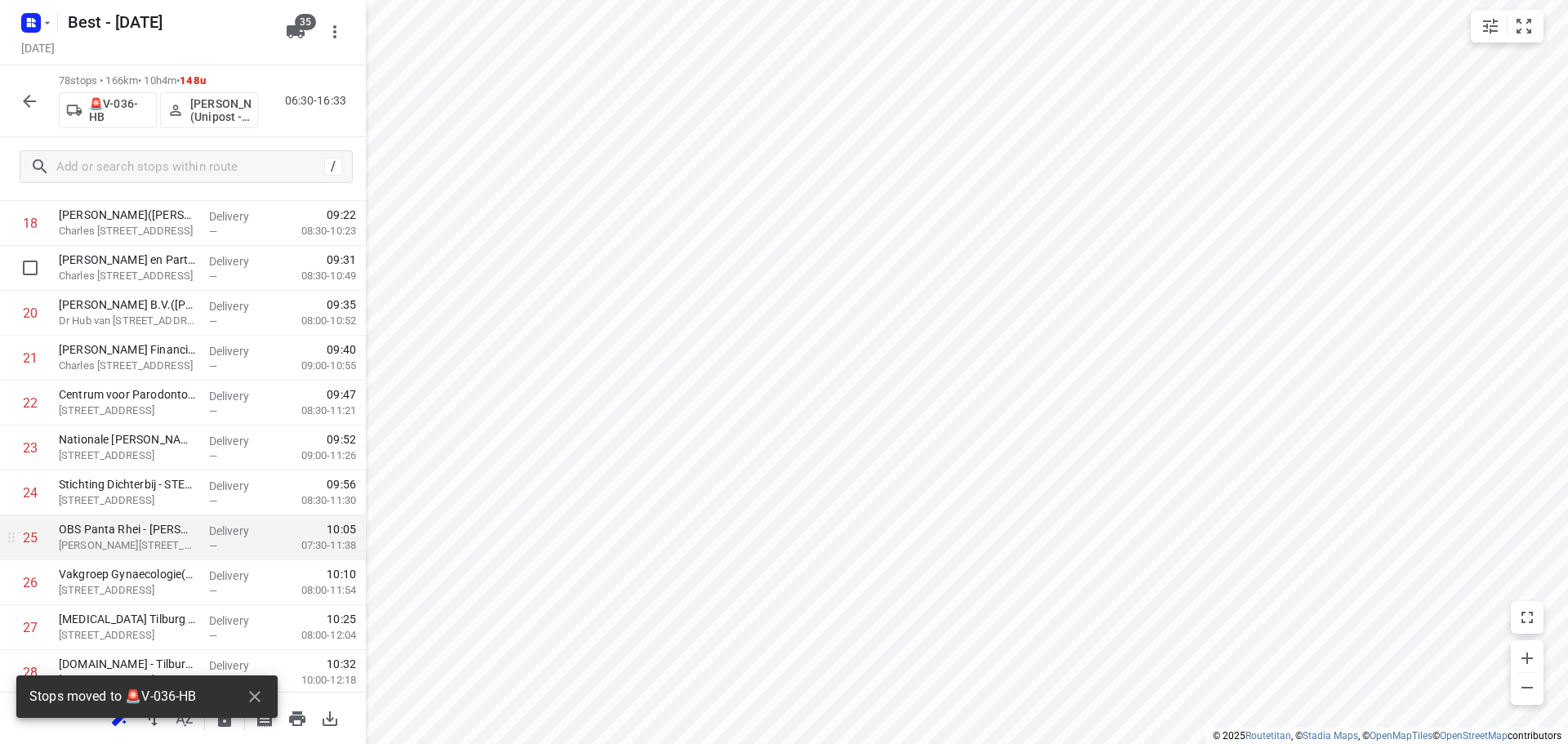
scroll to position [793, 0]
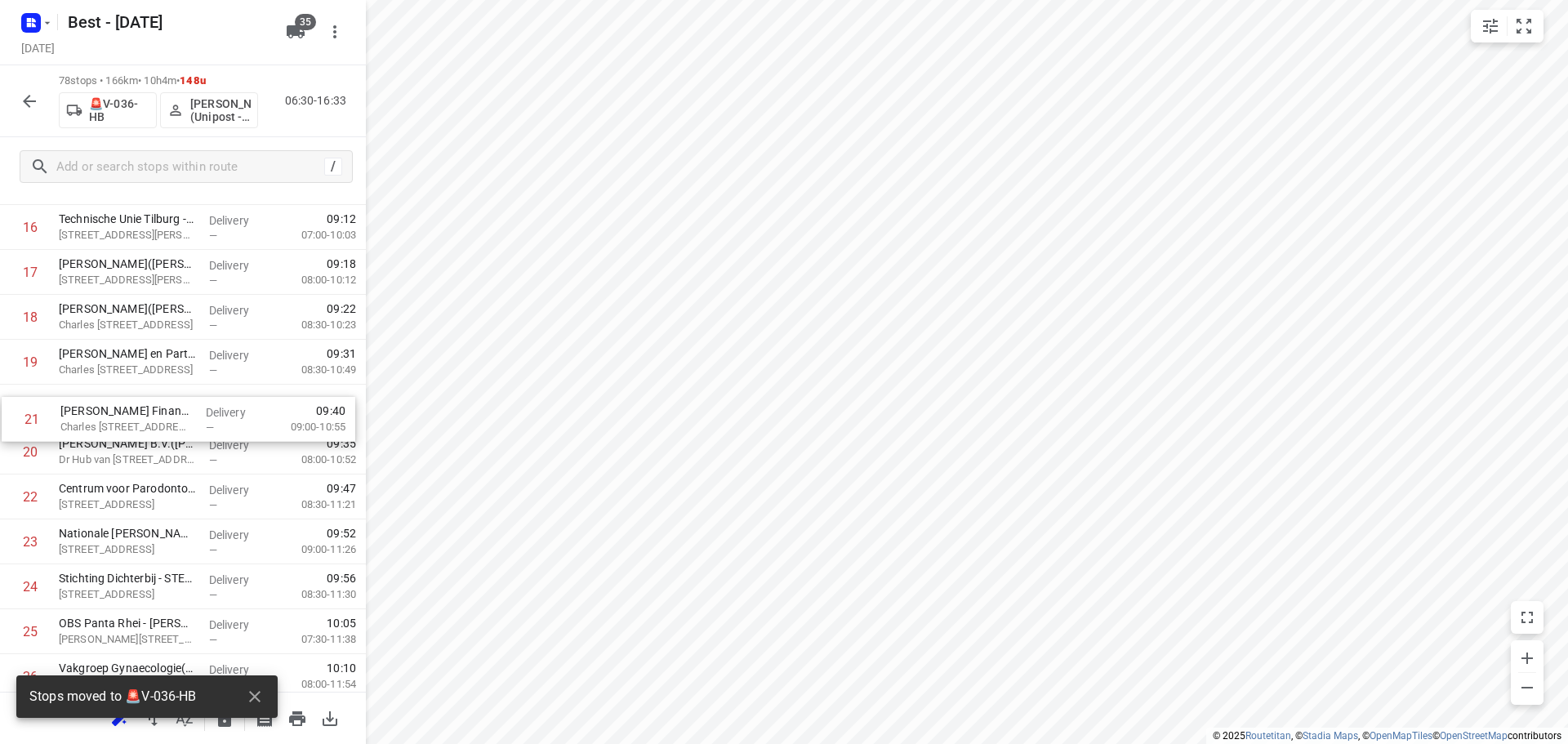
drag, startPoint x: 85, startPoint y: 449, endPoint x: 88, endPoint y: 403, distance: 46.1
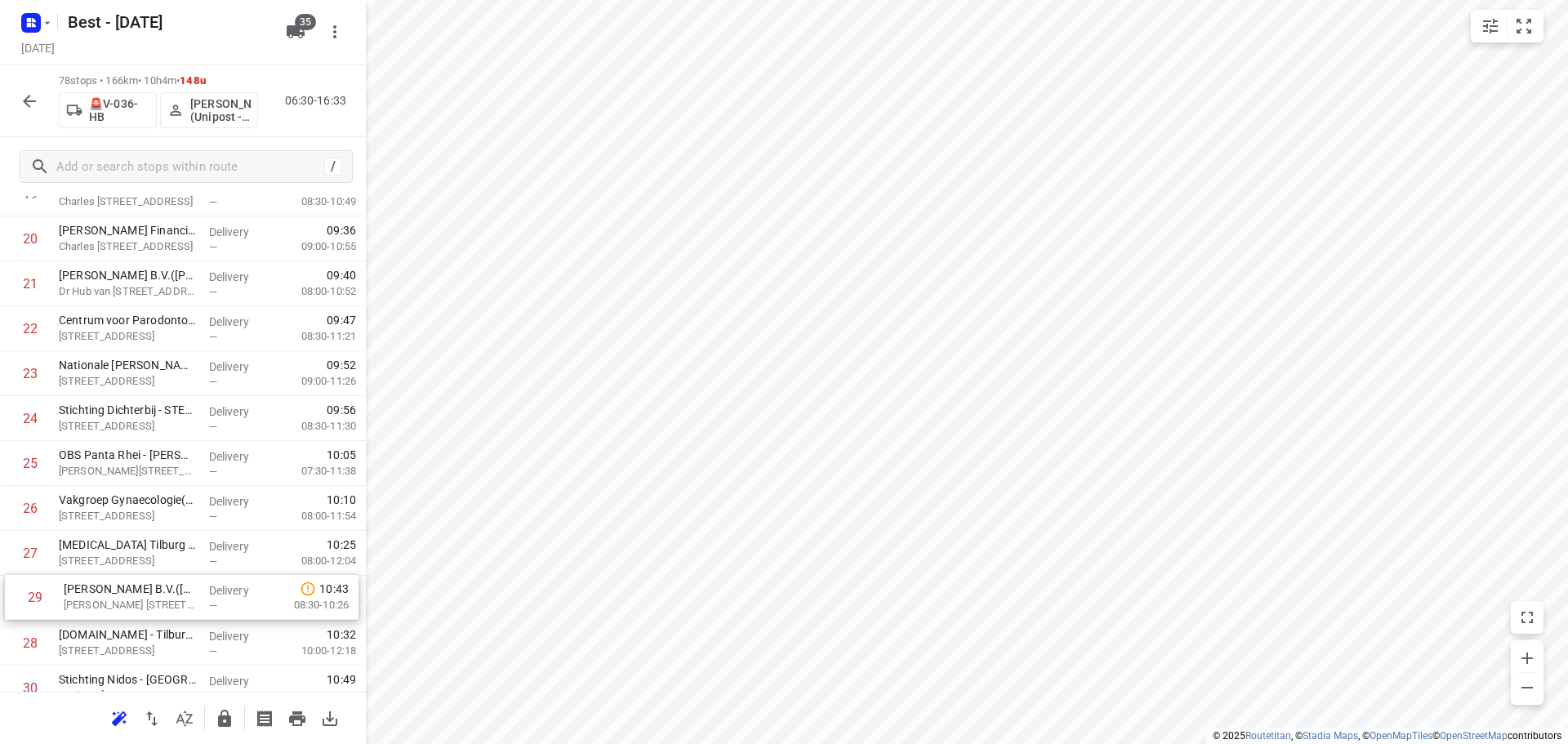
scroll to position [962, 0]
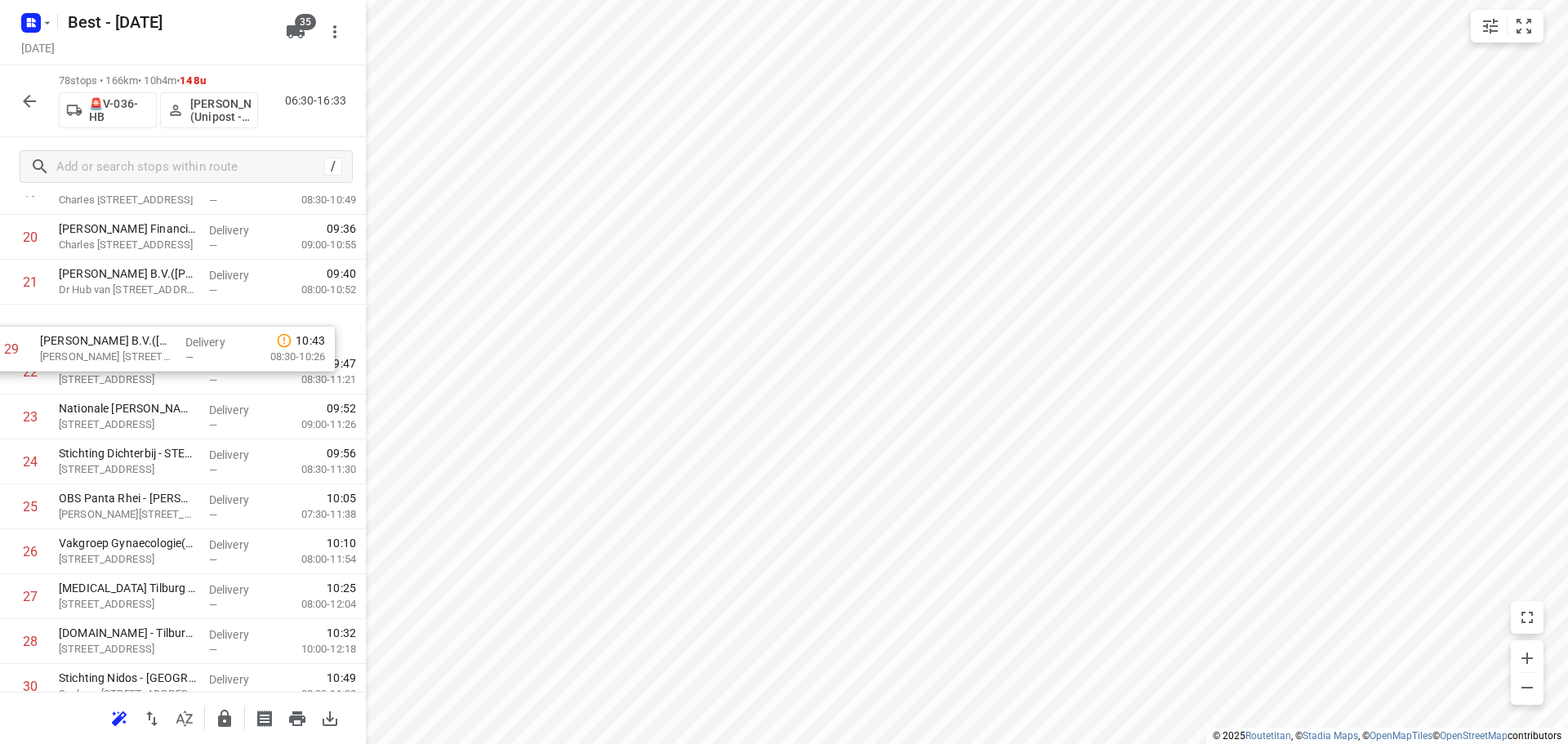
drag, startPoint x: 145, startPoint y: 630, endPoint x: 134, endPoint y: 316, distance: 314.2
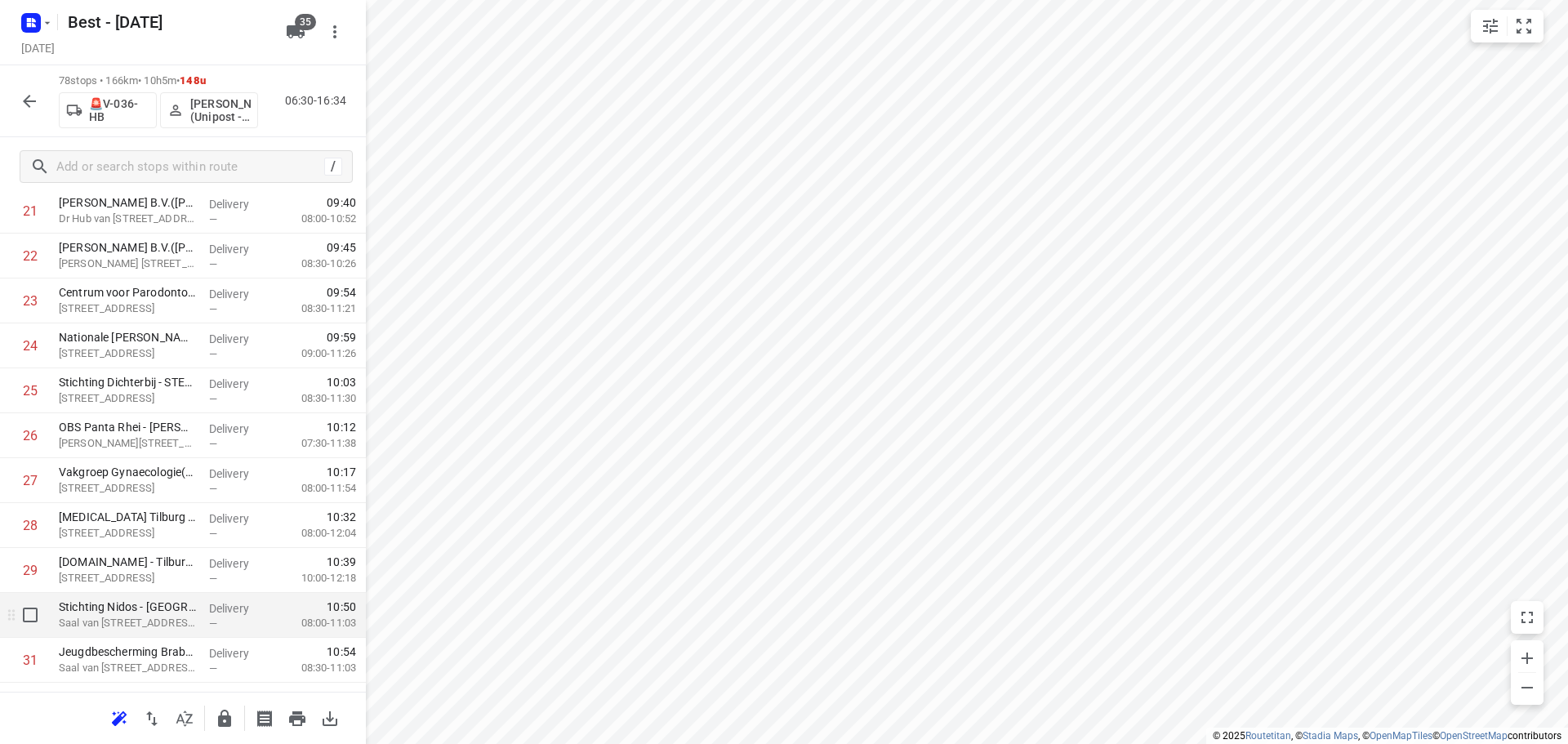
scroll to position [1126, 0]
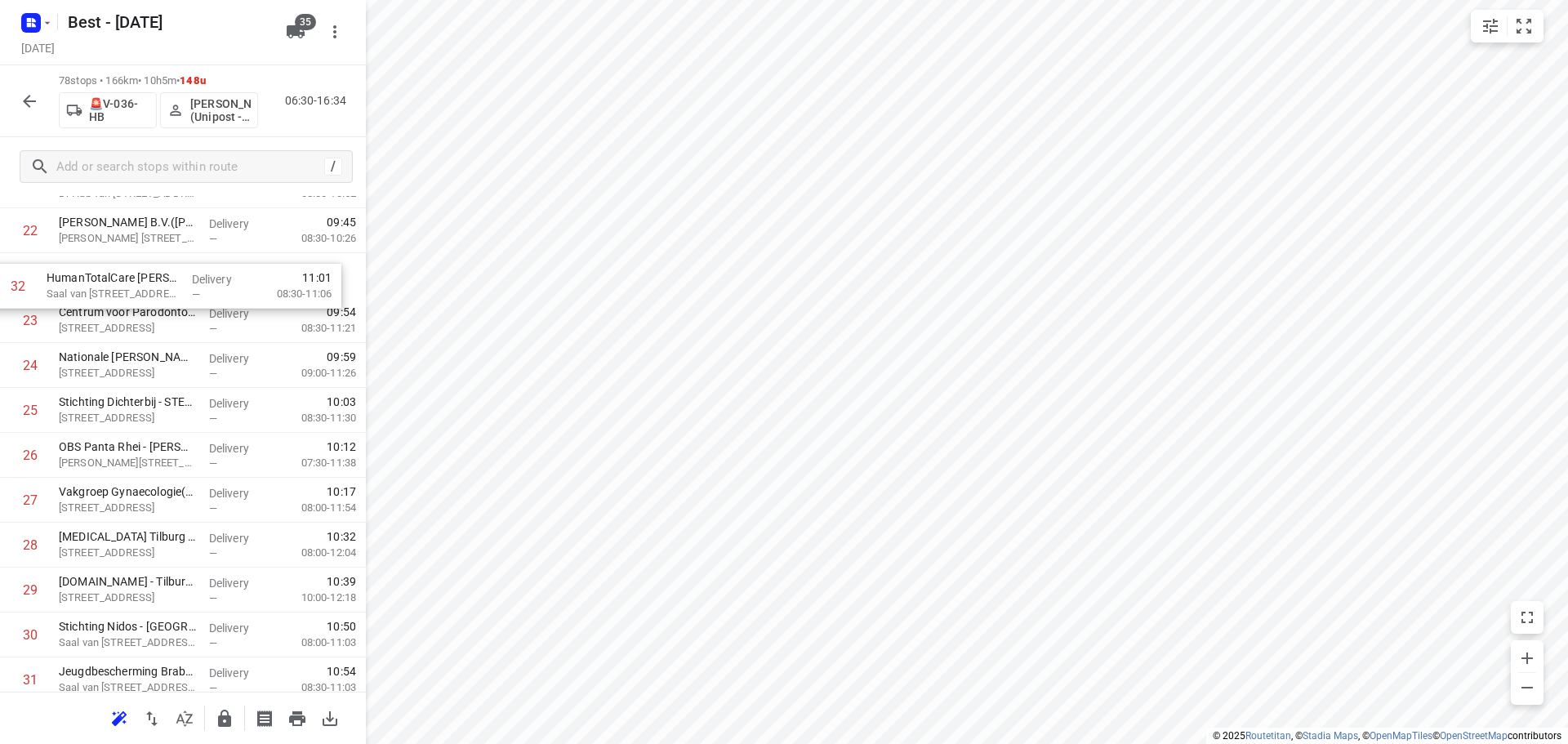
drag, startPoint x: 126, startPoint y: 618, endPoint x: 113, endPoint y: 282, distance: 336.3
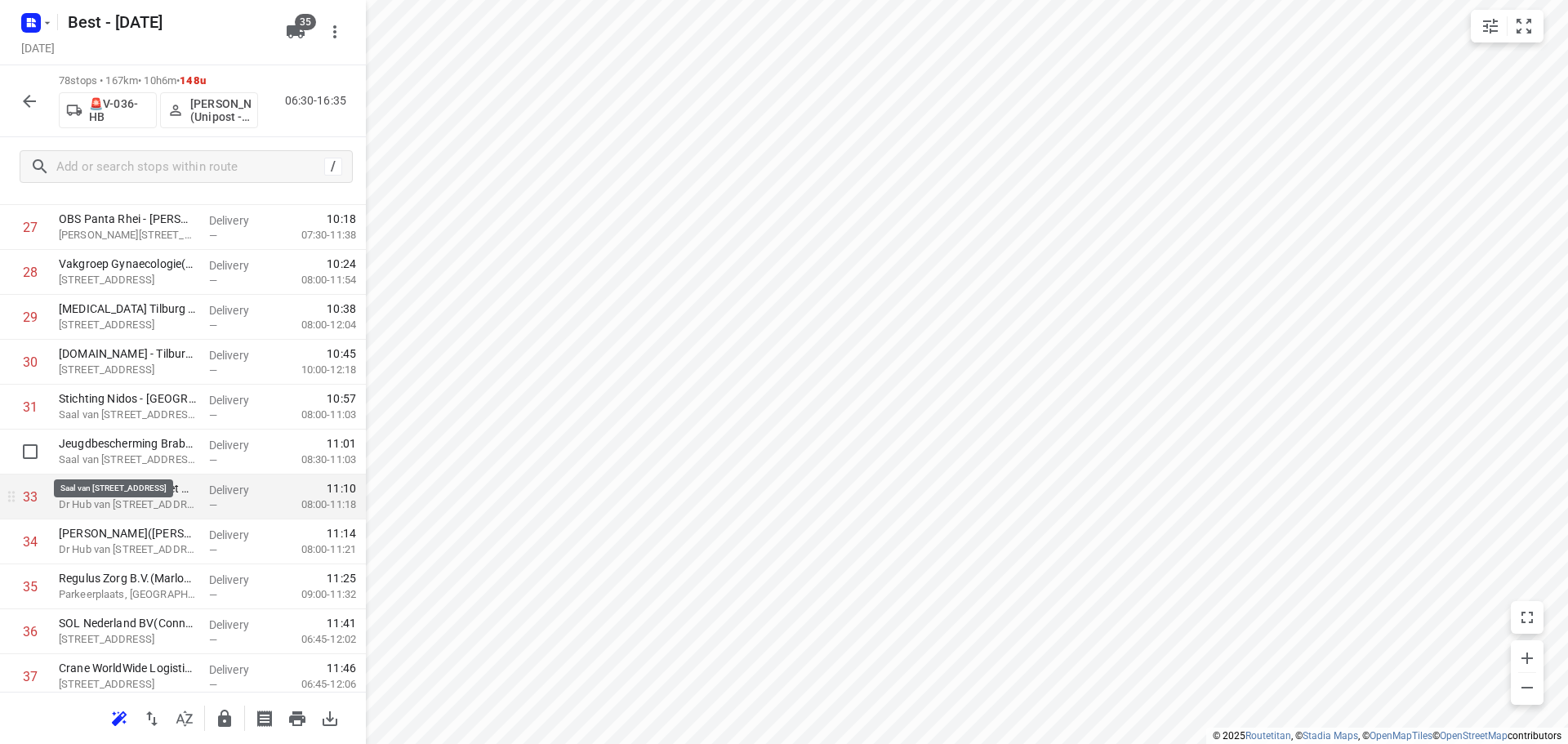
scroll to position [1291, 0]
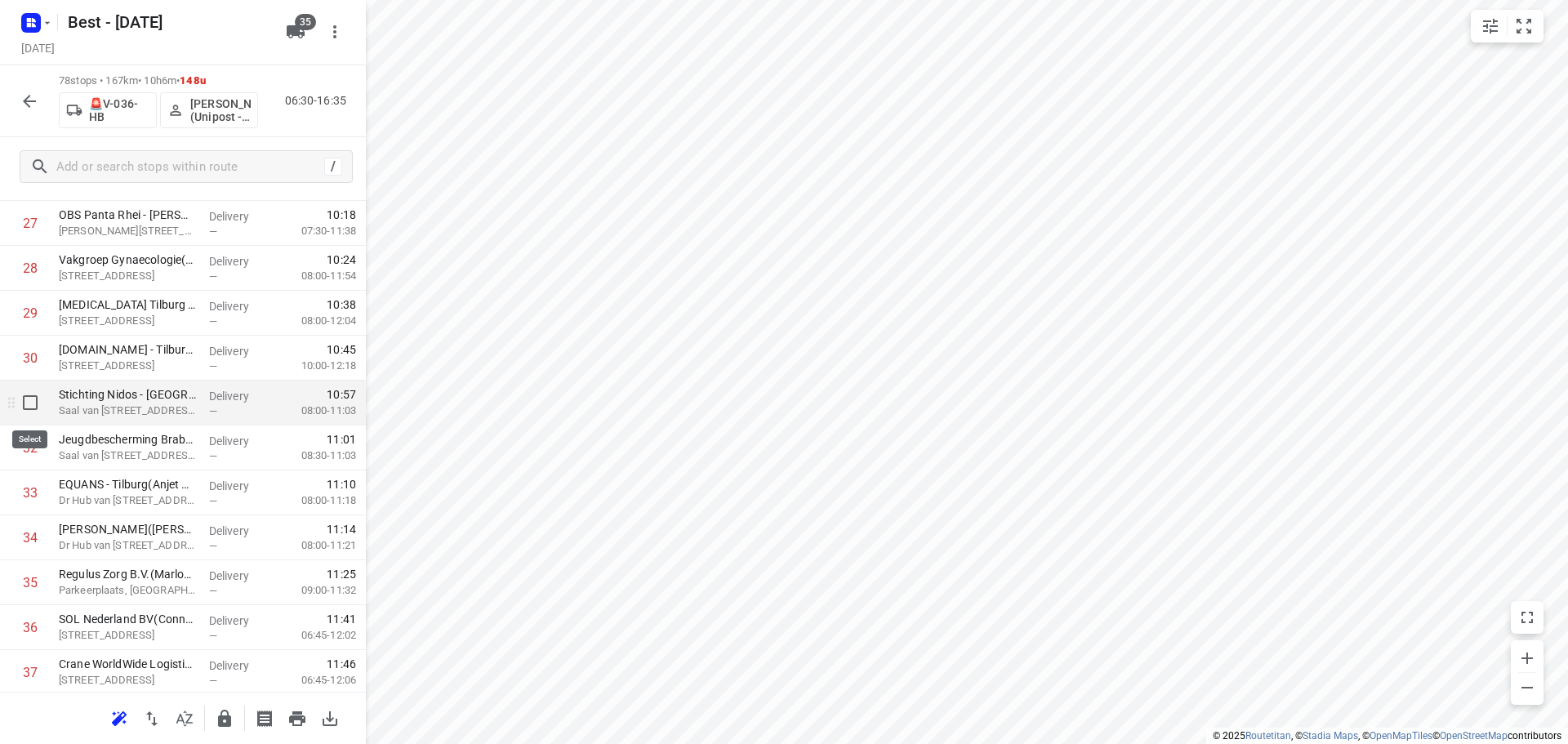
click at [34, 410] on input "checkbox" at bounding box center [30, 402] width 32 height 32
checkbox input "true"
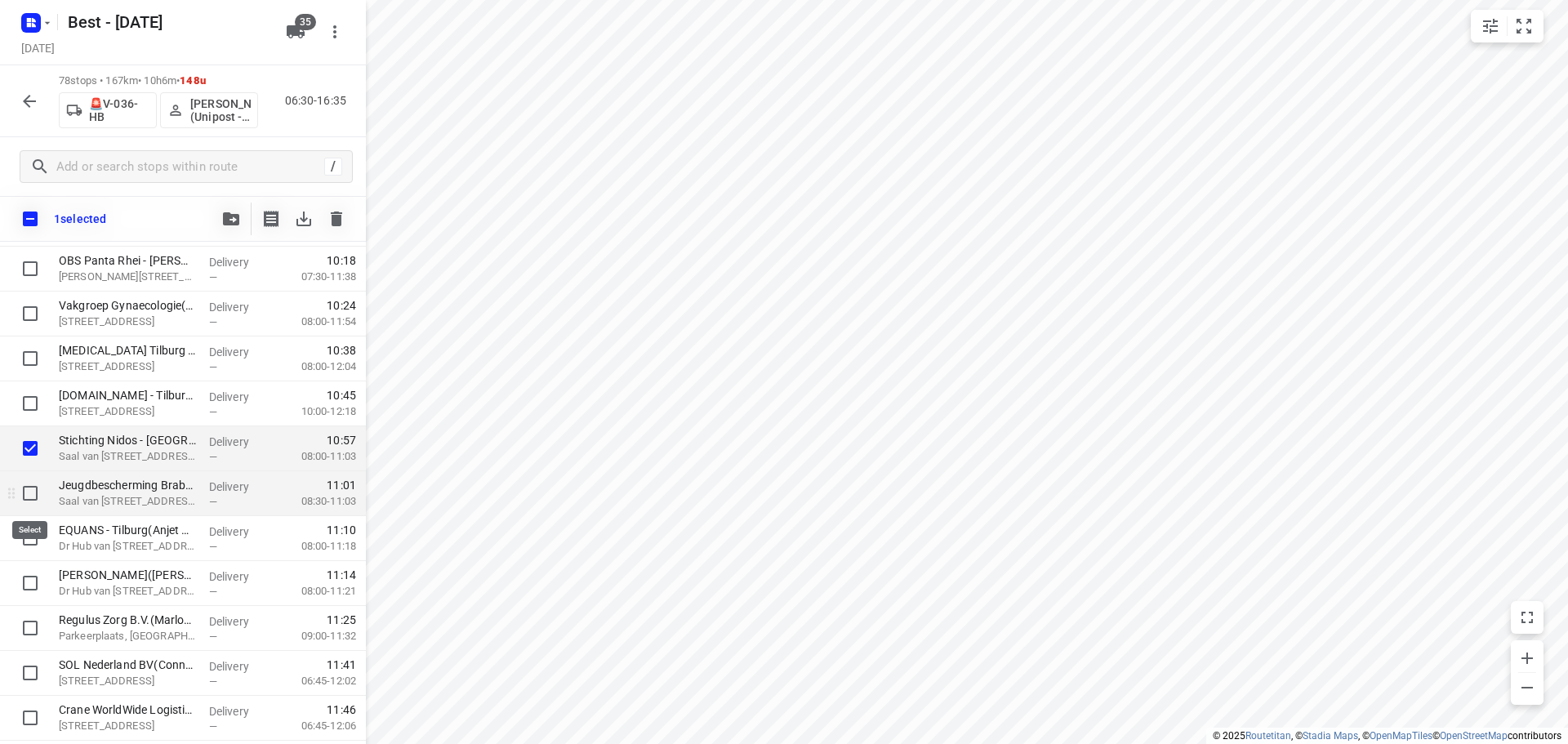
click at [30, 487] on input "checkbox" at bounding box center [30, 492] width 32 height 32
checkbox input "true"
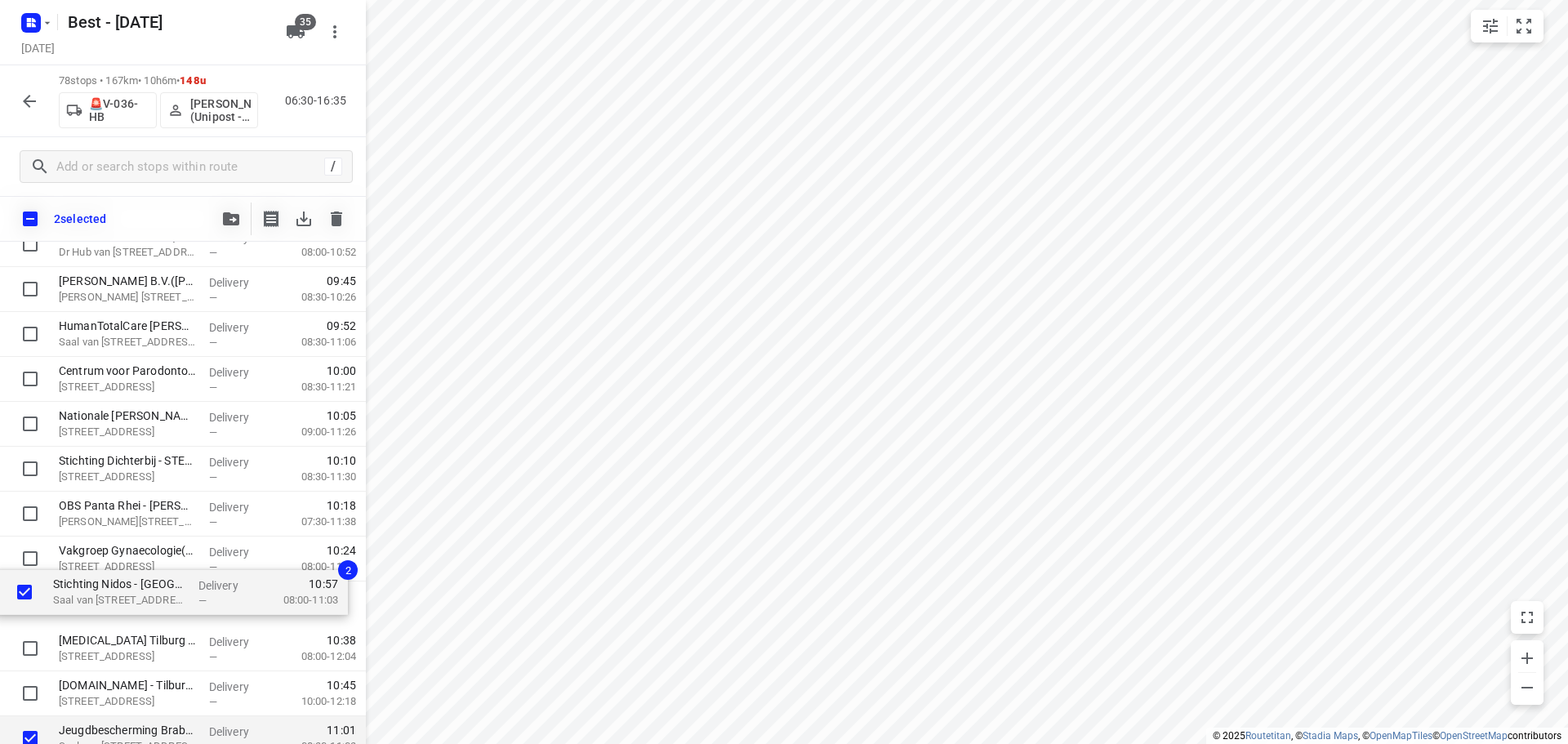
scroll to position [1049, 0]
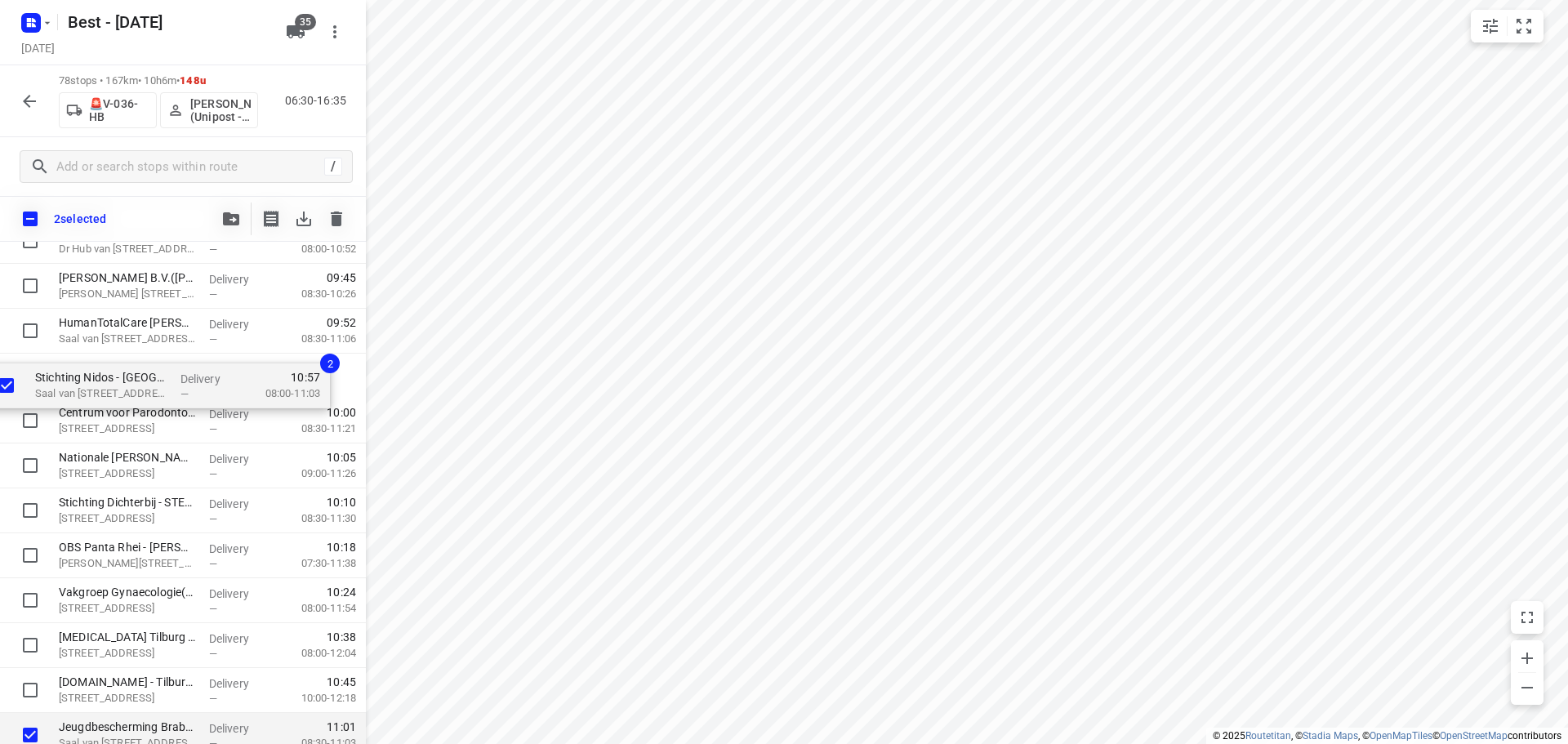
drag, startPoint x: 86, startPoint y: 689, endPoint x: 64, endPoint y: 371, distance: 318.8
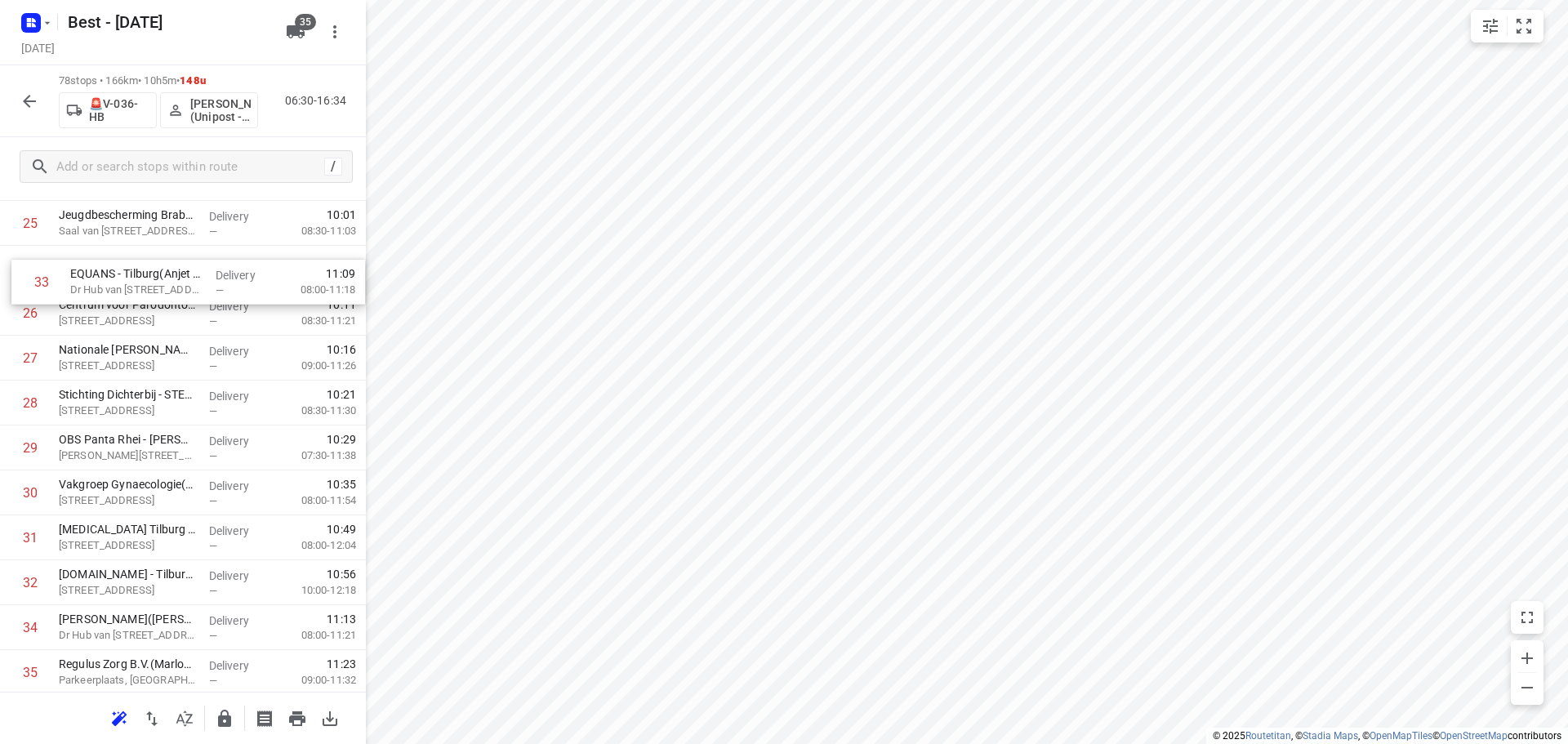
scroll to position [1193, 0]
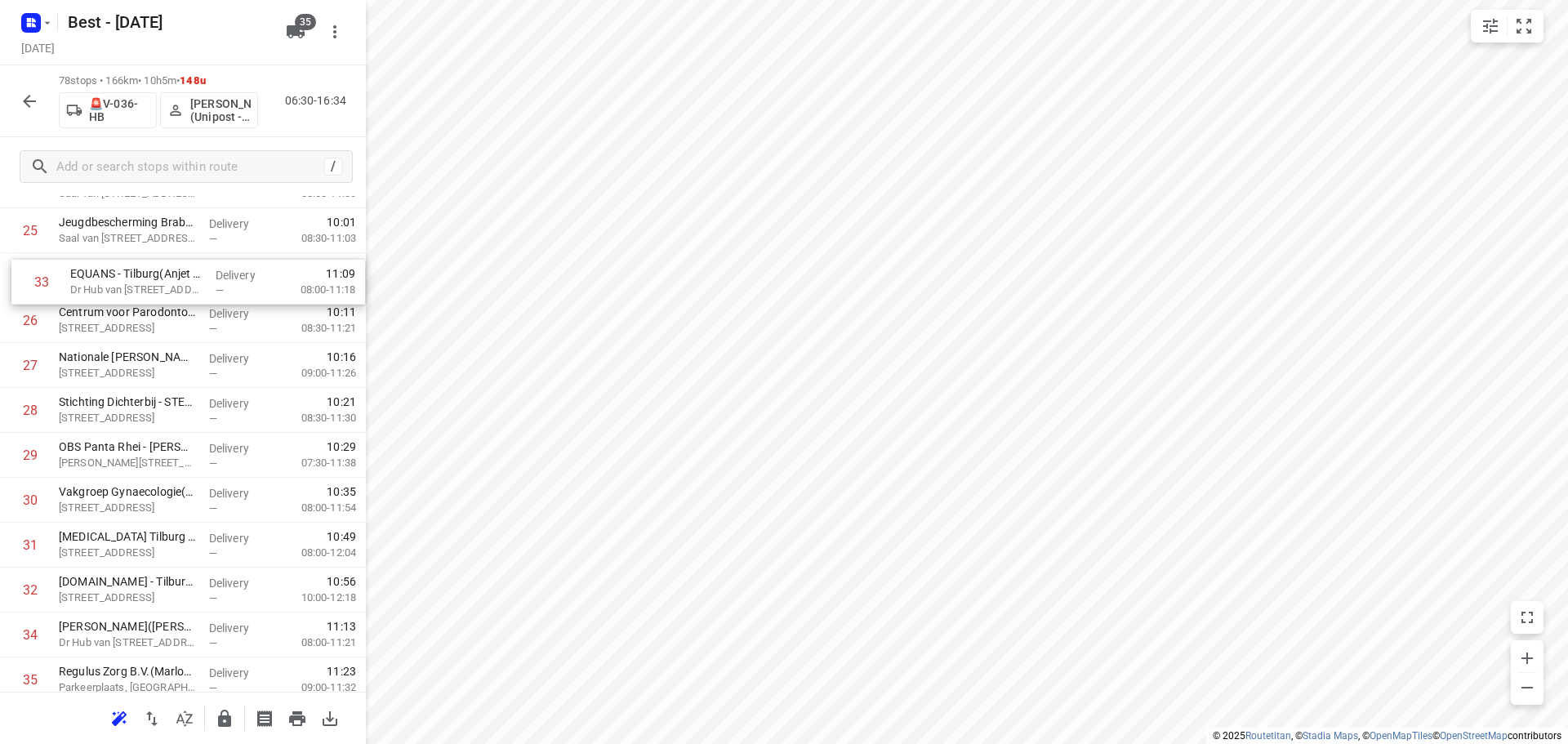
drag, startPoint x: 113, startPoint y: 579, endPoint x: 126, endPoint y: 281, distance: 298.3
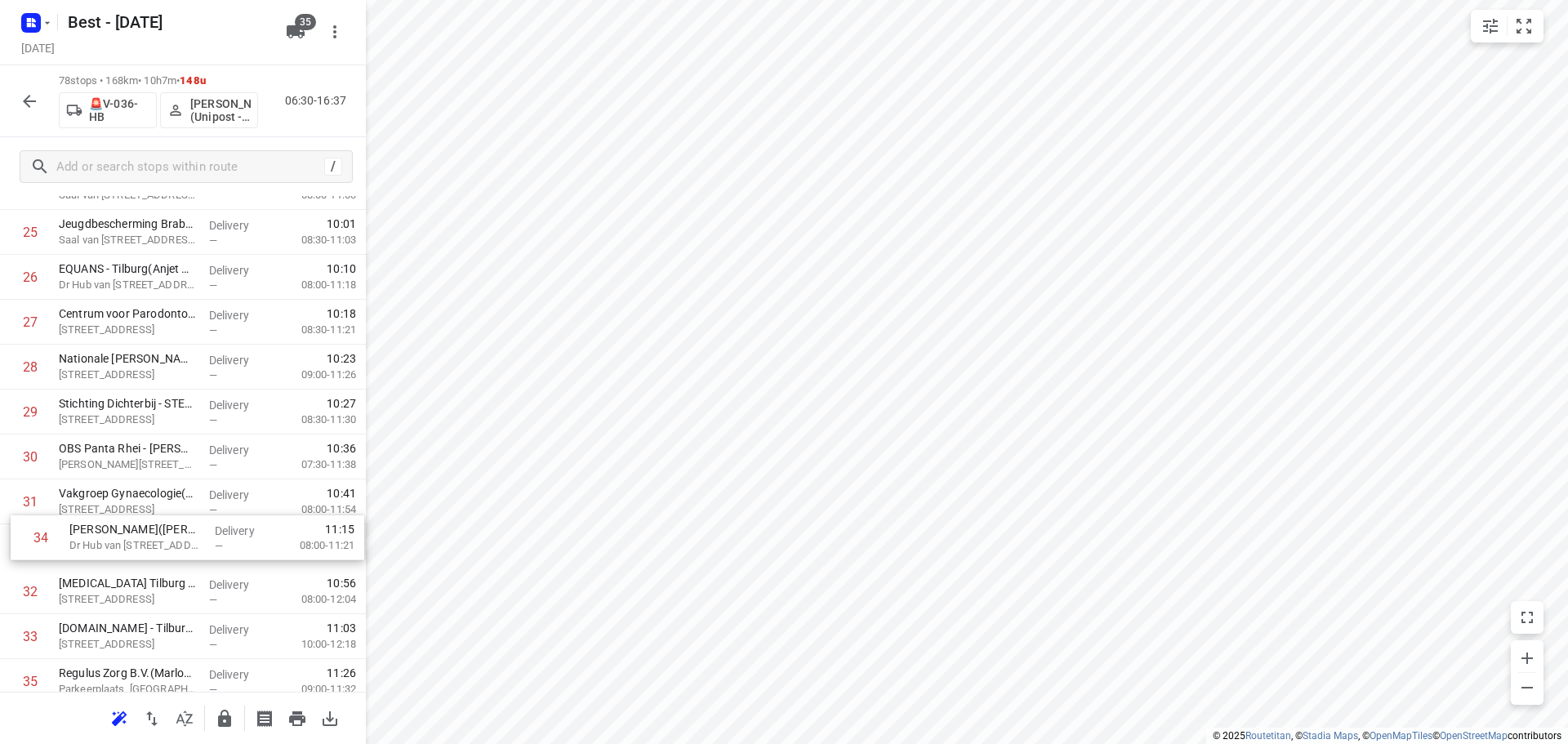
scroll to position [1194, 0]
drag, startPoint x: 169, startPoint y: 626, endPoint x: 171, endPoint y: 316, distance: 310.0
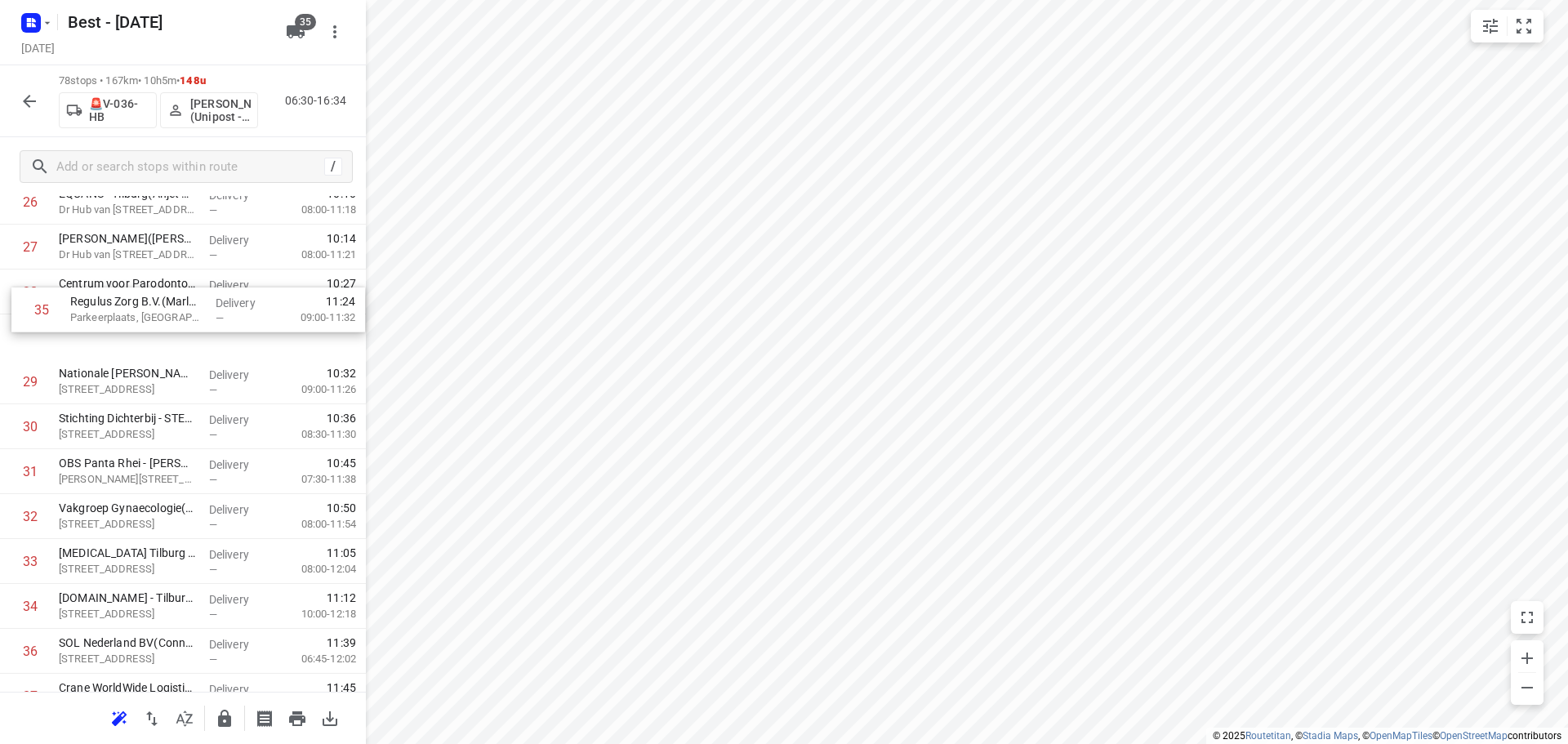
drag, startPoint x: 188, startPoint y: 550, endPoint x: 192, endPoint y: 287, distance: 263.0
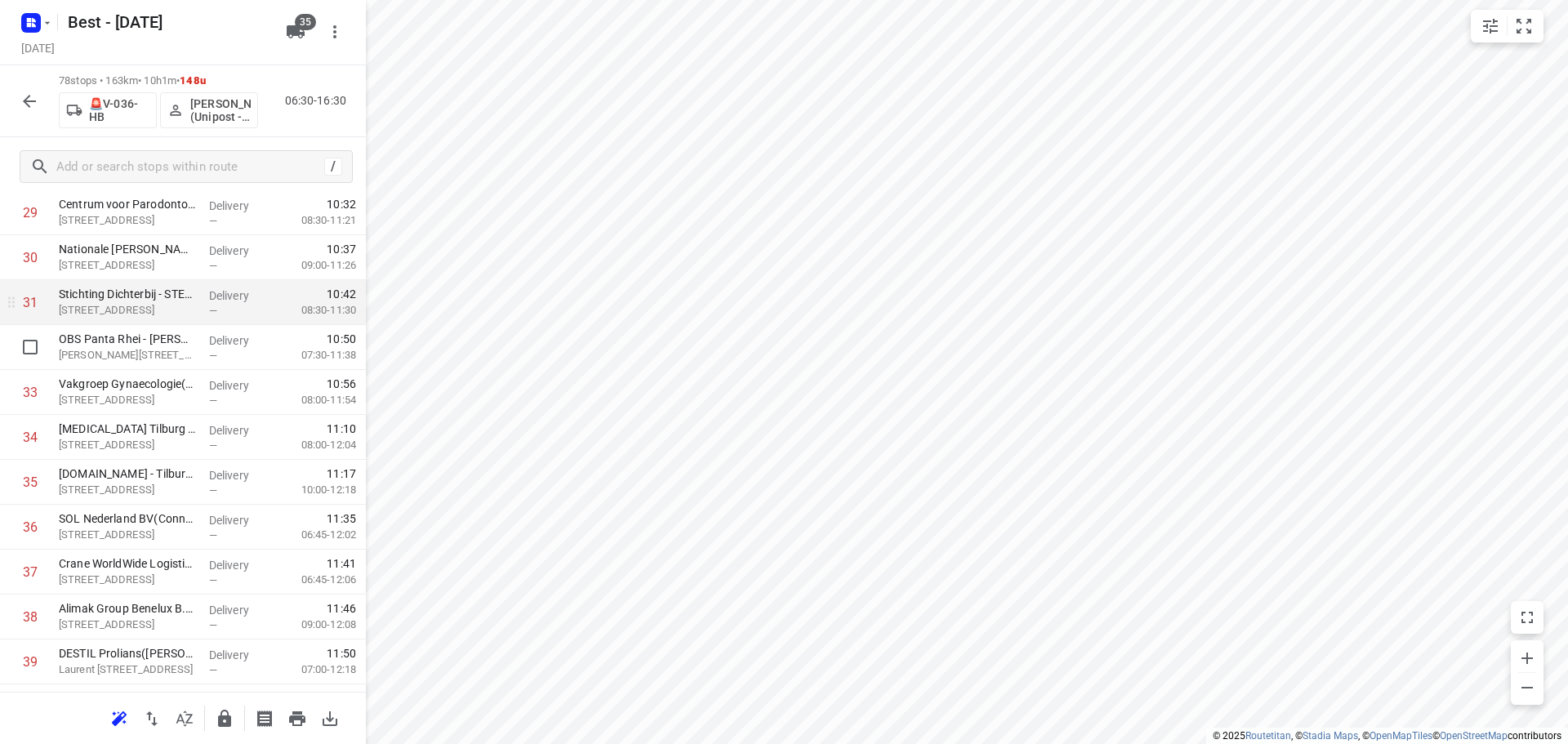
scroll to position [1511, 0]
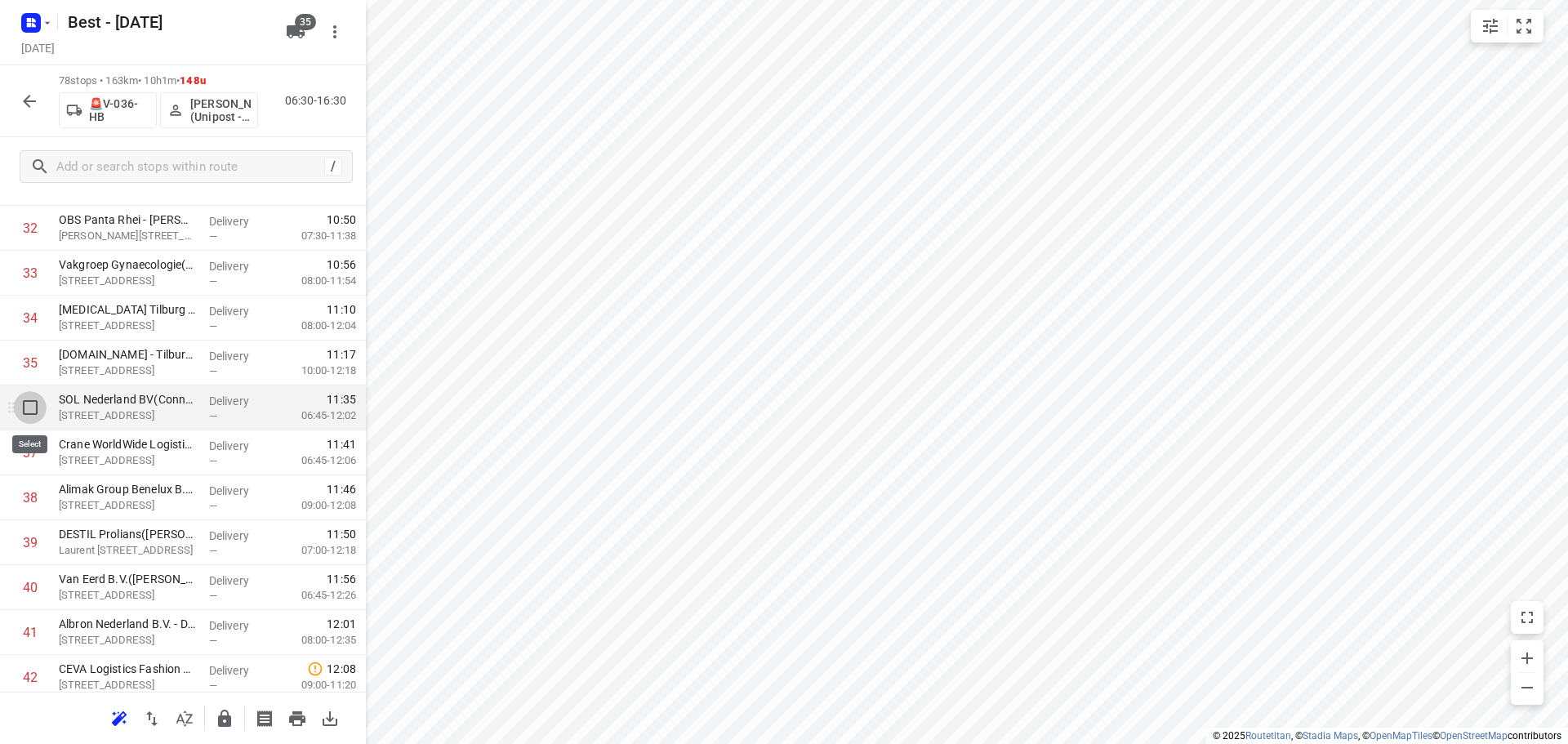
click at [31, 419] on input "checkbox" at bounding box center [30, 407] width 32 height 32
checkbox input "true"
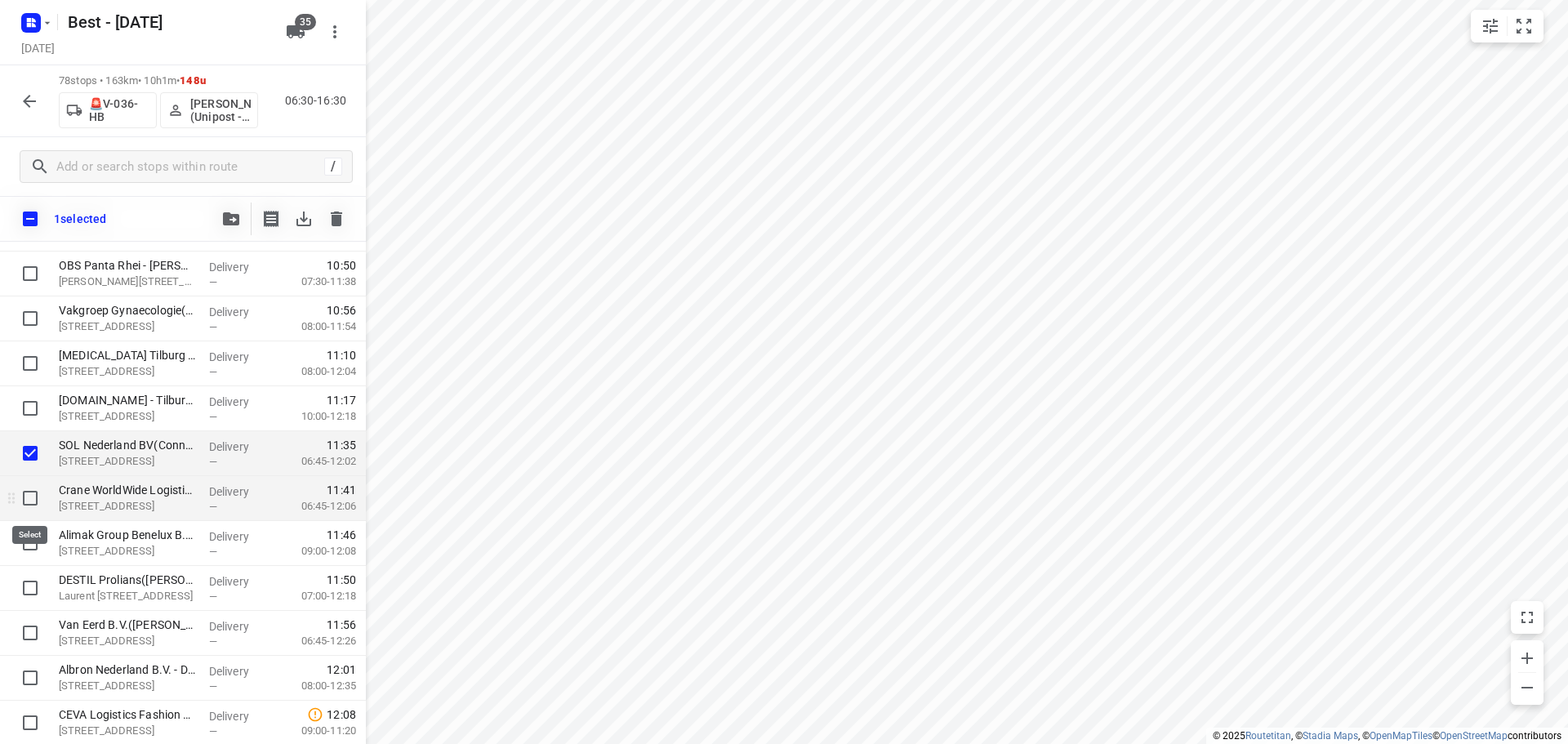
click at [29, 503] on input "checkbox" at bounding box center [30, 497] width 32 height 32
checkbox input "true"
click at [29, 534] on input "checkbox" at bounding box center [30, 542] width 32 height 32
checkbox input "true"
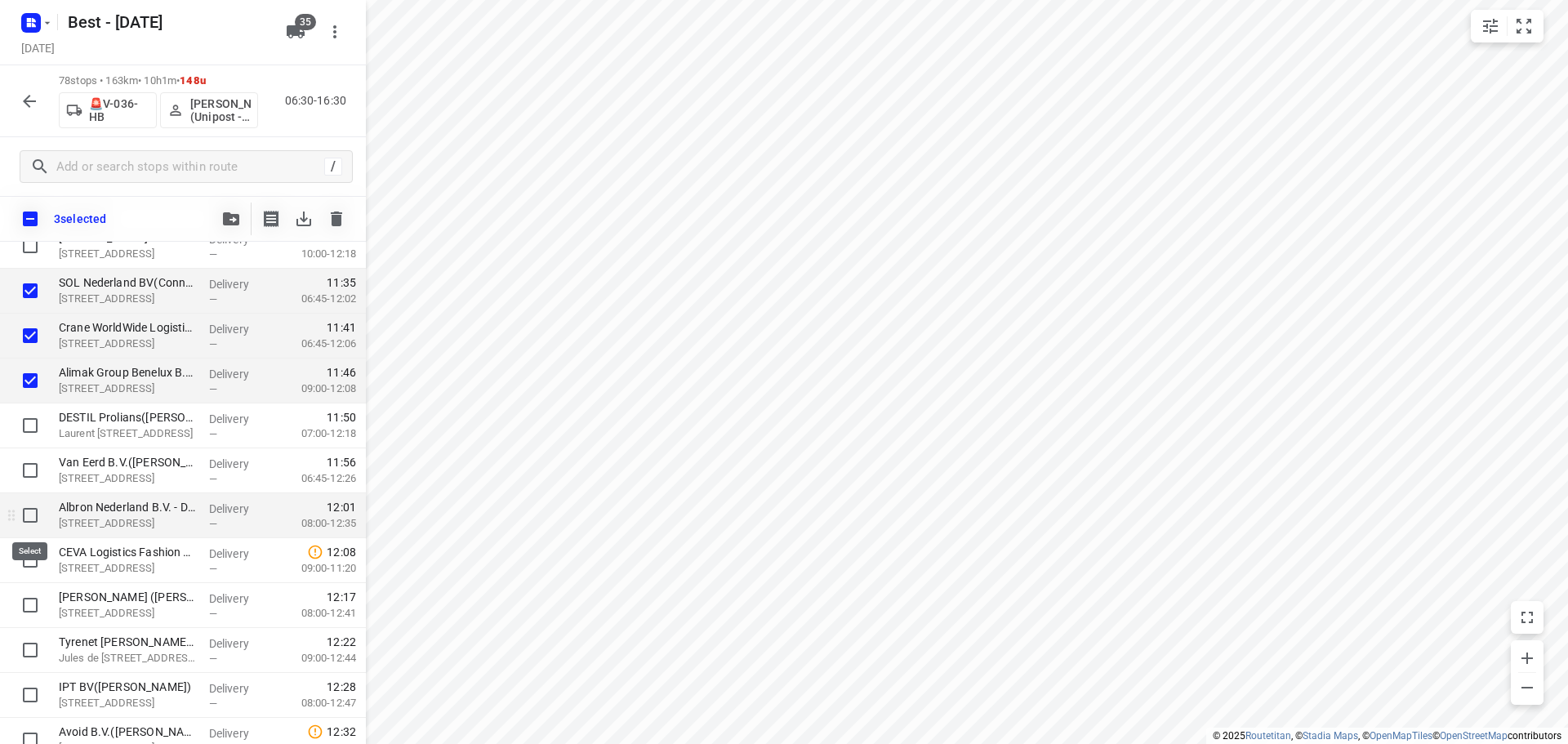
scroll to position [1674, 0]
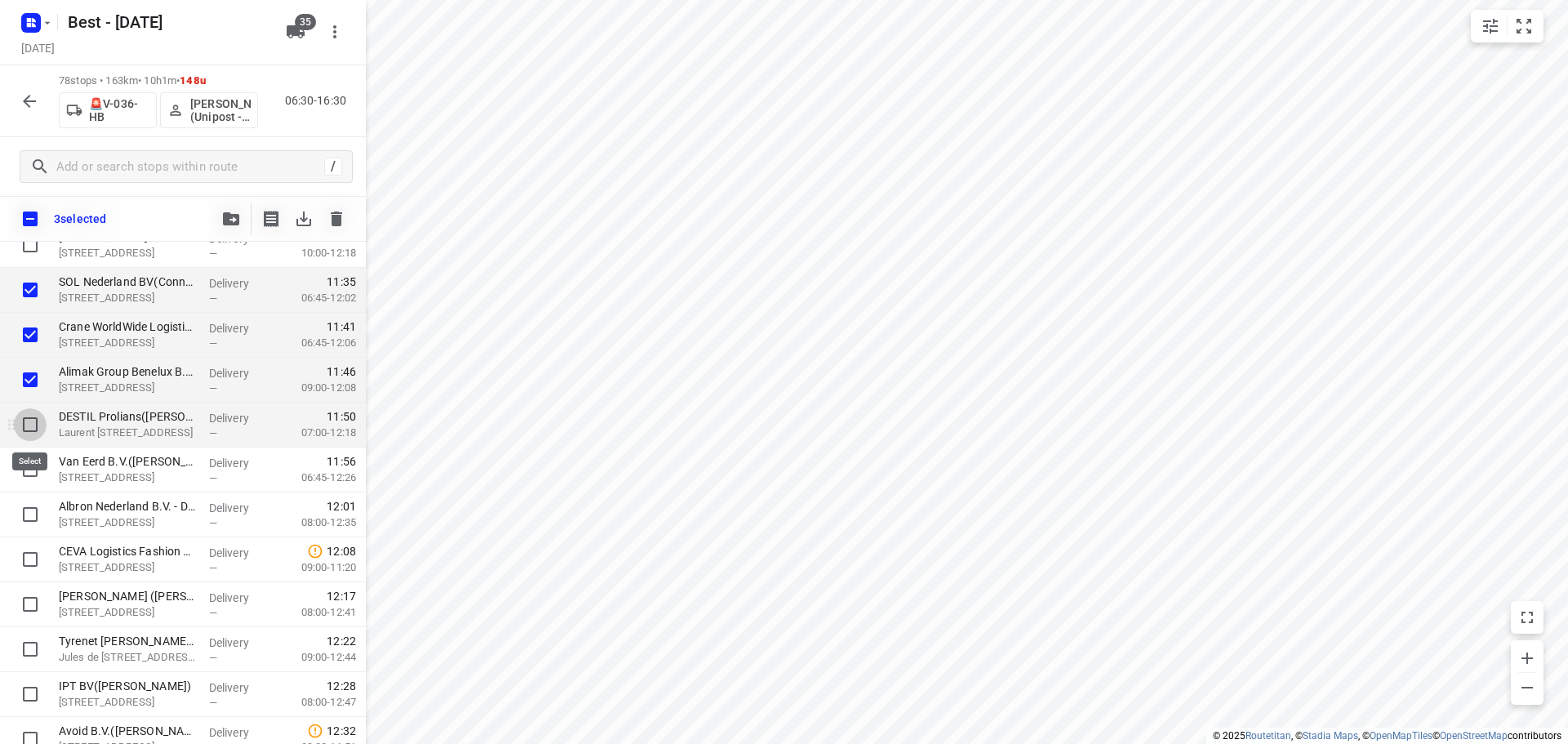
click at [32, 414] on input "checkbox" at bounding box center [30, 424] width 32 height 32
checkbox input "true"
click at [28, 466] on input "checkbox" at bounding box center [30, 469] width 32 height 32
checkbox input "true"
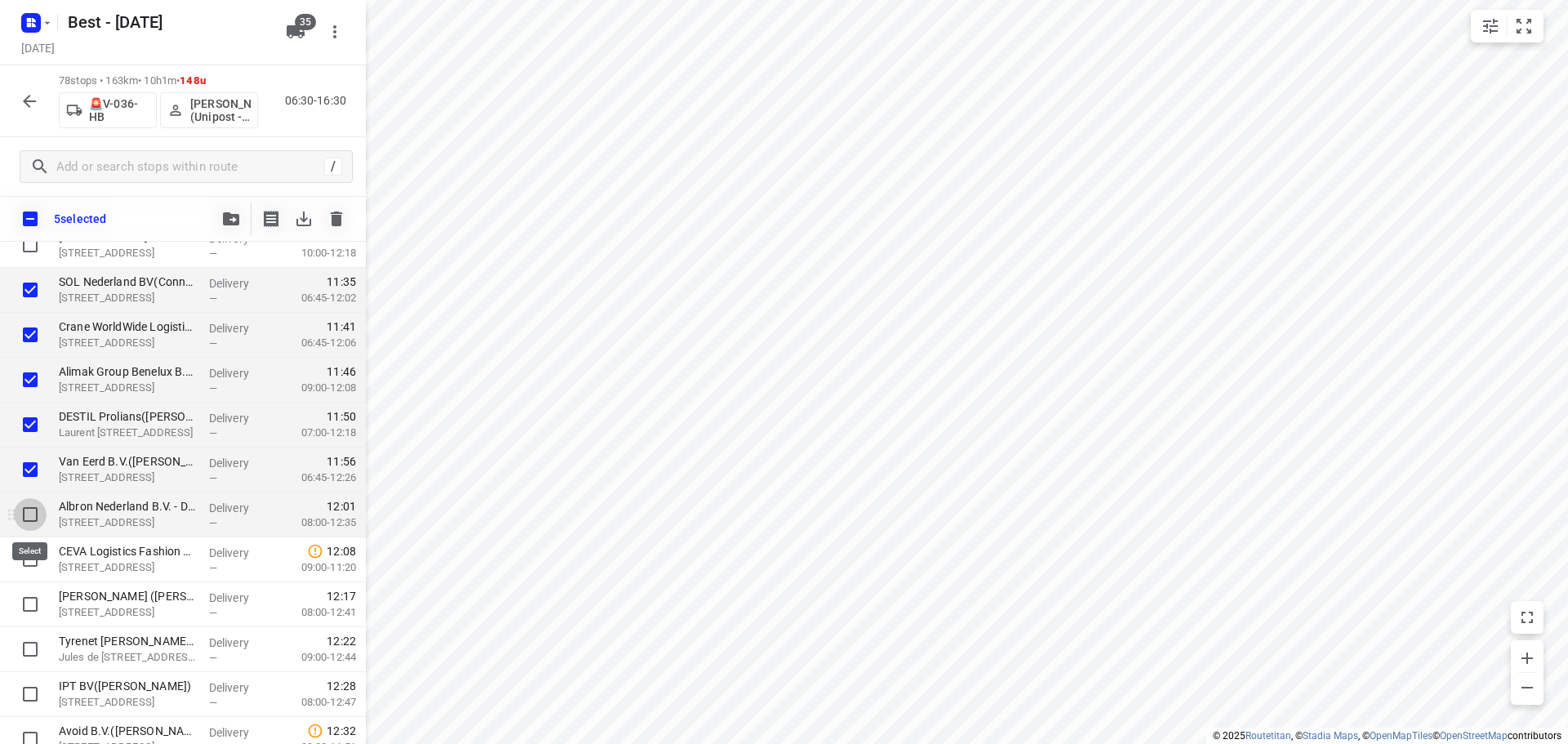
click at [29, 513] on input "checkbox" at bounding box center [30, 514] width 32 height 32
checkbox input "true"
click at [31, 574] on input "checkbox" at bounding box center [30, 559] width 32 height 32
checkbox input "true"
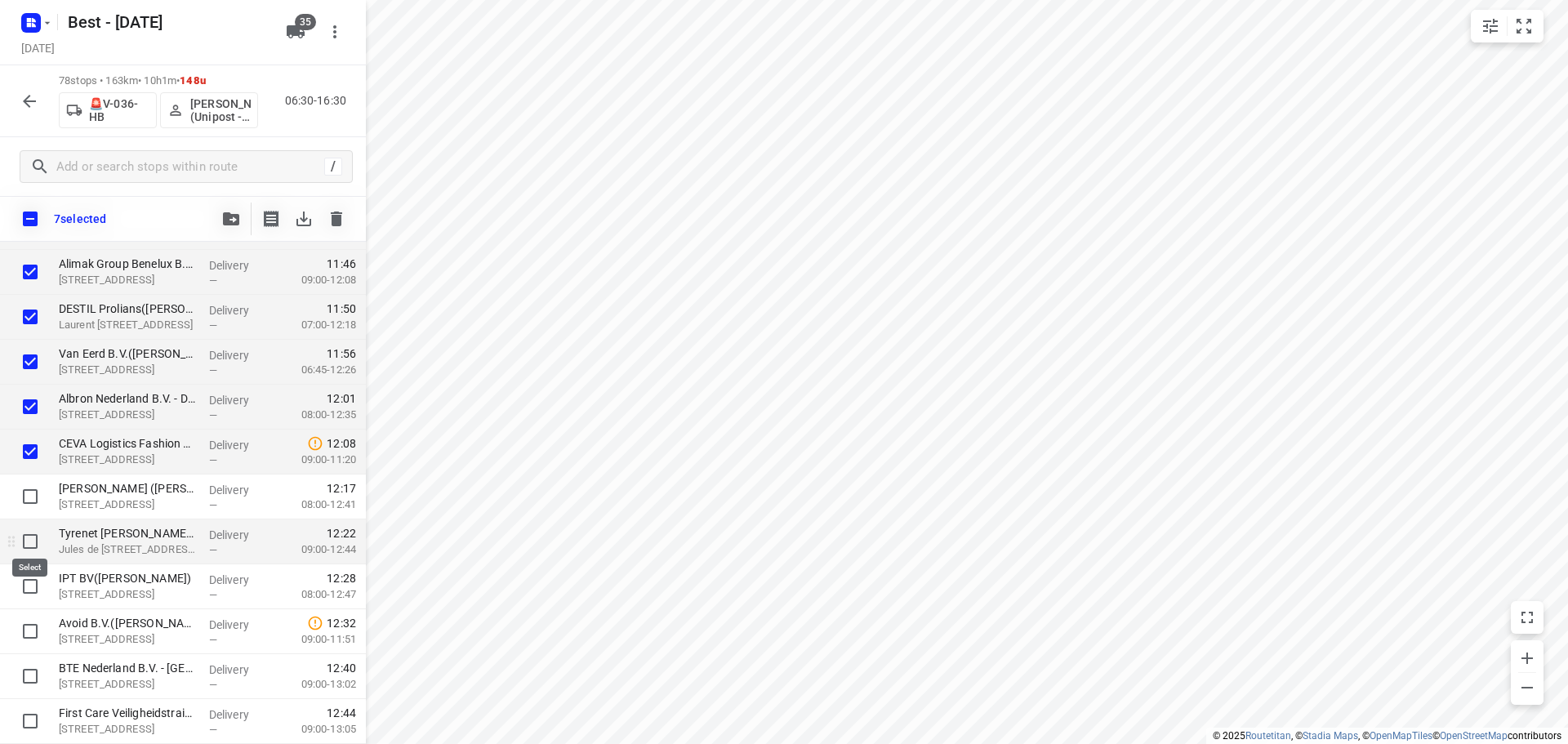
scroll to position [1837, 0]
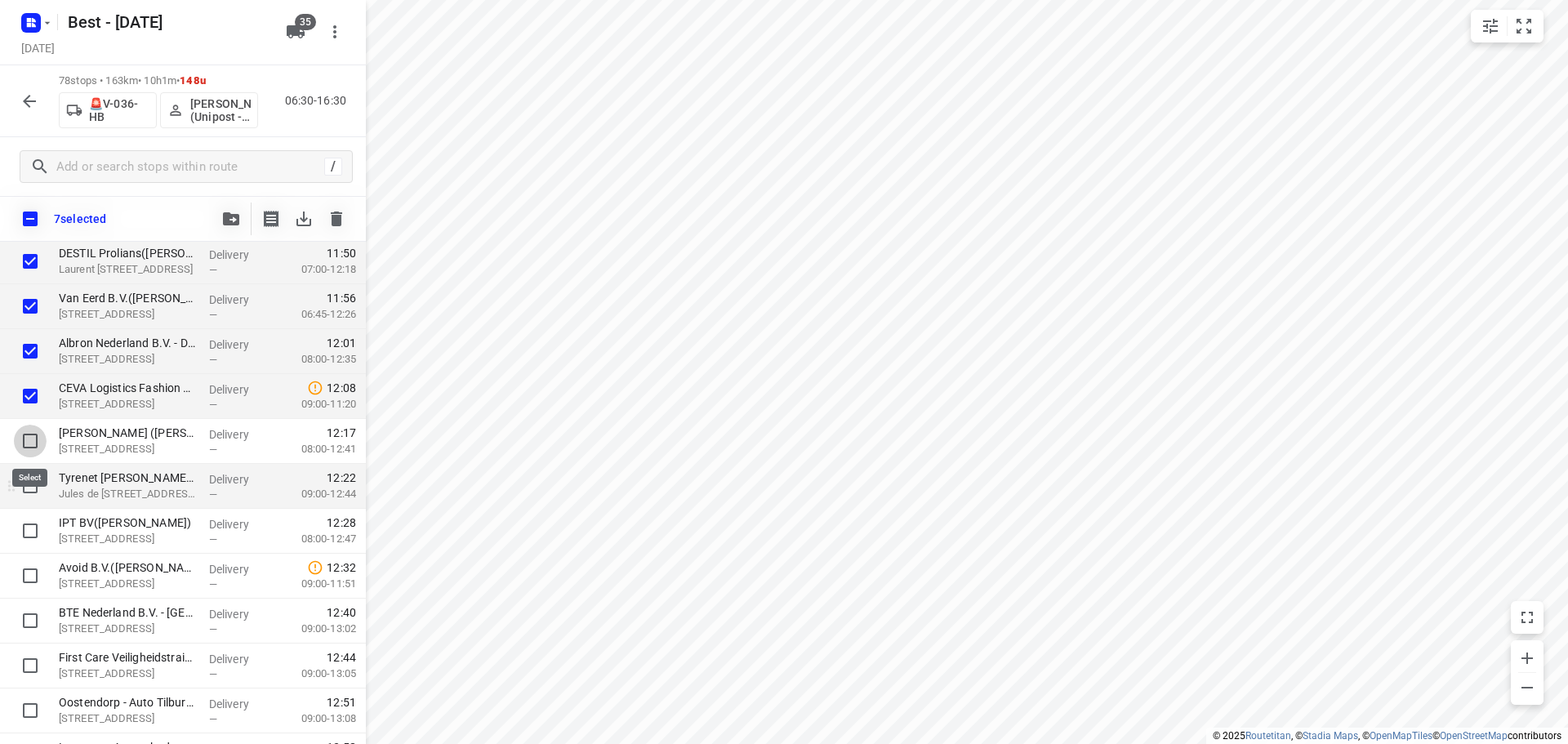
drag, startPoint x: 26, startPoint y: 436, endPoint x: 29, endPoint y: 479, distance: 43.1
click at [27, 436] on input "checkbox" at bounding box center [30, 440] width 32 height 32
checkbox input "true"
click at [28, 482] on input "checkbox" at bounding box center [30, 485] width 32 height 32
checkbox input "true"
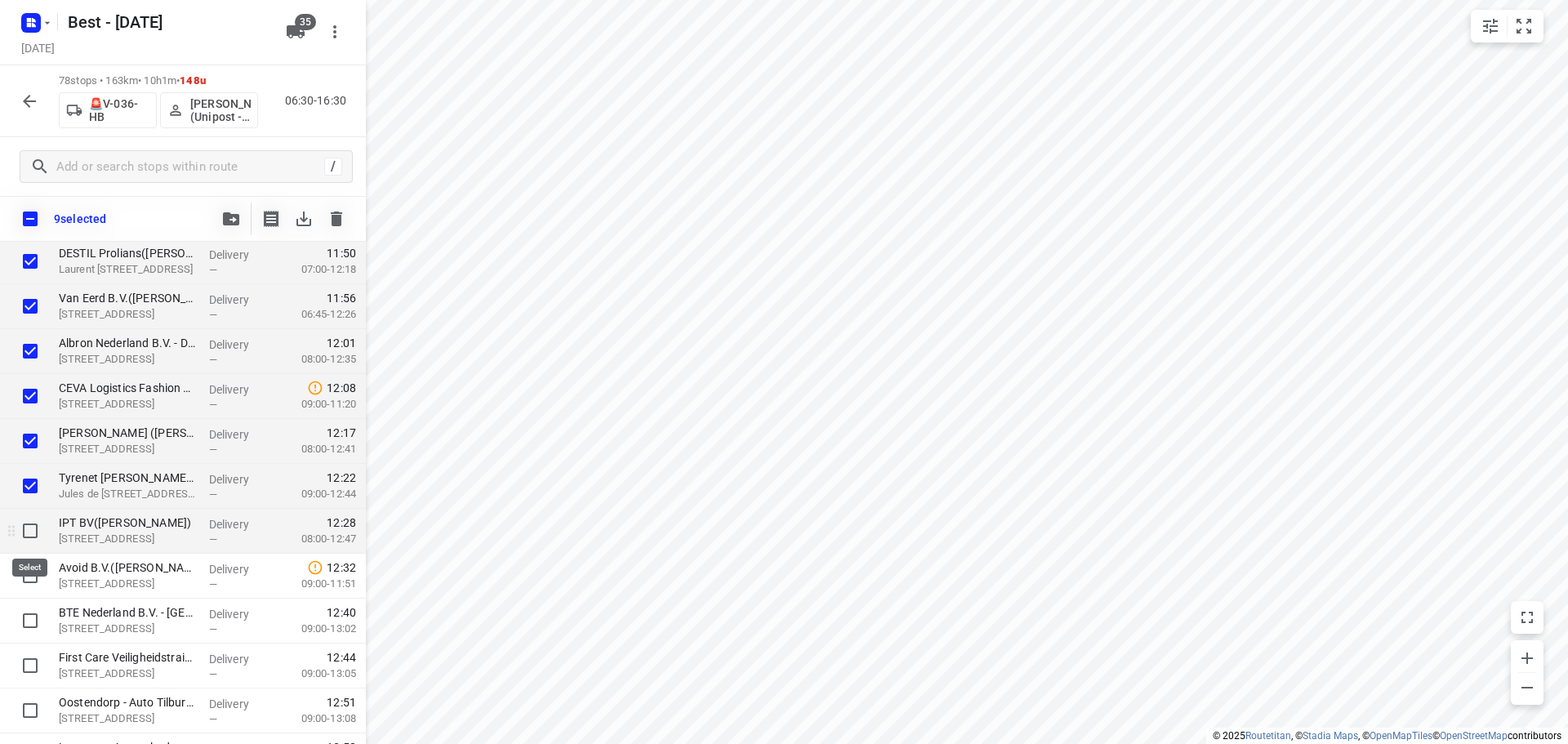
click at [23, 526] on input "checkbox" at bounding box center [30, 530] width 32 height 32
checkbox input "true"
drag, startPoint x: 20, startPoint y: 572, endPoint x: 28, endPoint y: 602, distance: 31.0
click at [21, 572] on input "checkbox" at bounding box center [30, 575] width 32 height 32
checkbox input "true"
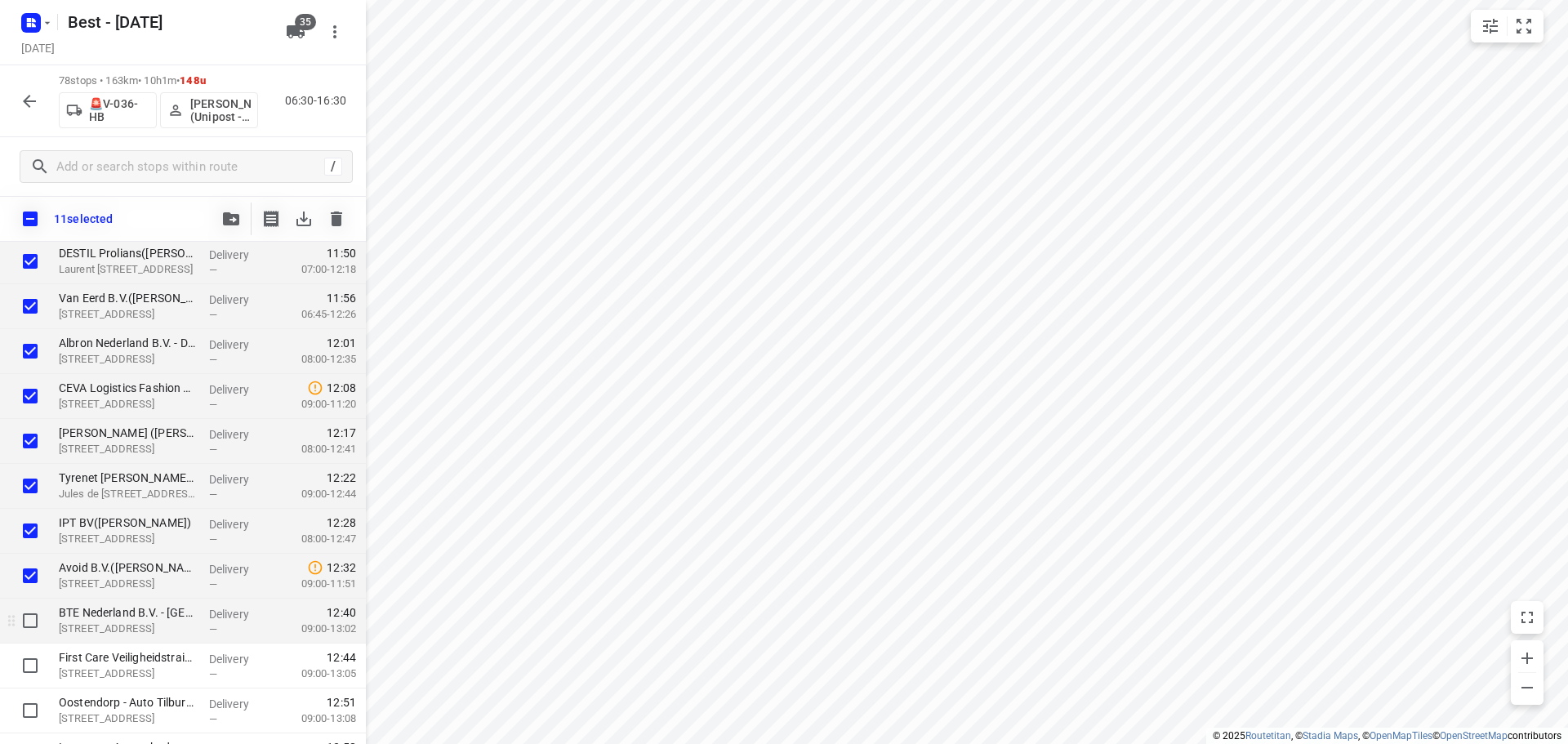
click at [31, 613] on input "checkbox" at bounding box center [30, 620] width 32 height 32
checkbox input "true"
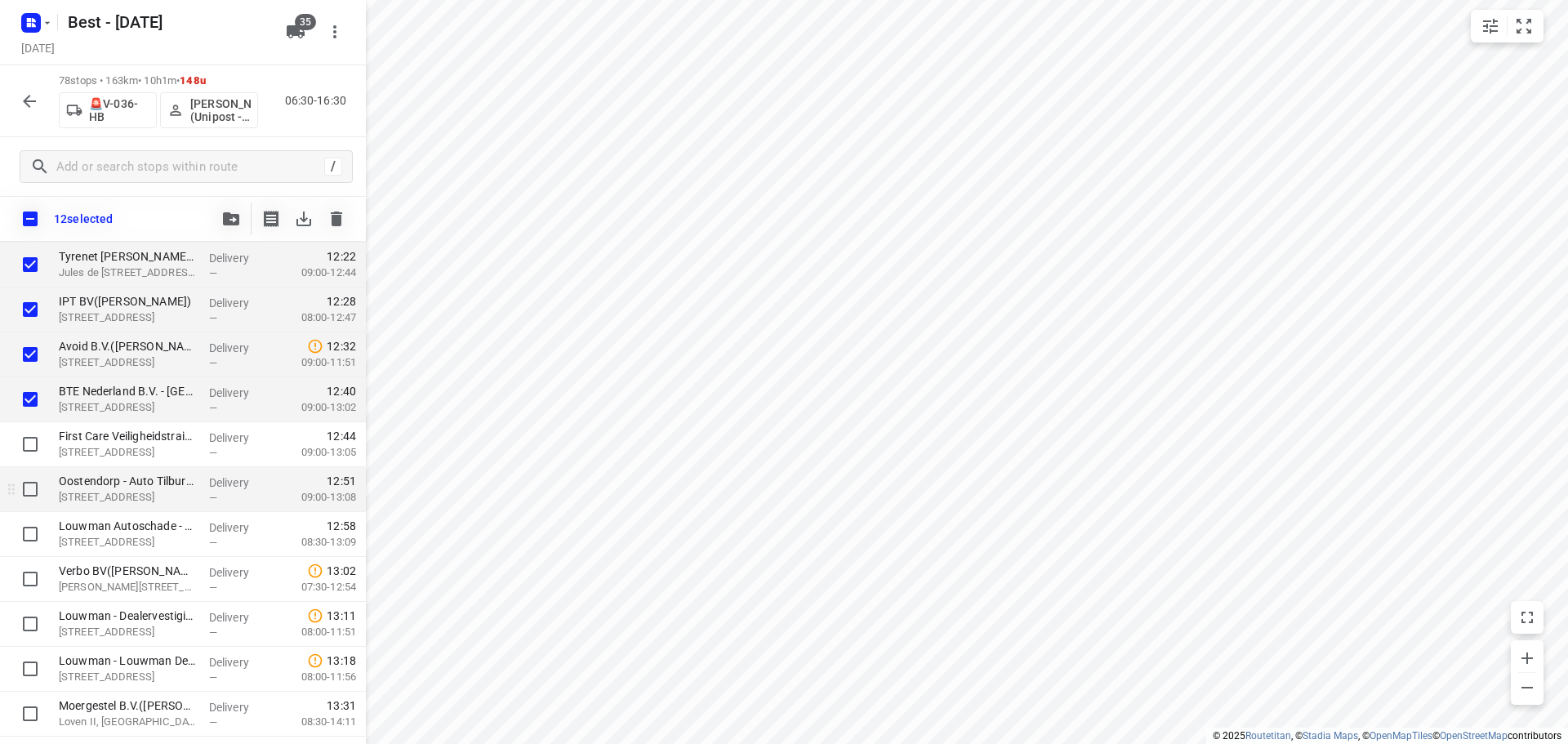
scroll to position [2082, 0]
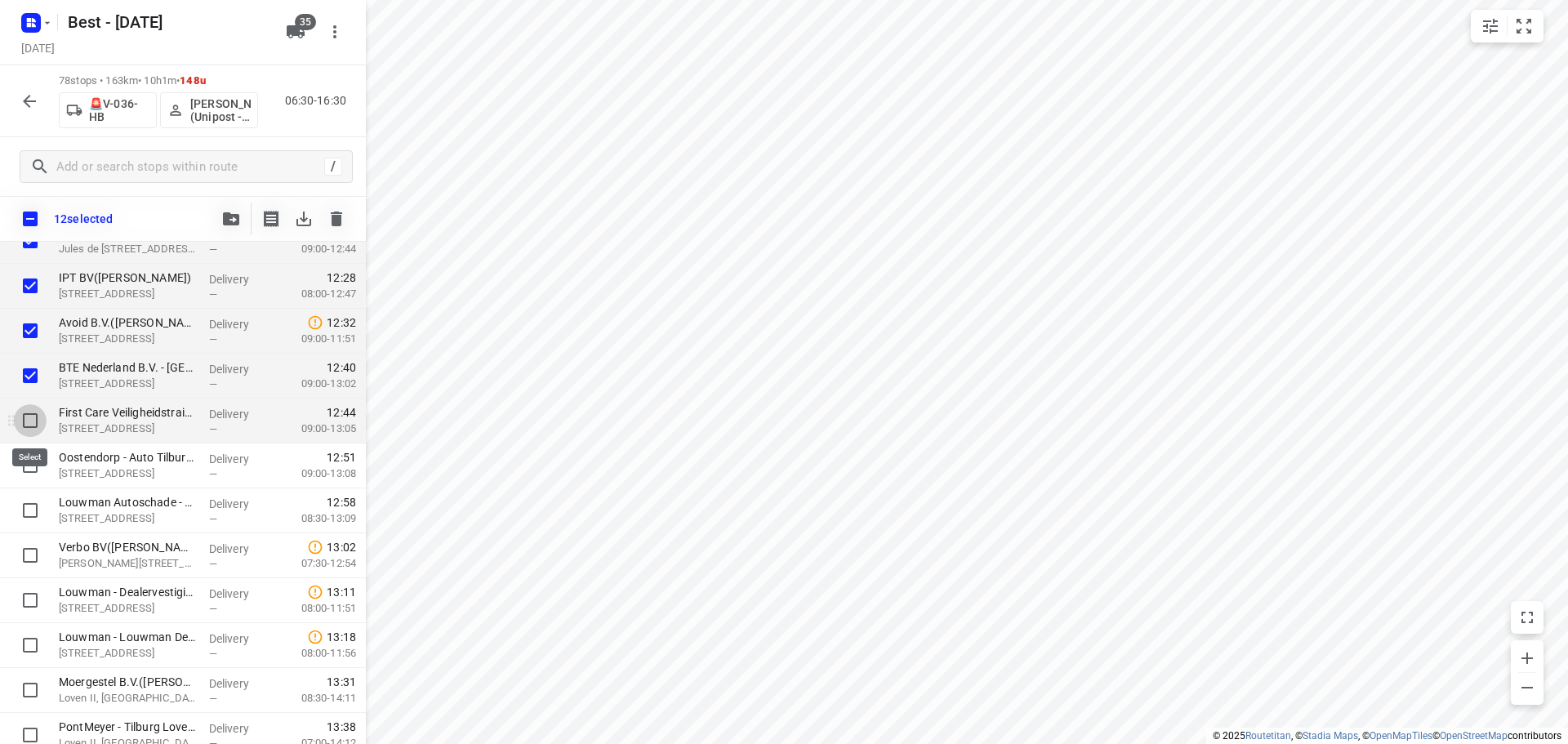
click at [38, 414] on input "checkbox" at bounding box center [30, 420] width 32 height 32
checkbox input "true"
click at [38, 465] on input "checkbox" at bounding box center [30, 465] width 32 height 32
checkbox input "true"
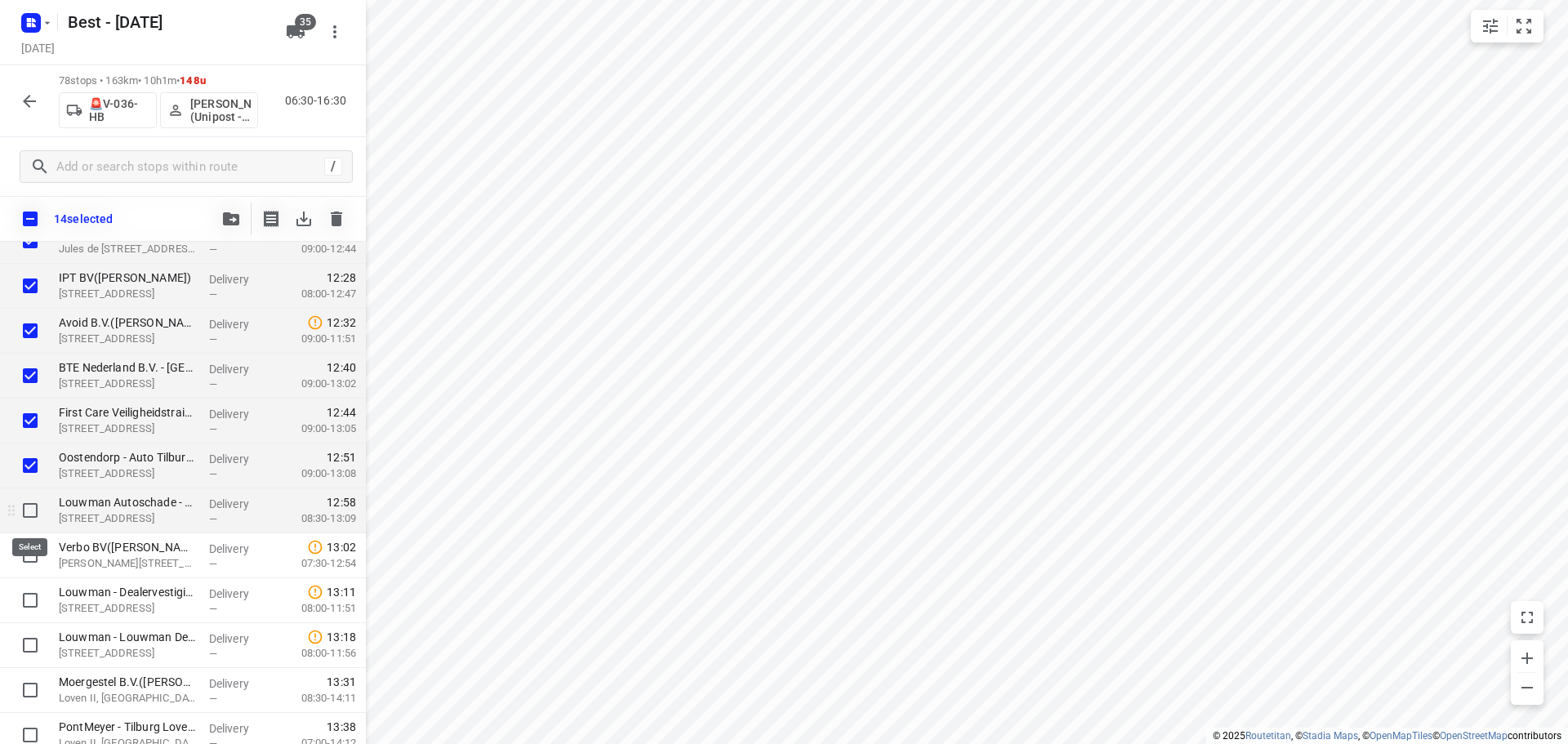
click at [31, 512] on input "checkbox" at bounding box center [30, 510] width 32 height 32
checkbox input "true"
click at [22, 554] on input "checkbox" at bounding box center [30, 554] width 32 height 32
checkbox input "true"
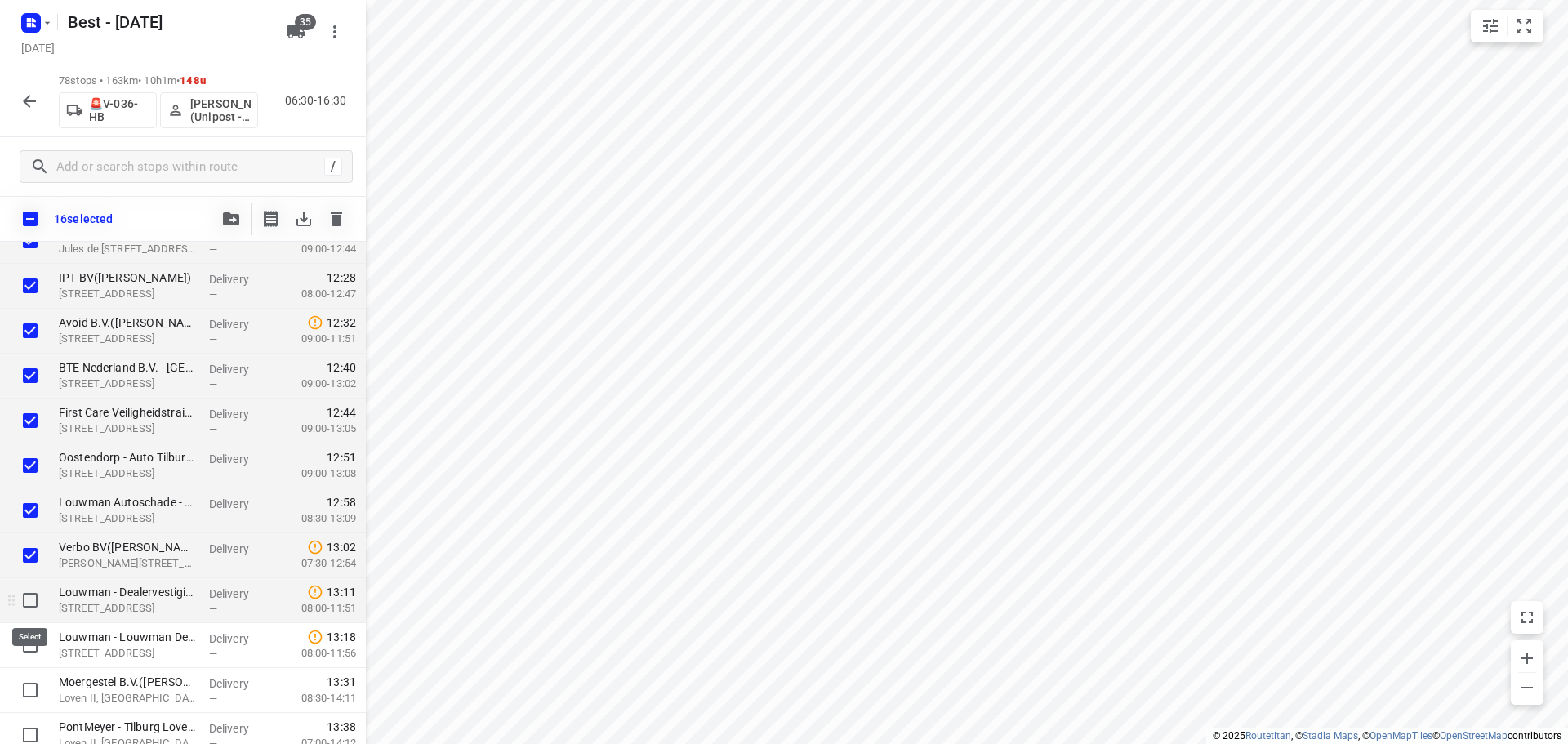
click at [18, 588] on input "checkbox" at bounding box center [30, 600] width 32 height 32
checkbox input "true"
click at [27, 637] on input "checkbox" at bounding box center [30, 645] width 32 height 32
checkbox input "true"
click at [237, 223] on icon "button" at bounding box center [231, 219] width 17 height 13
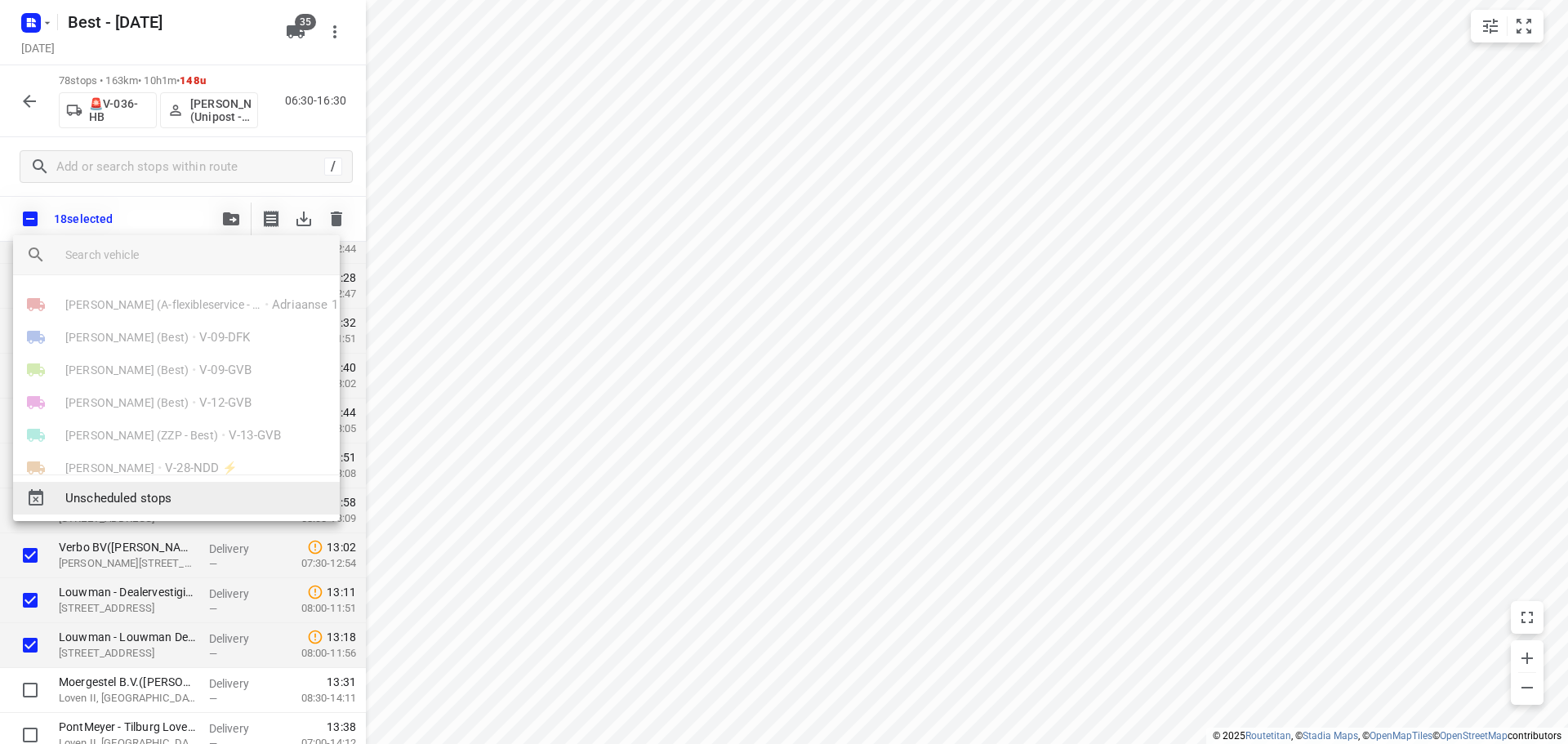
click at [127, 500] on span "Unscheduled stops" at bounding box center [196, 498] width 261 height 19
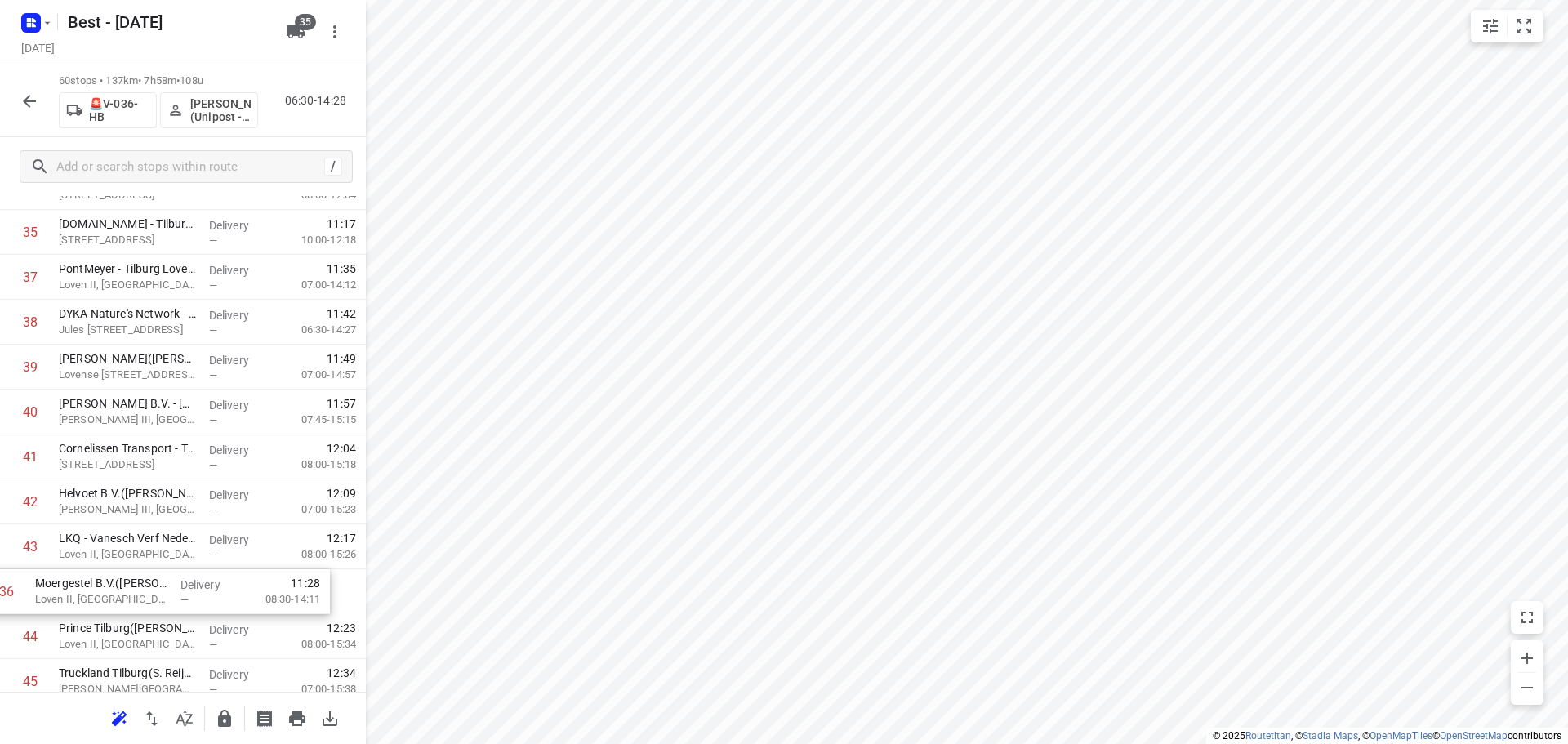
scroll to position [1663, 0]
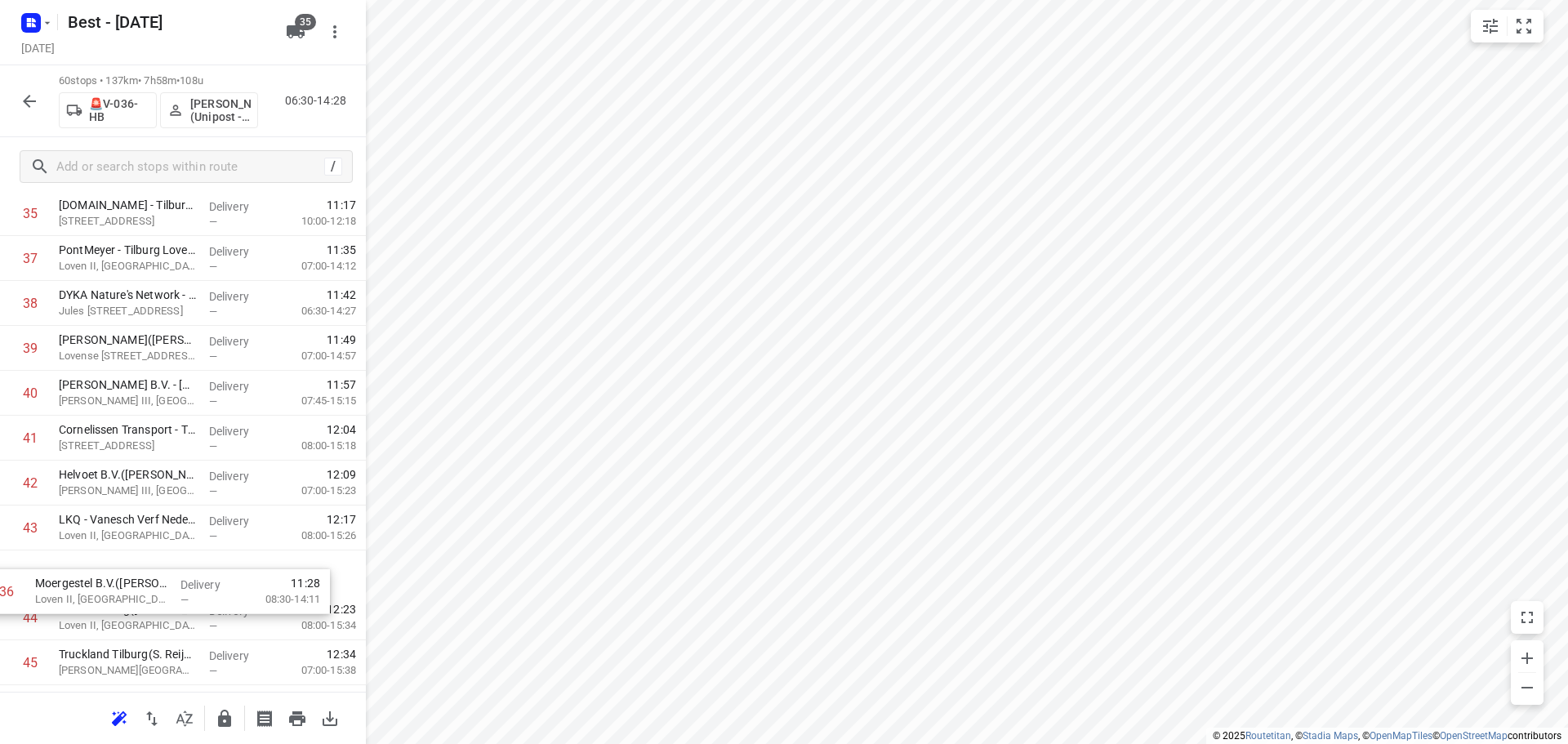
drag, startPoint x: 201, startPoint y: 403, endPoint x: 206, endPoint y: 592, distance: 189.1
click at [205, 593] on div "1 Louwman Mercedes Benz - Gilze(Manon van Leeuwen-Feenstra (WIJZIGINGEN ALLEEN …" at bounding box center [183, 12] width 366 height 2695
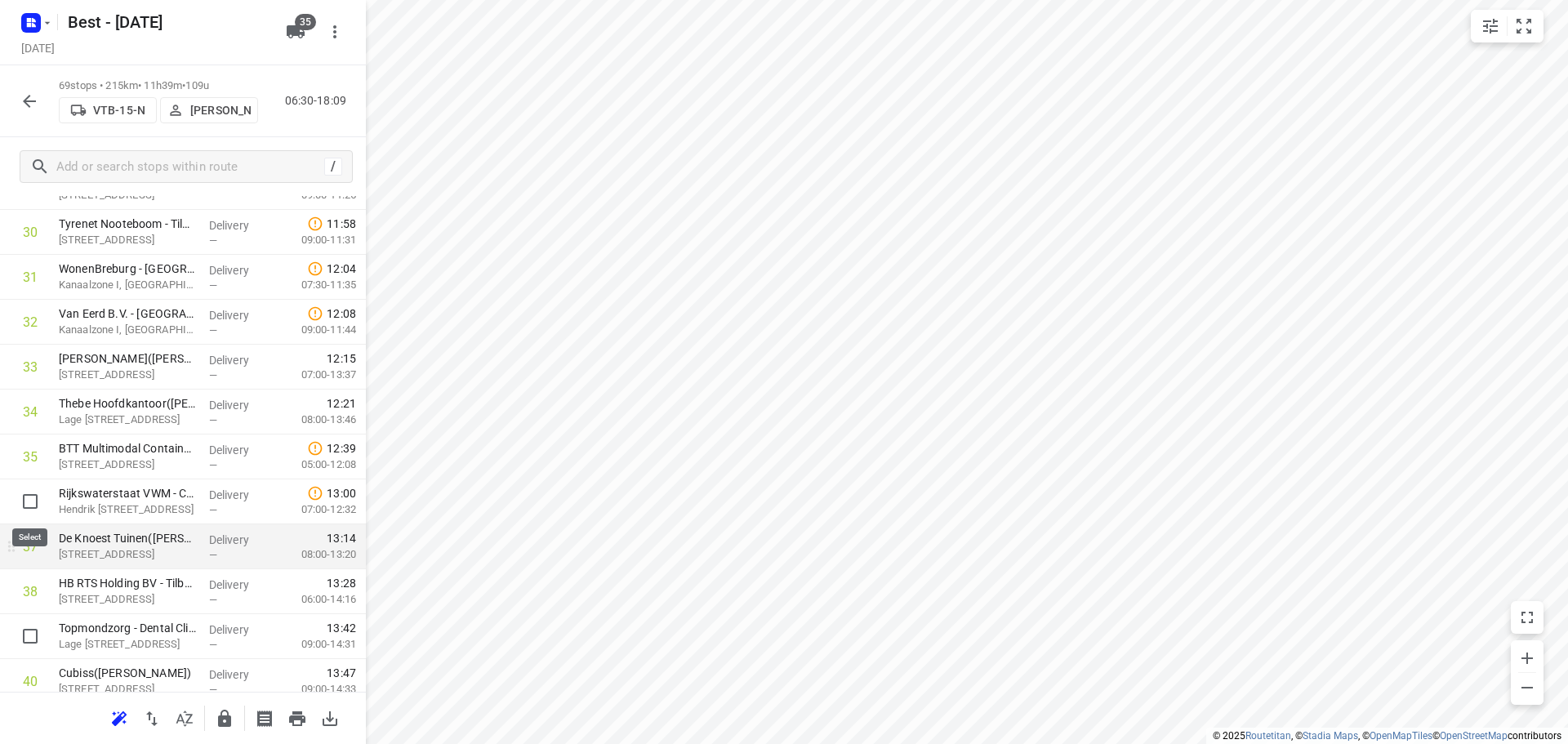
scroll to position [1418, 0]
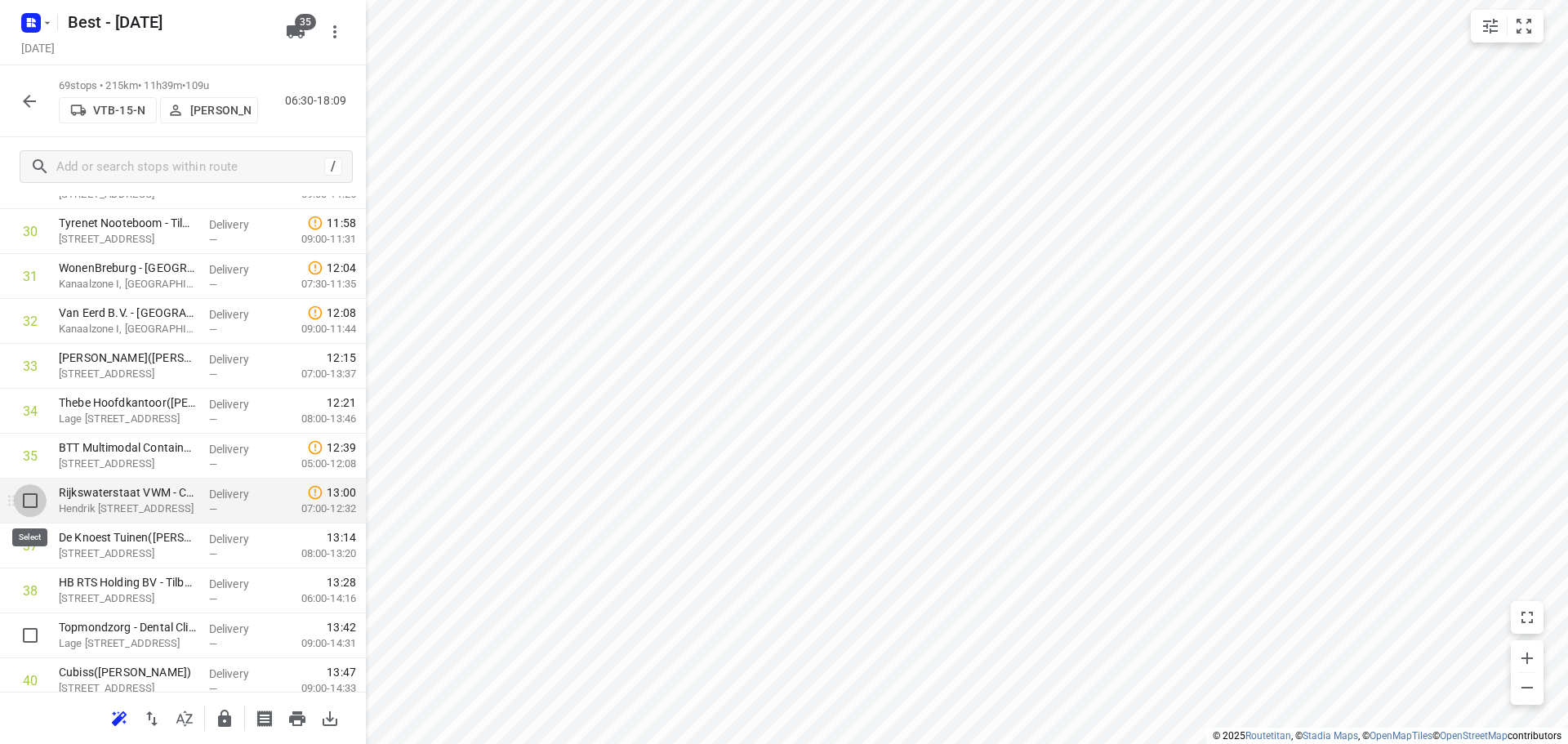
click at [28, 505] on input "checkbox" at bounding box center [30, 500] width 32 height 32
checkbox input "true"
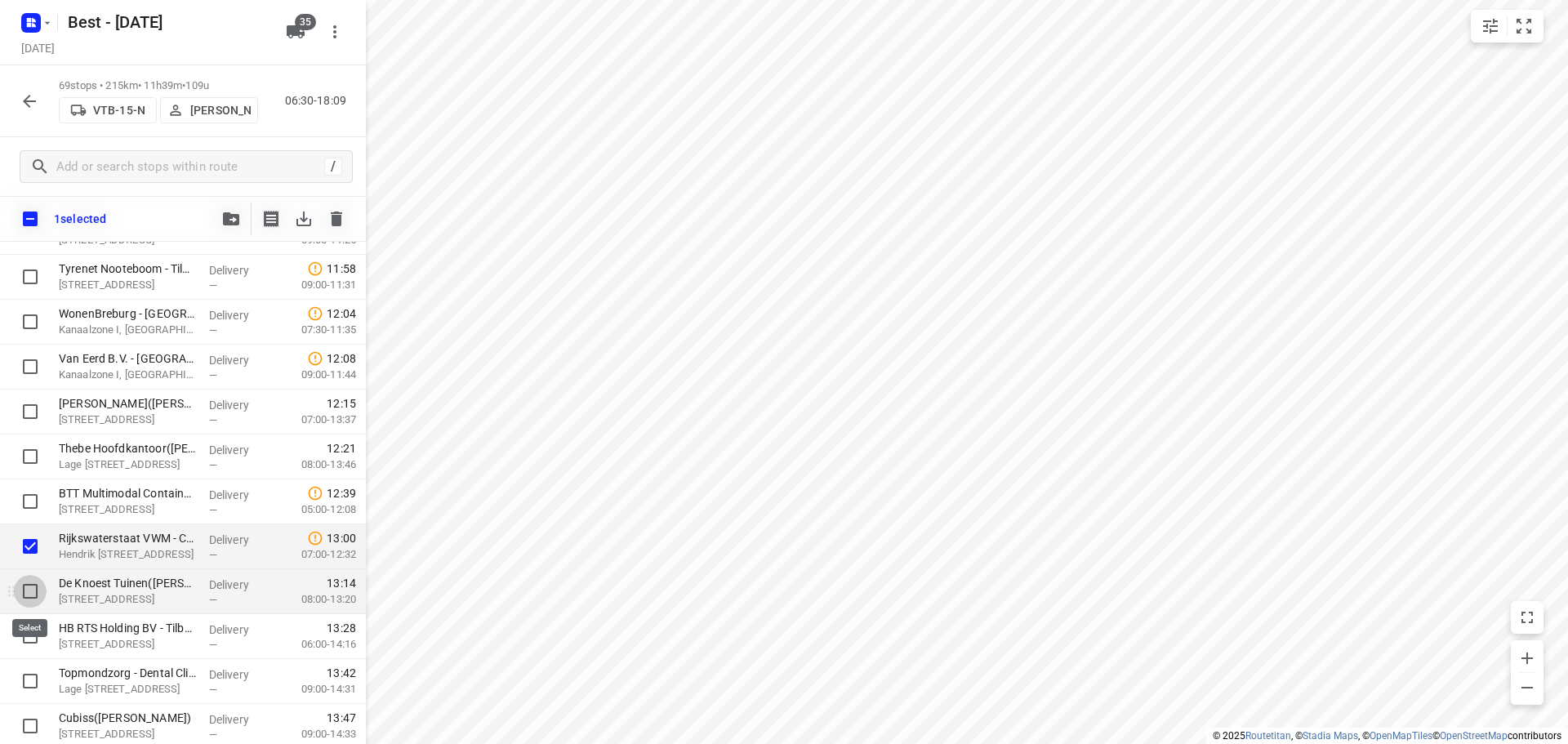
click at [30, 588] on input "checkbox" at bounding box center [30, 591] width 32 height 32
click at [25, 597] on input "checkbox" at bounding box center [30, 591] width 32 height 32
checkbox input "false"
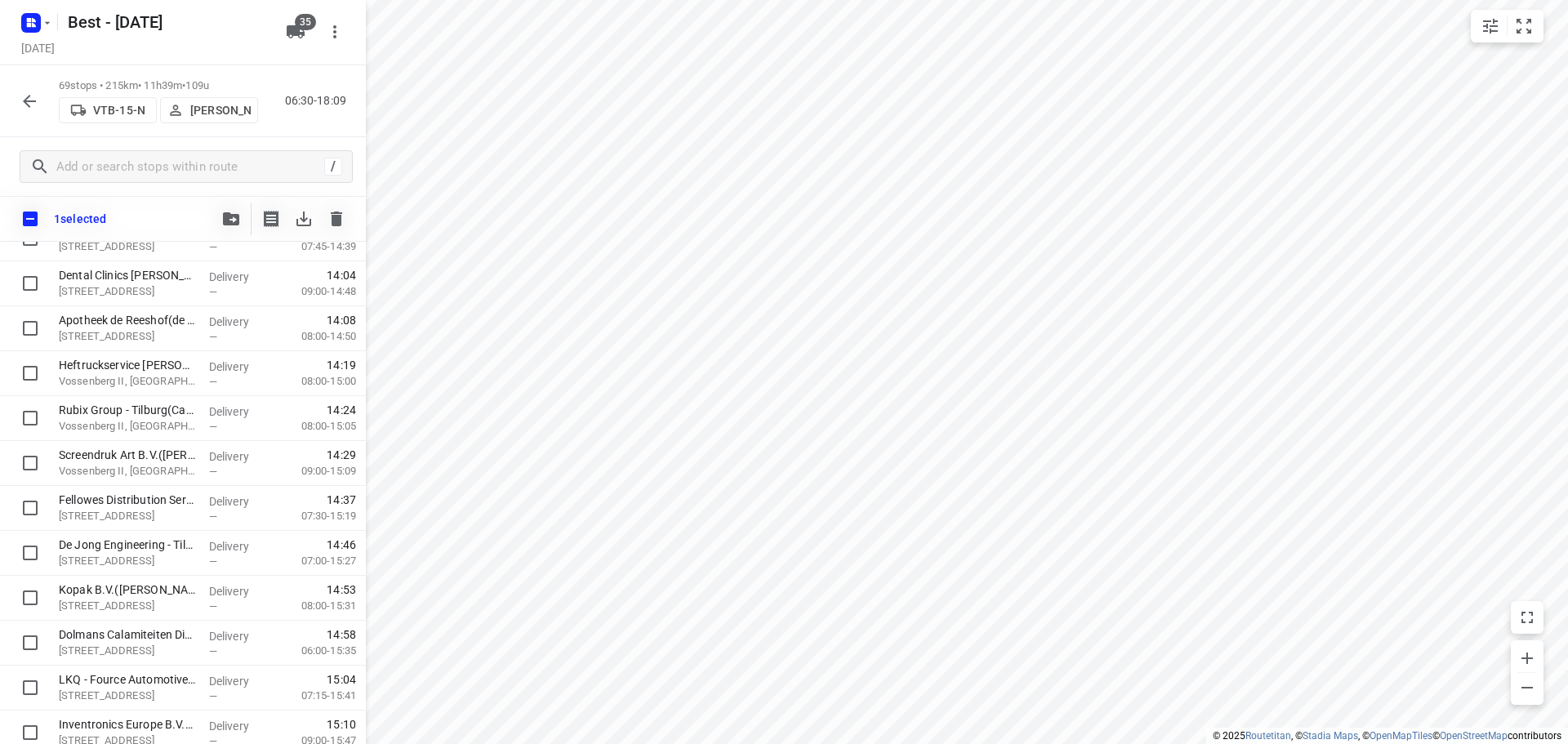
scroll to position [2398, 0]
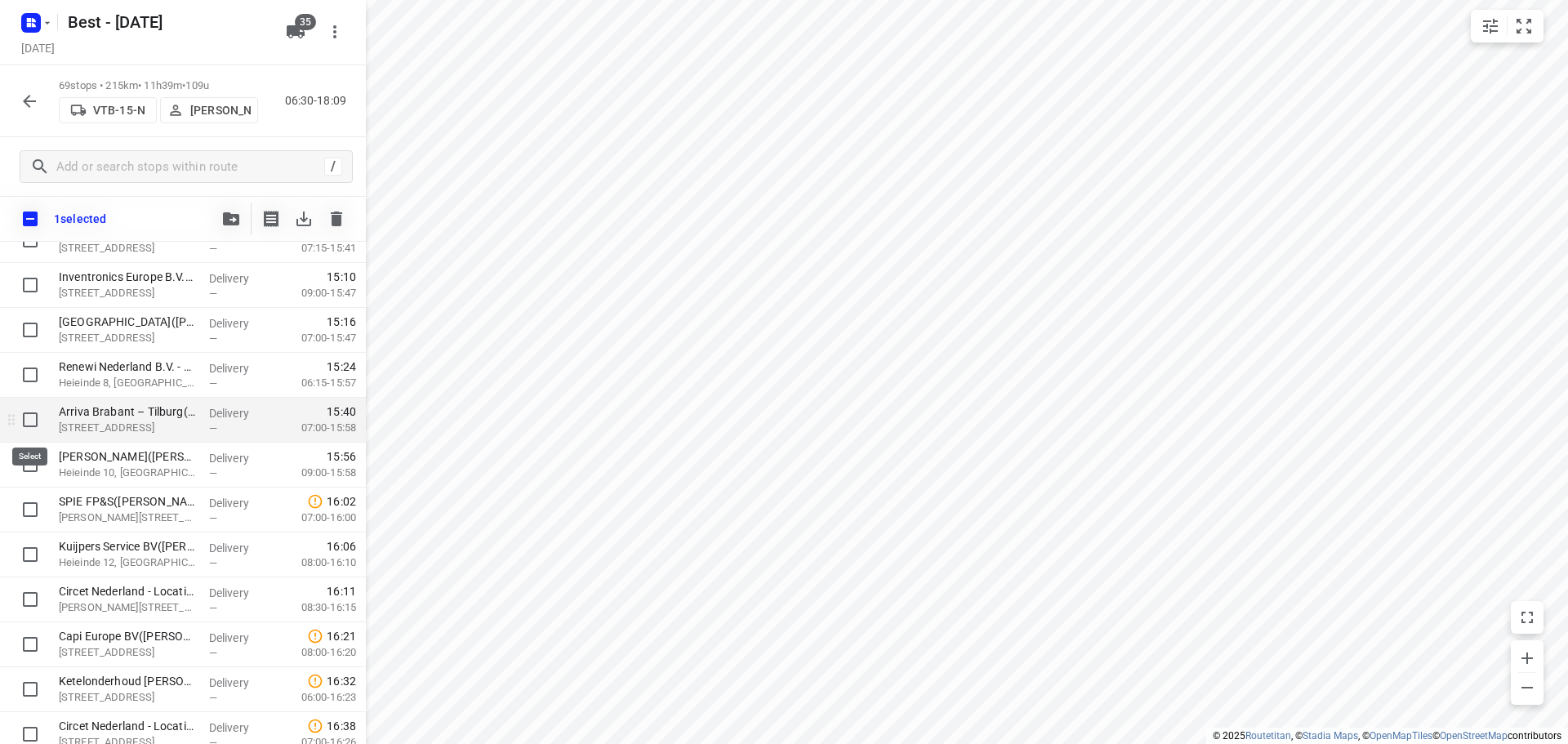
click at [31, 420] on input "checkbox" at bounding box center [30, 419] width 32 height 32
checkbox input "true"
click at [230, 218] on icon "button" at bounding box center [231, 219] width 17 height 13
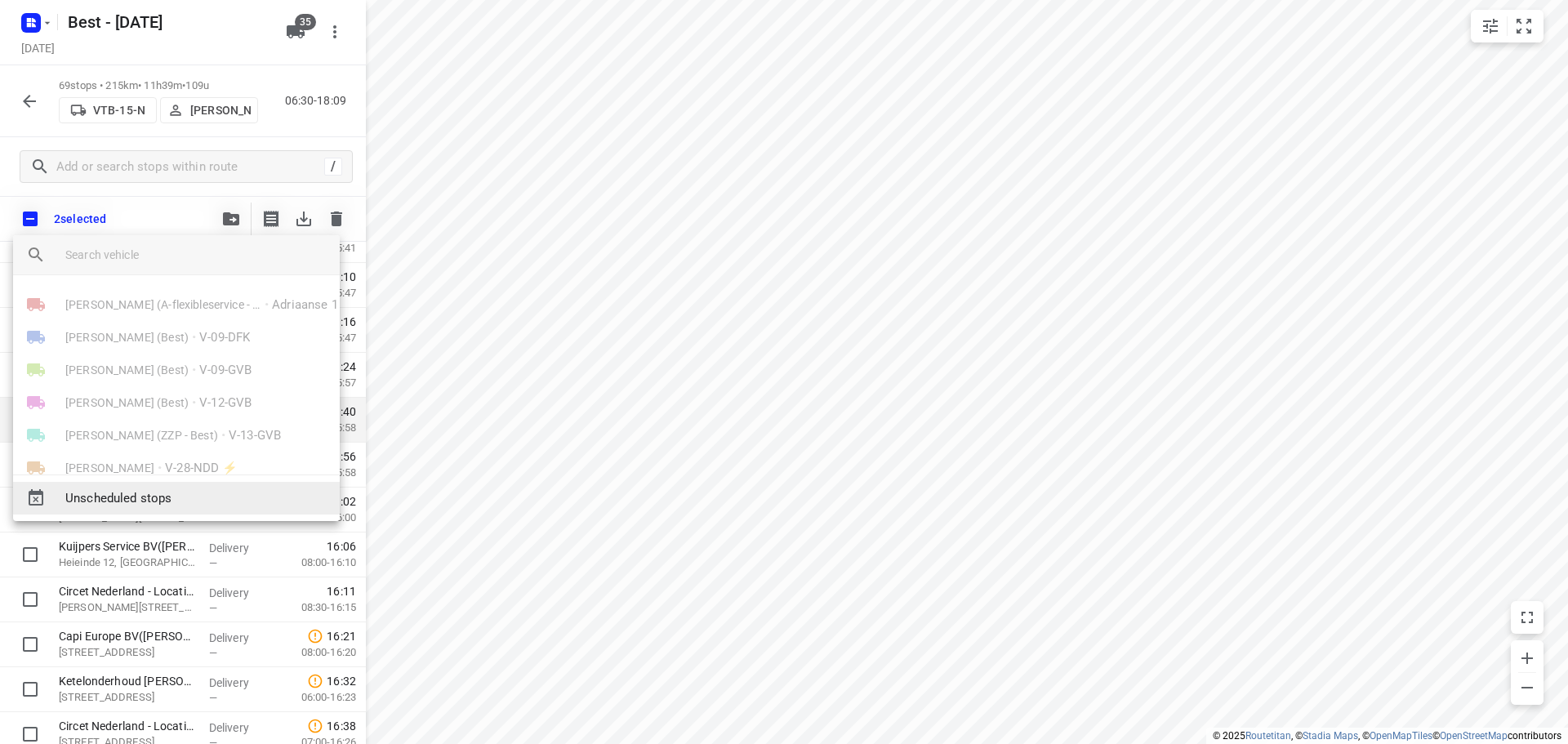
click at [117, 485] on div "Unscheduled stops" at bounding box center [176, 497] width 327 height 32
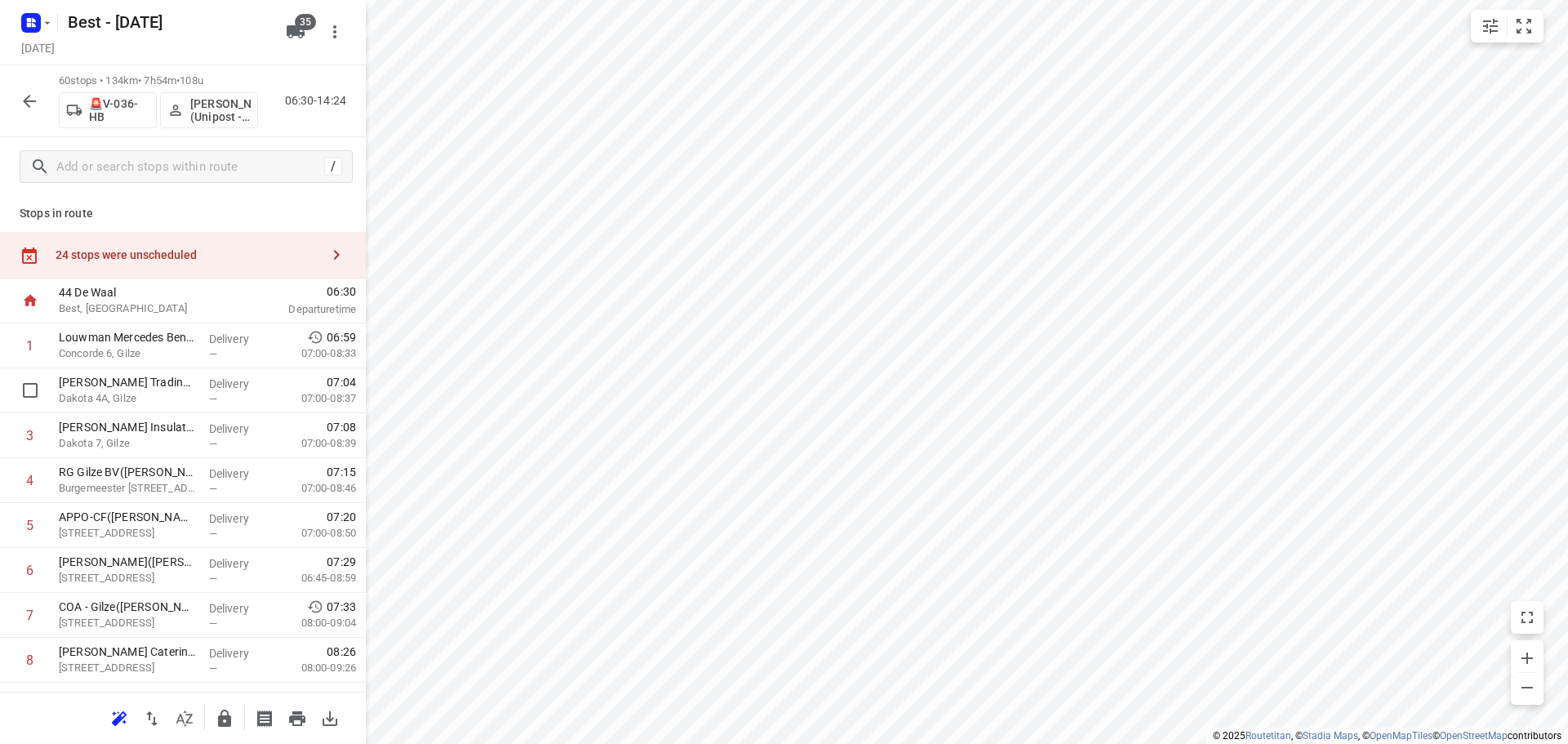
scroll to position [0, 0]
click at [300, 268] on div "24 stops were unscheduled" at bounding box center [183, 256] width 366 height 46
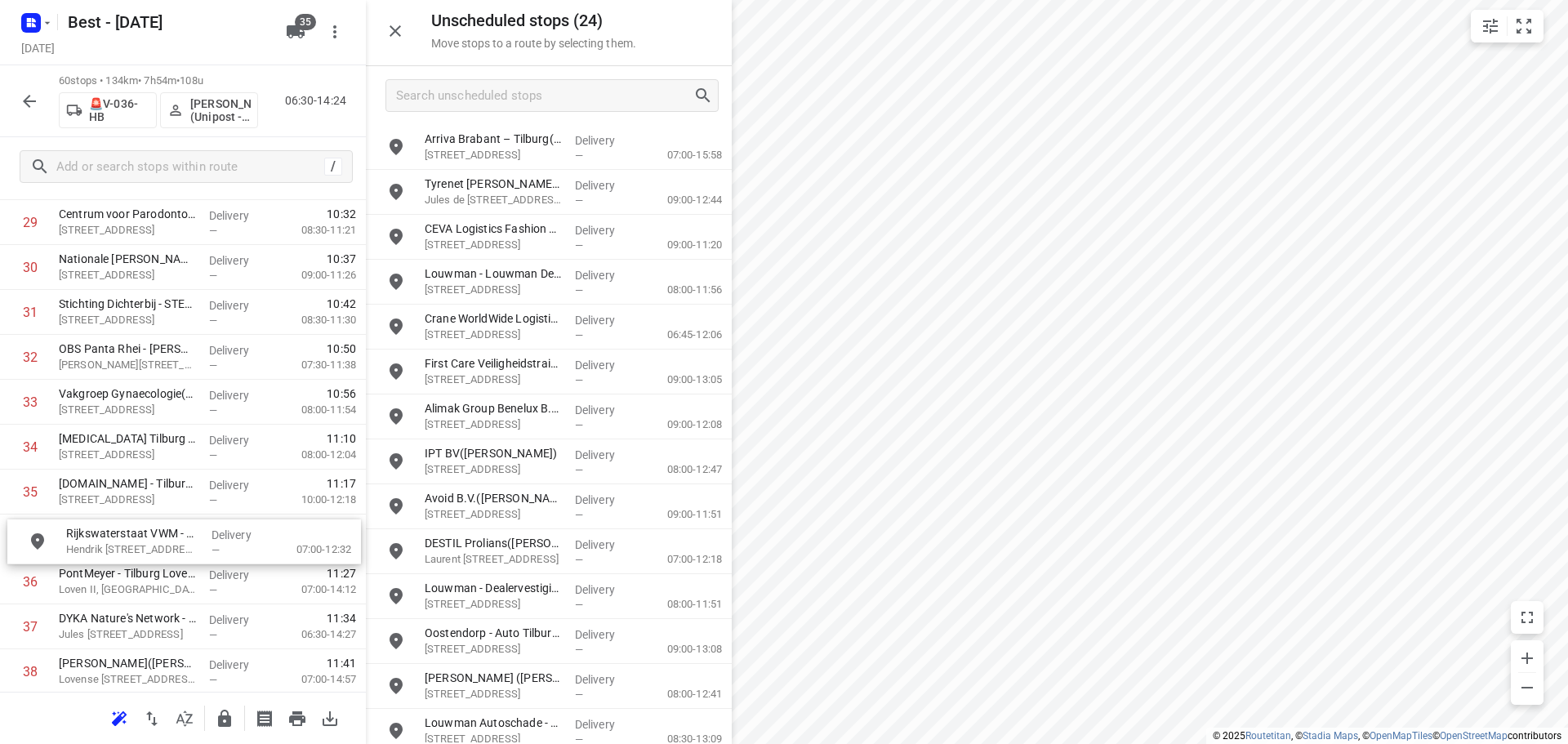
scroll to position [1382, 0]
drag, startPoint x: 494, startPoint y: 144, endPoint x: 125, endPoint y: 533, distance: 536.2
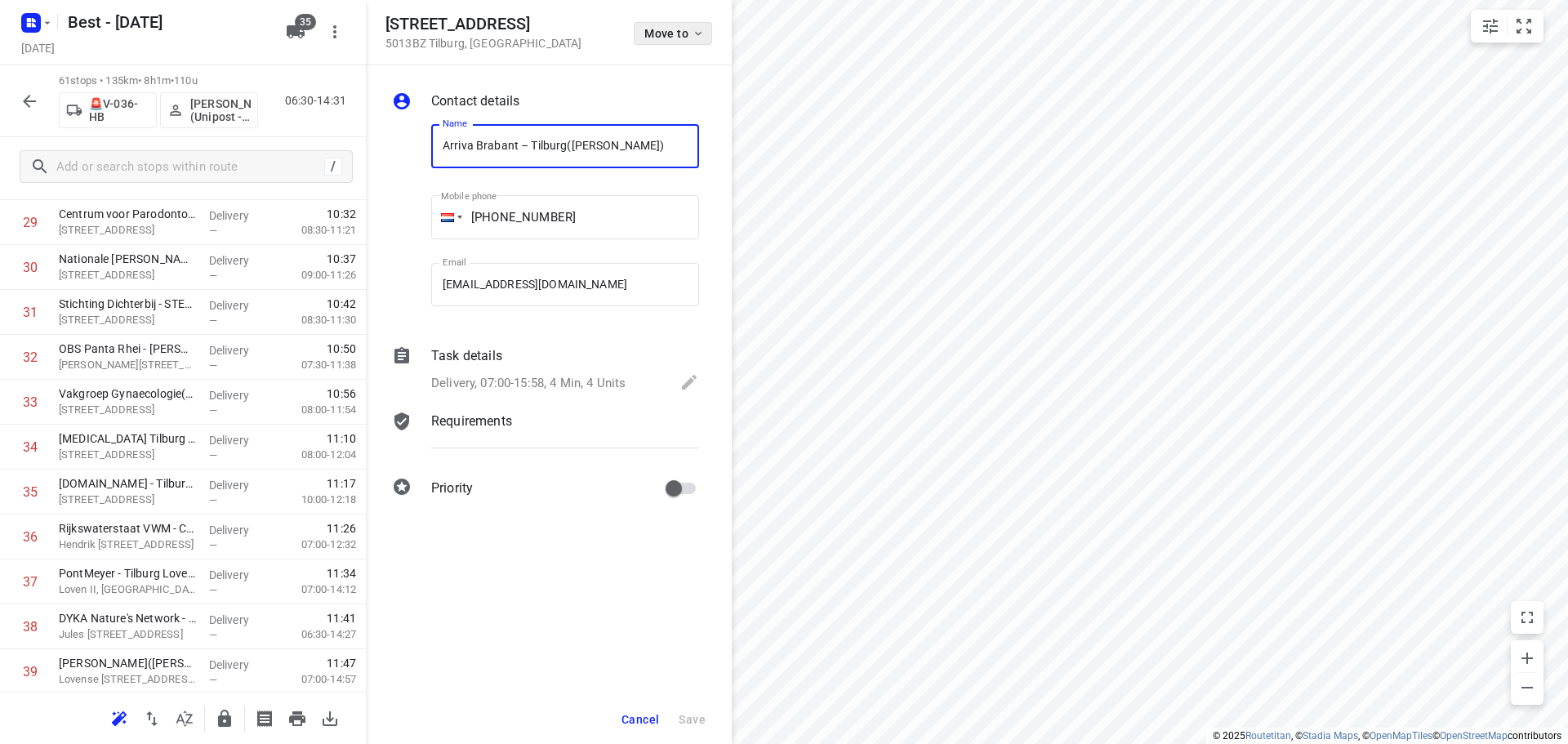
click at [661, 41] on button "Move to" at bounding box center [673, 34] width 79 height 23
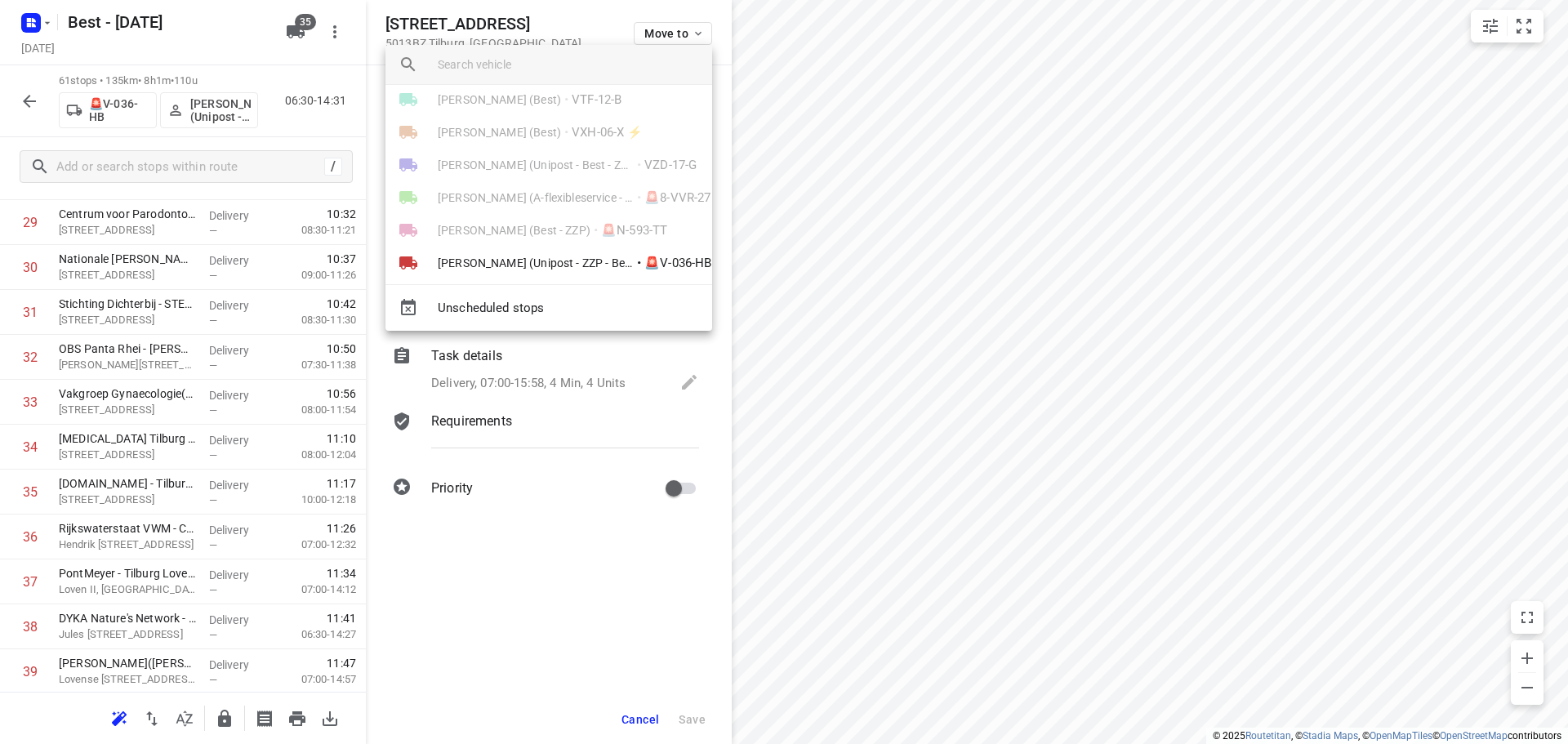
scroll to position [898, 0]
click at [490, 121] on li "Wassil (Unipost - ZZP - Best) • 🚨V-036-HB" at bounding box center [549, 130] width 327 height 32
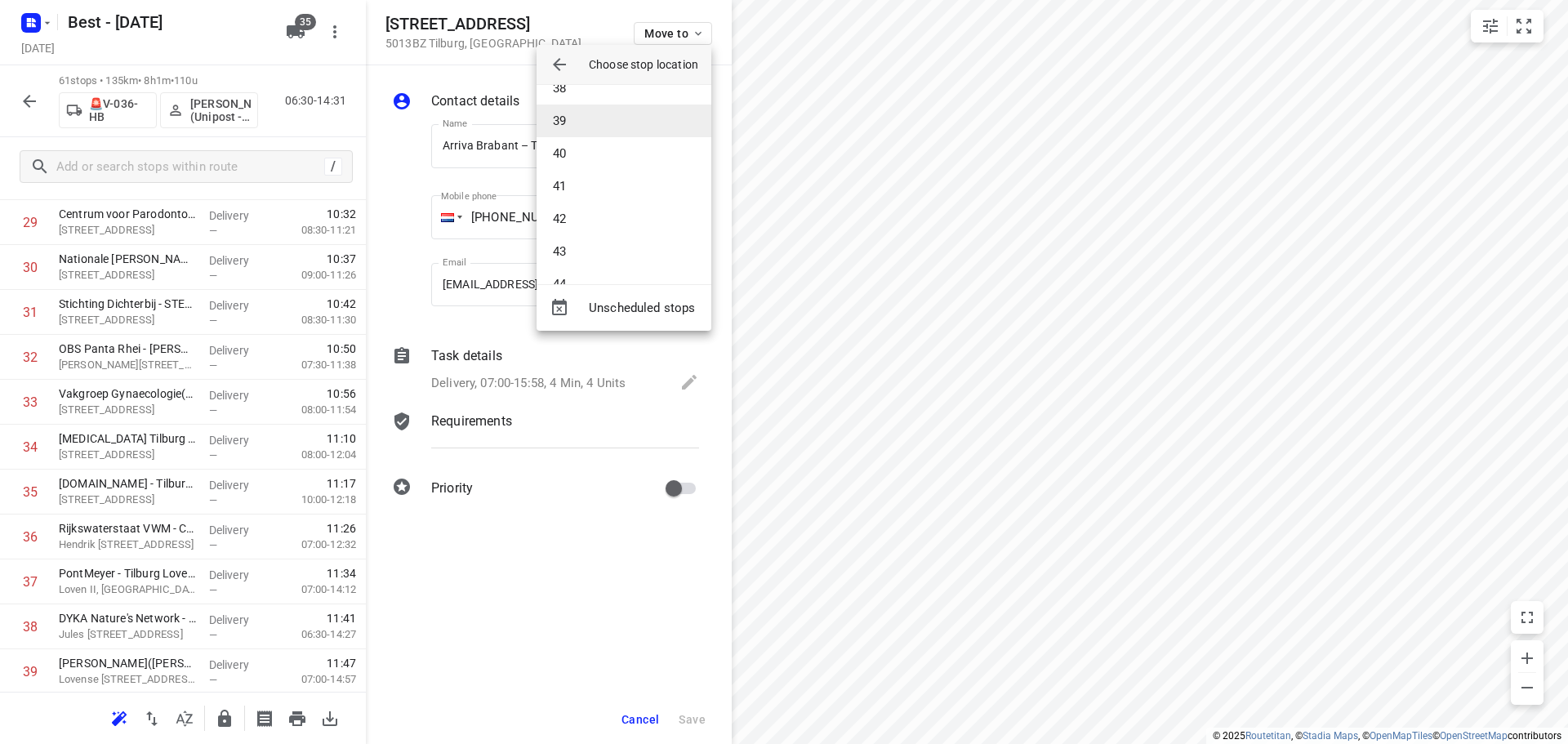
scroll to position [1144, 0]
click at [582, 142] on li "37" at bounding box center [623, 140] width 175 height 32
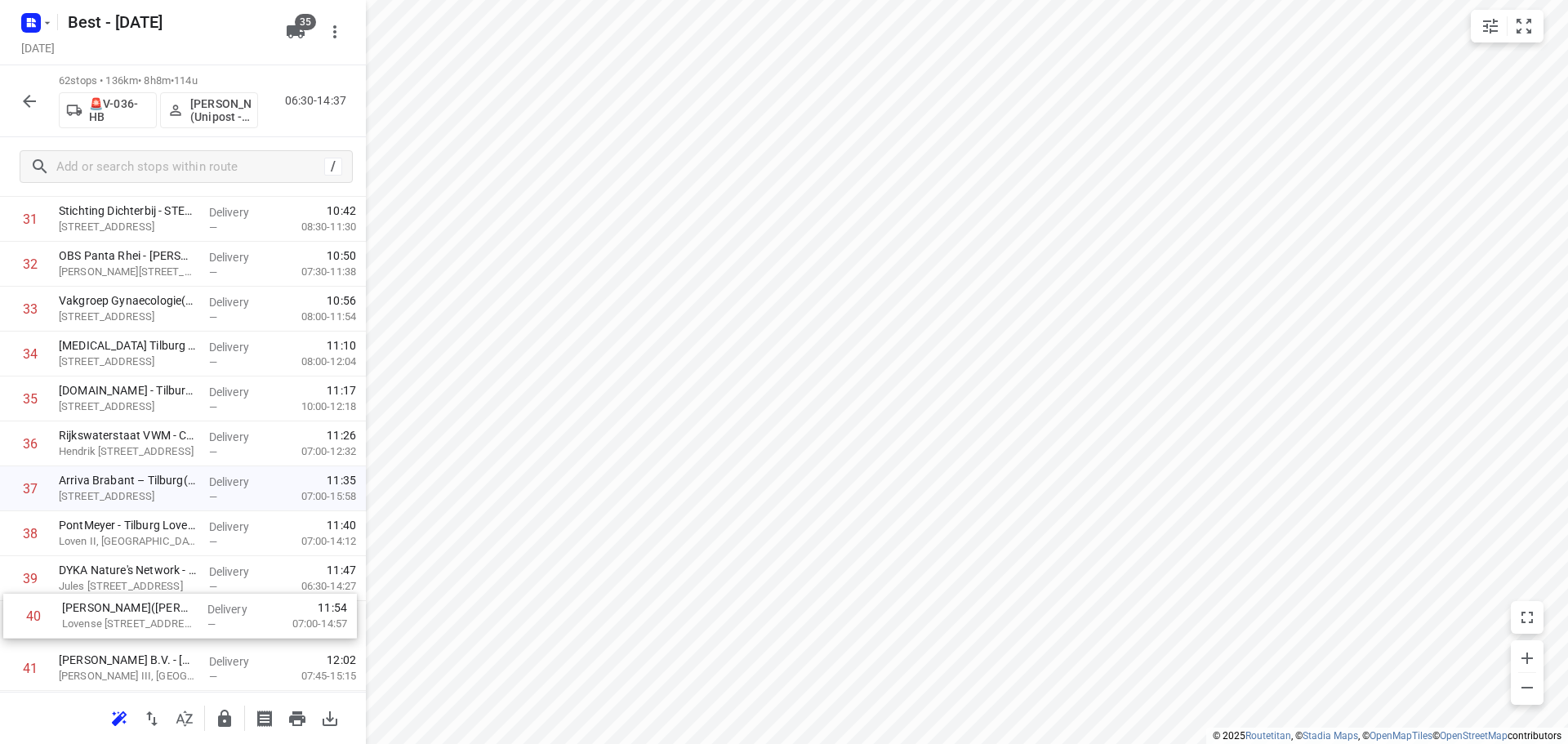
drag, startPoint x: 122, startPoint y: 638, endPoint x: 126, endPoint y: 588, distance: 50.2
click at [126, 588] on div "1 Louwman Mercedes Benz - Gilze(Manon van Leeuwen-Feenstra (WIJZIGINGEN ALLEEN …" at bounding box center [183, 242] width 366 height 2785
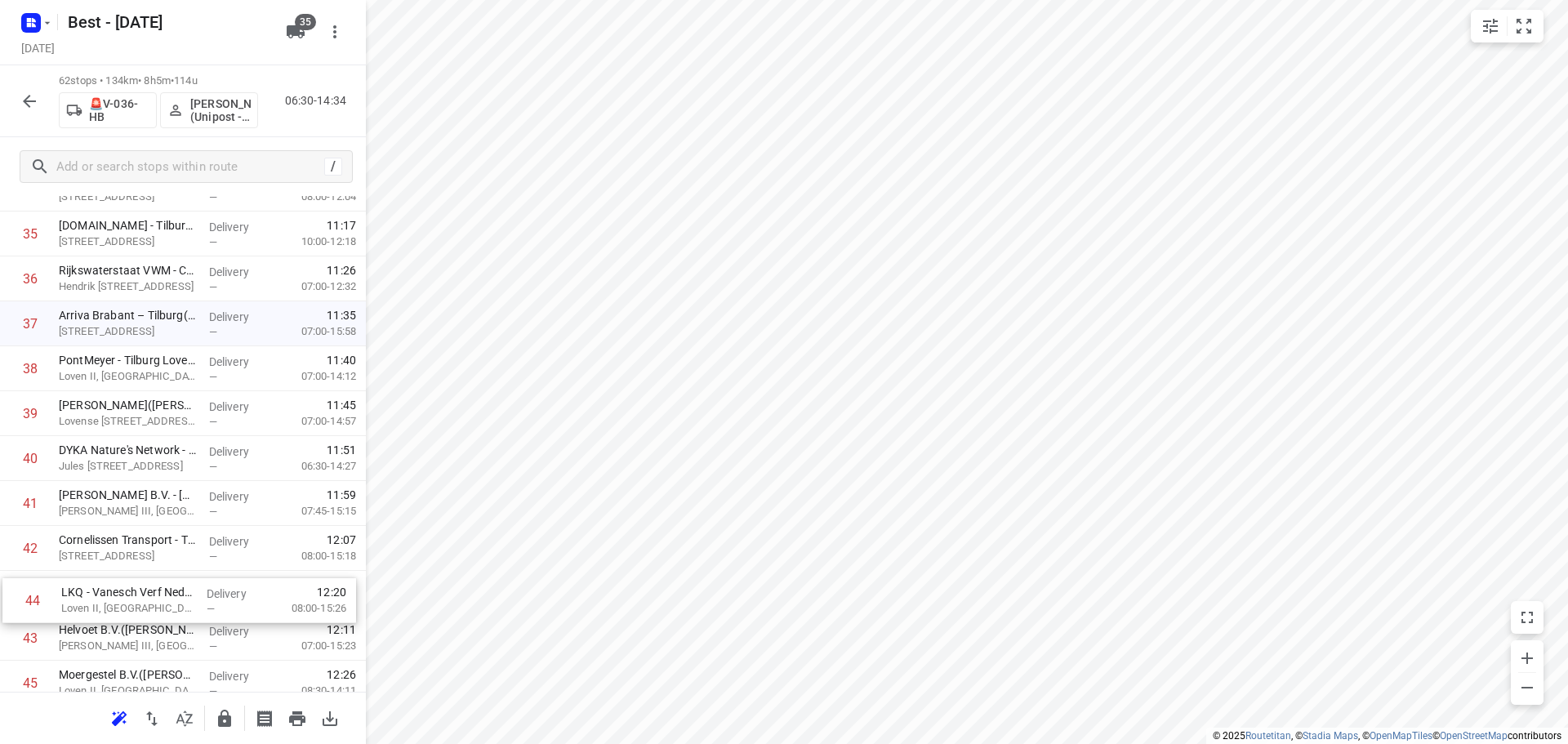
scroll to position [1647, 0]
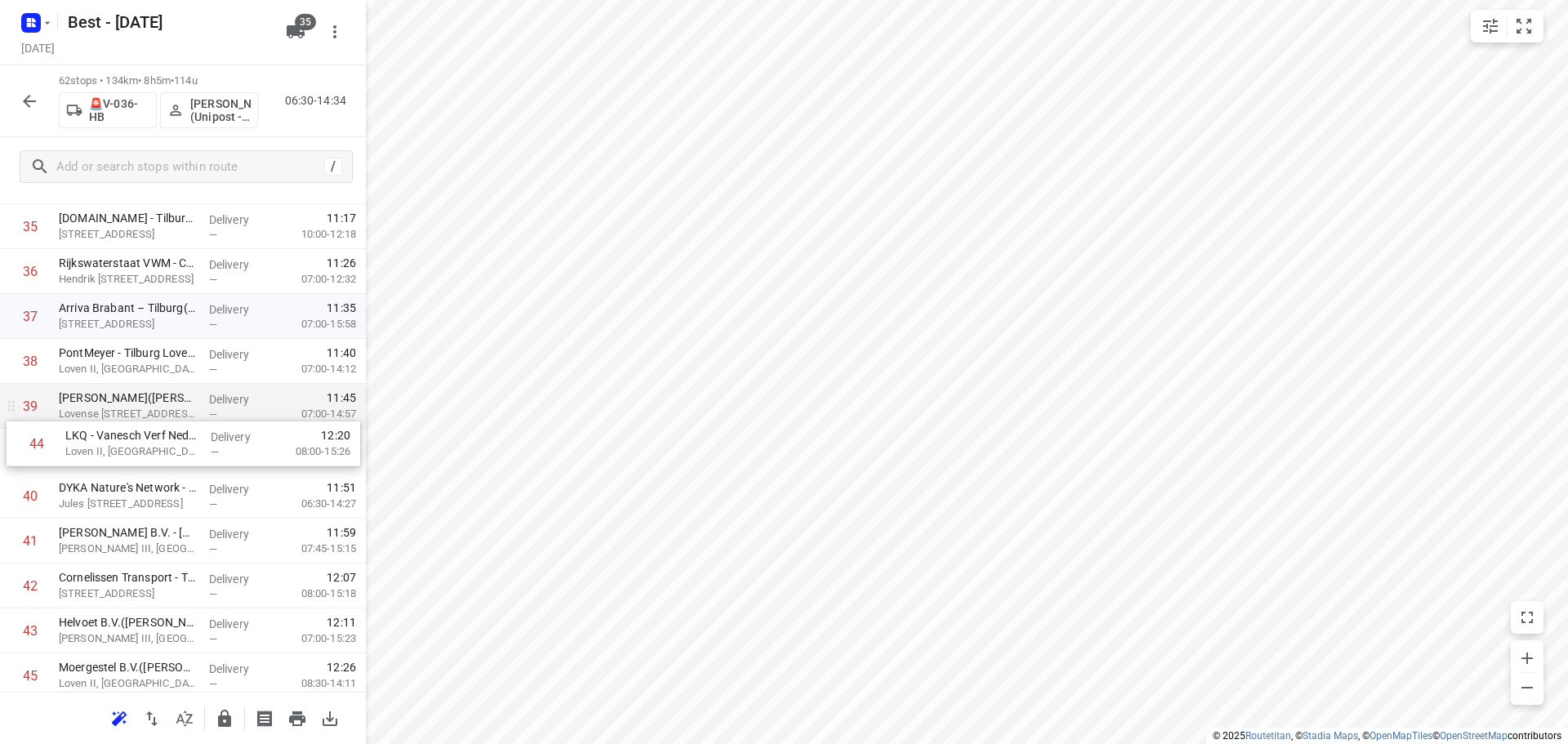
drag, startPoint x: 115, startPoint y: 630, endPoint x: 122, endPoint y: 426, distance: 204.1
click at [122, 426] on div "1 Louwman Mercedes Benz - Gilze(Manon van Leeuwen-Feenstra (WIJZIGINGEN ALLEEN …" at bounding box center [183, 69] width 366 height 2785
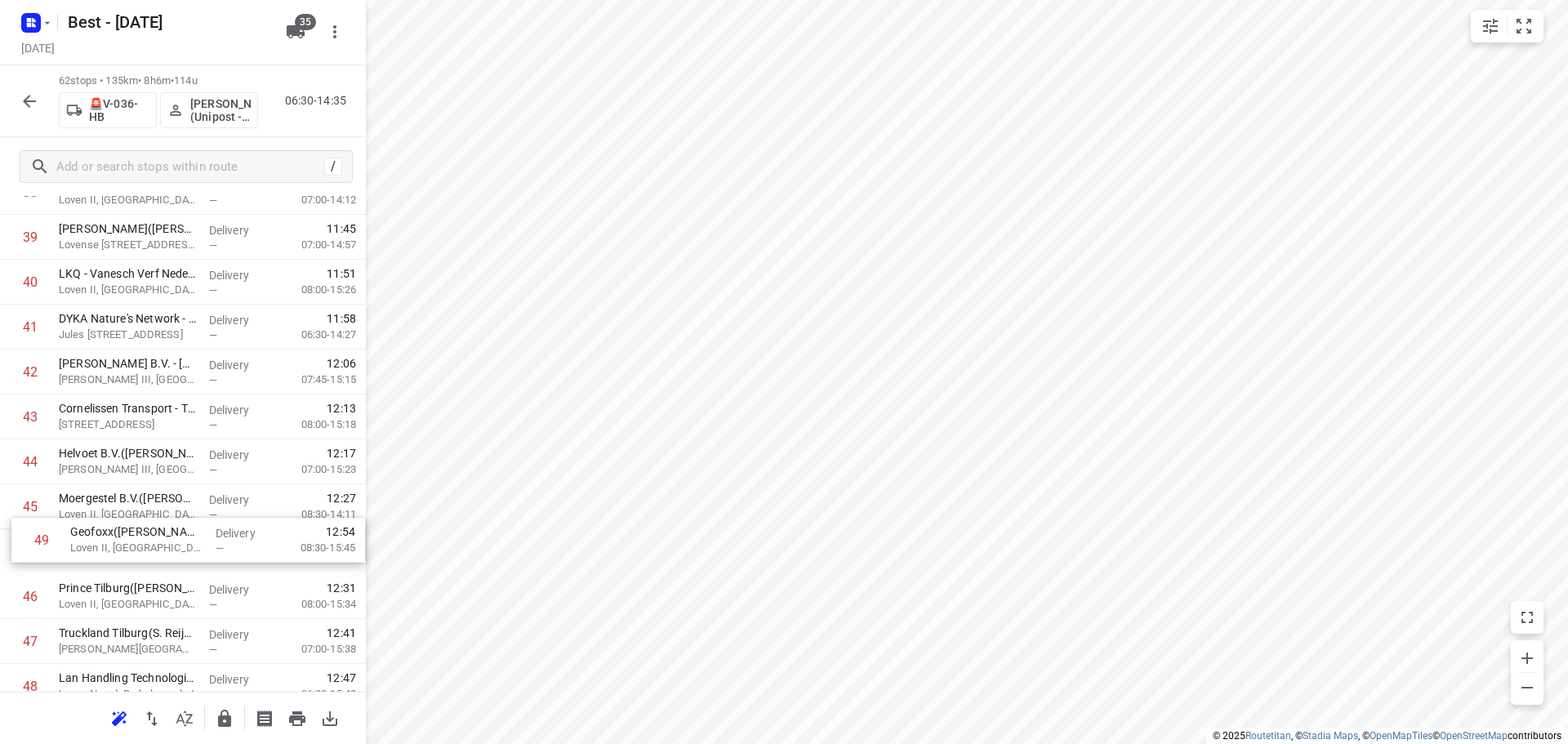
scroll to position [1817, 0]
drag, startPoint x: 141, startPoint y: 639, endPoint x: 153, endPoint y: 312, distance: 327.2
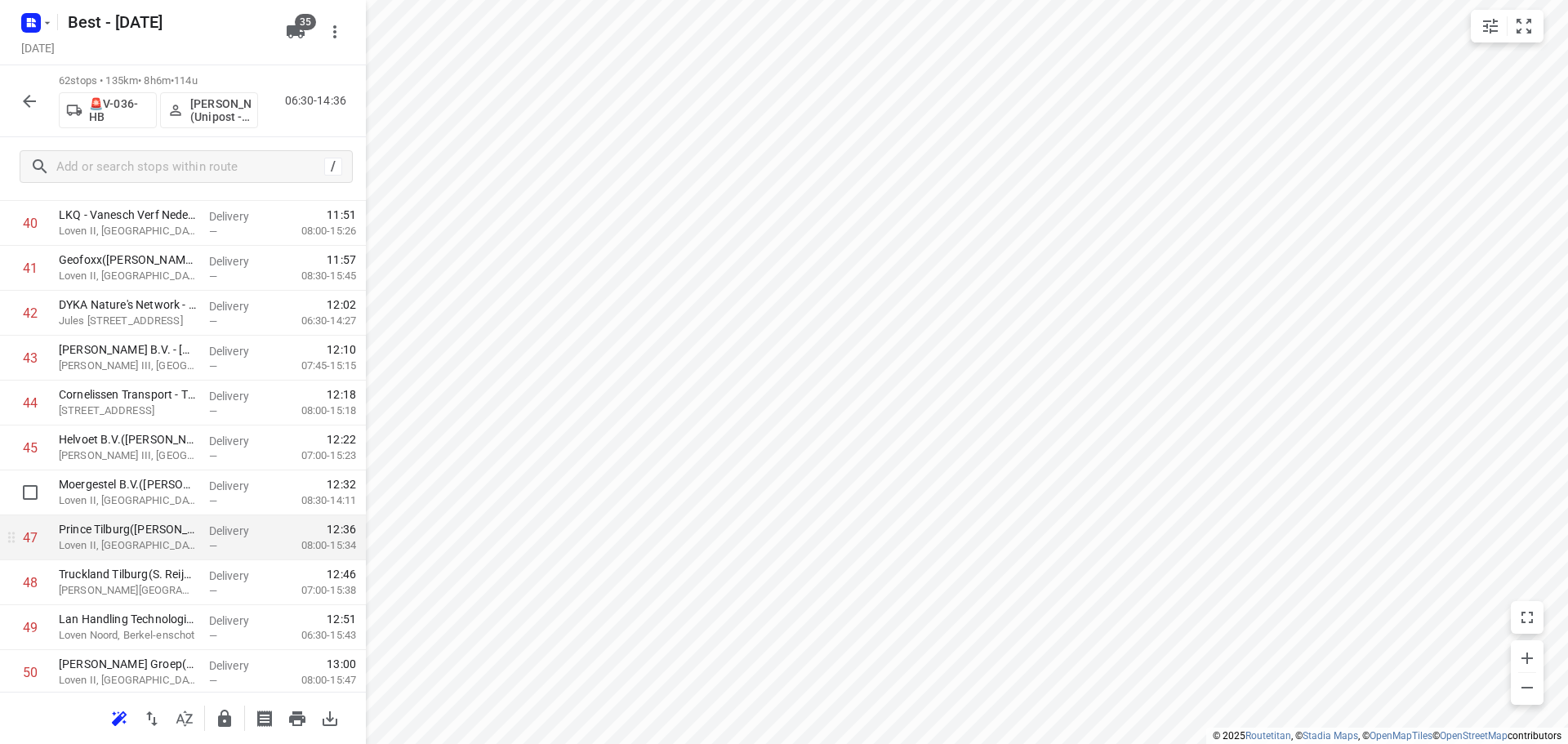
scroll to position [1898, 0]
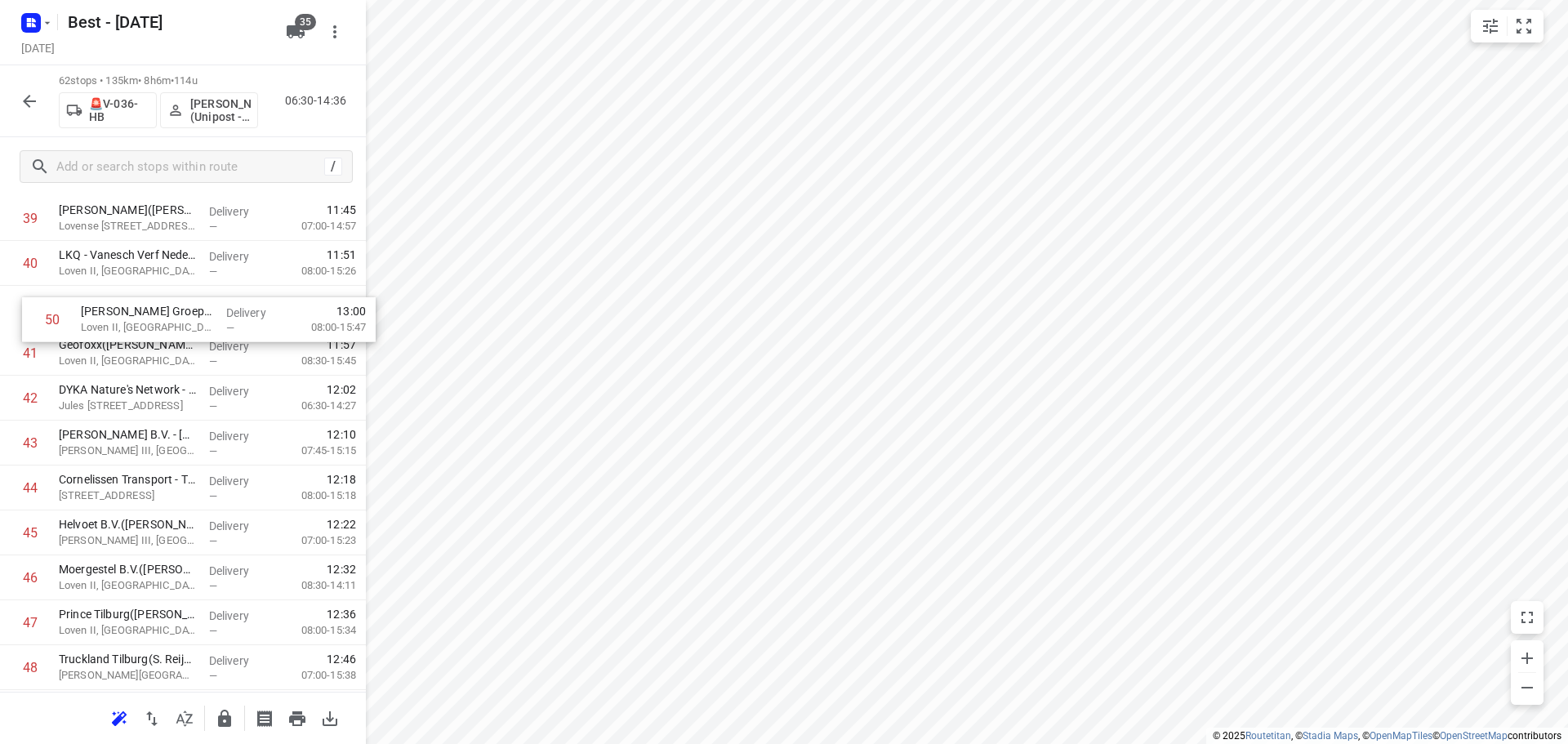
drag, startPoint x: 145, startPoint y: 631, endPoint x: 166, endPoint y: 290, distance: 341.6
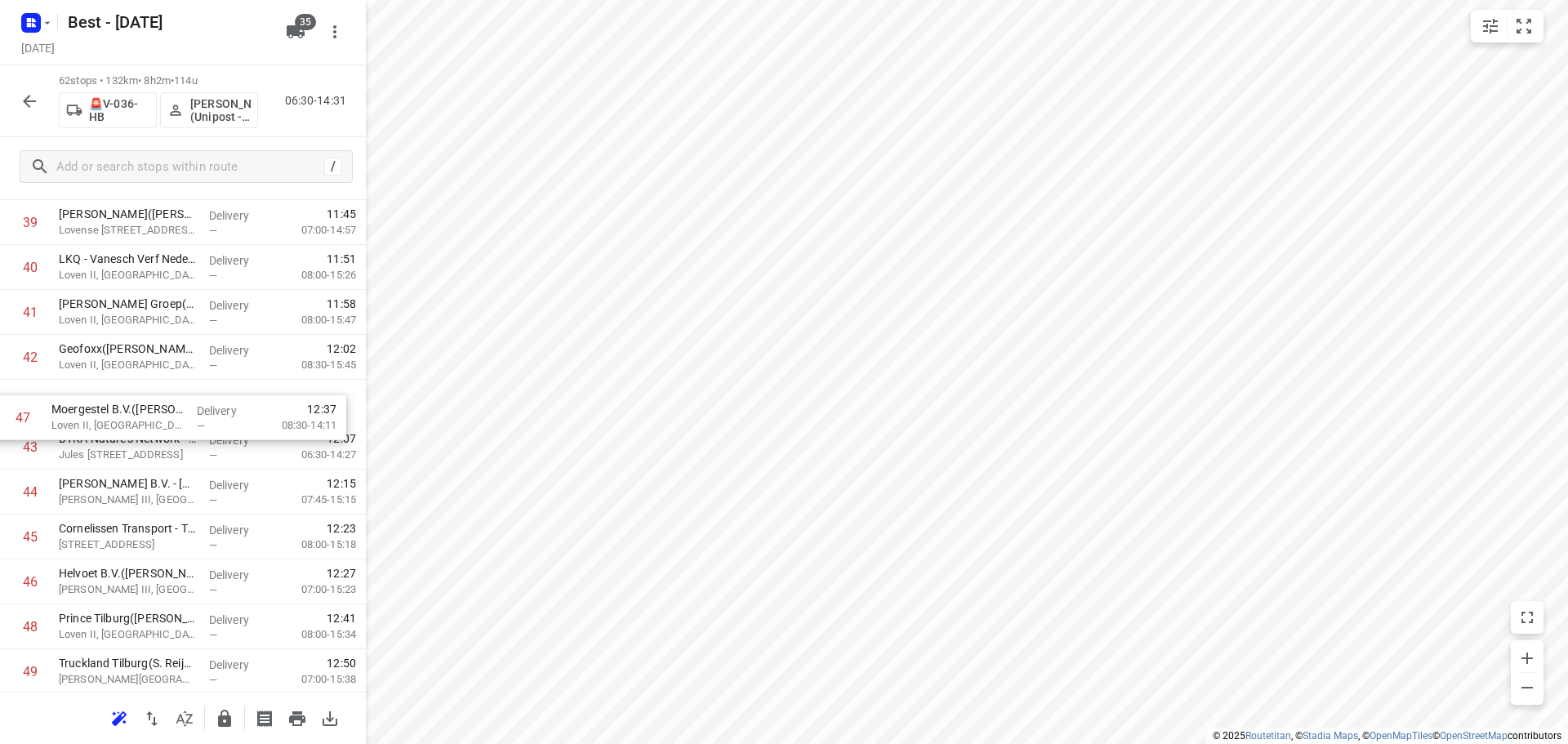
drag, startPoint x: 151, startPoint y: 570, endPoint x: 145, endPoint y: 396, distance: 174.1
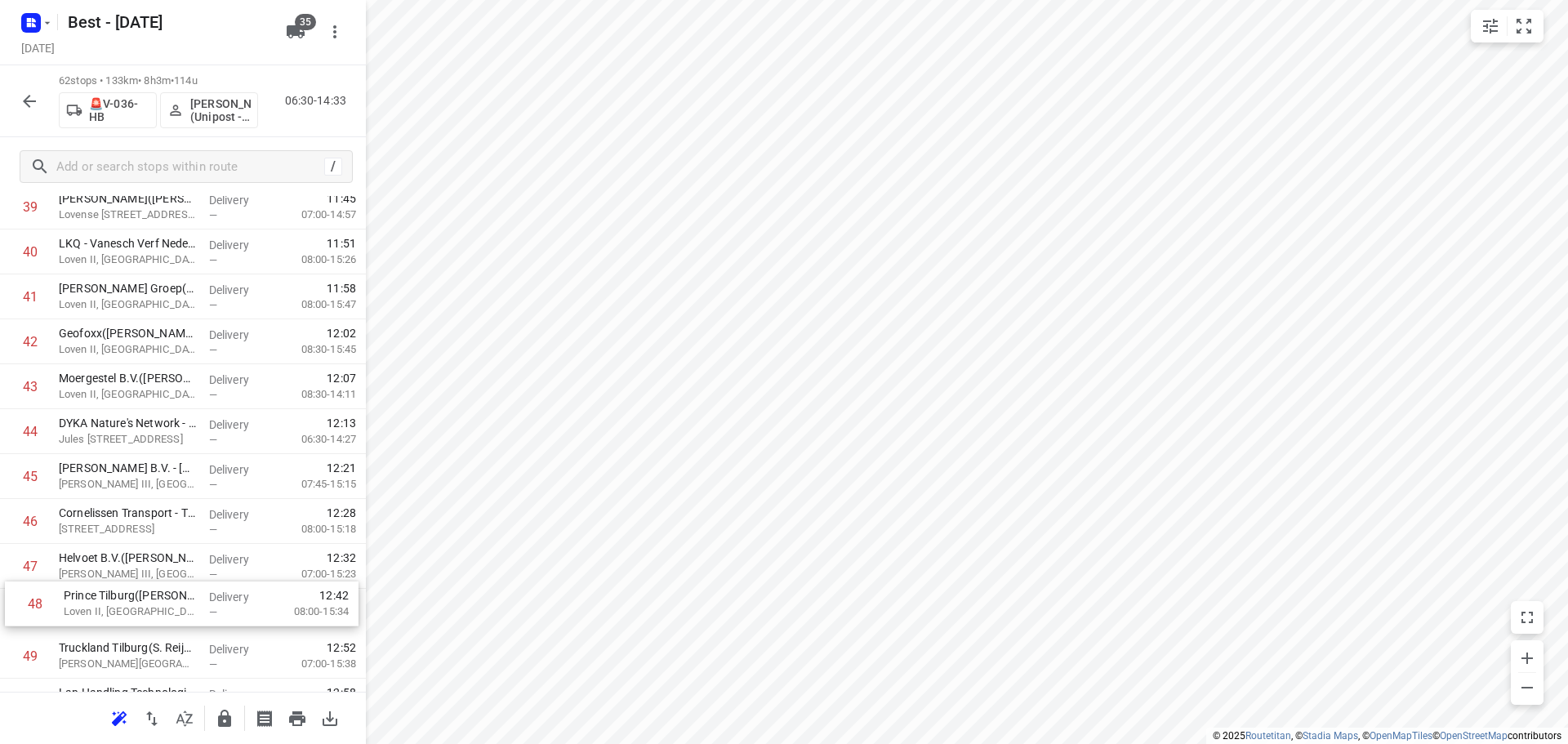
scroll to position [1850, 0]
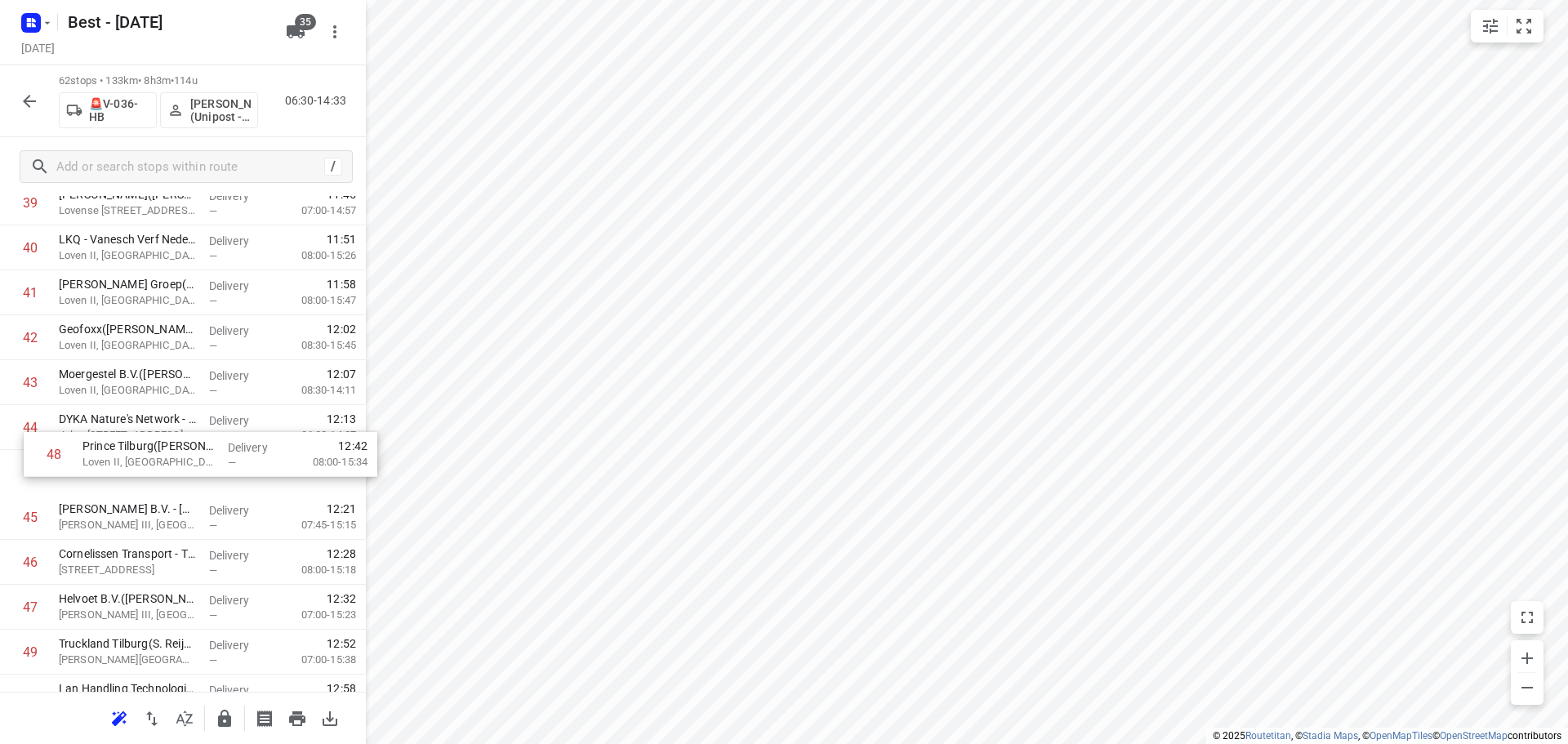
drag, startPoint x: 99, startPoint y: 626, endPoint x: 120, endPoint y: 410, distance: 217.0
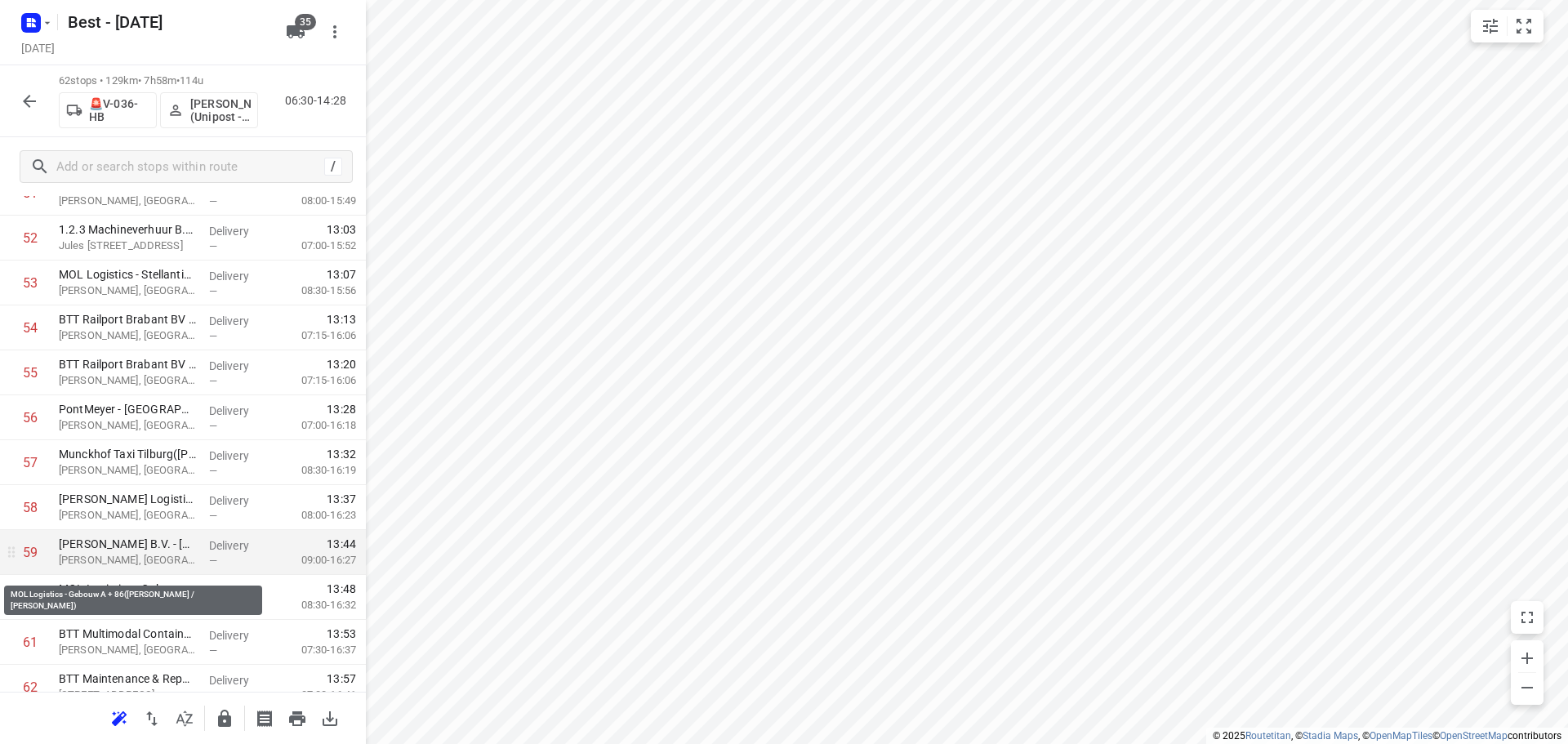
scroll to position [2422, 0]
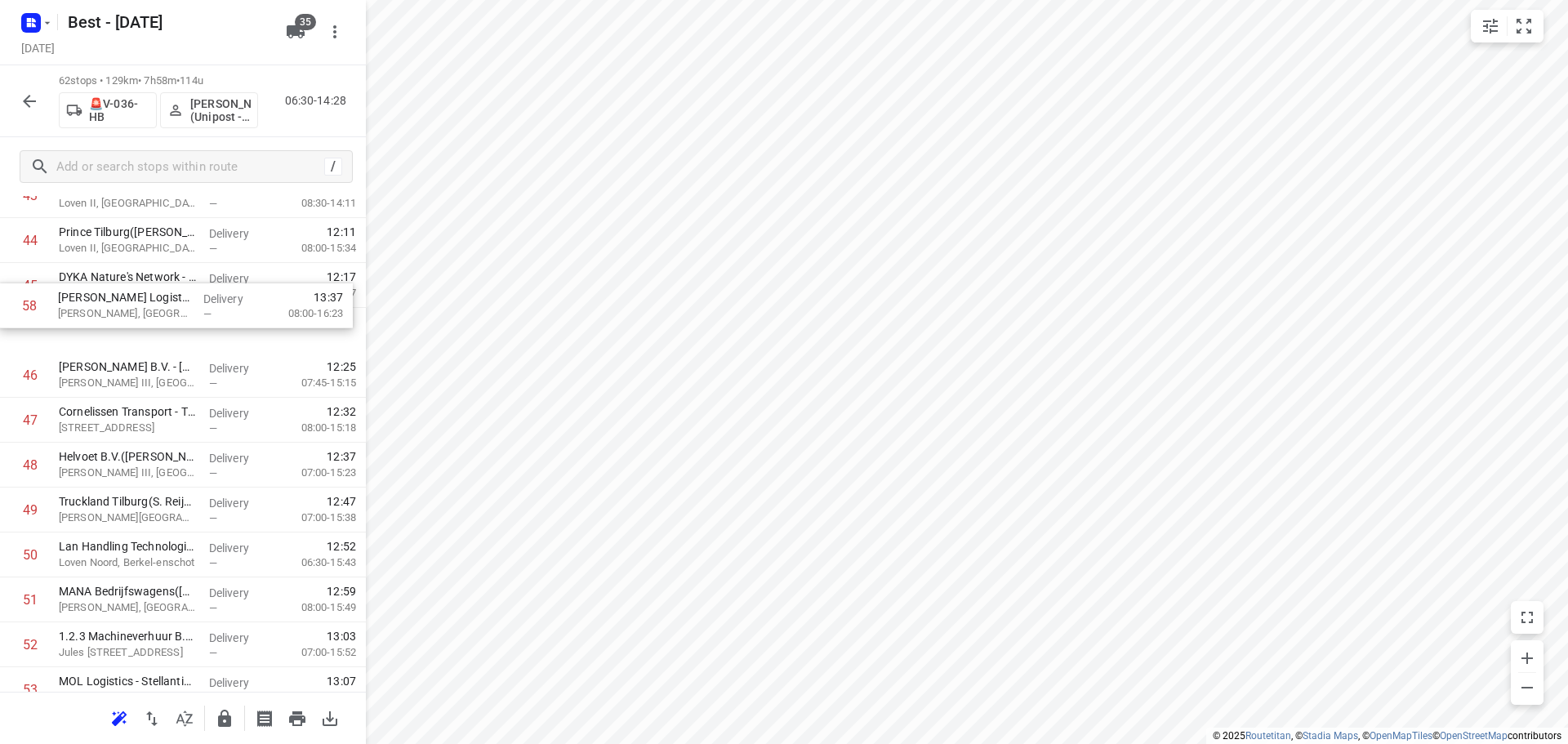
drag, startPoint x: 178, startPoint y: 487, endPoint x: 179, endPoint y: 303, distance: 184.0
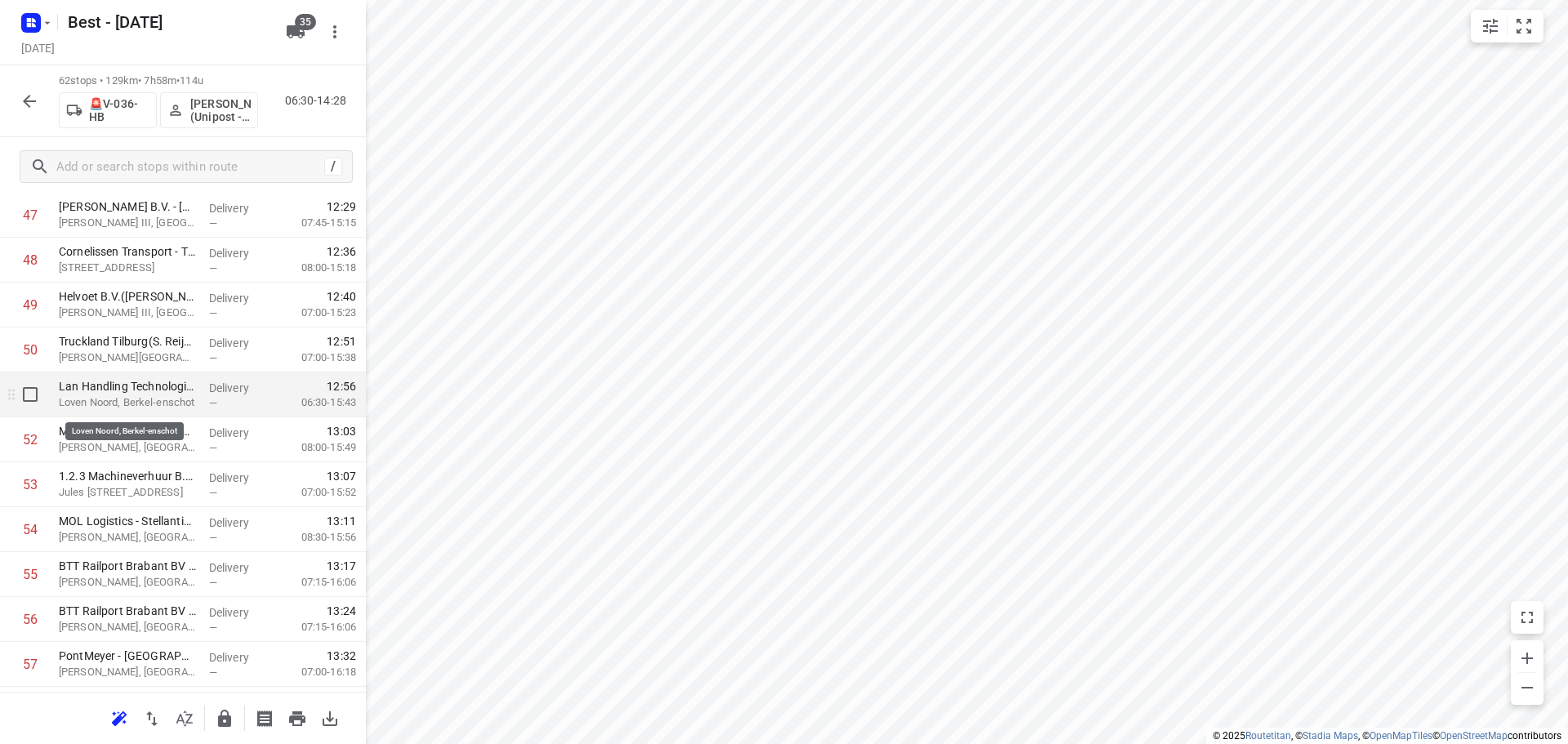
scroll to position [2279, 0]
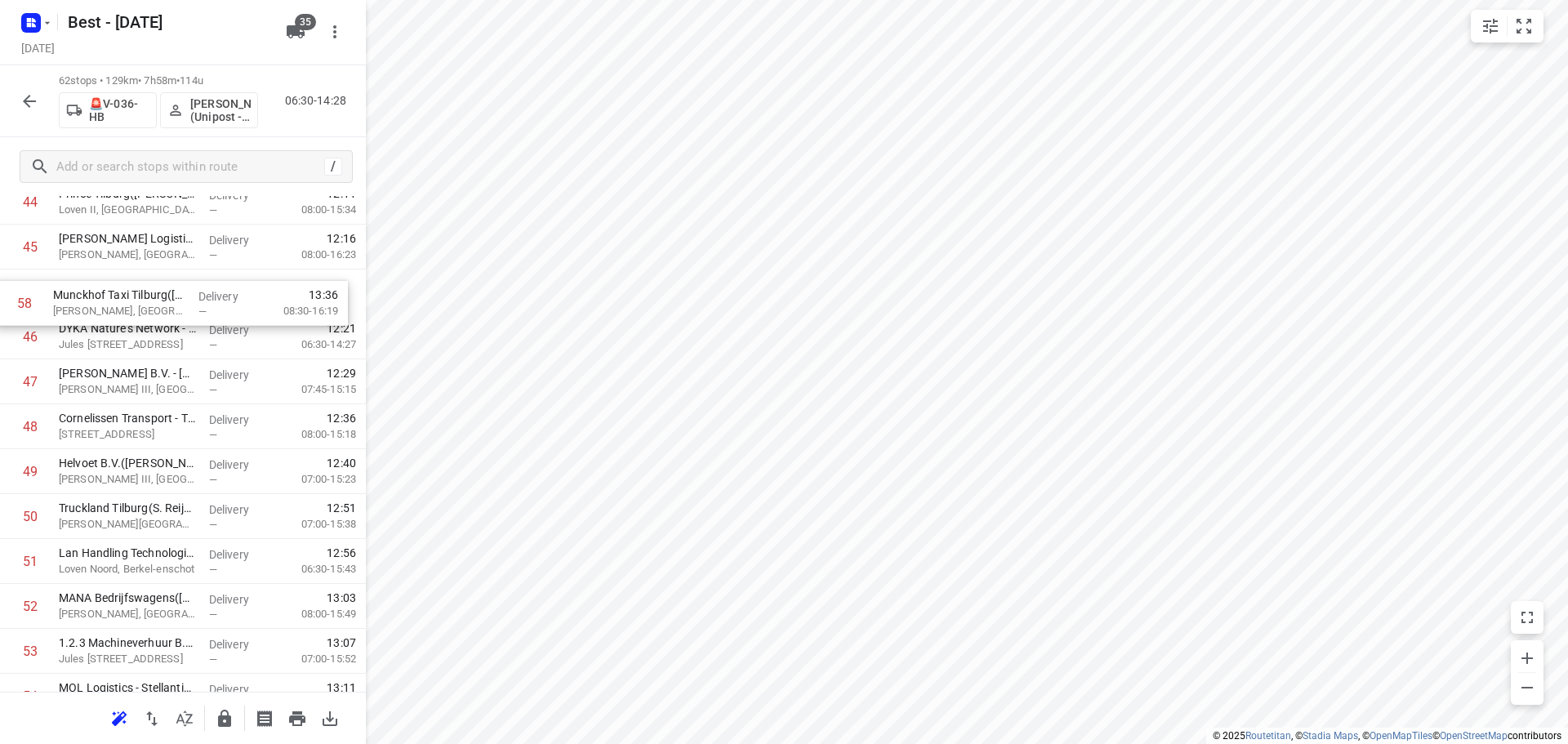
drag, startPoint x: 132, startPoint y: 622, endPoint x: 128, endPoint y: 292, distance: 330.0
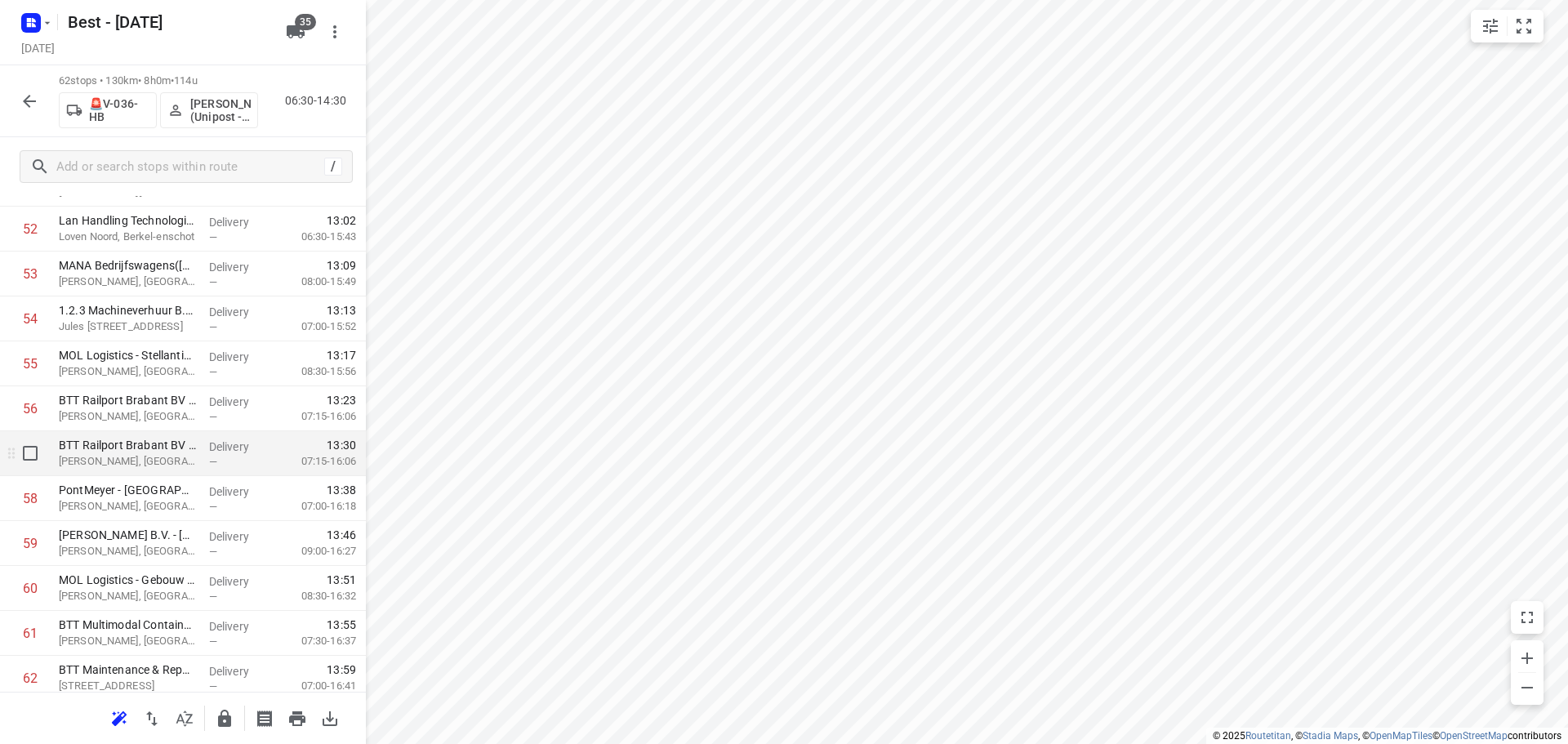
scroll to position [2462, 0]
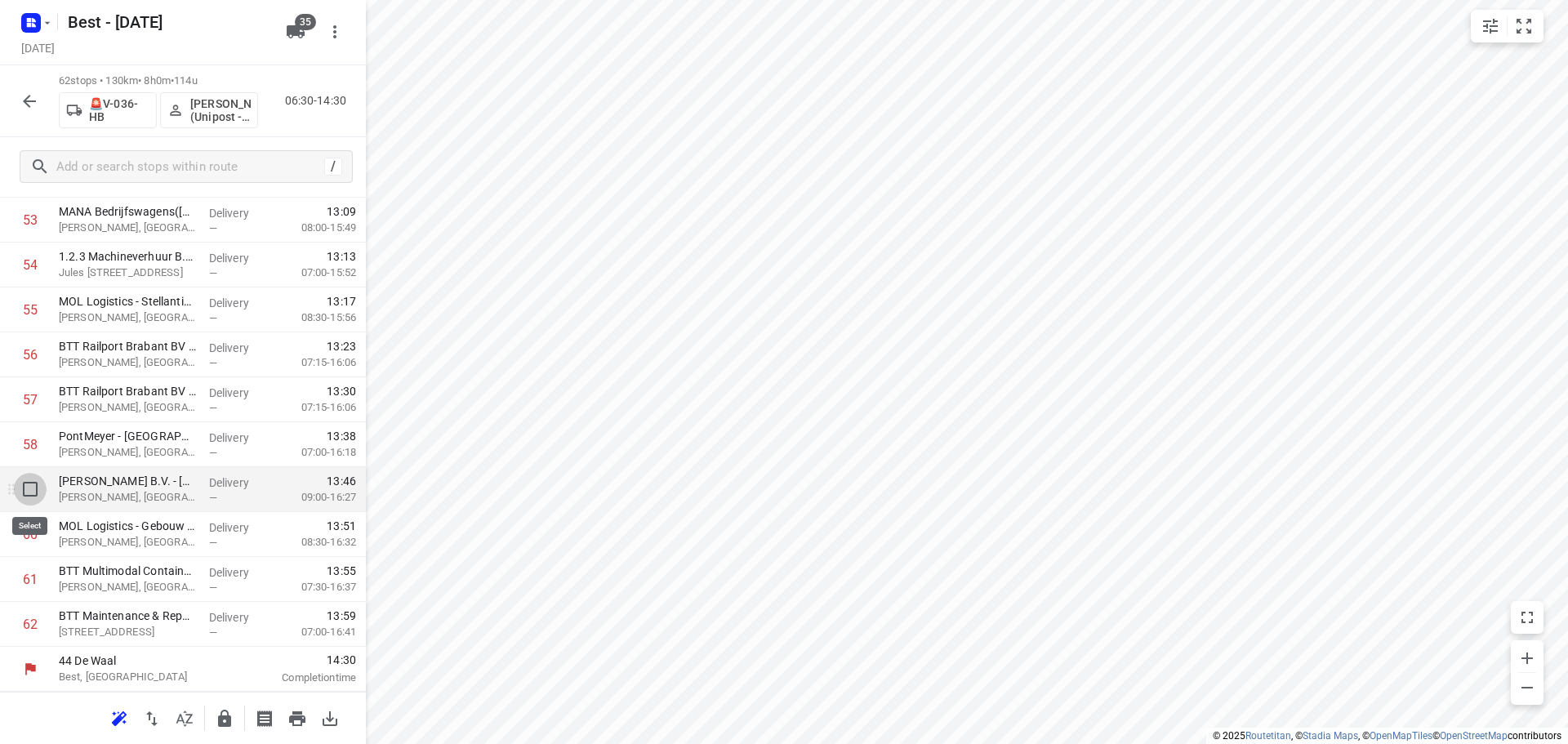
click at [41, 492] on input "checkbox" at bounding box center [30, 488] width 32 height 32
checkbox input "true"
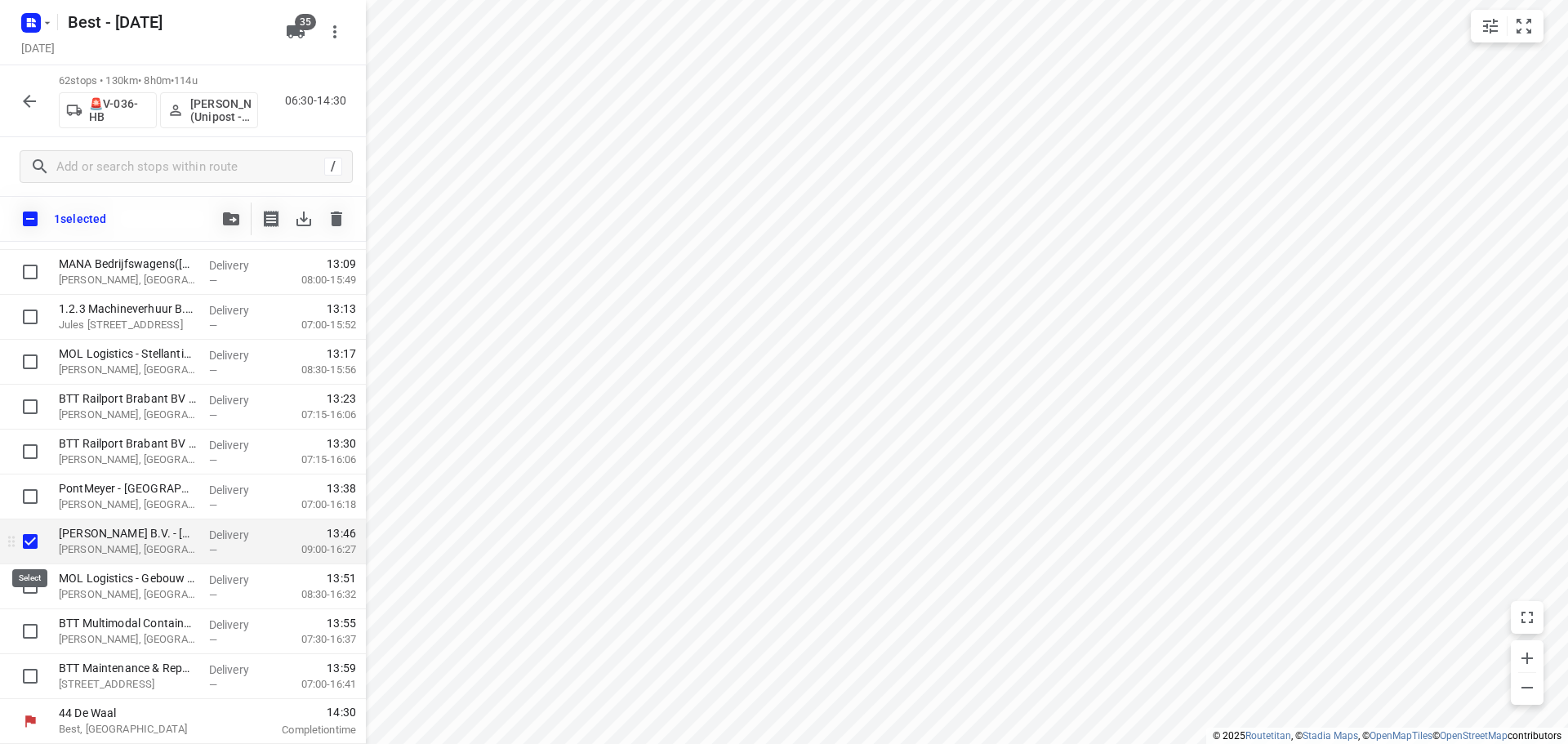
scroll to position [2455, 0]
click at [25, 578] on input "checkbox" at bounding box center [30, 586] width 32 height 32
checkbox input "true"
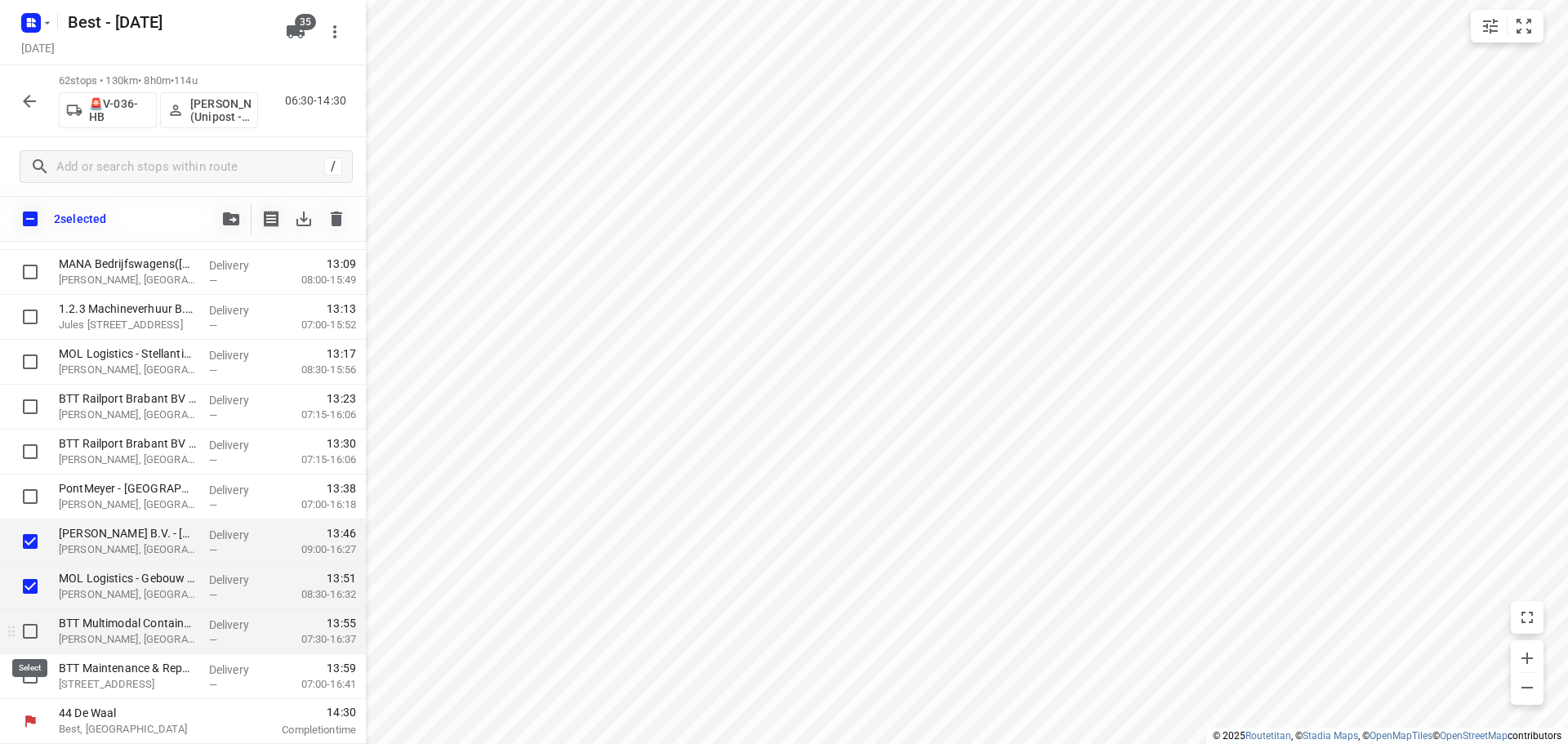
click at [22, 626] on input "checkbox" at bounding box center [30, 631] width 32 height 32
checkbox input "true"
drag, startPoint x: 26, startPoint y: 662, endPoint x: 35, endPoint y: 653, distance: 12.7
click at [27, 662] on input "checkbox" at bounding box center [30, 675] width 32 height 32
checkbox input "true"
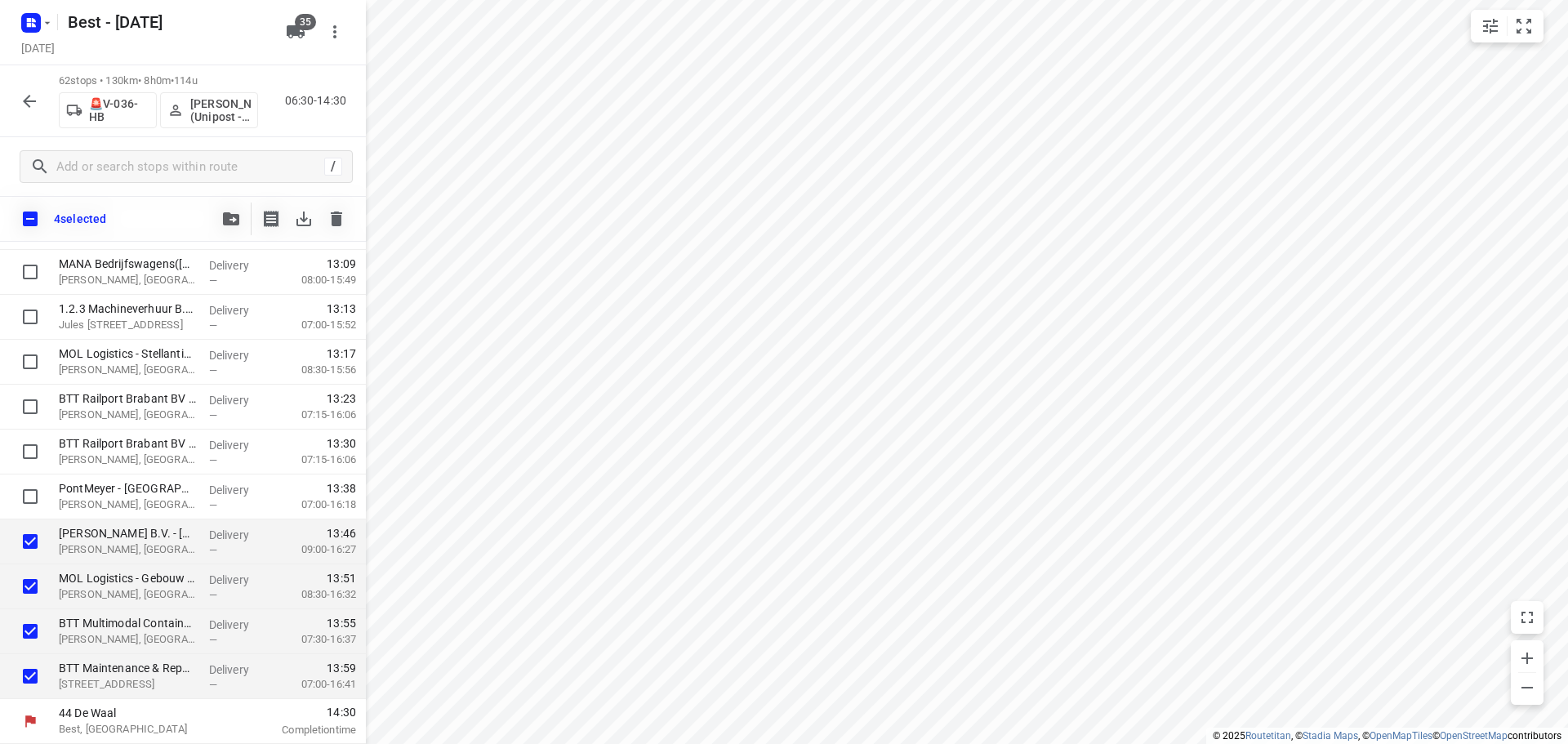
click at [226, 218] on icon "button" at bounding box center [231, 219] width 17 height 13
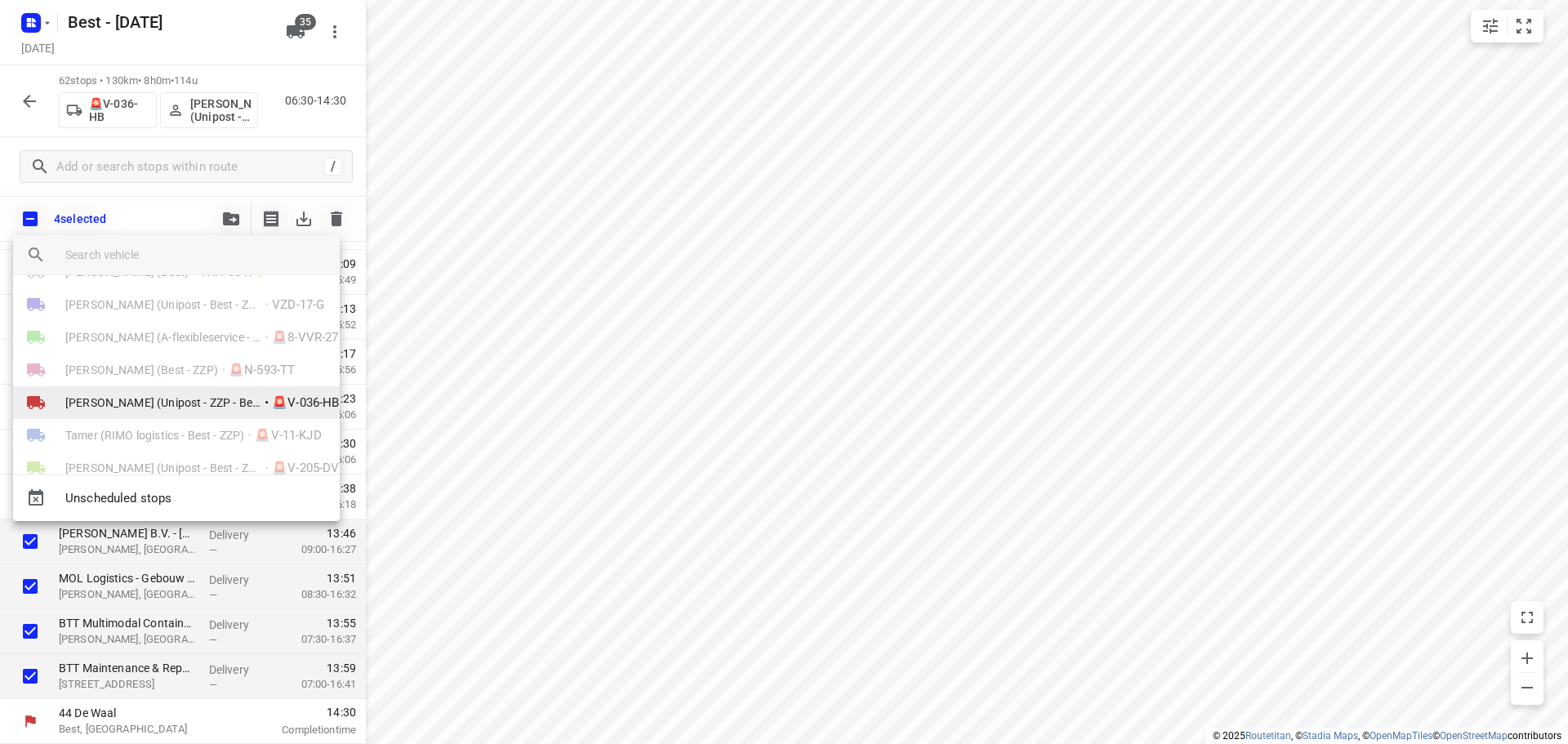
scroll to position [895, 0]
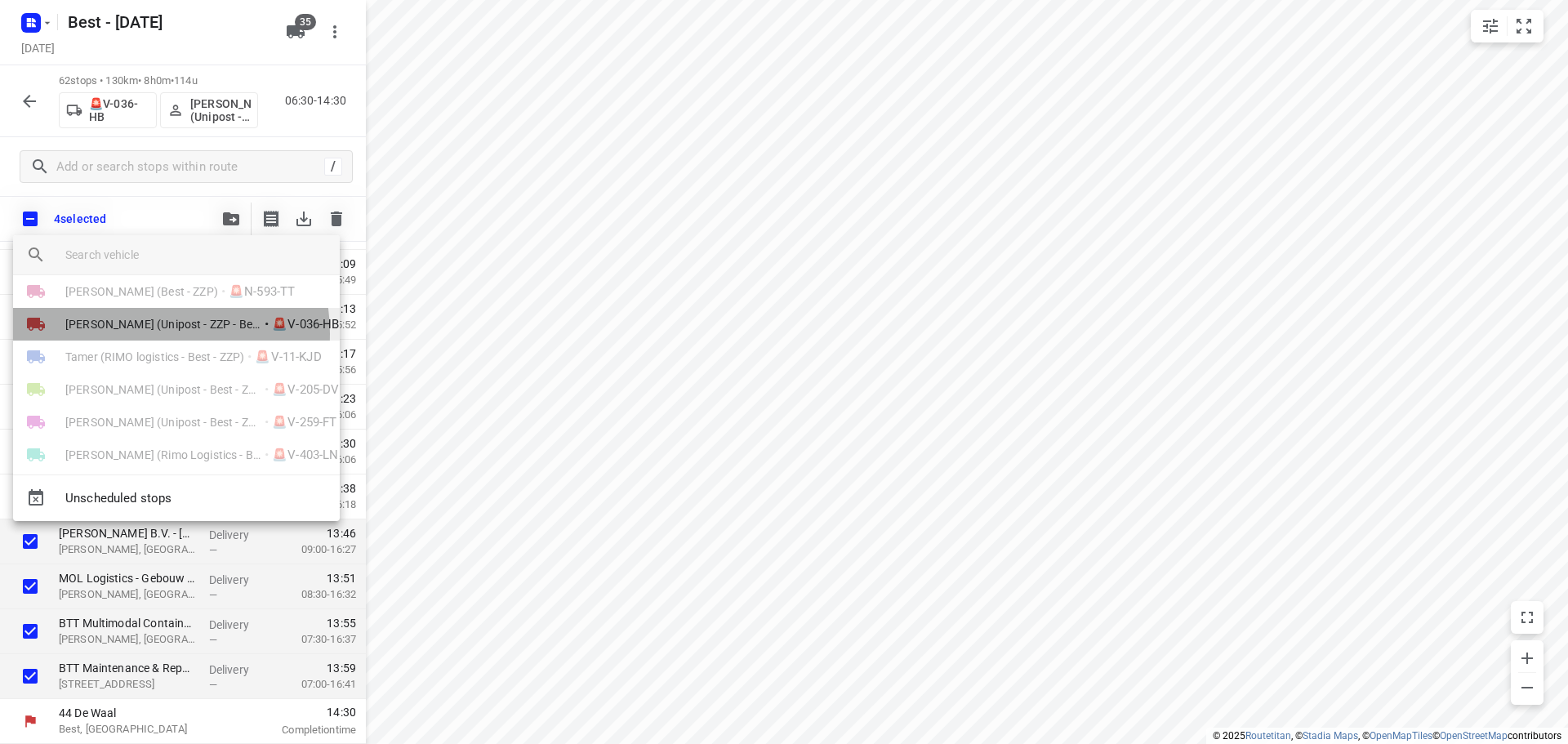
click at [141, 334] on li "Wassil (Unipost - ZZP - Best) • 🚨V-036-HB" at bounding box center [176, 324] width 327 height 32
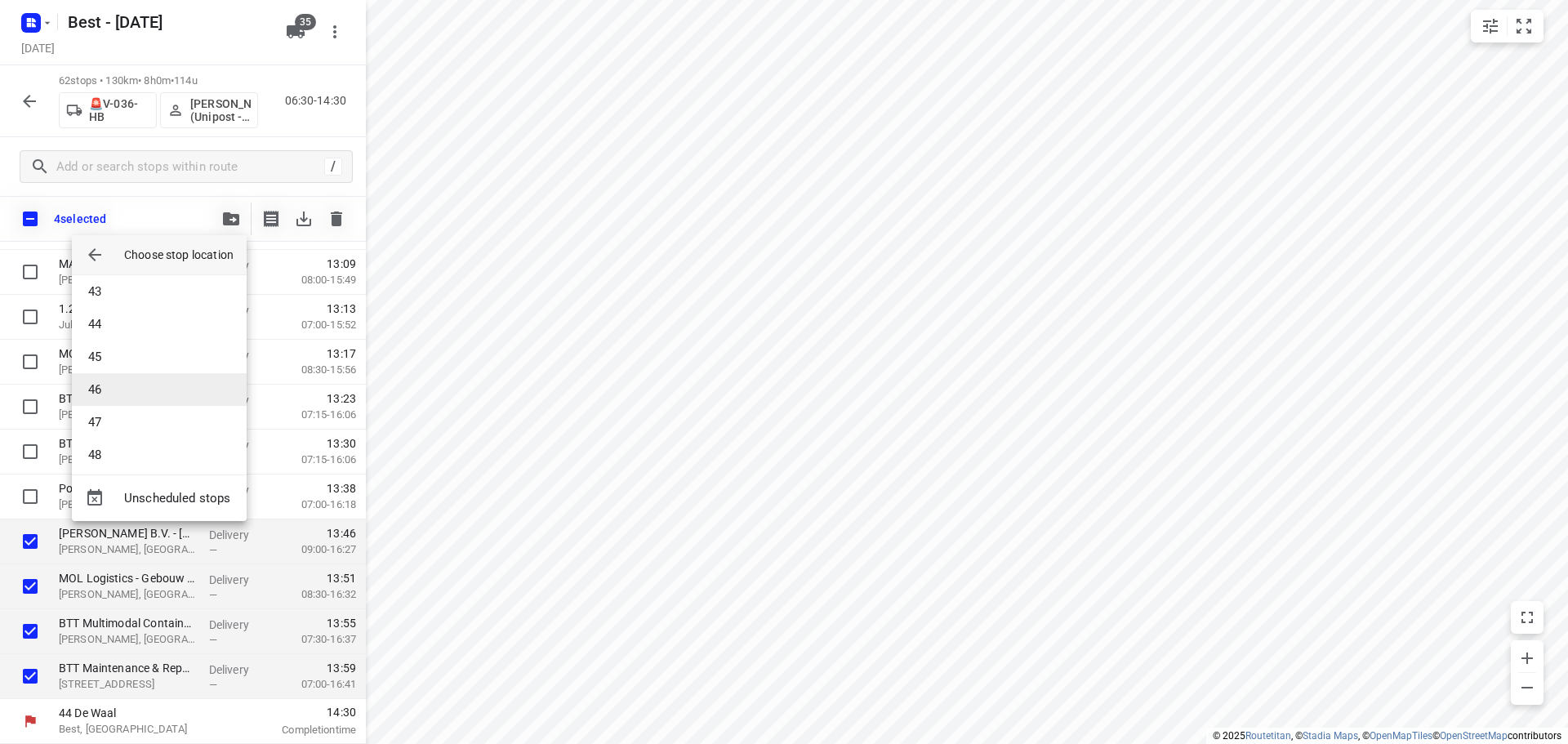
scroll to position [1385, 0]
click at [138, 356] on li "45" at bounding box center [159, 350] width 175 height 32
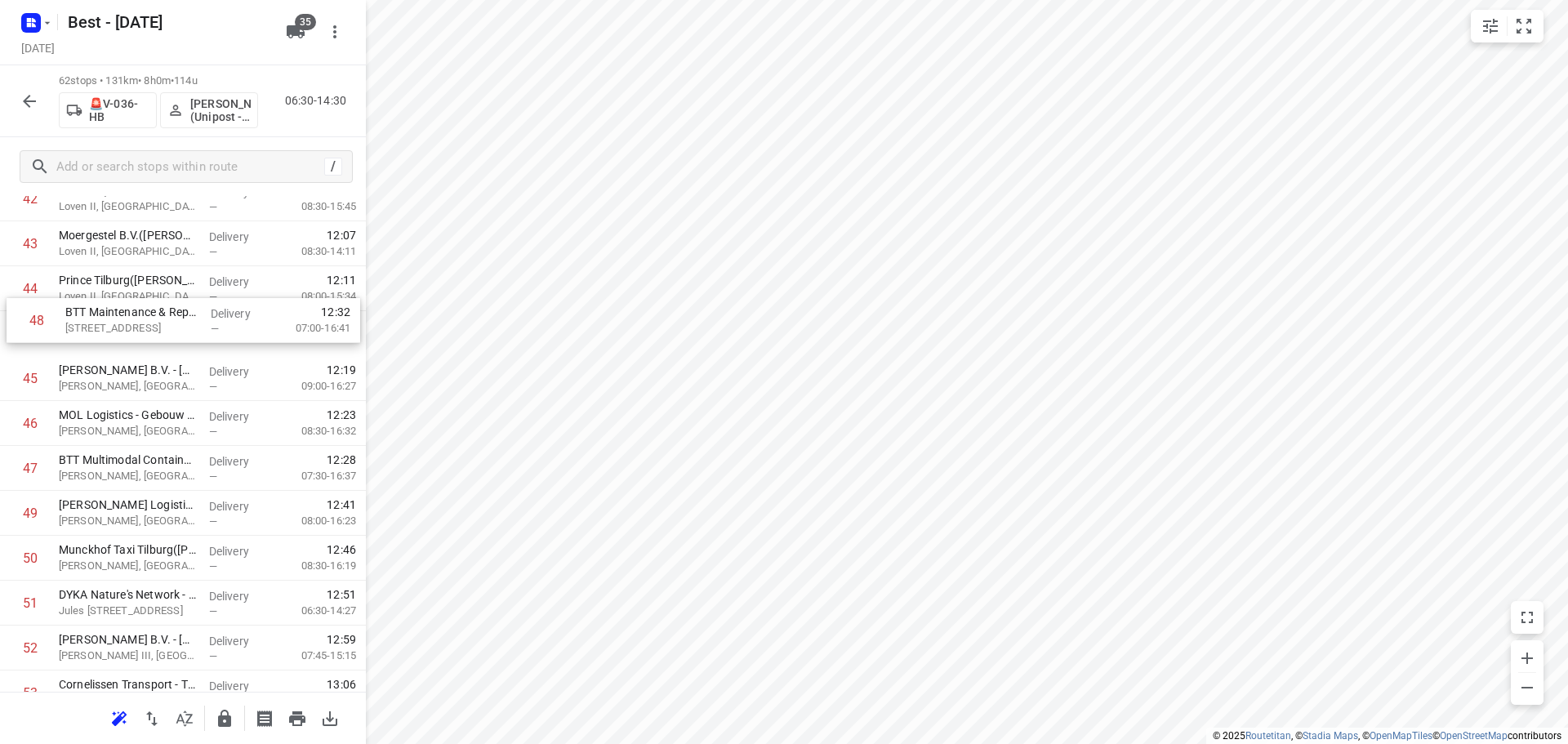
scroll to position [1987, 0]
drag, startPoint x: 147, startPoint y: 333, endPoint x: 155, endPoint y: 324, distance: 12.0
drag, startPoint x: 141, startPoint y: 460, endPoint x: 152, endPoint y: 365, distance: 95.6
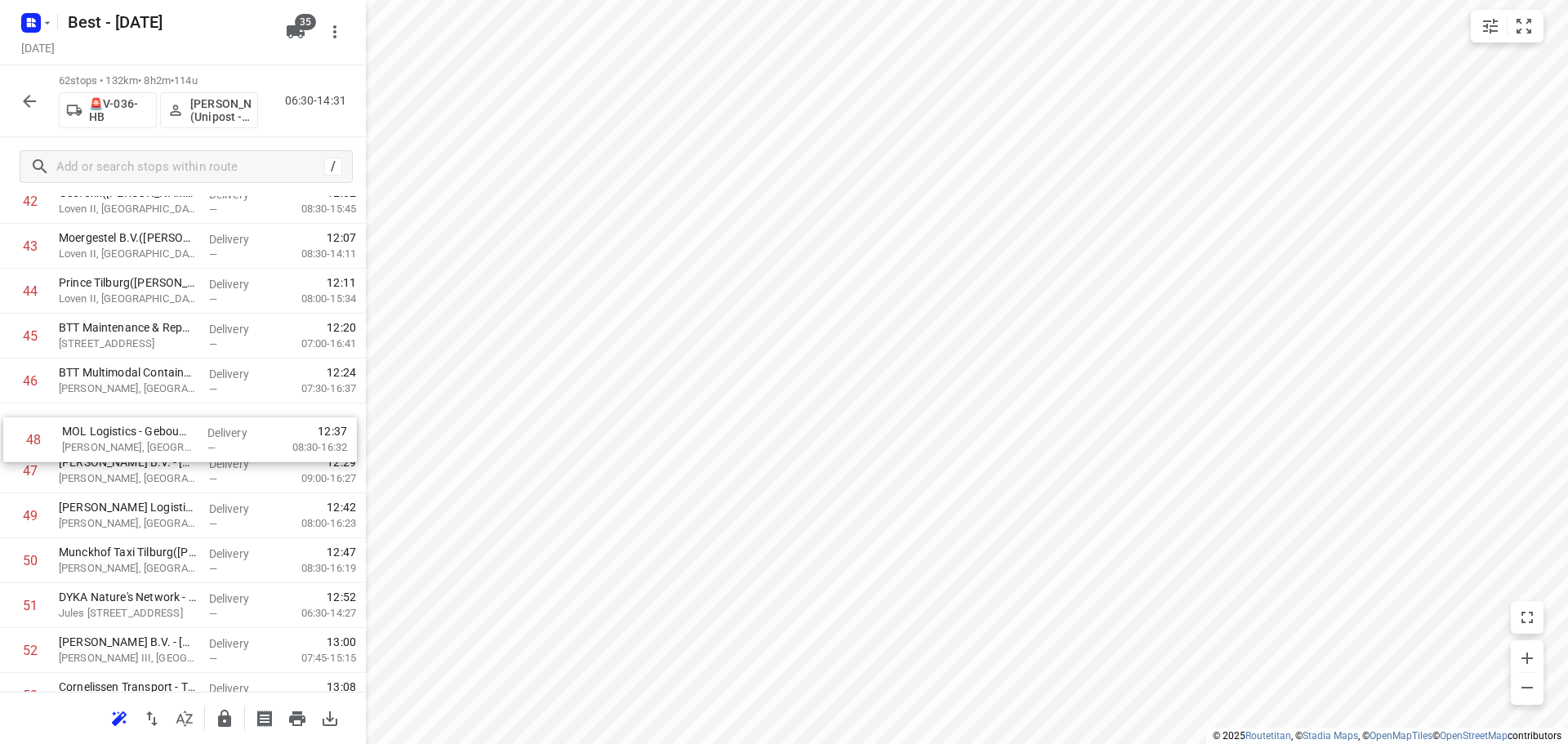
drag, startPoint x: 217, startPoint y: 459, endPoint x: 221, endPoint y: 415, distance: 44.2
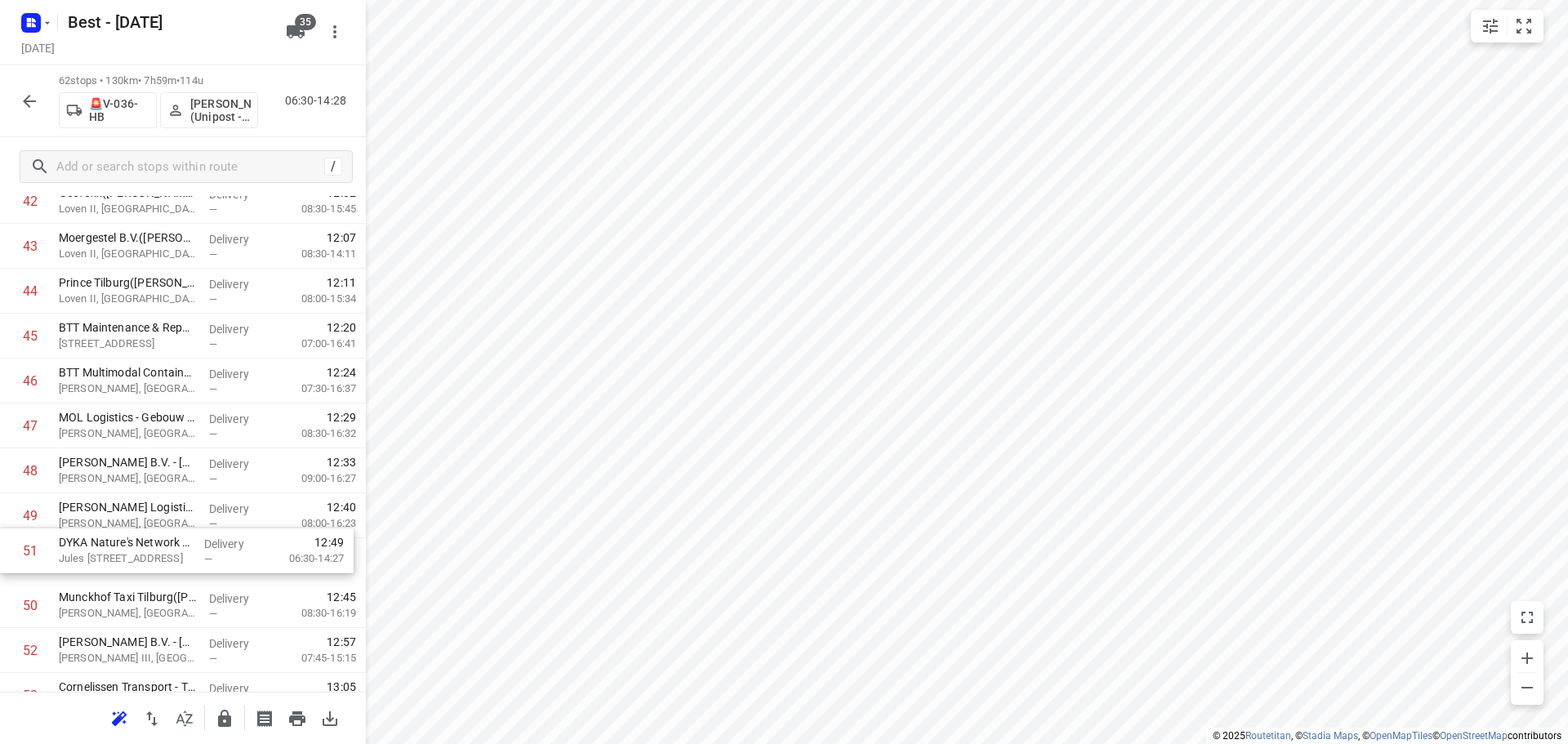
scroll to position [1990, 0]
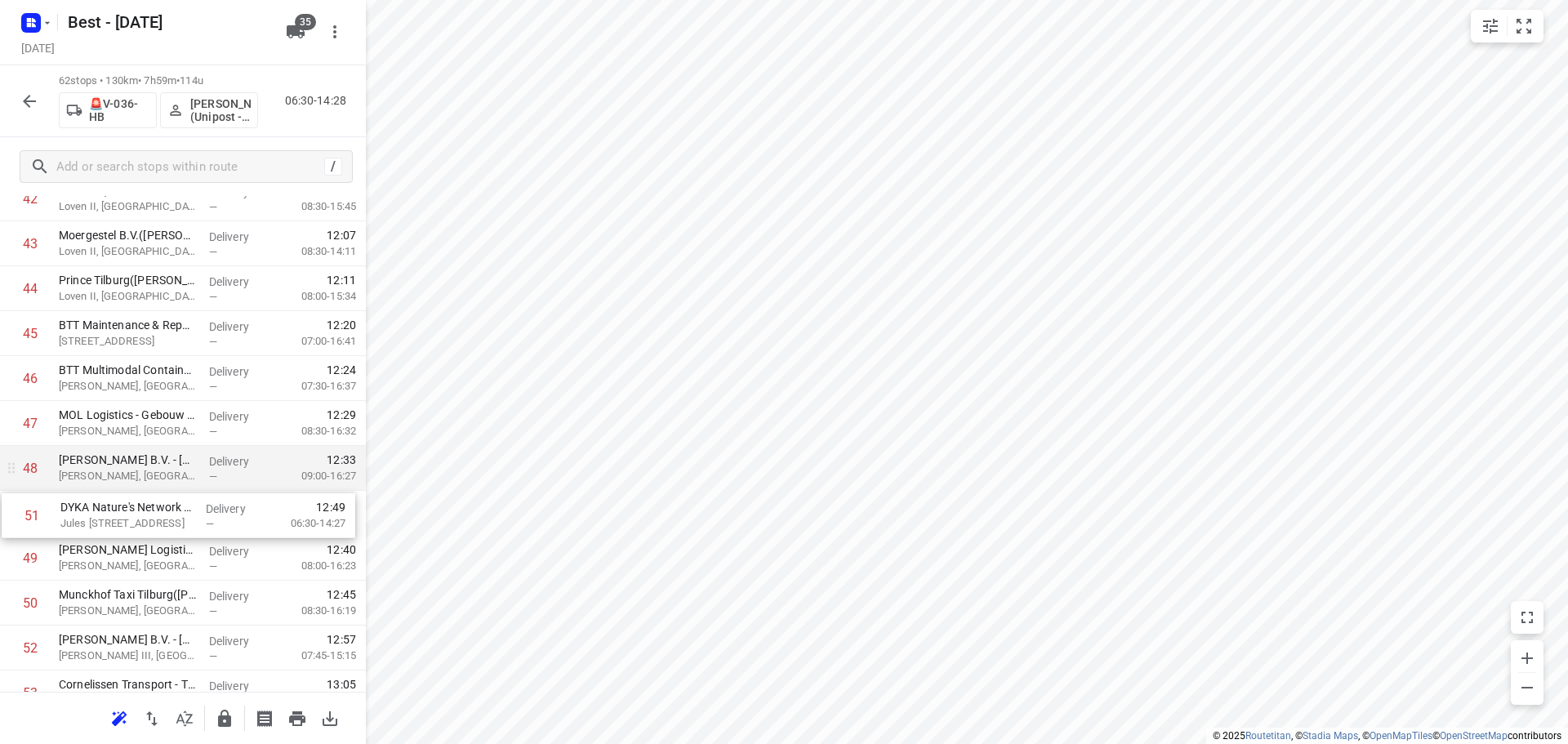
drag, startPoint x: 141, startPoint y: 587, endPoint x: 147, endPoint y: 475, distance: 112.2
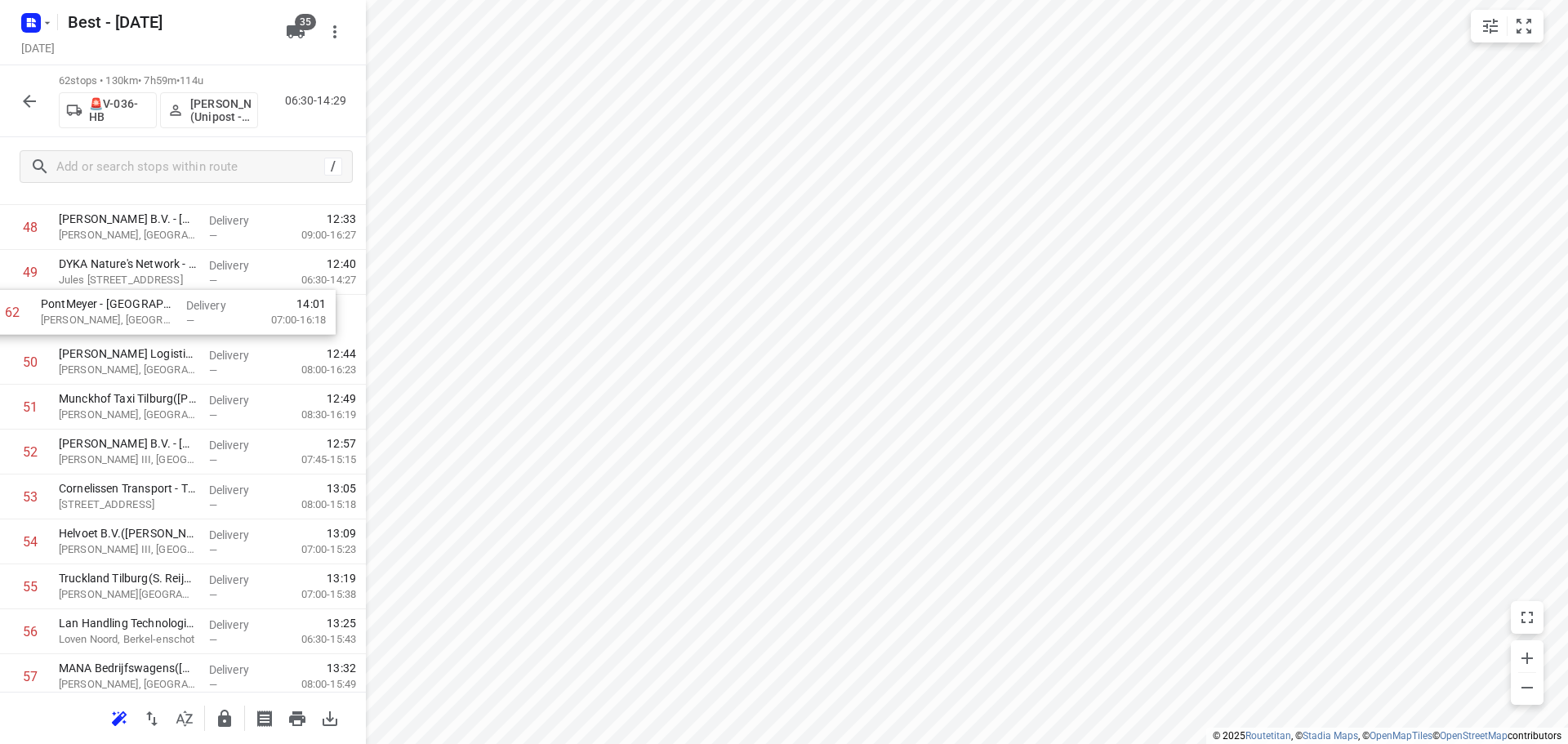
drag, startPoint x: 89, startPoint y: 684, endPoint x: 70, endPoint y: 302, distance: 382.5
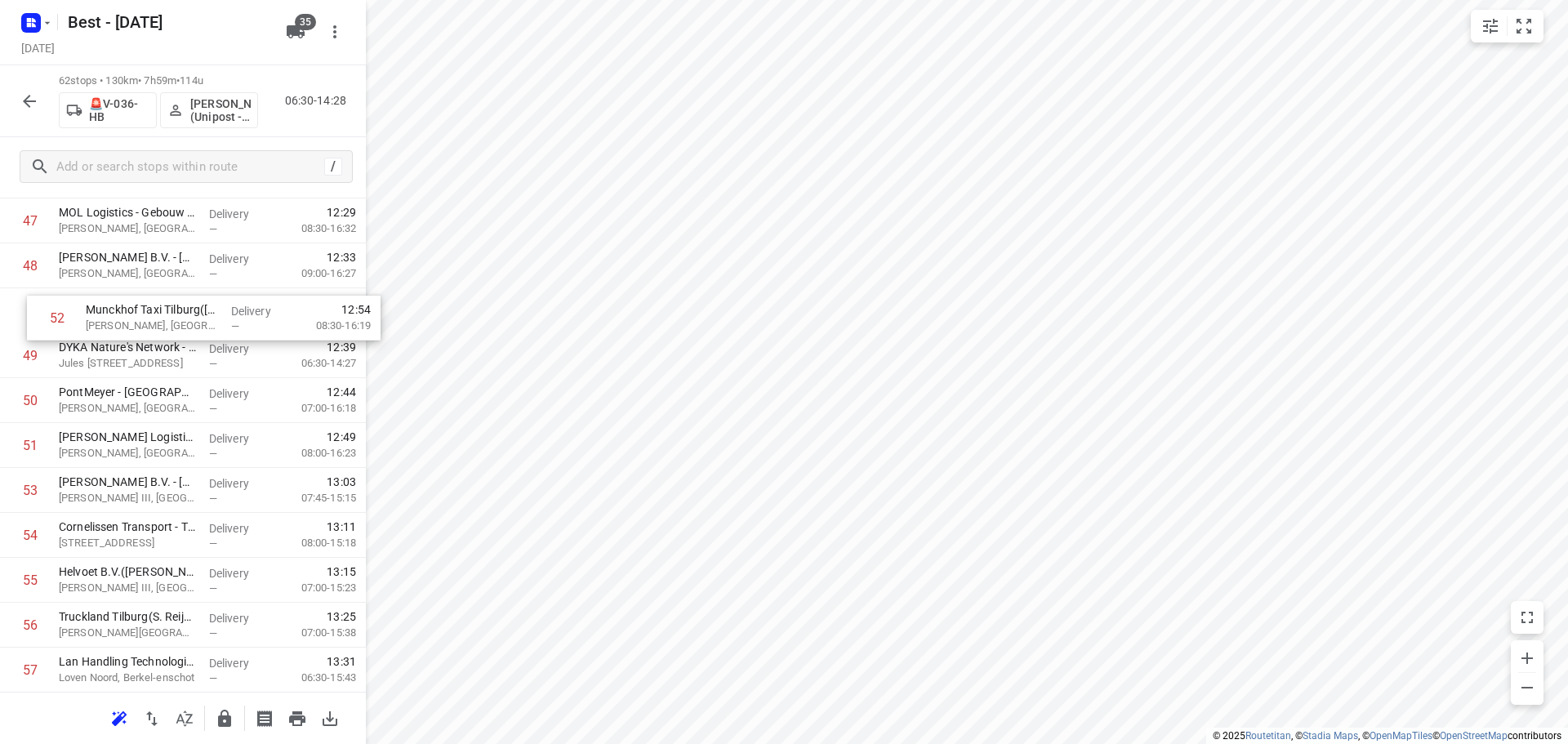
scroll to position [2191, 0]
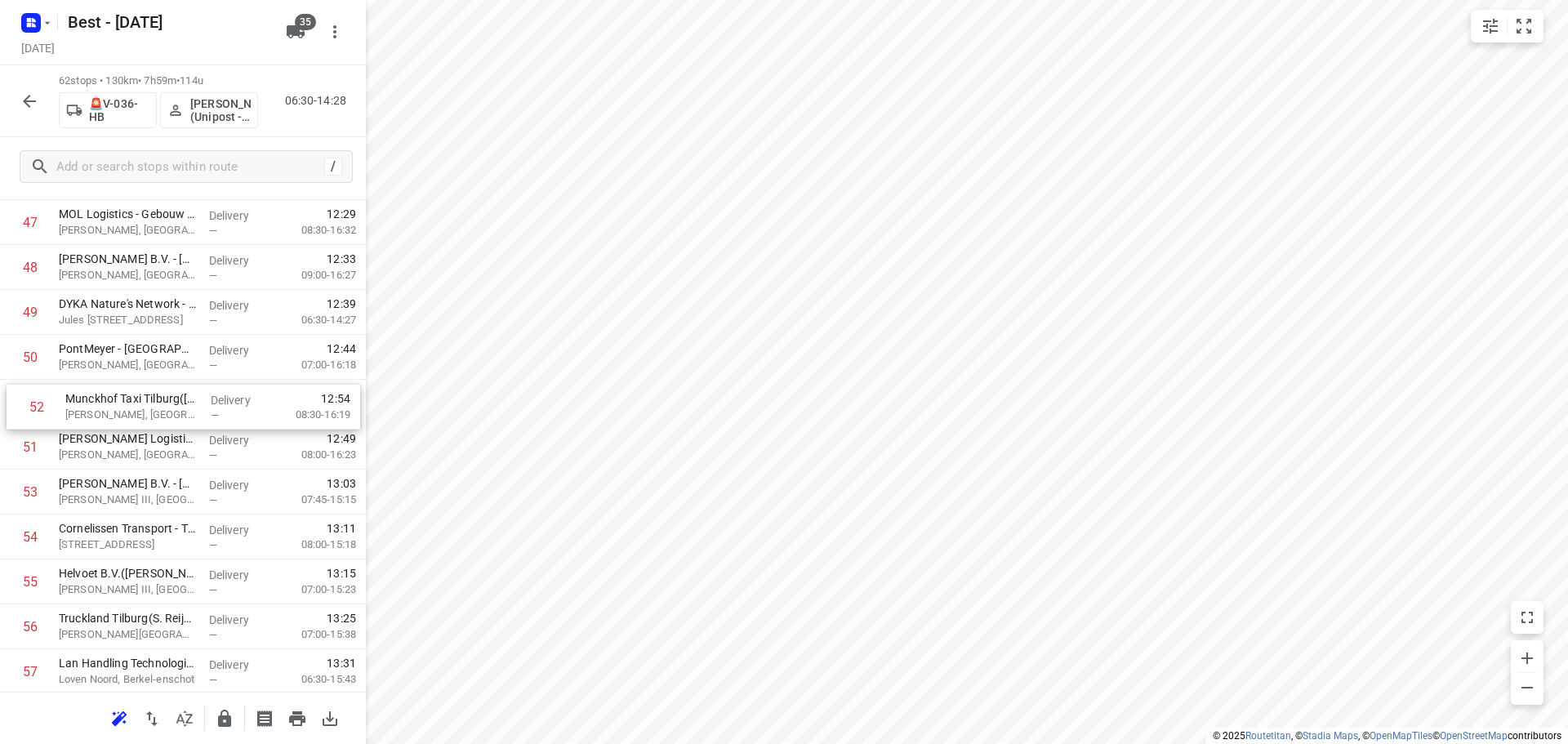
drag, startPoint x: 165, startPoint y: 410, endPoint x: 170, endPoint y: 402, distance: 9.4
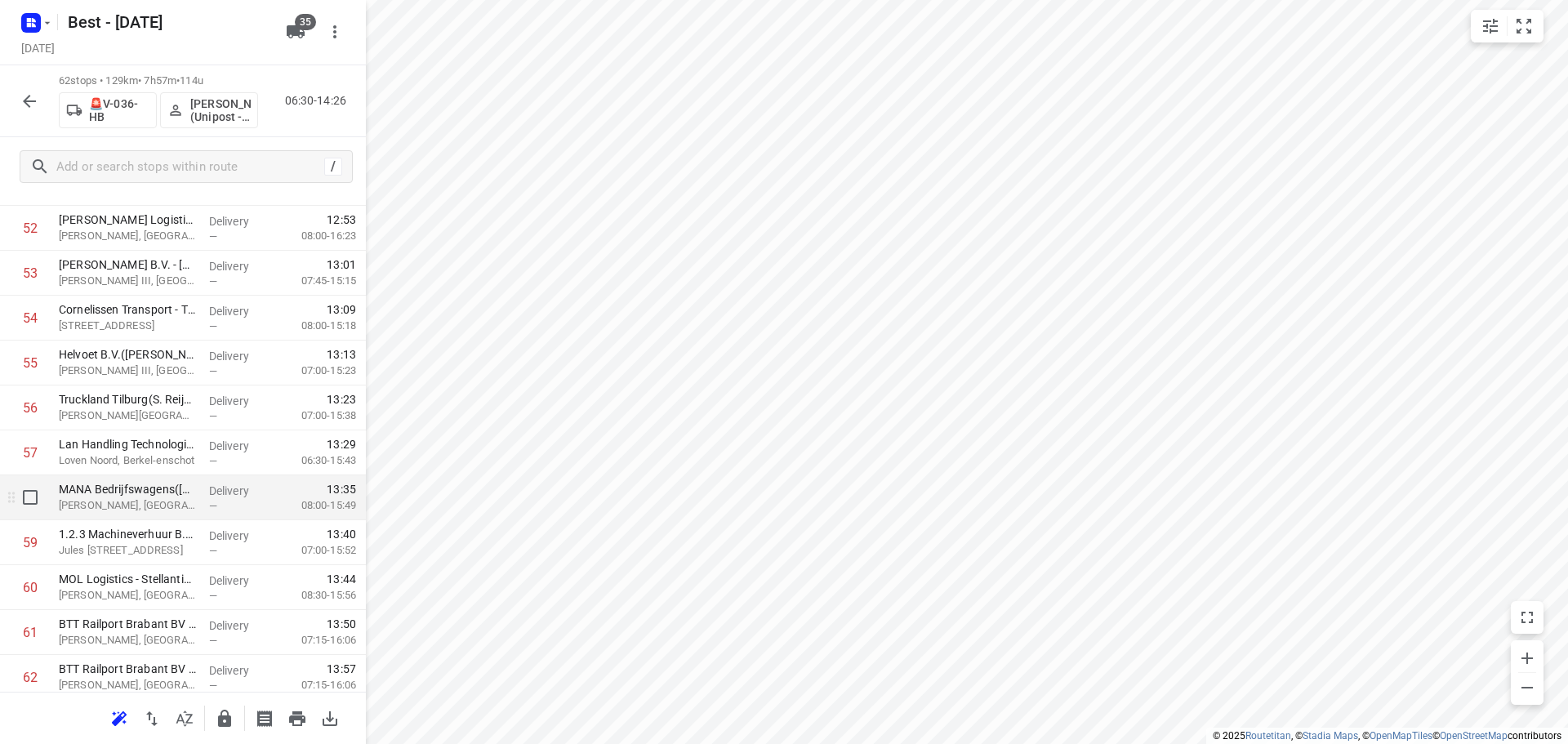
scroll to position [2462, 0]
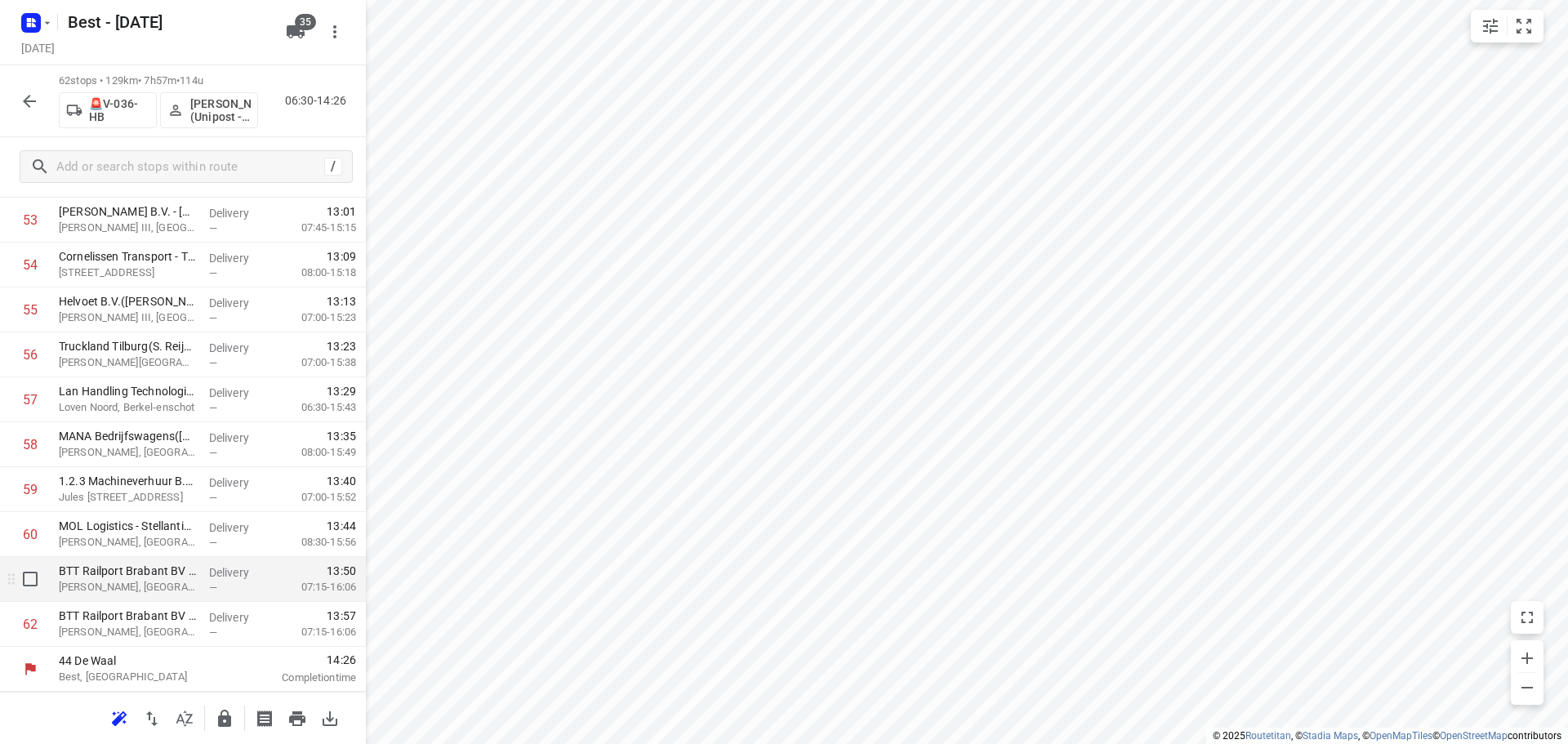
click at [36, 597] on div at bounding box center [26, 579] width 52 height 45
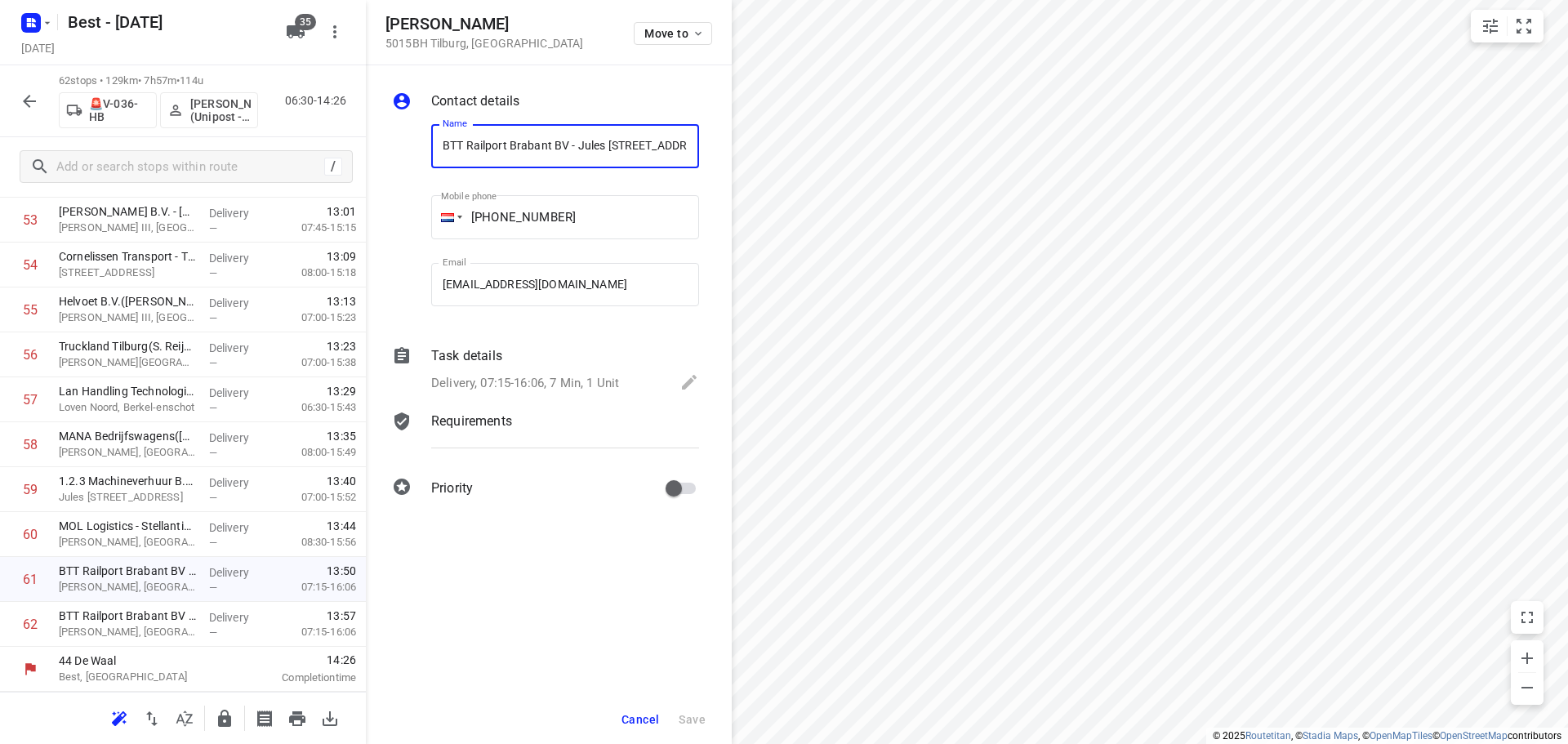
scroll to position [0, 65]
click at [29, 580] on input "checkbox" at bounding box center [30, 578] width 32 height 32
checkbox input "true"
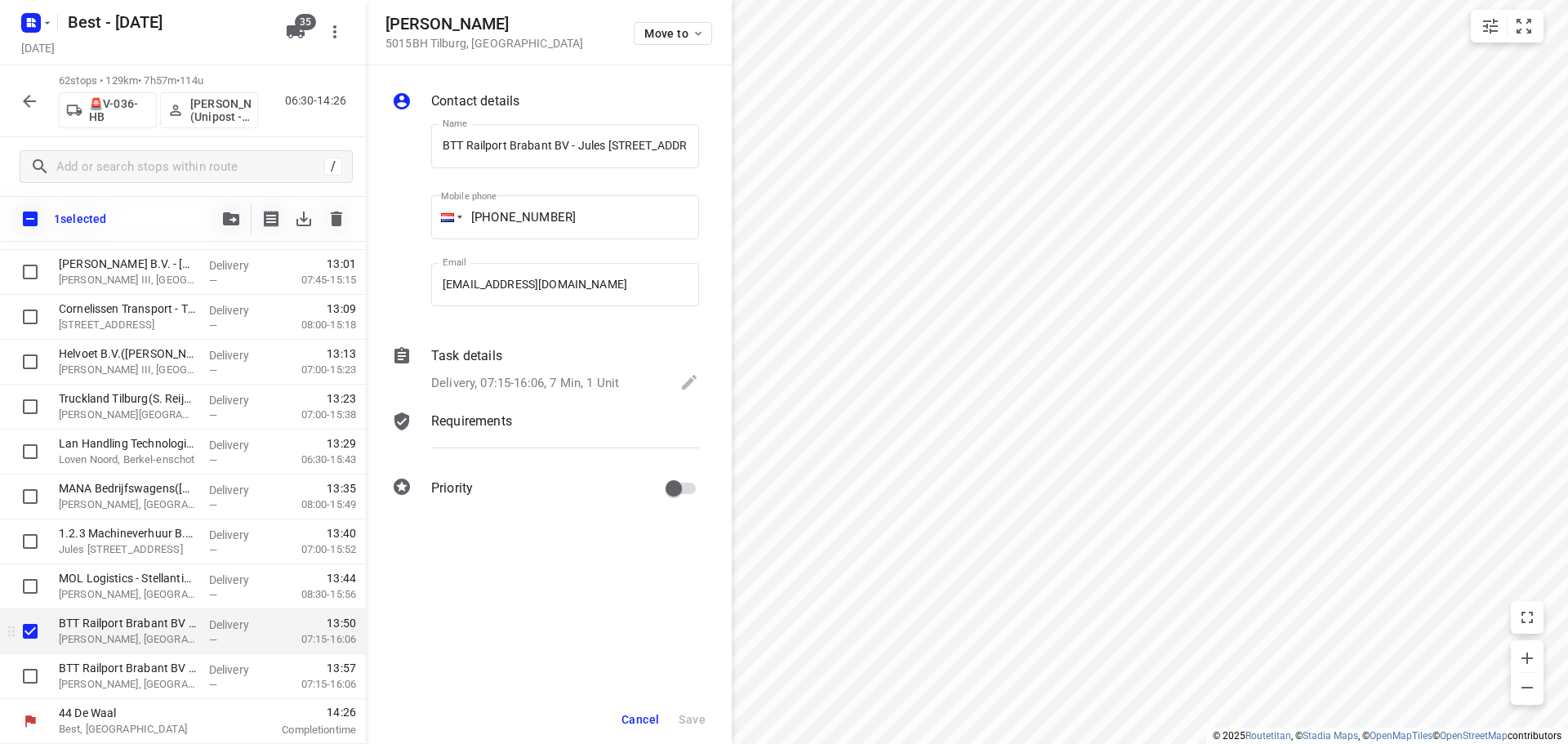
scroll to position [2455, 0]
drag, startPoint x: 36, startPoint y: 678, endPoint x: 437, endPoint y: 678, distance: 401.0
click at [38, 679] on input "checkbox" at bounding box center [30, 675] width 32 height 32
checkbox input "true"
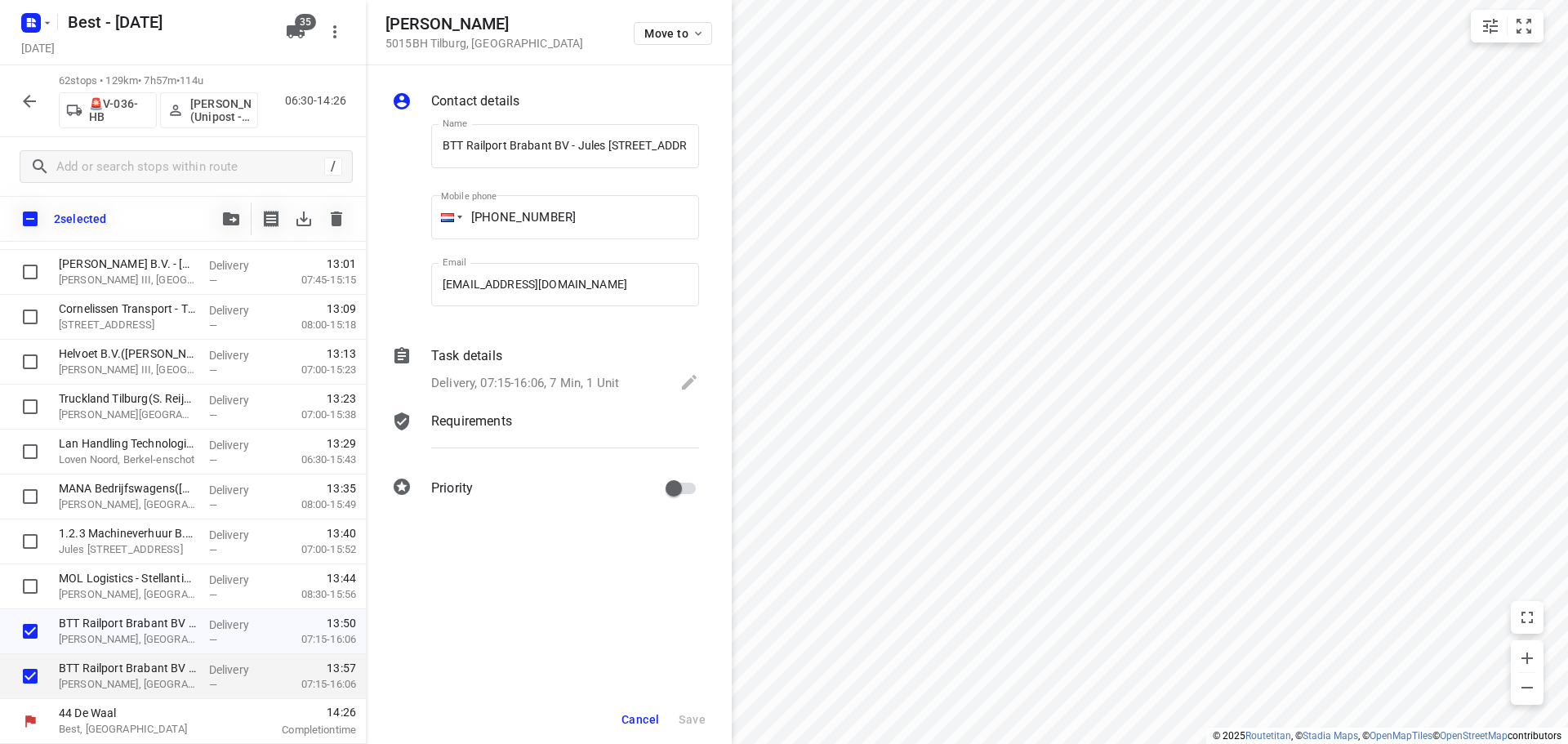
click at [635, 727] on button "Cancel" at bounding box center [640, 720] width 50 height 30
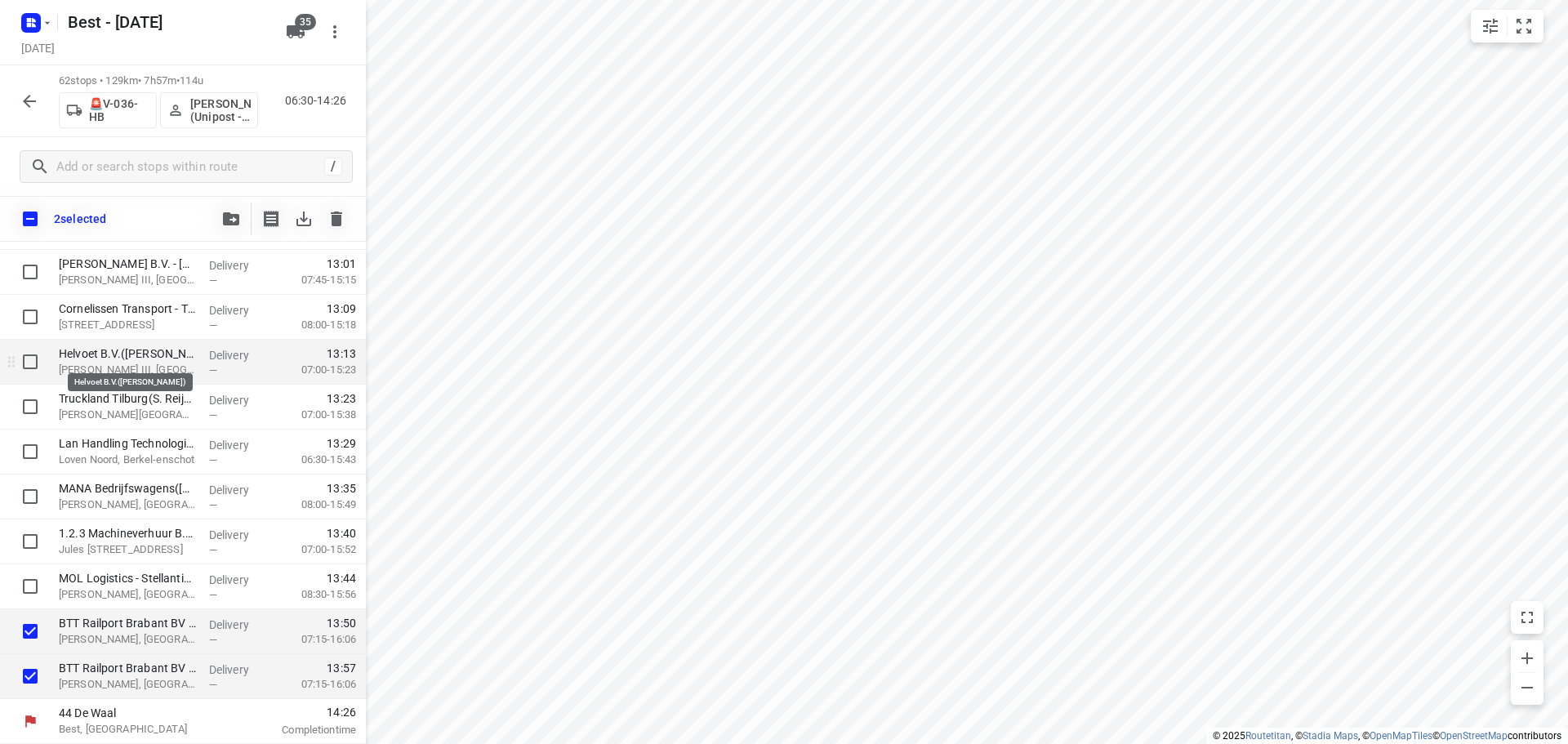
scroll to position [2374, 0]
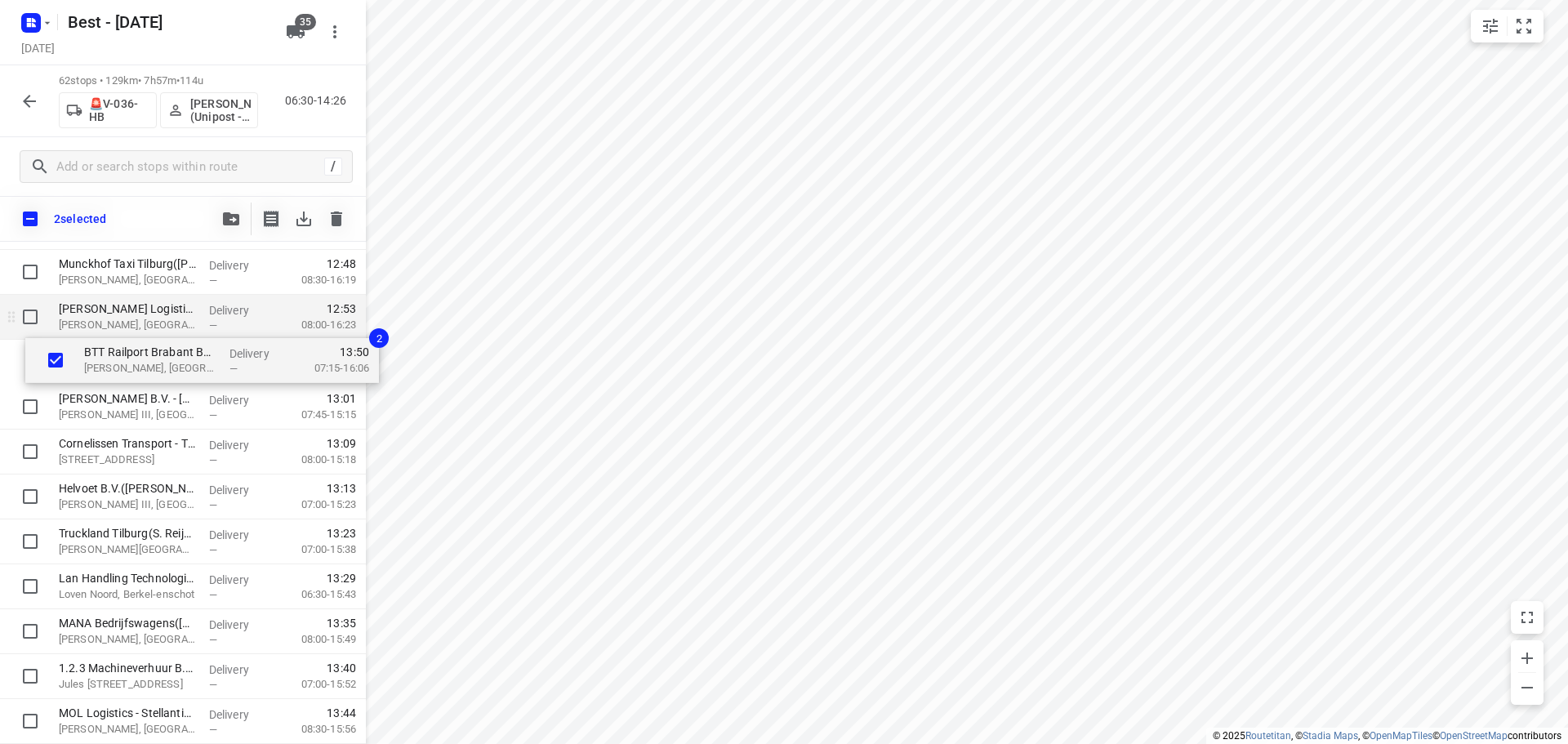
drag, startPoint x: 116, startPoint y: 707, endPoint x: 141, endPoint y: 339, distance: 368.8
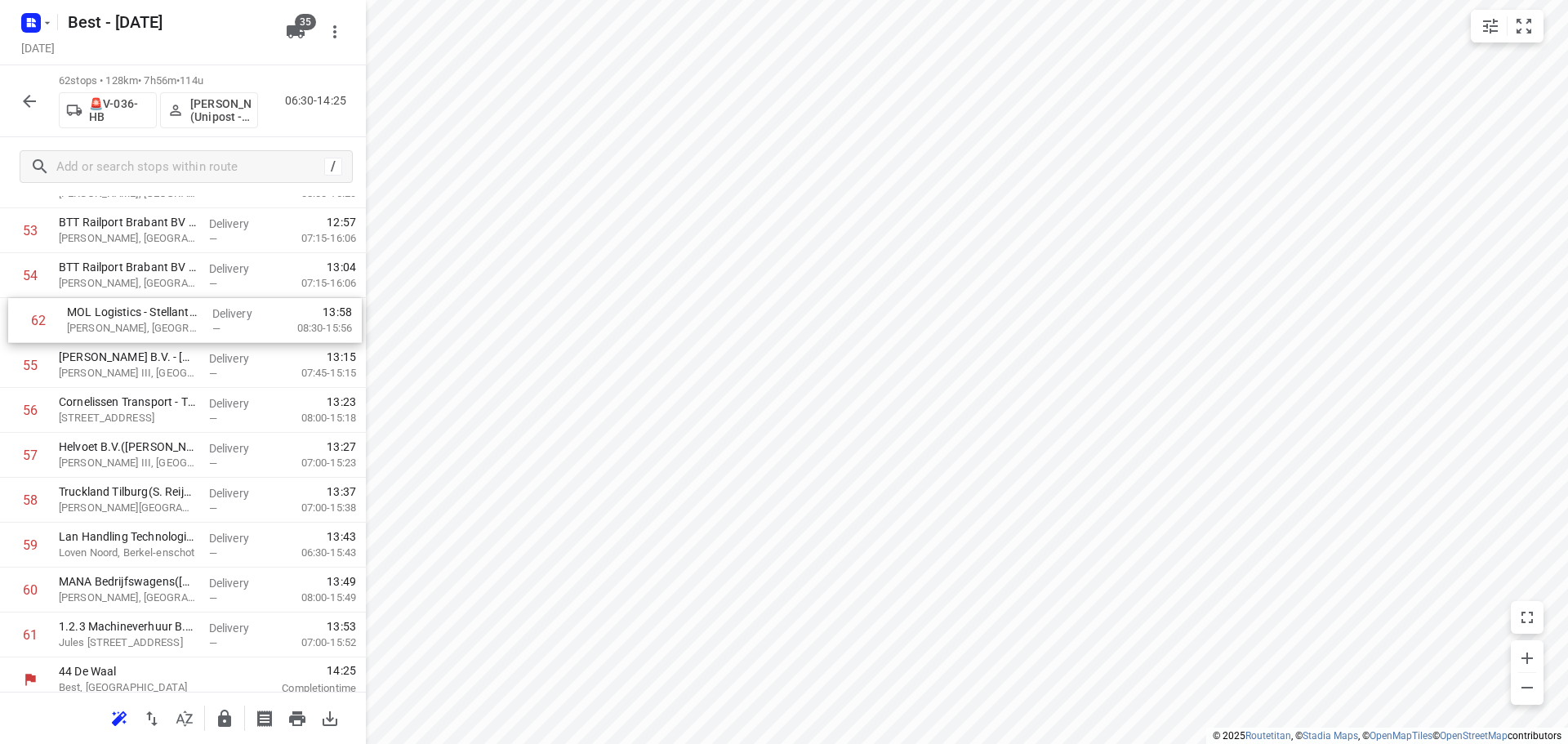
scroll to position [2443, 0]
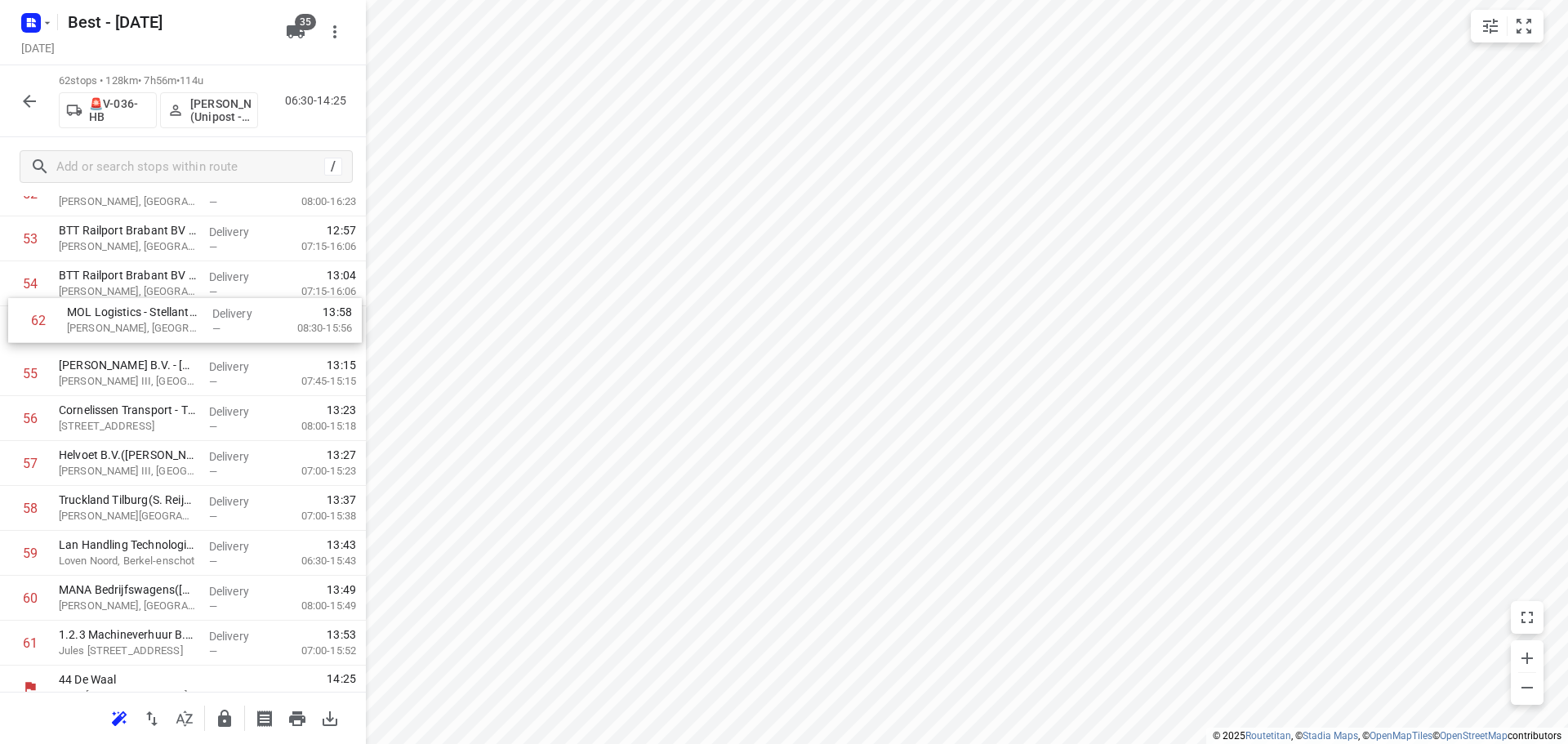
drag, startPoint x: 143, startPoint y: 636, endPoint x: 151, endPoint y: 306, distance: 330.1
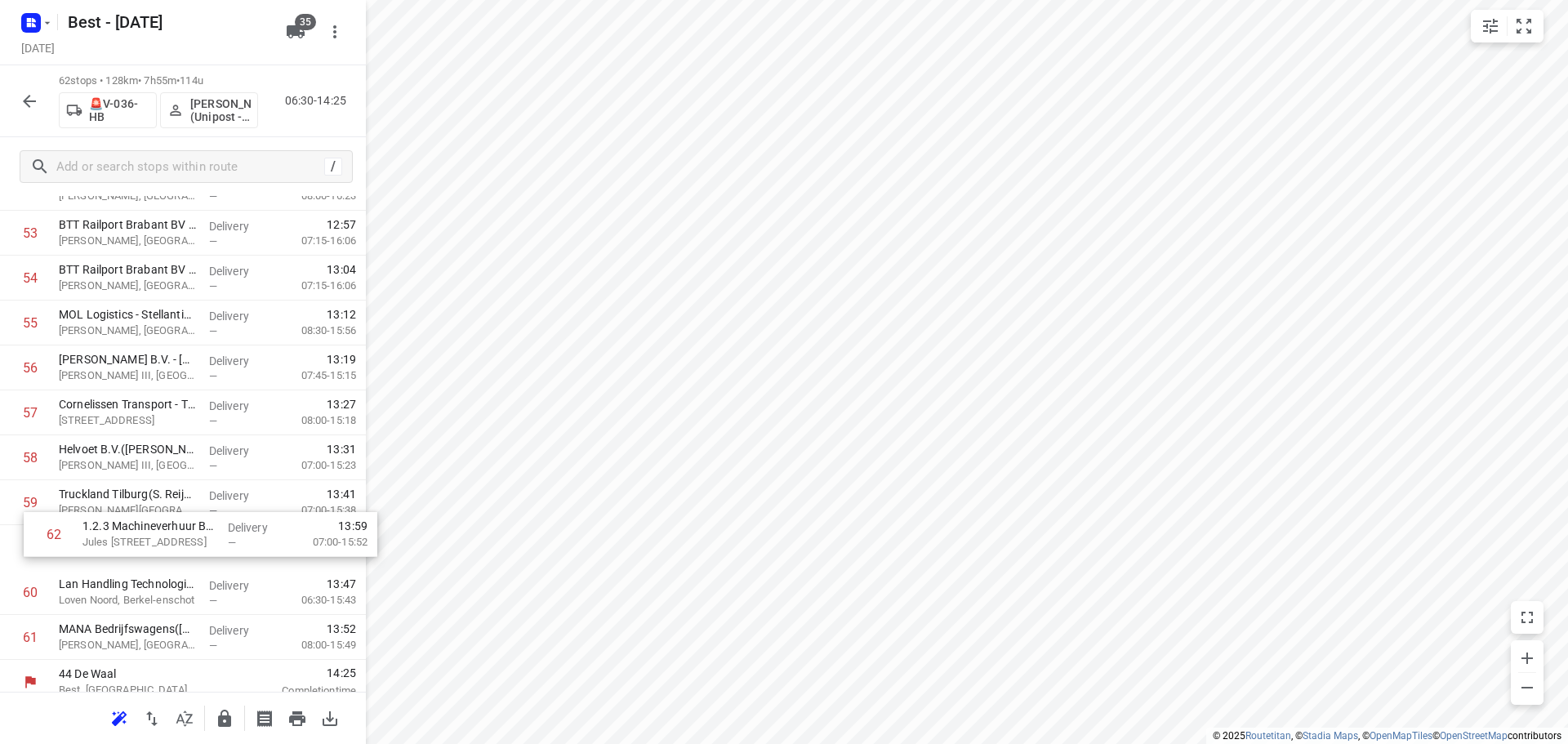
scroll to position [2449, 0]
drag, startPoint x: 140, startPoint y: 646, endPoint x: 156, endPoint y: 361, distance: 285.4
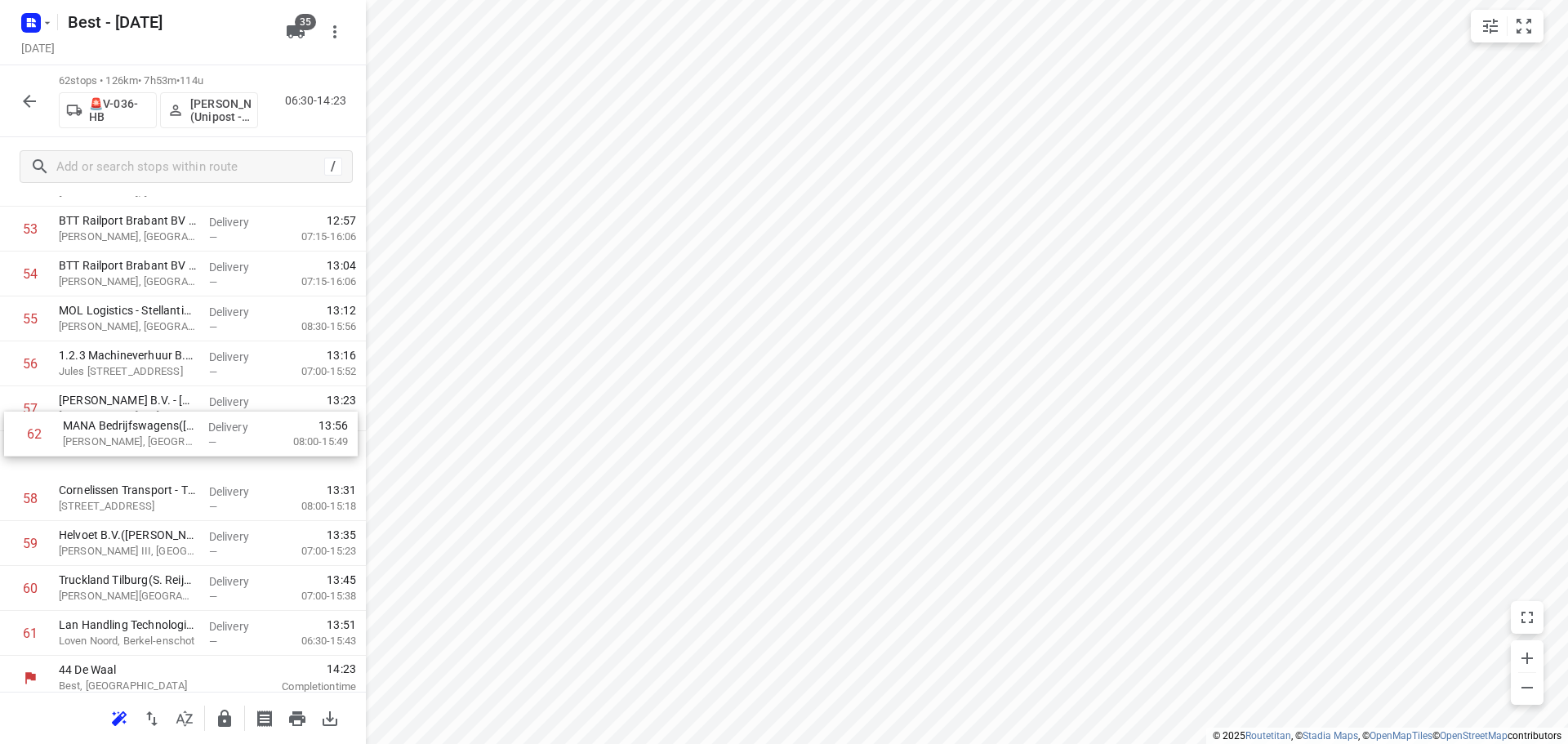
drag, startPoint x: 84, startPoint y: 642, endPoint x: 90, endPoint y: 407, distance: 235.1
drag, startPoint x: 82, startPoint y: 607, endPoint x: 62, endPoint y: 454, distance: 154.3
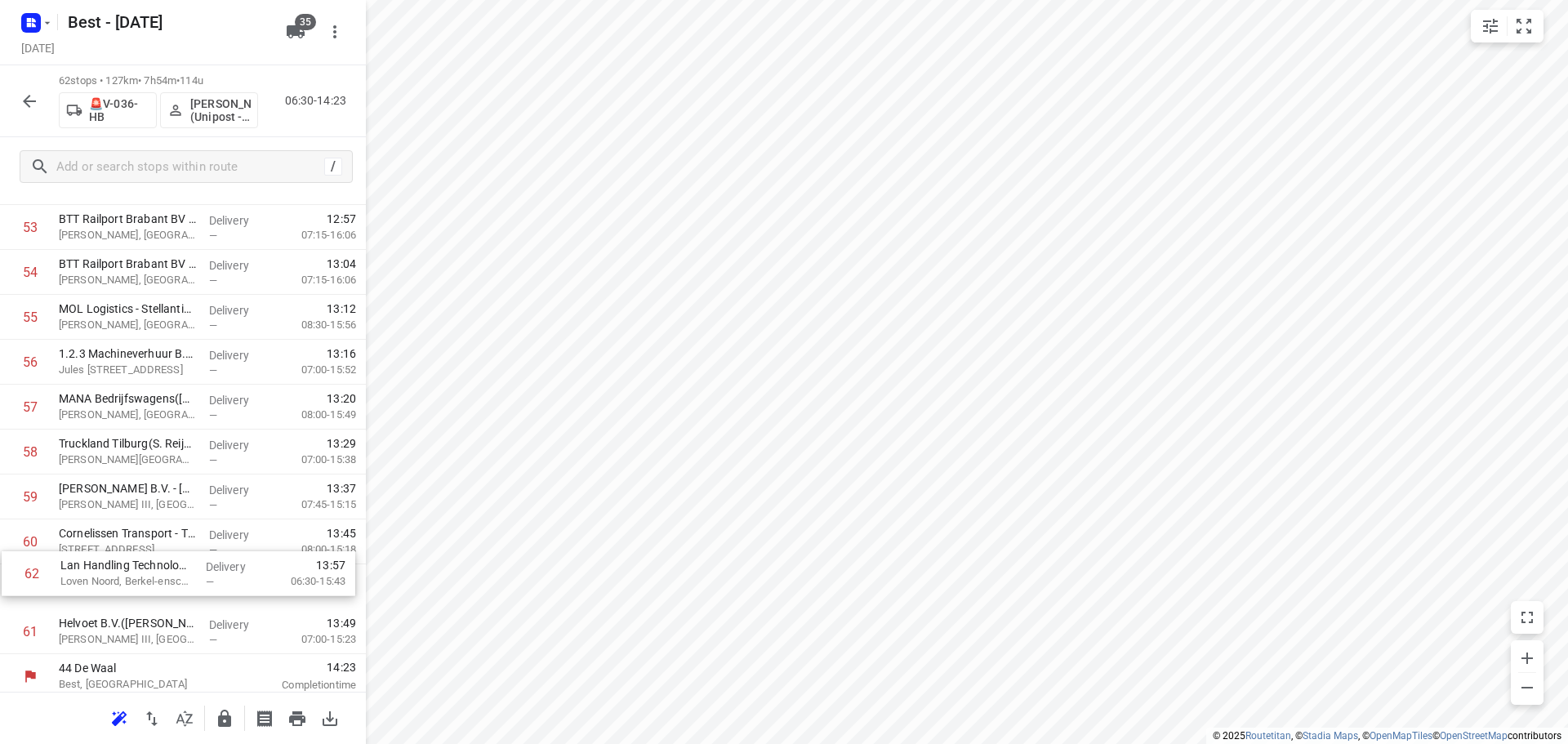
scroll to position [2459, 0]
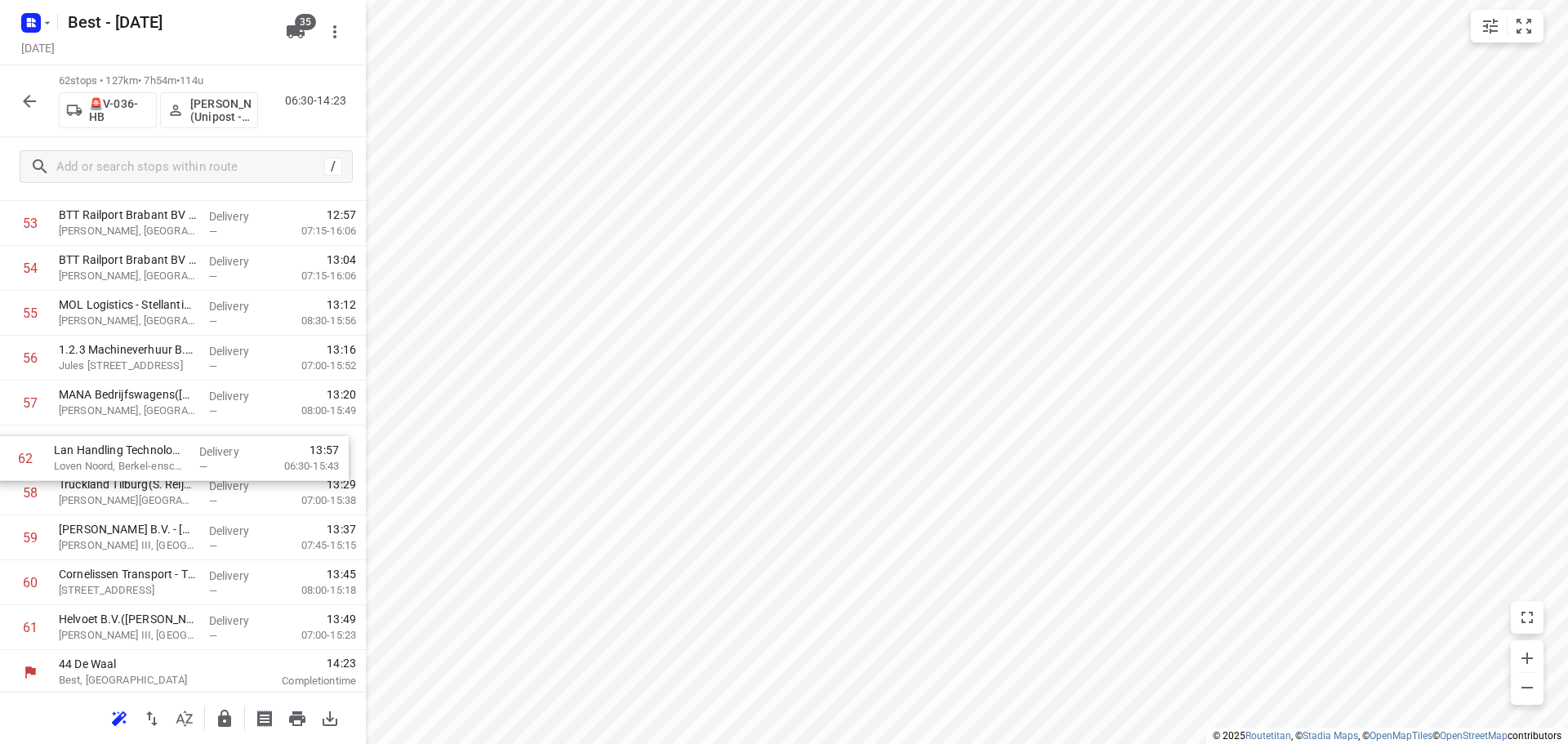
drag, startPoint x: 89, startPoint y: 631, endPoint x: 85, endPoint y: 454, distance: 177.0
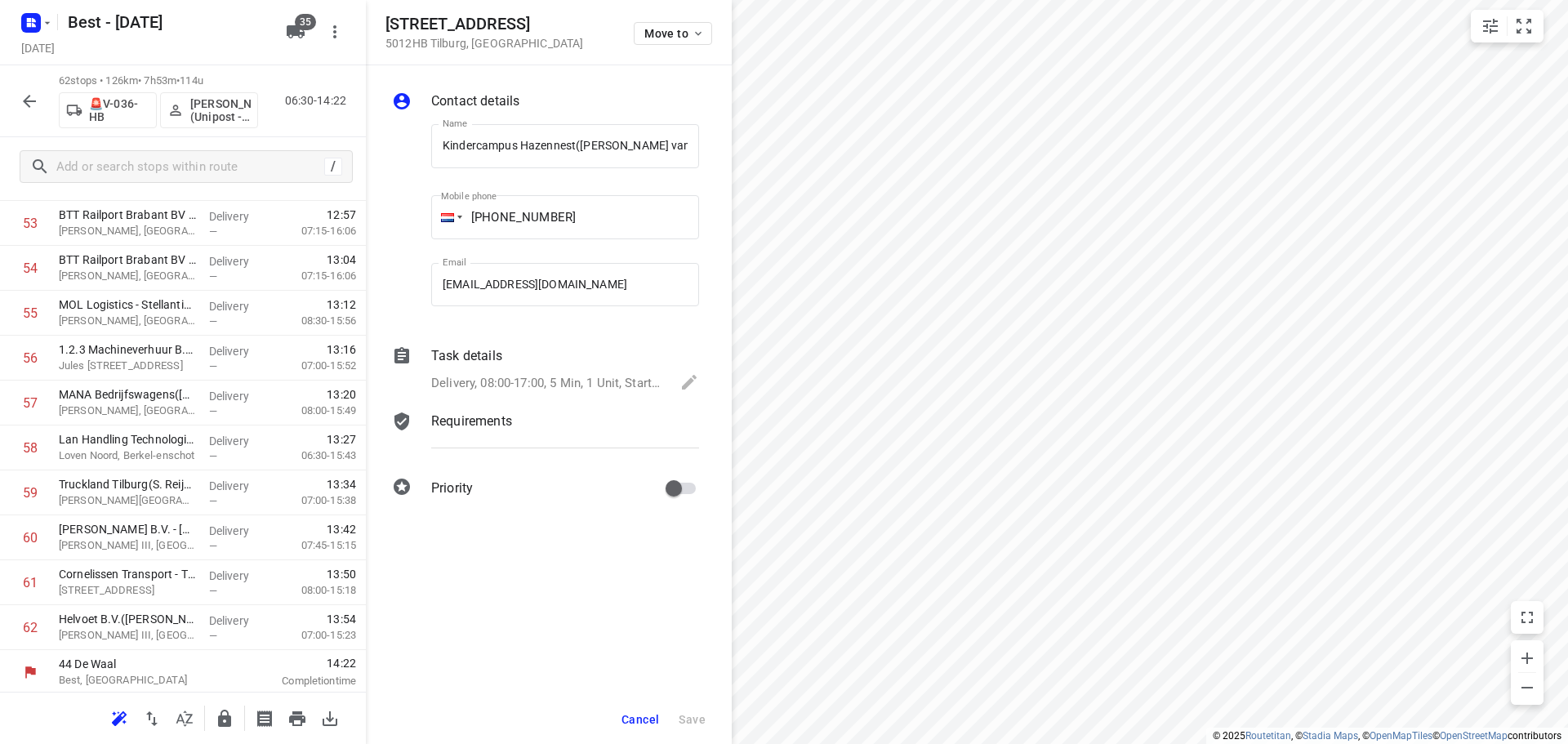
scroll to position [0, 22]
click at [641, 53] on div "Vermeulenstraat 30 5012HB Tilburg , Netherlands Move to" at bounding box center [549, 32] width 366 height 65
click at [658, 21] on div "Move to" at bounding box center [673, 32] width 79 height 35
click at [657, 27] on span "Move to" at bounding box center [674, 34] width 60 height 13
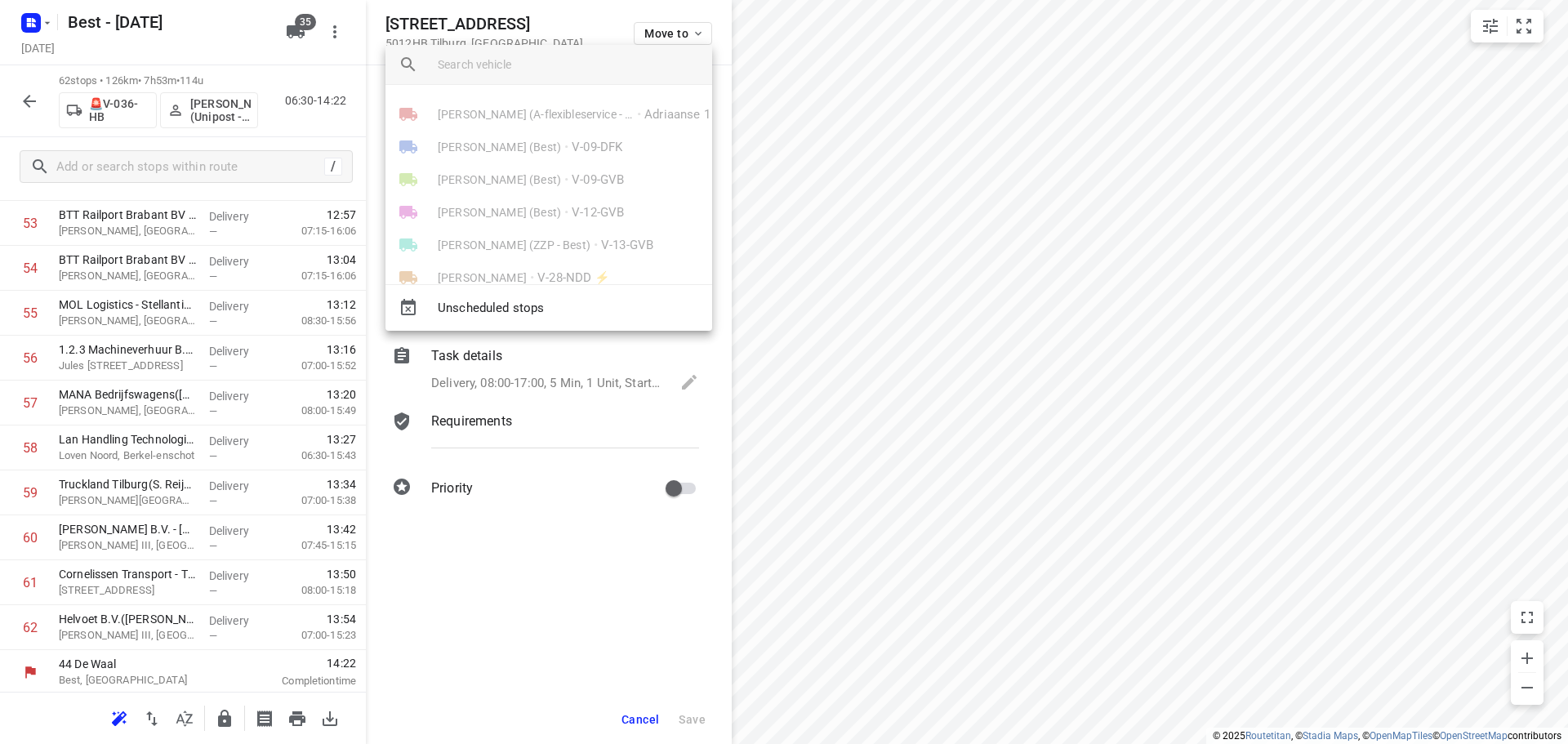
click at [431, 59] on div at bounding box center [411, 64] width 52 height 39
click at [449, 670] on div at bounding box center [784, 372] width 1568 height 744
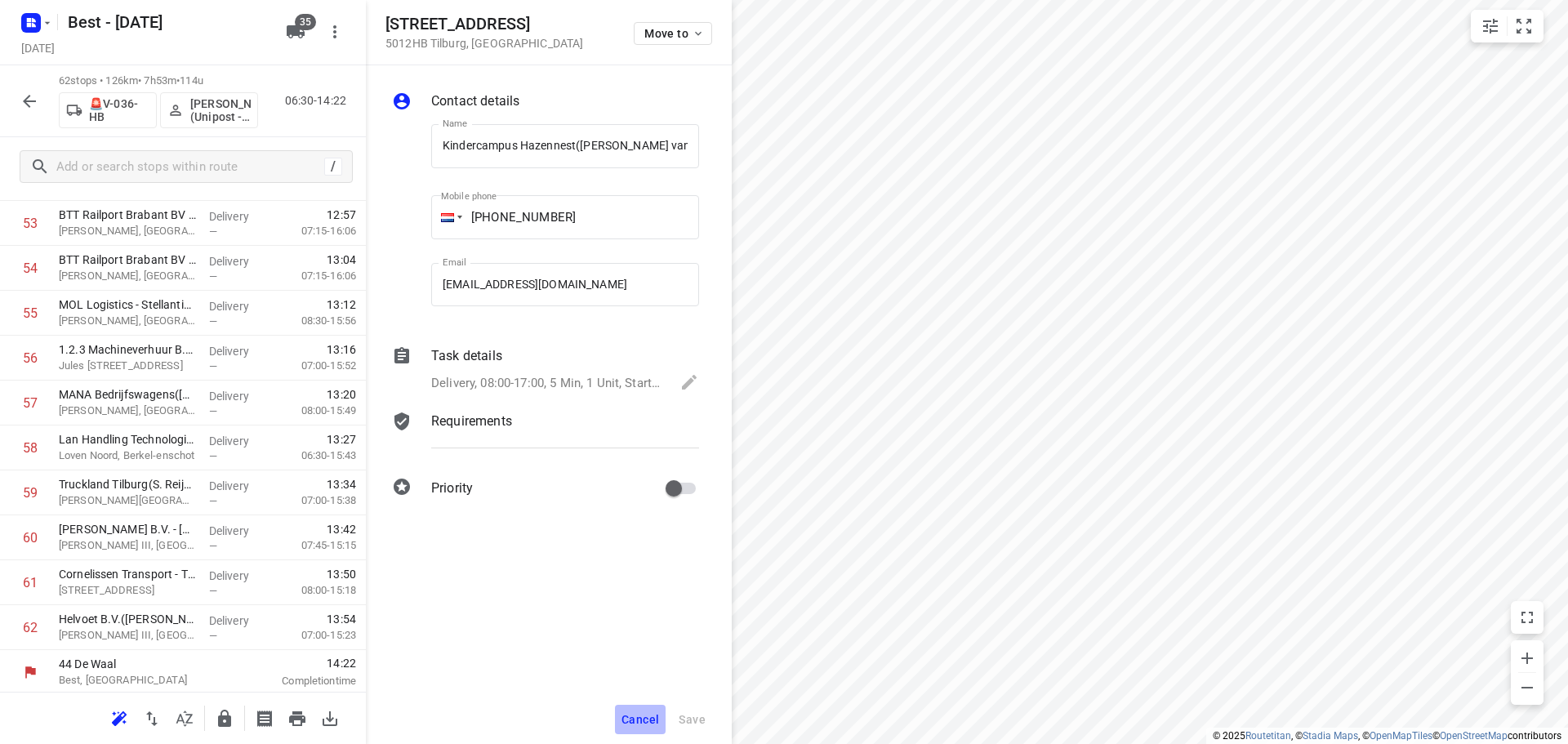
click at [626, 713] on span "Cancel" at bounding box center [640, 719] width 37 height 13
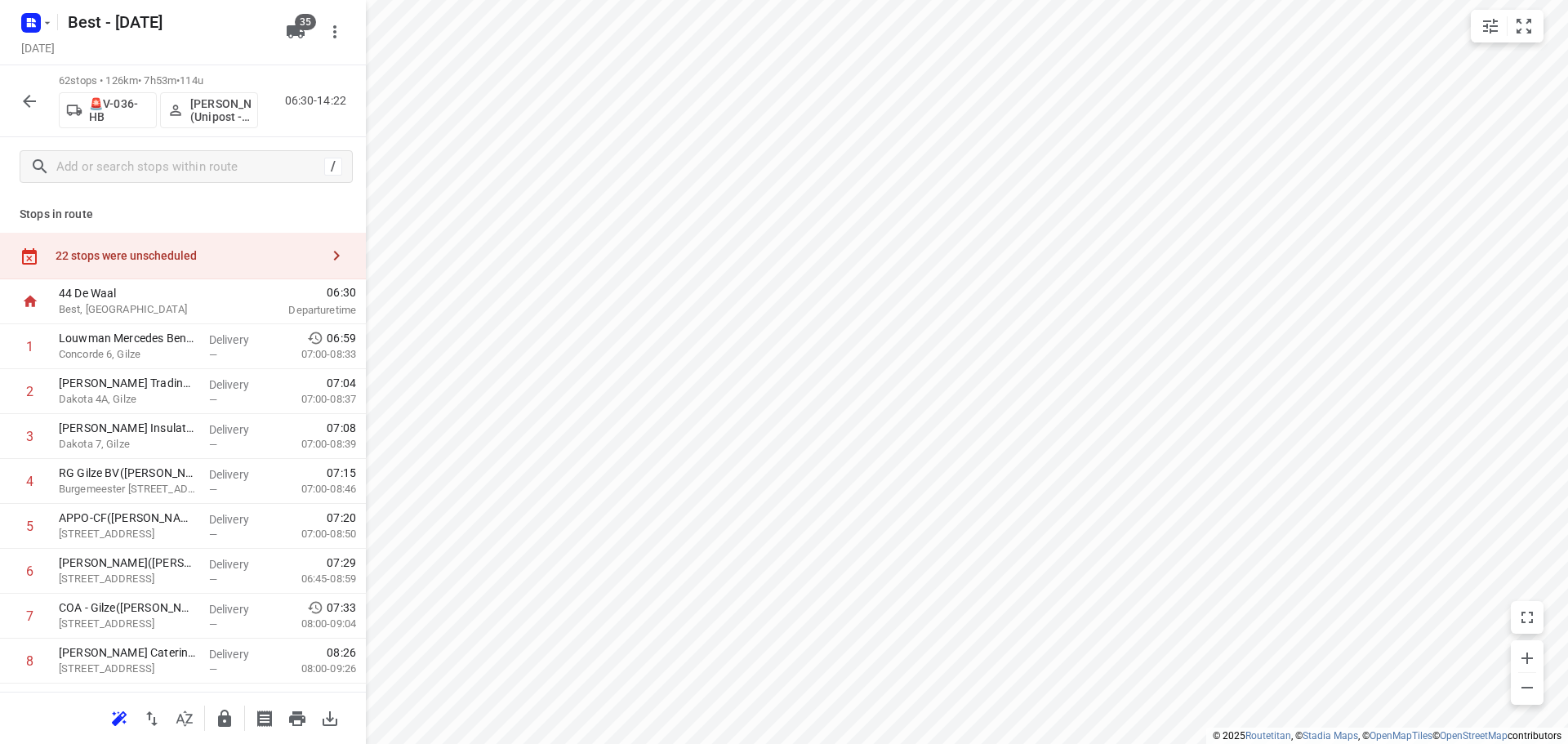
click at [278, 260] on div "22 stops were unscheduled" at bounding box center [188, 256] width 265 height 13
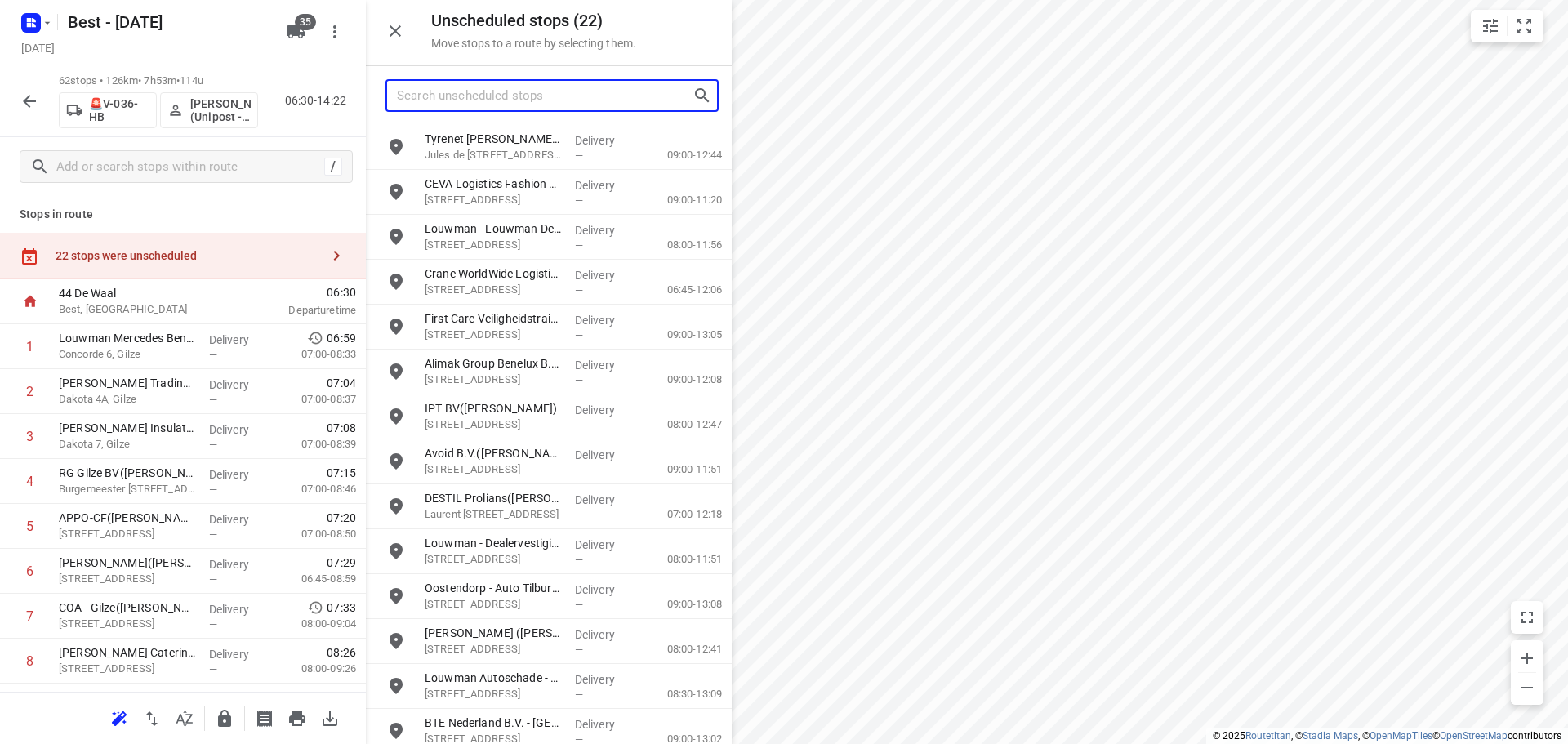
click at [549, 106] on input "Search unscheduled stops" at bounding box center [544, 96] width 295 height 26
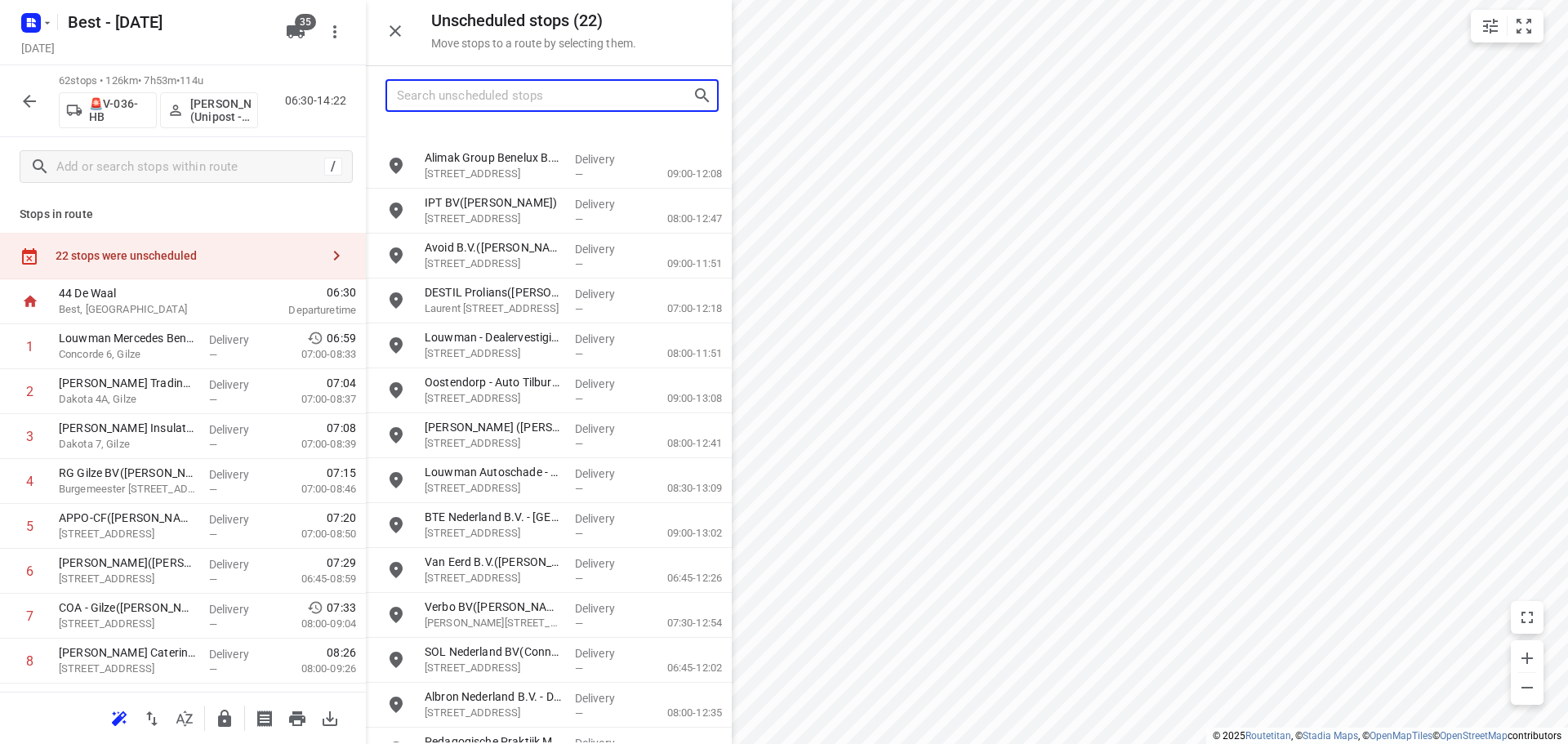
scroll to position [373, 0]
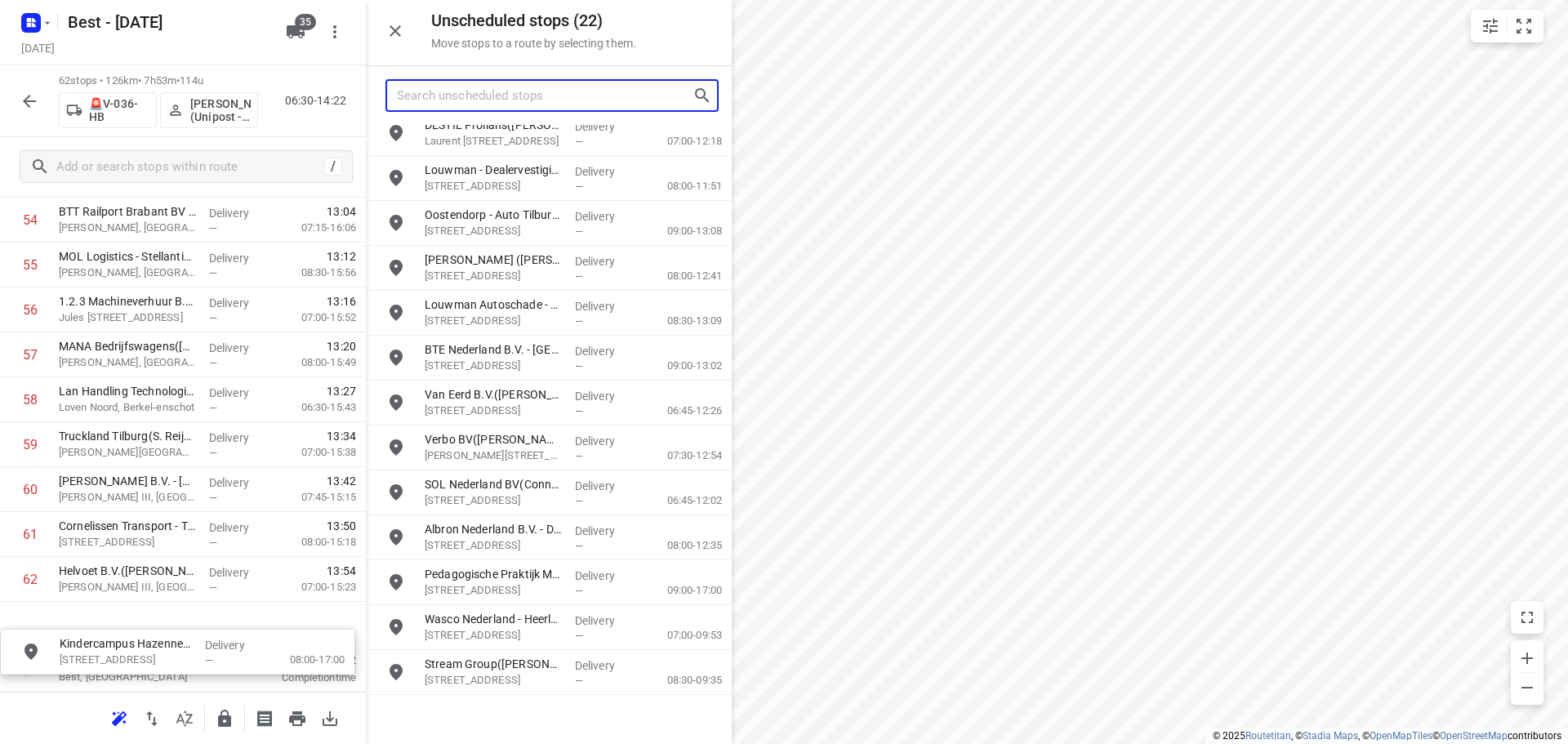
drag, startPoint x: 525, startPoint y: 613, endPoint x: 155, endPoint y: 630, distance: 370.4
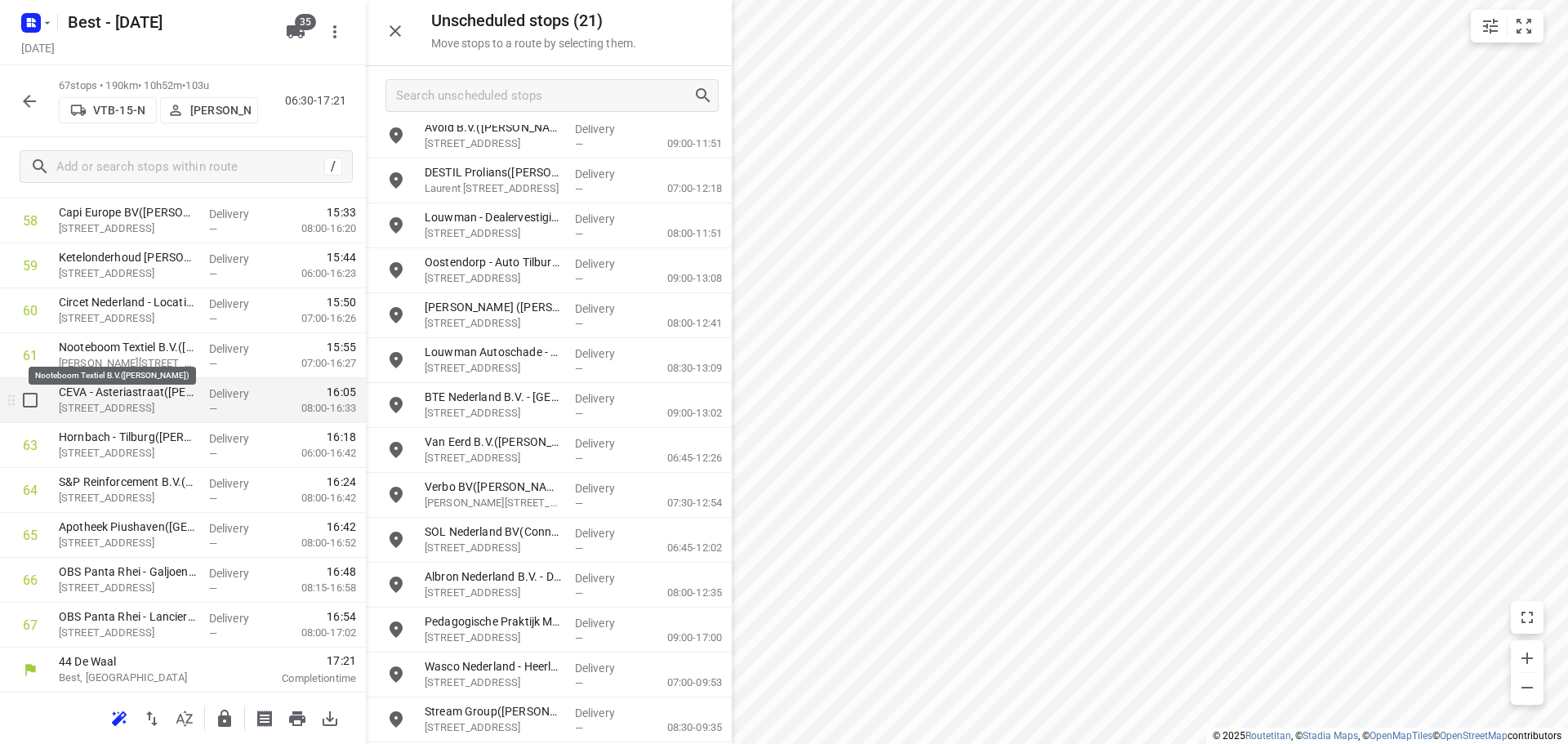
scroll to position [2687, 0]
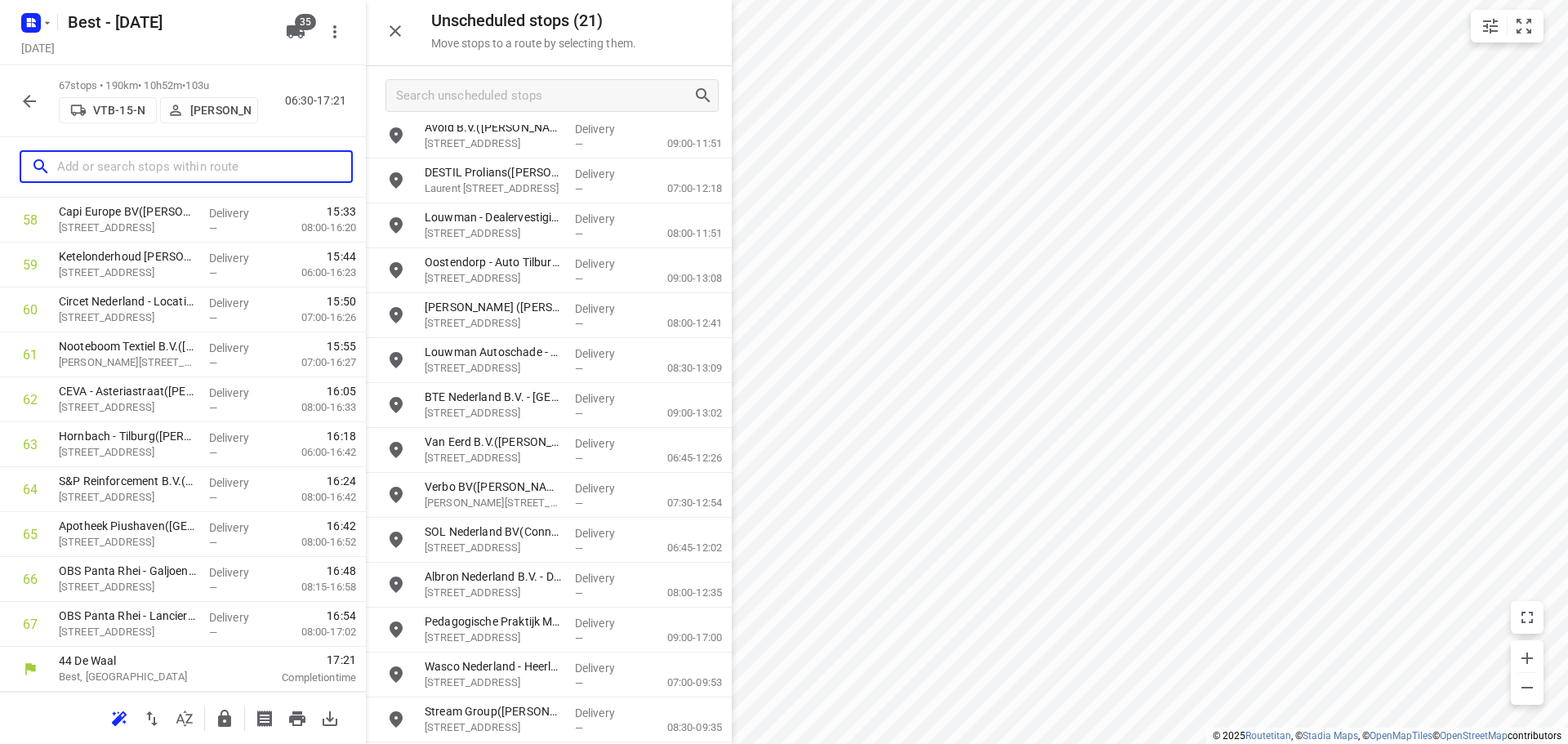
click at [205, 156] on input "text" at bounding box center [204, 167] width 294 height 26
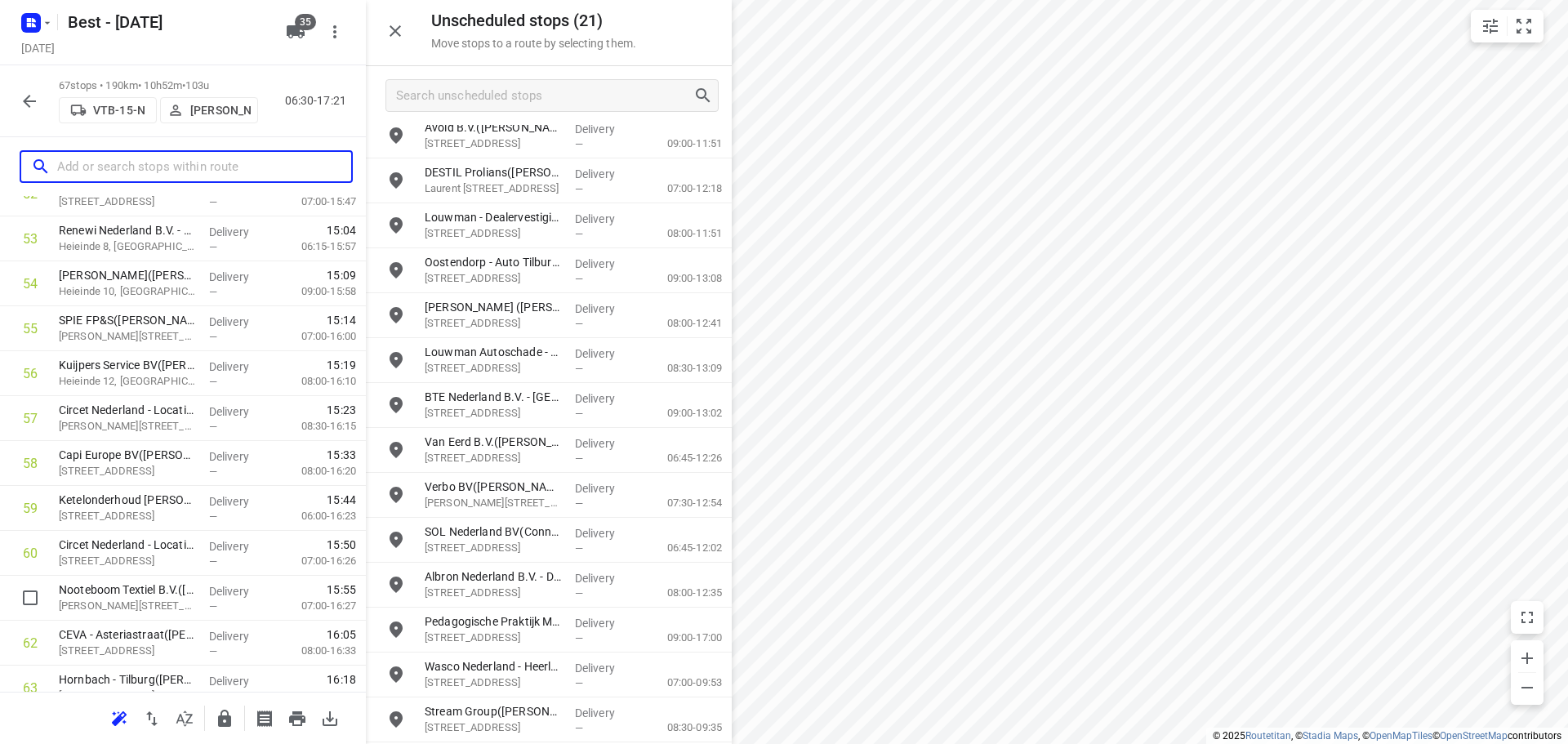
scroll to position [2442, 0]
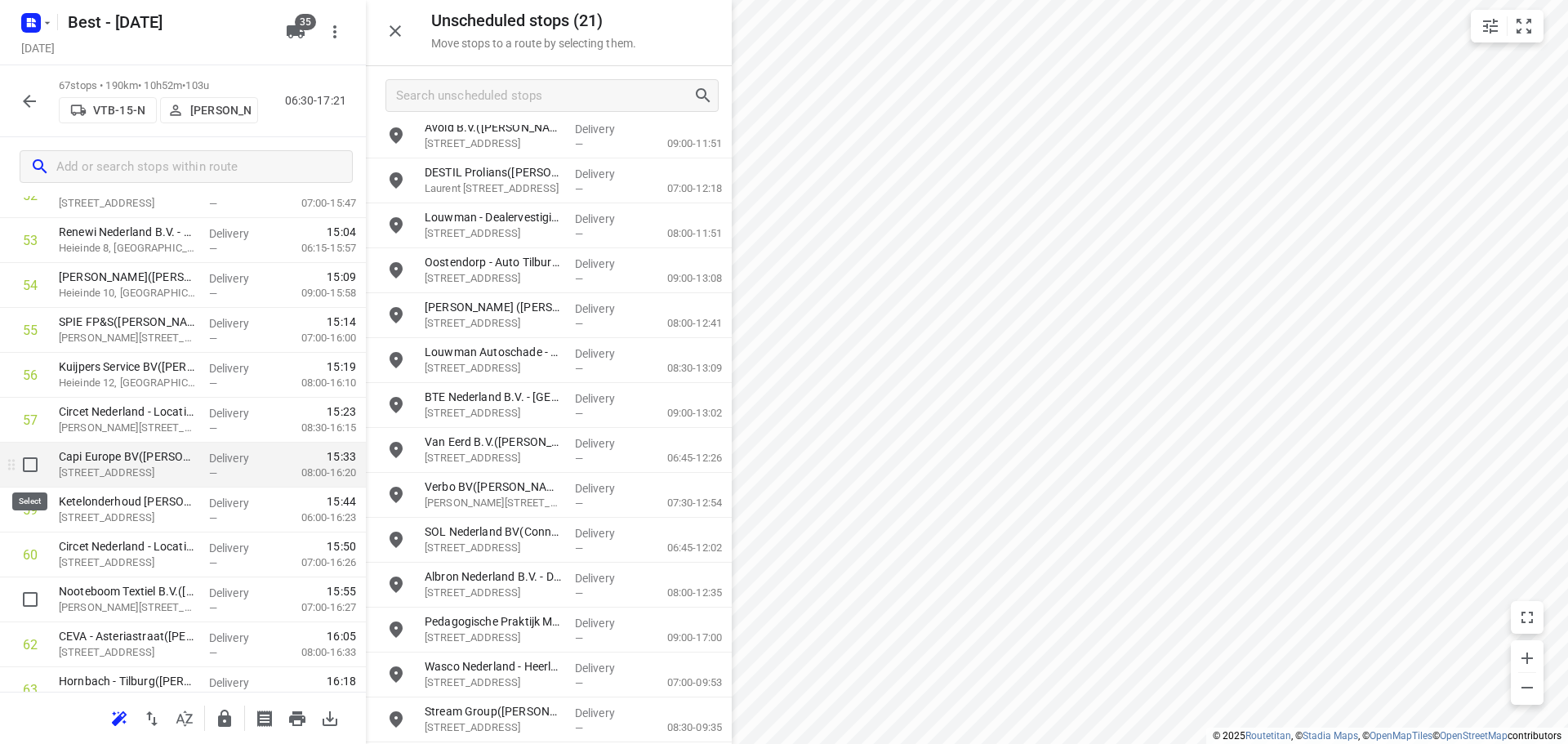
click at [36, 454] on input "checkbox" at bounding box center [30, 464] width 32 height 32
checkbox input "true"
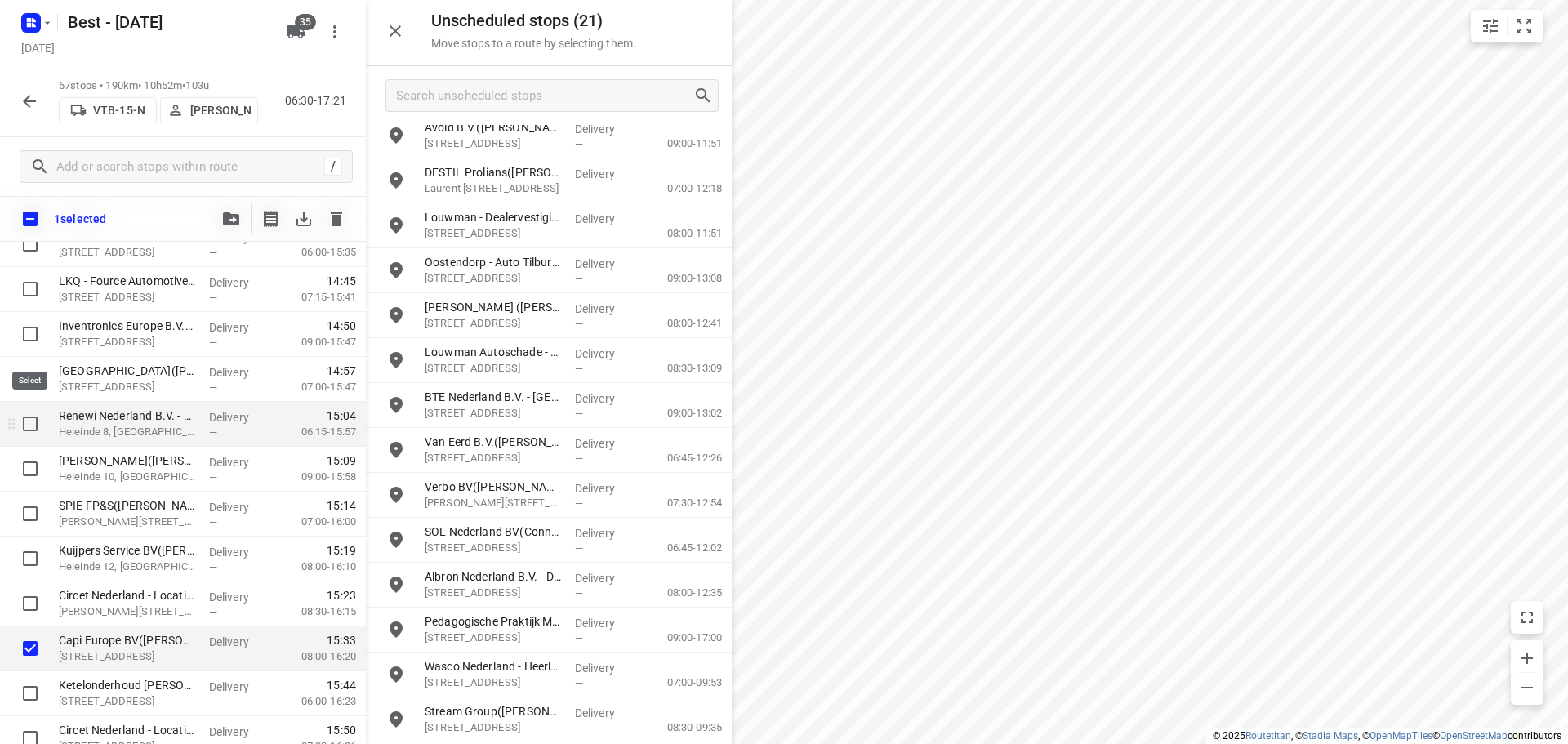
scroll to position [2278, 0]
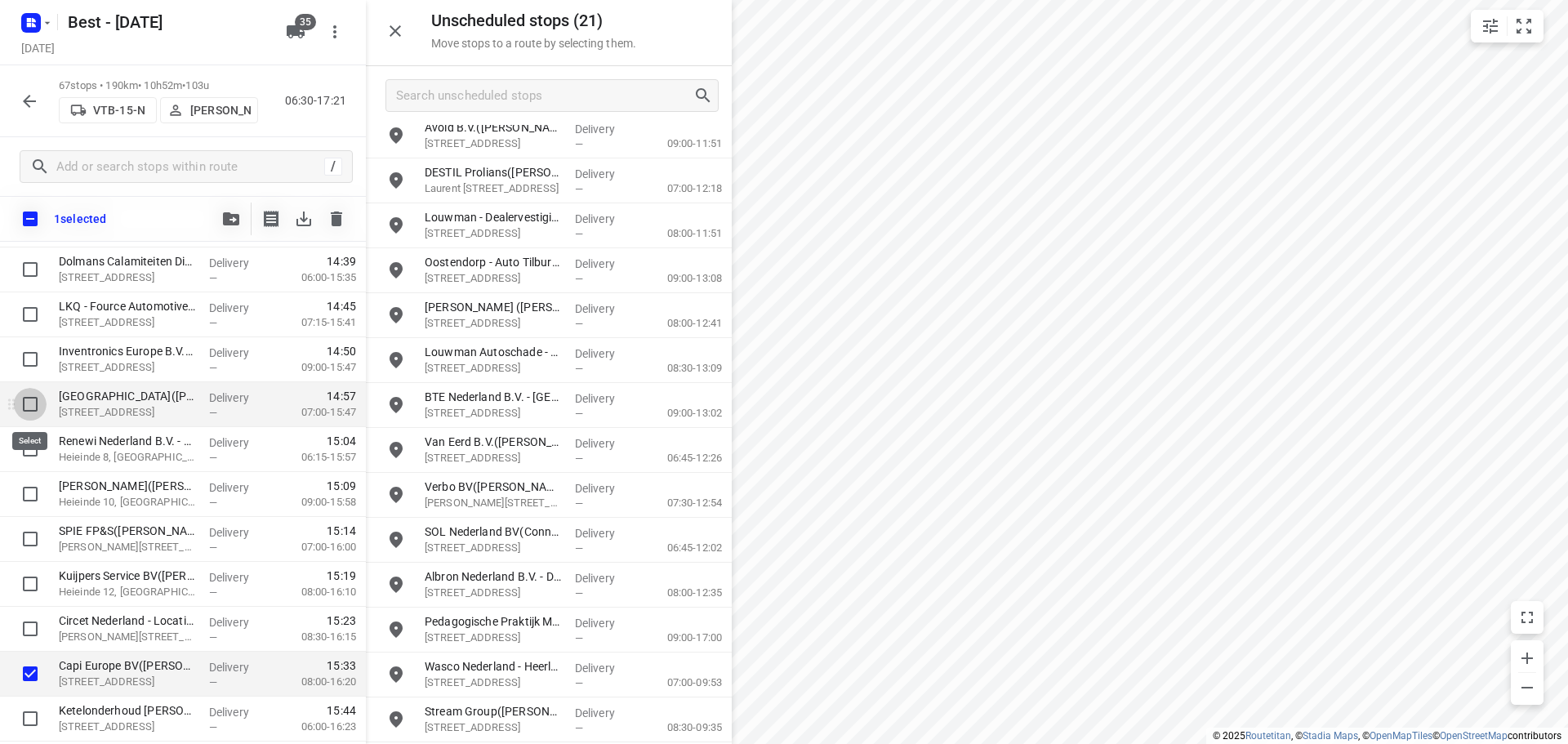
click at [29, 406] on input "checkbox" at bounding box center [30, 404] width 32 height 32
checkbox input "true"
click at [29, 350] on input "checkbox" at bounding box center [30, 358] width 32 height 32
checkbox input "true"
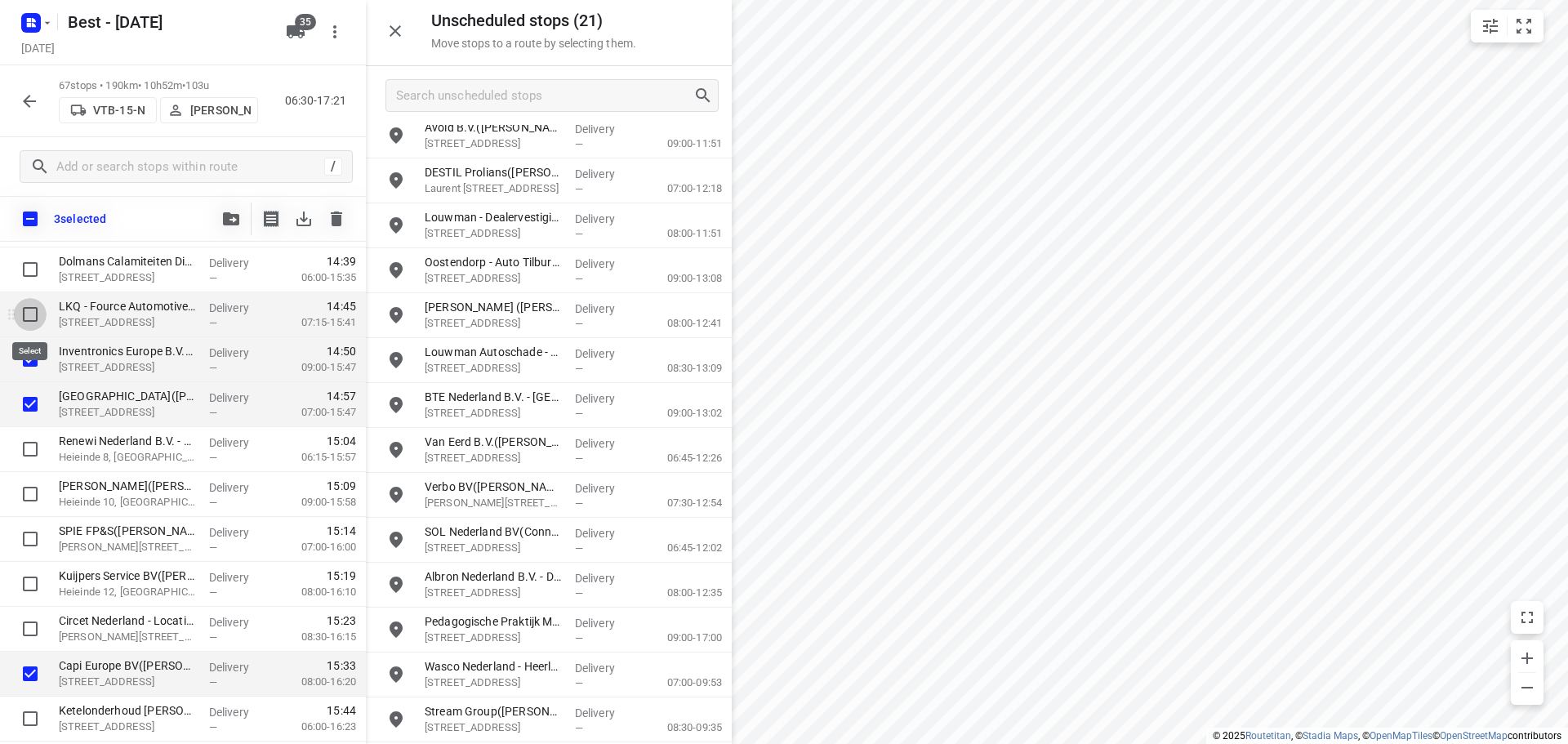
click at [26, 321] on input "checkbox" at bounding box center [30, 314] width 32 height 32
checkbox input "true"
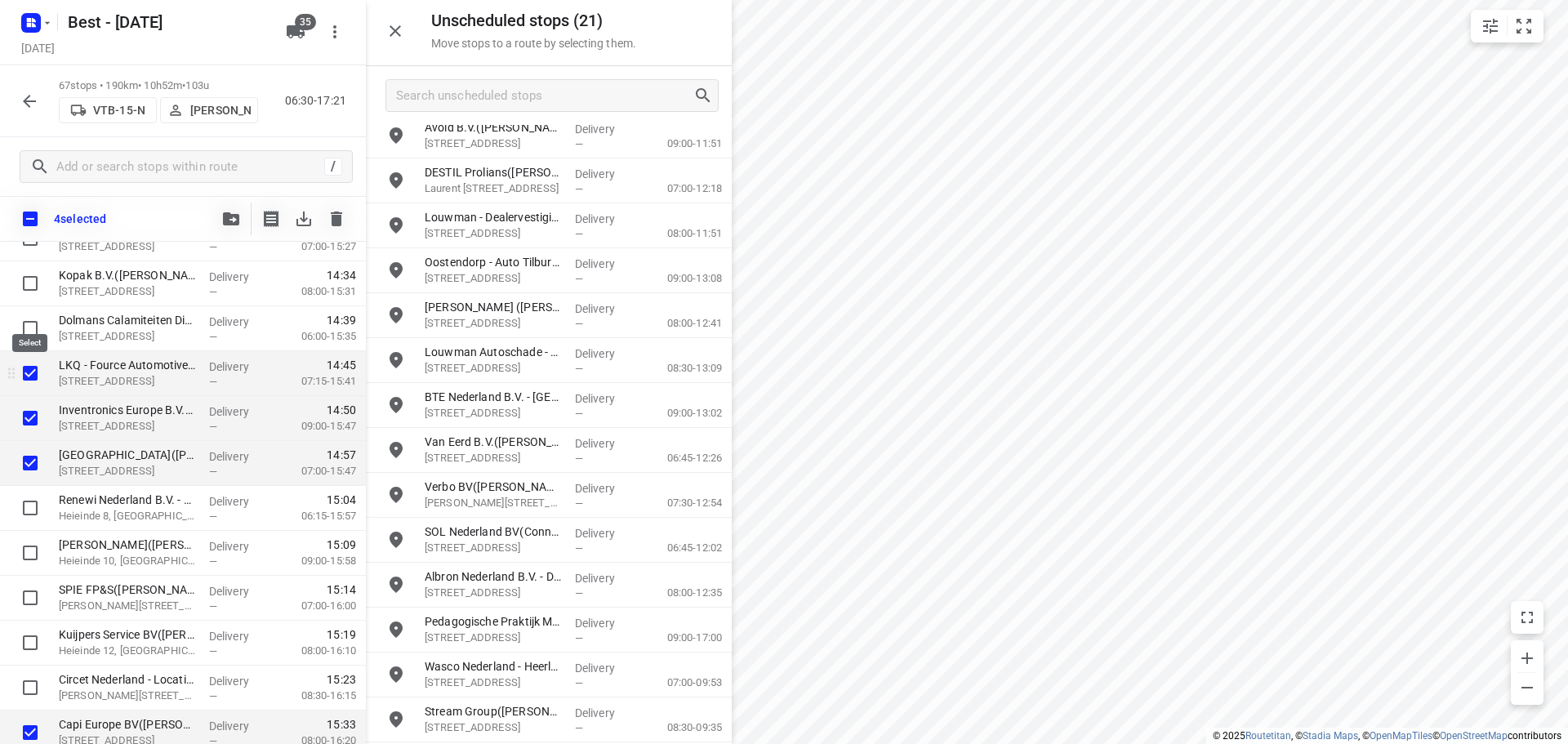
scroll to position [2196, 0]
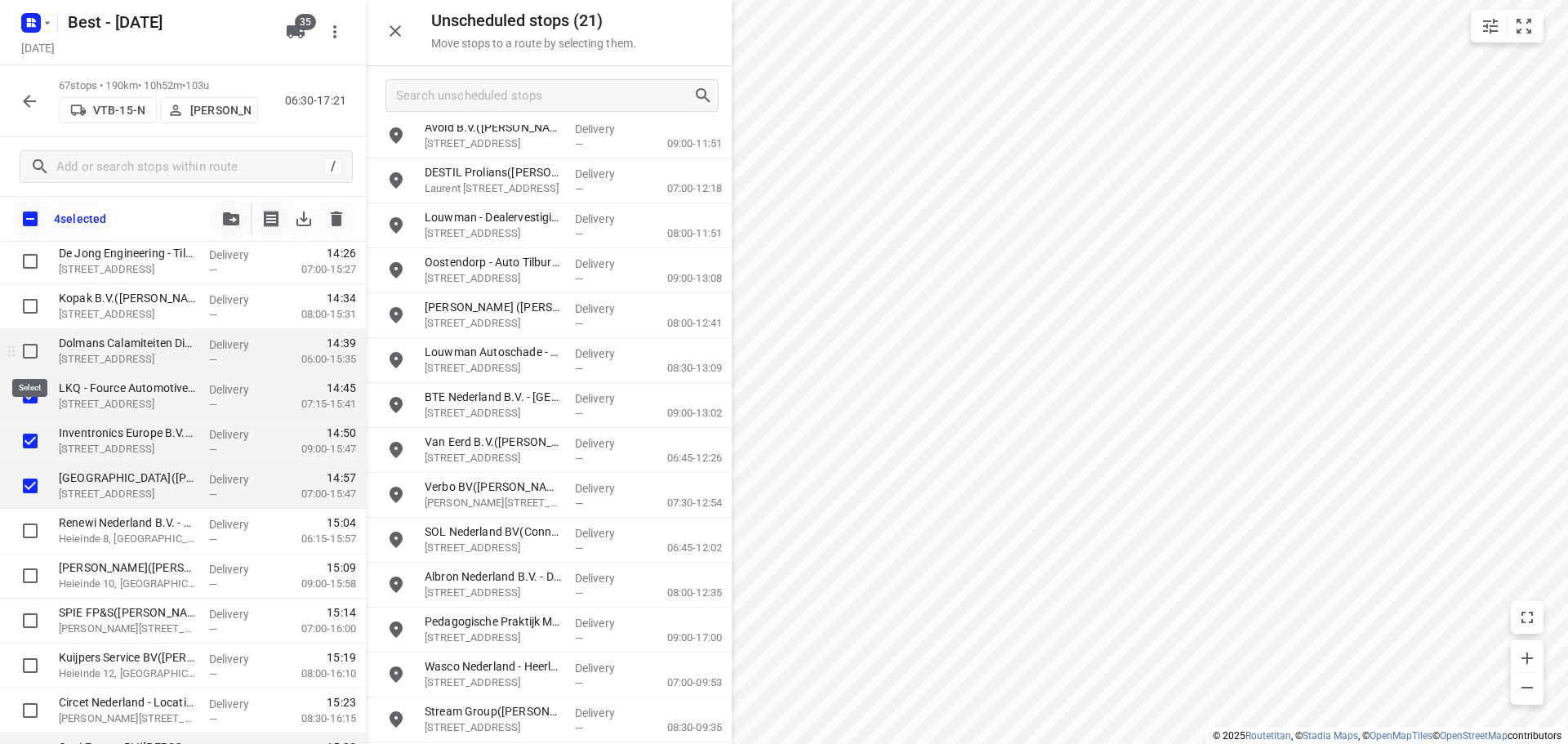
click at [23, 359] on input "checkbox" at bounding box center [30, 351] width 32 height 32
checkbox input "true"
click at [26, 305] on input "checkbox" at bounding box center [30, 305] width 32 height 32
checkbox input "true"
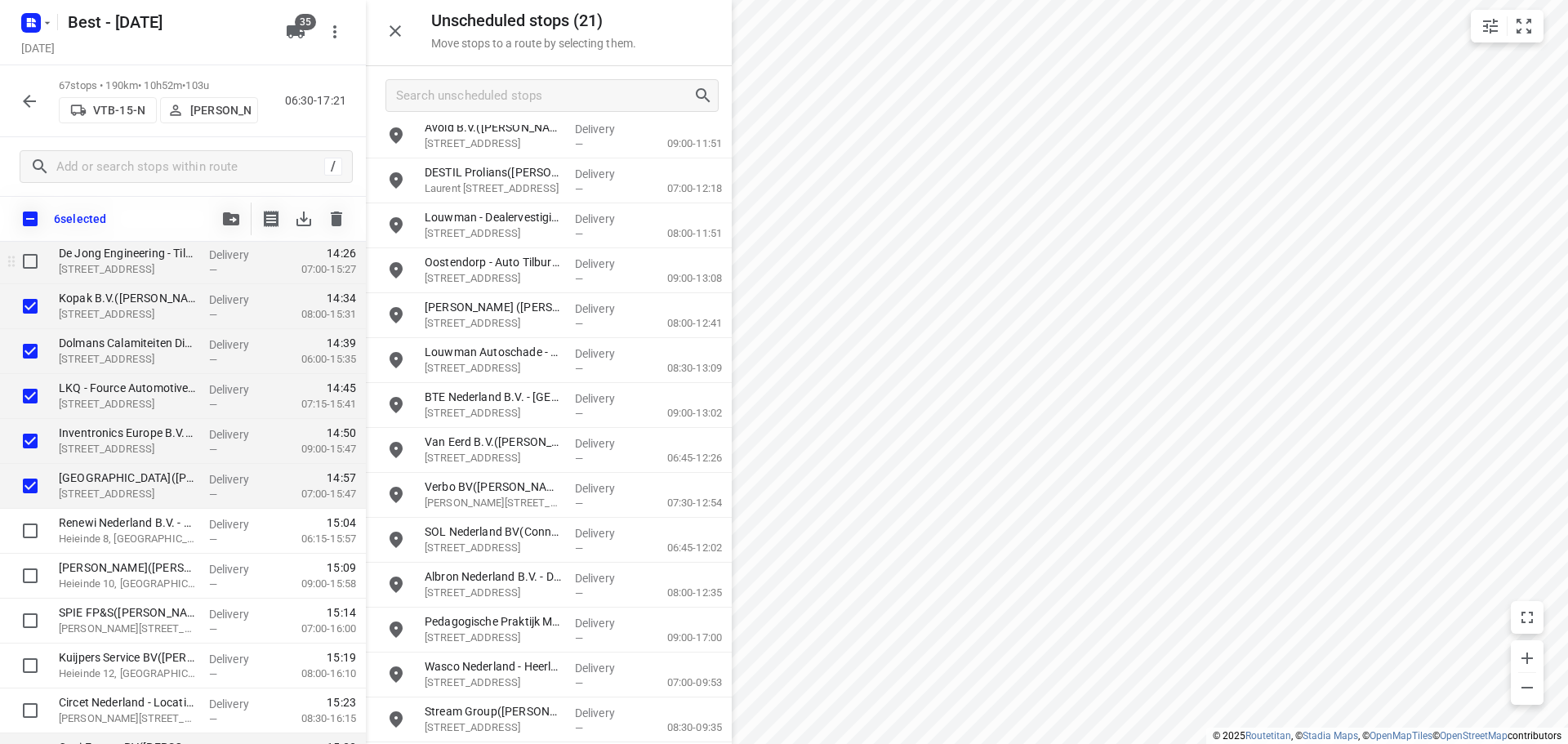
scroll to position [2115, 0]
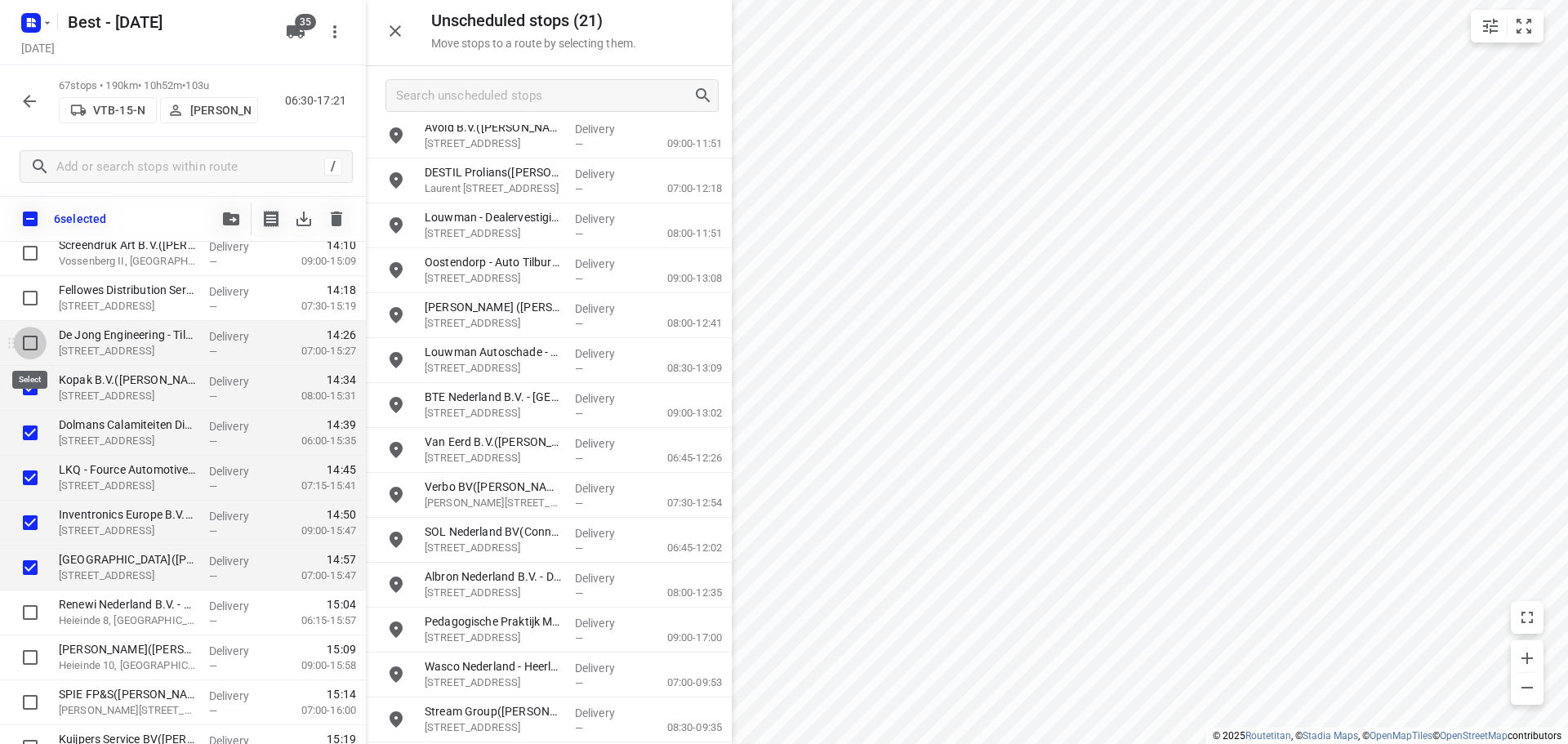
click at [27, 345] on input "checkbox" at bounding box center [30, 343] width 32 height 32
checkbox input "true"
click at [34, 312] on input "checkbox" at bounding box center [30, 297] width 32 height 32
checkbox input "true"
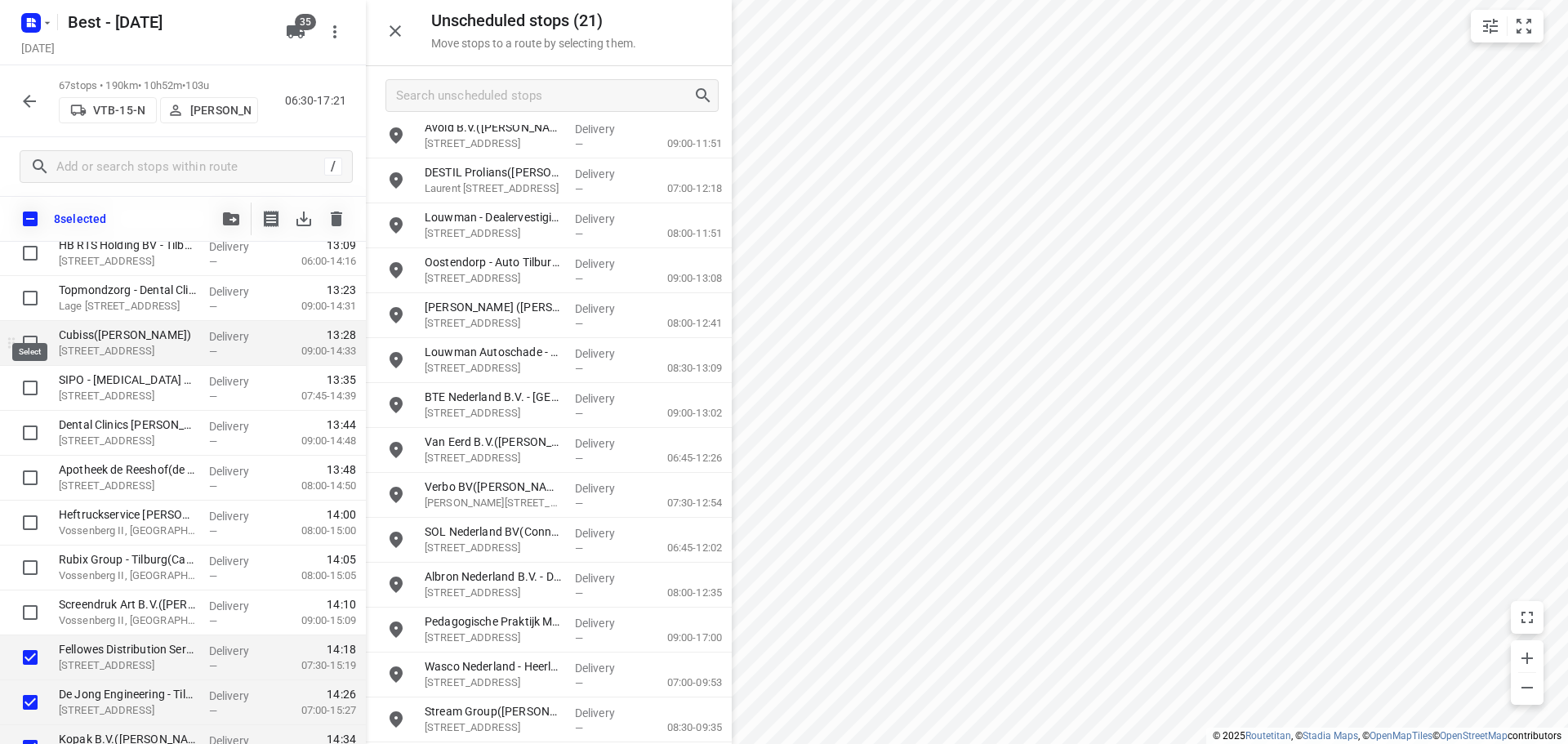
scroll to position [1706, 0]
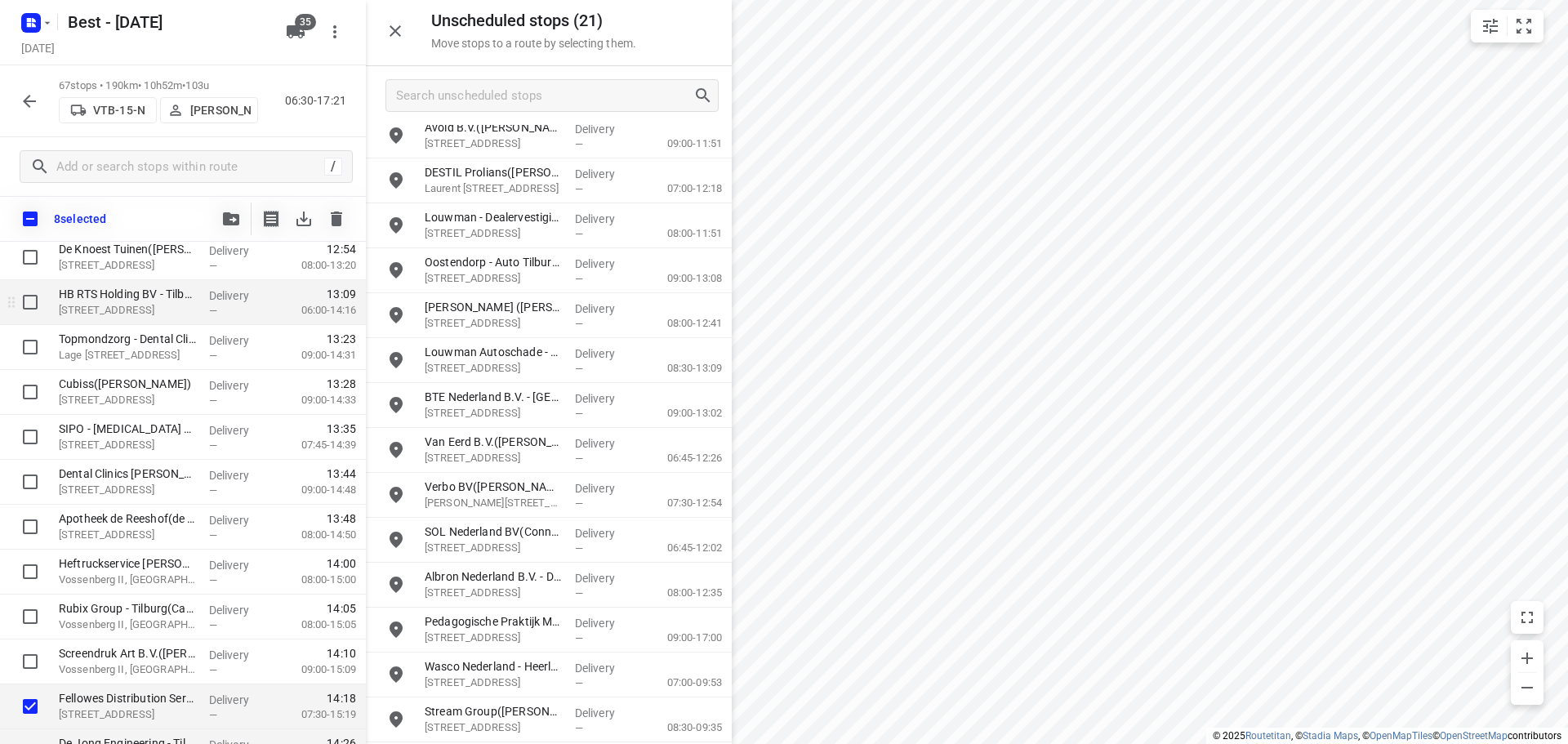
click at [31, 319] on div at bounding box center [26, 302] width 52 height 45
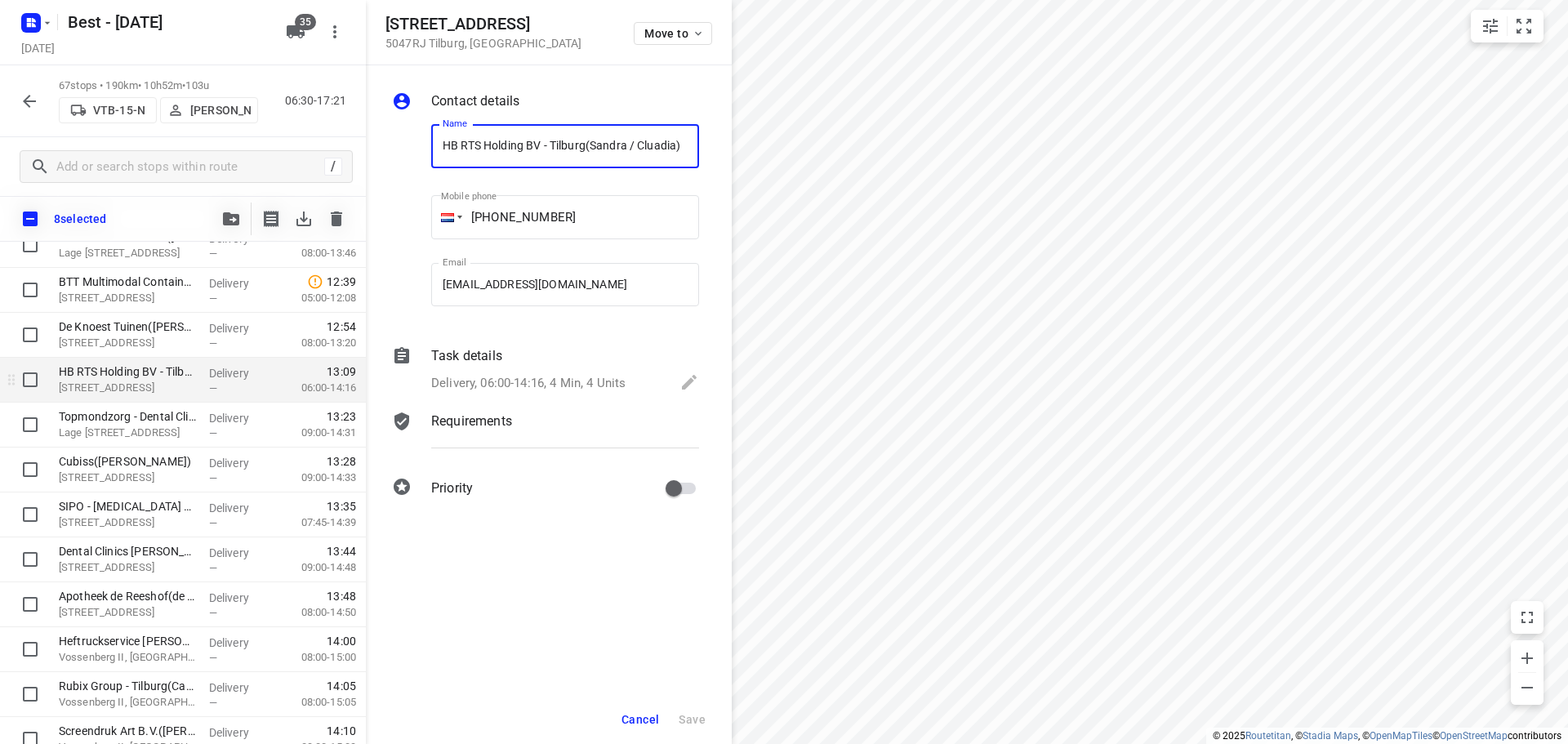
scroll to position [1625, 0]
click at [27, 382] on input "checkbox" at bounding box center [30, 383] width 32 height 32
checkbox input "true"
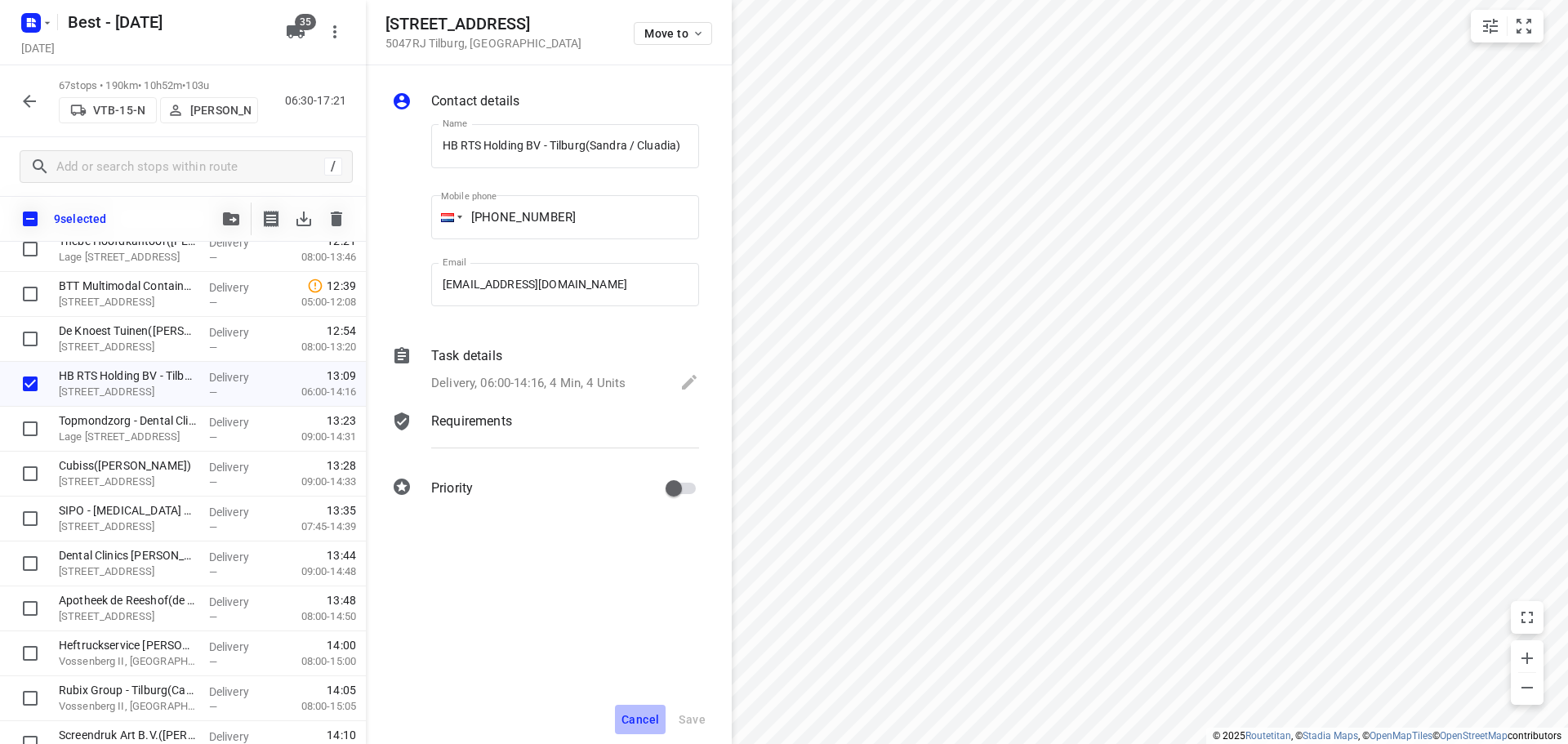
click at [662, 710] on button "Cancel" at bounding box center [640, 720] width 50 height 30
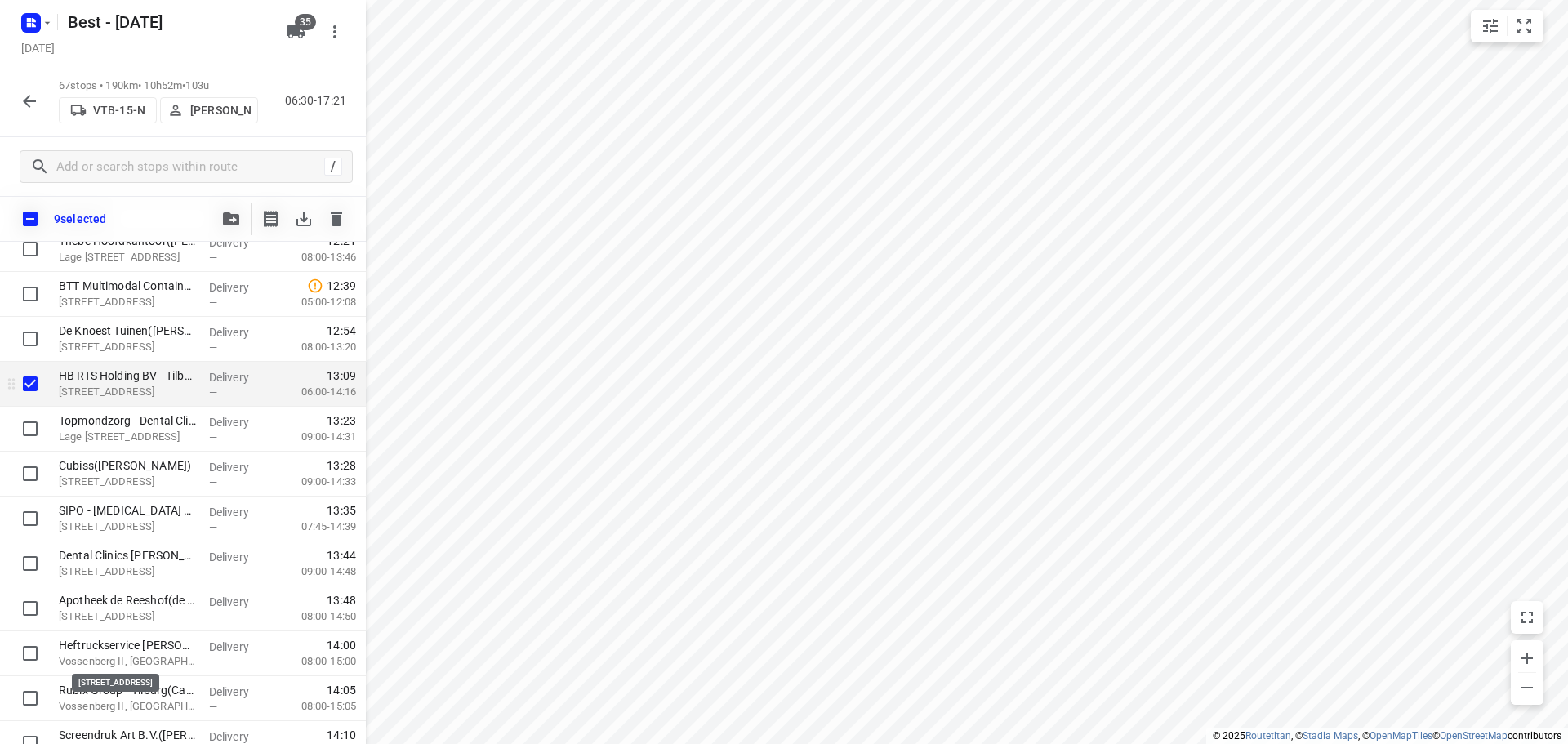
scroll to position [1298, 0]
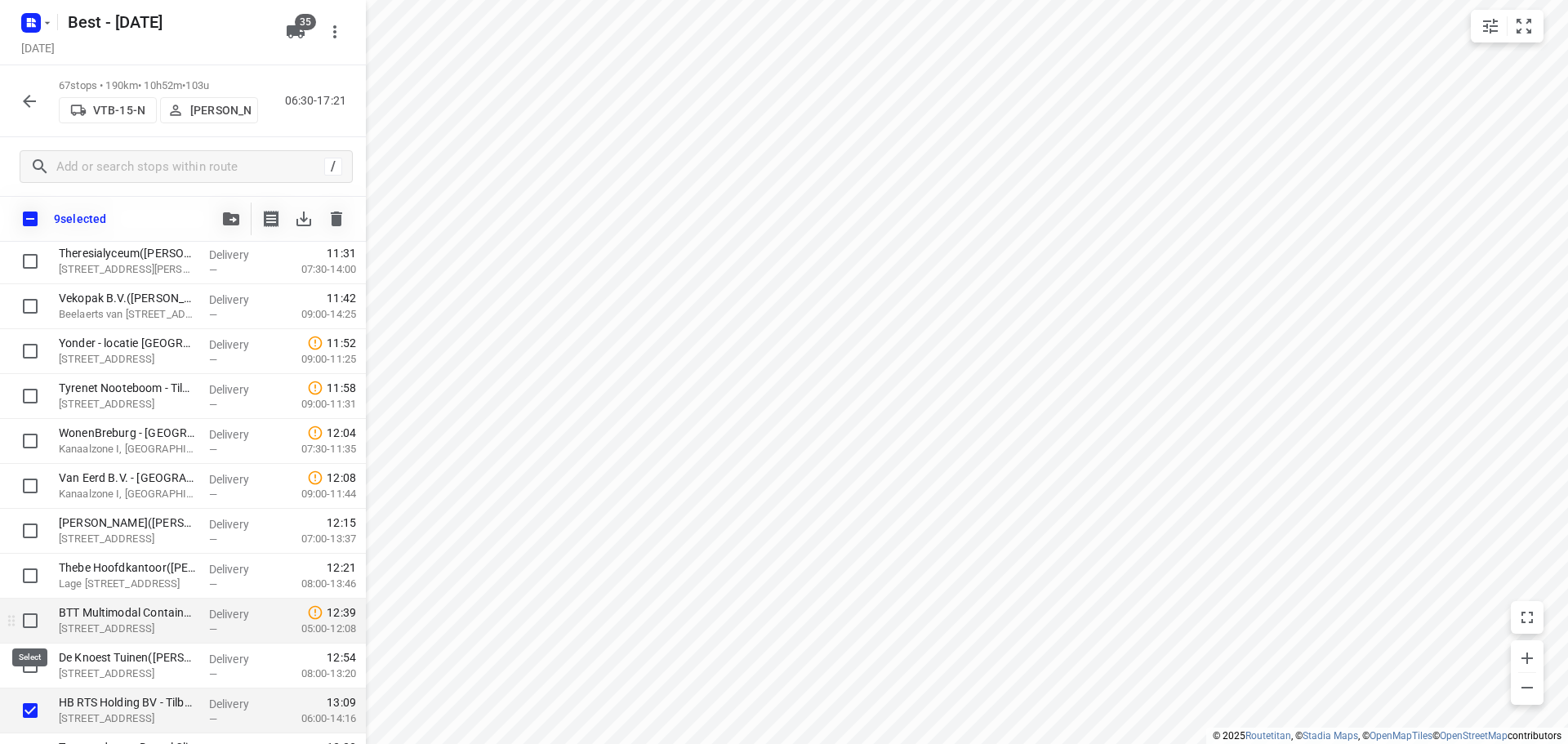
click at [19, 620] on input "checkbox" at bounding box center [30, 620] width 32 height 32
checkbox input "true"
click at [221, 220] on button "button" at bounding box center [231, 218] width 32 height 32
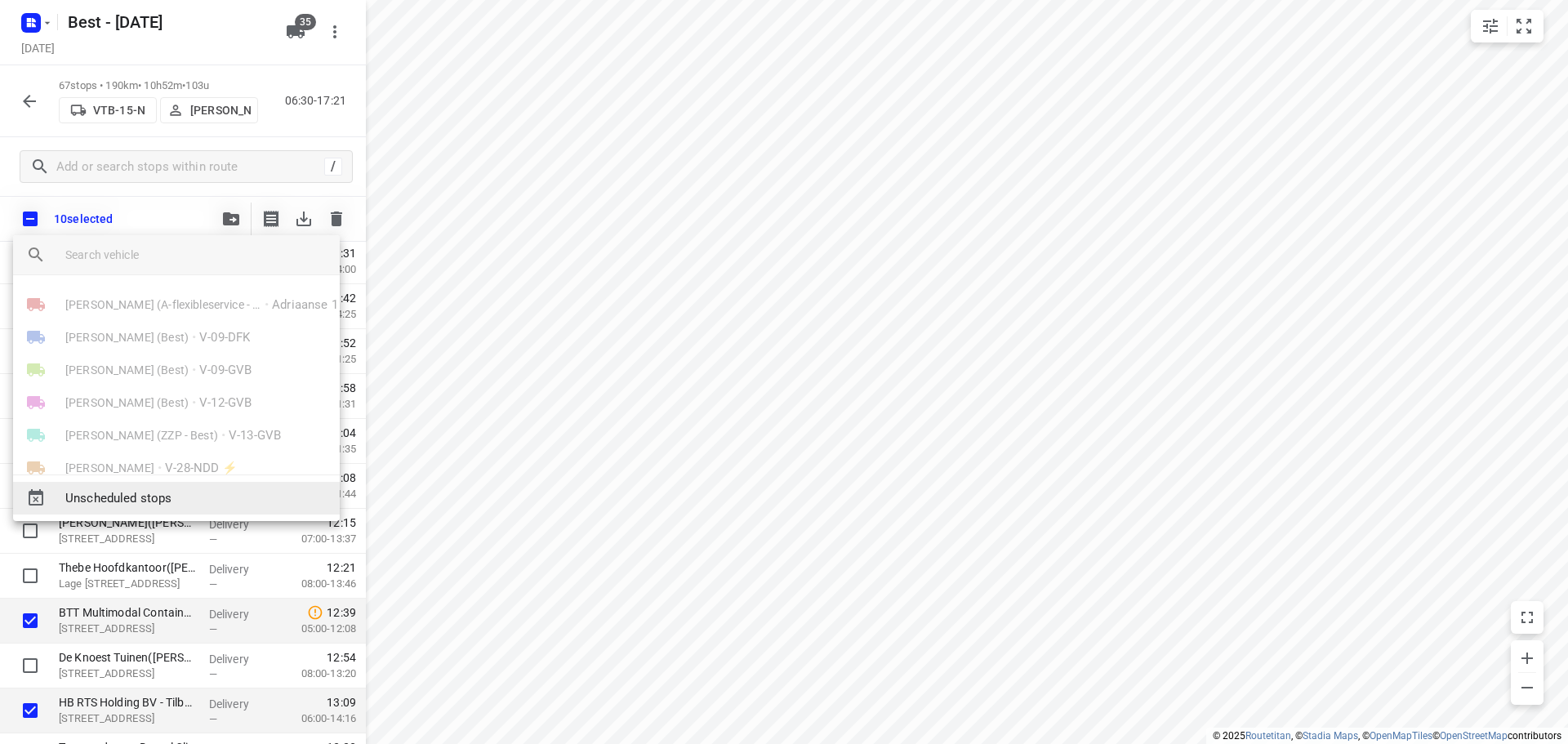
click at [157, 506] on span "Unscheduled stops" at bounding box center [196, 498] width 261 height 19
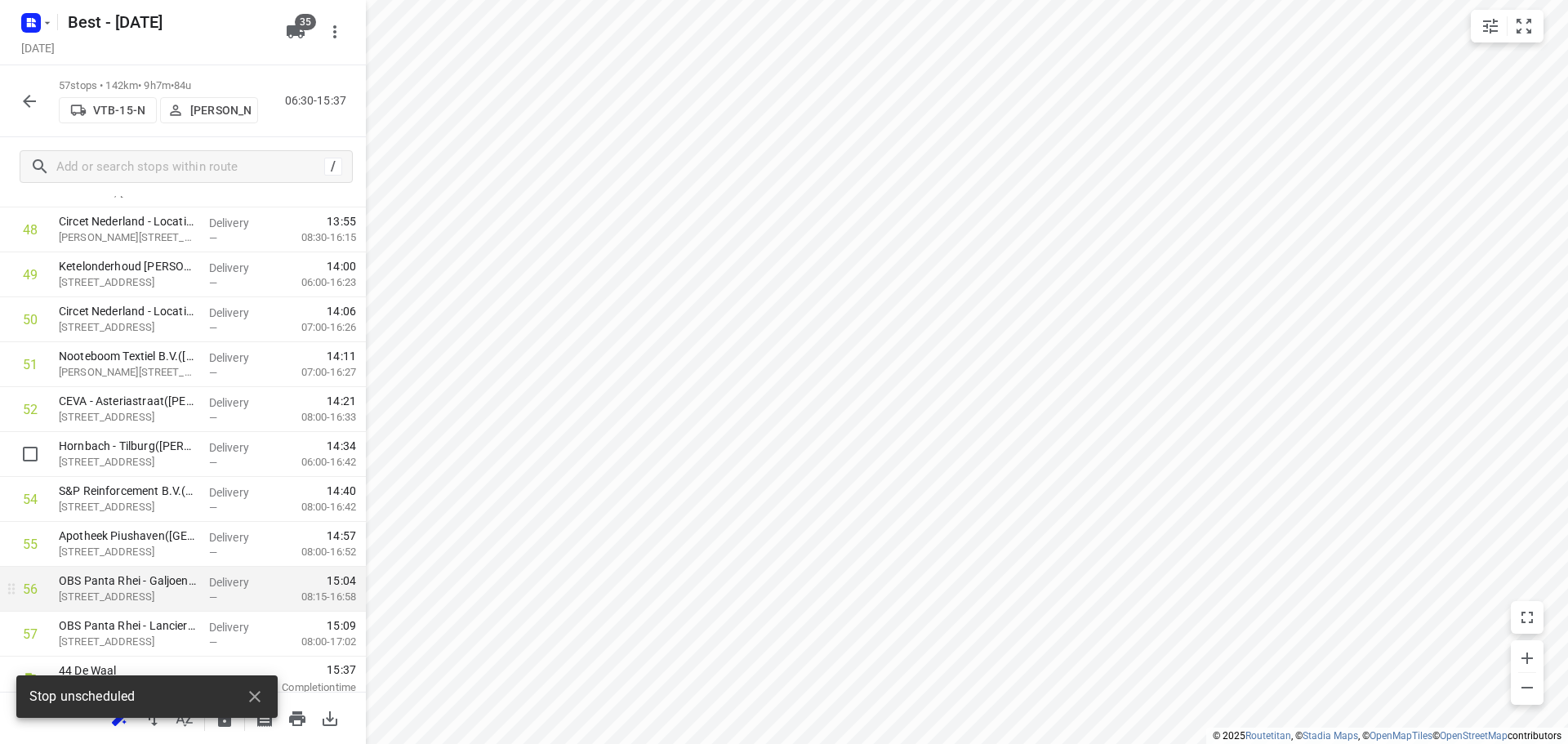
scroll to position [2238, 0]
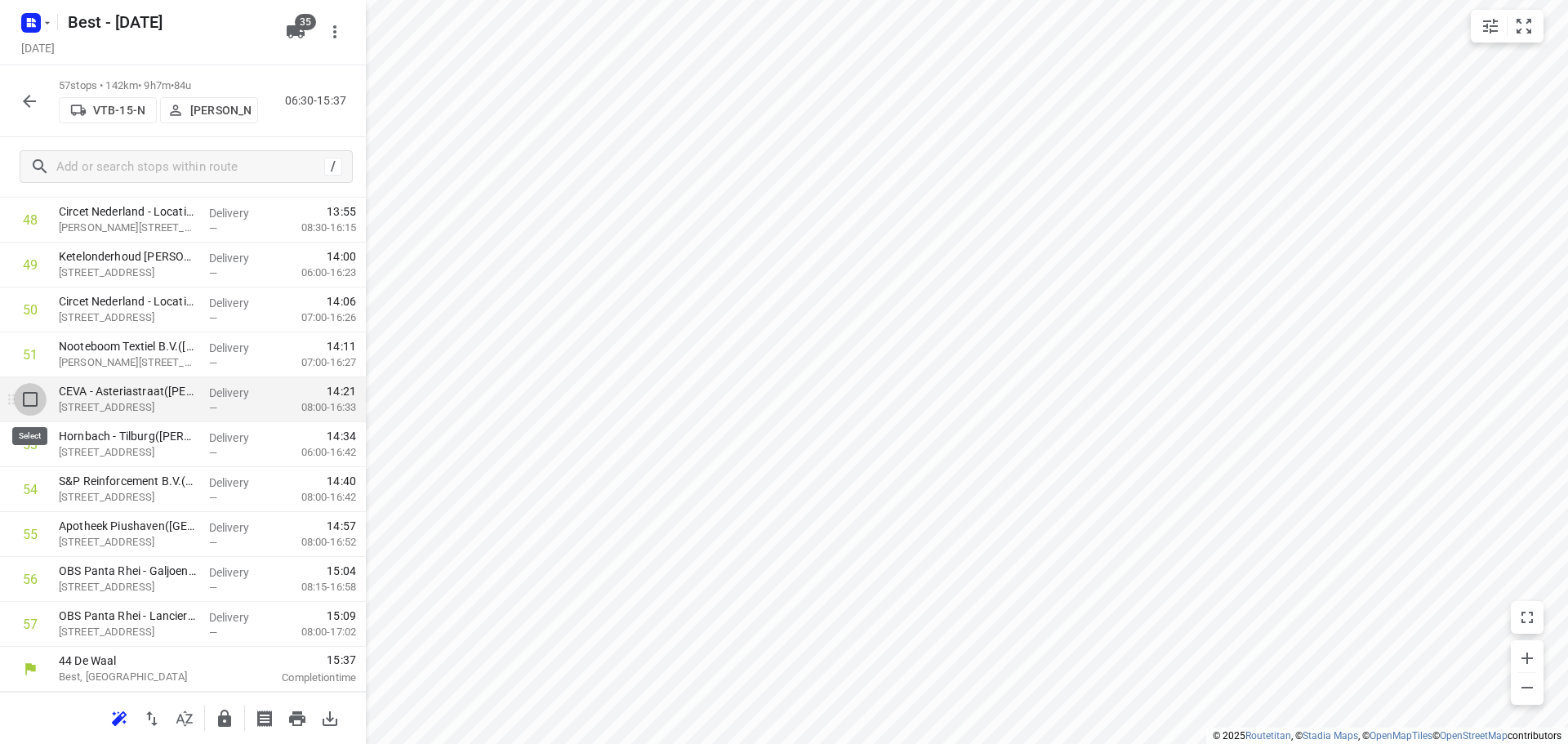
click at [33, 396] on input "checkbox" at bounding box center [30, 399] width 32 height 32
checkbox input "true"
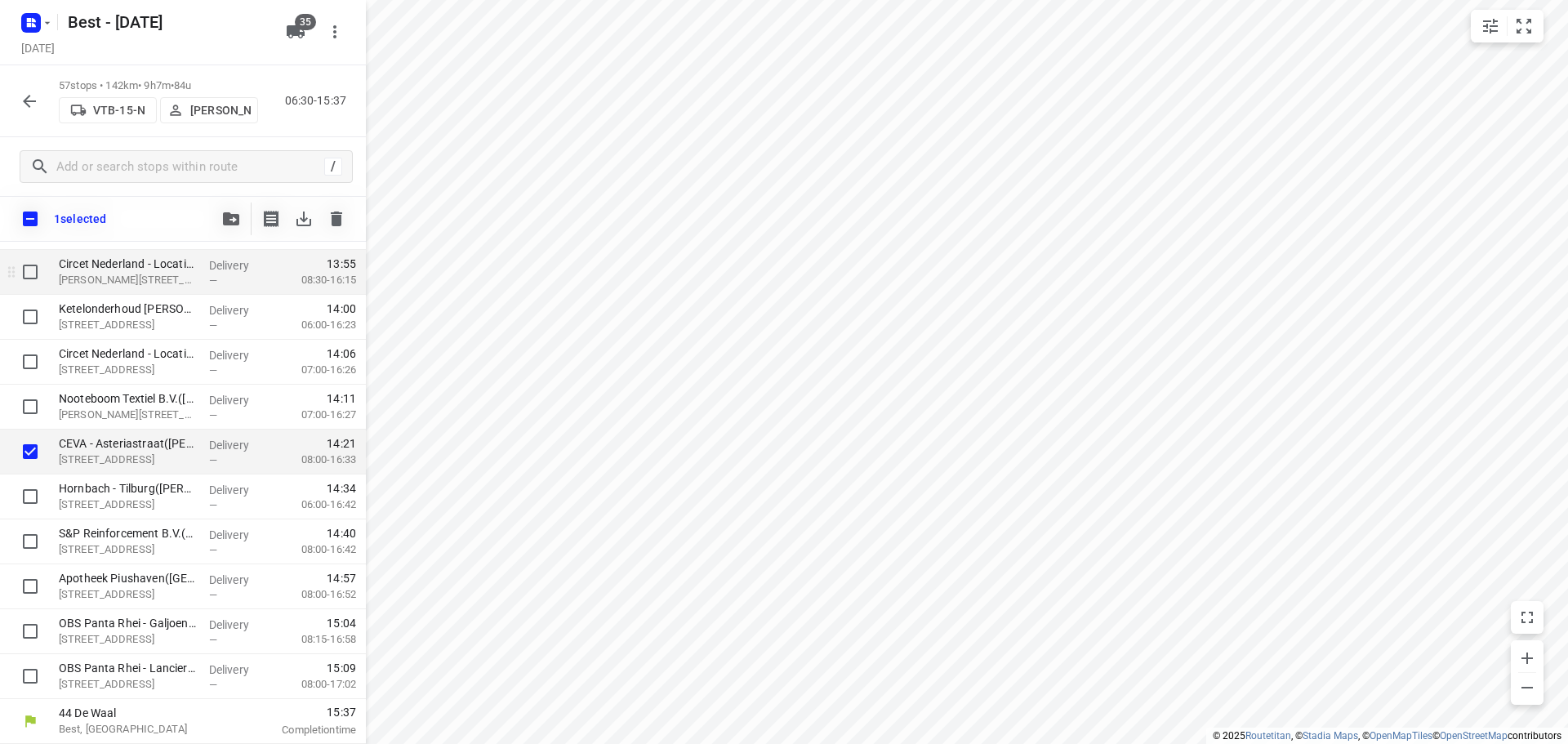
scroll to position [2231, 0]
click at [228, 230] on button "button" at bounding box center [231, 218] width 32 height 32
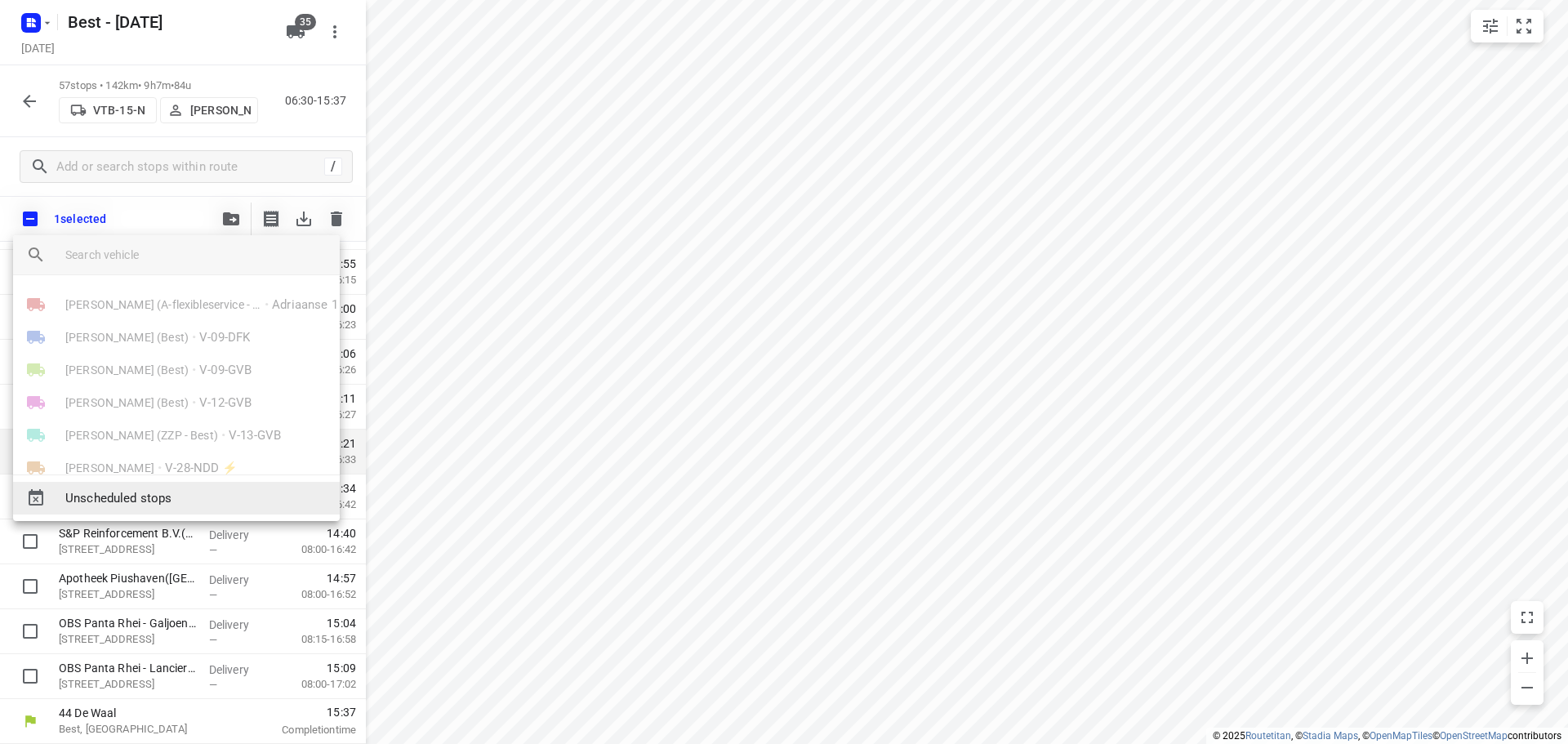
click at [153, 497] on span "Unscheduled stops" at bounding box center [196, 498] width 261 height 19
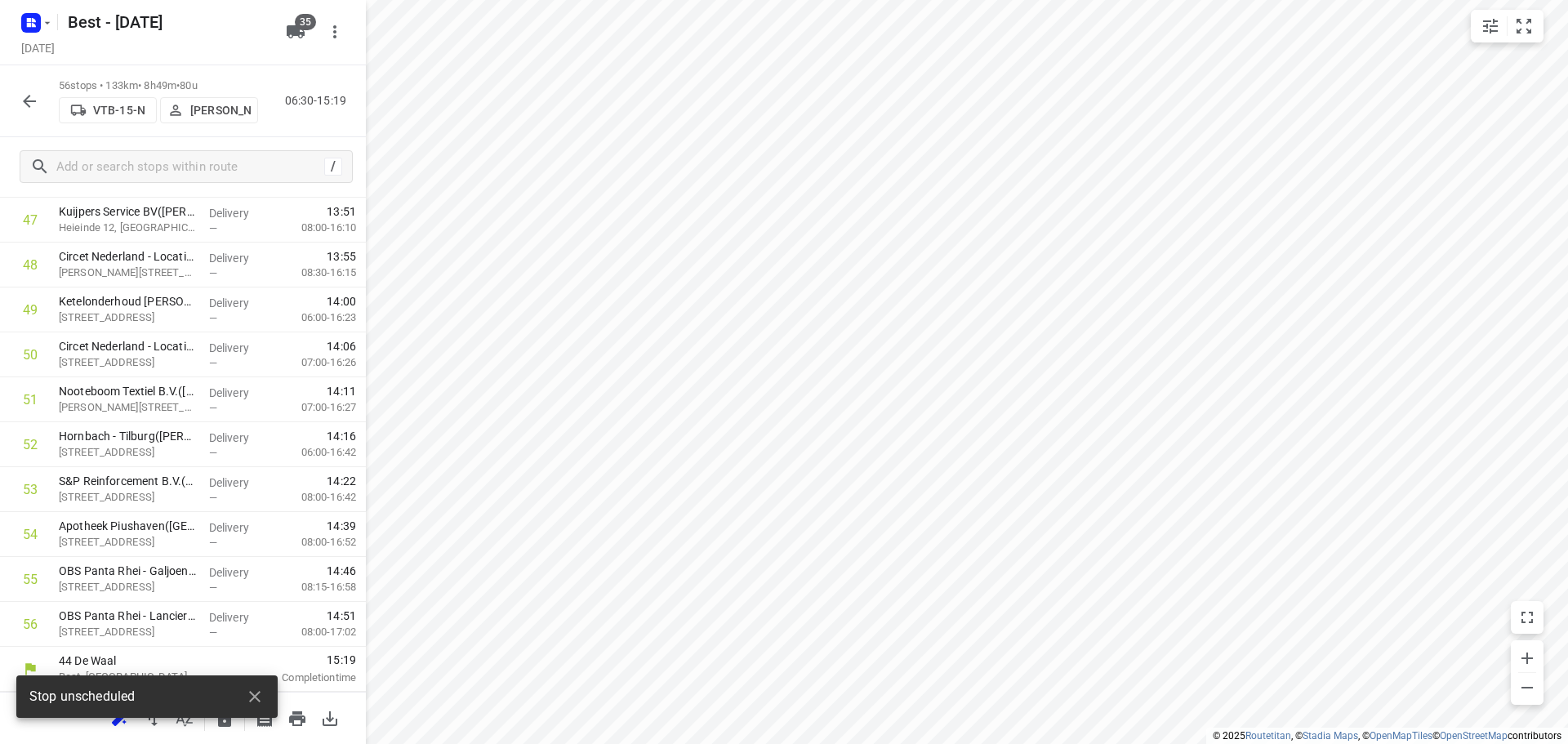
scroll to position [2193, 0]
click at [262, 696] on icon "button" at bounding box center [255, 697] width 20 height 20
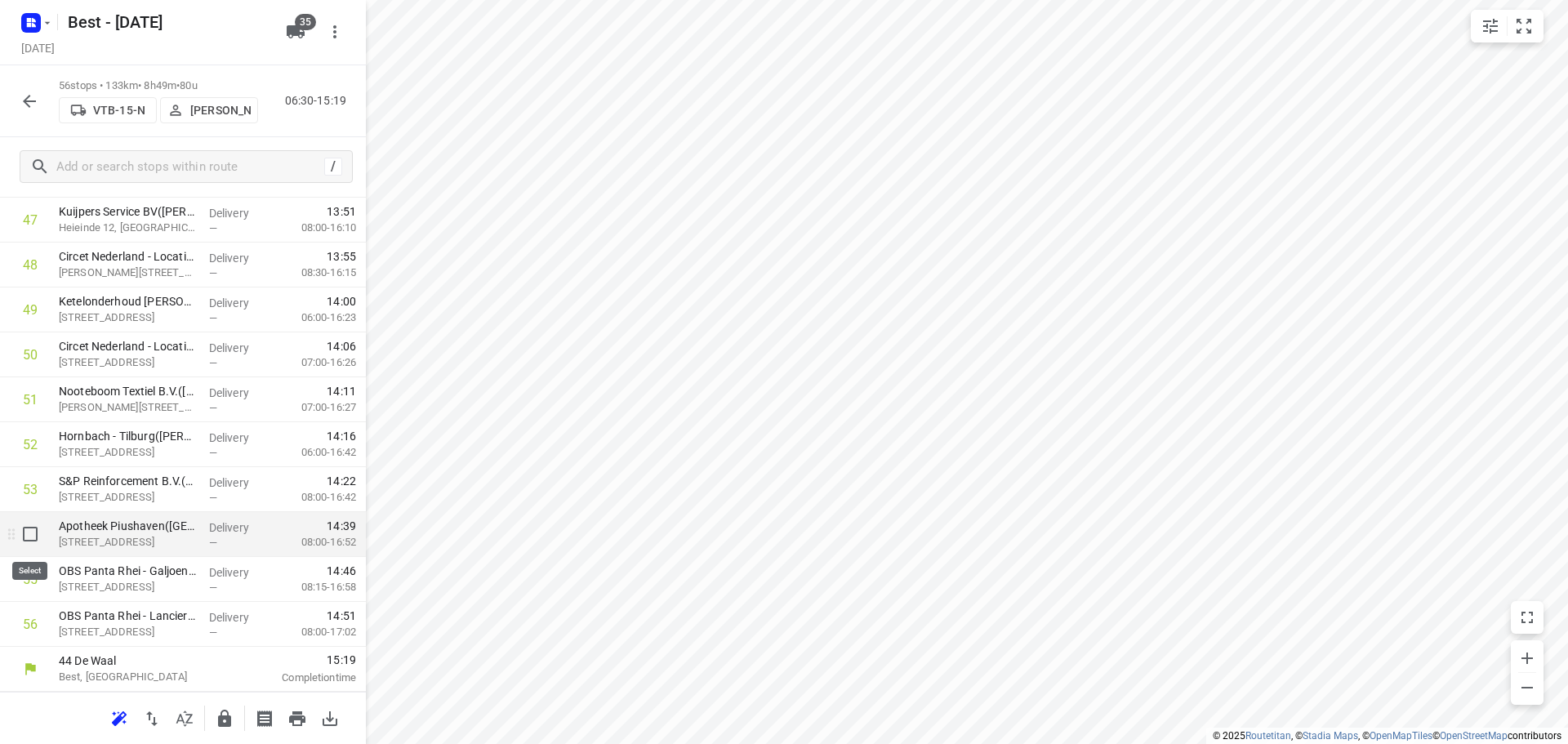
click at [22, 530] on input "checkbox" at bounding box center [30, 534] width 32 height 32
checkbox input "true"
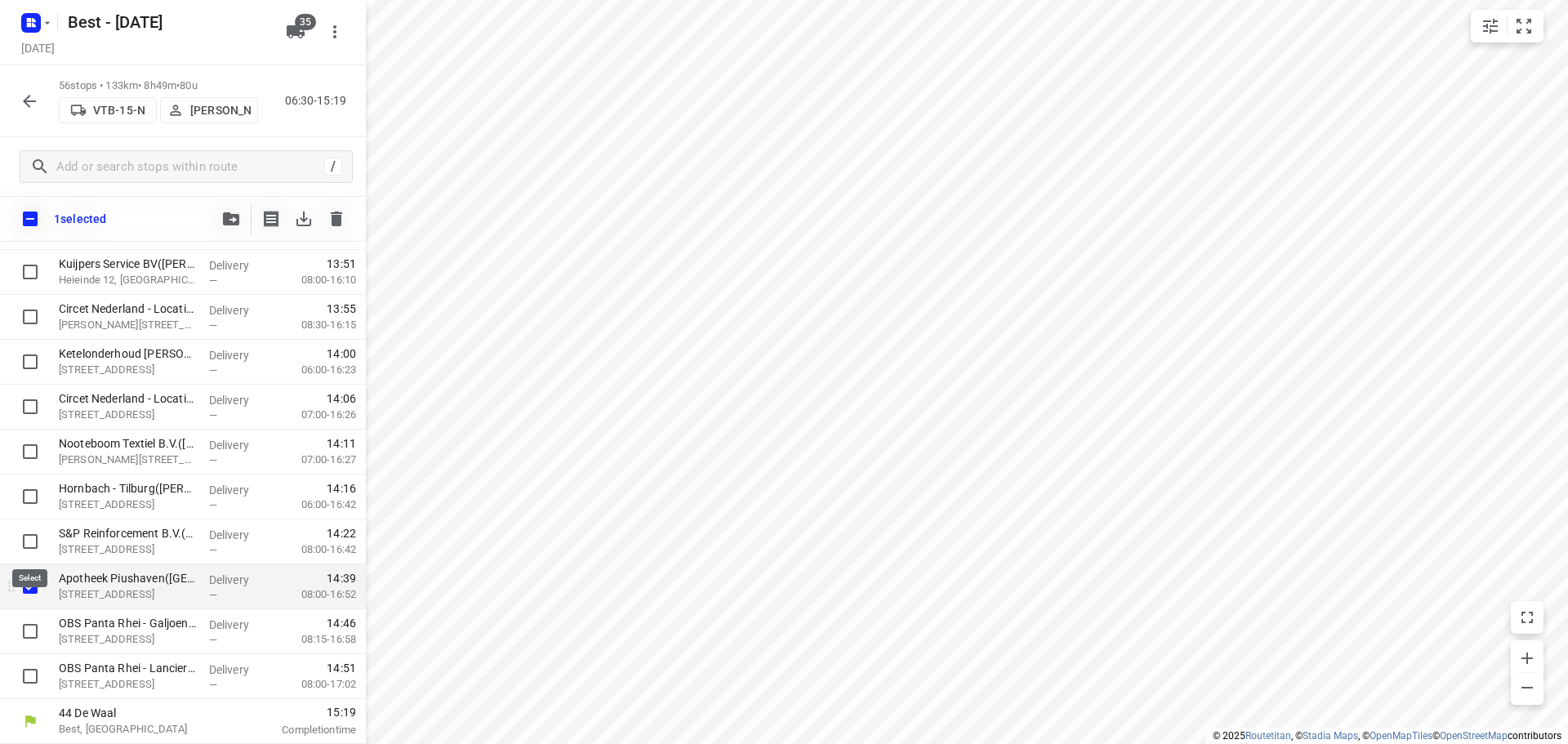
scroll to position [2186, 0]
click at [22, 632] on input "checkbox" at bounding box center [30, 631] width 32 height 32
checkbox input "true"
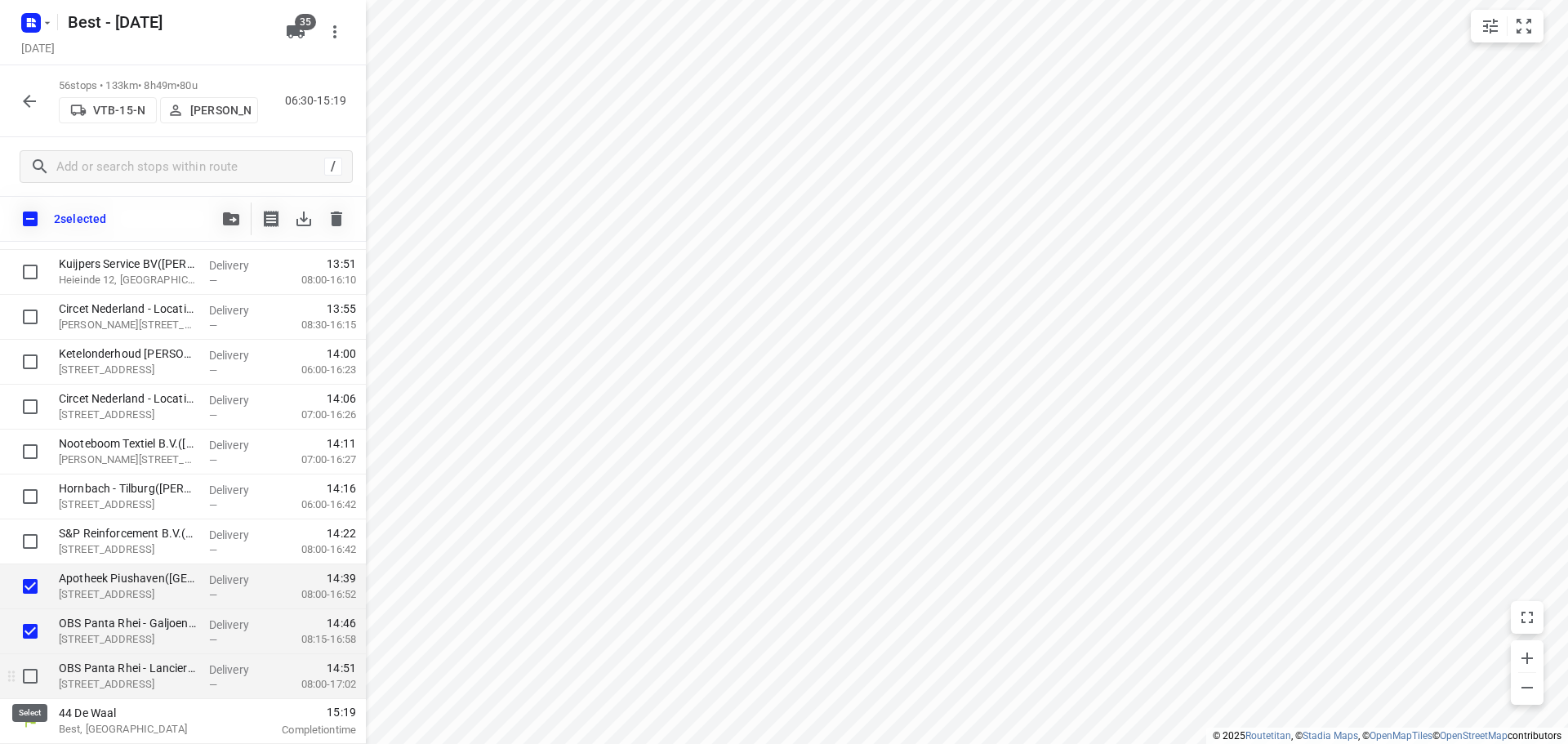
drag, startPoint x: 26, startPoint y: 686, endPoint x: 31, endPoint y: 676, distance: 11.2
click at [28, 686] on input "checkbox" at bounding box center [30, 675] width 32 height 32
checkbox input "true"
click at [239, 214] on span "button" at bounding box center [231, 219] width 20 height 13
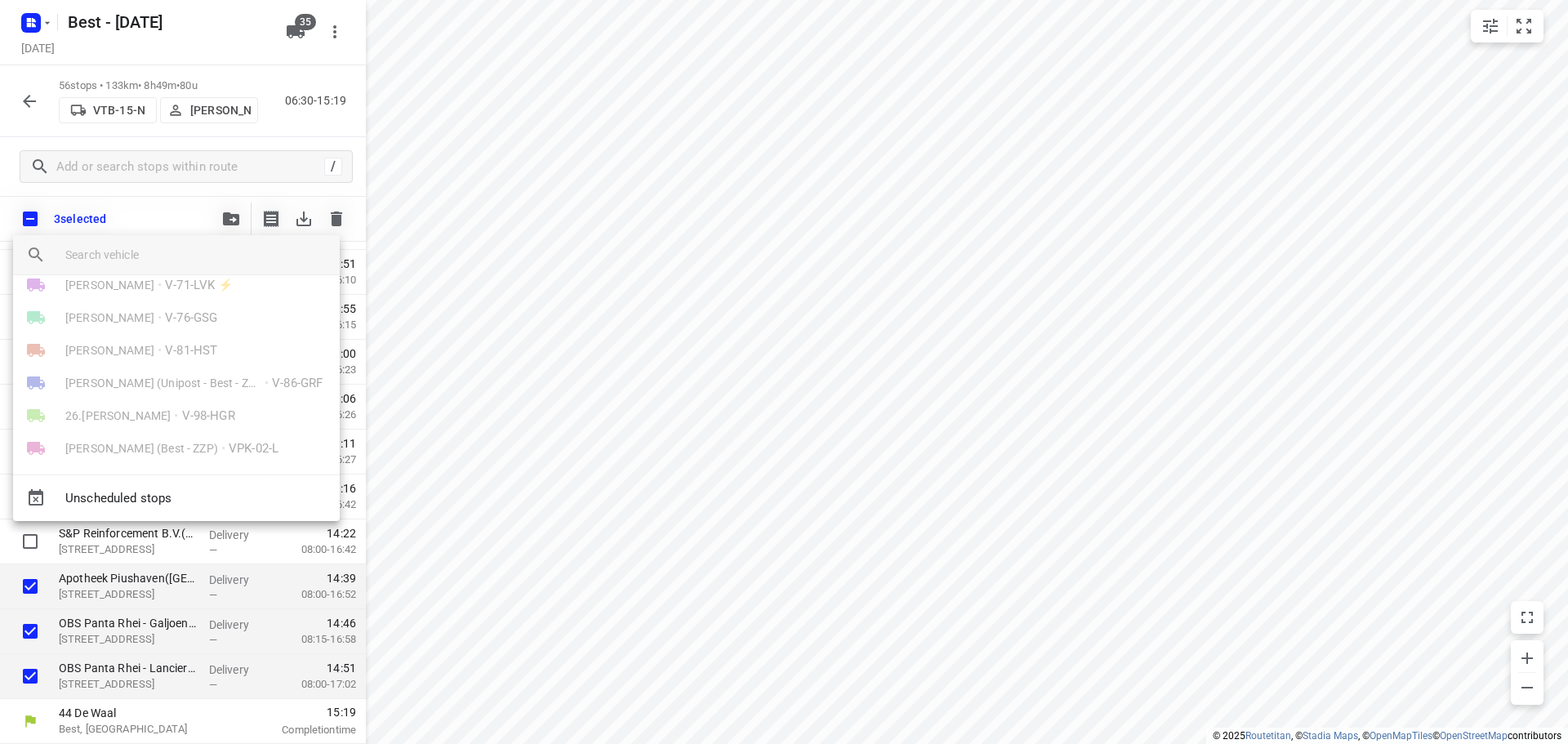
scroll to position [653, 0]
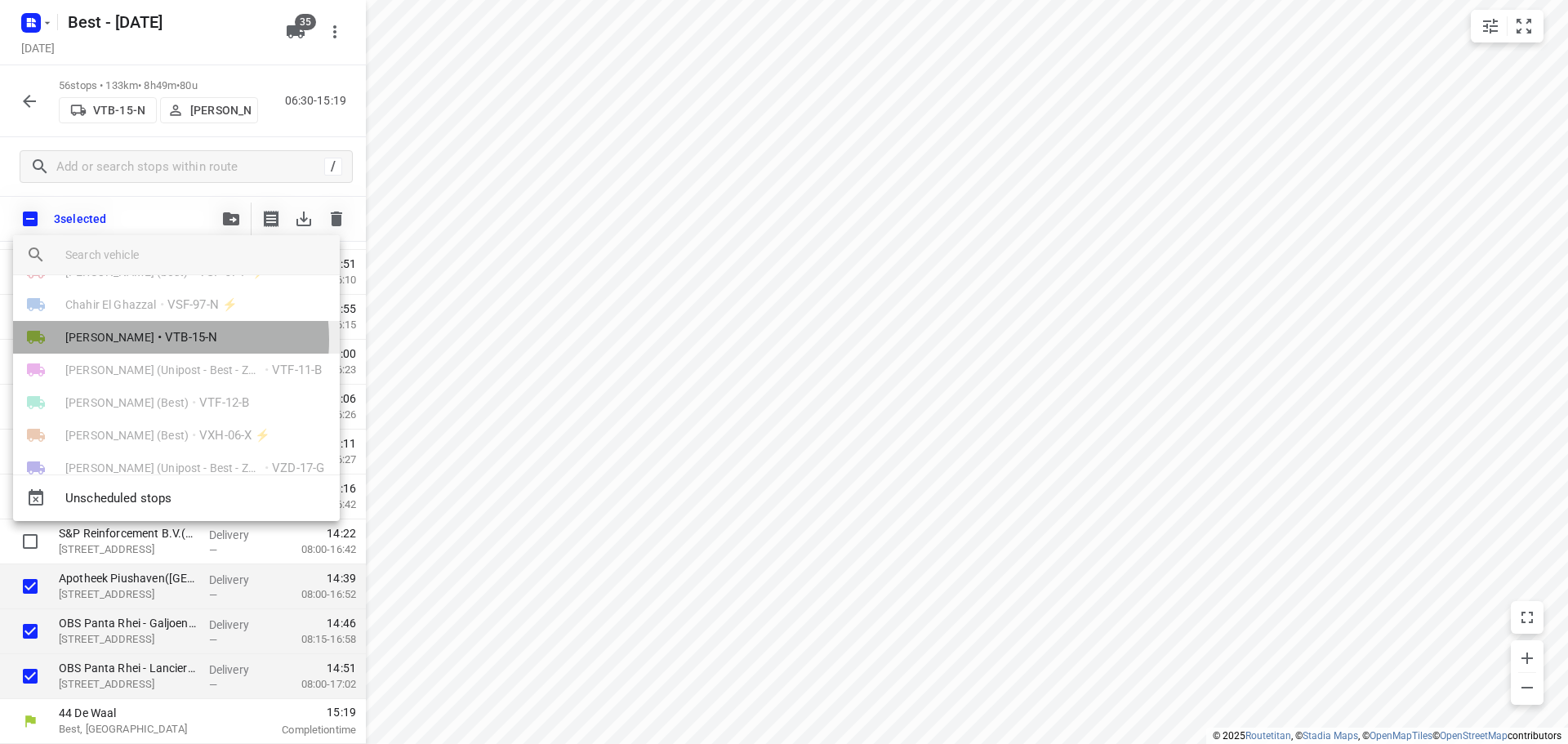
click at [137, 340] on span "[PERSON_NAME]" at bounding box center [110, 338] width 89 height 17
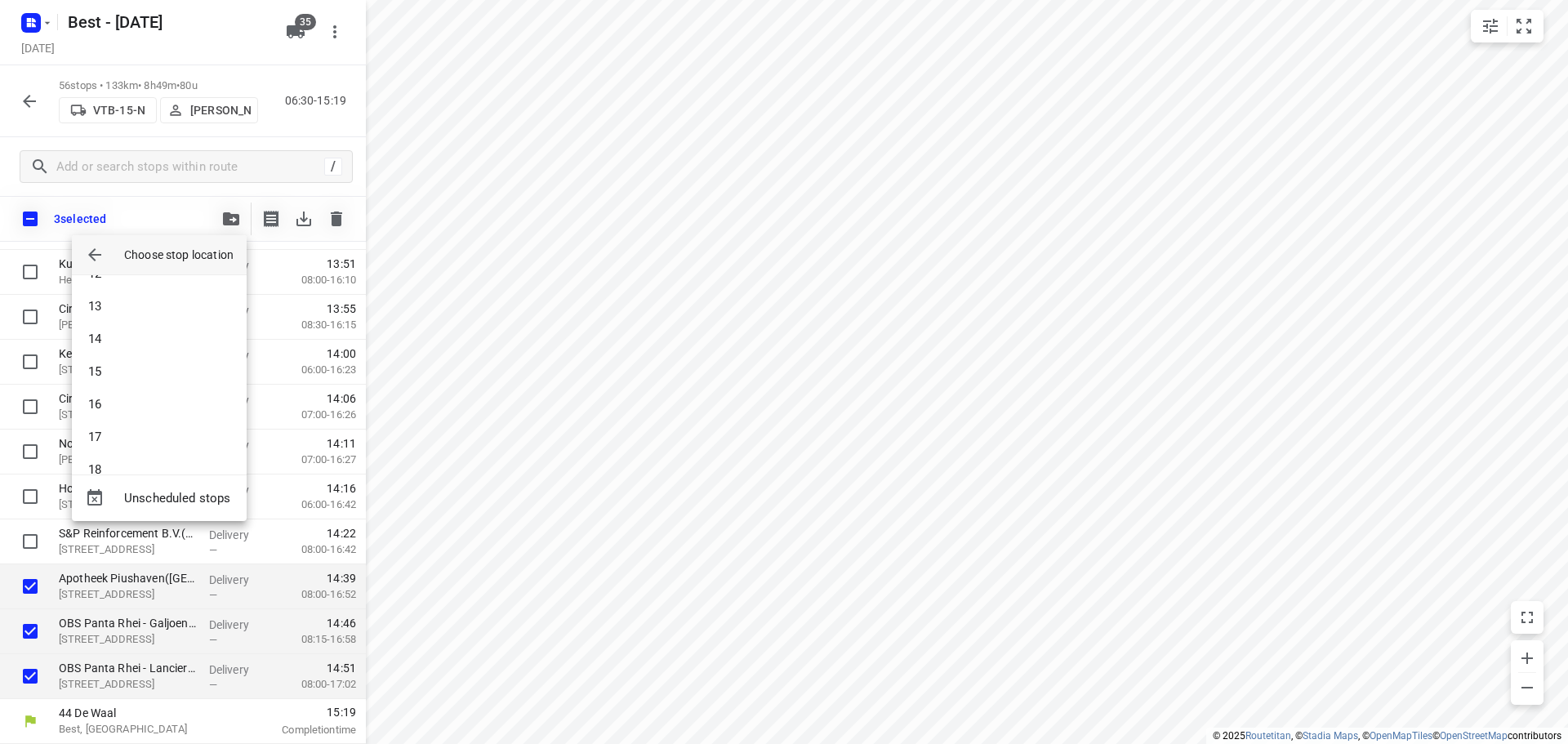
scroll to position [245, 0]
click at [127, 410] on li "12" at bounding box center [159, 412] width 175 height 32
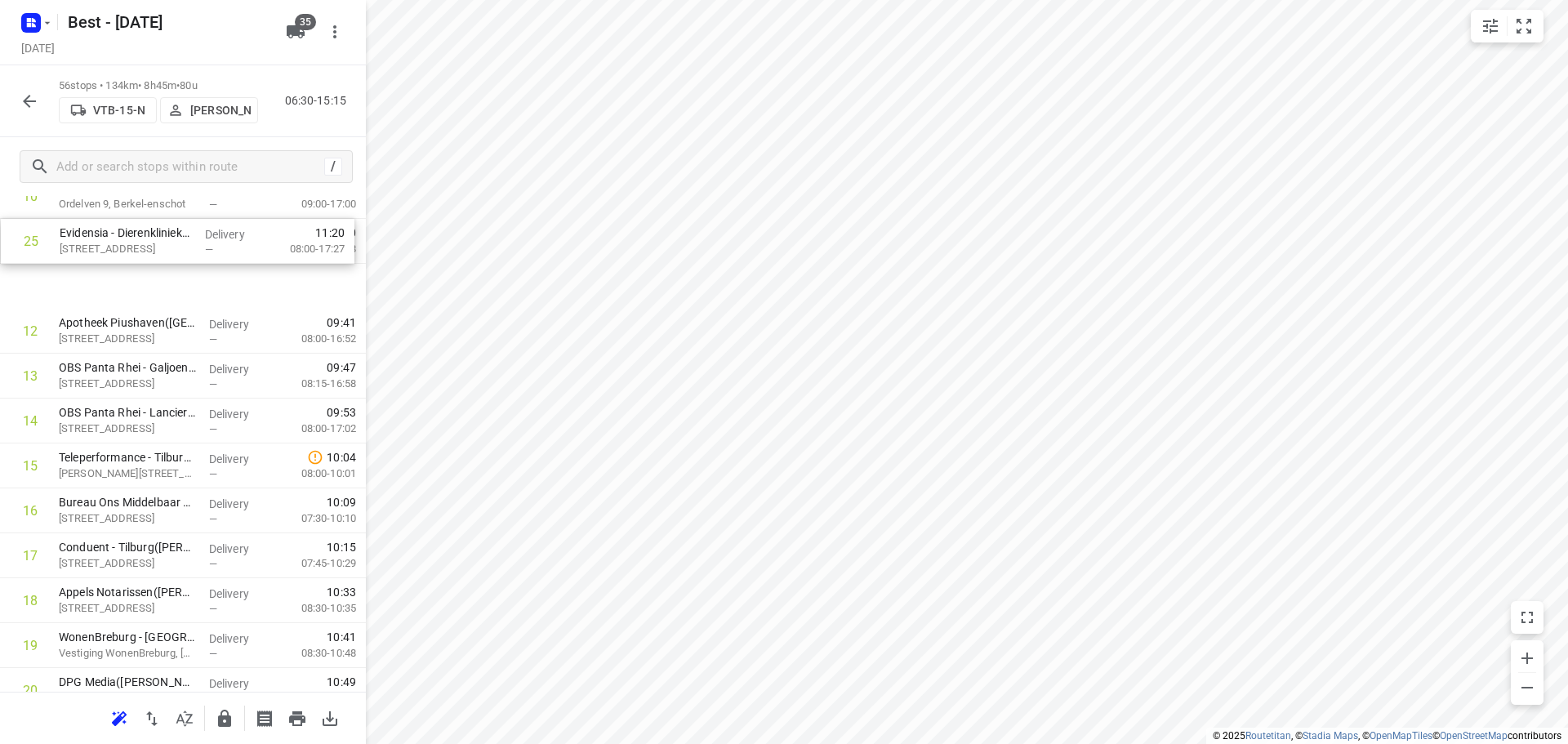
scroll to position [548, 0]
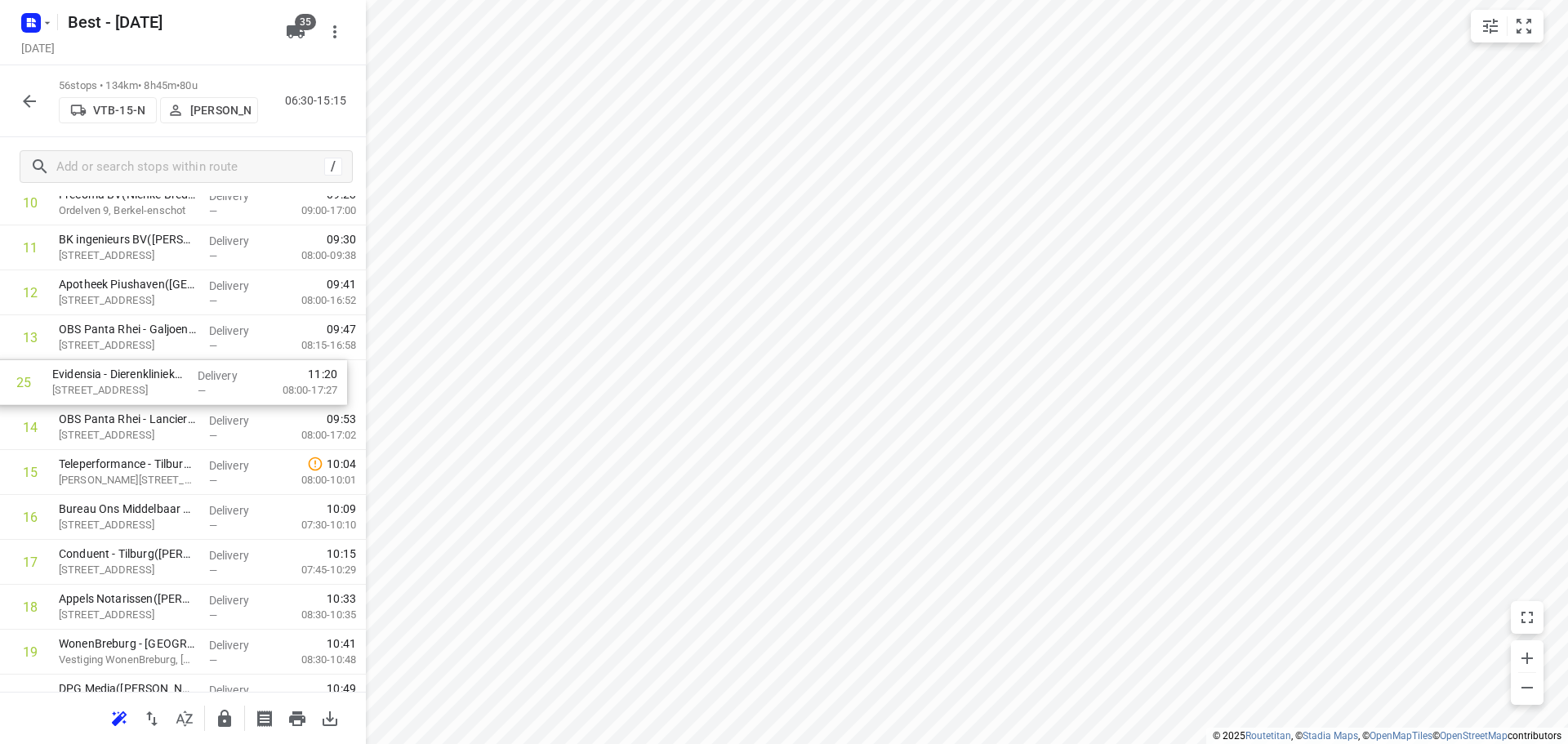
drag, startPoint x: 93, startPoint y: 542, endPoint x: 89, endPoint y: 376, distance: 166.0
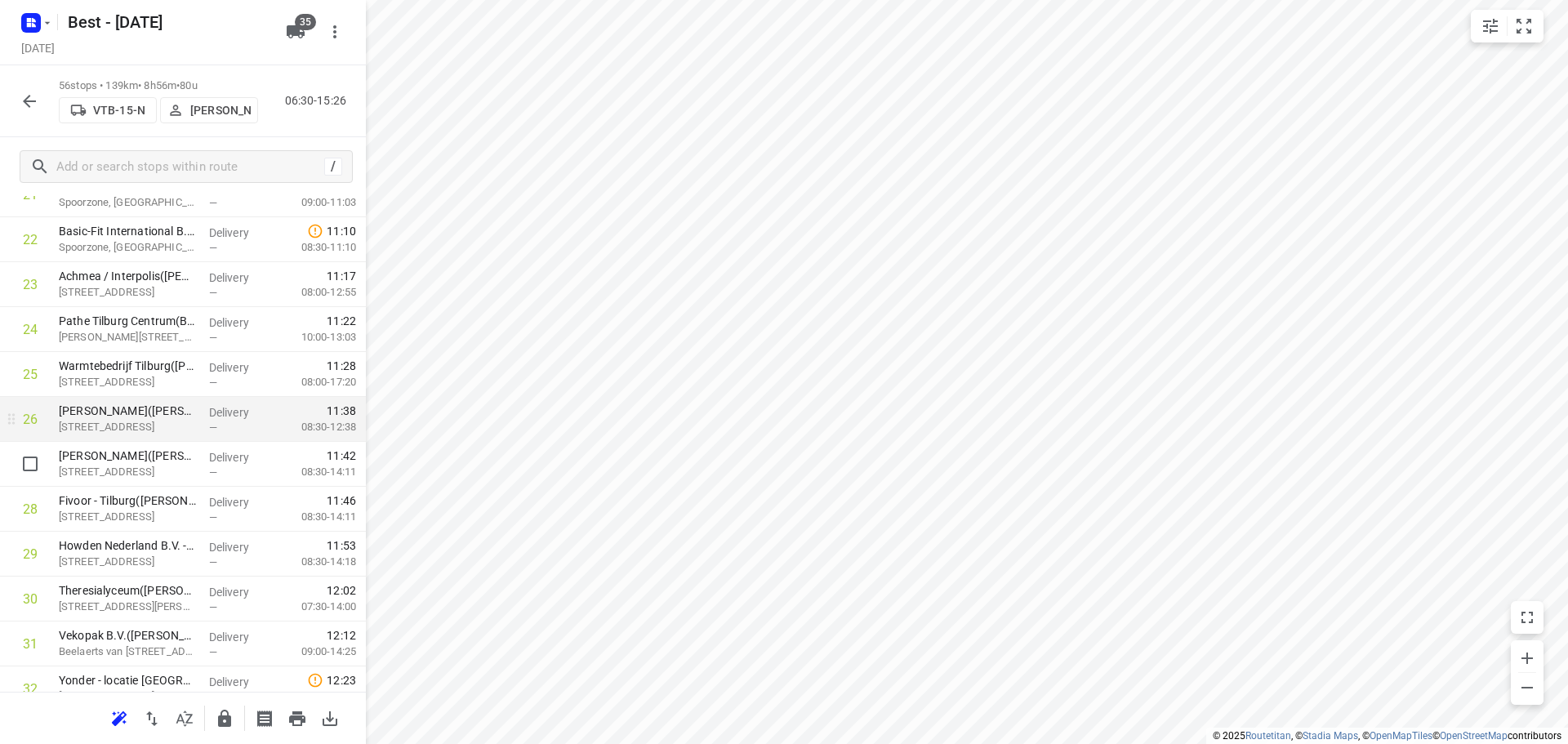
scroll to position [1049, 0]
click at [31, 432] on input "checkbox" at bounding box center [30, 419] width 32 height 32
checkbox input "true"
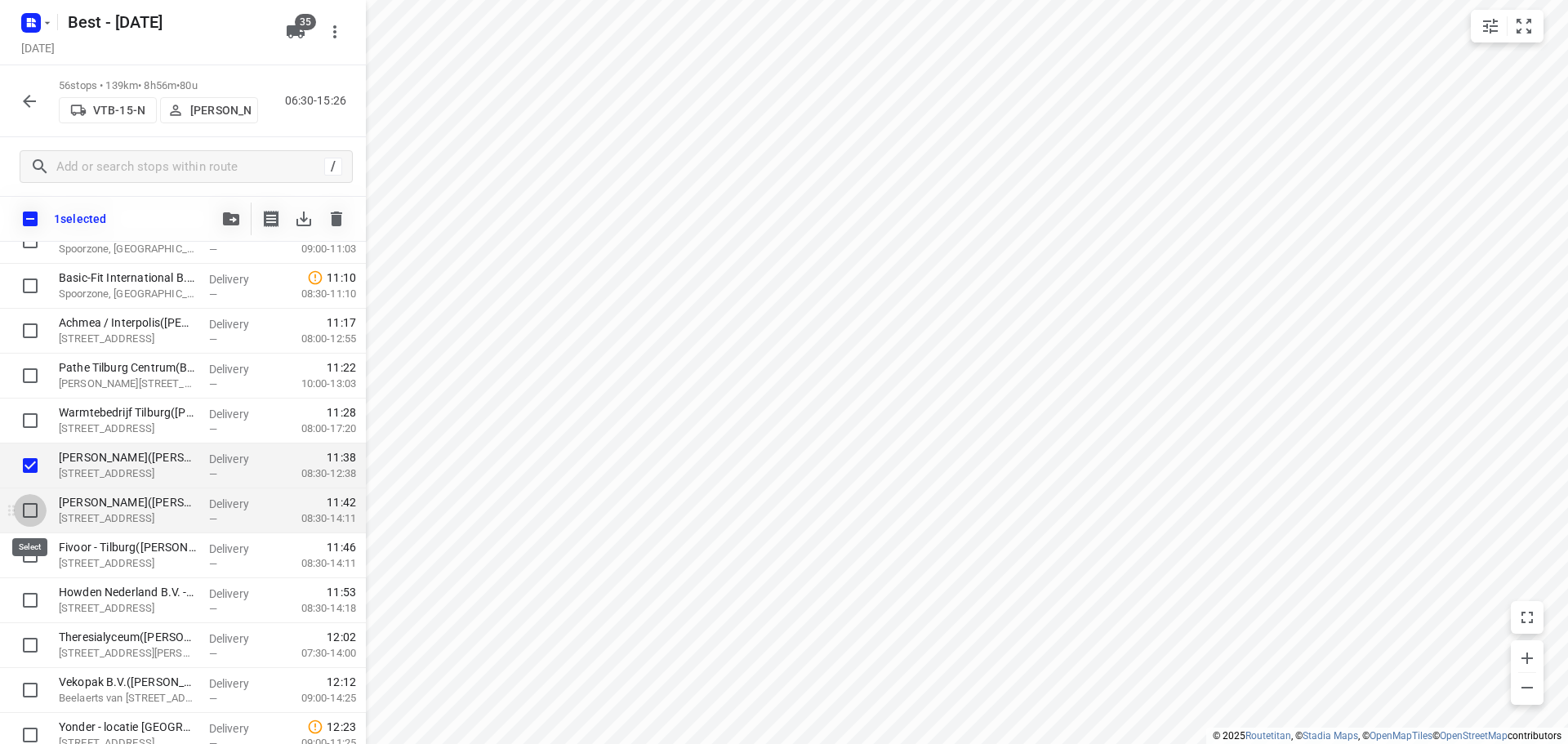
click at [28, 502] on input "checkbox" at bounding box center [30, 510] width 32 height 32
checkbox input "true"
click at [28, 545] on input "checkbox" at bounding box center [30, 554] width 32 height 32
checkbox input "true"
click at [223, 233] on div "3 selected" at bounding box center [183, 218] width 366 height 46
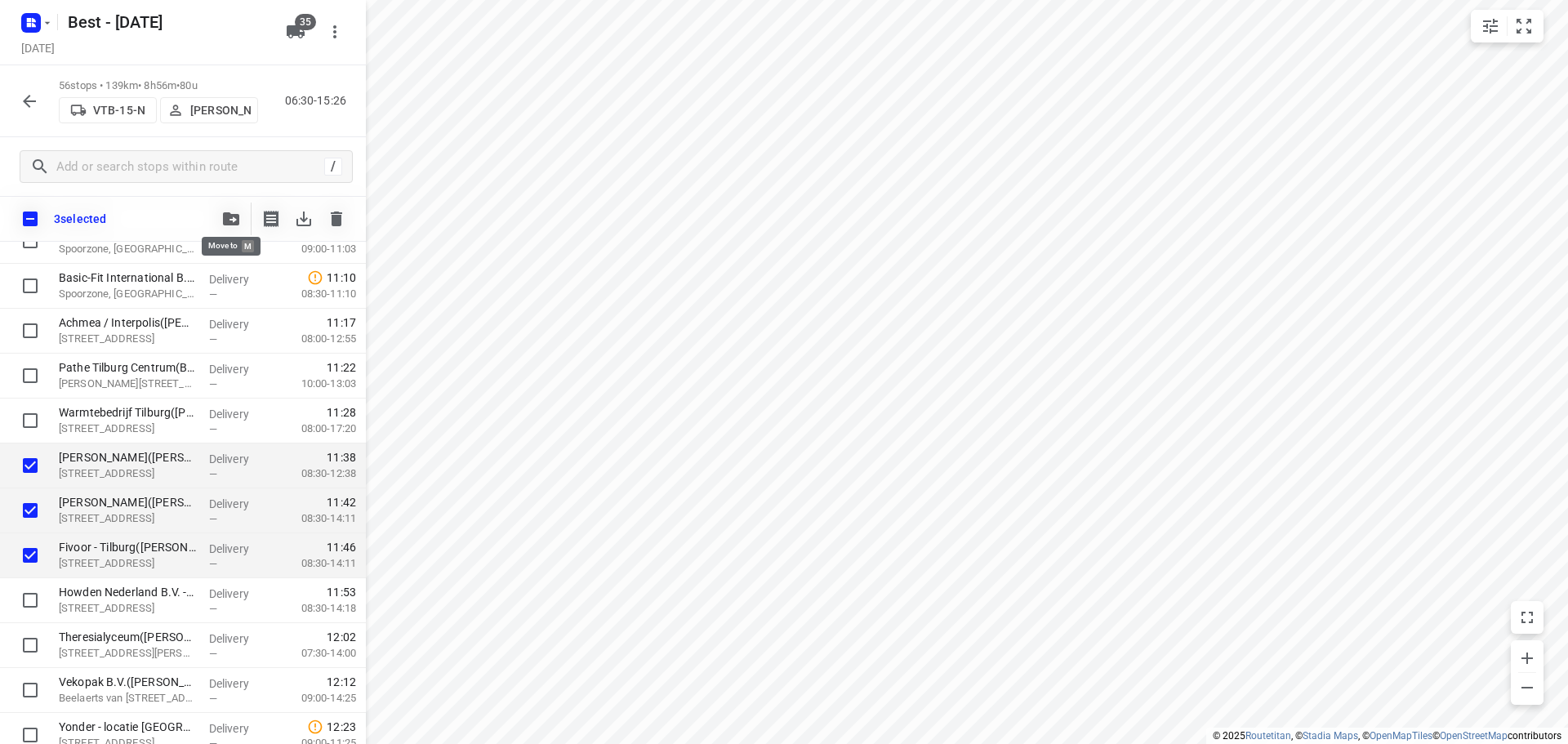
click at [227, 222] on icon "button" at bounding box center [231, 219] width 17 height 13
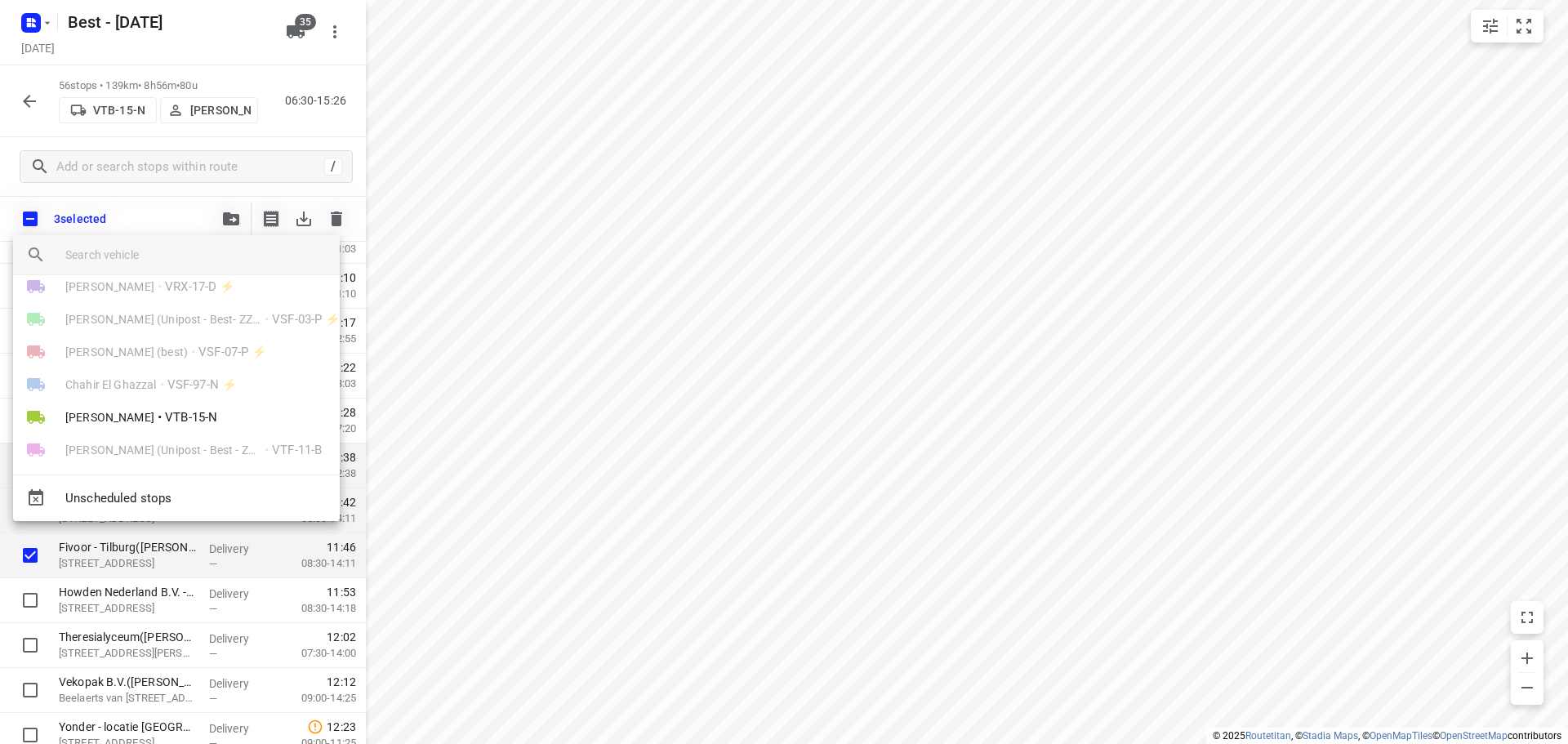
scroll to position [569, 0]
click at [115, 416] on span "[PERSON_NAME]" at bounding box center [110, 422] width 89 height 17
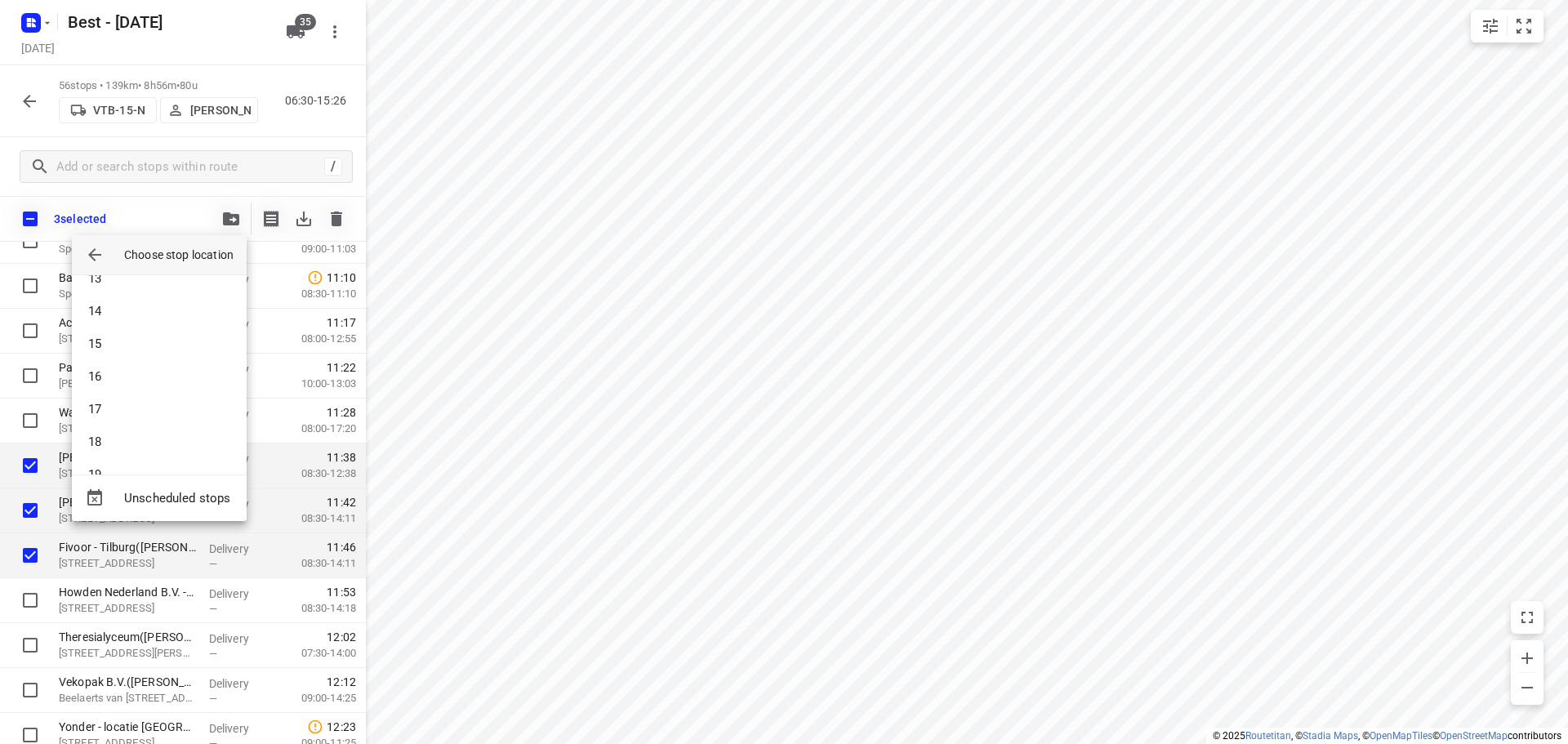
scroll to position [405, 0]
click at [110, 350] on li "15" at bounding box center [159, 350] width 175 height 32
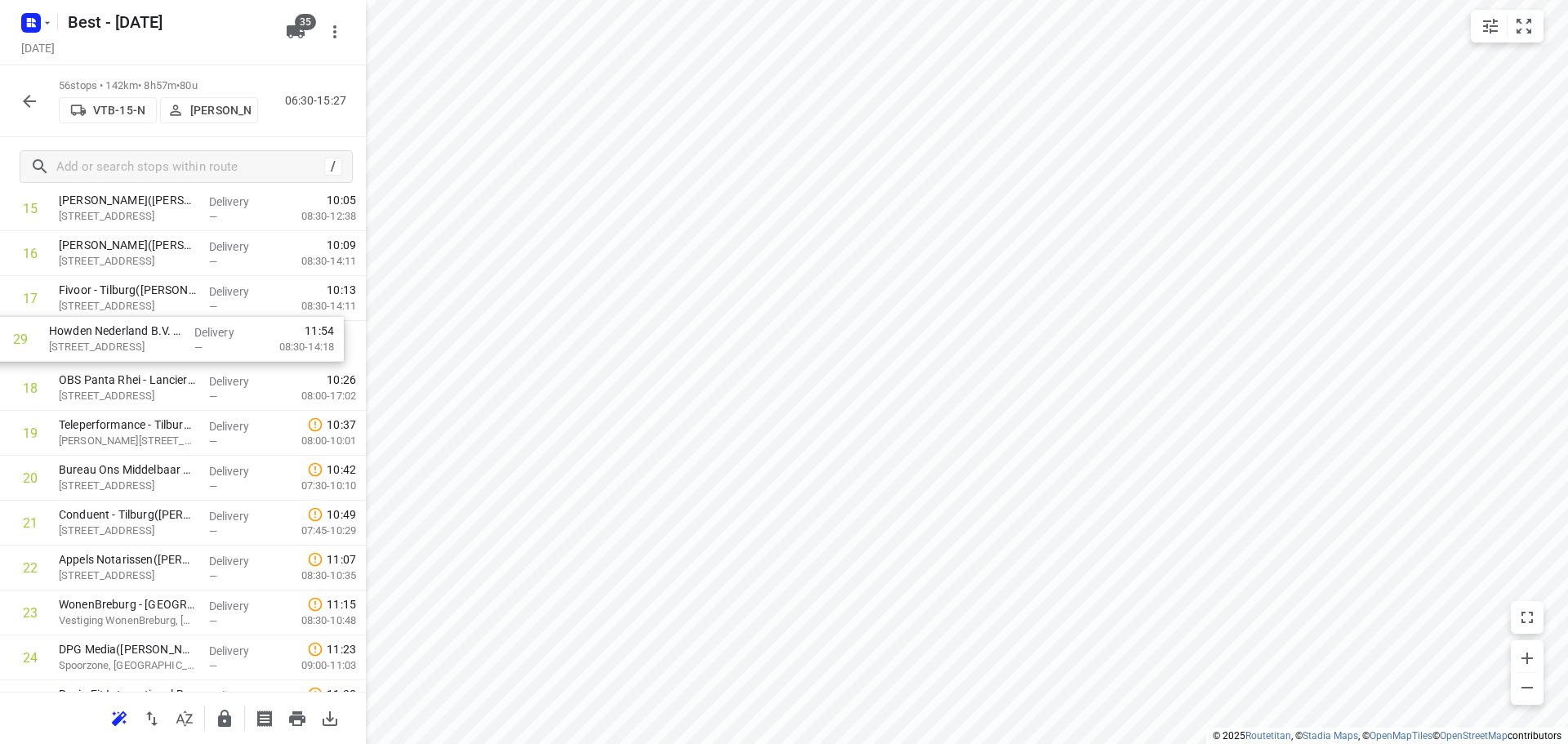
scroll to position [766, 0]
drag, startPoint x: 112, startPoint y: 545, endPoint x: 101, endPoint y: 342, distance: 203.3
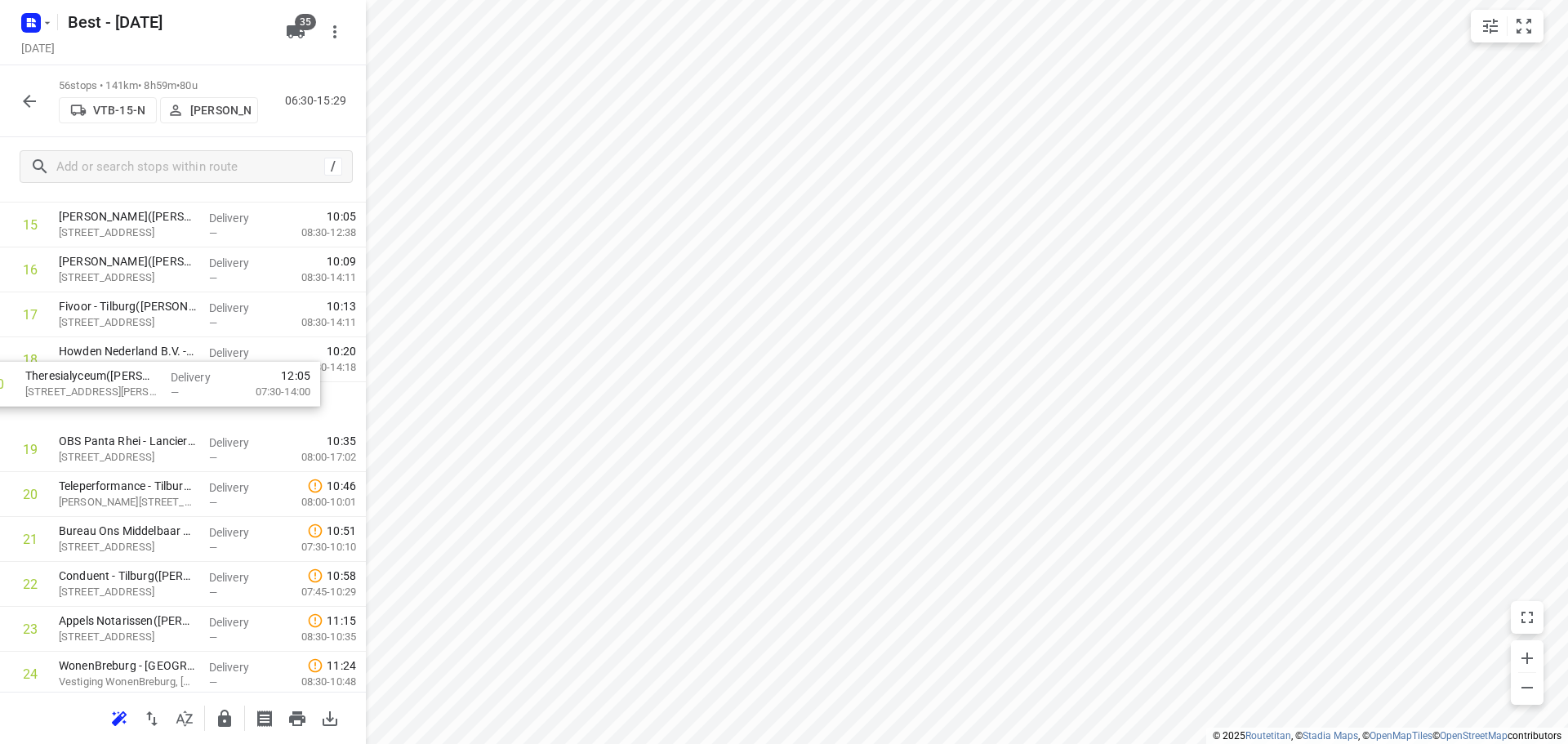
scroll to position [751, 0]
drag, startPoint x: 113, startPoint y: 629, endPoint x: 79, endPoint y: 398, distance: 233.5
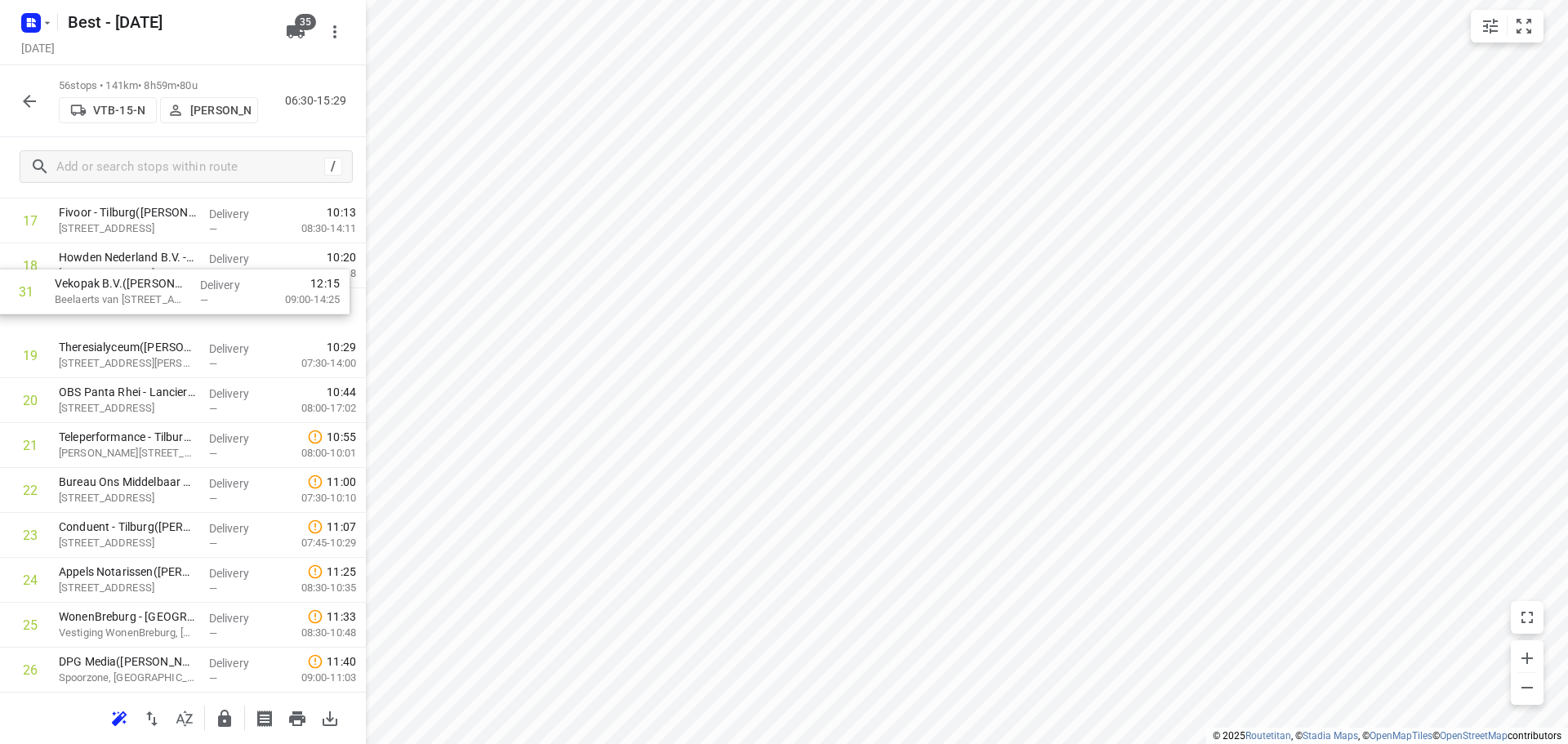
scroll to position [839, 0]
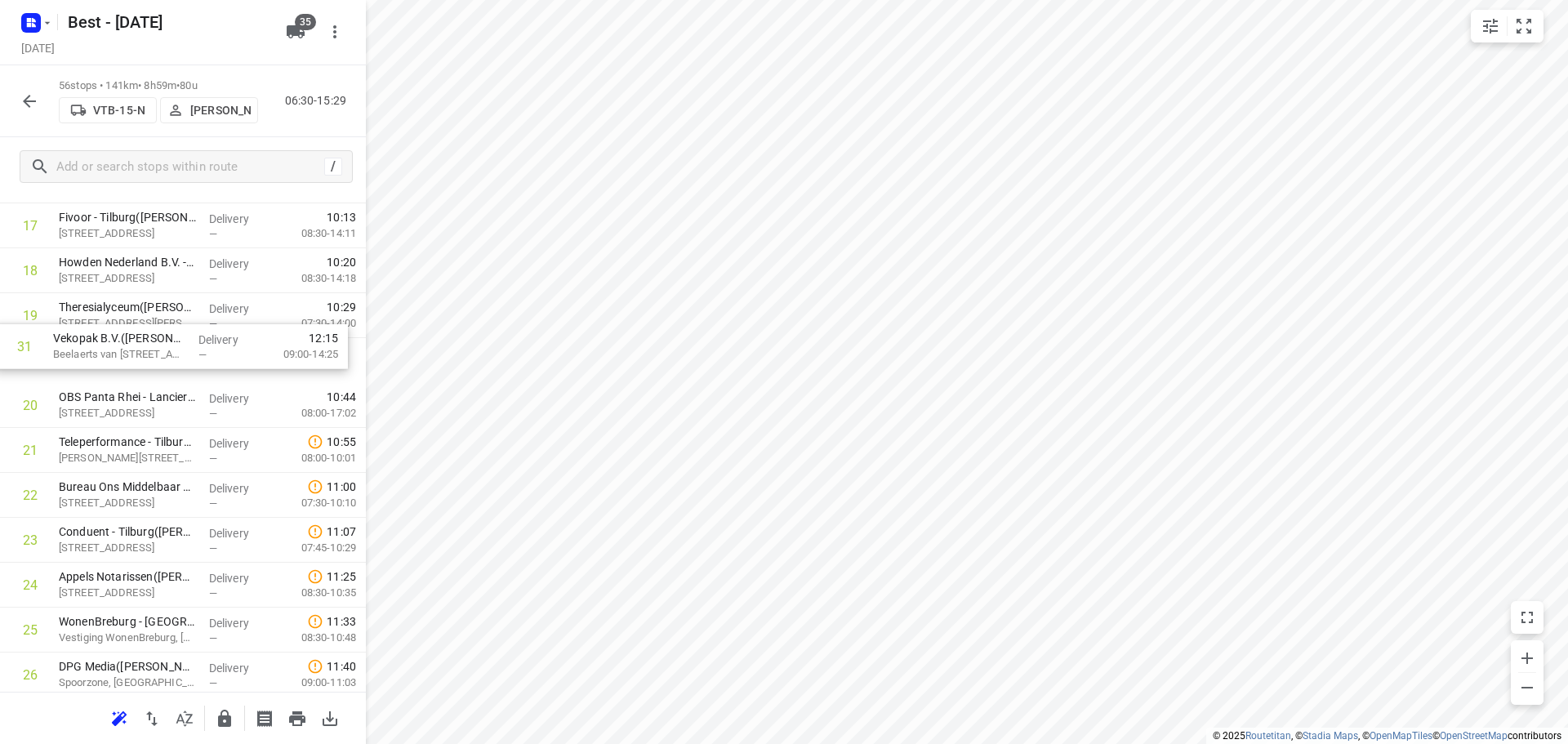
drag, startPoint x: 132, startPoint y: 689, endPoint x: 126, endPoint y: 336, distance: 353.1
click at [126, 336] on div "1 Van Iersel Biezenmortel(Moniek Broeders) Biezenmortelsestraat 57, Biezenmorte…" at bounding box center [183, 742] width 366 height 2515
drag, startPoint x: 131, startPoint y: 415, endPoint x: 132, endPoint y: 325, distance: 90.0
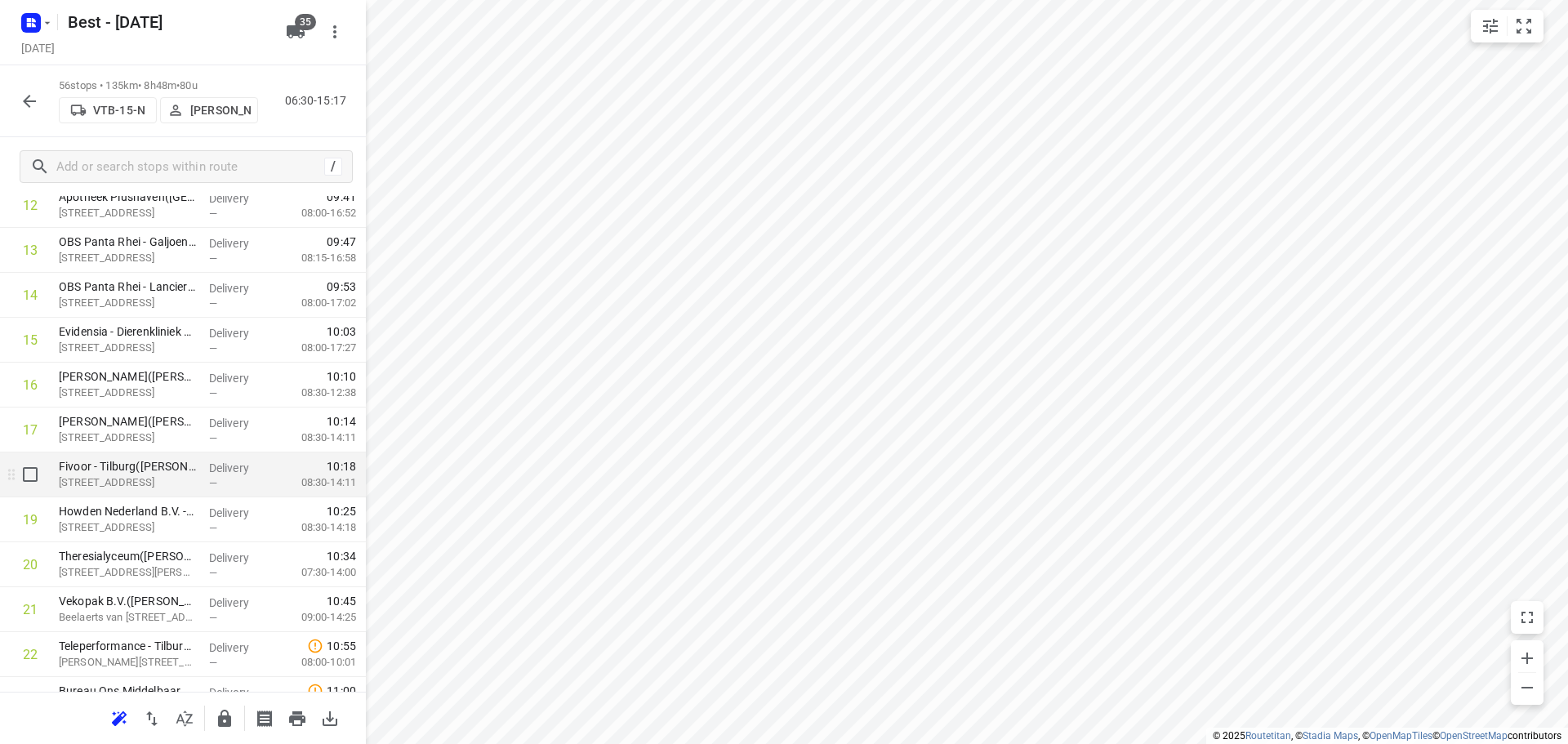
scroll to position [490, 0]
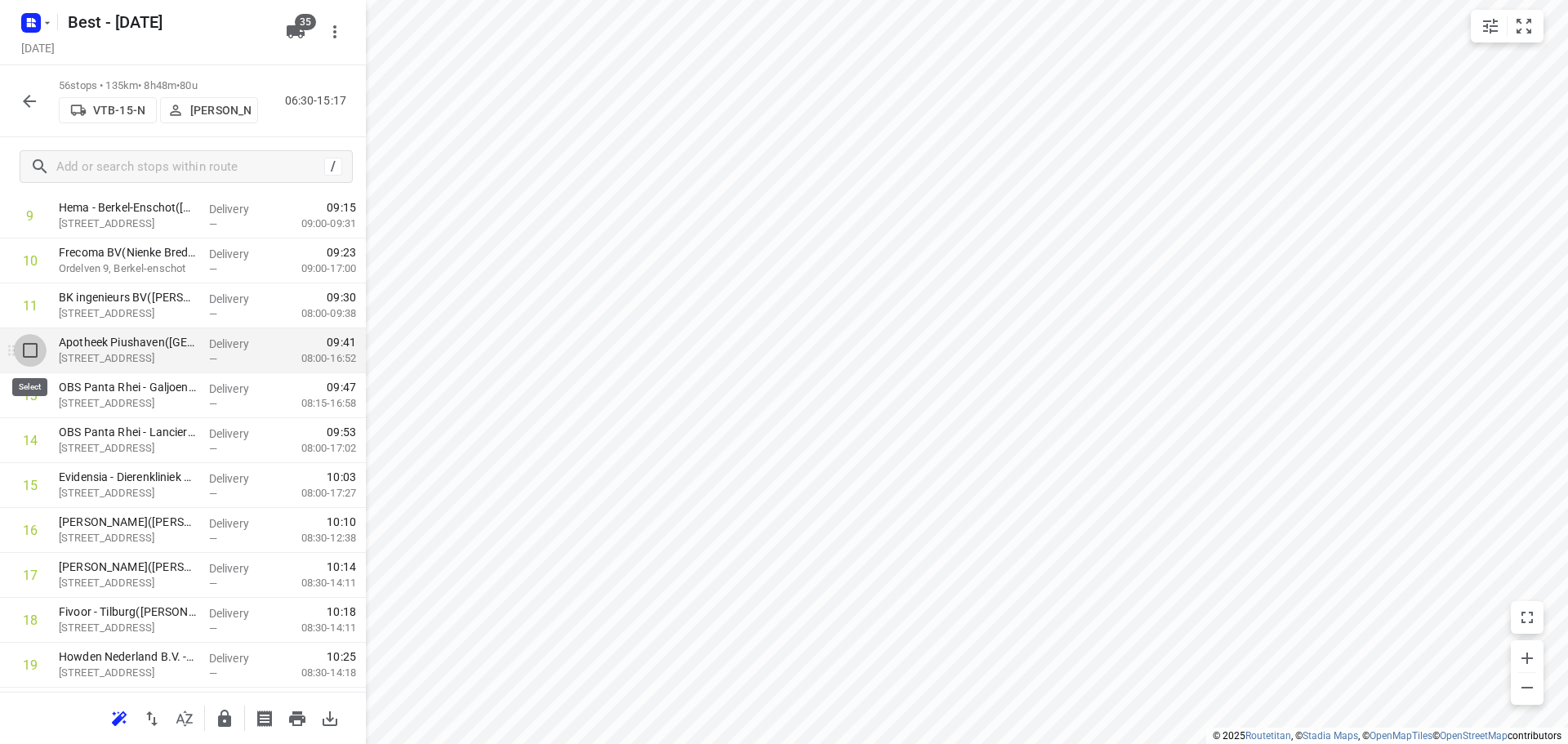
click at [26, 349] on input "checkbox" at bounding box center [30, 350] width 32 height 32
checkbox input "true"
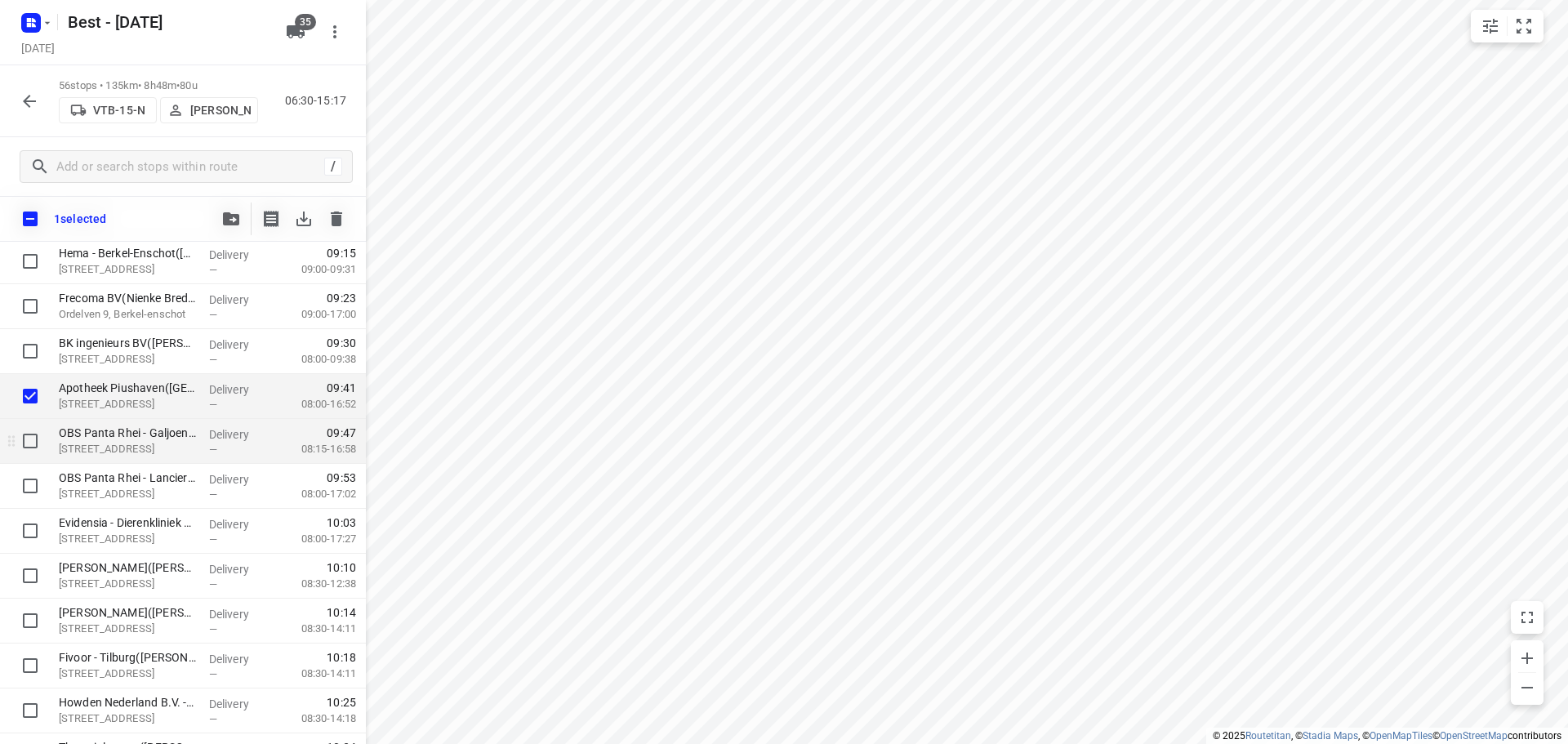
click at [22, 427] on input "checkbox" at bounding box center [30, 440] width 32 height 32
checkbox input "true"
click at [18, 480] on input "checkbox" at bounding box center [30, 485] width 32 height 32
checkbox input "true"
click at [227, 218] on icon "button" at bounding box center [231, 219] width 17 height 13
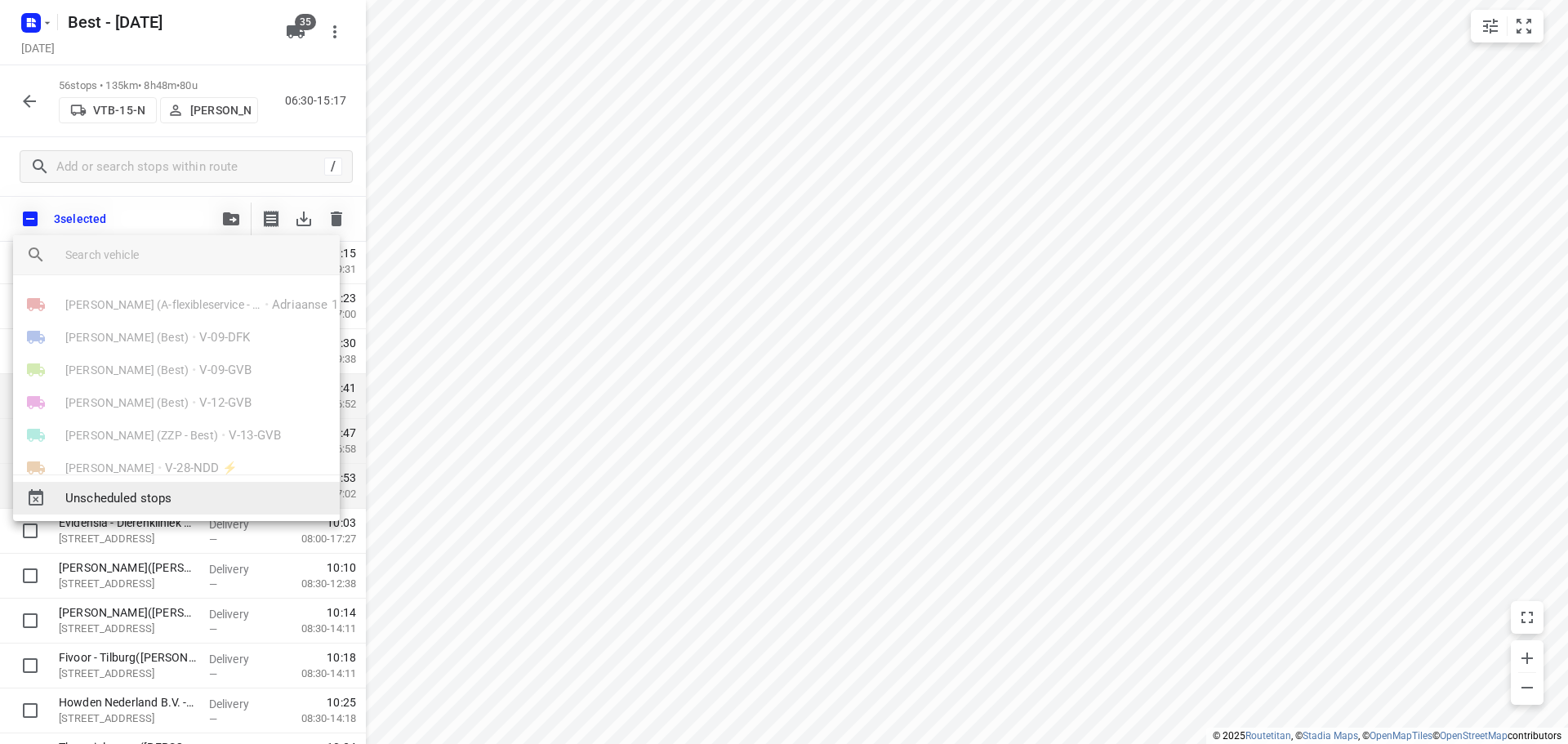
click at [141, 490] on span "Unscheduled stops" at bounding box center [196, 498] width 261 height 19
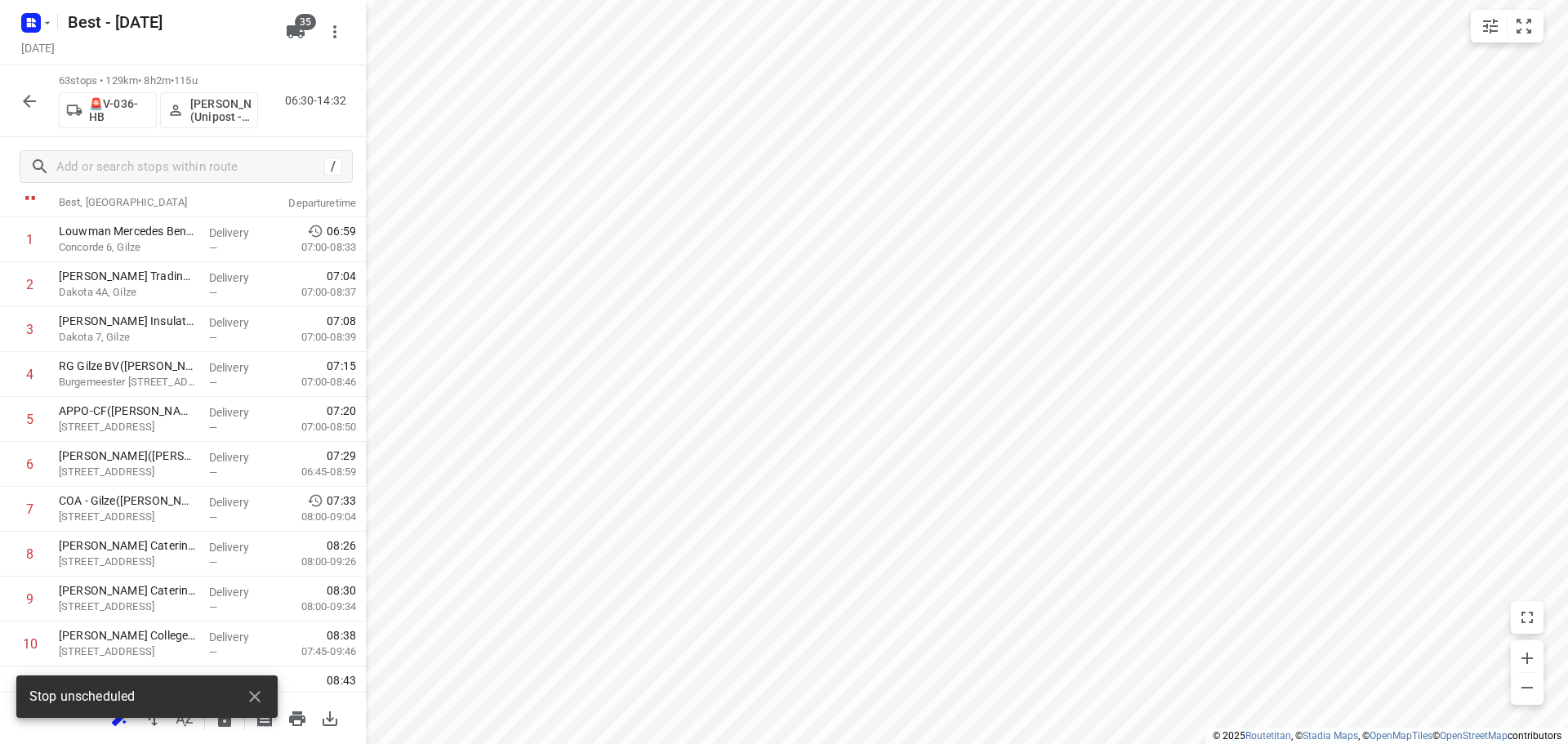
scroll to position [0, 0]
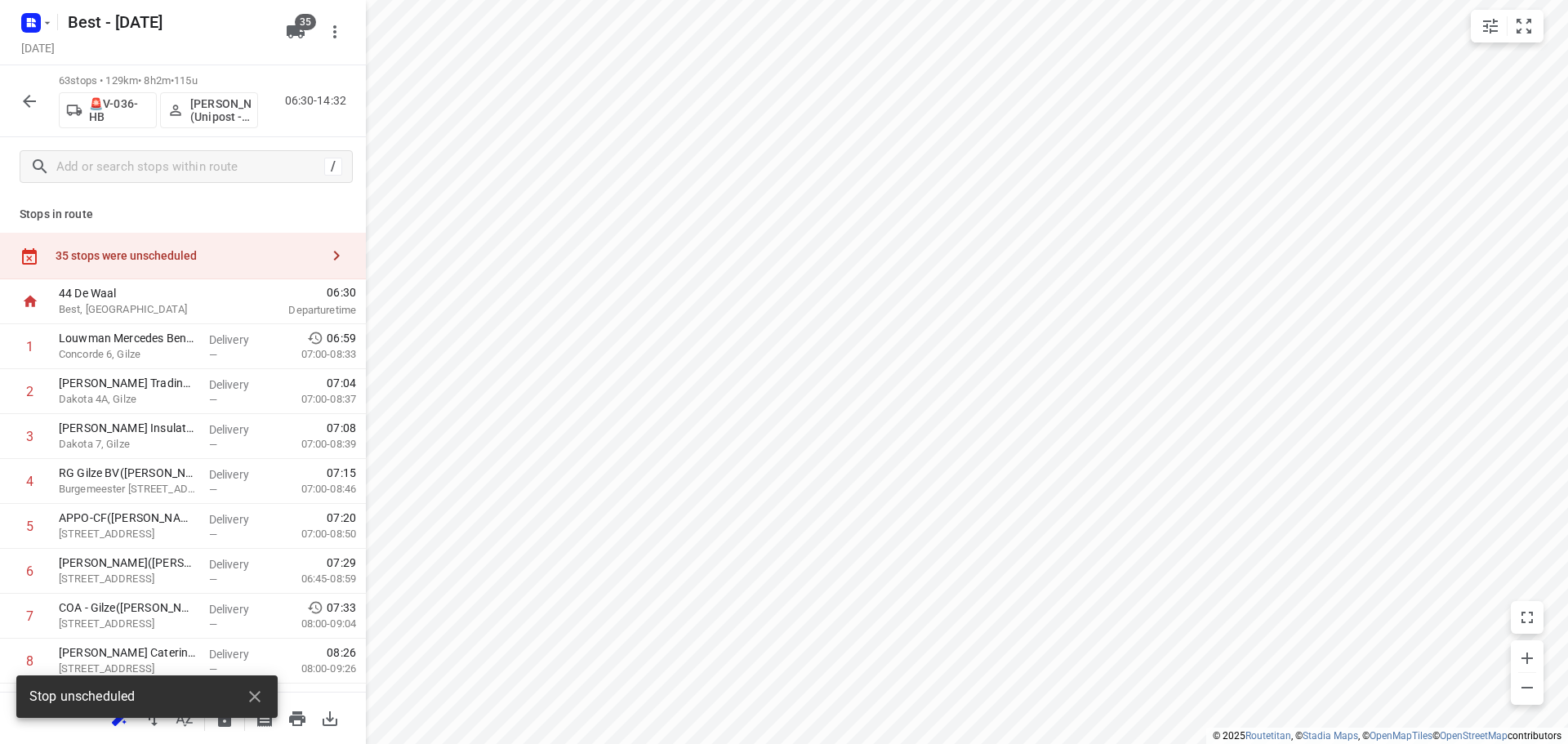
click at [284, 278] on div "35 stops were unscheduled" at bounding box center [183, 256] width 366 height 46
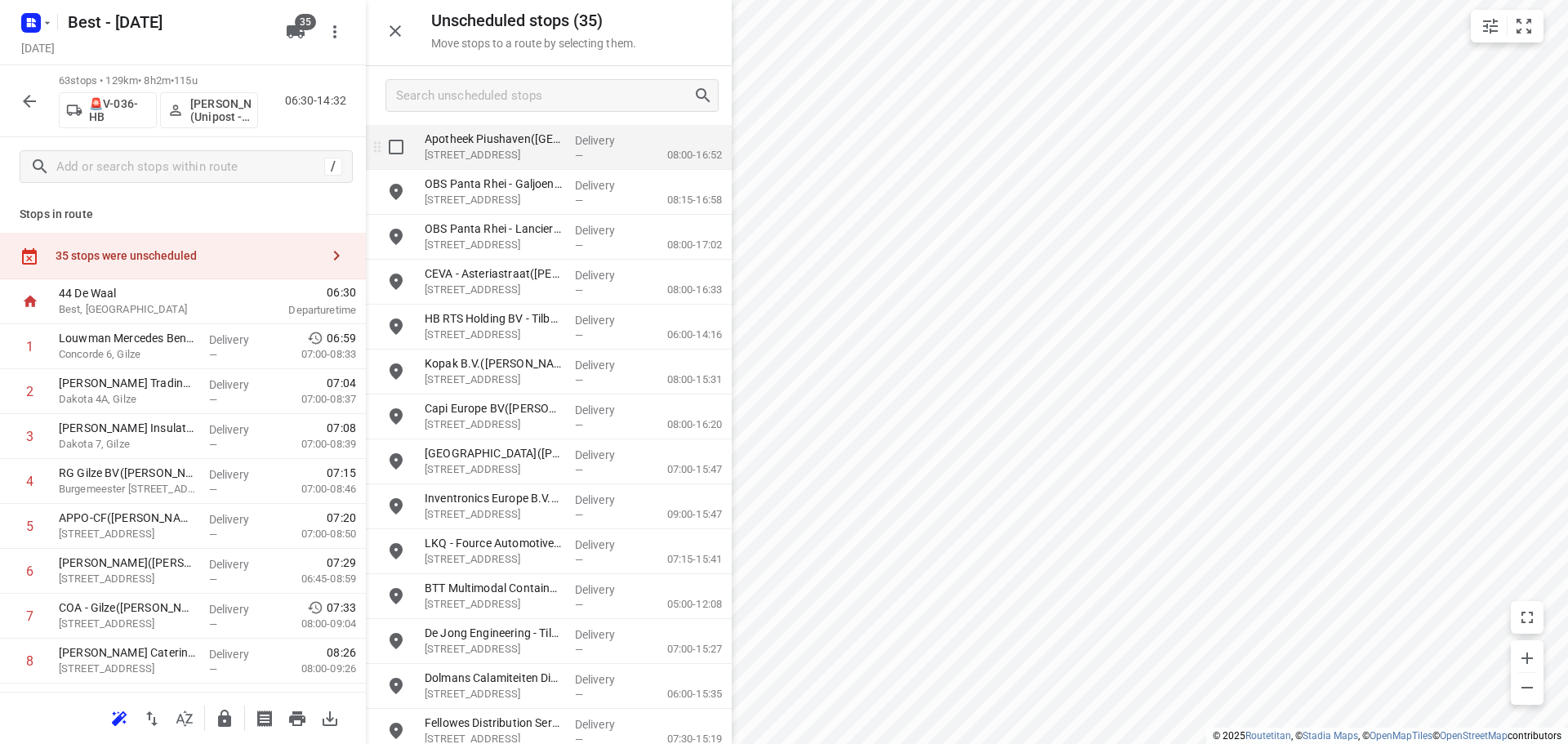
click at [397, 148] on input "grid" at bounding box center [396, 146] width 32 height 32
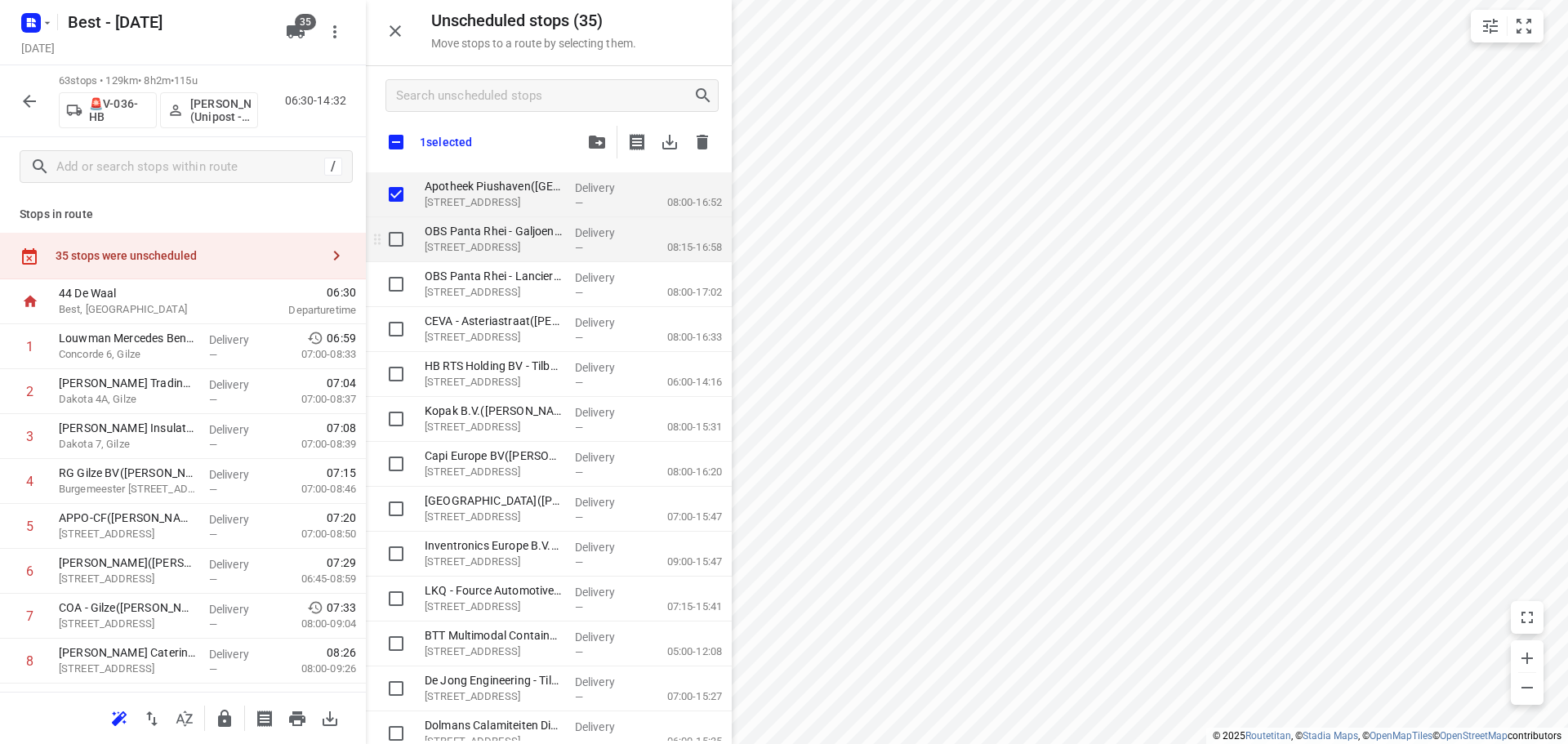
checkbox input "true"
drag, startPoint x: 390, startPoint y: 245, endPoint x: 391, endPoint y: 254, distance: 9.1
click at [391, 246] on input "grid" at bounding box center [396, 238] width 32 height 32
checkbox input "true"
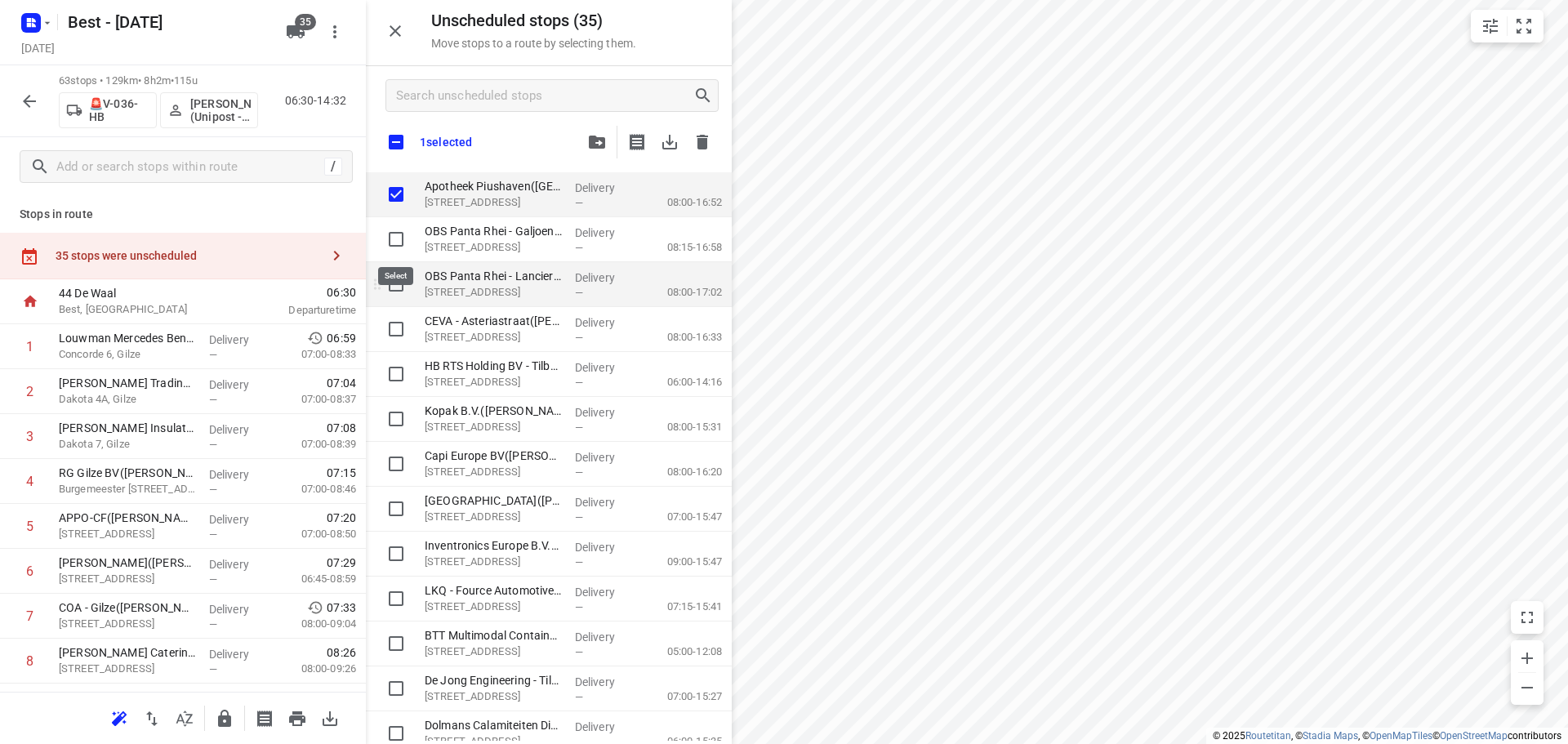
checkbox input "true"
click at [391, 283] on input "grid" at bounding box center [396, 284] width 32 height 32
checkbox input "true"
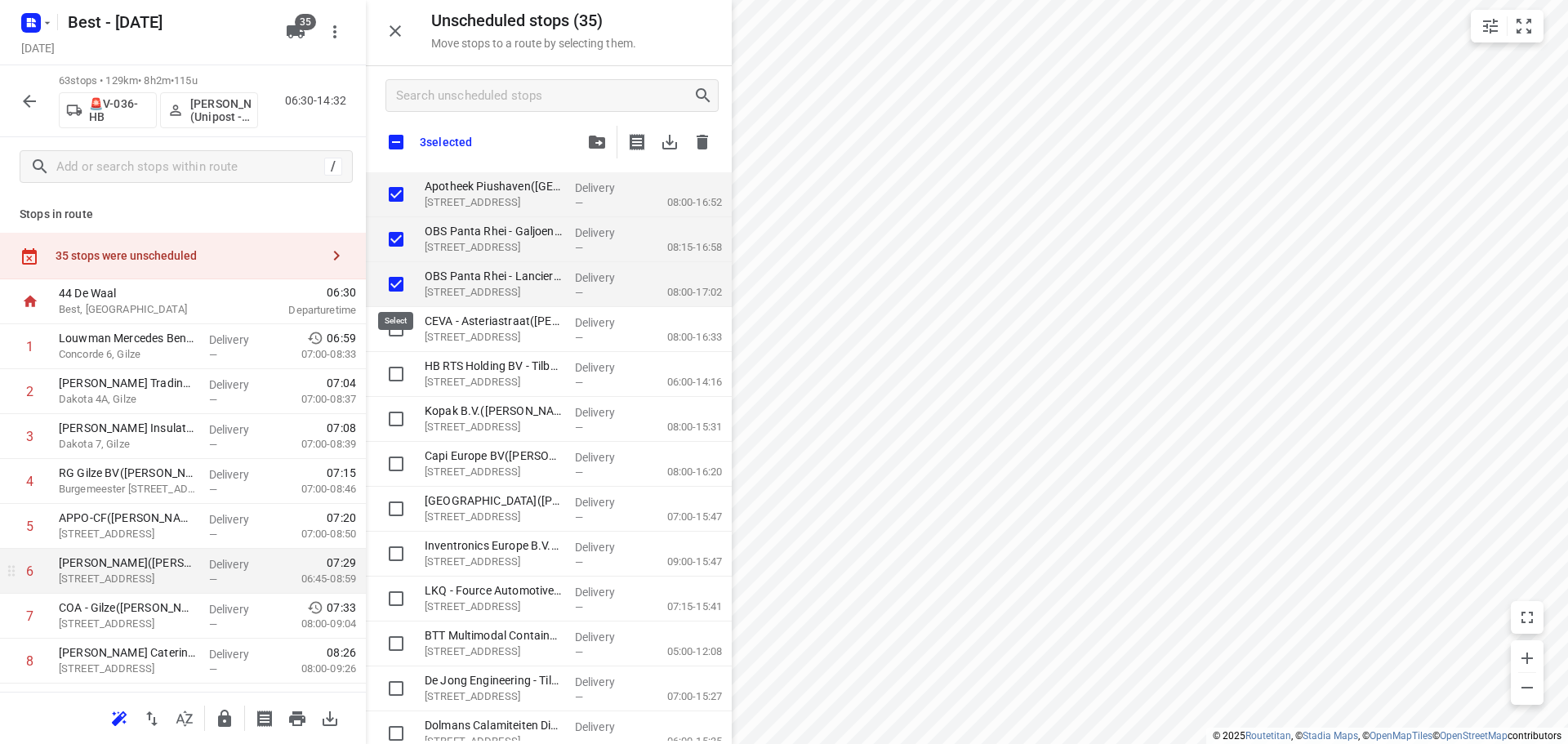
checkbox input "true"
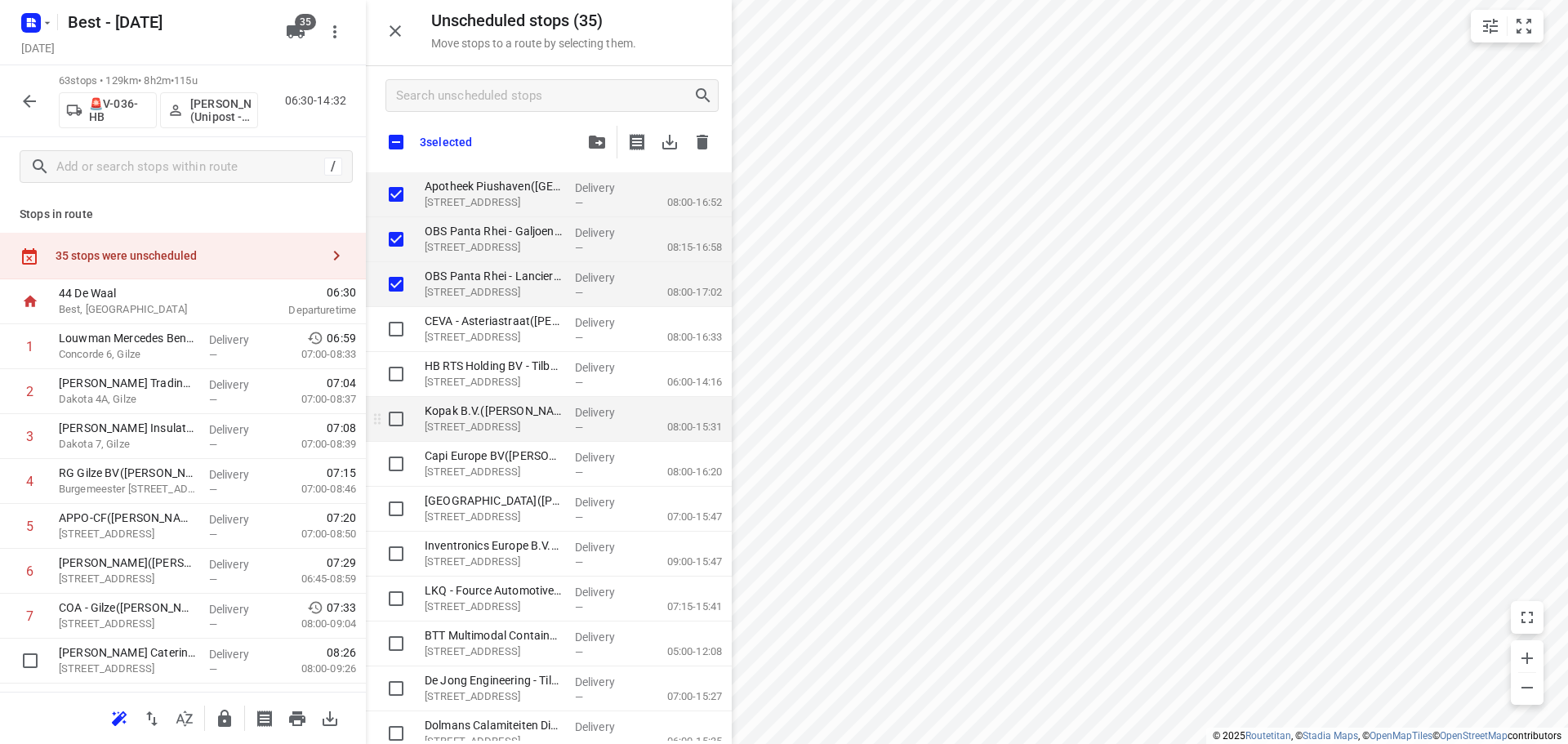
checkbox input "true"
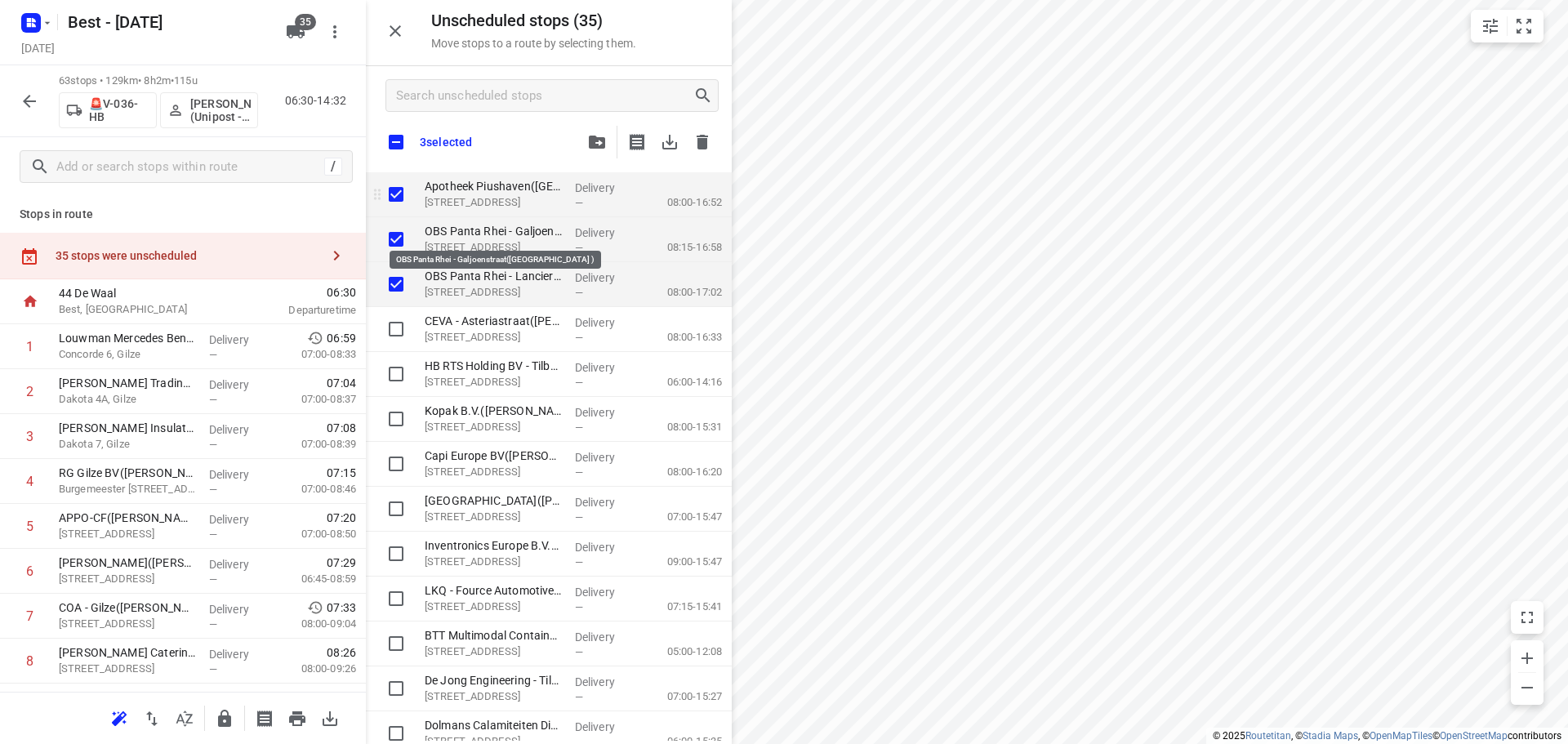
checkbox input "true"
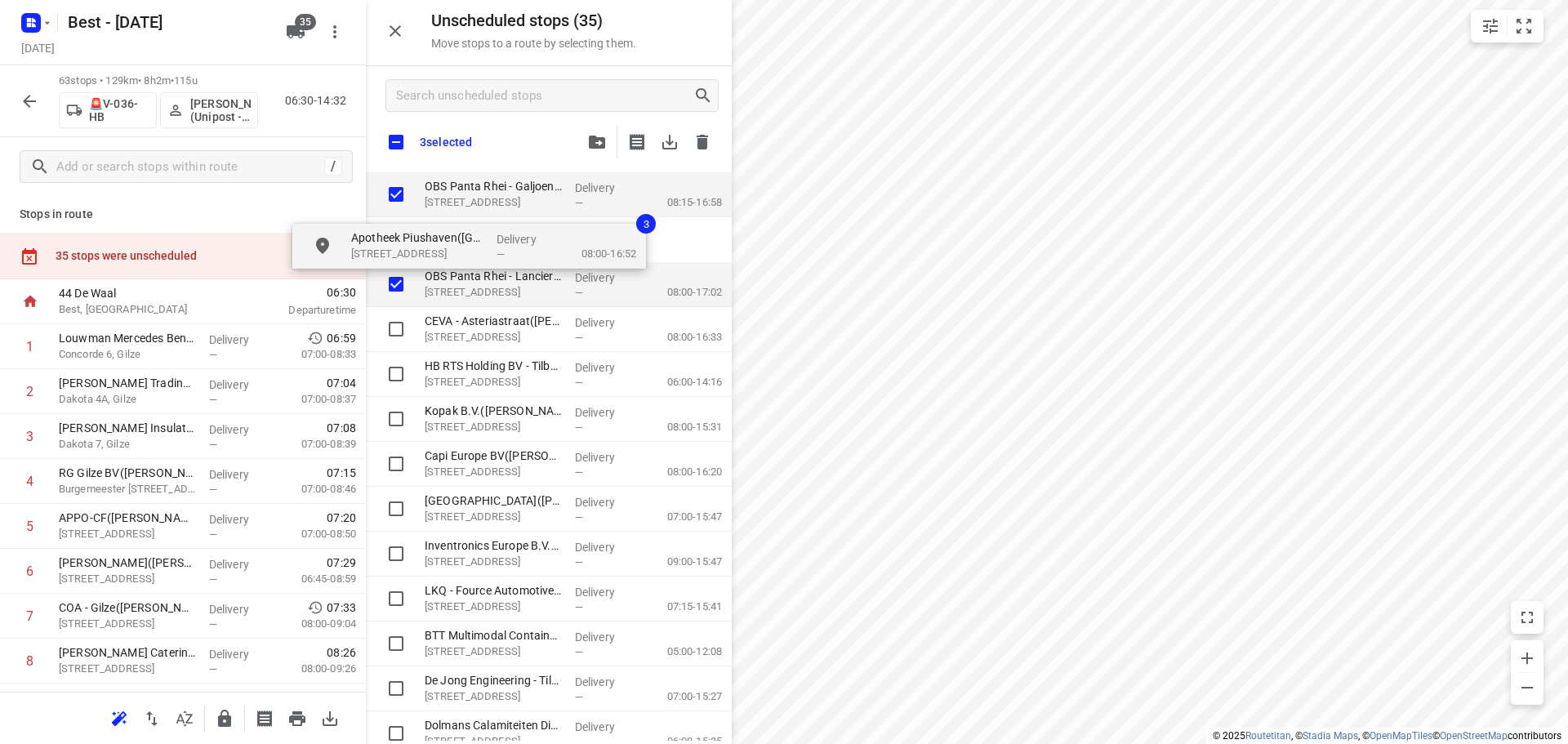
checkbox input "true"
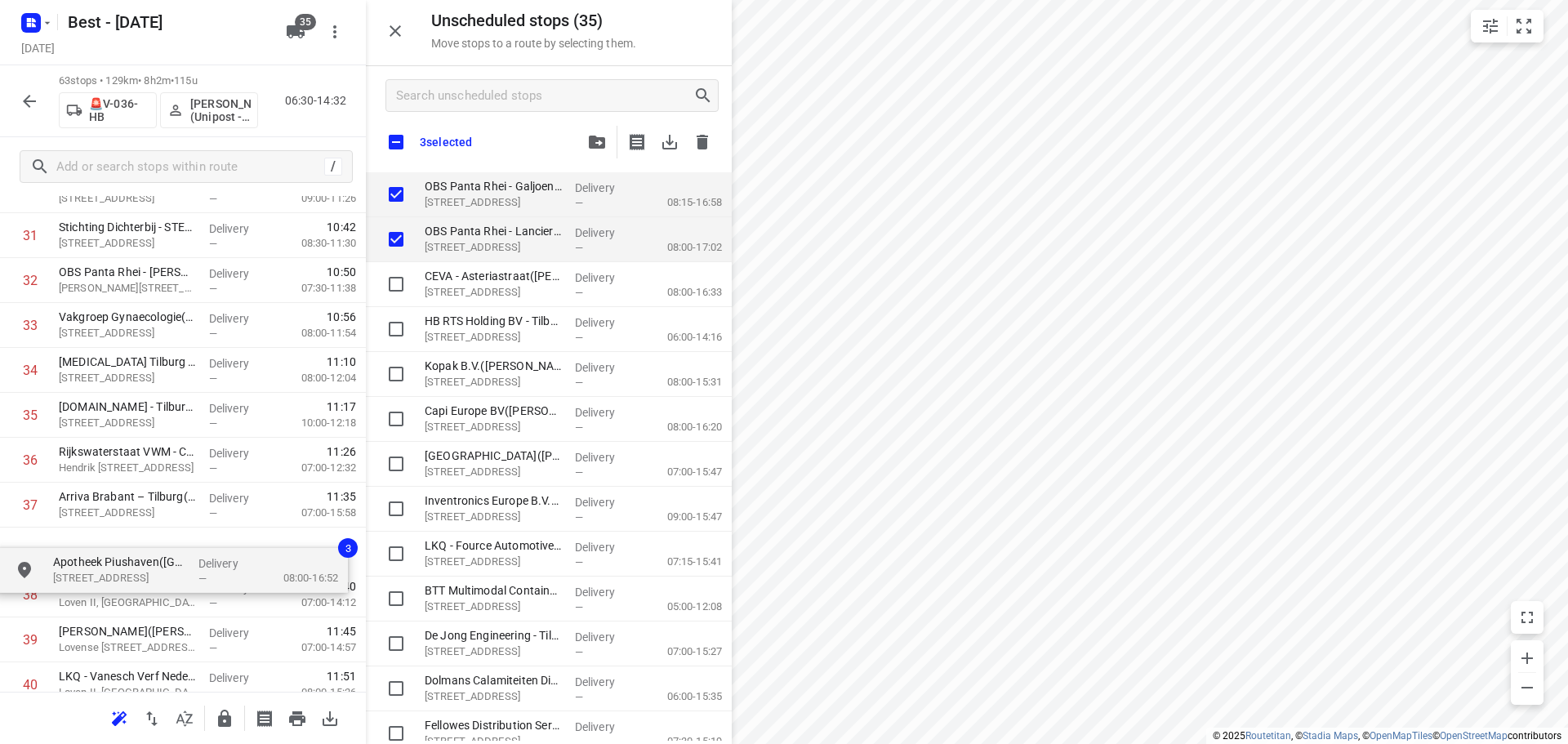
scroll to position [1458, 0]
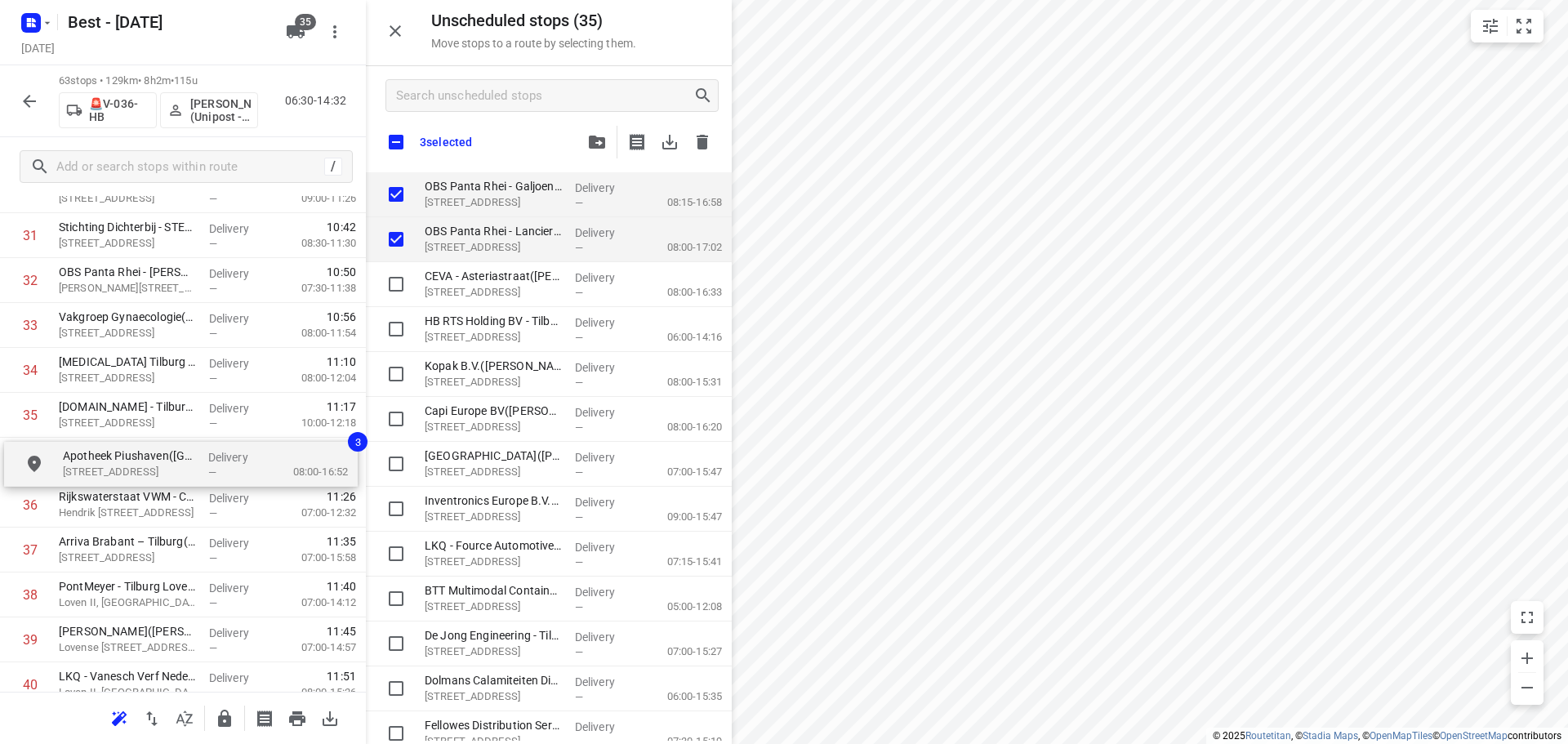
drag, startPoint x: 493, startPoint y: 204, endPoint x: 118, endPoint y: 473, distance: 461.5
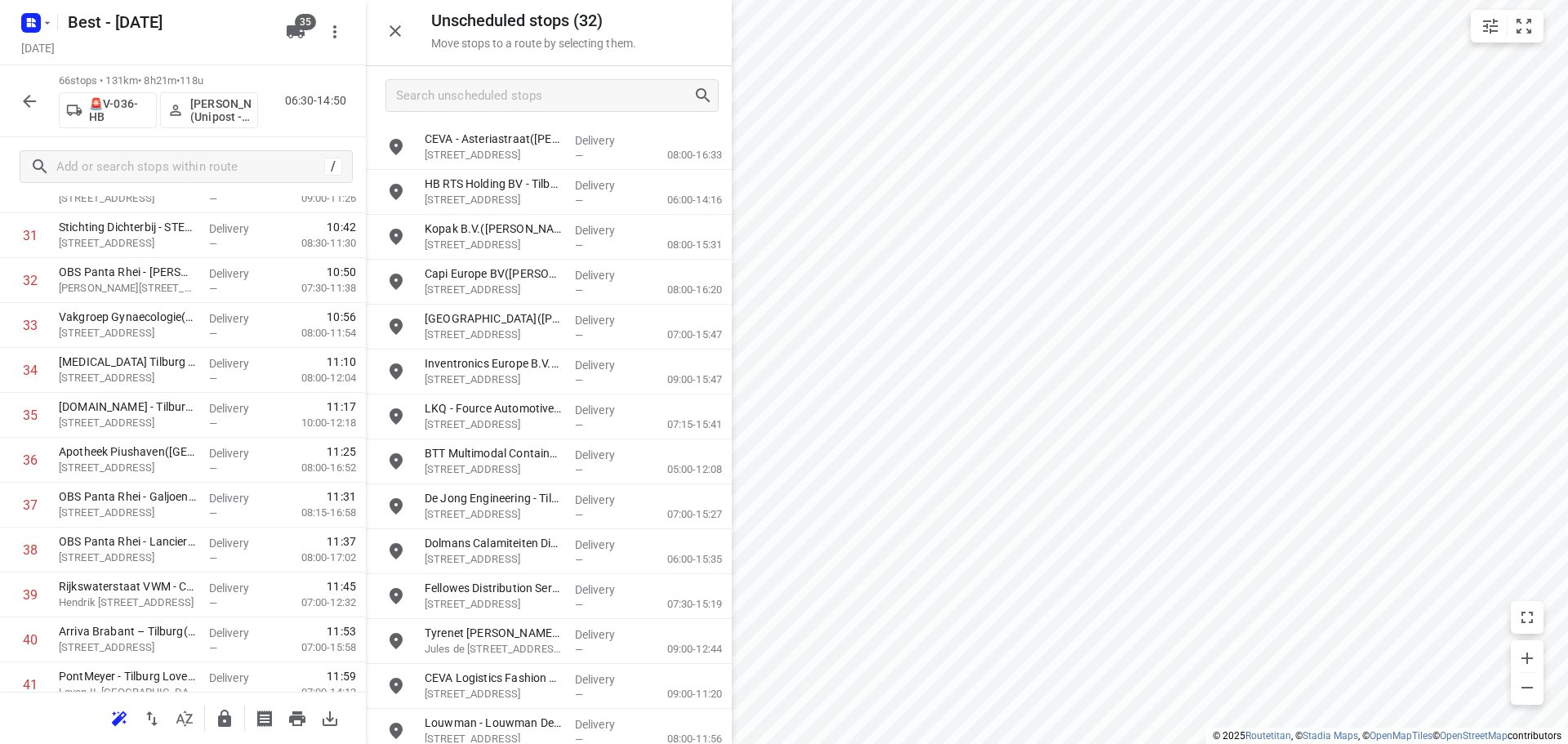
click at [414, 37] on div "Unscheduled stops ( 32 ) Move stops to a route by selecting them." at bounding box center [549, 33] width 366 height 66
click at [405, 35] on button "button" at bounding box center [395, 31] width 32 height 32
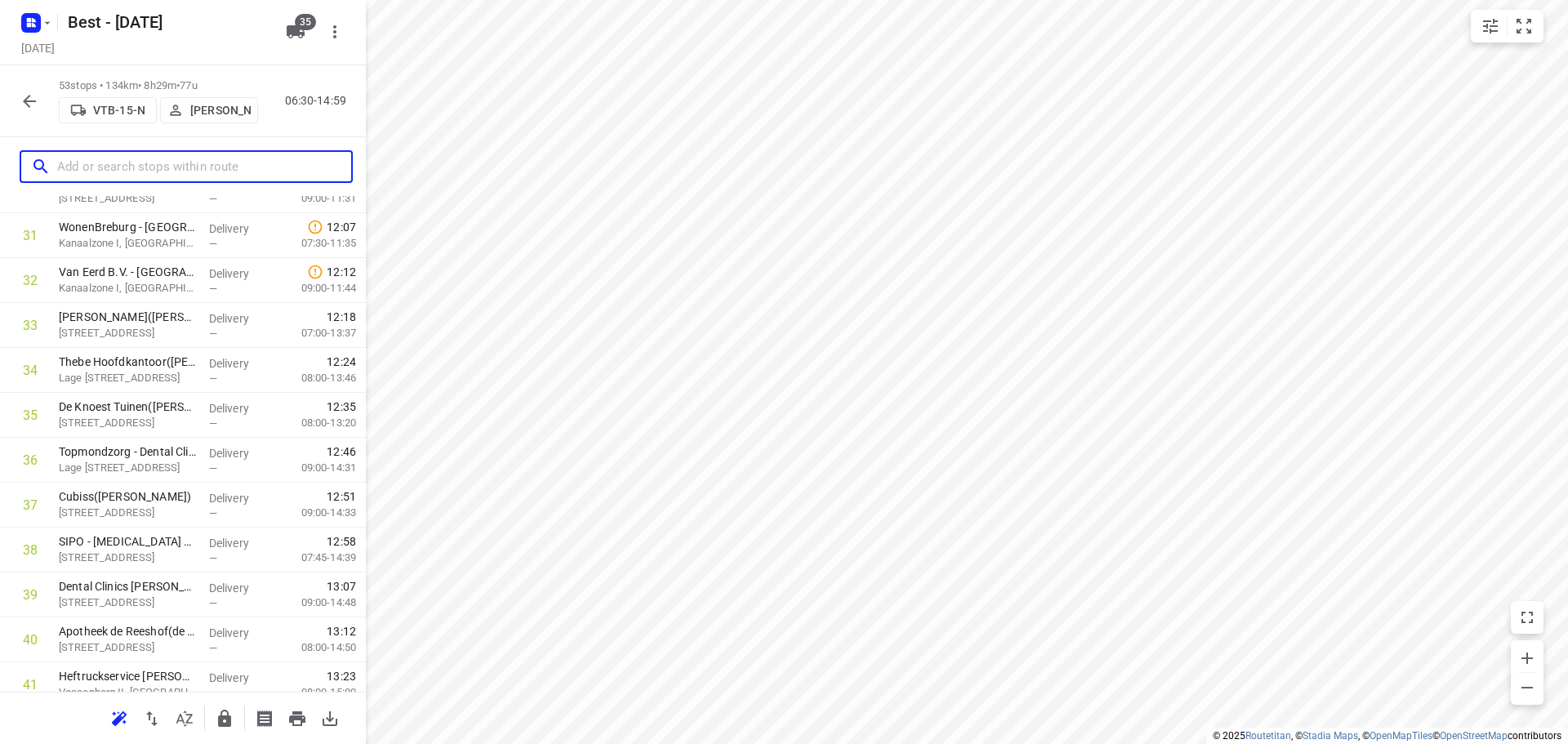
click at [218, 167] on input "text" at bounding box center [204, 167] width 294 height 26
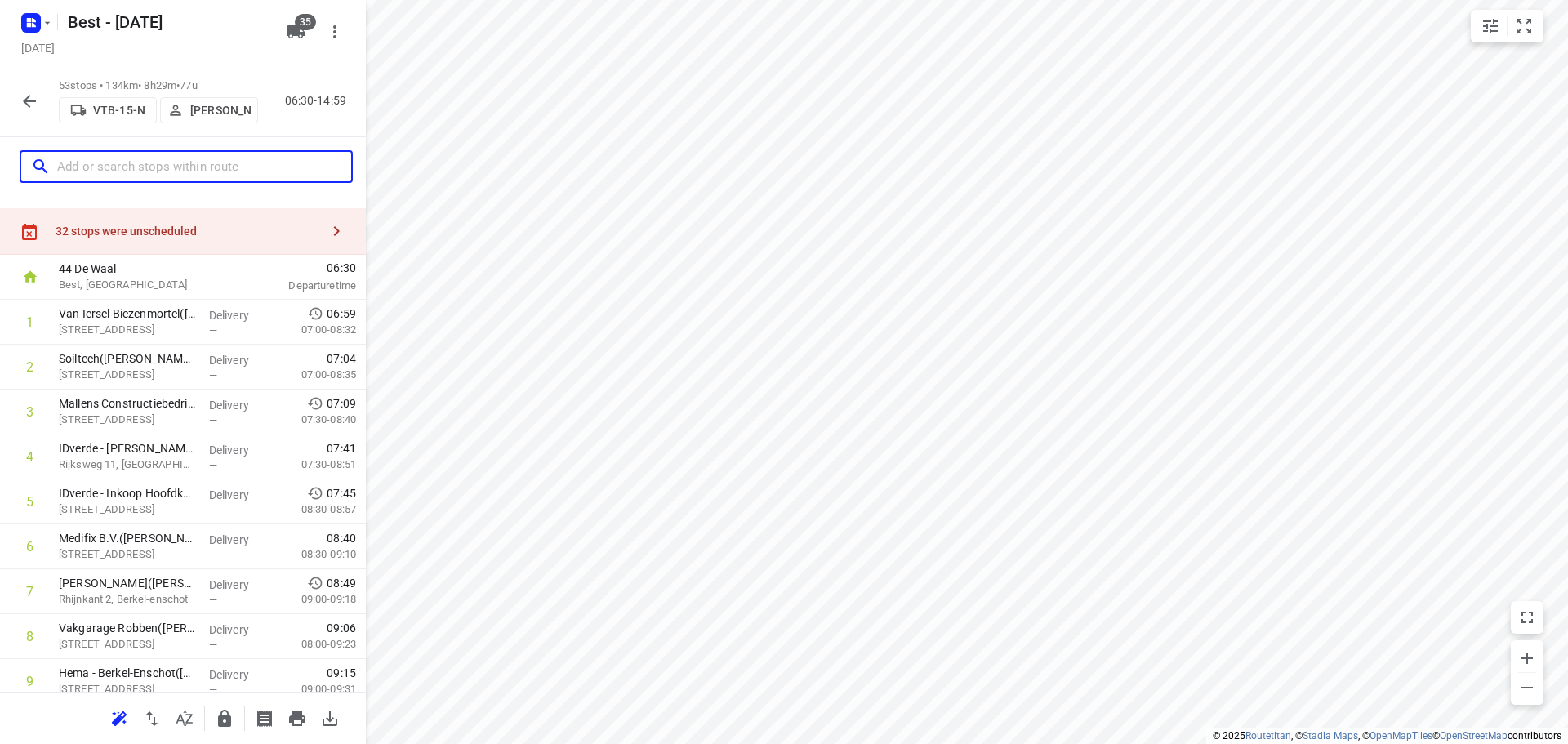
scroll to position [0, 0]
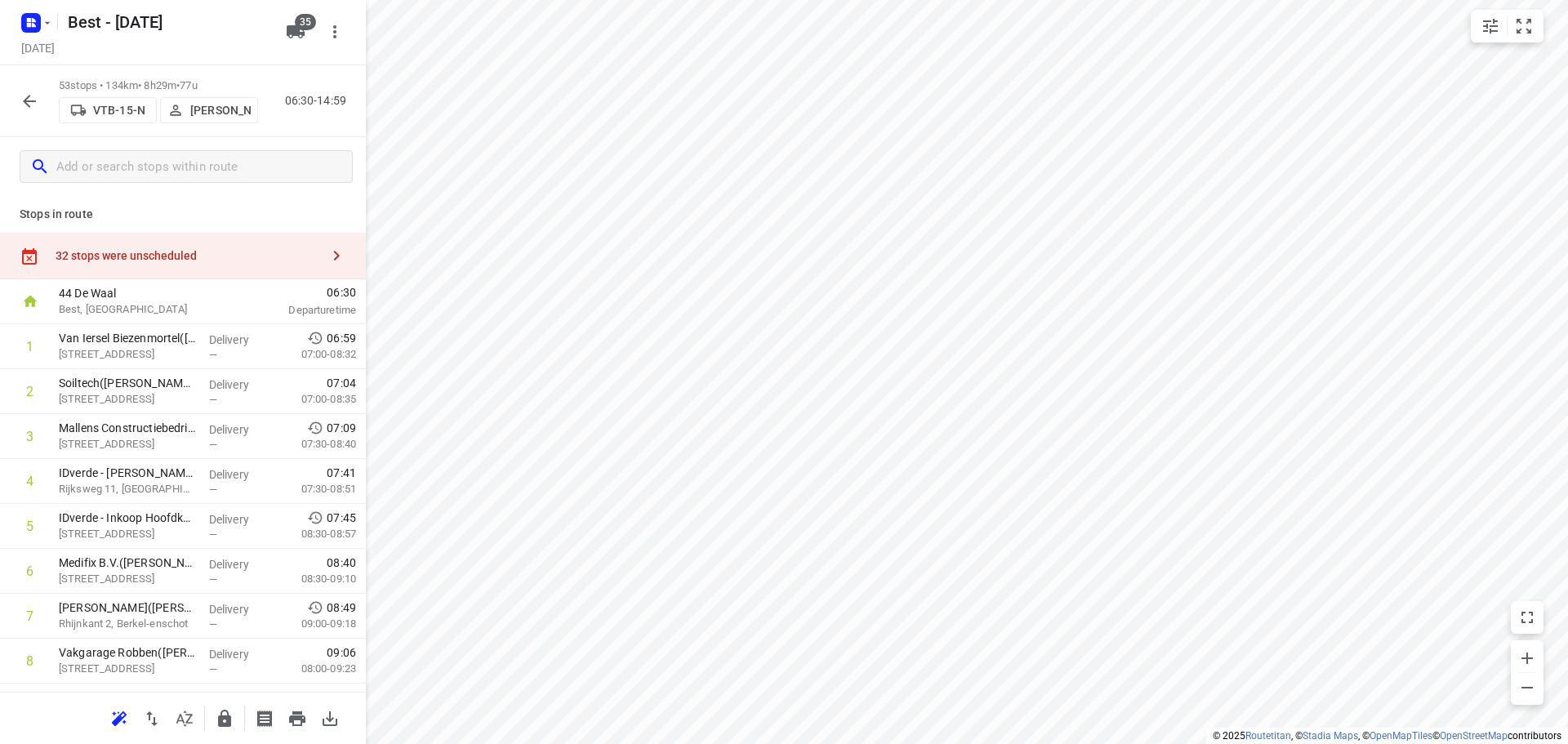
click at [211, 249] on div "32 stops were unscheduled" at bounding box center [188, 256] width 265 height 13
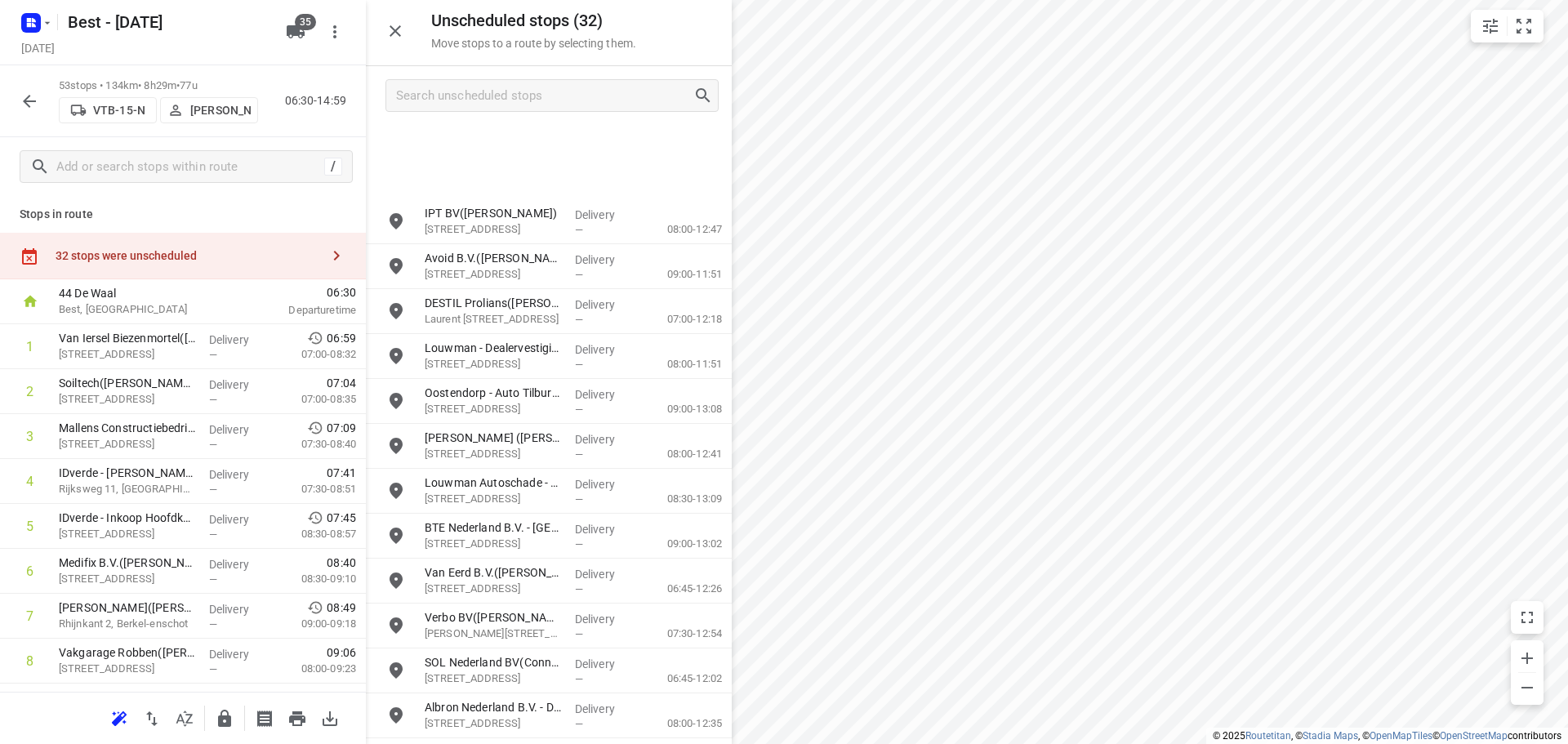
scroll to position [823, 0]
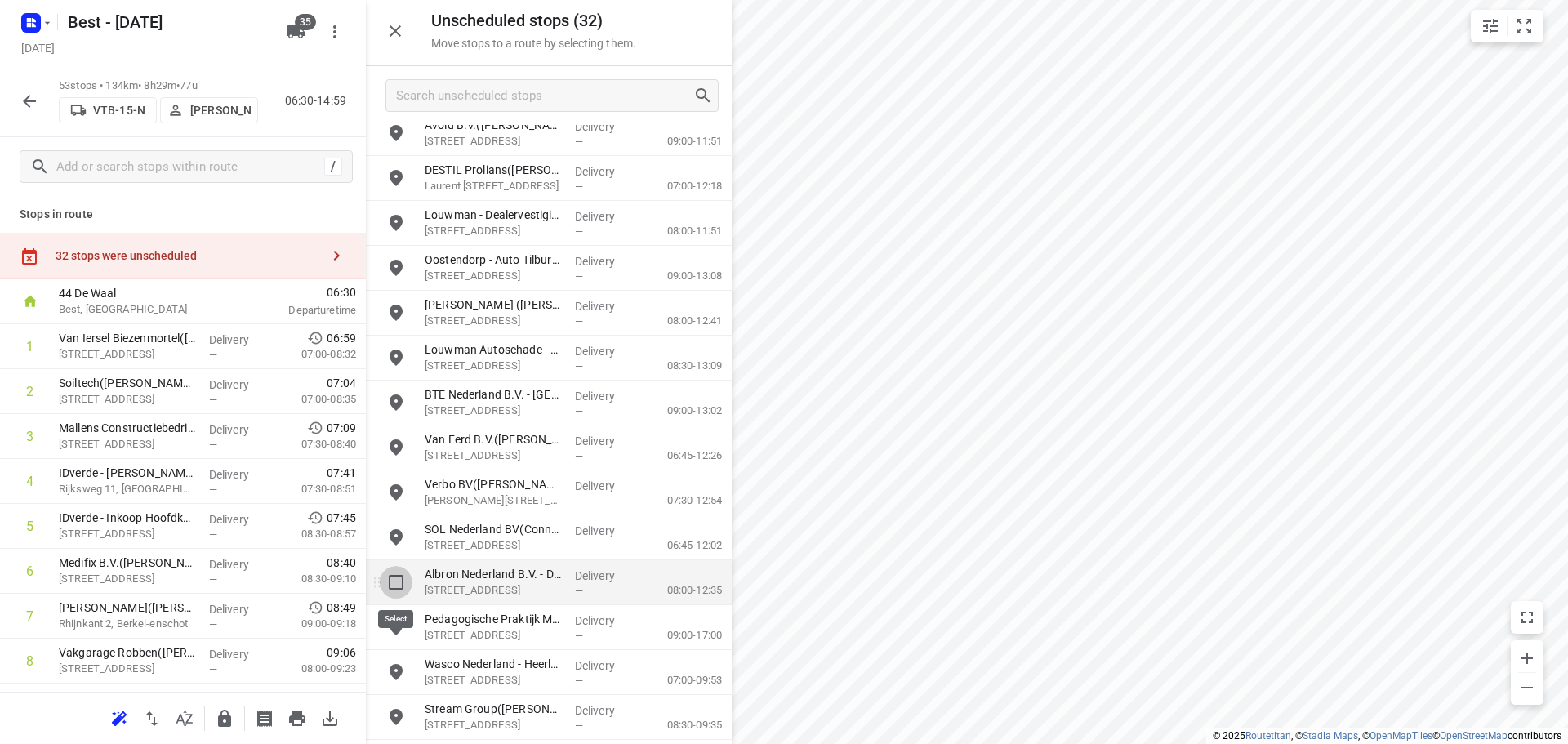
click at [403, 576] on input "grid" at bounding box center [396, 582] width 32 height 32
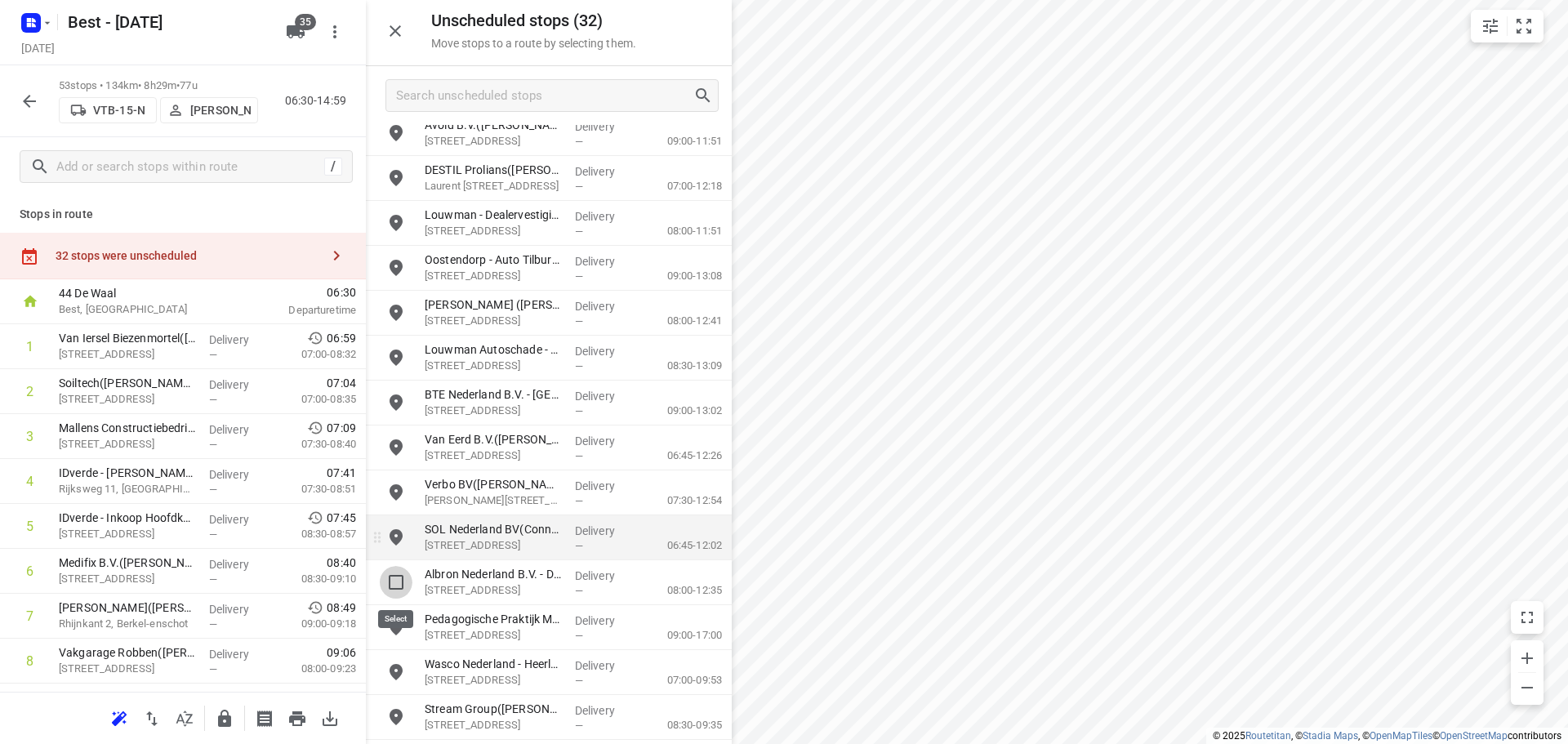
checkbox input "true"
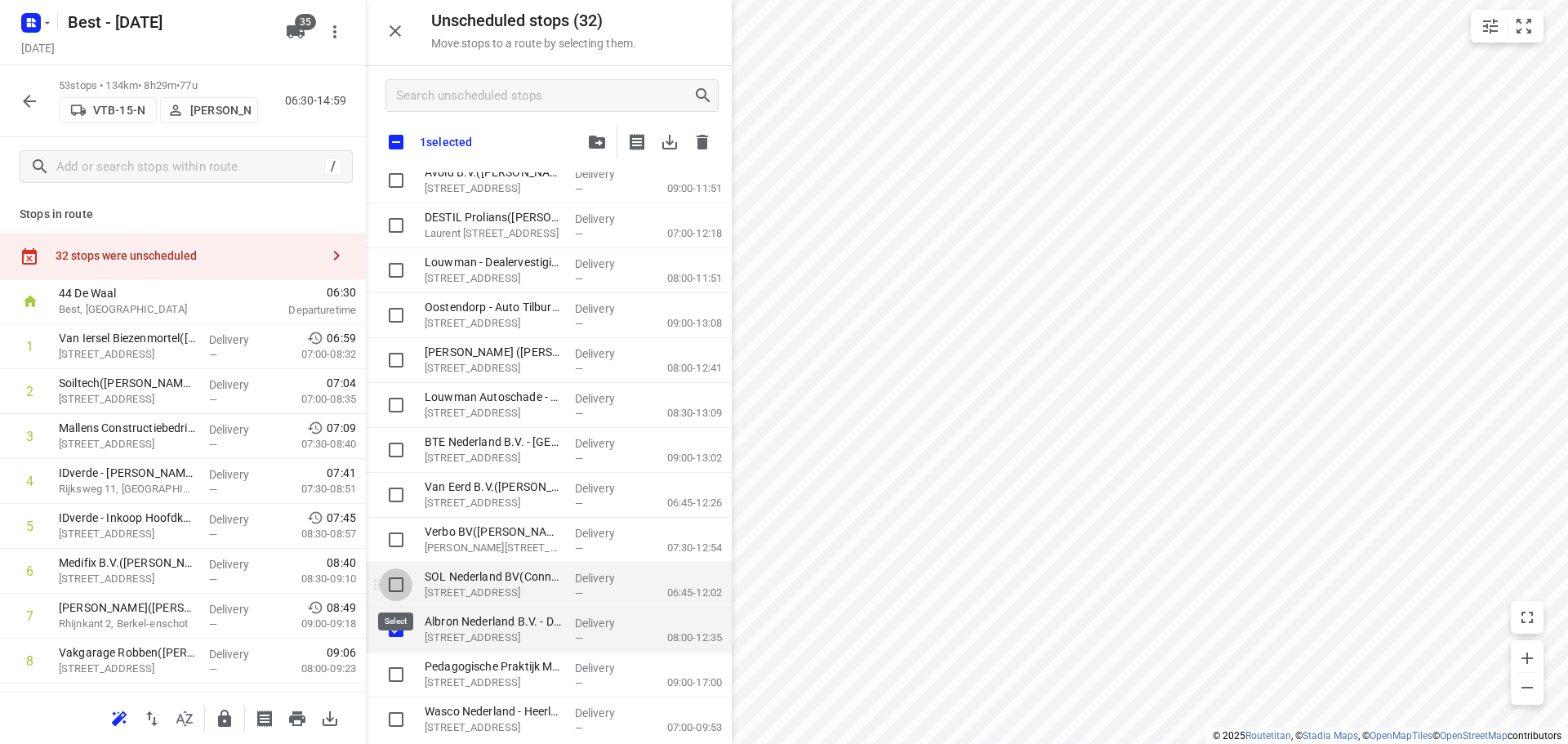
click at [388, 583] on input "grid" at bounding box center [396, 584] width 32 height 32
checkbox input "true"
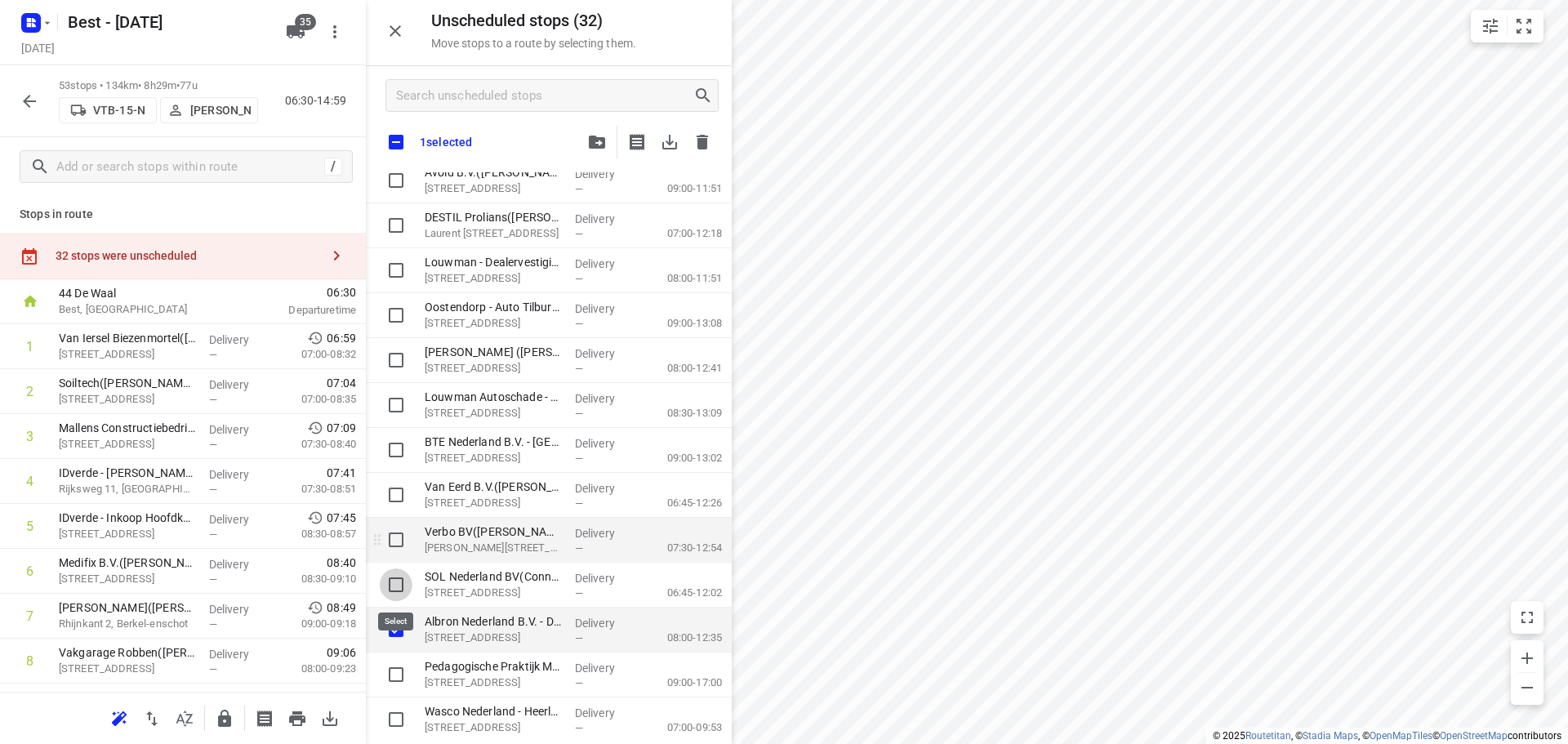
checkbox input "true"
click at [386, 543] on input "grid" at bounding box center [396, 540] width 32 height 32
checkbox input "true"
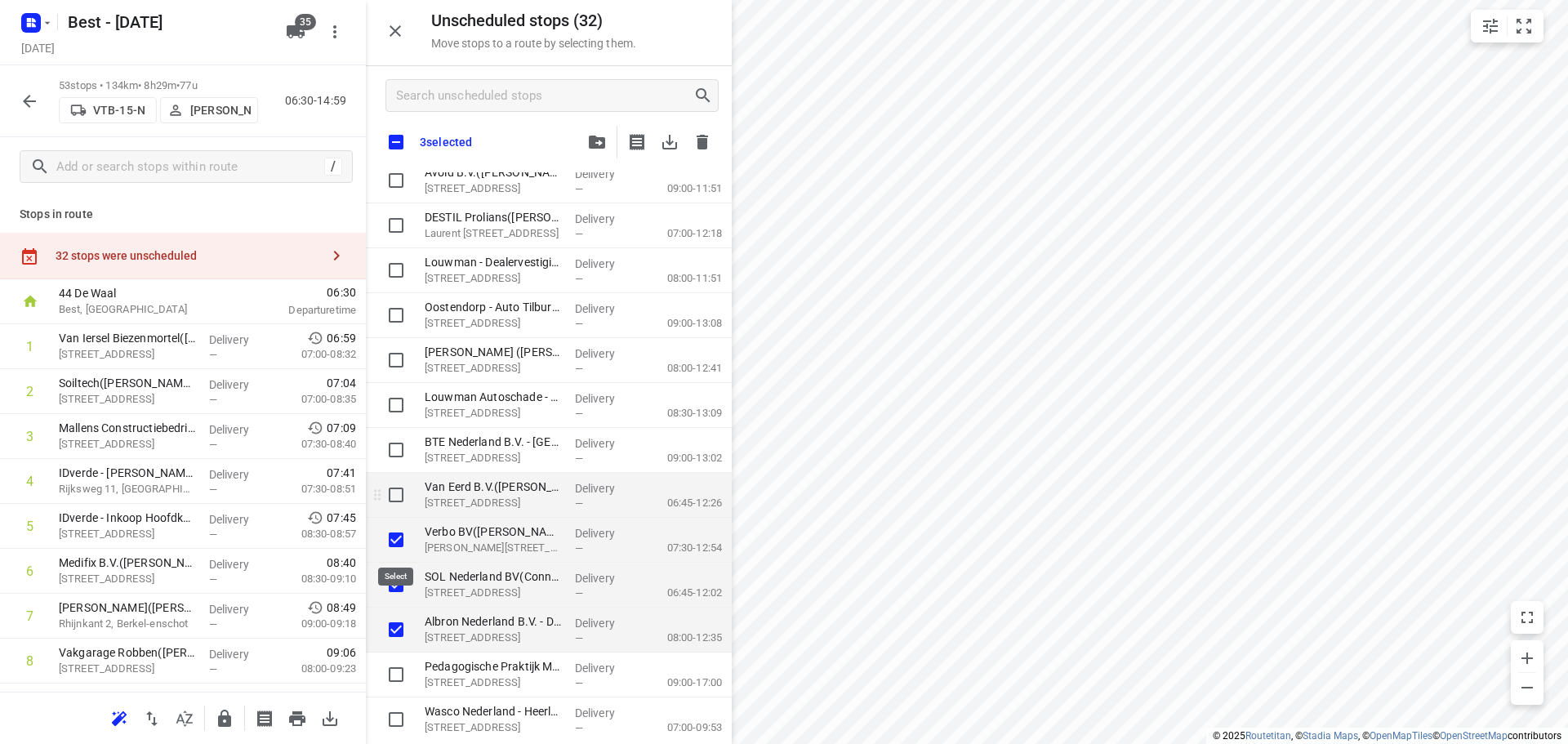
checkbox input "true"
click at [392, 492] on input "grid" at bounding box center [396, 494] width 32 height 32
checkbox input "true"
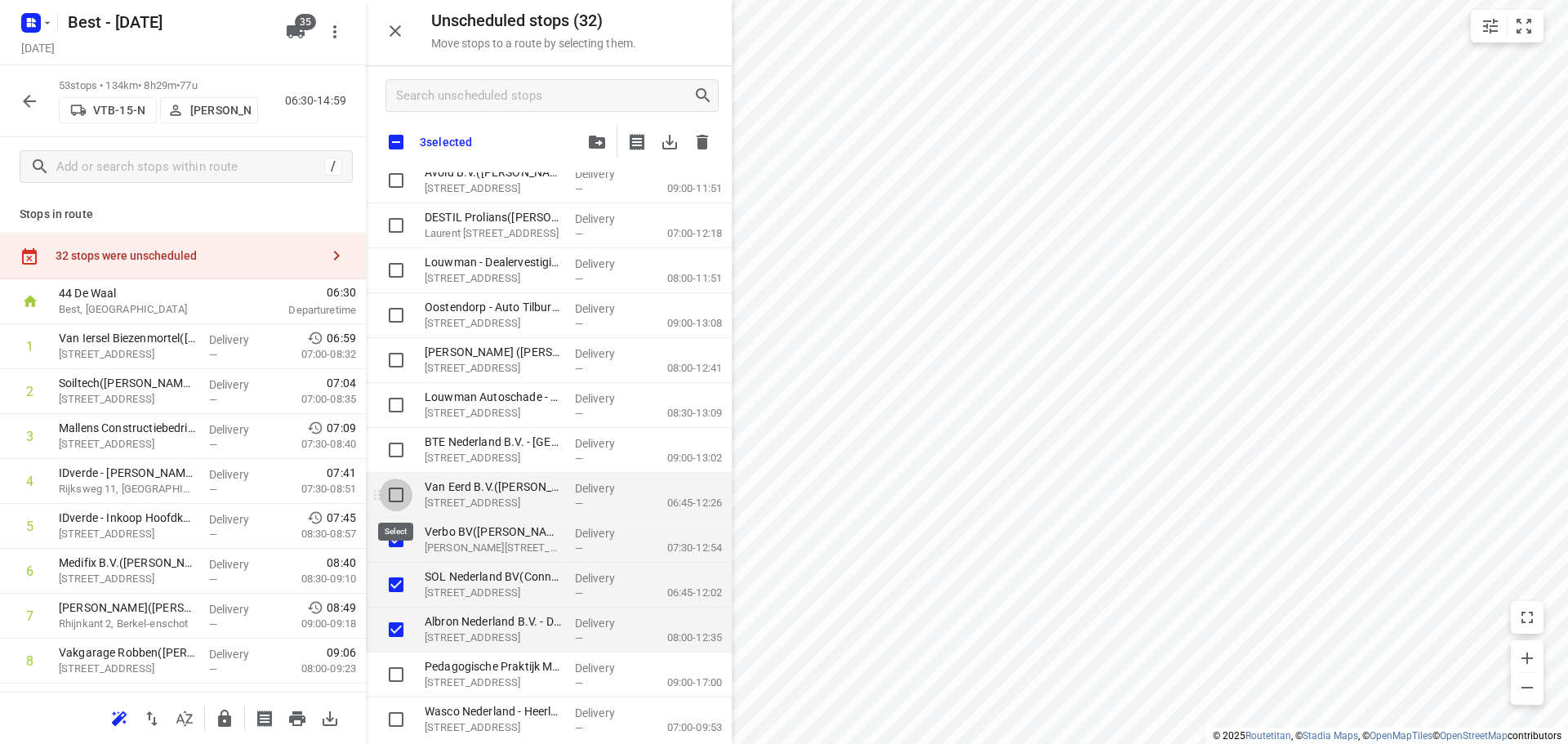
checkbox input "true"
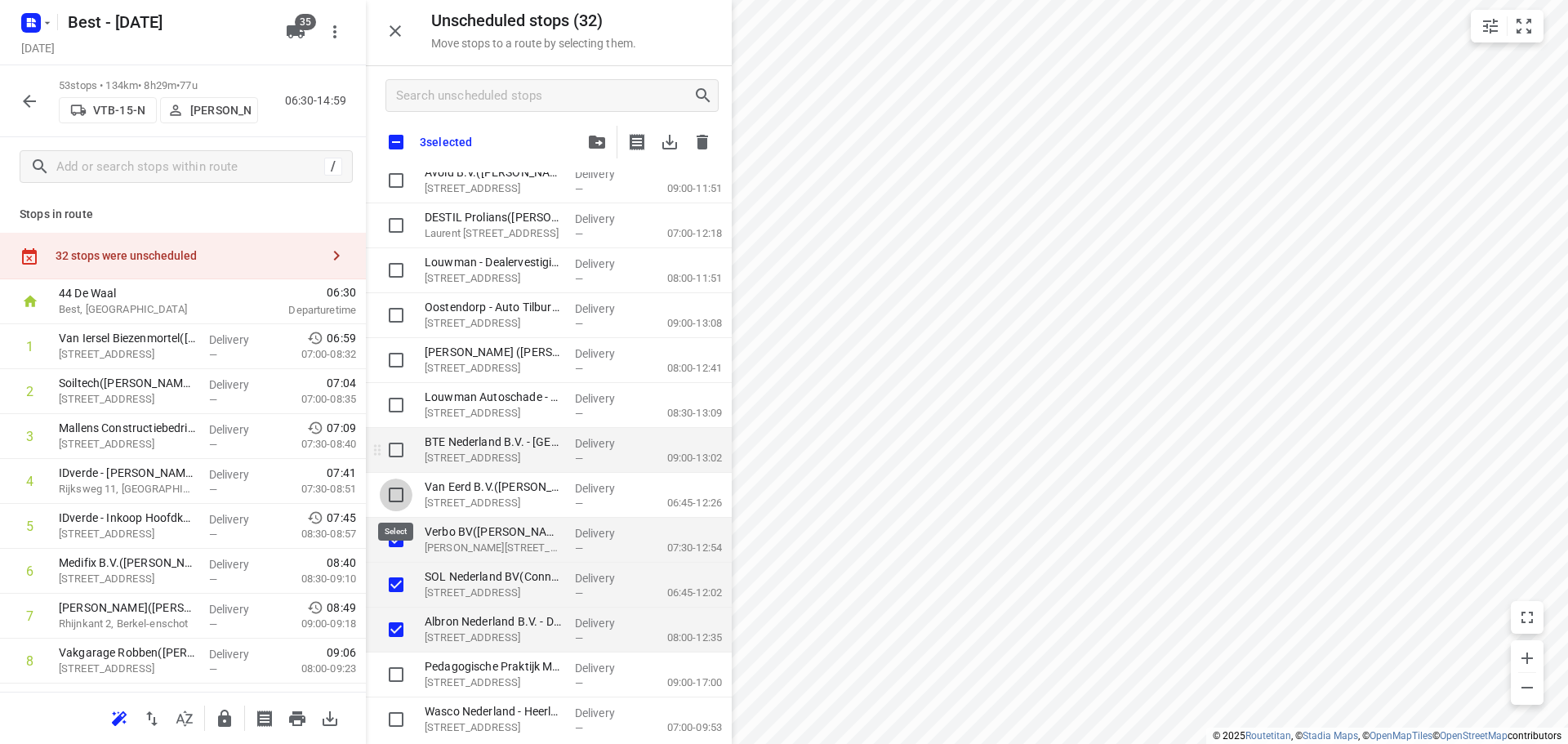
checkbox input "true"
click at [396, 447] on input "grid" at bounding box center [396, 449] width 32 height 32
checkbox input "true"
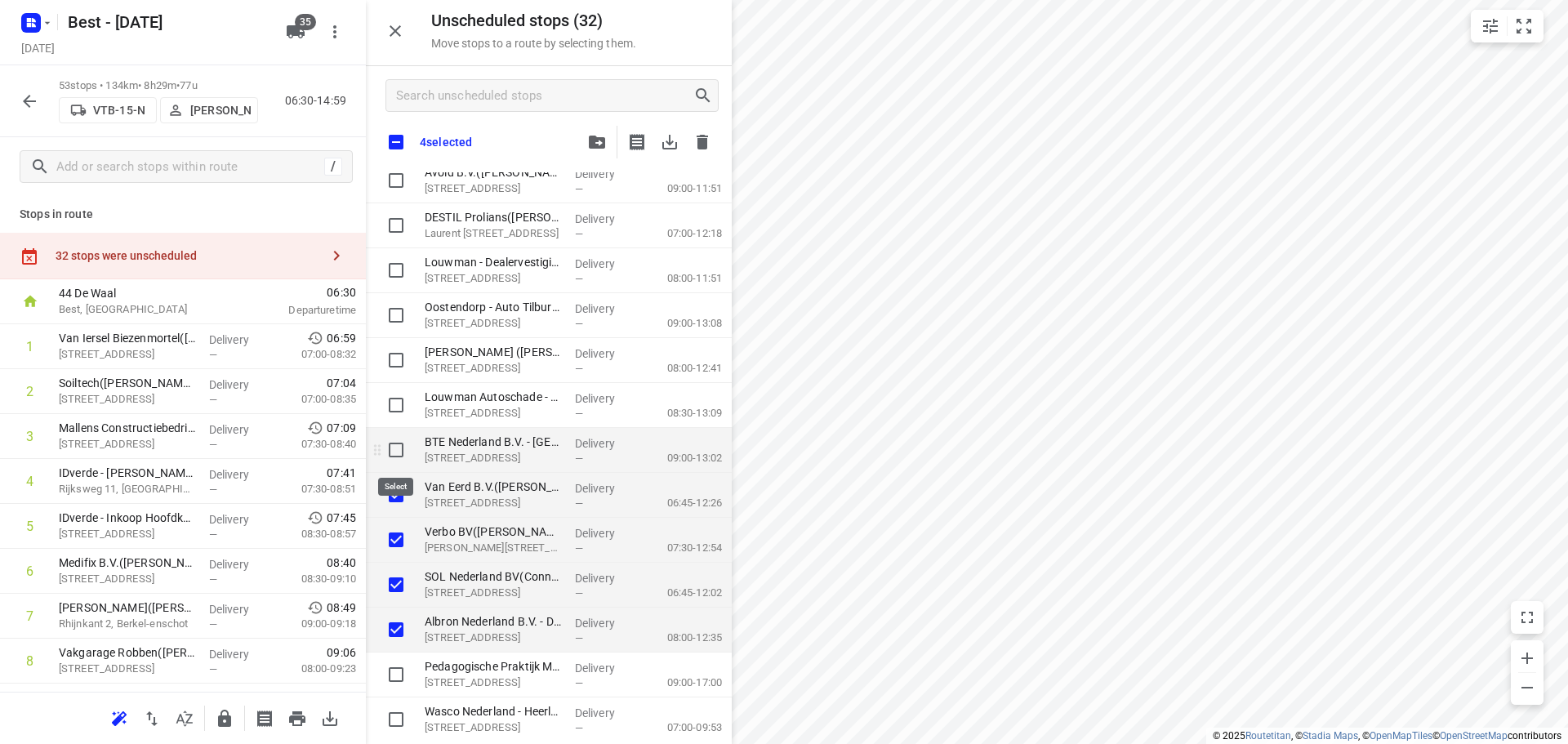
checkbox input "true"
click at [398, 420] on input "grid" at bounding box center [396, 405] width 32 height 32
checkbox input "true"
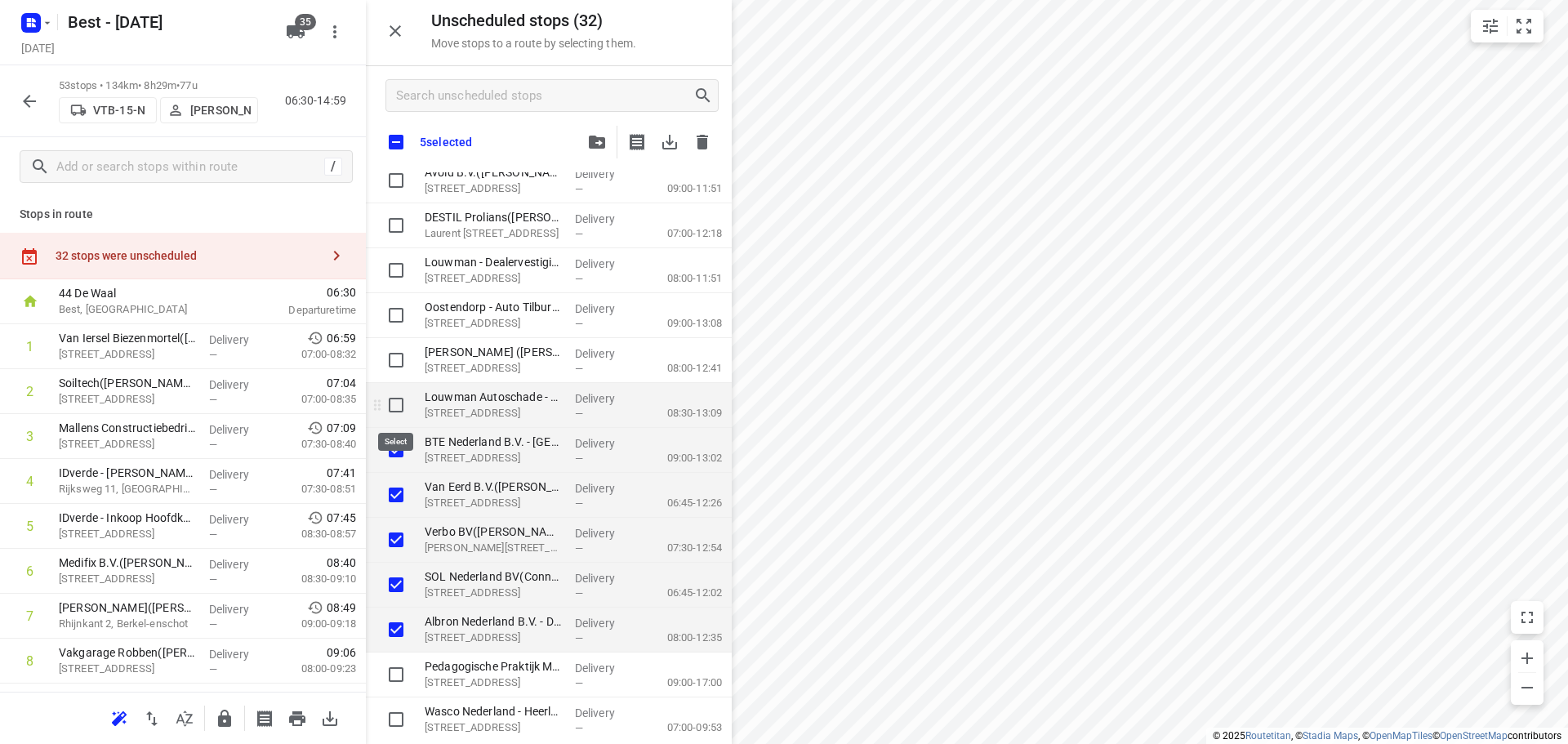
checkbox input "true"
click at [400, 362] on input "grid" at bounding box center [396, 359] width 32 height 32
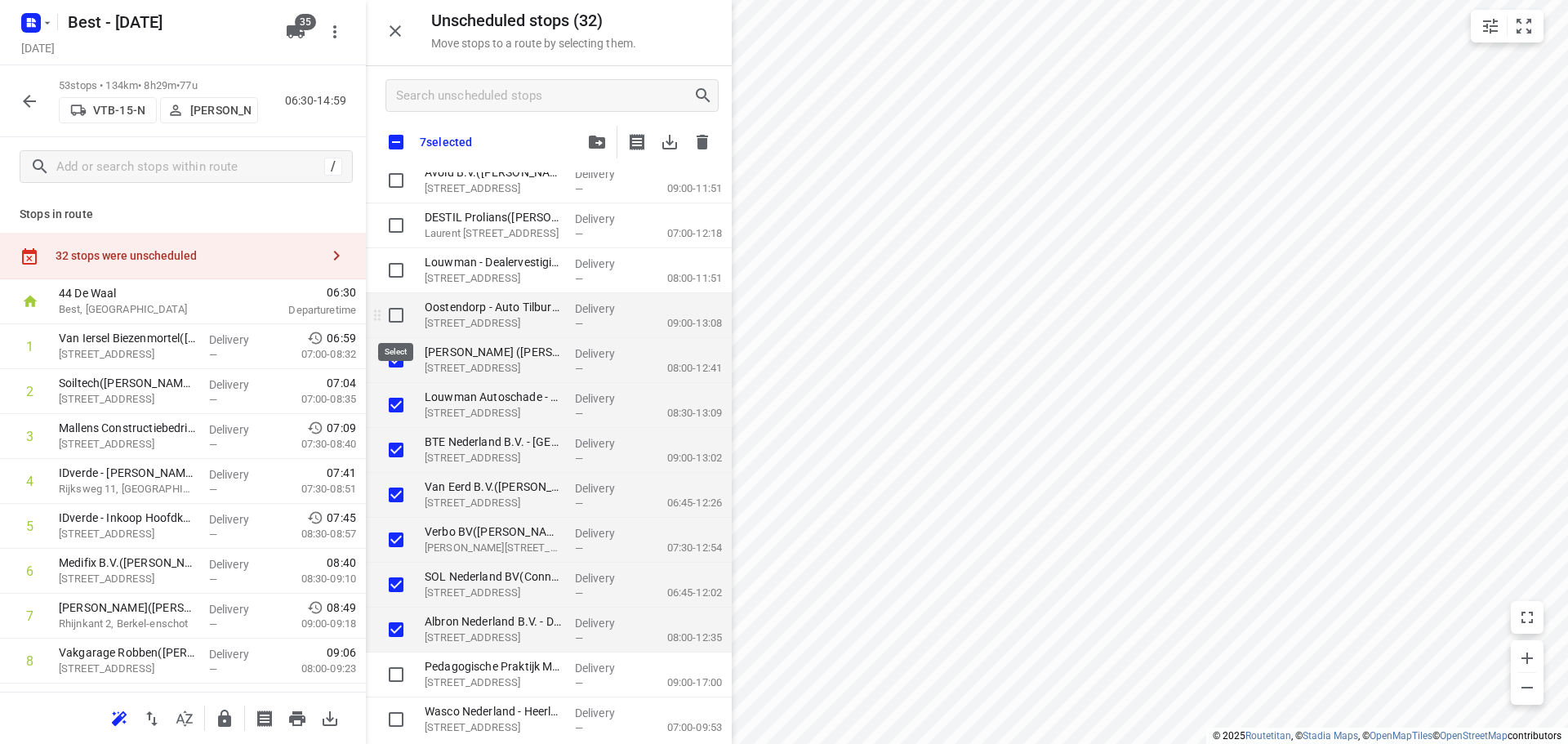
click at [404, 328] on input "grid" at bounding box center [396, 314] width 32 height 32
click at [402, 270] on input "grid" at bounding box center [396, 270] width 32 height 32
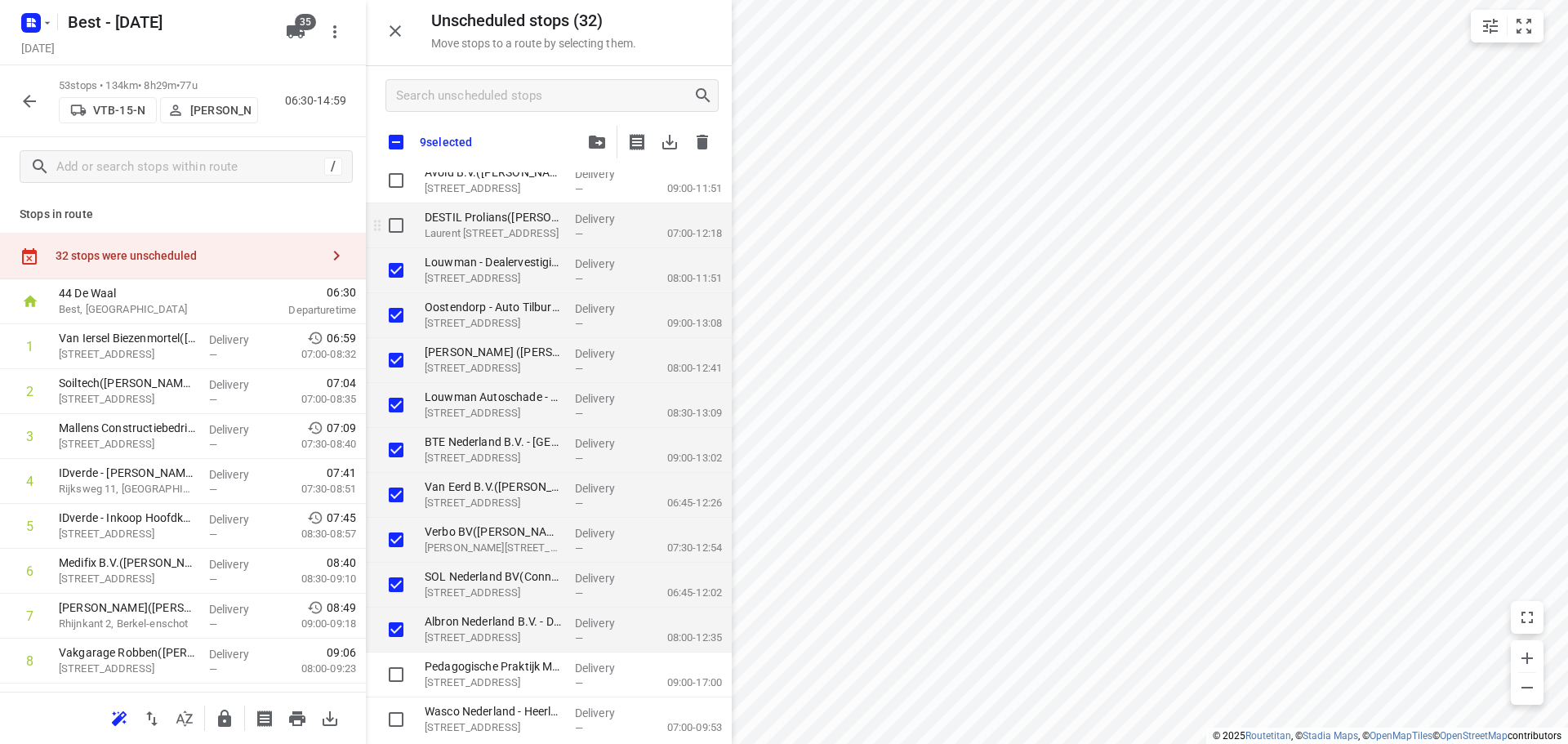
click at [410, 238] on input "grid" at bounding box center [396, 225] width 32 height 32
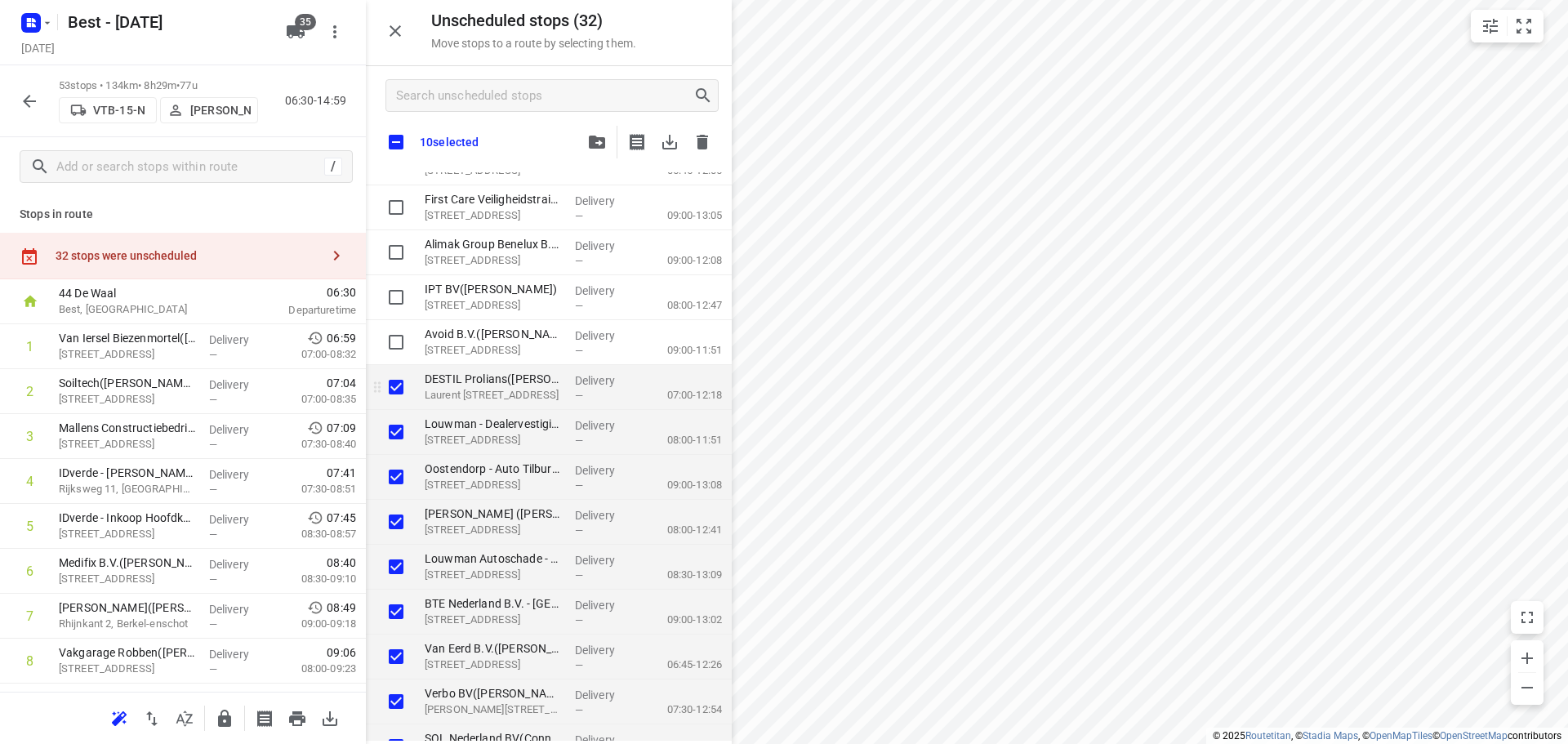
scroll to position [659, 0]
click at [396, 340] on input "grid" at bounding box center [396, 343] width 32 height 32
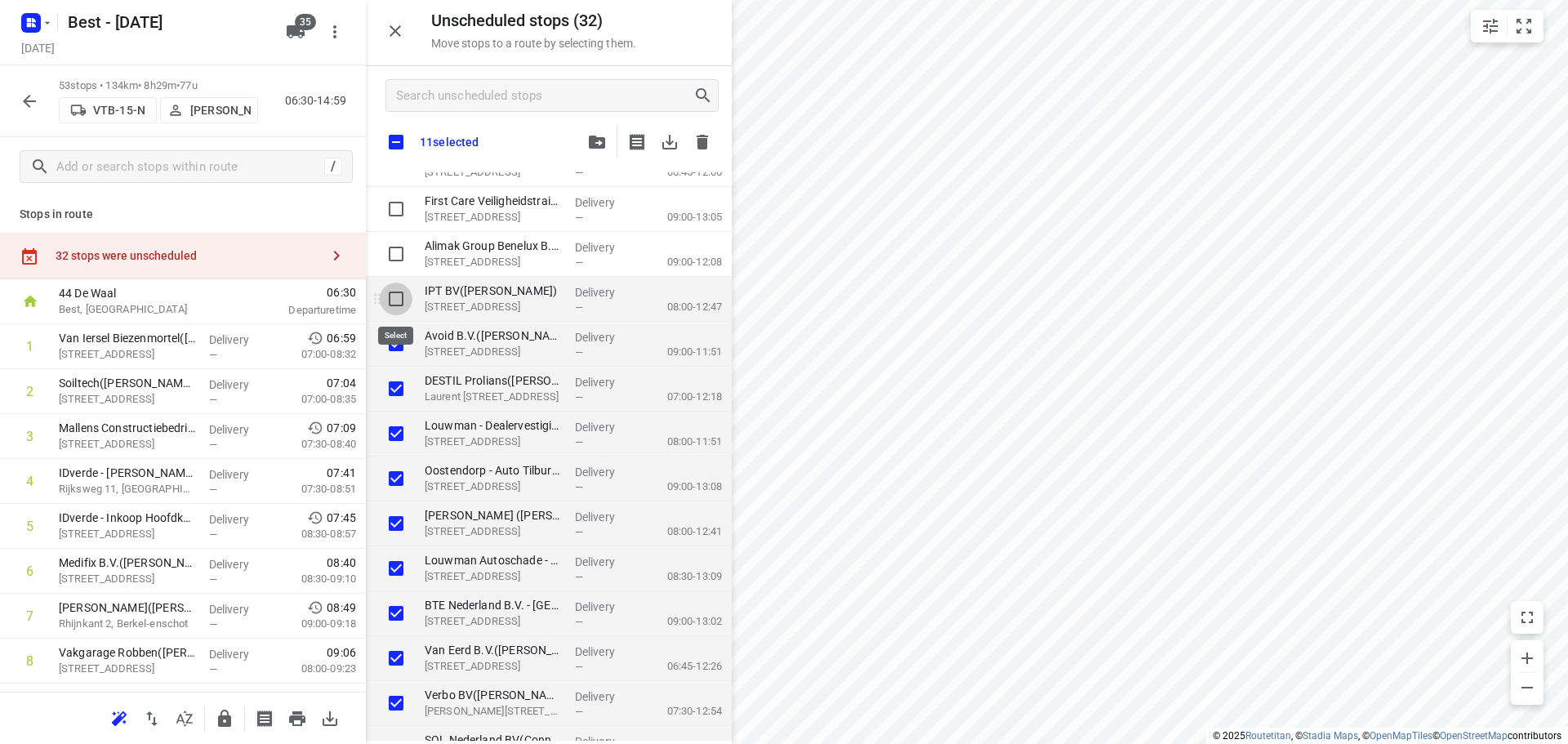
click at [396, 295] on input "grid" at bounding box center [396, 298] width 32 height 32
click at [396, 266] on input "grid" at bounding box center [396, 253] width 32 height 32
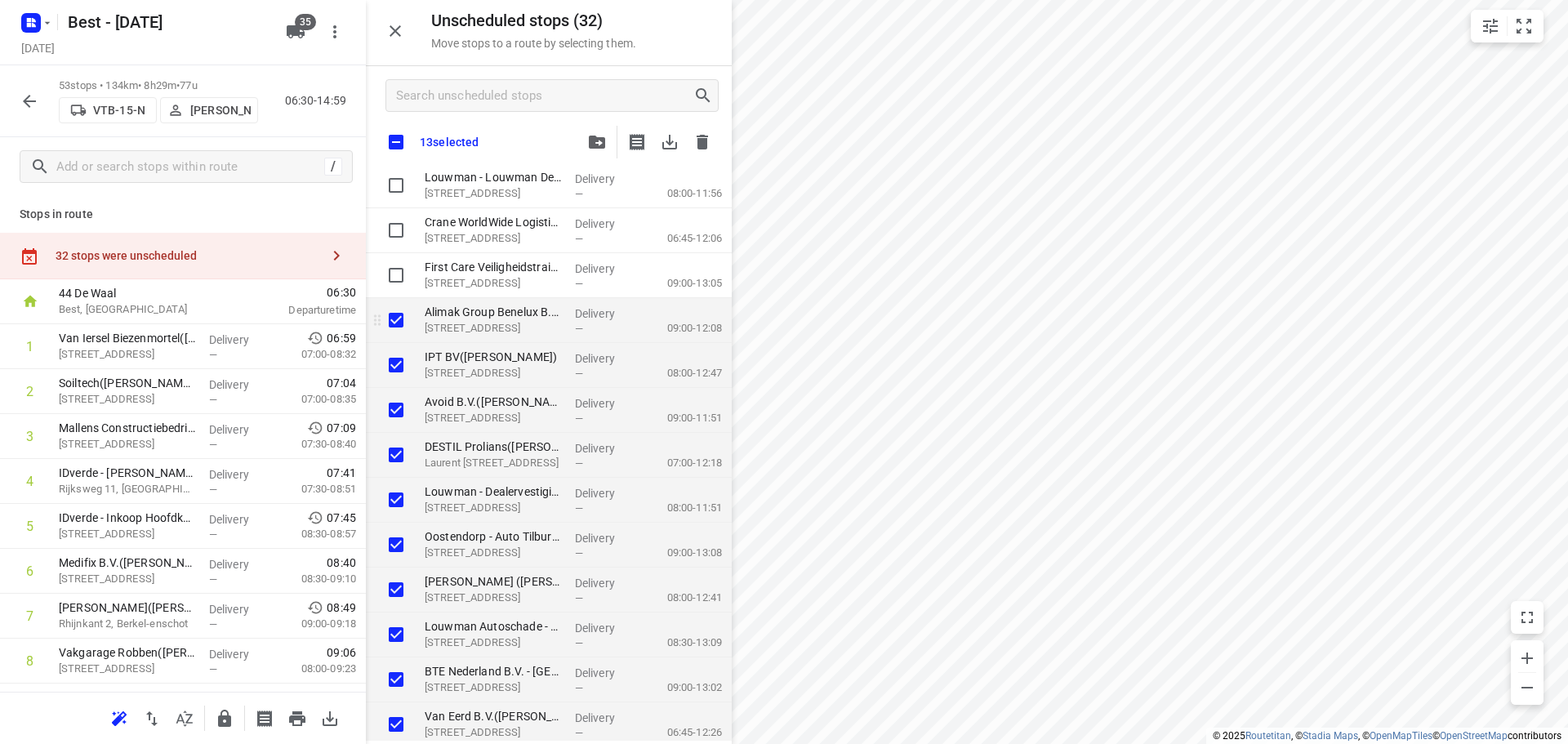
scroll to position [578, 0]
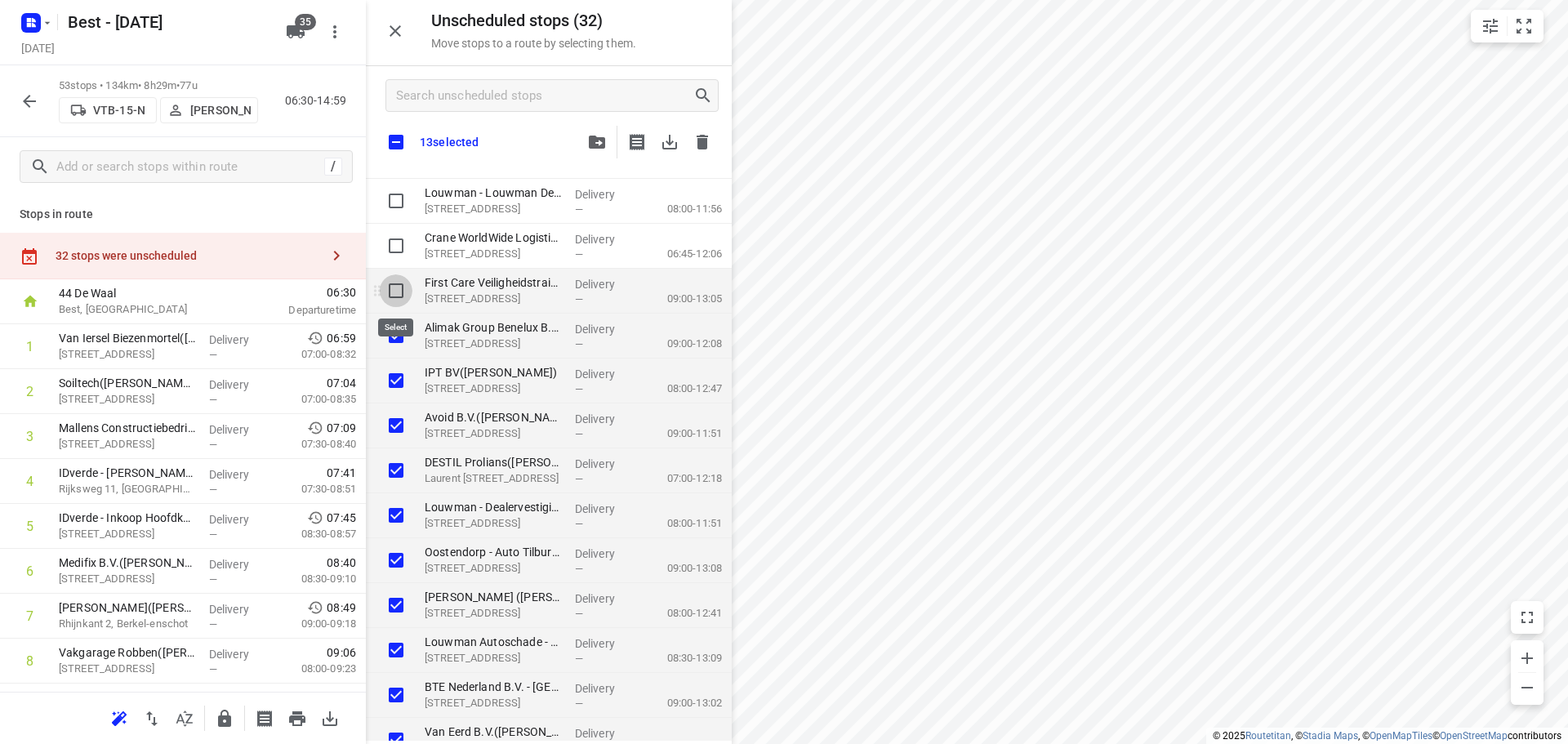
click at [397, 295] on input "grid" at bounding box center [396, 290] width 32 height 32
click at [403, 246] on input "grid" at bounding box center [396, 245] width 32 height 32
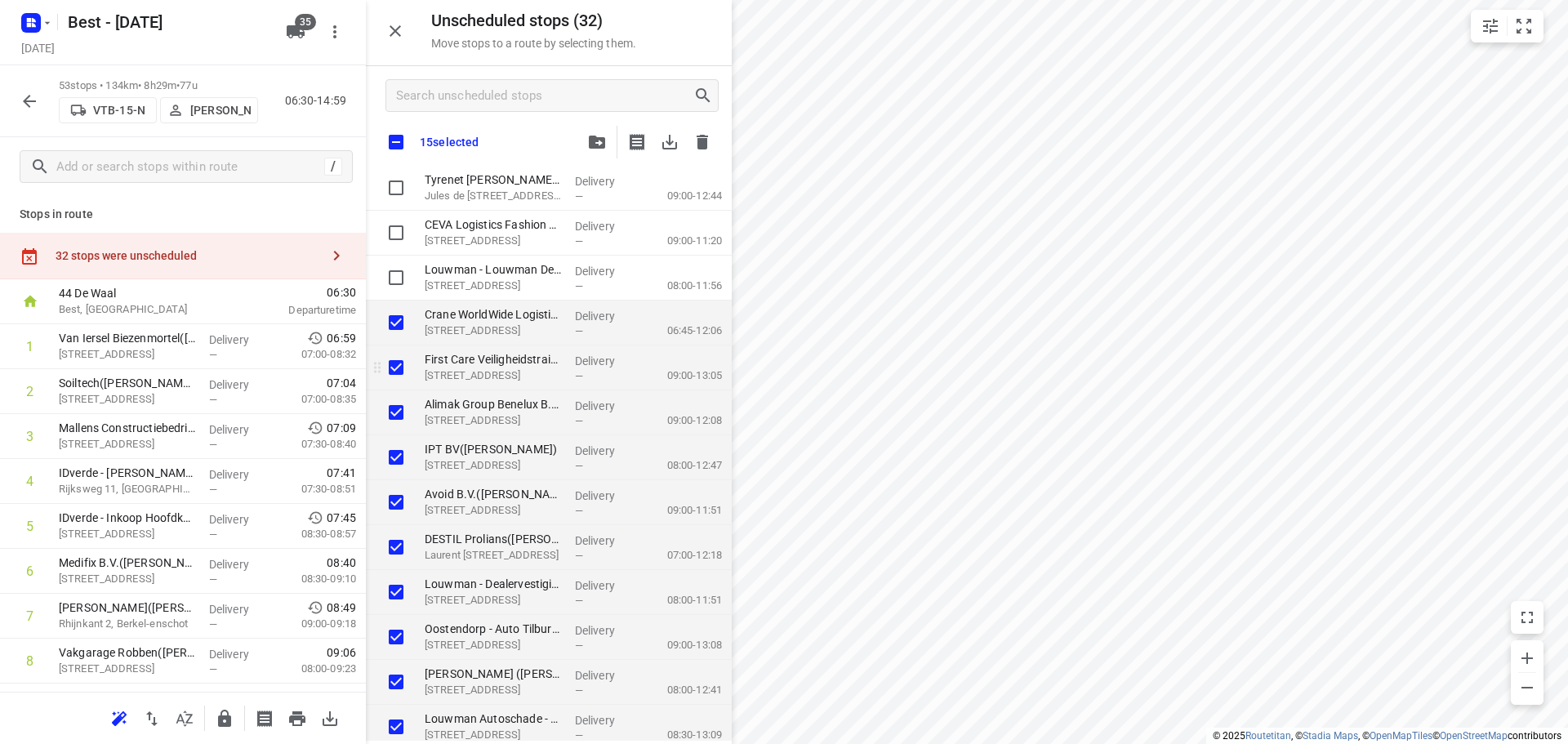
scroll to position [496, 0]
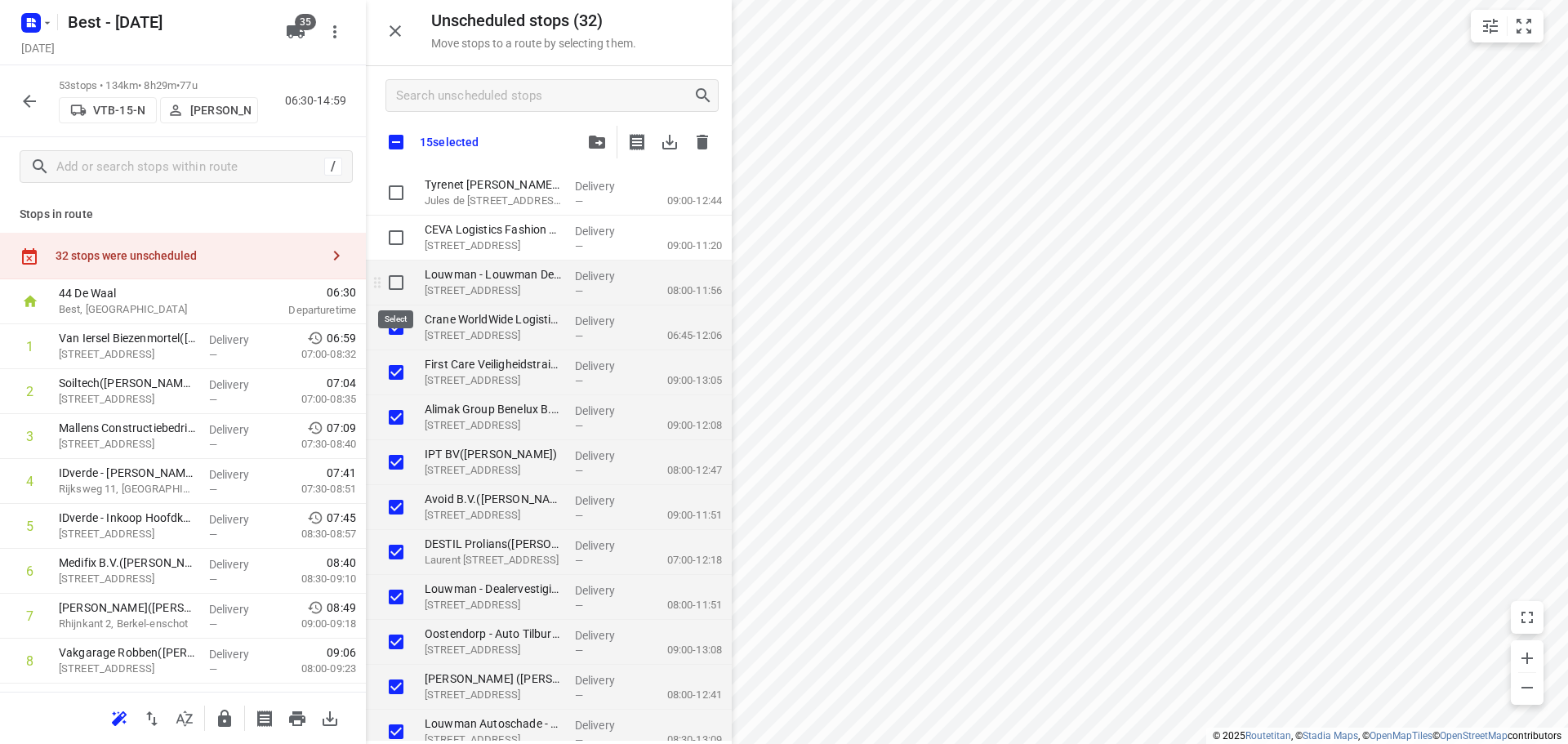
click at [400, 286] on input "grid" at bounding box center [396, 282] width 32 height 32
click at [402, 242] on input "grid" at bounding box center [396, 237] width 32 height 32
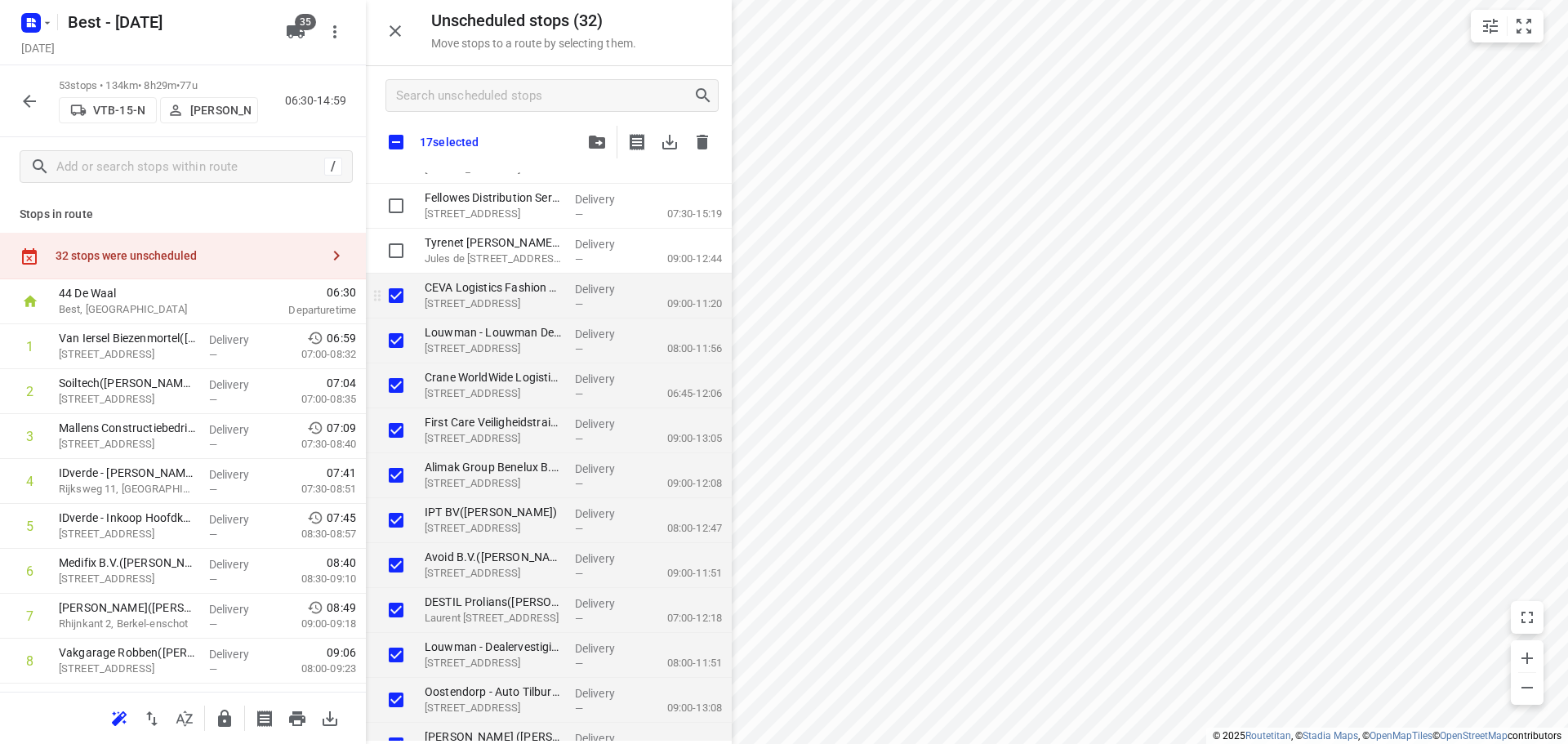
scroll to position [414, 0]
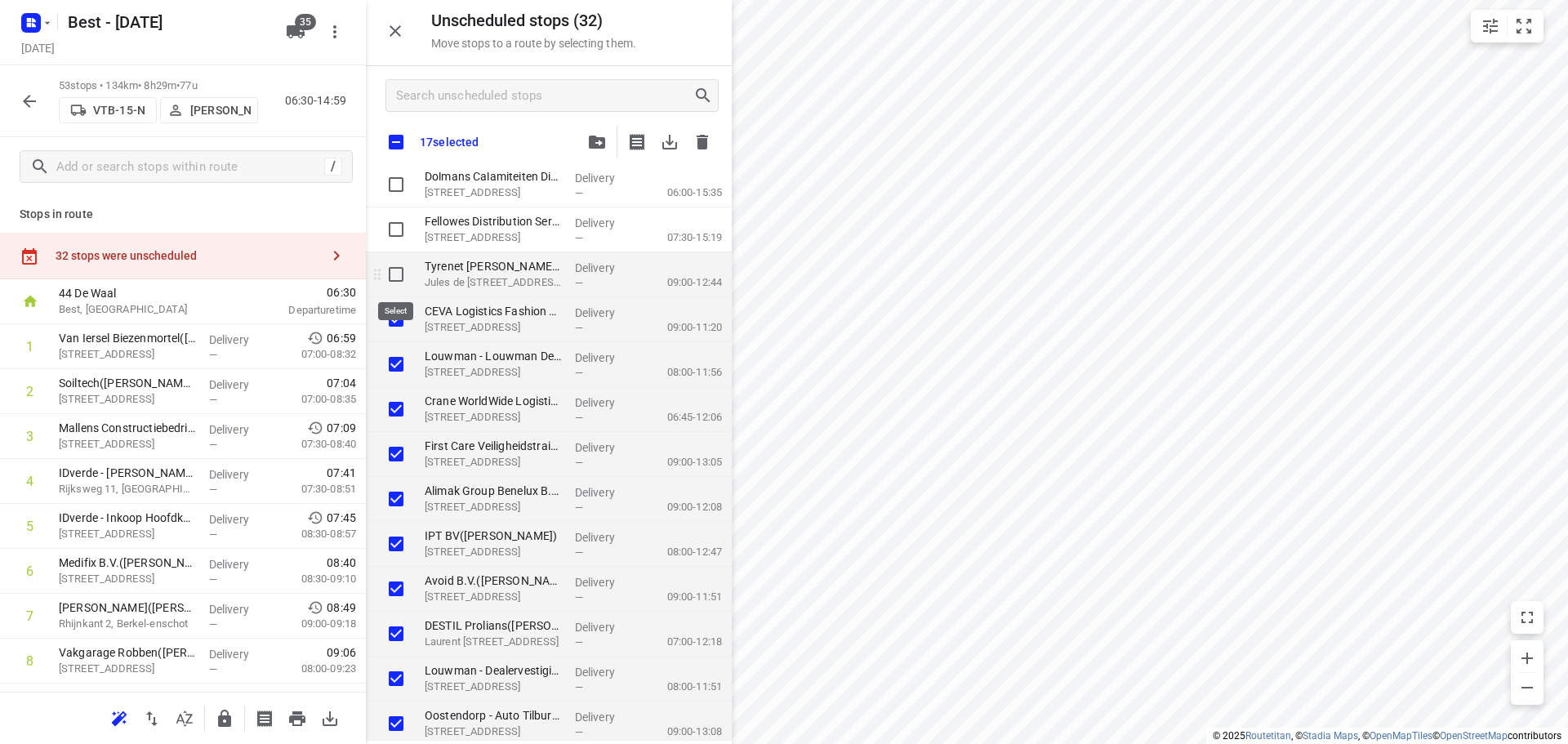
click at [402, 273] on input "grid" at bounding box center [396, 274] width 32 height 32
click at [404, 233] on input "grid" at bounding box center [396, 229] width 32 height 32
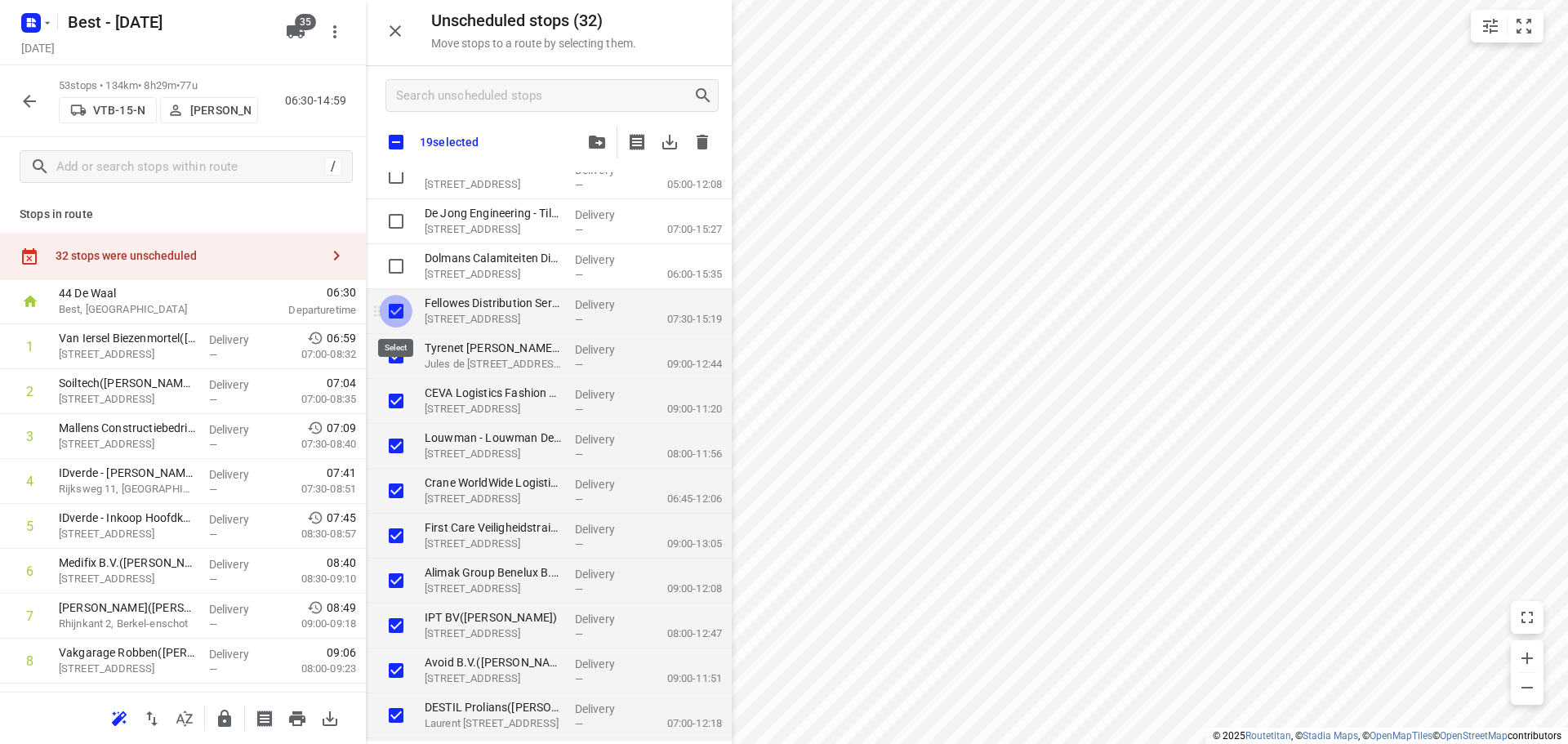
click at [392, 318] on input "grid" at bounding box center [396, 310] width 32 height 32
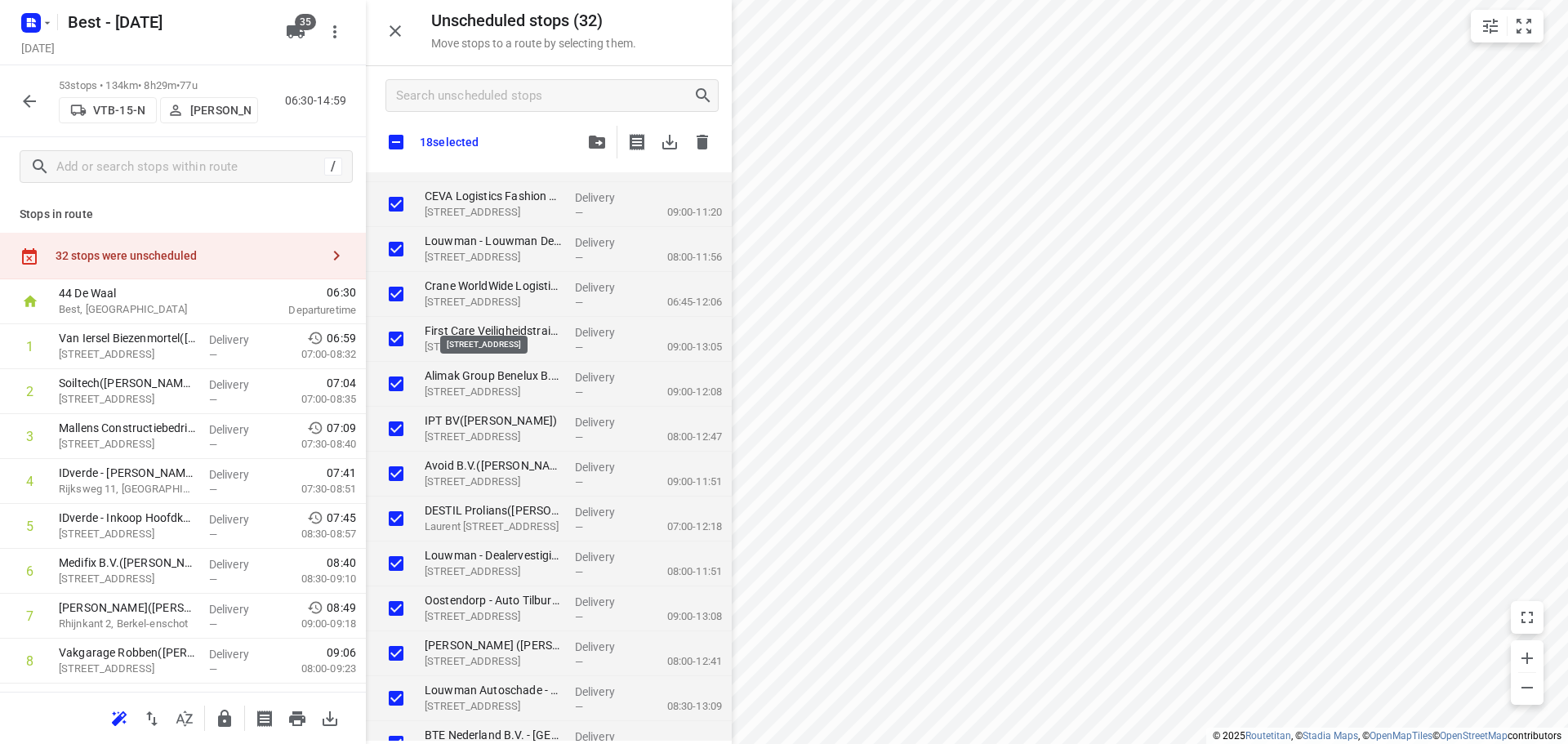
scroll to position [659, 0]
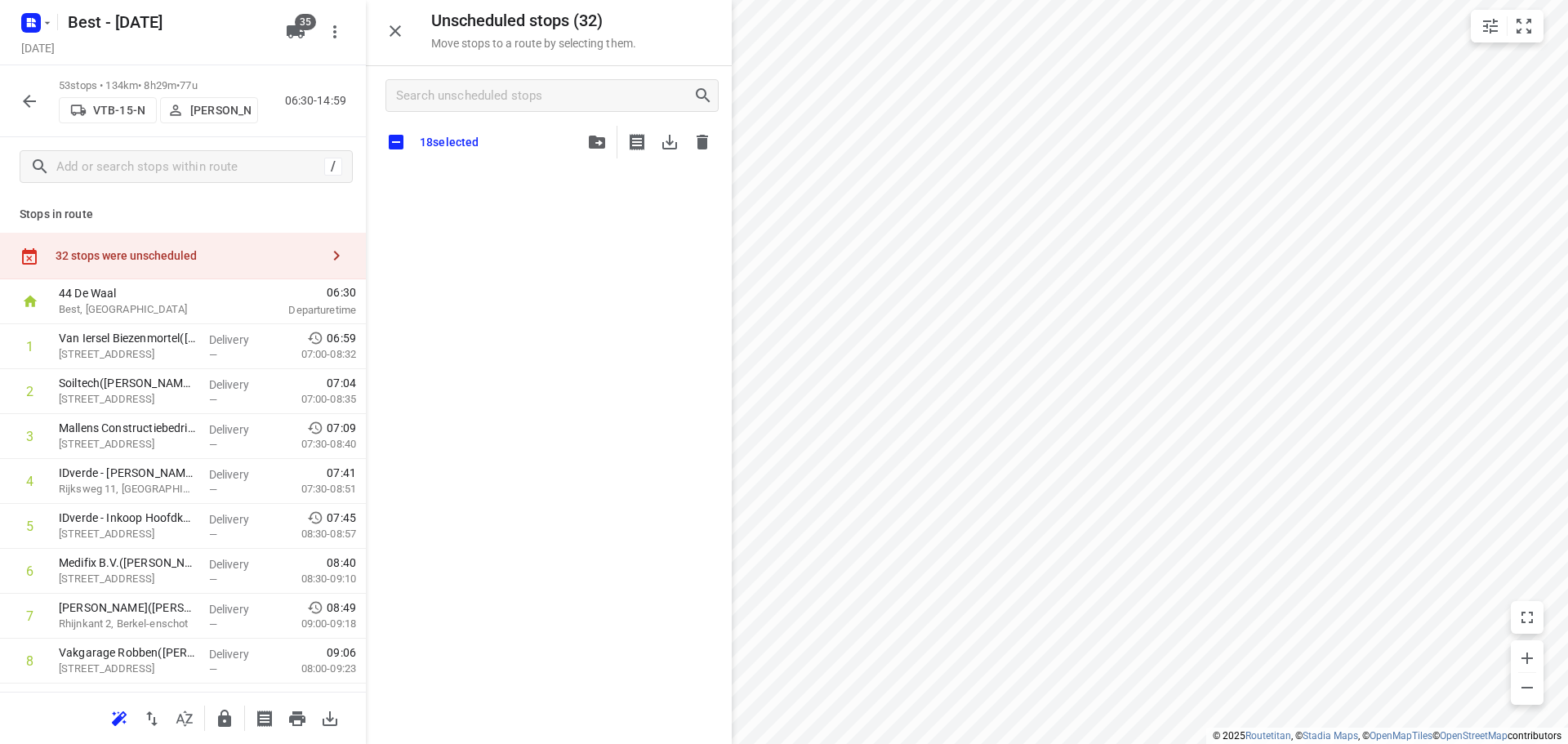
checkbox input "true"
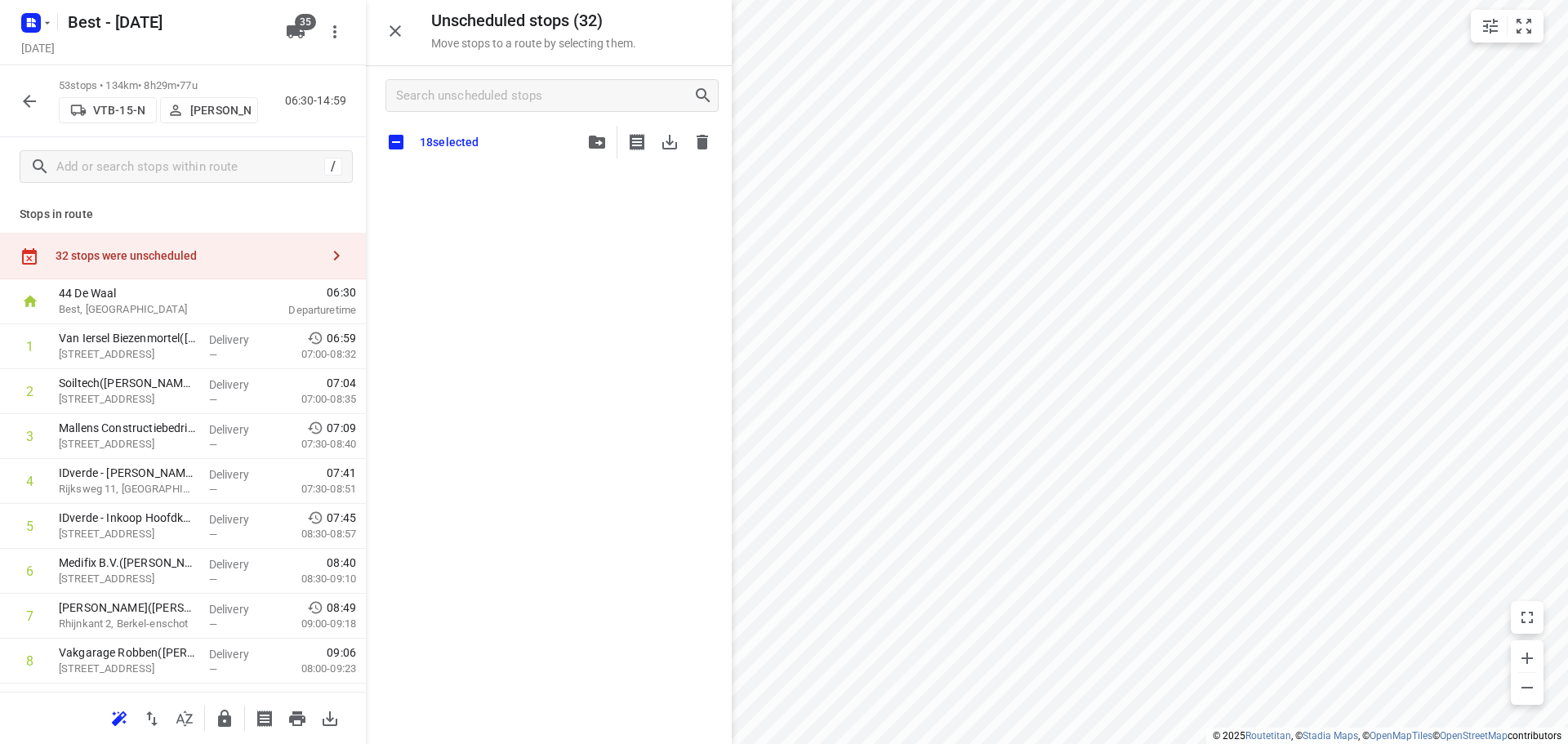
checkbox input "true"
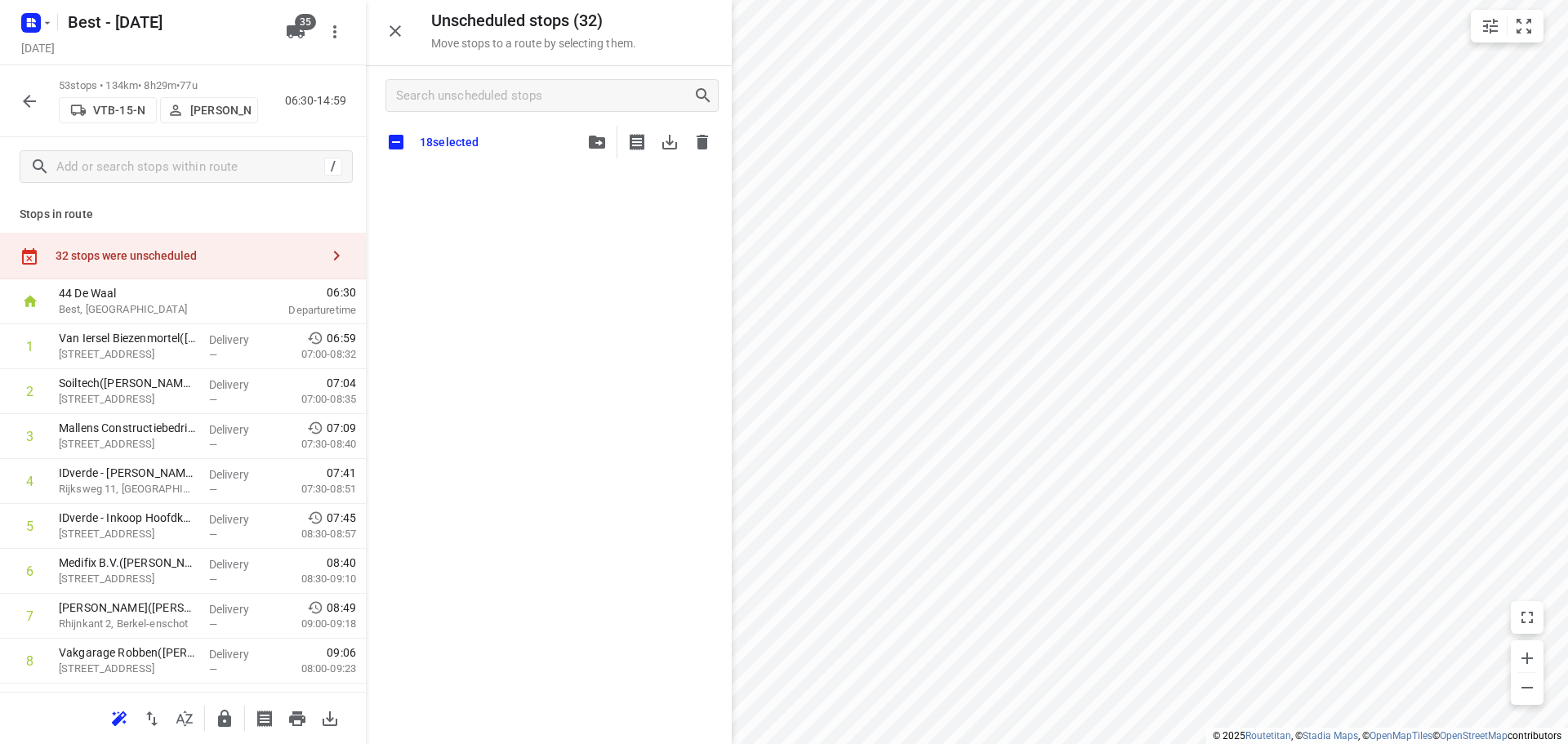
checkbox input "true"
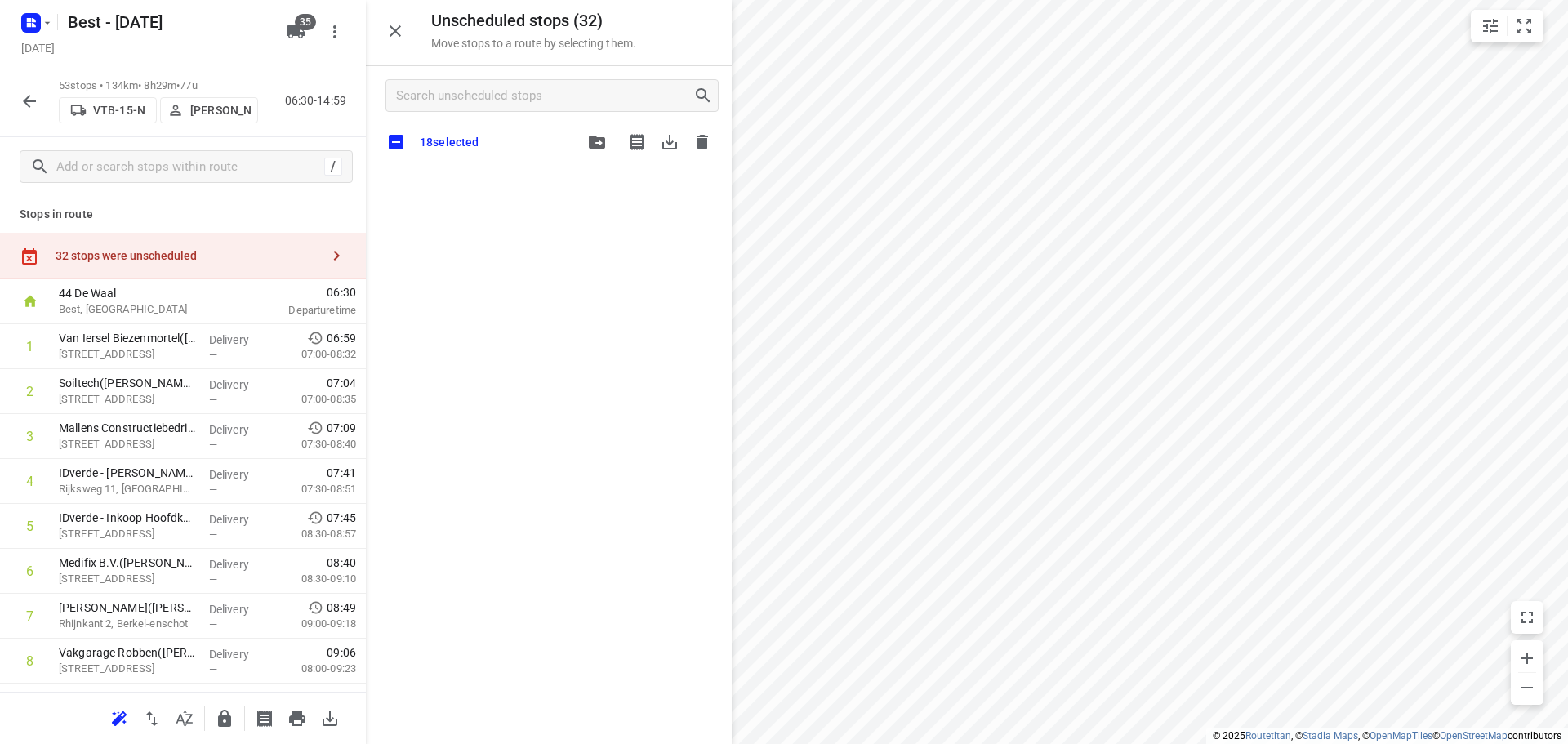
checkbox input "true"
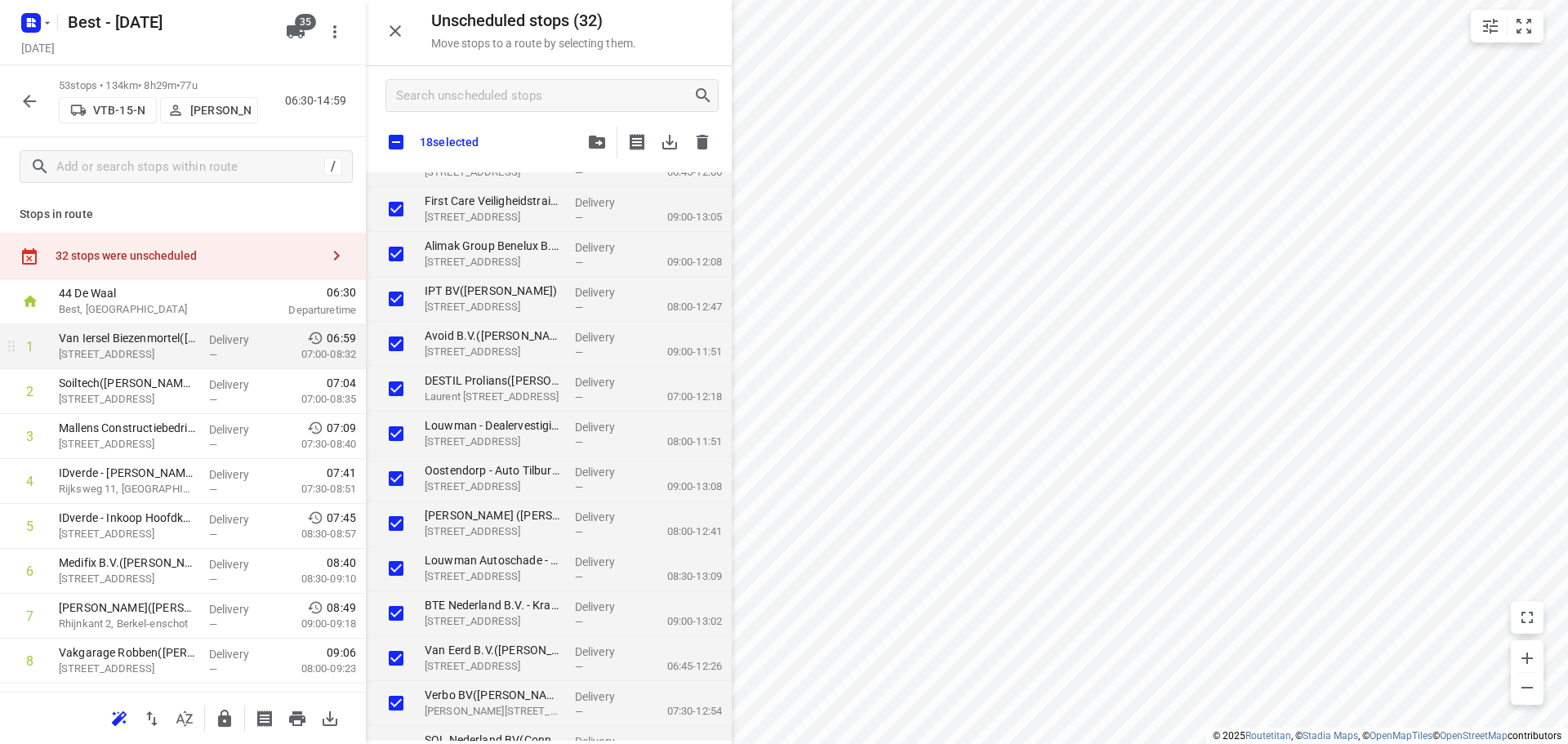
checkbox input "true"
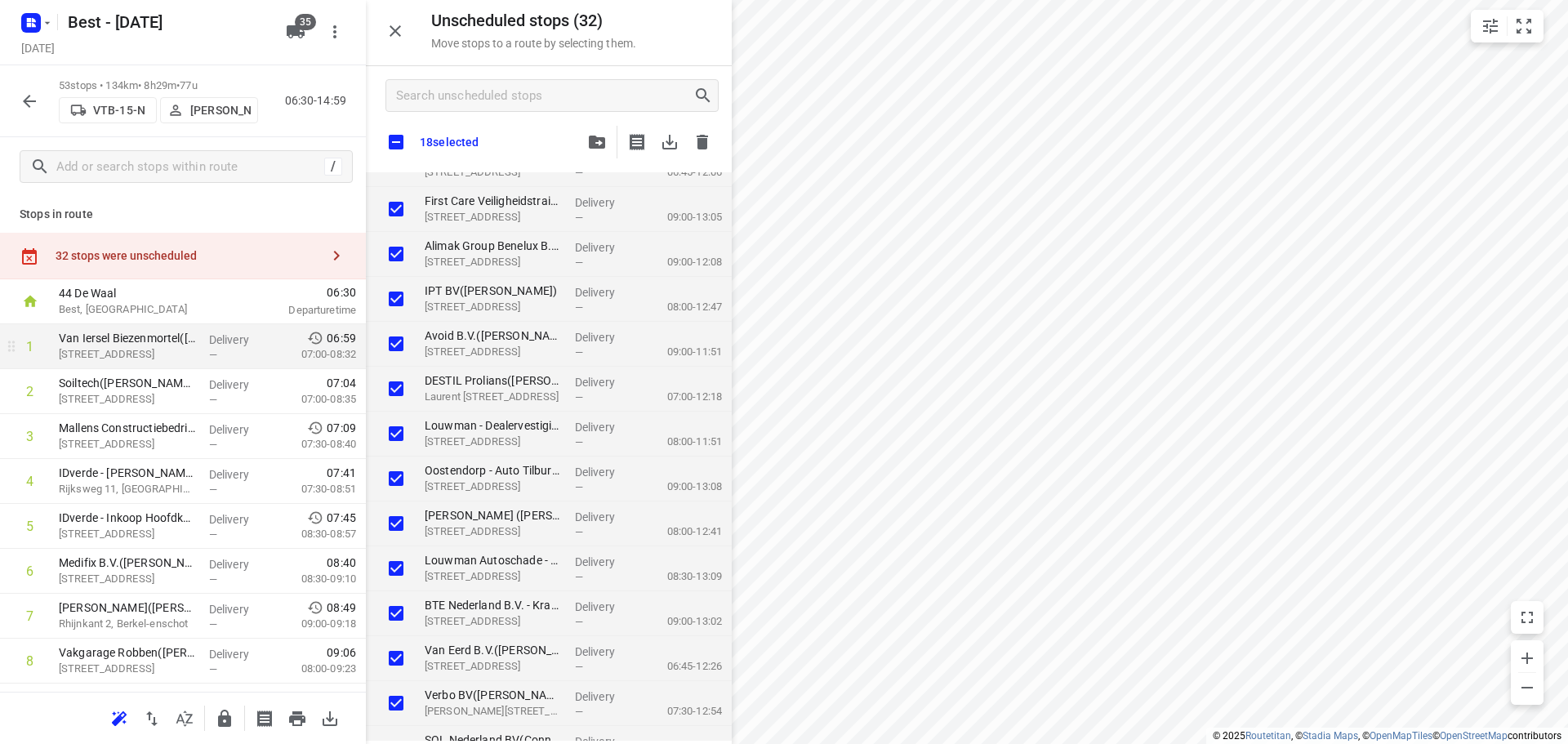
checkbox input "true"
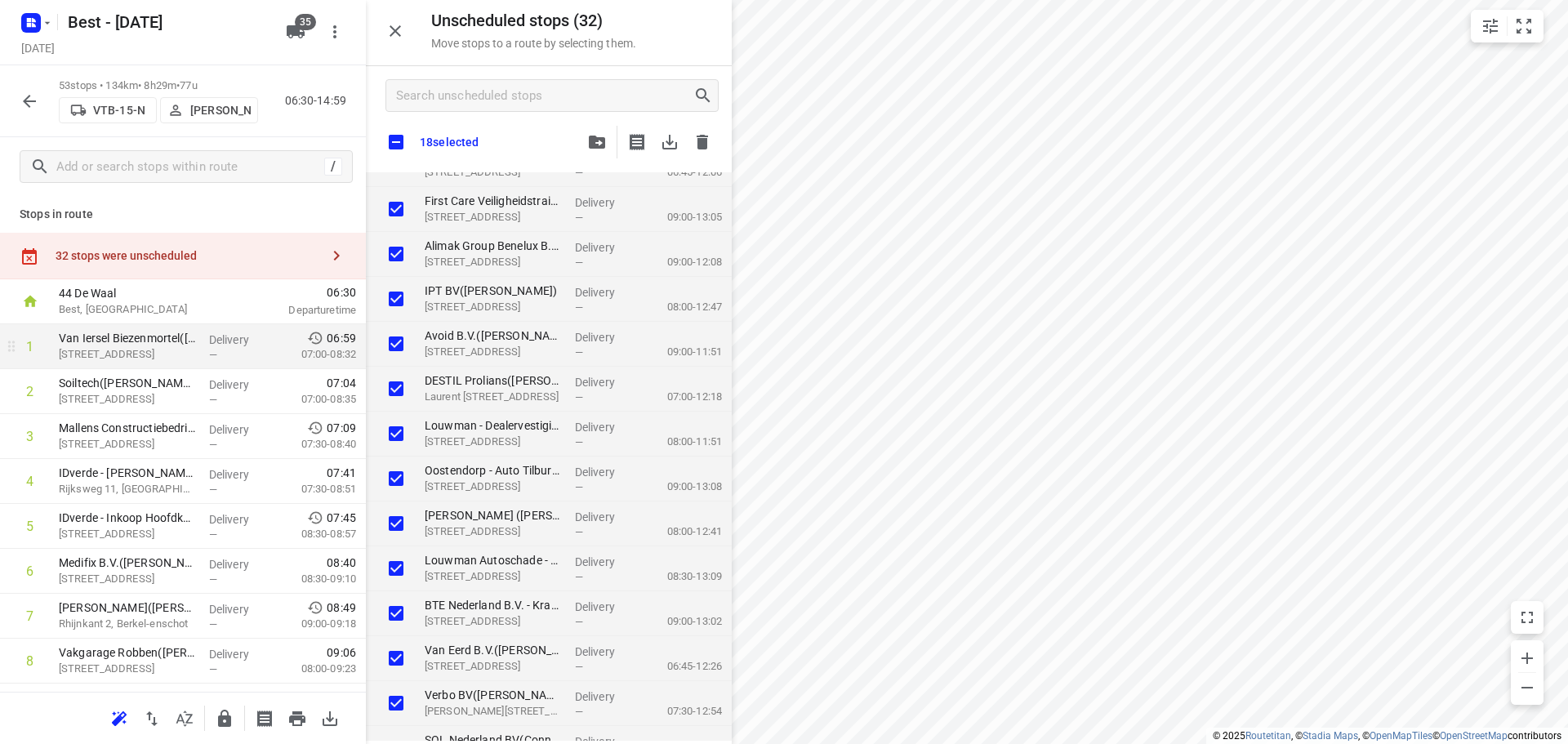
checkbox input "true"
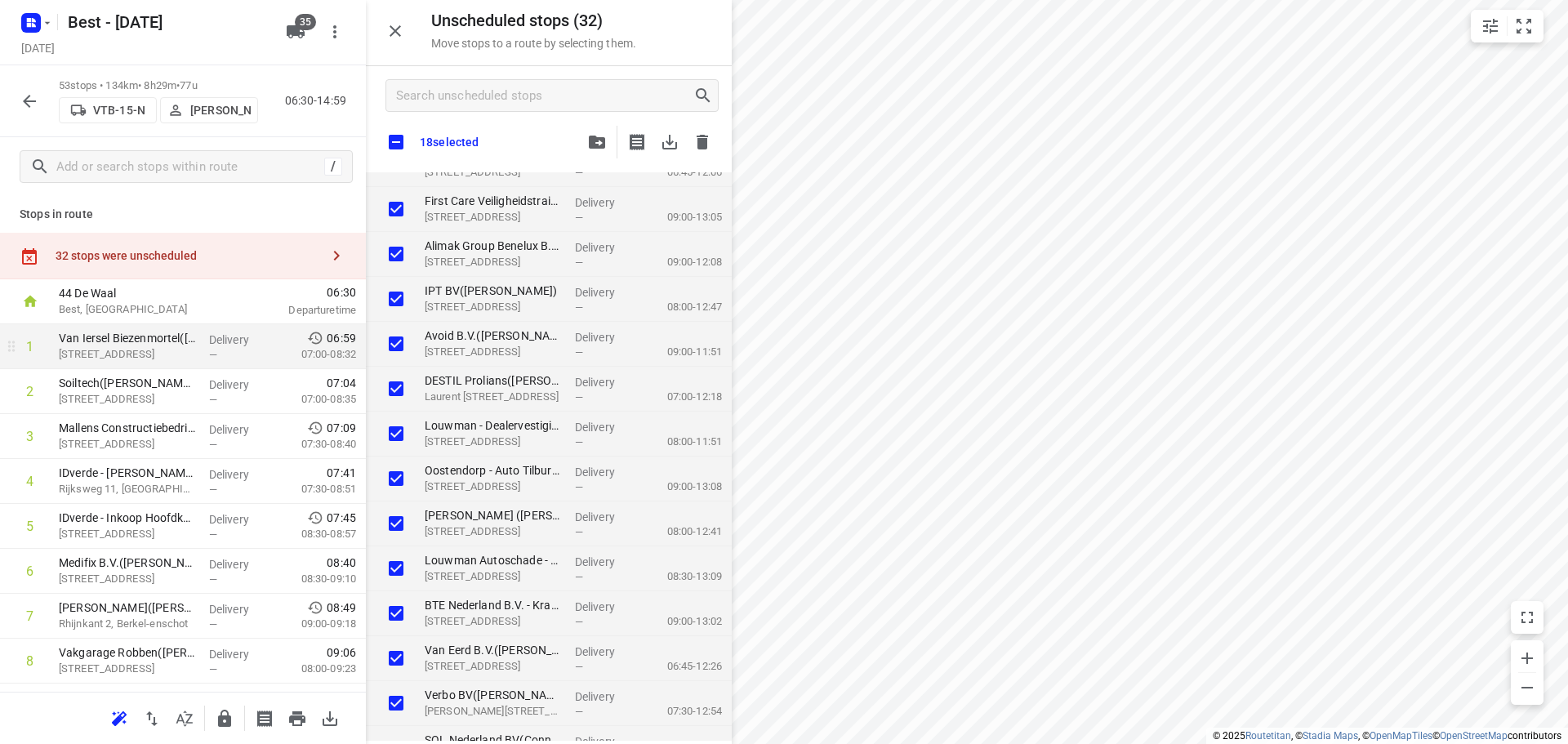
checkbox input "true"
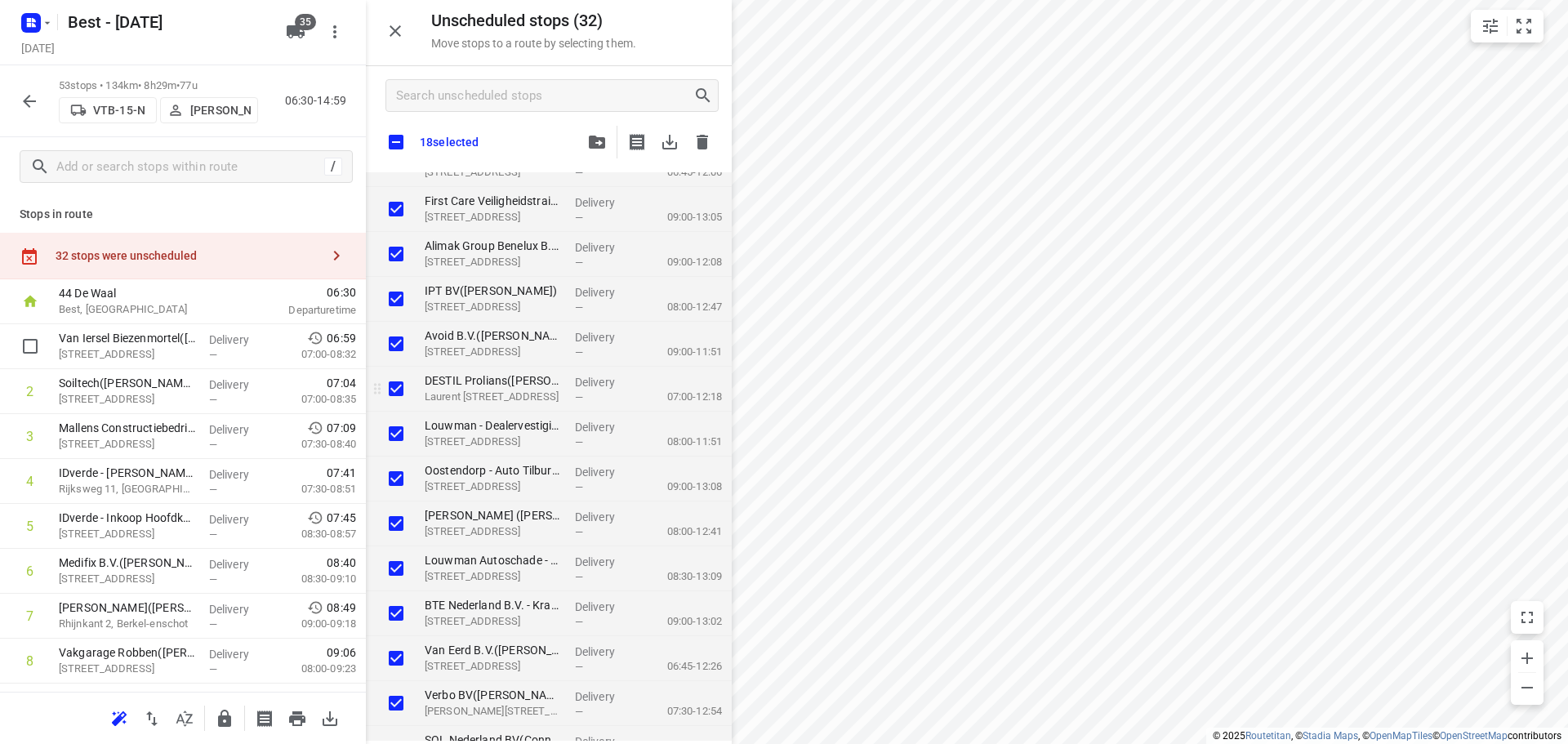
checkbox input "true"
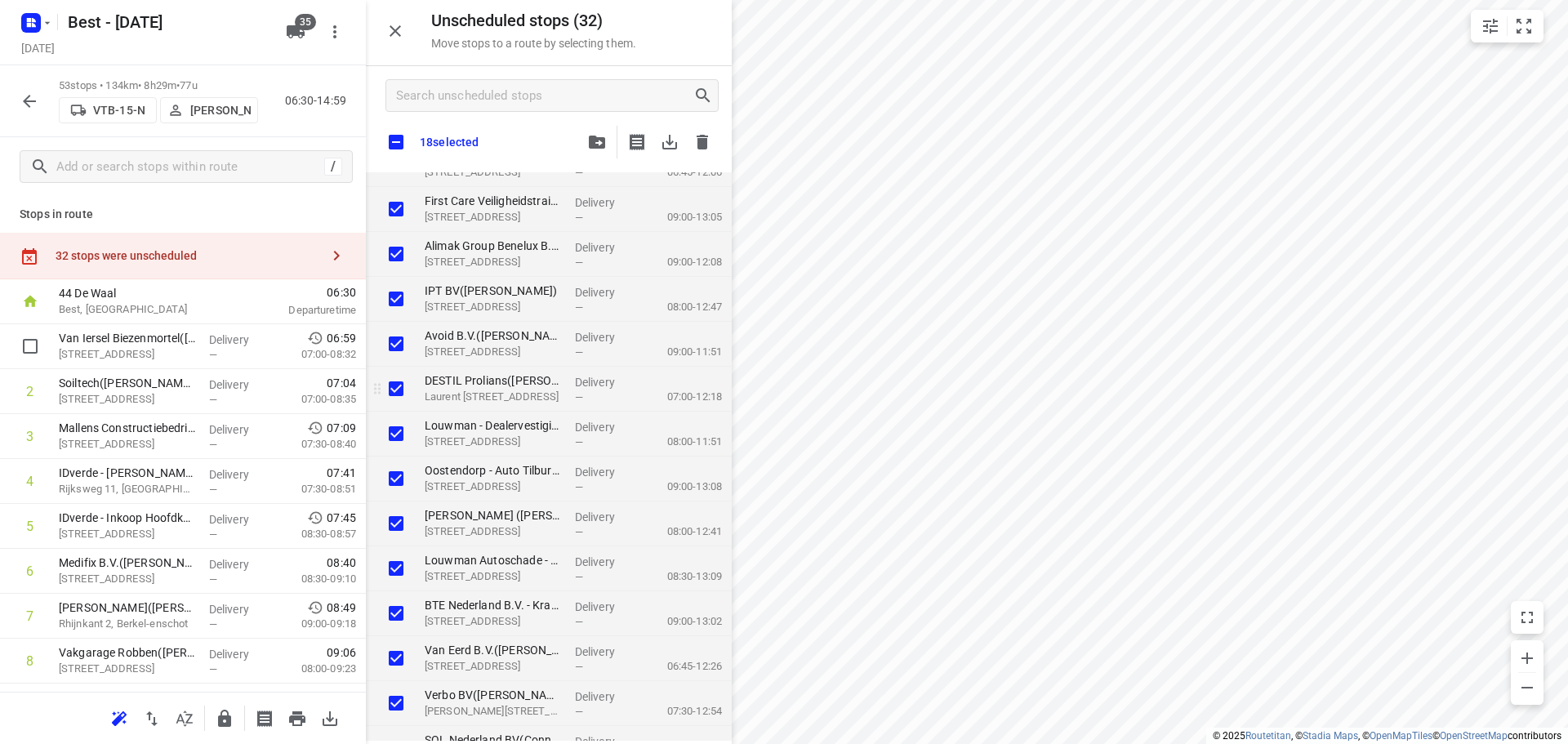
checkbox input "true"
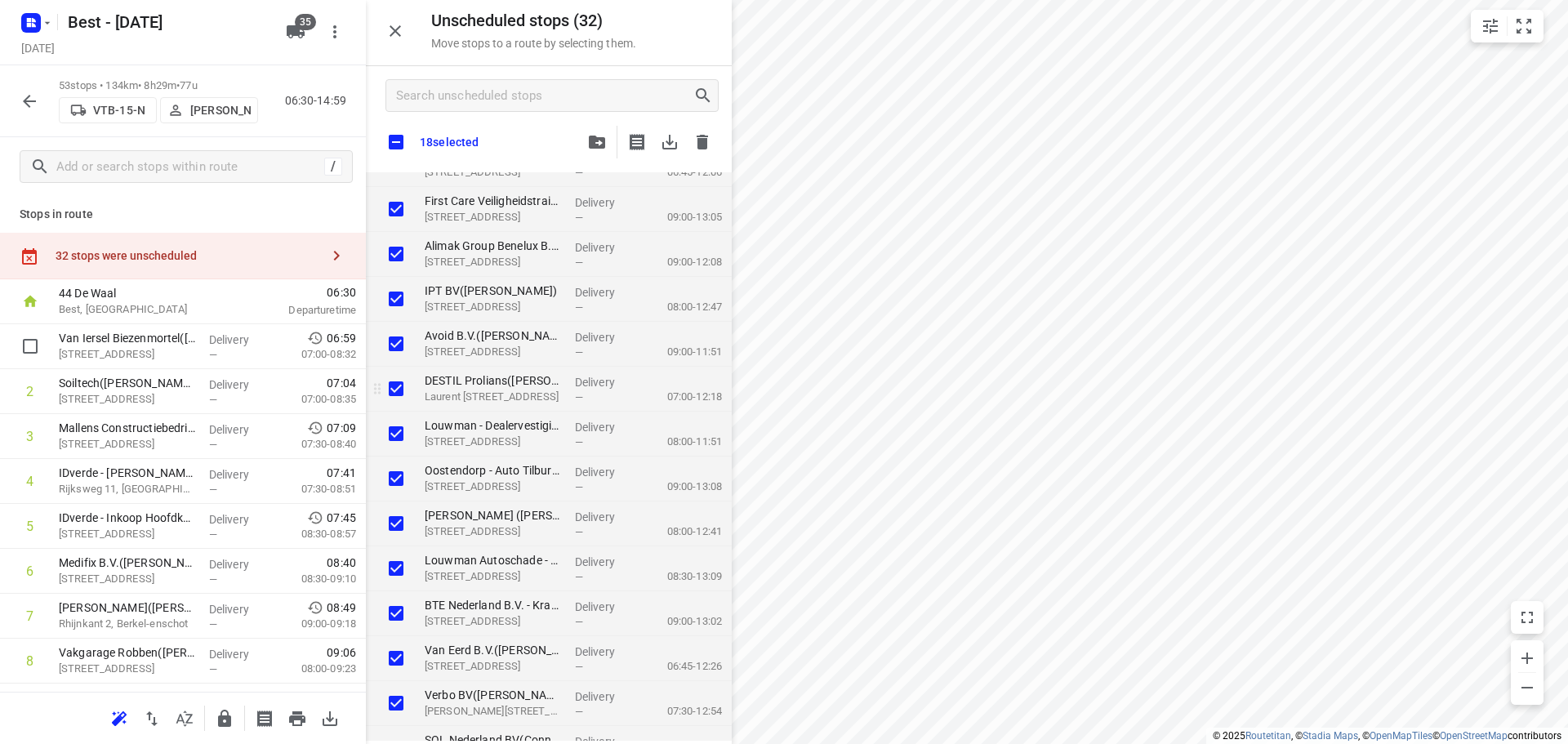
checkbox input "true"
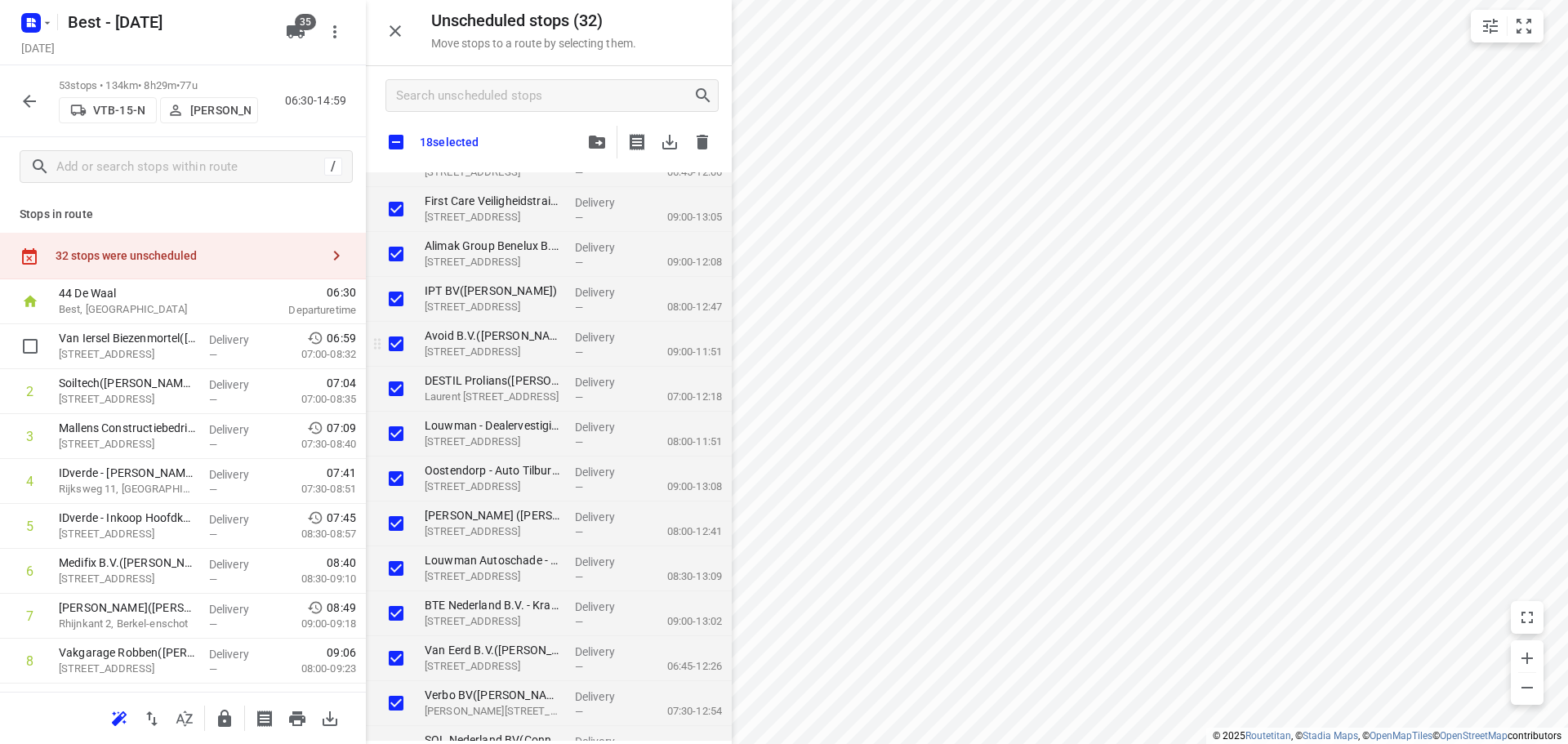
checkbox input "true"
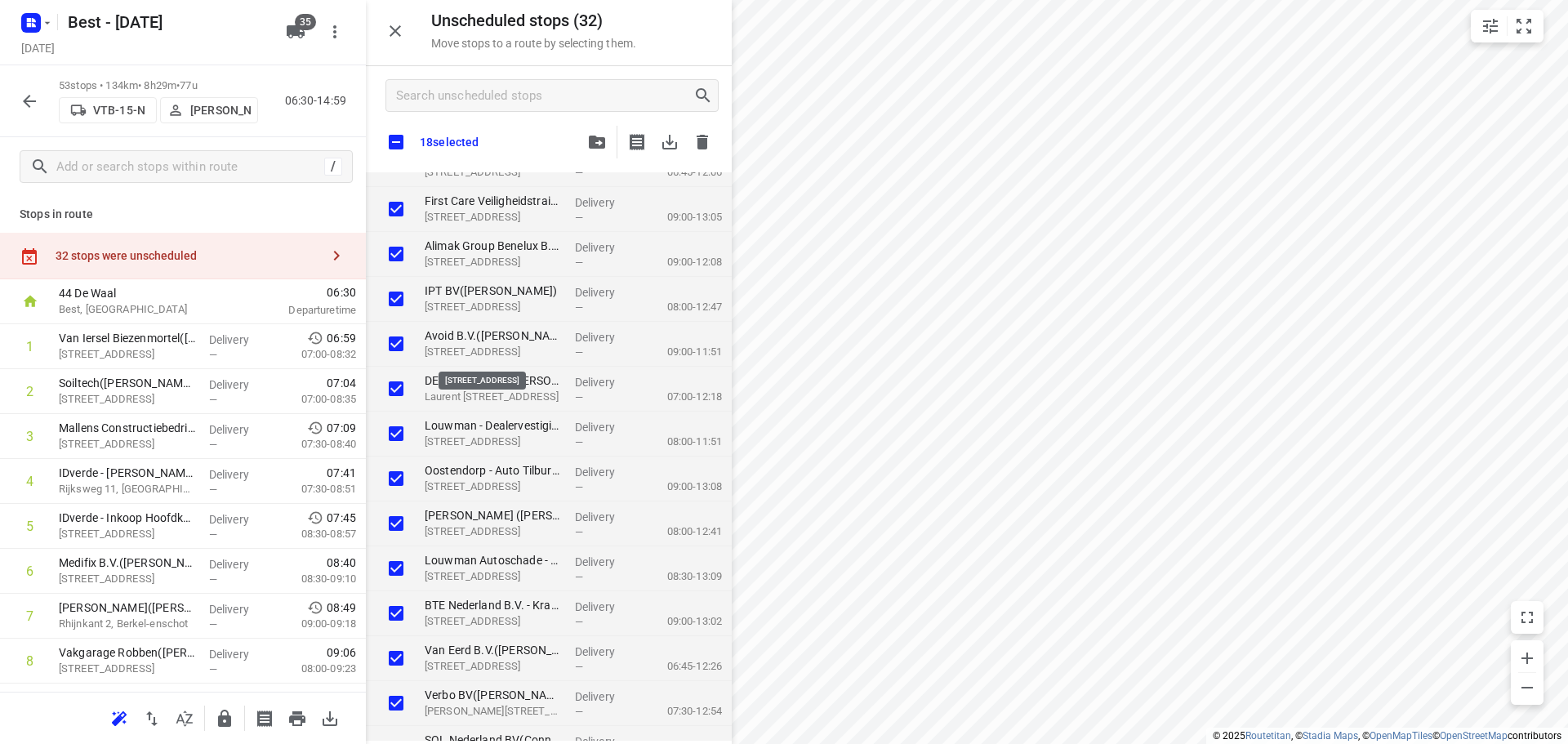
checkbox input "true"
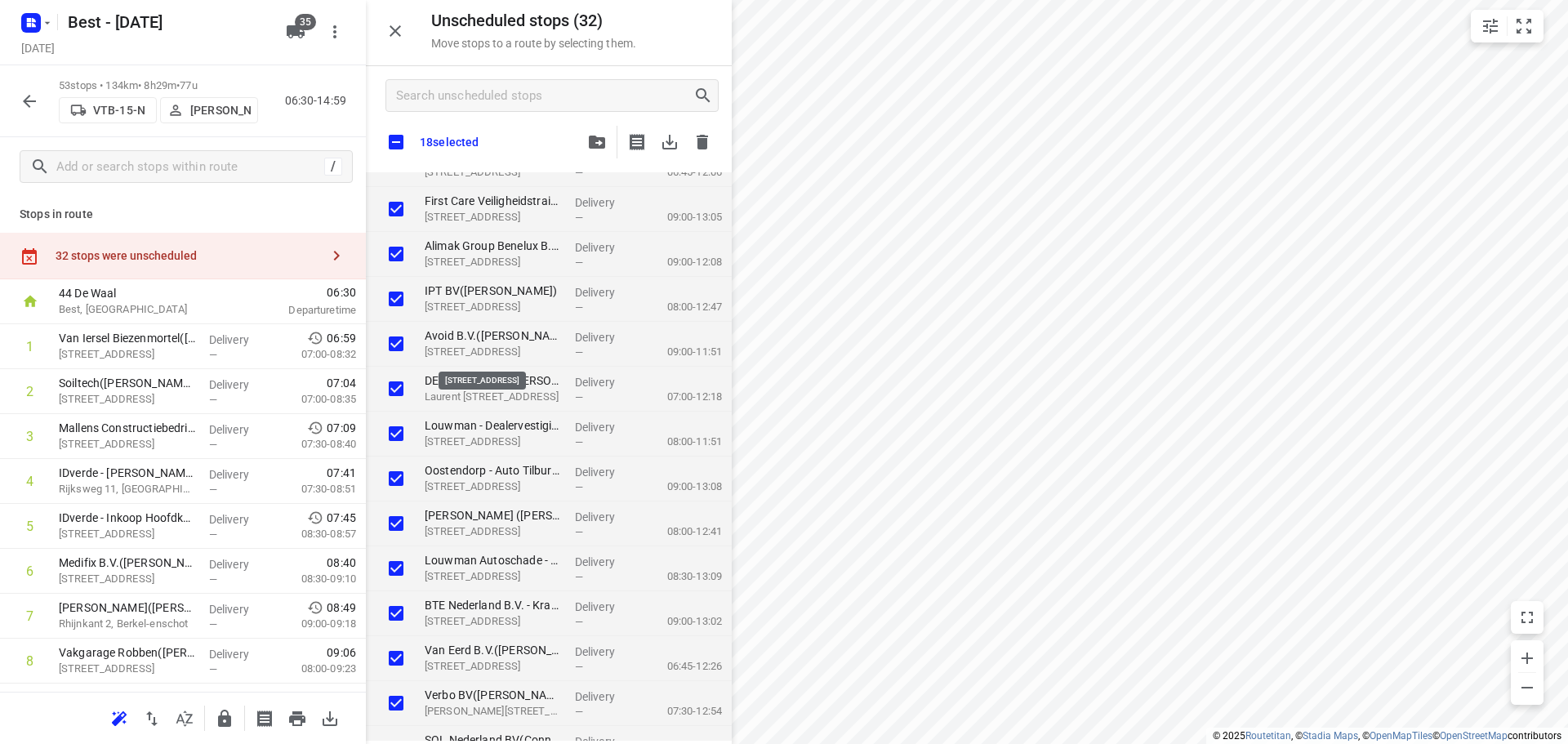
checkbox input "true"
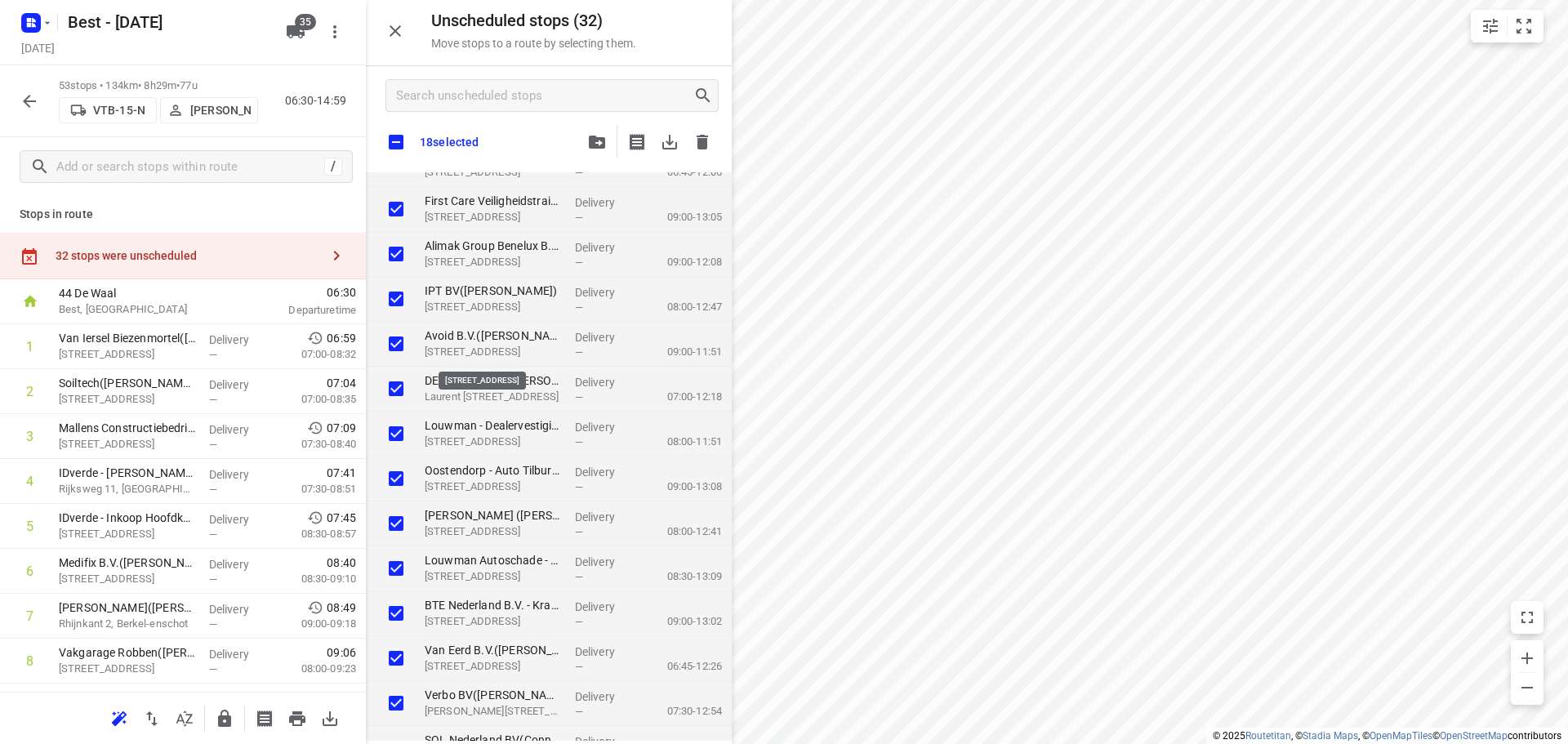
checkbox input "true"
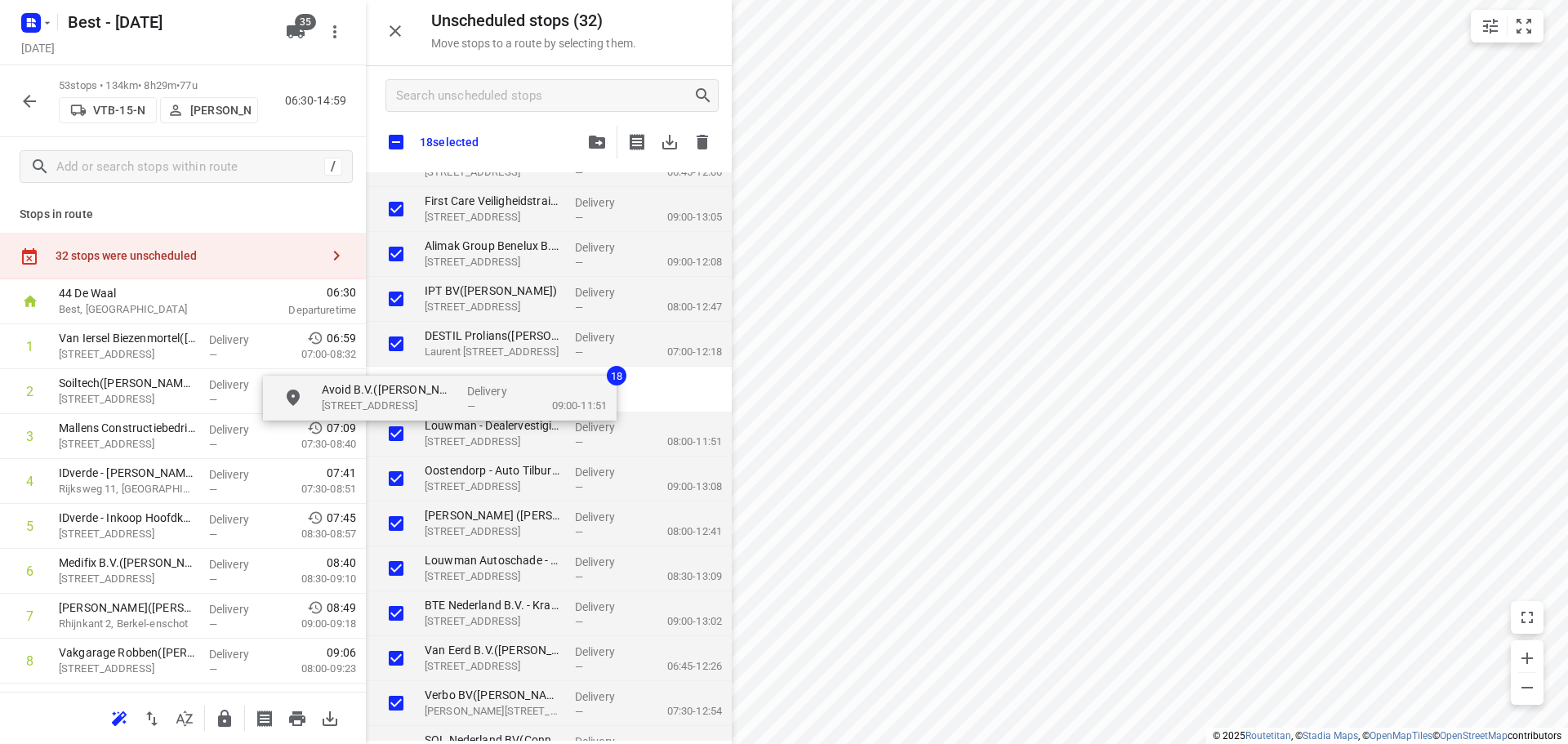
checkbox input "true"
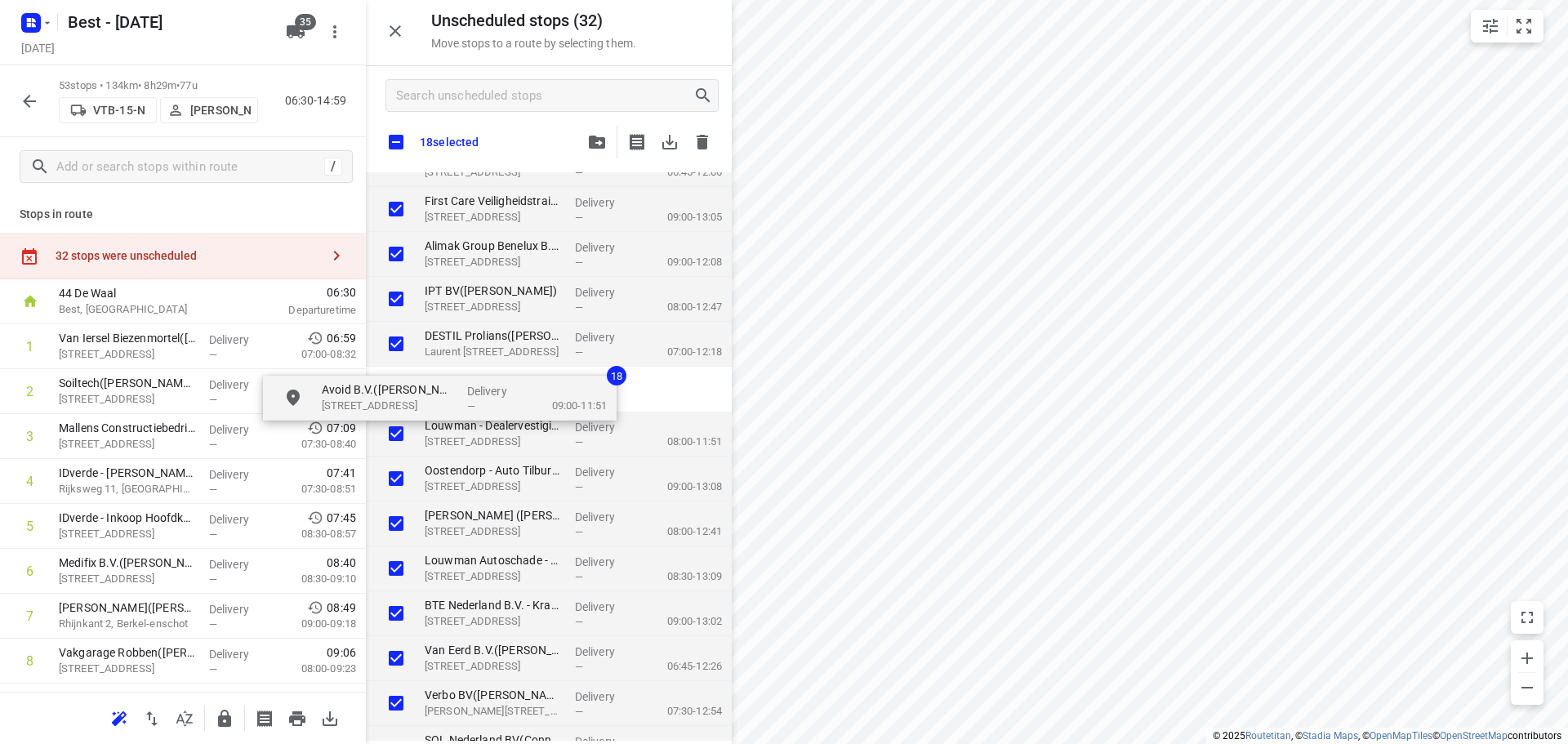
checkbox input "true"
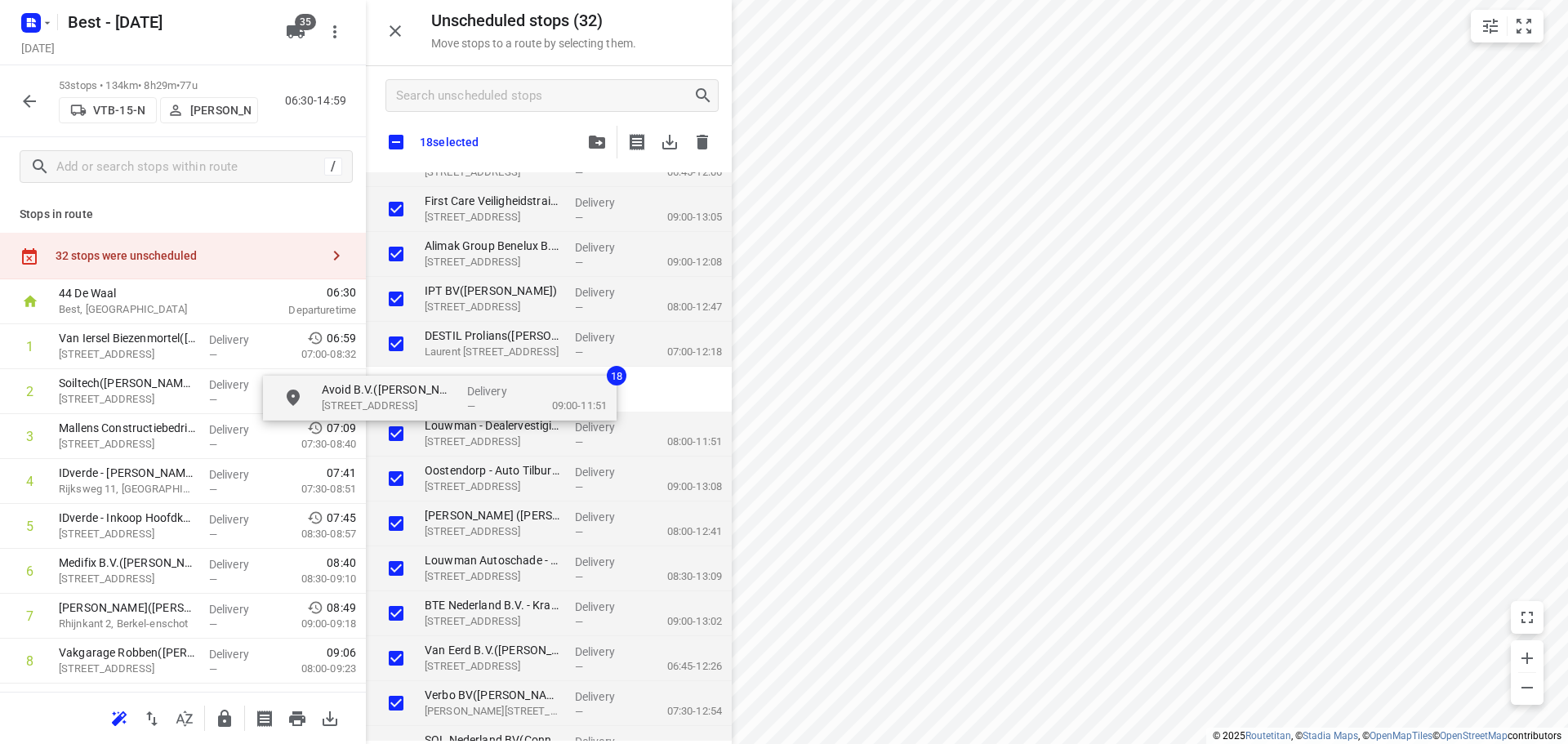
checkbox input "true"
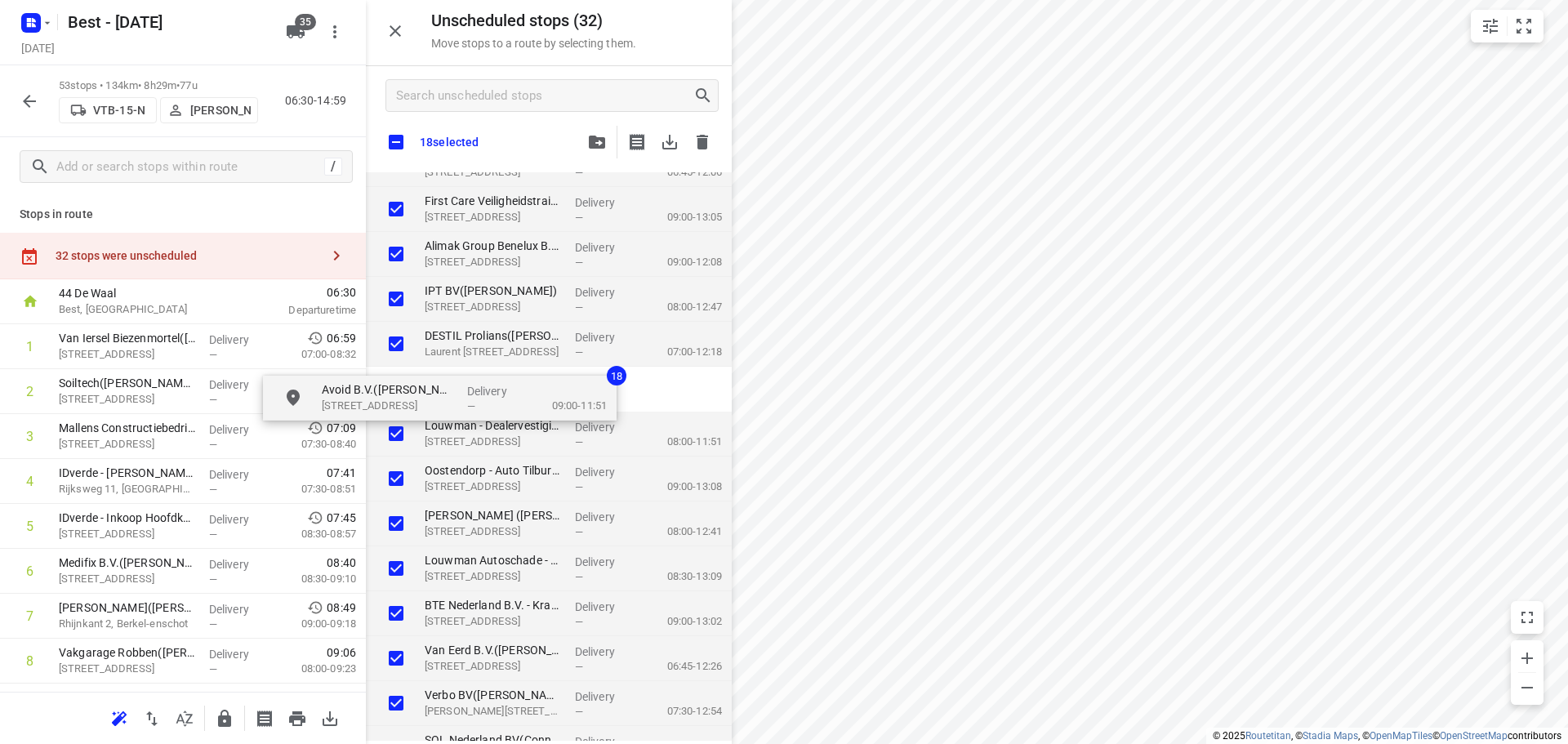
checkbox input "true"
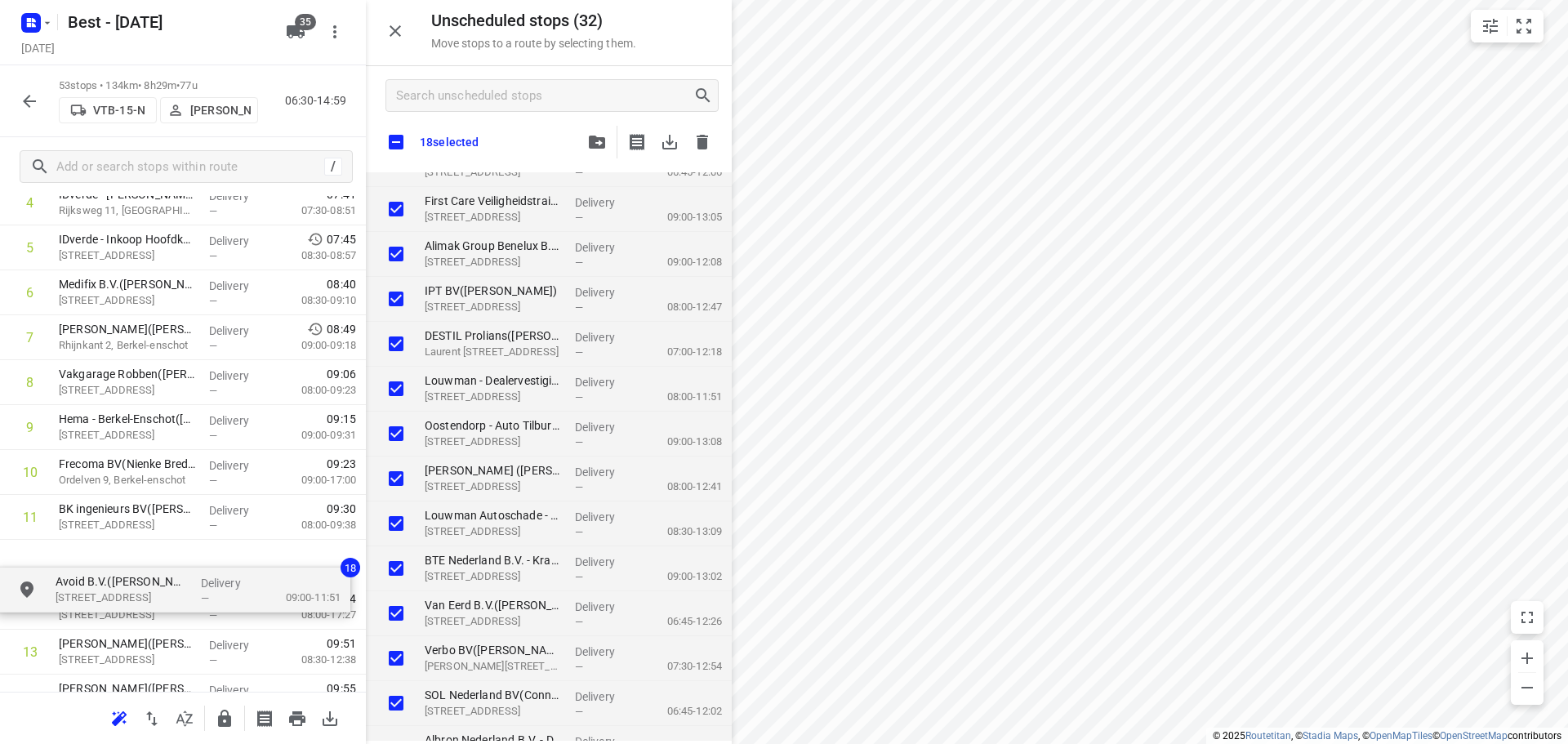
scroll to position [281, 0]
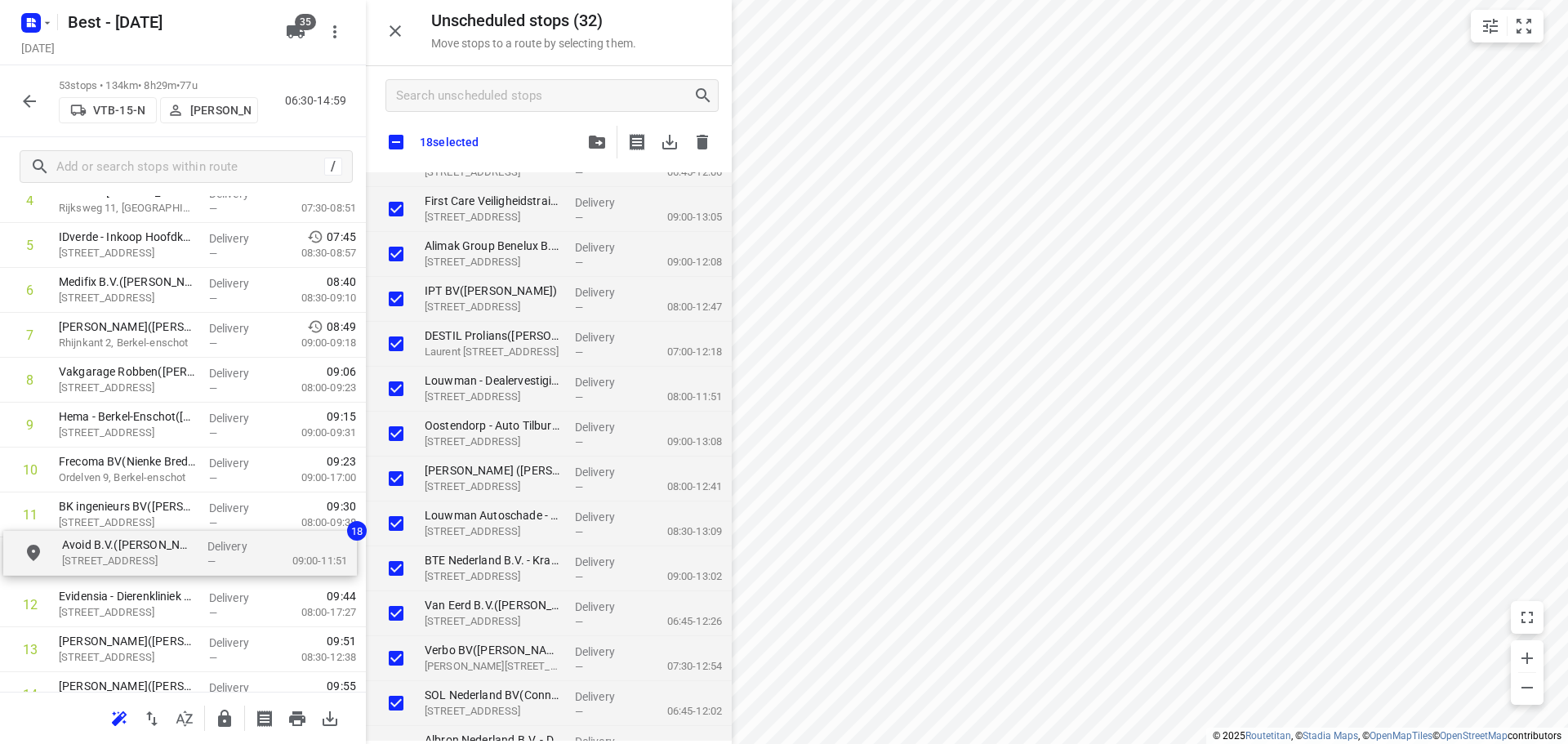
drag, startPoint x: 565, startPoint y: 344, endPoint x: 198, endPoint y: 552, distance: 421.8
checkbox input "true"
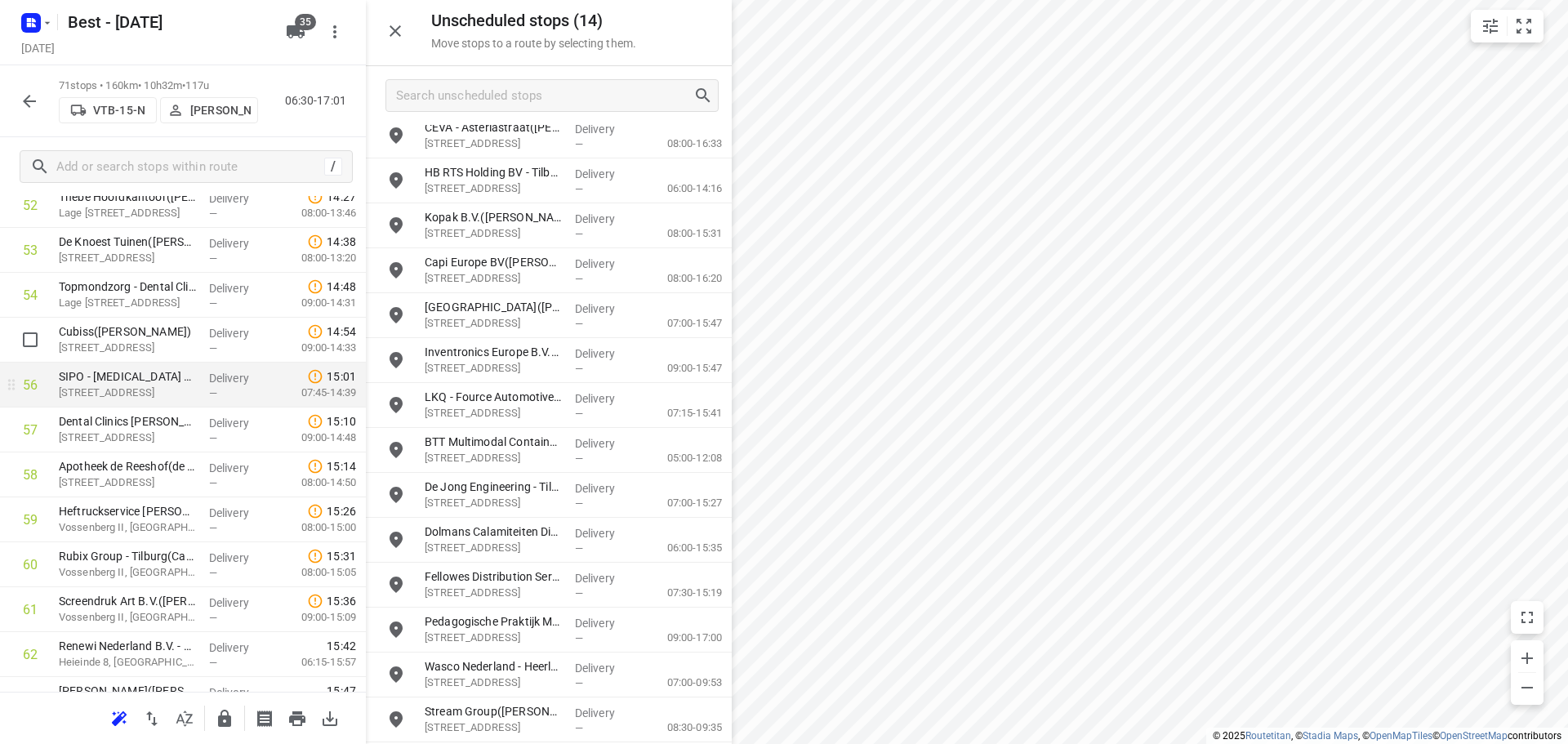
scroll to position [2377, 0]
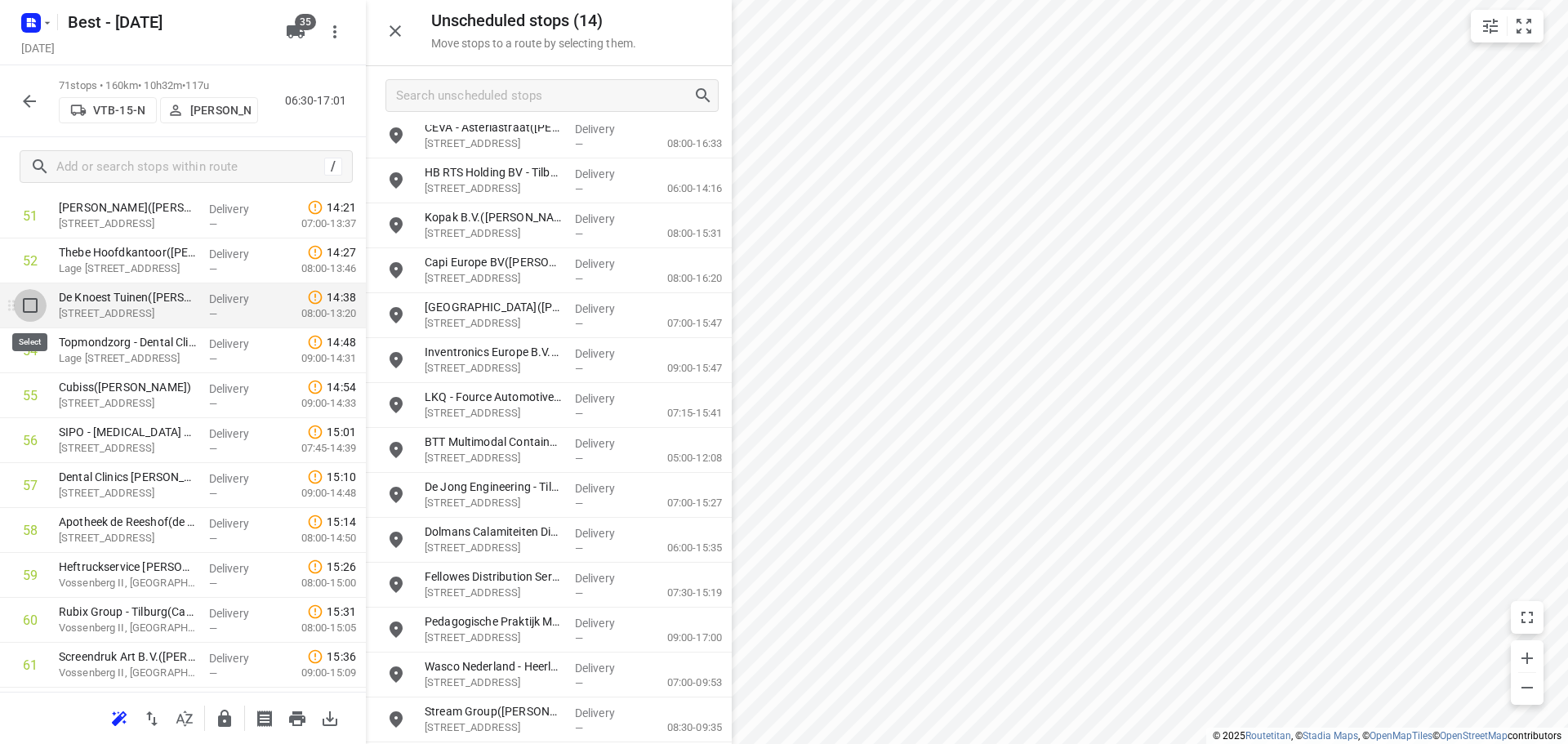
click at [22, 304] on input "checkbox" at bounding box center [30, 305] width 32 height 32
checkbox input "true"
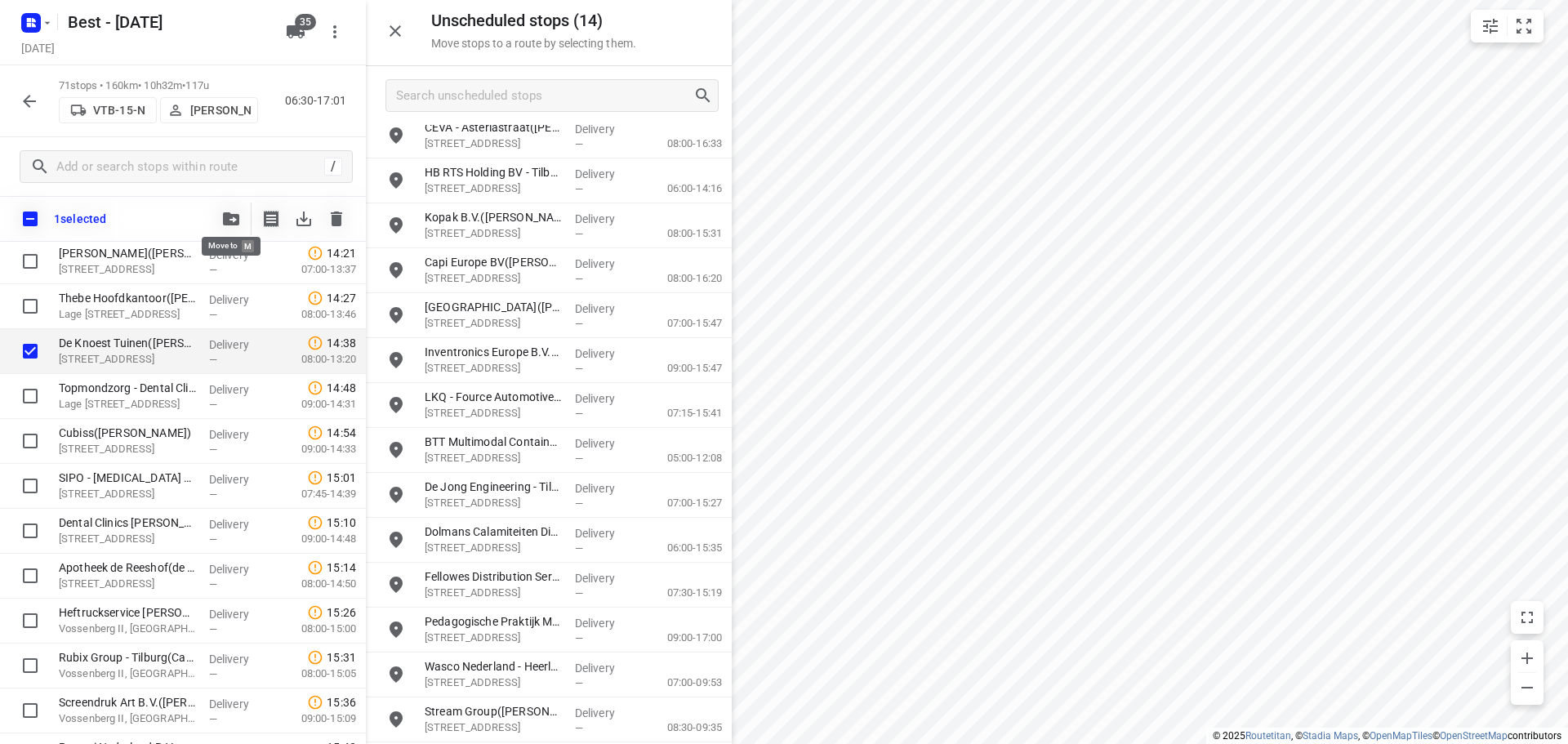
click at [232, 214] on icon "button" at bounding box center [231, 219] width 17 height 13
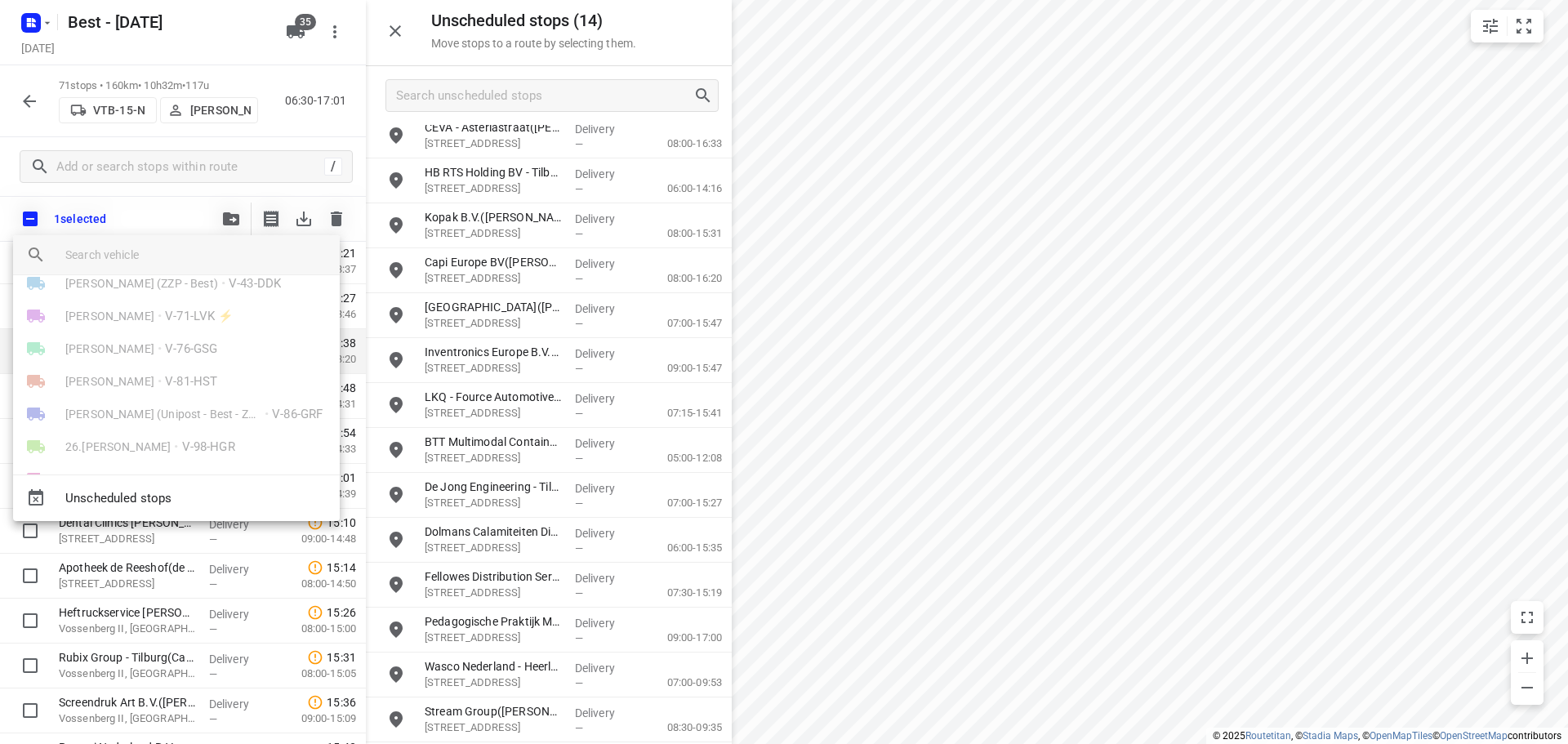
scroll to position [653, 0]
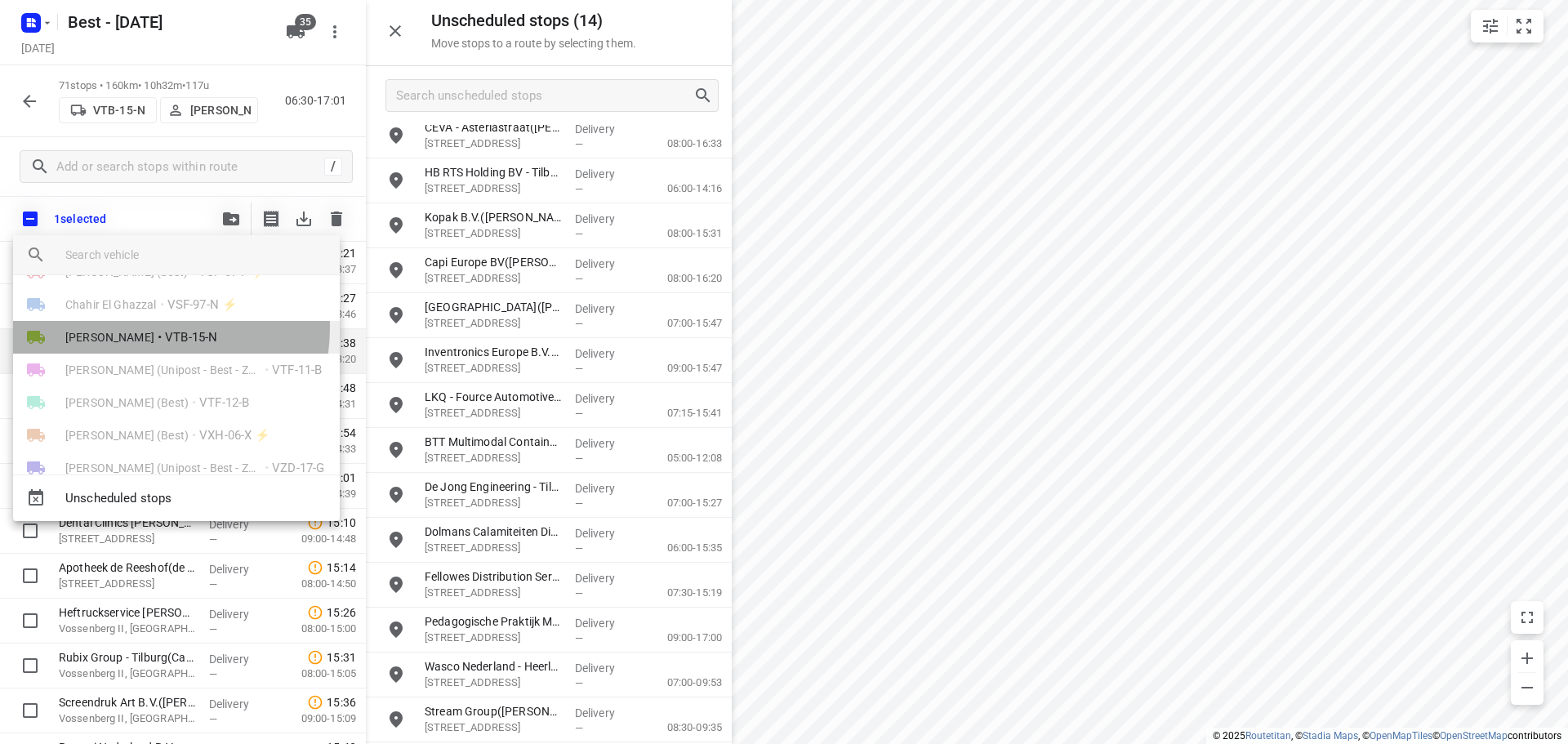
click at [135, 328] on li "[PERSON_NAME] • VTB-15-N" at bounding box center [176, 337] width 327 height 32
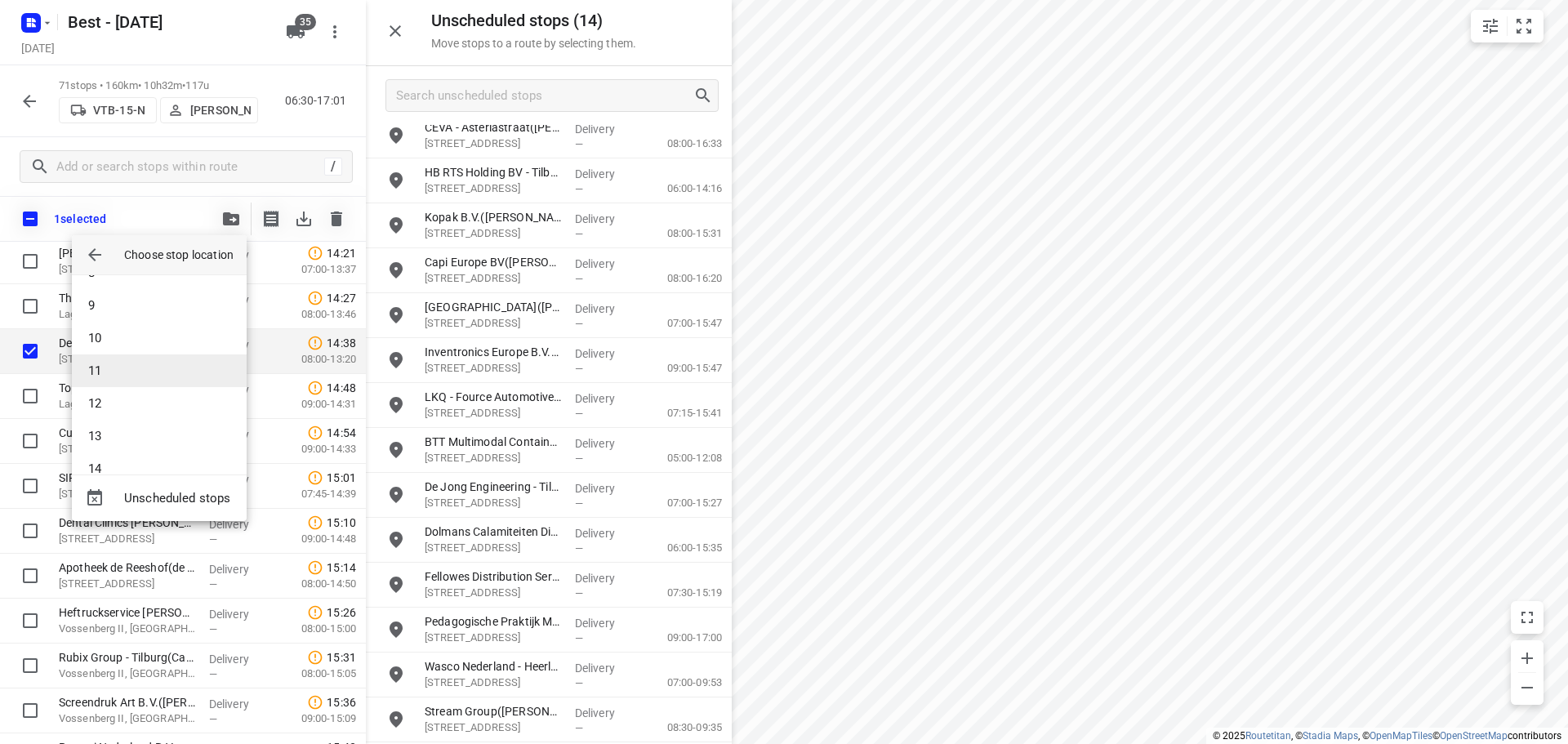
scroll to position [245, 0]
click at [108, 406] on li "12" at bounding box center [159, 412] width 175 height 32
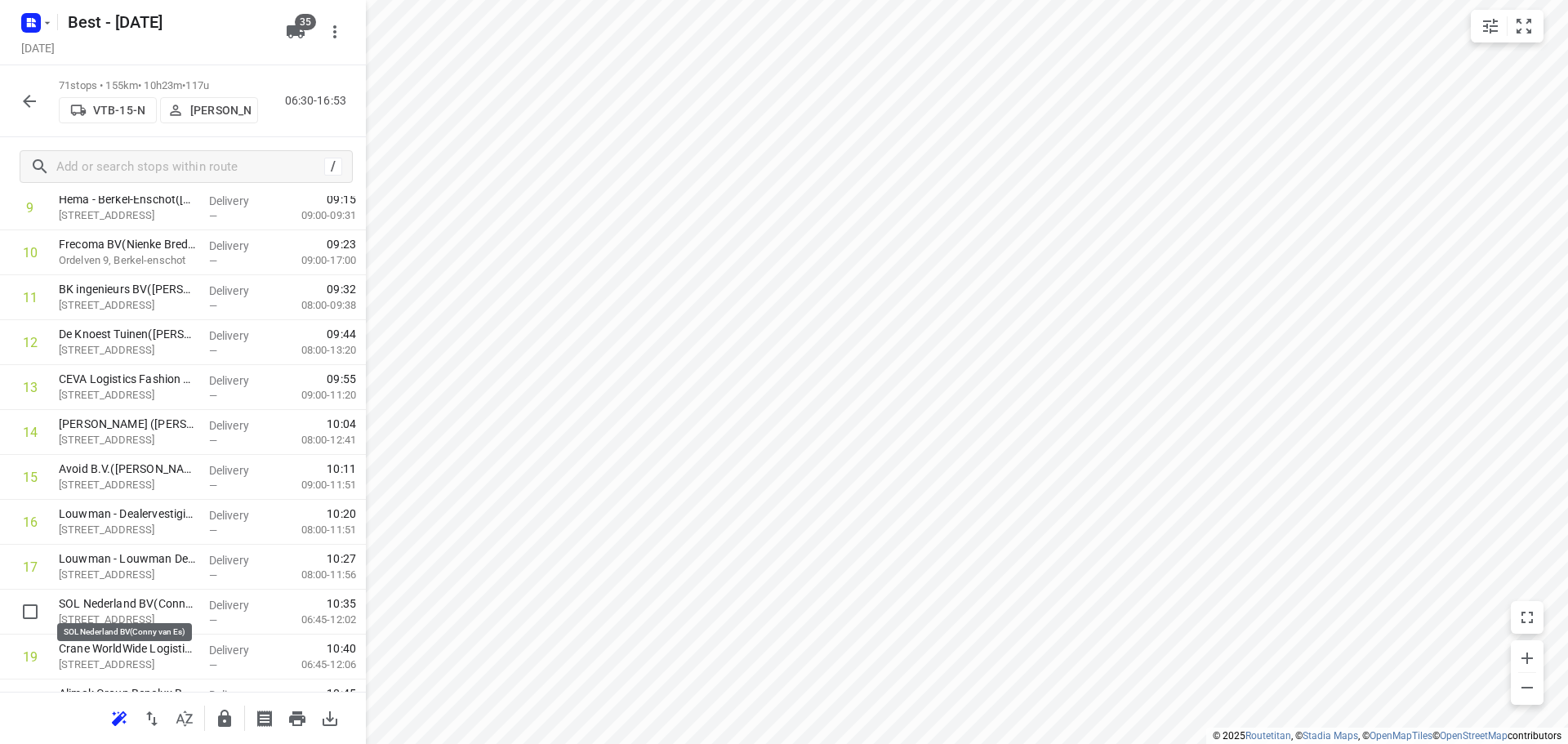
scroll to position [500, 0]
drag, startPoint x: 79, startPoint y: 597, endPoint x: 83, endPoint y: 372, distance: 225.0
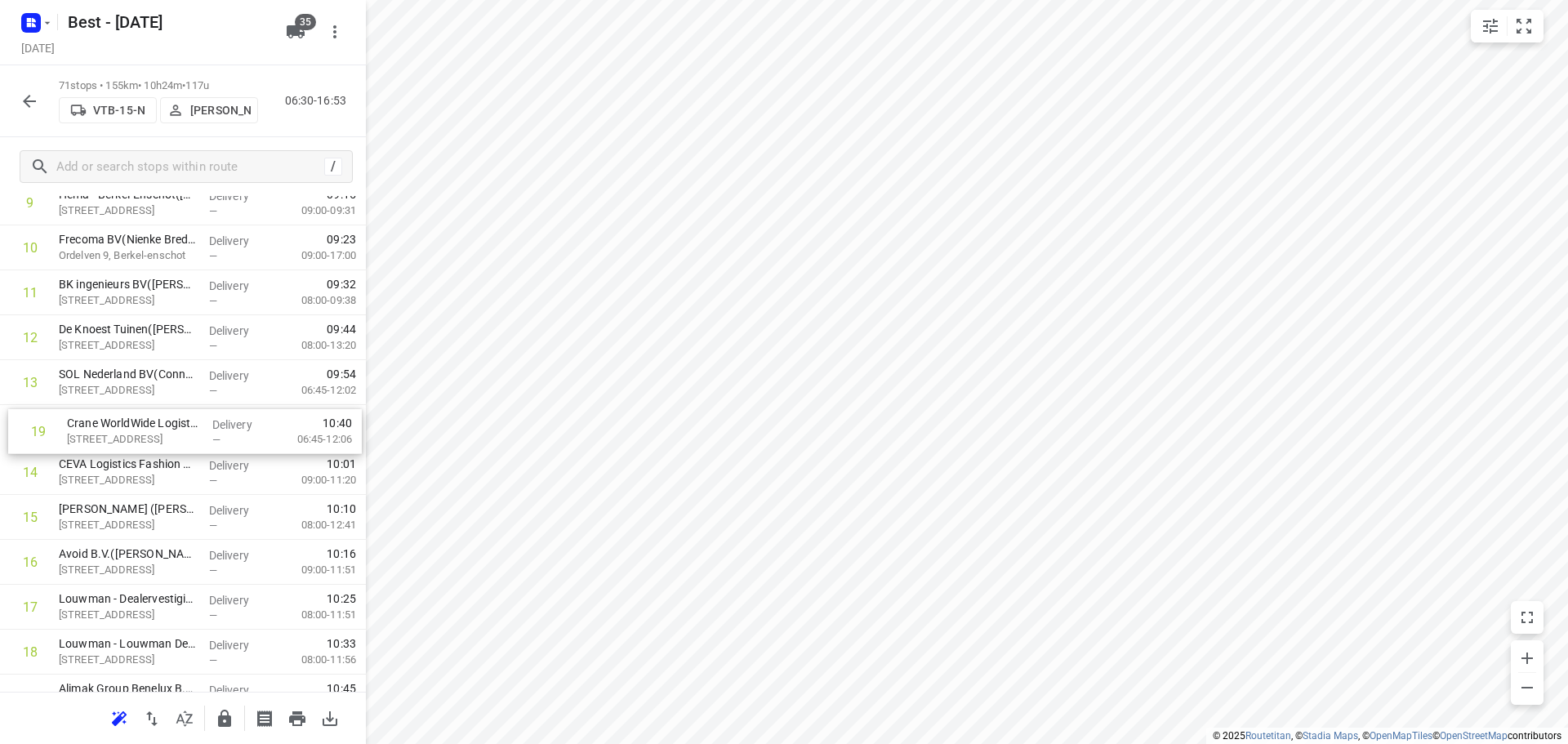
drag, startPoint x: 136, startPoint y: 636, endPoint x: 145, endPoint y: 408, distance: 228.2
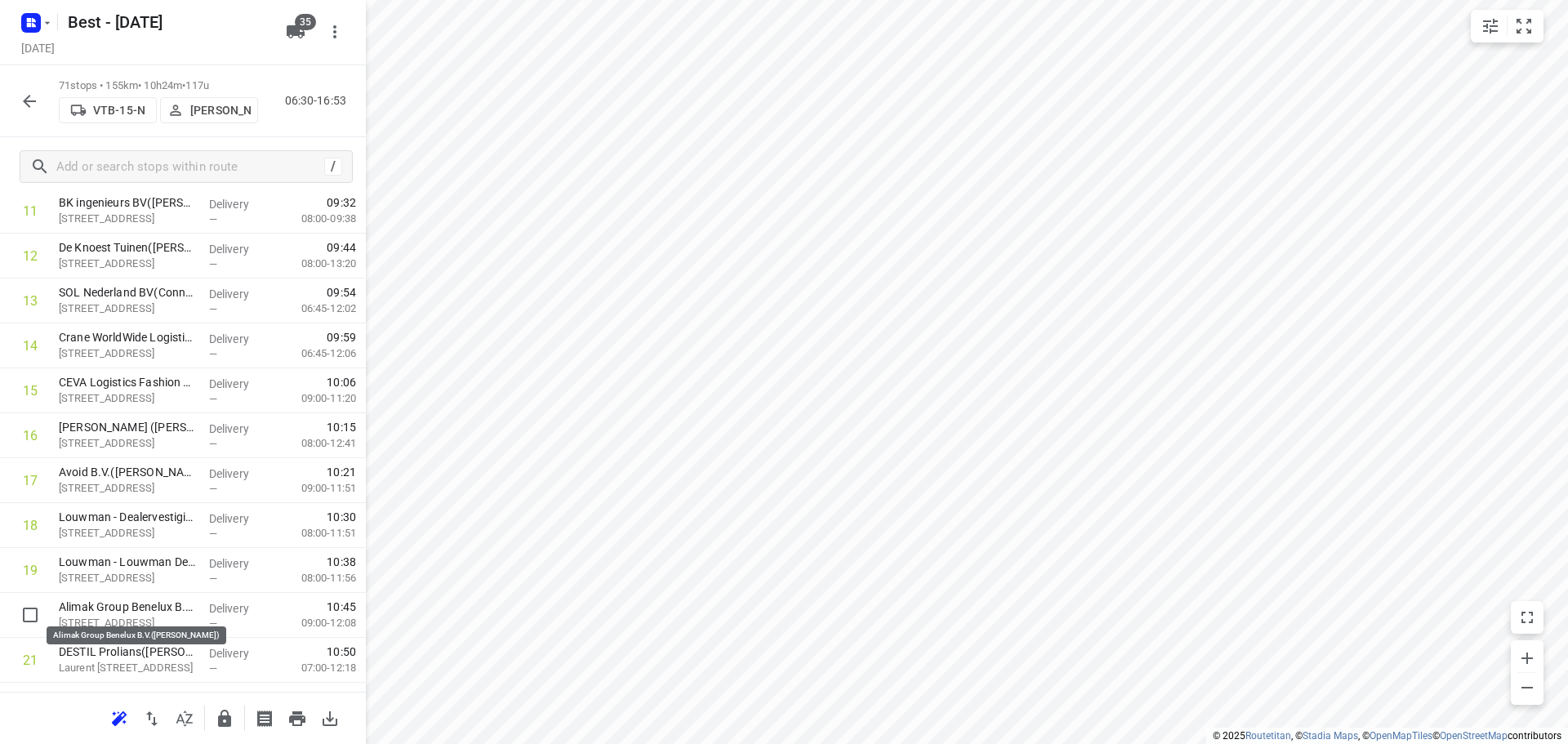
scroll to position [588, 0]
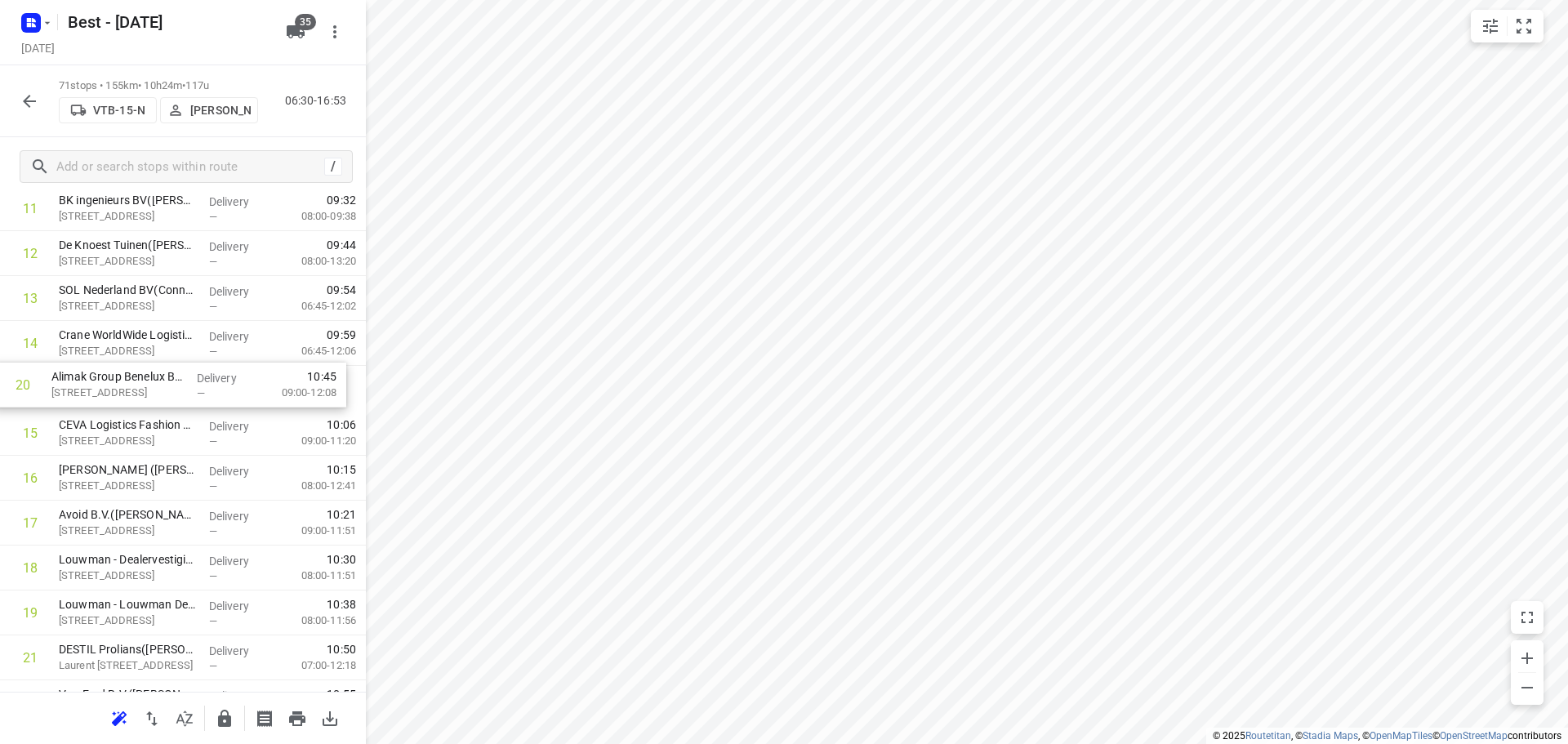
drag, startPoint x: 119, startPoint y: 520, endPoint x: 119, endPoint y: 371, distance: 149.0
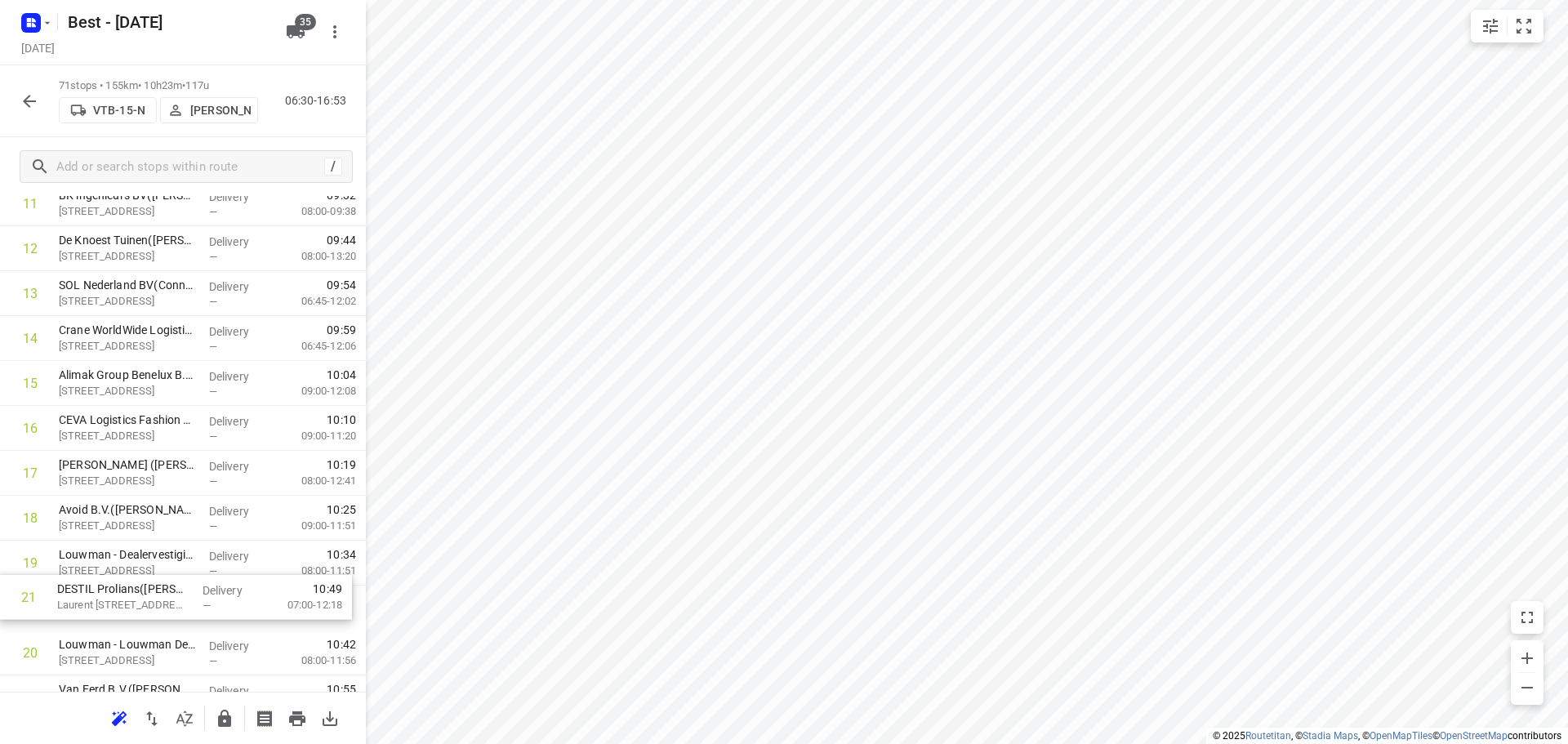
scroll to position [592, 0]
drag, startPoint x: 156, startPoint y: 651, endPoint x: 155, endPoint y: 419, distance: 232.0
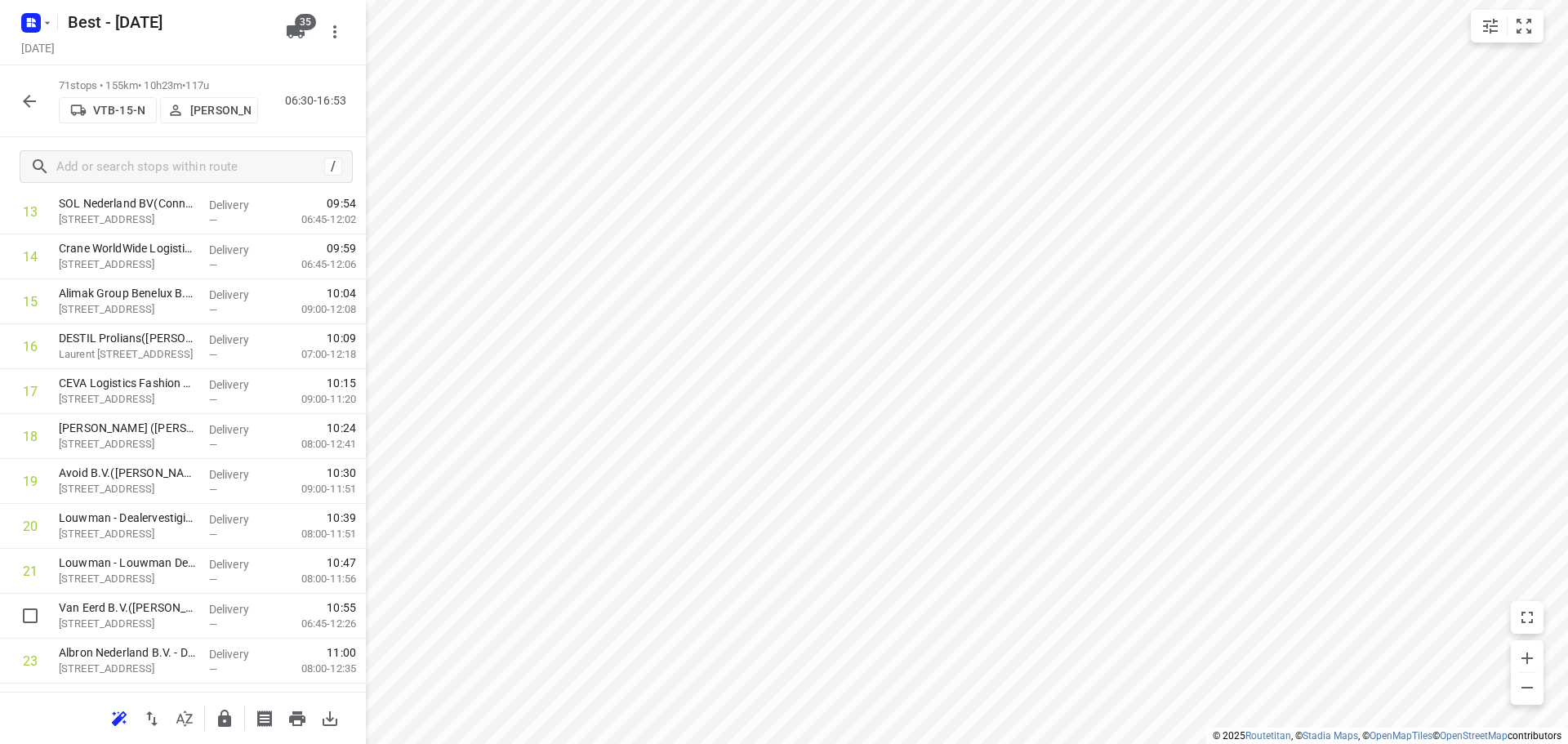
scroll to position [676, 0]
drag, startPoint x: 101, startPoint y: 632, endPoint x: 96, endPoint y: 389, distance: 243.1
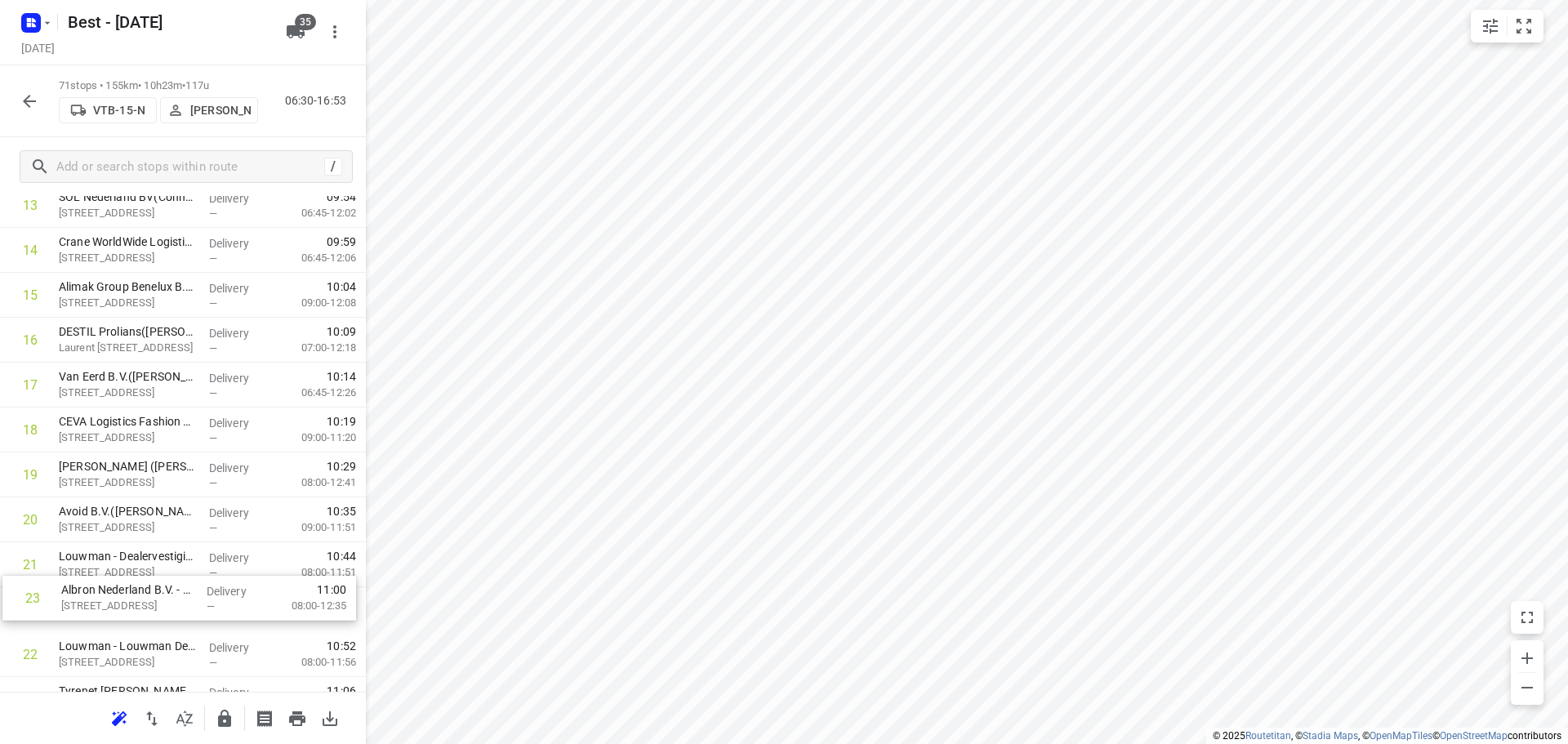
scroll to position [681, 0]
drag, startPoint x: 90, startPoint y: 660, endPoint x: 79, endPoint y: 475, distance: 185.3
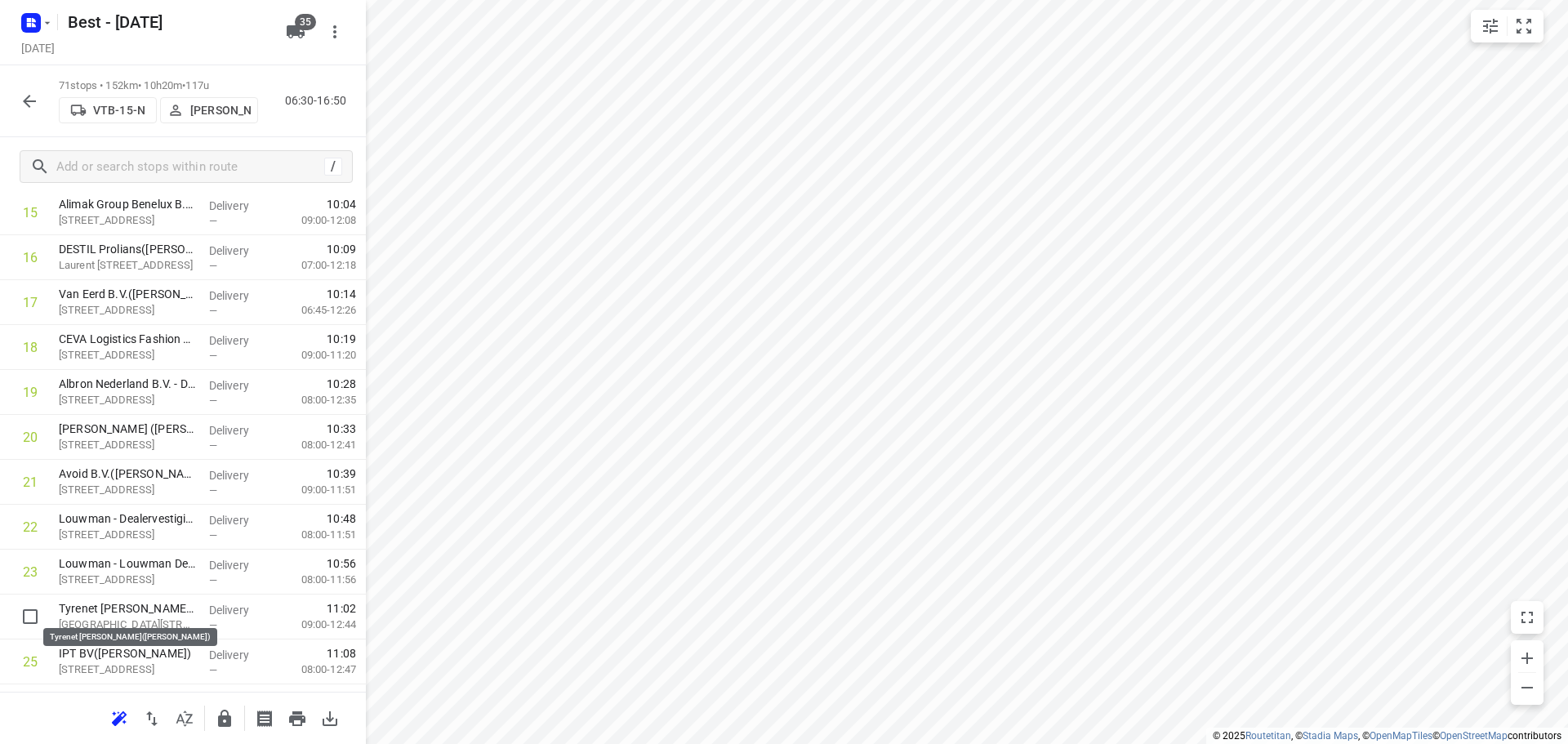
scroll to position [765, 0]
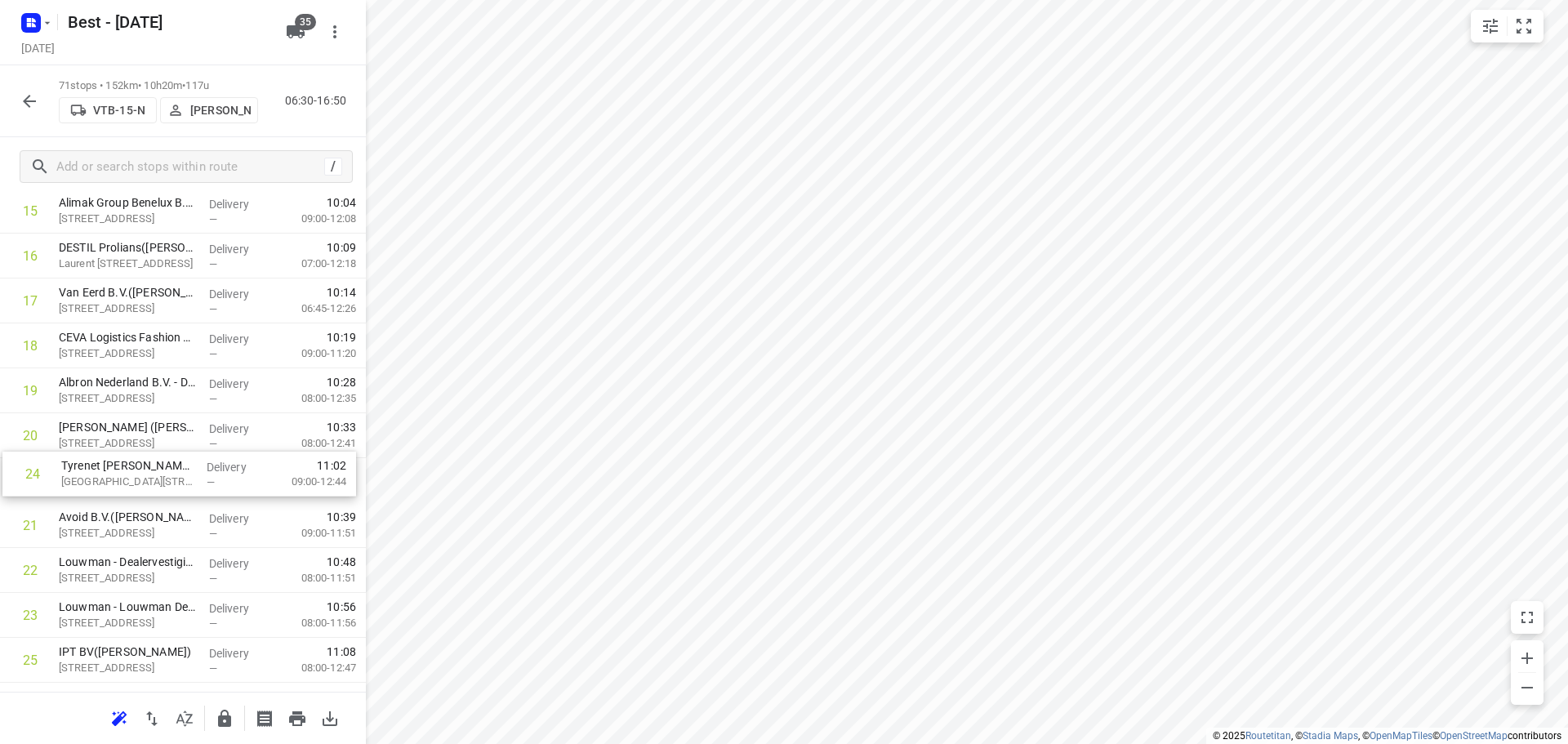
drag, startPoint x: 135, startPoint y: 605, endPoint x: 138, endPoint y: 456, distance: 149.0
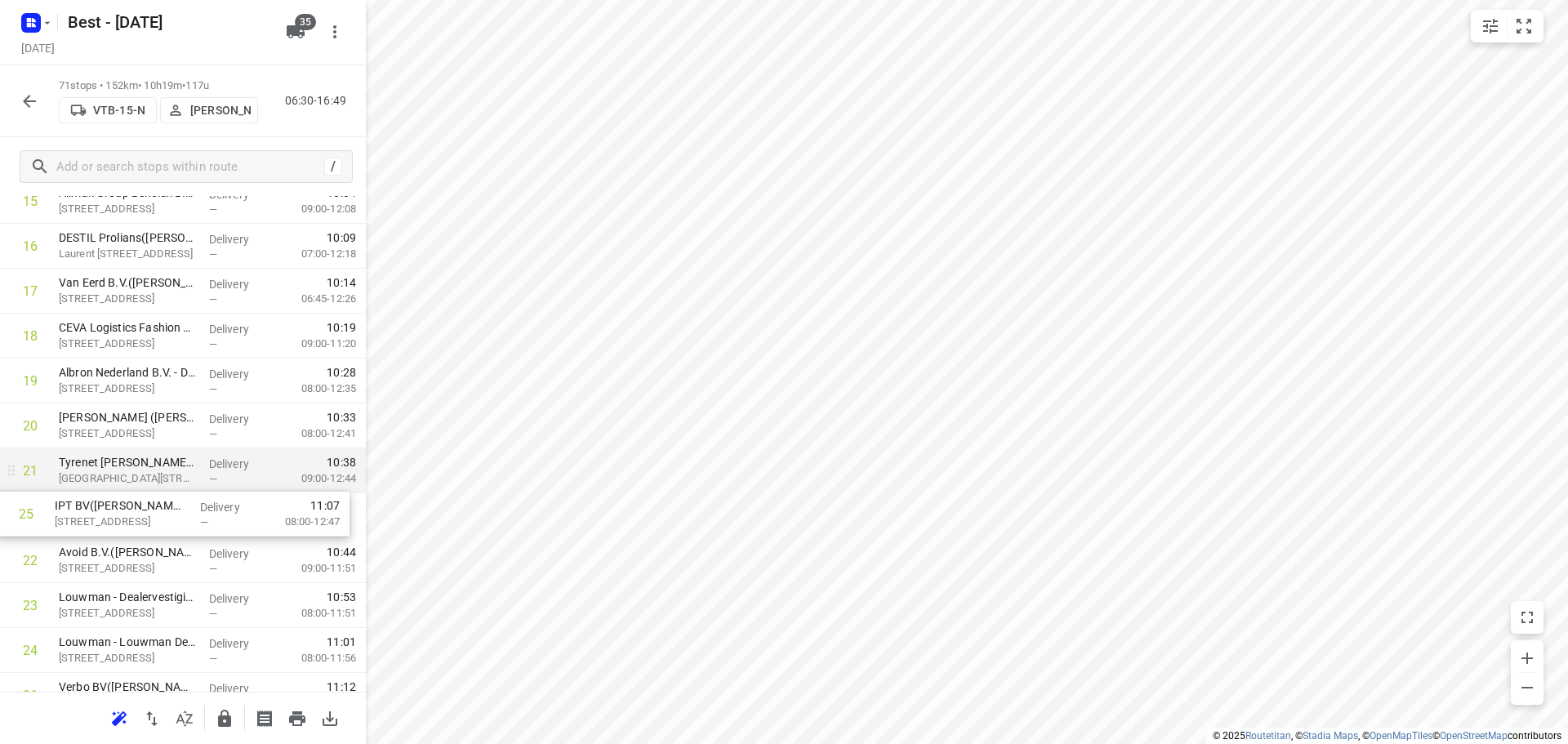
drag, startPoint x: 167, startPoint y: 648, endPoint x: 166, endPoint y: 488, distance: 160.0
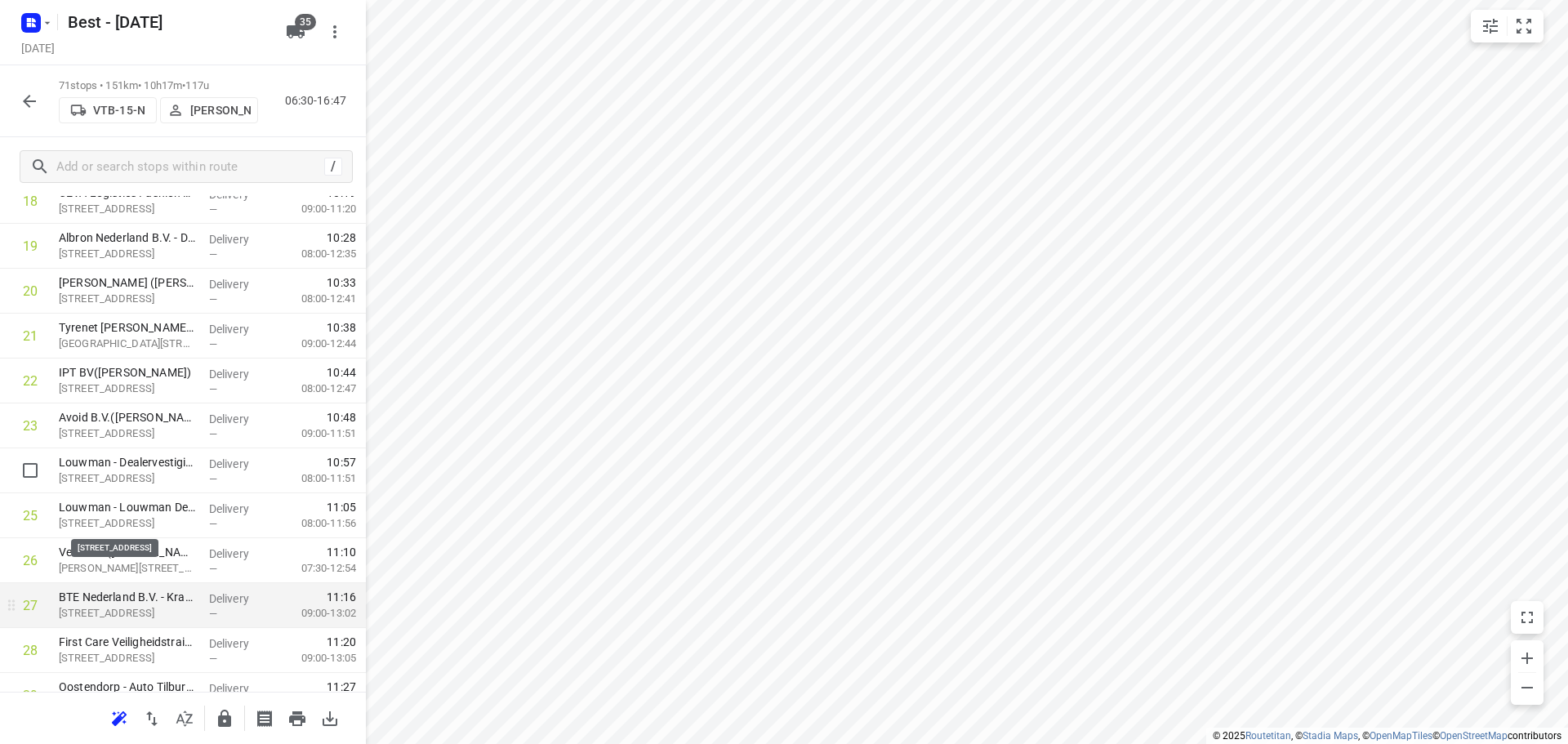
scroll to position [1020, 0]
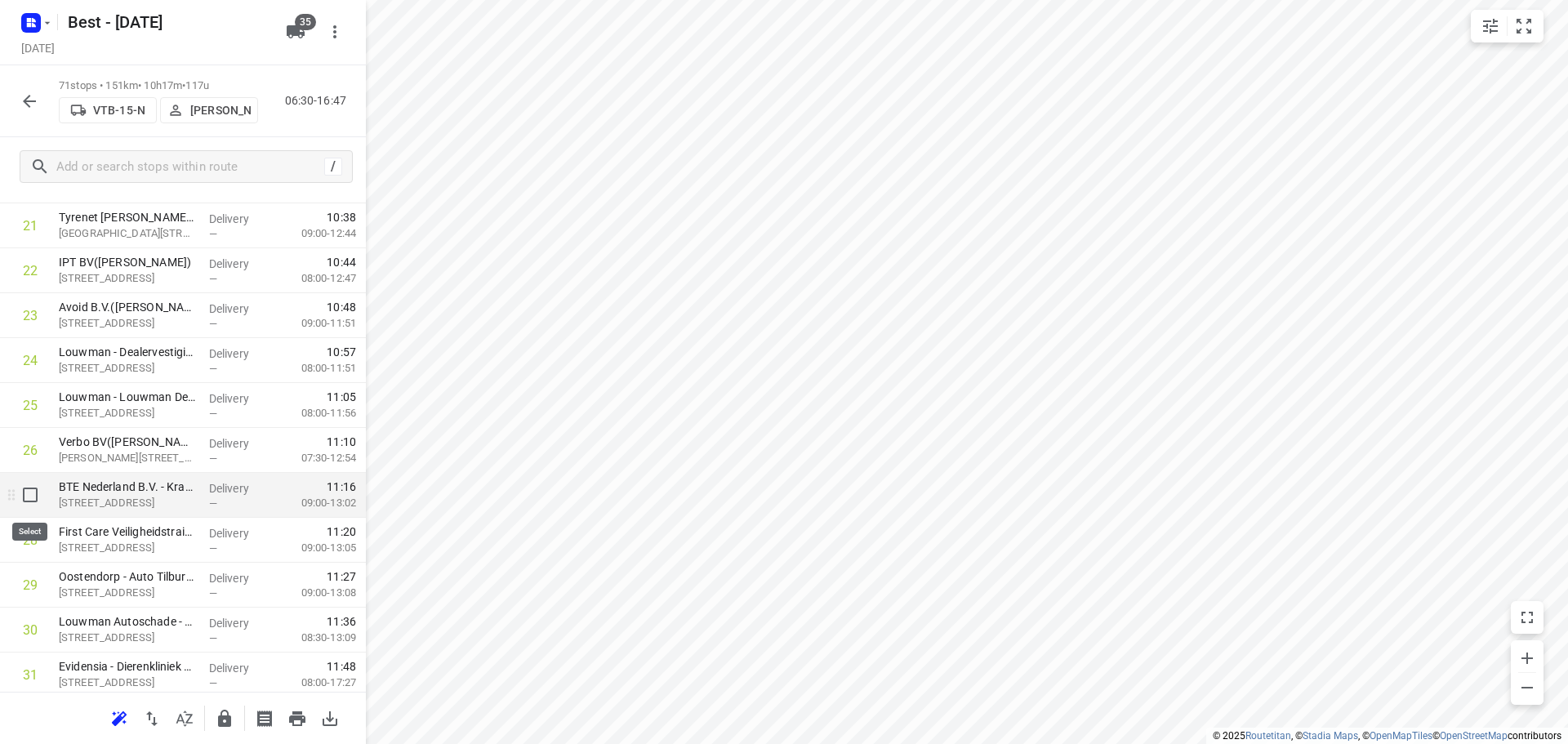
click at [30, 503] on input "checkbox" at bounding box center [30, 494] width 32 height 32
checkbox input "true"
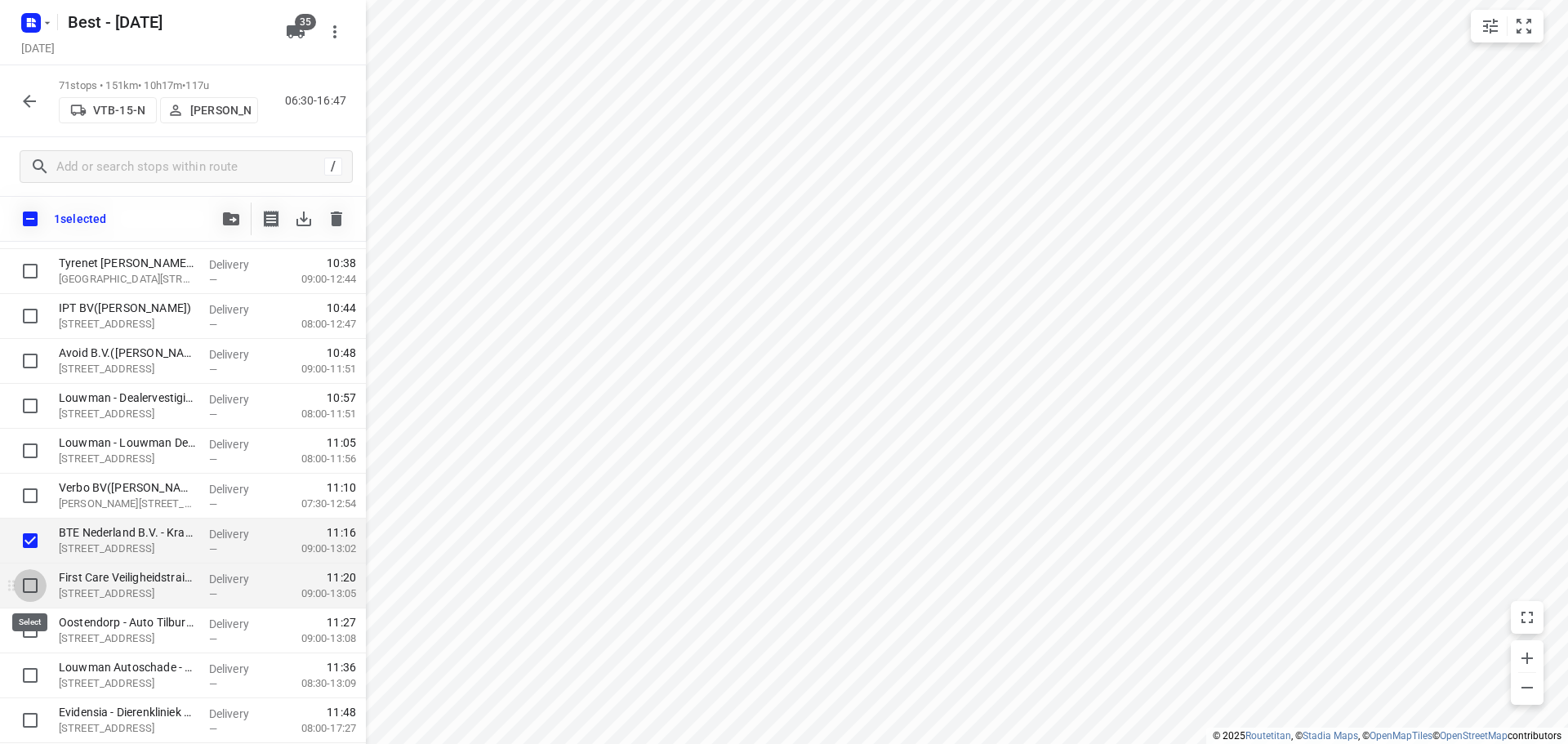
click at [31, 586] on input "checkbox" at bounding box center [30, 585] width 32 height 32
checkbox input "true"
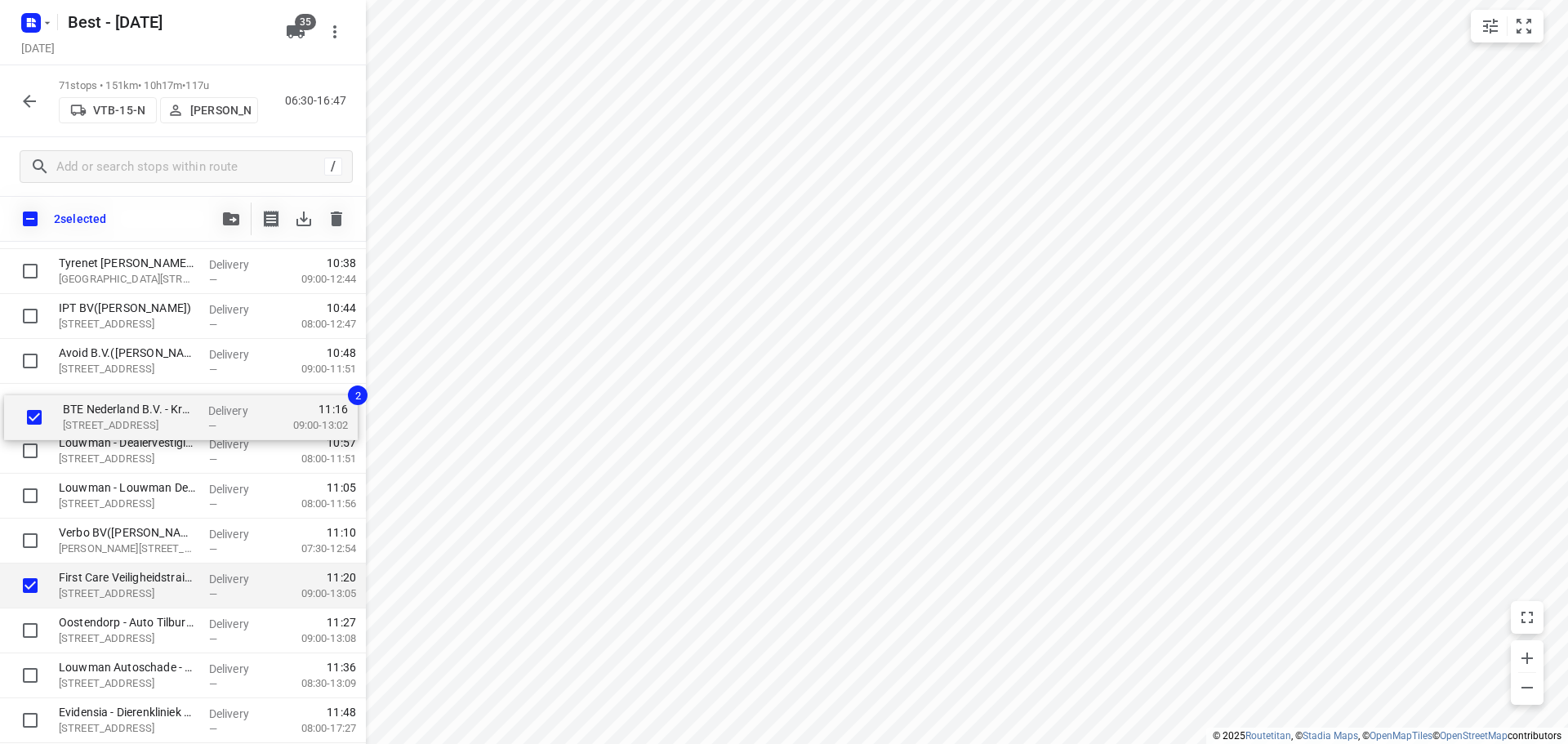
drag, startPoint x: 96, startPoint y: 542, endPoint x: 101, endPoint y: 408, distance: 134.1
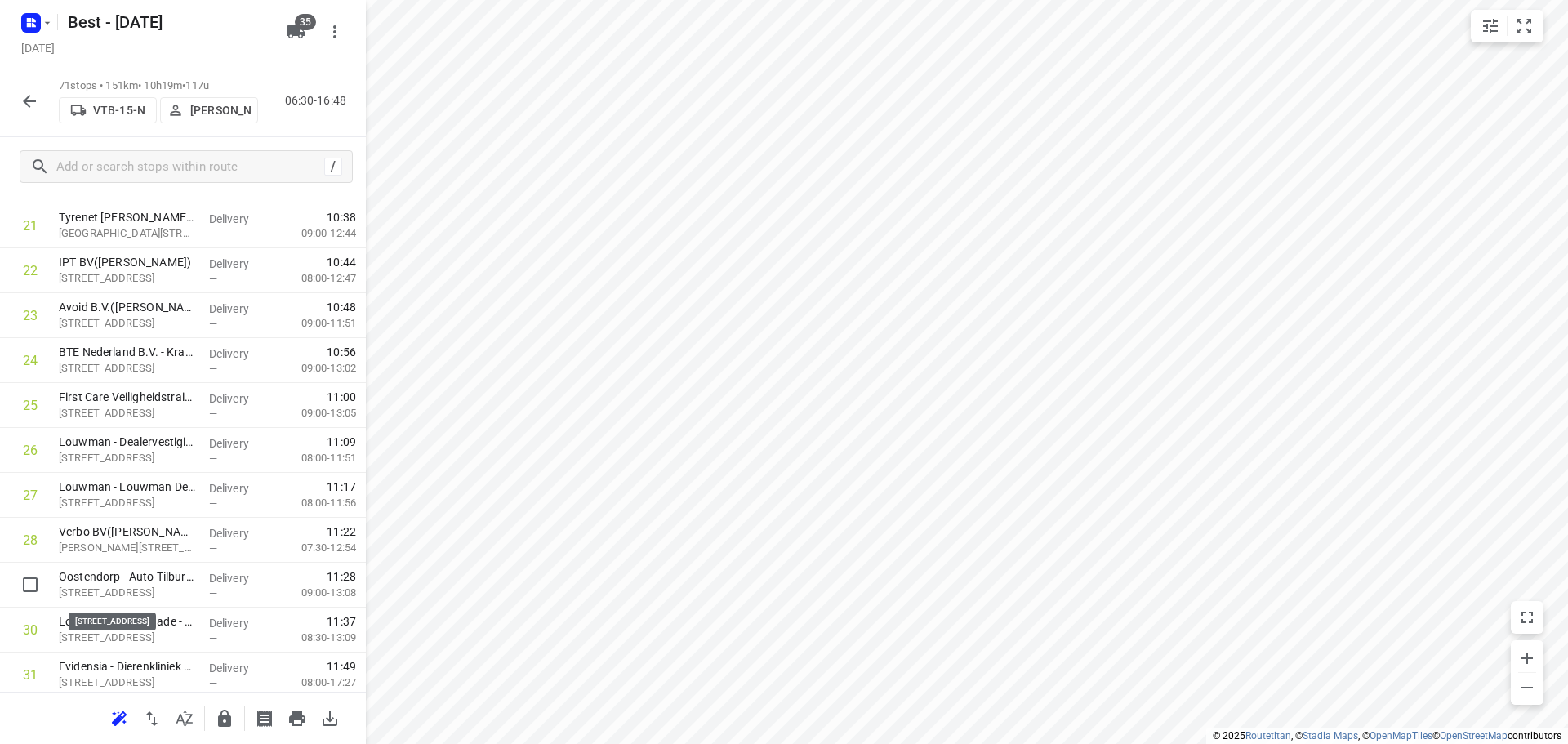
scroll to position [1020, 0]
drag, startPoint x: 171, startPoint y: 591, endPoint x: 165, endPoint y: 484, distance: 107.2
drag, startPoint x: 146, startPoint y: 487, endPoint x: 147, endPoint y: 444, distance: 43.0
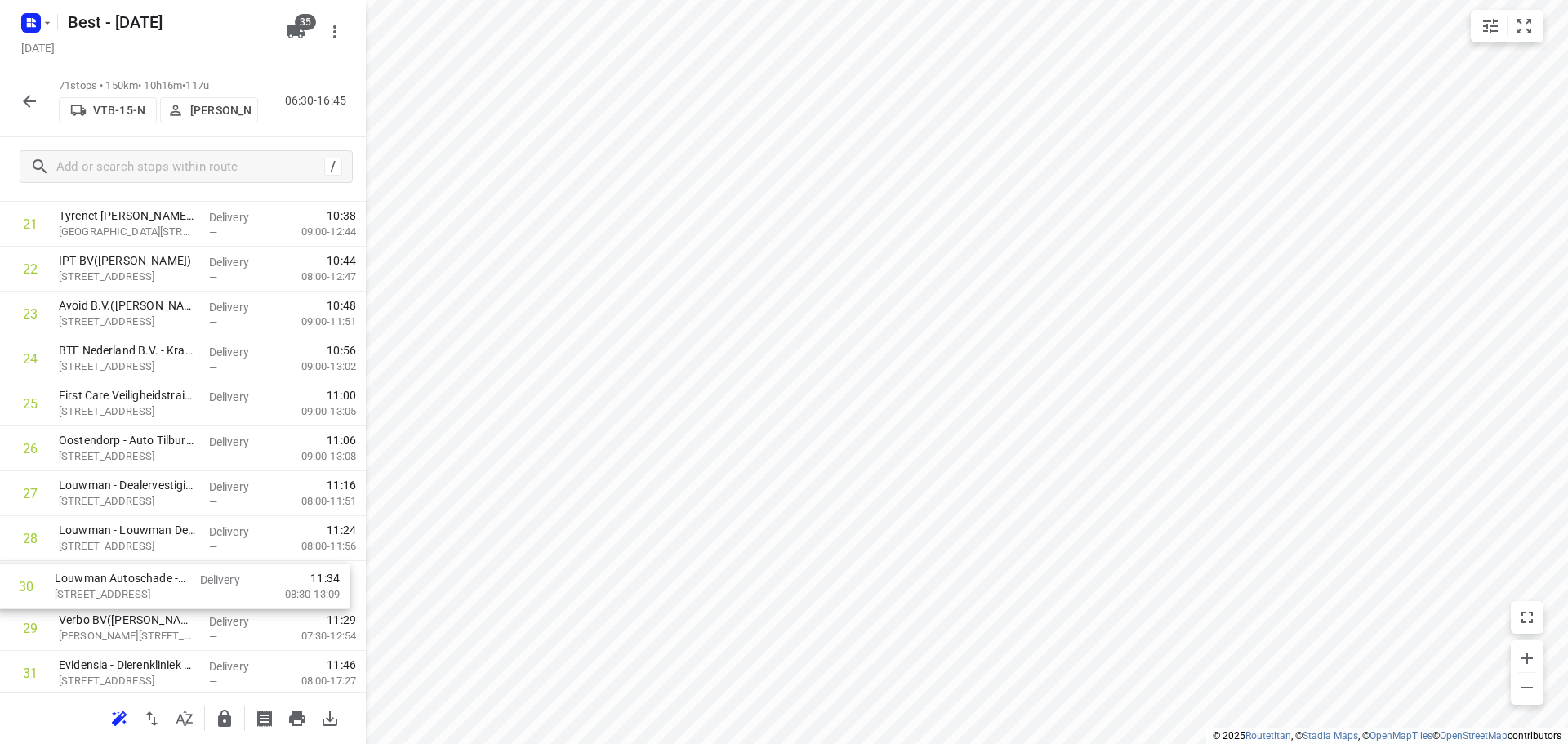
scroll to position [1029, 0]
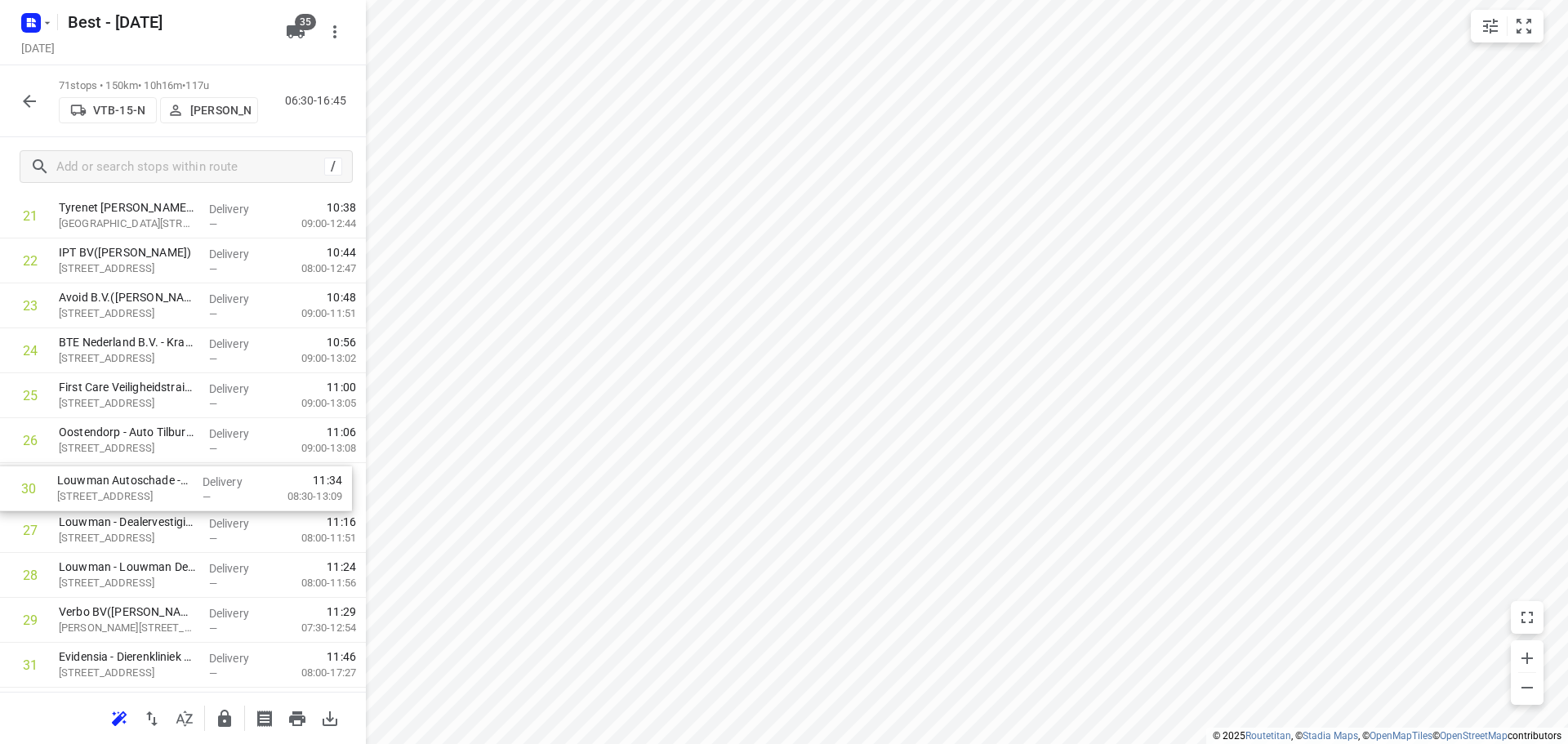
drag, startPoint x: 233, startPoint y: 635, endPoint x: 231, endPoint y: 481, distance: 154.0
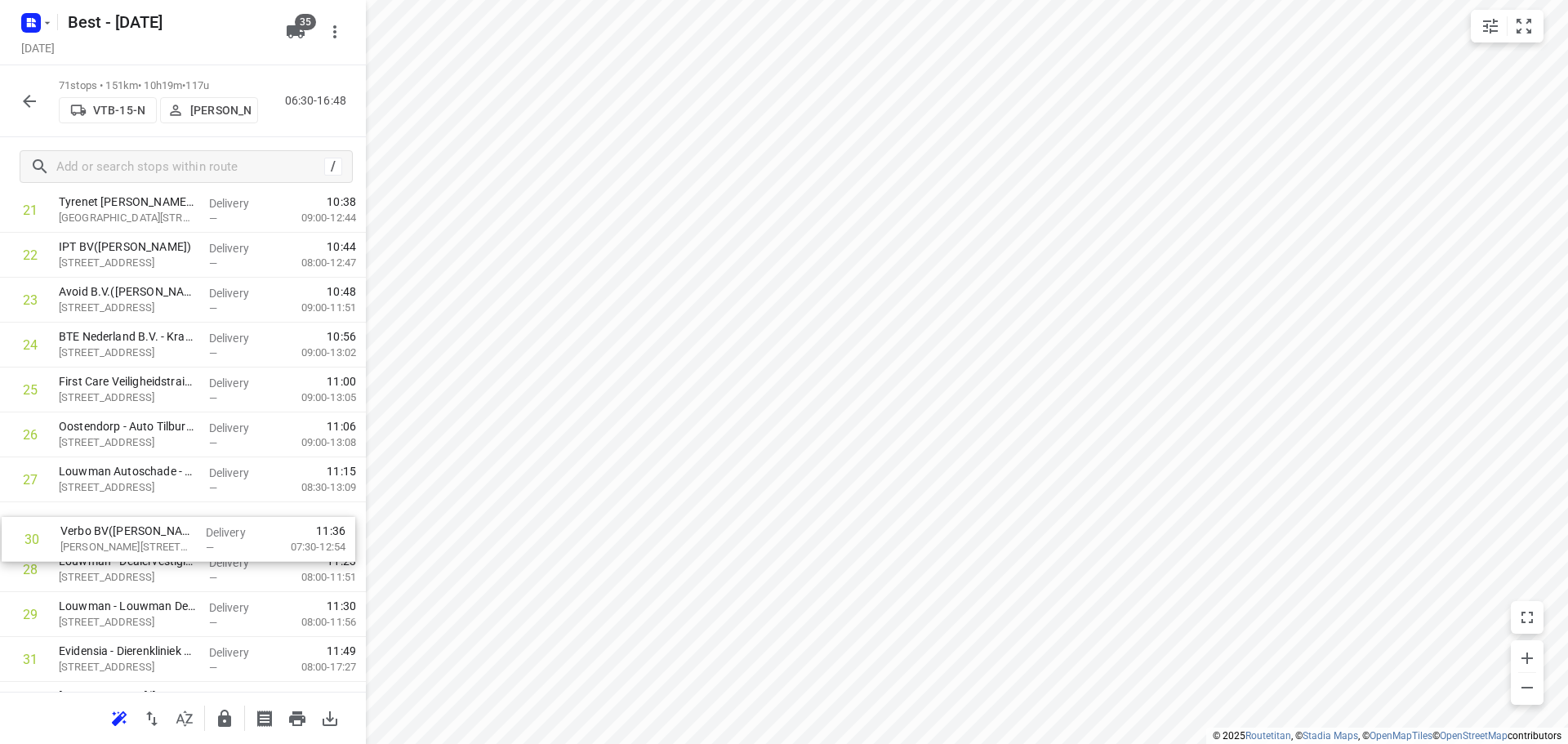
drag, startPoint x: 155, startPoint y: 620, endPoint x: 156, endPoint y: 522, distance: 98.0
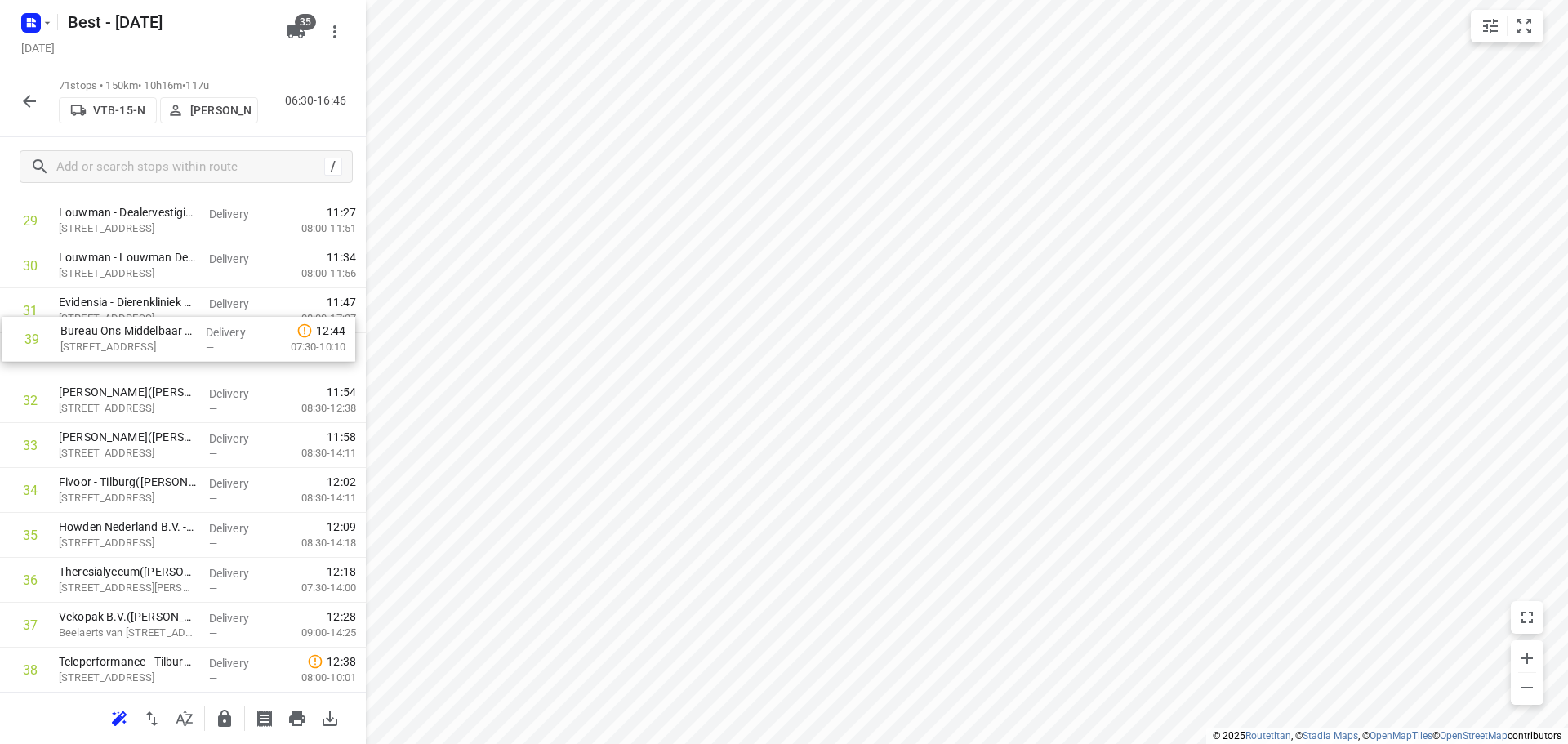
scroll to position [1382, 0]
drag, startPoint x: 177, startPoint y: 515, endPoint x: 174, endPoint y: 303, distance: 212.0
click at [174, 303] on div "1 Van Iersel Biezenmortel(Moniek Broeders) Biezenmortelsestraat 57, Biezenmorte…" at bounding box center [183, 536] width 366 height 3189
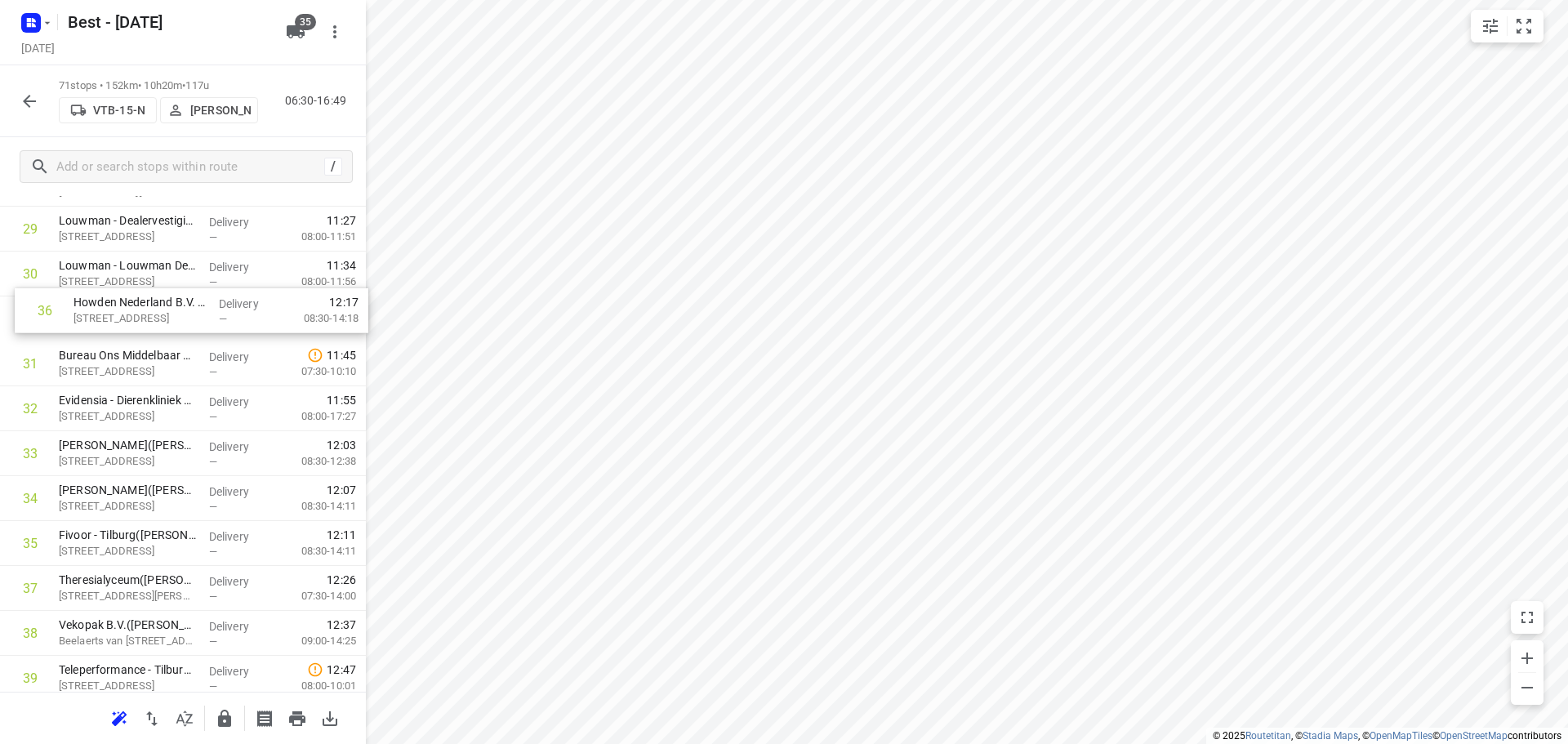
drag, startPoint x: 174, startPoint y: 559, endPoint x: 190, endPoint y: 324, distance: 235.5
click at [190, 324] on div "1 Van Iersel Biezenmortel(Moniek Broeders) Biezenmortelsestraat 57, Biezenmorte…" at bounding box center [183, 543] width 366 height 3189
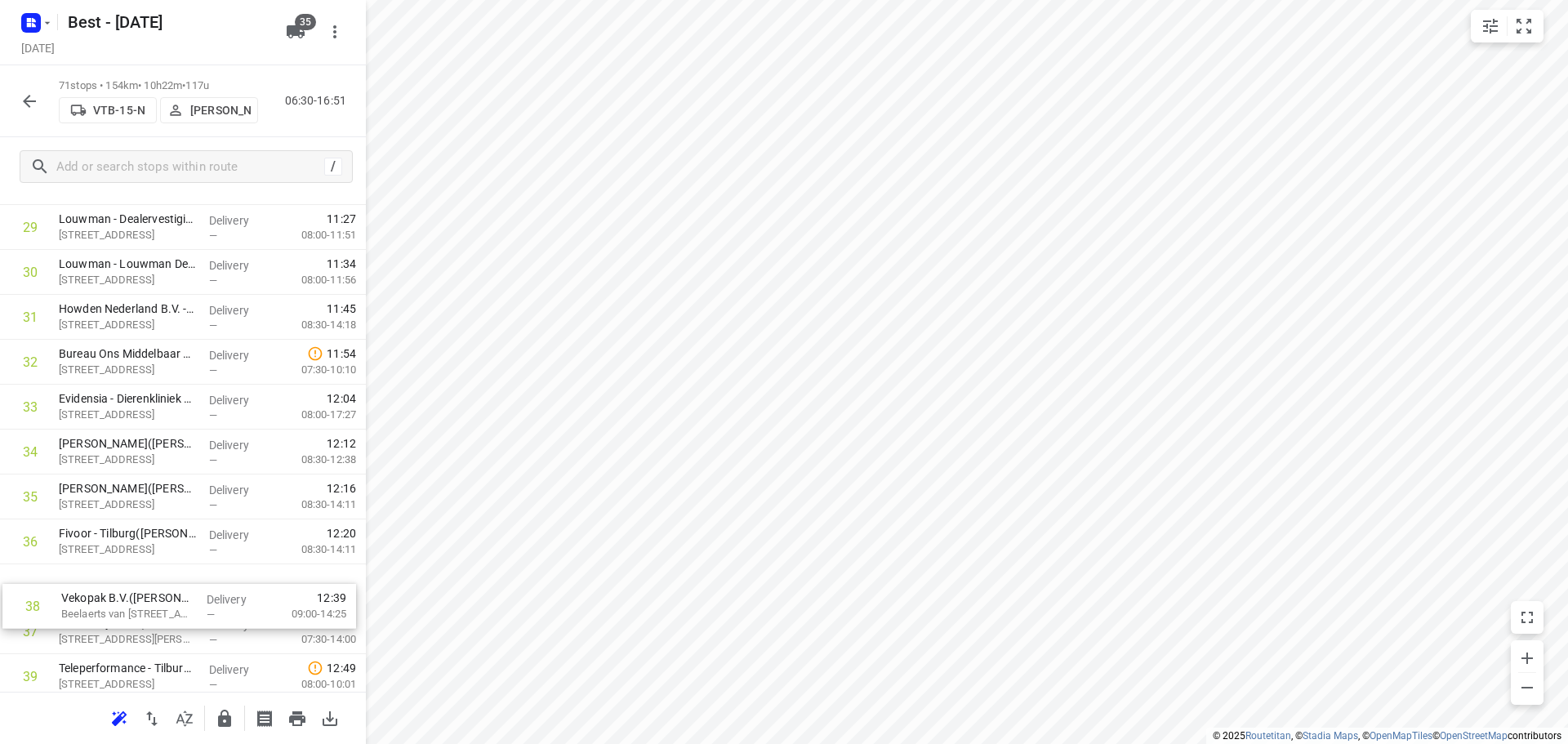
scroll to position [1378, 0]
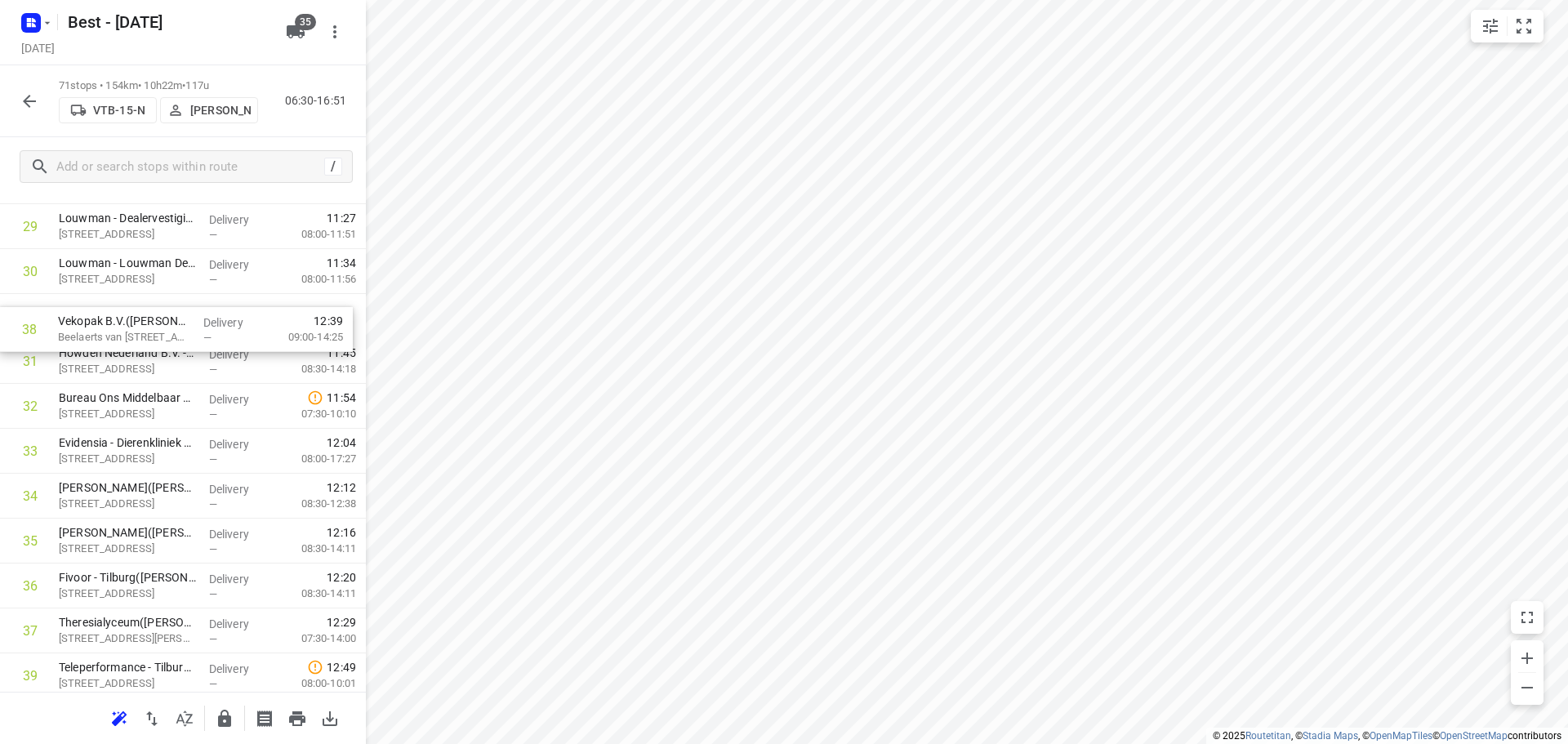
drag, startPoint x: 137, startPoint y: 620, endPoint x: 131, endPoint y: 300, distance: 320.1
click at [132, 300] on div "1 Van Iersel Biezenmortel(Moniek Broeders) Biezenmortelsestraat 57, Biezenmorte…" at bounding box center [183, 540] width 366 height 3189
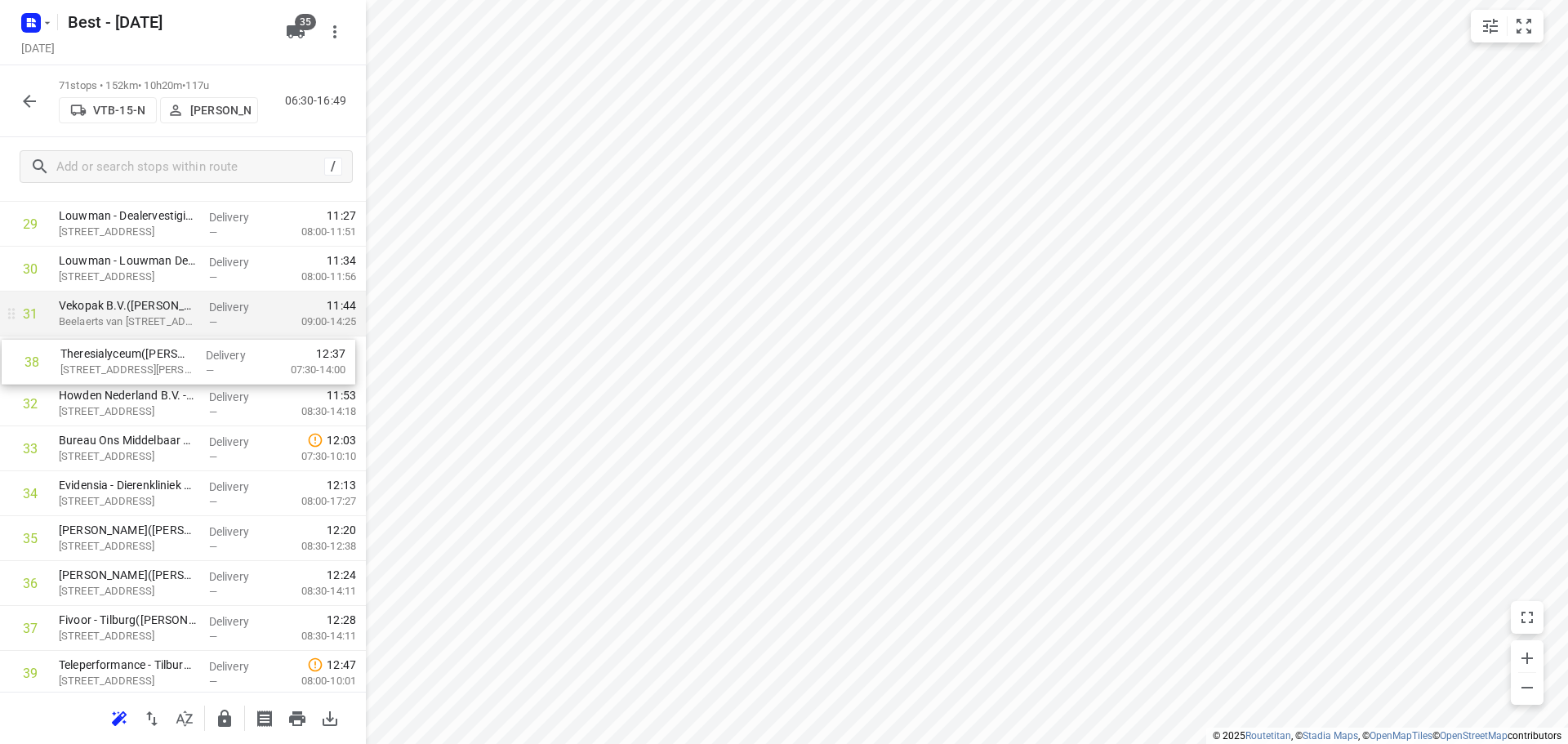
drag, startPoint x: 103, startPoint y: 611, endPoint x: 104, endPoint y: 335, distance: 276.0
click at [104, 335] on div "1 Van Iersel Biezenmortel(Moniek Broeders) Biezenmortelsestraat 57, Biezenmorte…" at bounding box center [183, 538] width 366 height 3189
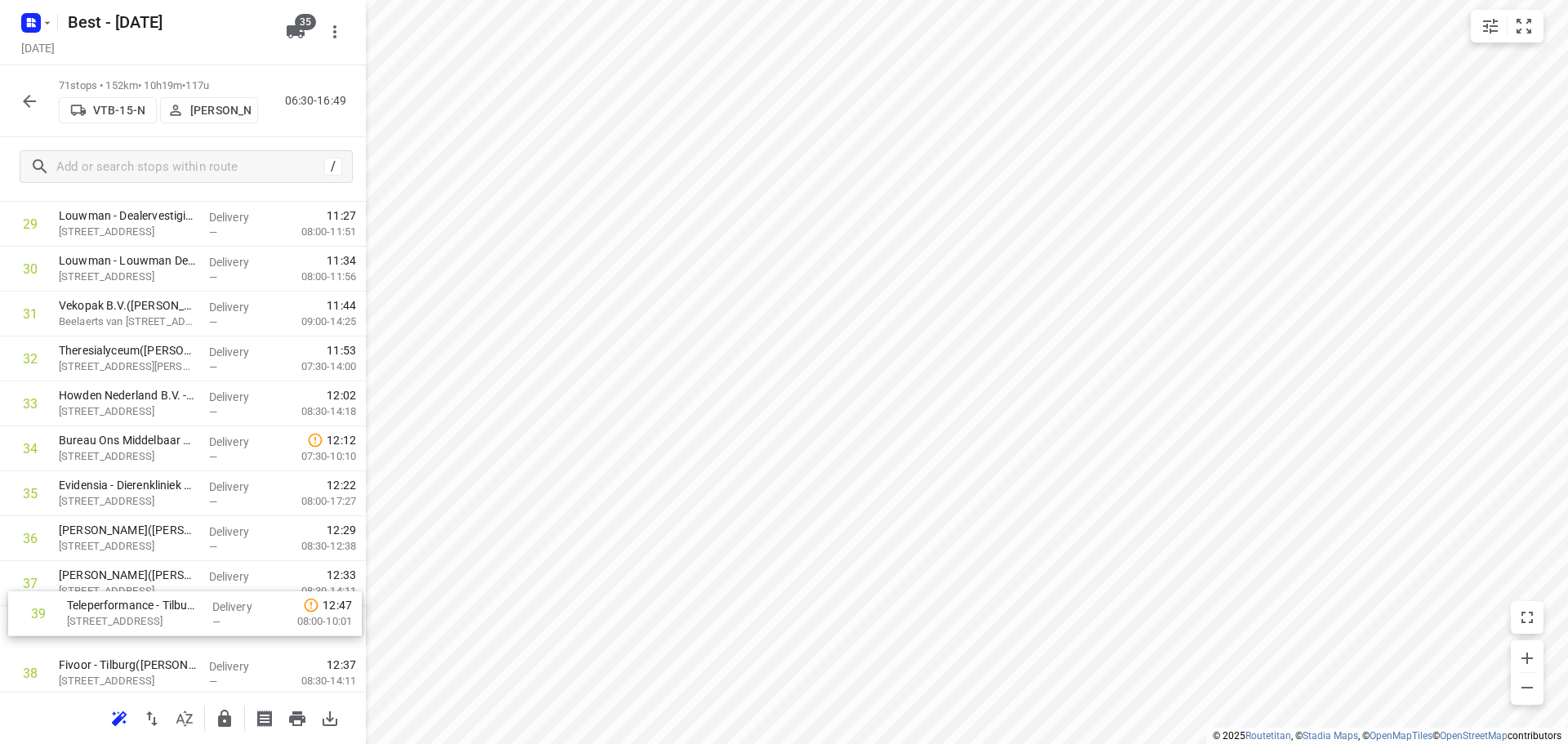
scroll to position [1388, 0]
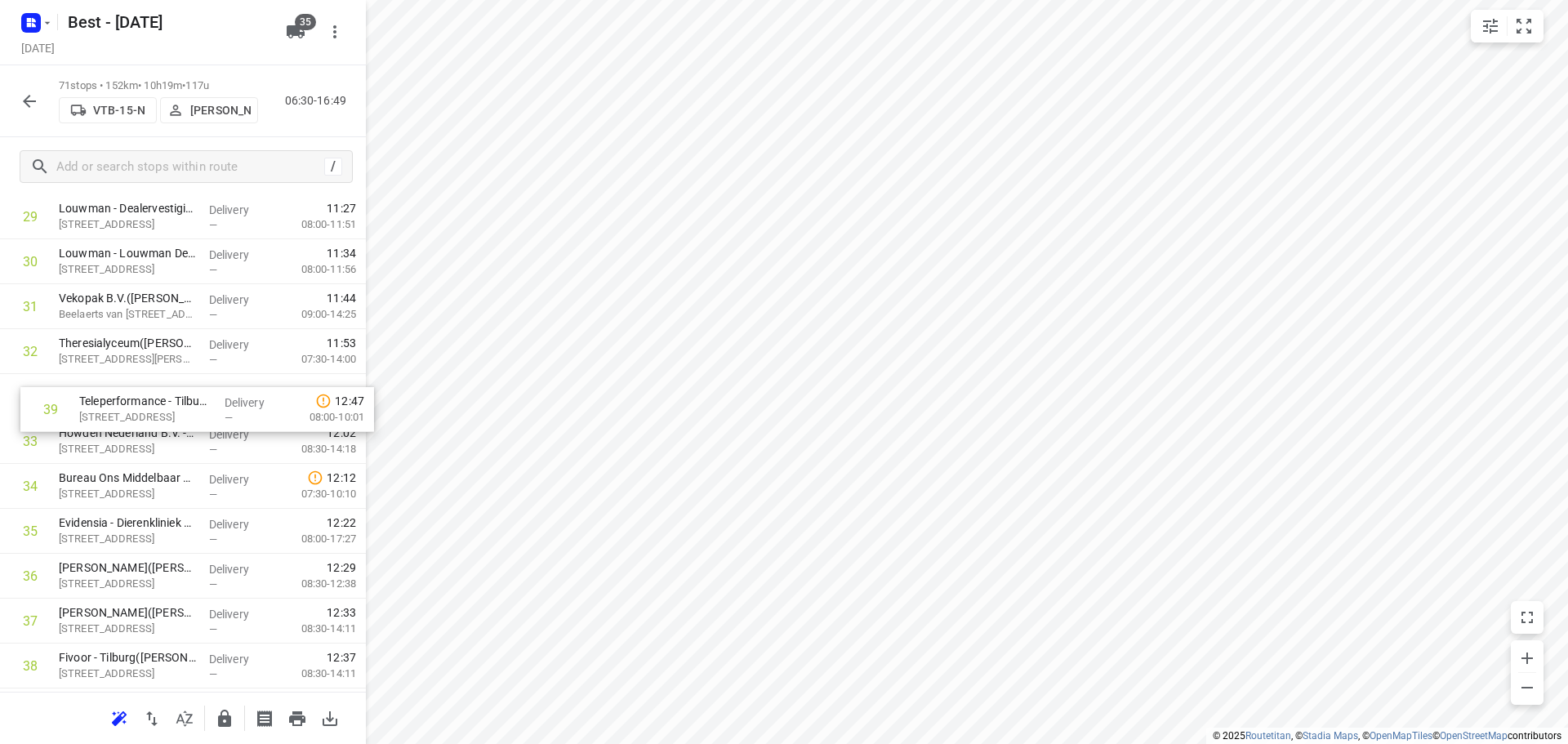
drag, startPoint x: 80, startPoint y: 662, endPoint x: 94, endPoint y: 384, distance: 278.4
click at [94, 384] on div "1 Van Iersel Biezenmortel(Moniek Broeders) Biezenmortelsestraat 57, Biezenmorte…" at bounding box center [183, 530] width 366 height 3189
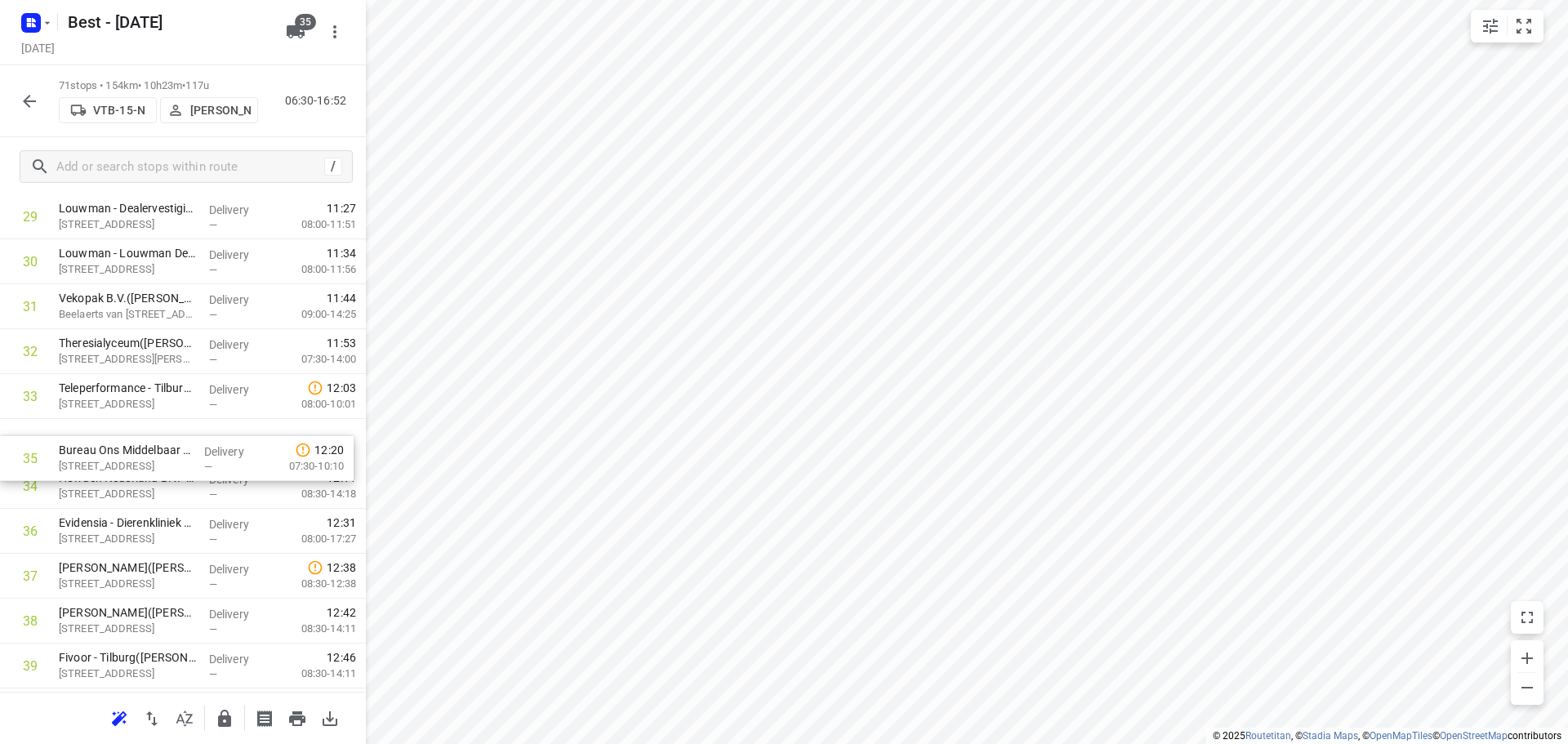
drag, startPoint x: 135, startPoint y: 494, endPoint x: 137, endPoint y: 446, distance: 48.0
click at [136, 449] on div "1 Van Iersel Biezenmortel(Moniek Broeders) Biezenmortelsestraat 57, Biezenmorte…" at bounding box center [183, 530] width 366 height 3189
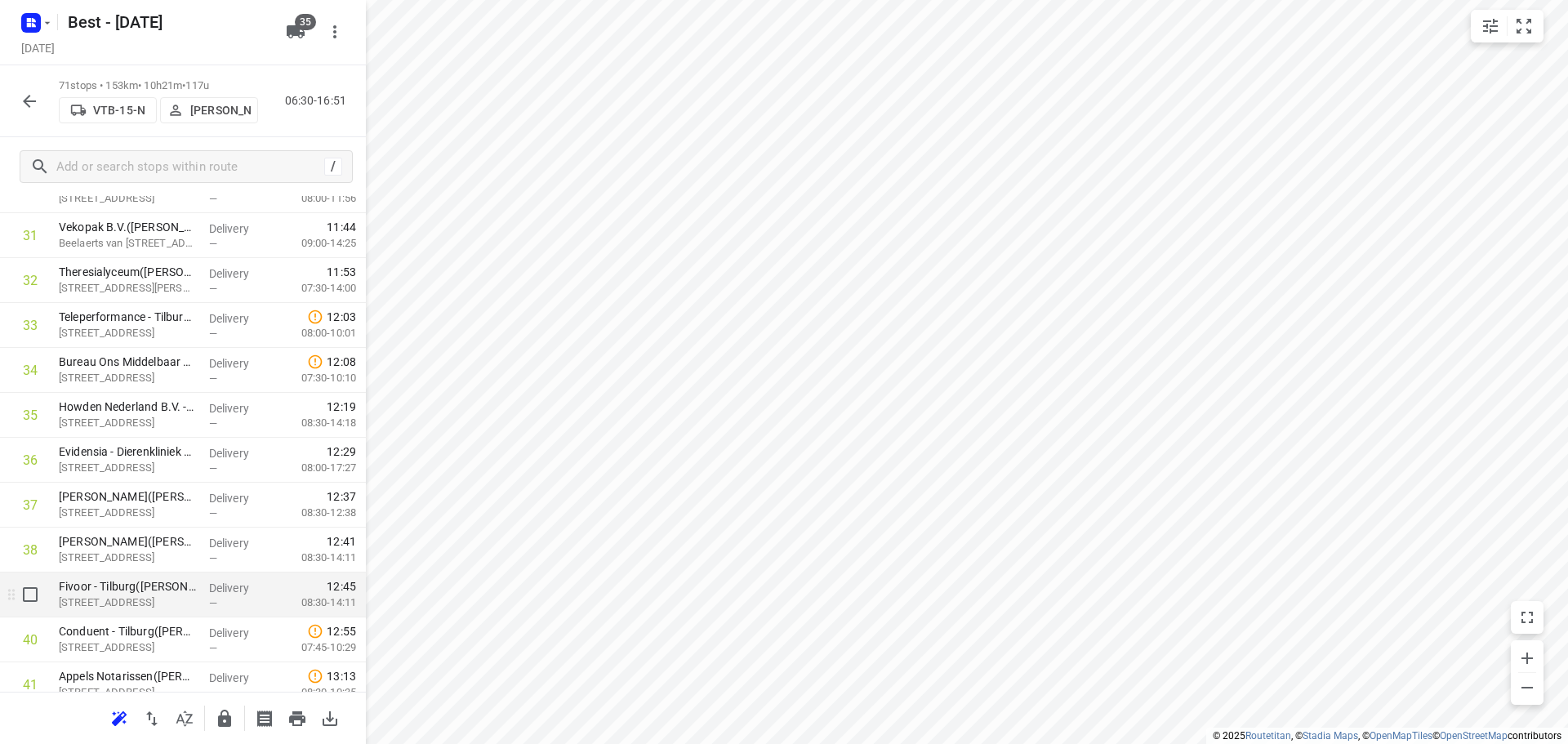
scroll to position [1551, 0]
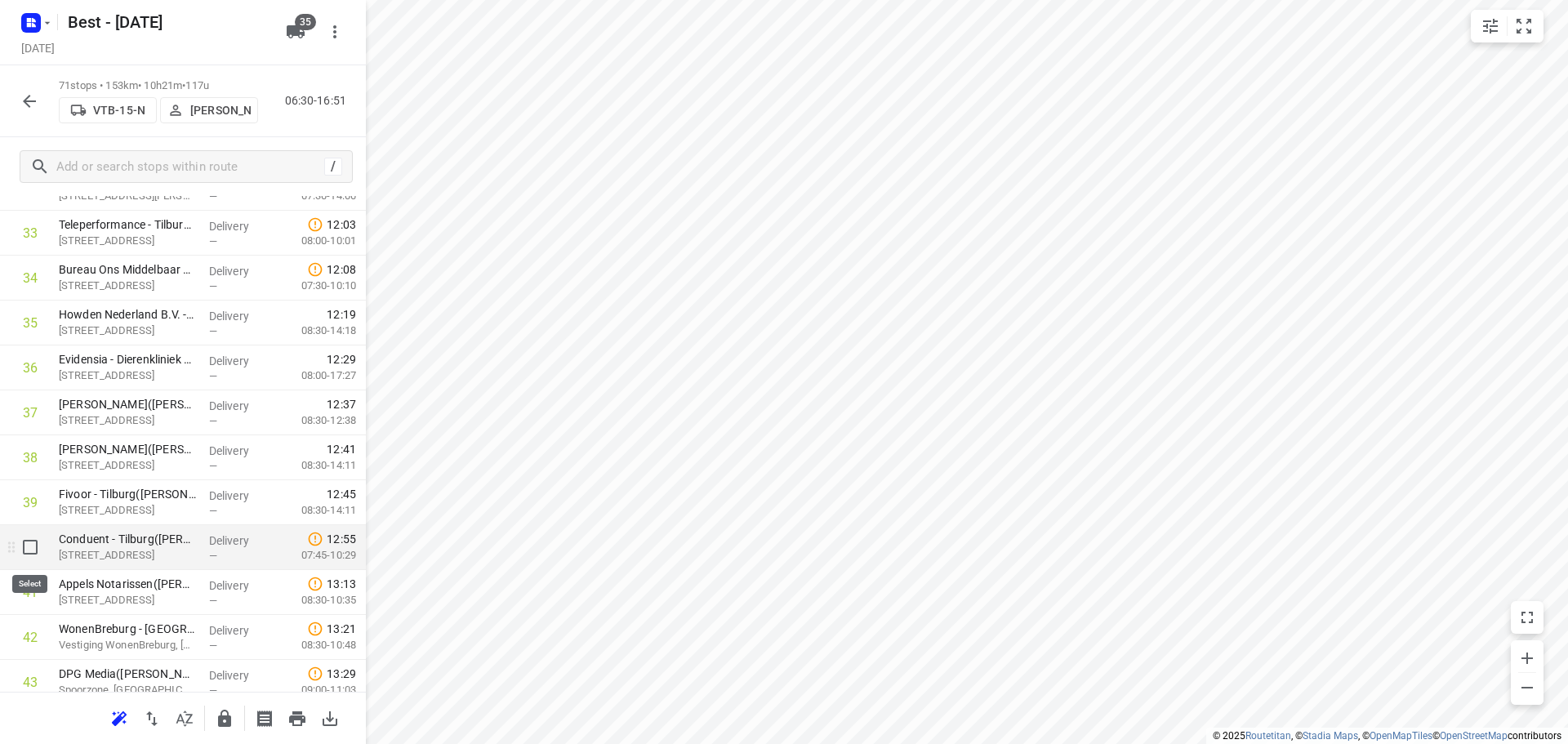
click at [28, 561] on input "checkbox" at bounding box center [30, 546] width 32 height 32
checkbox input "true"
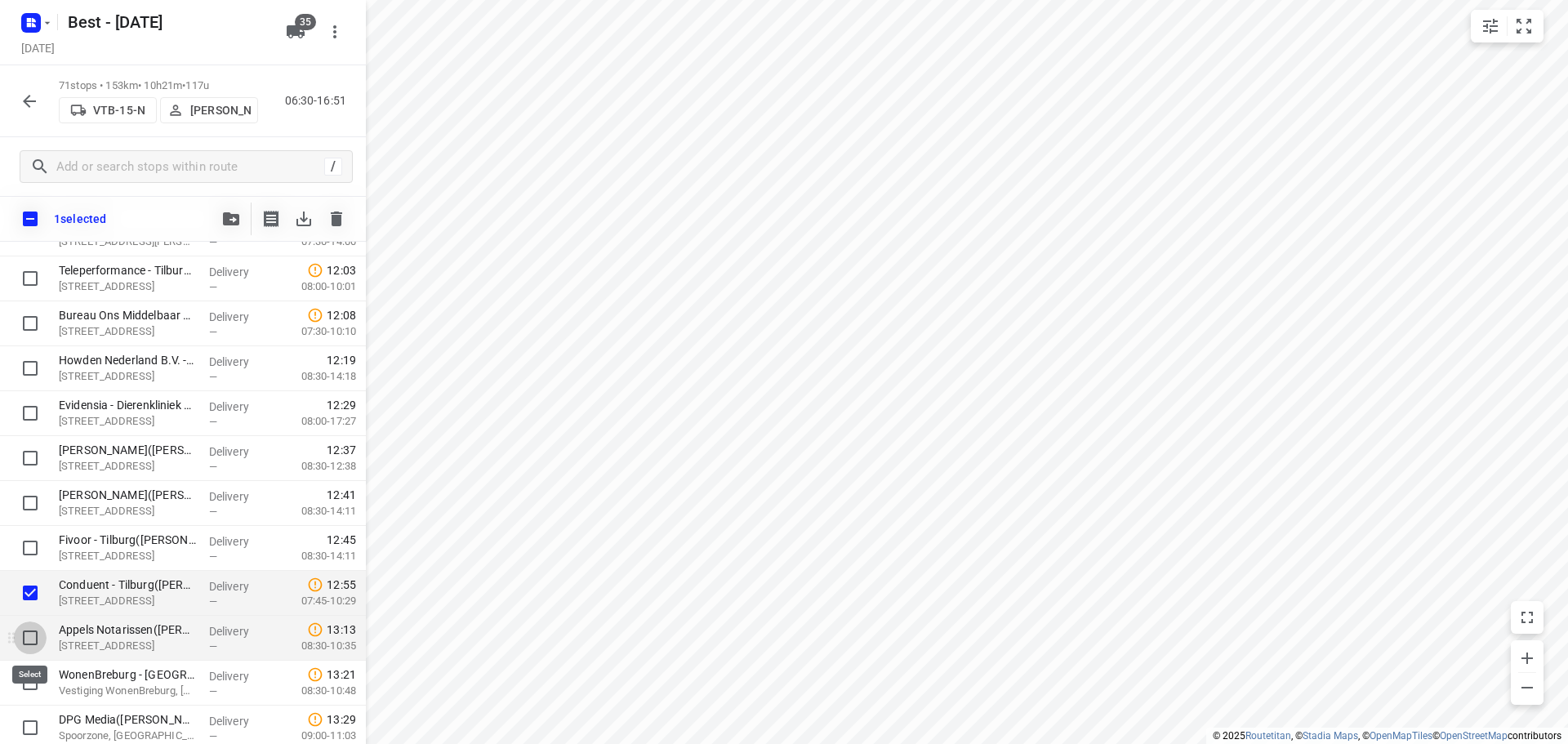
drag, startPoint x: 22, startPoint y: 626, endPoint x: 77, endPoint y: 486, distance: 150.4
click at [22, 626] on input "checkbox" at bounding box center [30, 637] width 32 height 32
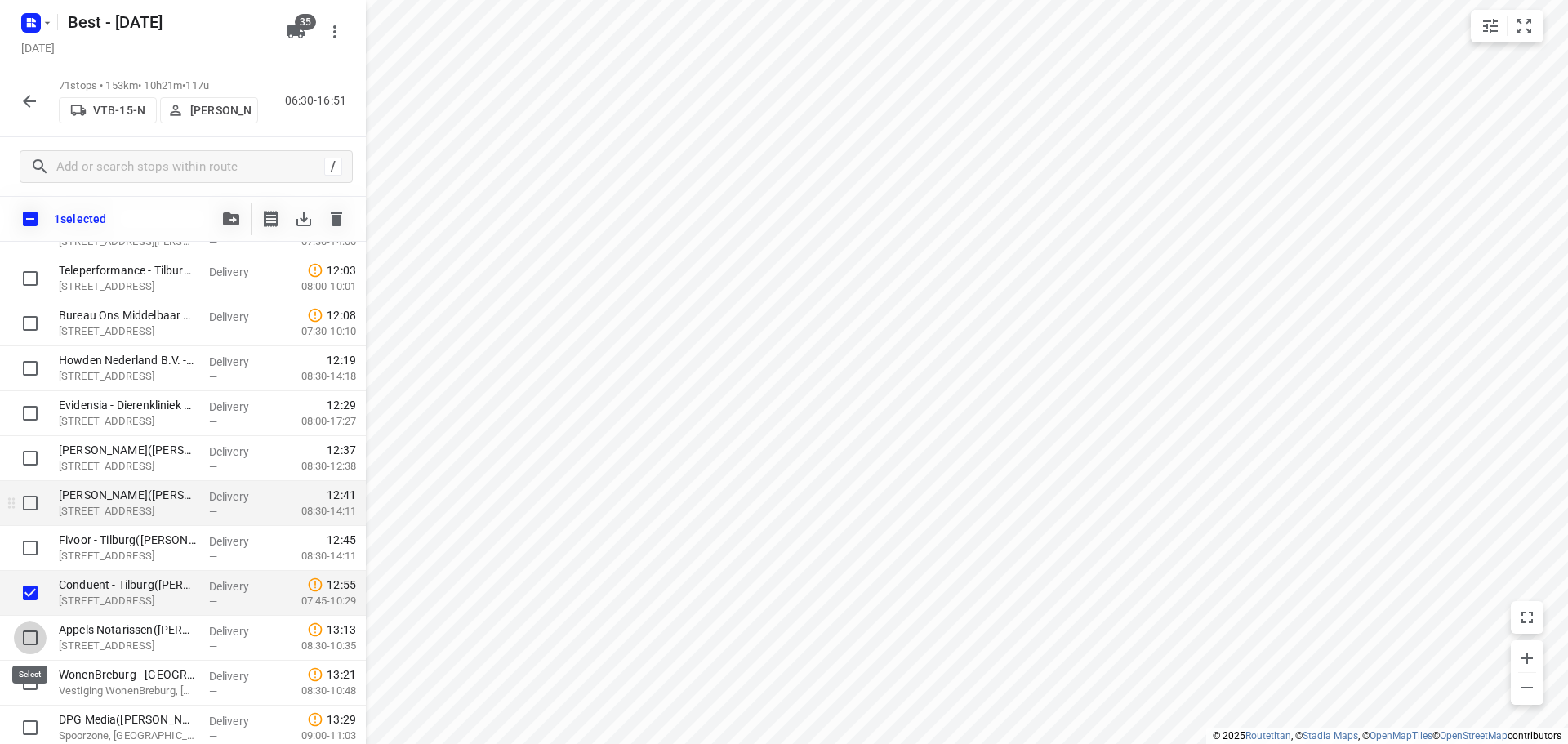
checkbox input "true"
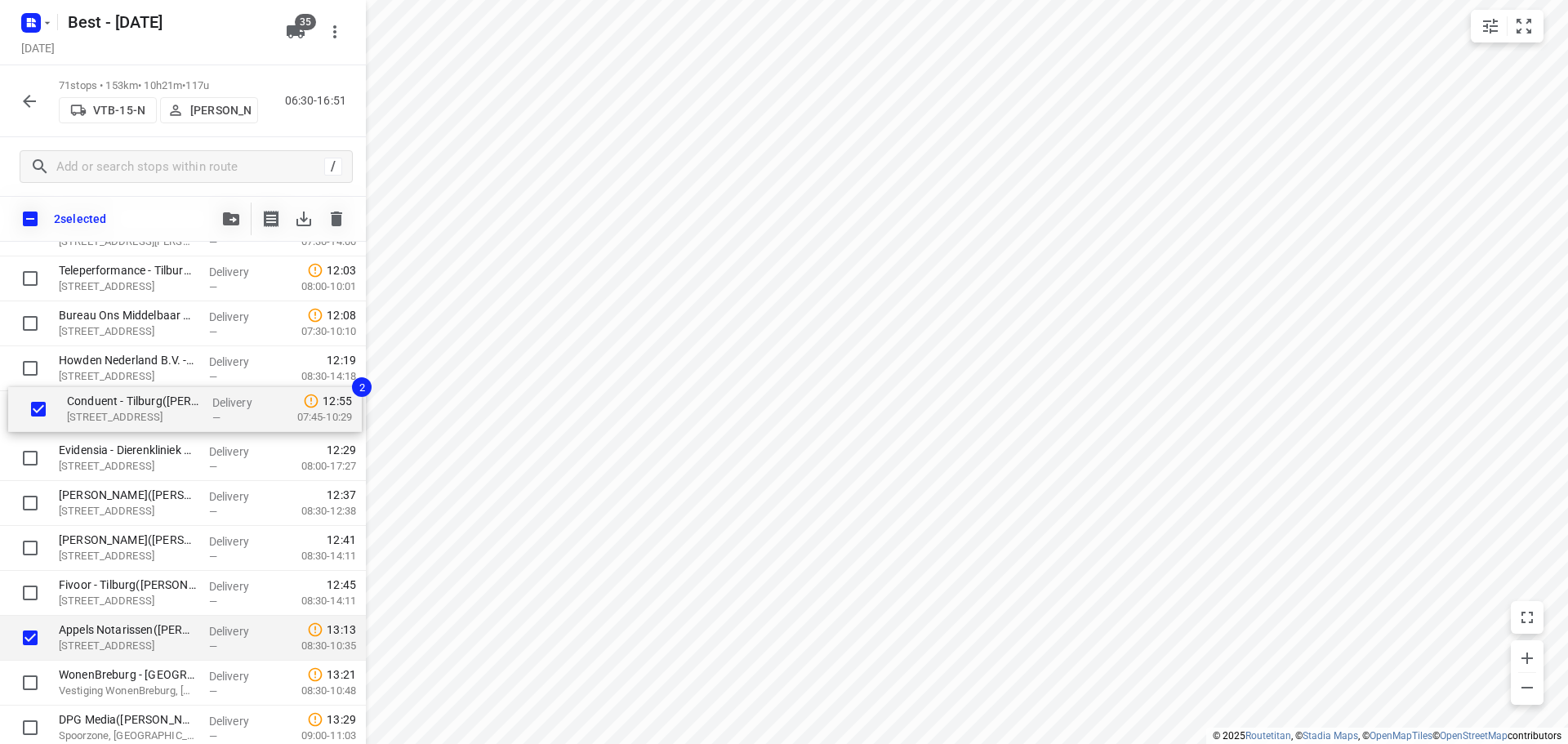
drag, startPoint x: 98, startPoint y: 578, endPoint x: 108, endPoint y: 360, distance: 218.2
click at [108, 360] on div "Van Iersel Biezenmortel(Moniek Broeders) Biezenmortelsestraat 57, Biezenmortel …" at bounding box center [183, 413] width 366 height 3189
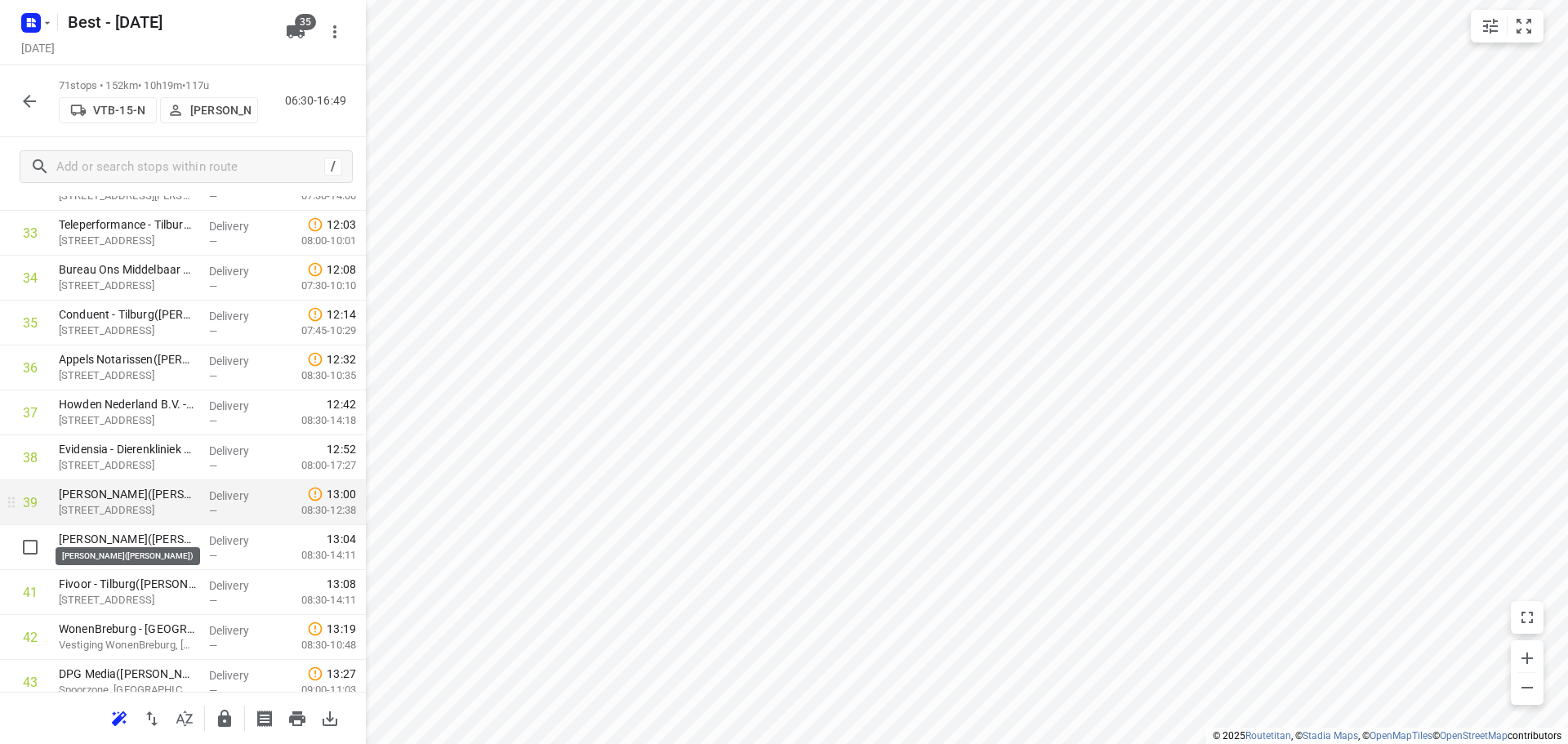
scroll to position [1714, 0]
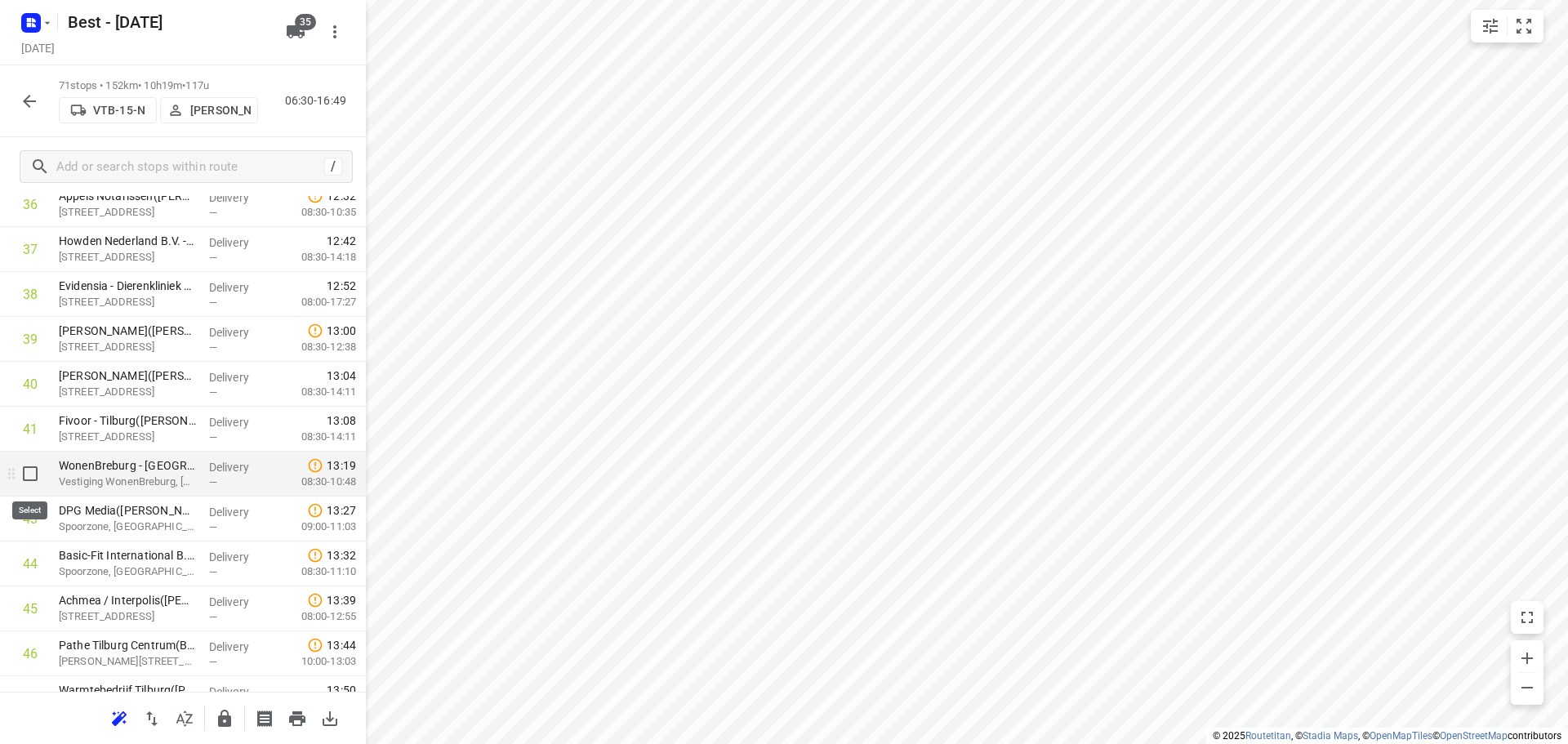
click at [34, 484] on input "checkbox" at bounding box center [30, 473] width 32 height 32
checkbox input "true"
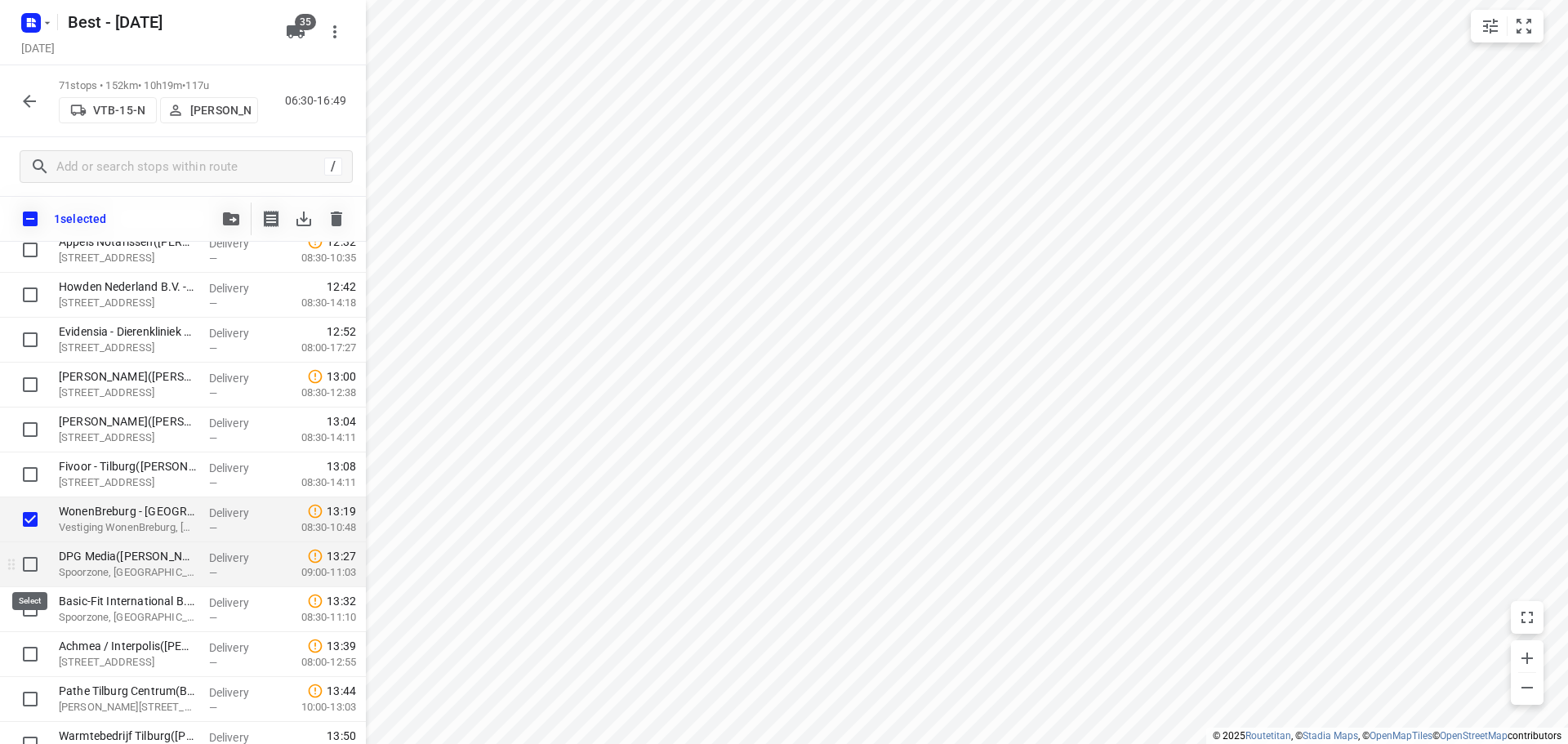
click at [27, 559] on input "checkbox" at bounding box center [30, 564] width 32 height 32
checkbox input "true"
click at [24, 594] on input "checkbox" at bounding box center [30, 608] width 32 height 32
checkbox input "true"
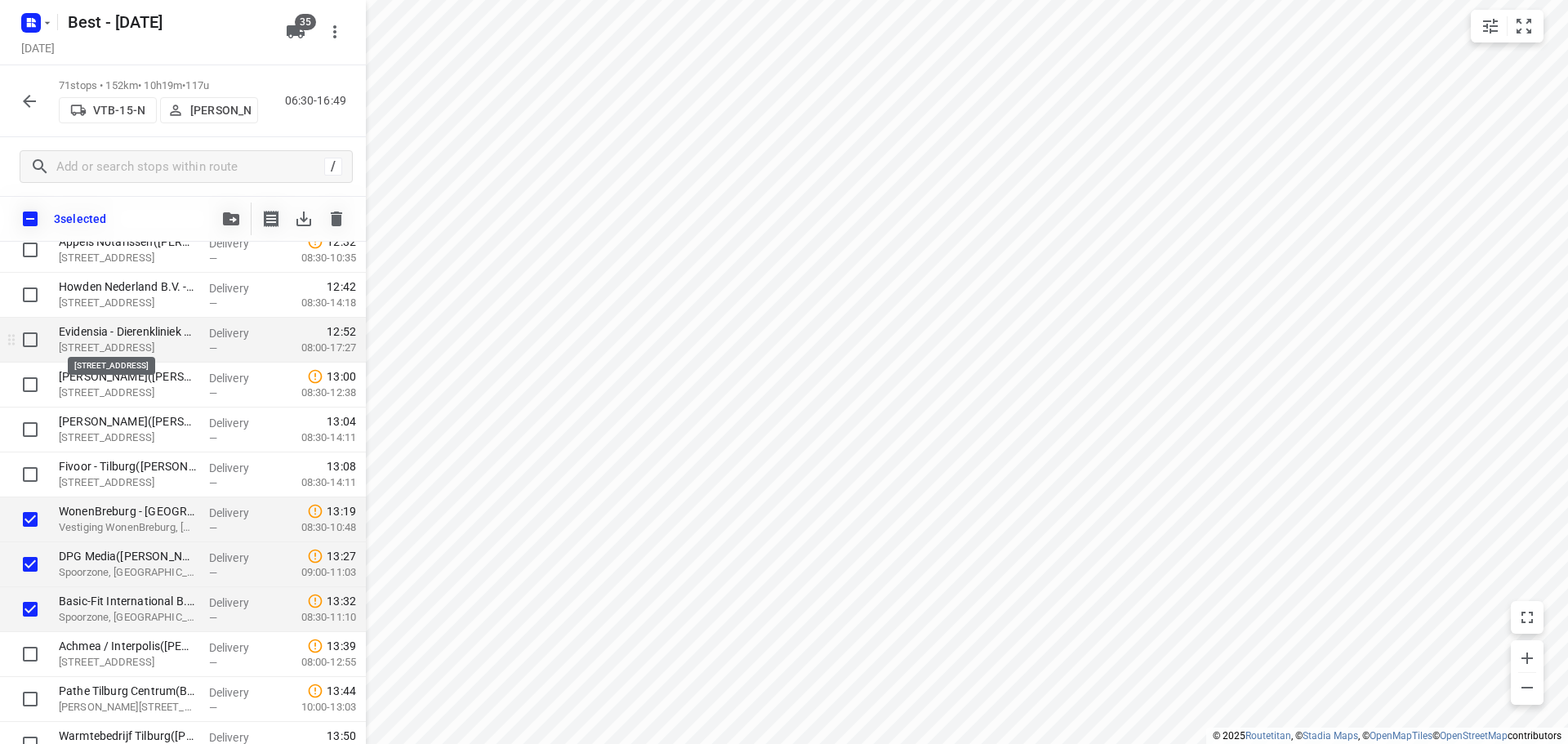
scroll to position [1633, 0]
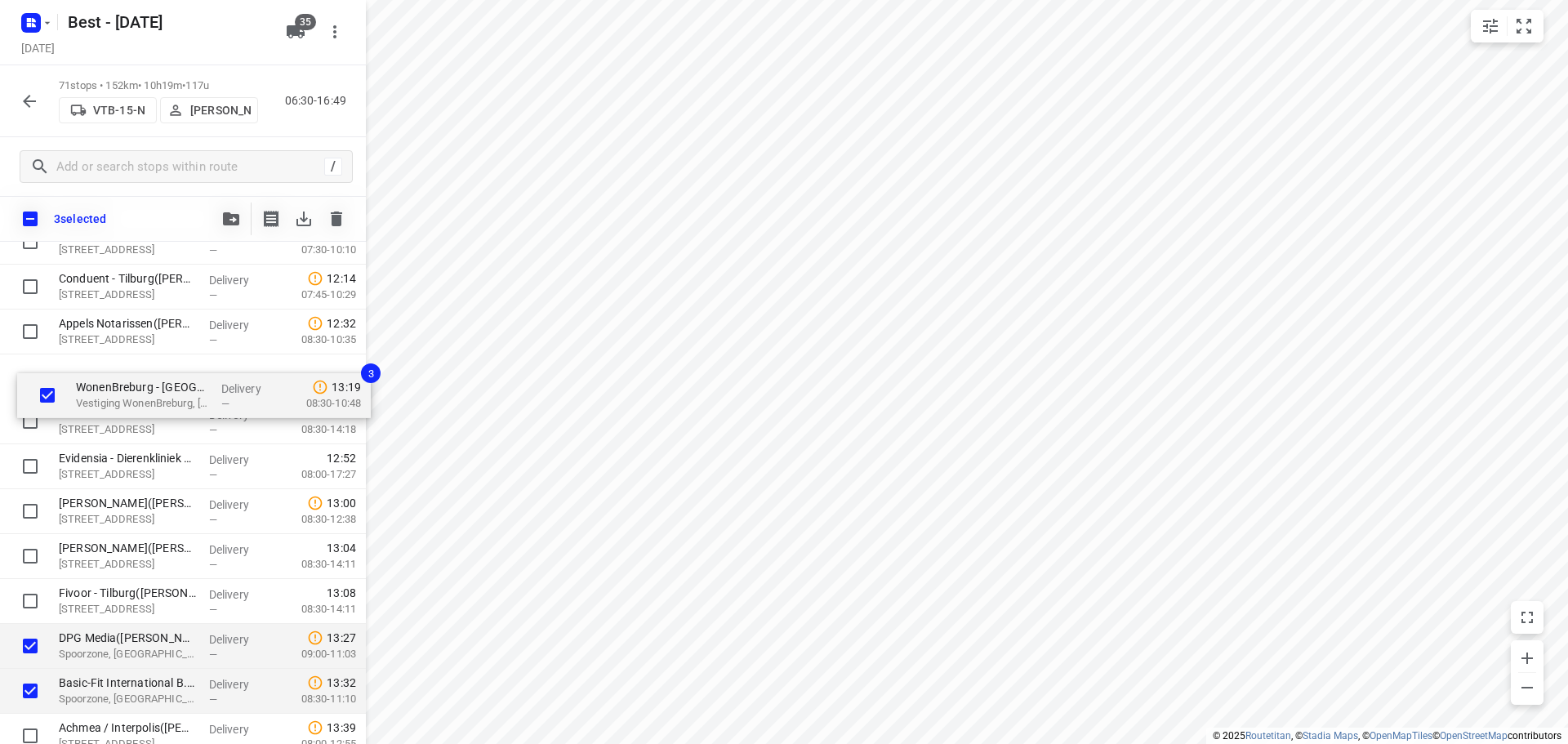
drag, startPoint x: 92, startPoint y: 616, endPoint x: 110, endPoint y: 397, distance: 219.7
click at [112, 398] on div "Van Iersel Biezenmortel(Moniek Broeders) Biezenmortelsestraat 57, Biezenmortel …" at bounding box center [183, 331] width 366 height 3189
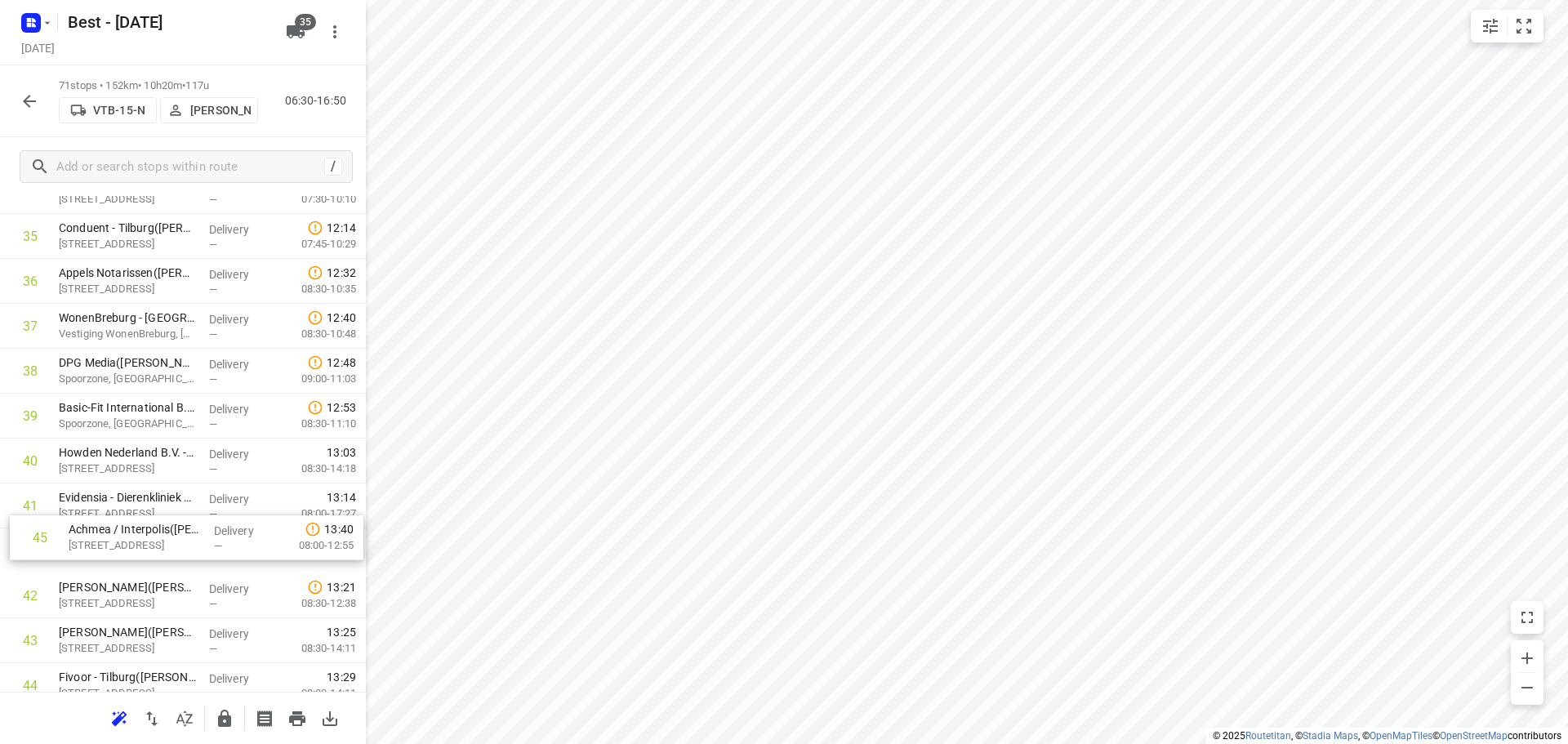
scroll to position [1639, 0]
drag, startPoint x: 109, startPoint y: 670, endPoint x: 122, endPoint y: 437, distance: 233.4
click at [123, 437] on div "1 Van Iersel Biezenmortel(Moniek Broeders) Biezenmortelsestraat 57, Biezenmorte…" at bounding box center [183, 278] width 366 height 3189
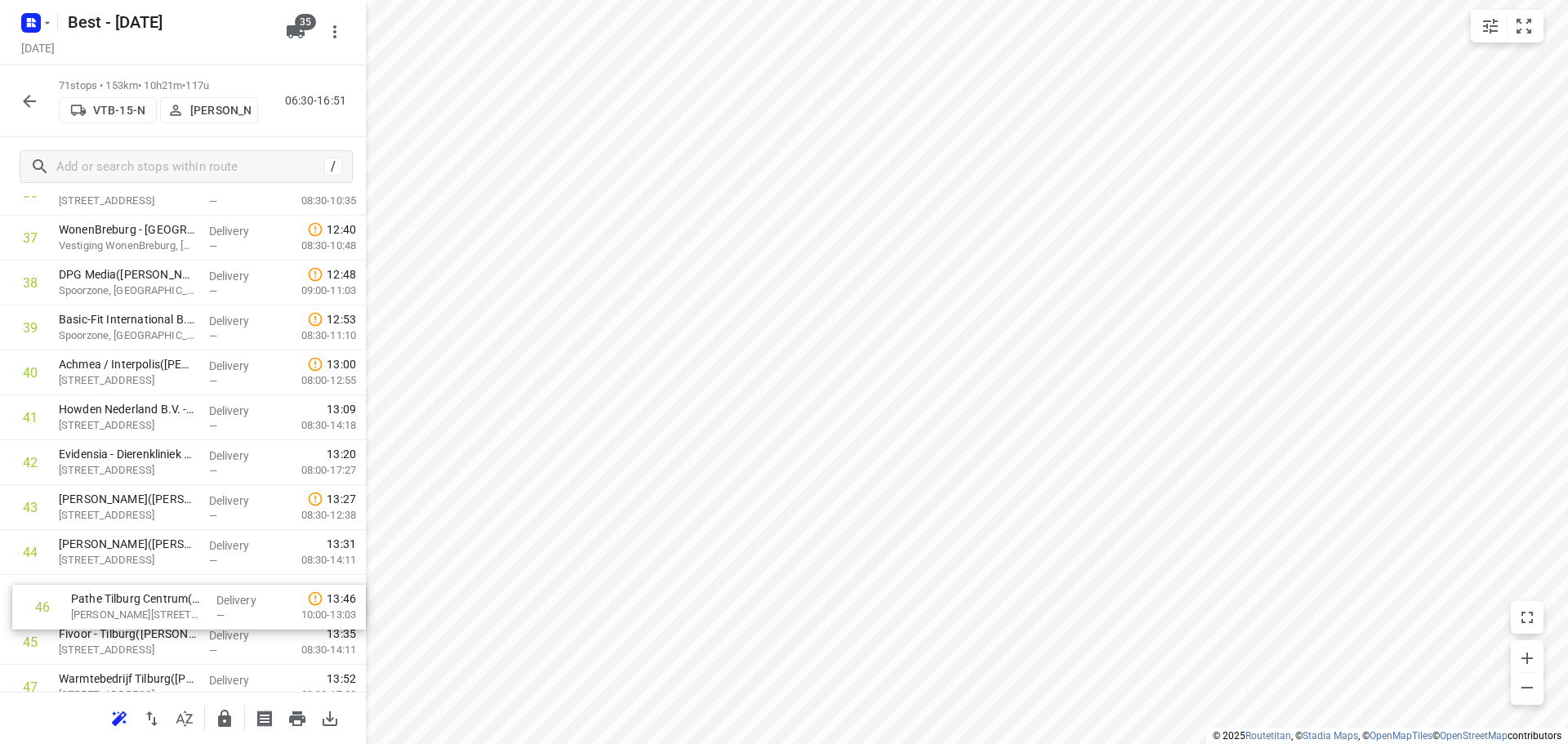
scroll to position [1727, 0]
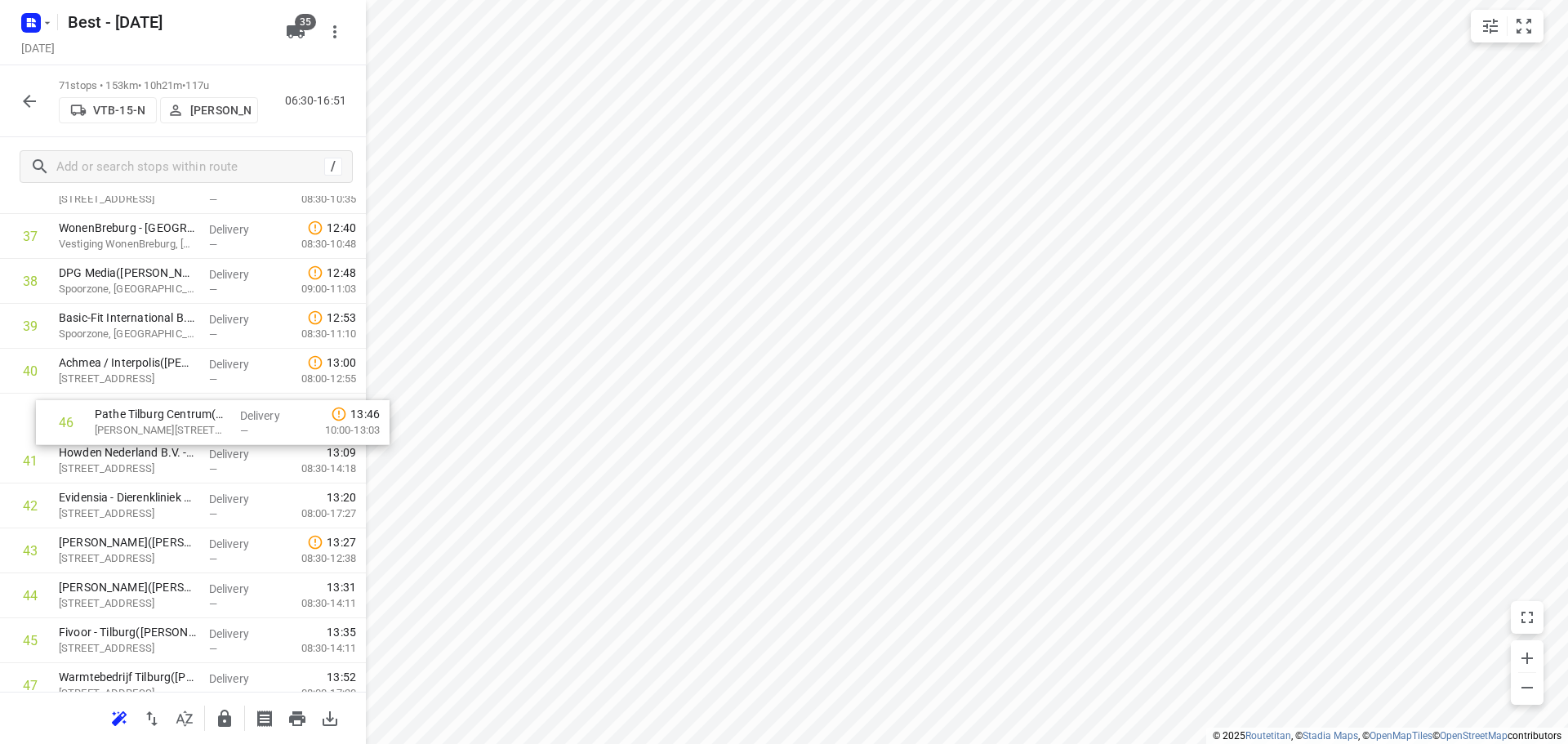
drag, startPoint x: 108, startPoint y: 633, endPoint x: 132, endPoint y: 394, distance: 240.2
click at [135, 396] on div "1 Van Iersel Biezenmortel(Moniek Broeders) Biezenmortelsestraat 57, Biezenmorte…" at bounding box center [183, 191] width 366 height 3189
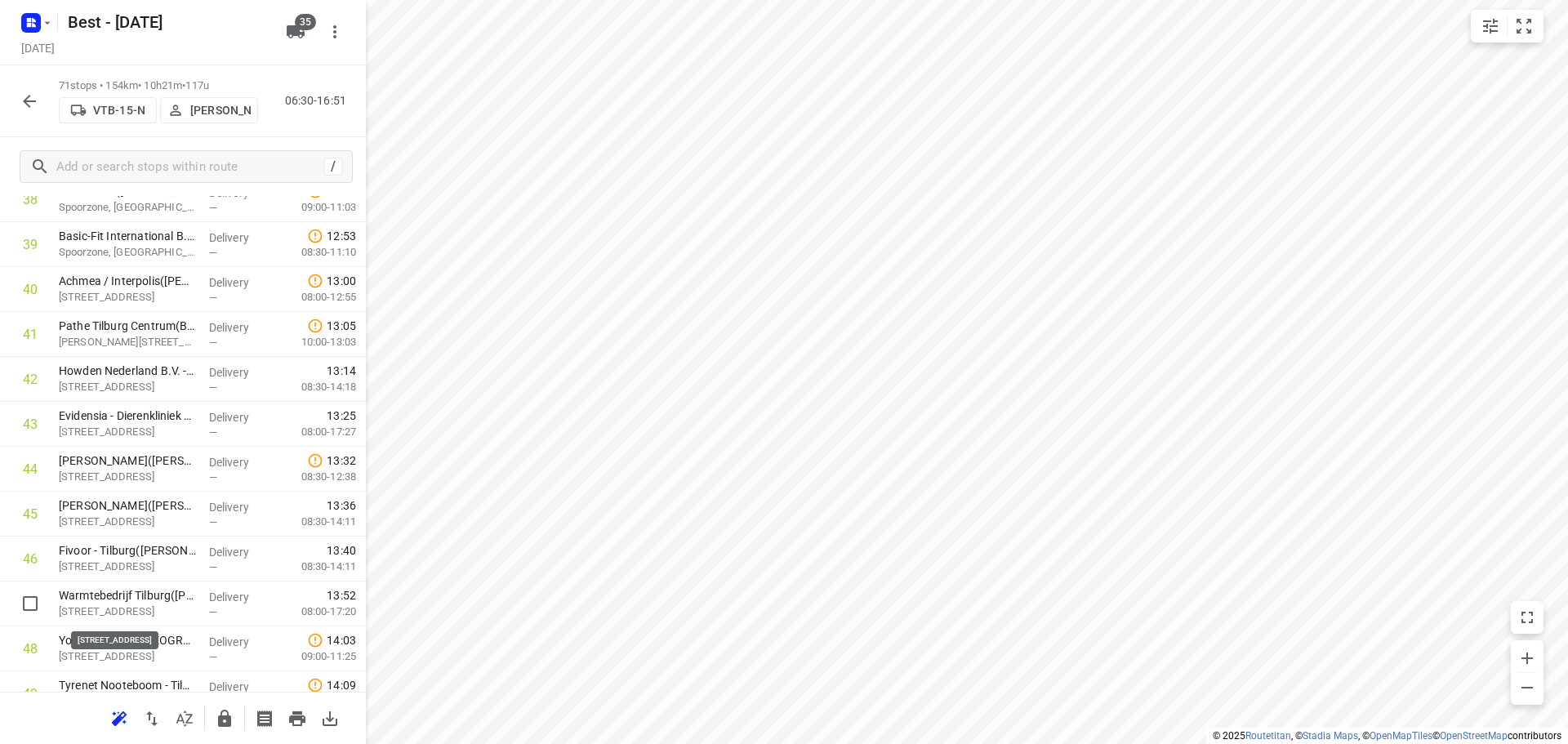
scroll to position [1812, 0]
drag, startPoint x: 95, startPoint y: 617, endPoint x: 108, endPoint y: 394, distance: 223.4
click at [109, 395] on div "1 Van Iersel Biezenmortel(Moniek Broeders) Biezenmortelsestraat 57, Biezenmorte…" at bounding box center [183, 107] width 366 height 3189
drag, startPoint x: 97, startPoint y: 445, endPoint x: 97, endPoint y: 417, distance: 28.0
click at [97, 417] on div "1 Van Iersel Biezenmortel(Moniek Broeders) Biezenmortelsestraat 57, Biezenmorte…" at bounding box center [183, 107] width 366 height 3189
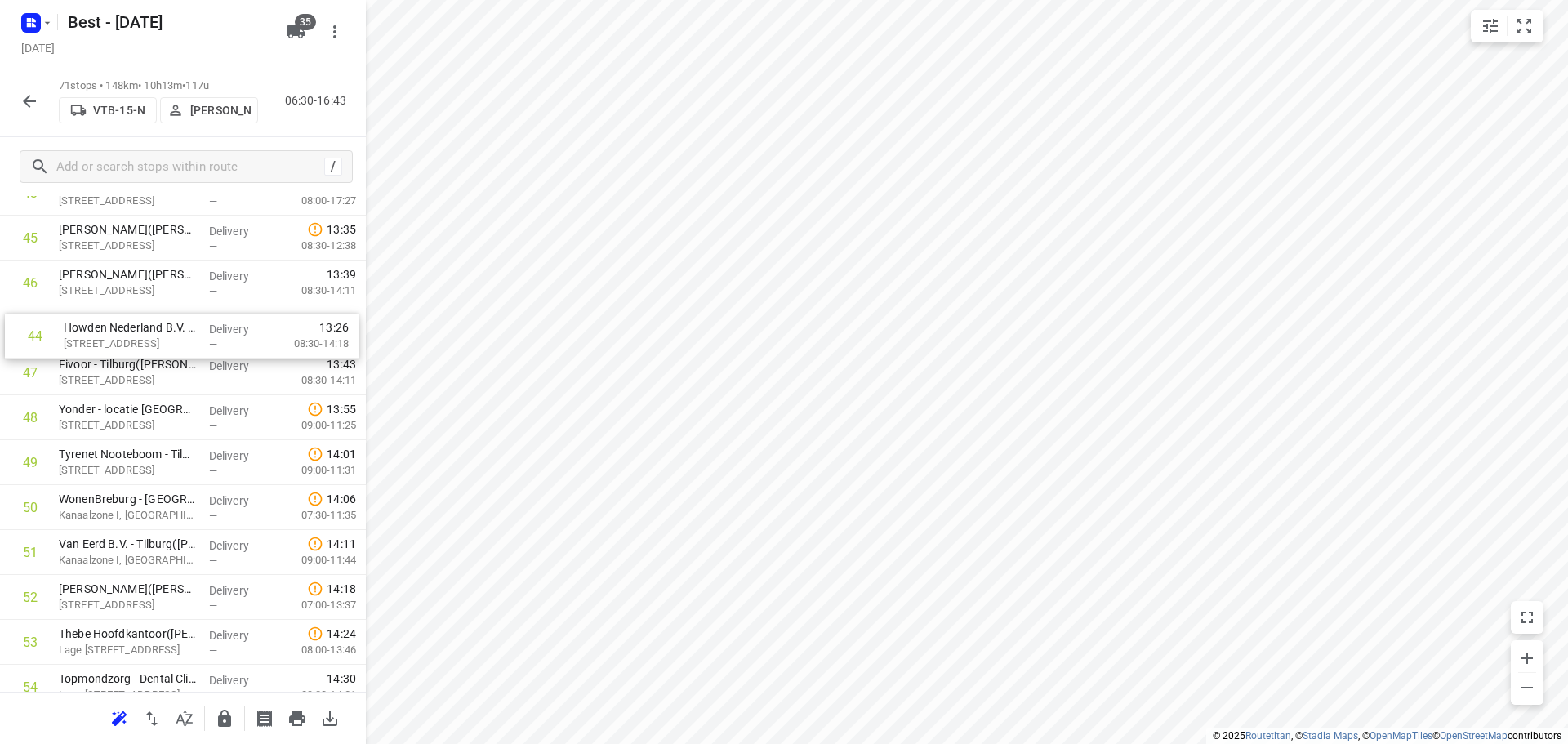
scroll to position [2038, 0]
drag, startPoint x: 152, startPoint y: 239, endPoint x: 156, endPoint y: 384, distance: 145.1
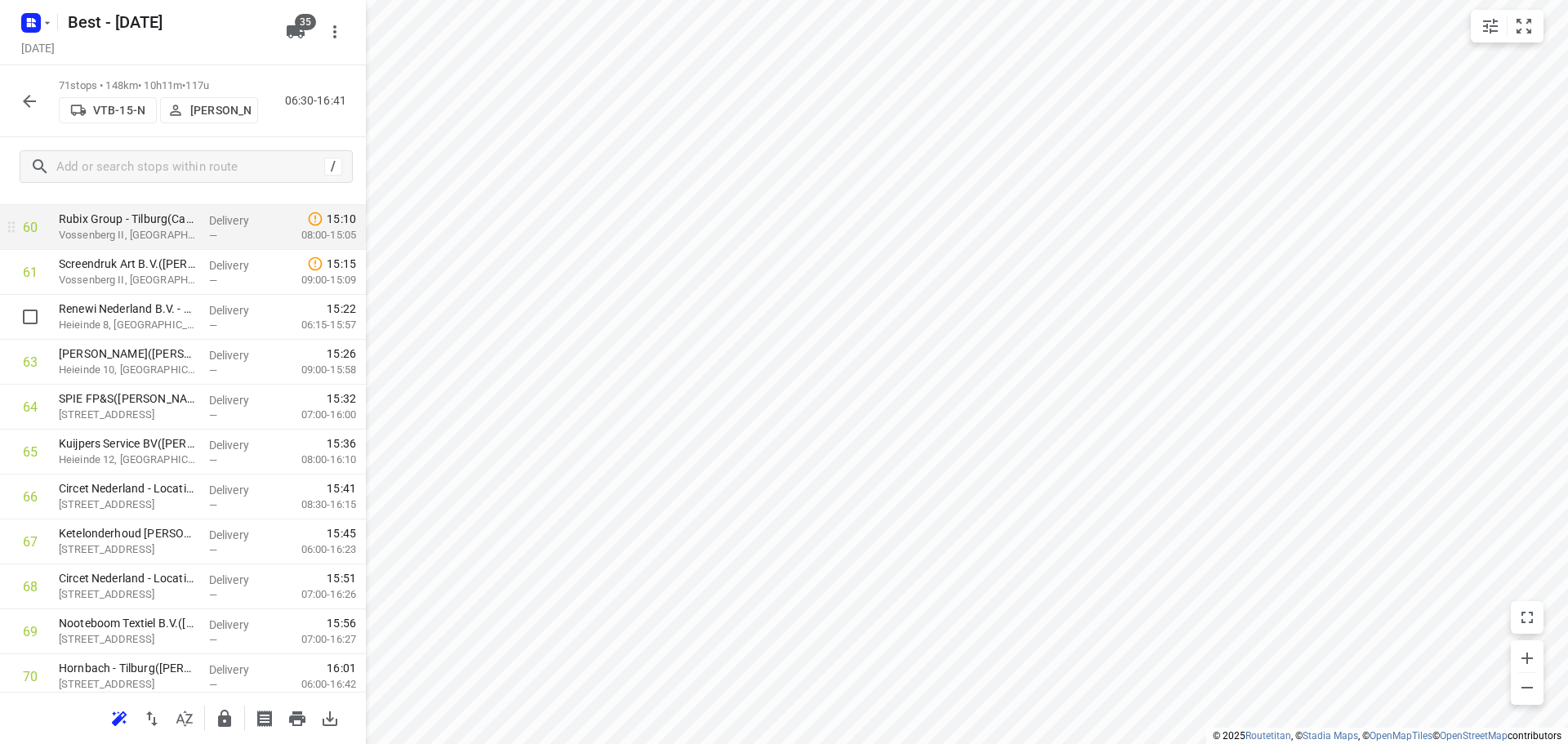
scroll to position [2622, 0]
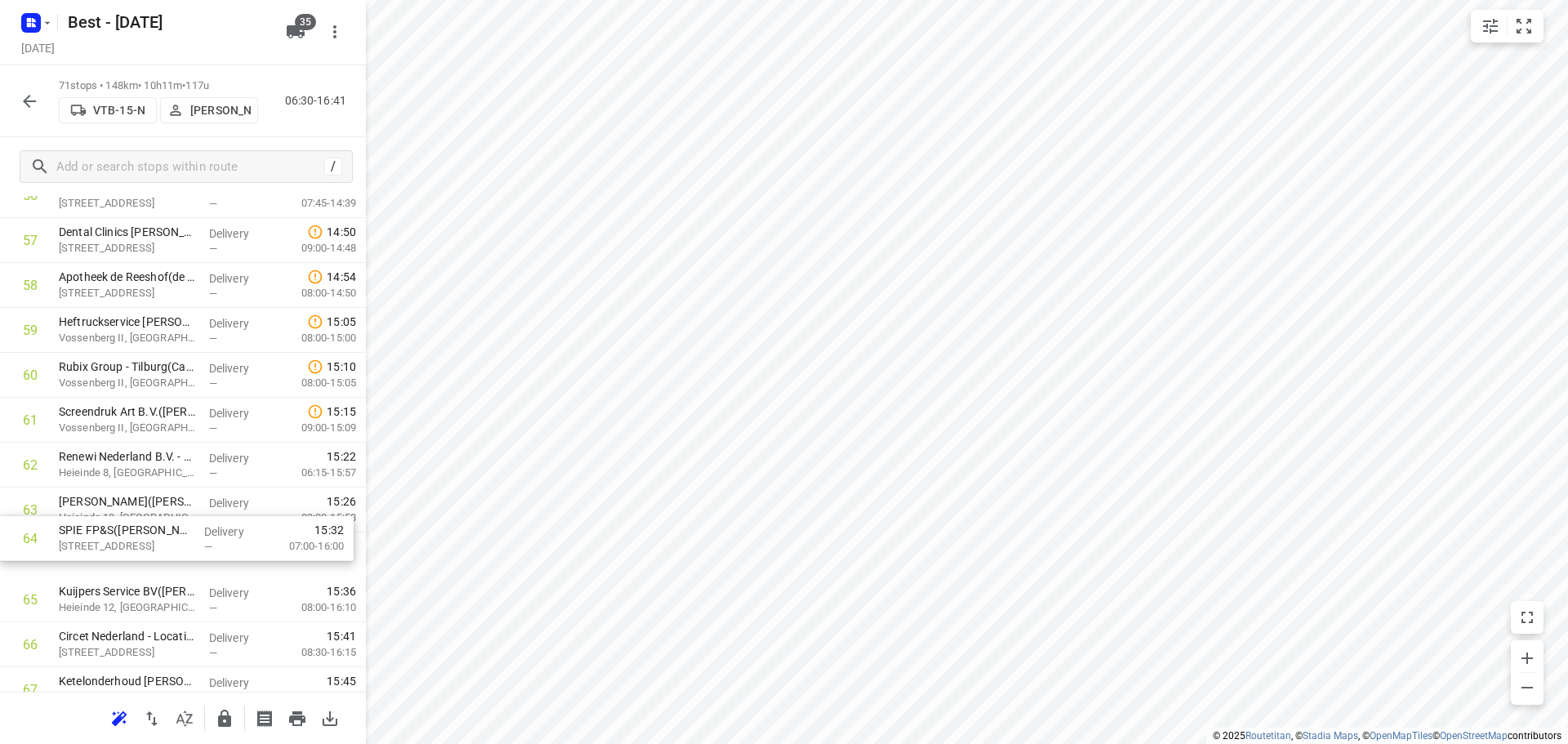
drag, startPoint x: 104, startPoint y: 563, endPoint x: 104, endPoint y: 508, distance: 55.0
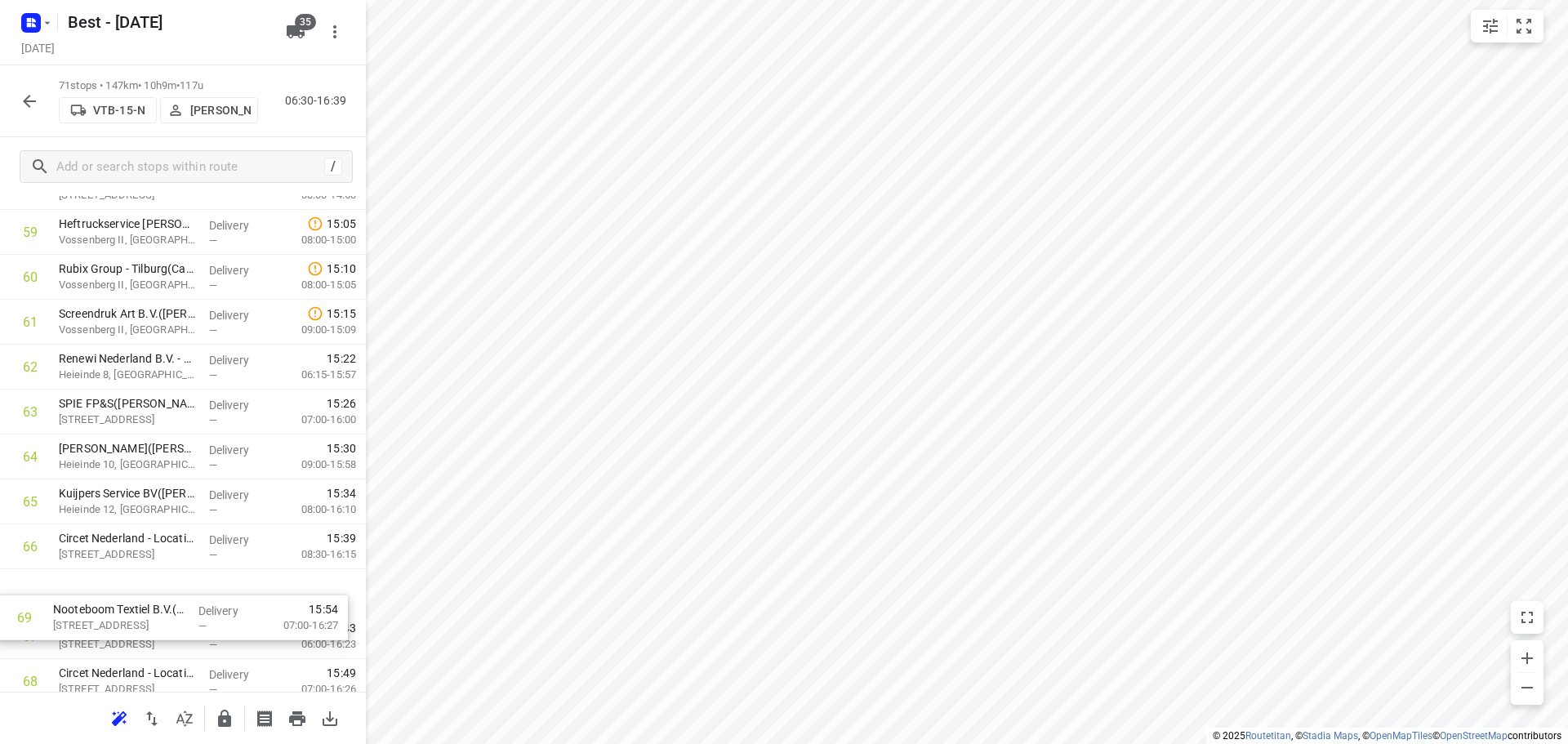
scroll to position [2723, 0]
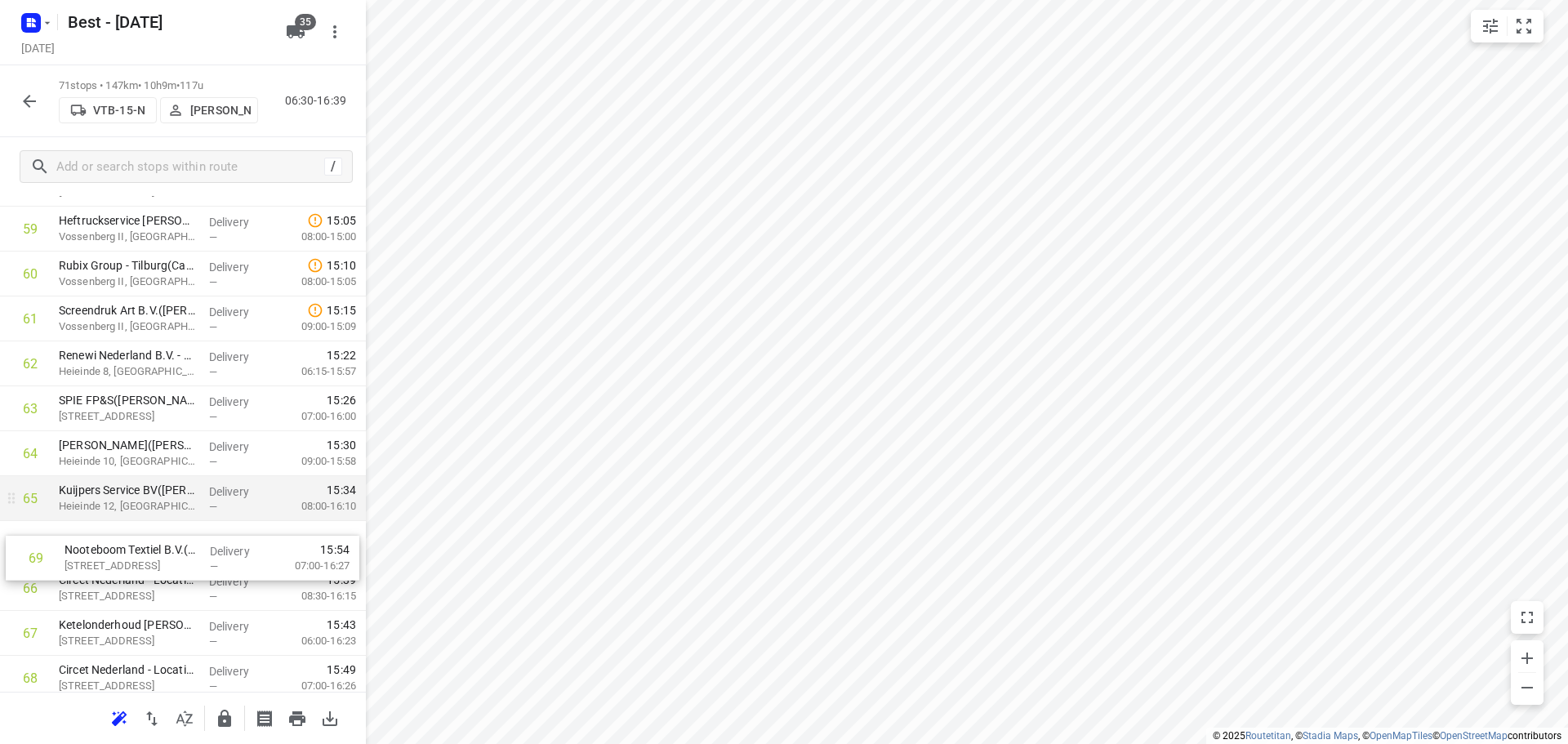
drag, startPoint x: 121, startPoint y: 684, endPoint x: 127, endPoint y: 516, distance: 168.1
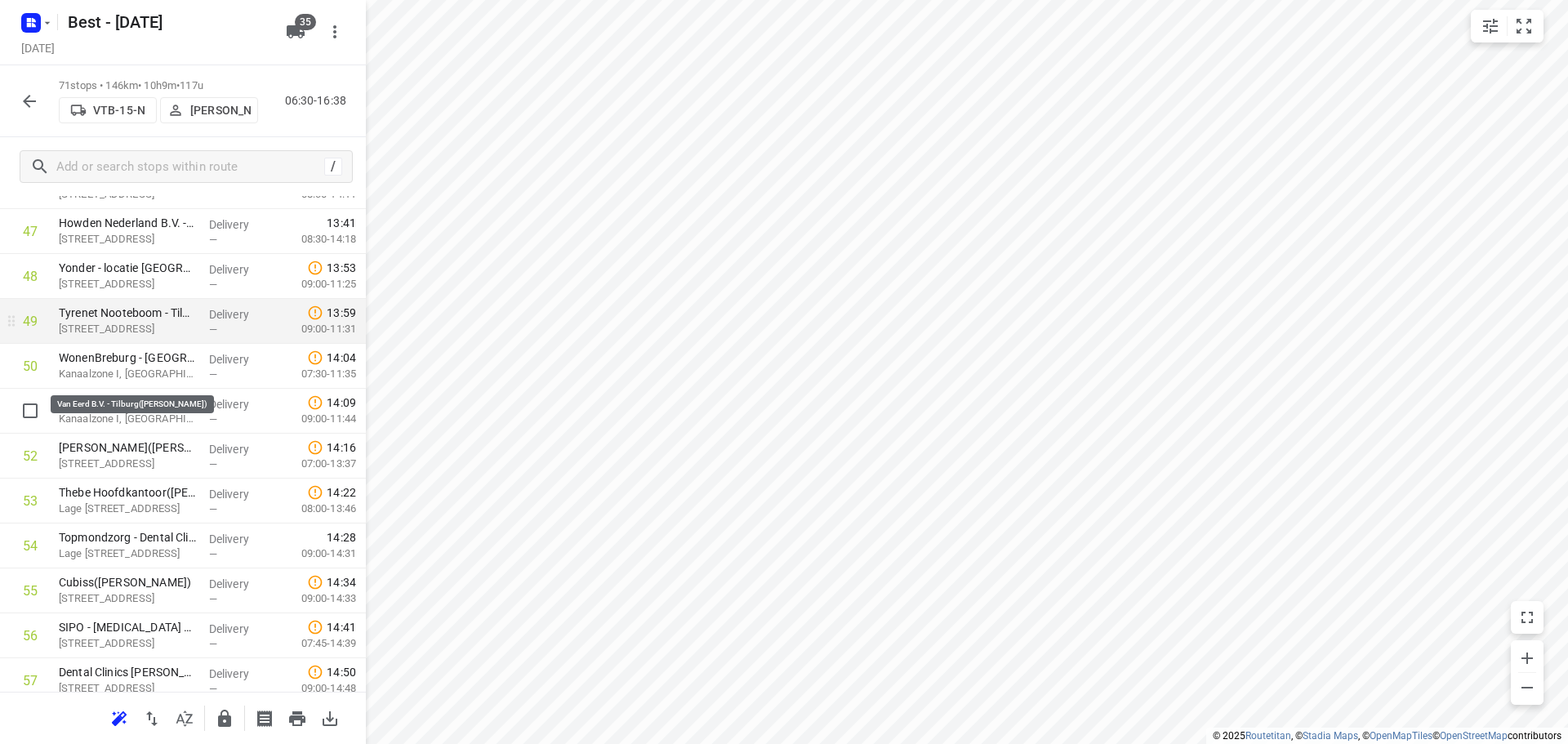
scroll to position [2132, 0]
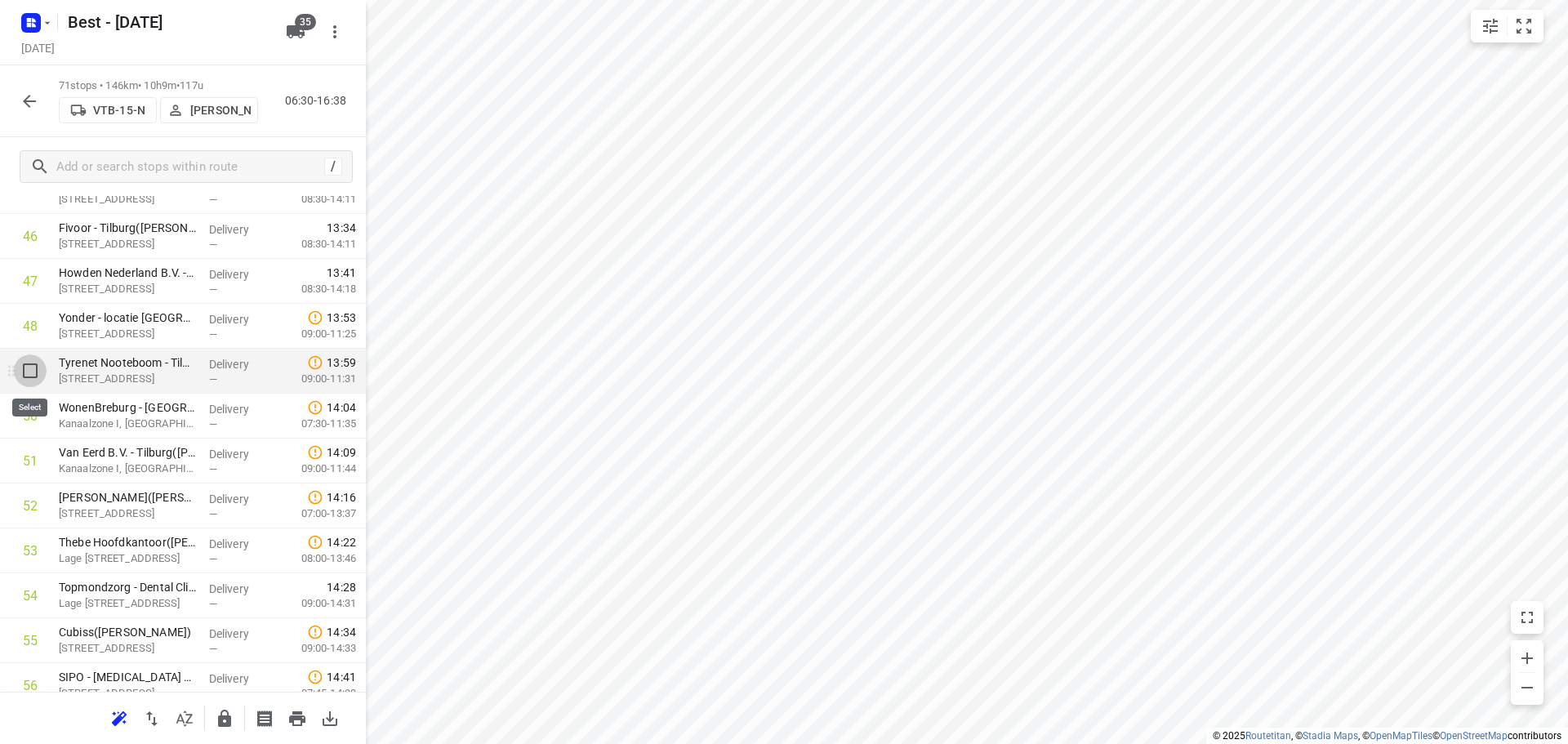
click at [23, 369] on input "checkbox" at bounding box center [30, 370] width 32 height 32
checkbox input "true"
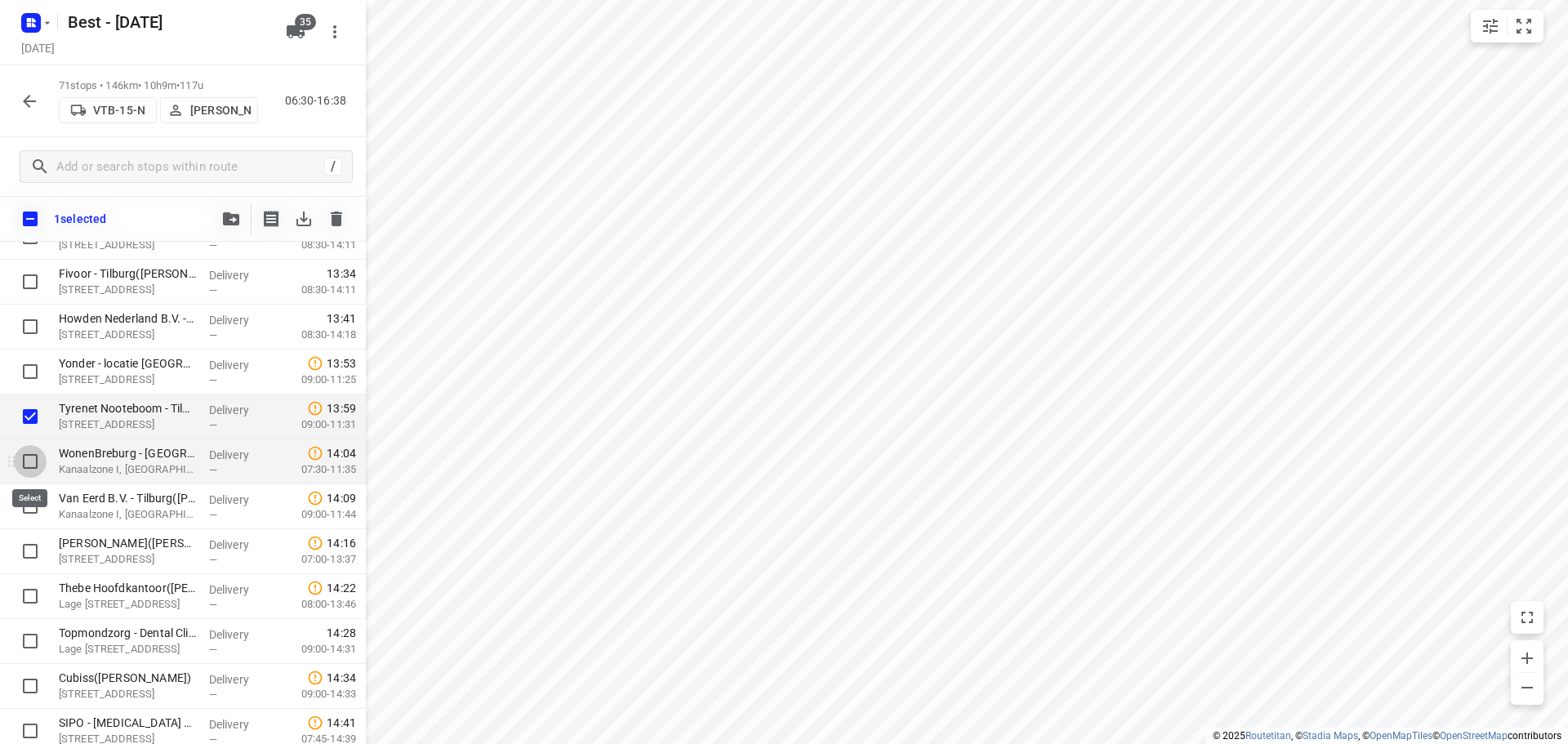
click at [35, 462] on input "checkbox" at bounding box center [30, 461] width 32 height 32
checkbox input "true"
click at [26, 502] on input "checkbox" at bounding box center [30, 506] width 32 height 32
checkbox input "true"
click at [221, 226] on button "button" at bounding box center [231, 218] width 32 height 32
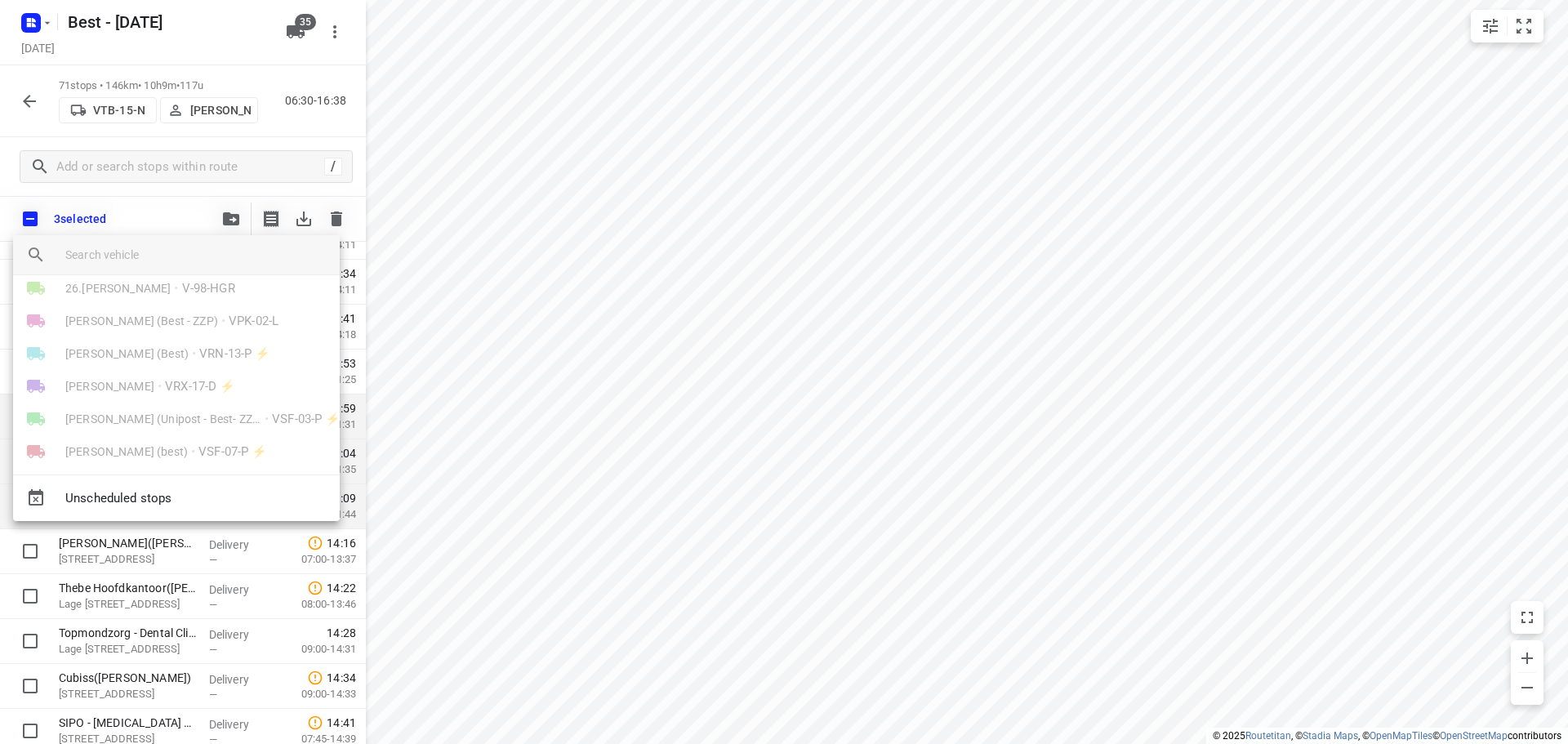
scroll to position [572, 0]
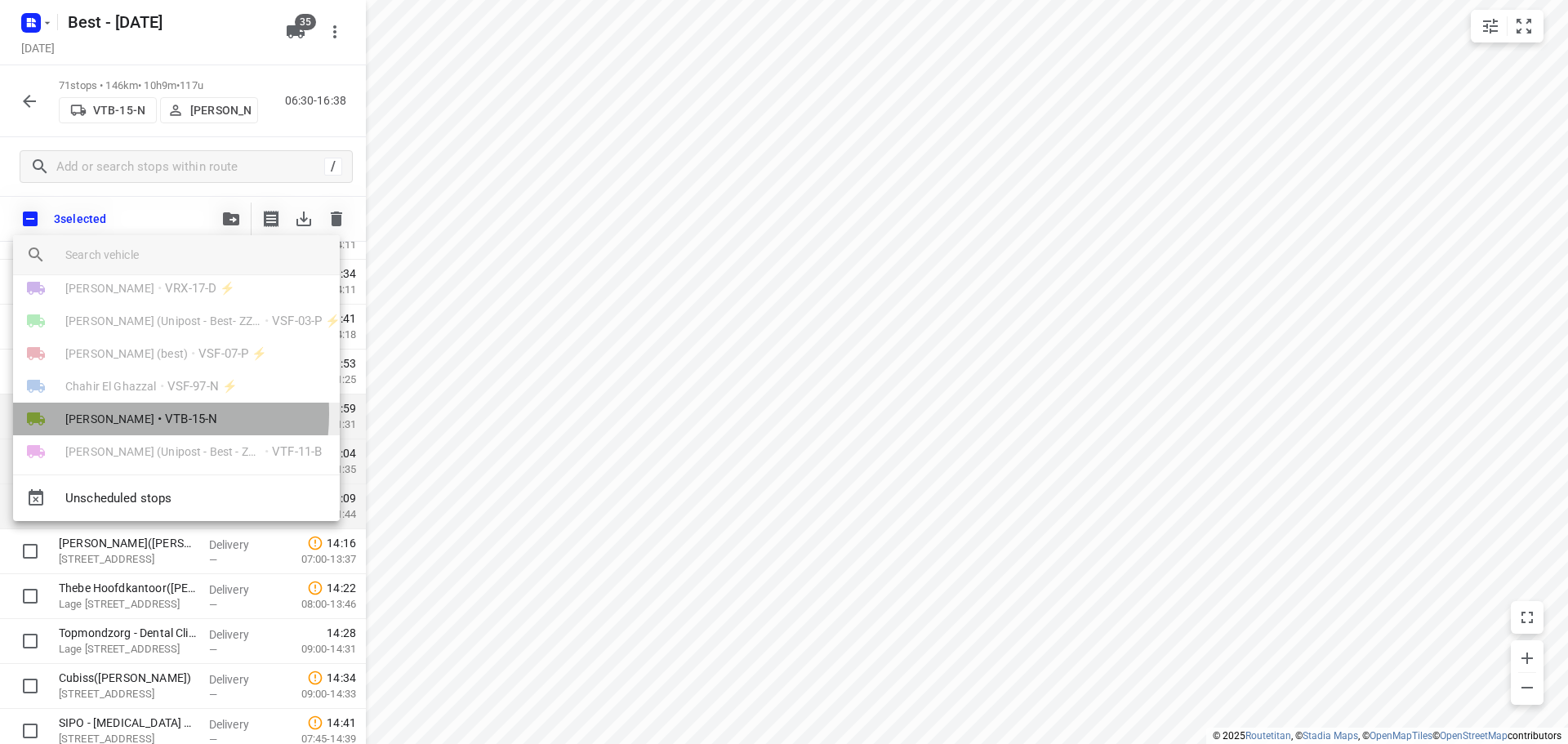
click at [102, 413] on span "[PERSON_NAME]" at bounding box center [110, 419] width 89 height 17
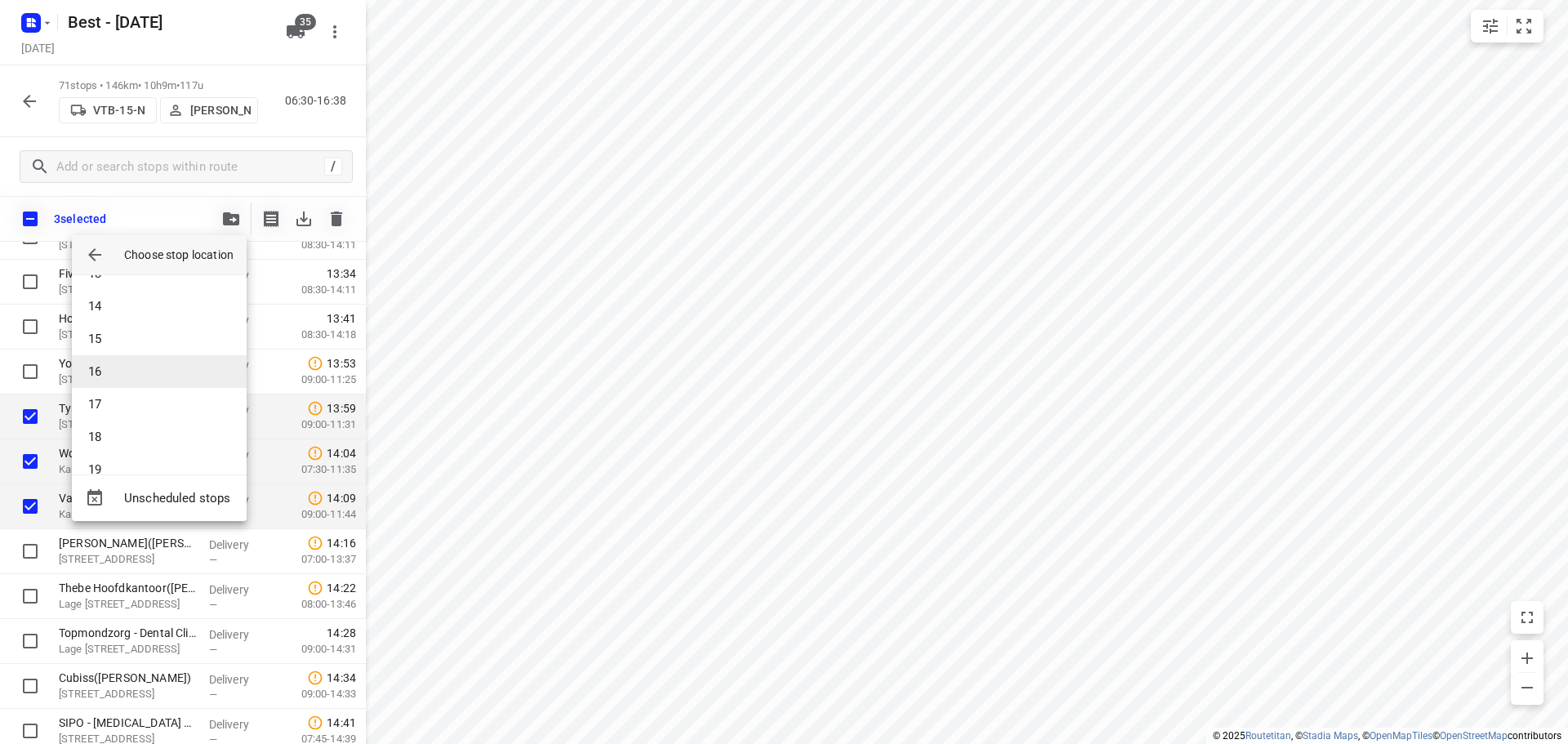
scroll to position [245, 0]
click at [103, 454] on li "13" at bounding box center [159, 444] width 175 height 32
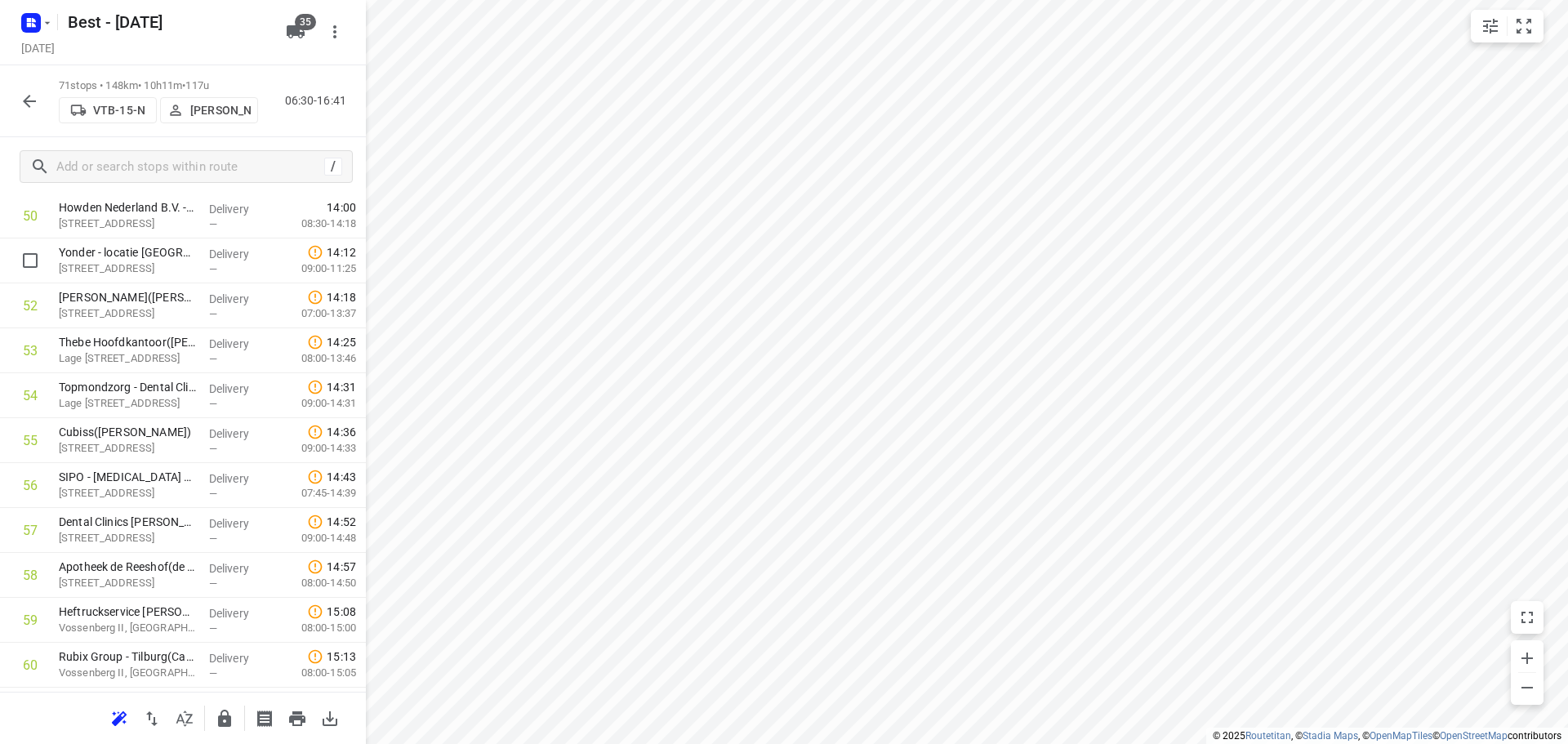
scroll to position [2213, 0]
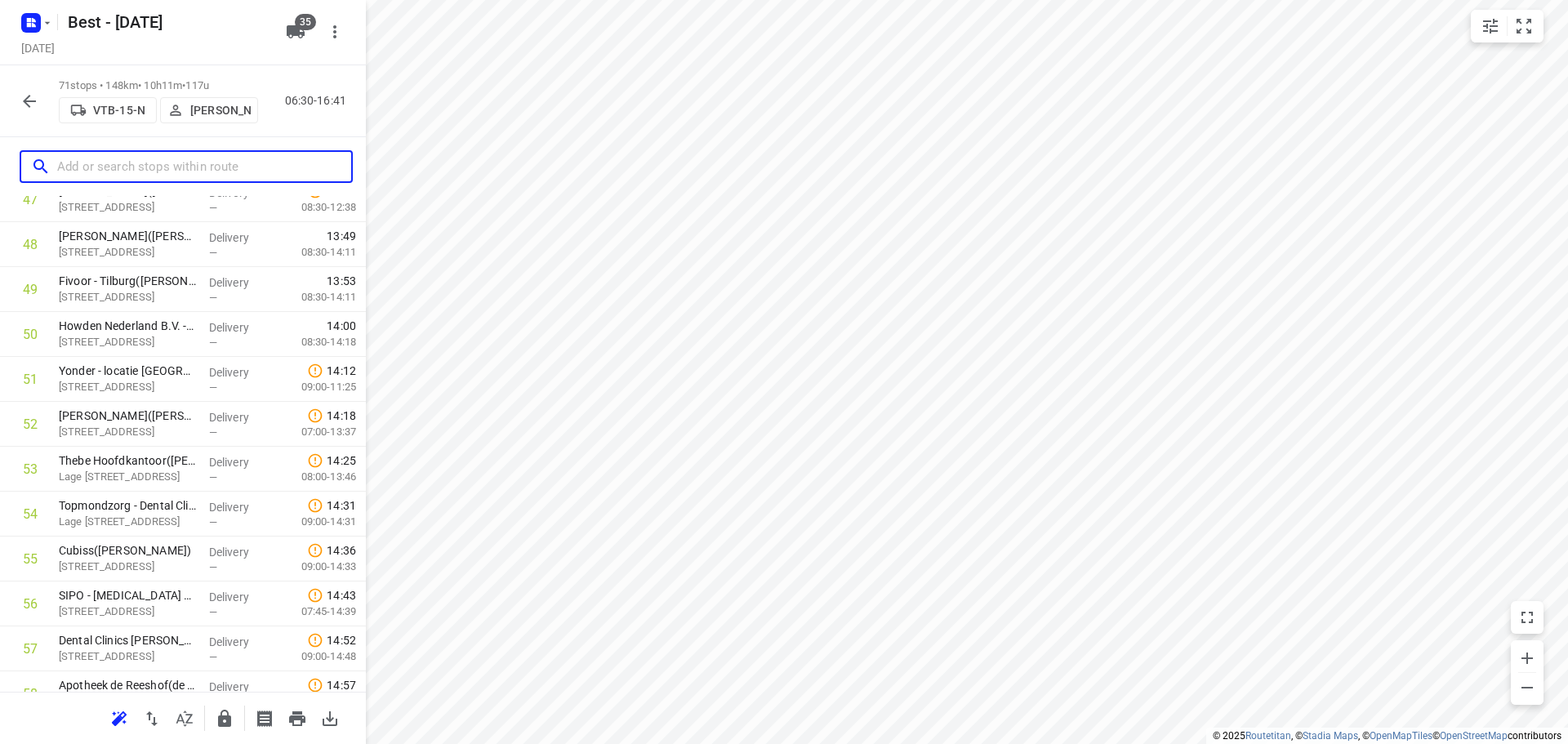
click at [136, 175] on input "text" at bounding box center [204, 167] width 294 height 26
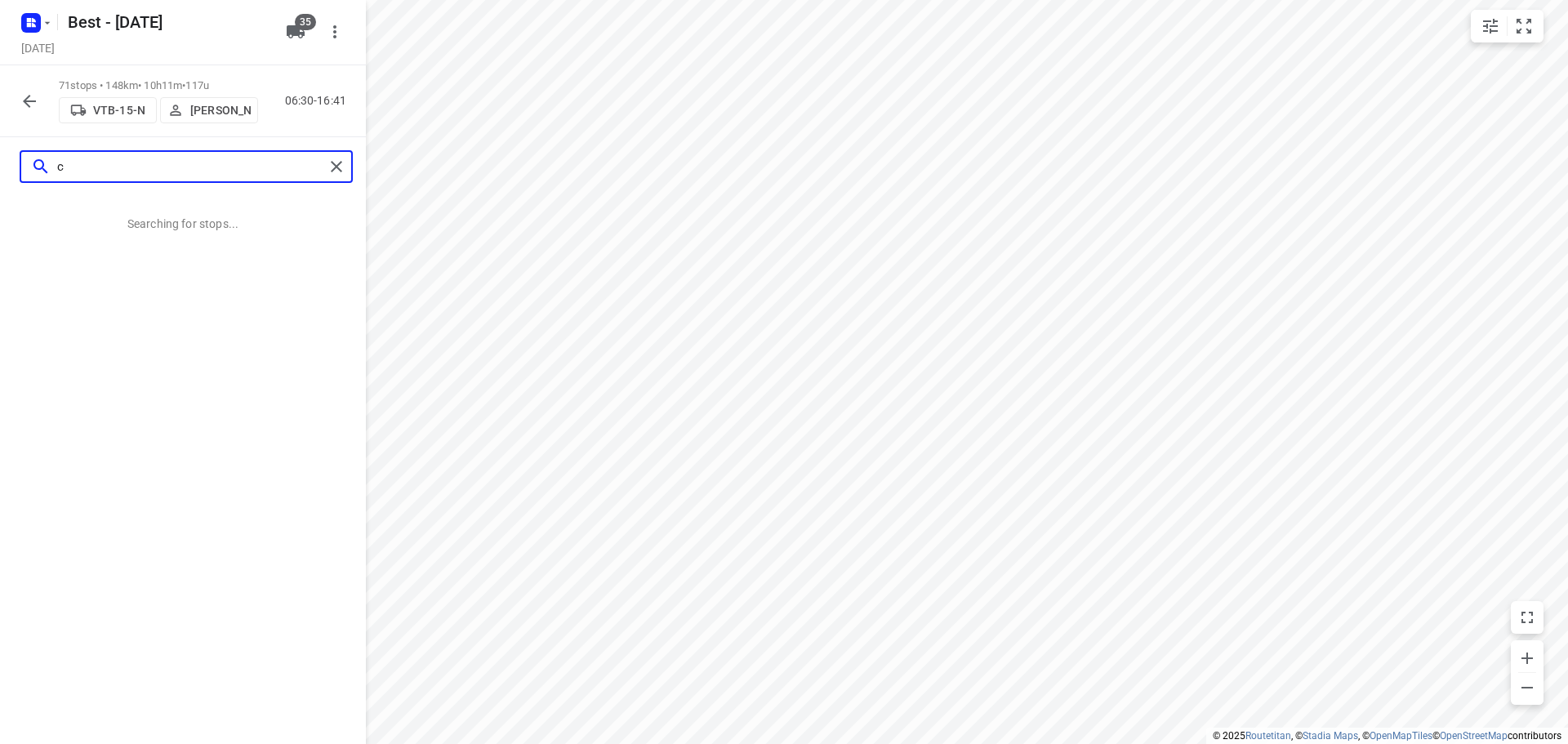
scroll to position [0, 0]
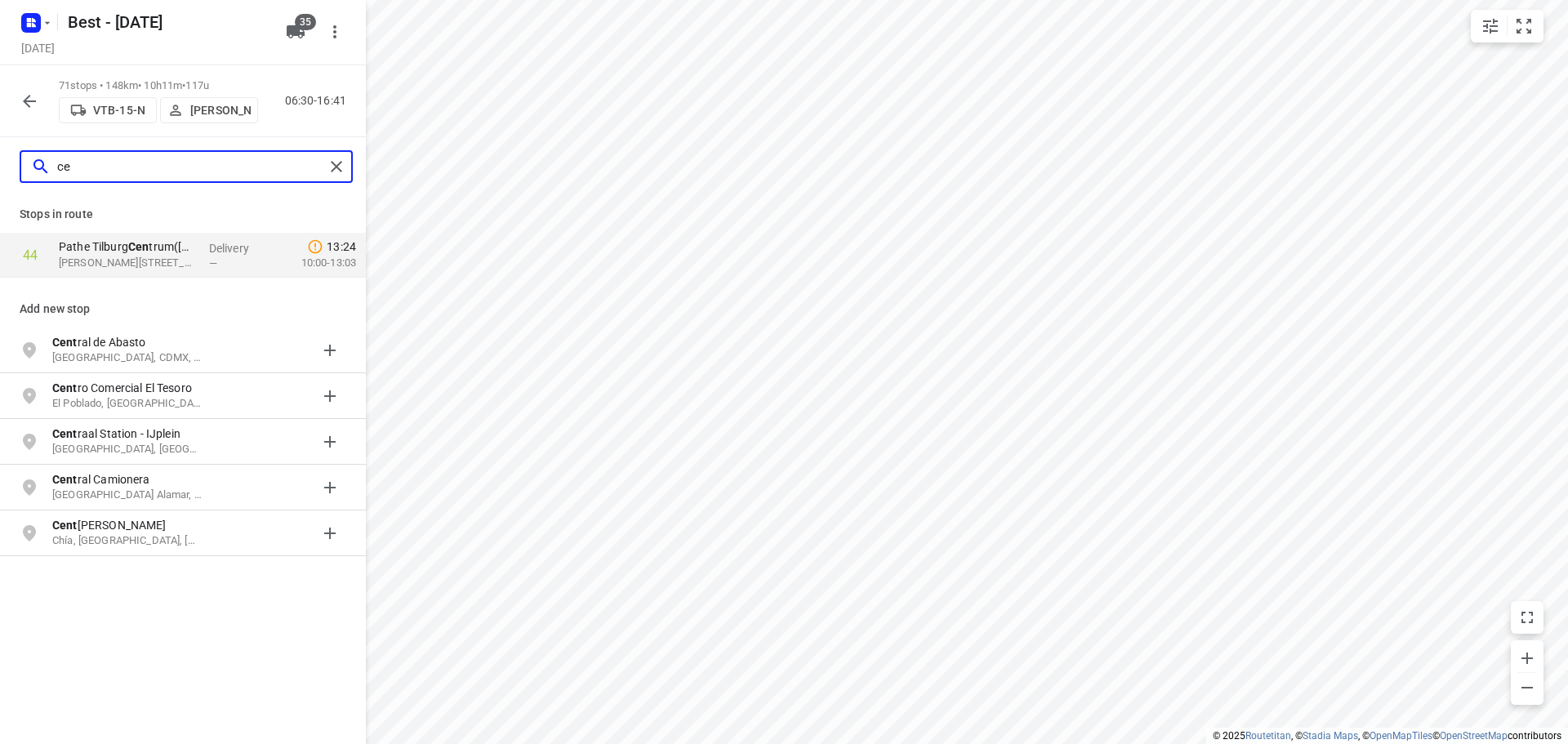
type input "c"
type input "middel"
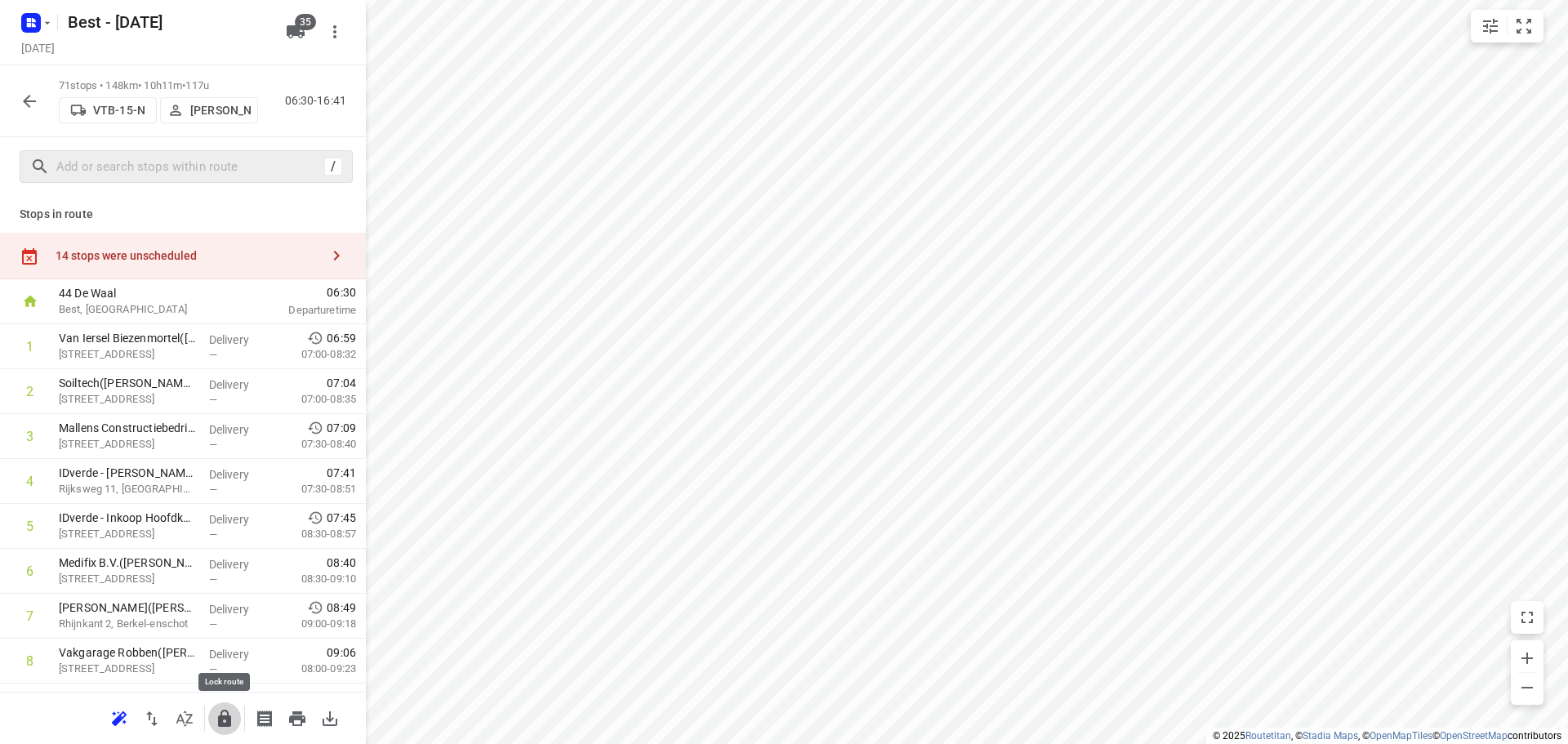
click at [224, 715] on icon "button" at bounding box center [224, 718] width 13 height 17
click at [30, 92] on icon "button" at bounding box center [30, 102] width 20 height 20
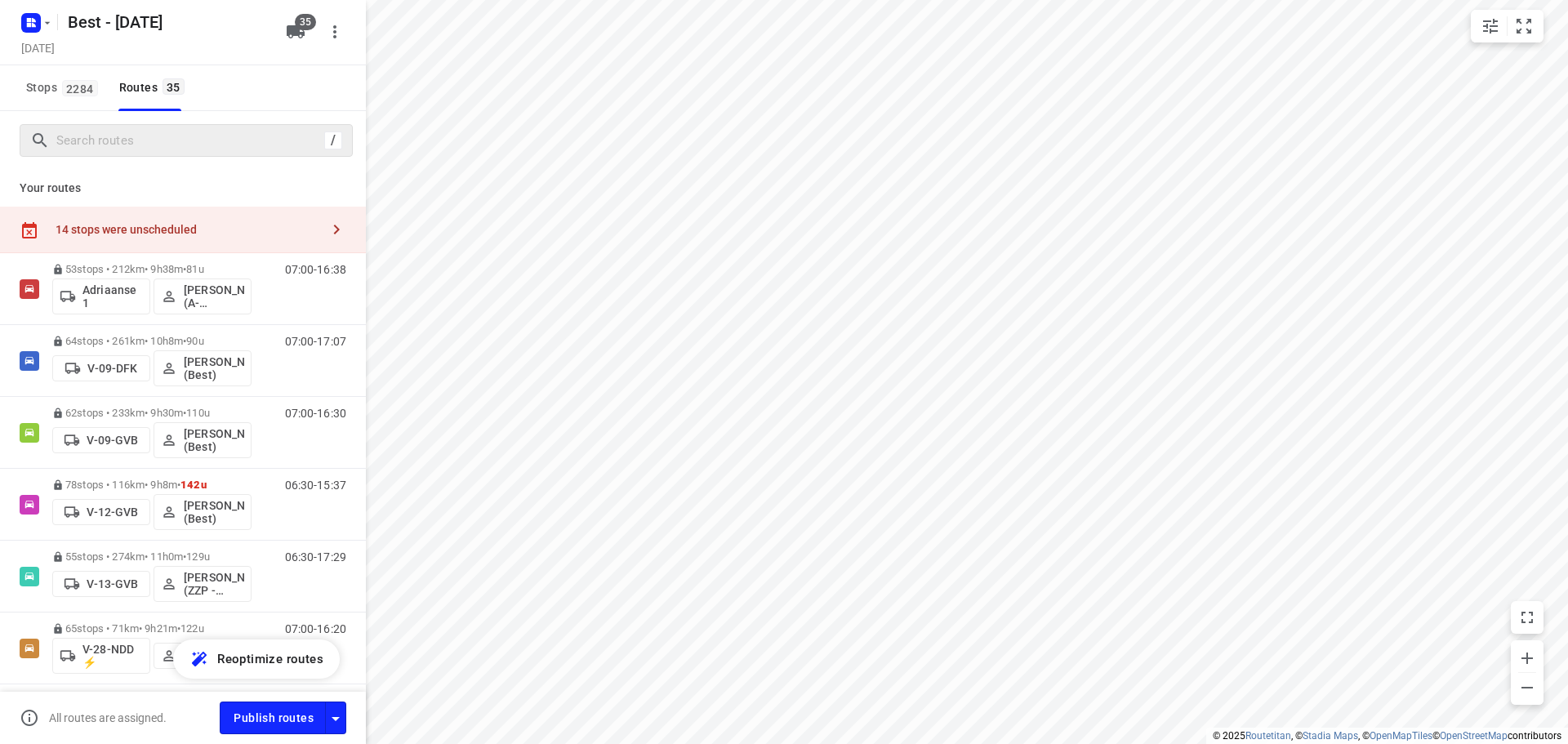
click at [209, 156] on div "/" at bounding box center [186, 140] width 333 height 32
click at [212, 148] on input "Search routes" at bounding box center [204, 141] width 294 height 26
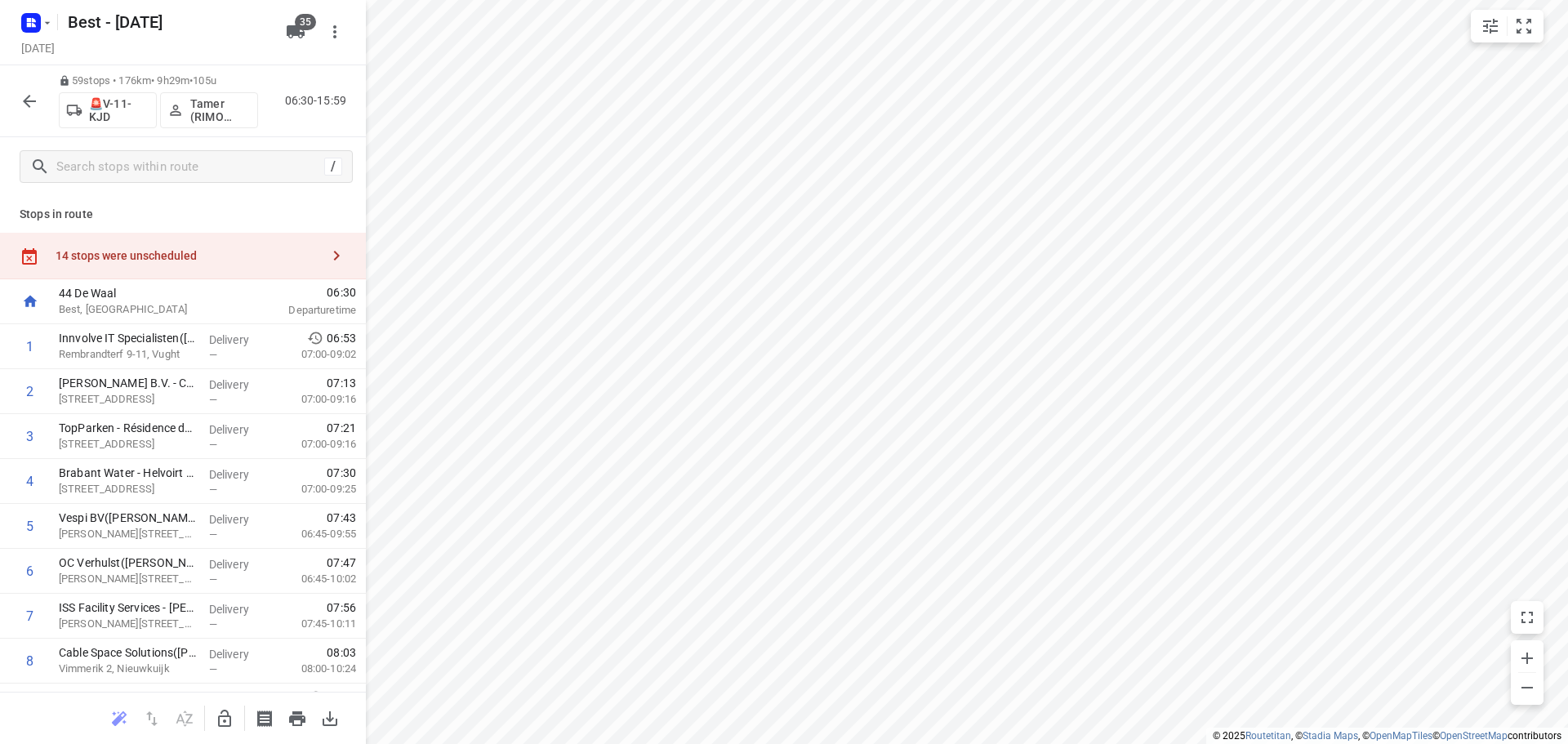
click at [28, 97] on icon "button" at bounding box center [30, 101] width 13 height 13
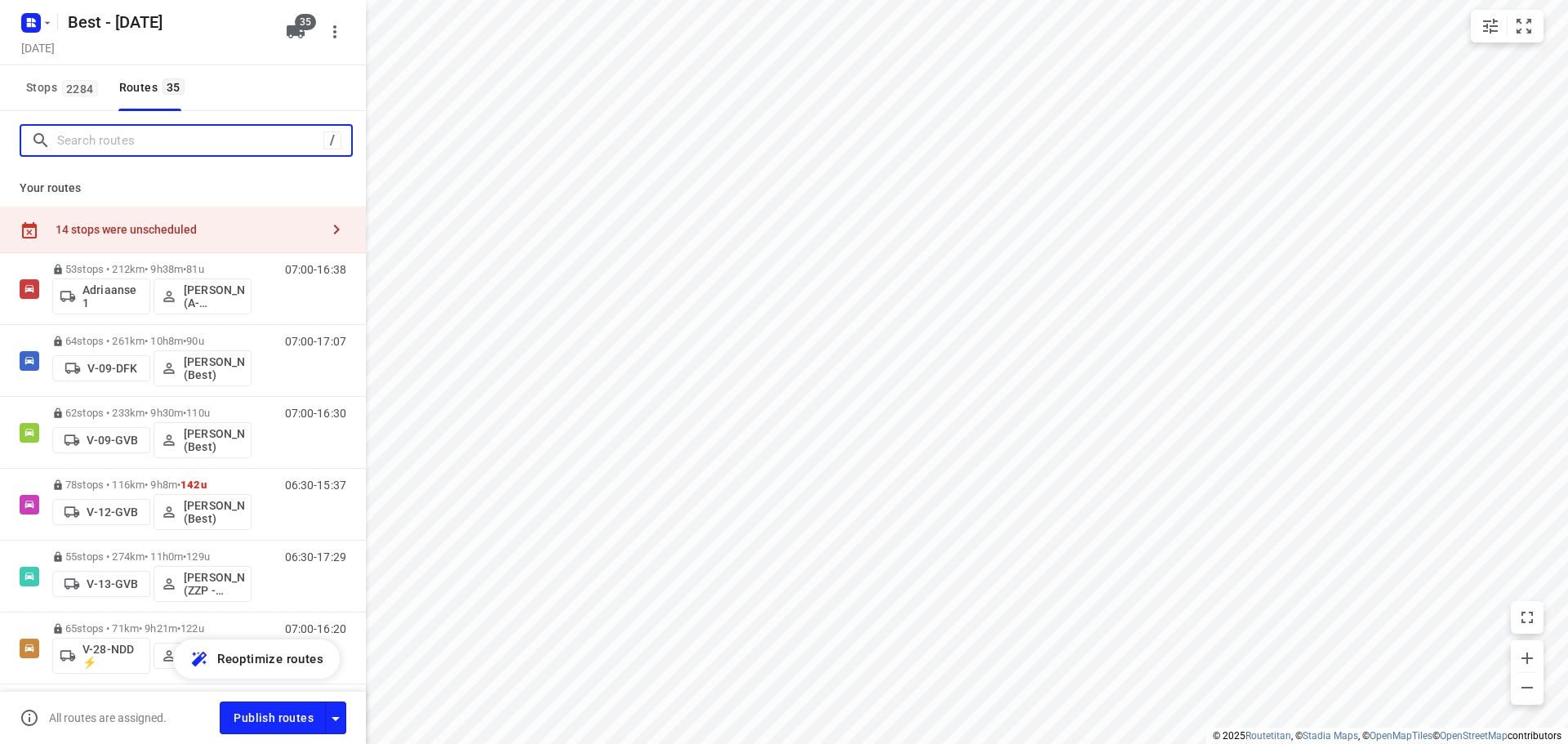
click at [146, 144] on input "Search routes" at bounding box center [190, 141] width 266 height 26
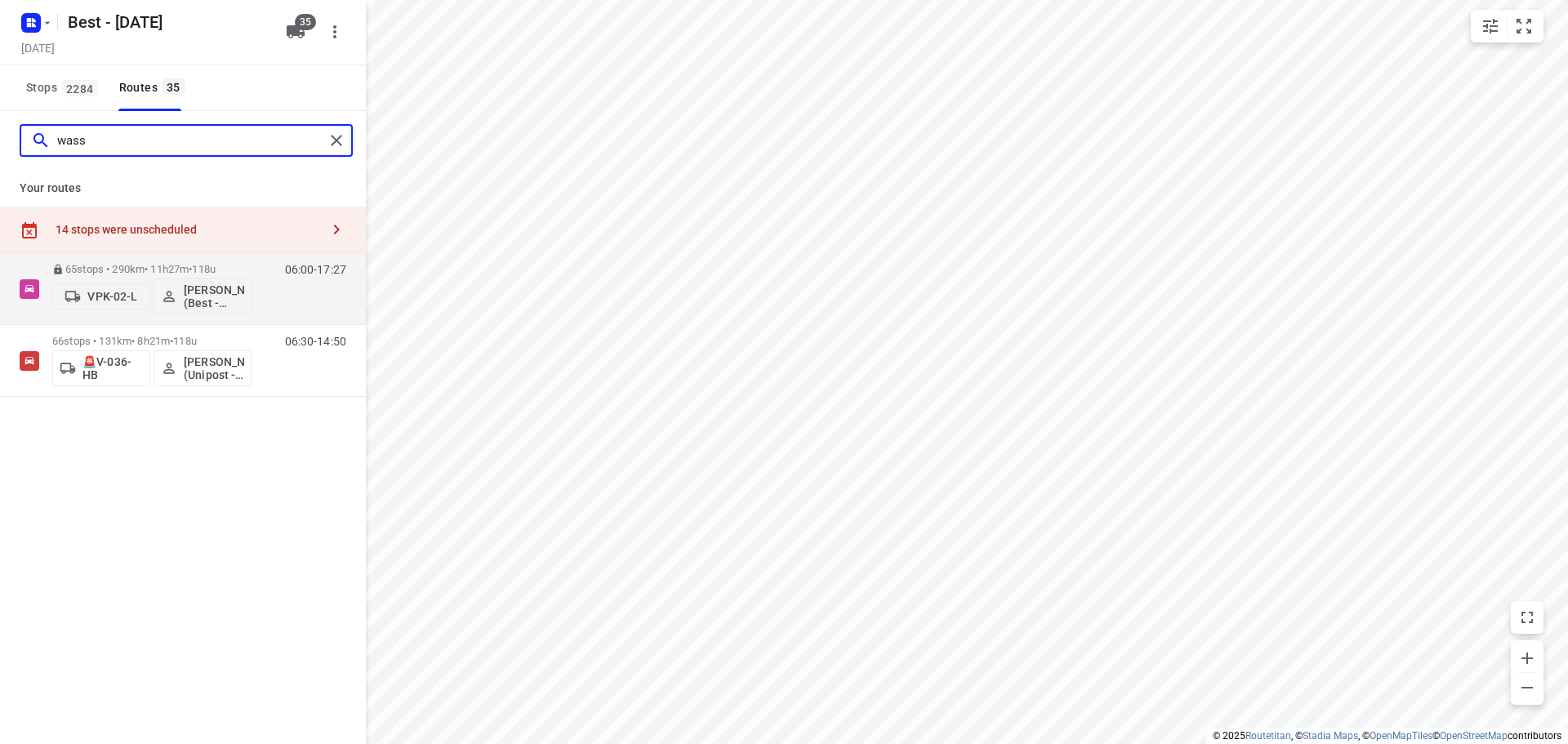
type input "wass"
click at [154, 219] on div "14 stops were unscheduled" at bounding box center [183, 230] width 366 height 46
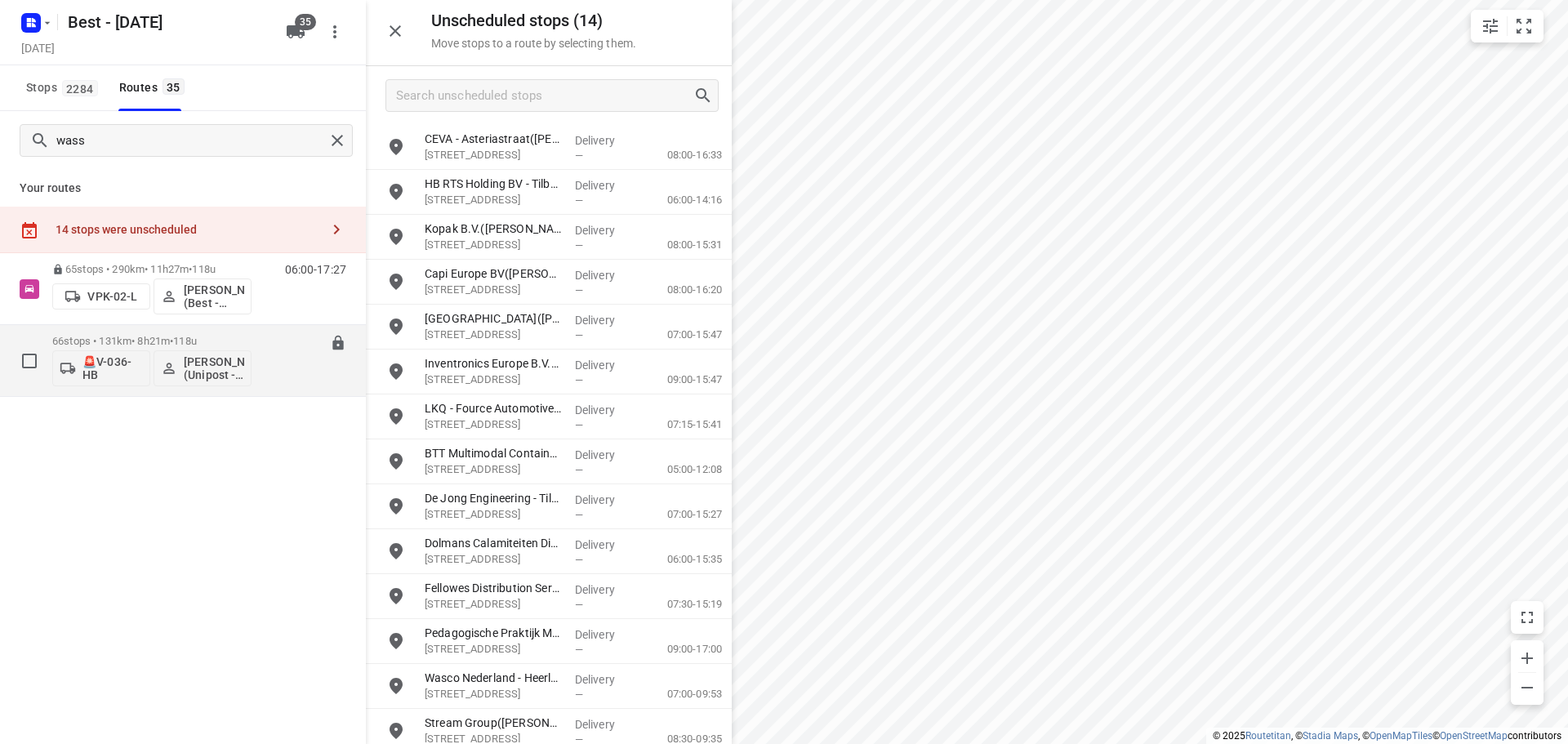
click at [122, 336] on p "66 stops • 131km • 8h21m • 118u" at bounding box center [151, 341] width 199 height 12
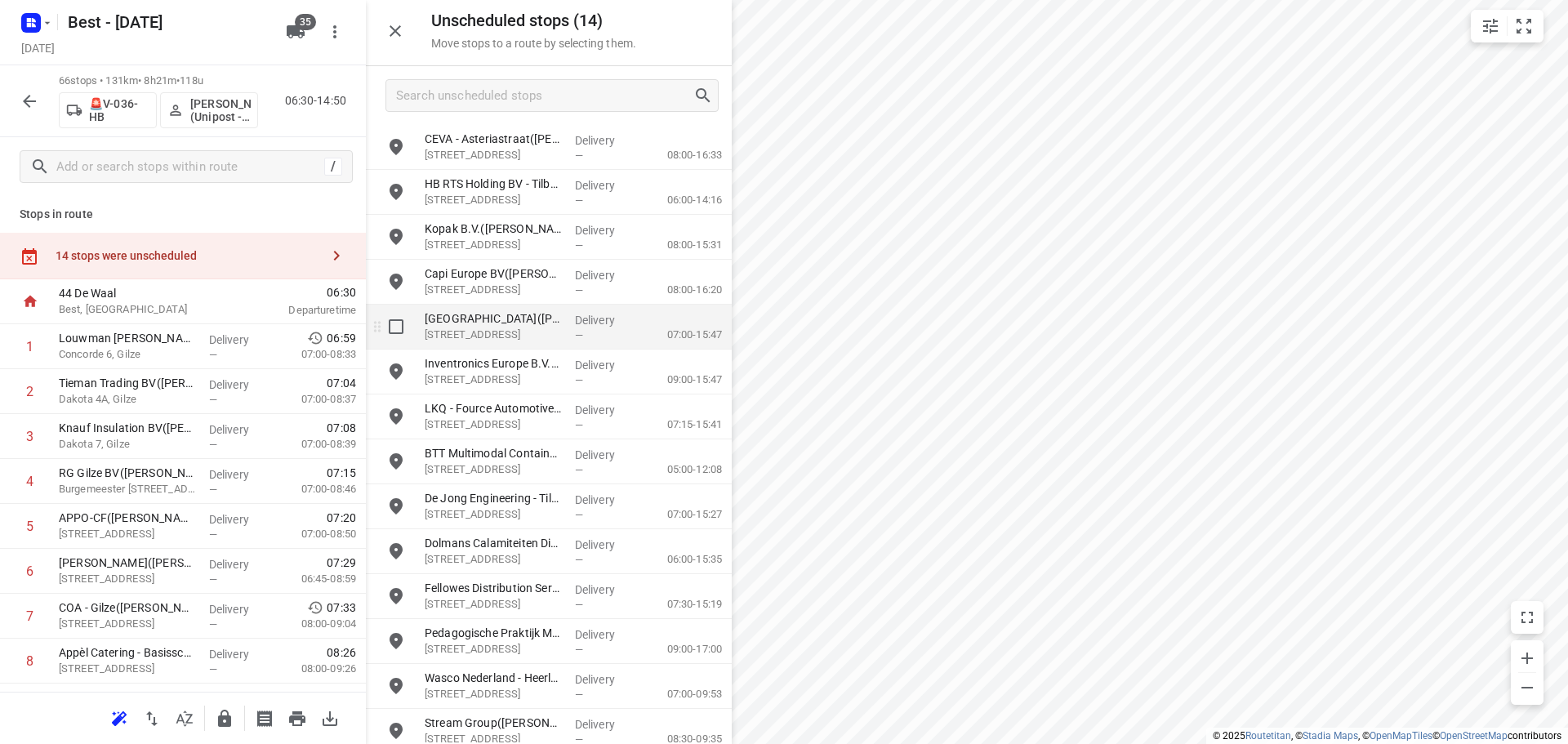
scroll to position [14, 0]
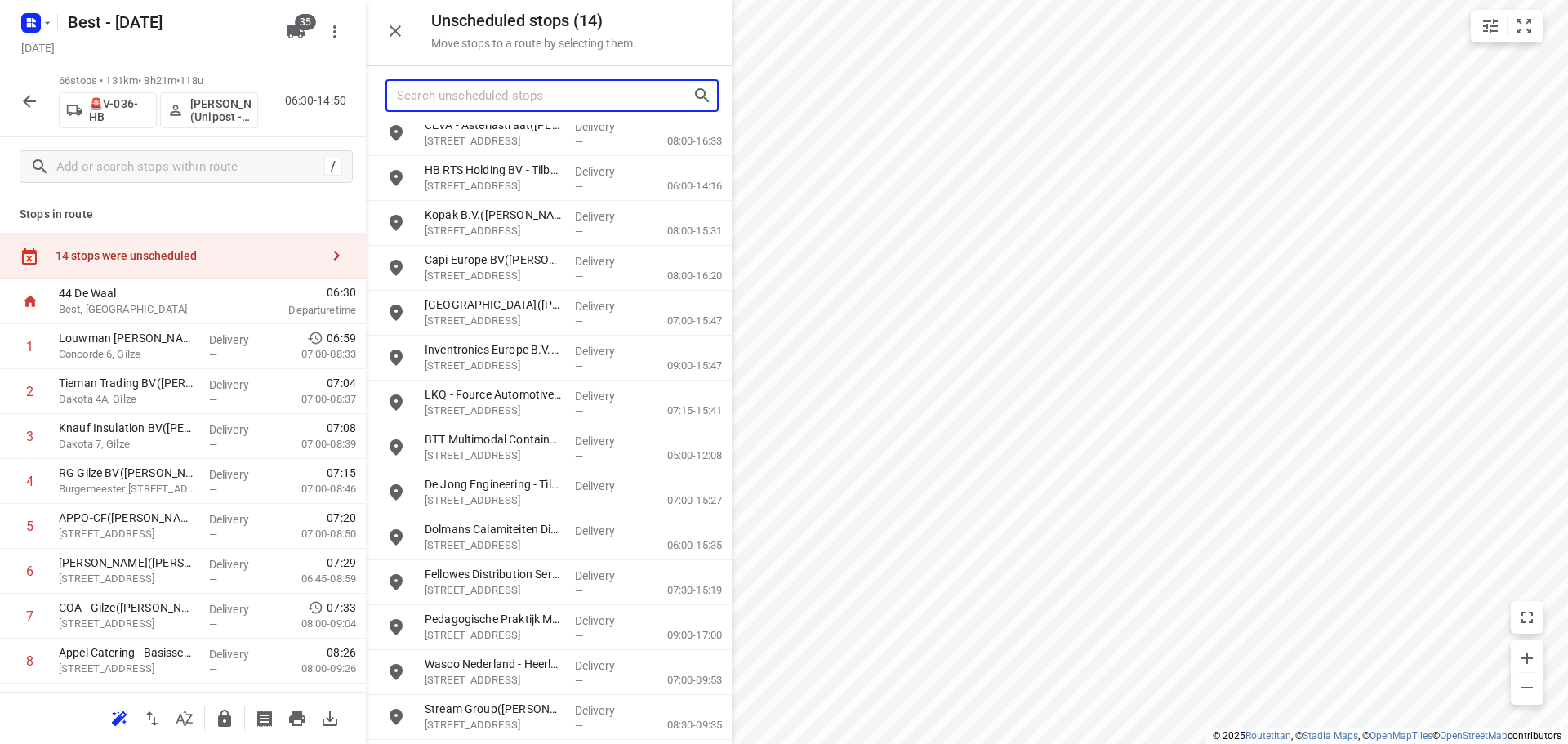
click at [511, 106] on input "Search unscheduled stops" at bounding box center [544, 96] width 295 height 26
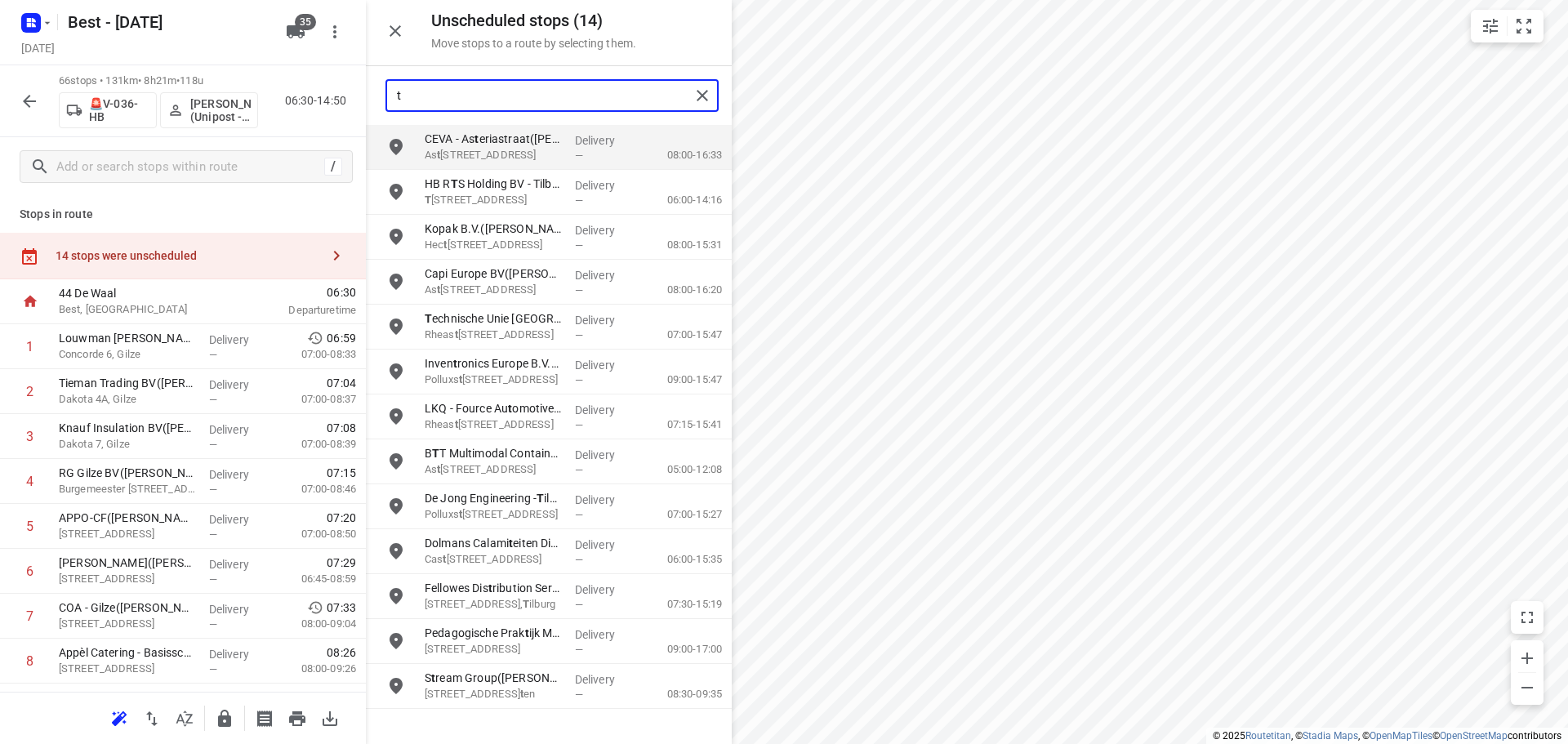
scroll to position [0, 0]
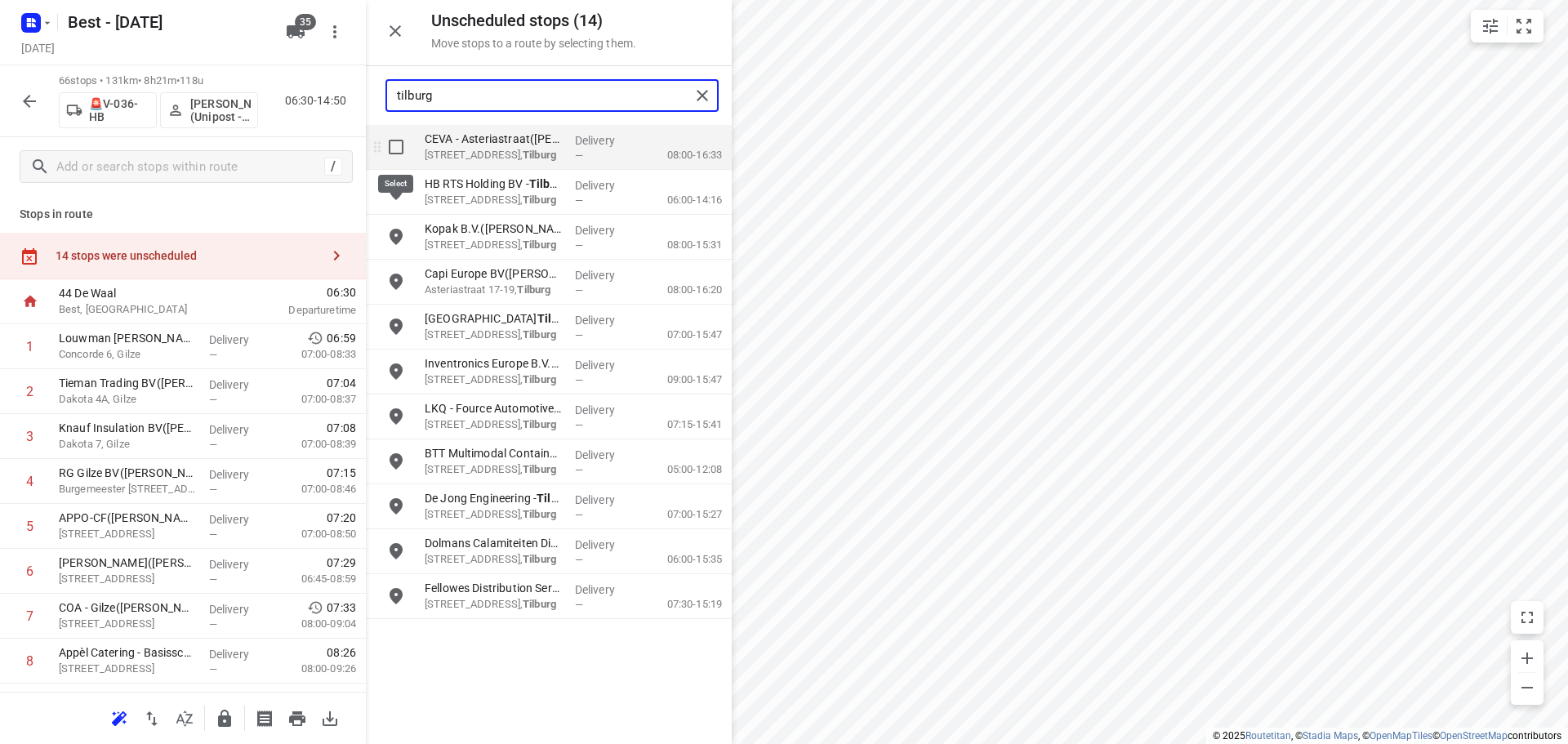
type input "tilburg"
click at [391, 152] on input "grid" at bounding box center [396, 146] width 32 height 32
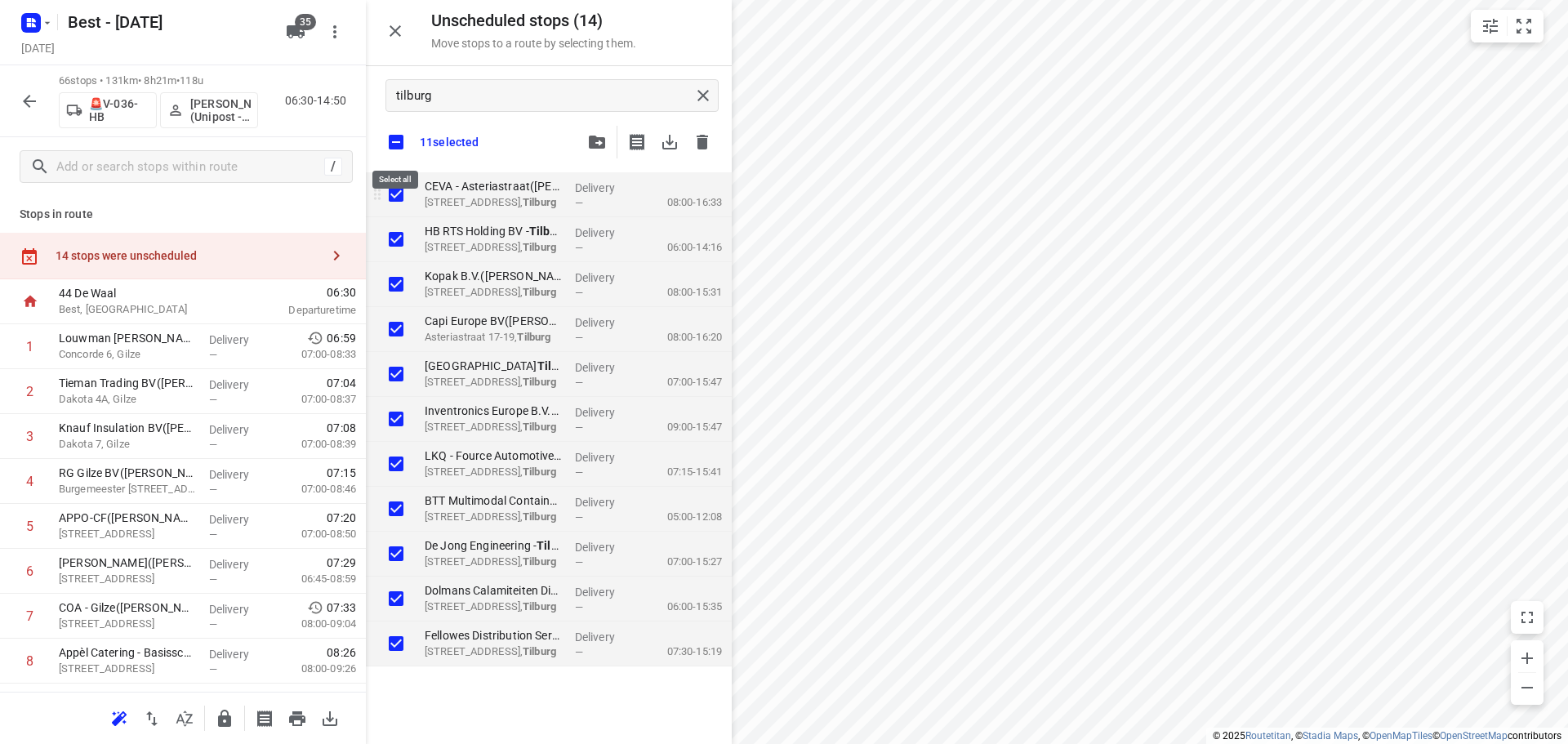
checkbox input "true"
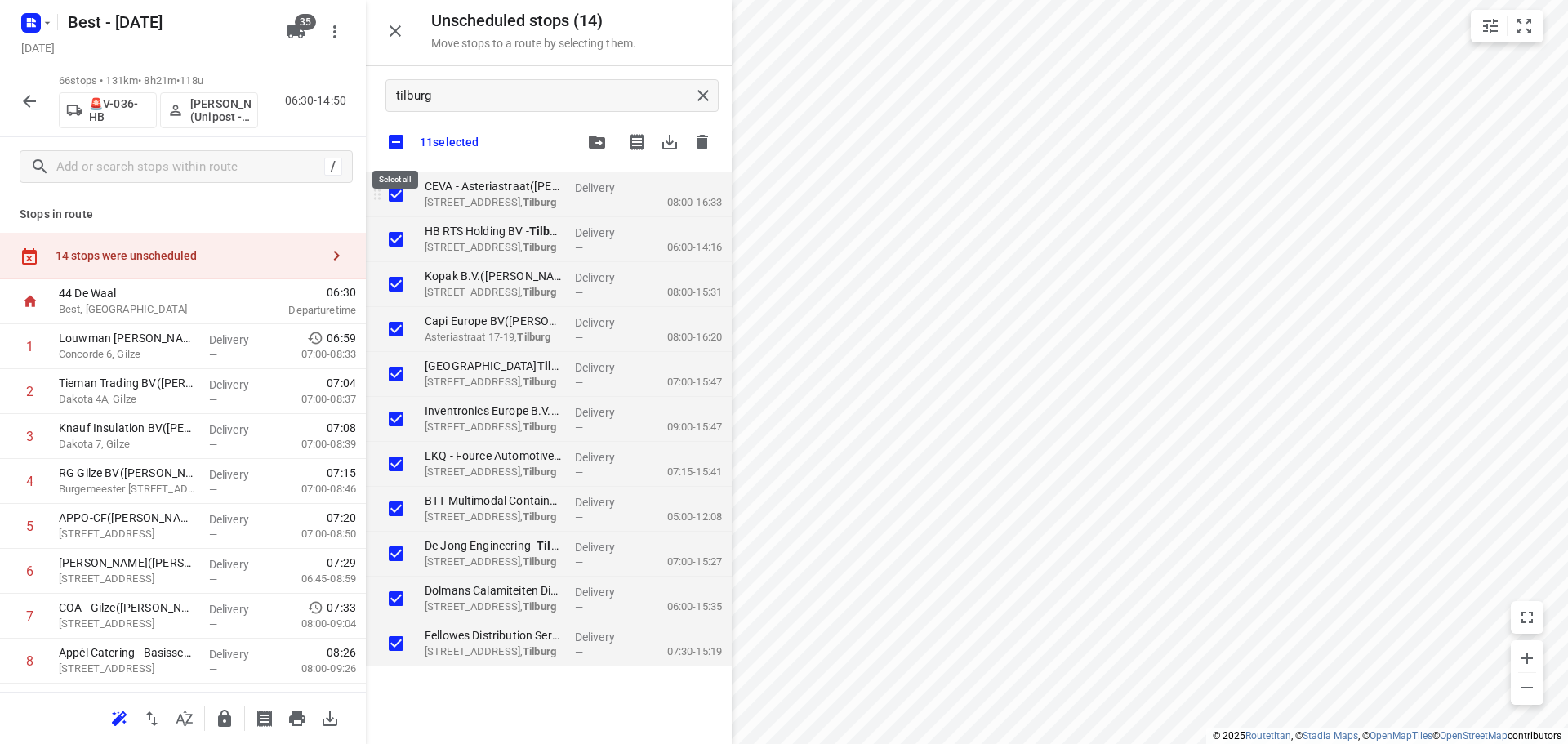
checkbox input "true"
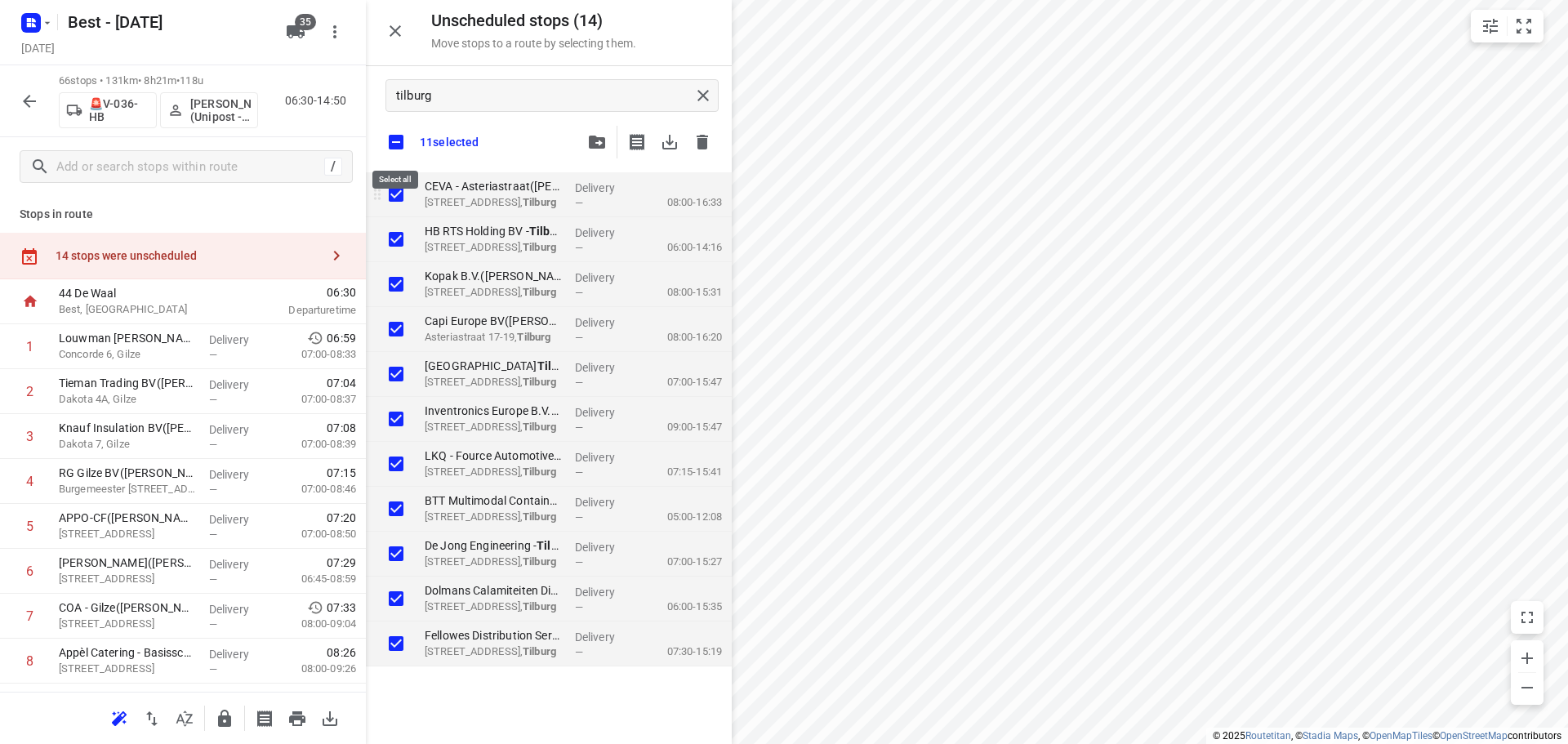
checkbox input "true"
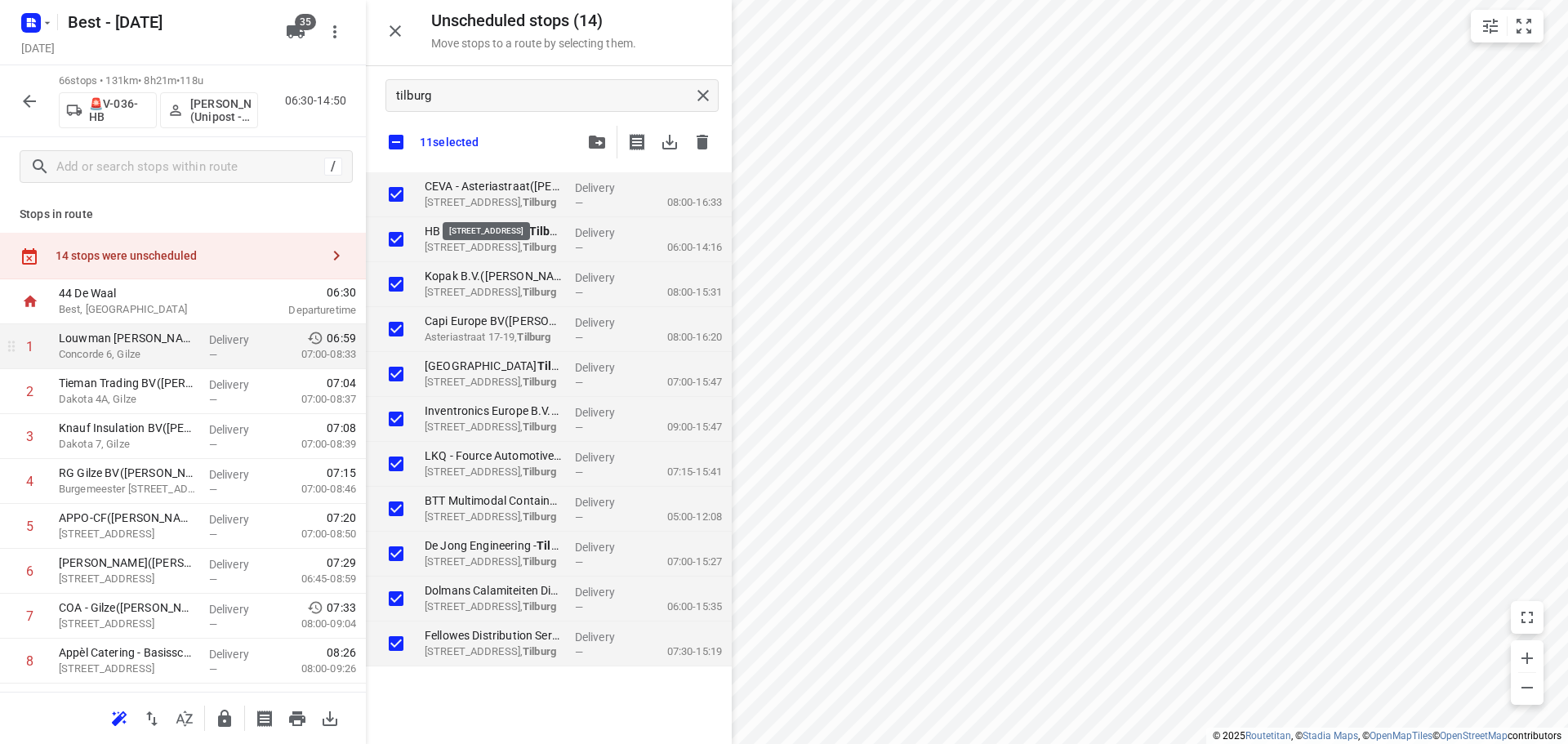
checkbox input "true"
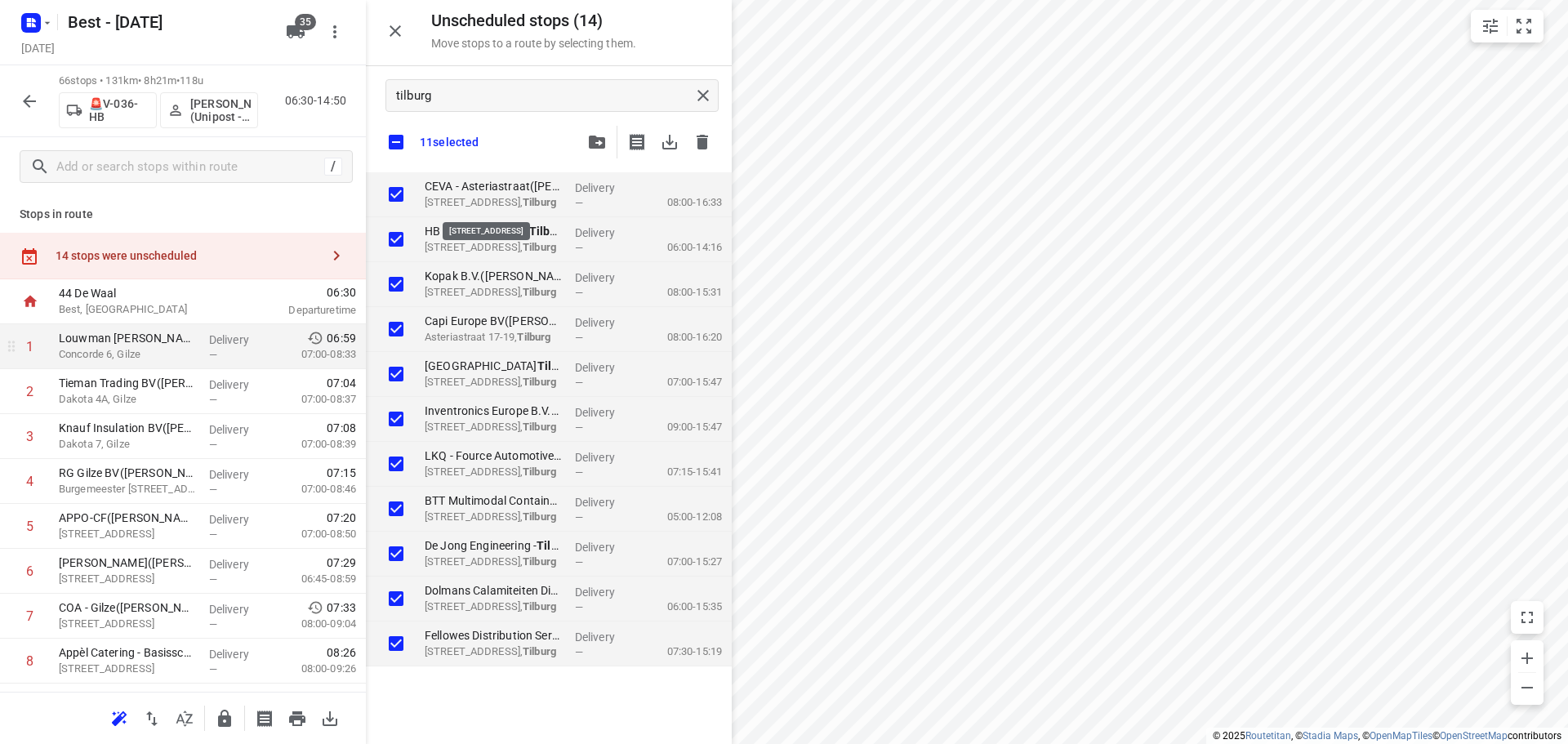
checkbox input "true"
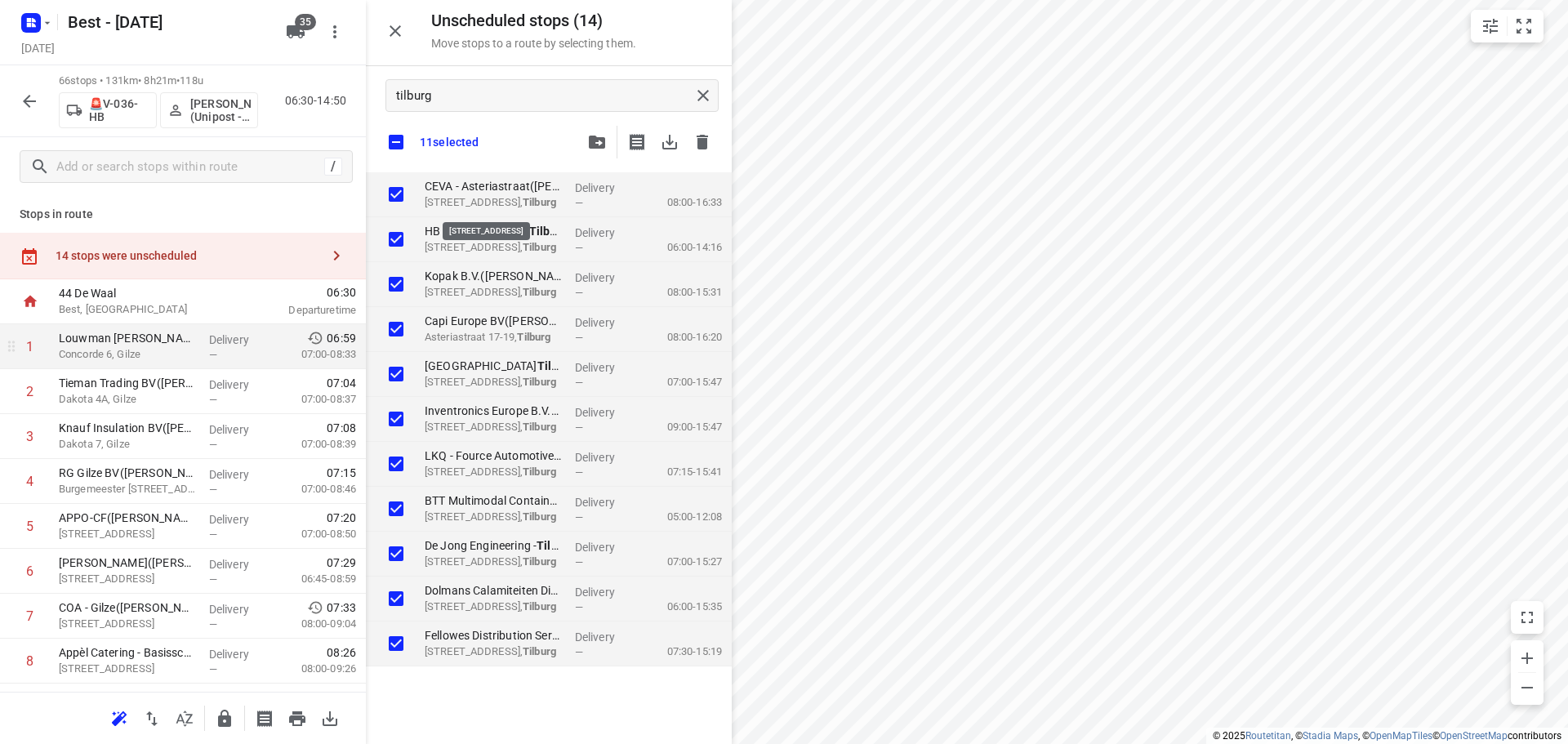
checkbox input "true"
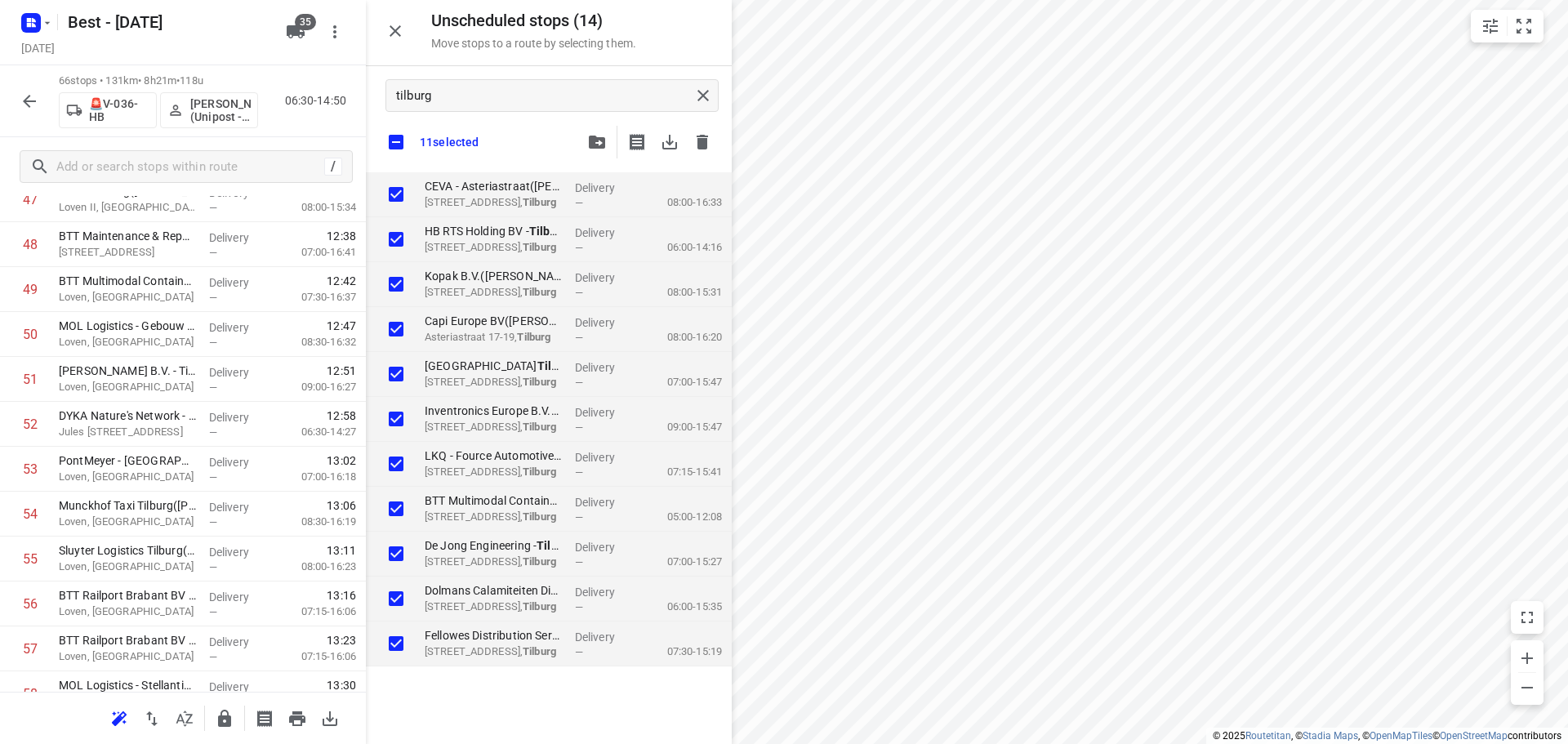
scroll to position [2642, 0]
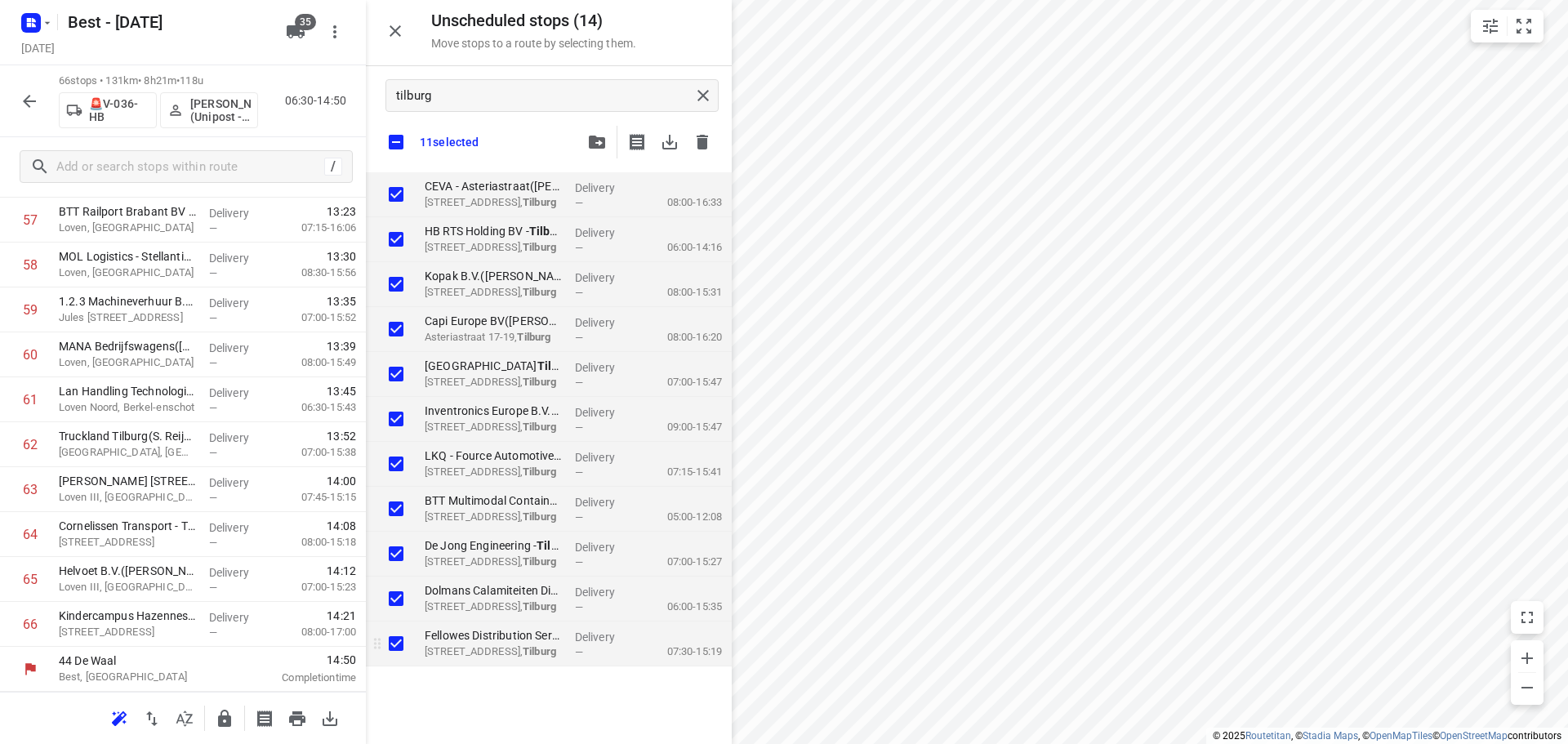
checkbox input "true"
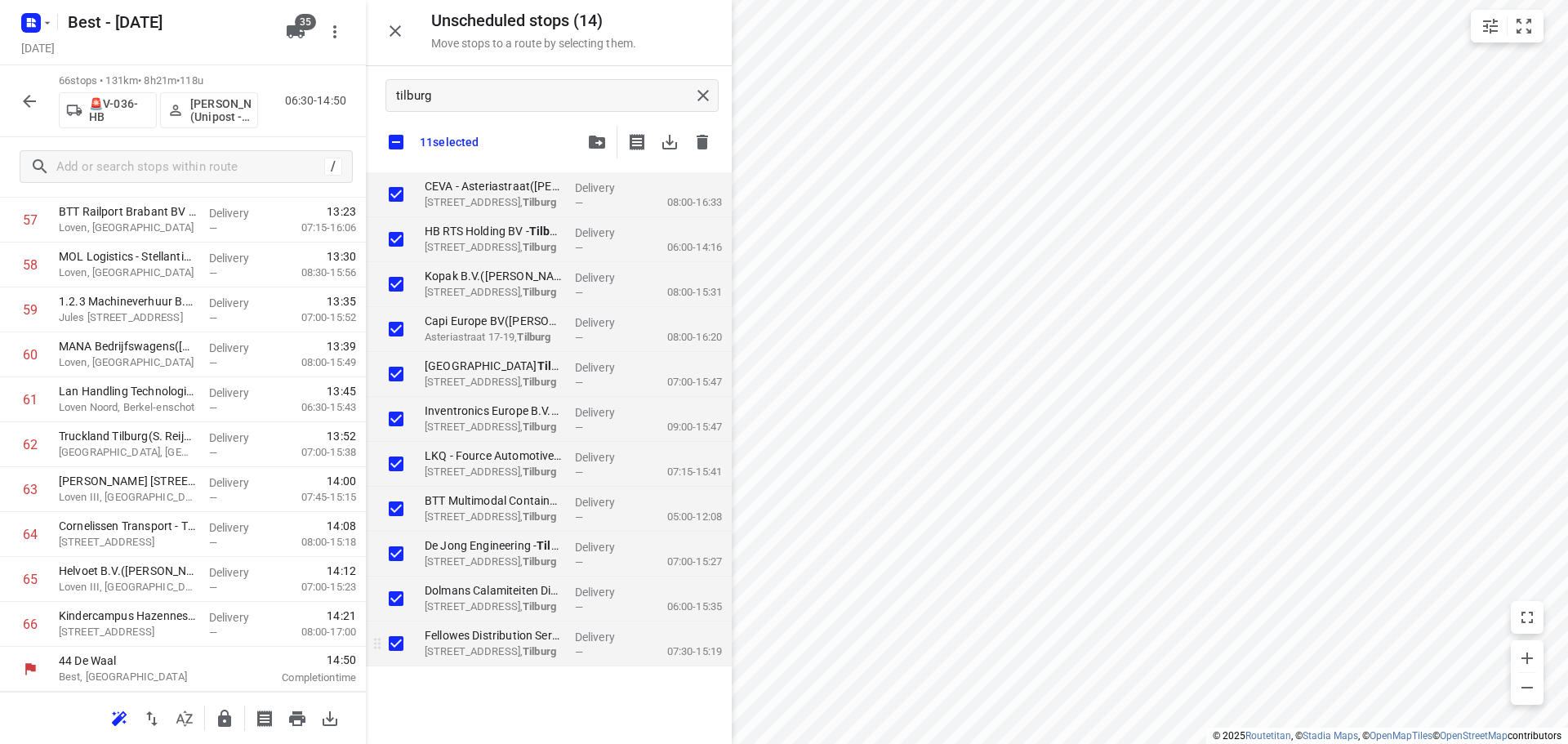
checkbox input "true"
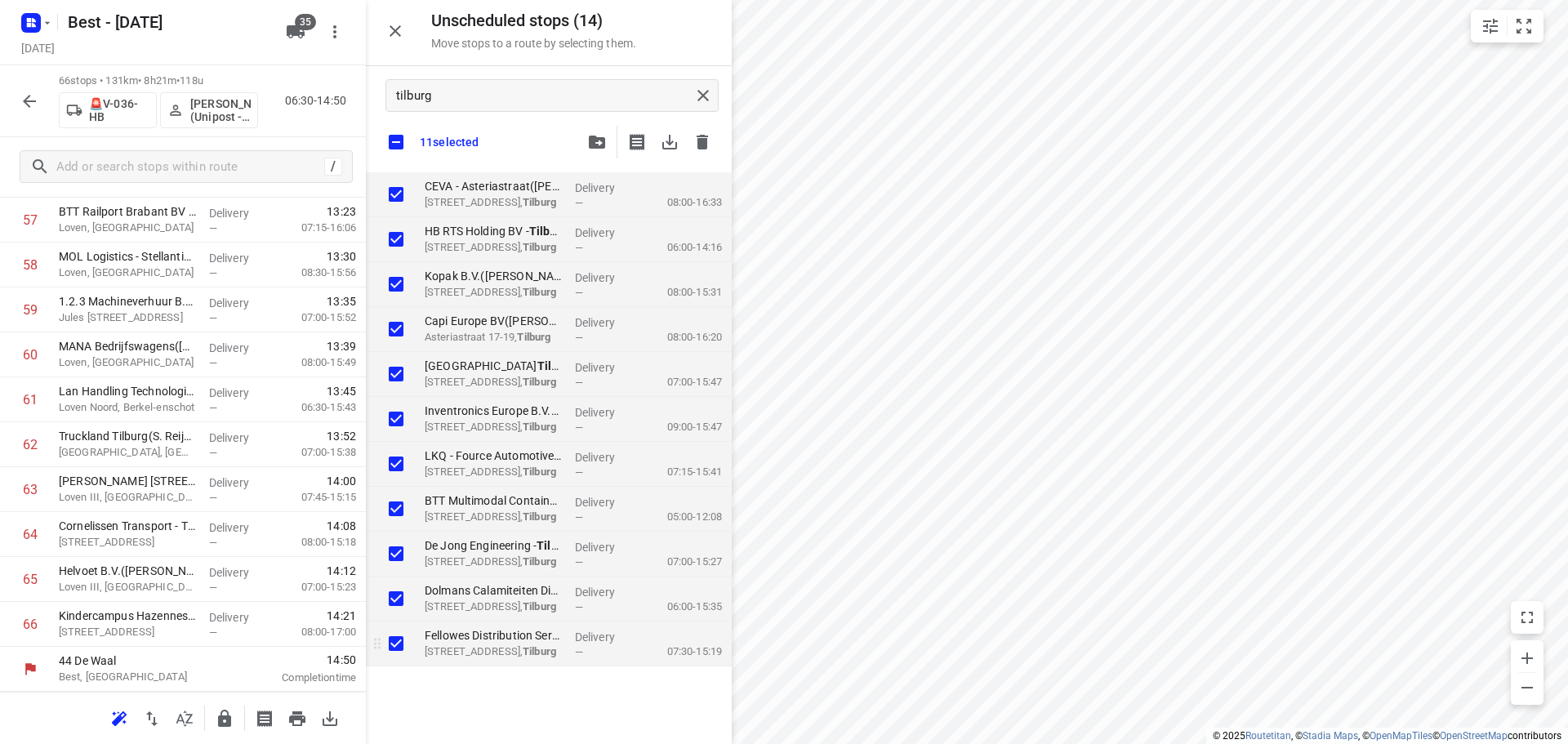
checkbox input "true"
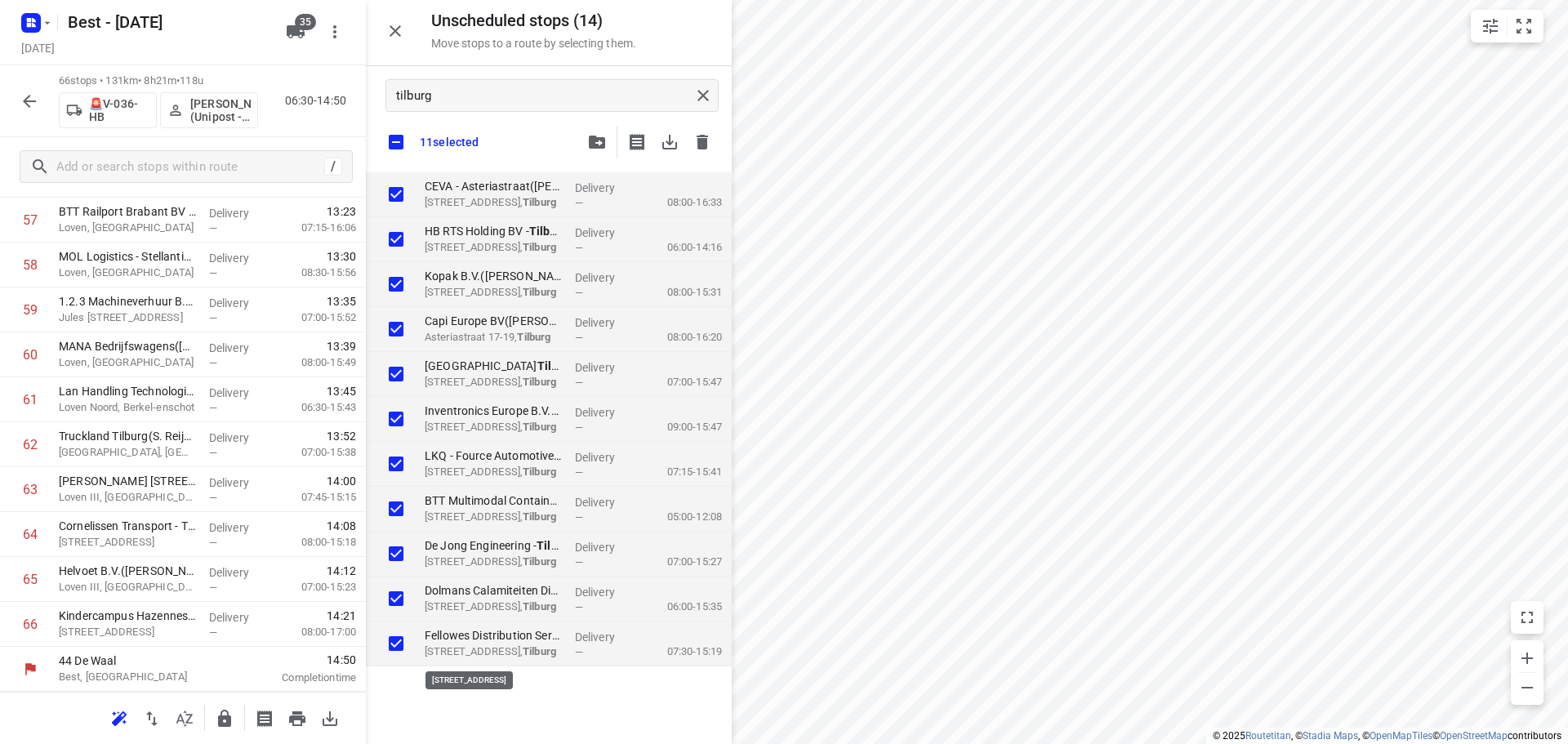
checkbox input "true"
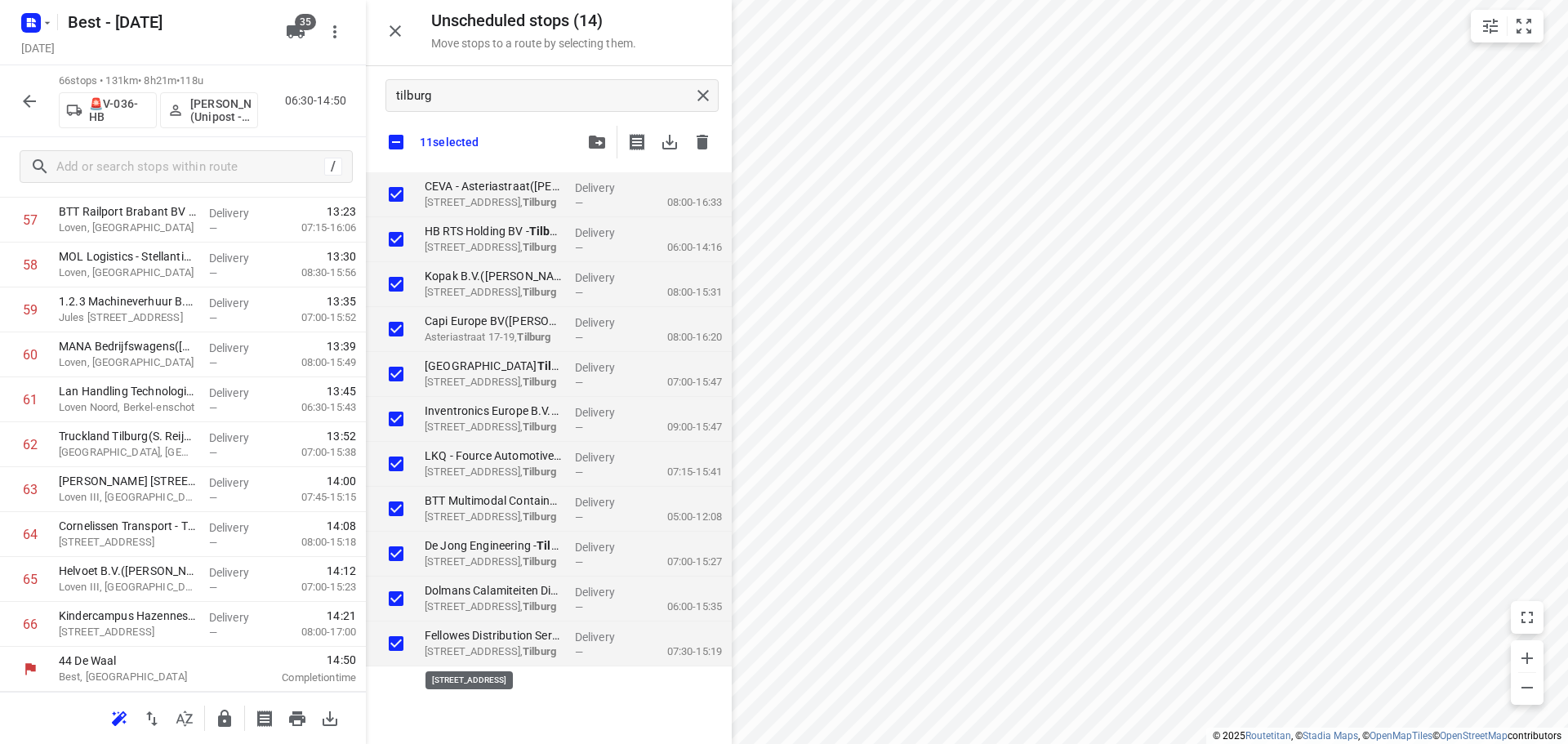
checkbox input "true"
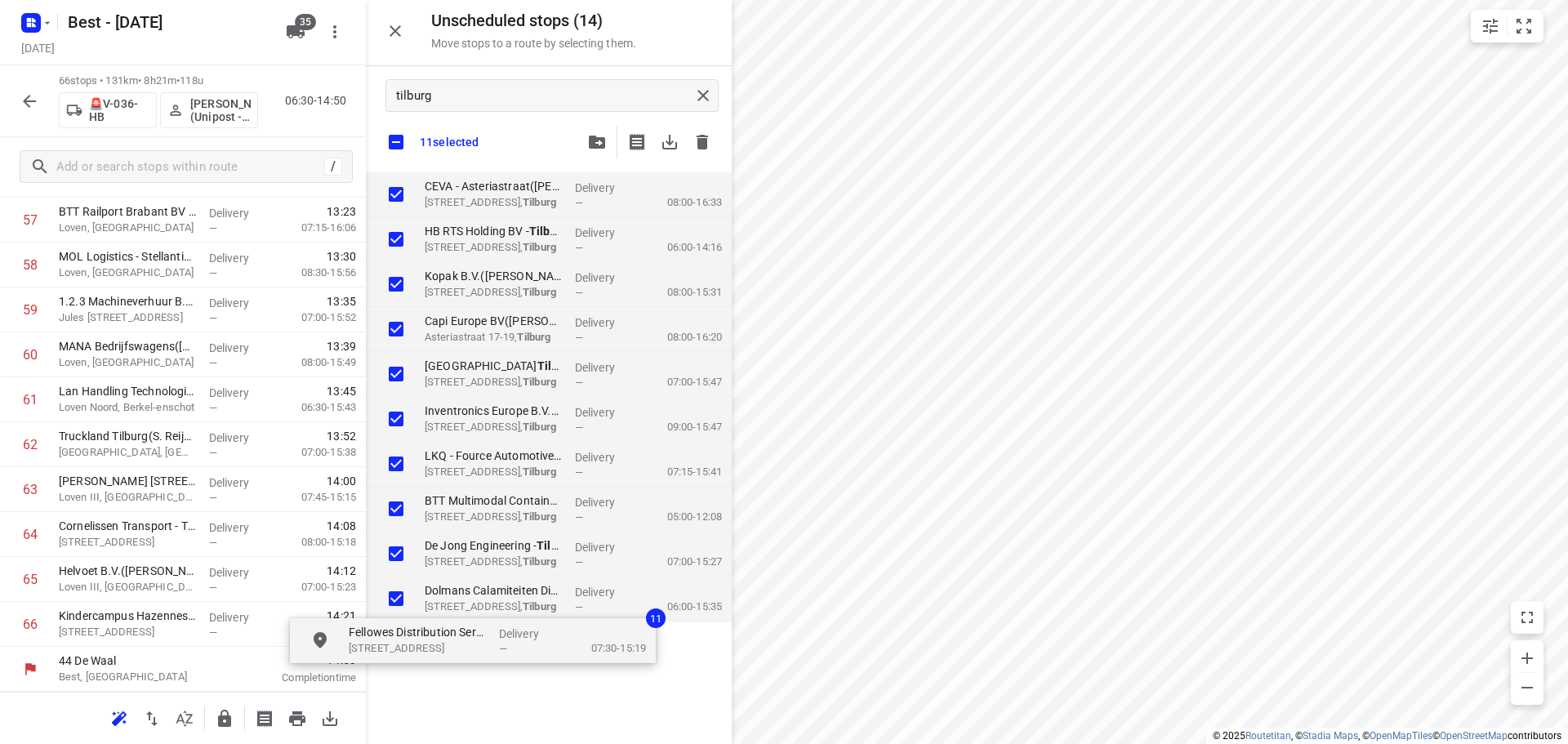
checkbox input "true"
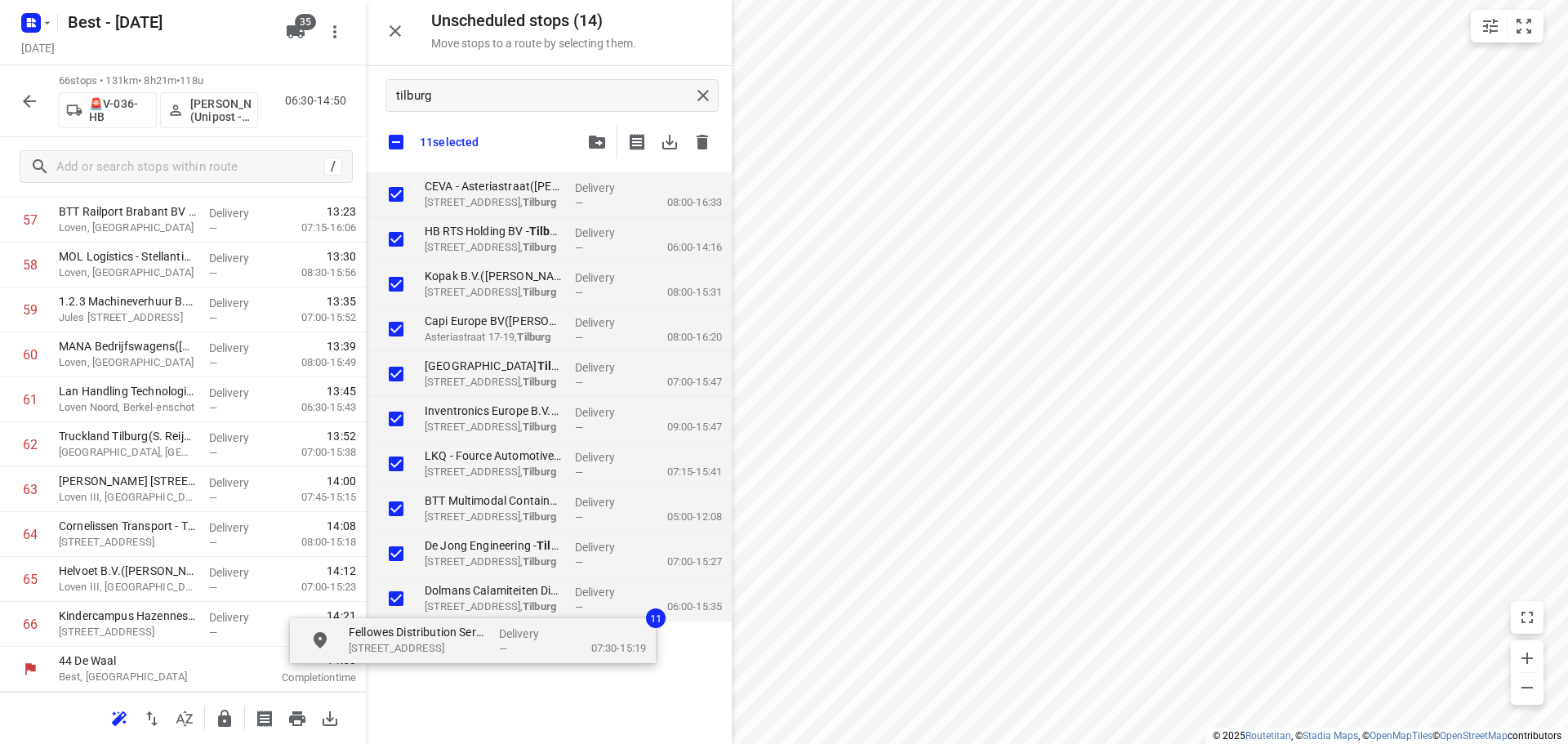
checkbox input "true"
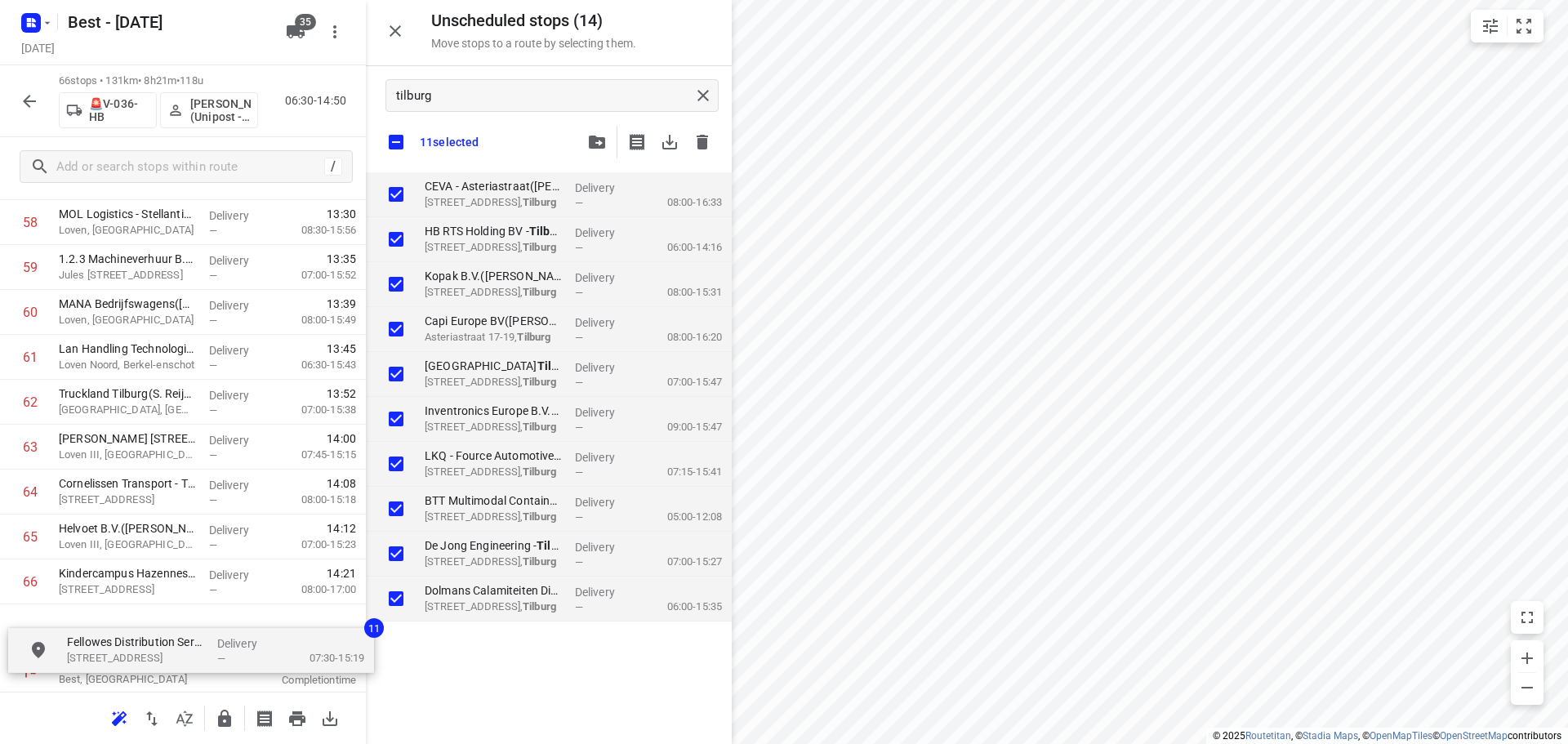
drag, startPoint x: 505, startPoint y: 645, endPoint x: 139, endPoint y: 650, distance: 366.0
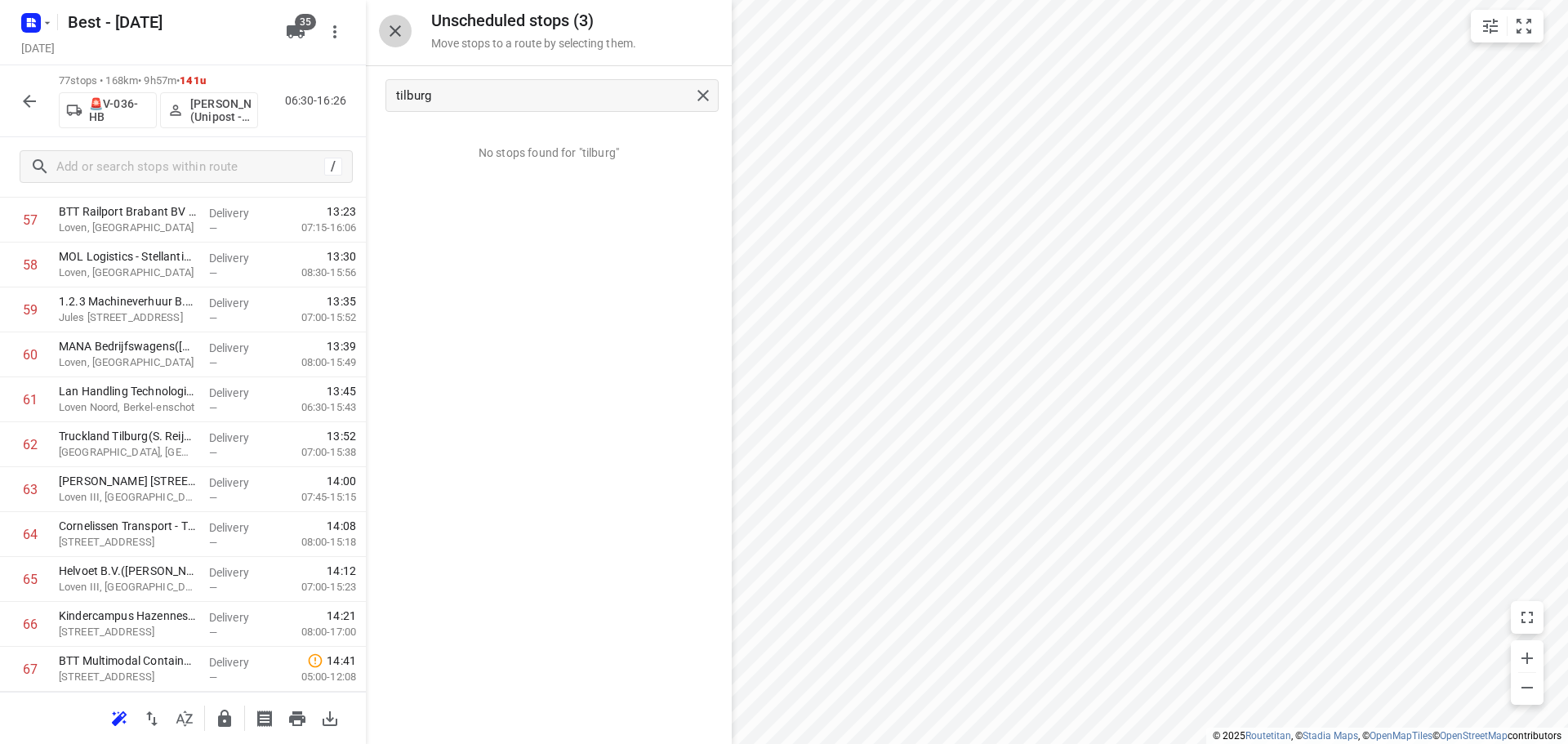
click at [397, 36] on icon "button" at bounding box center [396, 31] width 20 height 20
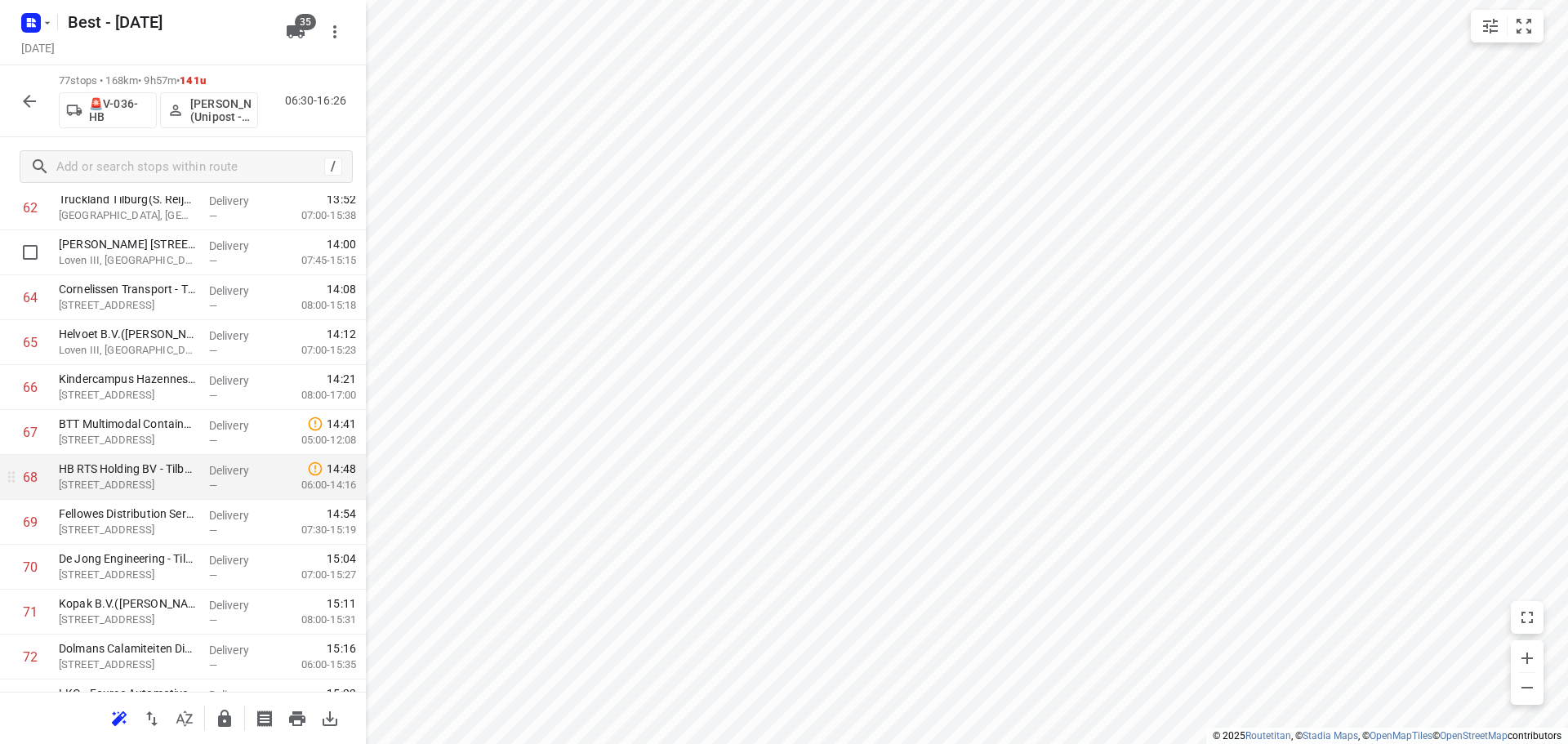
scroll to position [2887, 0]
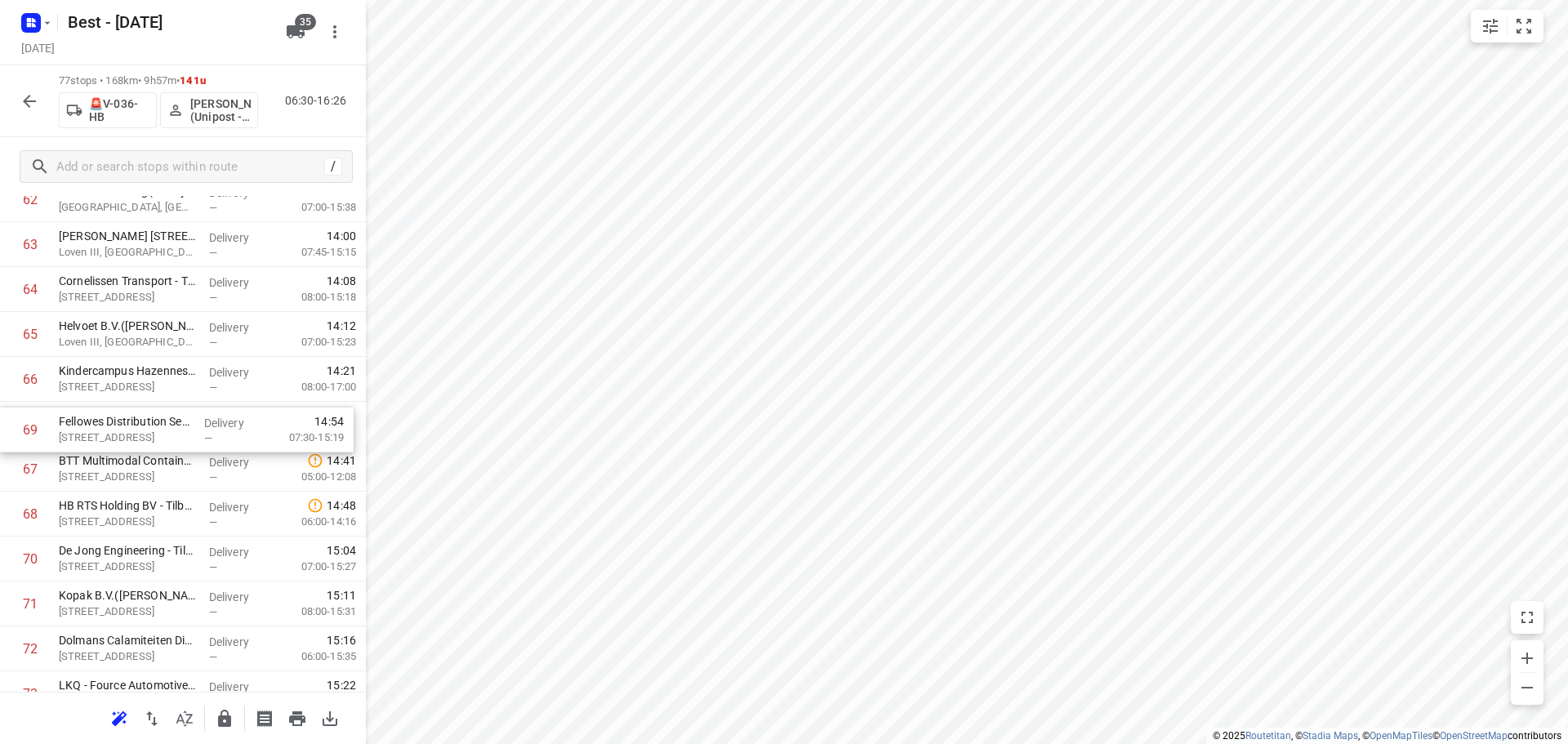
drag, startPoint x: 144, startPoint y: 522, endPoint x: 144, endPoint y: 406, distance: 116.0
drag, startPoint x: 72, startPoint y: 522, endPoint x: 78, endPoint y: 463, distance: 59.3
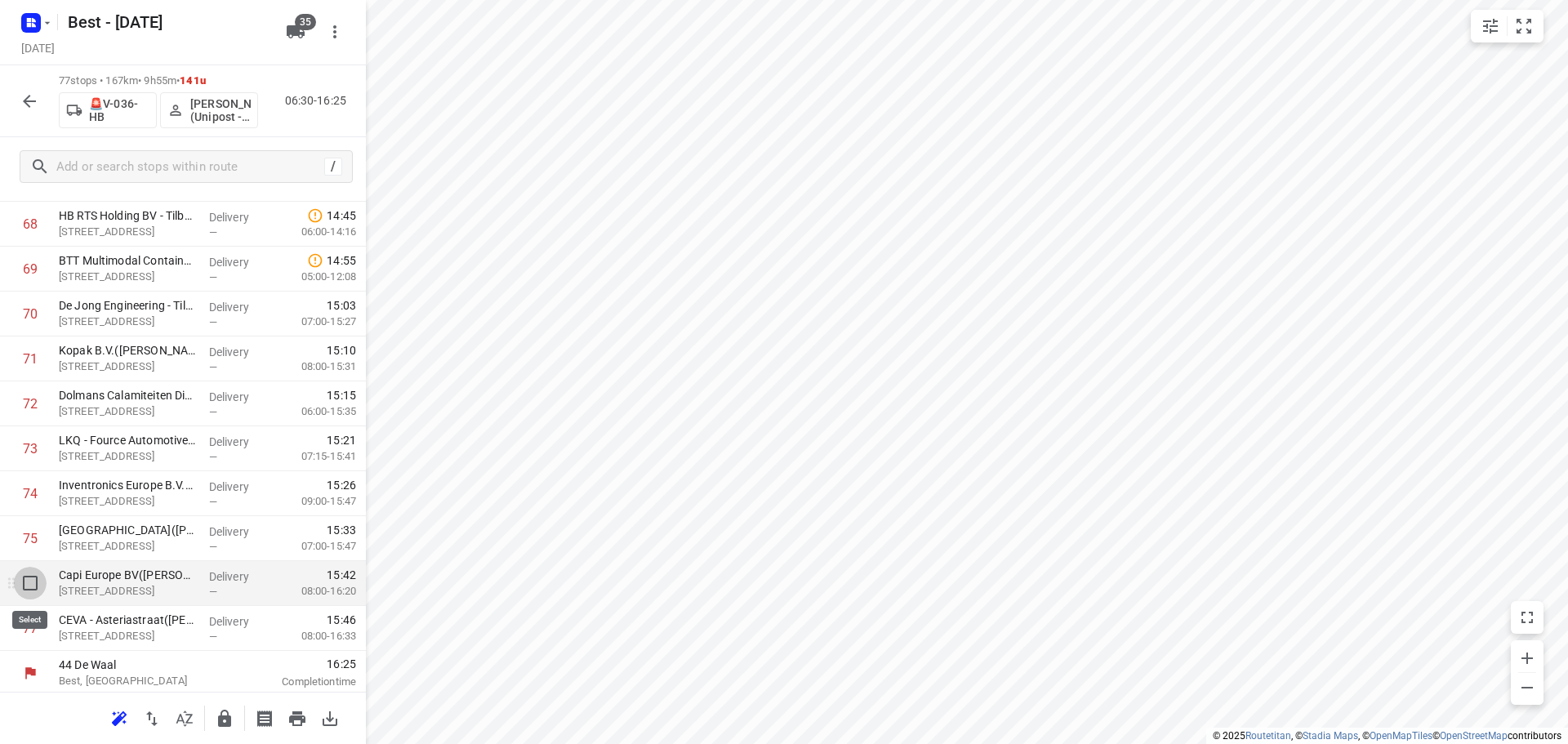
click at [22, 574] on input "checkbox" at bounding box center [30, 583] width 32 height 32
checkbox input "true"
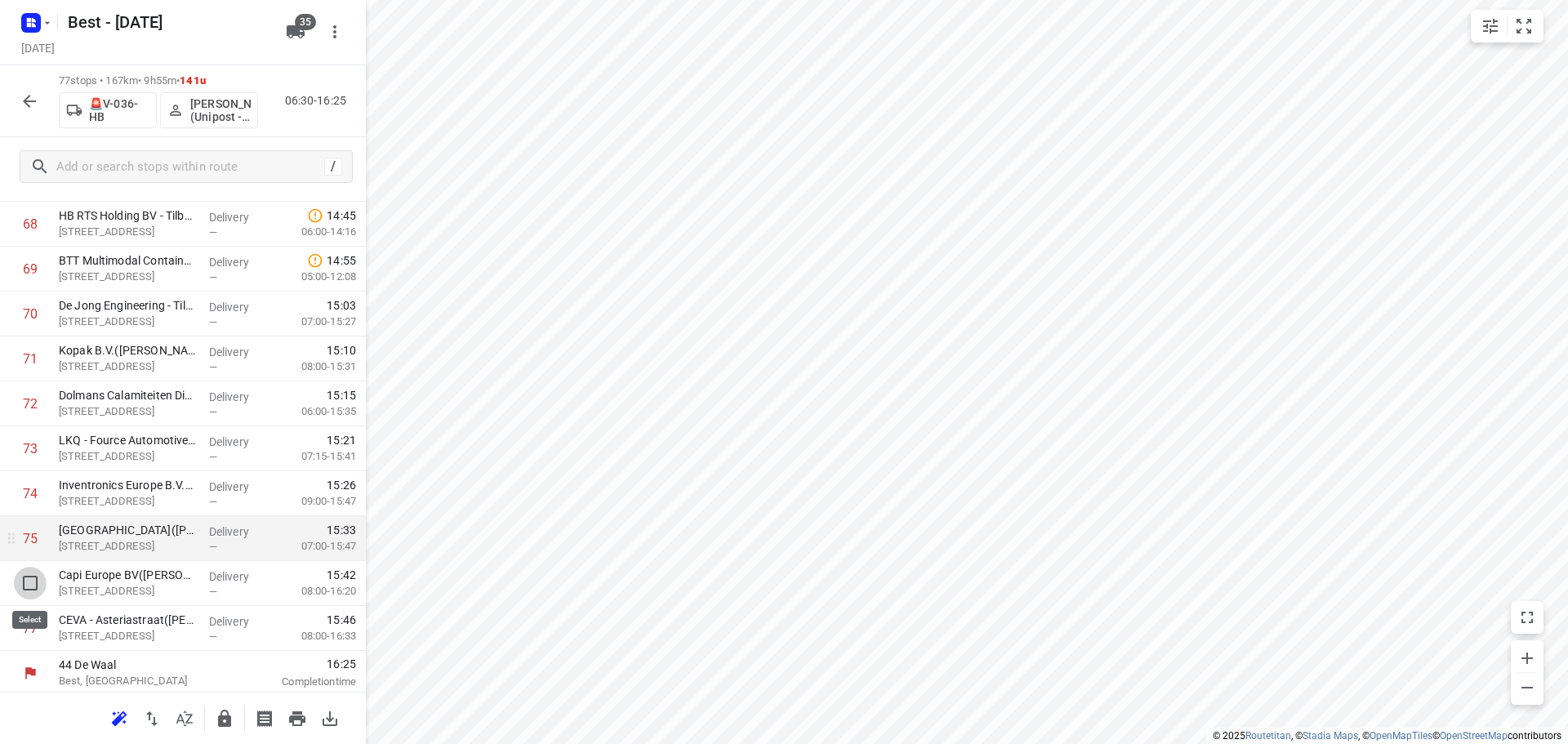
scroll to position [3129, 0]
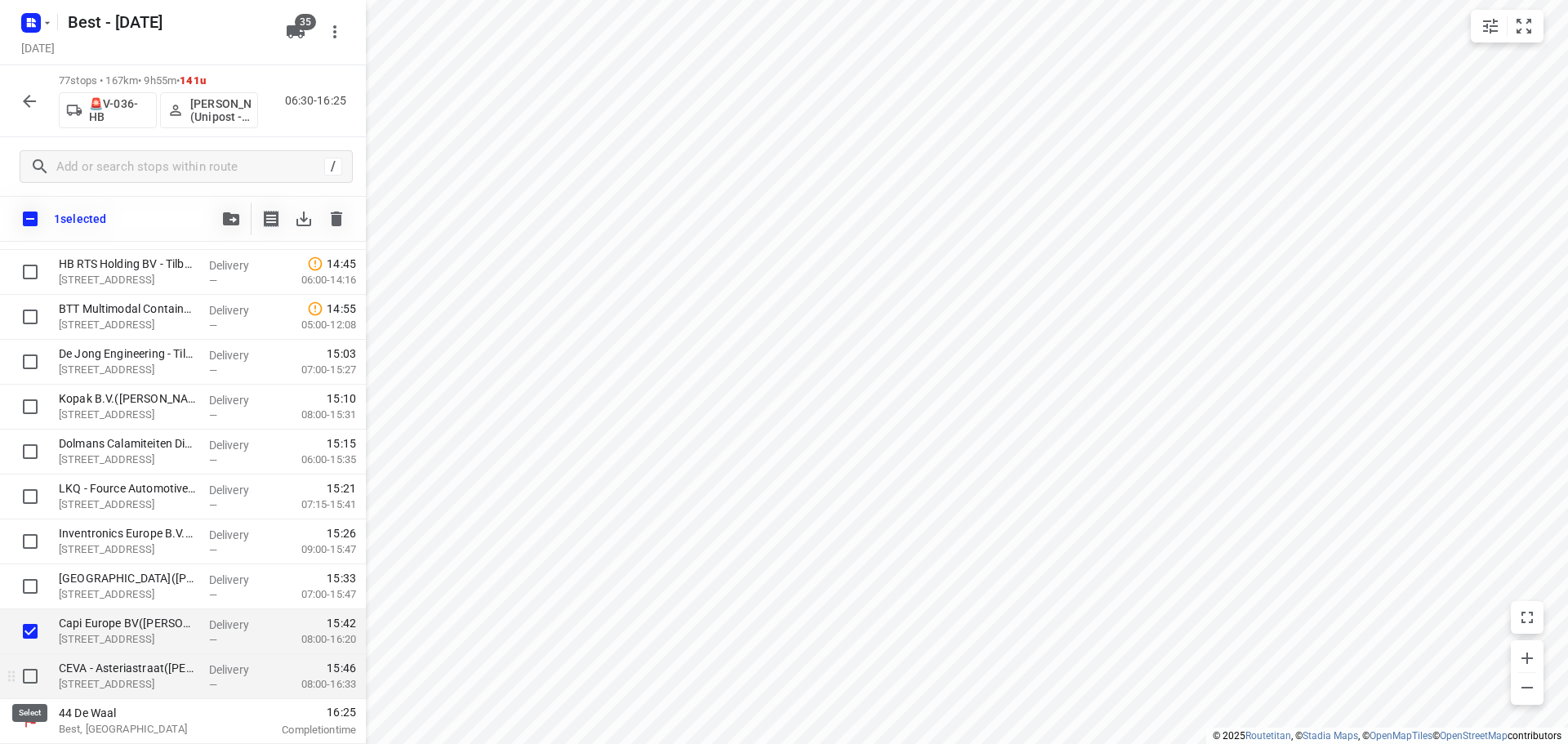
click at [27, 671] on input "checkbox" at bounding box center [30, 675] width 32 height 32
checkbox input "true"
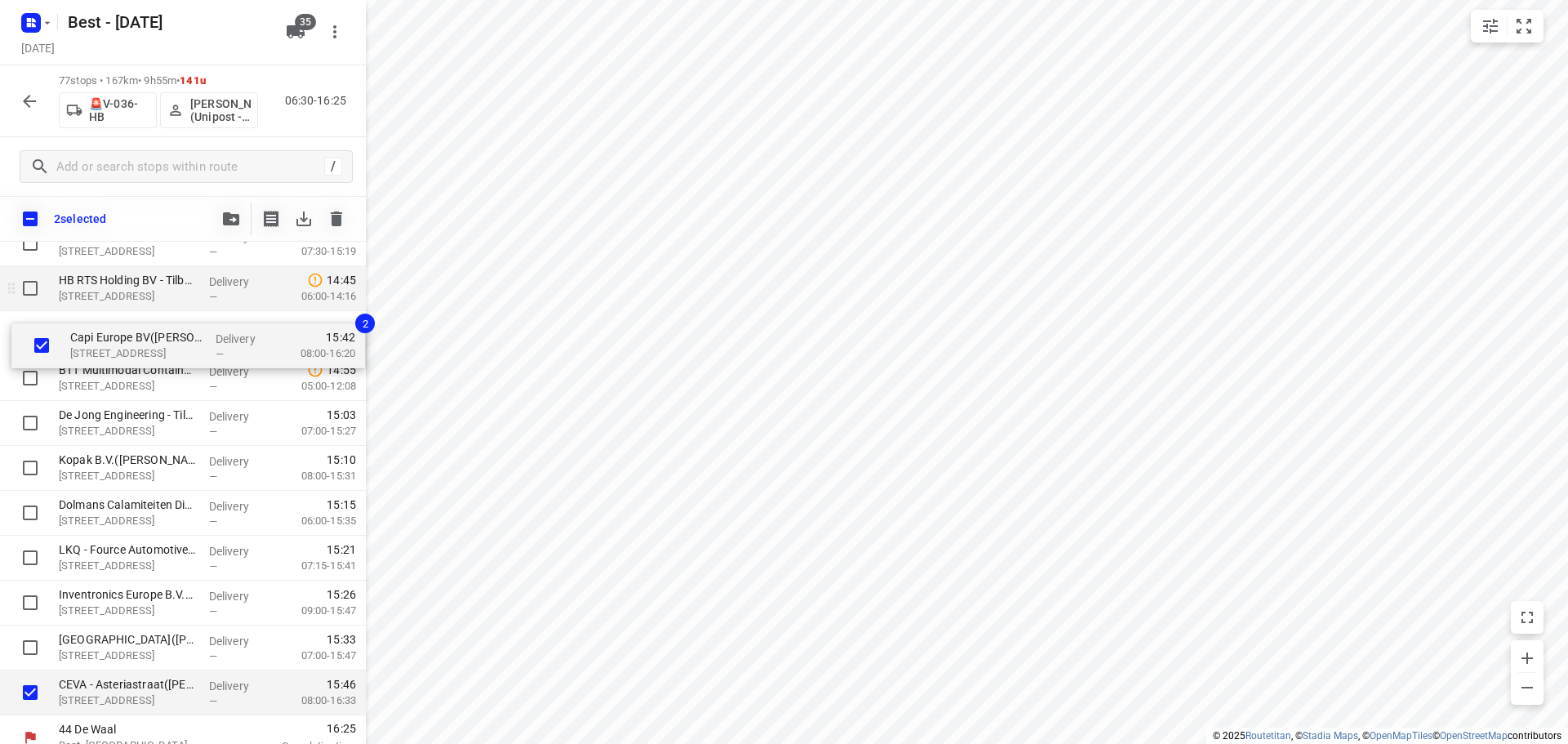
drag, startPoint x: 125, startPoint y: 612, endPoint x: 127, endPoint y: 305, distance: 307.0
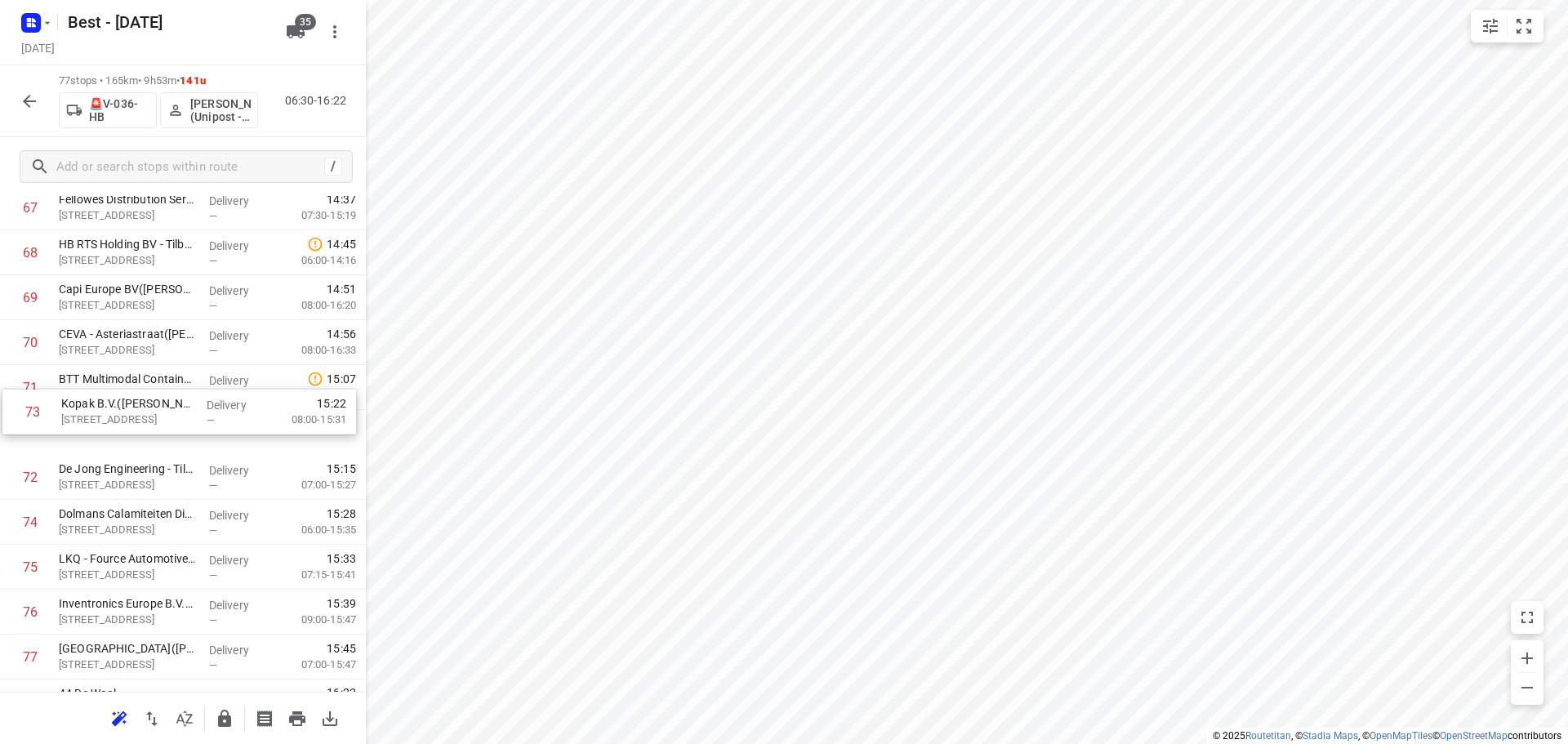
drag, startPoint x: 92, startPoint y: 467, endPoint x: 92, endPoint y: 411, distance: 56.0
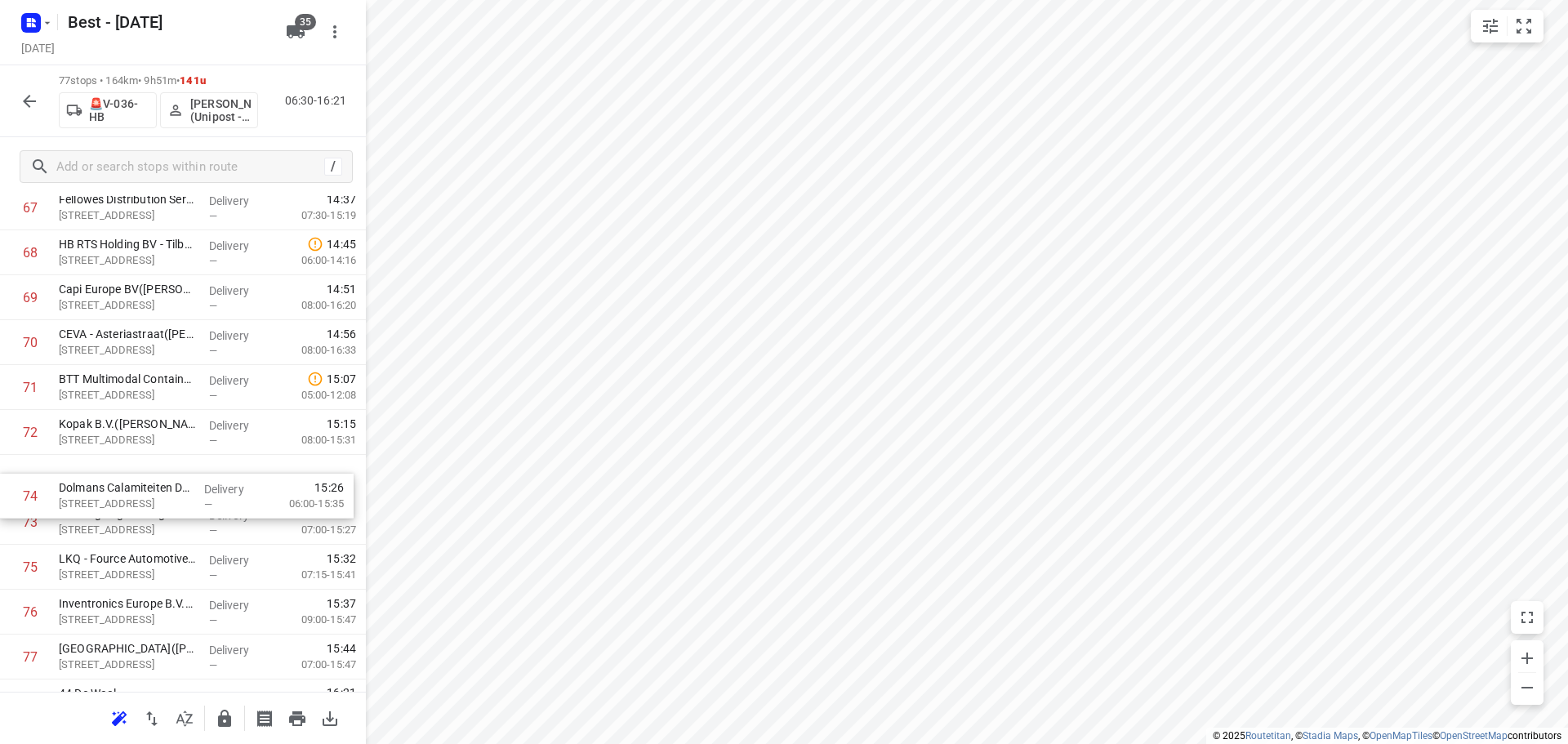
drag, startPoint x: 121, startPoint y: 514, endPoint x: 123, endPoint y: 469, distance: 45.0
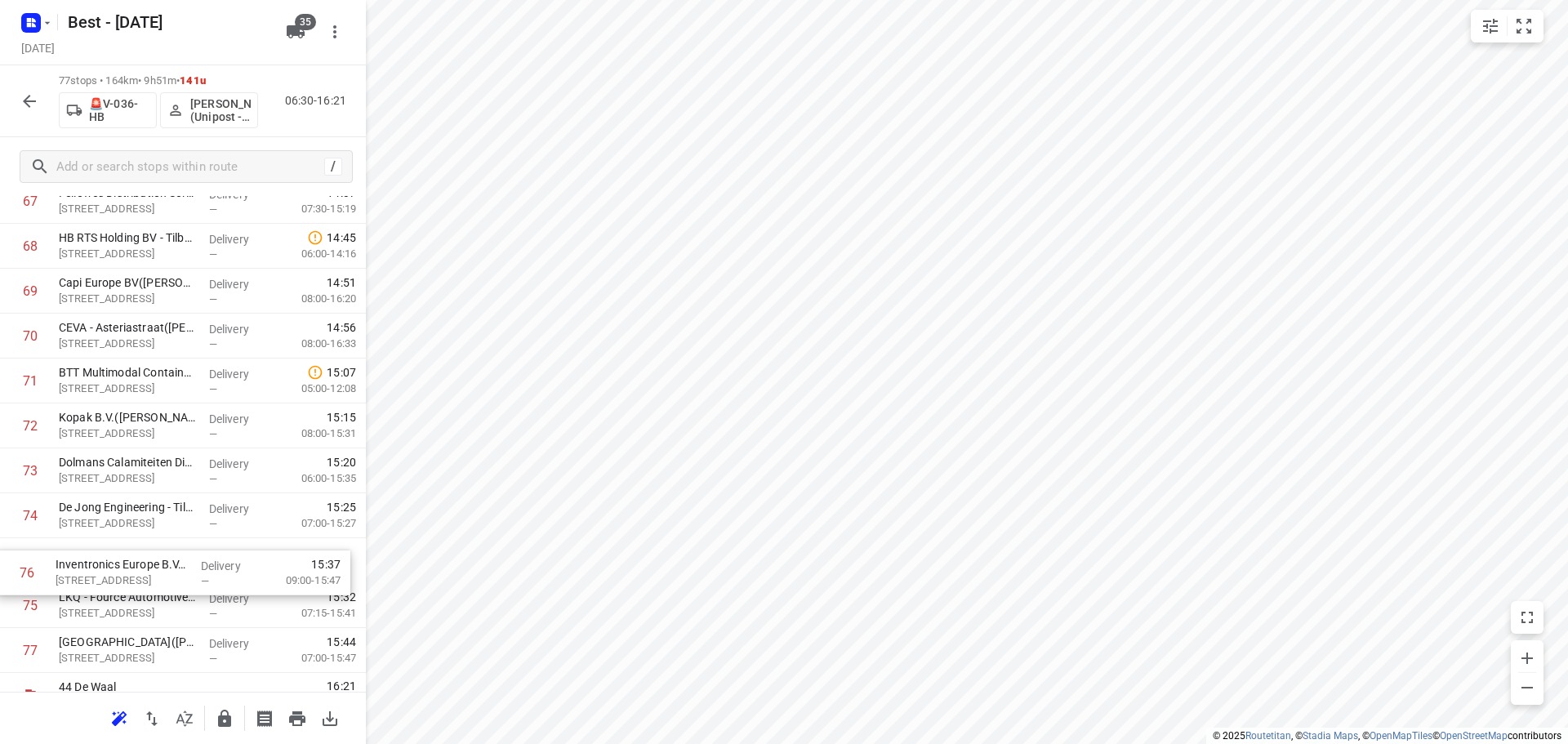
drag, startPoint x: 116, startPoint y: 607, endPoint x: 108, endPoint y: 559, distance: 48.7
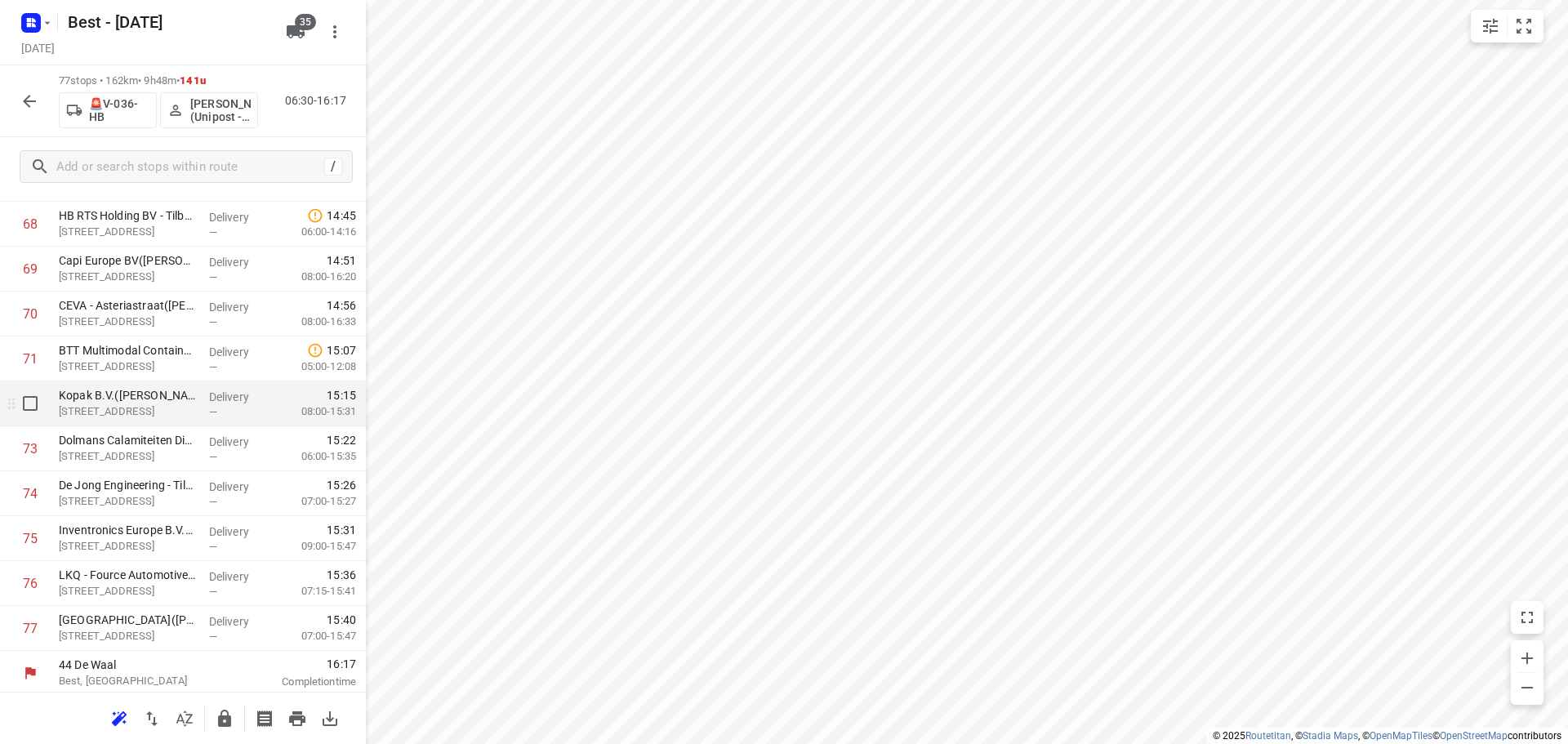
scroll to position [3136, 0]
click at [222, 719] on icon "button" at bounding box center [224, 718] width 13 height 17
click at [17, 116] on div at bounding box center [29, 101] width 32 height 32
click at [22, 108] on icon "button" at bounding box center [30, 102] width 20 height 20
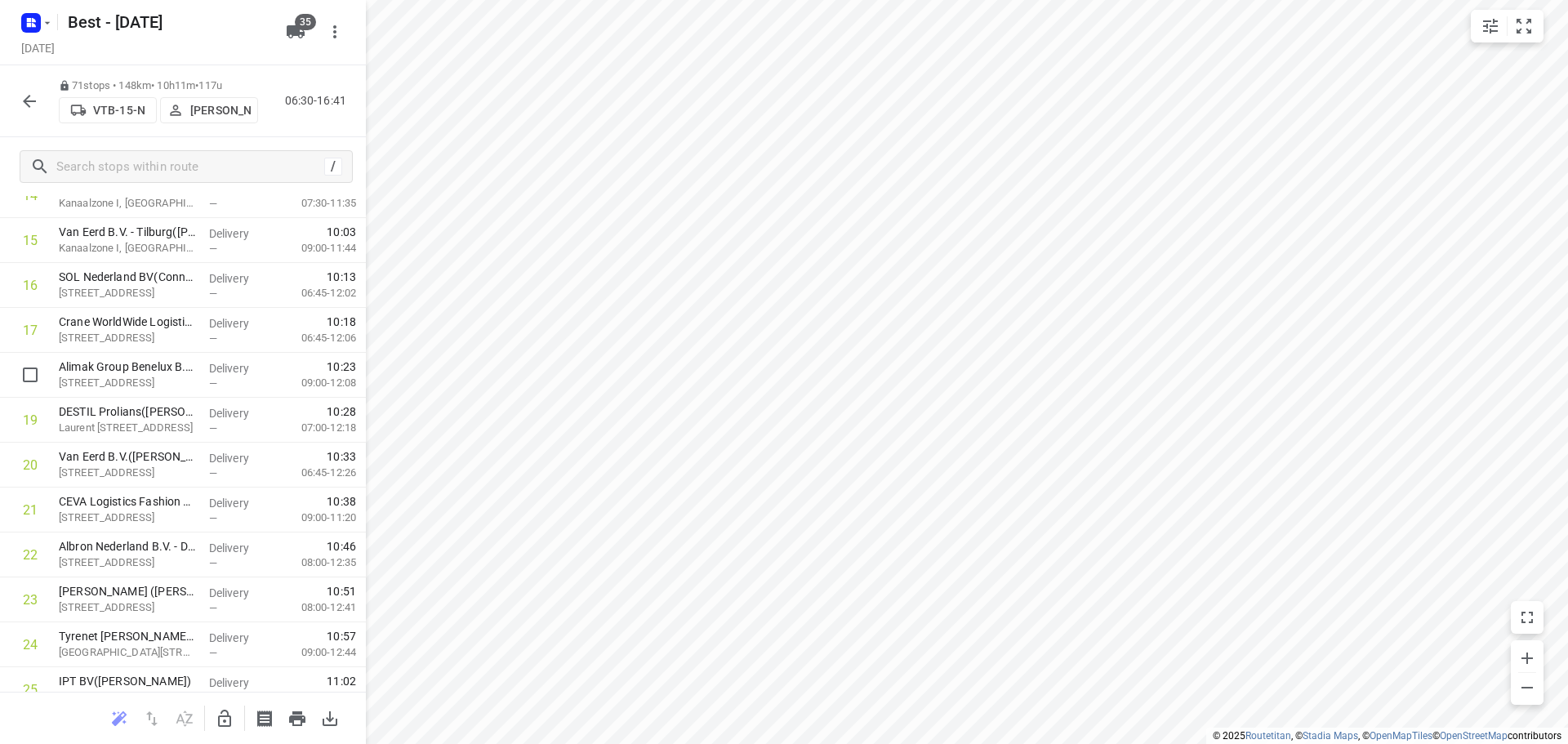
scroll to position [898, 0]
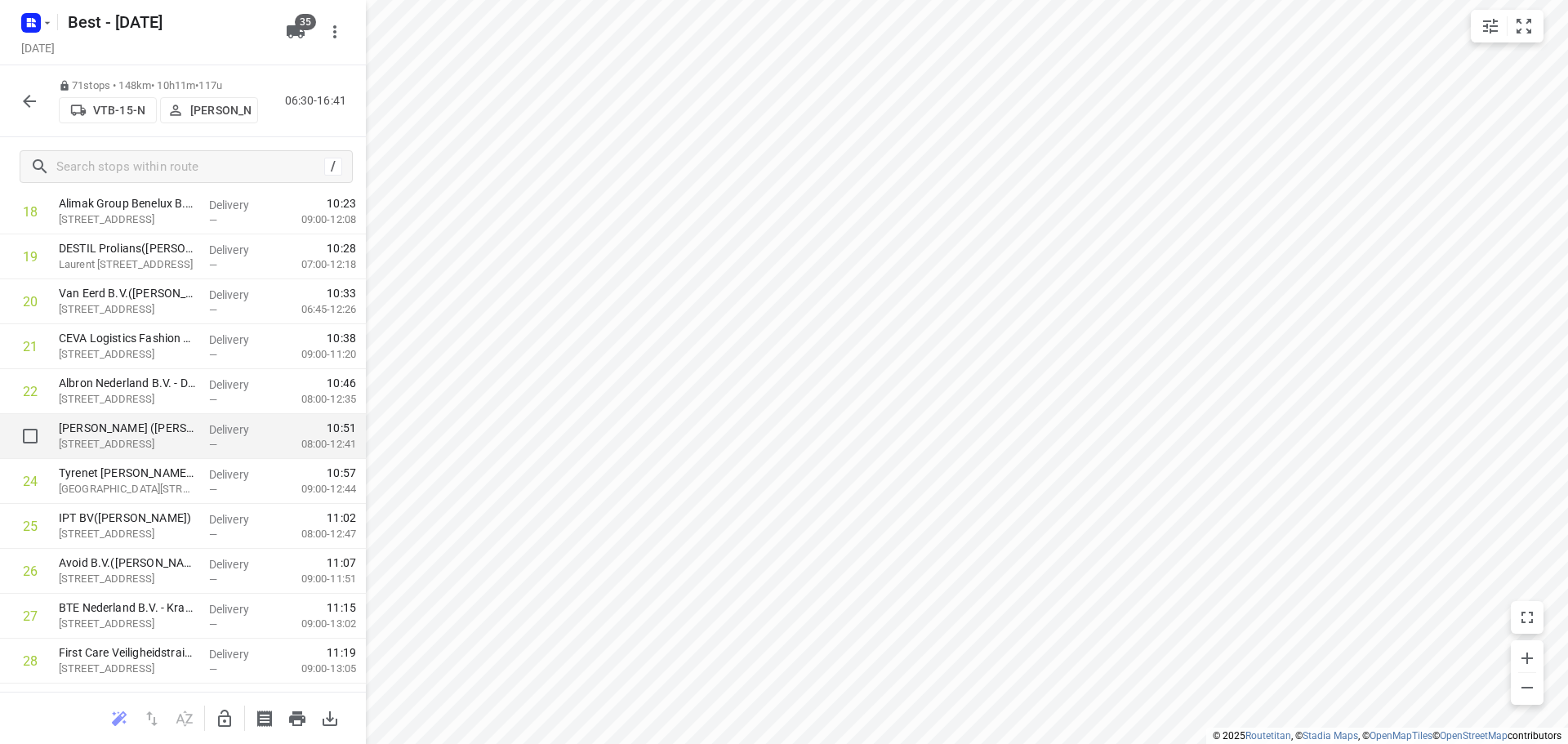
click at [203, 430] on div "Delivery —" at bounding box center [239, 436] width 74 height 45
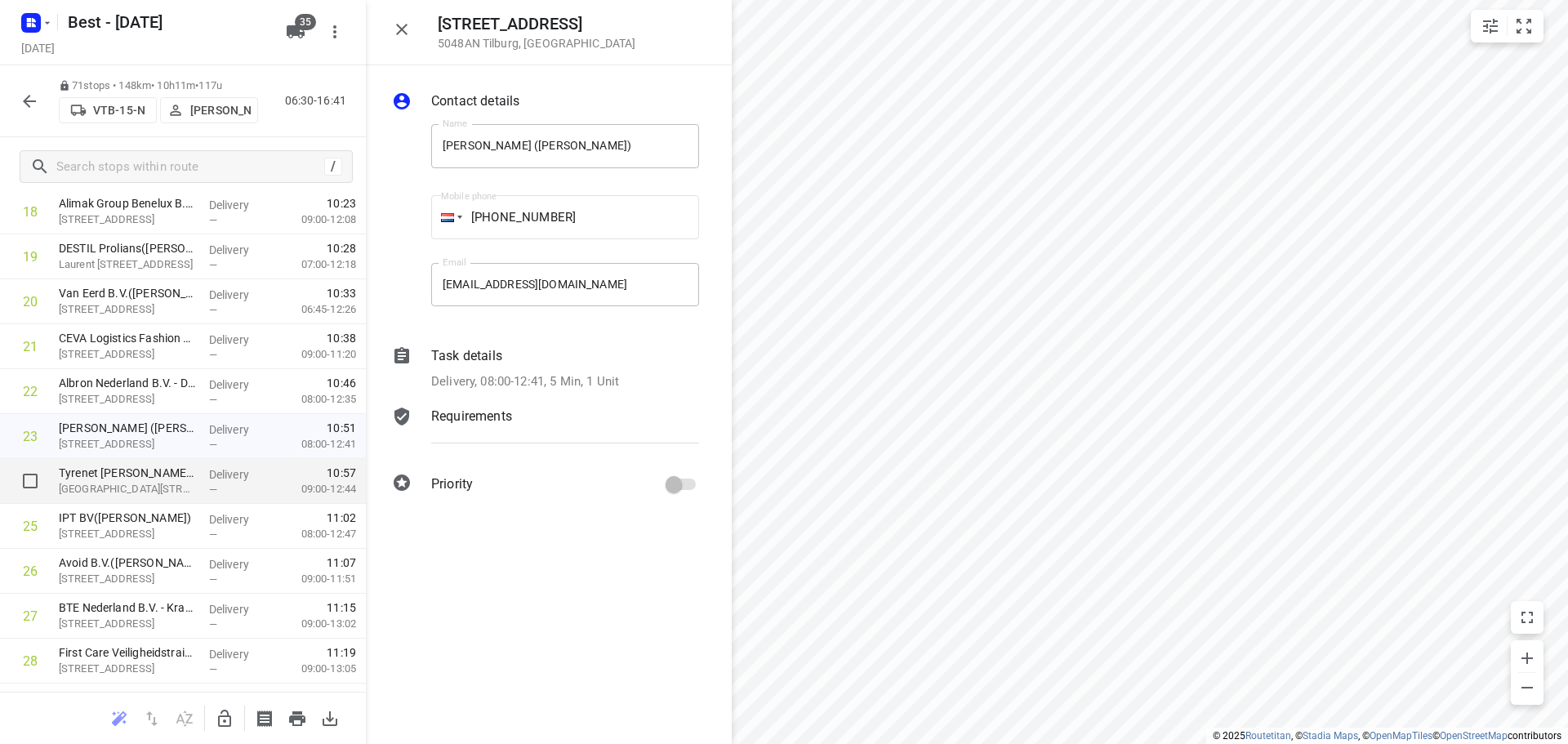
click at [185, 476] on p "Tyrenet Nooteboom - Tilburg(Alex Boom)" at bounding box center [127, 473] width 137 height 17
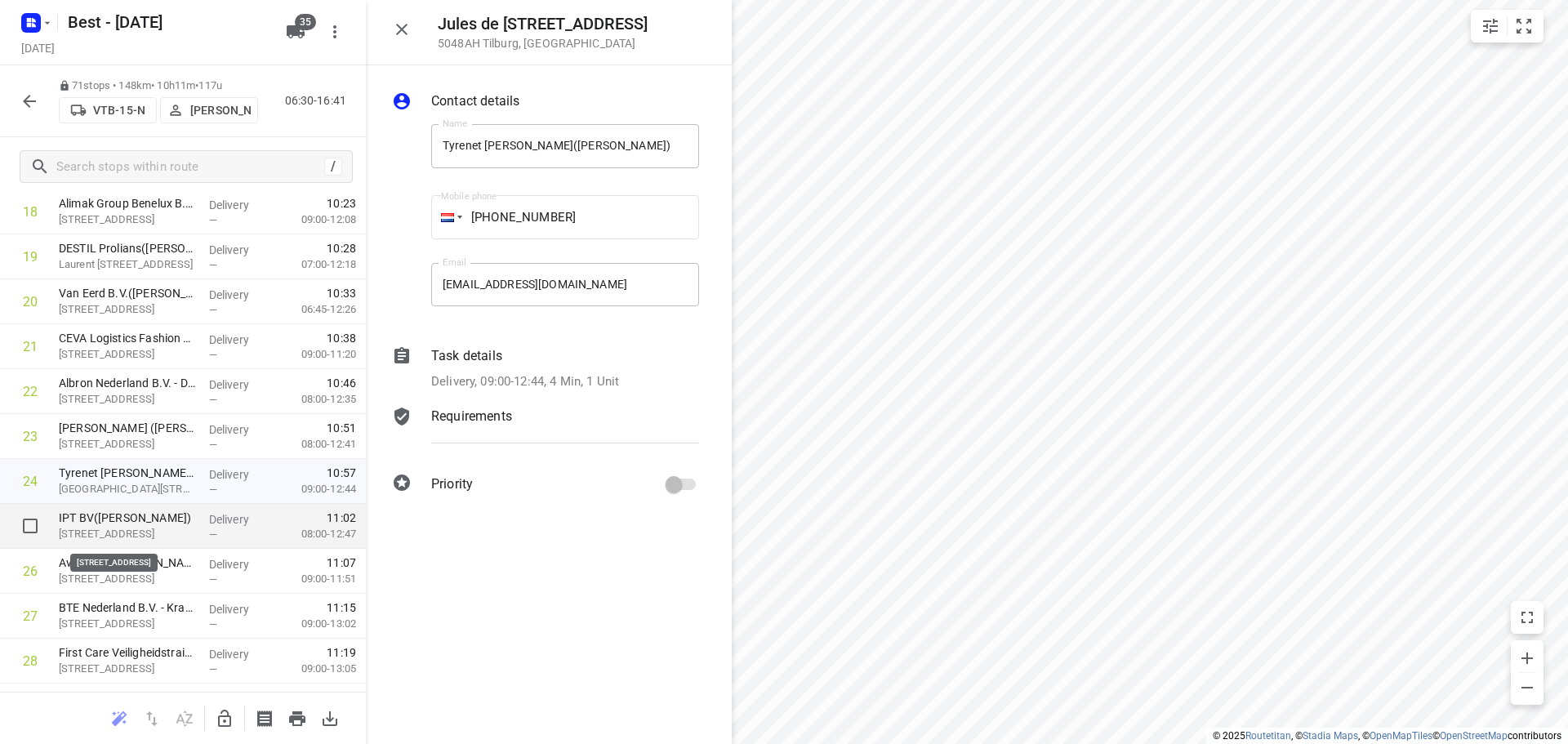
click at [180, 535] on p "Ledeboerstraat 28, Tilburg" at bounding box center [127, 534] width 137 height 17
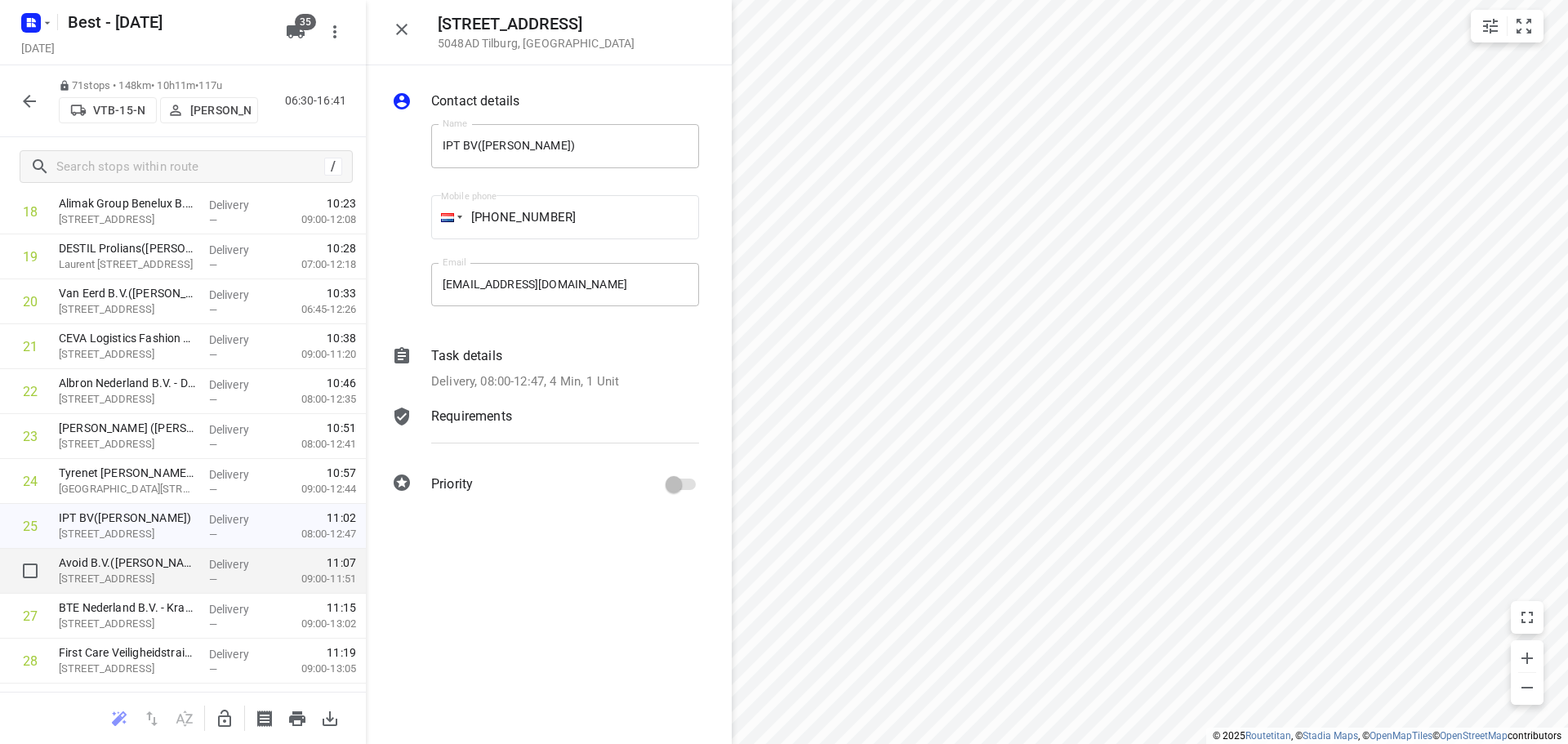
click at [170, 569] on p "Avoid B.V.(Rob Esser)" at bounding box center [127, 563] width 137 height 17
click at [402, 33] on icon "button" at bounding box center [402, 30] width 20 height 20
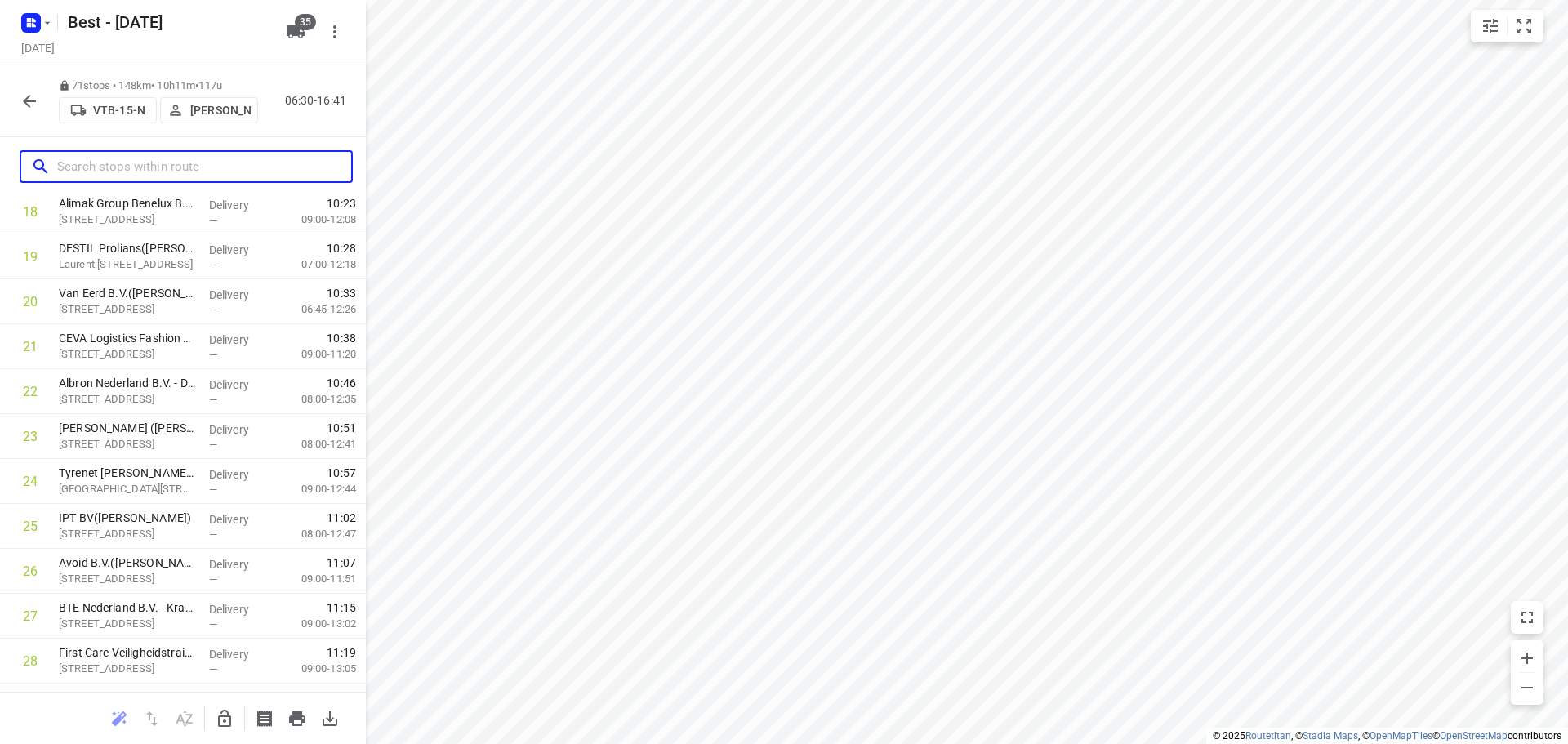
click at [133, 163] on input "text" at bounding box center [204, 167] width 294 height 26
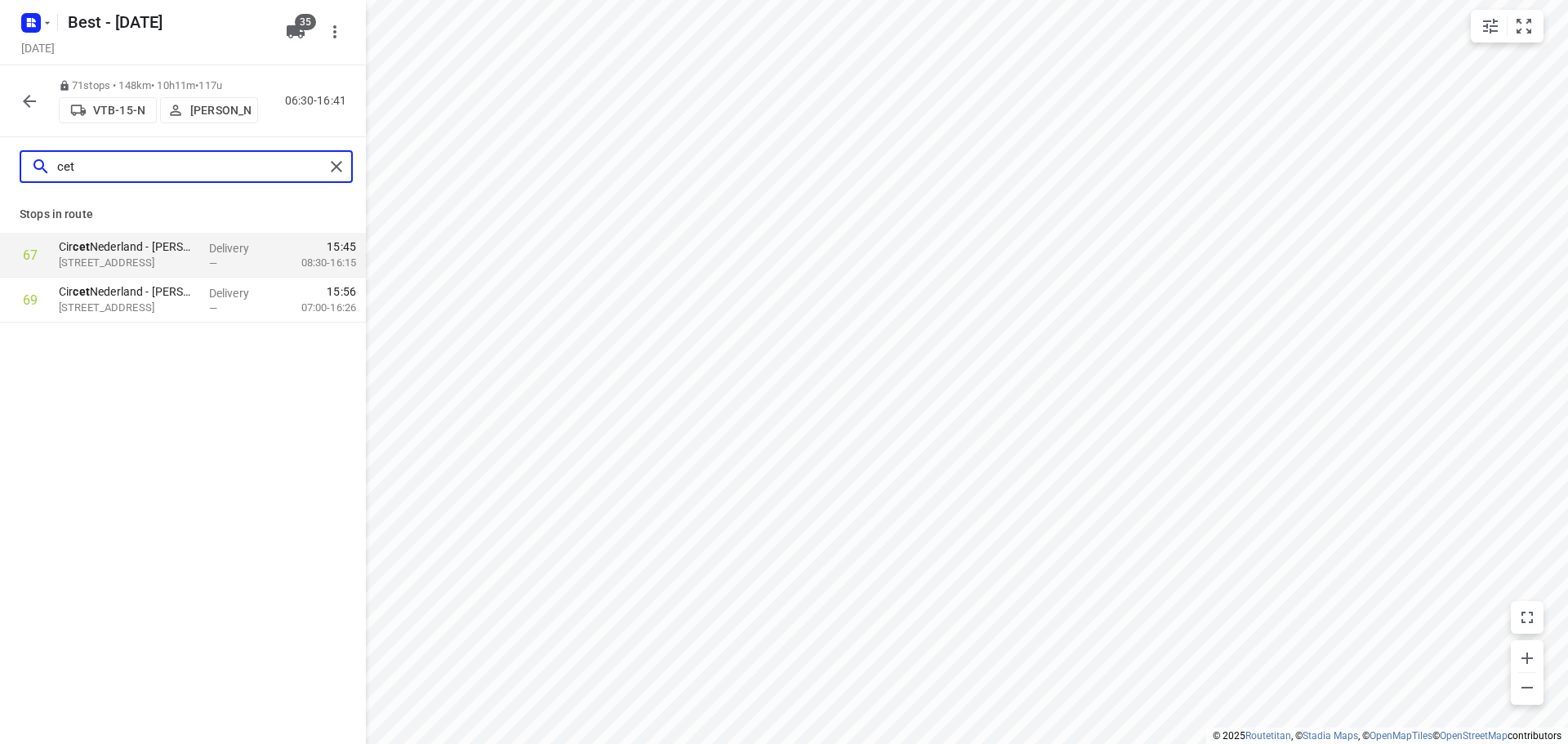
scroll to position [0, 0]
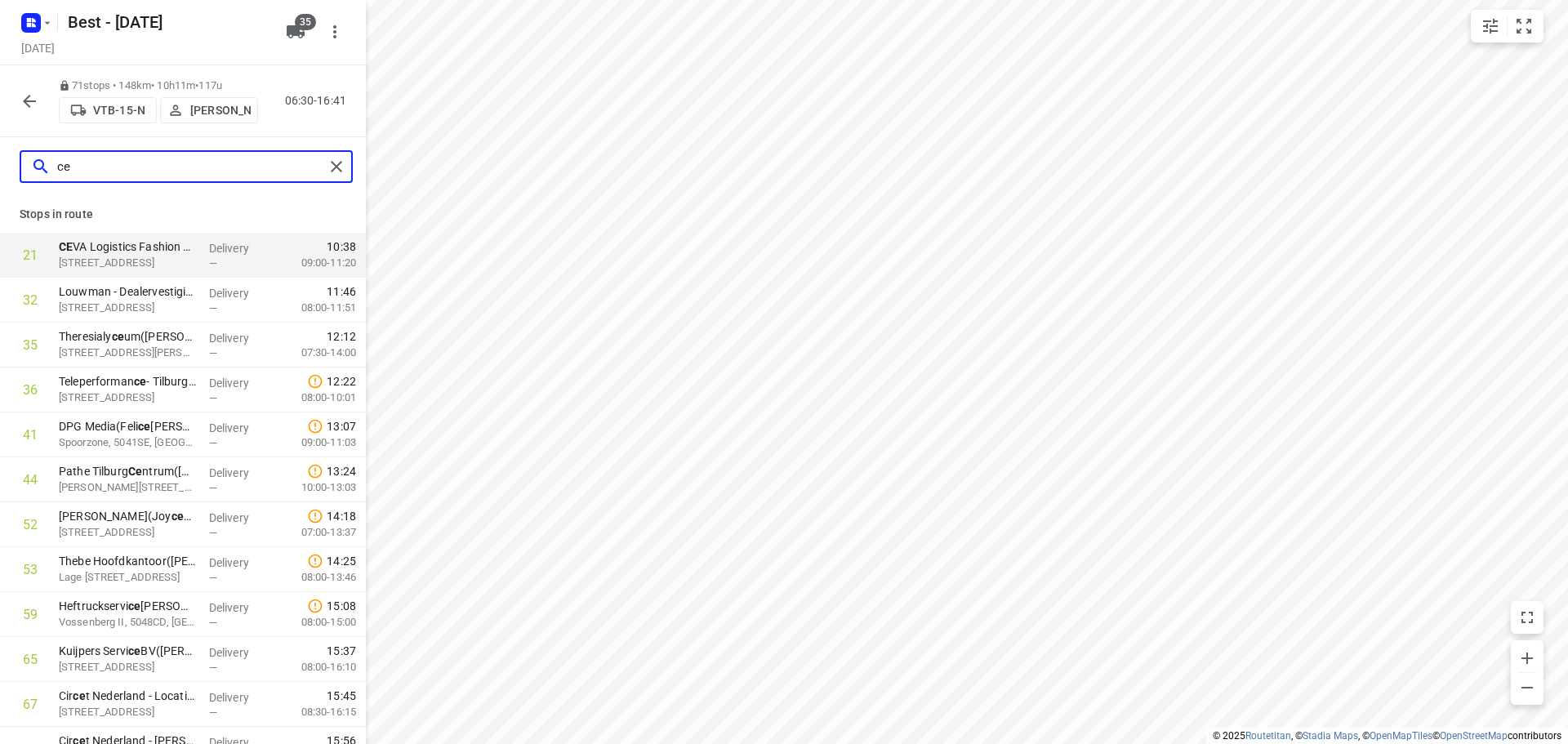
type input "c"
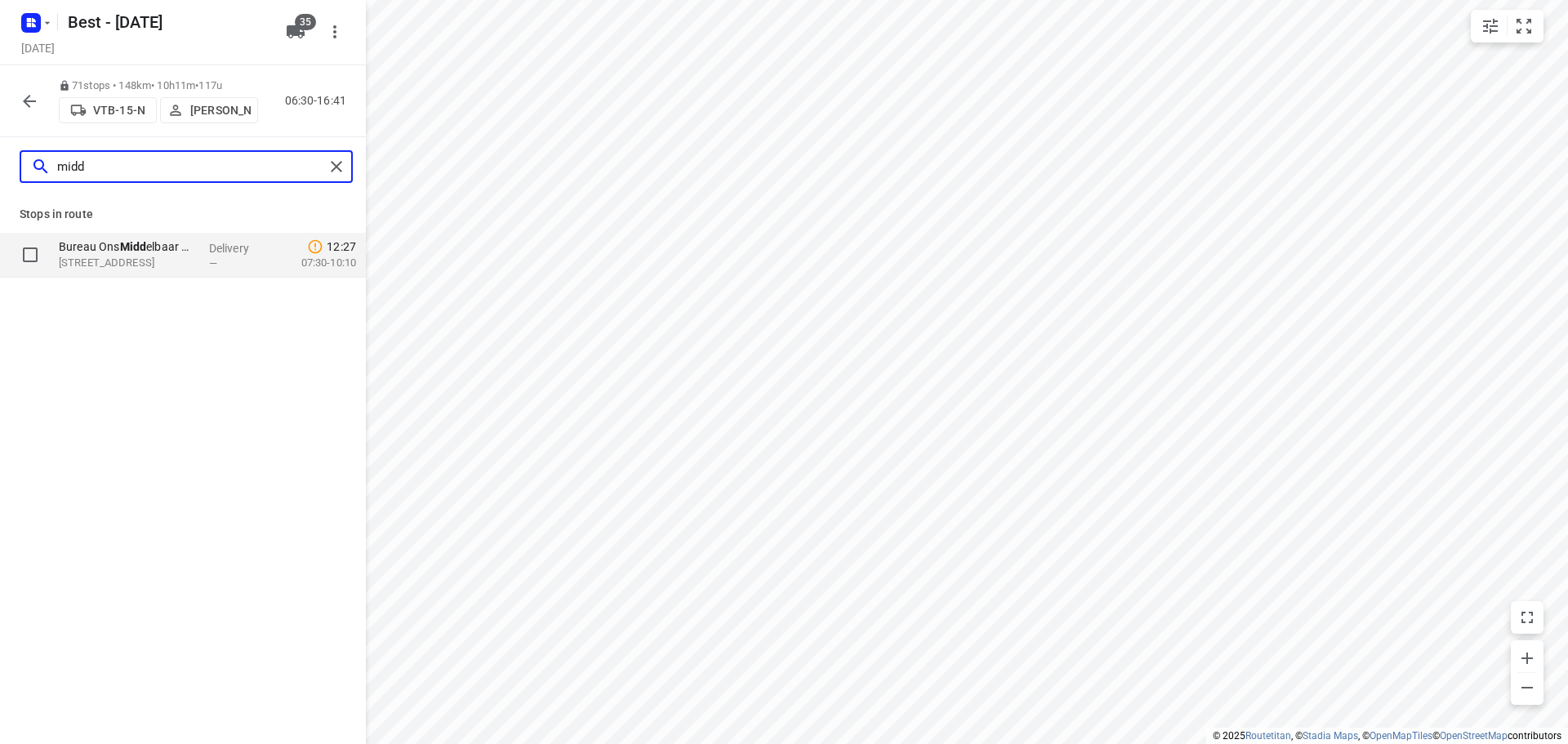
type input "midd"
click at [195, 248] on p "Bureau Ons Midd elbaar Onderwijs - Tilburg(Corinna de Cort)" at bounding box center [127, 247] width 137 height 17
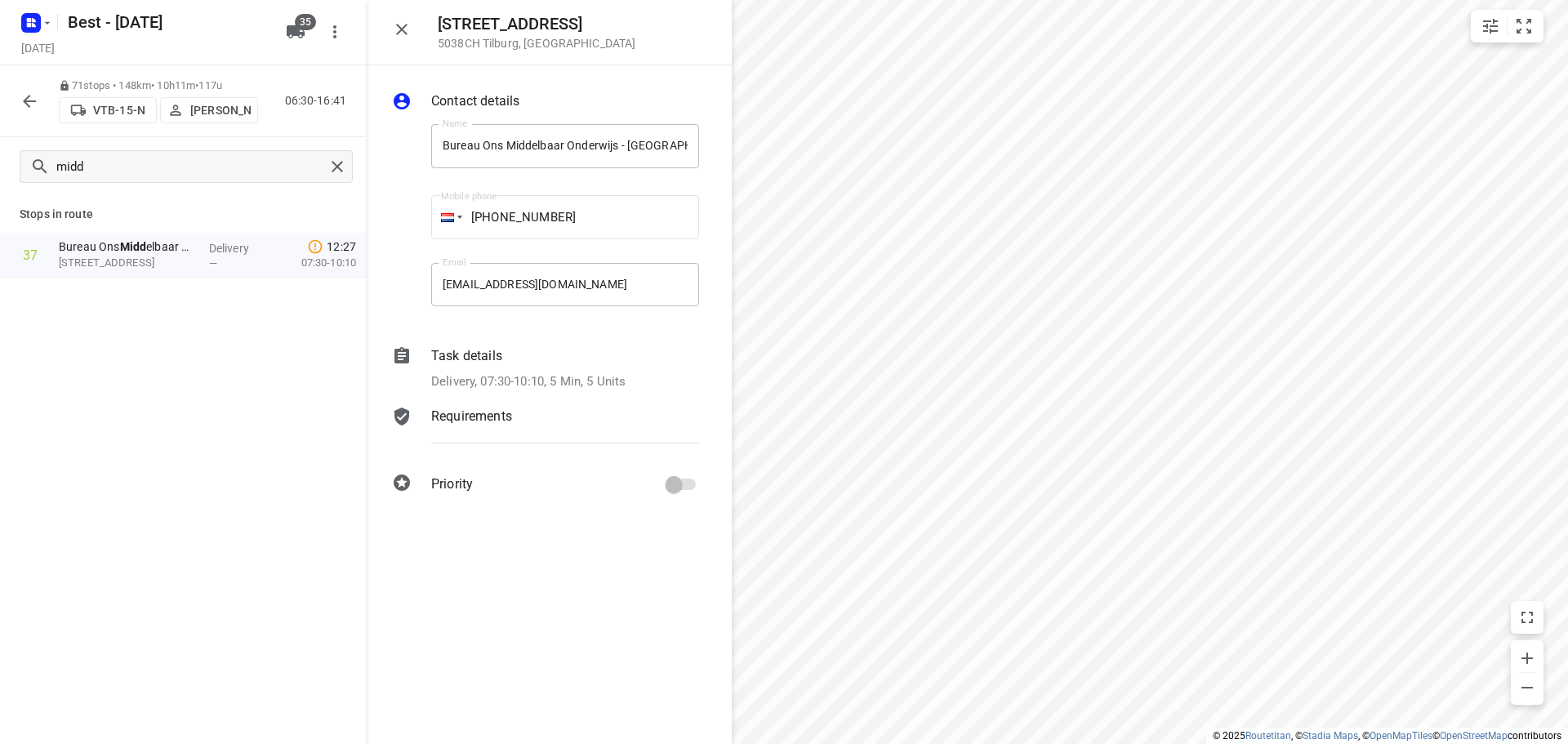
drag, startPoint x: 466, startPoint y: 367, endPoint x: 497, endPoint y: 372, distance: 31.4
click at [467, 367] on div "Task details Delivery, 07:30-10:10, 5 Min, 5 Units" at bounding box center [565, 368] width 275 height 51
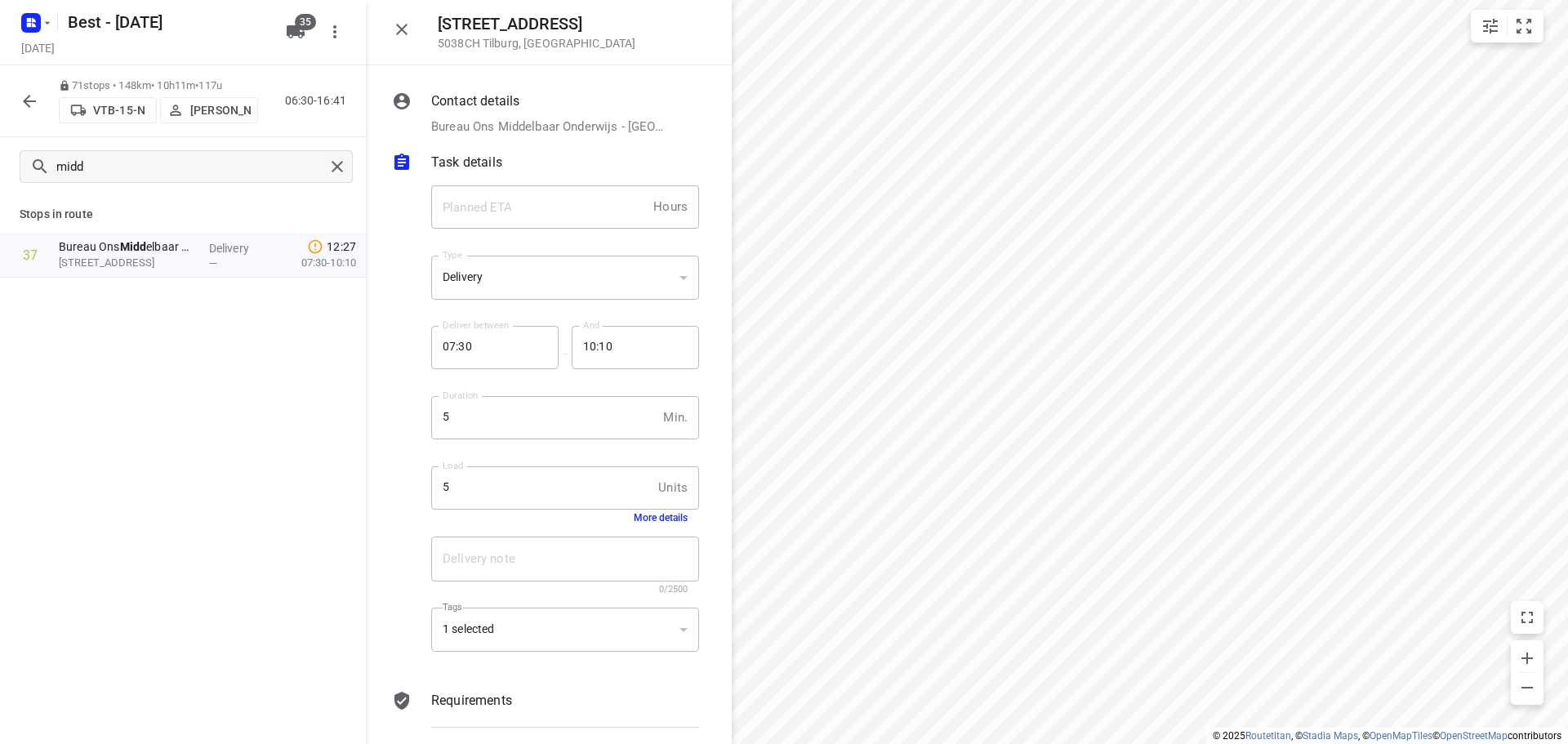
drag, startPoint x: 424, startPoint y: 32, endPoint x: 409, endPoint y: 29, distance: 15.3
click at [409, 29] on div "Spoorlaan 171a 5038CH Tilburg , Netherlands" at bounding box center [549, 32] width 366 height 65
click at [407, 28] on icon "button" at bounding box center [402, 30] width 20 height 20
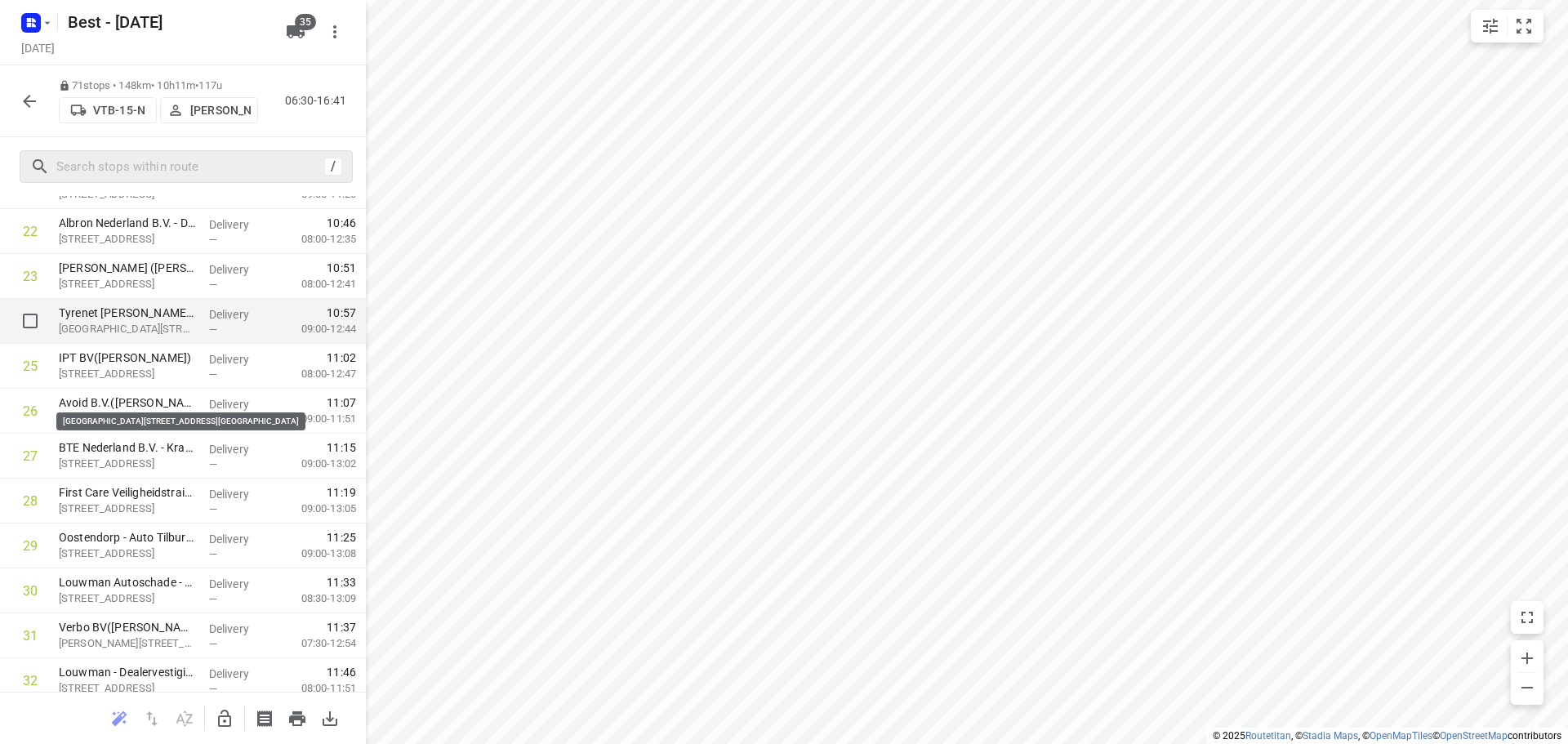
scroll to position [1225, 0]
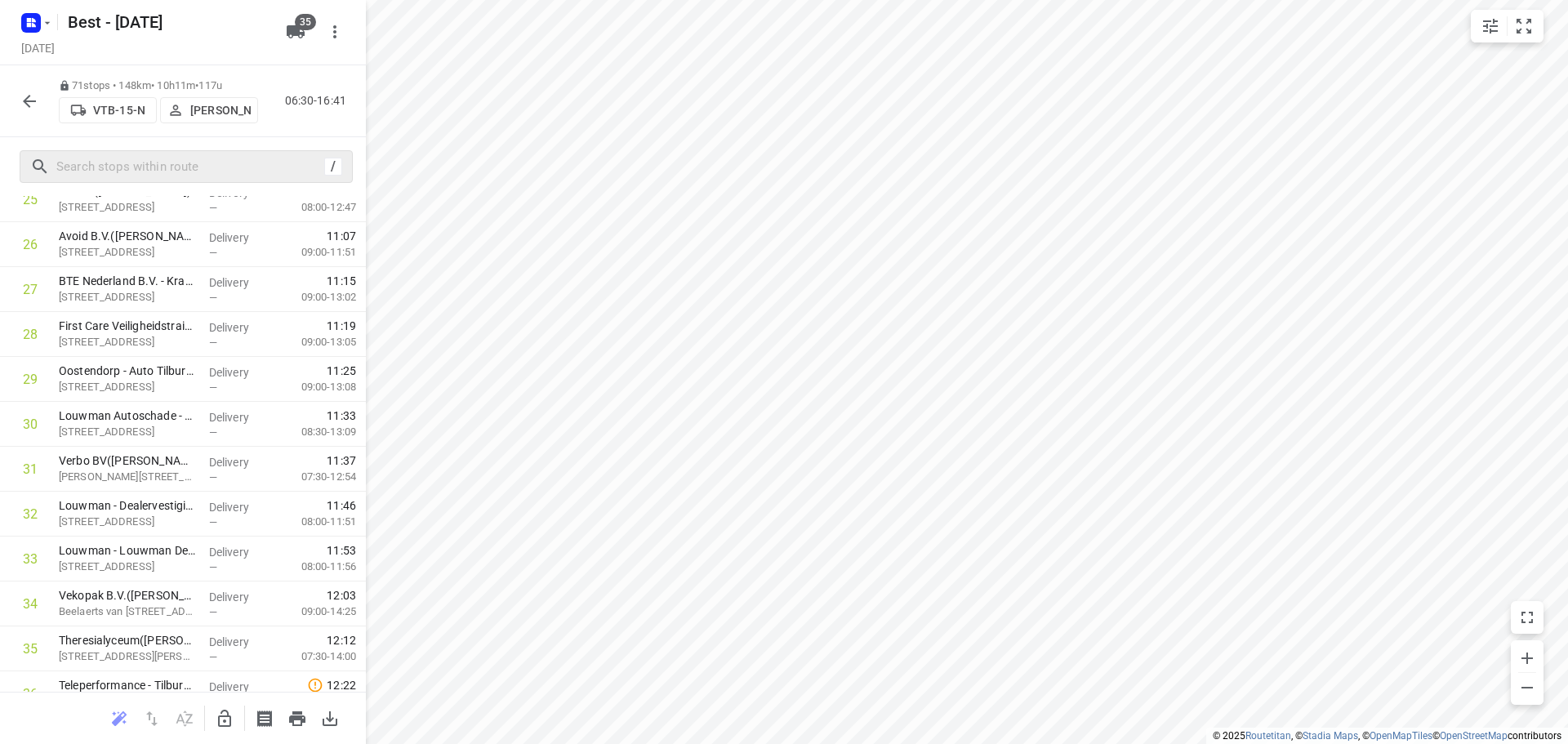
click at [212, 719] on button "button" at bounding box center [224, 718] width 32 height 32
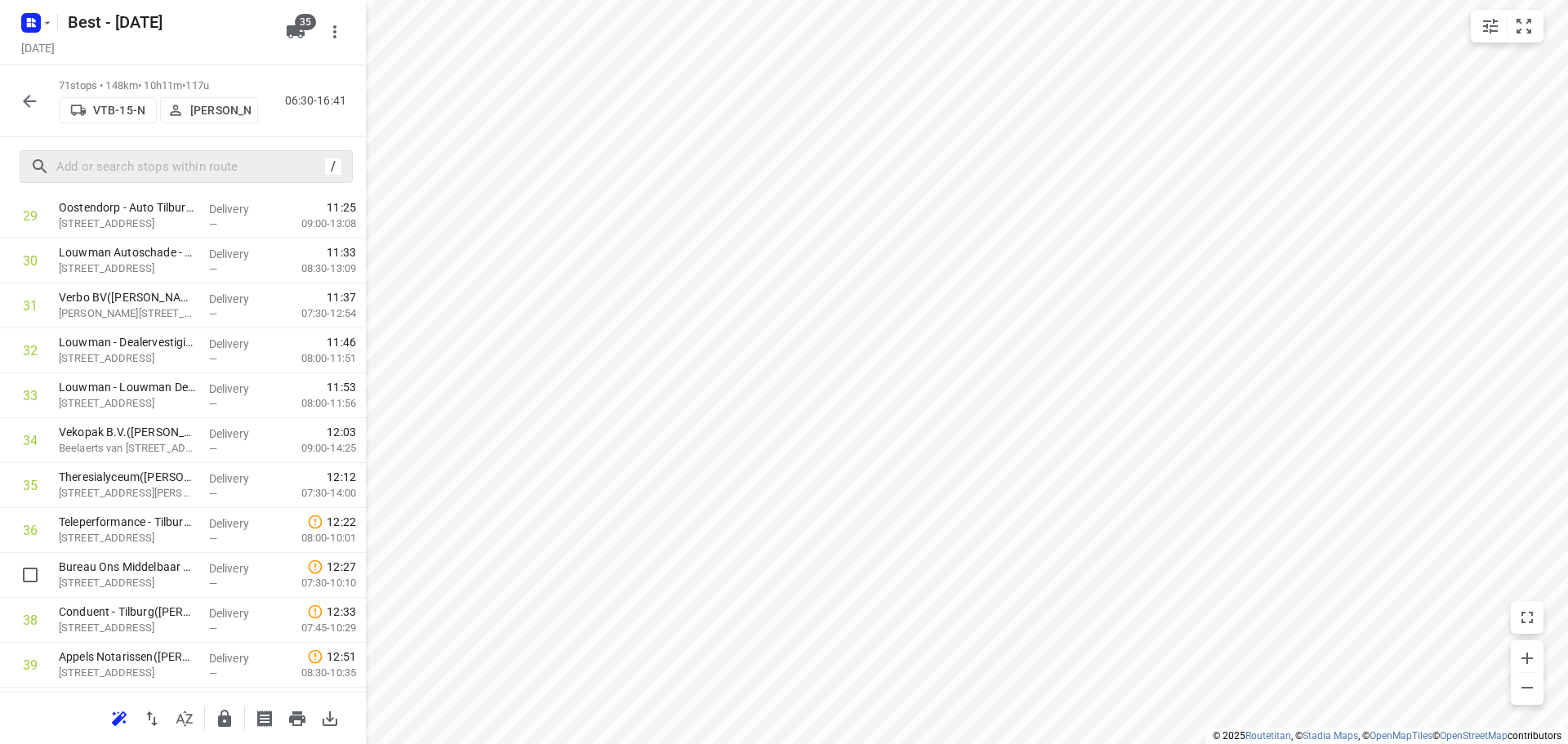
scroll to position [1390, 0]
drag, startPoint x: 137, startPoint y: 584, endPoint x: 134, endPoint y: 449, distance: 135.0
click at [134, 449] on div "1 Van Iersel Biezenmortel(Moniek Broeders) Biezenmortelsestraat 57, Biezenmorte…" at bounding box center [183, 529] width 366 height 3189
drag, startPoint x: 170, startPoint y: 559, endPoint x: 176, endPoint y: 405, distance: 154.1
click at [176, 405] on div "1 Van Iersel Biezenmortel(Moniek Broeders) Biezenmortelsestraat 57, Biezenmorte…" at bounding box center [183, 529] width 366 height 3189
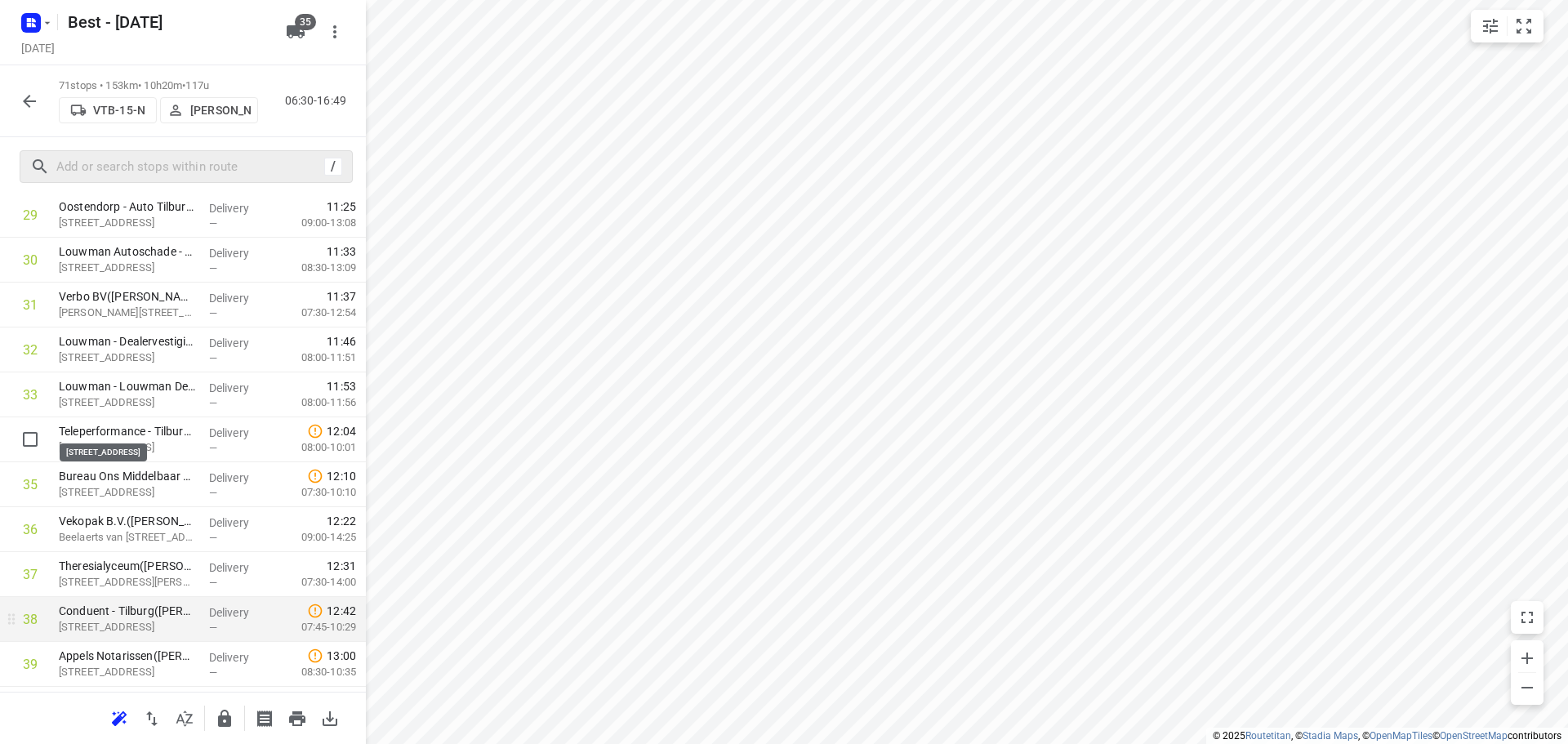
scroll to position [1553, 0]
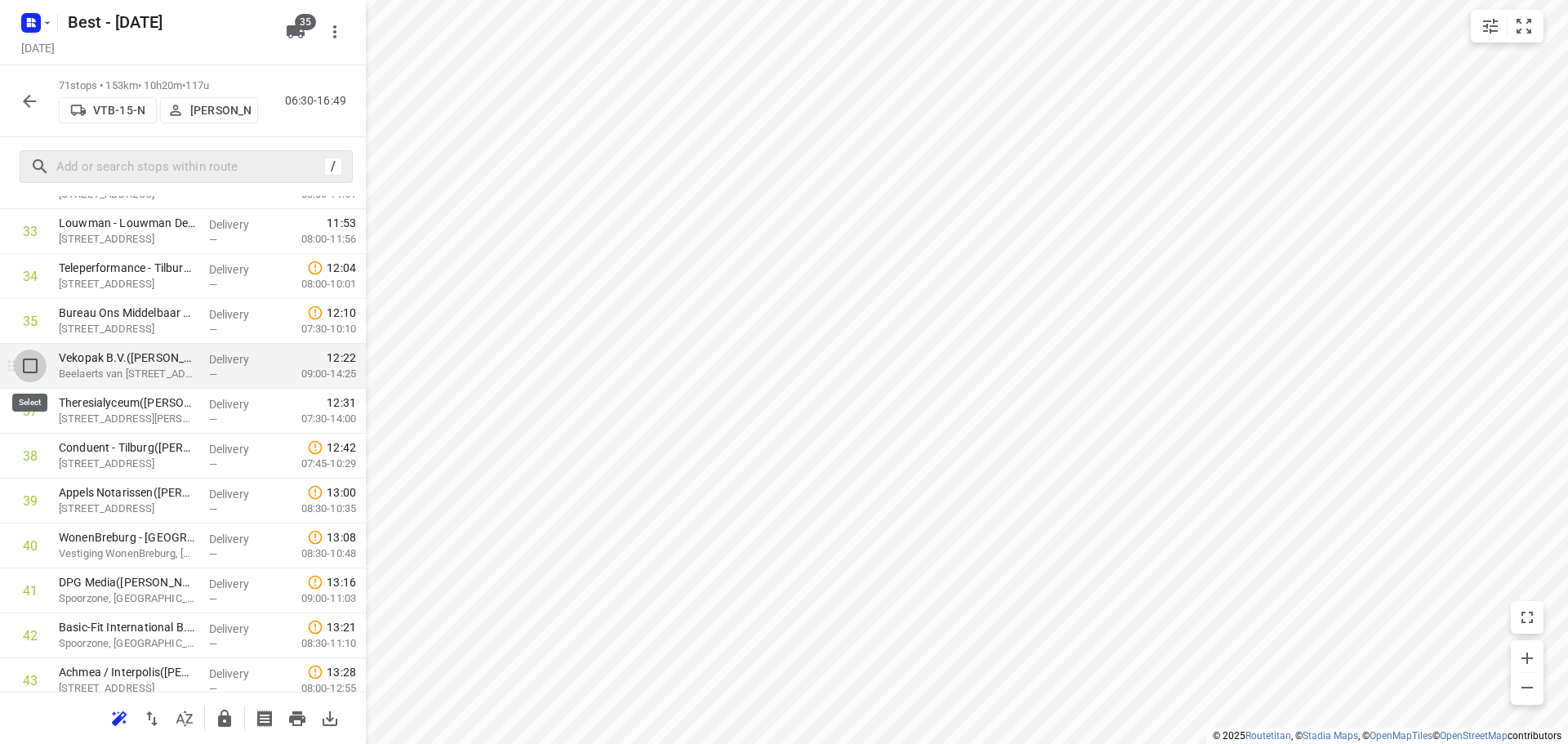
click at [31, 372] on input "checkbox" at bounding box center [30, 365] width 32 height 32
checkbox input "true"
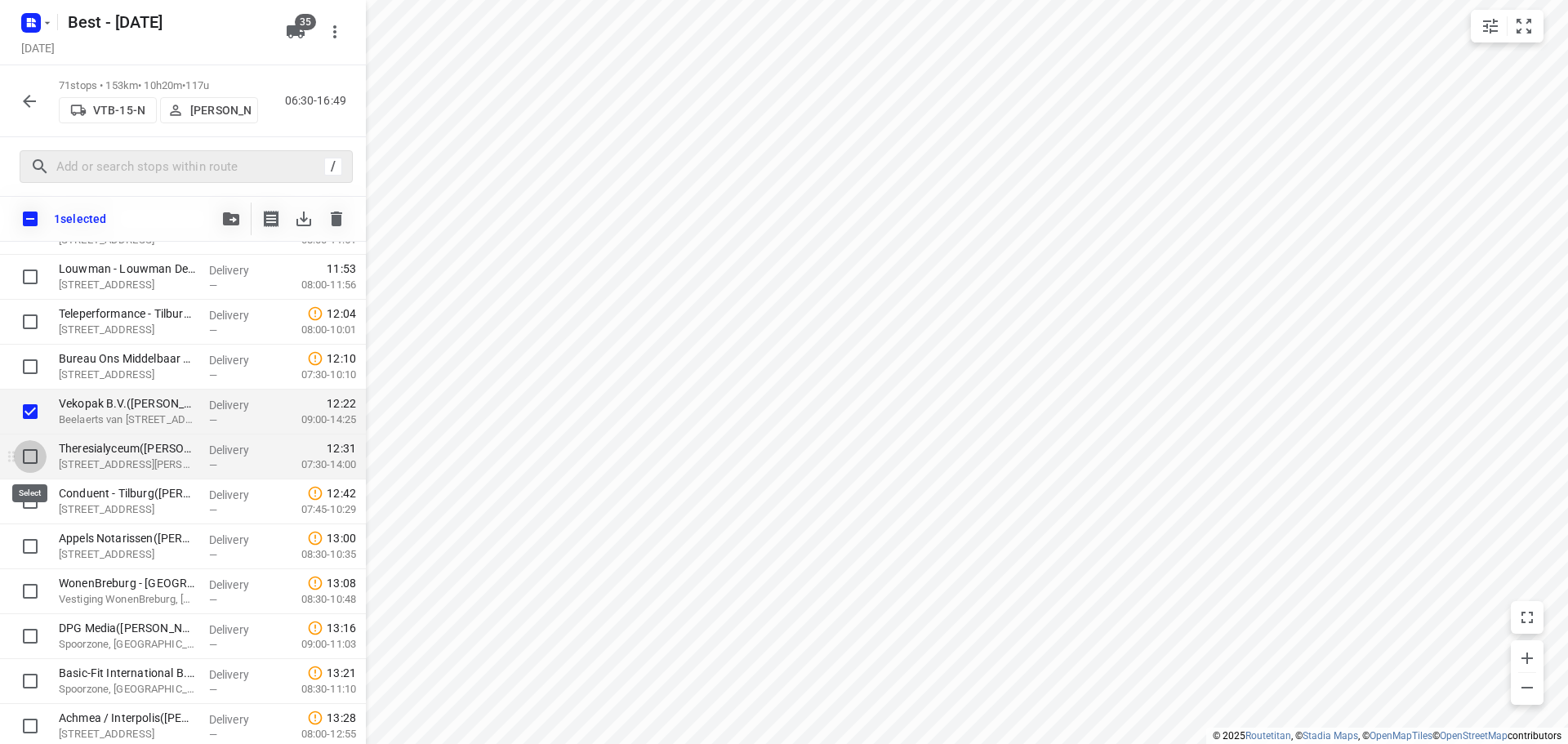
click at [32, 460] on input "checkbox" at bounding box center [30, 456] width 32 height 32
checkbox input "true"
click at [221, 217] on span "button" at bounding box center [231, 219] width 20 height 13
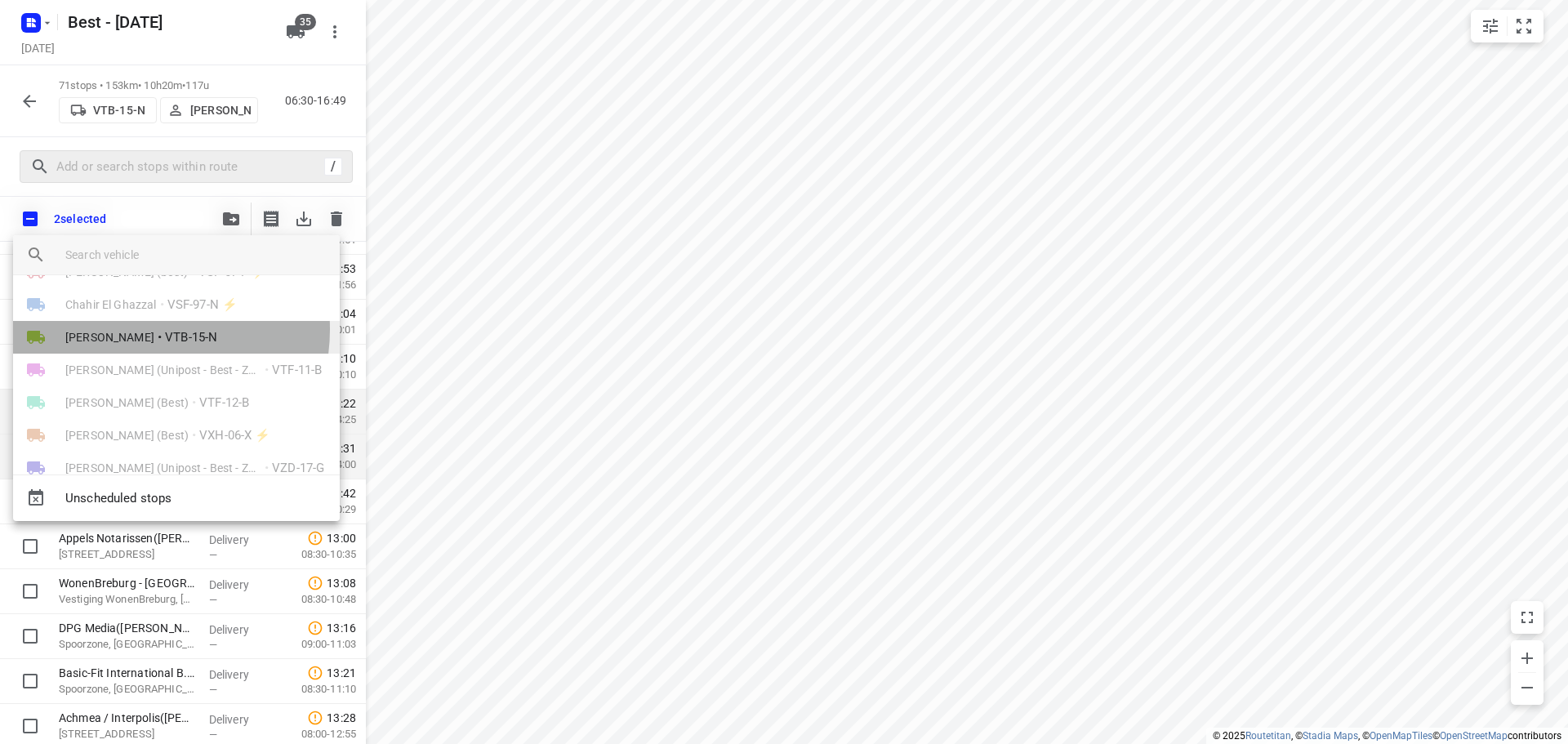
click at [130, 329] on span "[PERSON_NAME]" at bounding box center [110, 338] width 89 height 17
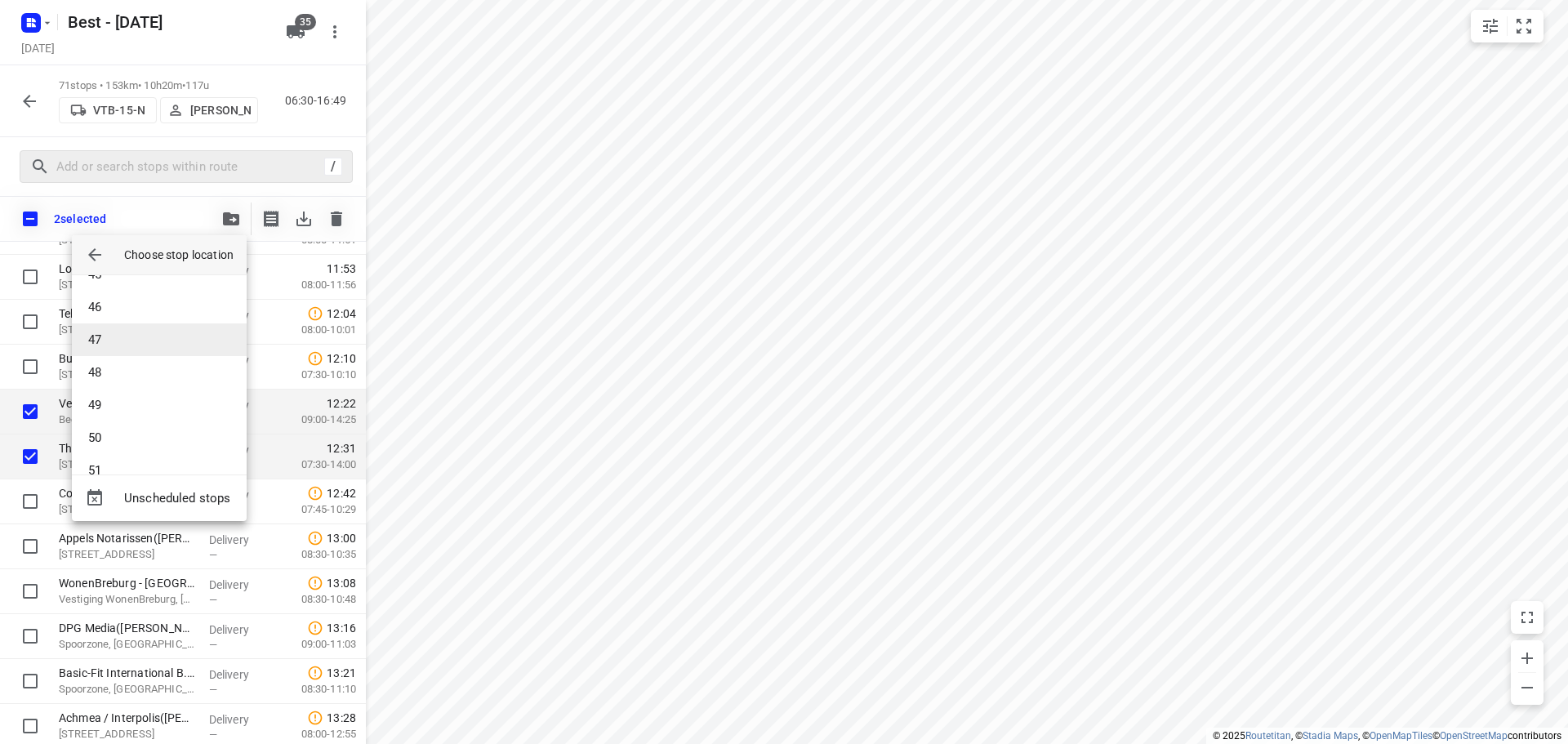
scroll to position [1552, 0]
click at [113, 386] on li "51" at bounding box center [159, 379] width 175 height 32
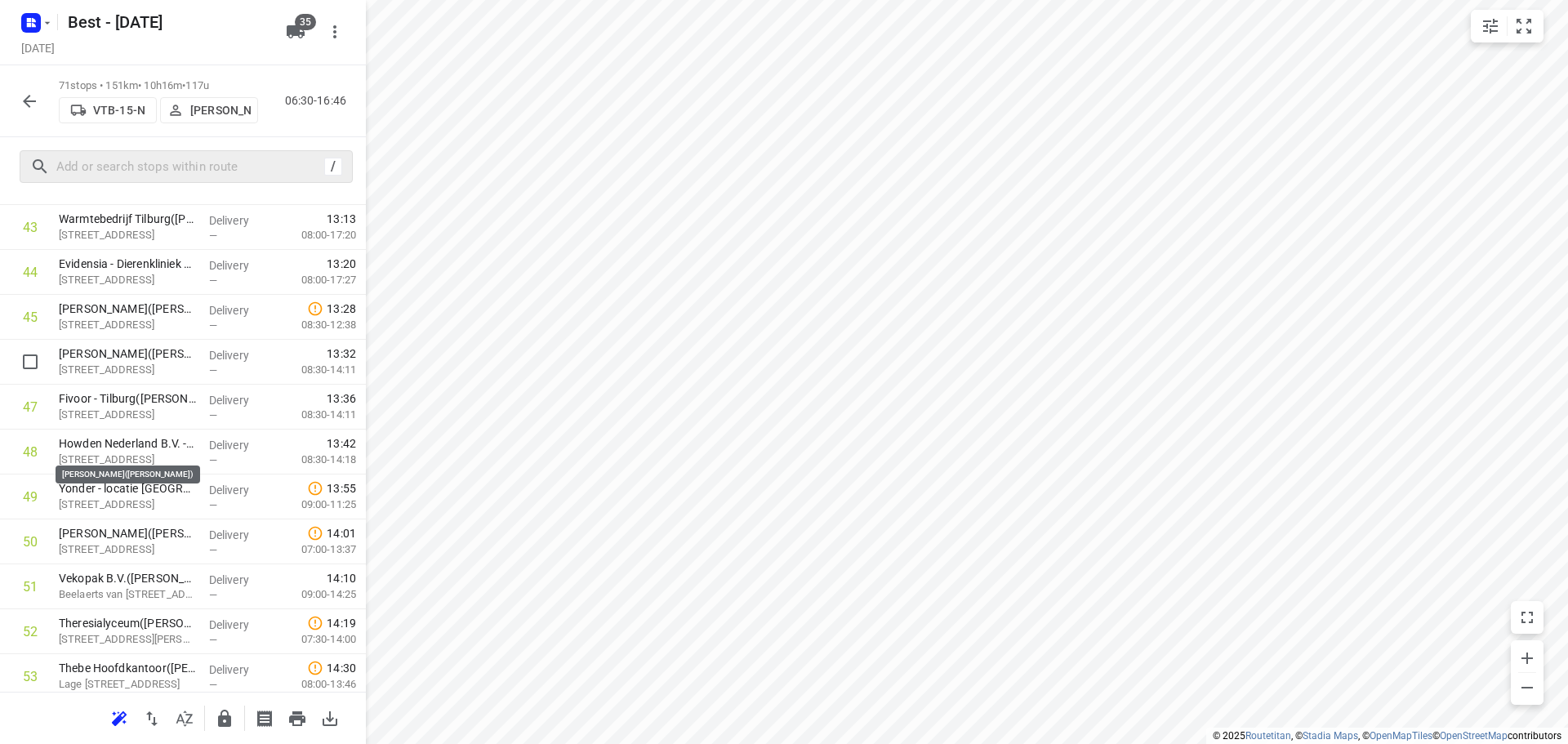
scroll to position [2042, 0]
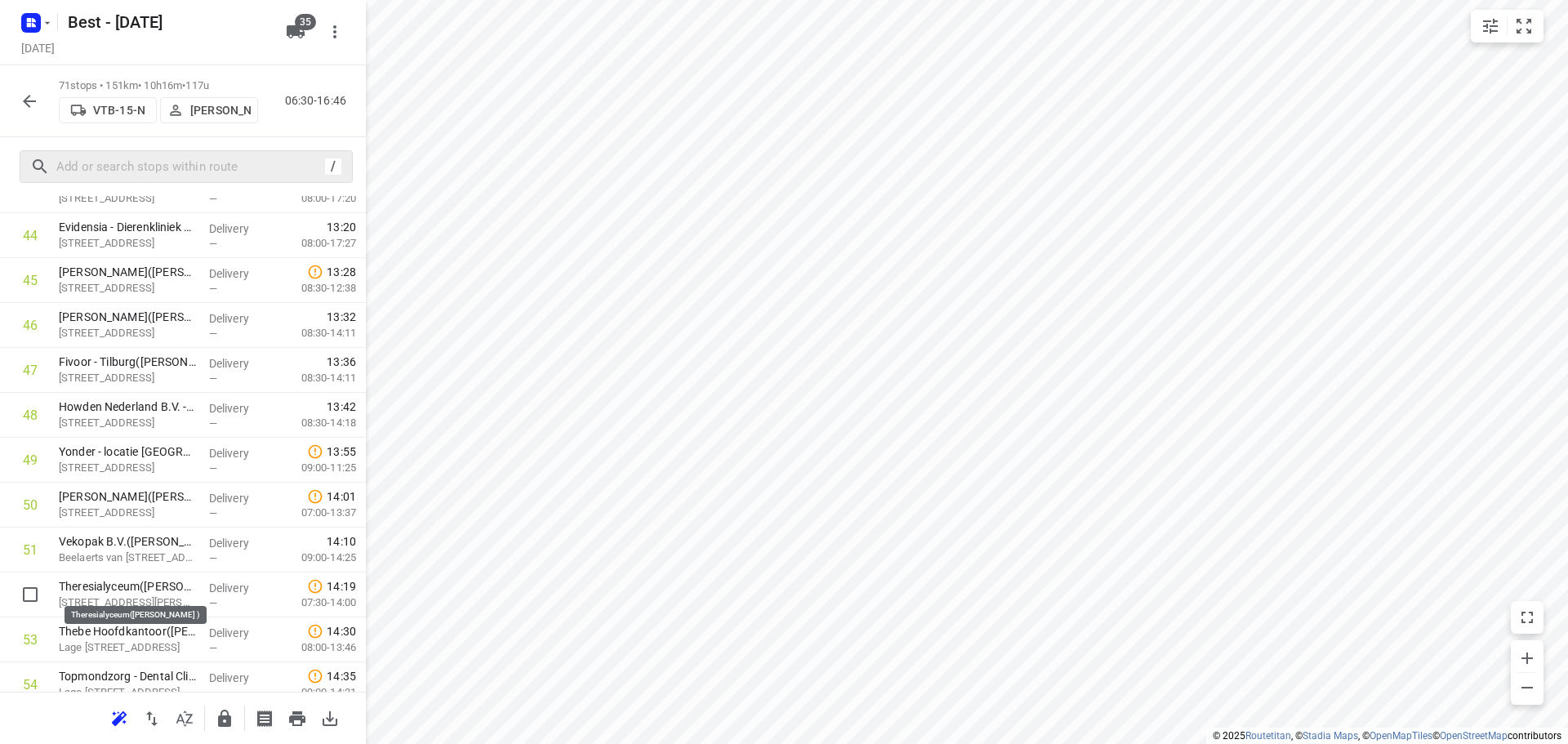
drag, startPoint x: 138, startPoint y: 588, endPoint x: 137, endPoint y: 540, distance: 48.0
drag, startPoint x: 143, startPoint y: 550, endPoint x: 146, endPoint y: 499, distance: 51.1
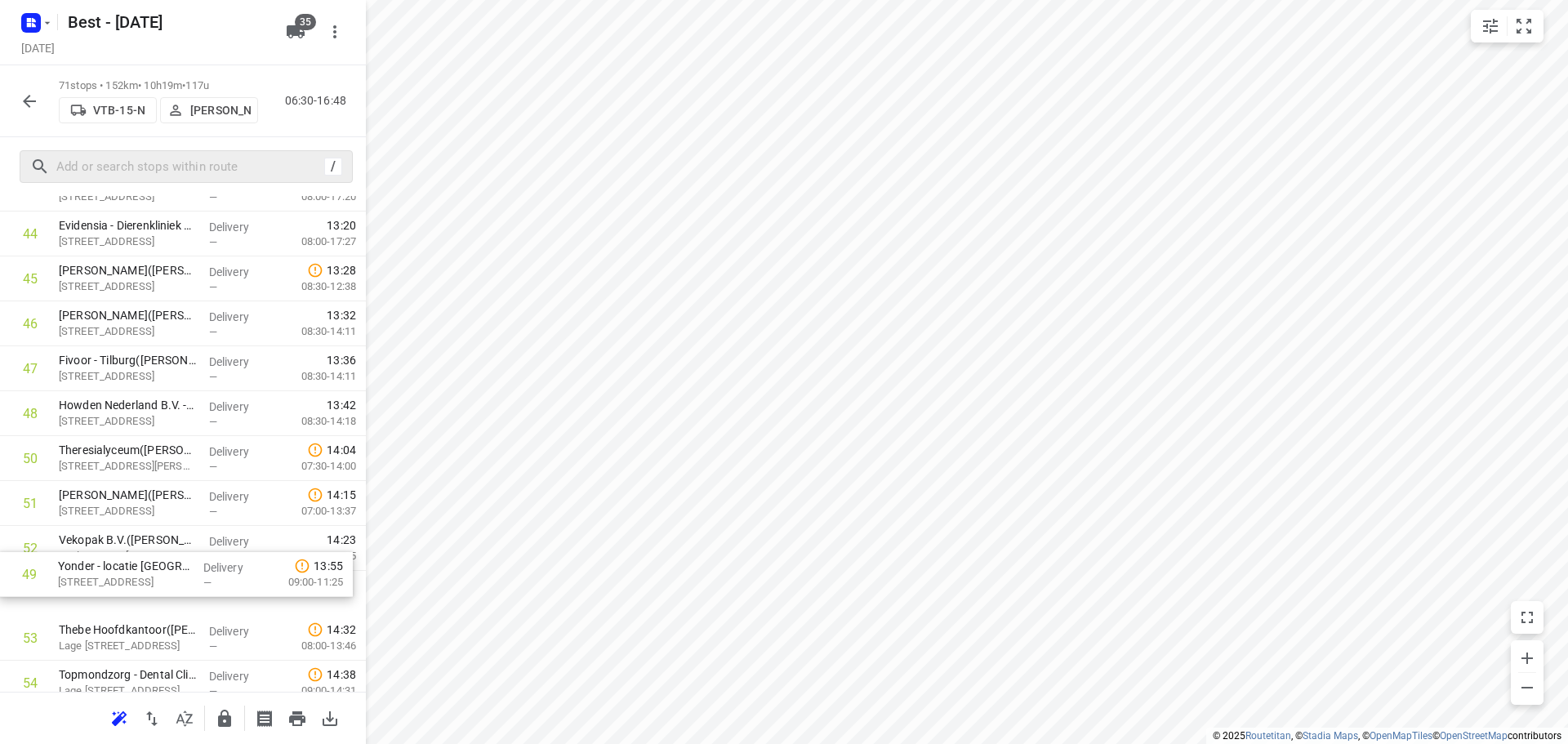
scroll to position [2052, 0]
drag, startPoint x: 168, startPoint y: 449, endPoint x: 166, endPoint y: 574, distance: 125.0
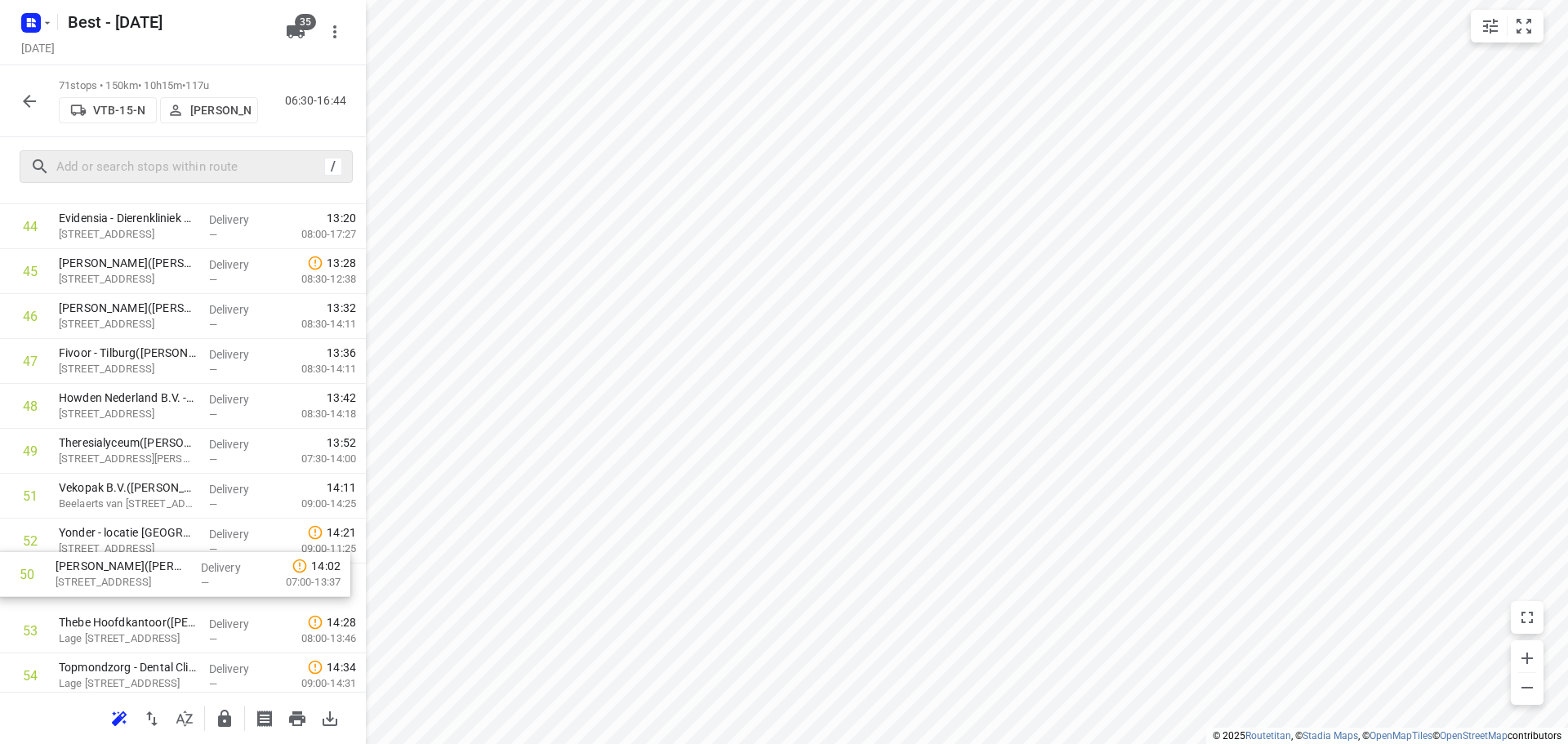
scroll to position [2058, 0]
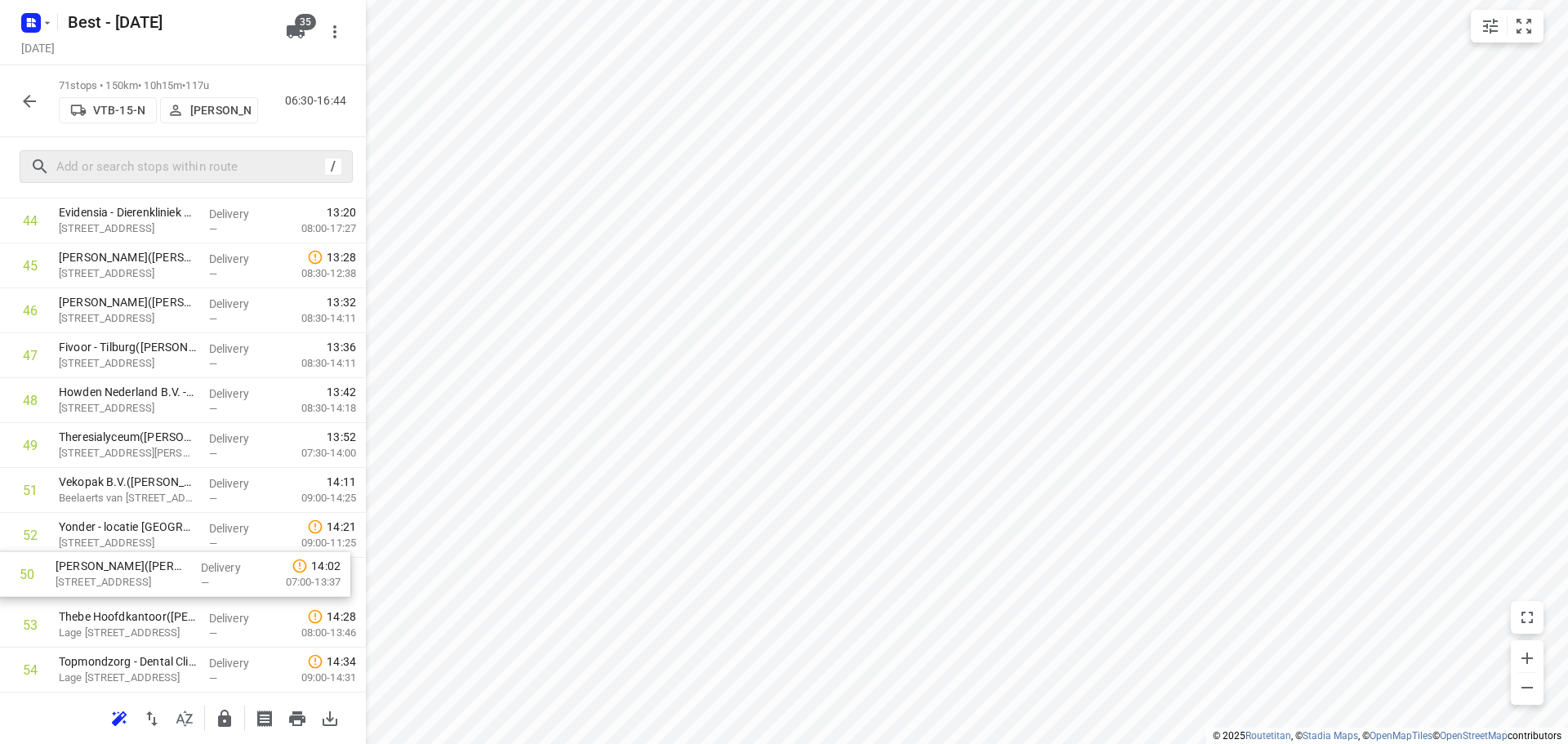
drag, startPoint x: 130, startPoint y: 485, endPoint x: 127, endPoint y: 572, distance: 87.1
drag, startPoint x: 190, startPoint y: 190, endPoint x: 198, endPoint y: 182, distance: 11.3
click at [193, 185] on div "/" at bounding box center [183, 166] width 366 height 59
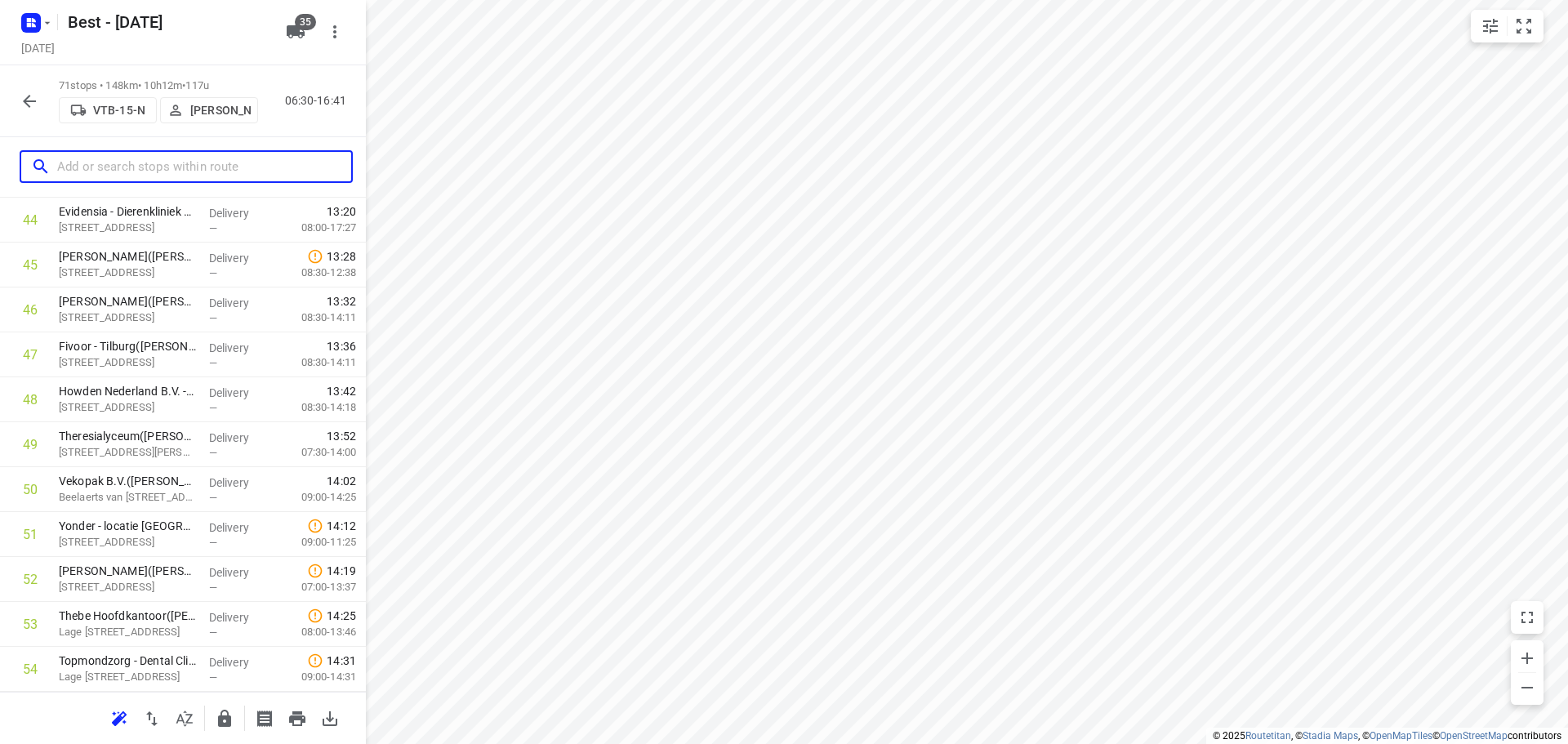
click at [202, 171] on input "text" at bounding box center [204, 167] width 294 height 26
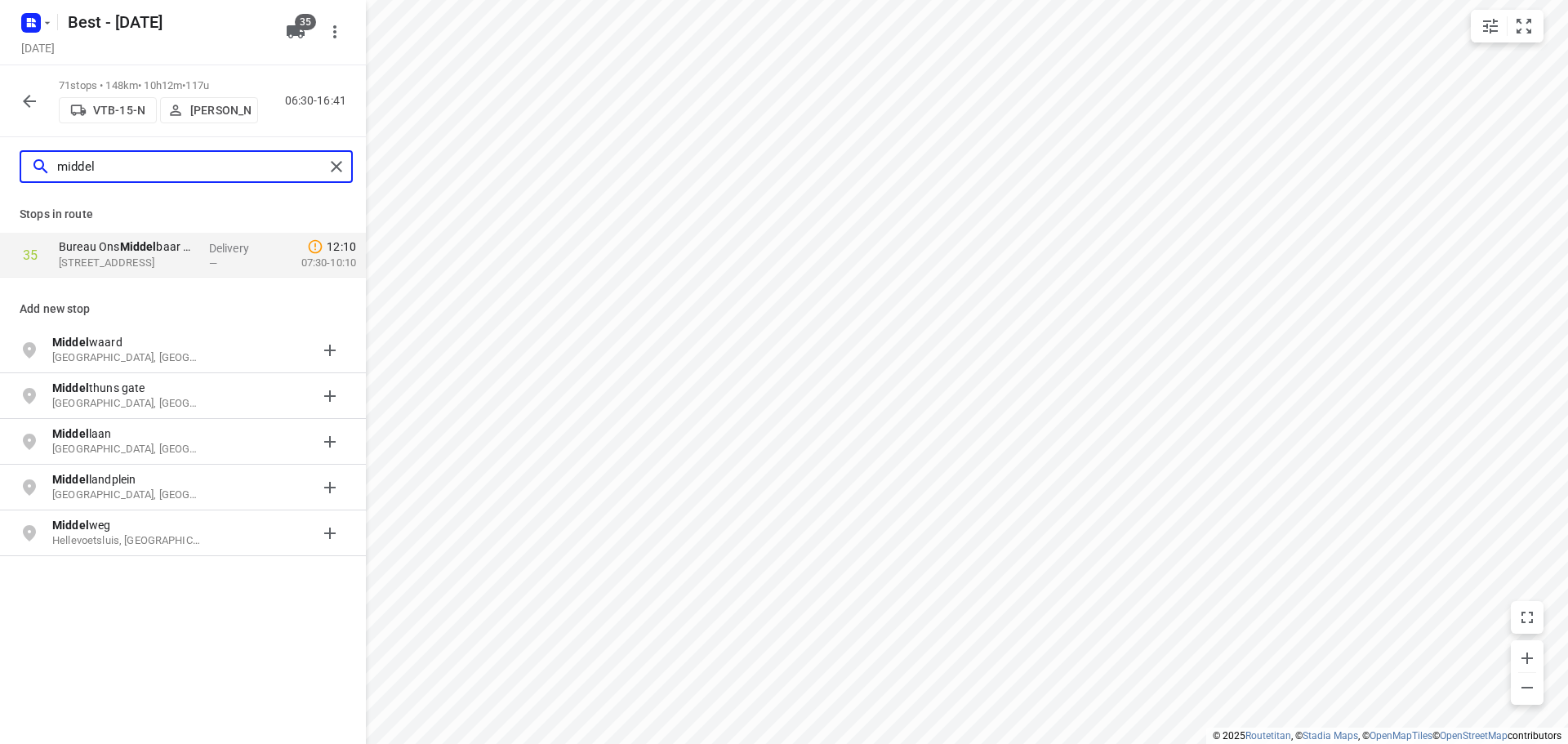
type input "middel"
click at [345, 174] on div at bounding box center [340, 167] width 30 height 25
click at [314, 185] on div "middel" at bounding box center [183, 166] width 366 height 59
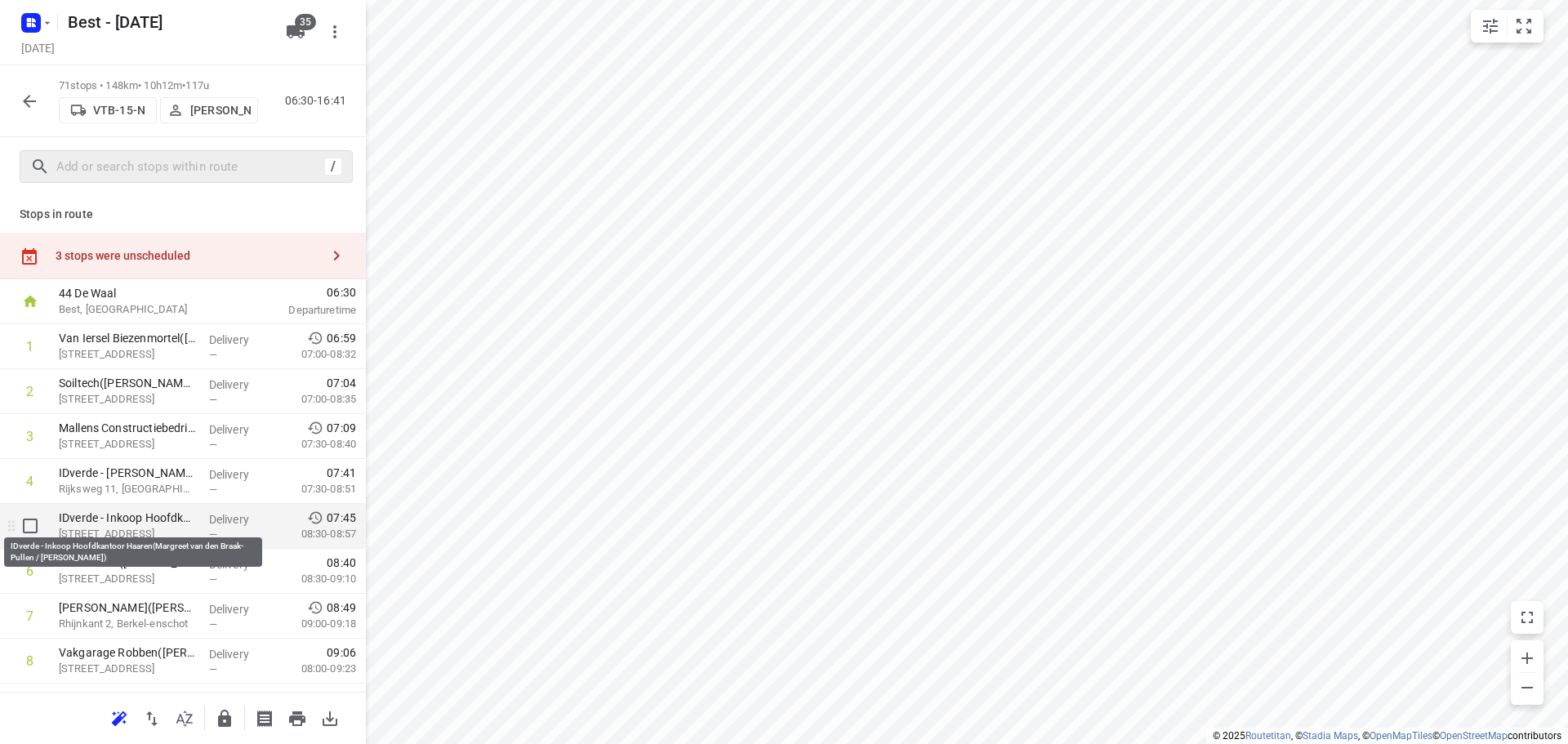
click at [139, 519] on p "IDverde - Inkoop Hoofdkantoor Haaren(Margreet van den Braak-Pullen / Rianne van…" at bounding box center [127, 518] width 137 height 17
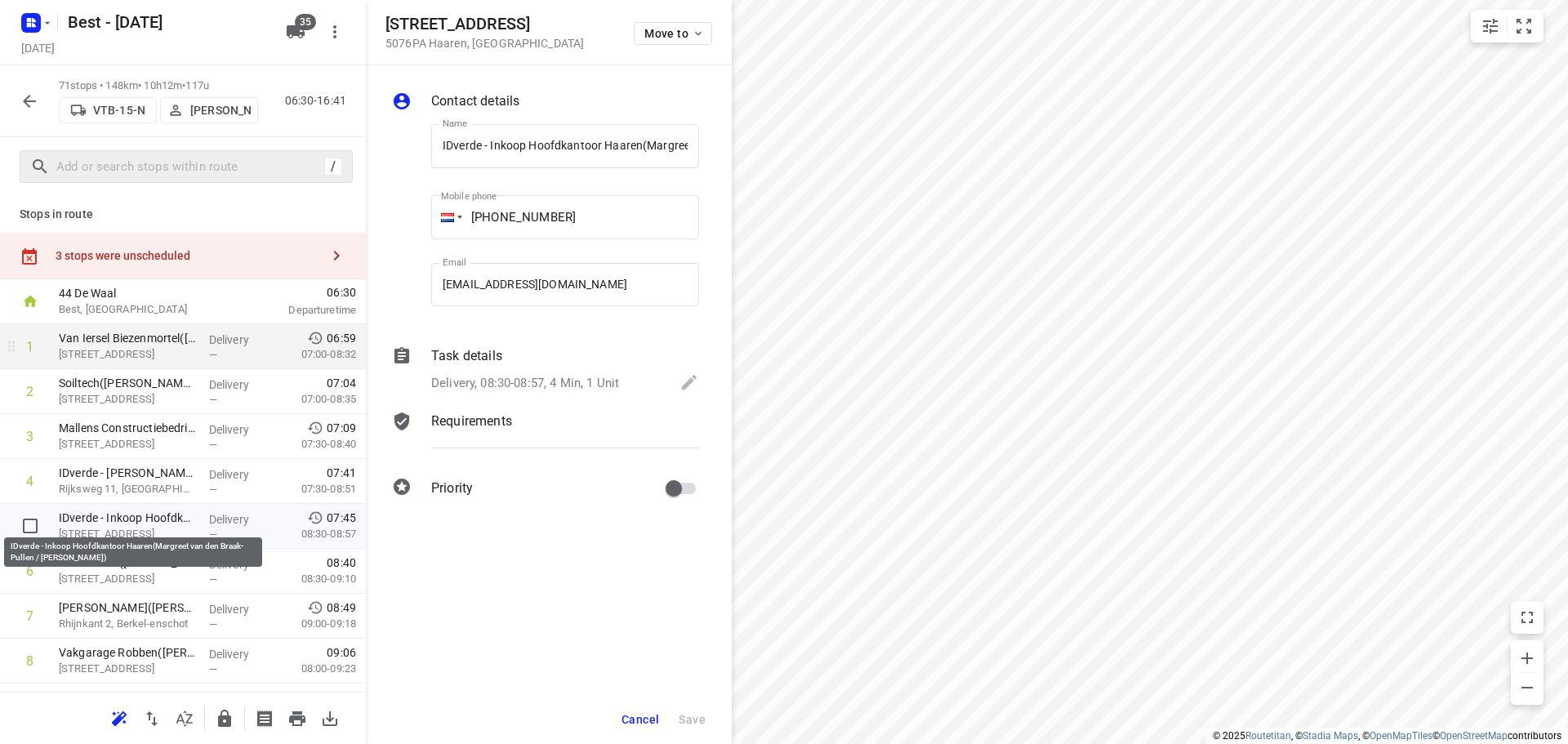
scroll to position [0, 220]
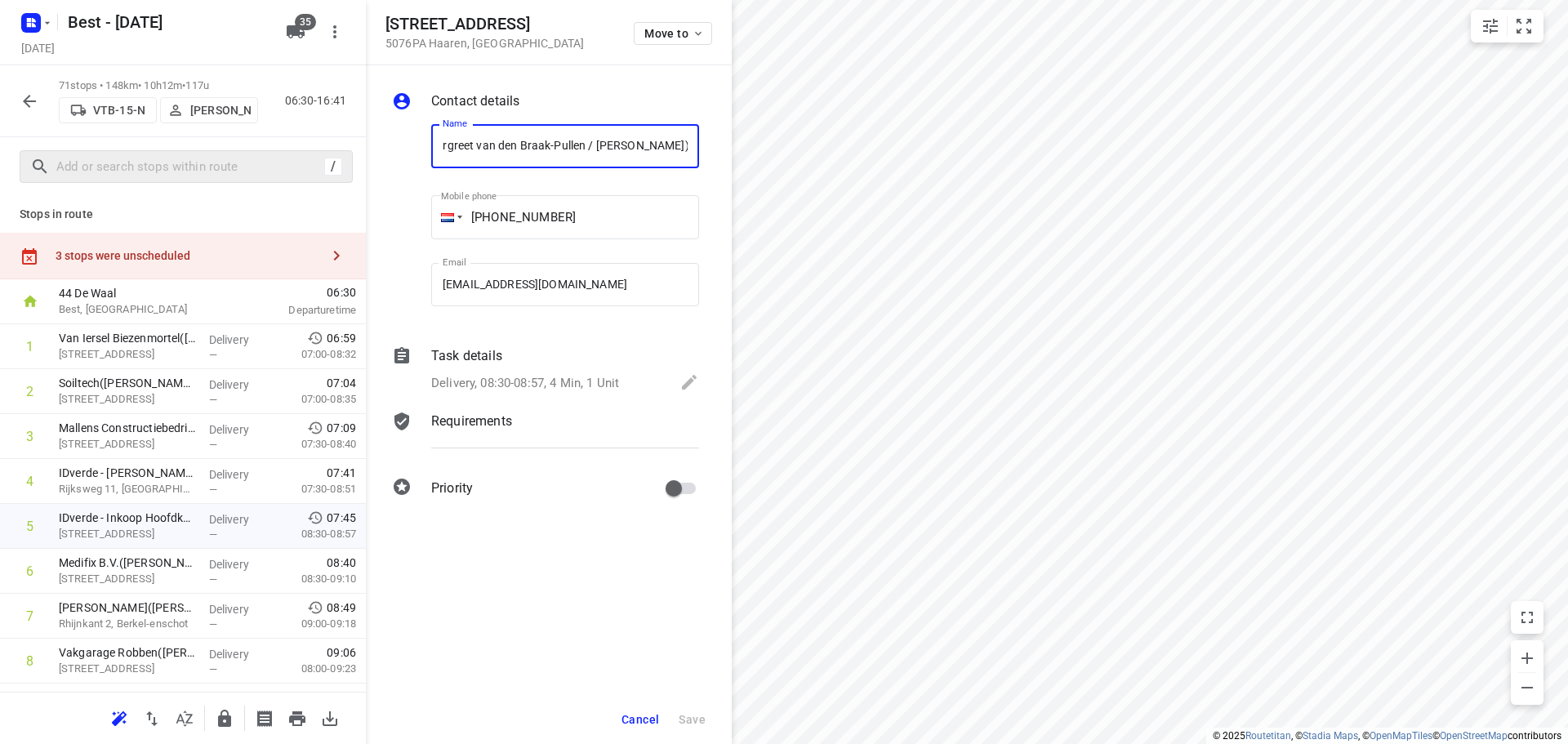
drag, startPoint x: 540, startPoint y: 147, endPoint x: 582, endPoint y: 155, distance: 42.8
click at [540, 146] on input "IDverde - Inkoop Hoofdkantoor Haaren(Margreet van den Braak-Pullen / Rianne van…" at bounding box center [565, 146] width 268 height 44
drag, startPoint x: 525, startPoint y: 147, endPoint x: 386, endPoint y: 132, distance: 139.8
click at [385, 132] on div "Contact details Name IDverde - Inkoop Hoofdkantoor Haaren(Margreet van den Braa…" at bounding box center [549, 297] width 366 height 464
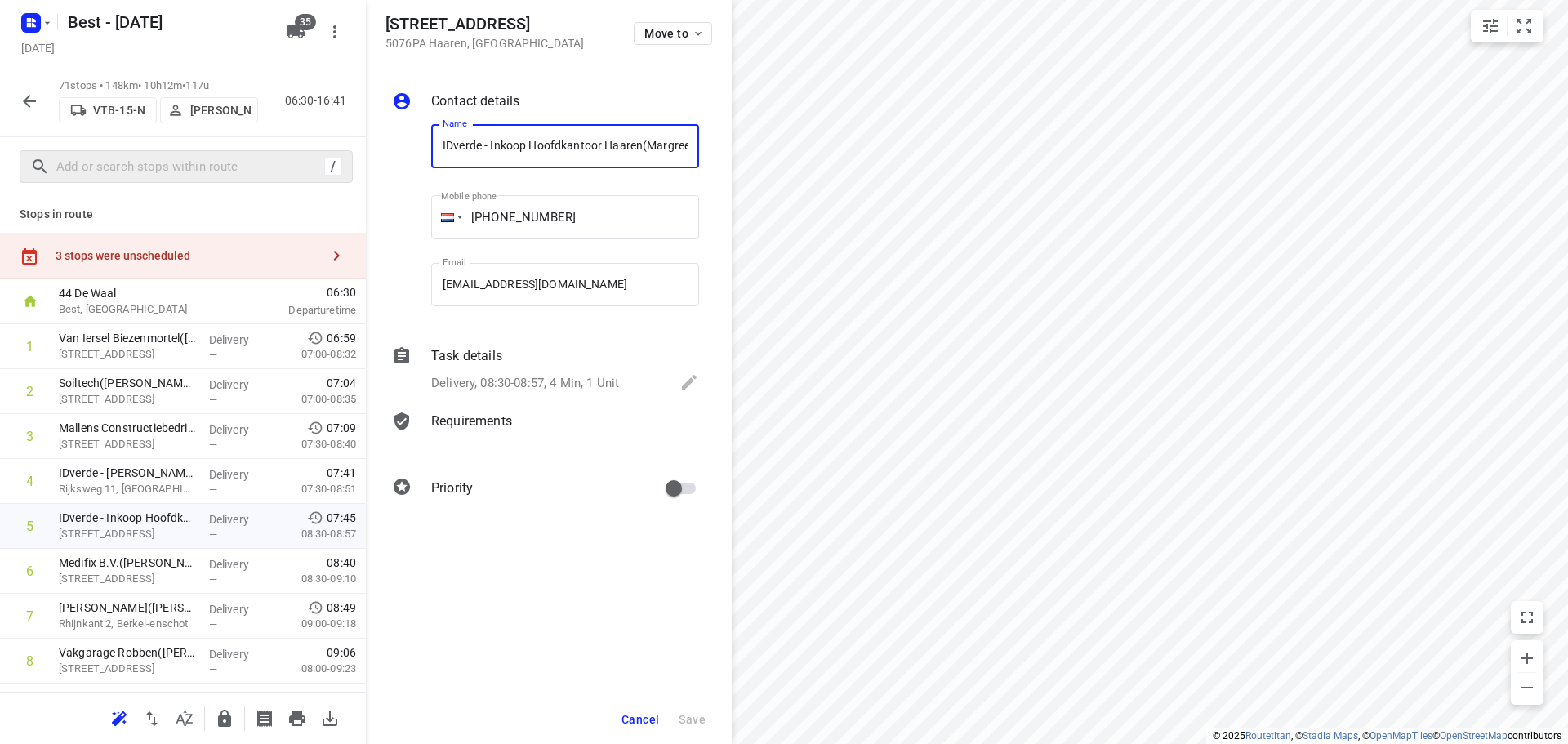
drag, startPoint x: 525, startPoint y: 157, endPoint x: 582, endPoint y: 146, distance: 58.1
click at [525, 156] on input "IDverde - Inkoop Hoofdkantoor Haaren(Margreet van den Braak-Pullen / Rianne van…" at bounding box center [565, 146] width 268 height 44
click at [457, 138] on input "n(Margreet van den Braak-Pullen / Rianne van Baast)" at bounding box center [565, 146] width 268 height 44
click at [460, 146] on input "n(Margreet van den Braak-Pullen / Rianne van Baast)" at bounding box center [565, 146] width 268 height 44
drag, startPoint x: 447, startPoint y: 152, endPoint x: 286, endPoint y: 133, distance: 162.1
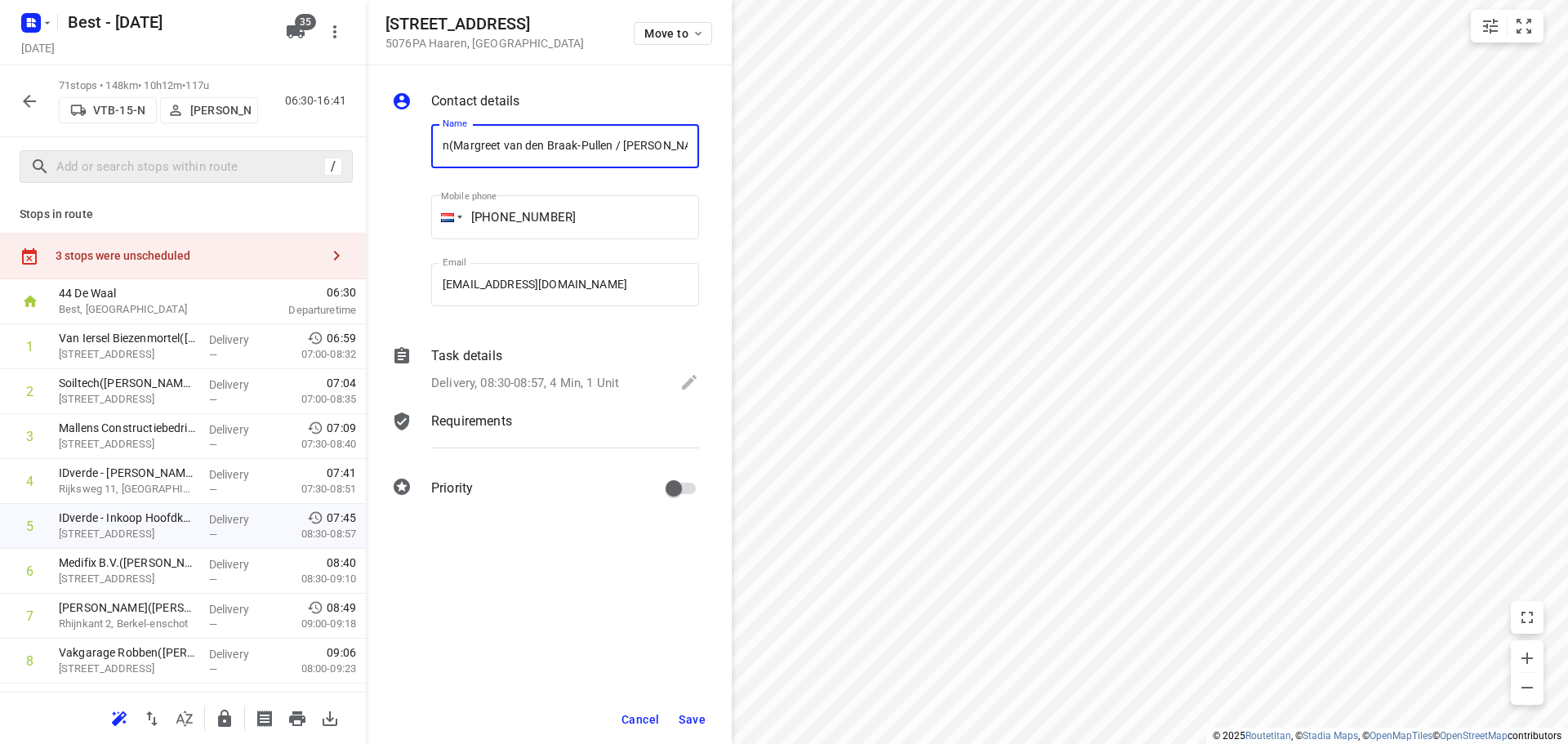
click at [286, 133] on div "Berktweg 2 5076PA Haaren , Netherlands Move to Contact details Name n(Margreet …" at bounding box center [183, 372] width 366 height 744
type input "n(Margreet van den Braak-Pullen / Rianne van Baast)"
click at [634, 703] on div "Cancel Save" at bounding box center [549, 719] width 366 height 49
click at [631, 704] on div "Cancel Save" at bounding box center [549, 719] width 366 height 49
click at [648, 736] on div "Cancel Save" at bounding box center [549, 719] width 366 height 49
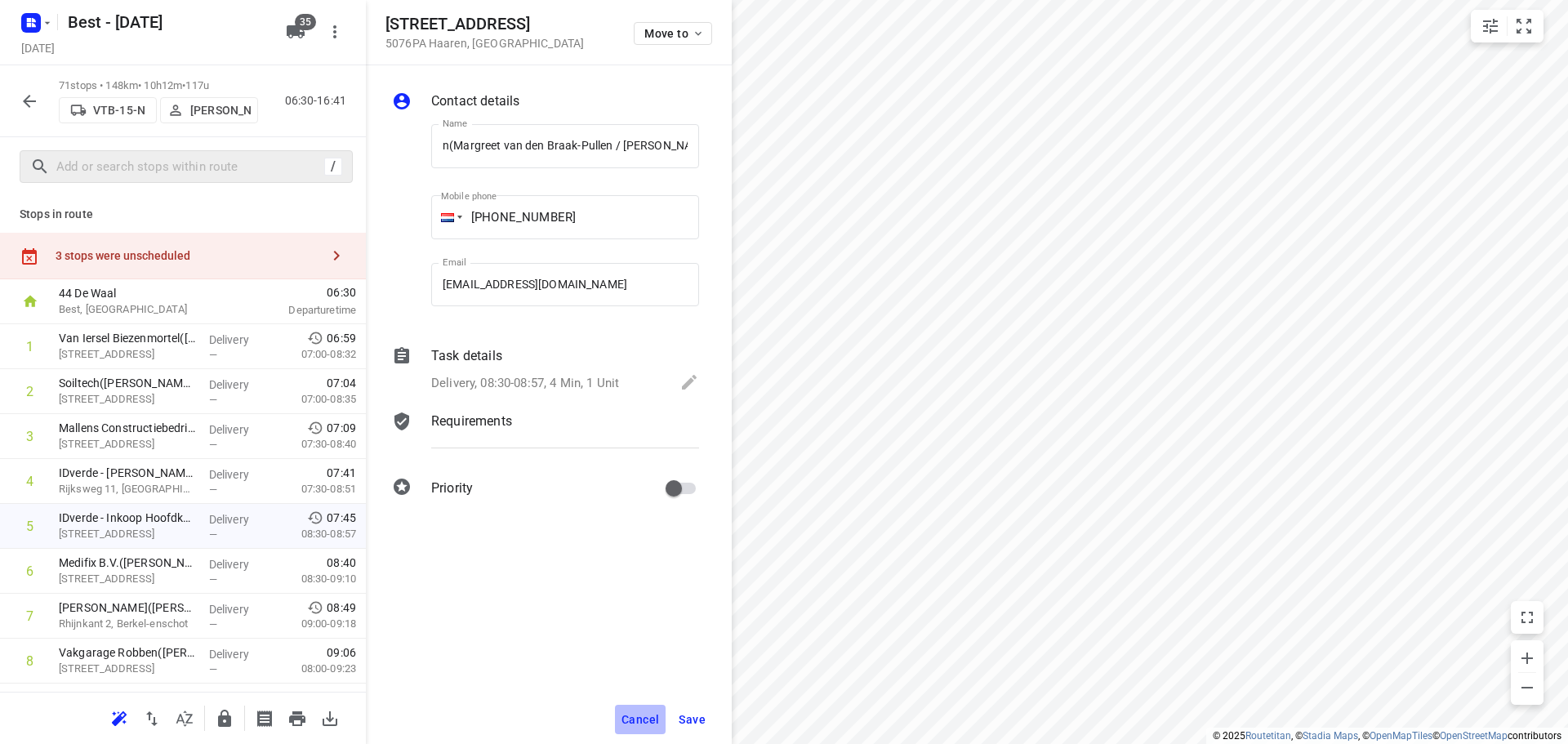
drag, startPoint x: 648, startPoint y: 718, endPoint x: 640, endPoint y: 712, distance: 10.0
click at [640, 713] on span "Cancel" at bounding box center [640, 719] width 37 height 13
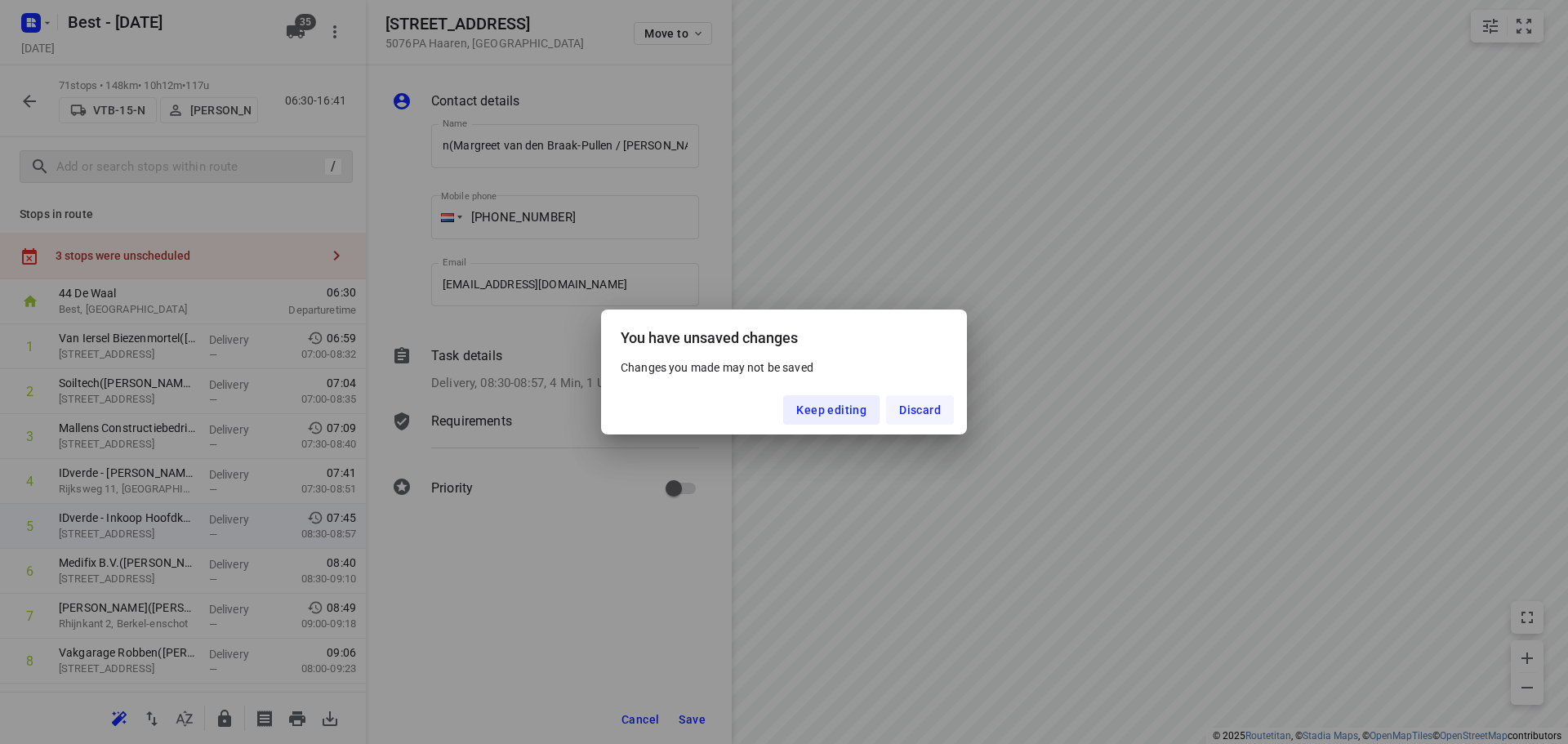
click at [911, 405] on span "Discard" at bounding box center [919, 410] width 41 height 13
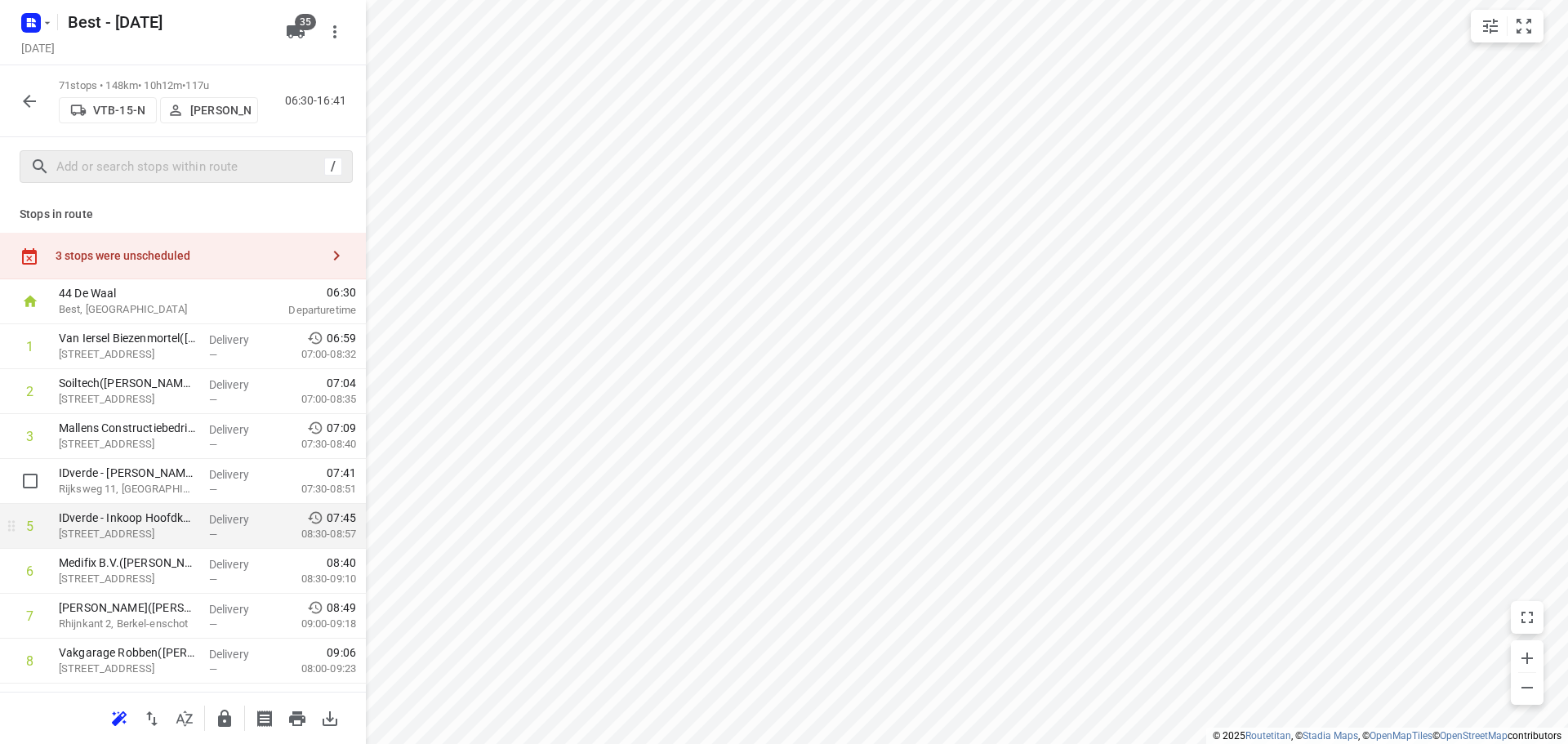
click at [141, 533] on p "Berktweg 2, Haaren" at bounding box center [127, 534] width 137 height 17
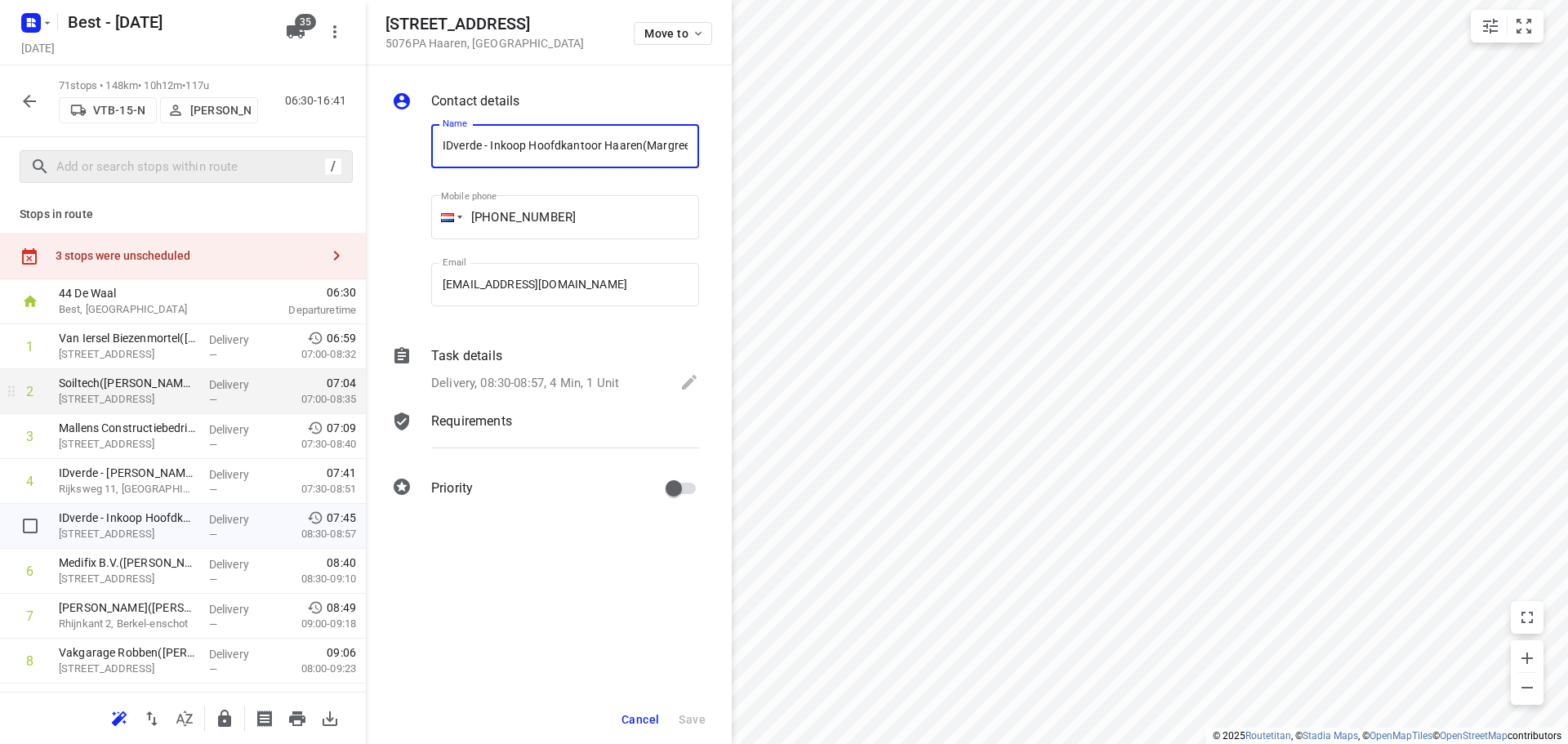
scroll to position [0, 220]
click at [485, 143] on input "IDverde - Inkoop Hoofdkantoor Haaren(Margreet van den Braak-Pullen / Rianne van…" at bounding box center [565, 146] width 268 height 44
drag, startPoint x: 546, startPoint y: 143, endPoint x: 333, endPoint y: 132, distance: 213.3
click at [333, 132] on div "Berktweg 2 5076PA Haaren , Netherlands Move to Contact details Name IDverde - I…" at bounding box center [183, 372] width 366 height 744
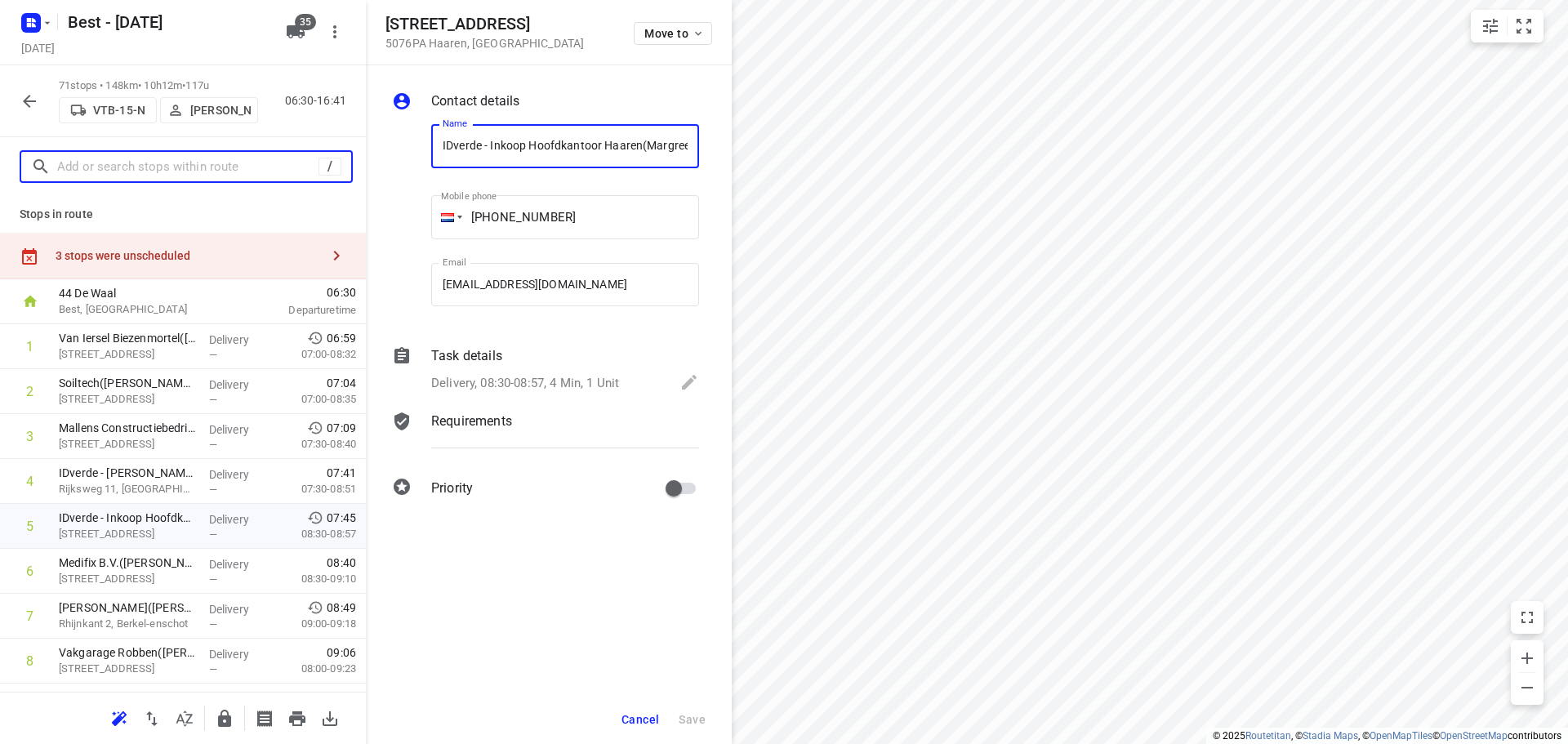
click at [190, 161] on input "text" at bounding box center [188, 167] width 261 height 26
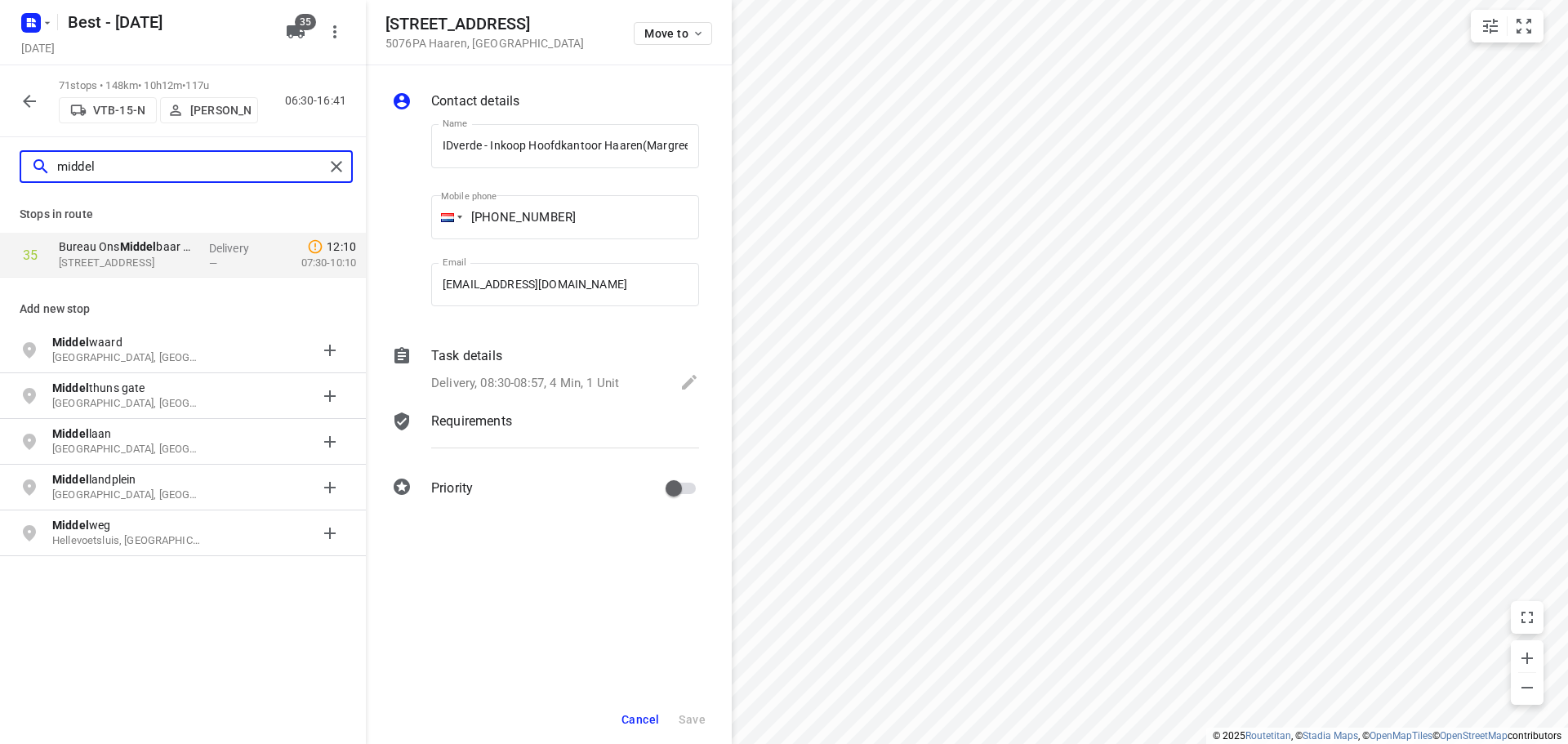
type input "middel"
click at [631, 722] on span "Cancel" at bounding box center [640, 719] width 37 height 13
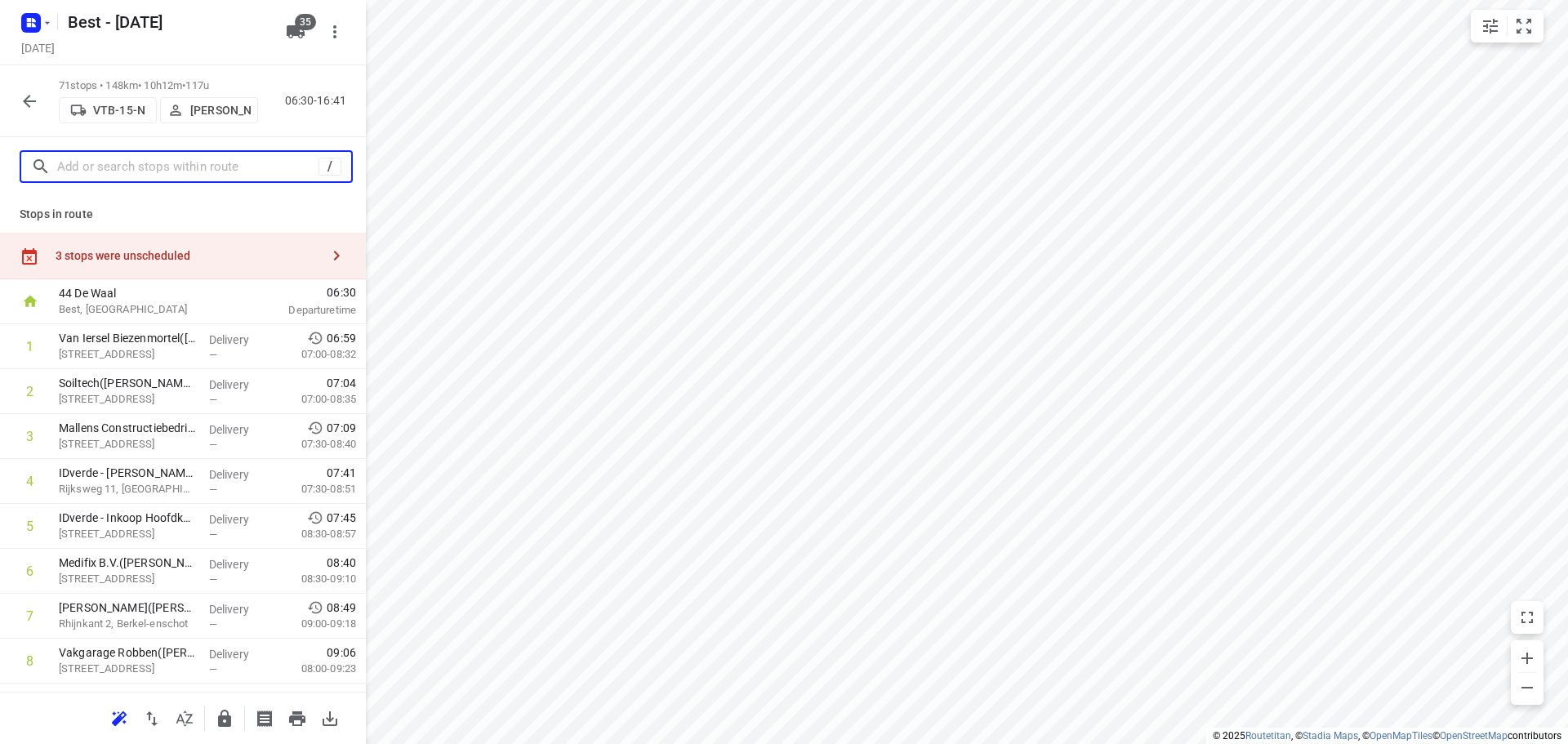
click at [199, 174] on input "text" at bounding box center [188, 167] width 261 height 26
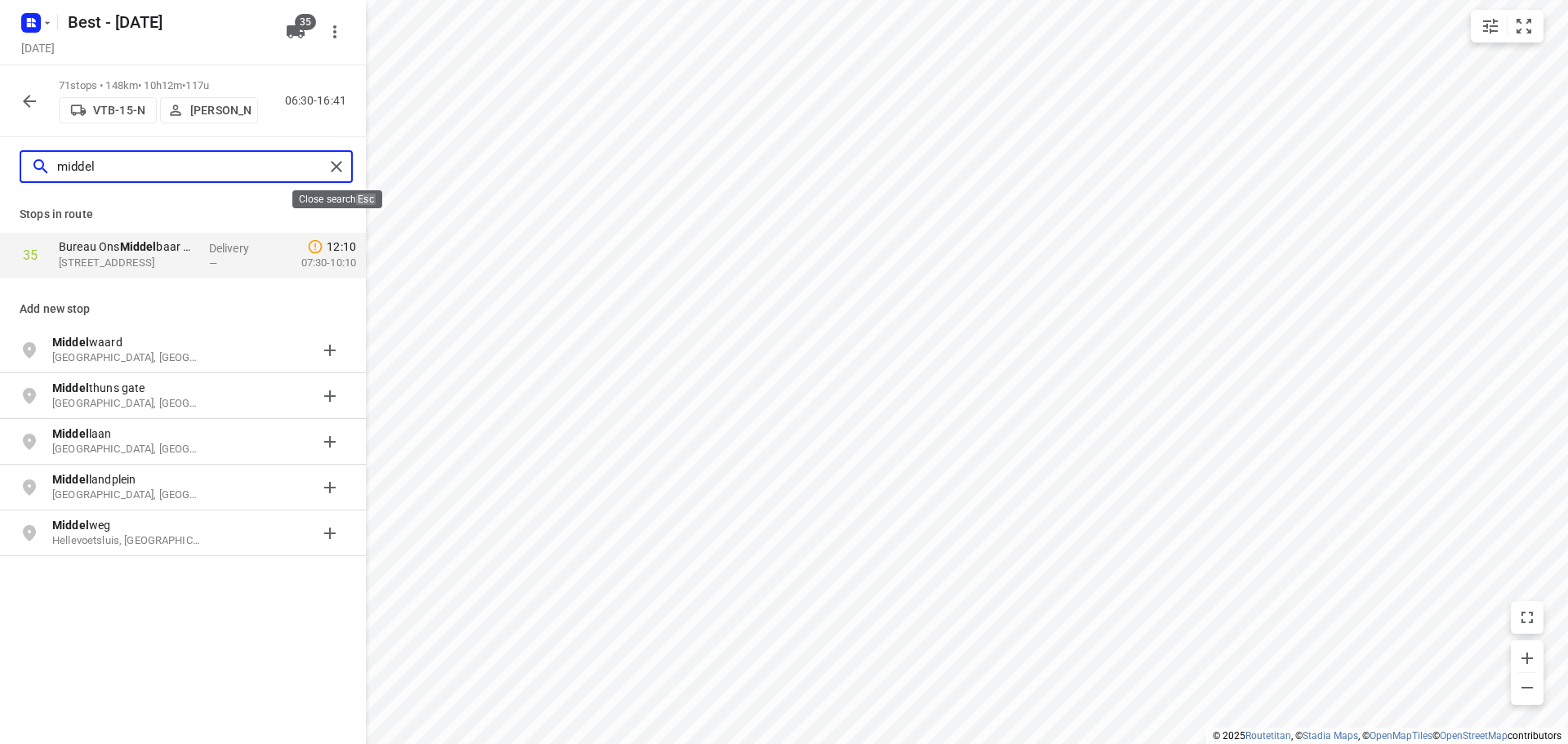
type input "middel"
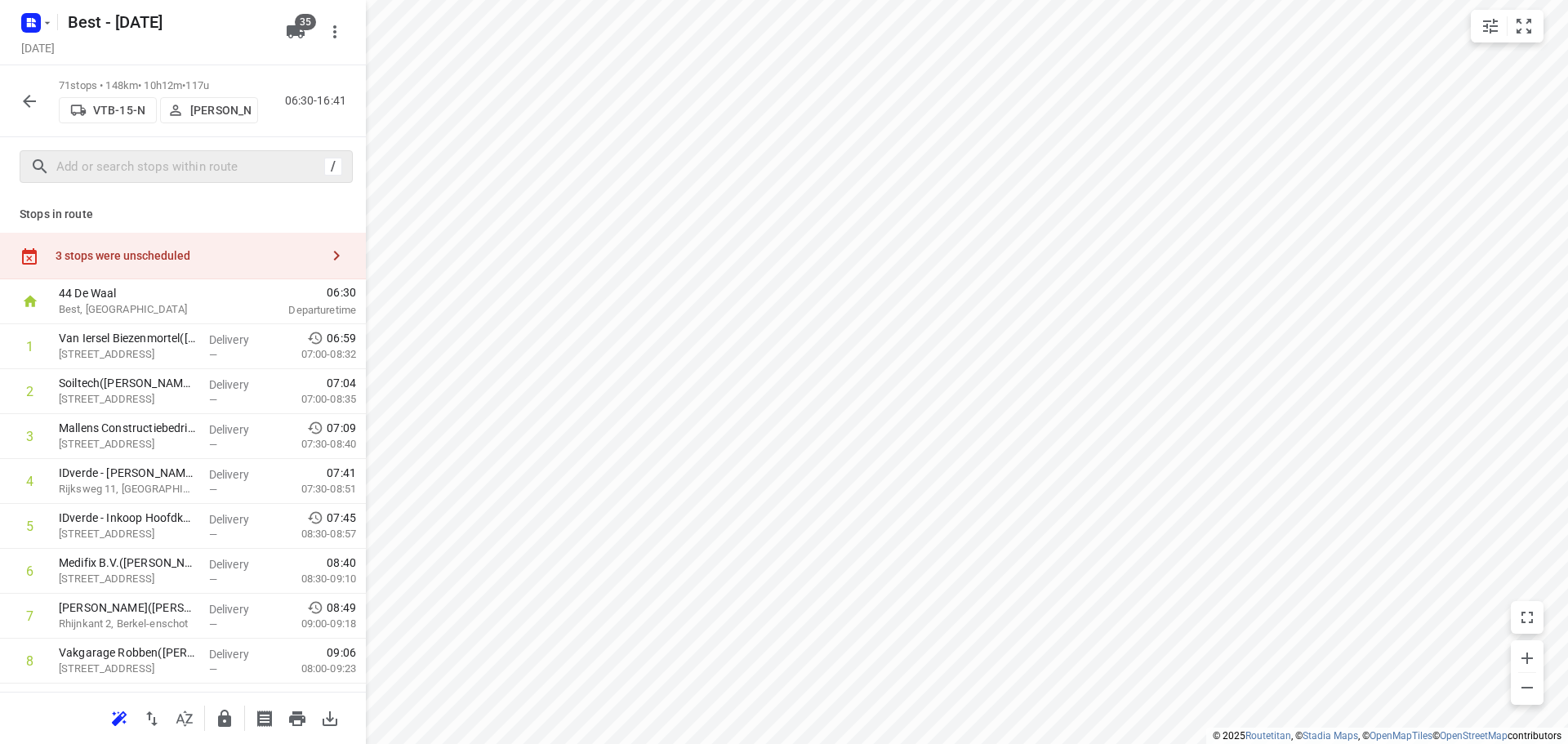
click at [132, 249] on div "3 stops were unscheduled" at bounding box center [188, 256] width 265 height 13
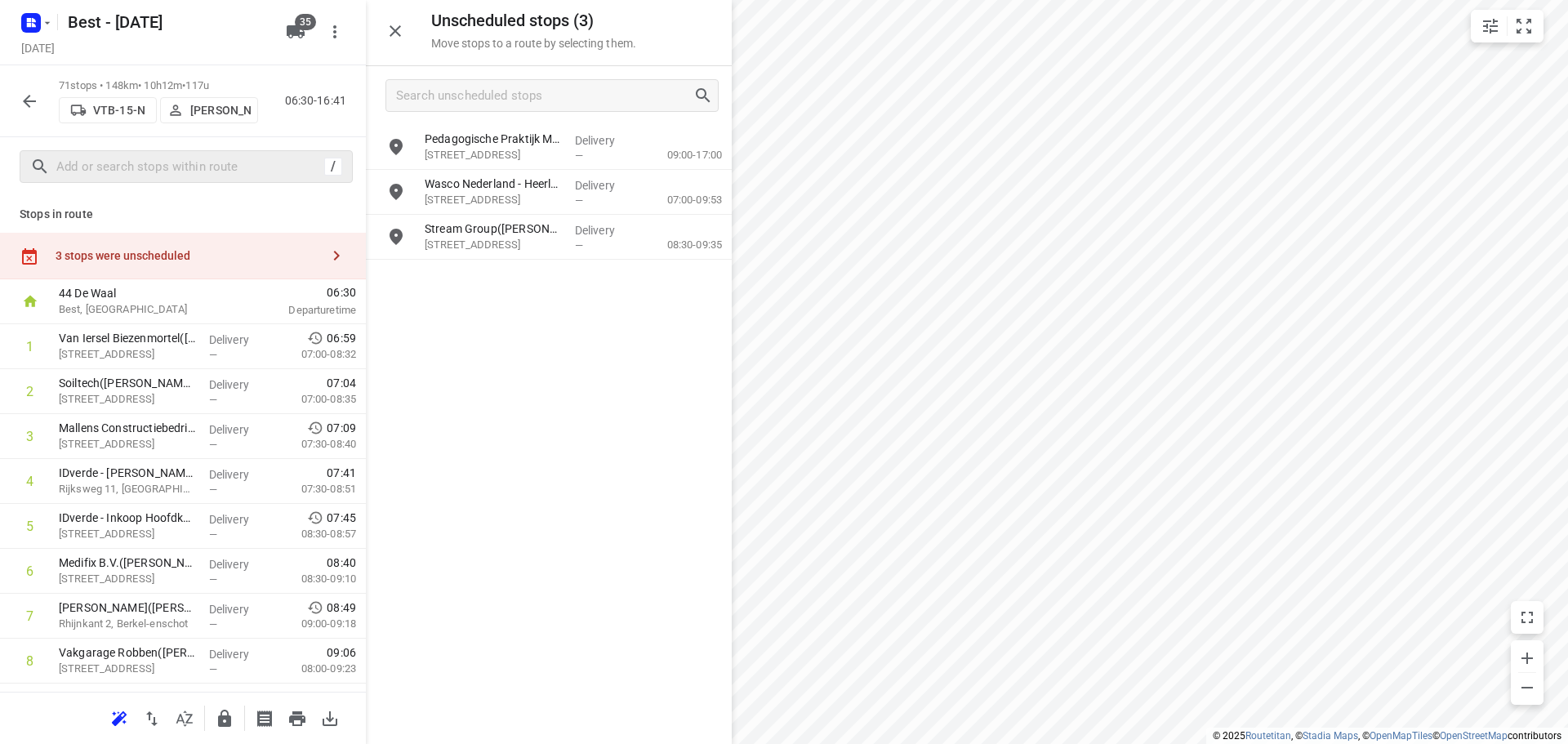
click at [386, 44] on div at bounding box center [395, 31] width 32 height 32
click at [391, 37] on icon "button" at bounding box center [396, 31] width 20 height 20
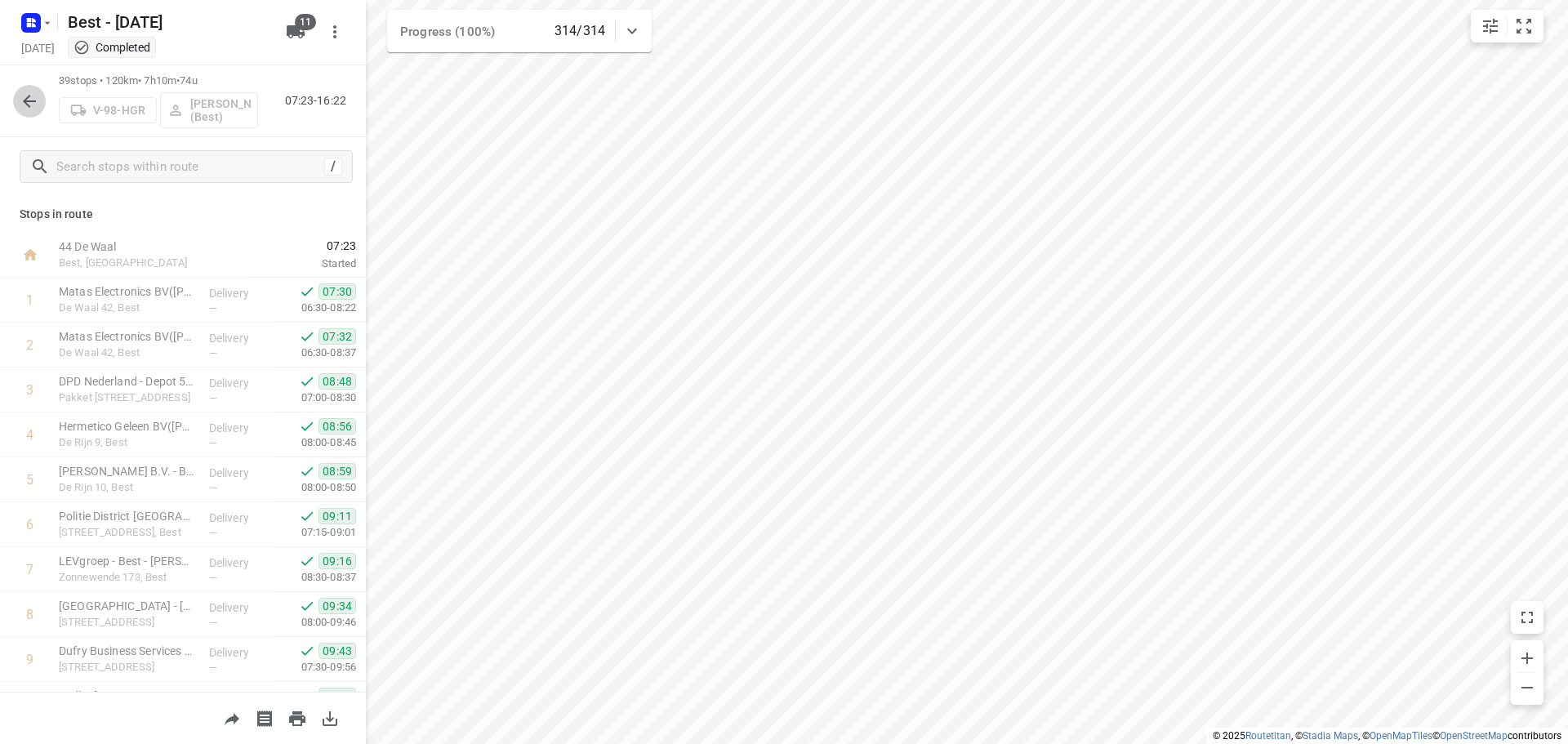
click at [22, 92] on icon "button" at bounding box center [30, 102] width 20 height 20
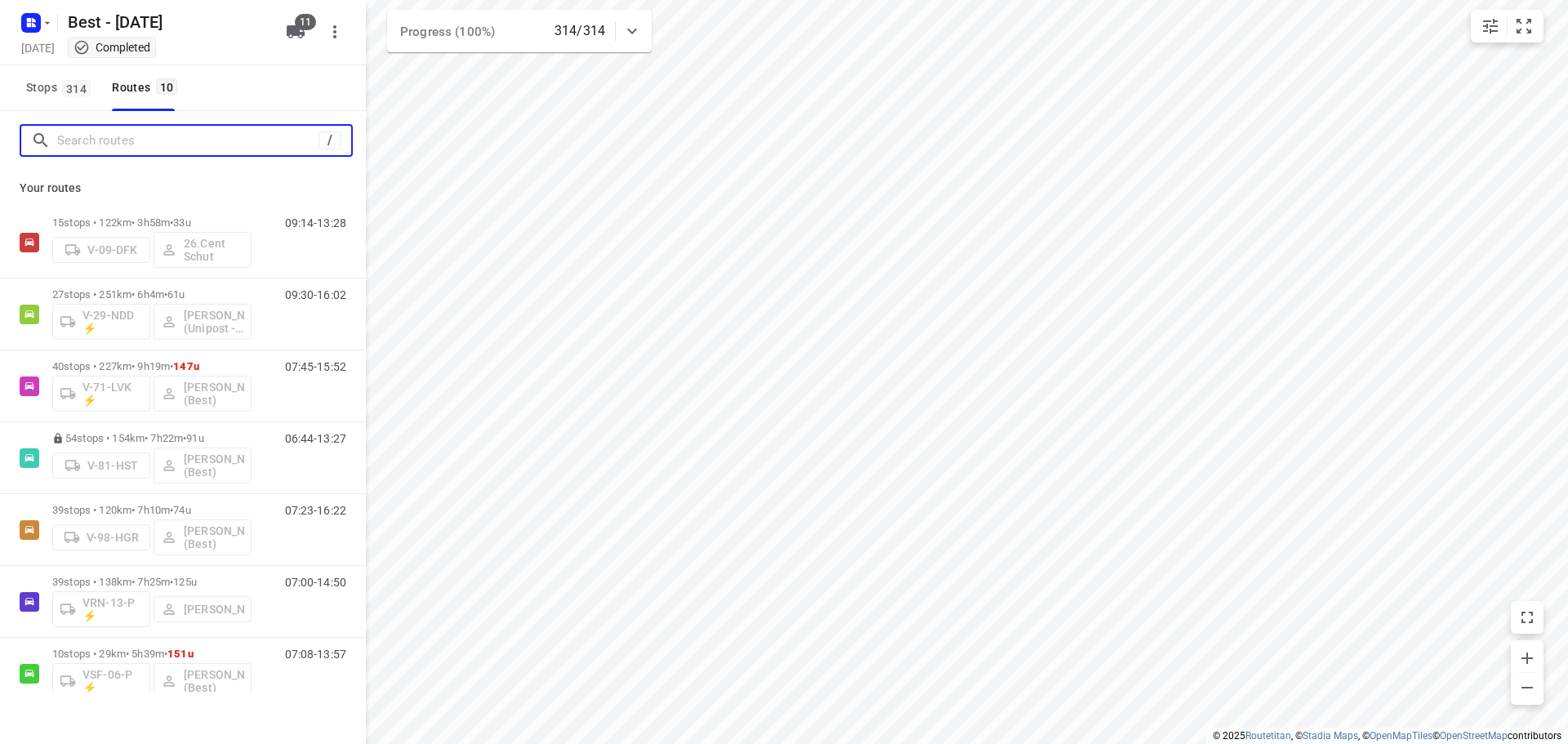
click at [199, 150] on input "Search routes" at bounding box center [188, 141] width 261 height 26
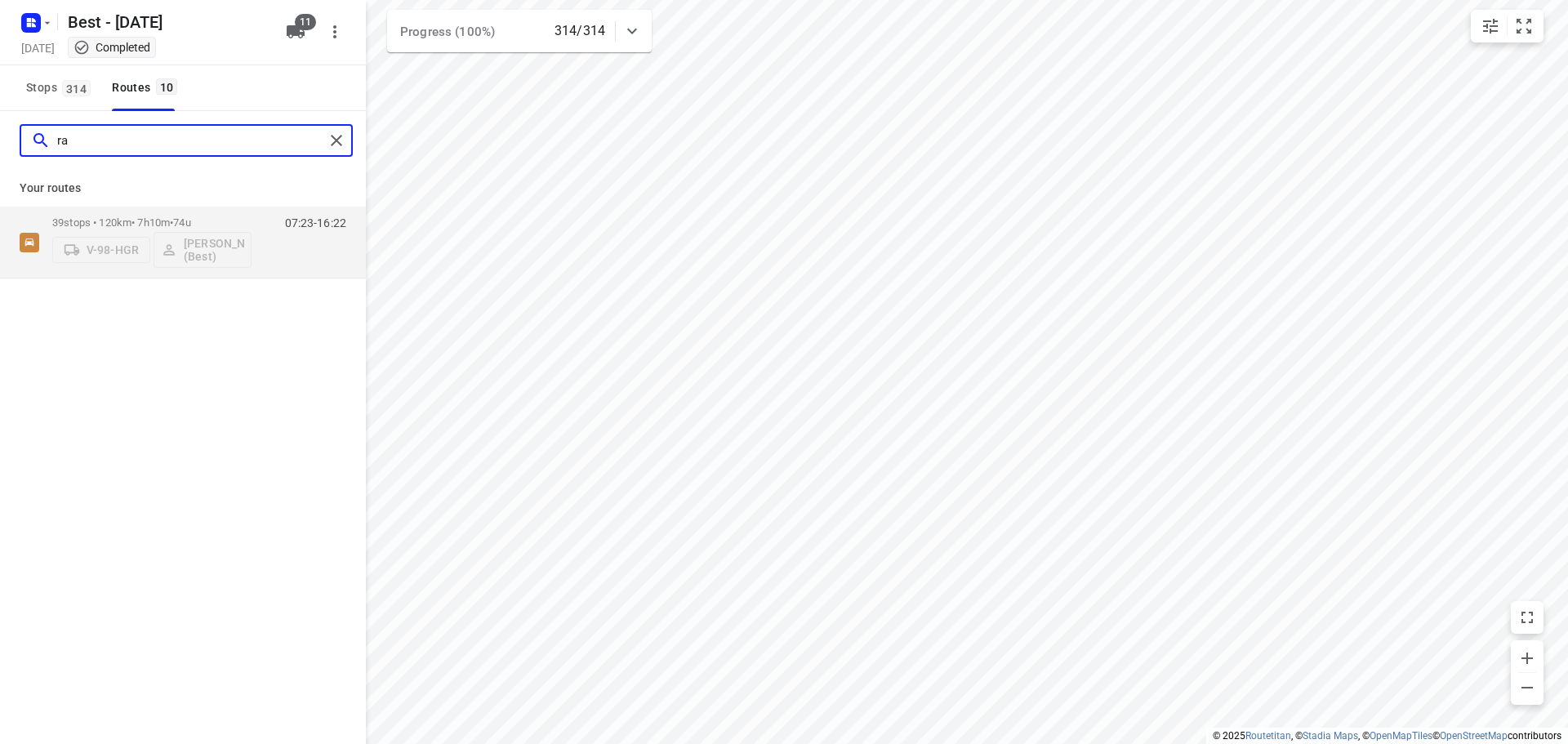
type input "r"
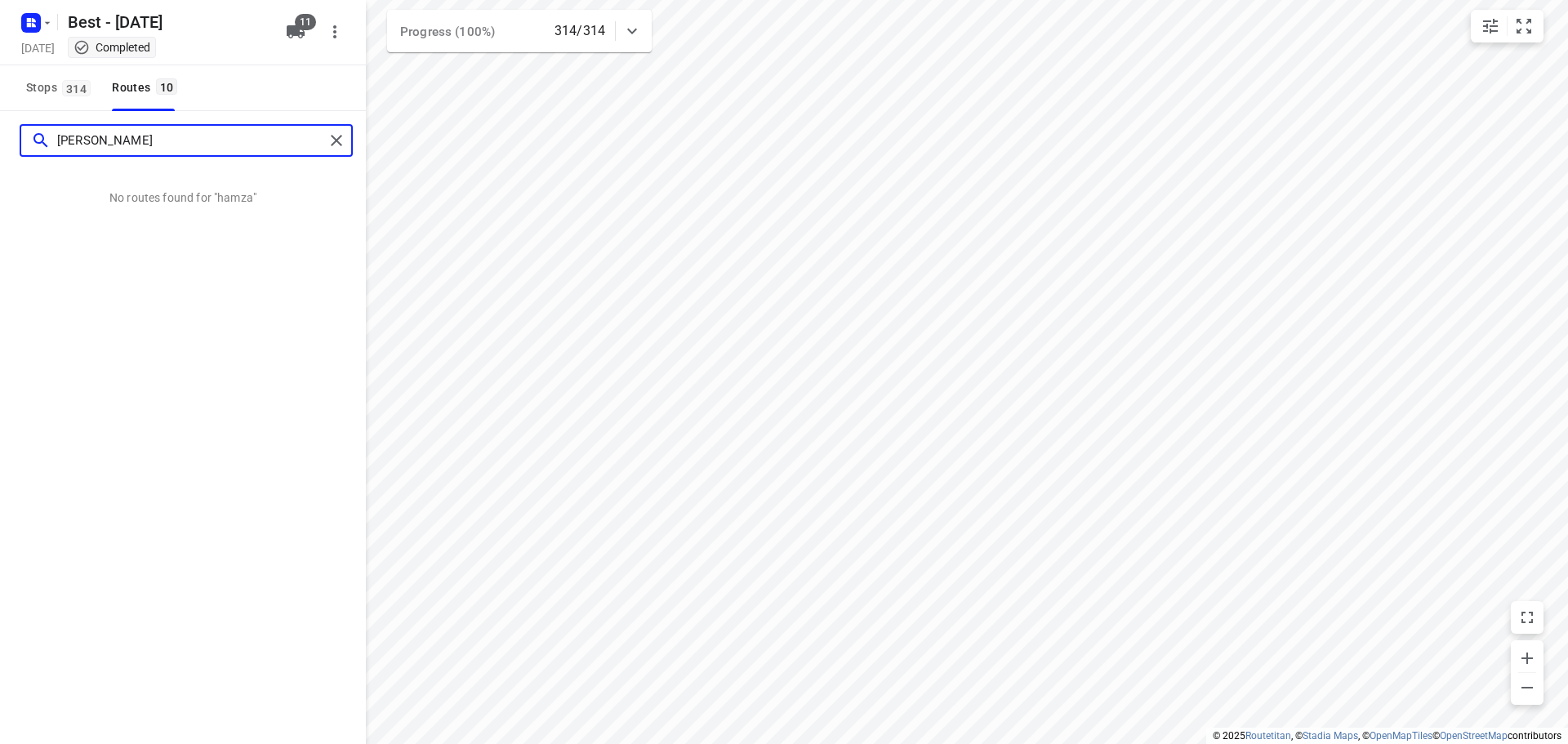
type input "[PERSON_NAME]"
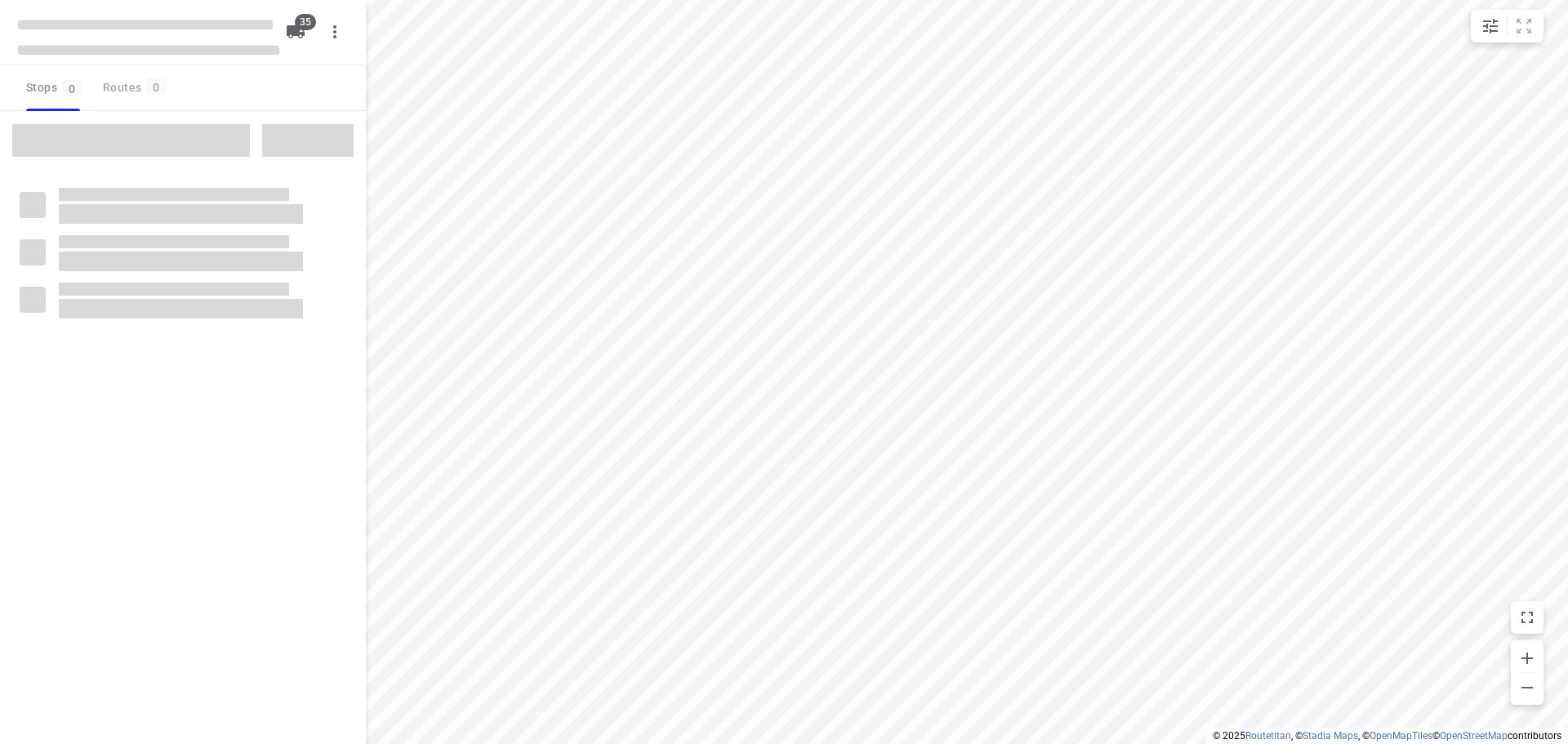
checkbox input "true"
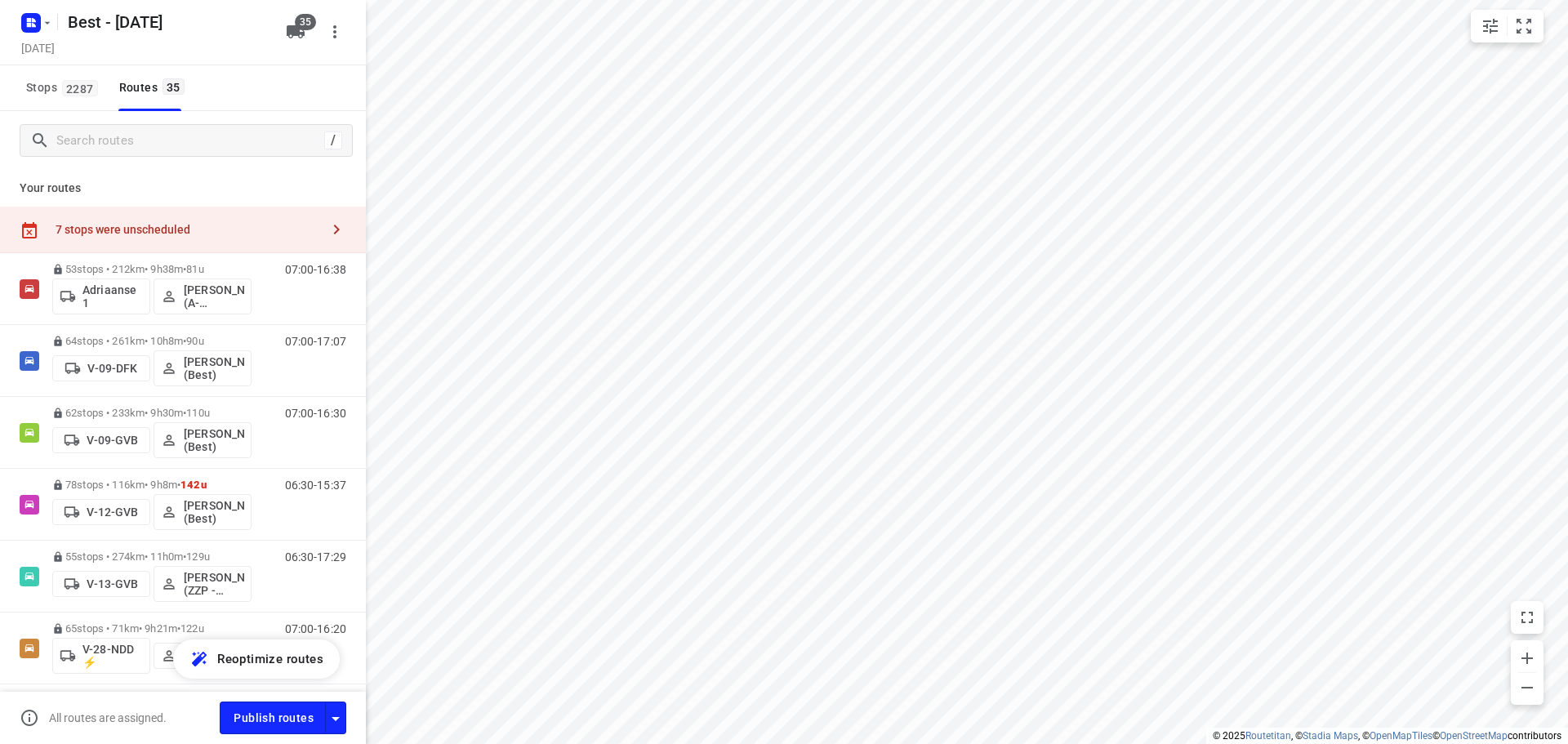
click at [183, 240] on div "7 stops were unscheduled" at bounding box center [183, 230] width 366 height 46
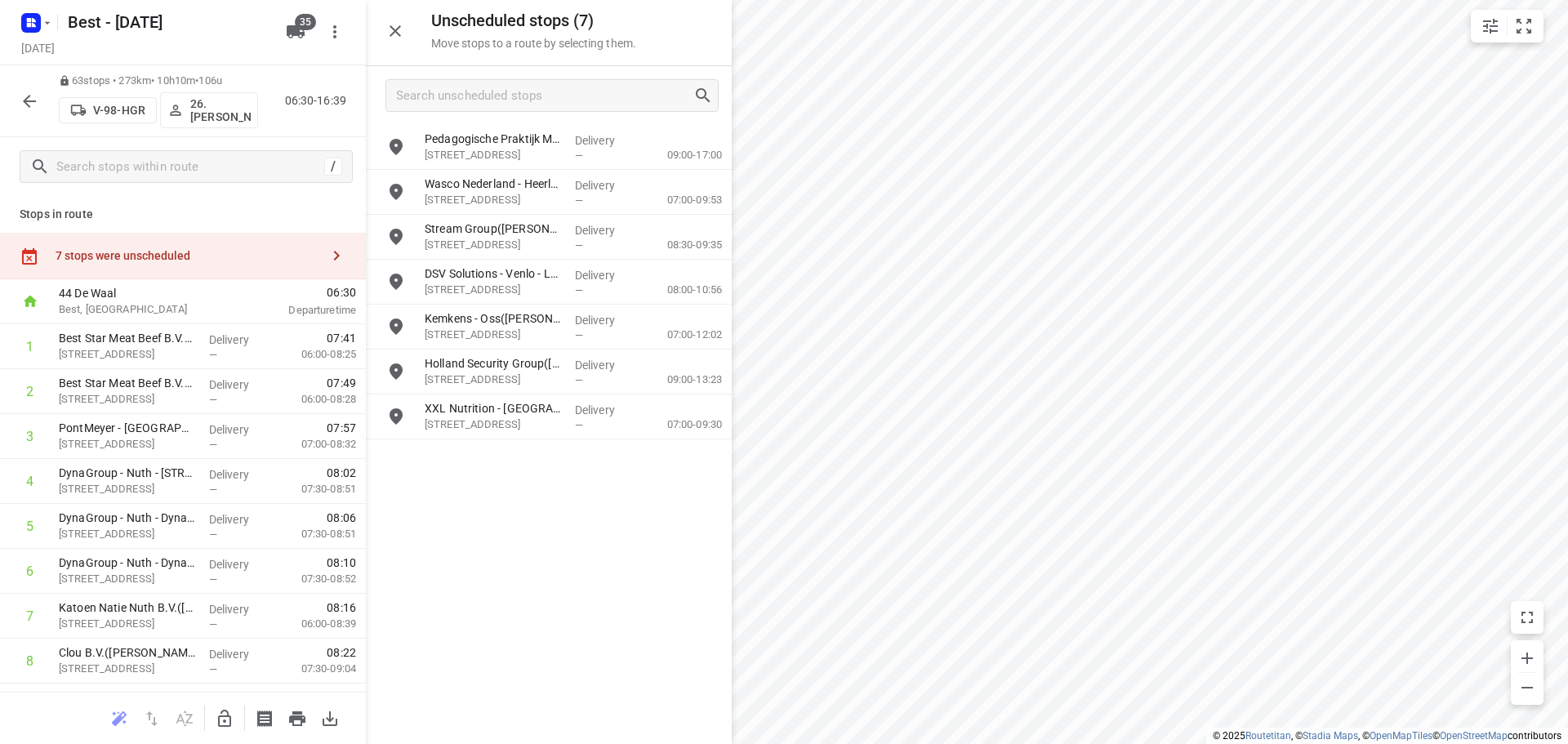
click at [211, 717] on button "button" at bounding box center [224, 718] width 32 height 32
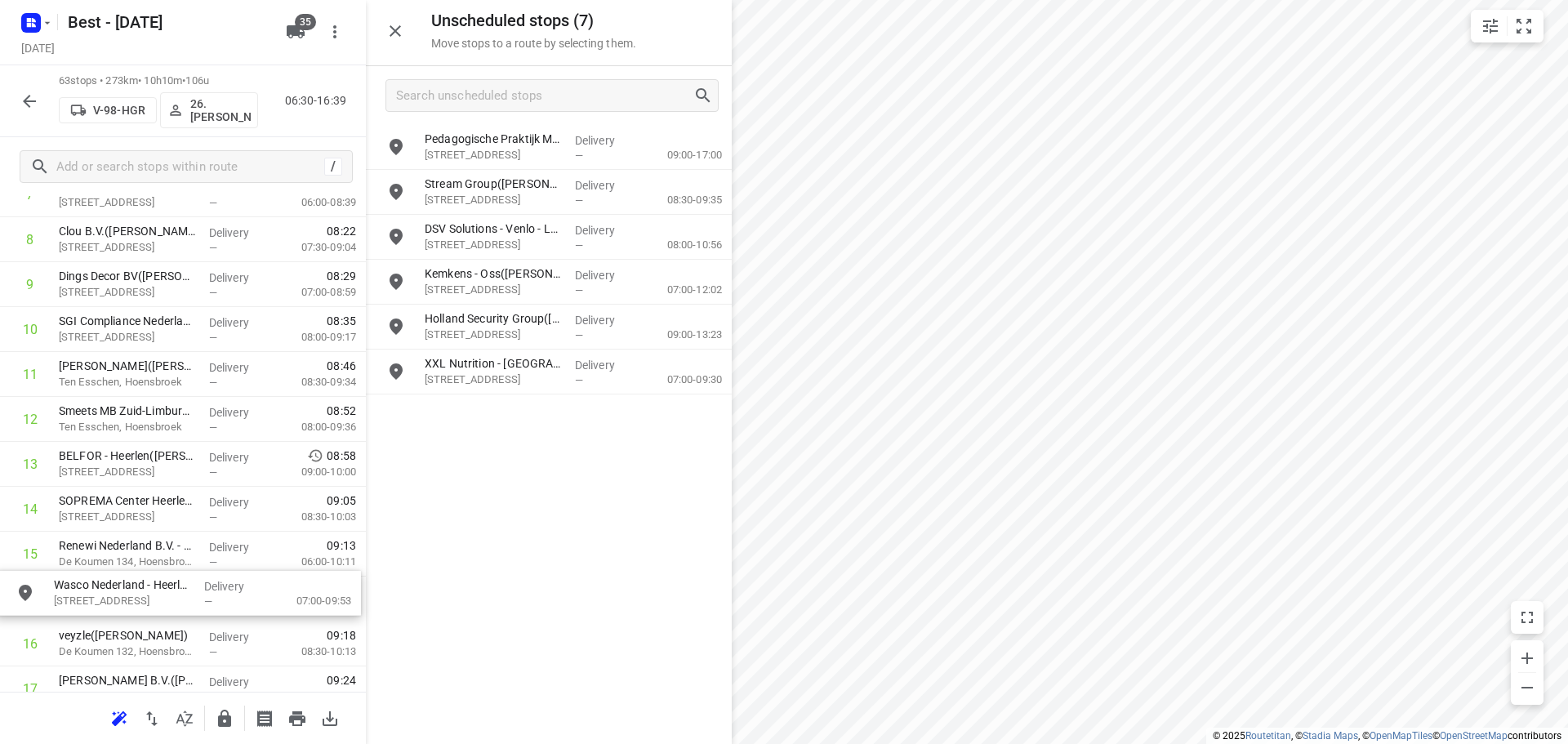
scroll to position [423, 0]
drag, startPoint x: 530, startPoint y: 180, endPoint x: 151, endPoint y: 541, distance: 523.4
click at [222, 718] on icon "button" at bounding box center [224, 718] width 13 height 17
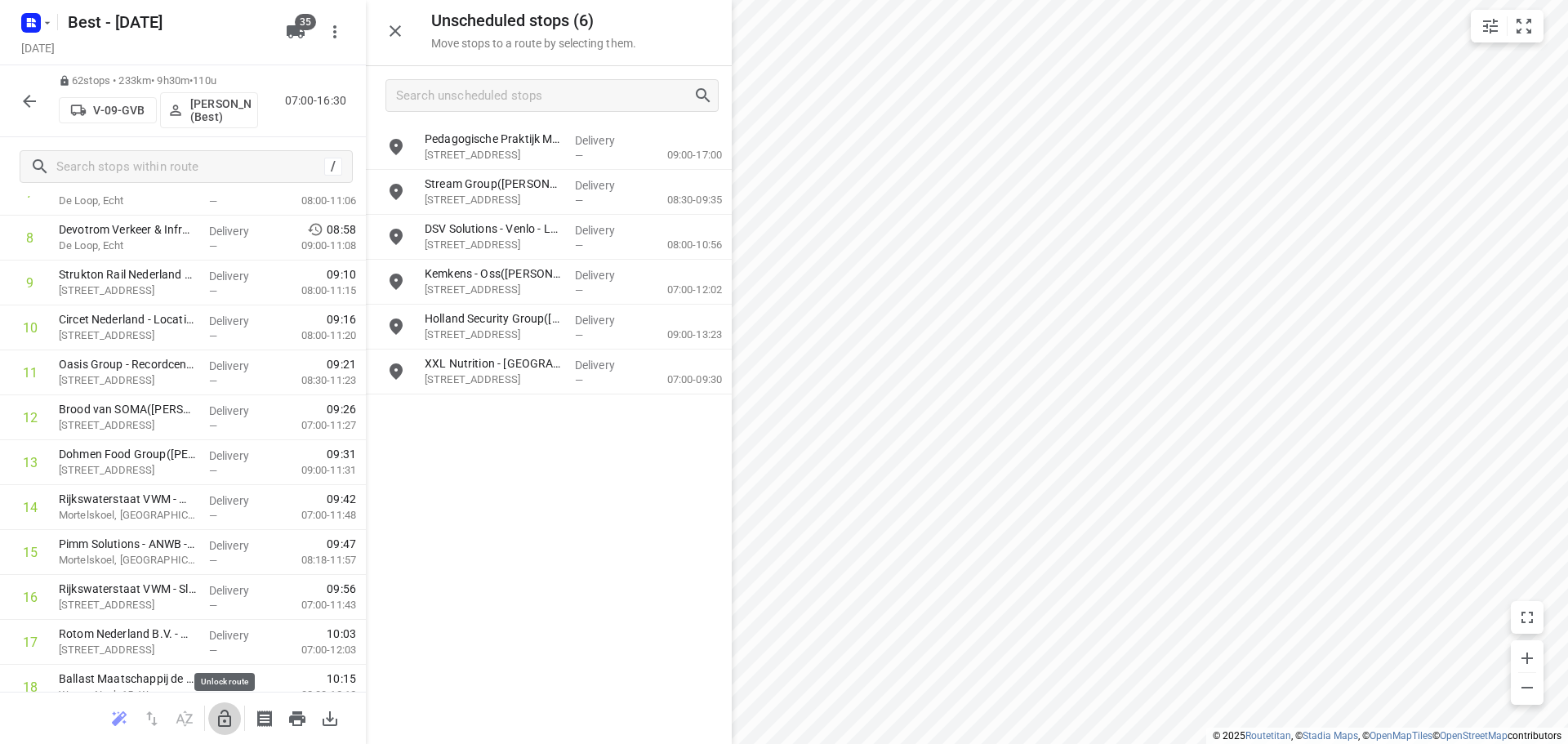
drag, startPoint x: 215, startPoint y: 716, endPoint x: 489, endPoint y: 305, distance: 494.0
click at [215, 714] on icon "button" at bounding box center [225, 719] width 20 height 20
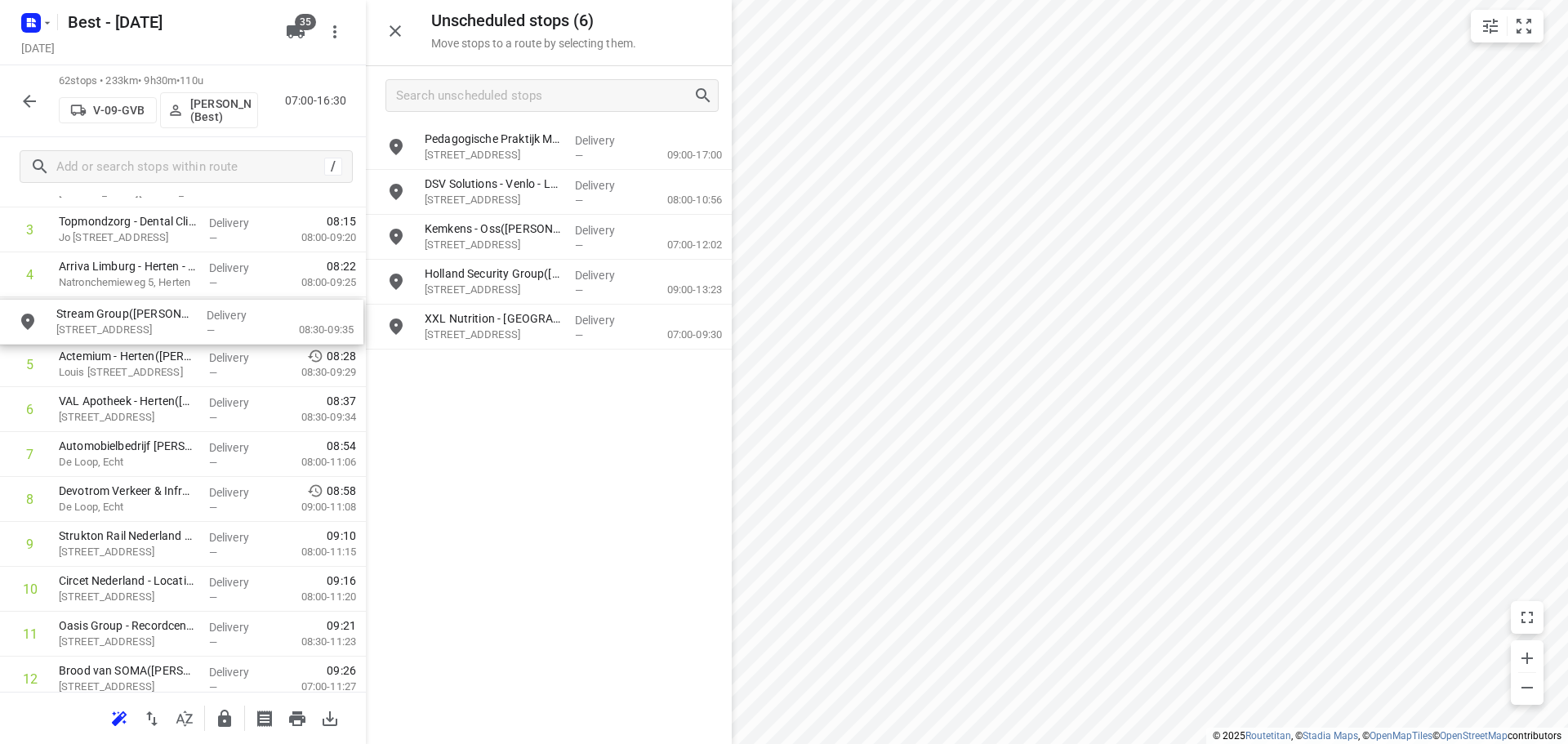
scroll to position [187, 0]
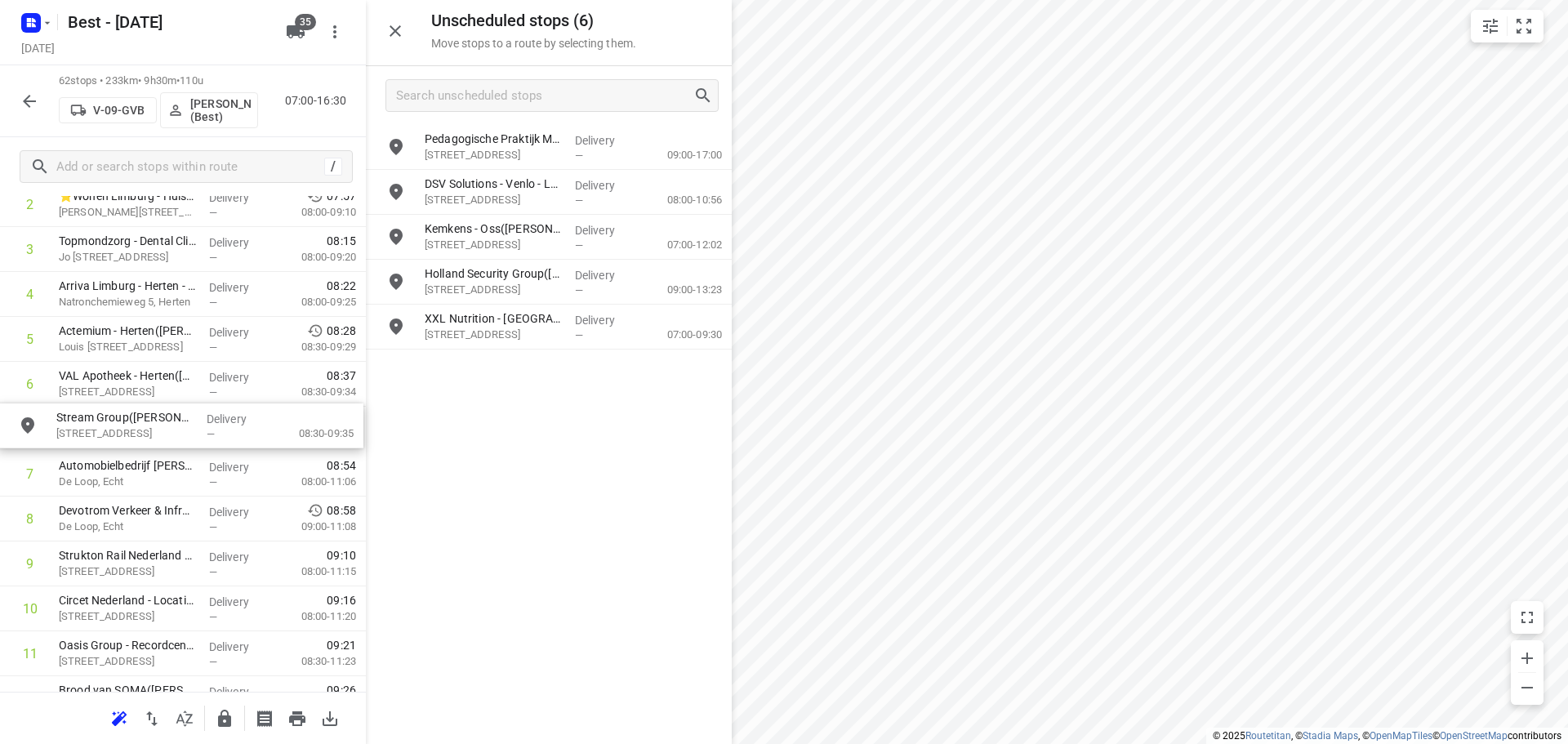
drag, startPoint x: 527, startPoint y: 198, endPoint x: 148, endPoint y: 432, distance: 445.4
click at [389, 40] on icon "button" at bounding box center [396, 31] width 20 height 20
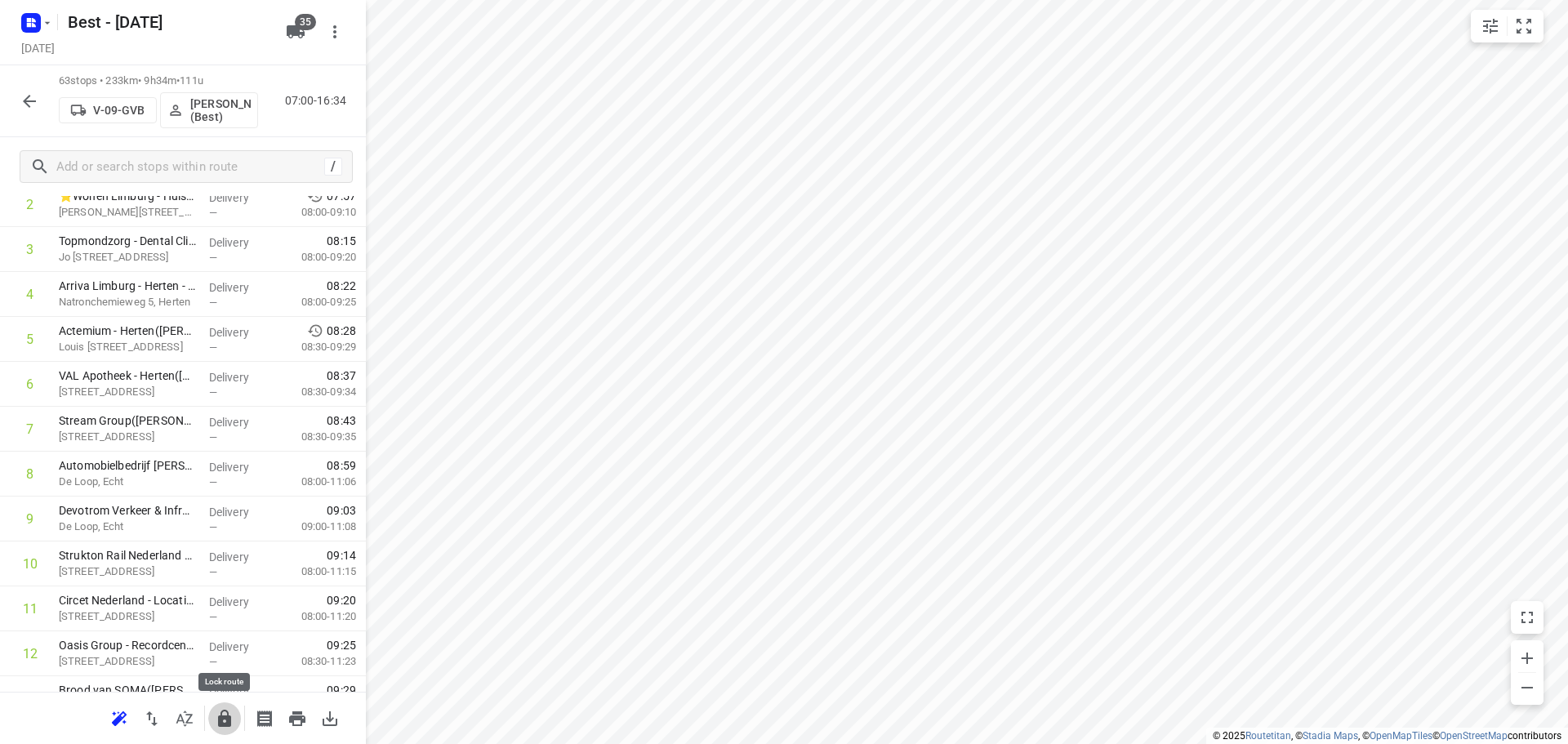
click at [213, 723] on button "button" at bounding box center [224, 718] width 32 height 32
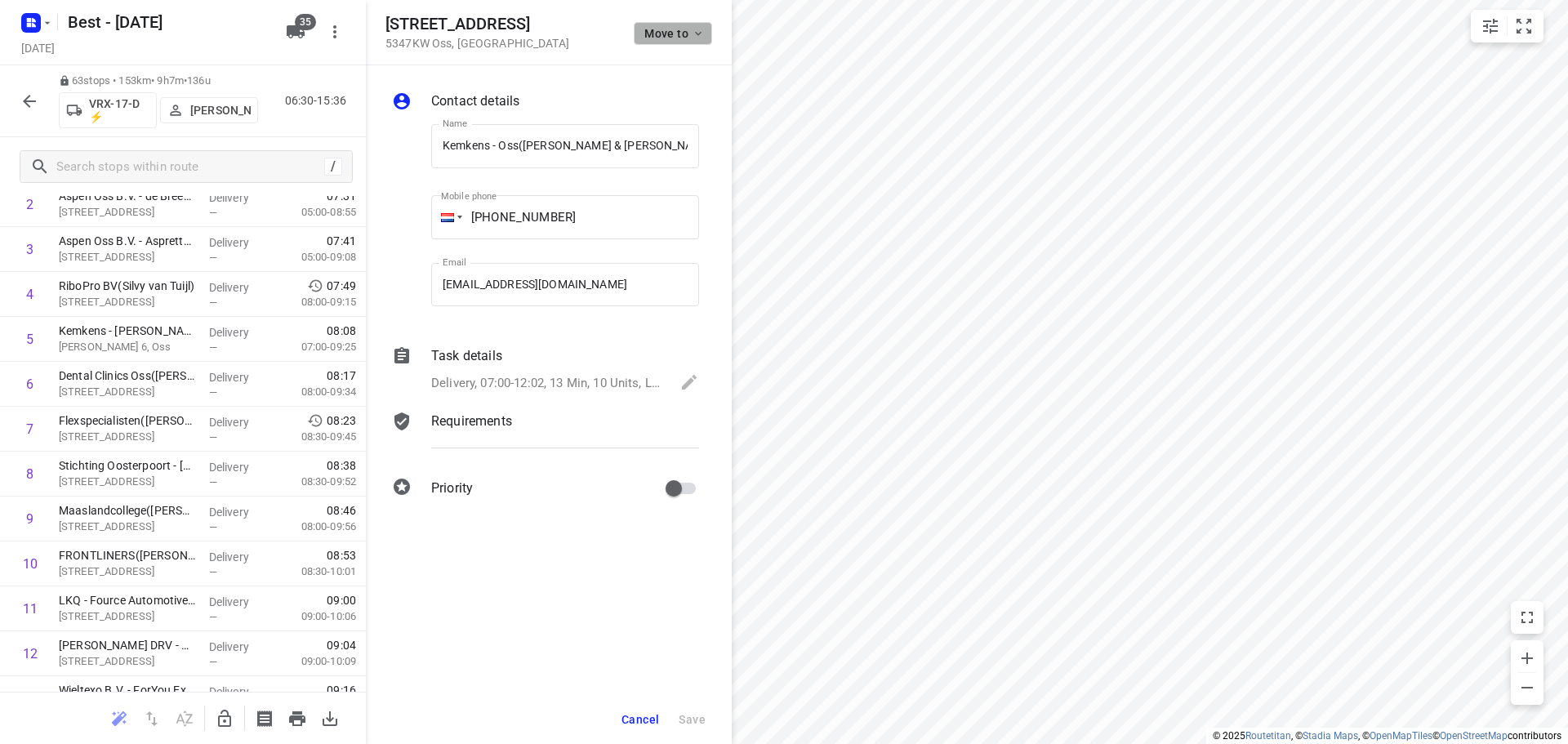
click at [697, 39] on button "Move to" at bounding box center [673, 34] width 79 height 23
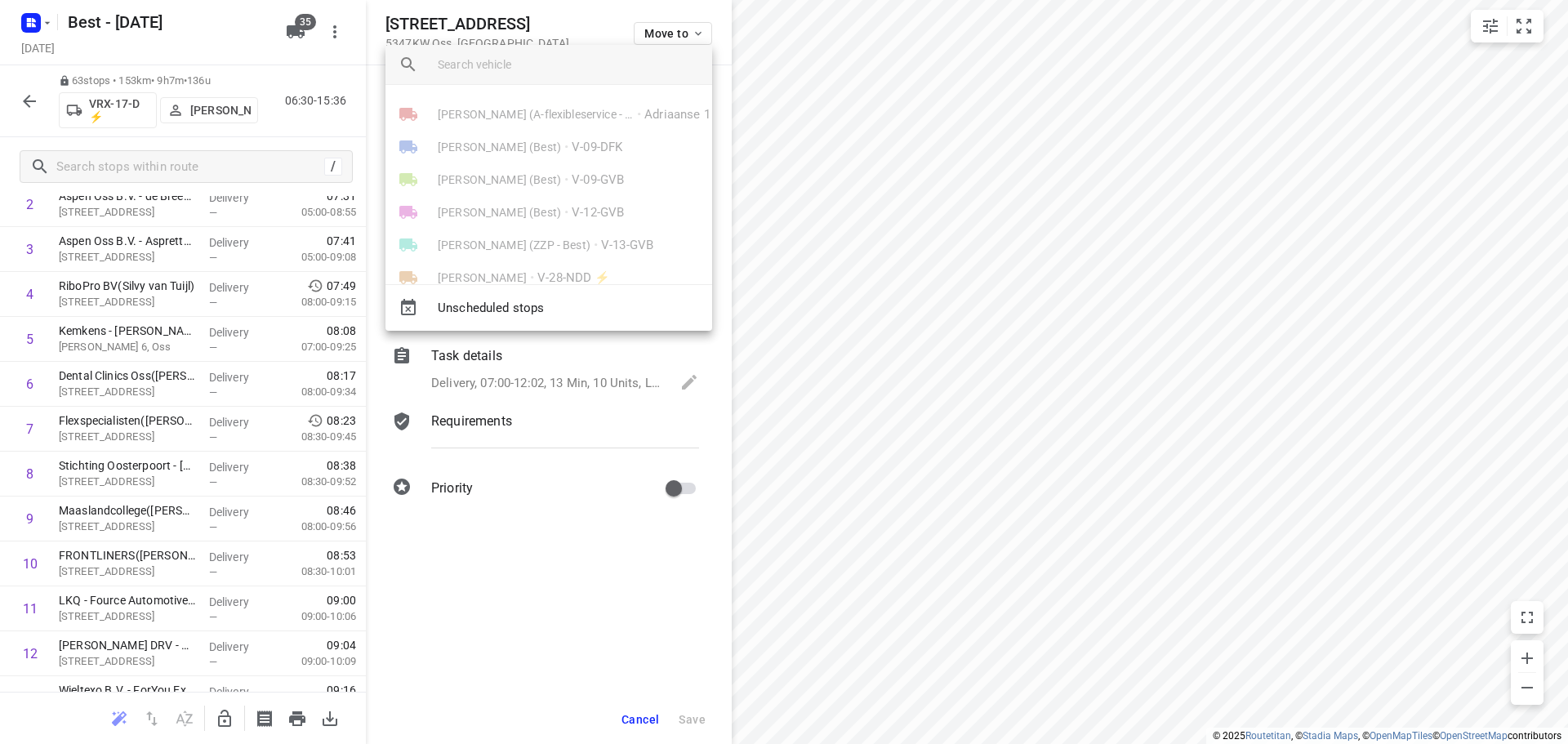
click at [276, 125] on div at bounding box center [784, 372] width 1568 height 744
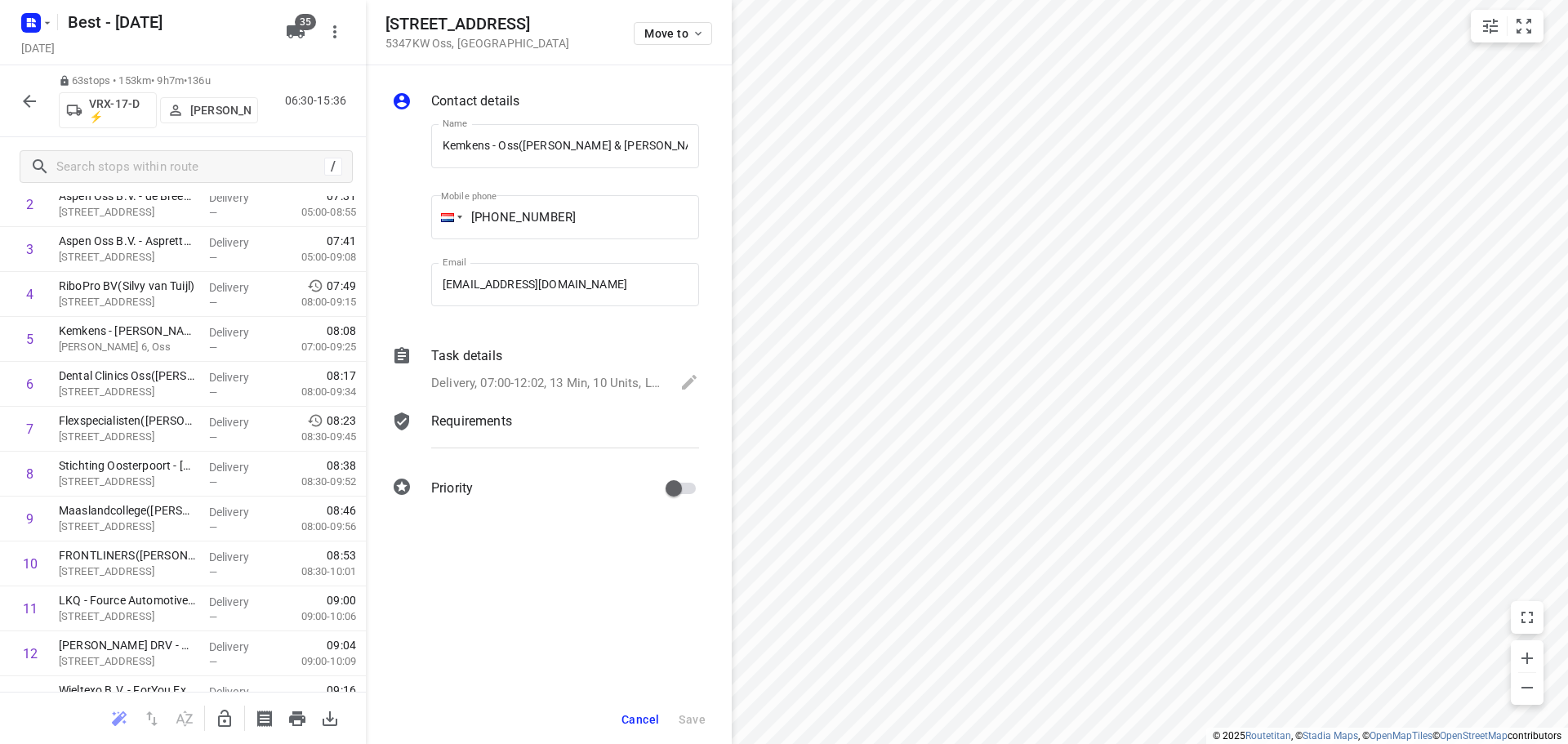
click at [218, 713] on icon "button" at bounding box center [225, 719] width 20 height 20
click at [31, 119] on div "63 stops • 153km • 9h7m • 136u VRX-17-D ⚡ [PERSON_NAME] 06:30-15:36" at bounding box center [183, 101] width 366 height 72
click at [31, 100] on icon "button" at bounding box center [30, 101] width 13 height 13
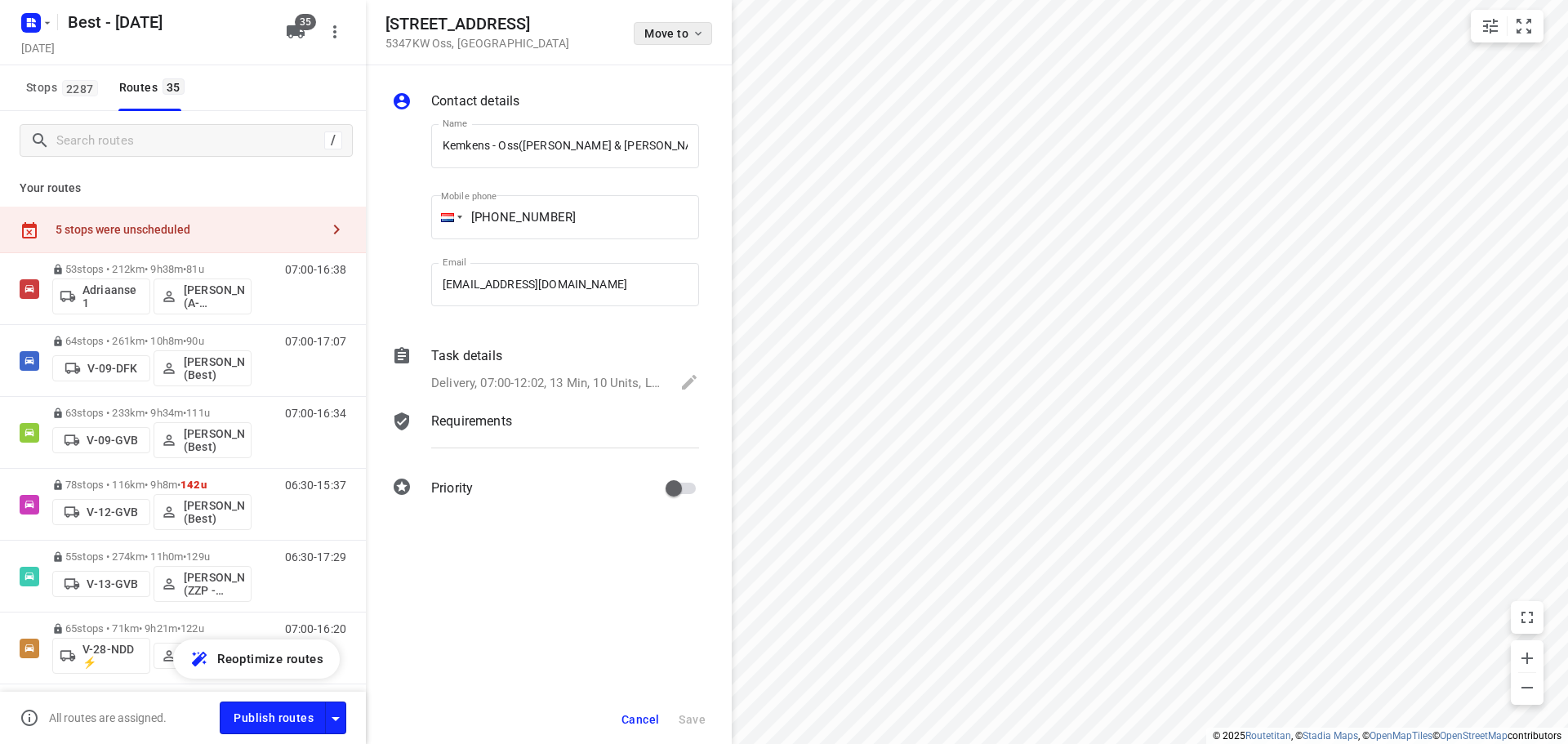
click at [654, 31] on span "Move to" at bounding box center [674, 34] width 60 height 13
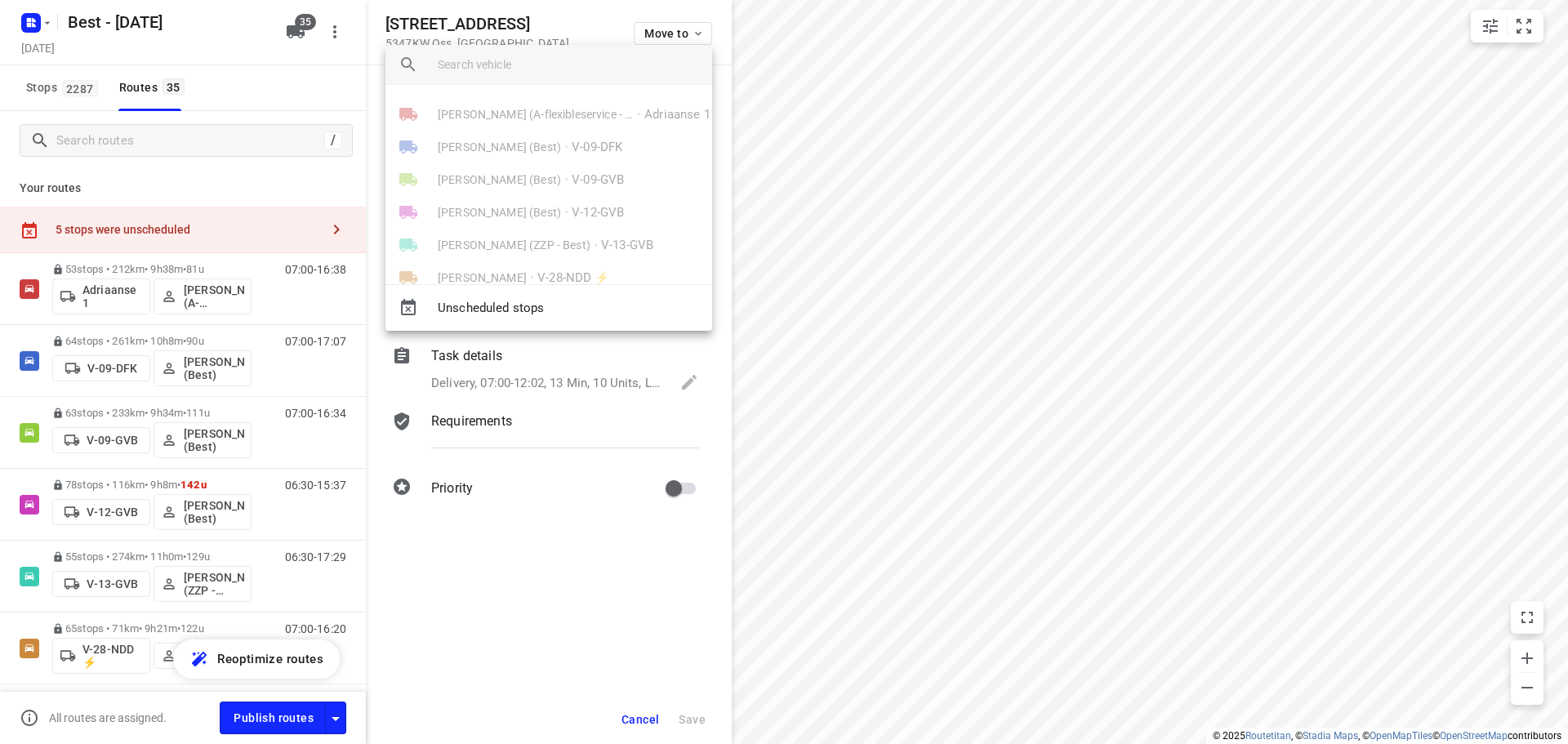
click at [321, 124] on div at bounding box center [784, 372] width 1568 height 744
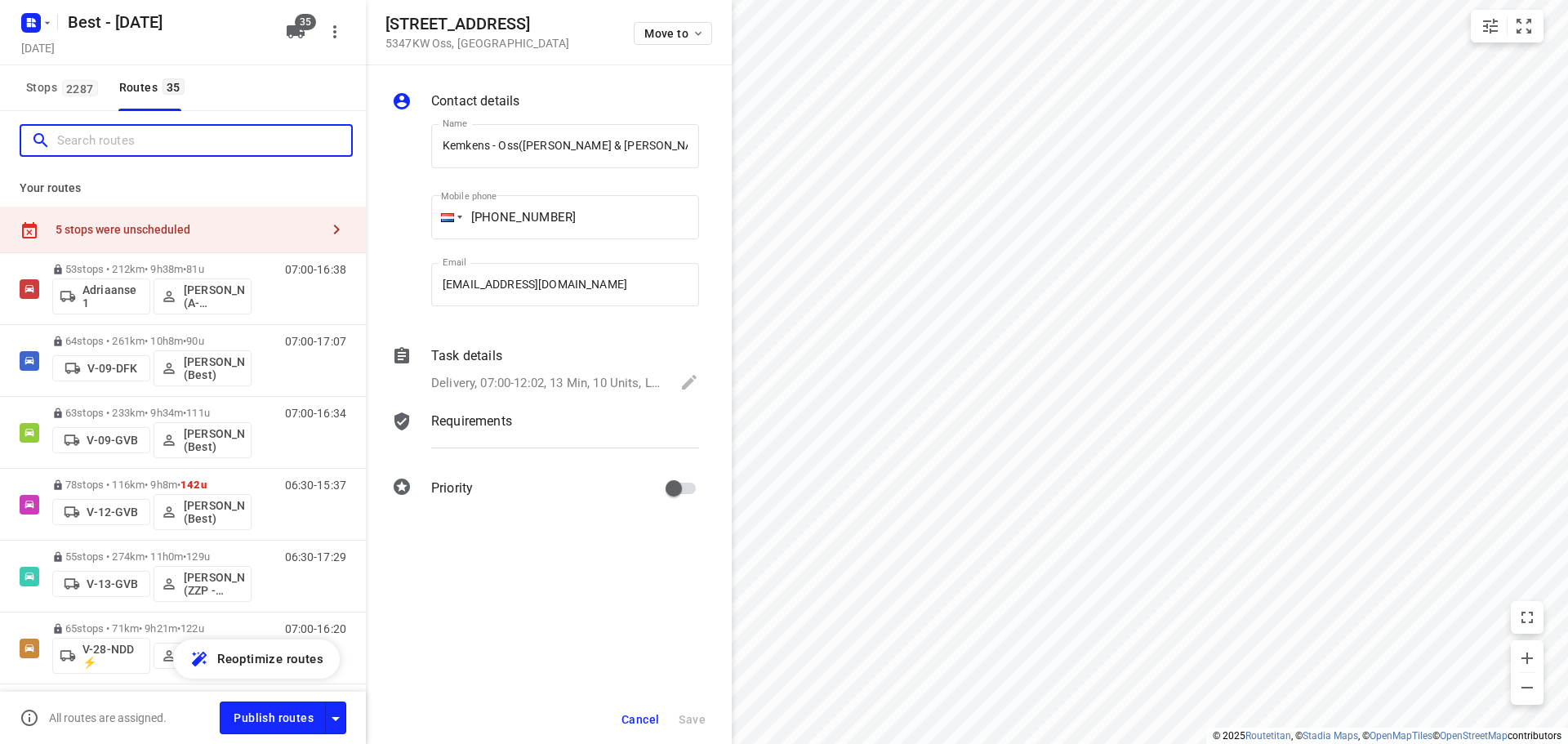
click at [225, 142] on input "Search routes" at bounding box center [204, 141] width 294 height 26
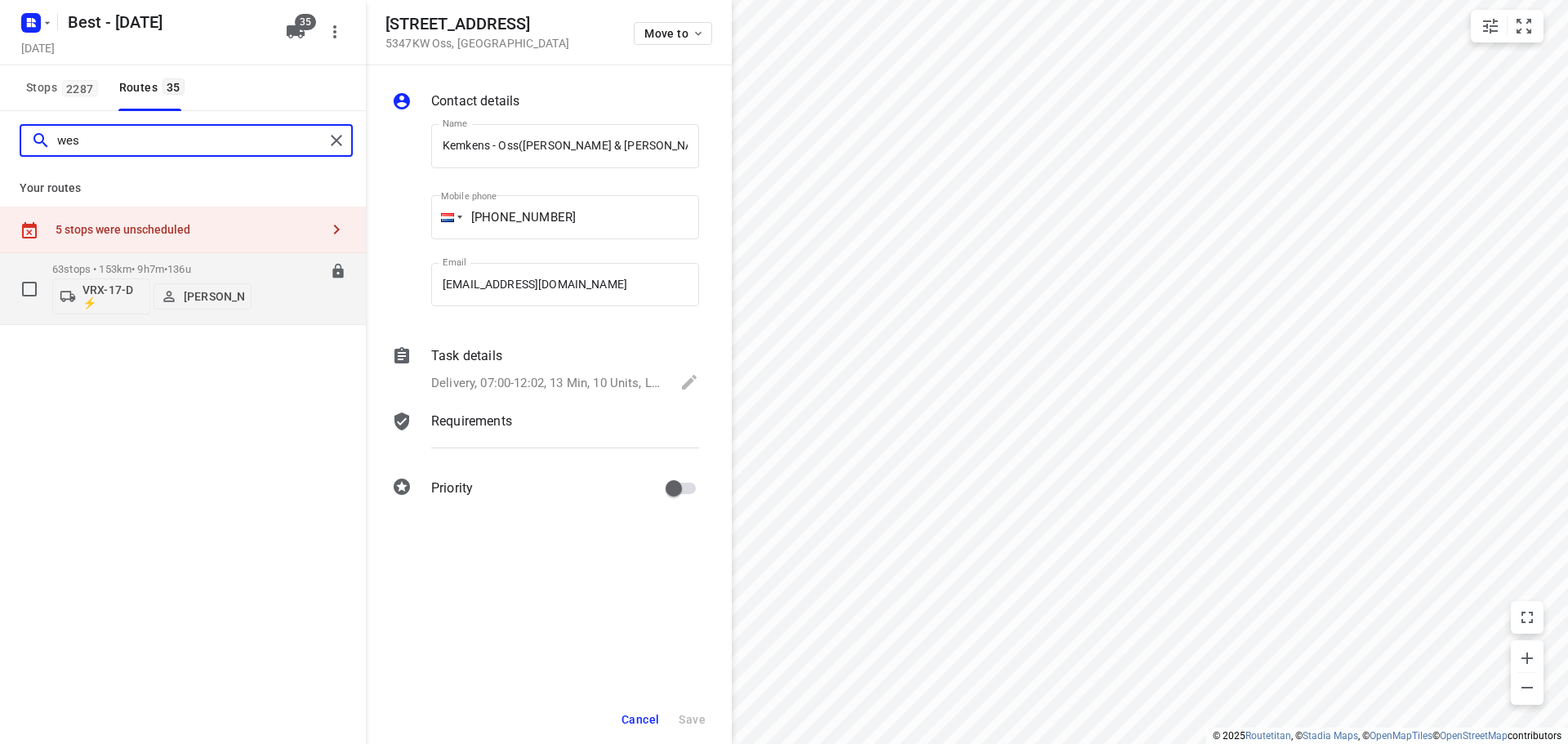
type input "wes"
click at [158, 266] on p "63 stops • 153km • 9h7m • 136u" at bounding box center [151, 269] width 199 height 12
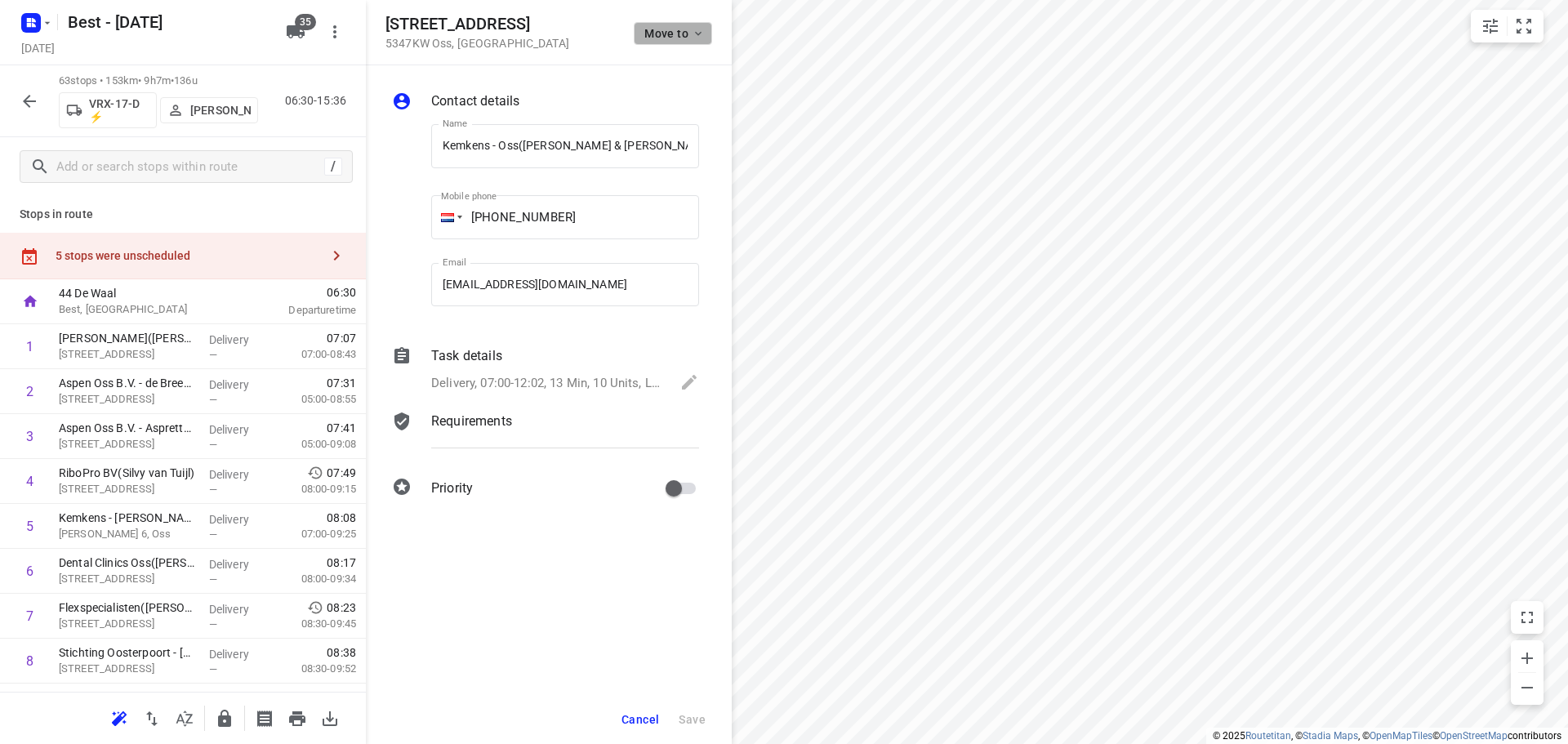
click at [669, 32] on span "Move to" at bounding box center [674, 34] width 60 height 13
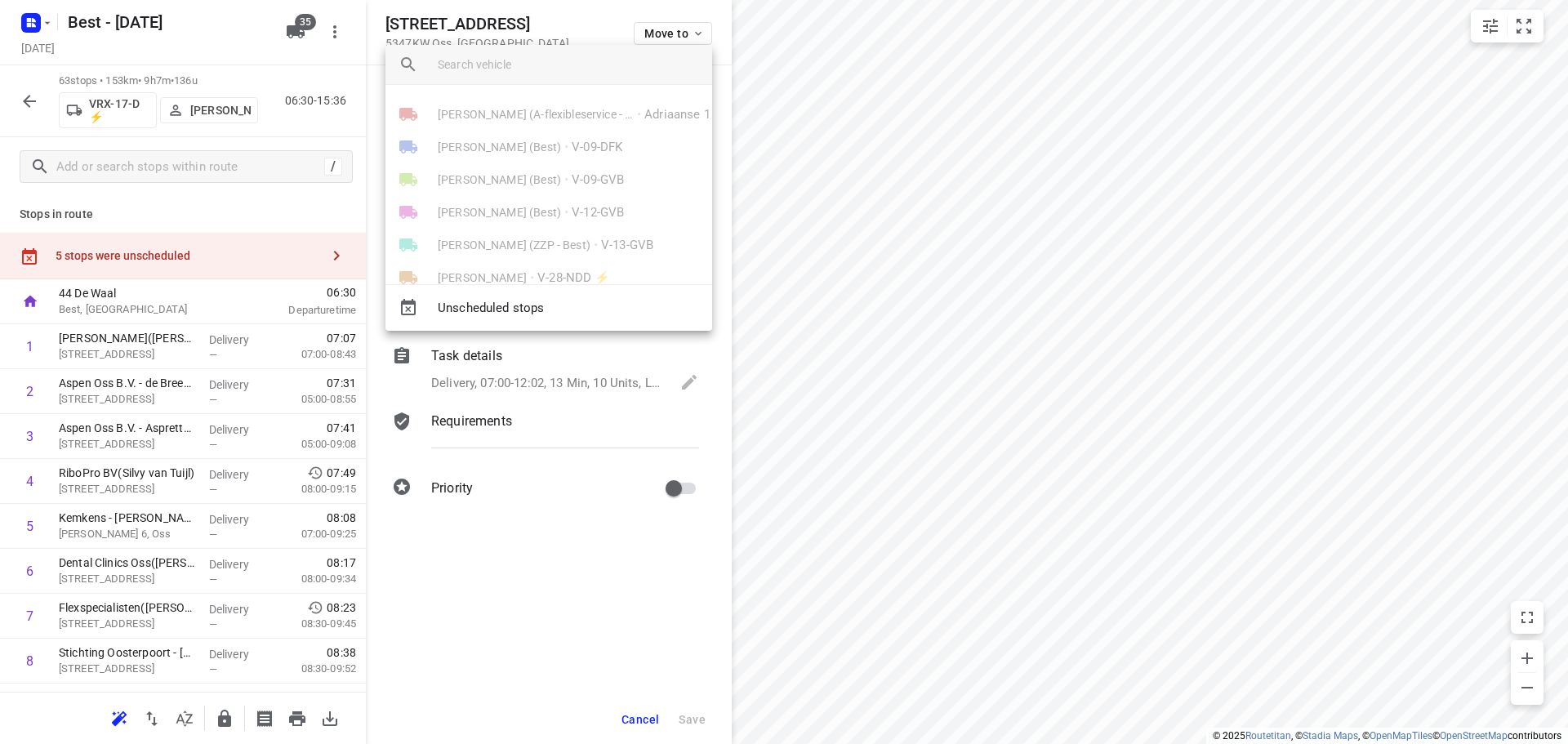
click at [894, 110] on div at bounding box center [784, 372] width 1568 height 744
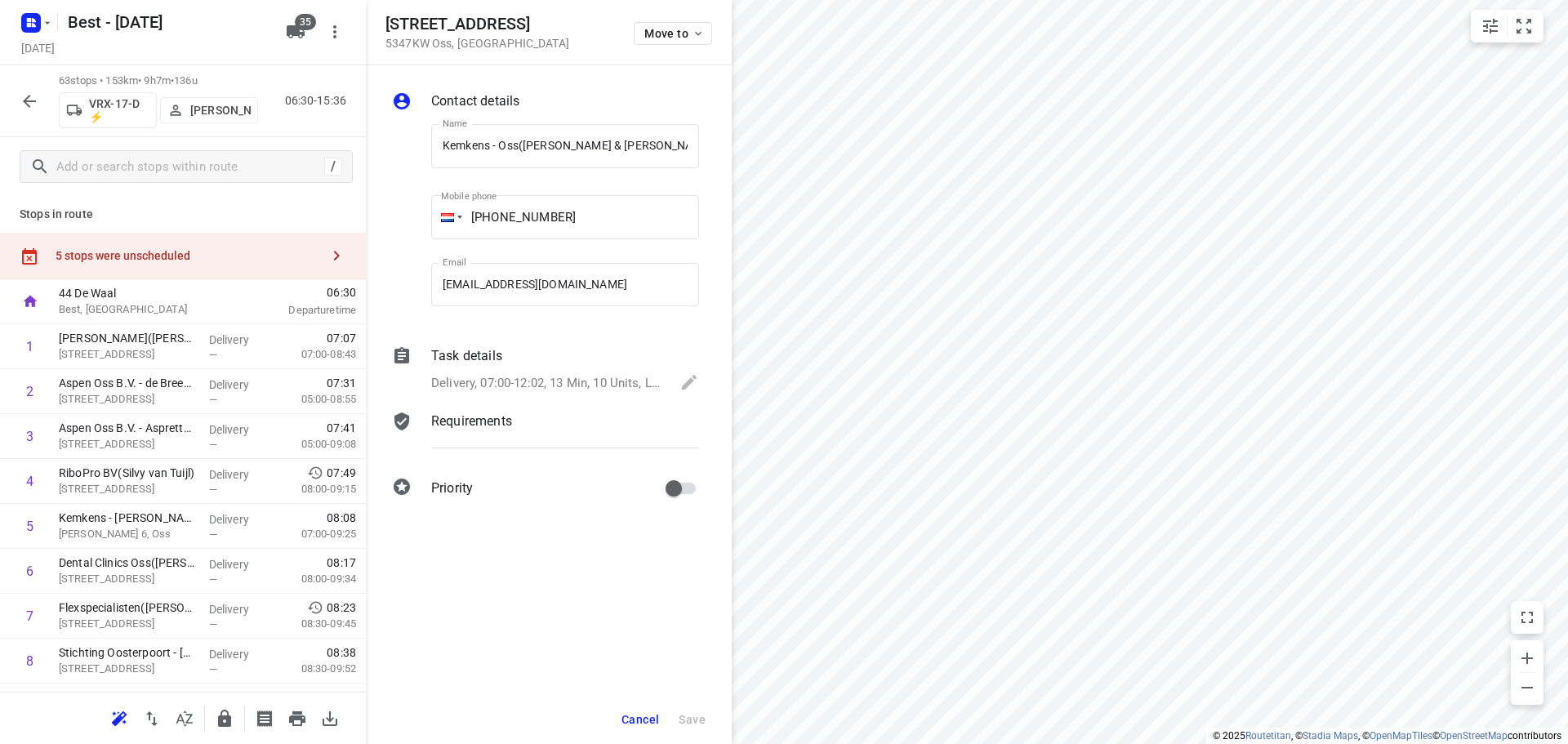
click at [634, 727] on button "Cancel" at bounding box center [640, 720] width 50 height 30
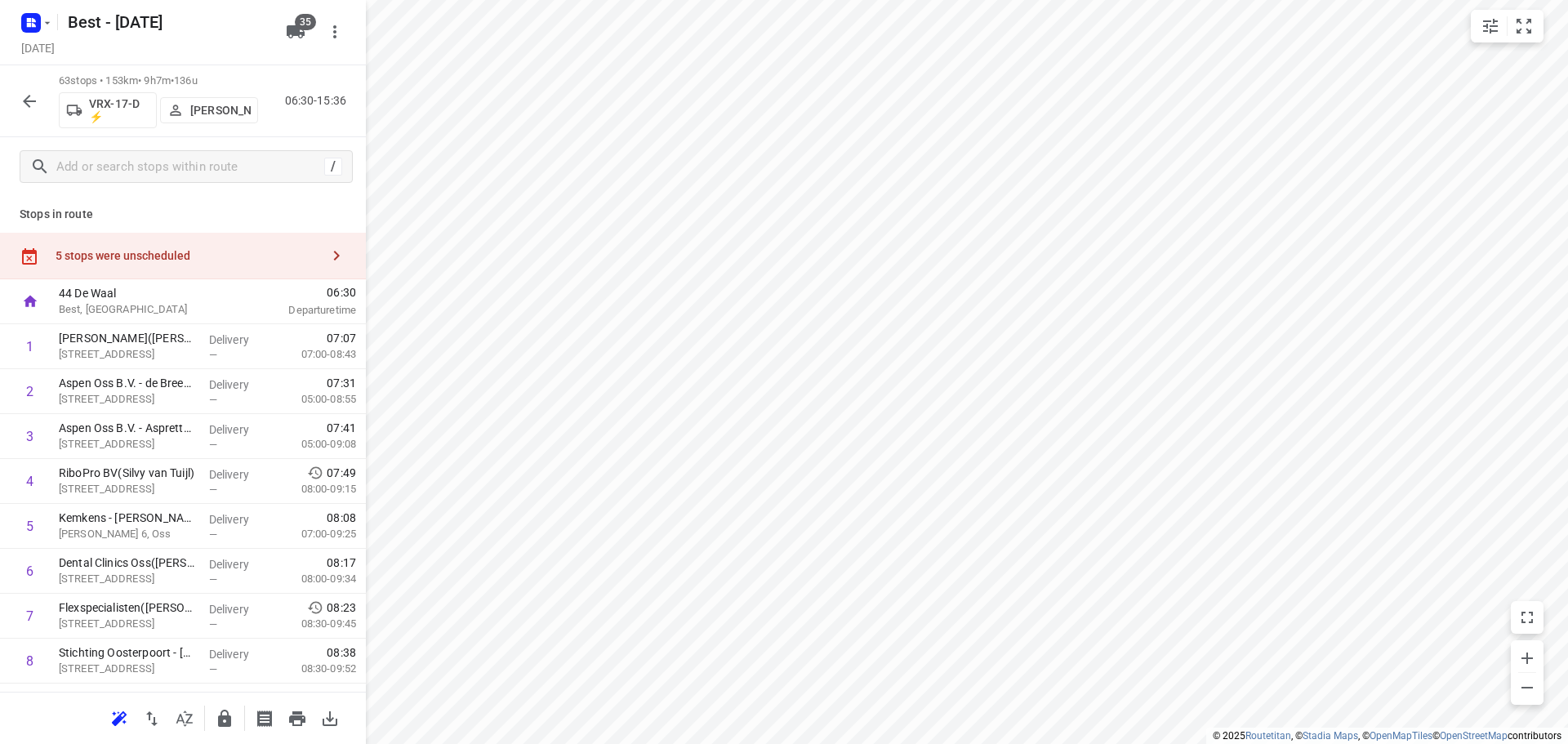
click at [295, 247] on div "5 stops were unscheduled" at bounding box center [183, 256] width 366 height 46
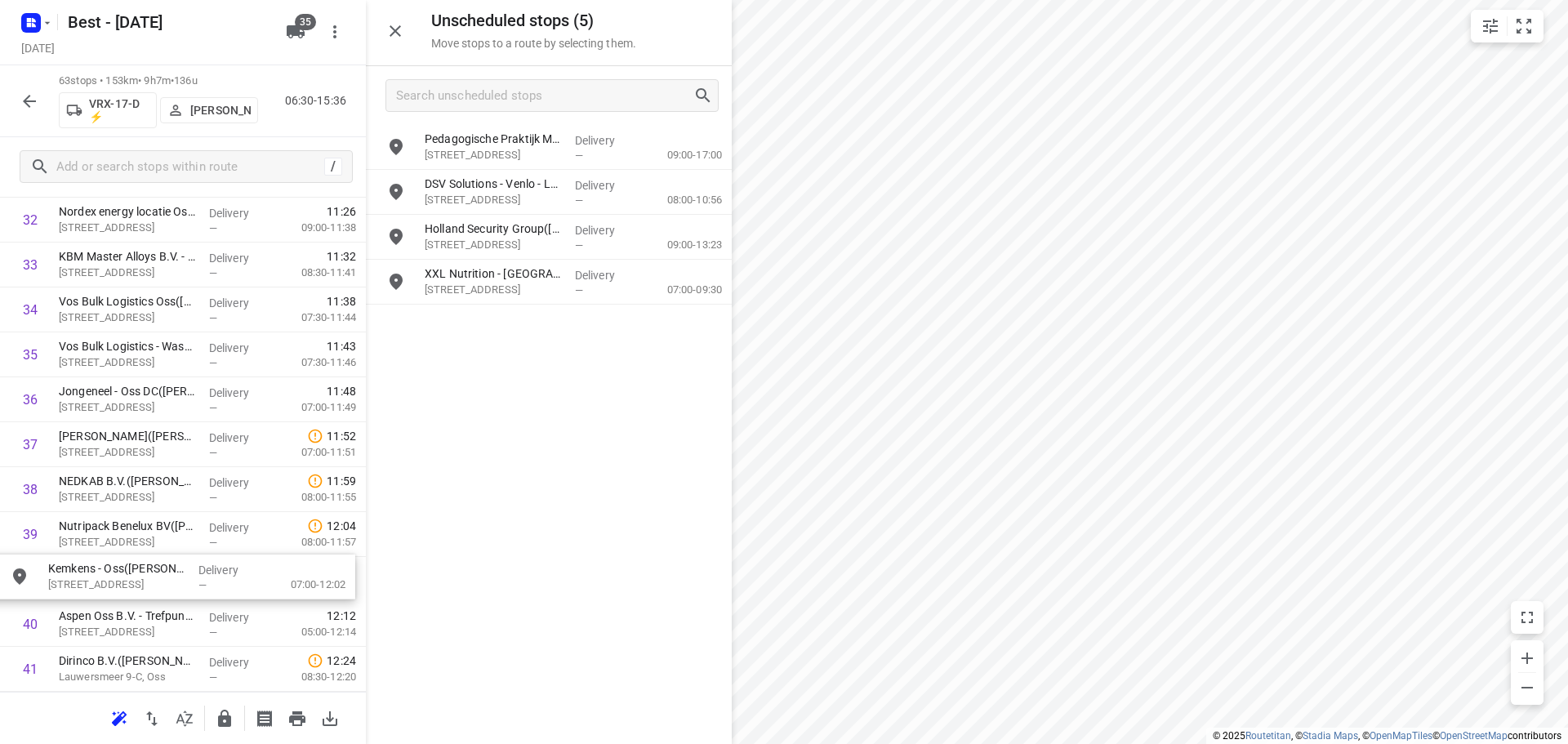
drag, startPoint x: 522, startPoint y: 247, endPoint x: 132, endPoint y: 585, distance: 516.1
click at [221, 720] on icon "button" at bounding box center [224, 718] width 13 height 17
click at [233, 720] on icon "button" at bounding box center [225, 719] width 20 height 20
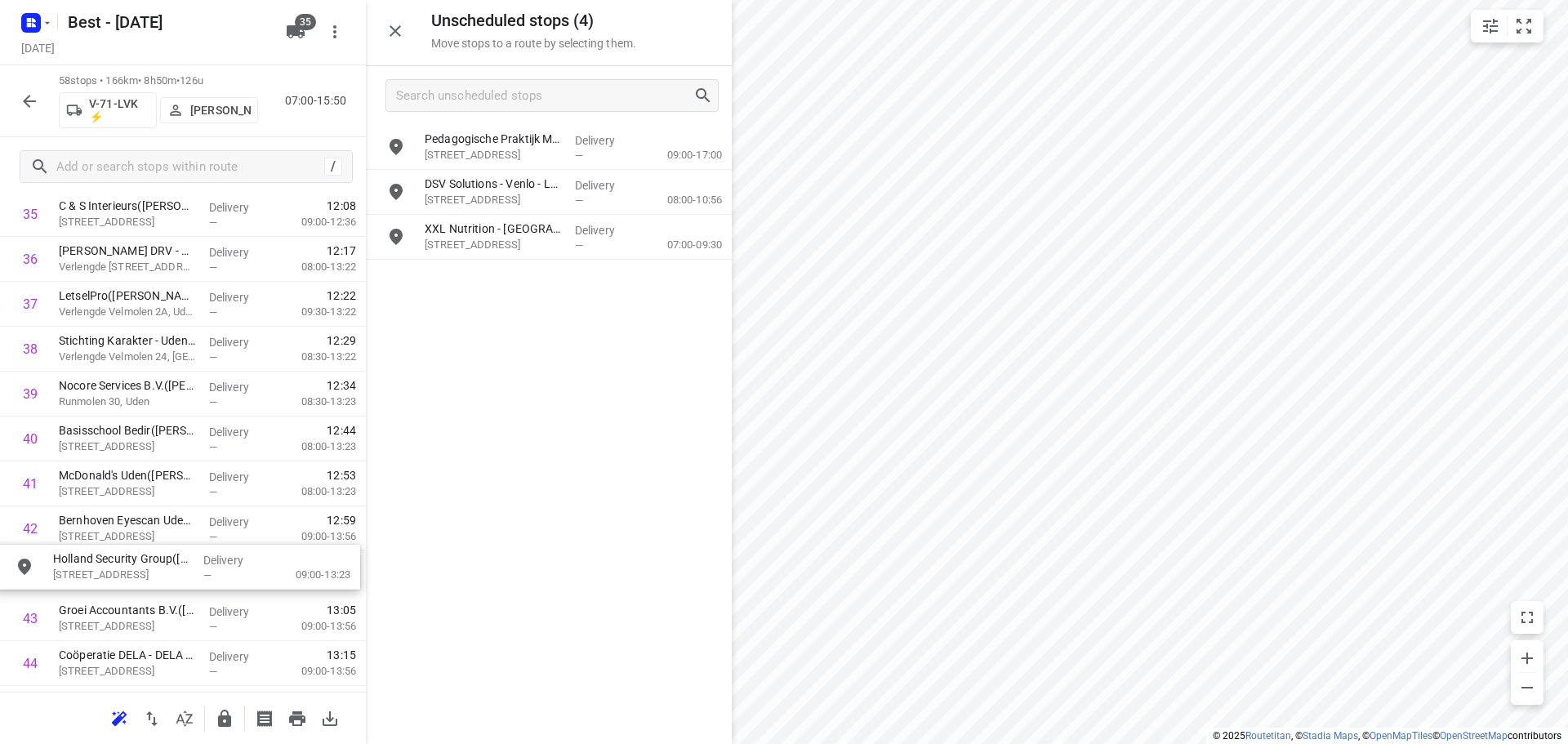
scroll to position [1664, 0]
drag, startPoint x: 310, startPoint y: 351, endPoint x: 146, endPoint y: 524, distance: 238.4
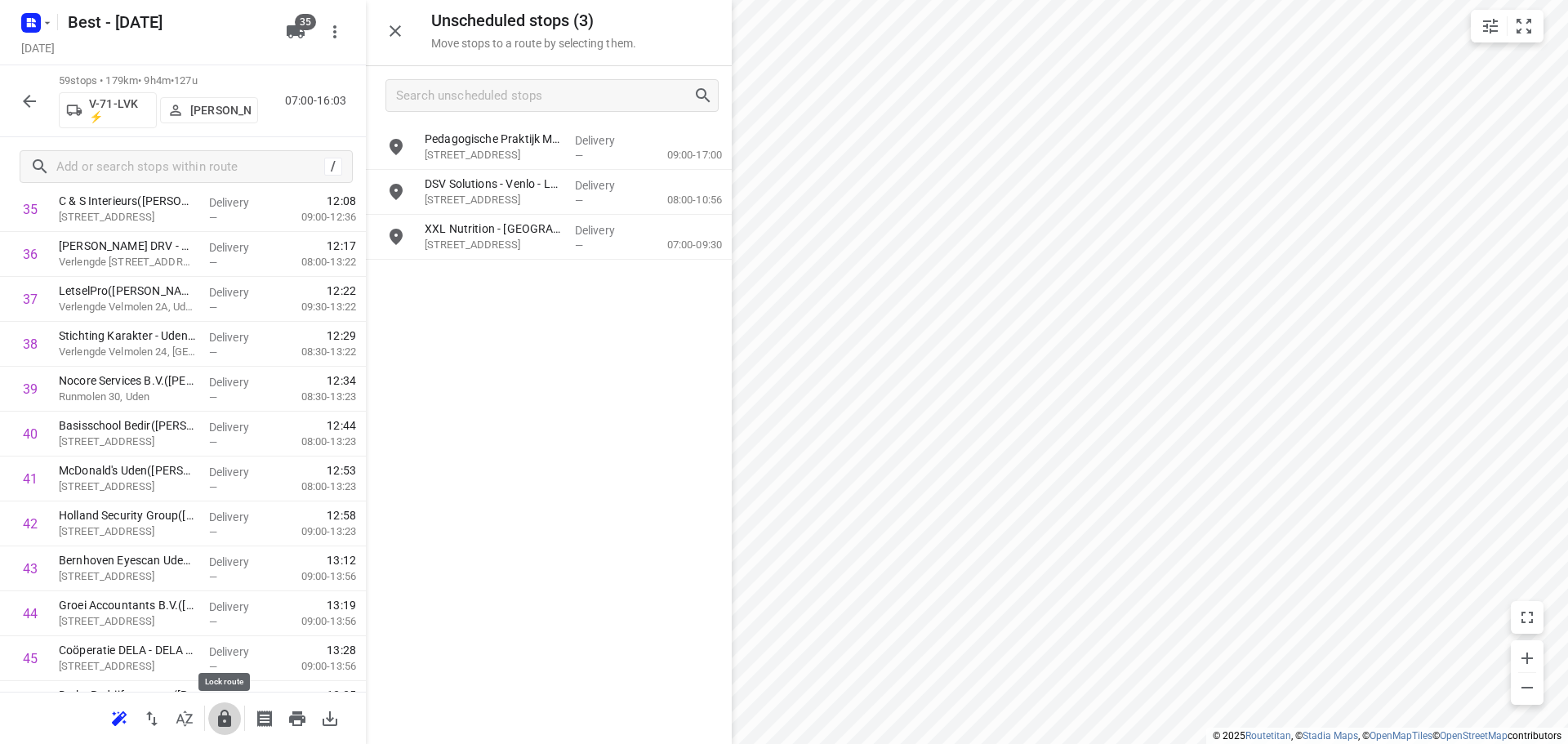
click at [213, 714] on button "button" at bounding box center [224, 718] width 32 height 32
click at [231, 717] on icon "button" at bounding box center [224, 718] width 13 height 17
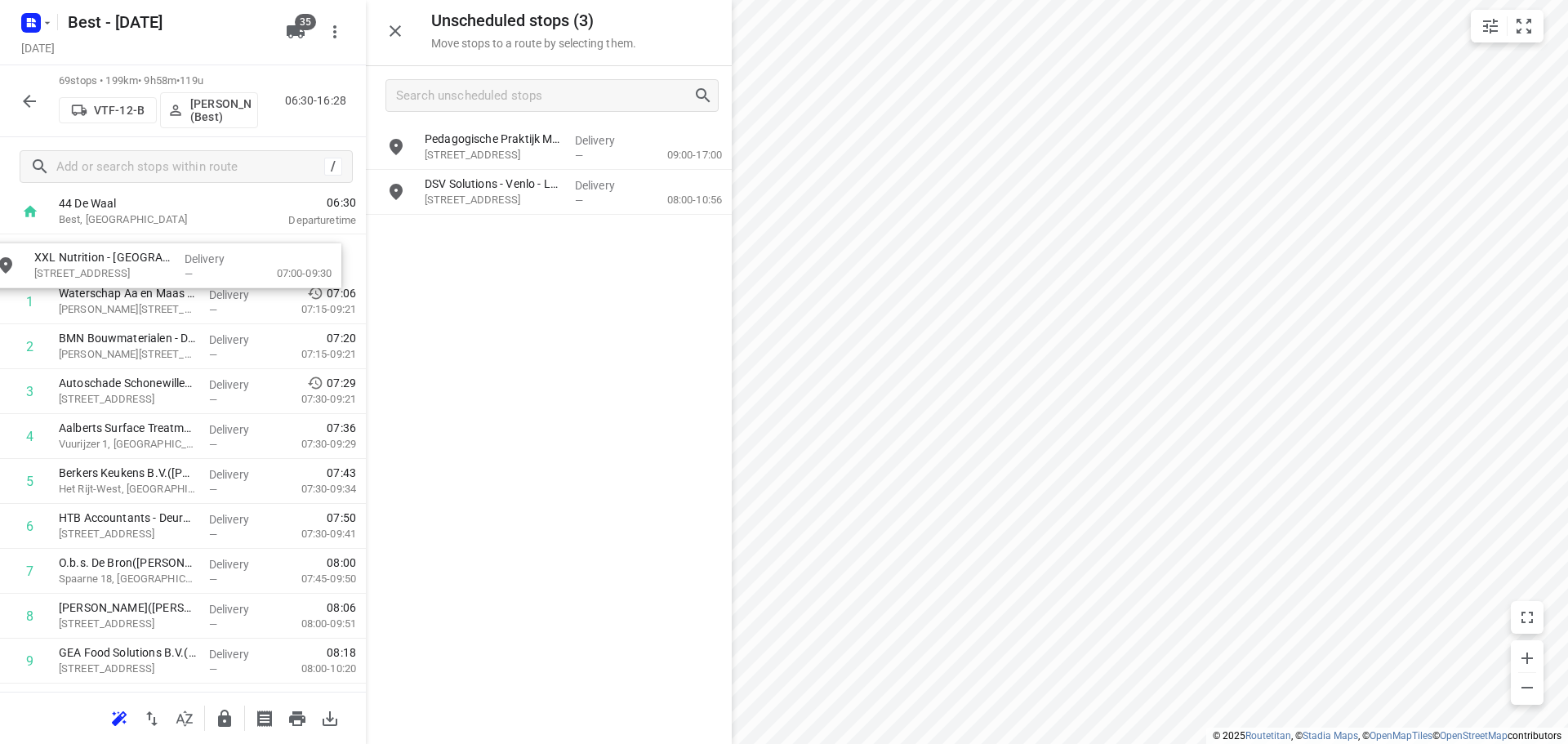
scroll to position [88, 0]
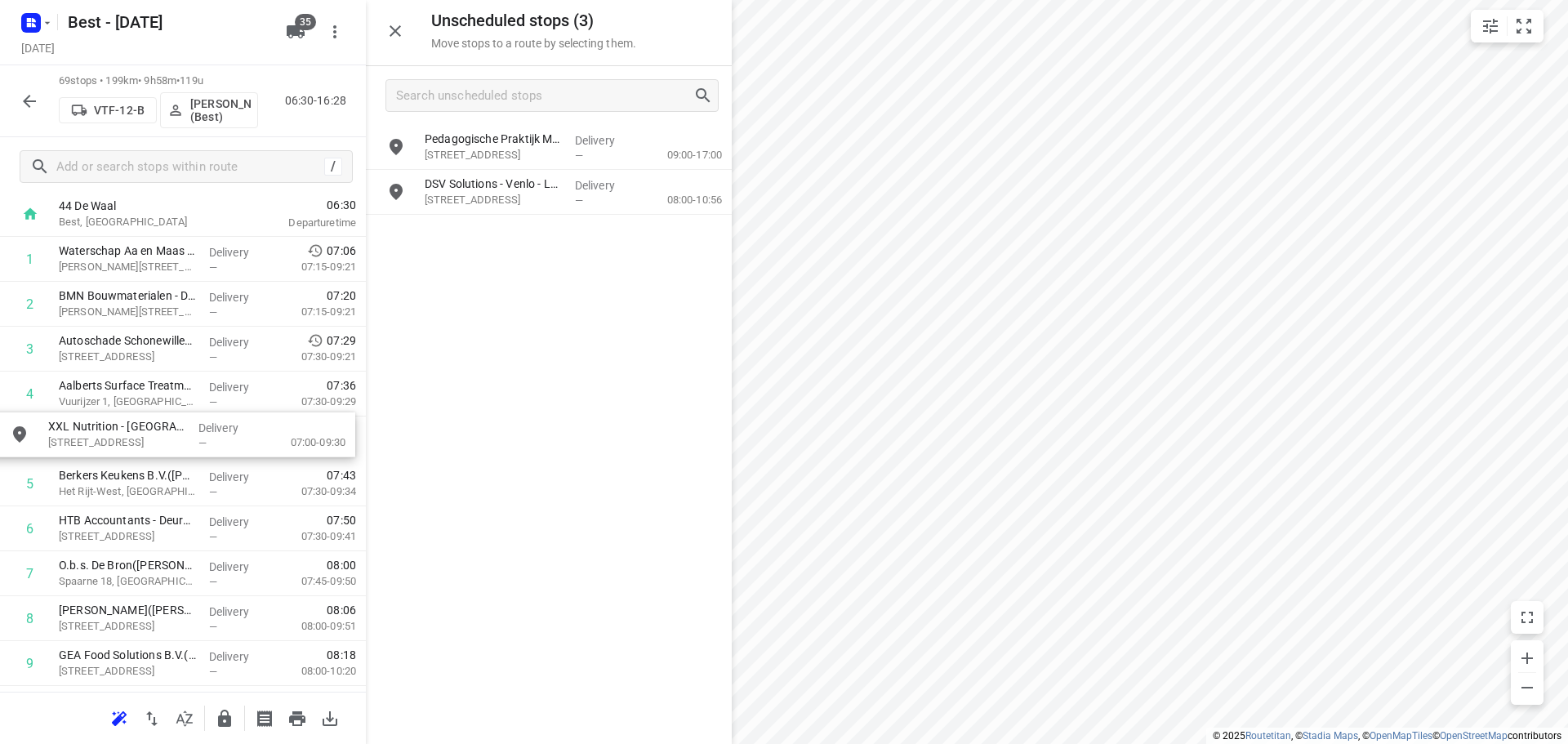
drag, startPoint x: 531, startPoint y: 231, endPoint x: 137, endPoint y: 434, distance: 443.2
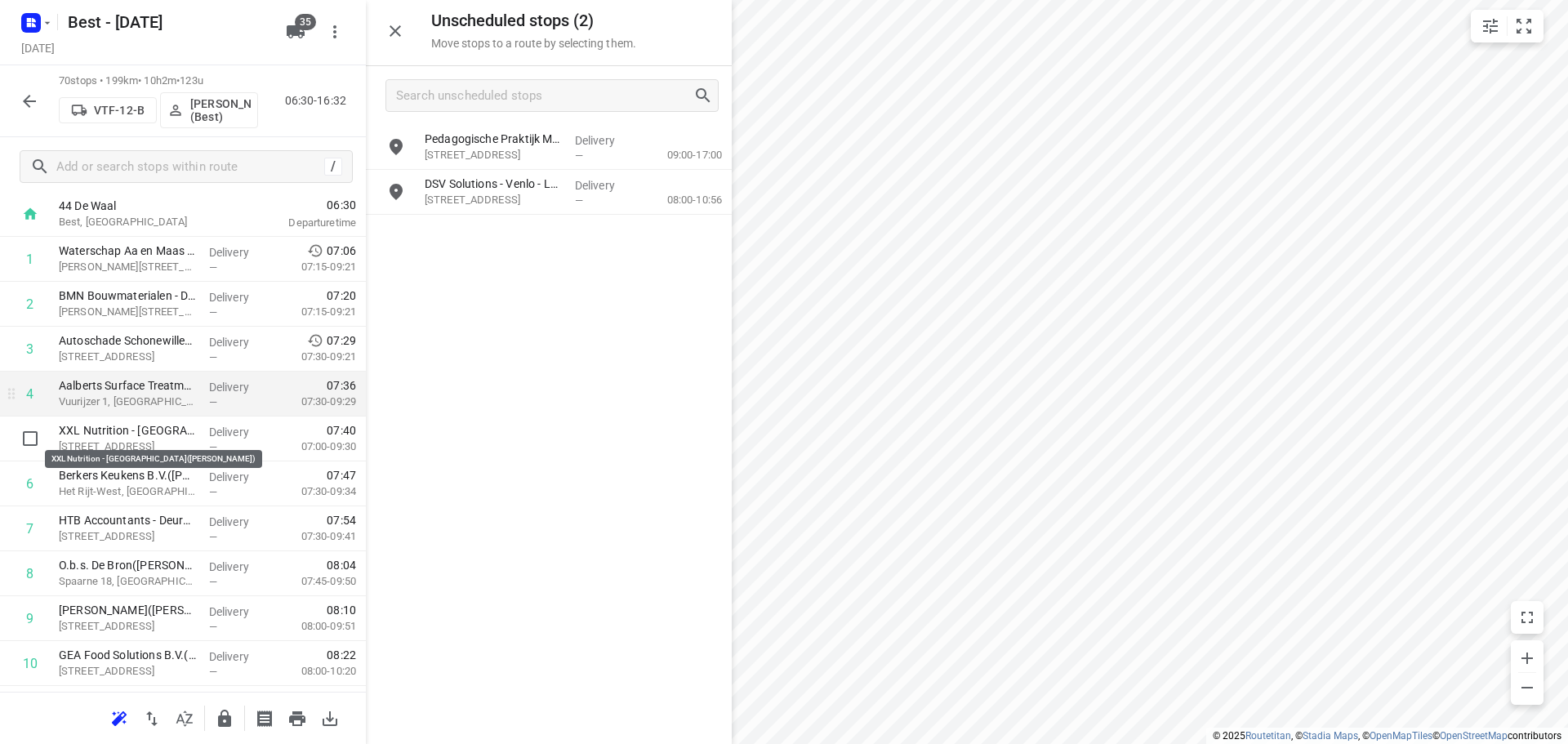
click at [98, 437] on p "XXL Nutrition - [GEOGRAPHIC_DATA]([PERSON_NAME])" at bounding box center [127, 430] width 137 height 17
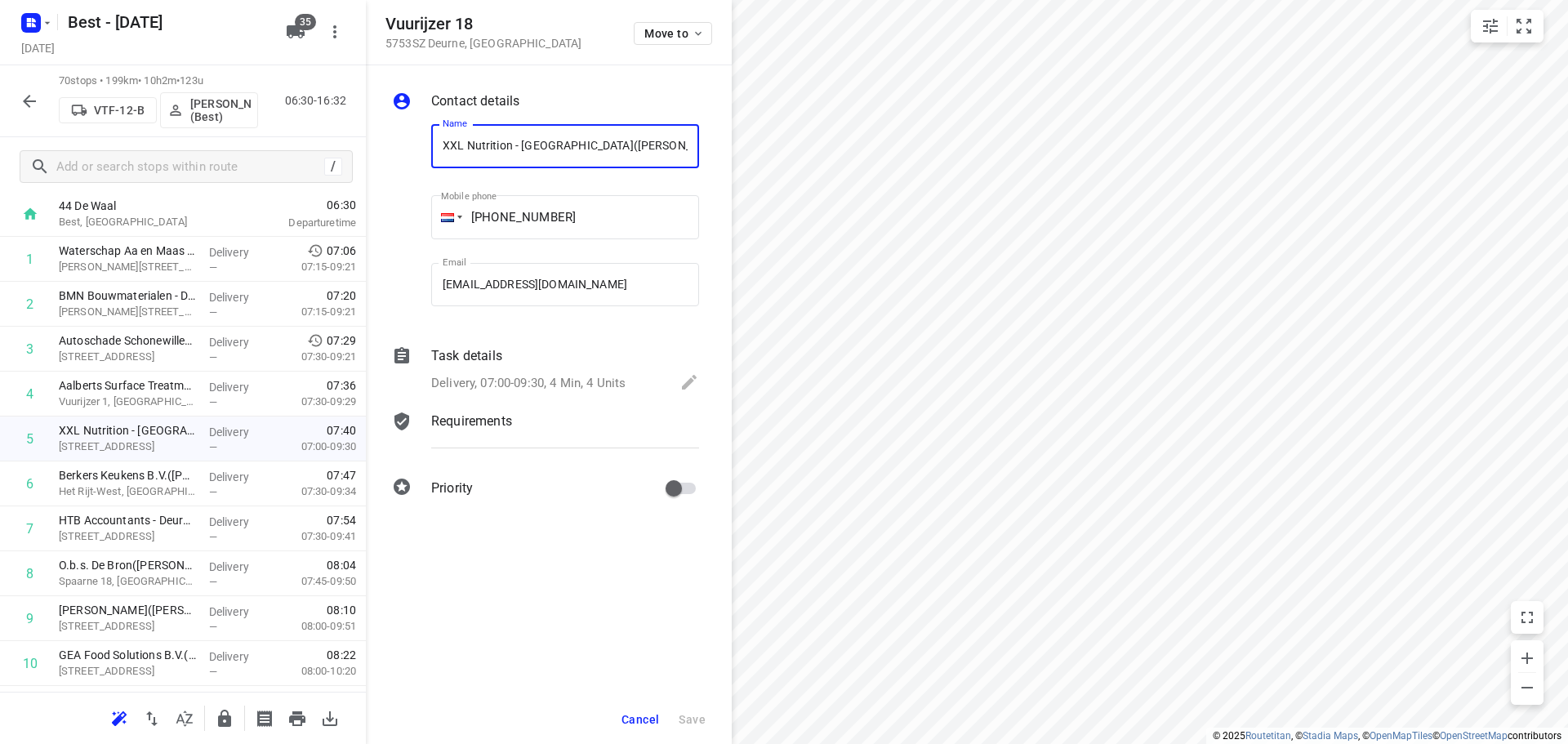
click at [537, 385] on p "Delivery, 07:00-09:30, 4 Min, 4 Units" at bounding box center [528, 383] width 194 height 19
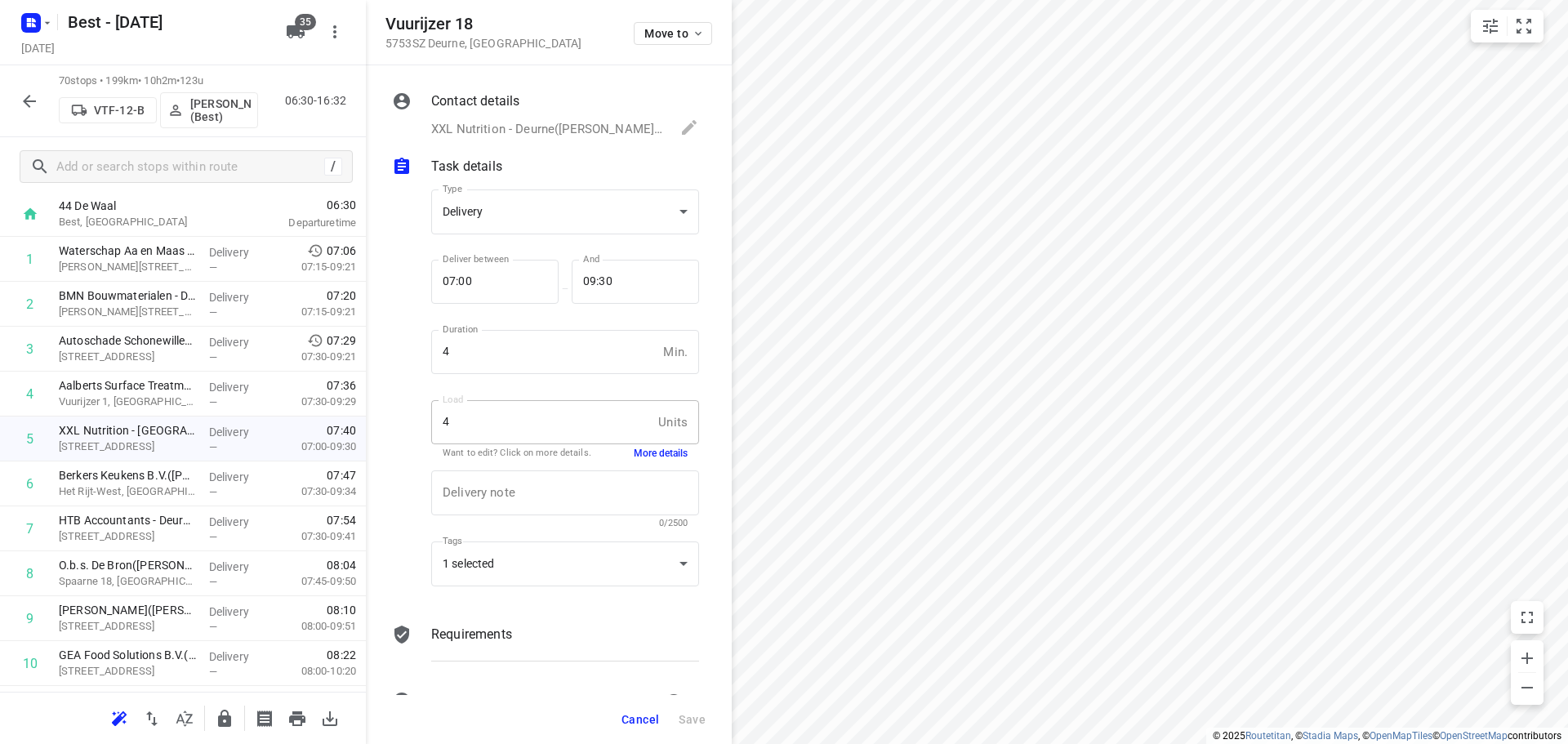
click at [649, 458] on button "More details" at bounding box center [660, 454] width 54 height 14
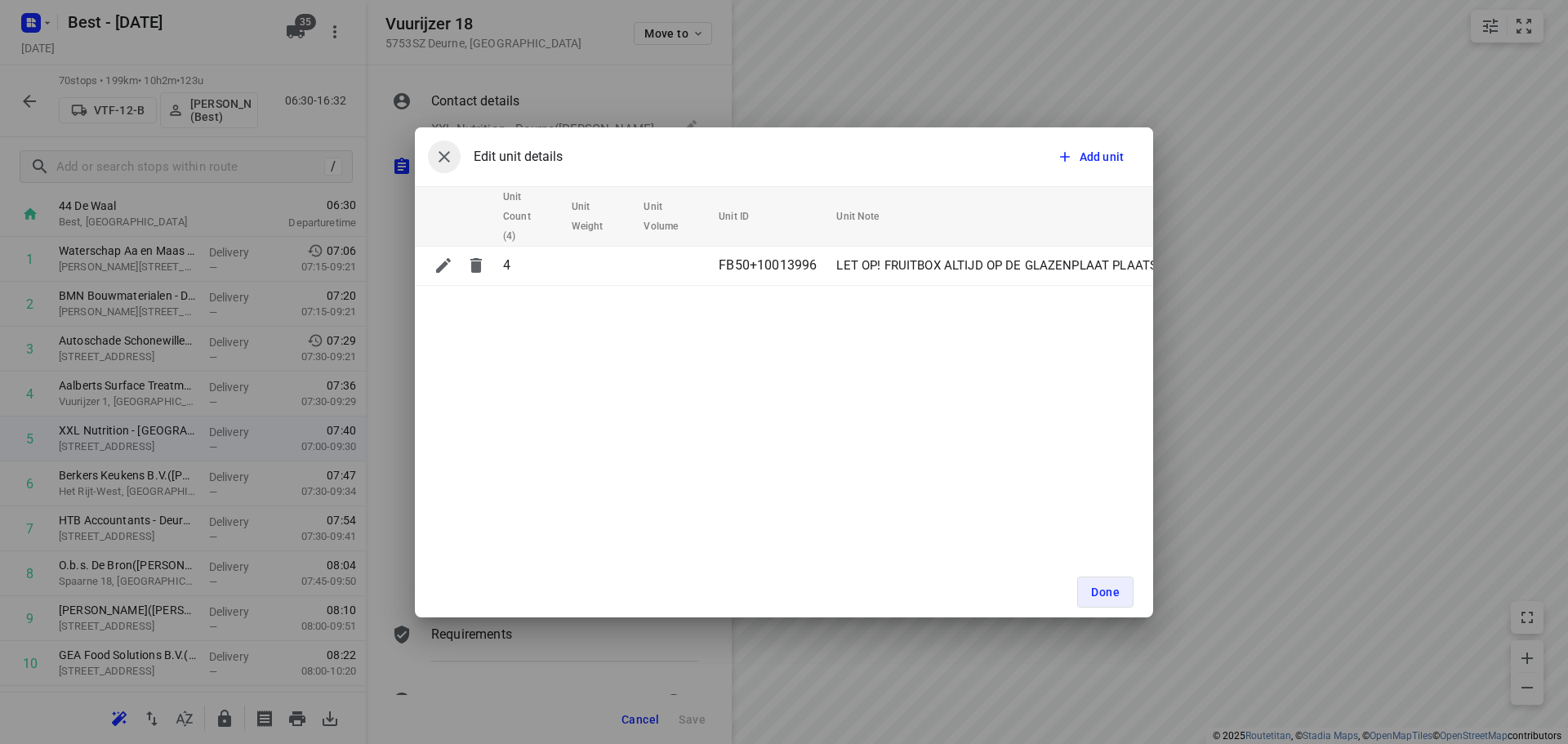
click at [439, 149] on icon "button" at bounding box center [444, 157] width 20 height 20
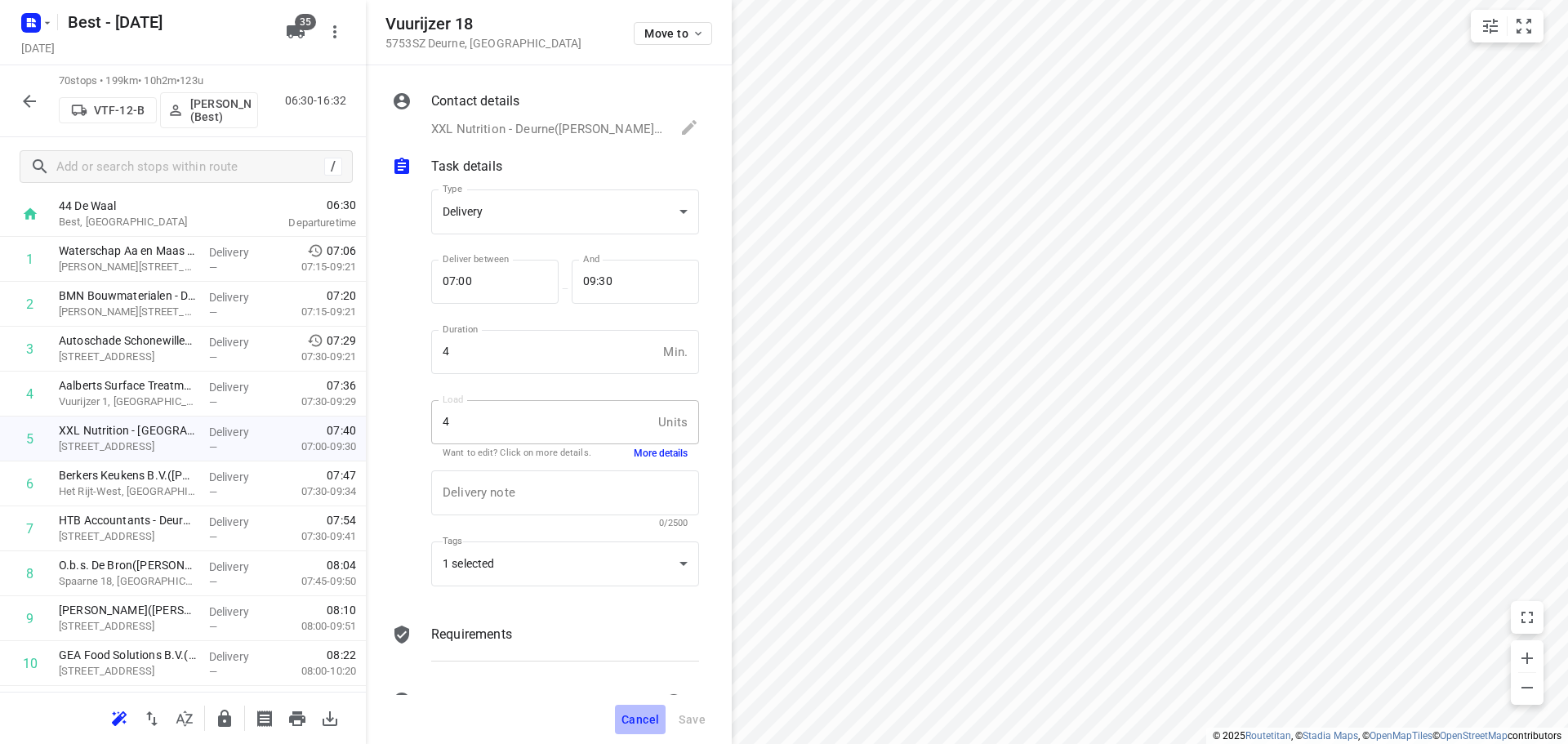
click at [647, 717] on span "Cancel" at bounding box center [640, 719] width 37 height 13
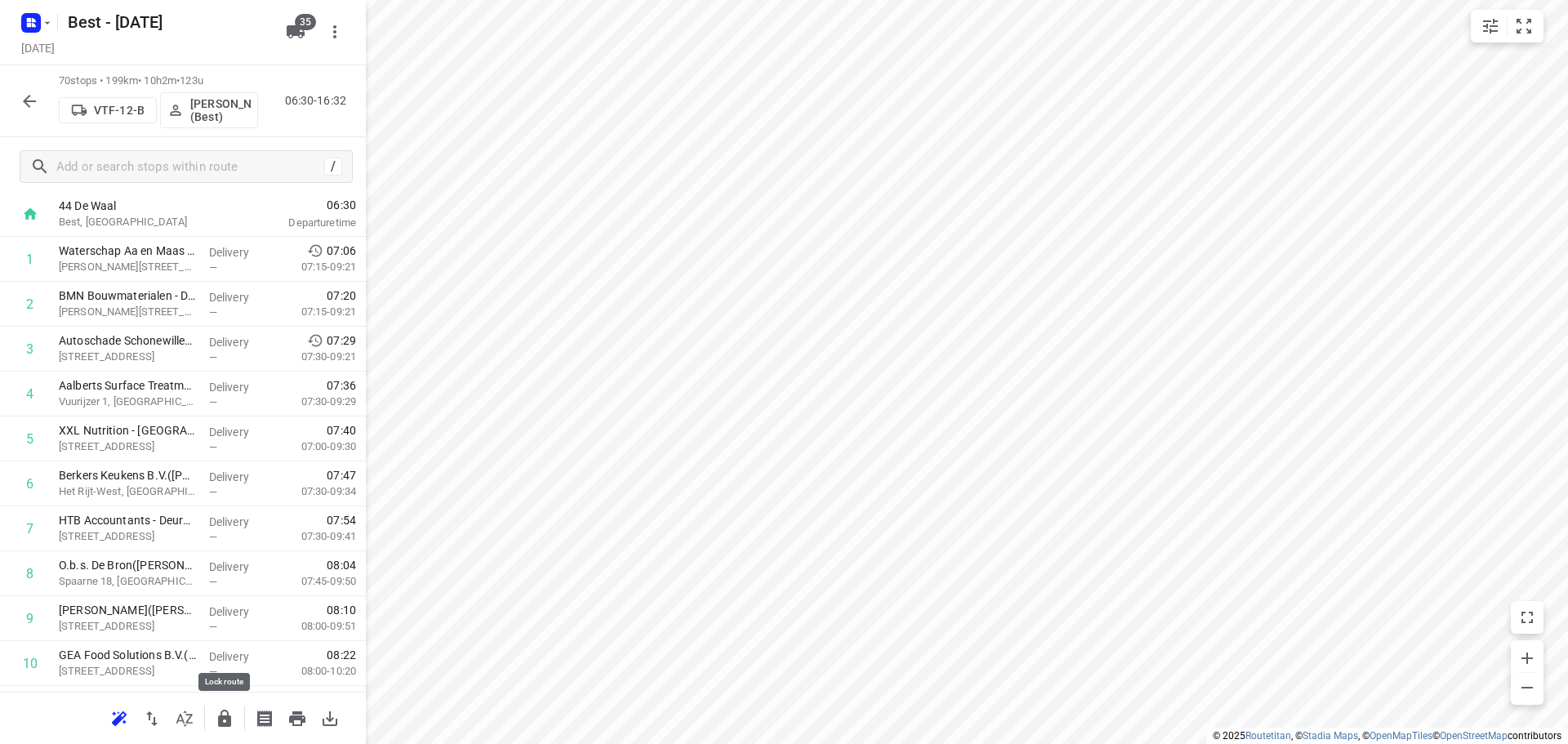
click at [222, 726] on icon "button" at bounding box center [224, 718] width 13 height 17
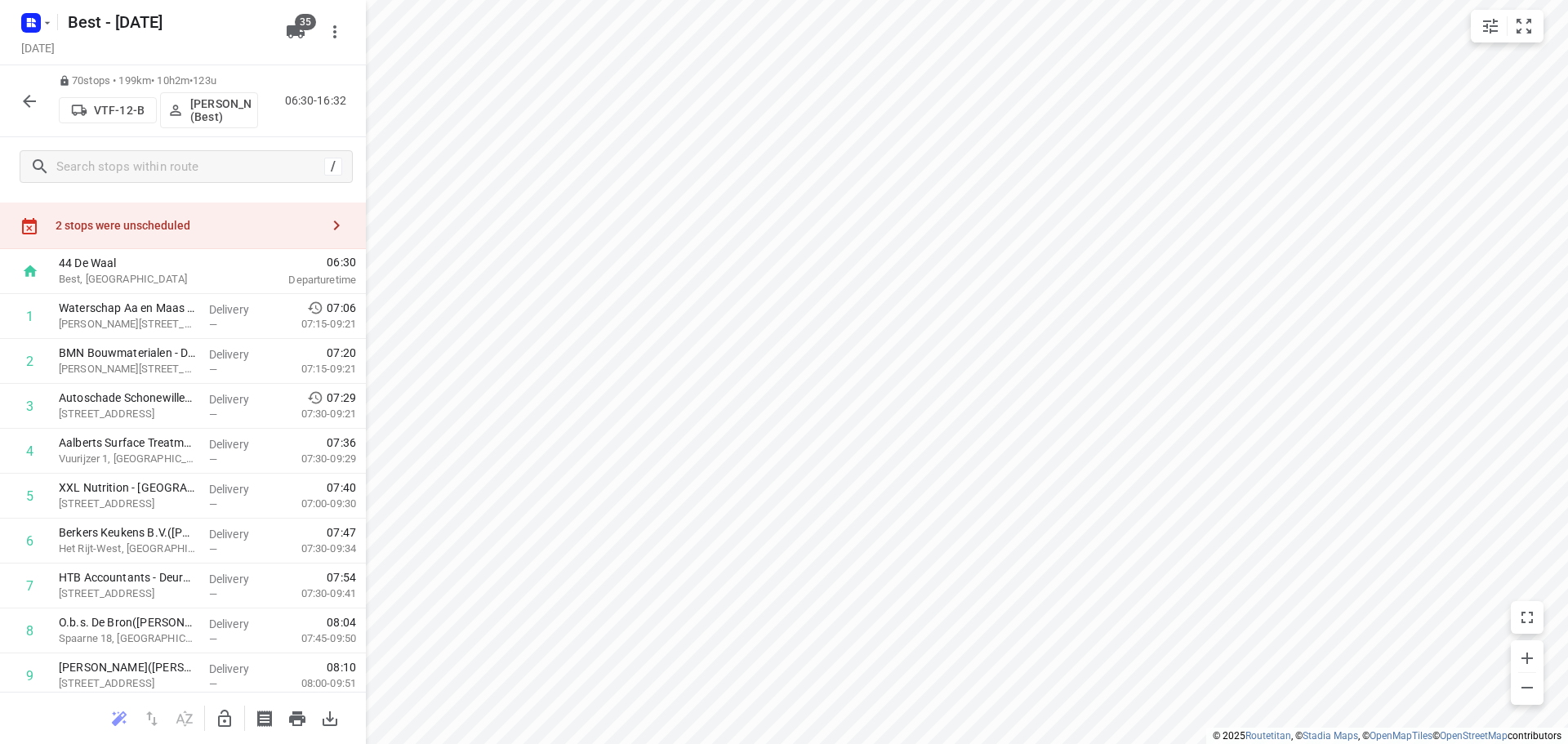
scroll to position [0, 0]
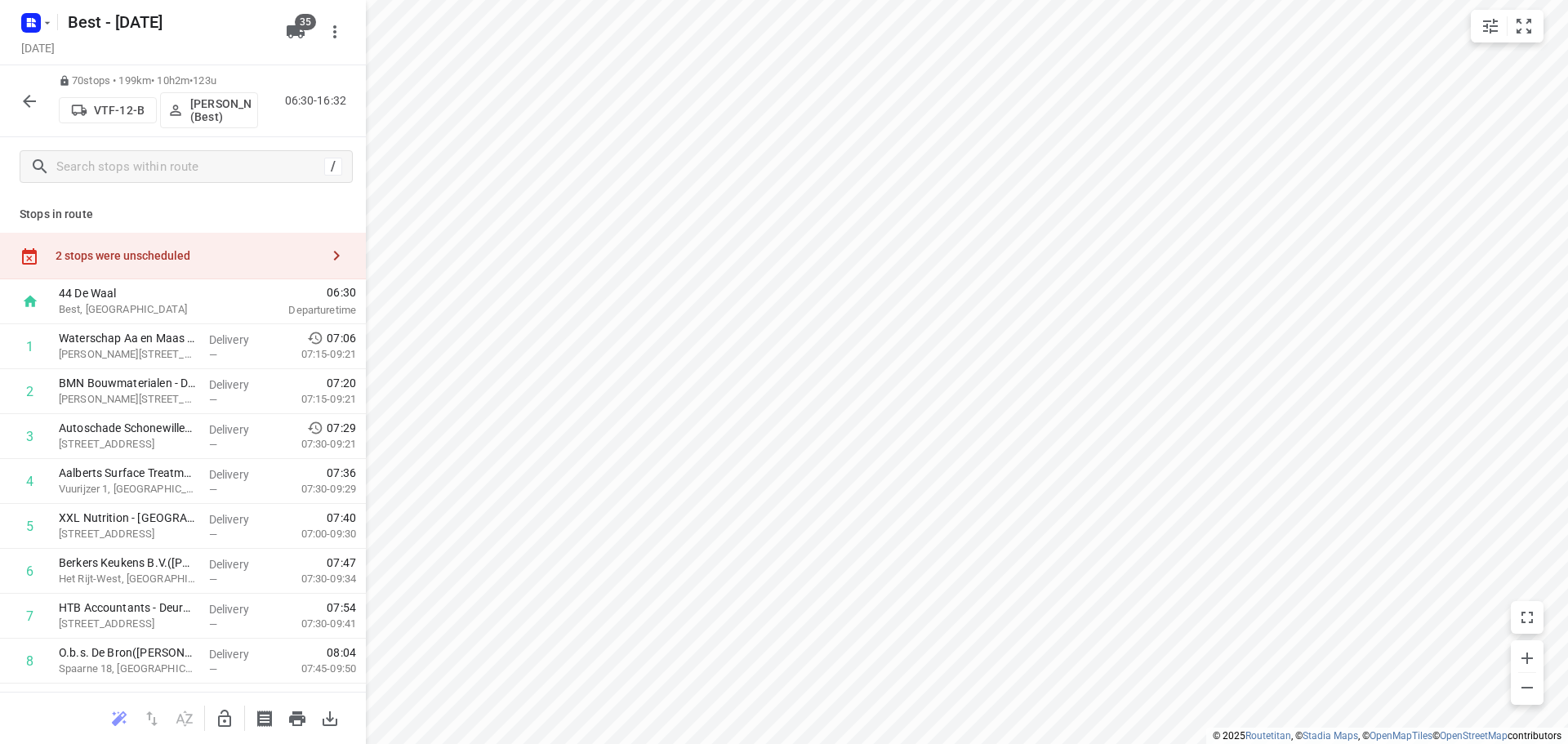
click at [173, 252] on div "2 stops were unscheduled" at bounding box center [188, 256] width 265 height 13
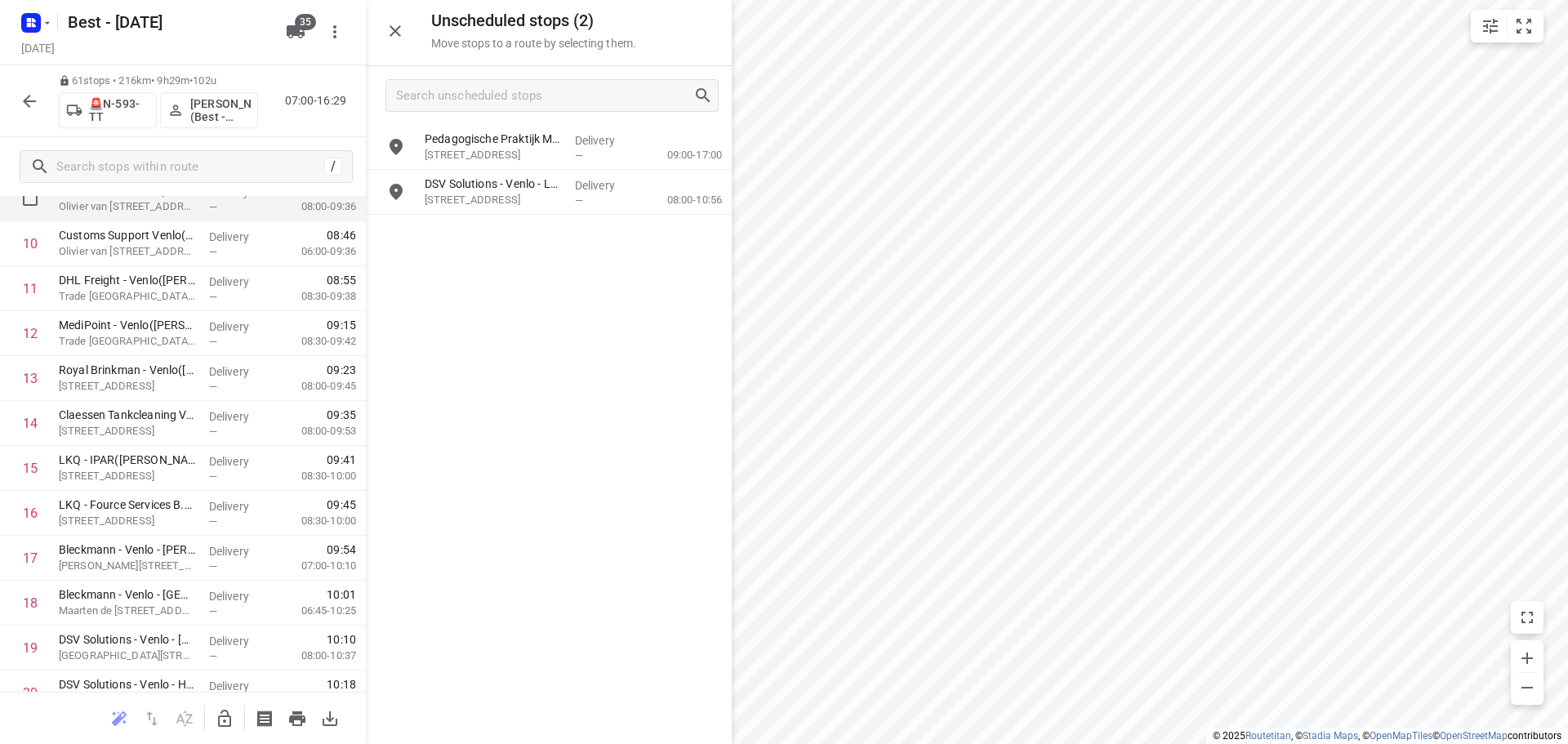
scroll to position [653, 0]
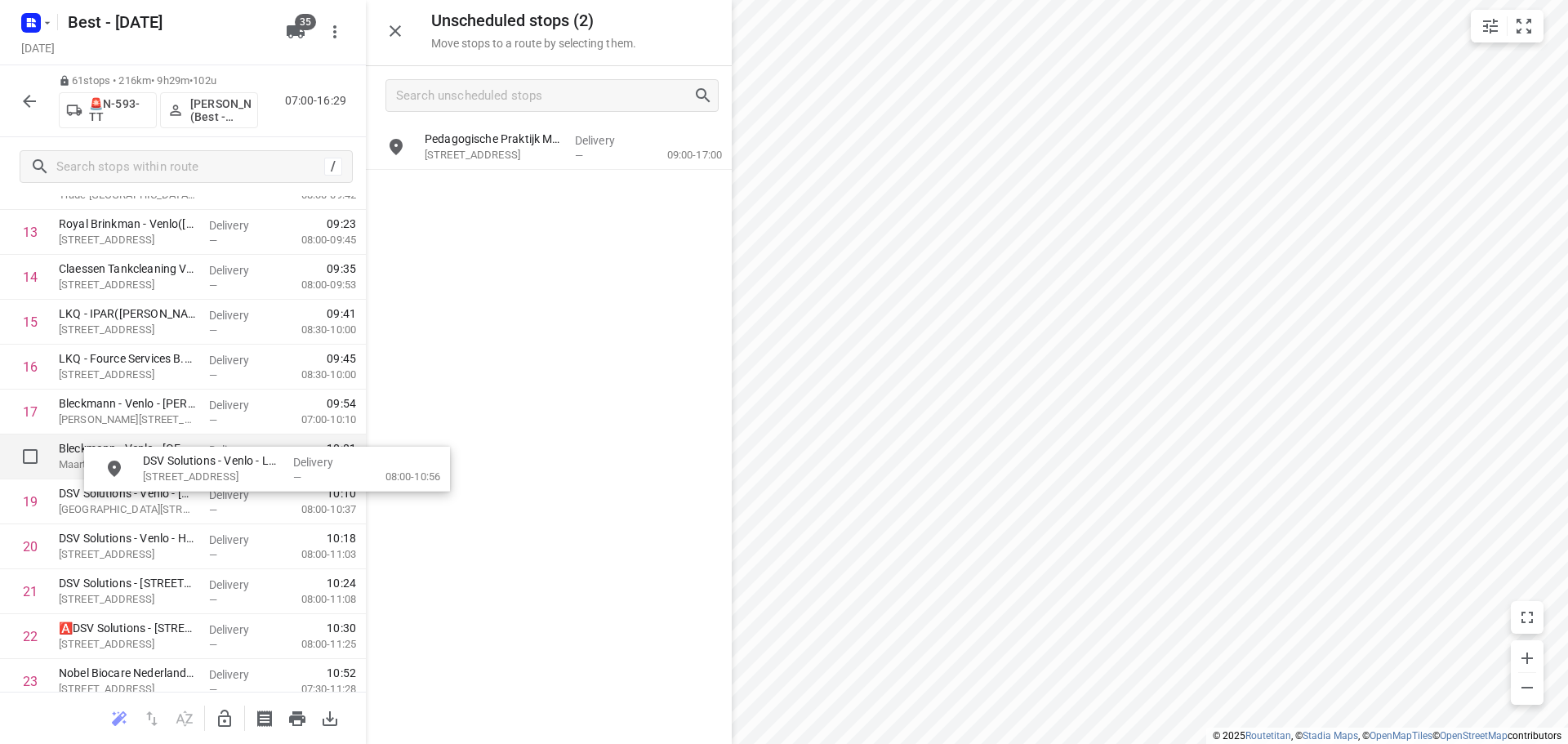
drag, startPoint x: 454, startPoint y: 201, endPoint x: 291, endPoint y: 444, distance: 292.6
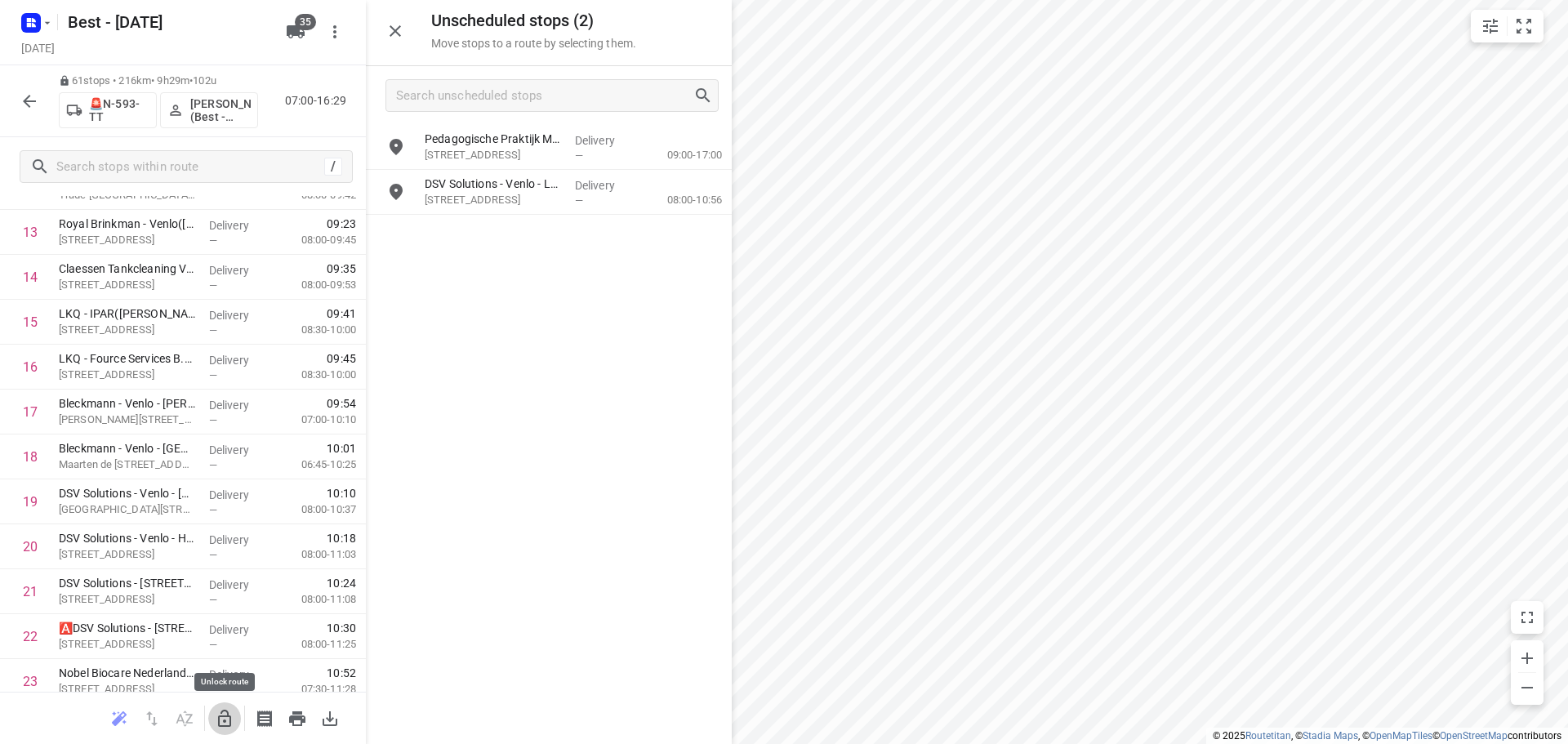
click at [221, 717] on icon "button" at bounding box center [225, 719] width 20 height 20
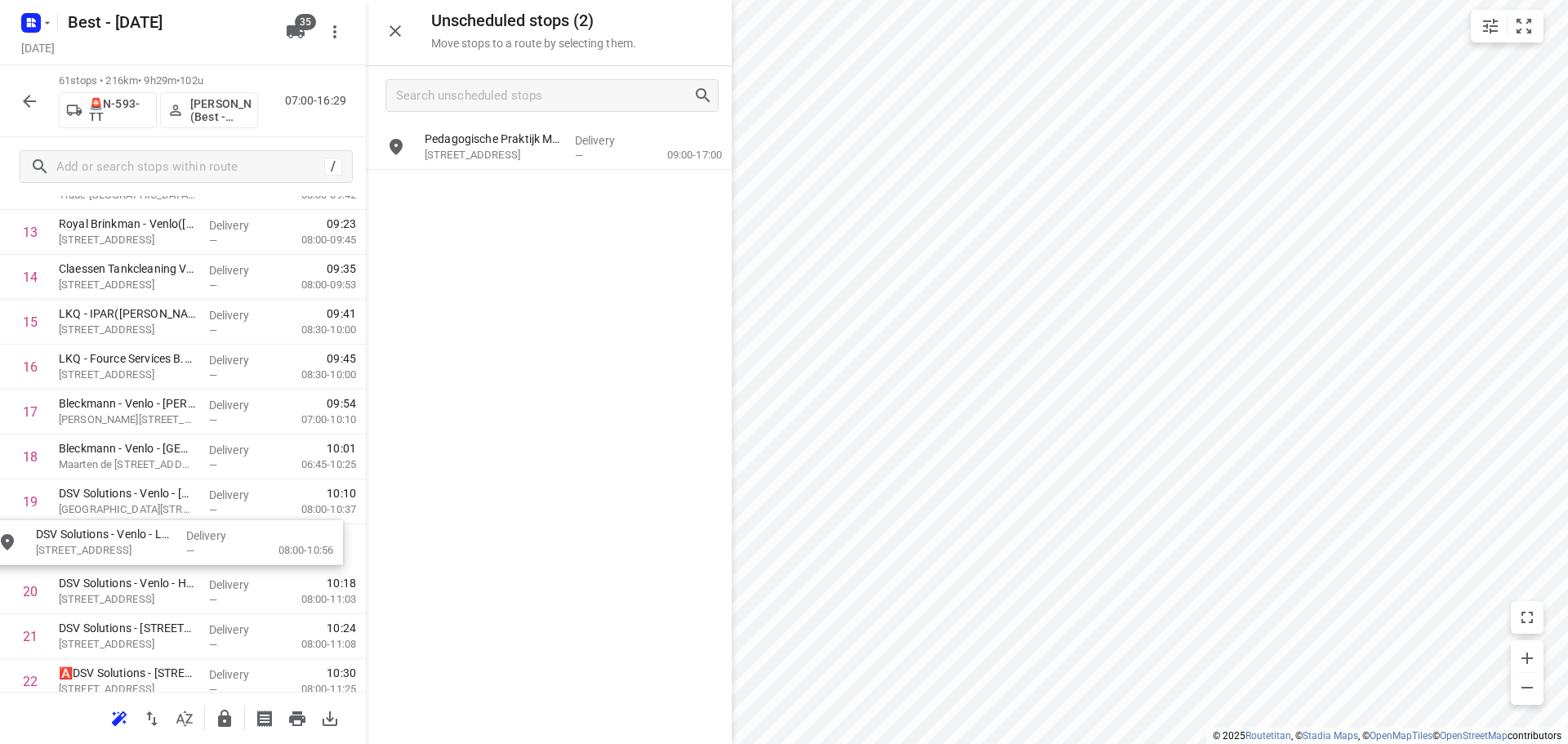
drag, startPoint x: 504, startPoint y: 193, endPoint x: 110, endPoint y: 543, distance: 527.0
click at [223, 722] on icon "button" at bounding box center [225, 719] width 20 height 20
drag, startPoint x: 550, startPoint y: 151, endPoint x: 549, endPoint y: 139, distance: 12.0
click at [551, 148] on p "[STREET_ADDRESS]" at bounding box center [493, 156] width 137 height 17
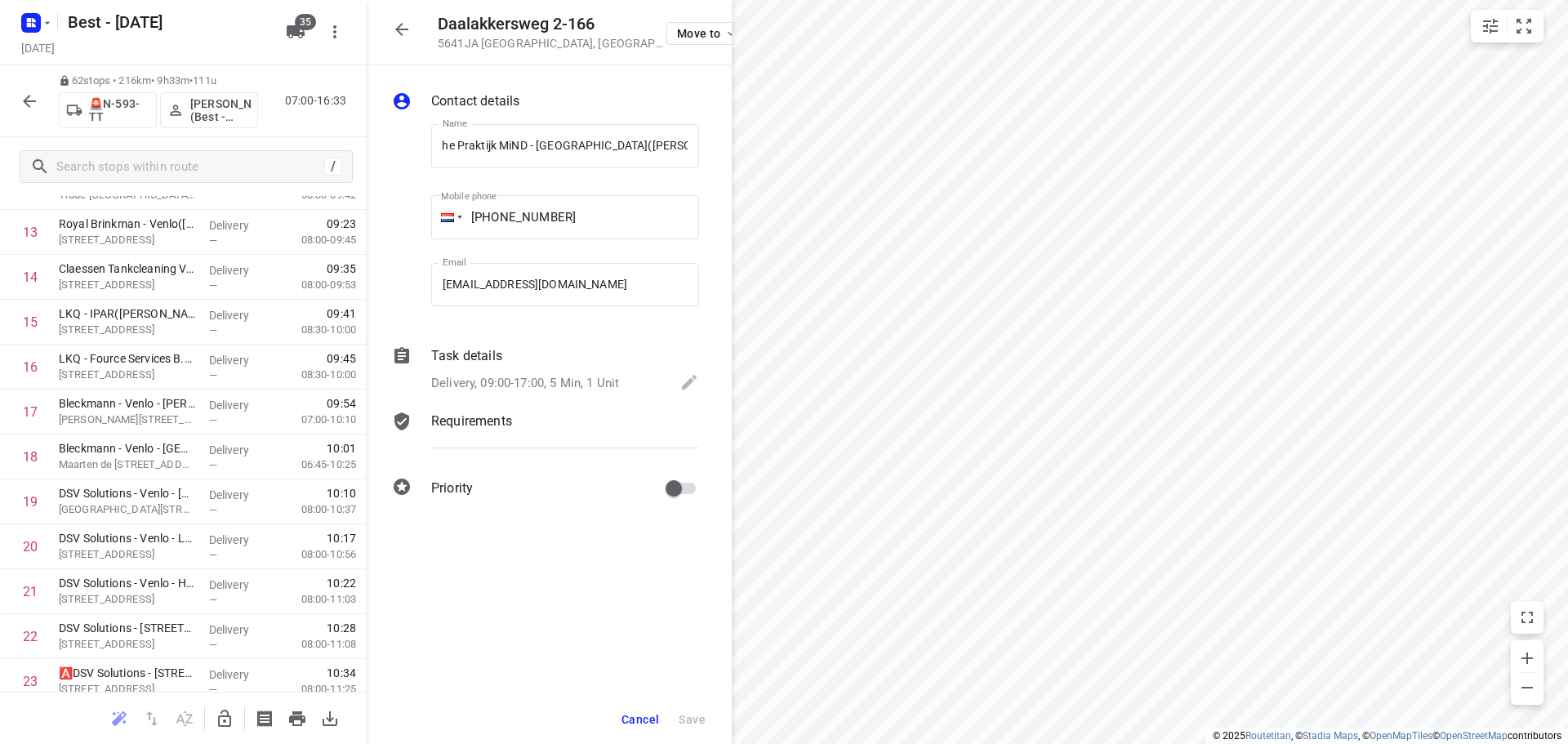
scroll to position [0, 0]
click at [229, 714] on icon "button" at bounding box center [225, 719] width 20 height 20
click at [413, 41] on button "button" at bounding box center [401, 29] width 32 height 32
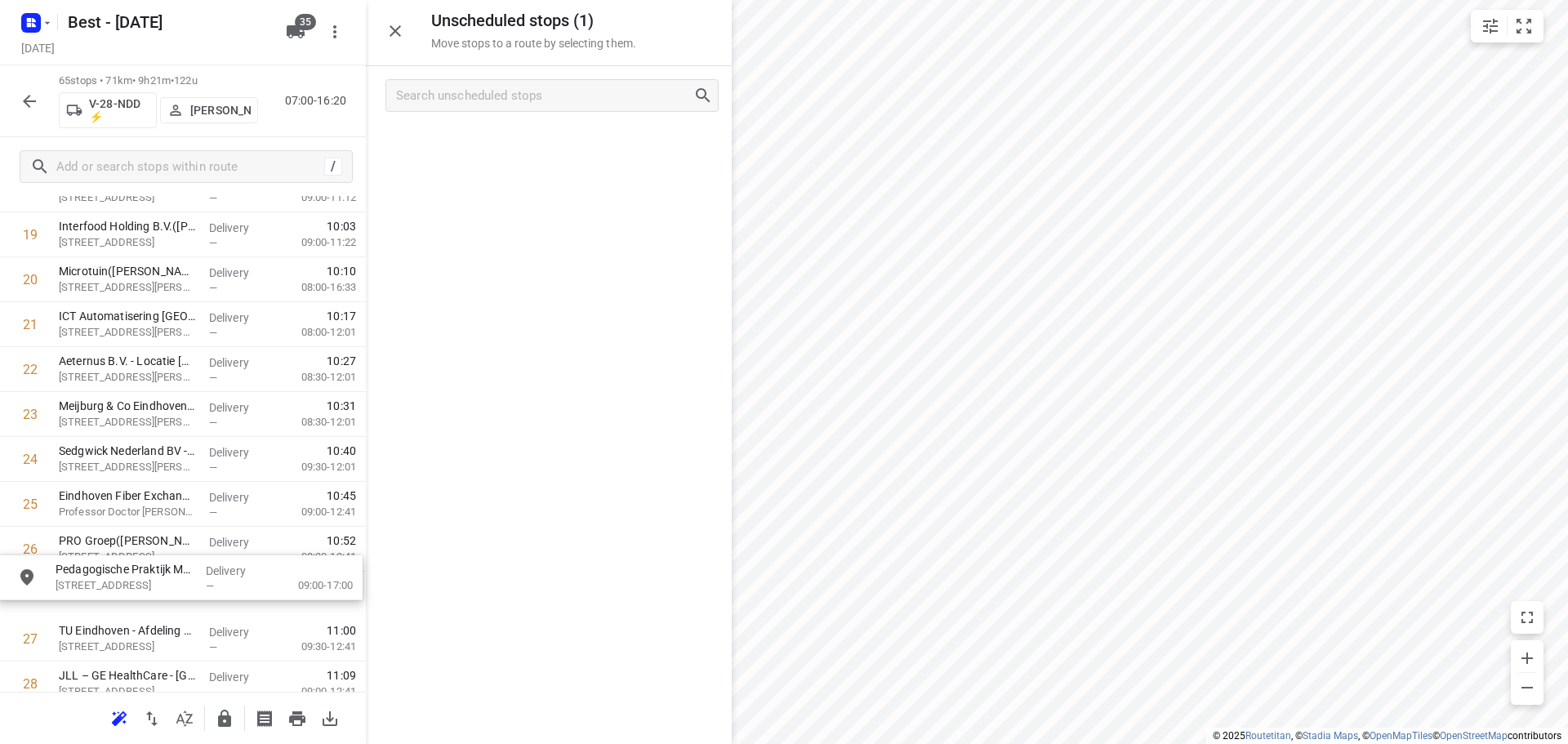
drag, startPoint x: 472, startPoint y: 137, endPoint x: 94, endPoint y: 588, distance: 588.5
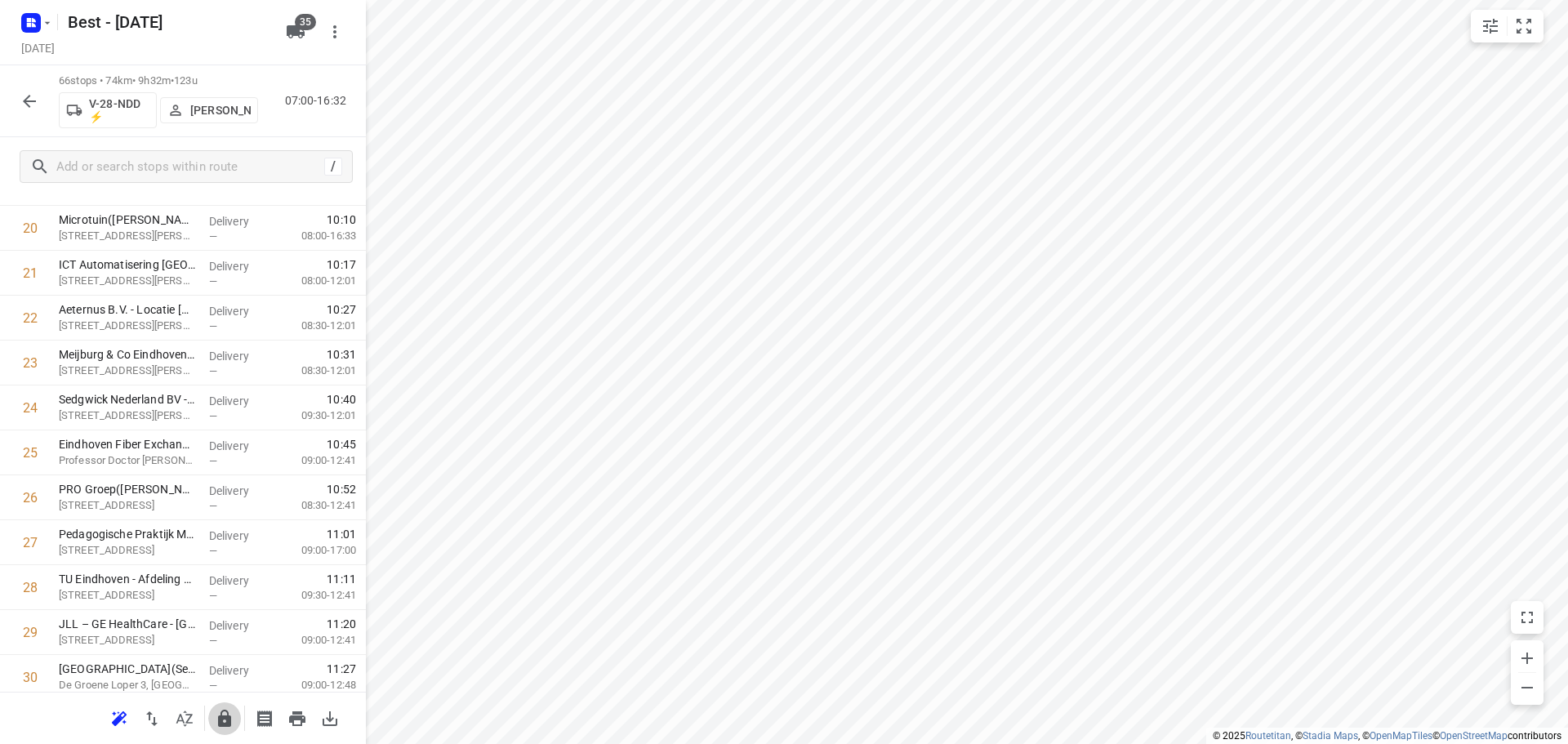
click at [219, 718] on icon "button" at bounding box center [224, 718] width 13 height 17
click at [25, 106] on icon "button" at bounding box center [30, 102] width 20 height 20
